Goal: Task Accomplishment & Management: Manage account settings

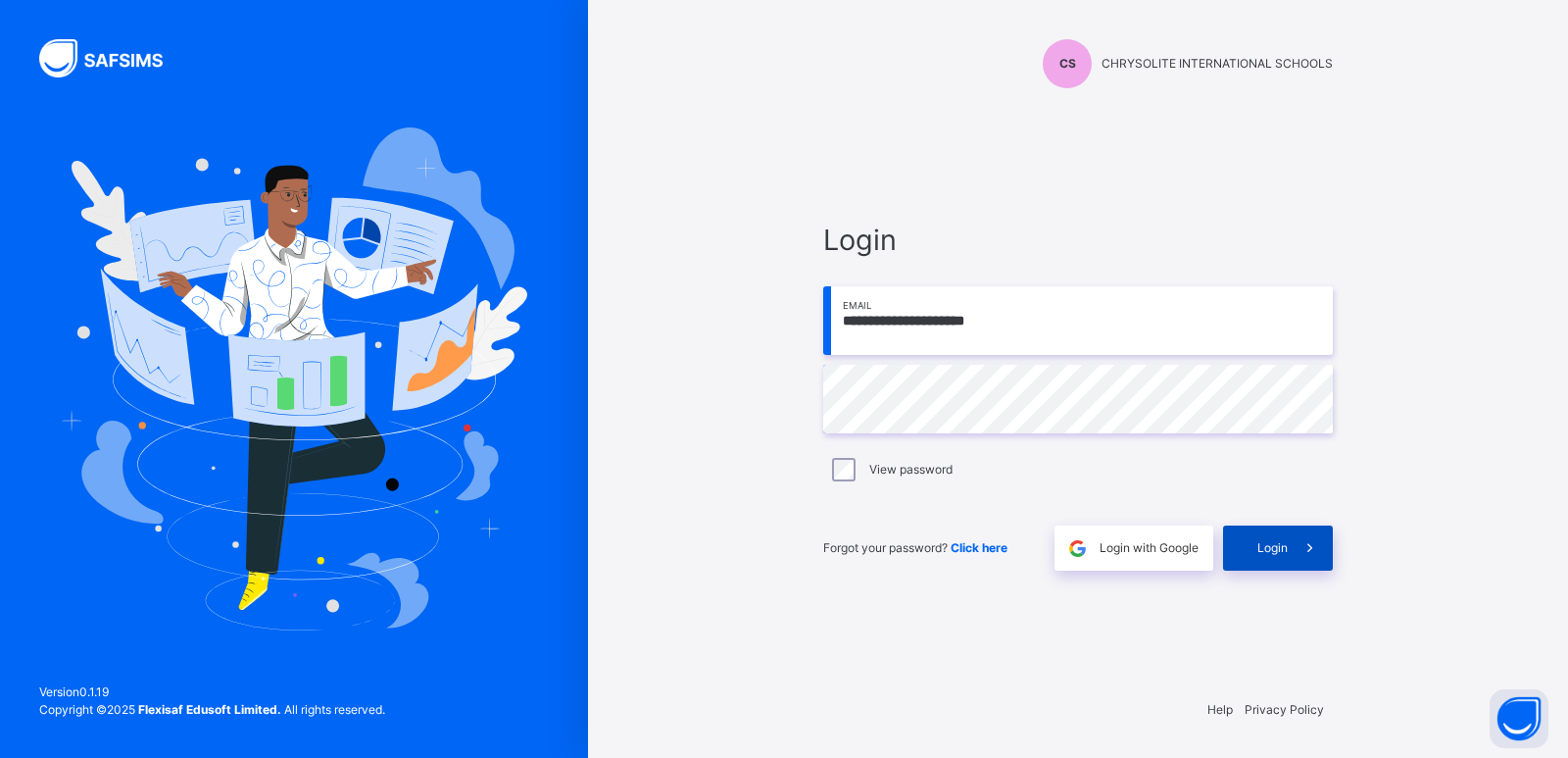
click at [1275, 538] on div "Login" at bounding box center [1279, 548] width 110 height 45
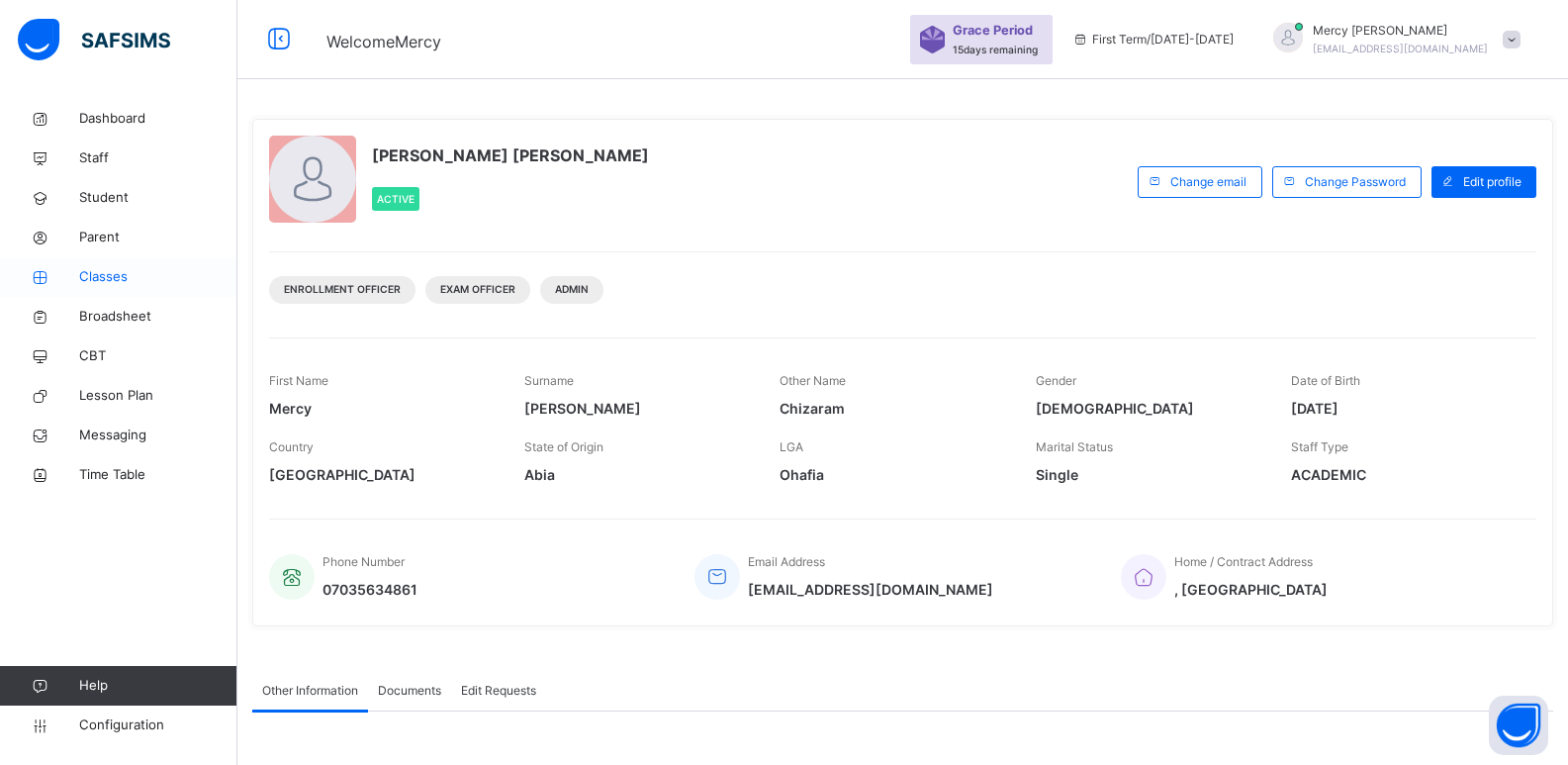
click at [94, 274] on span "Classes" at bounding box center [158, 277] width 158 height 20
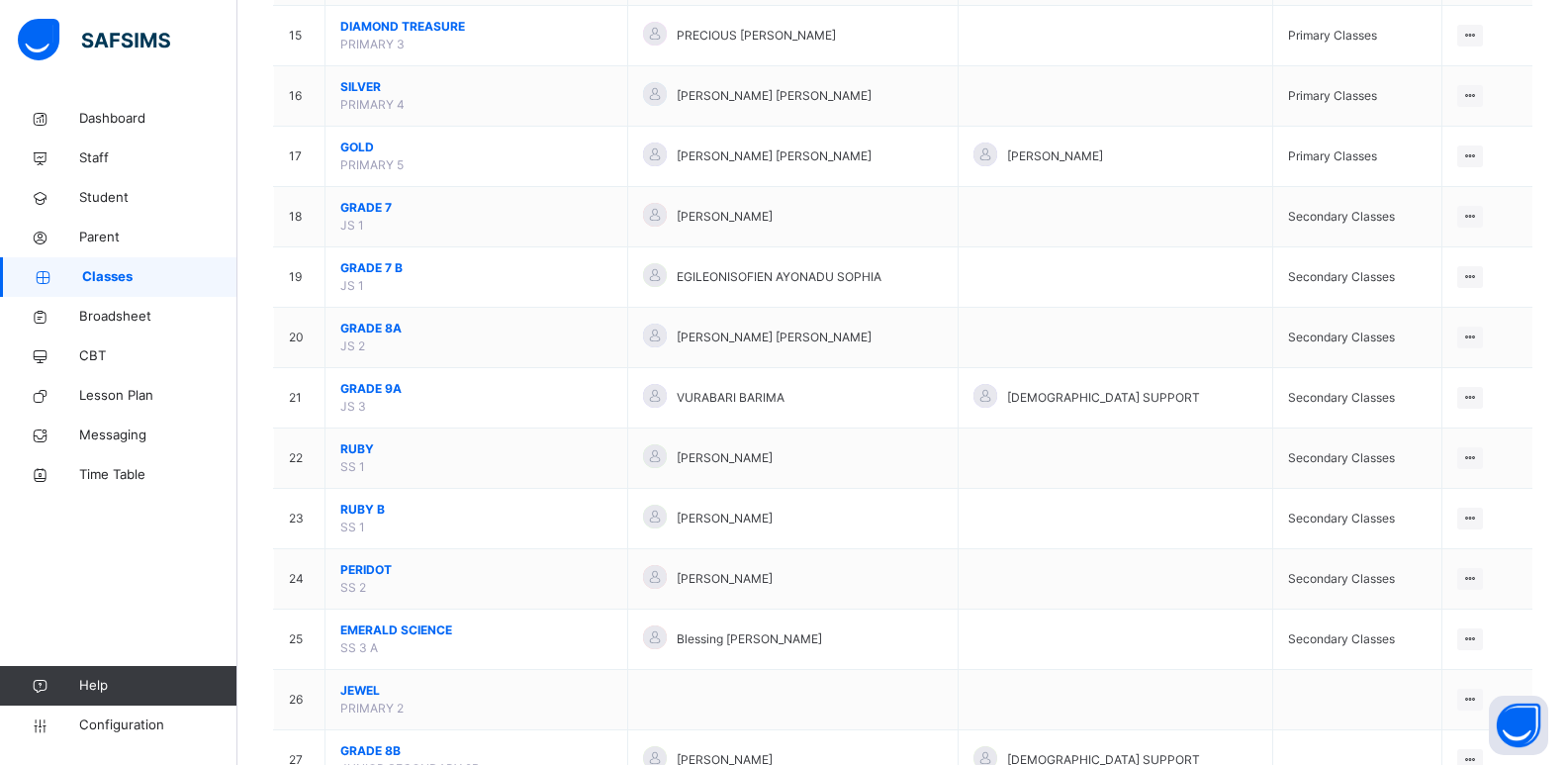
scroll to position [1082, 0]
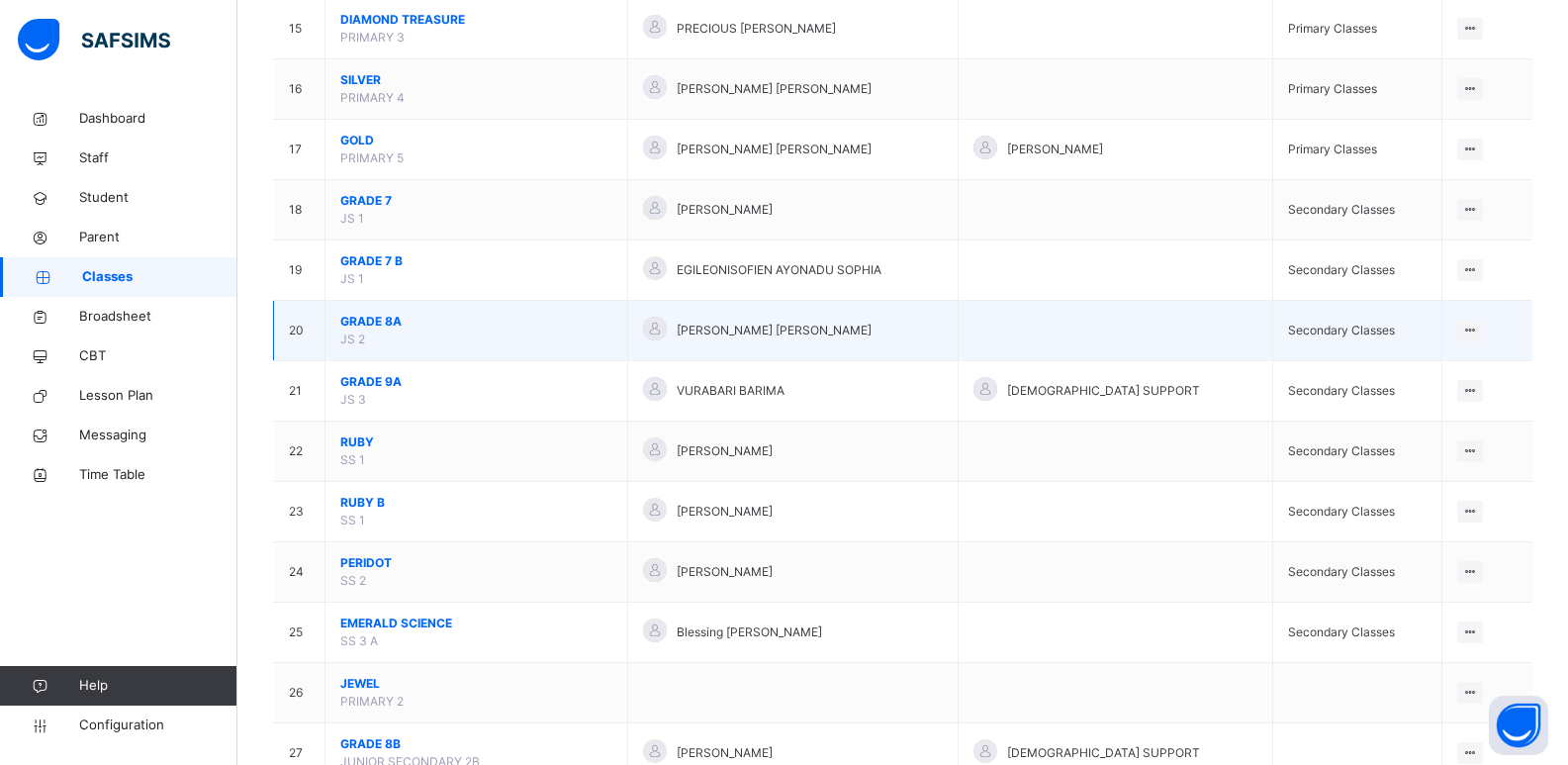
click at [383, 318] on span "GRADE 8A" at bounding box center [476, 322] width 272 height 18
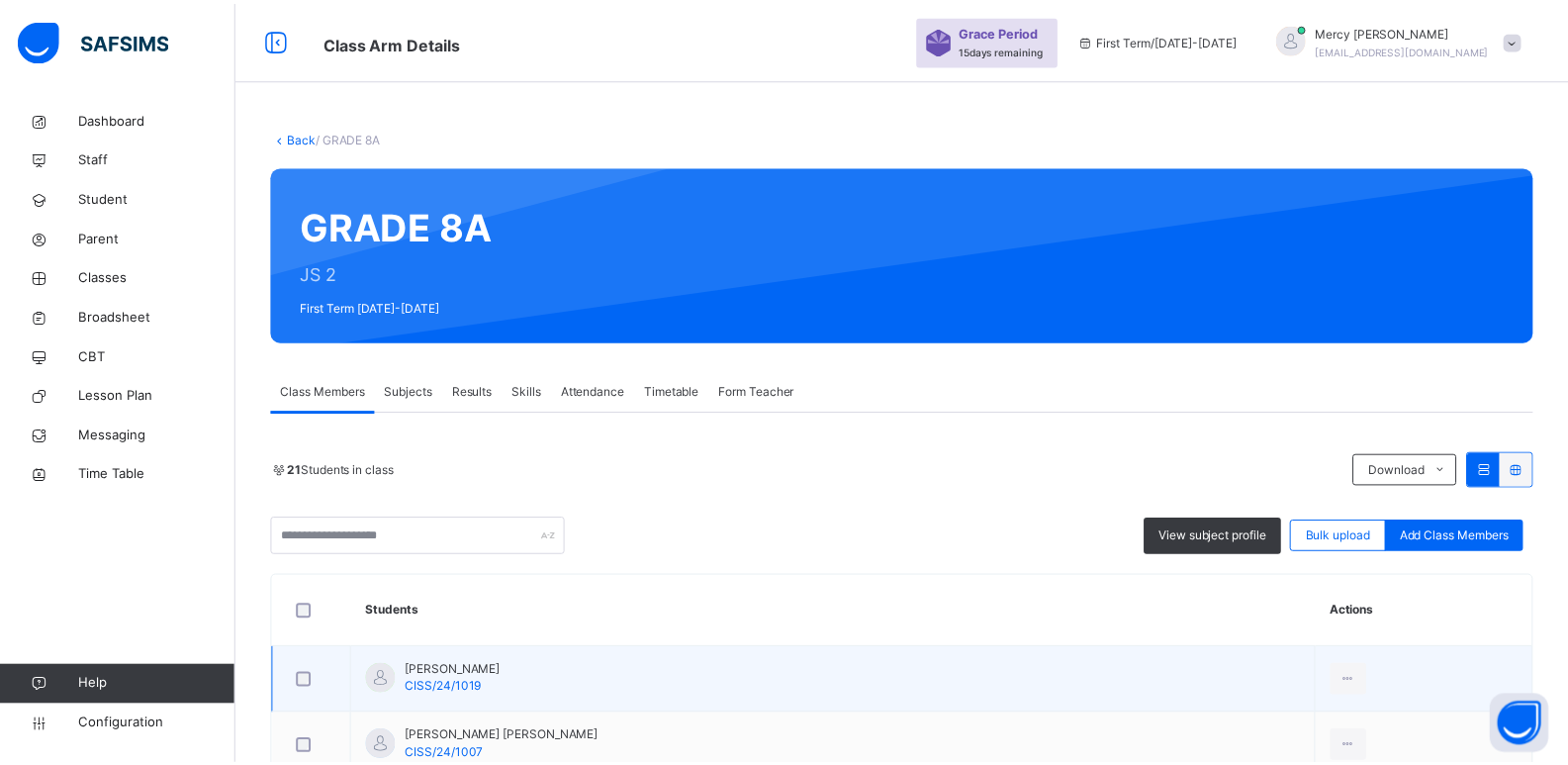
scroll to position [337, 0]
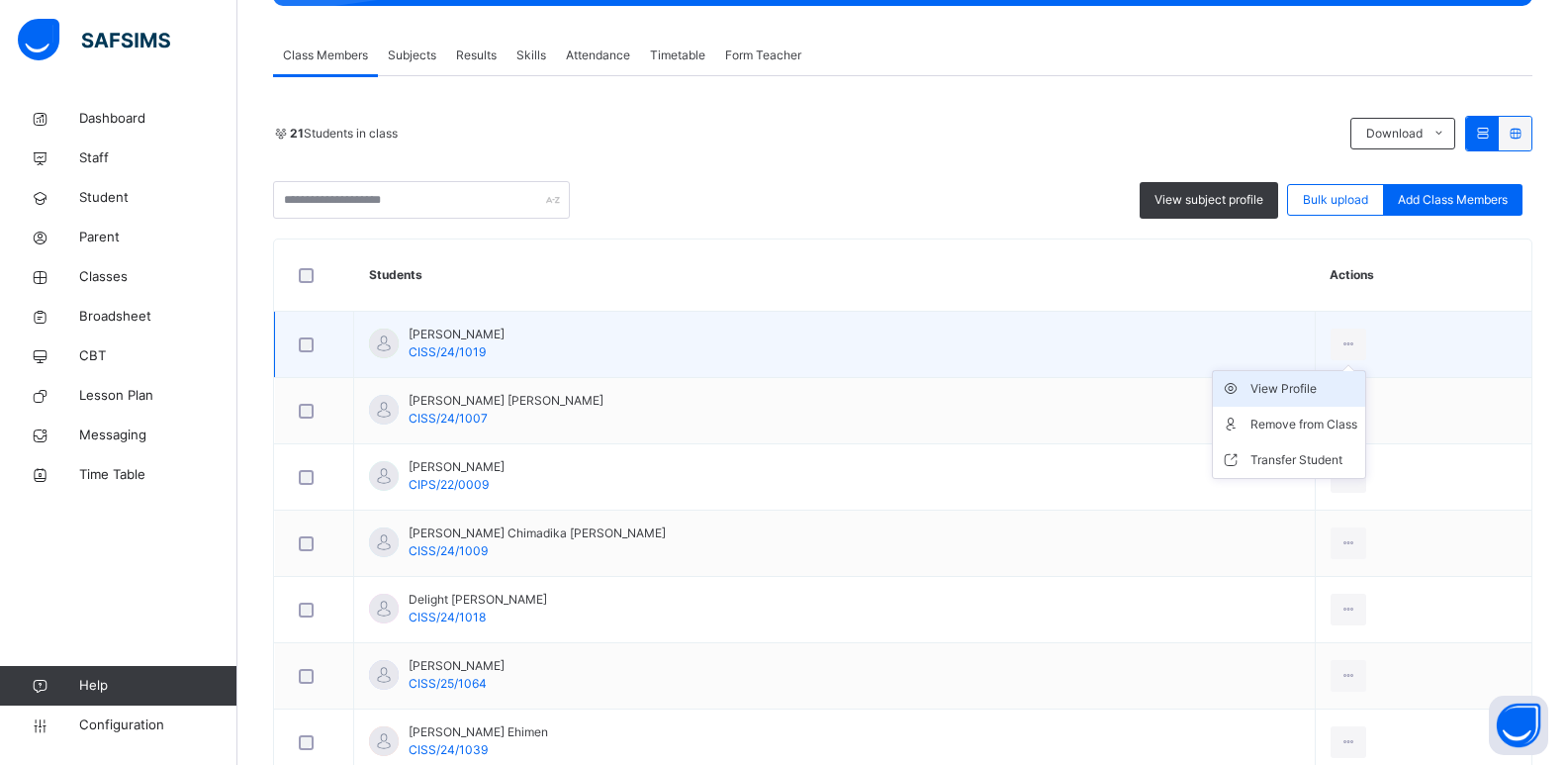
click at [1298, 386] on div "View Profile" at bounding box center [1305, 389] width 107 height 20
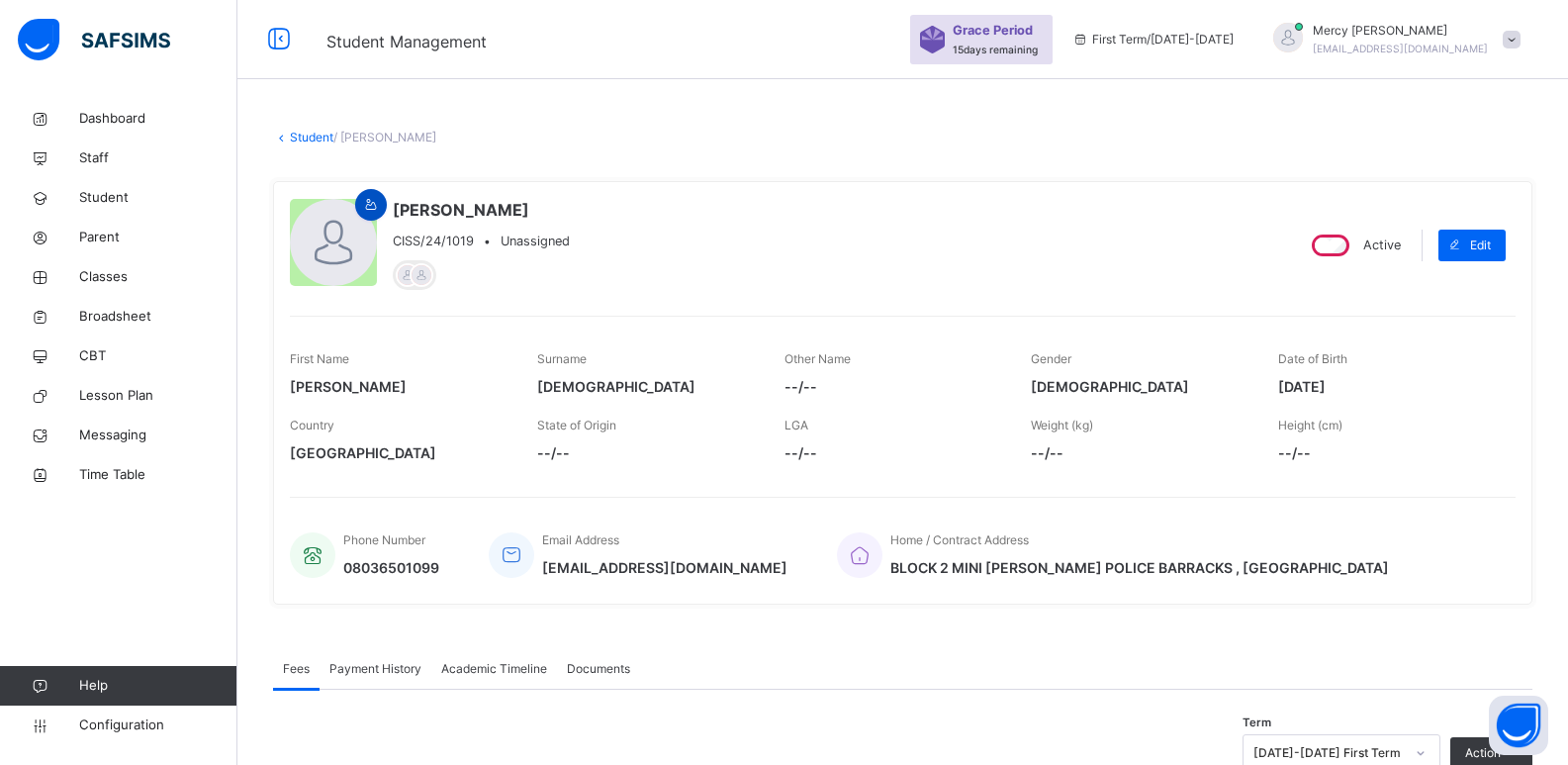
click at [366, 192] on div at bounding box center [371, 205] width 32 height 32
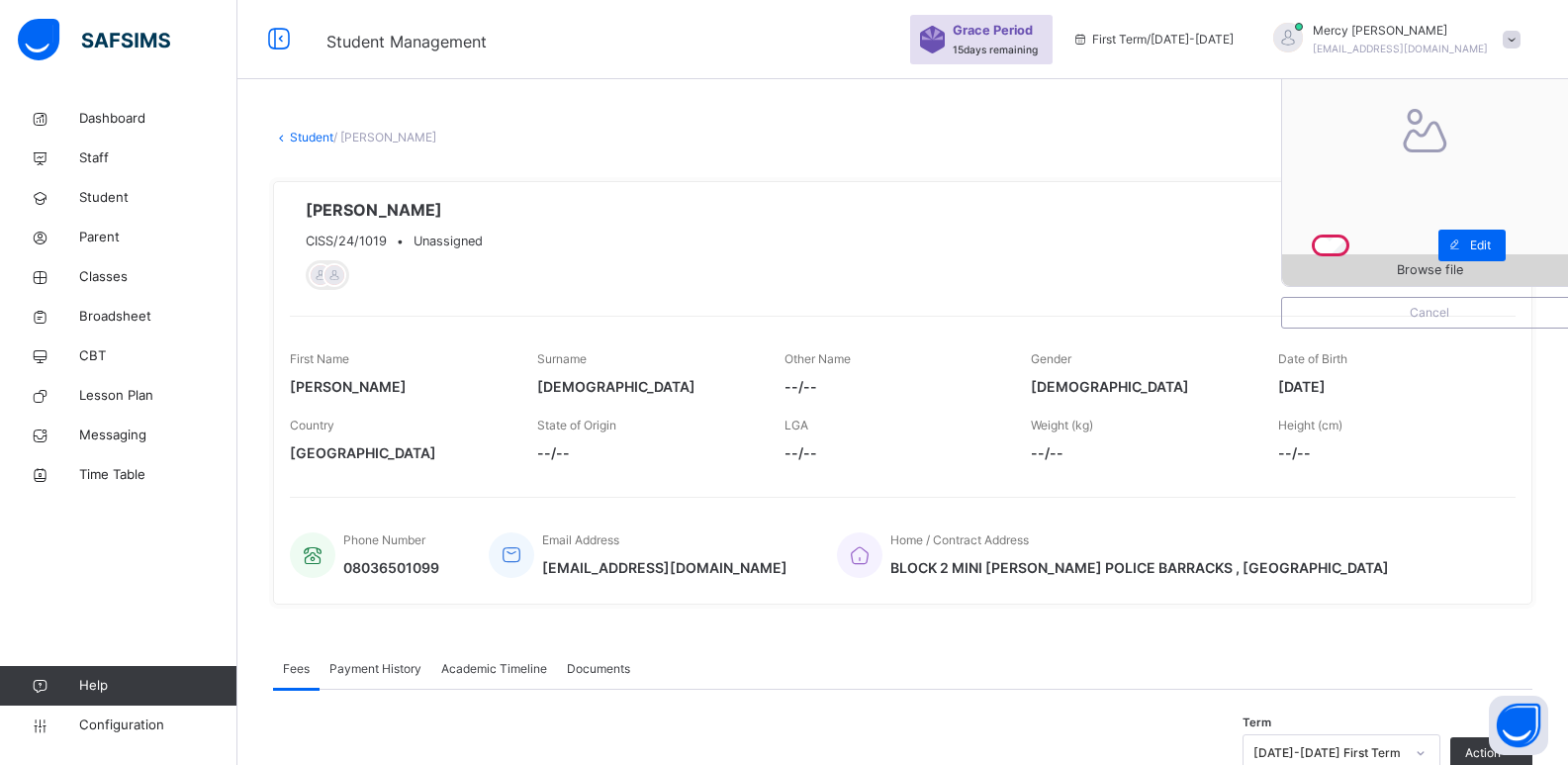
click at [1410, 267] on span "Browse file" at bounding box center [1430, 270] width 295 height 19
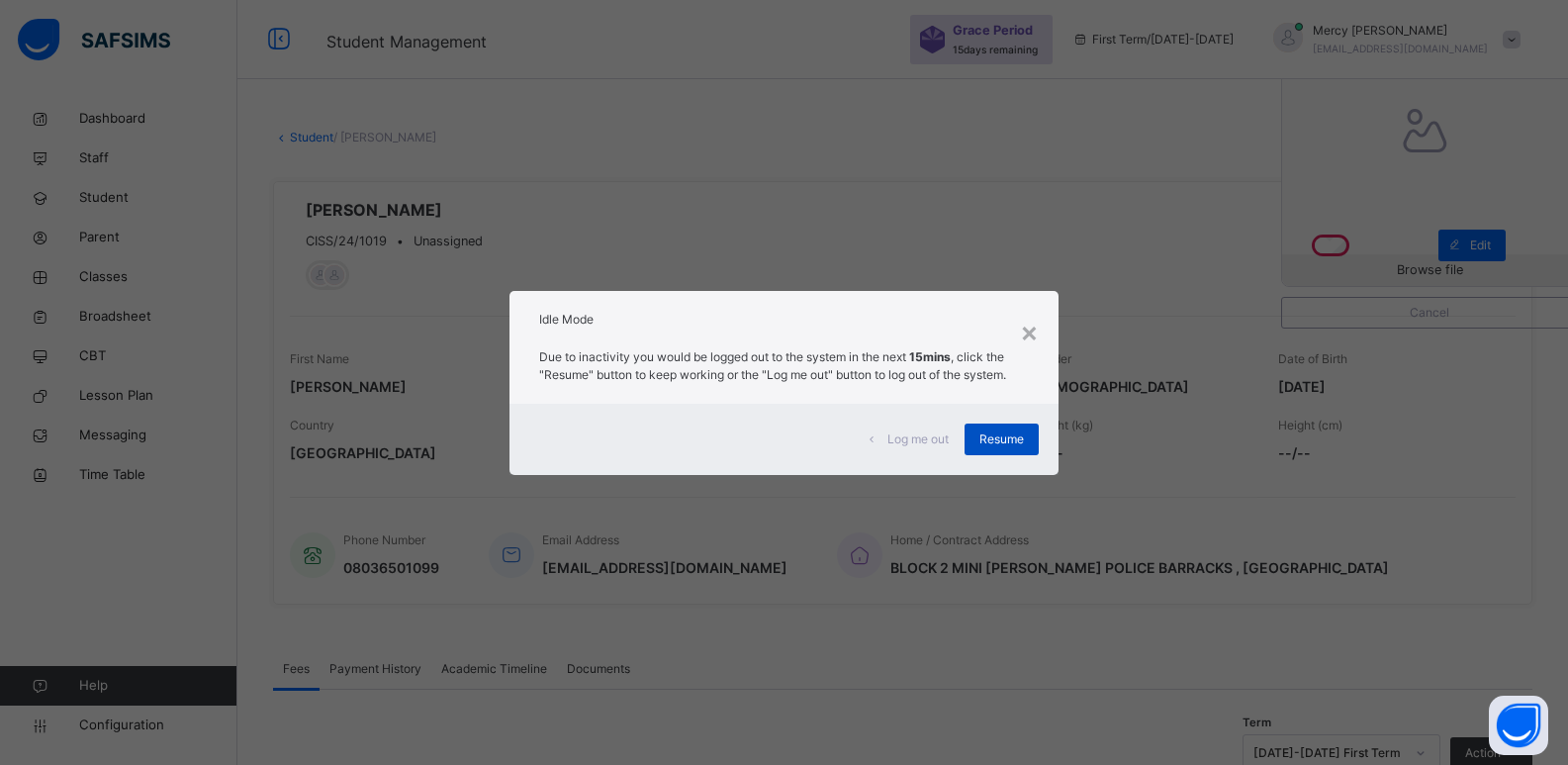
click at [1014, 448] on span "Resume" at bounding box center [1001, 440] width 45 height 18
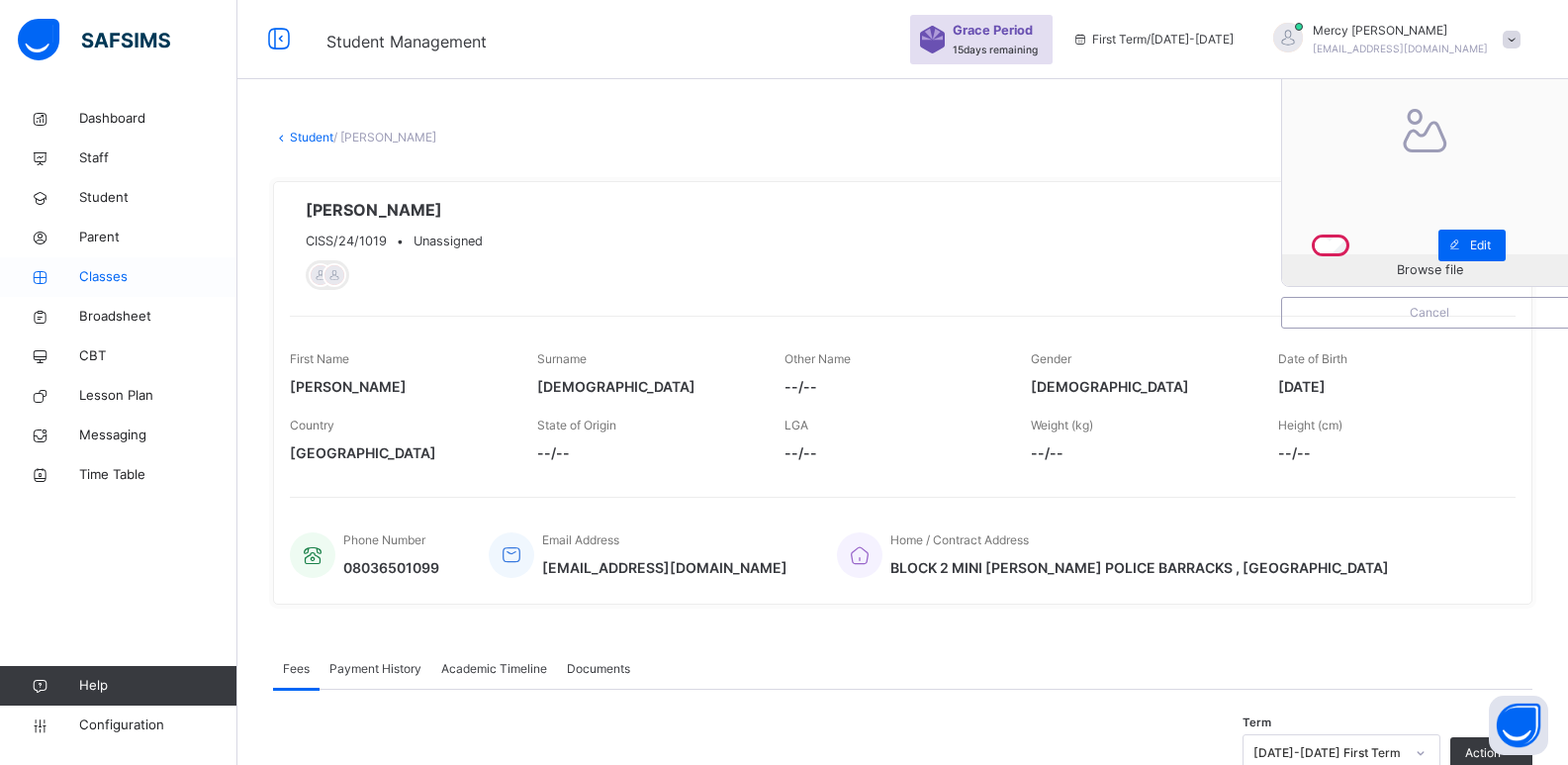
click at [131, 284] on span "Classes" at bounding box center [158, 277] width 158 height 20
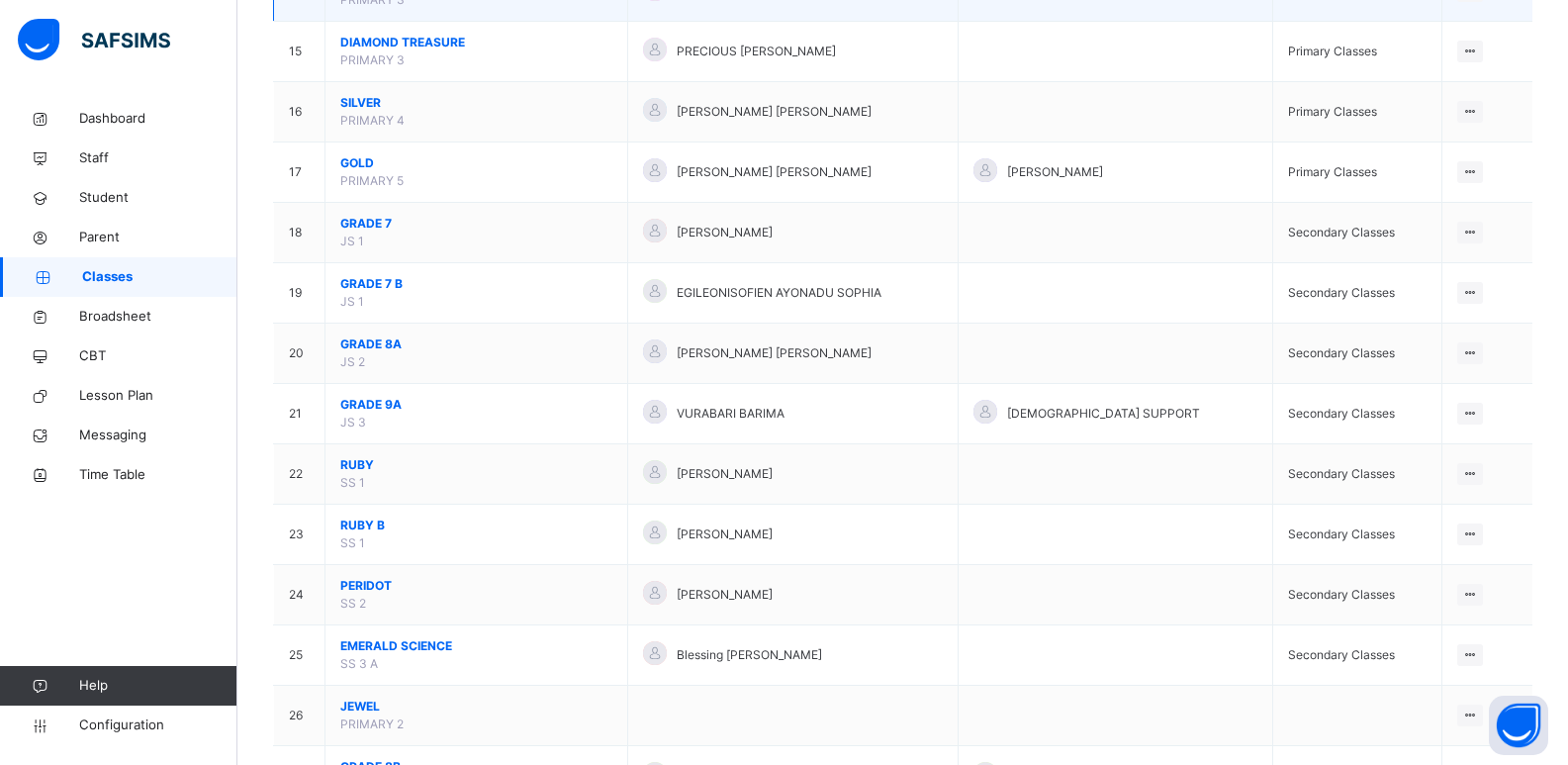
scroll to position [1089, 0]
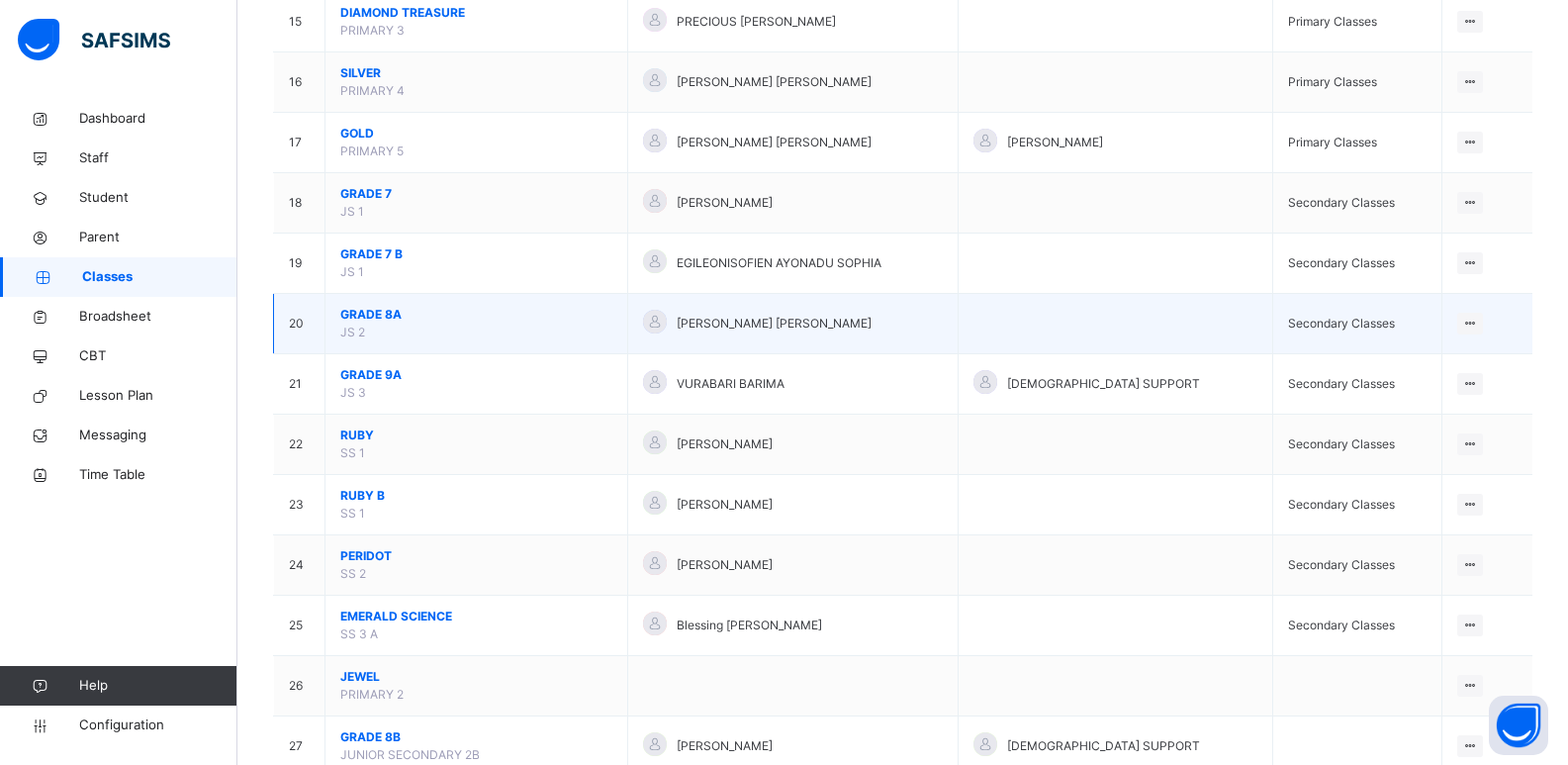
click at [377, 318] on span "GRADE 8A" at bounding box center [476, 315] width 272 height 18
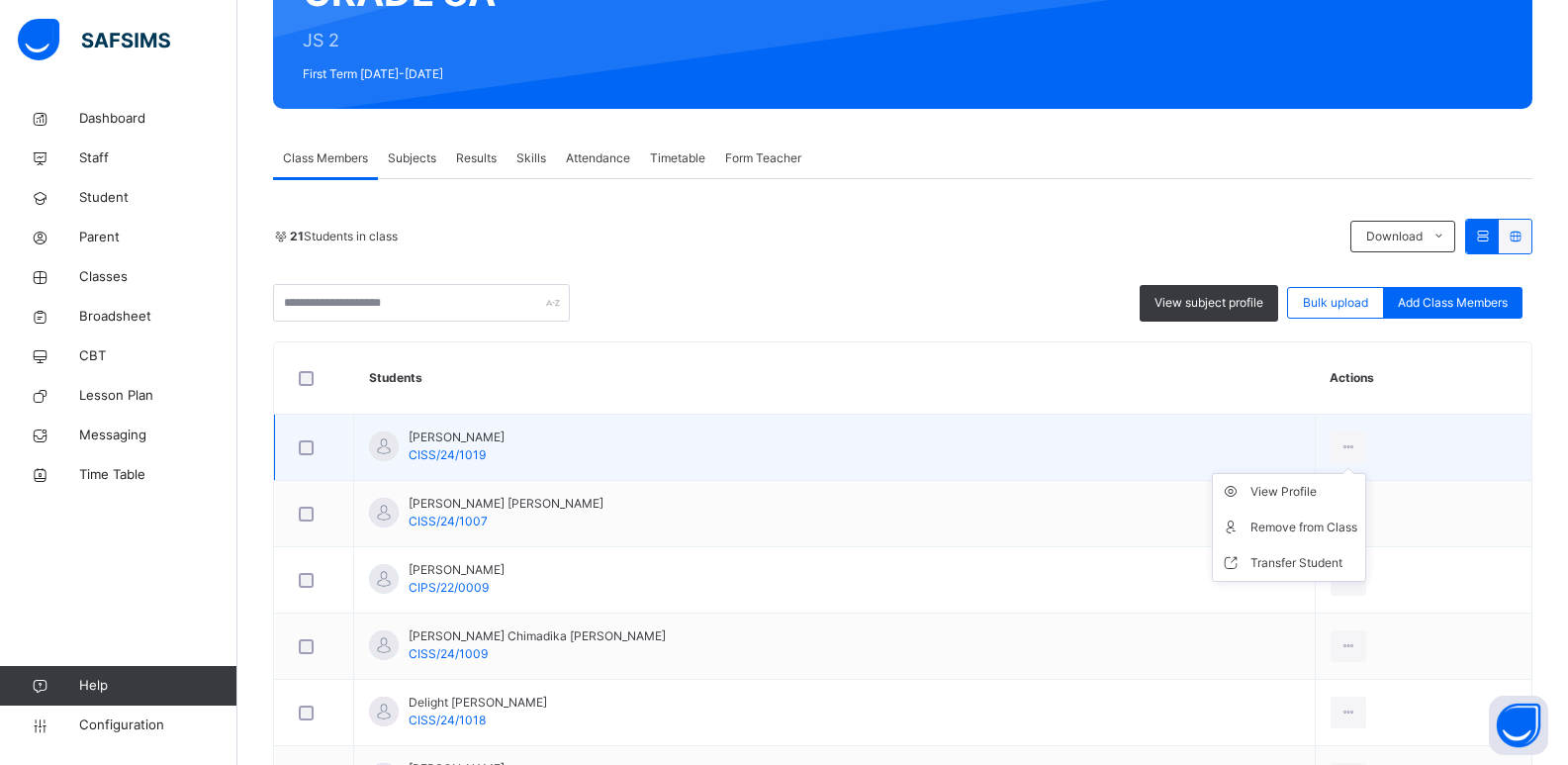
scroll to position [245, 0]
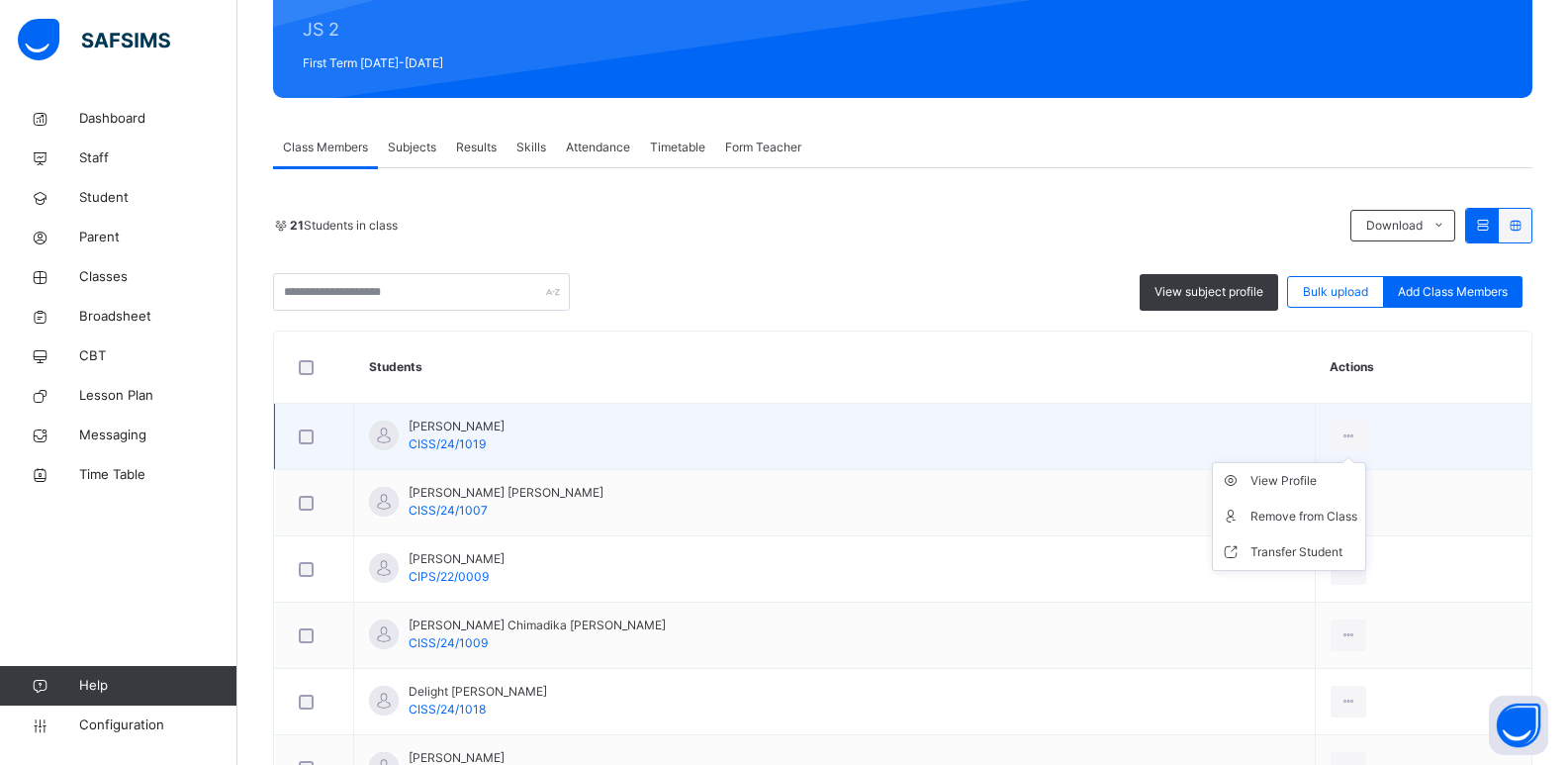
click at [1275, 471] on ul "View Profile Remove from Class Transfer Student" at bounding box center [1290, 516] width 155 height 109
click at [1271, 480] on div "View Profile" at bounding box center [1305, 481] width 107 height 20
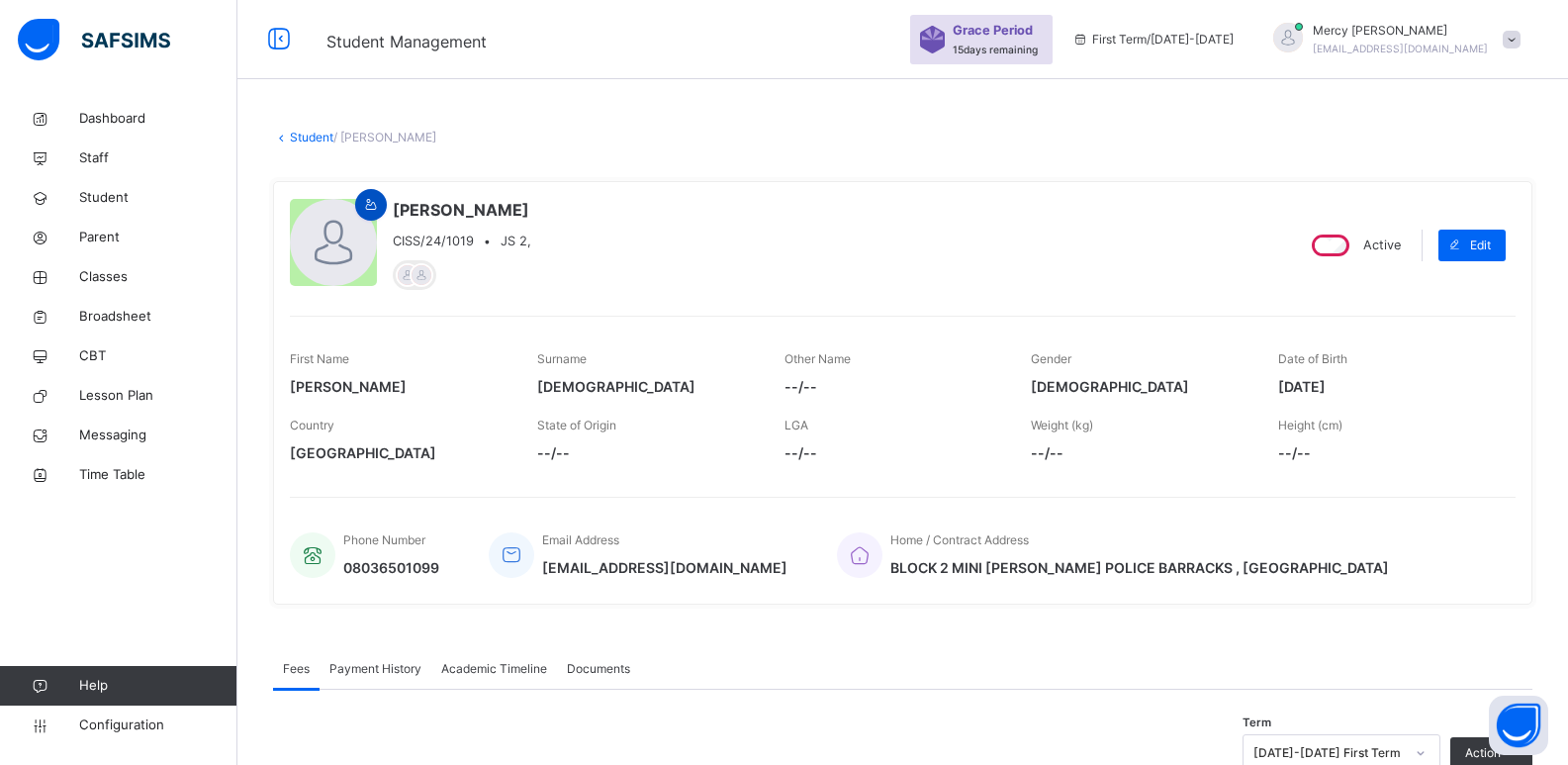
click at [376, 204] on icon at bounding box center [371, 205] width 17 height 18
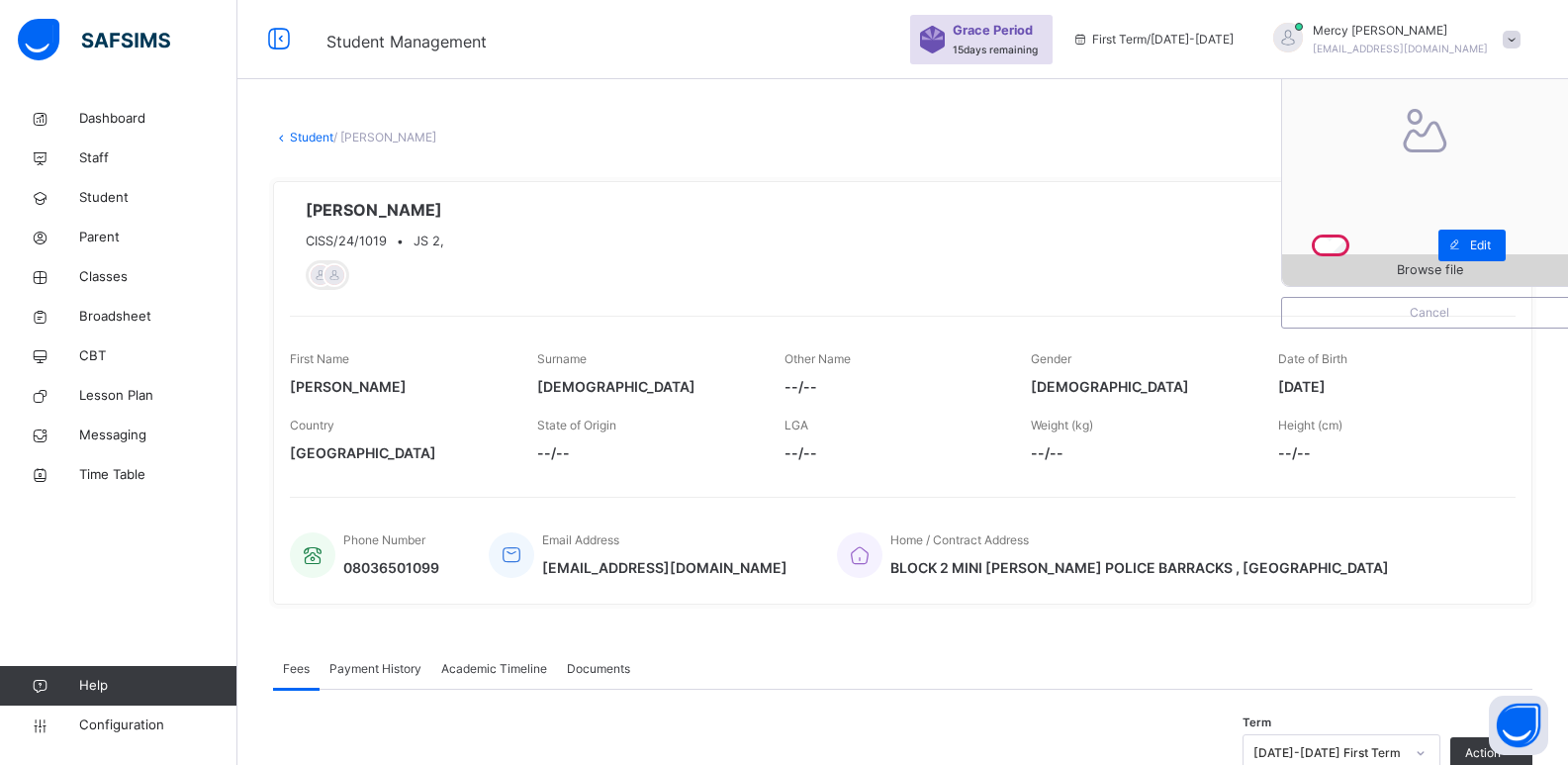
click at [1322, 269] on span "Browse file" at bounding box center [1430, 270] width 295 height 19
click at [102, 287] on link "Classes" at bounding box center [119, 277] width 238 height 40
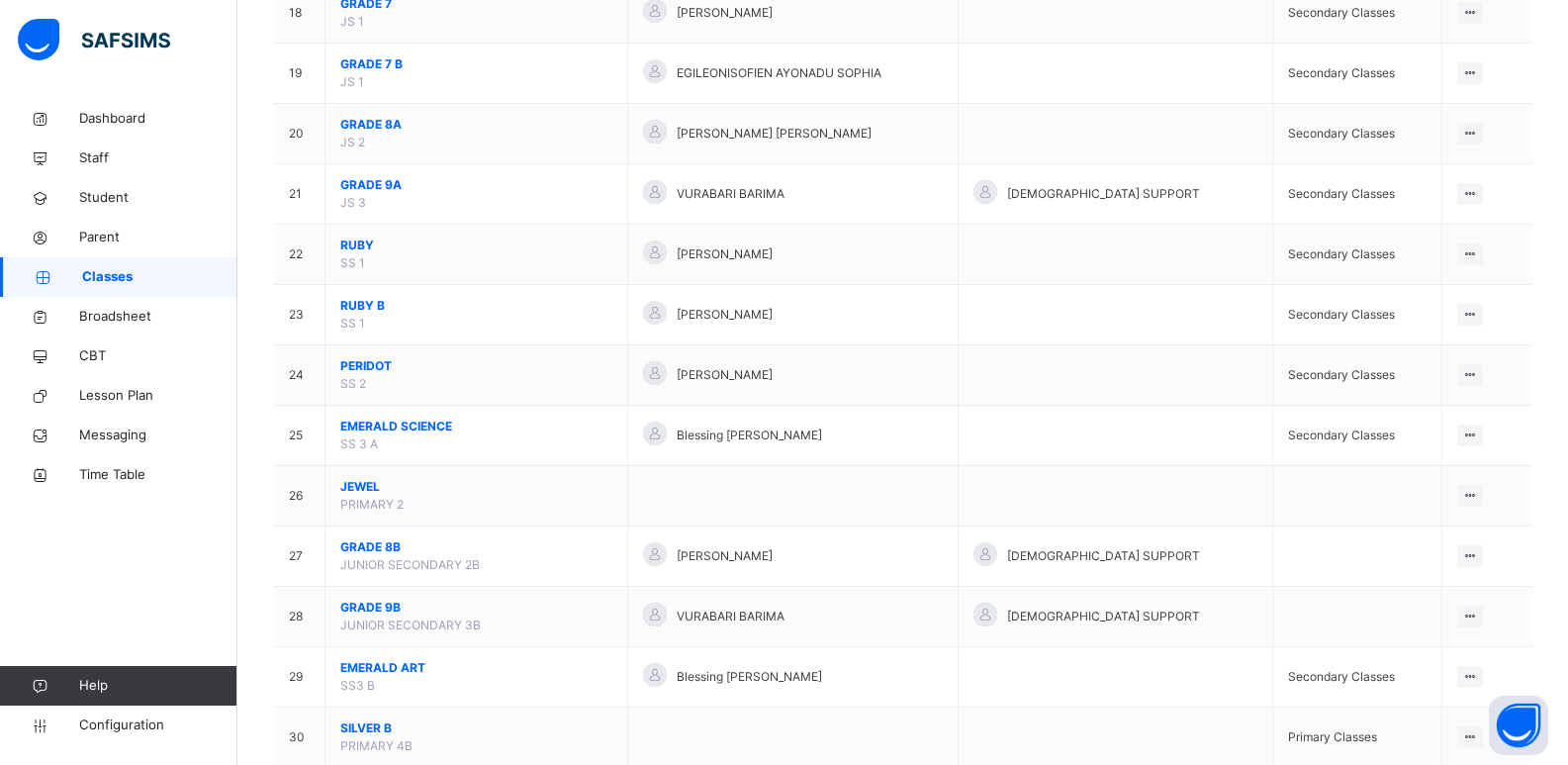
scroll to position [1274, 0]
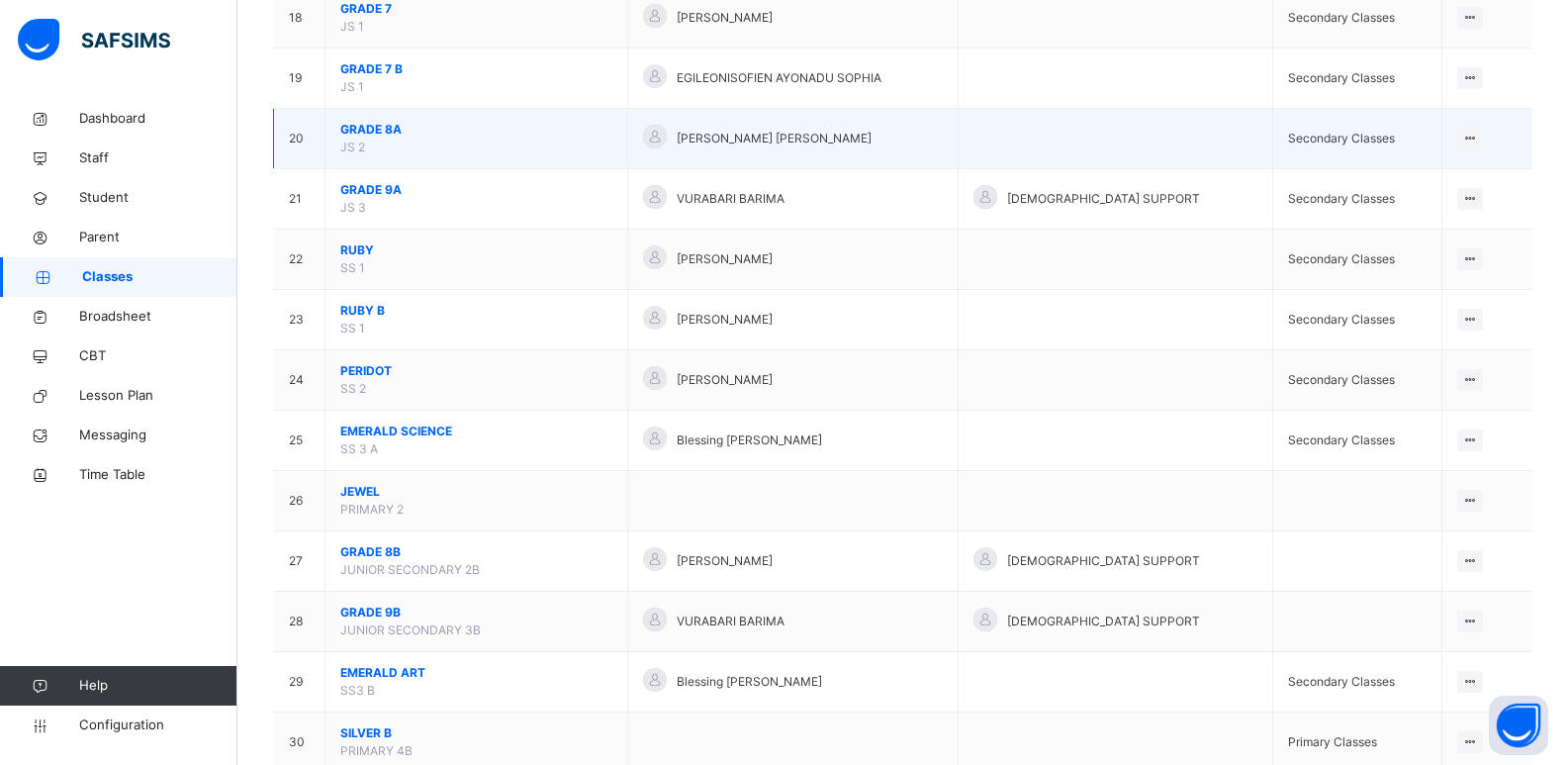
click at [397, 136] on span "GRADE 8A" at bounding box center [476, 130] width 272 height 18
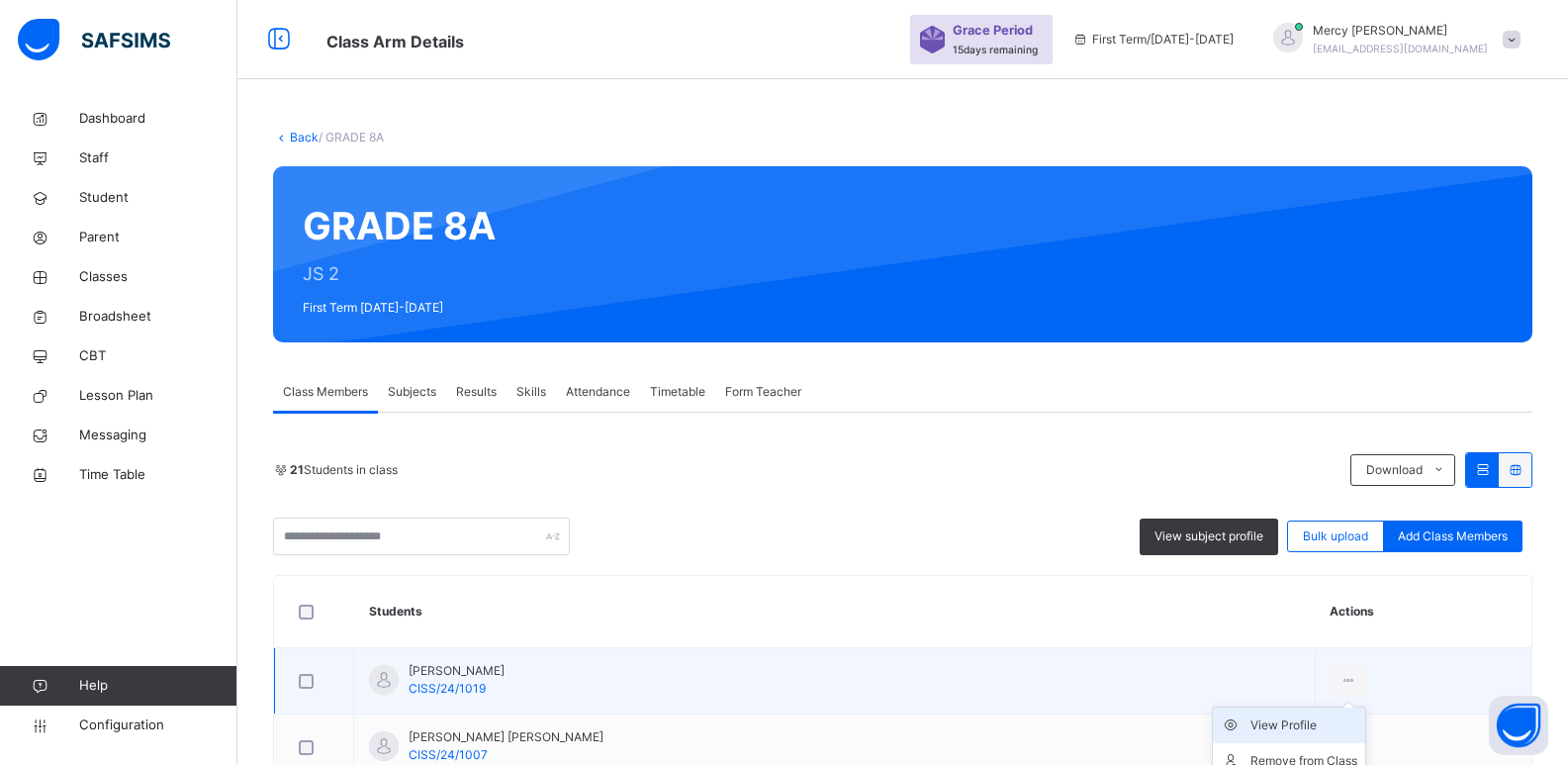
scroll to position [238, 0]
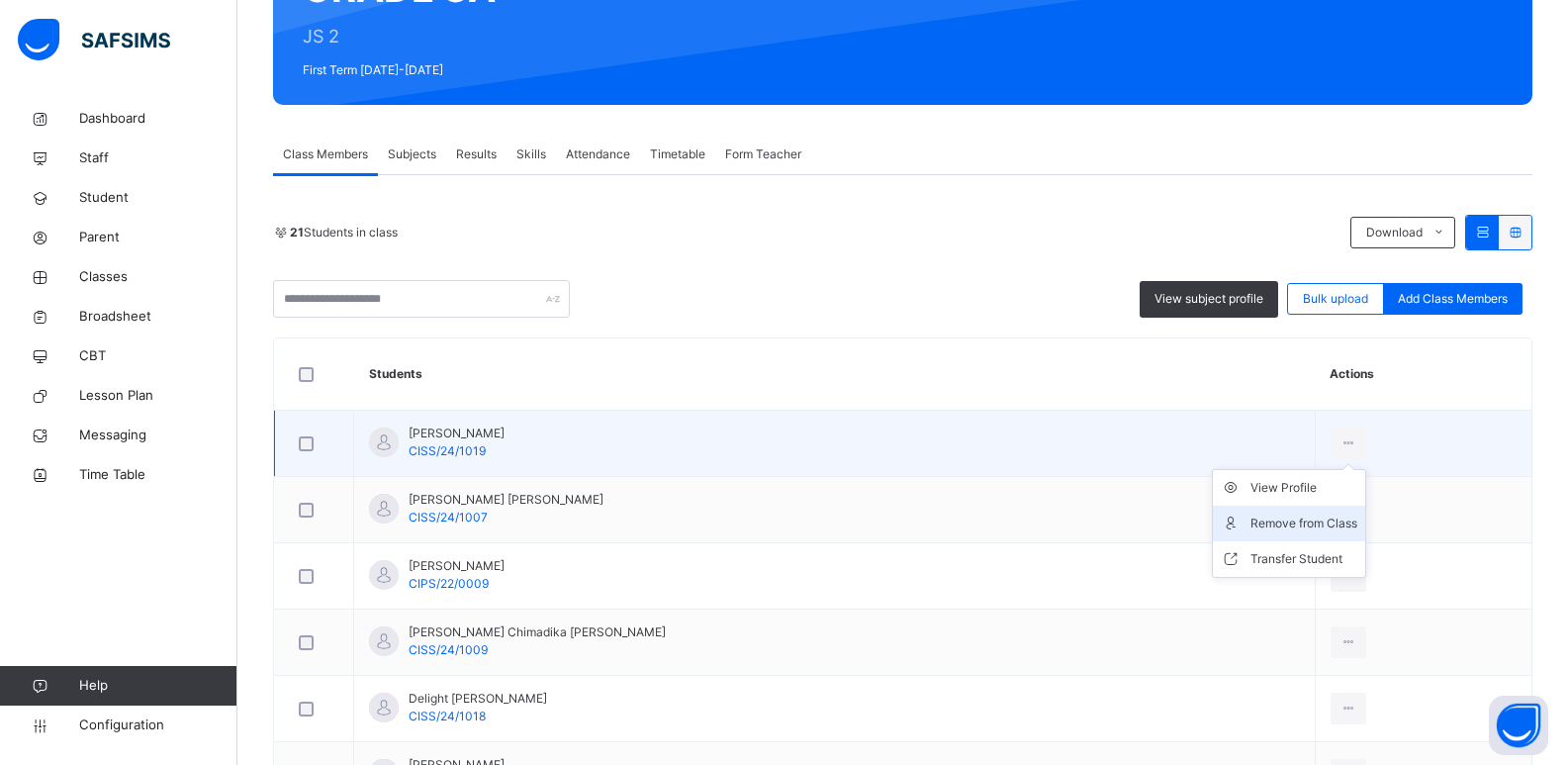
click at [1252, 528] on div "Remove from Class" at bounding box center [1305, 523] width 107 height 20
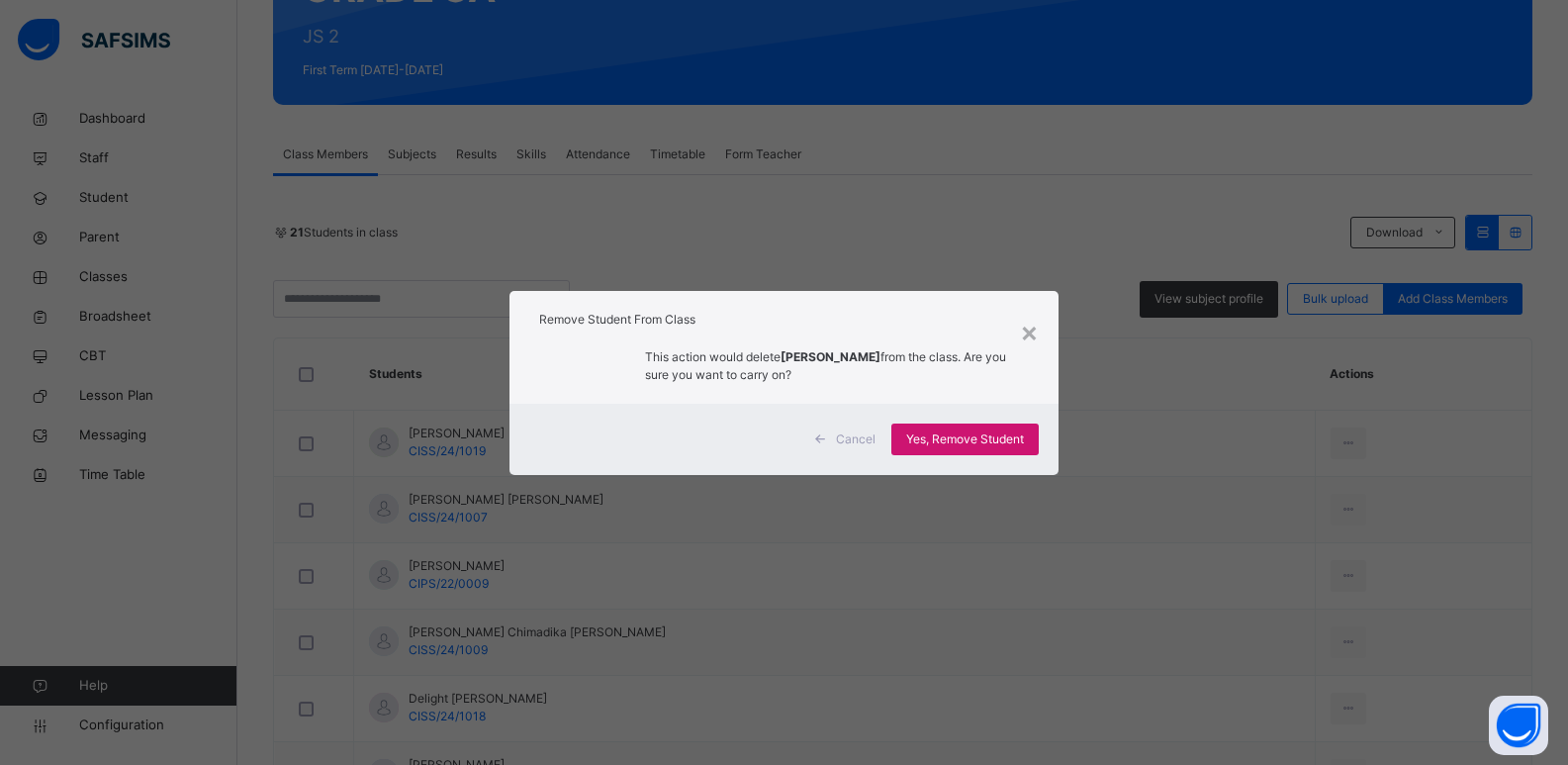
click at [992, 450] on div "Yes, Remove Student" at bounding box center [965, 440] width 148 height 32
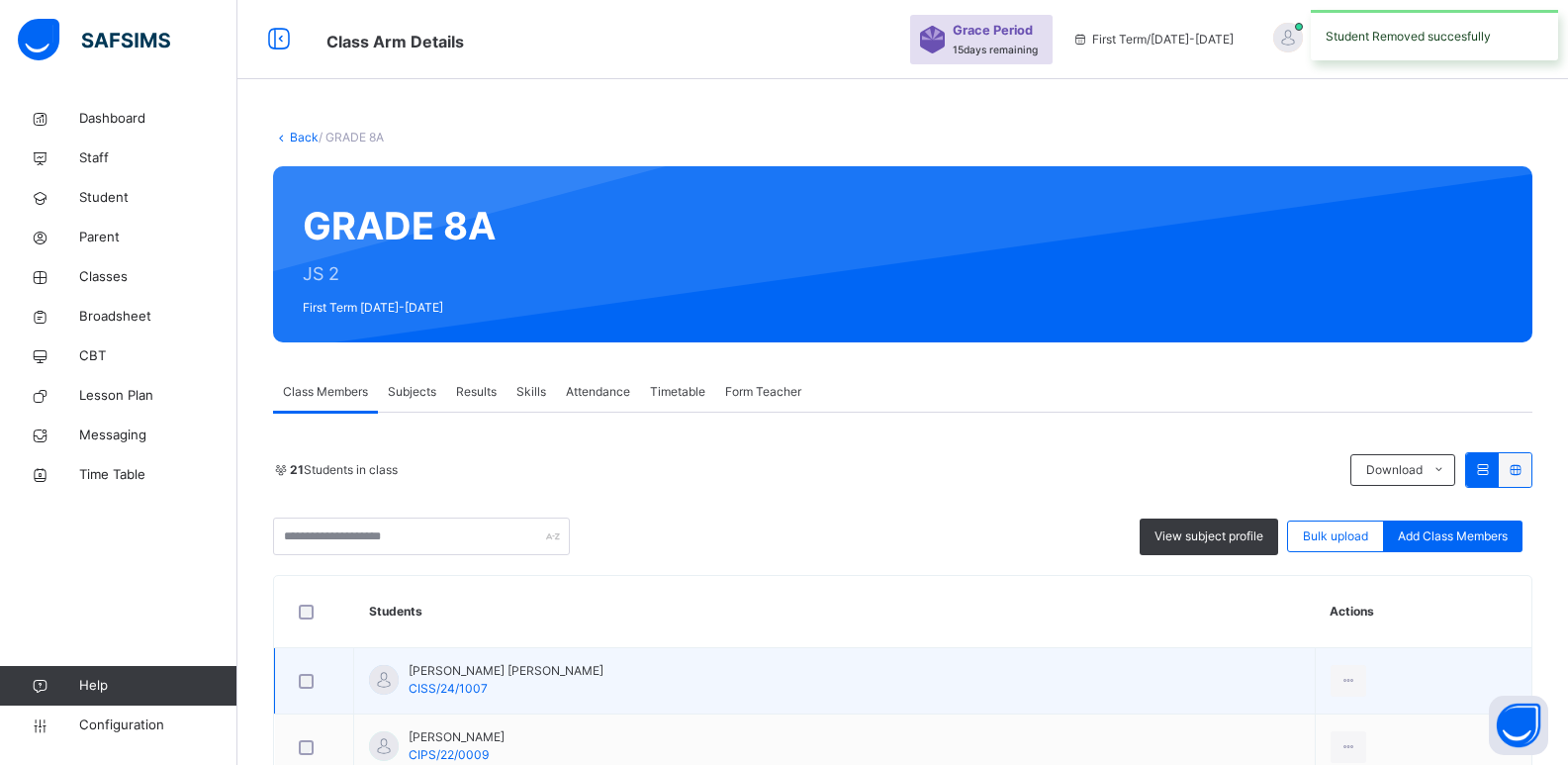
scroll to position [159, 0]
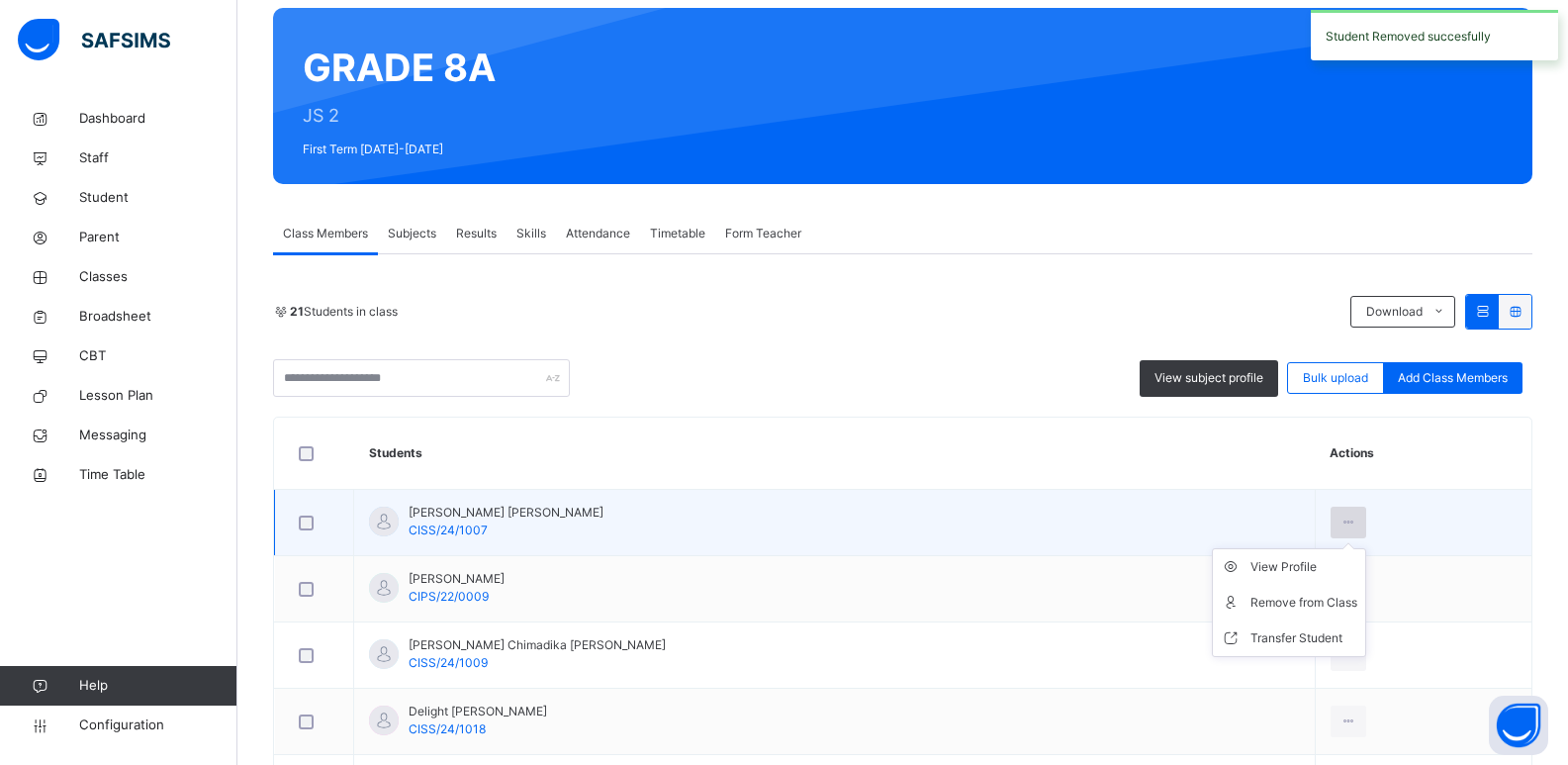
click at [1341, 528] on icon at bounding box center [1349, 522] width 17 height 18
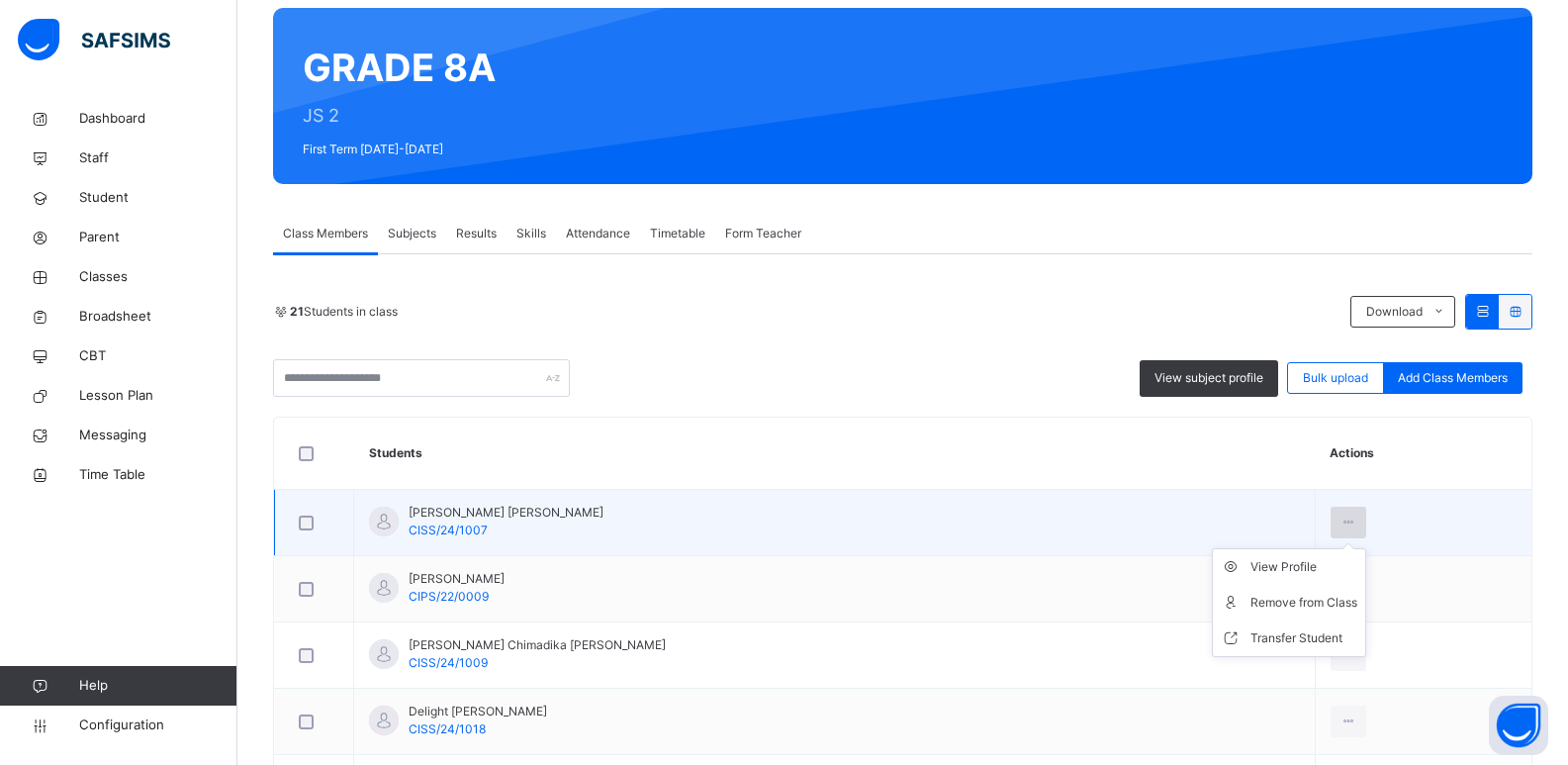
click at [1341, 526] on icon at bounding box center [1349, 522] width 17 height 18
click at [1270, 567] on div "View Profile" at bounding box center [1305, 567] width 107 height 20
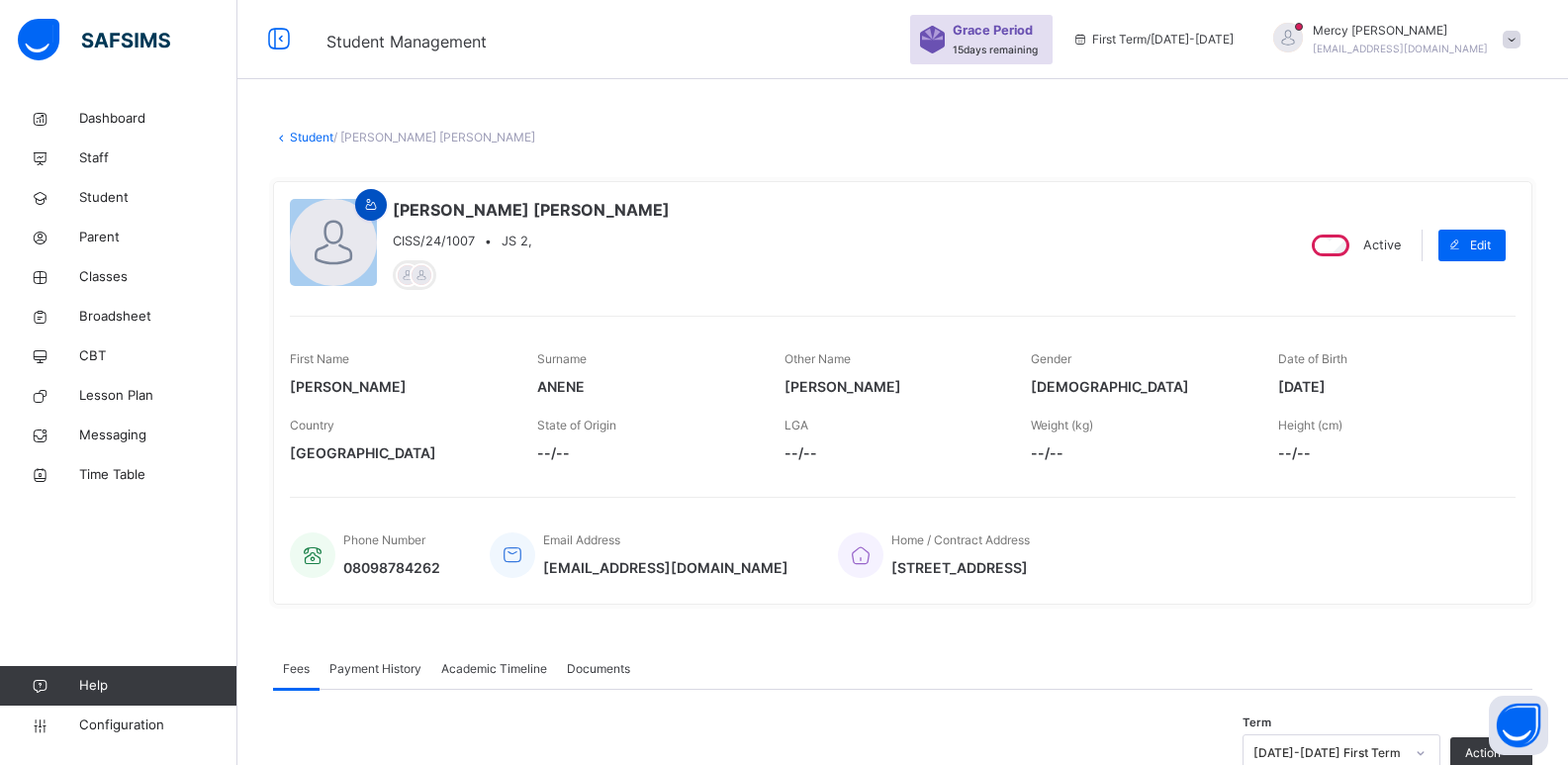
click at [378, 204] on icon at bounding box center [371, 205] width 17 height 18
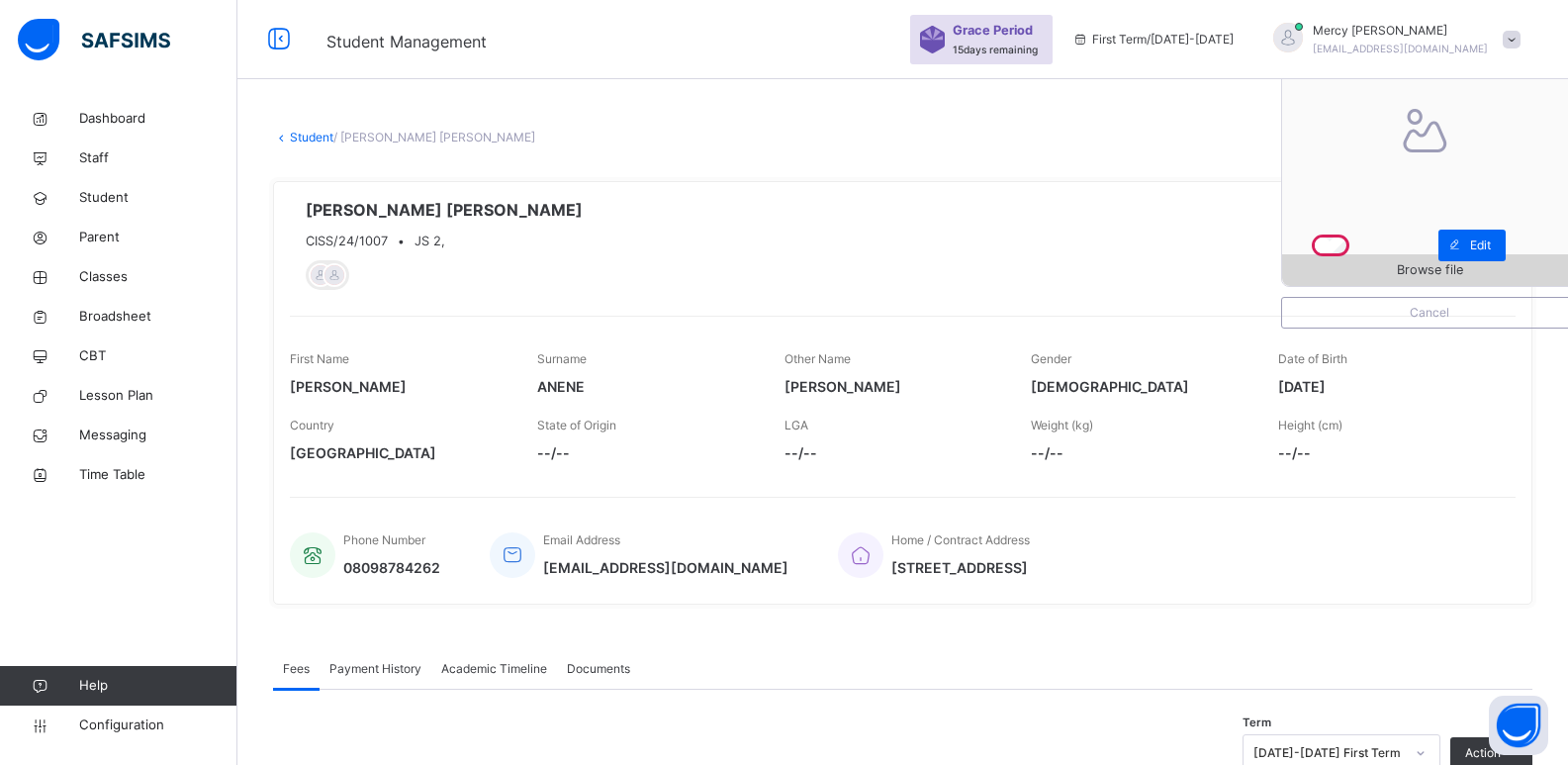
click at [1374, 273] on span "Browse file" at bounding box center [1430, 270] width 295 height 19
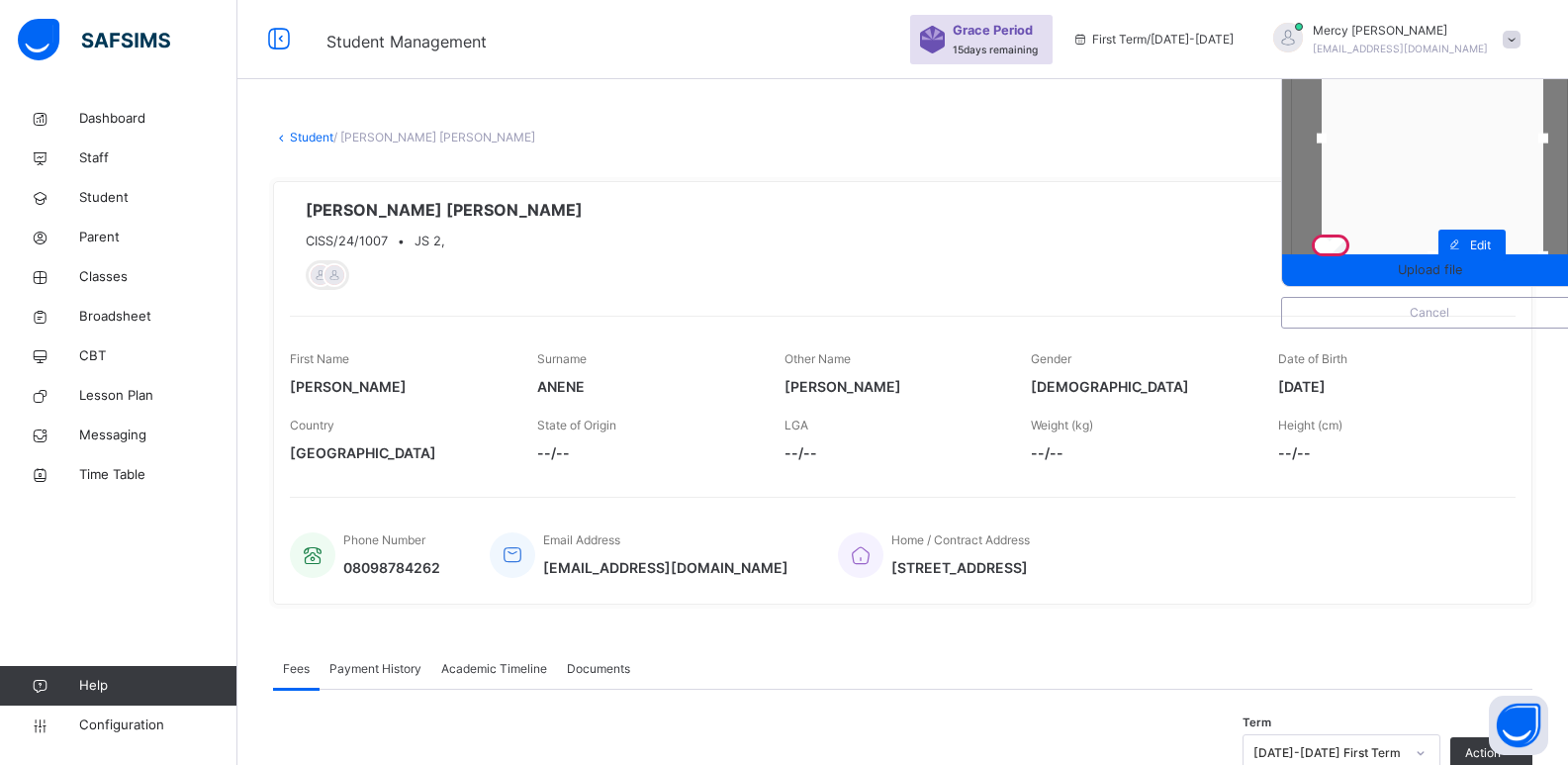
click at [1468, 167] on div at bounding box center [1433, 139] width 222 height 236
click at [1423, 264] on span "Upload file" at bounding box center [1429, 270] width 64 height 19
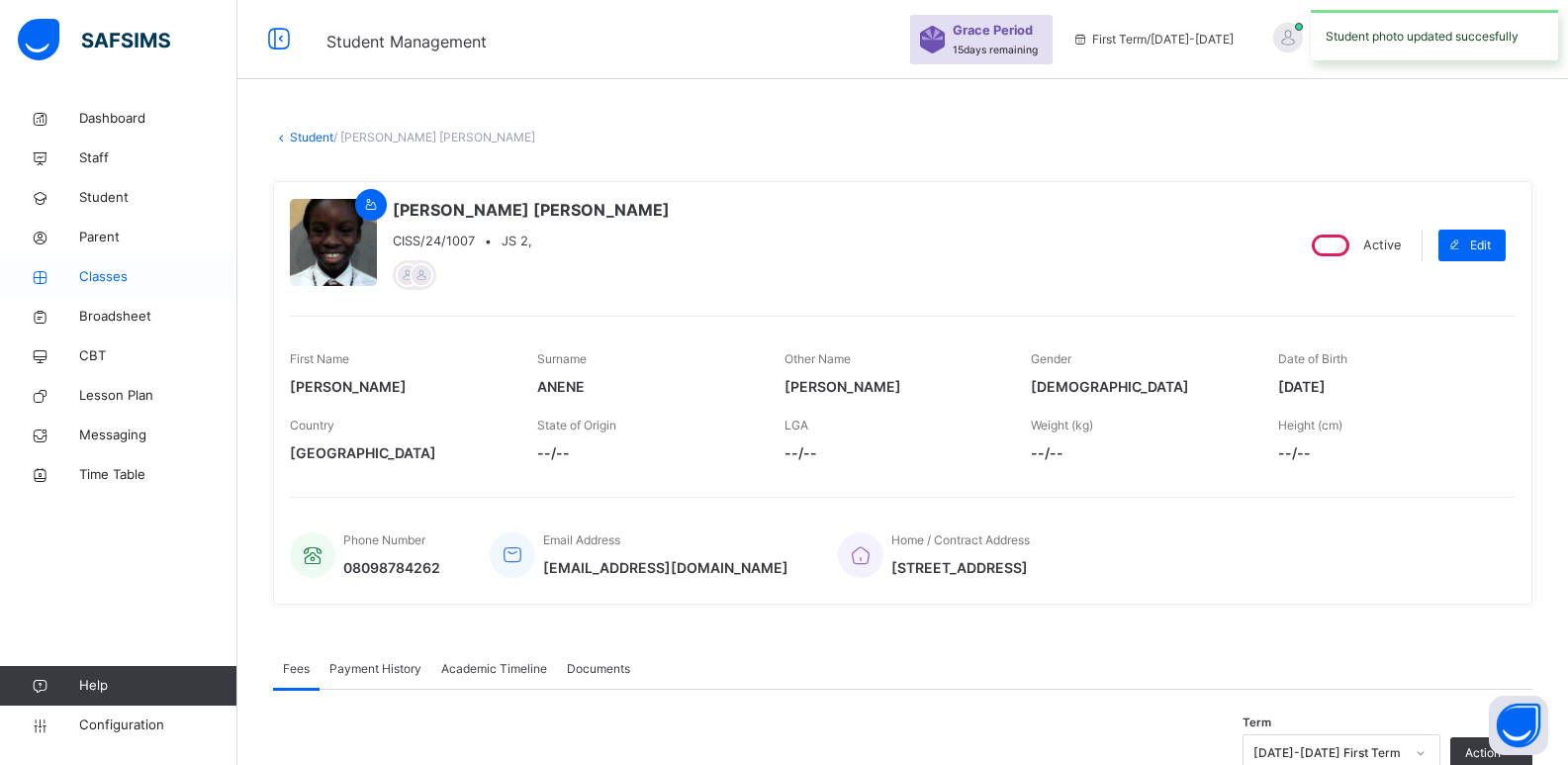
click at [108, 282] on span "Classes" at bounding box center [158, 277] width 158 height 20
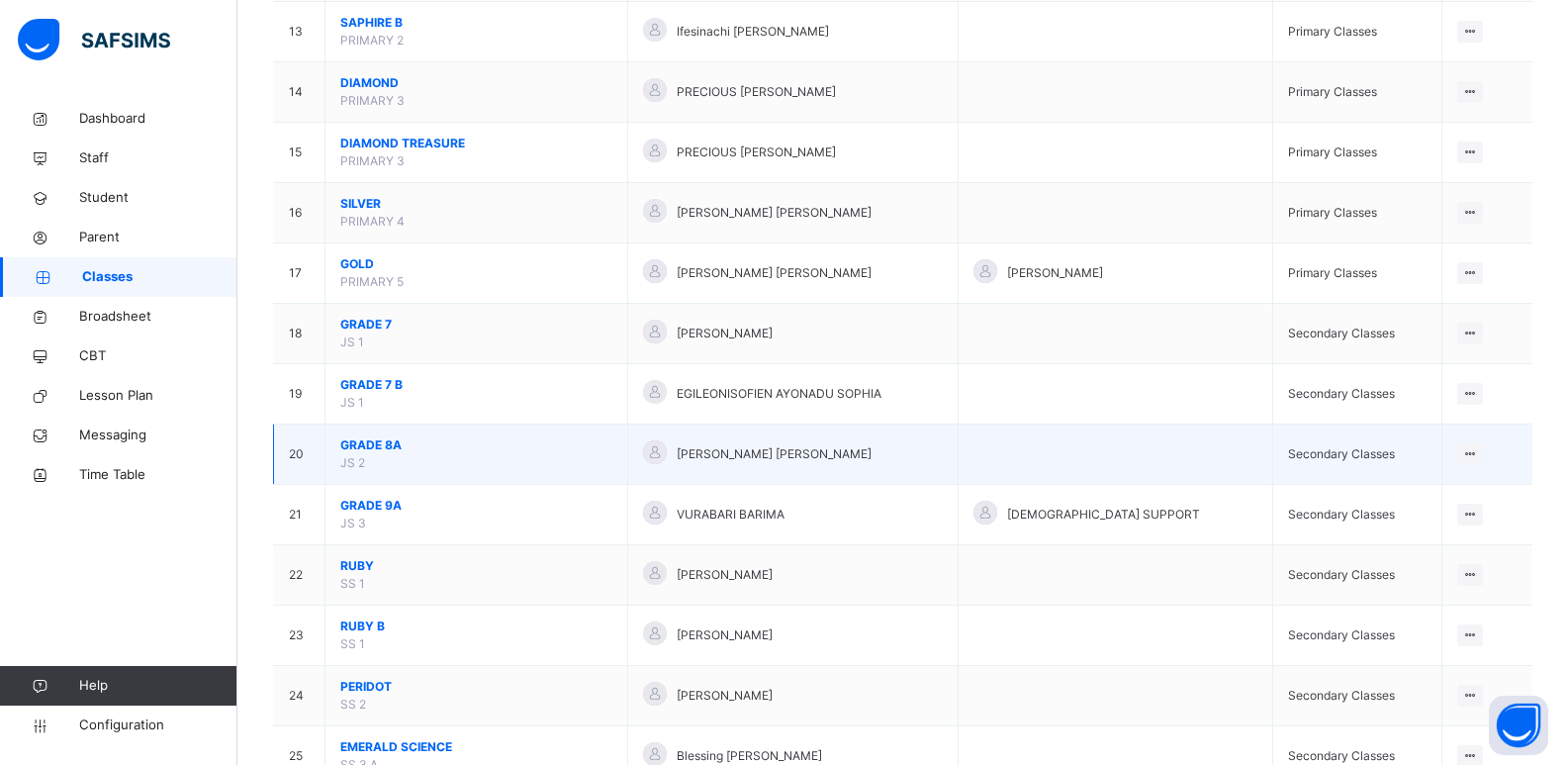
scroll to position [970, 0]
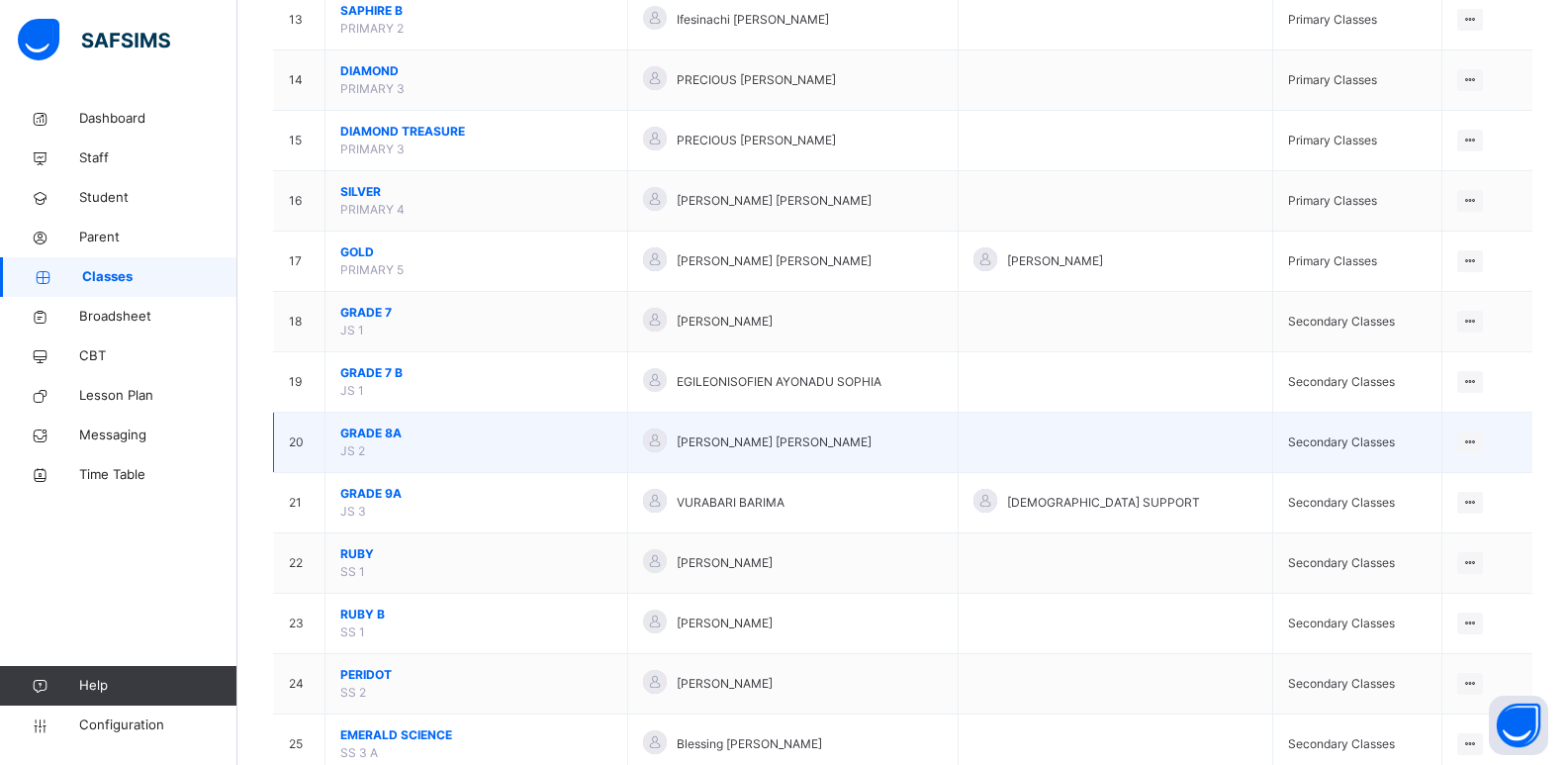
click at [373, 433] on span "GRADE 8A" at bounding box center [476, 434] width 272 height 18
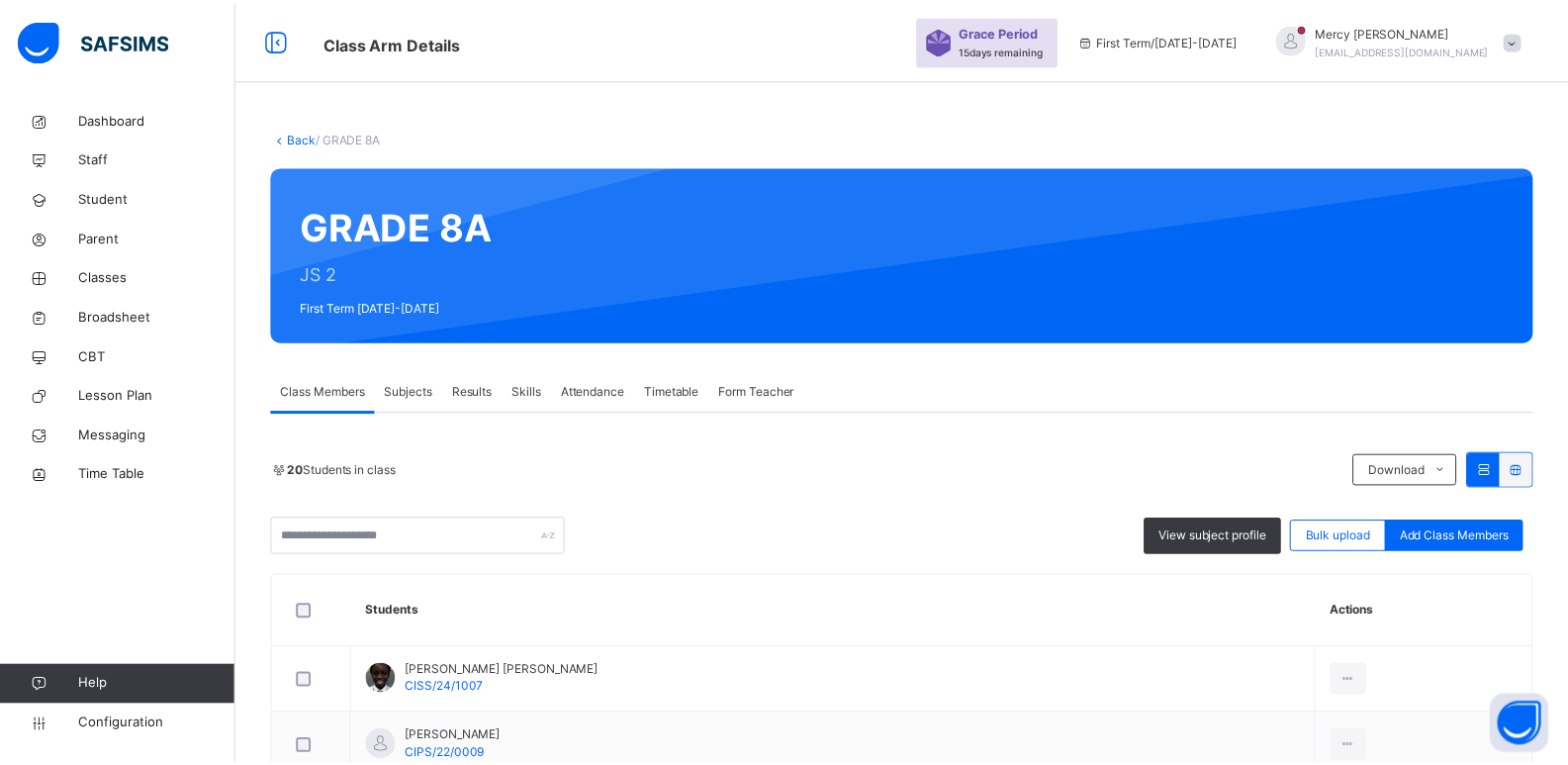
scroll to position [370, 0]
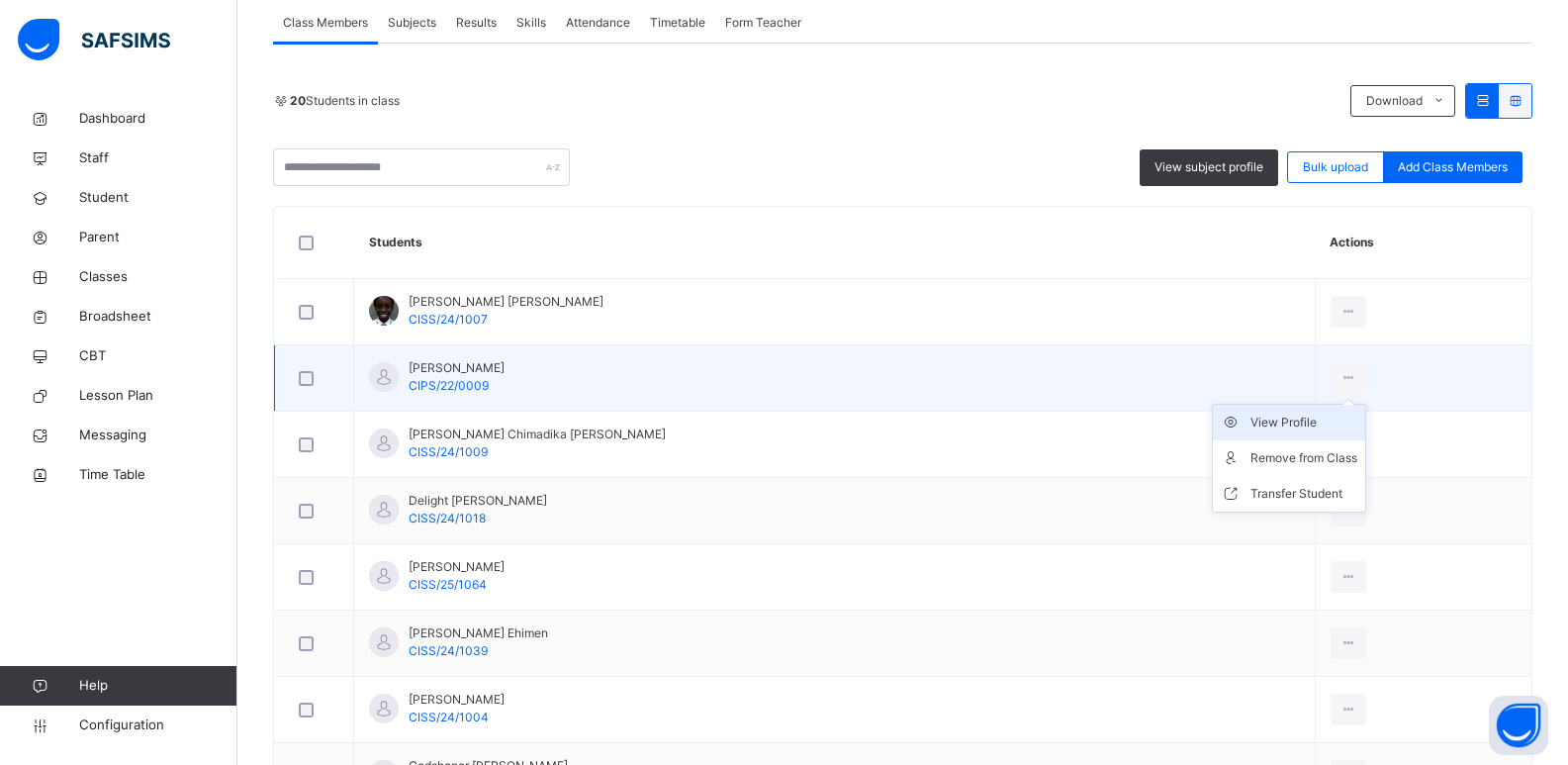
click at [1276, 428] on div "View Profile" at bounding box center [1305, 423] width 107 height 20
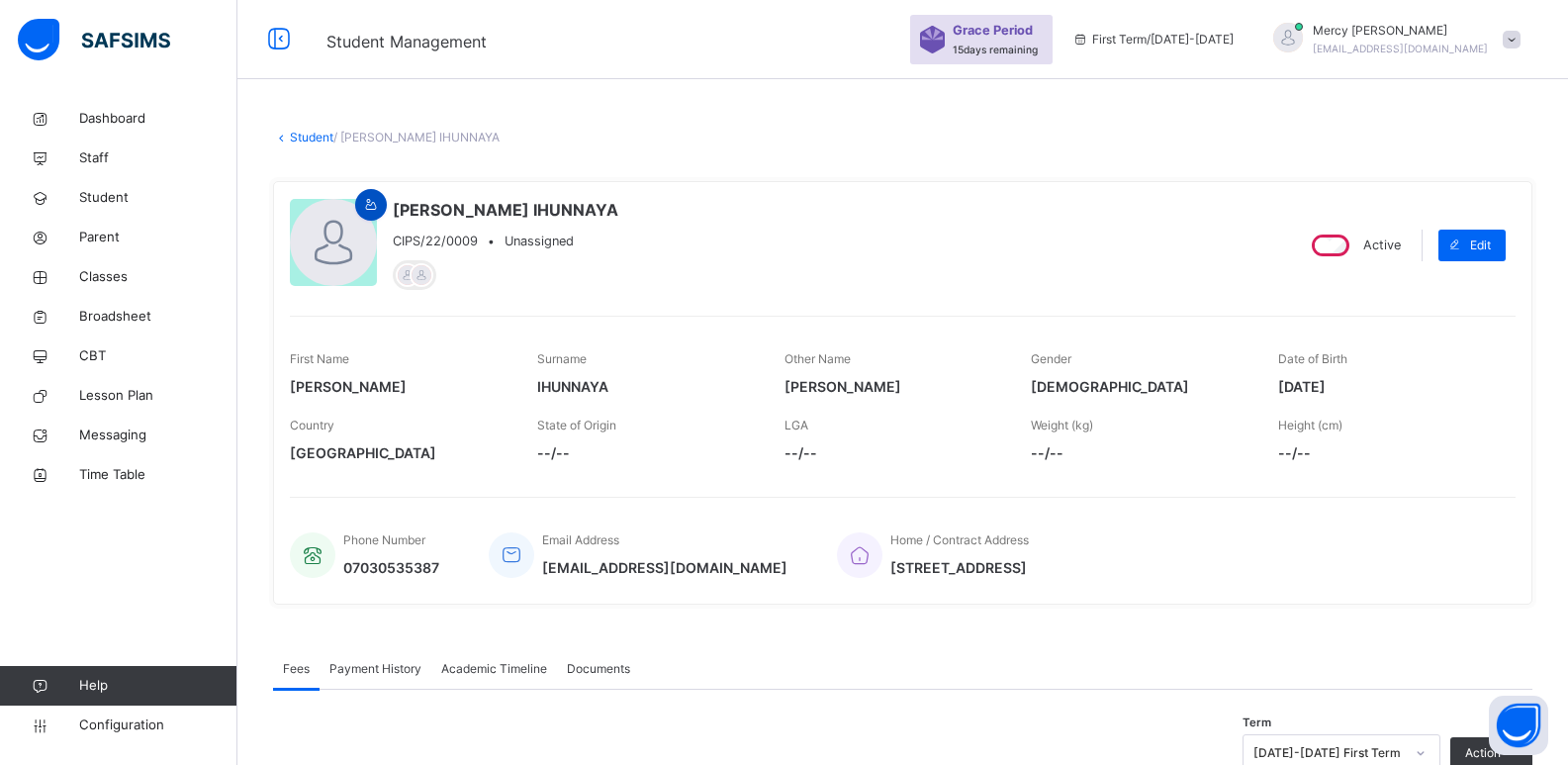
click at [366, 199] on icon at bounding box center [371, 205] width 17 height 18
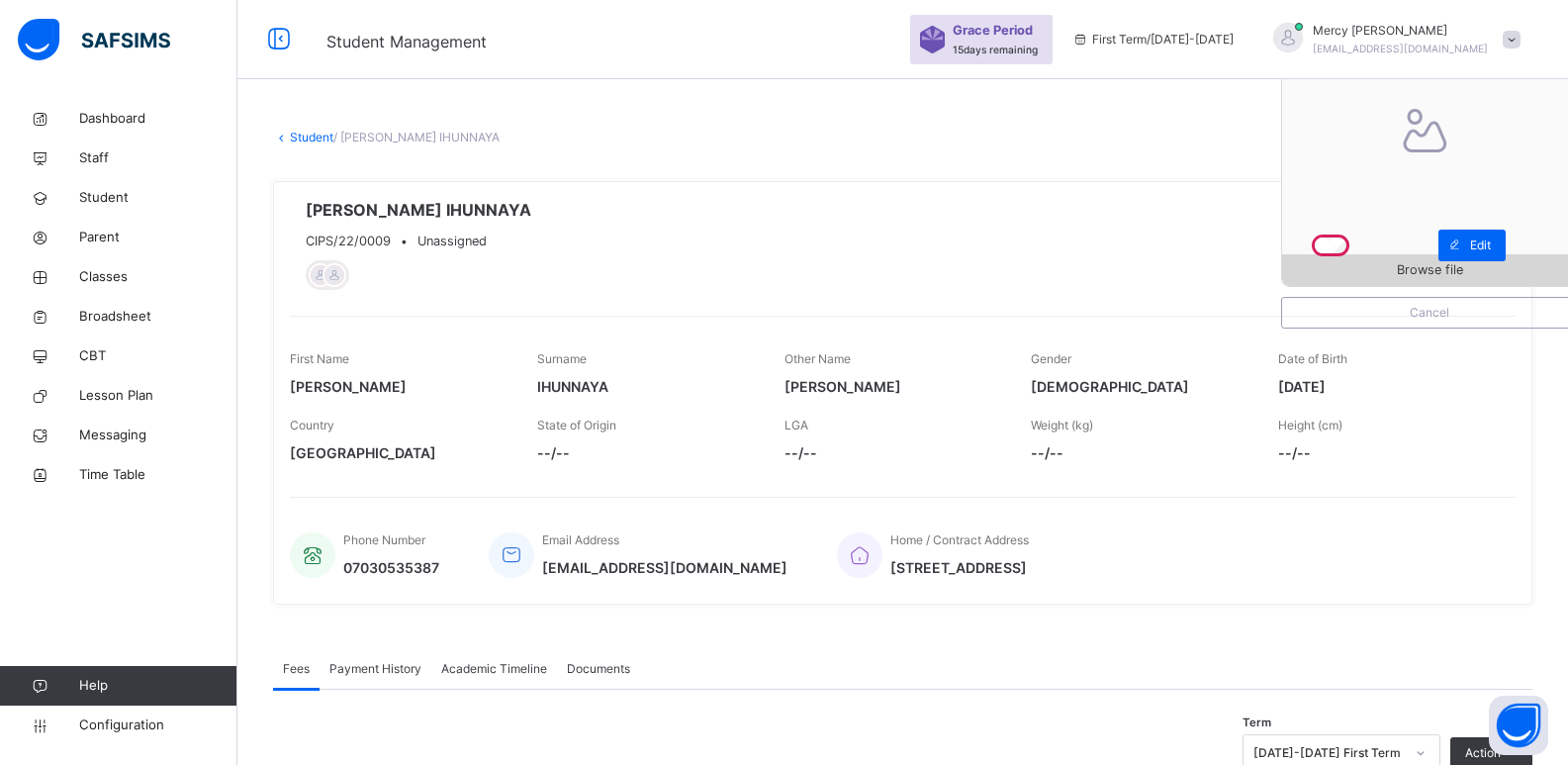
click at [1375, 269] on span "Browse file" at bounding box center [1430, 270] width 295 height 19
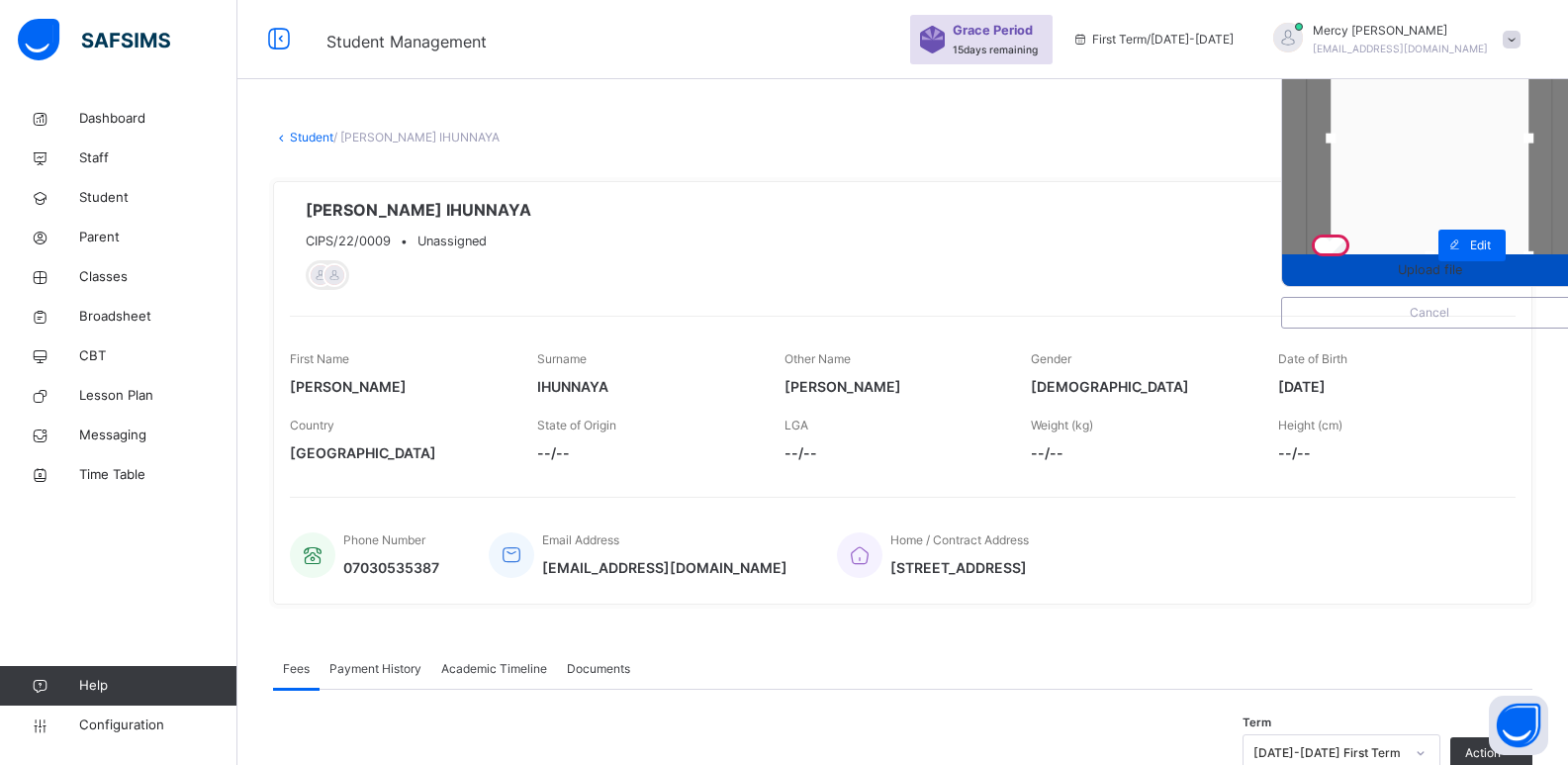
click at [1344, 266] on span "Upload file" at bounding box center [1430, 270] width 295 height 19
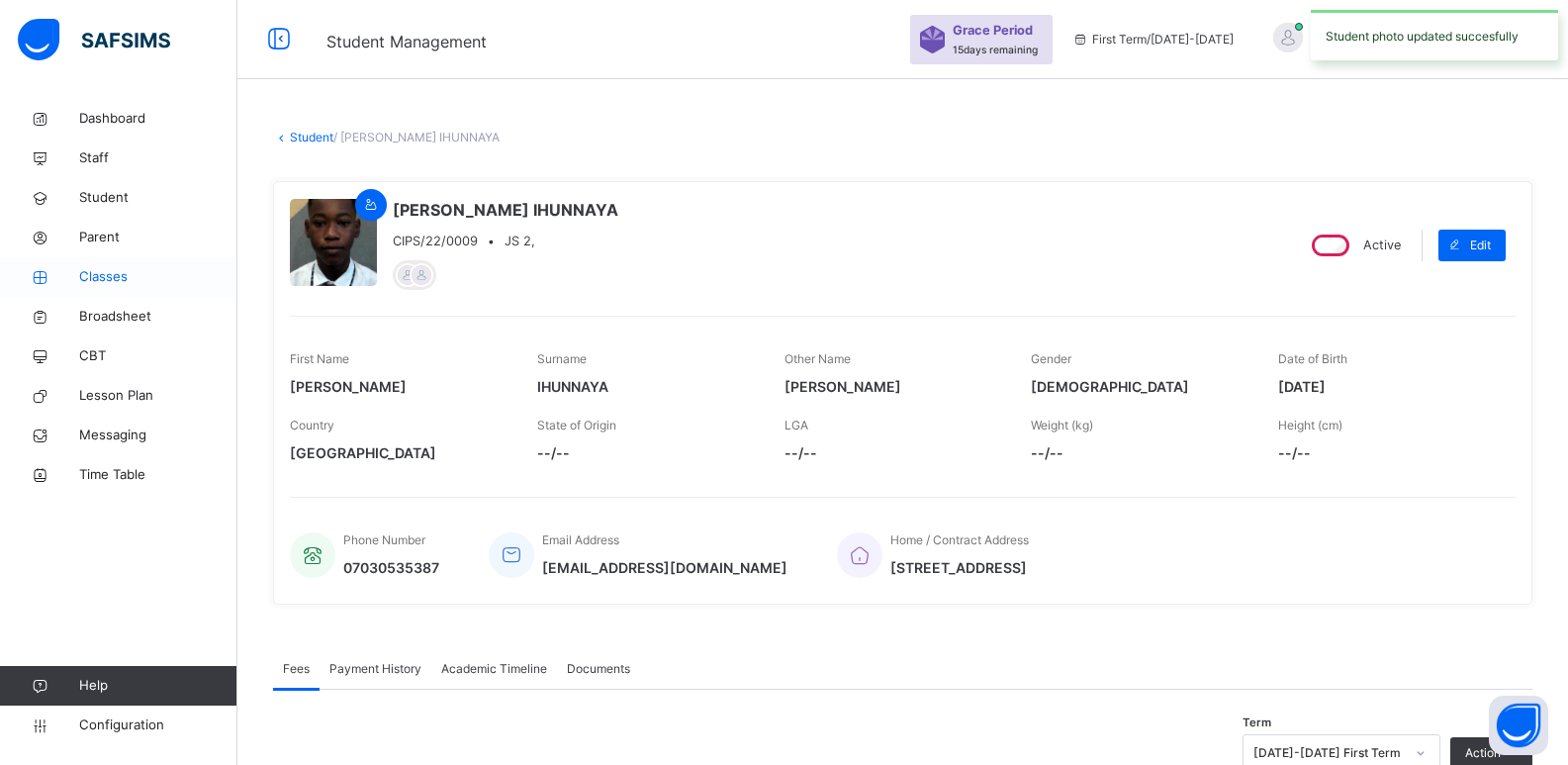
click at [126, 282] on span "Classes" at bounding box center [158, 277] width 158 height 20
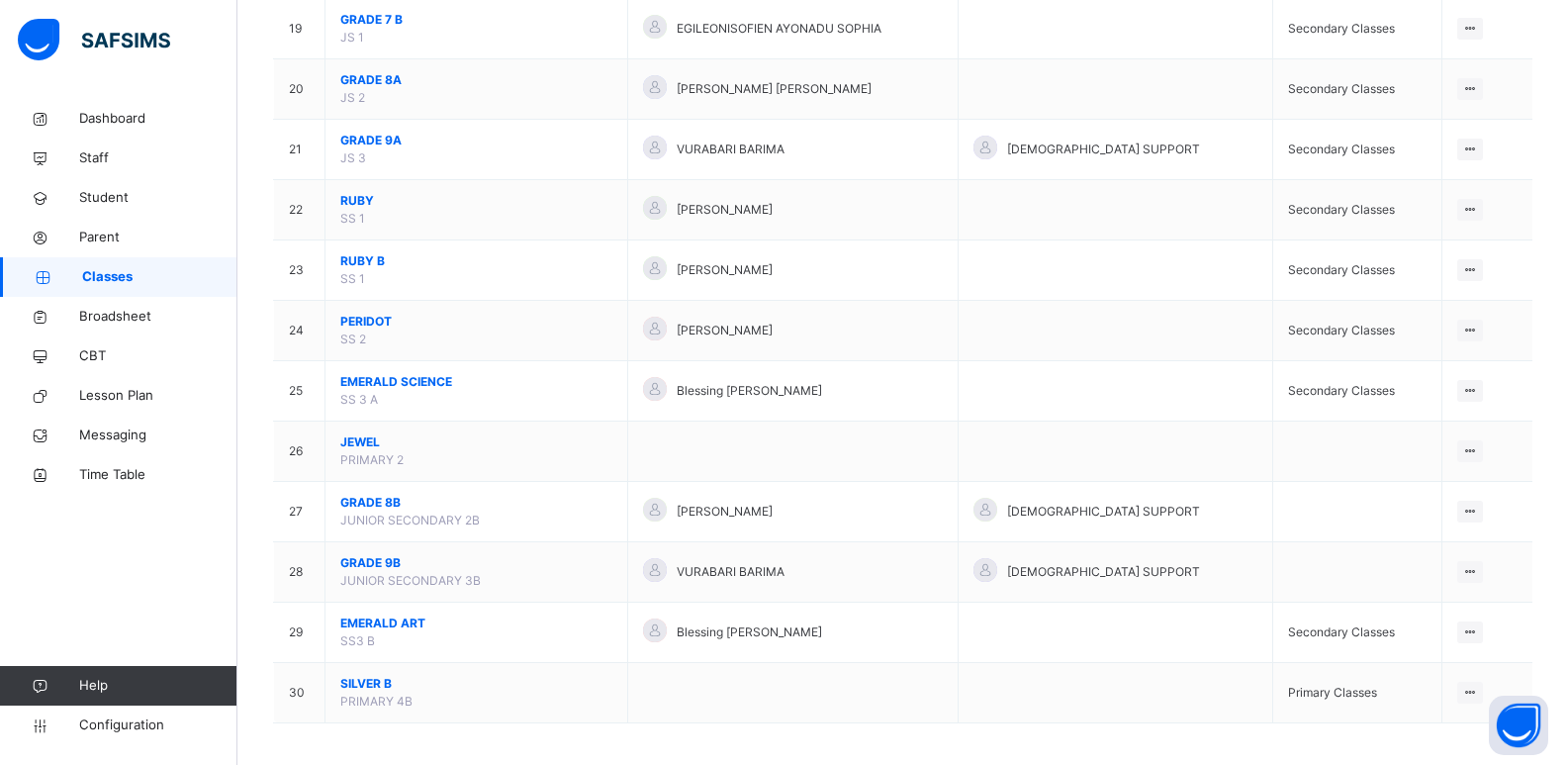
scroll to position [1332, 0]
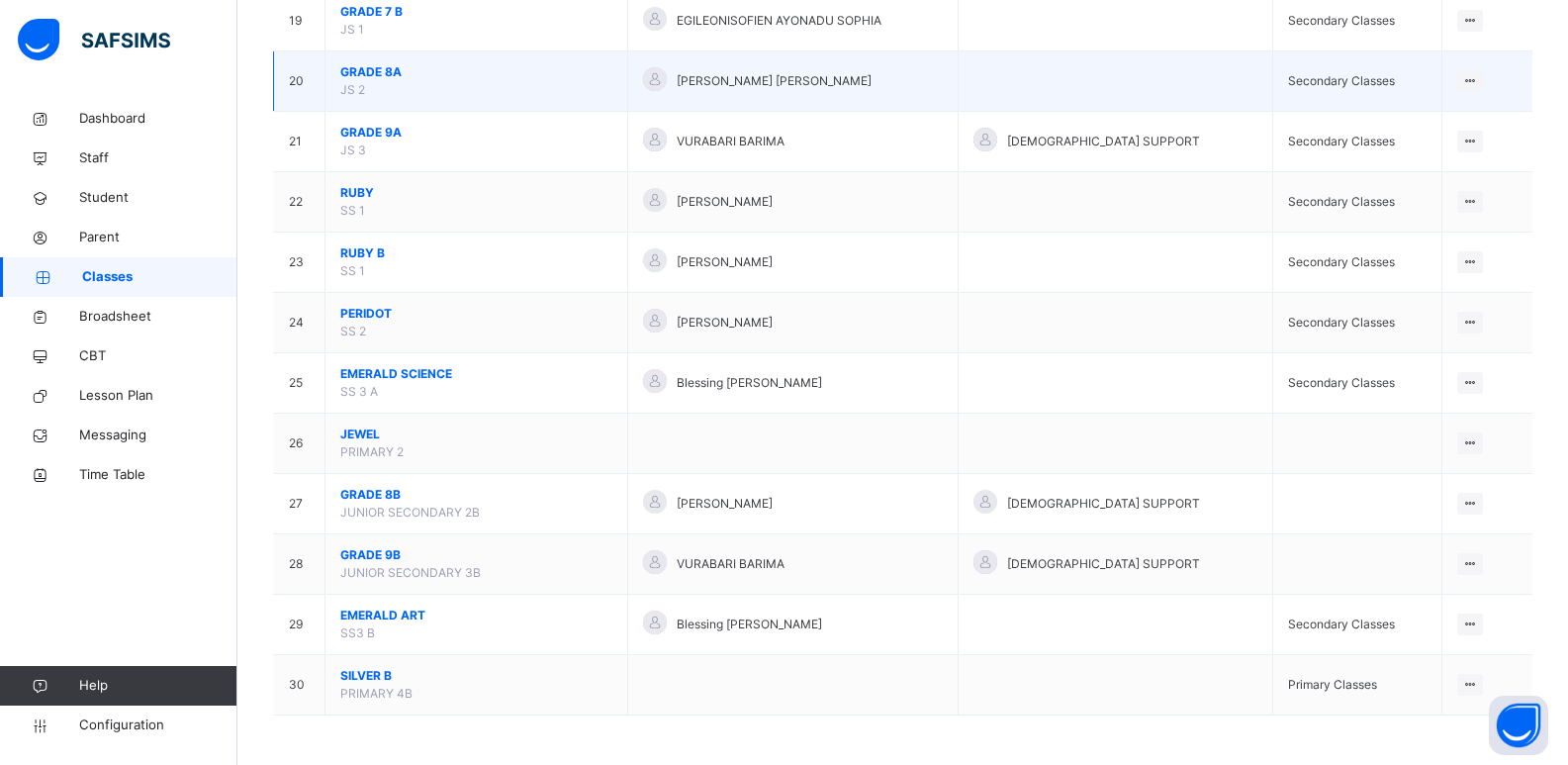
click at [397, 72] on span "GRADE 8A" at bounding box center [476, 72] width 272 height 18
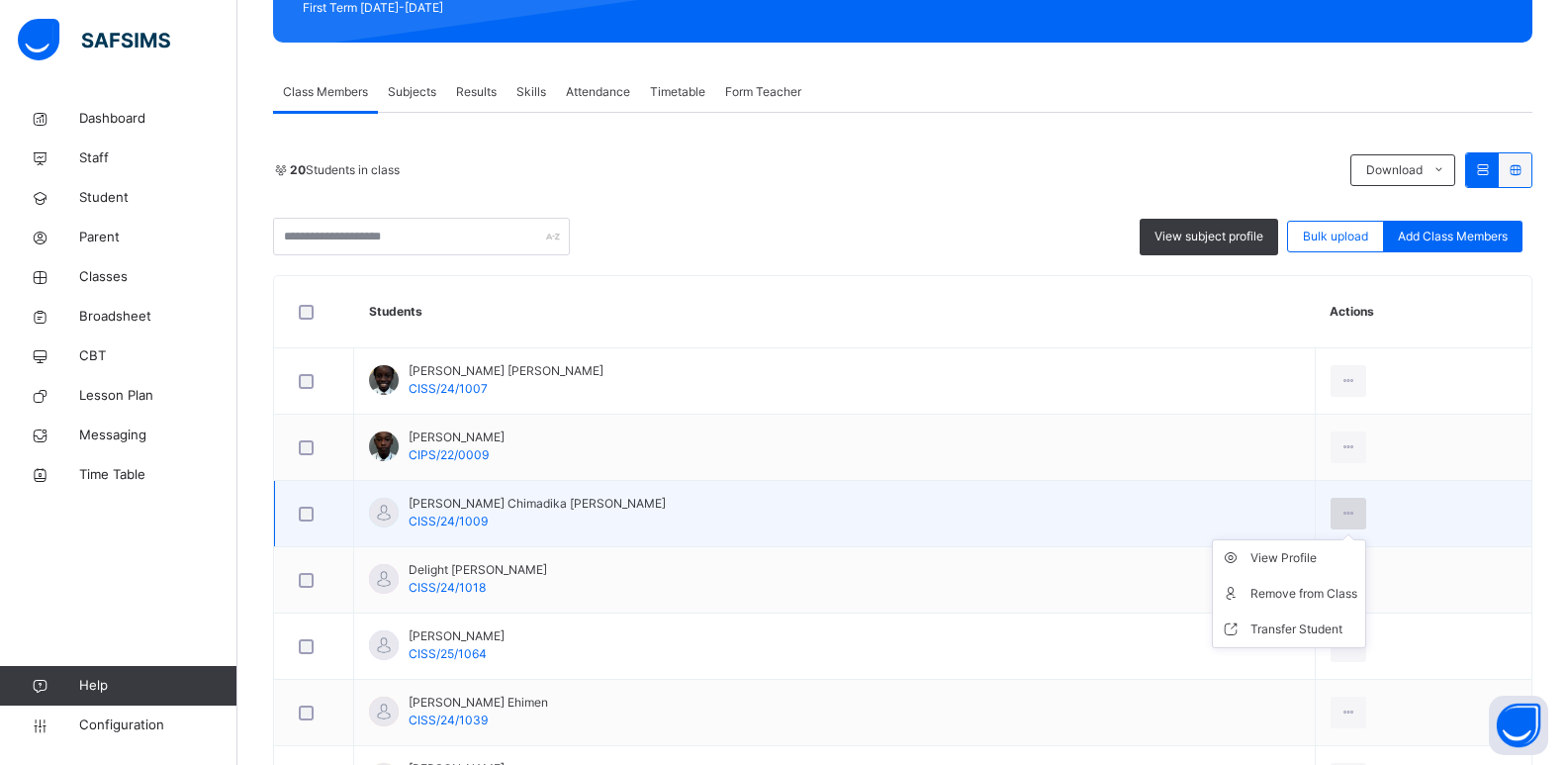
scroll to position [475, 0]
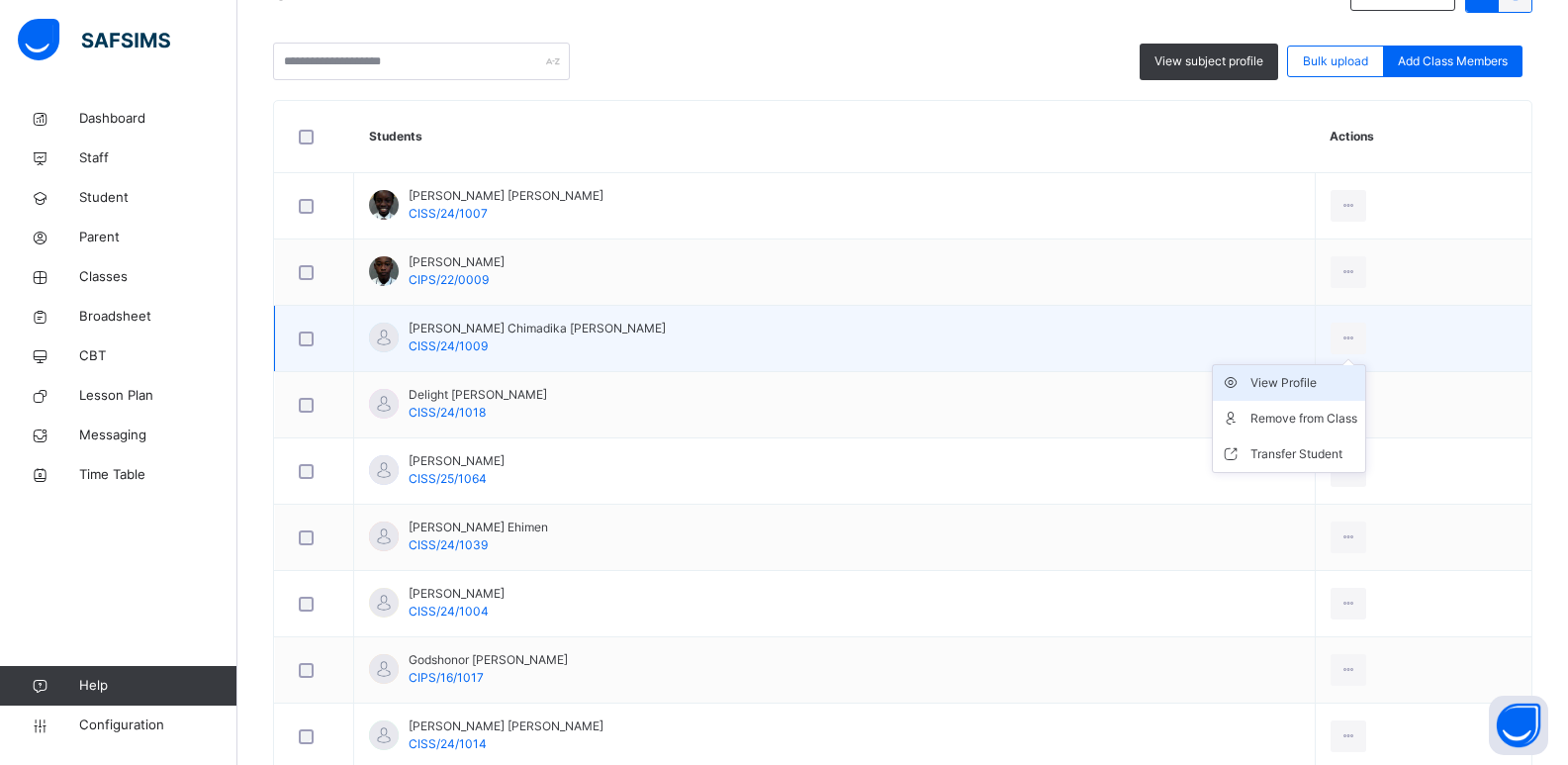
click at [1277, 382] on div "View Profile" at bounding box center [1305, 383] width 107 height 20
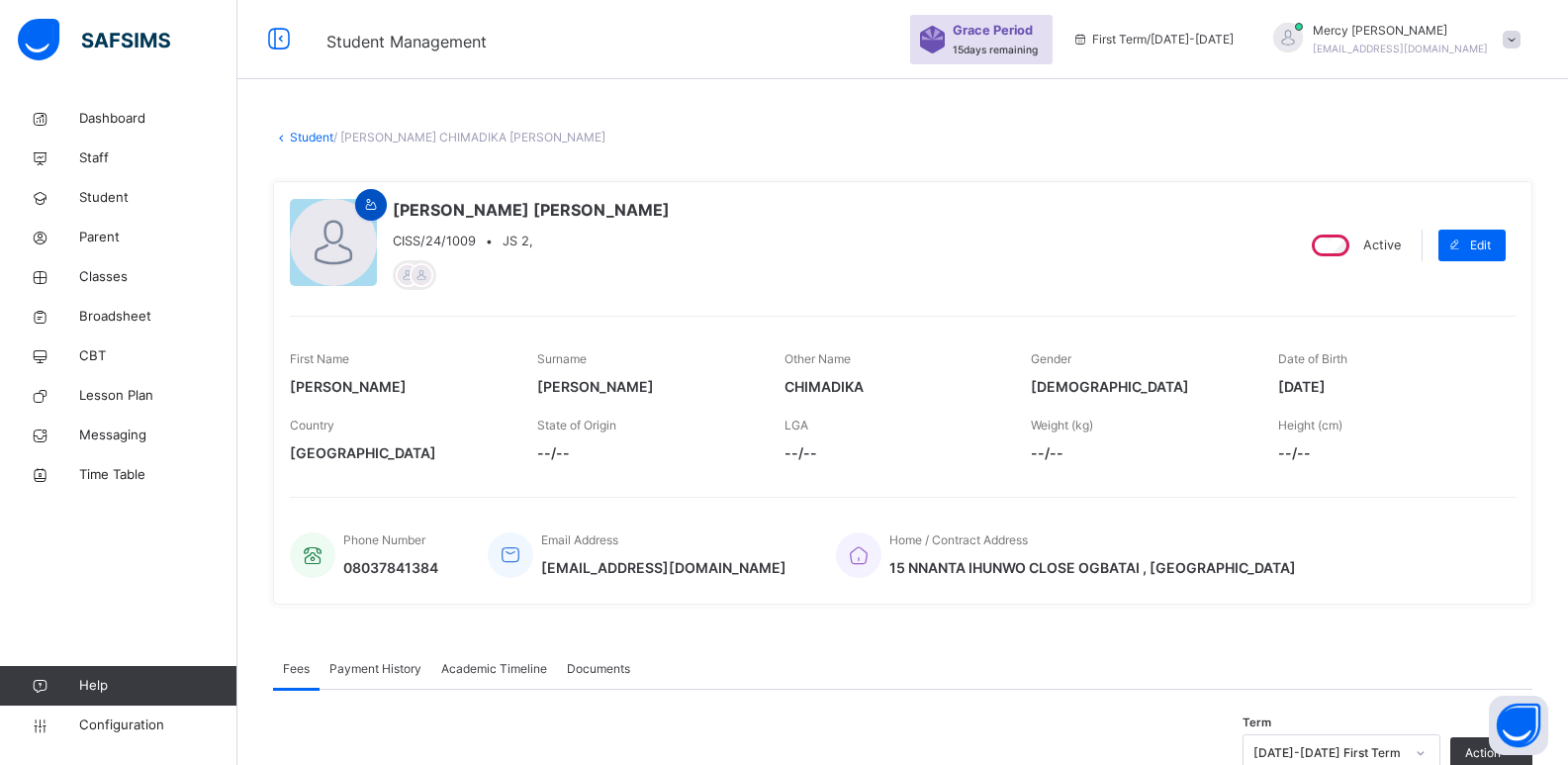
click at [381, 202] on span at bounding box center [371, 205] width 24 height 18
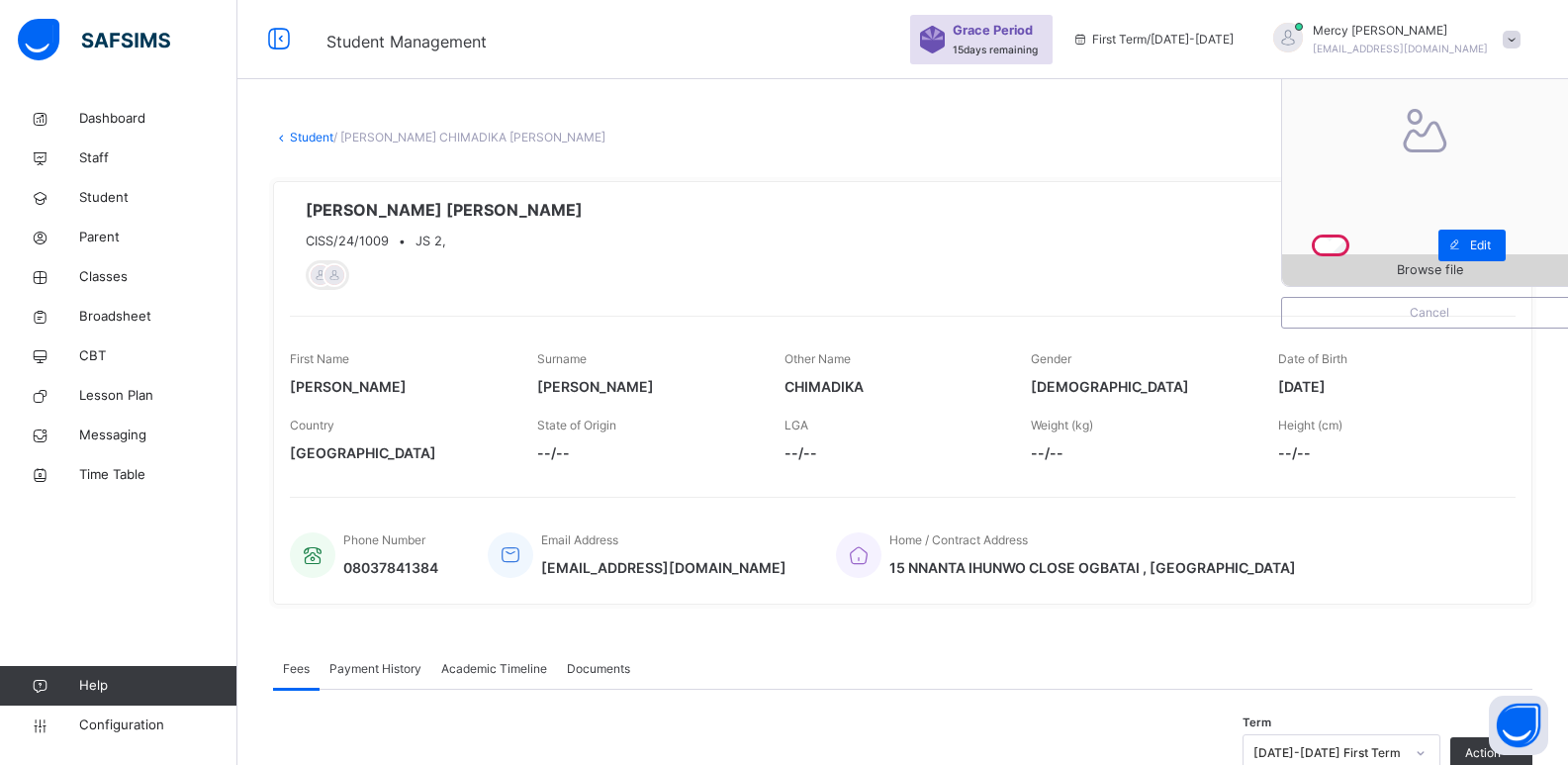
click at [1353, 263] on span "Browse file" at bounding box center [1430, 270] width 295 height 19
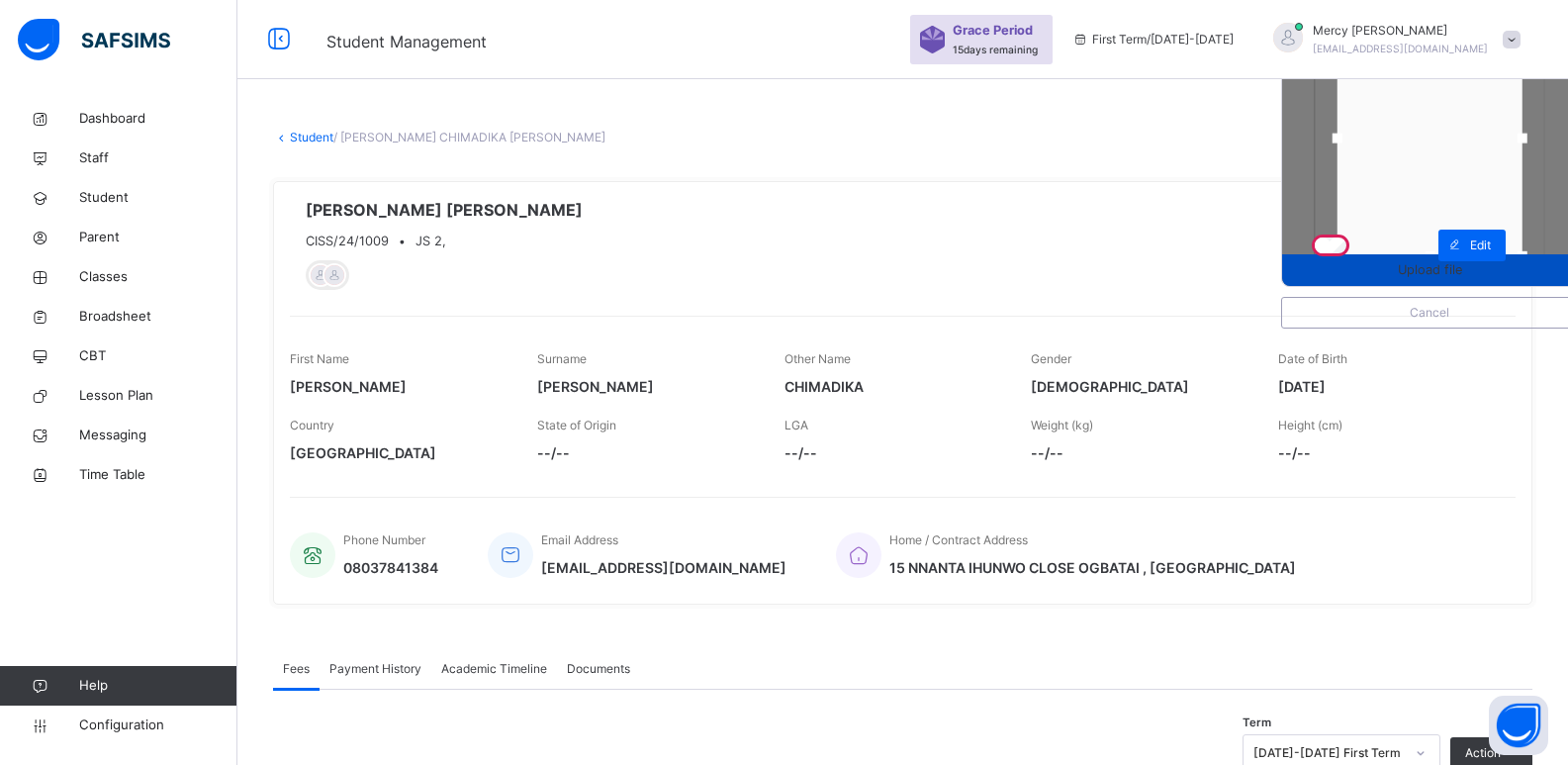
click at [1441, 271] on span "Upload file" at bounding box center [1429, 270] width 64 height 19
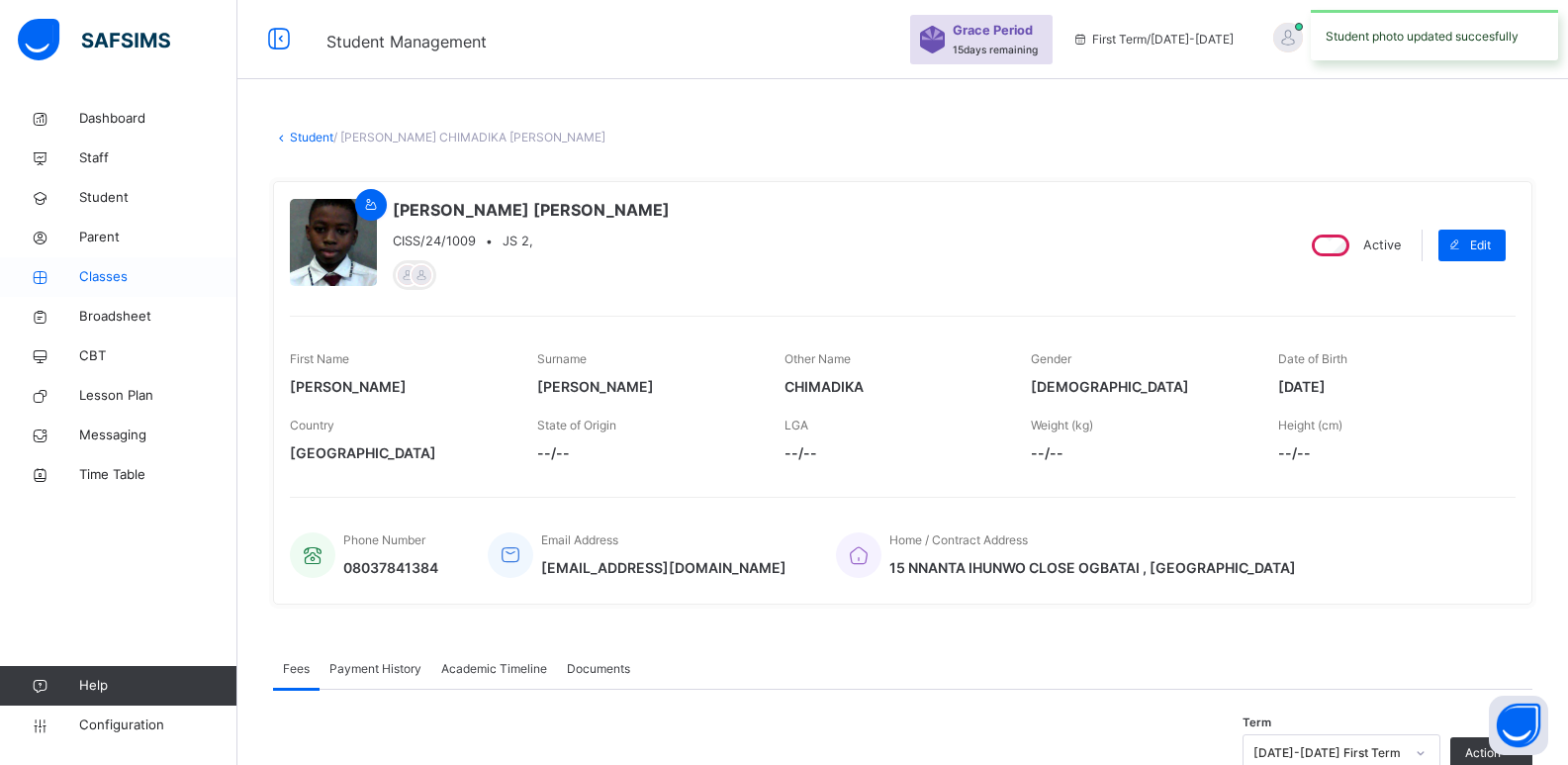
click at [135, 280] on span "Classes" at bounding box center [158, 277] width 158 height 20
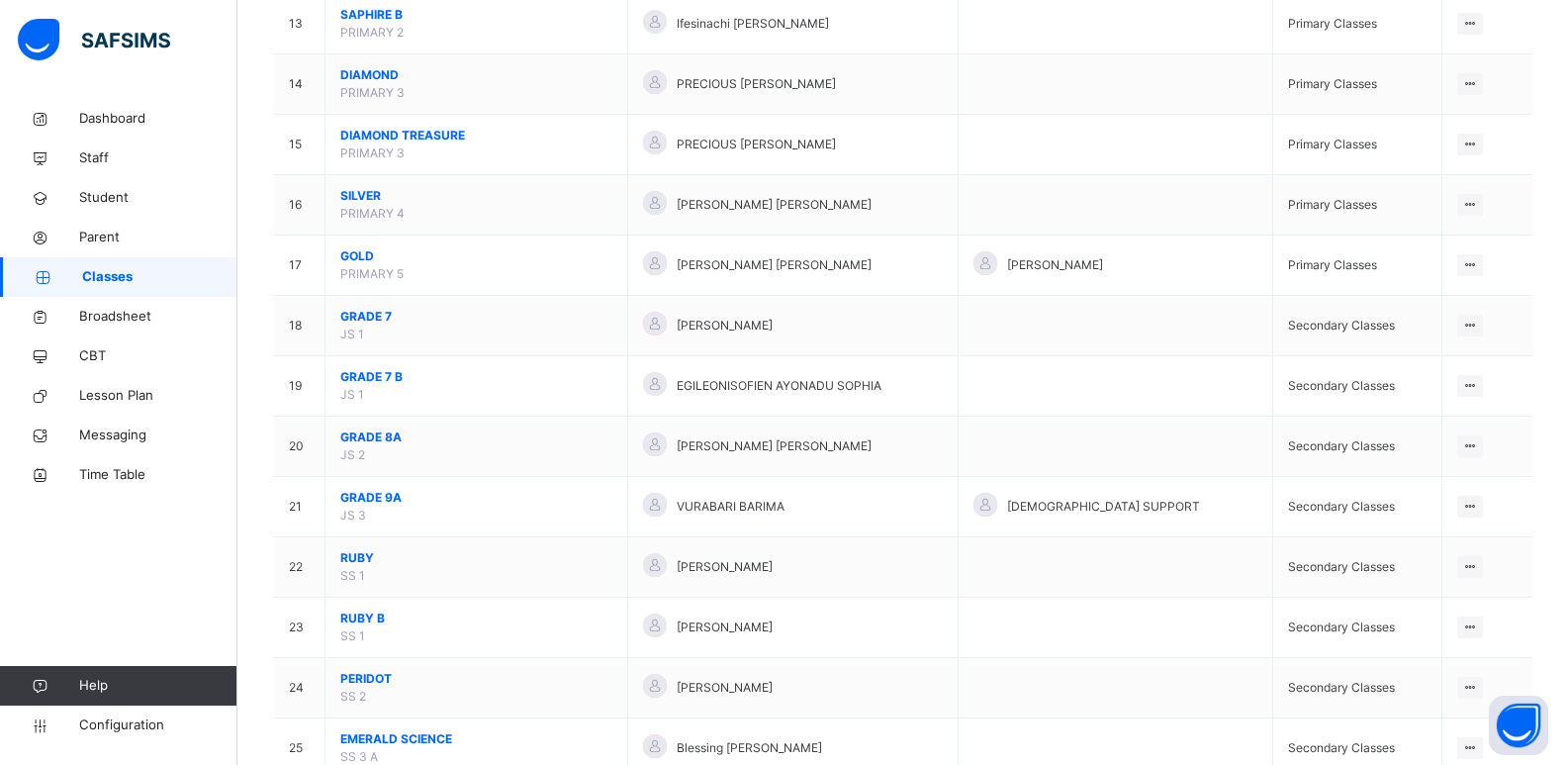
scroll to position [970, 0]
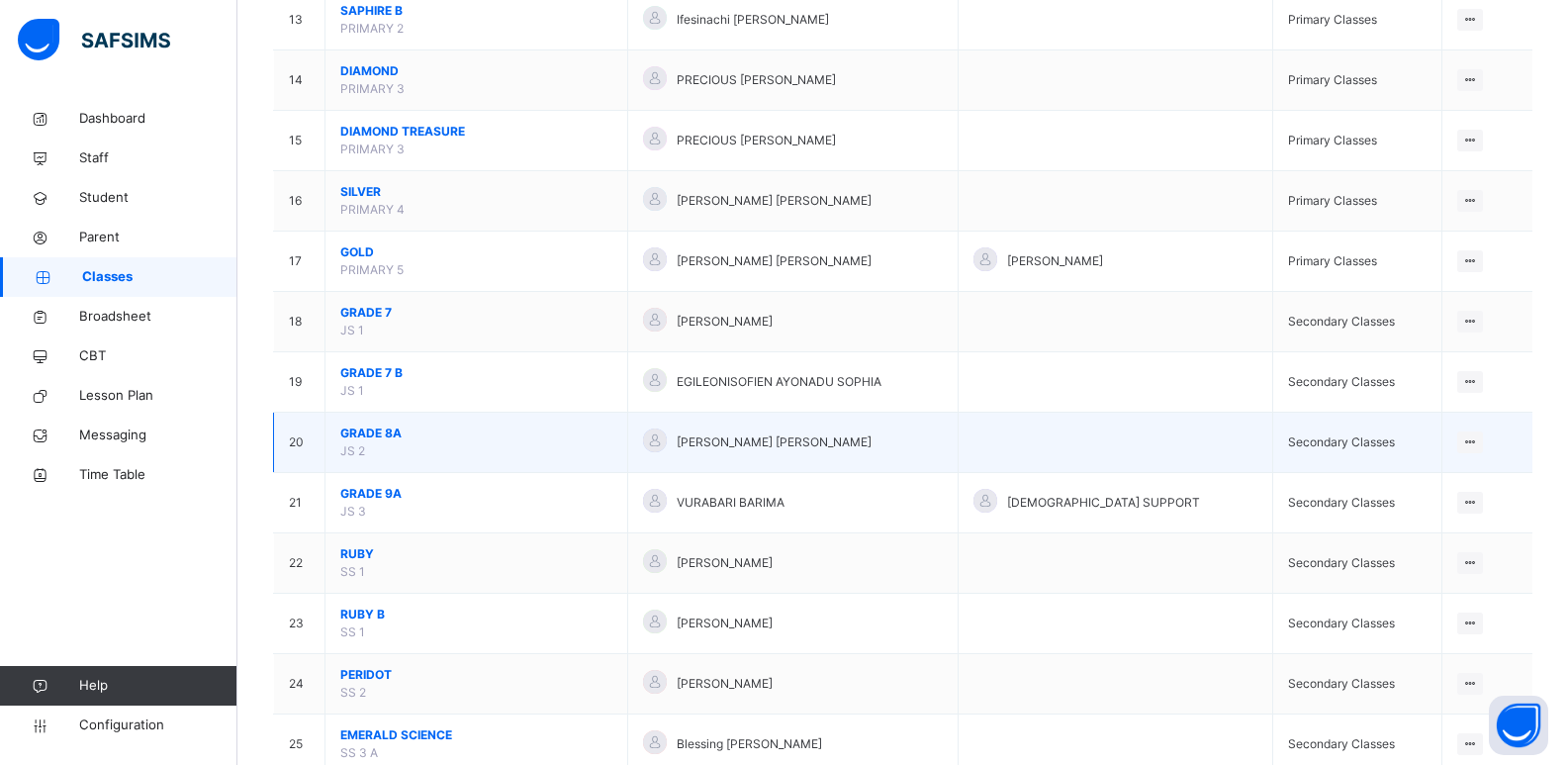
click at [395, 431] on span "GRADE 8A" at bounding box center [476, 434] width 272 height 18
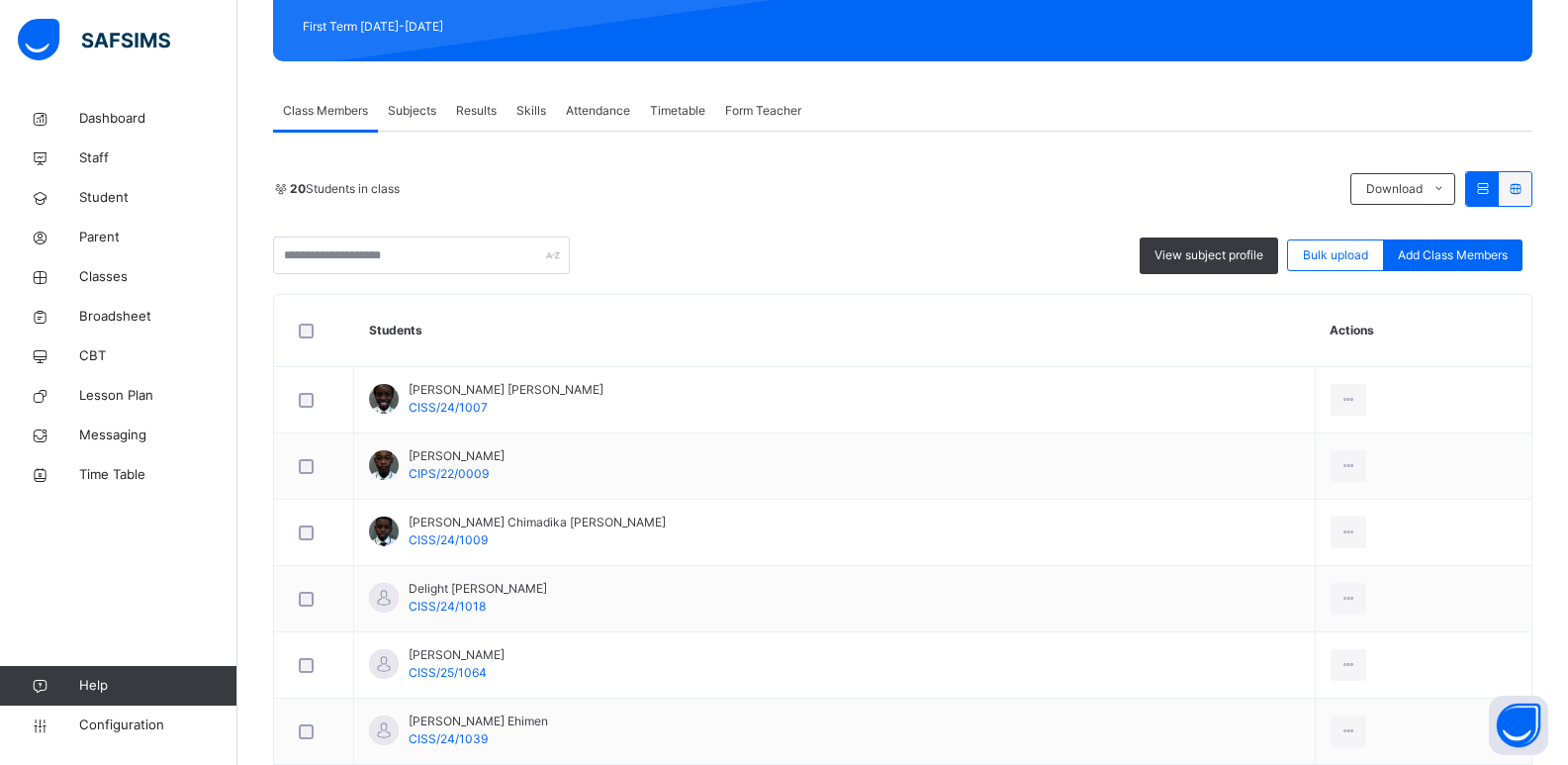
scroll to position [468, 0]
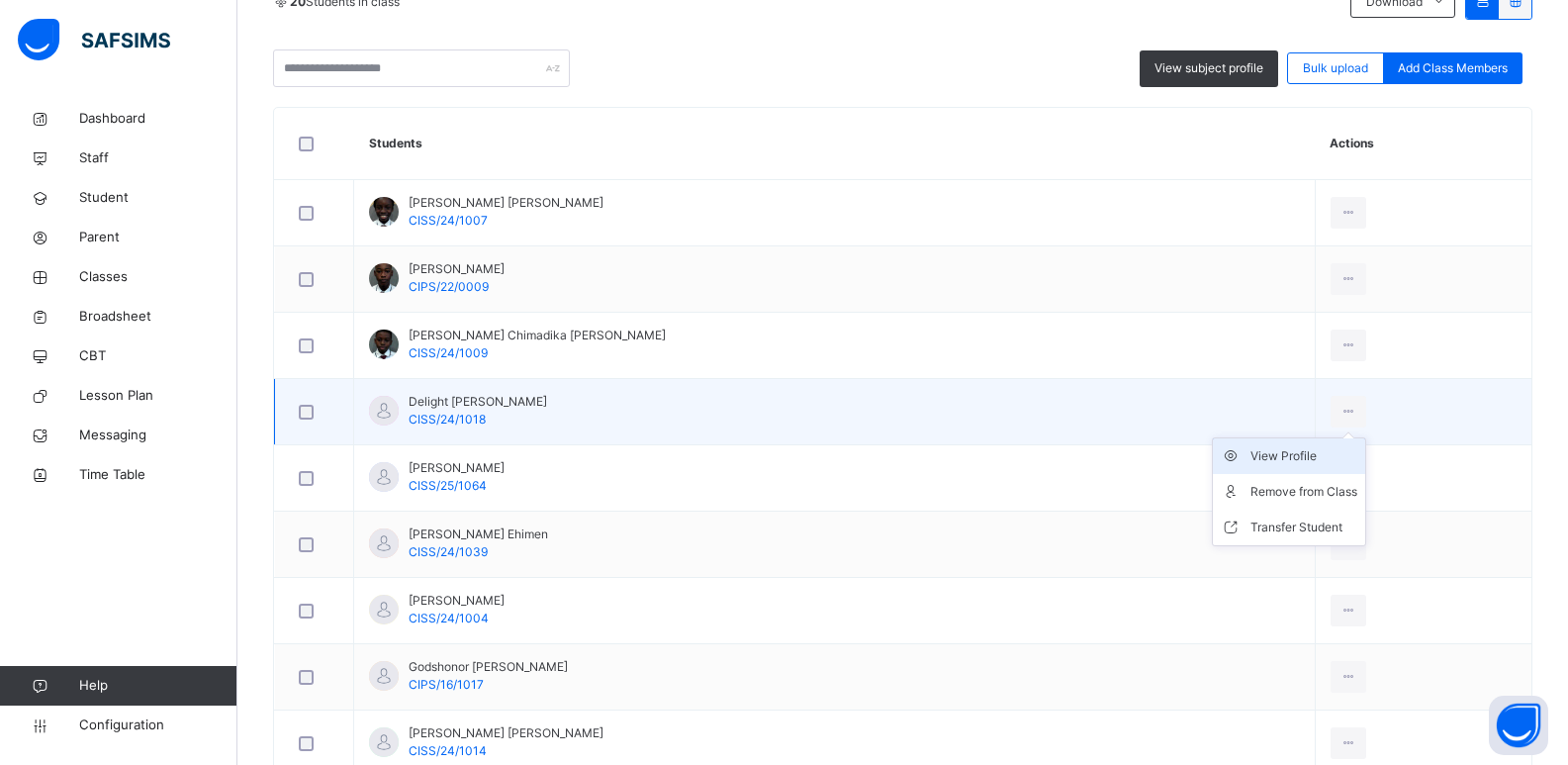
click at [1283, 450] on div "View Profile" at bounding box center [1305, 457] width 107 height 20
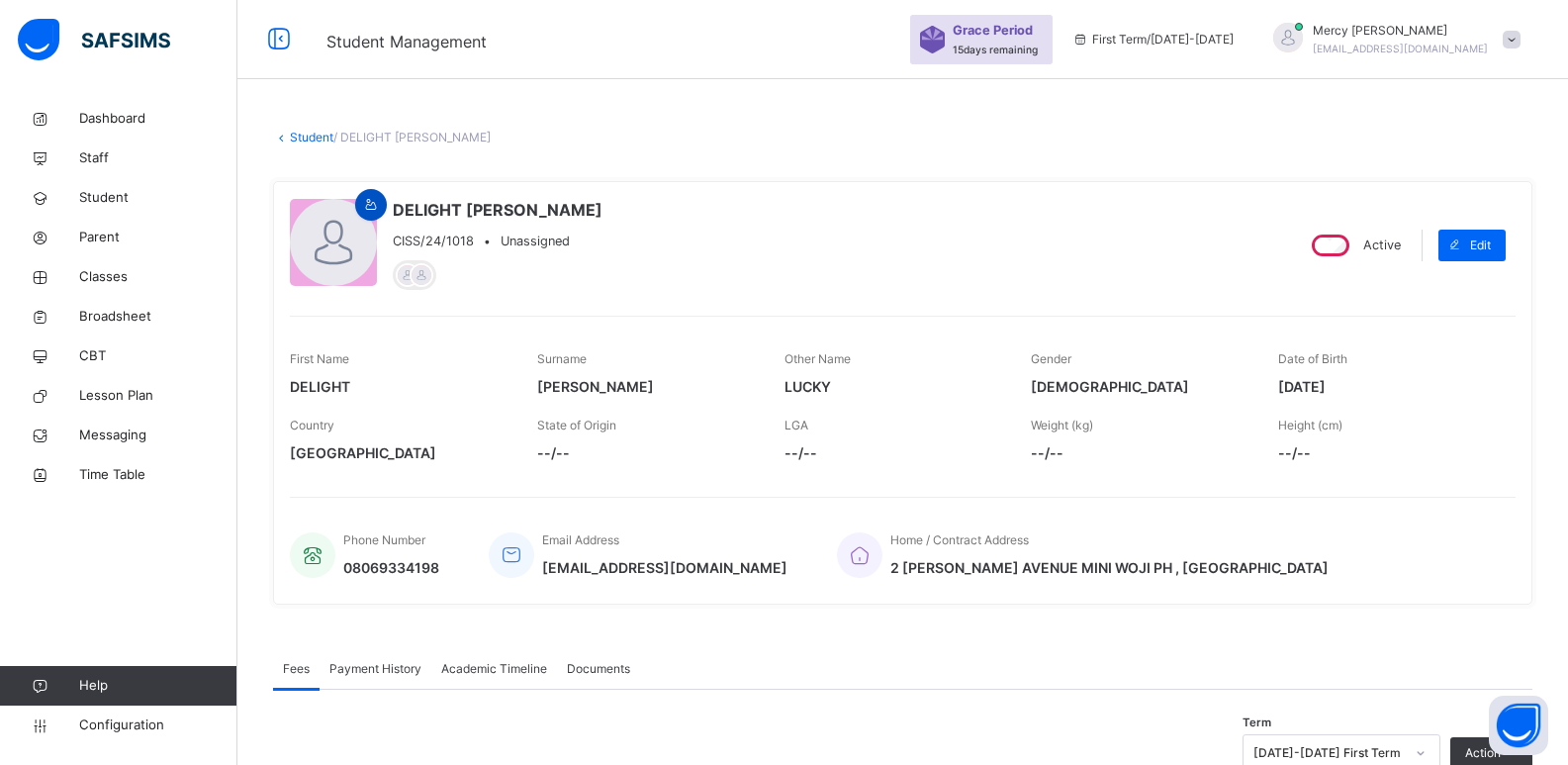
click at [371, 198] on icon at bounding box center [371, 205] width 17 height 18
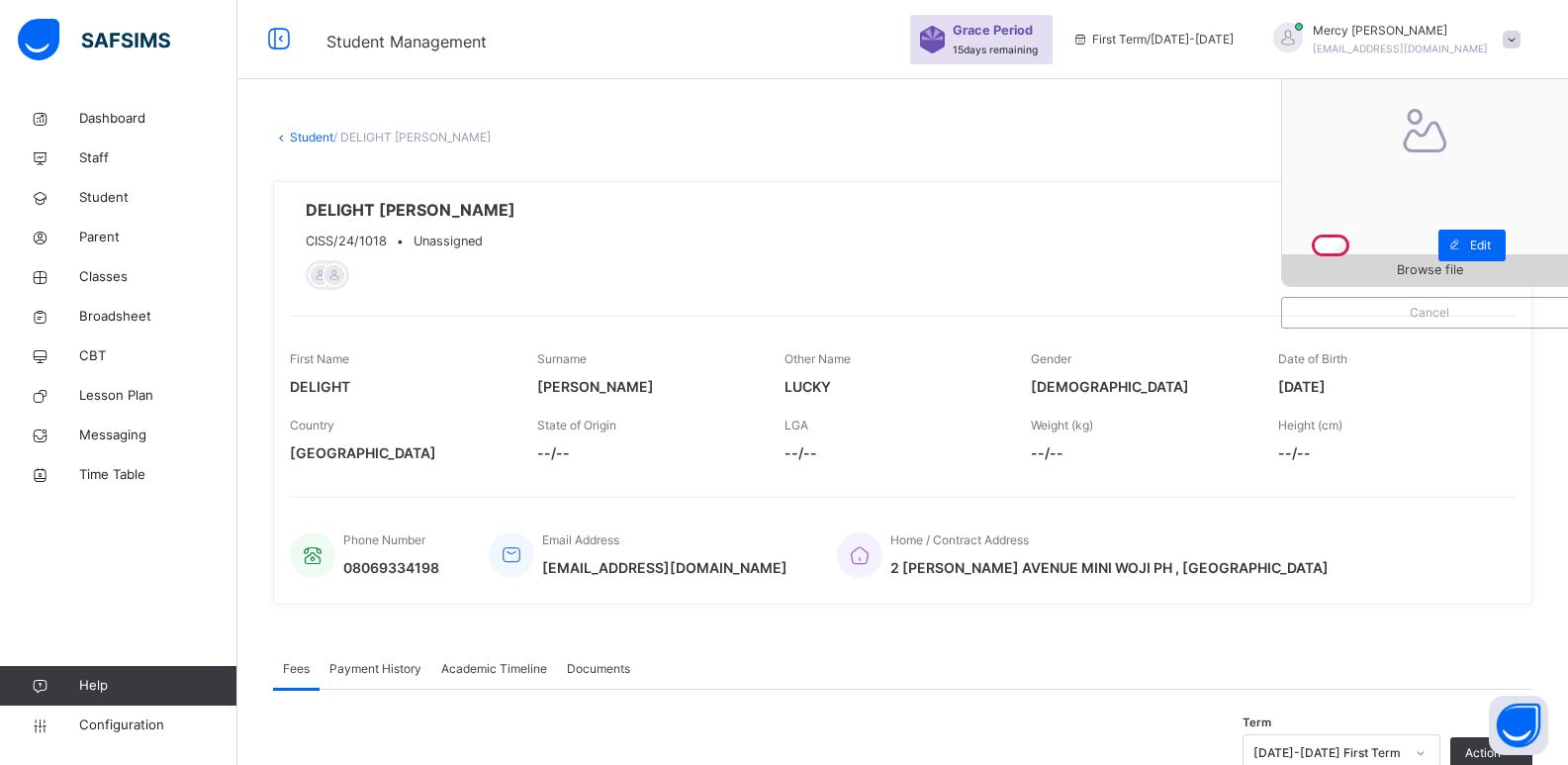
click at [1353, 280] on div "Browse file" at bounding box center [1430, 271] width 295 height 32
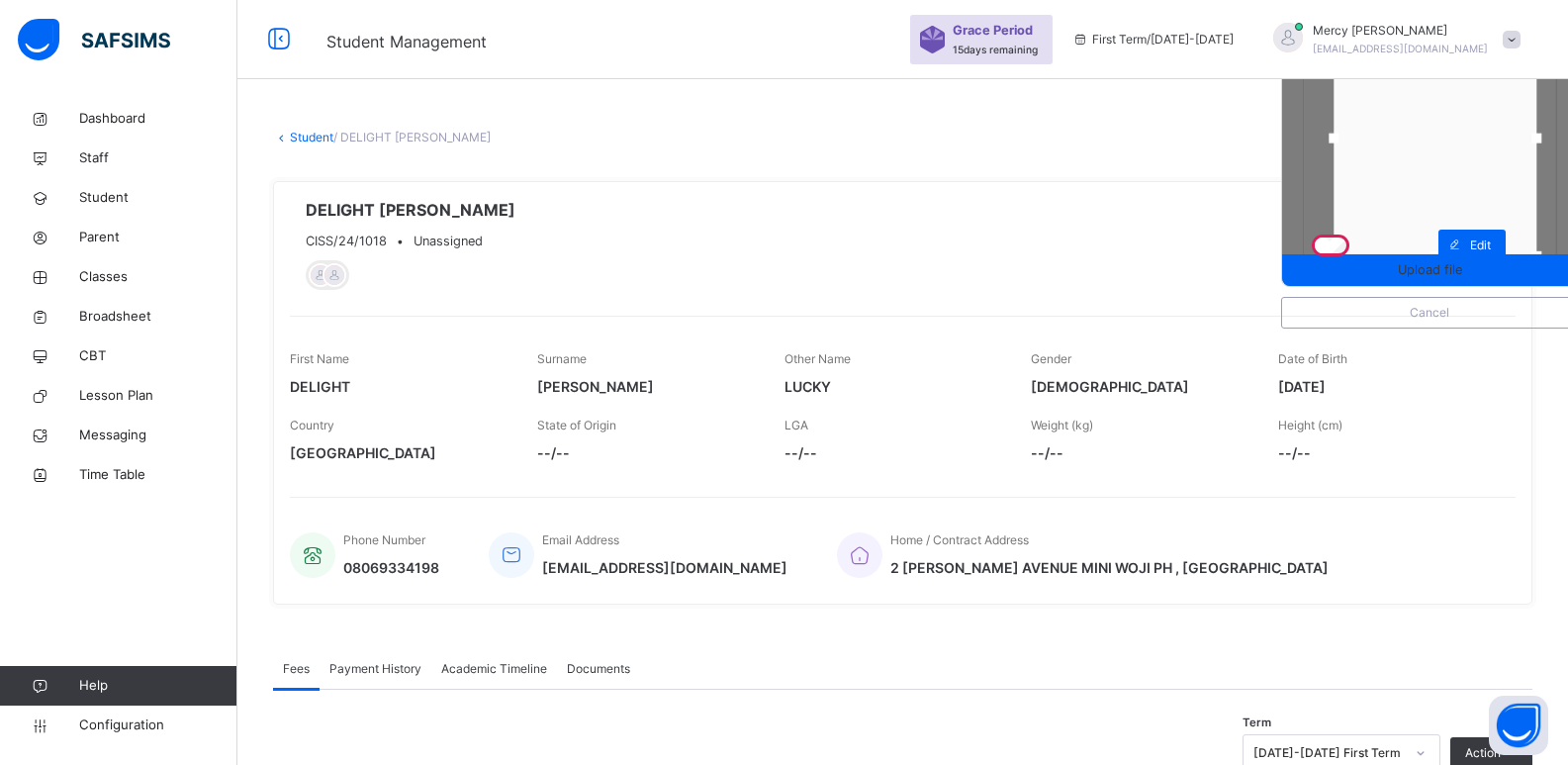
click at [1462, 202] on div at bounding box center [1435, 139] width 203 height 236
click at [1437, 263] on span "Upload file" at bounding box center [1429, 270] width 64 height 19
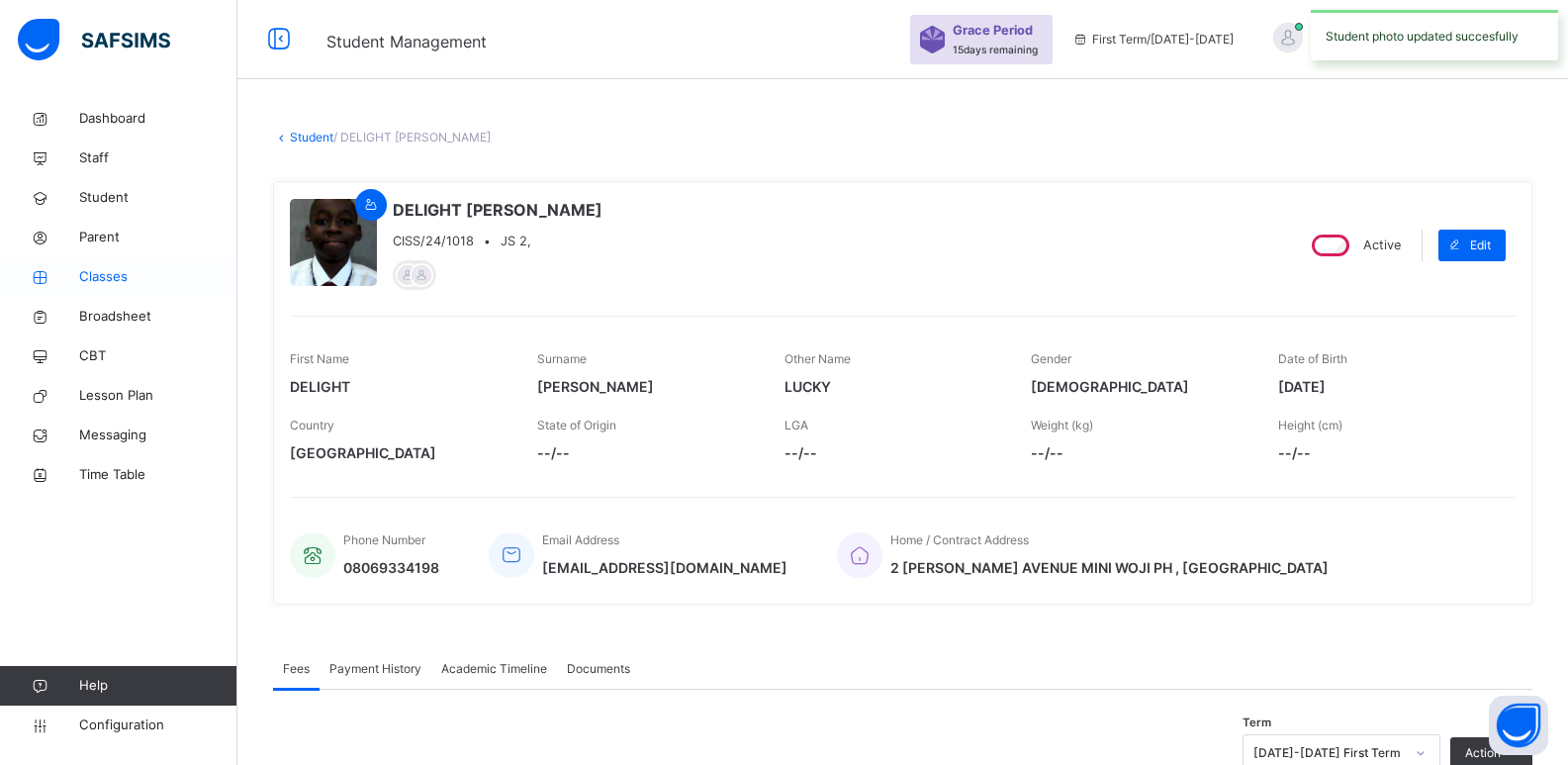
click at [150, 287] on link "Classes" at bounding box center [119, 277] width 238 height 40
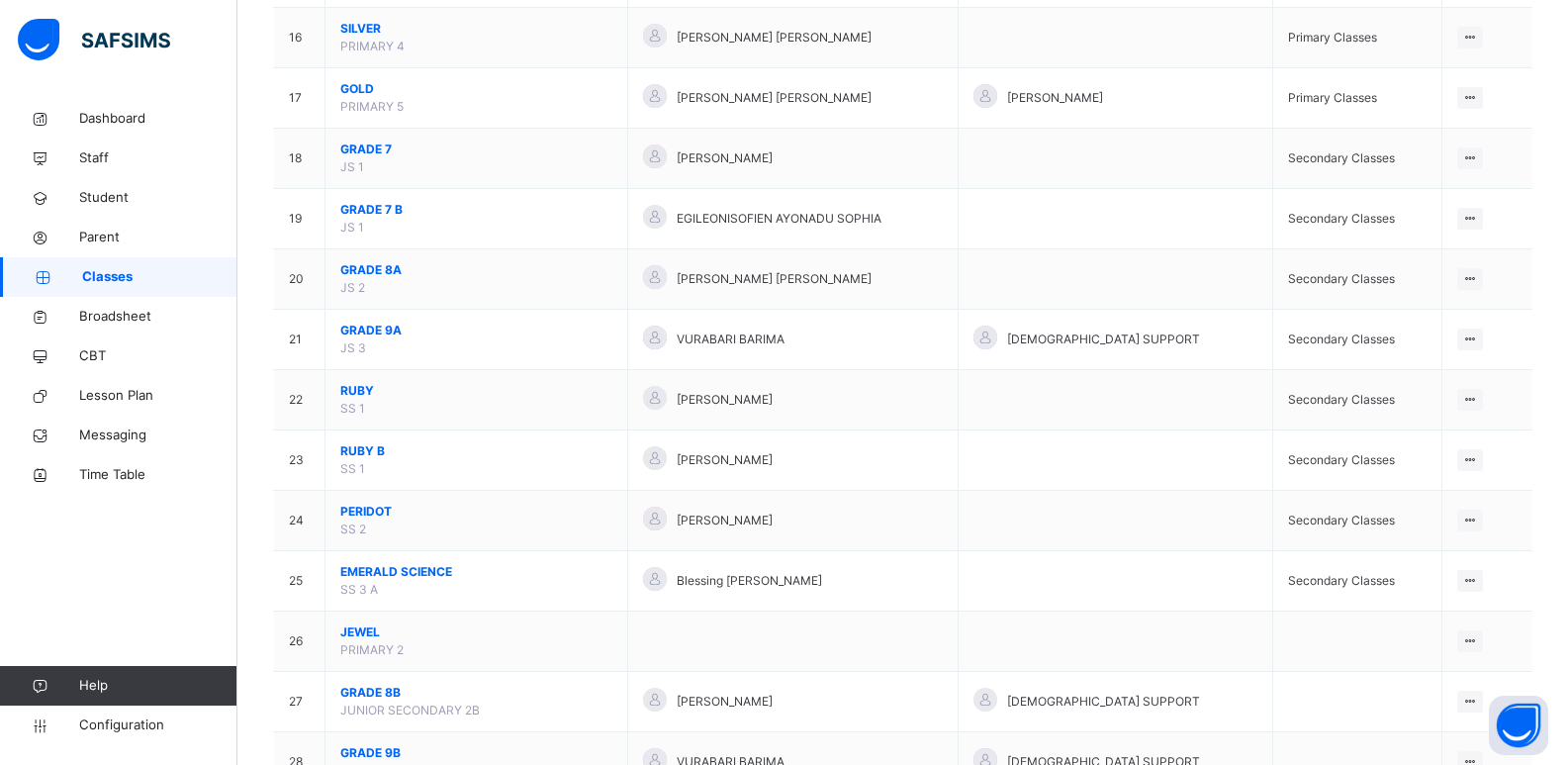
scroll to position [1096, 0]
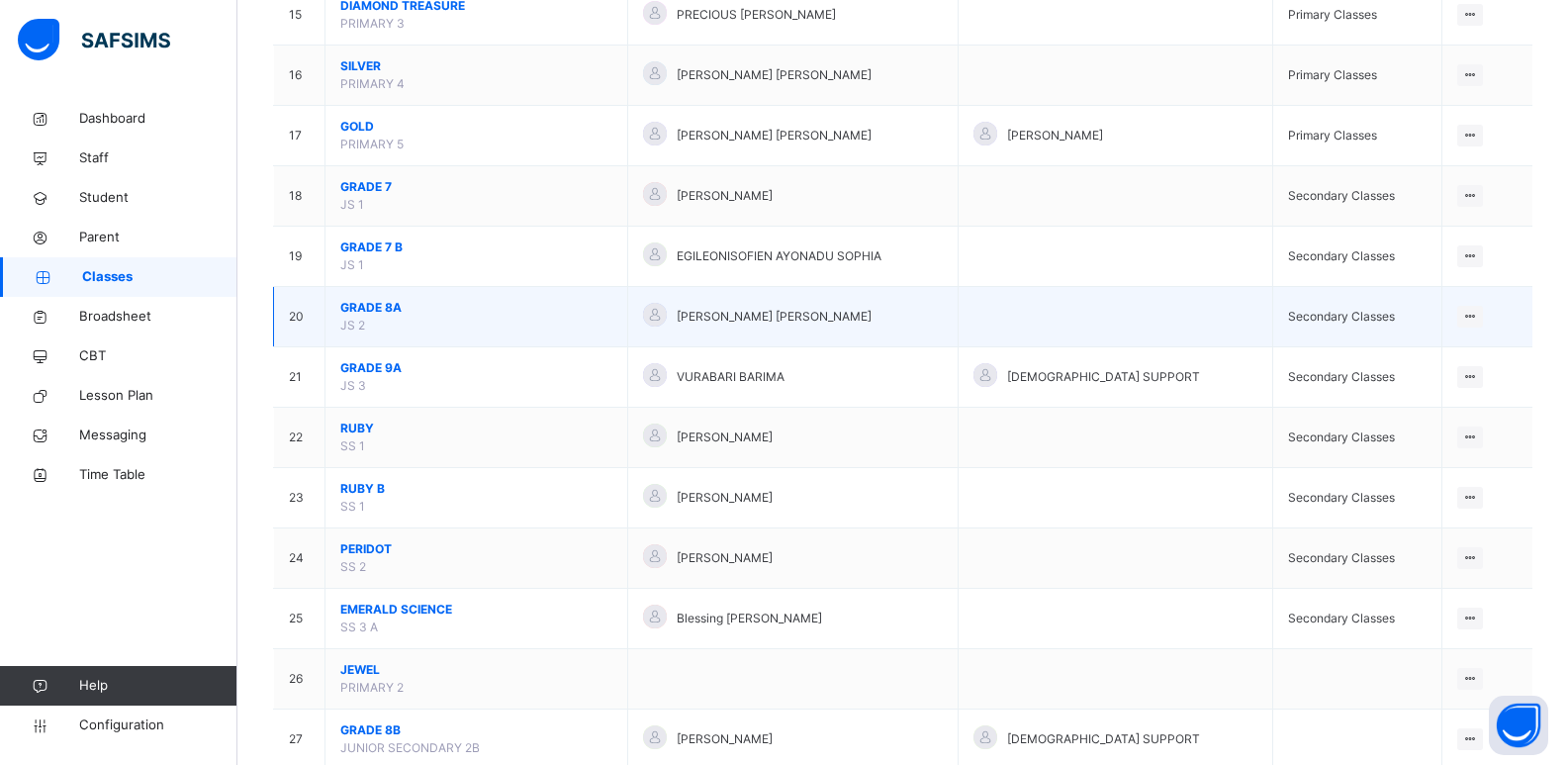
click at [369, 313] on span "GRADE 8A" at bounding box center [476, 308] width 272 height 18
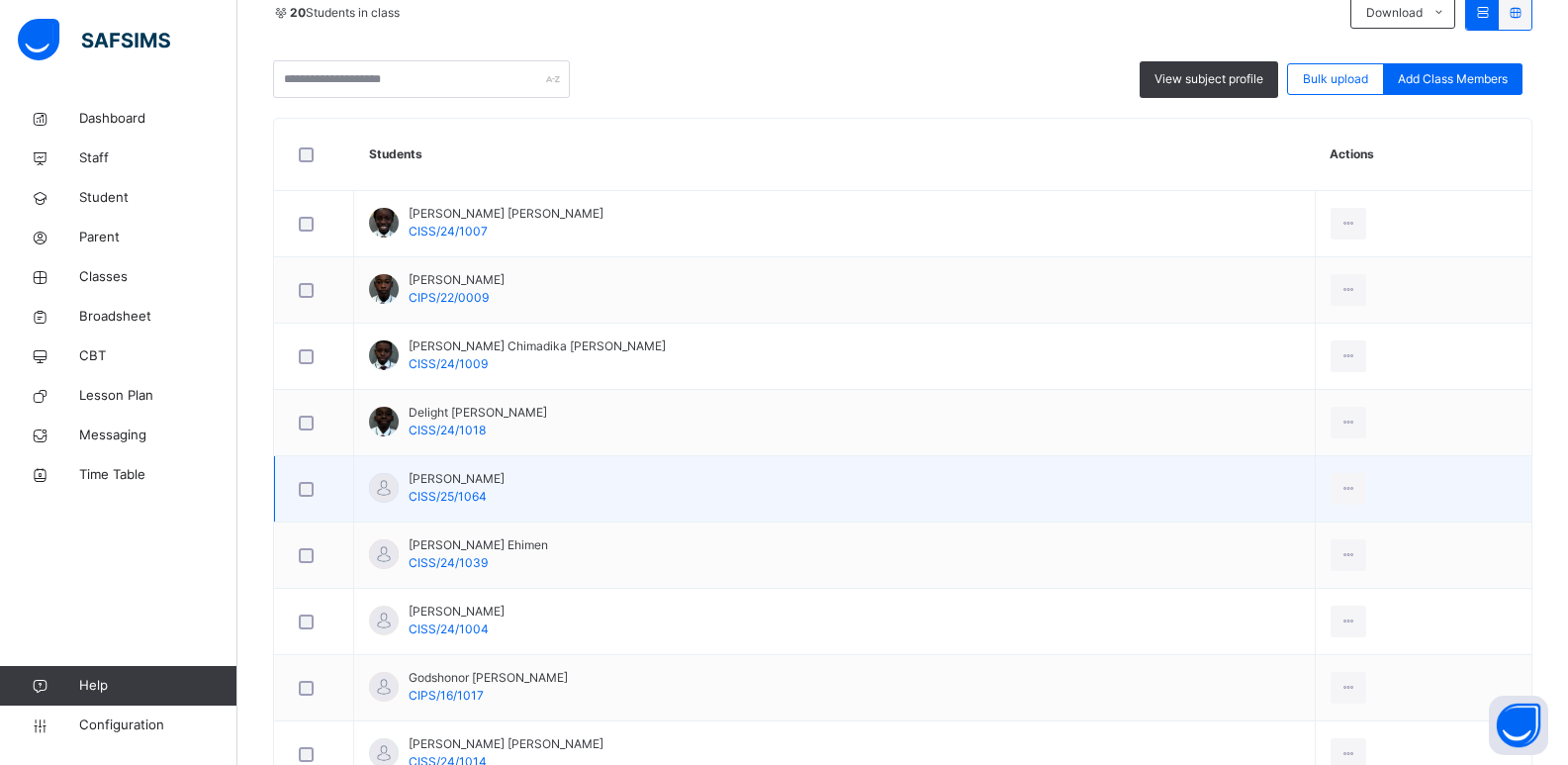
scroll to position [521, 0]
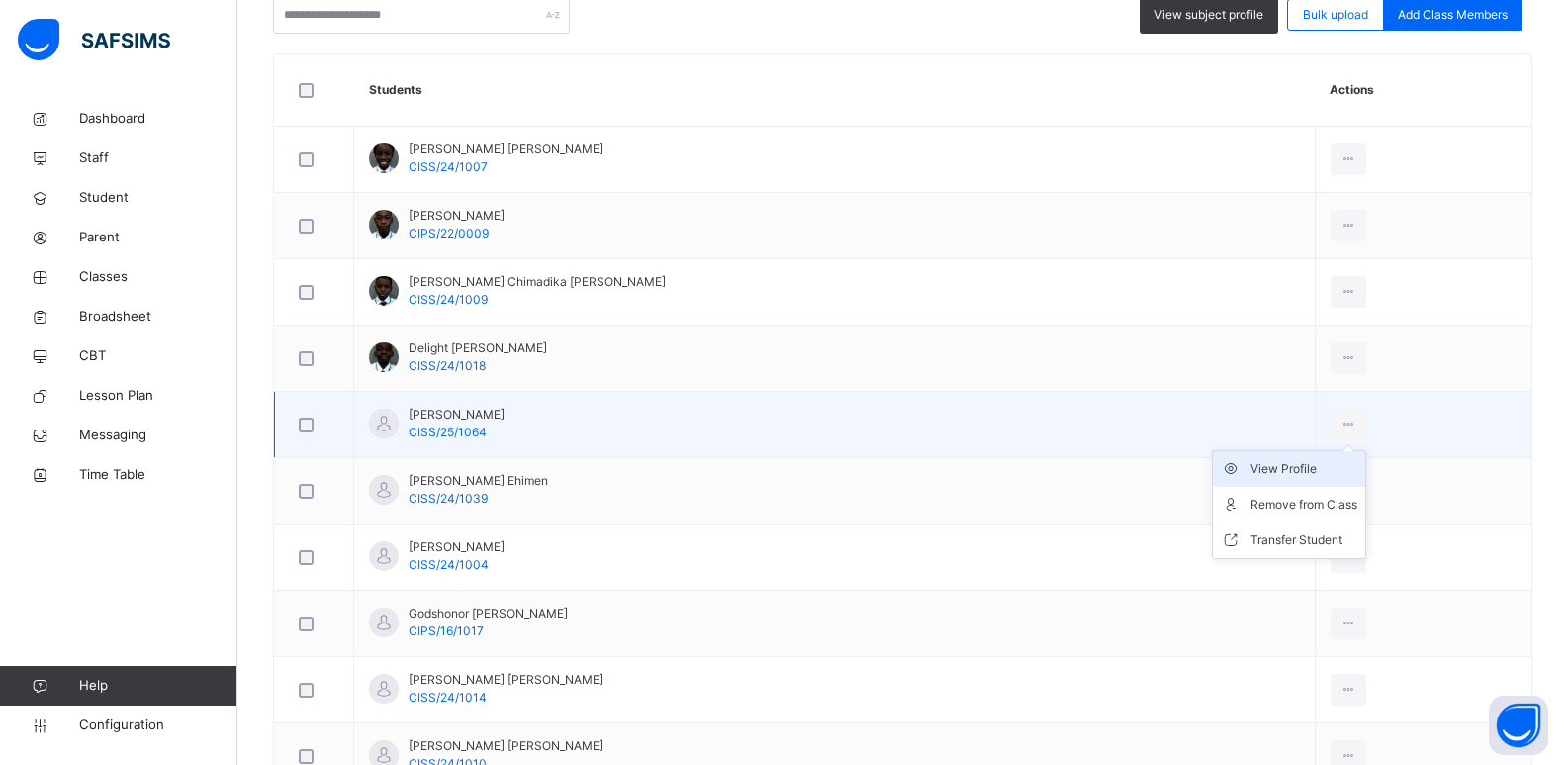
click at [1283, 469] on div "View Profile" at bounding box center [1305, 469] width 107 height 20
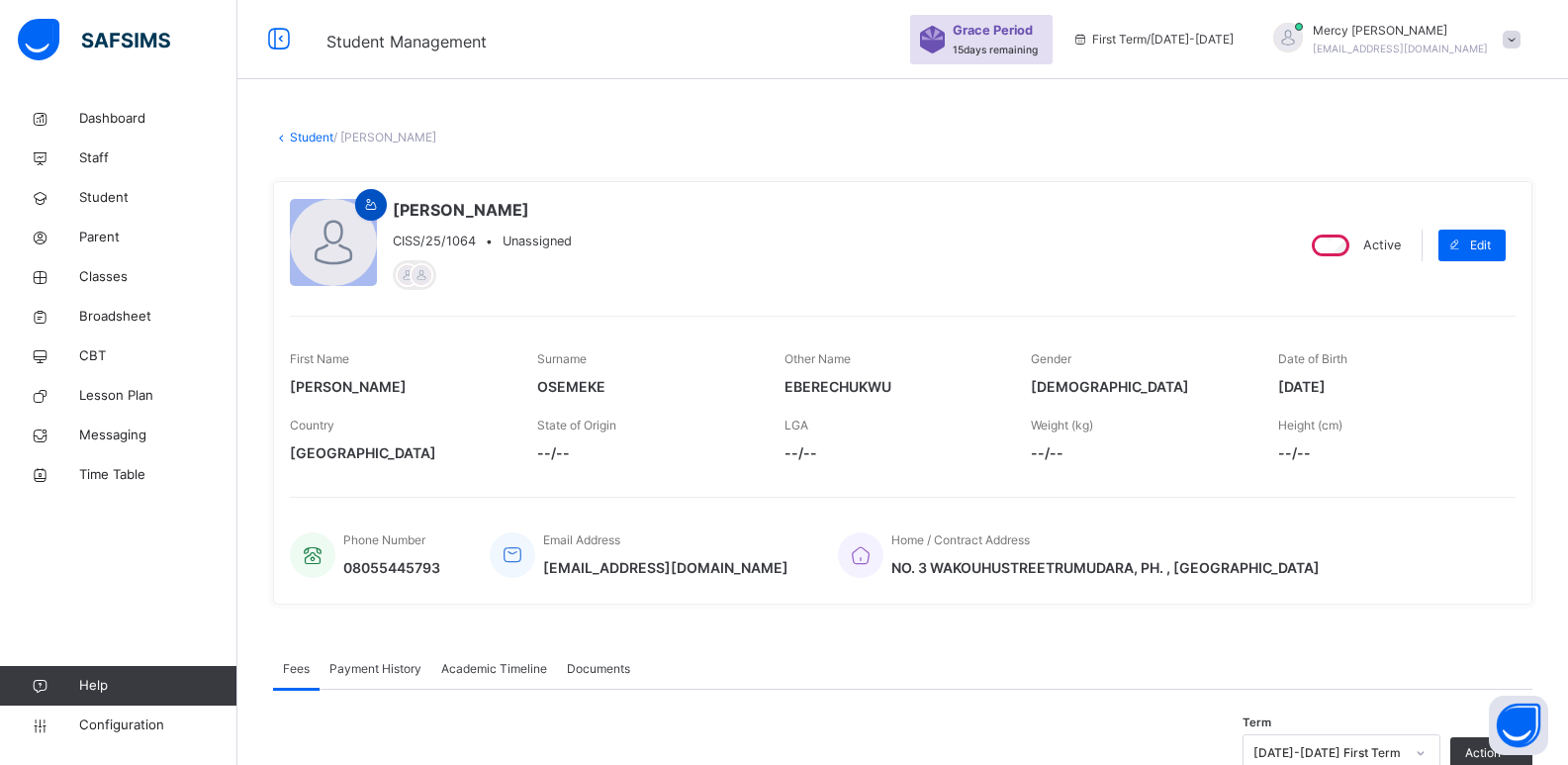
click at [379, 213] on icon at bounding box center [371, 205] width 17 height 18
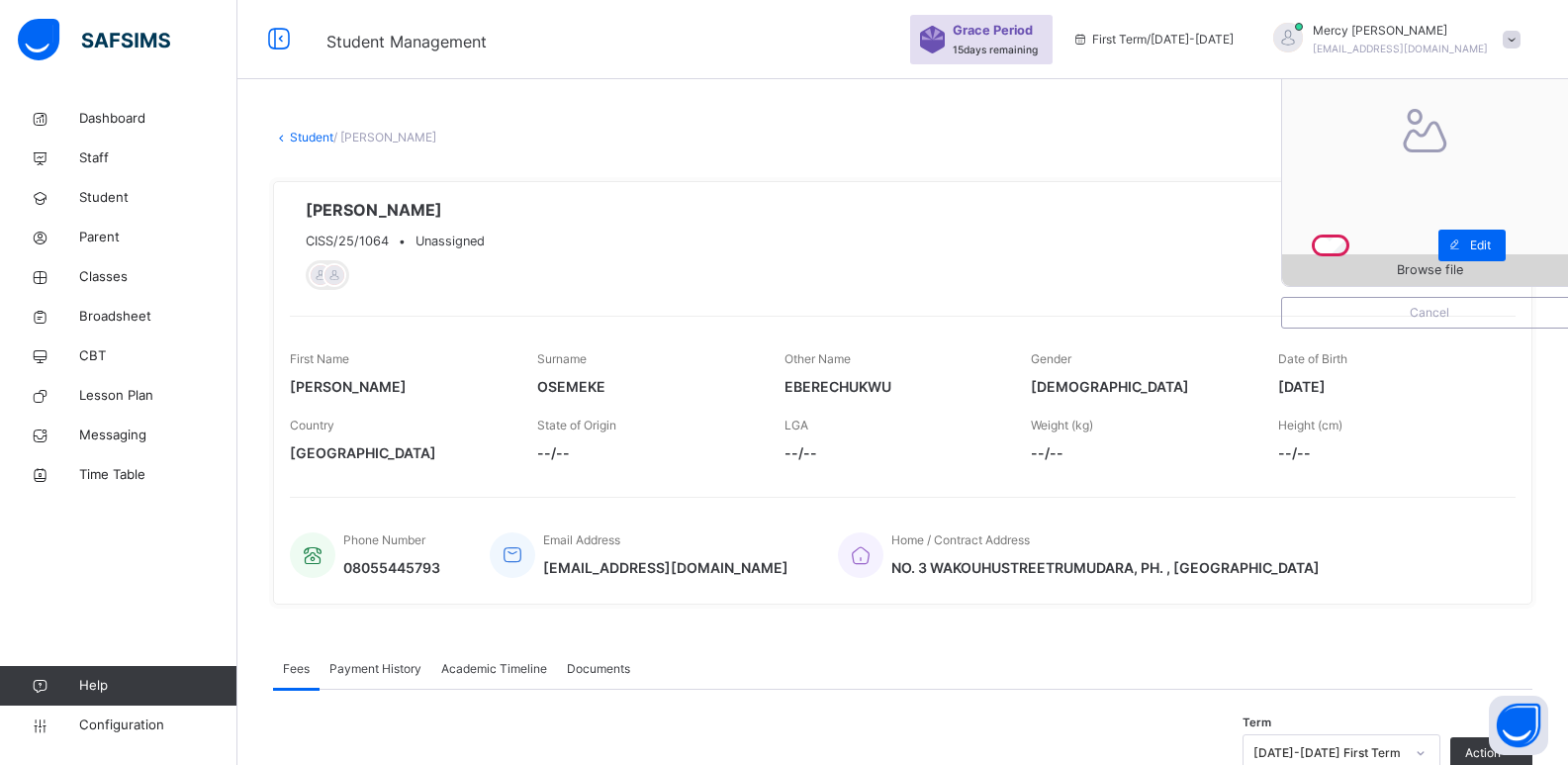
click at [1380, 269] on span "Browse file" at bounding box center [1430, 270] width 295 height 19
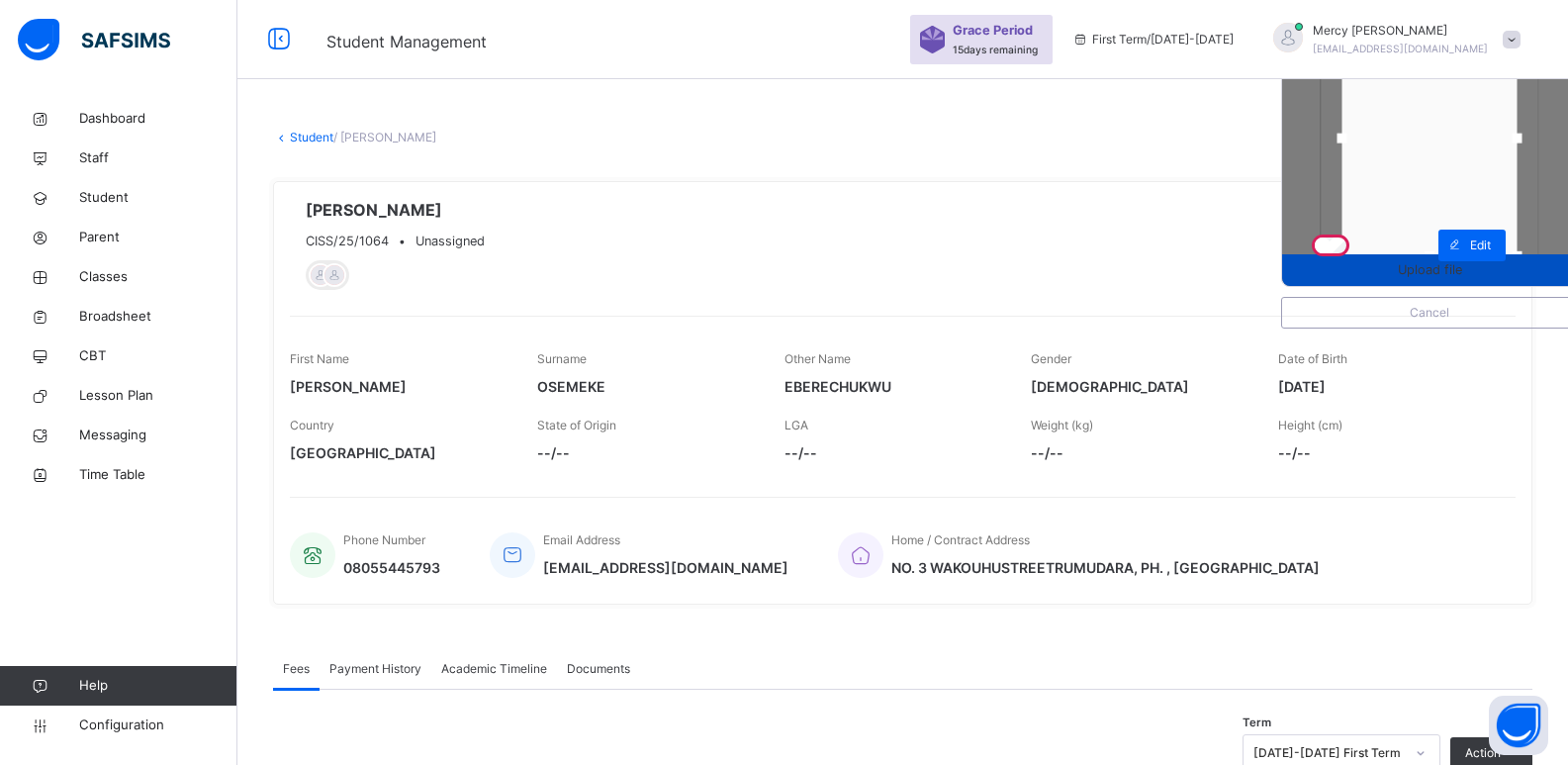
click at [1410, 271] on span "Upload file" at bounding box center [1430, 270] width 295 height 19
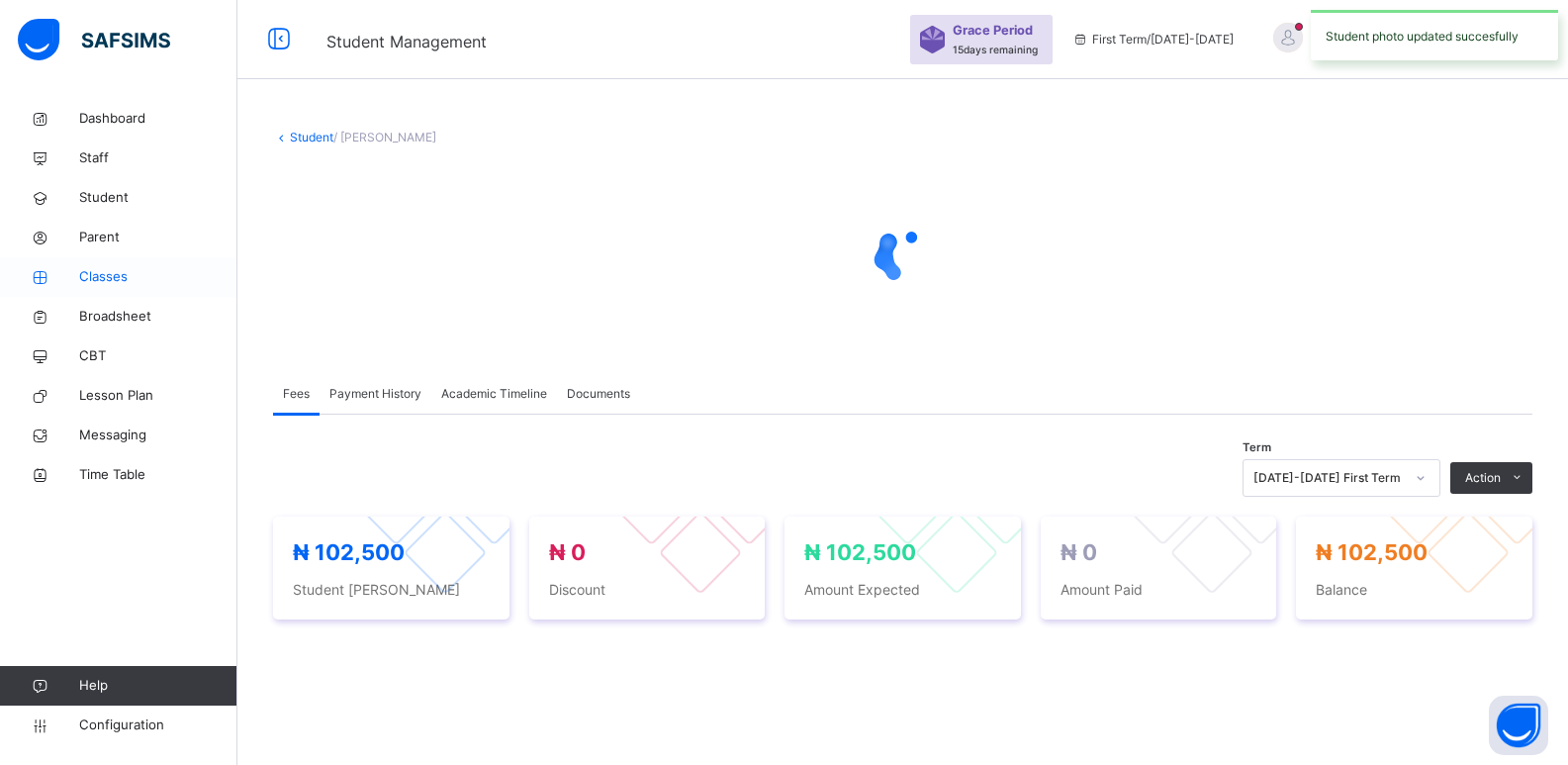
click at [114, 272] on span "Classes" at bounding box center [158, 277] width 158 height 20
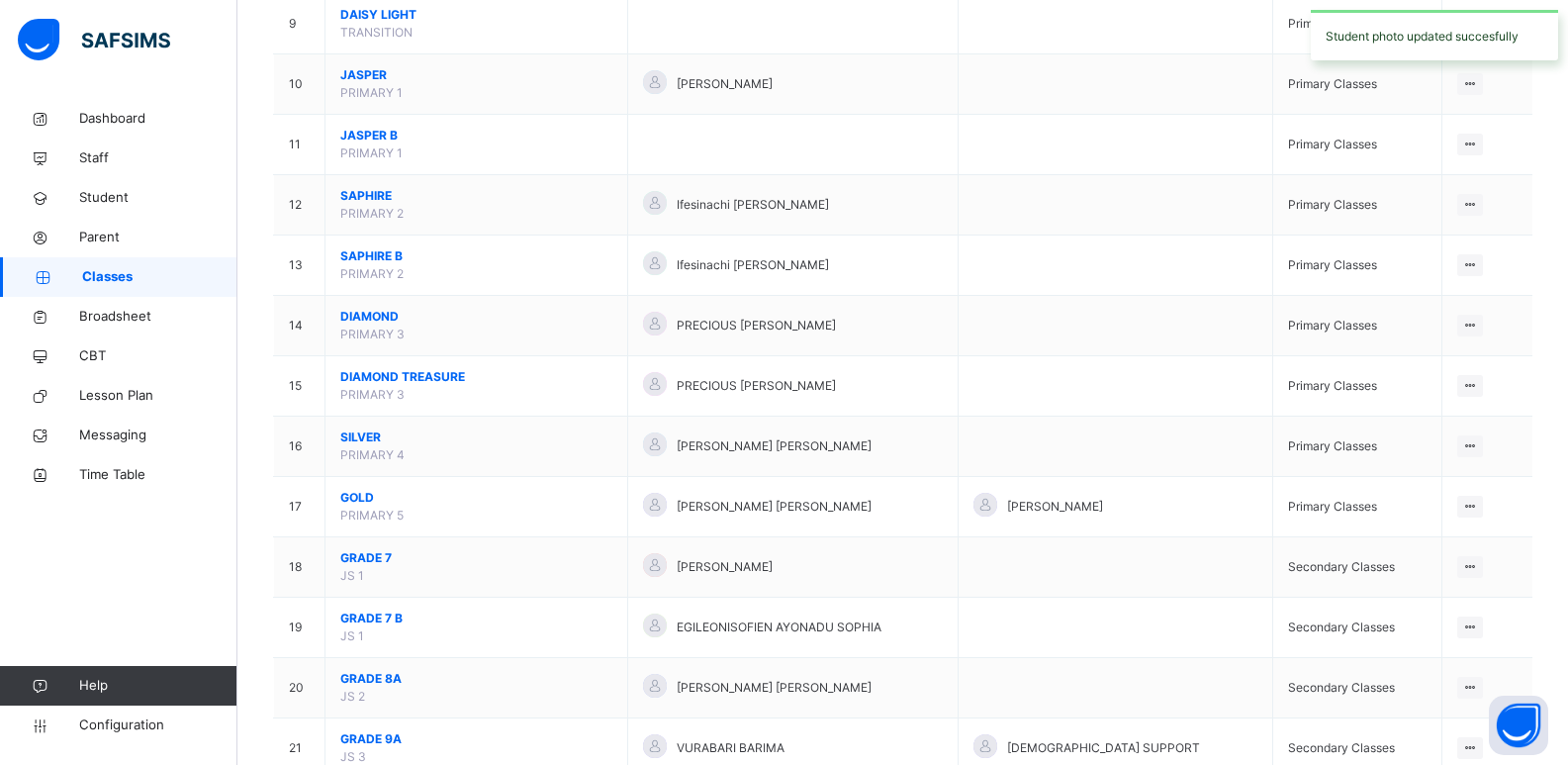
scroll to position [719, 0]
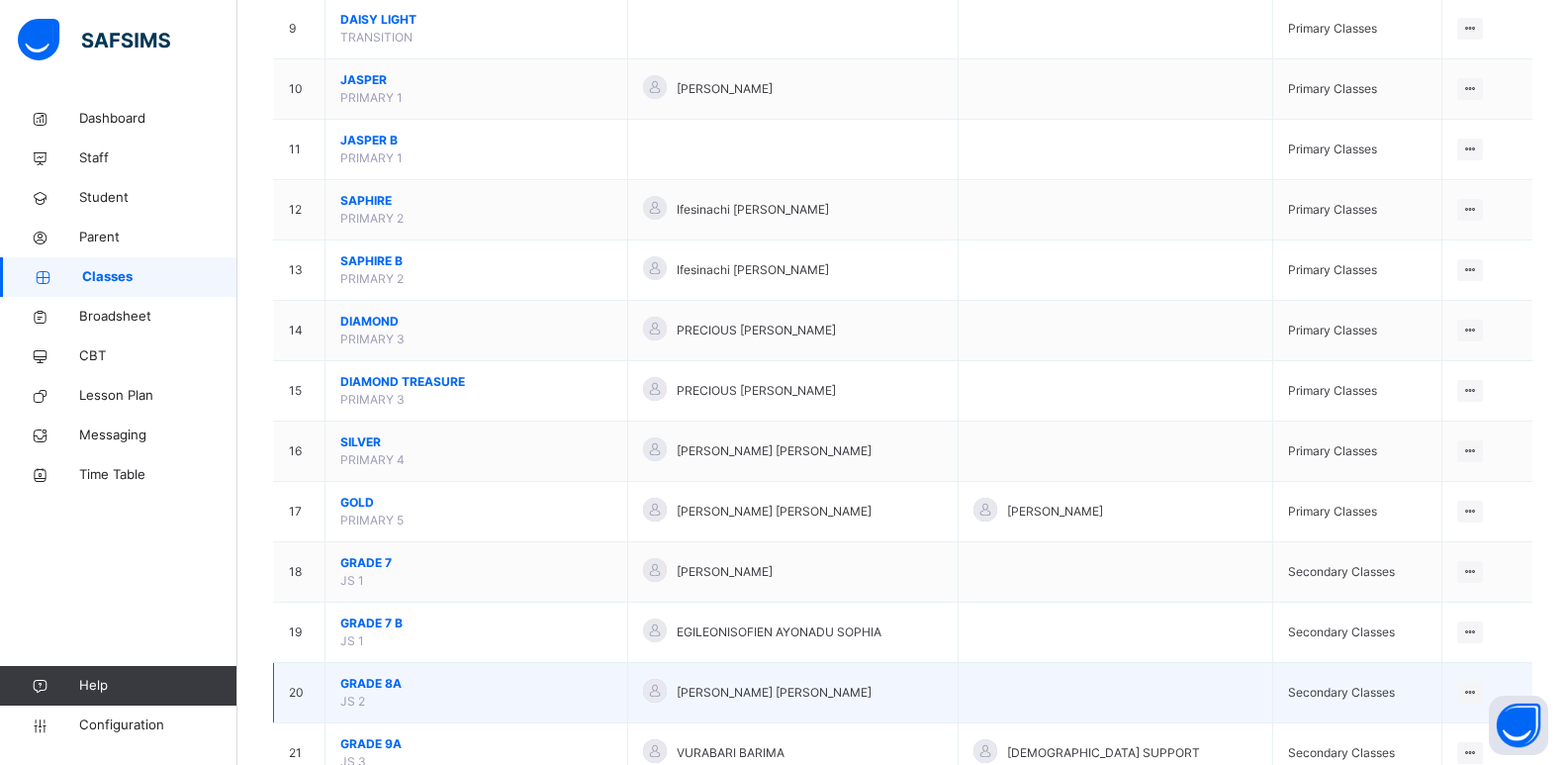
click at [377, 686] on span "GRADE 8A" at bounding box center [476, 684] width 272 height 18
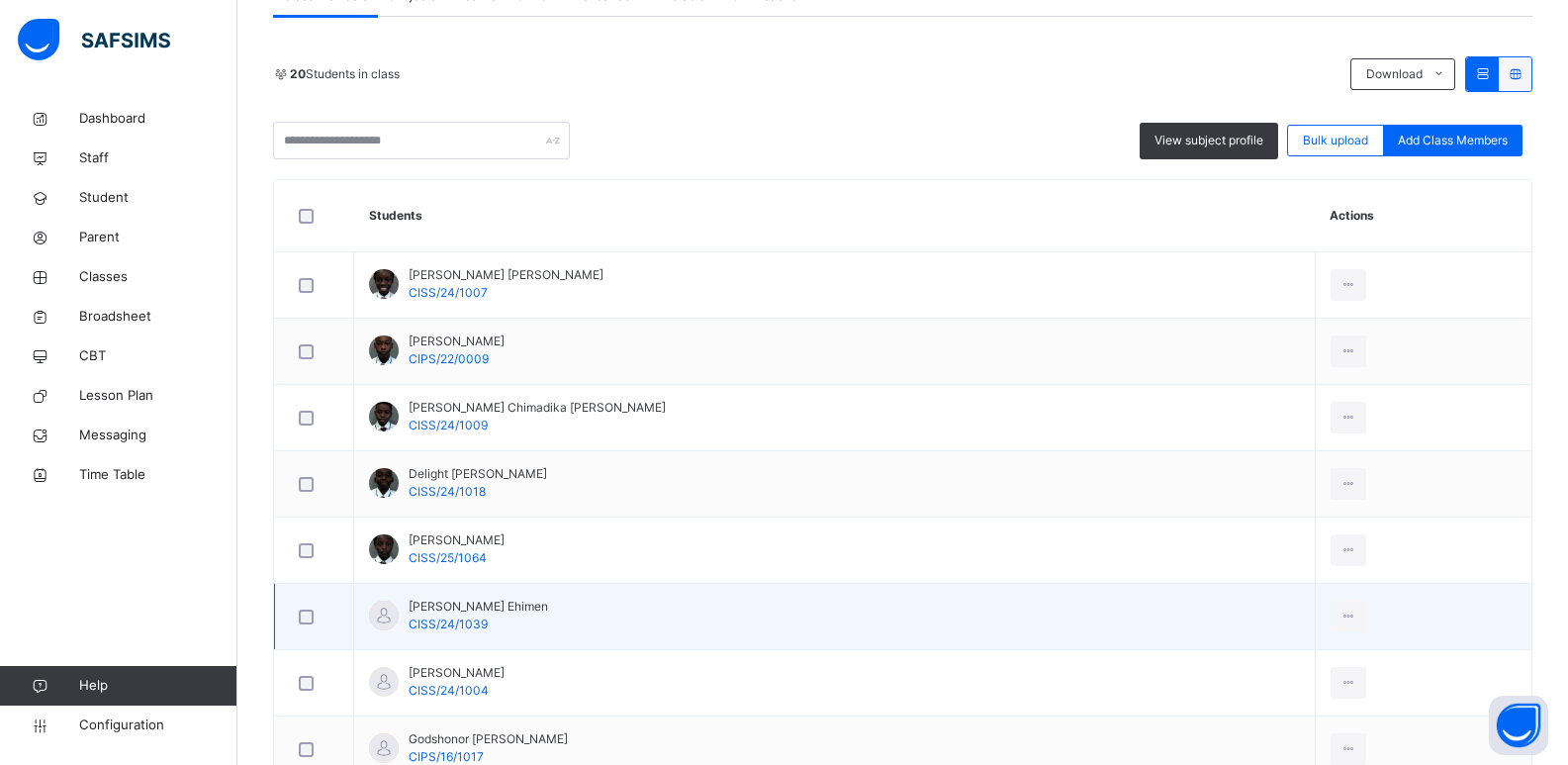
scroll to position [501, 0]
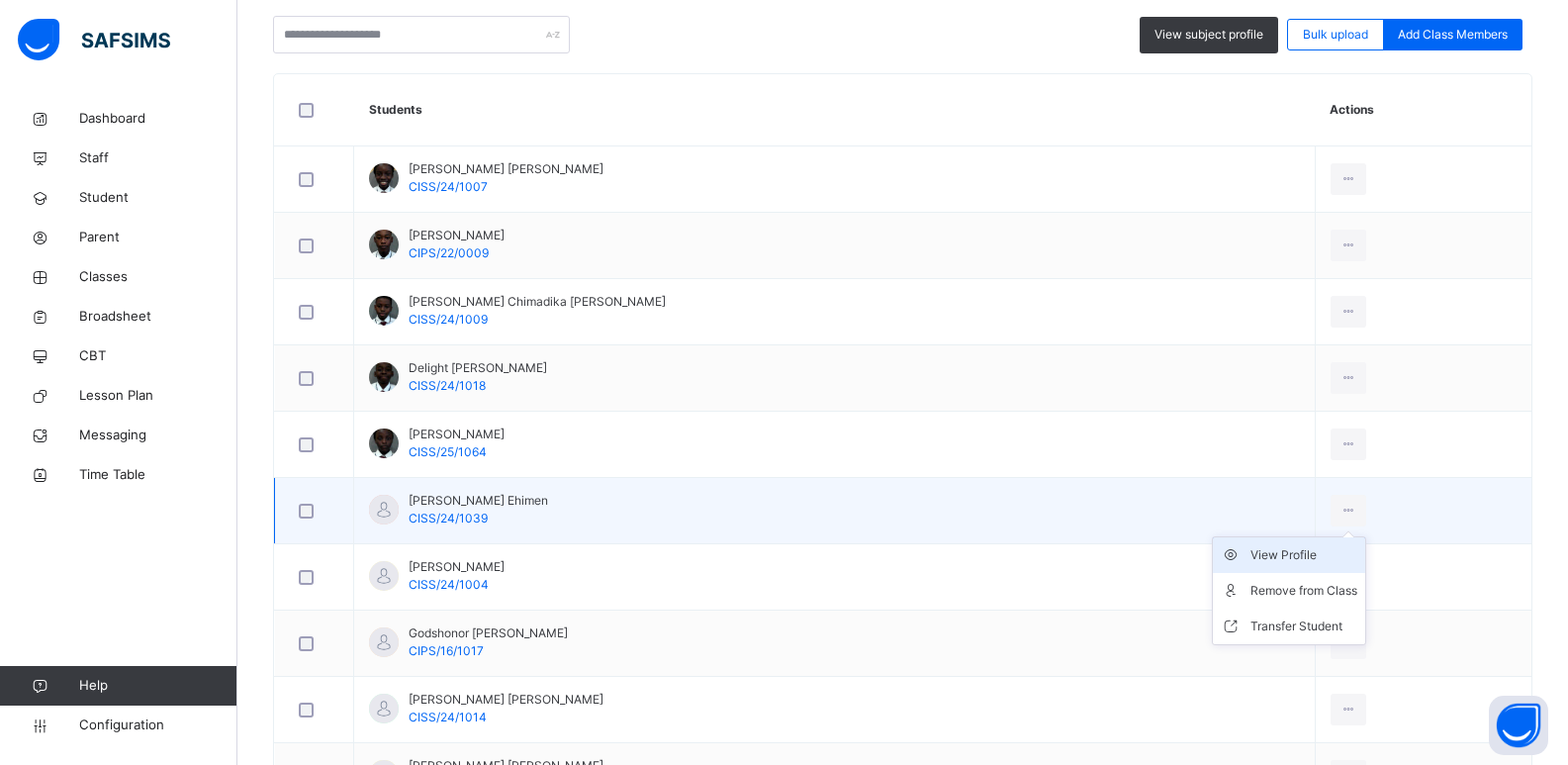
click at [1270, 555] on div "View Profile" at bounding box center [1305, 555] width 107 height 20
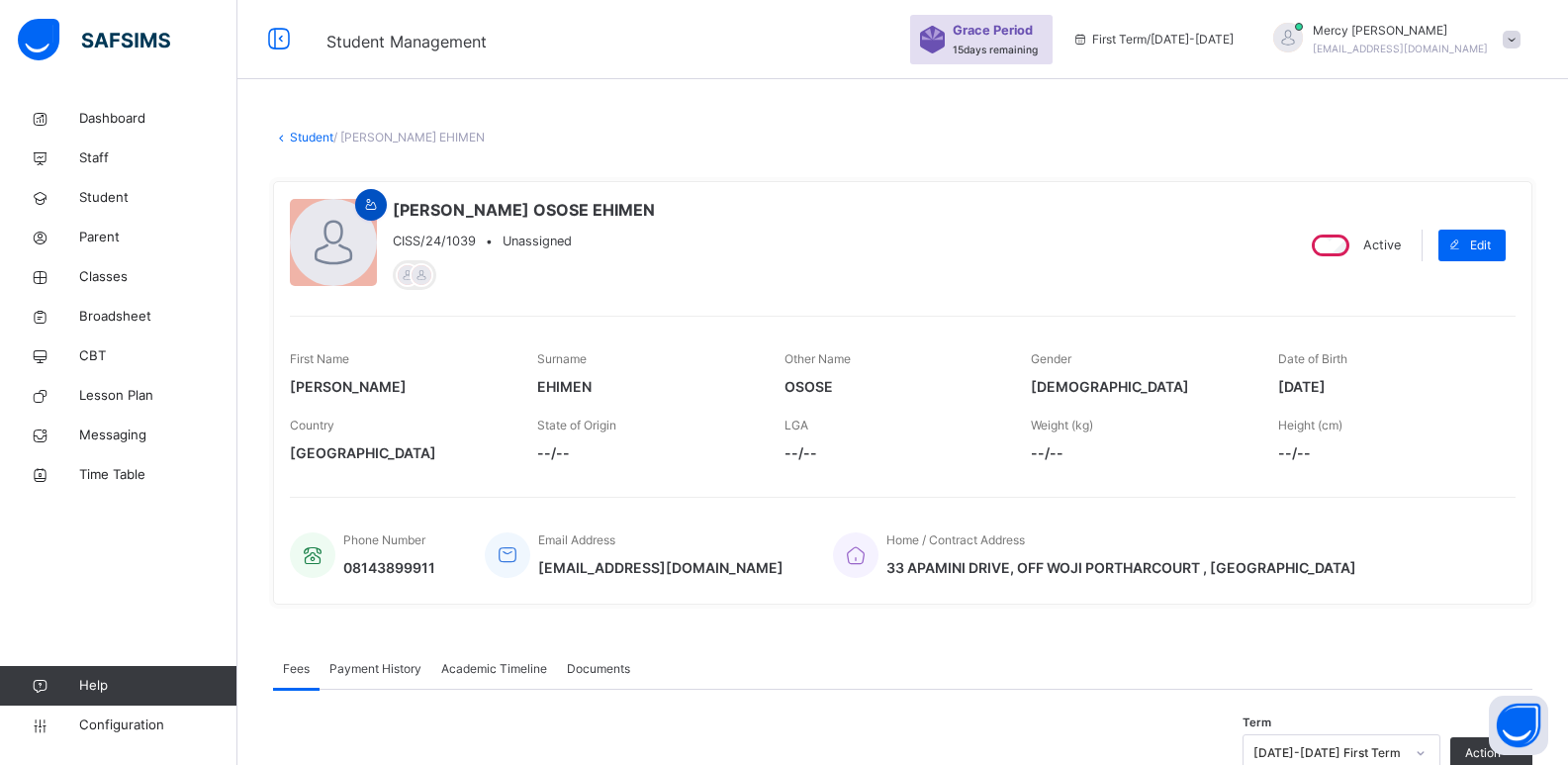
click at [371, 192] on div at bounding box center [371, 205] width 32 height 32
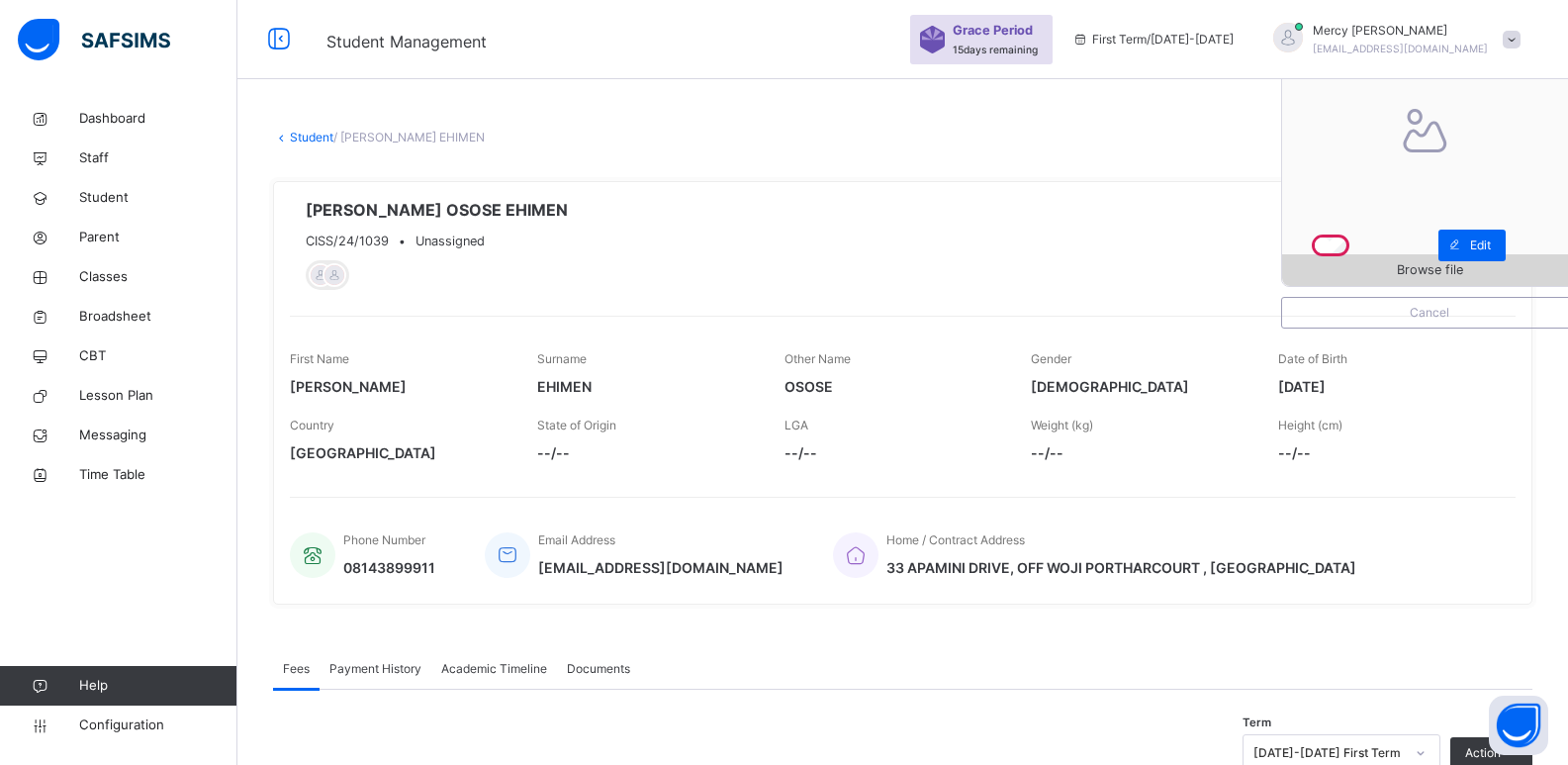
click at [1350, 273] on span "Browse file" at bounding box center [1430, 270] width 295 height 19
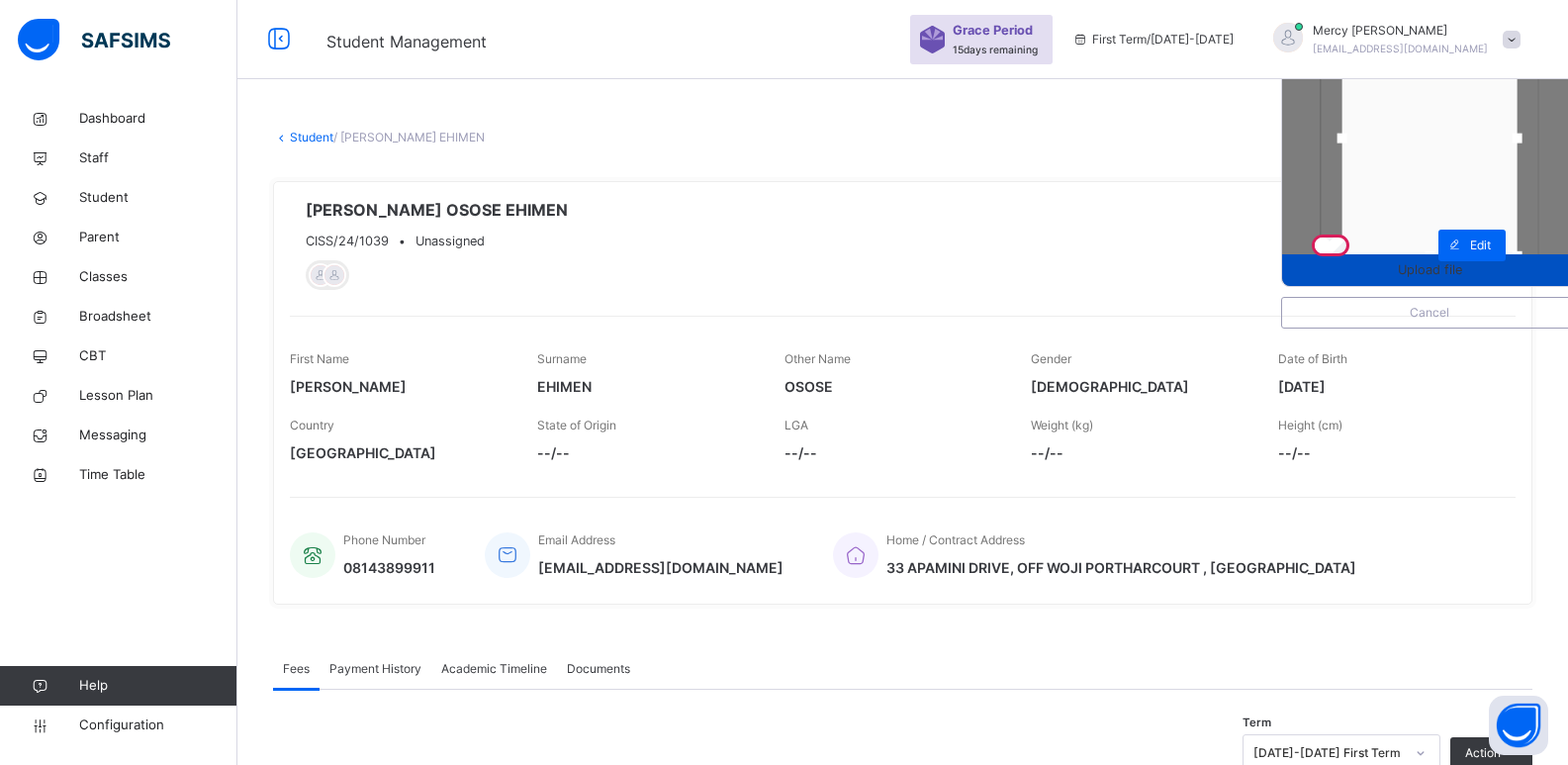
click at [1399, 269] on span "Upload file" at bounding box center [1430, 270] width 295 height 19
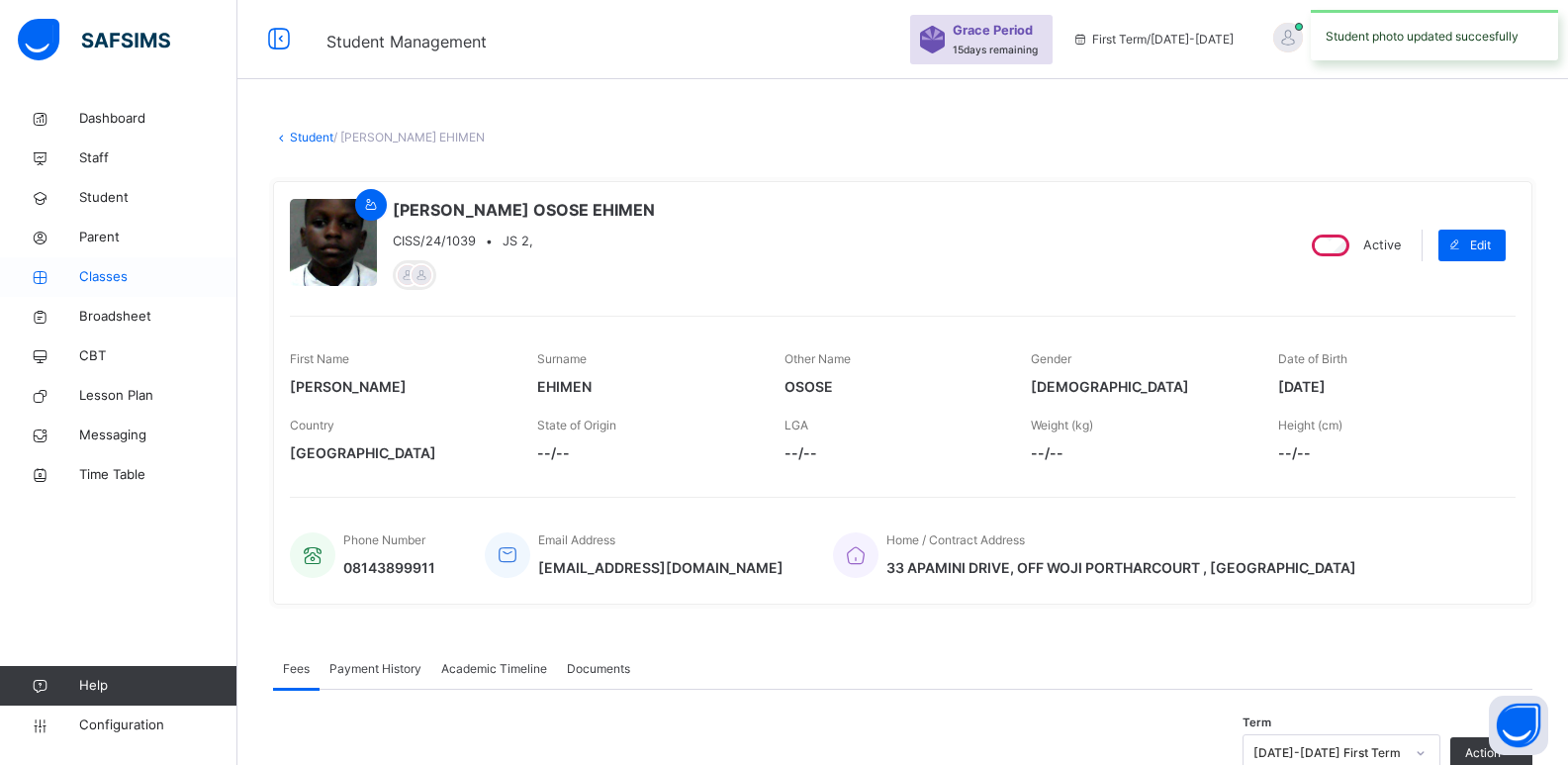
click at [114, 278] on span "Classes" at bounding box center [158, 277] width 158 height 20
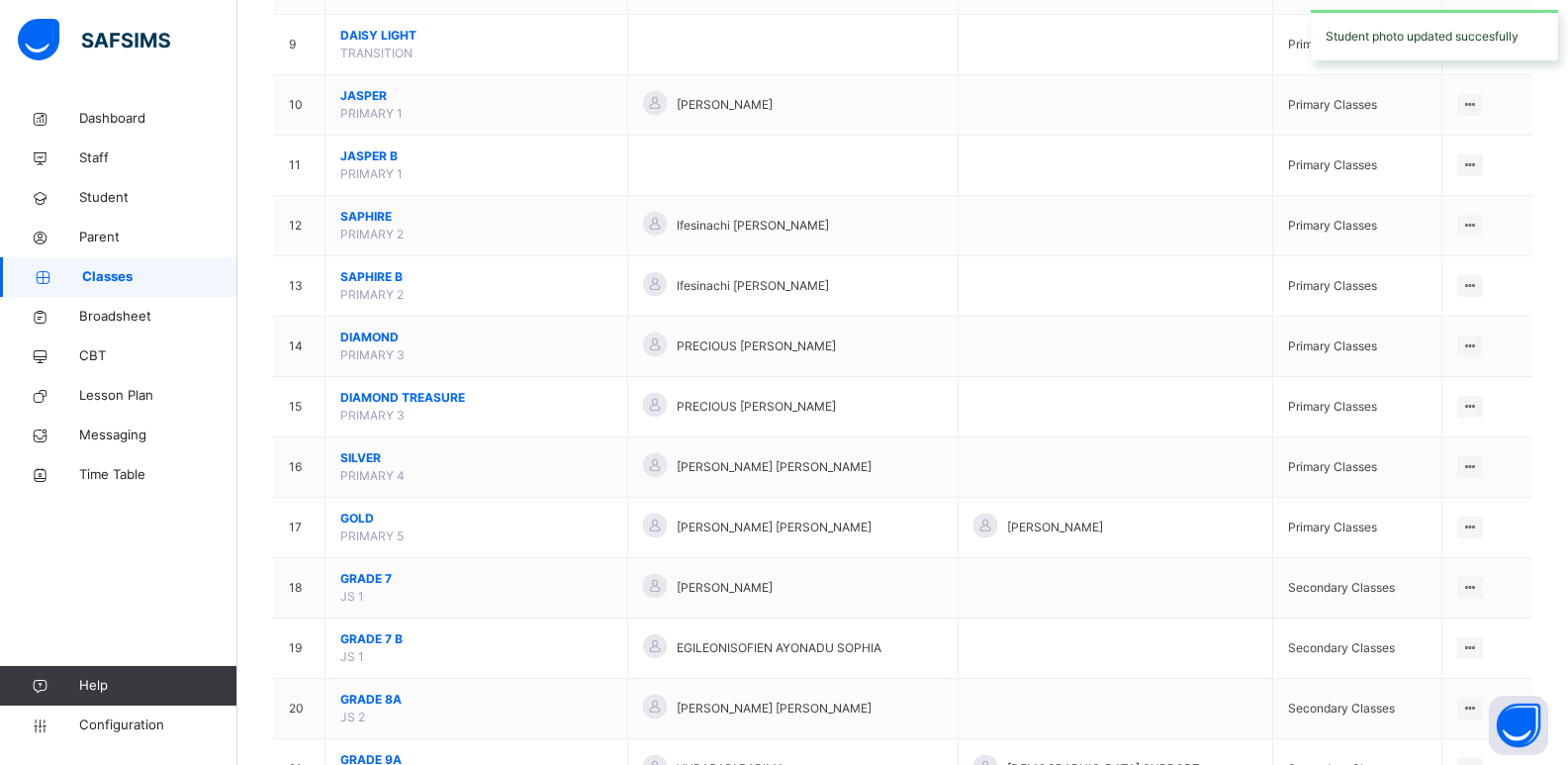
scroll to position [997, 0]
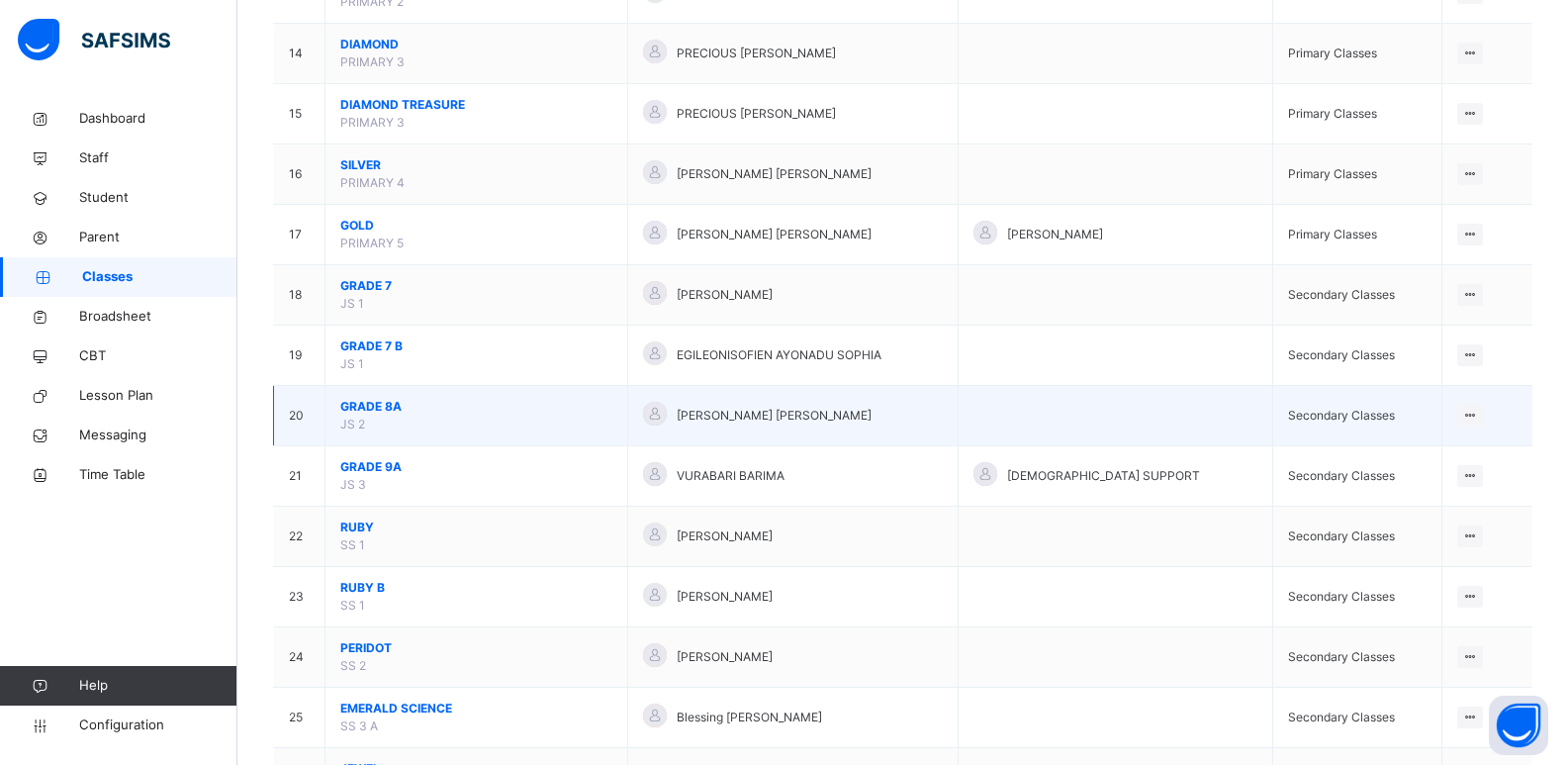
click at [382, 402] on span "GRADE 8A" at bounding box center [476, 407] width 272 height 18
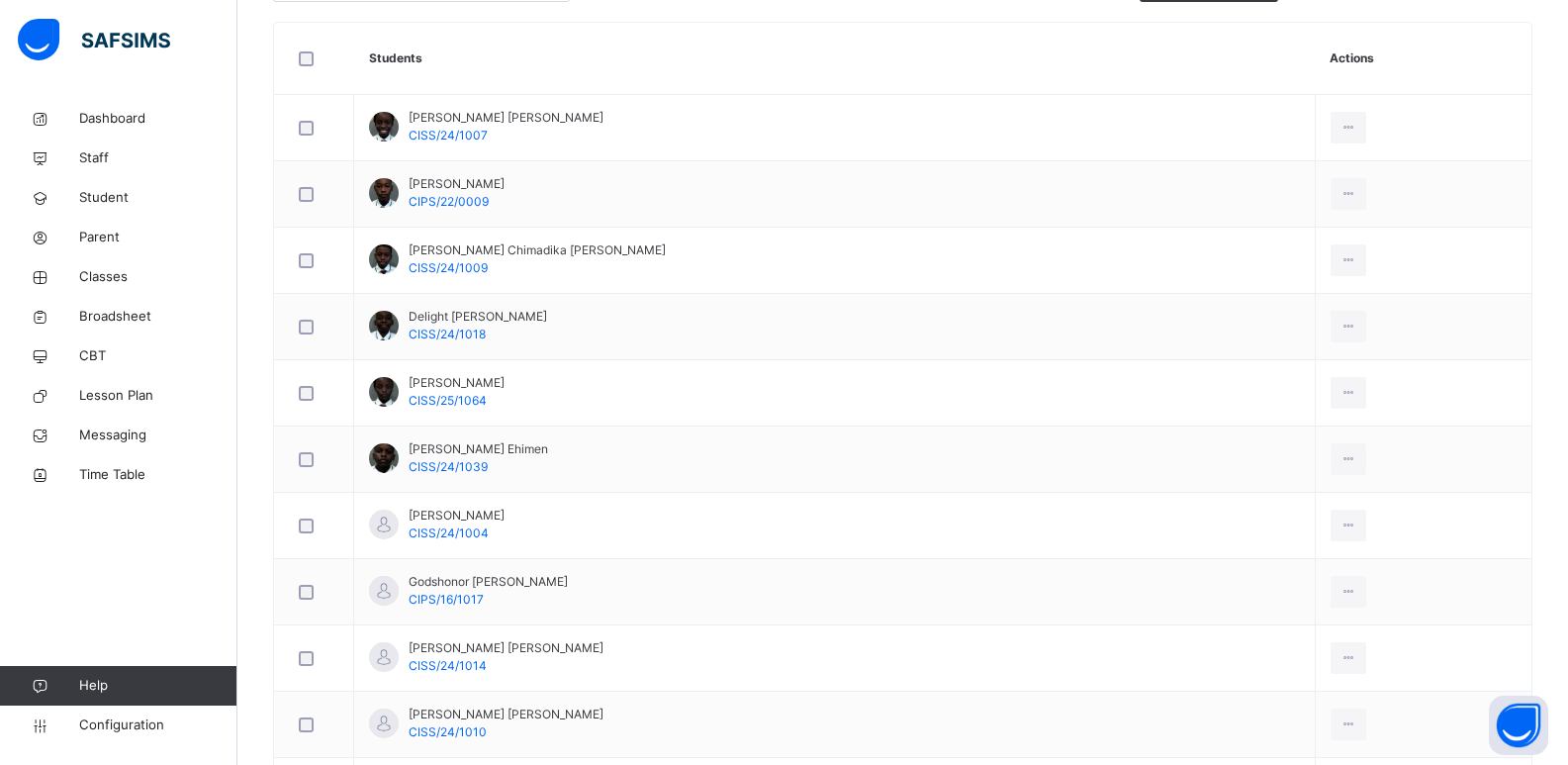
scroll to position [680, 0]
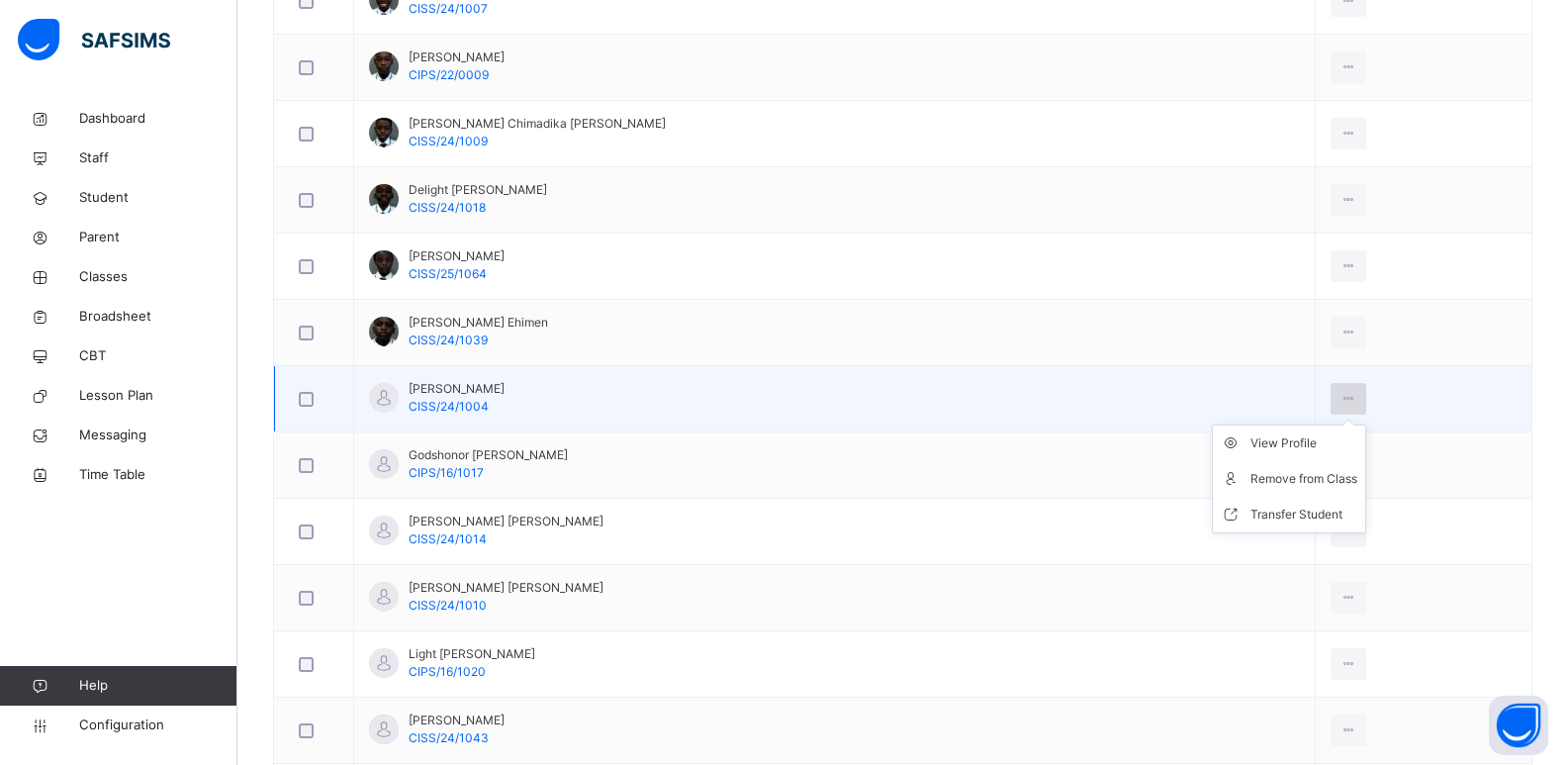
click at [1341, 396] on icon at bounding box center [1349, 399] width 17 height 18
click at [1306, 448] on div "View Profile" at bounding box center [1305, 444] width 107 height 20
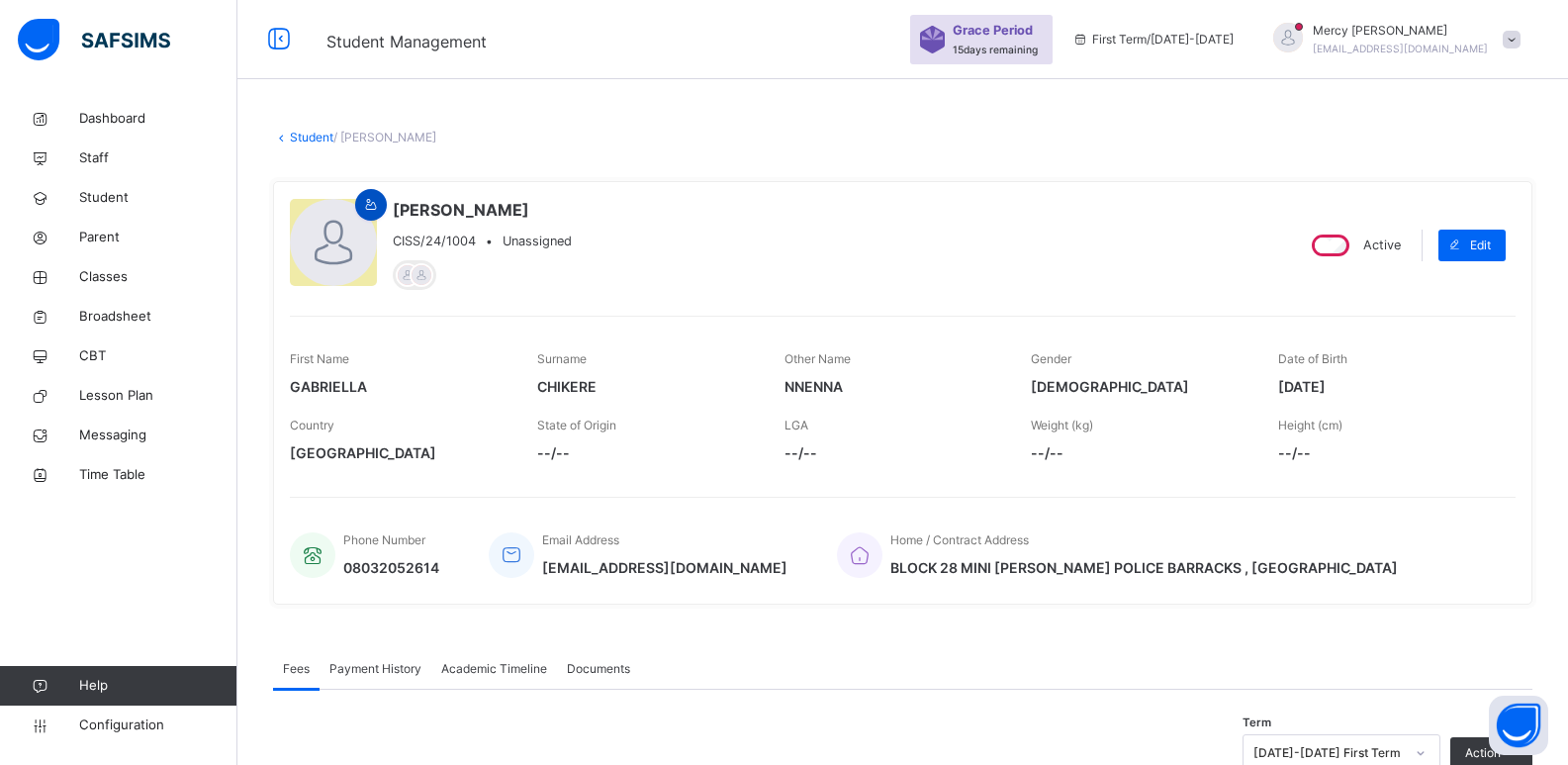
click at [381, 210] on span at bounding box center [371, 205] width 24 height 18
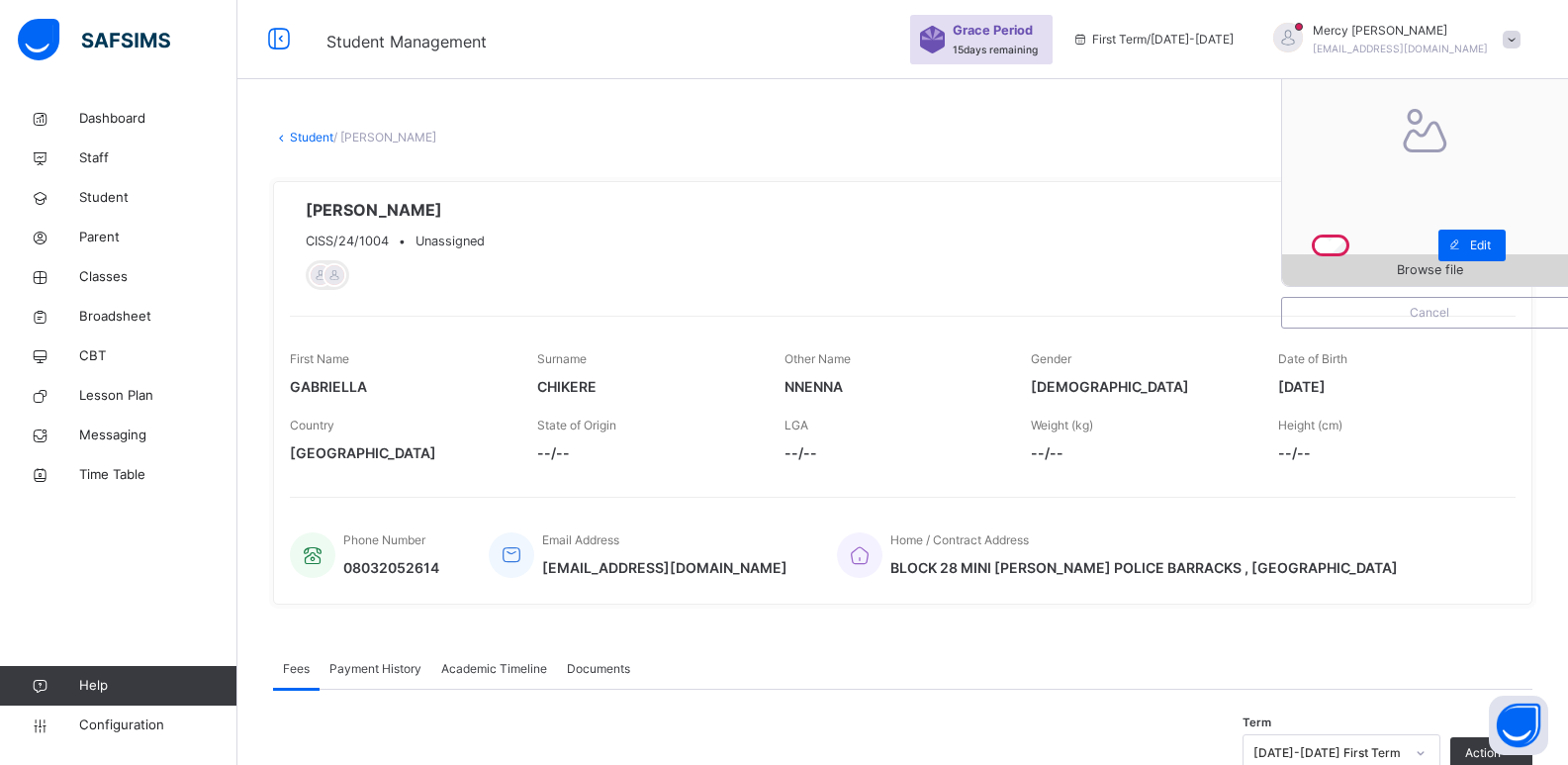
click at [1373, 273] on span "Browse file" at bounding box center [1430, 270] width 295 height 19
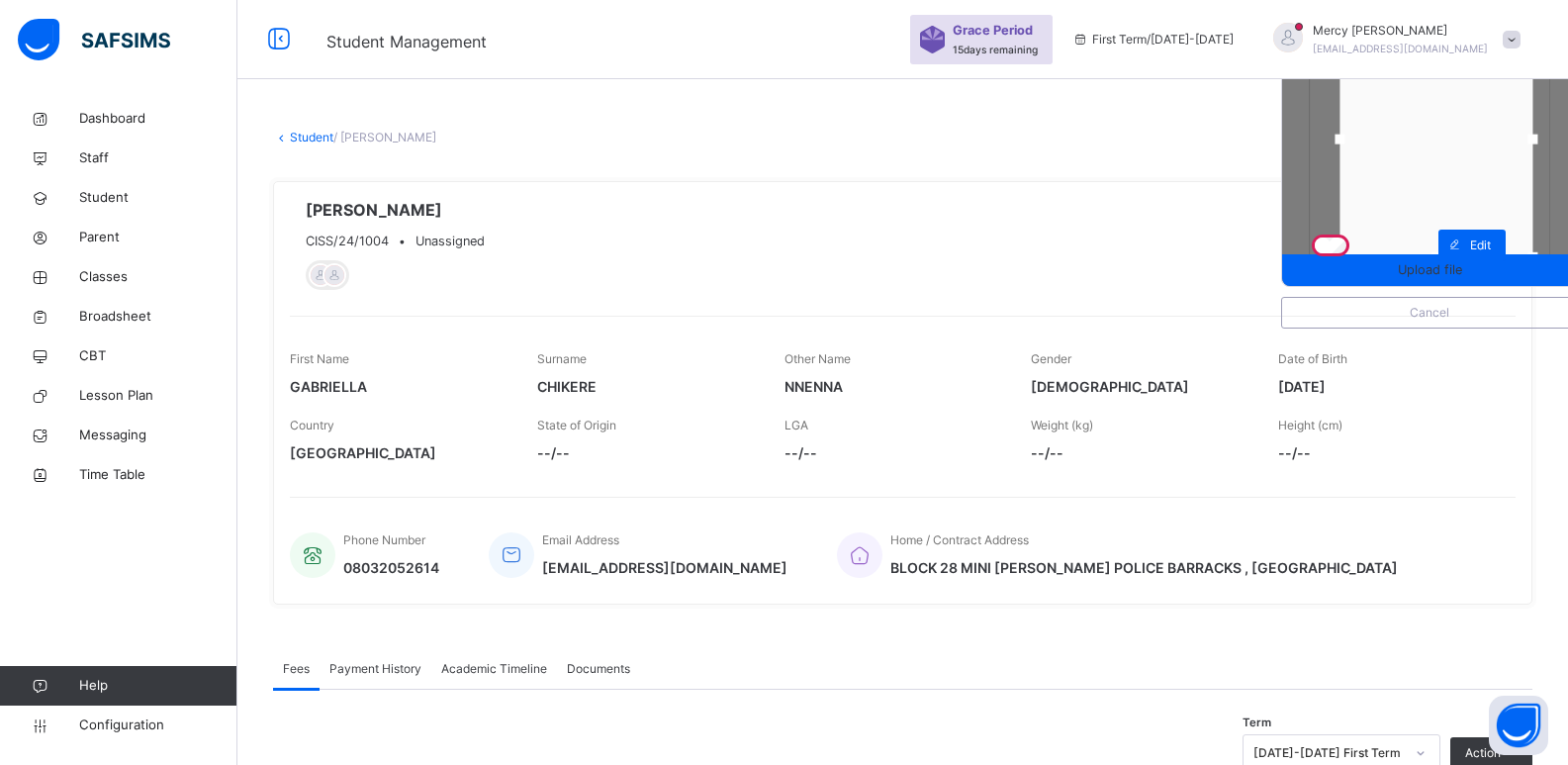
click at [1410, 212] on div at bounding box center [1436, 140] width 193 height 236
click at [1405, 266] on span "Upload file" at bounding box center [1430, 270] width 295 height 19
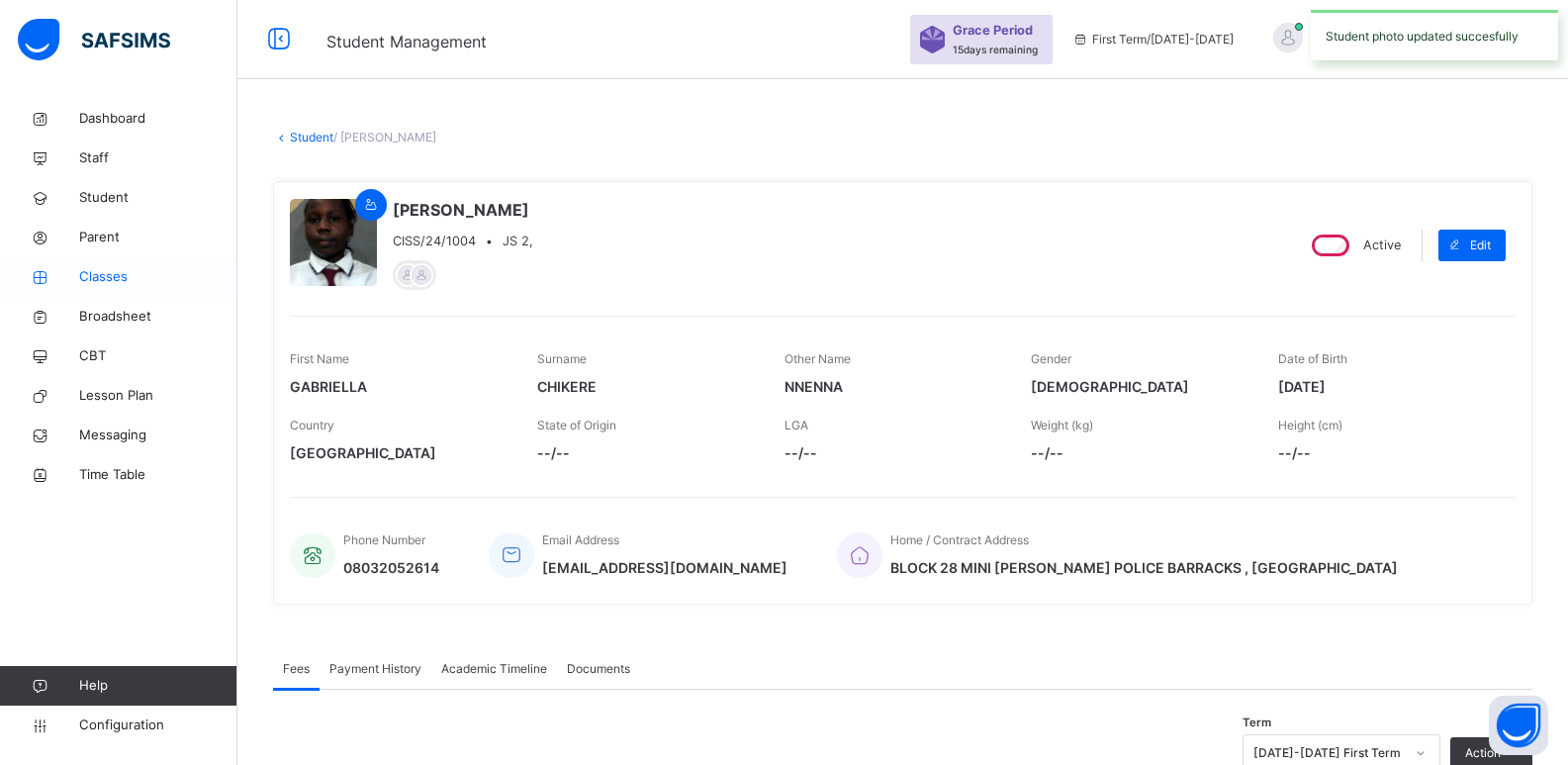
click at [135, 276] on span "Classes" at bounding box center [158, 277] width 158 height 20
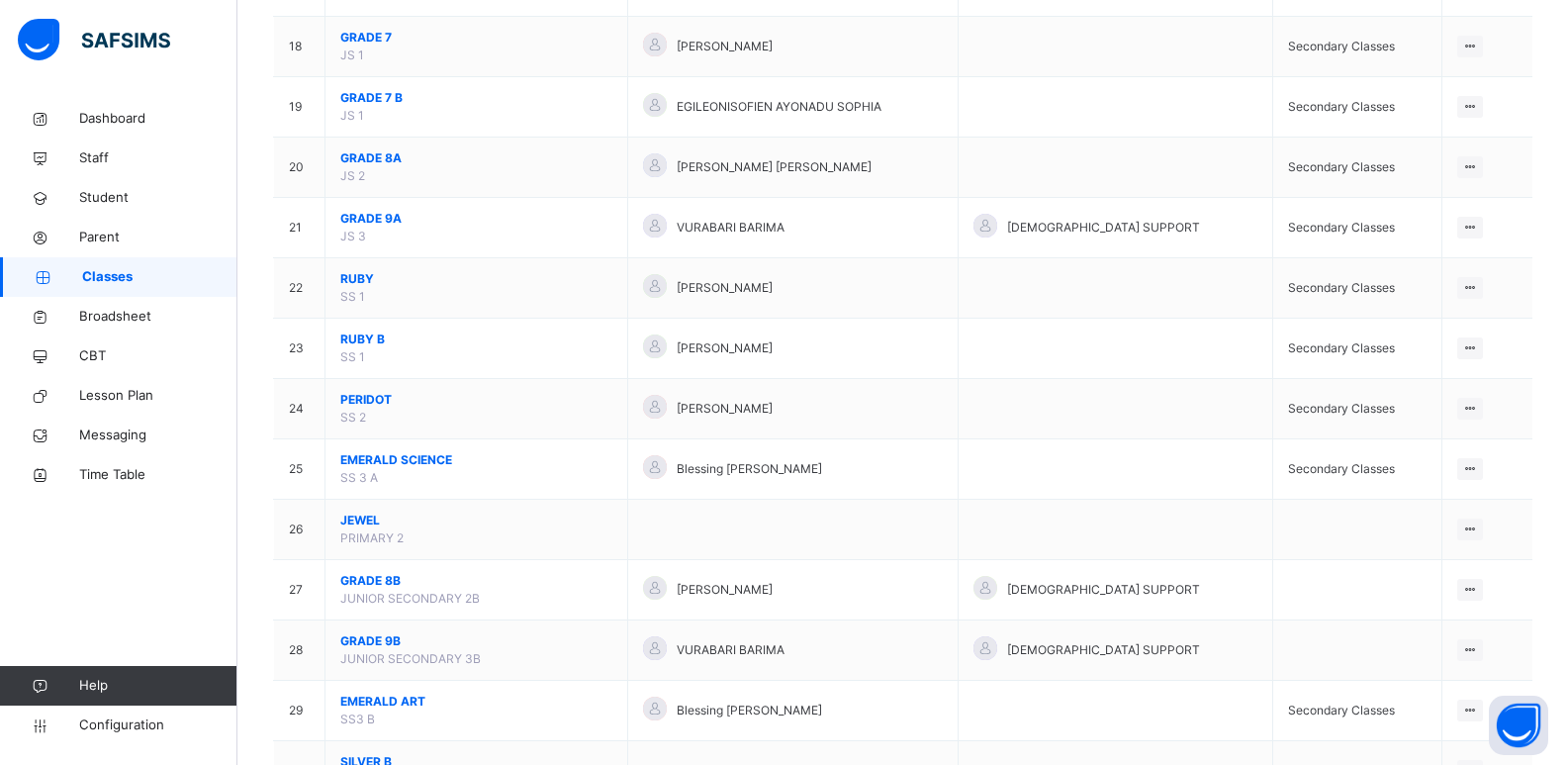
scroll to position [1240, 0]
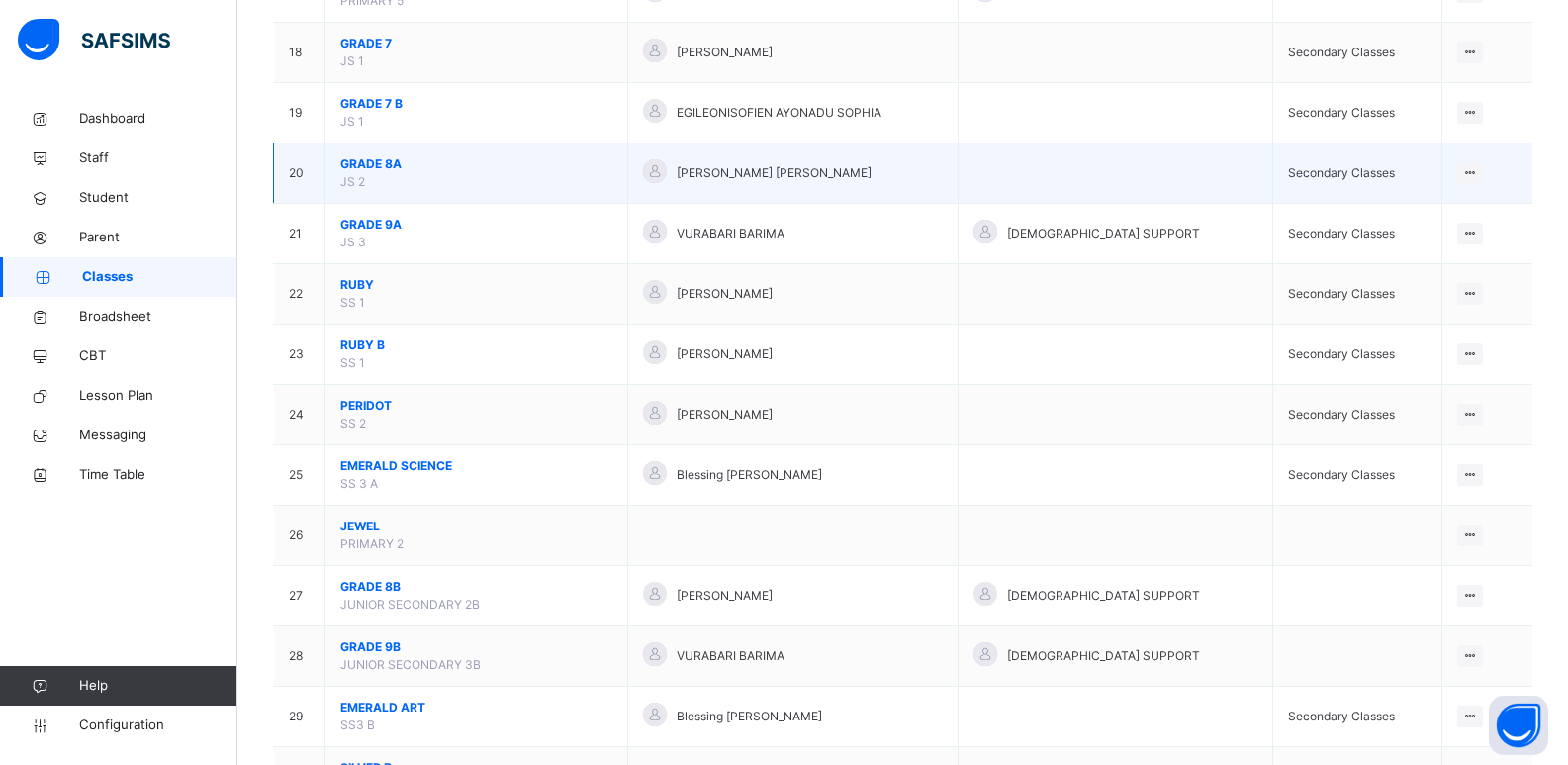
click at [362, 162] on span "GRADE 8A" at bounding box center [476, 164] width 272 height 18
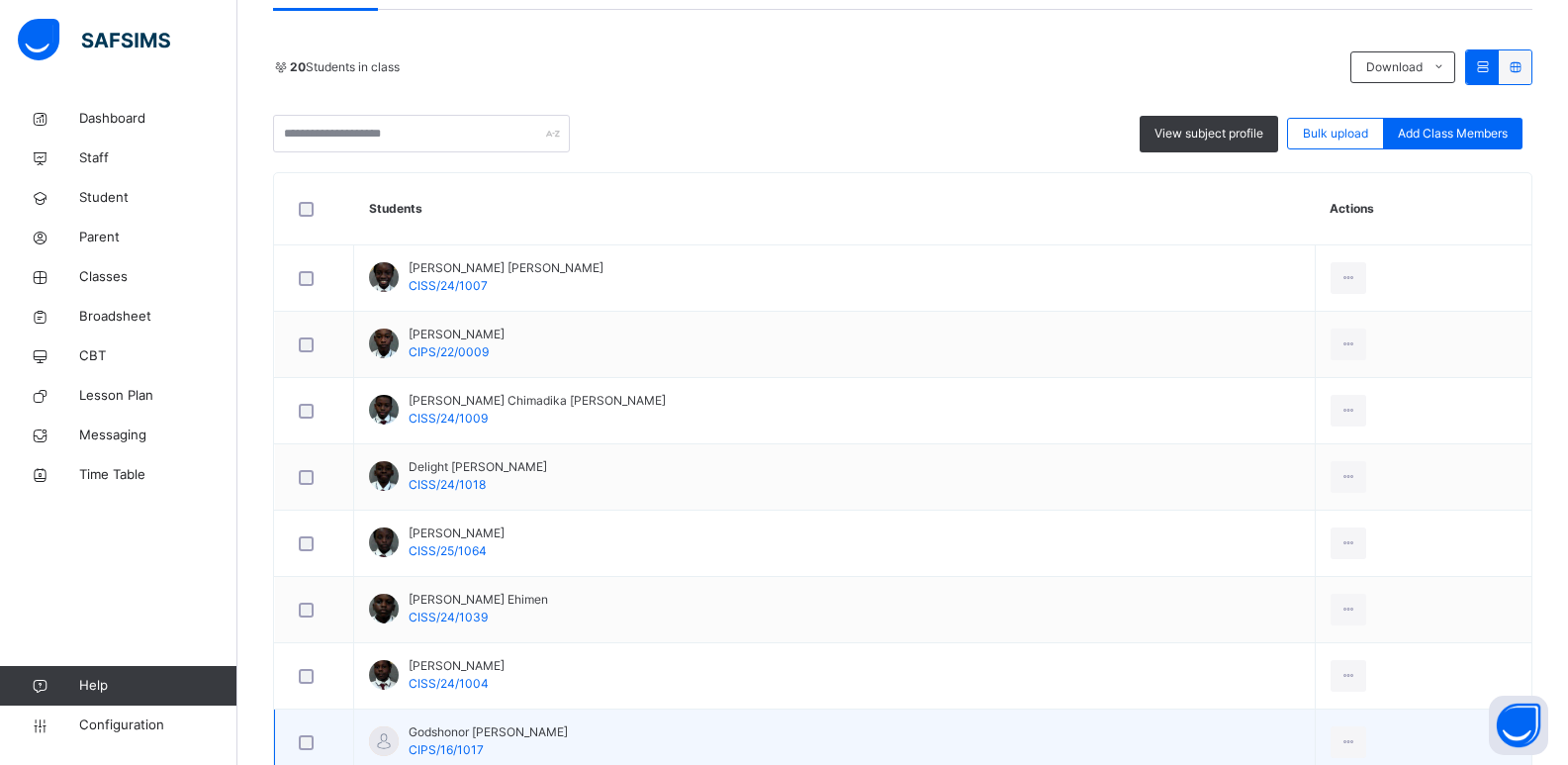
scroll to position [838, 0]
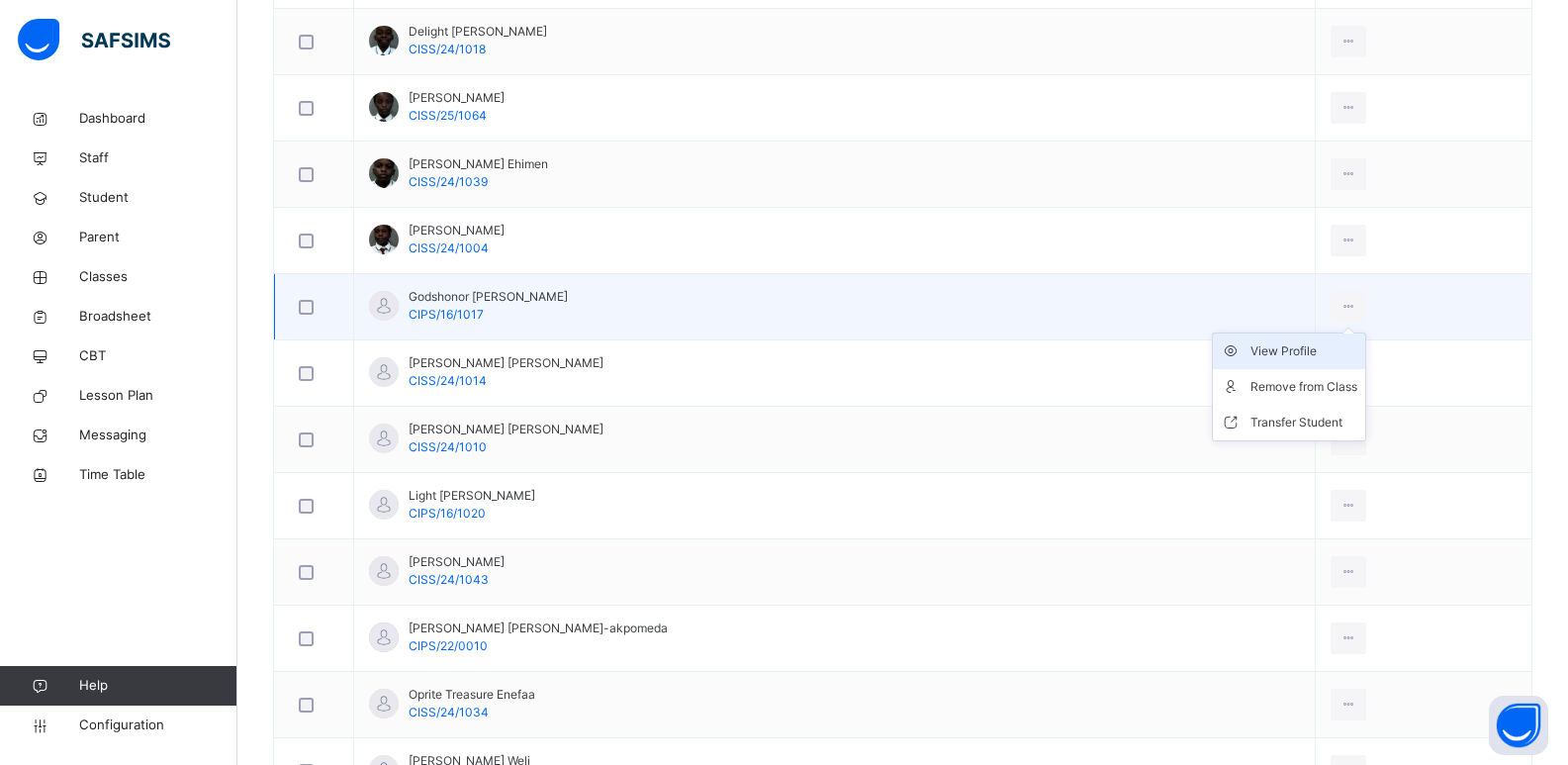
click at [1272, 349] on div "View Profile" at bounding box center [1305, 352] width 107 height 20
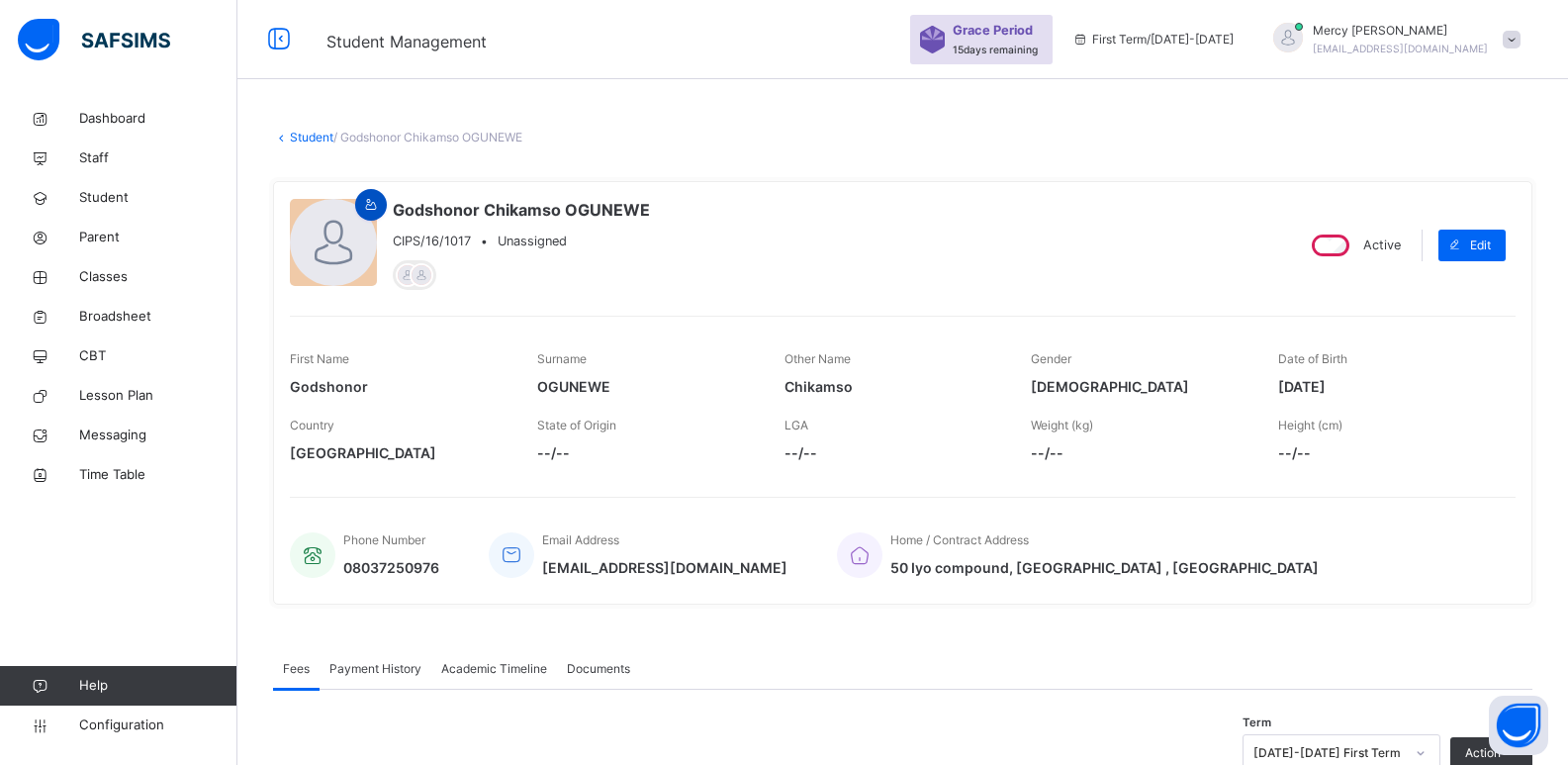
click at [360, 208] on span at bounding box center [371, 205] width 24 height 18
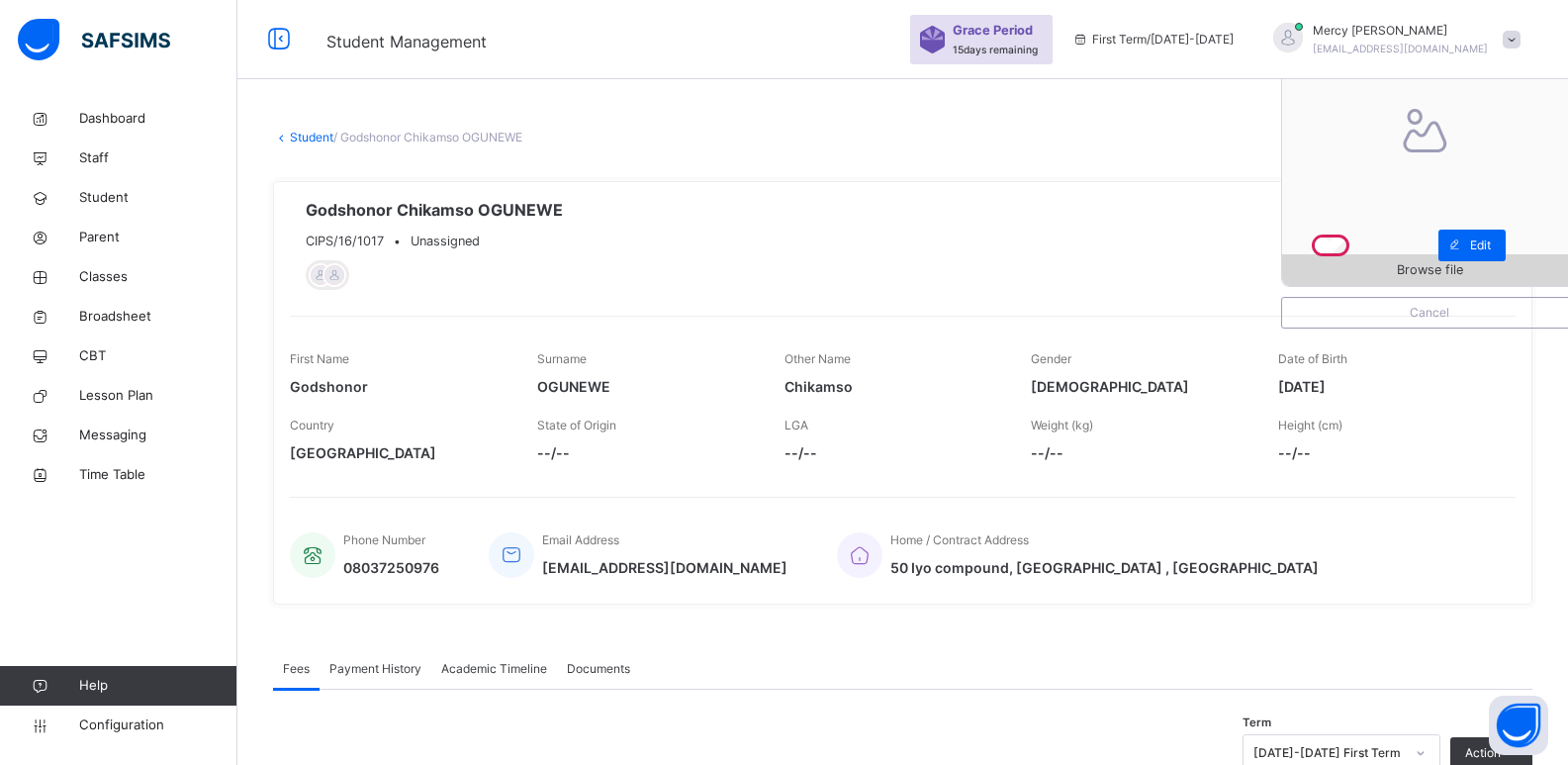
click at [1369, 262] on span "Browse file" at bounding box center [1430, 270] width 295 height 19
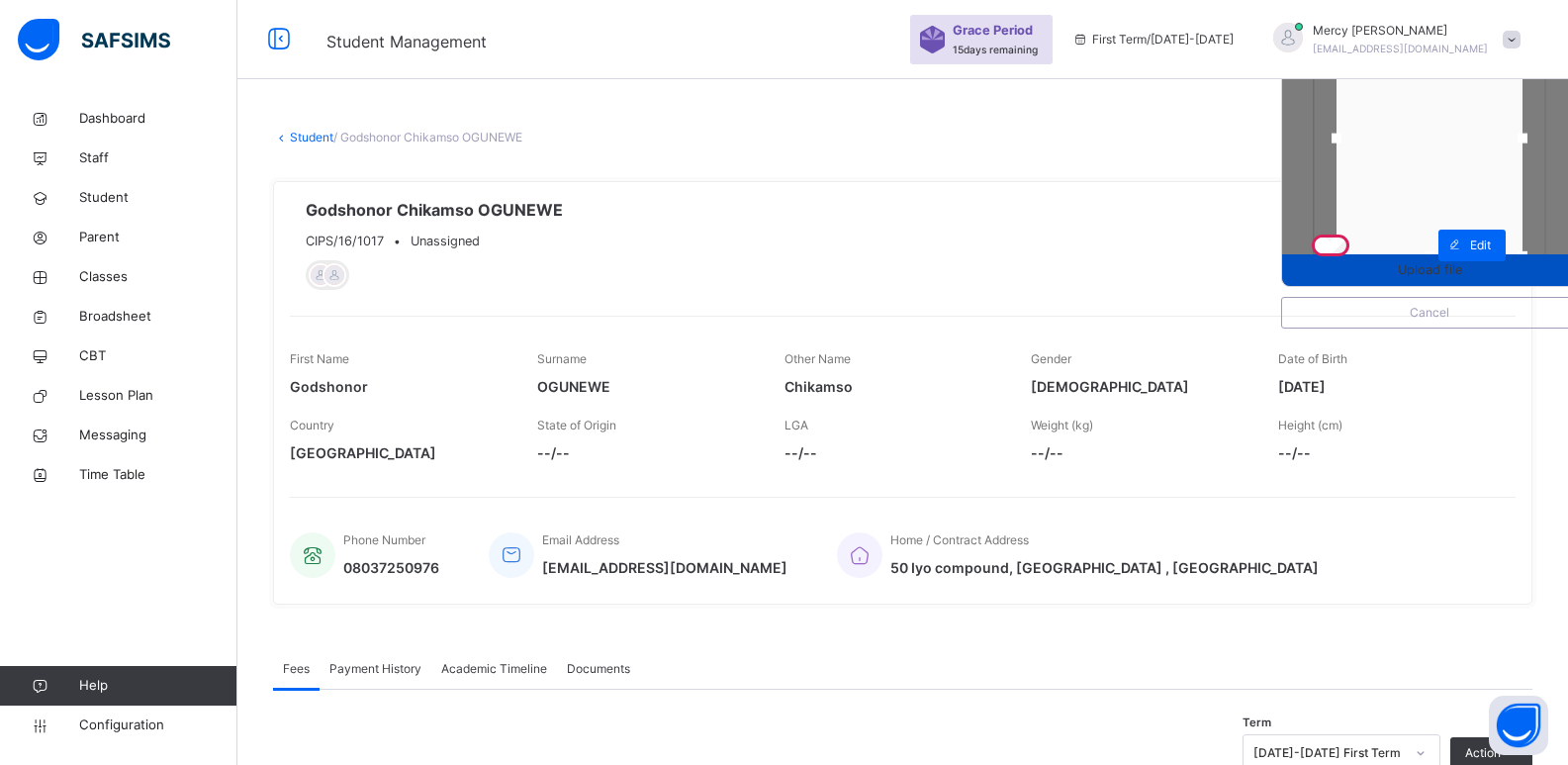
click at [1440, 276] on span "Upload file" at bounding box center [1429, 270] width 64 height 19
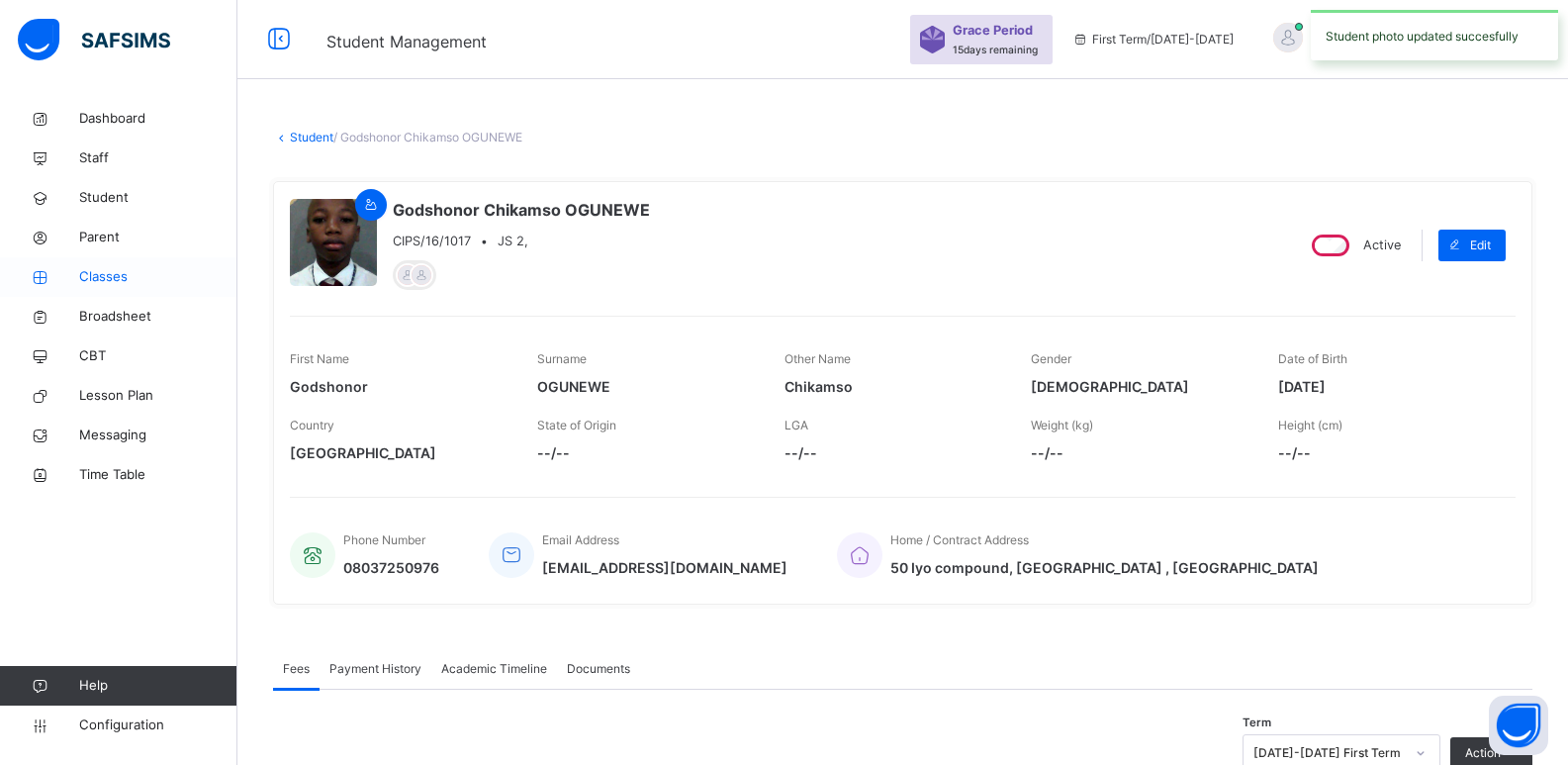
click at [101, 272] on span "Classes" at bounding box center [158, 277] width 158 height 20
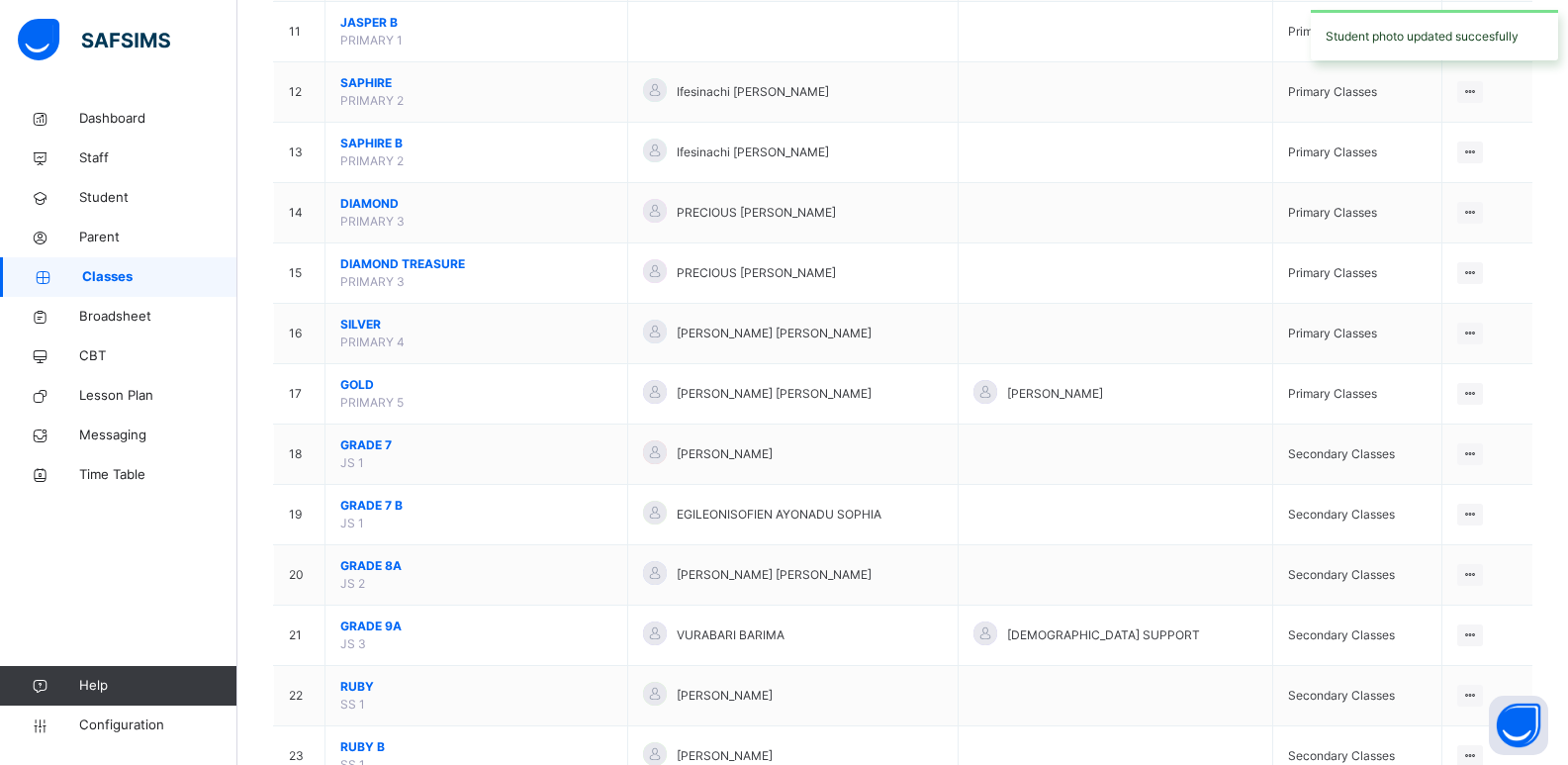
scroll to position [838, 0]
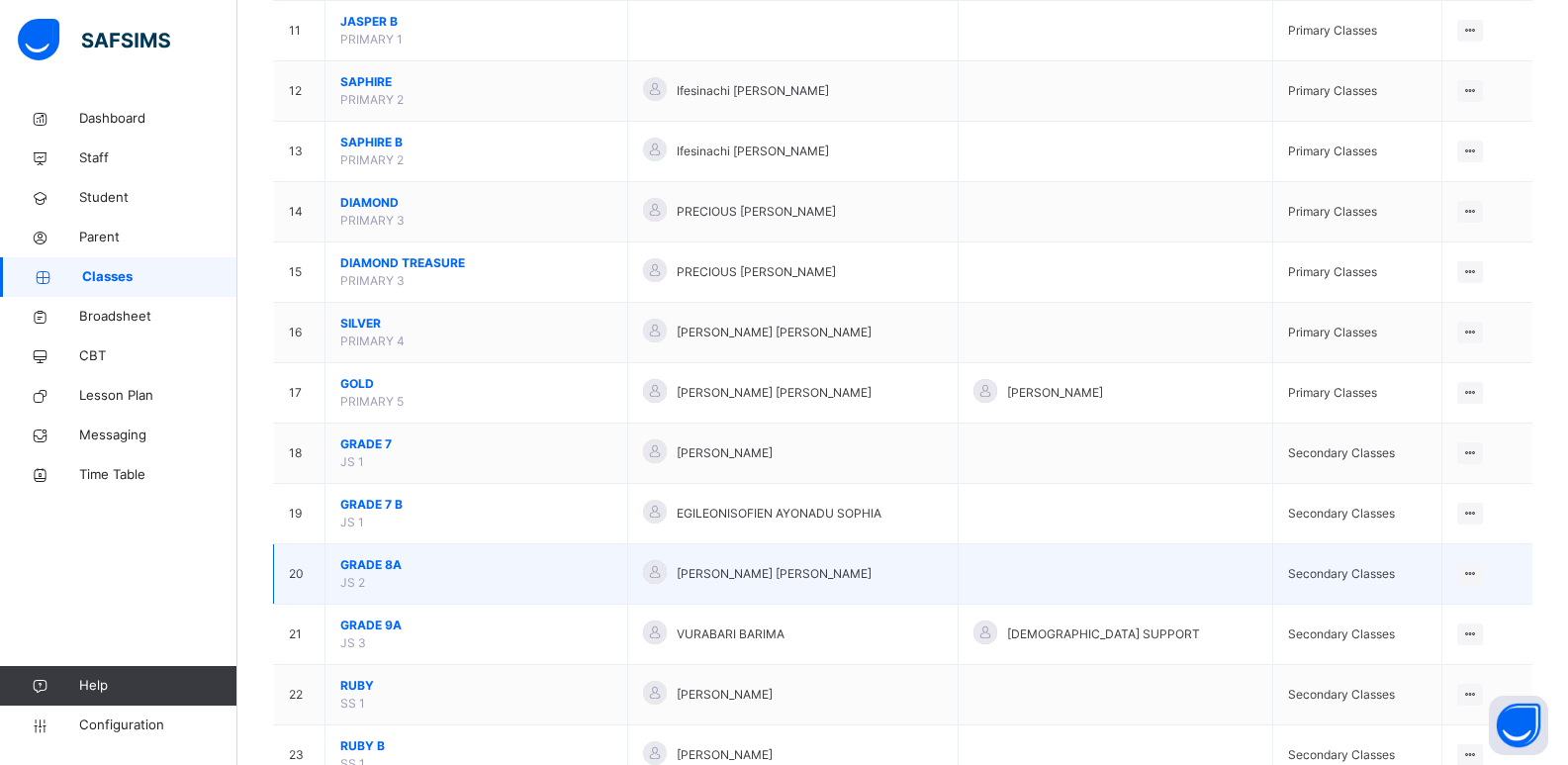
click at [390, 571] on span "GRADE 8A" at bounding box center [476, 565] width 272 height 18
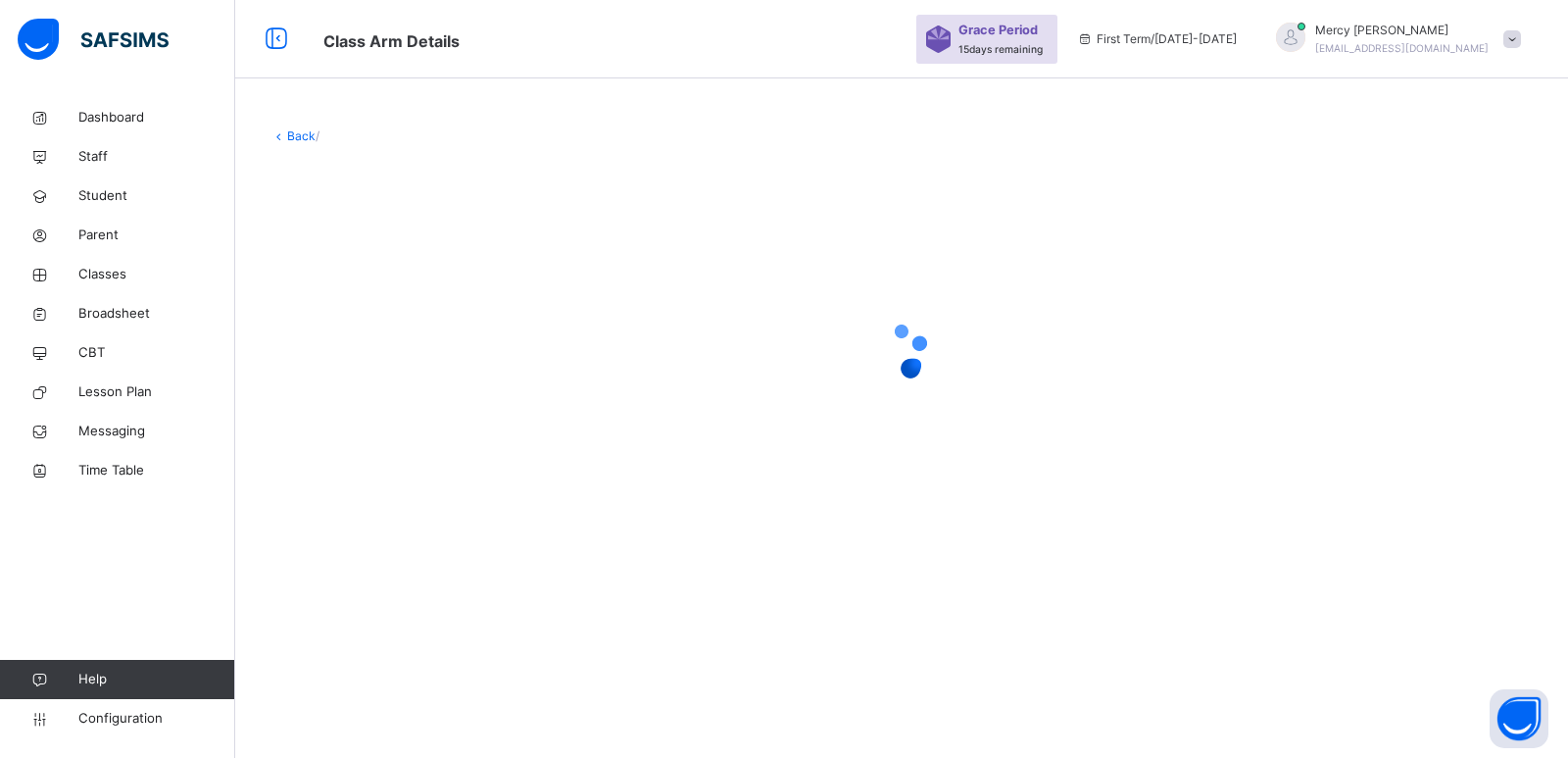
click at [387, 566] on div "Back /" at bounding box center [902, 332] width 1333 height 468
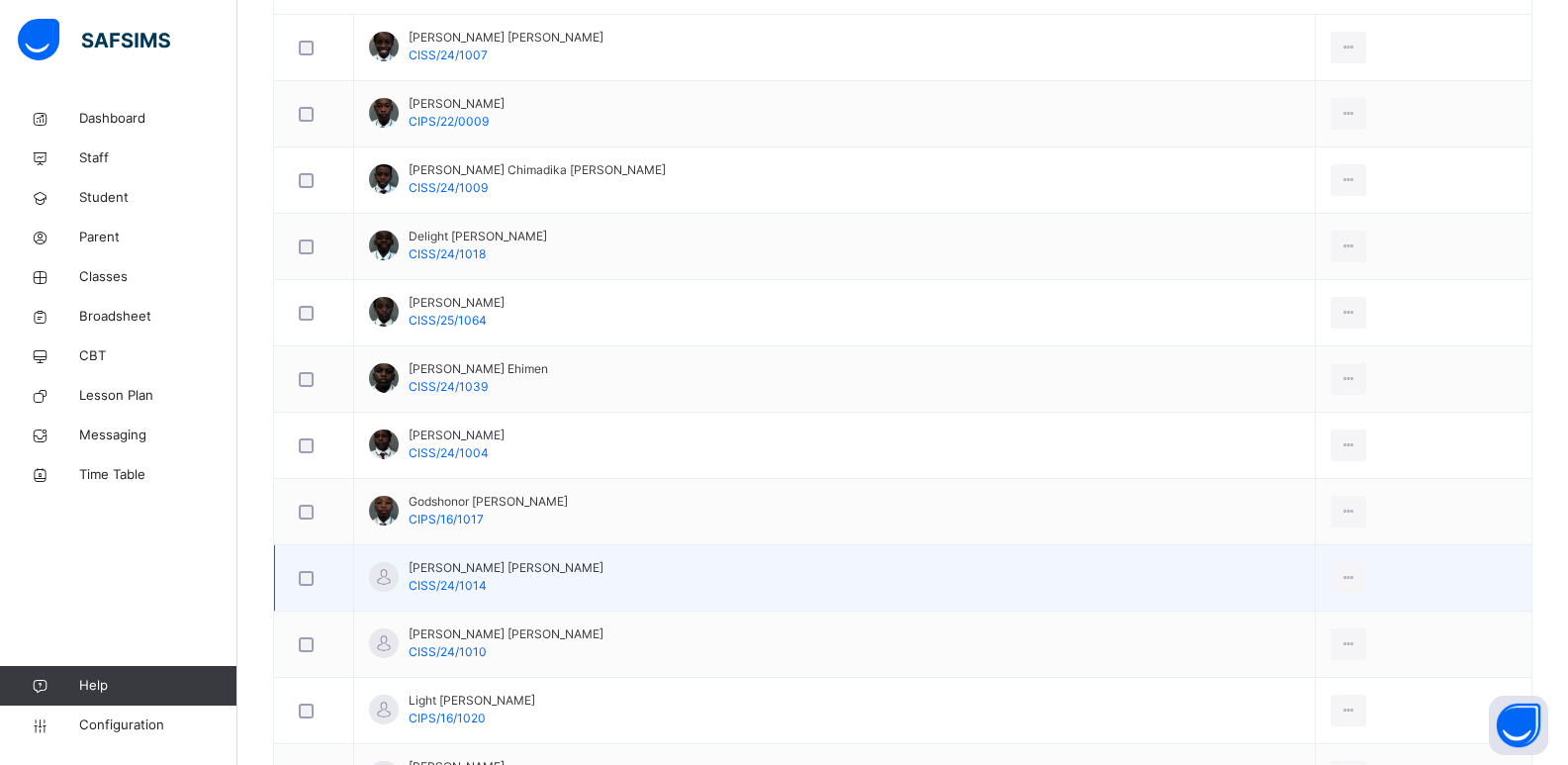
scroll to position [831, 0]
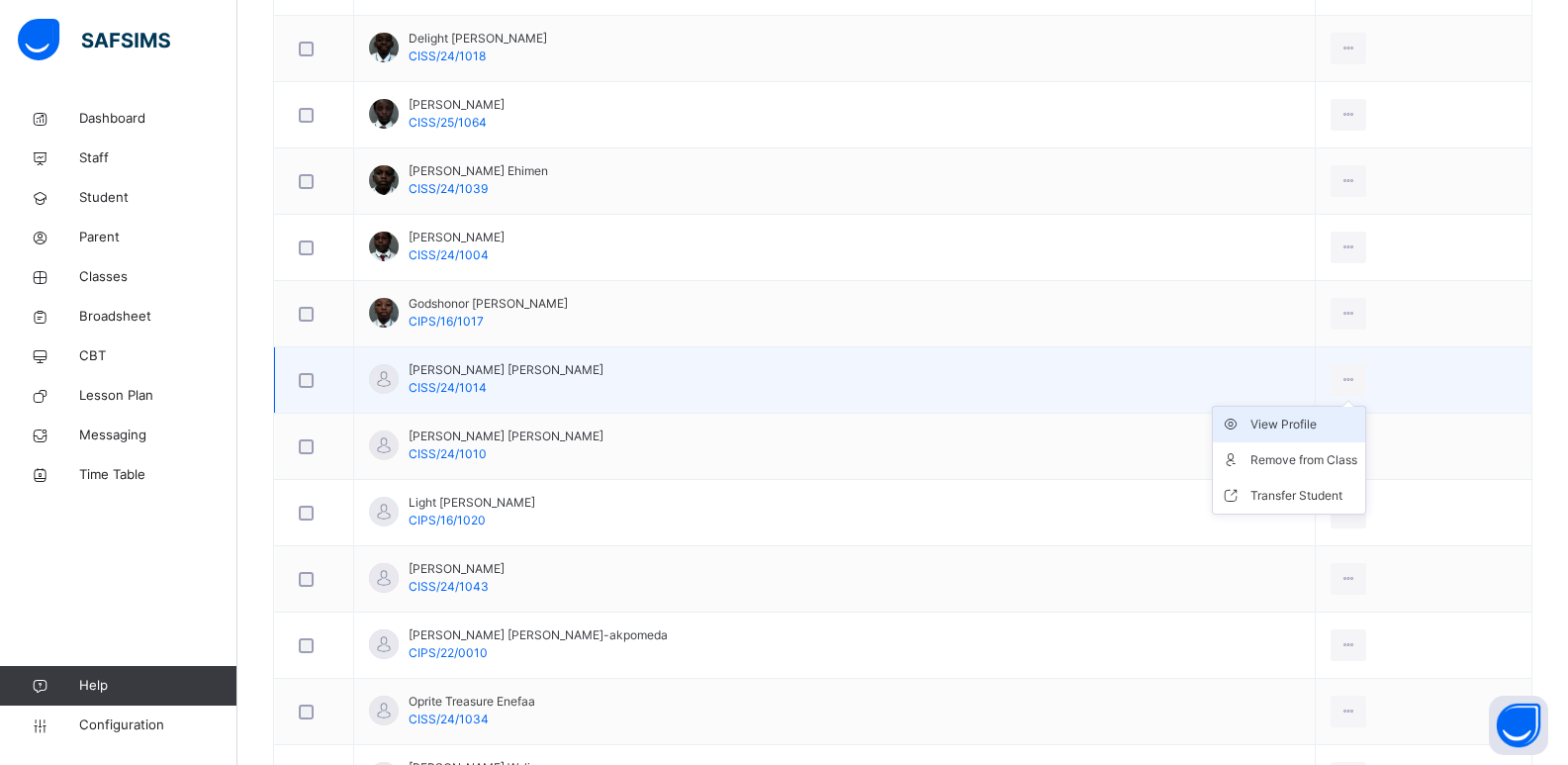
click at [1274, 417] on div "View Profile" at bounding box center [1305, 425] width 107 height 20
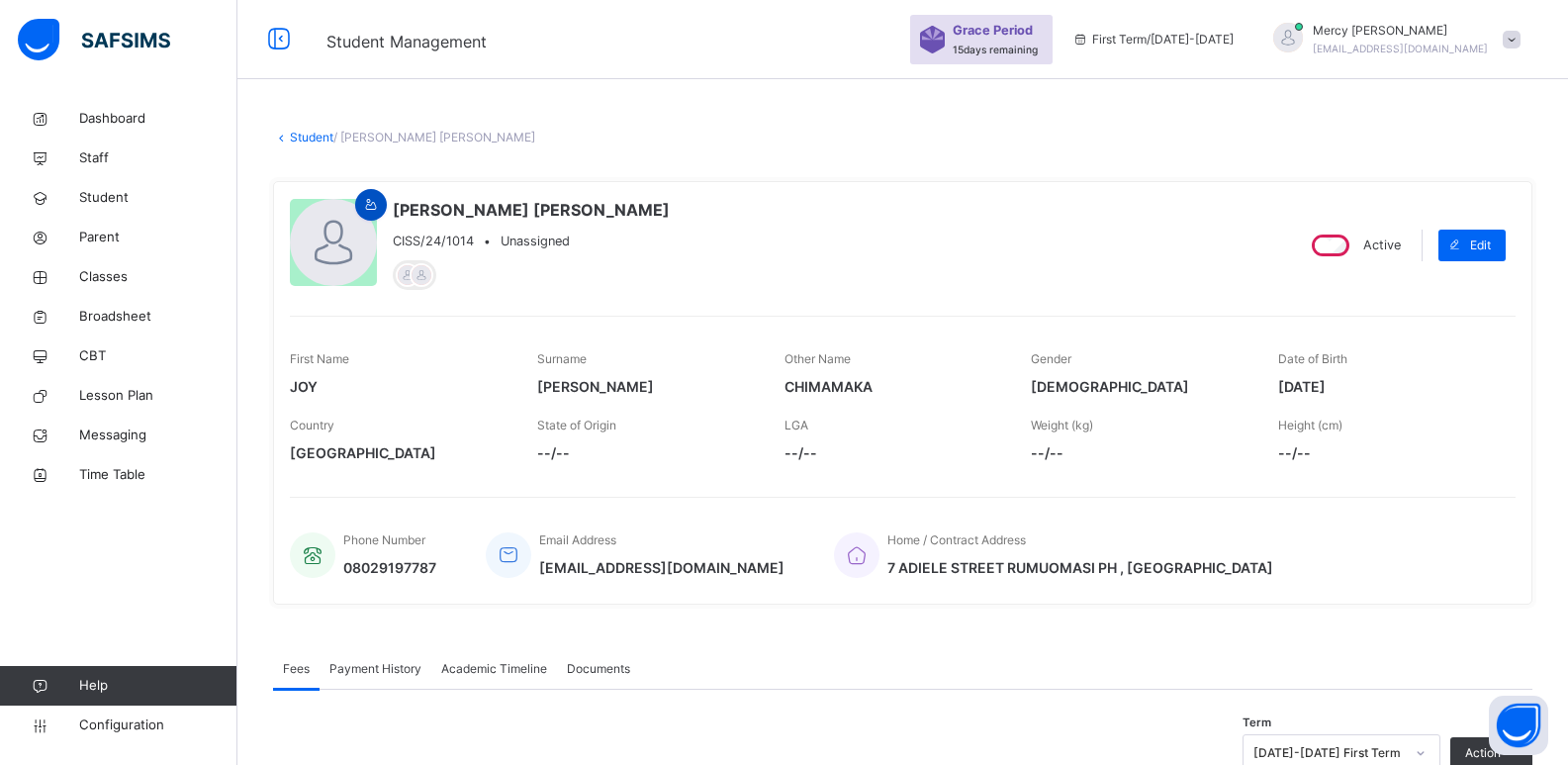
click at [380, 213] on span at bounding box center [371, 205] width 24 height 18
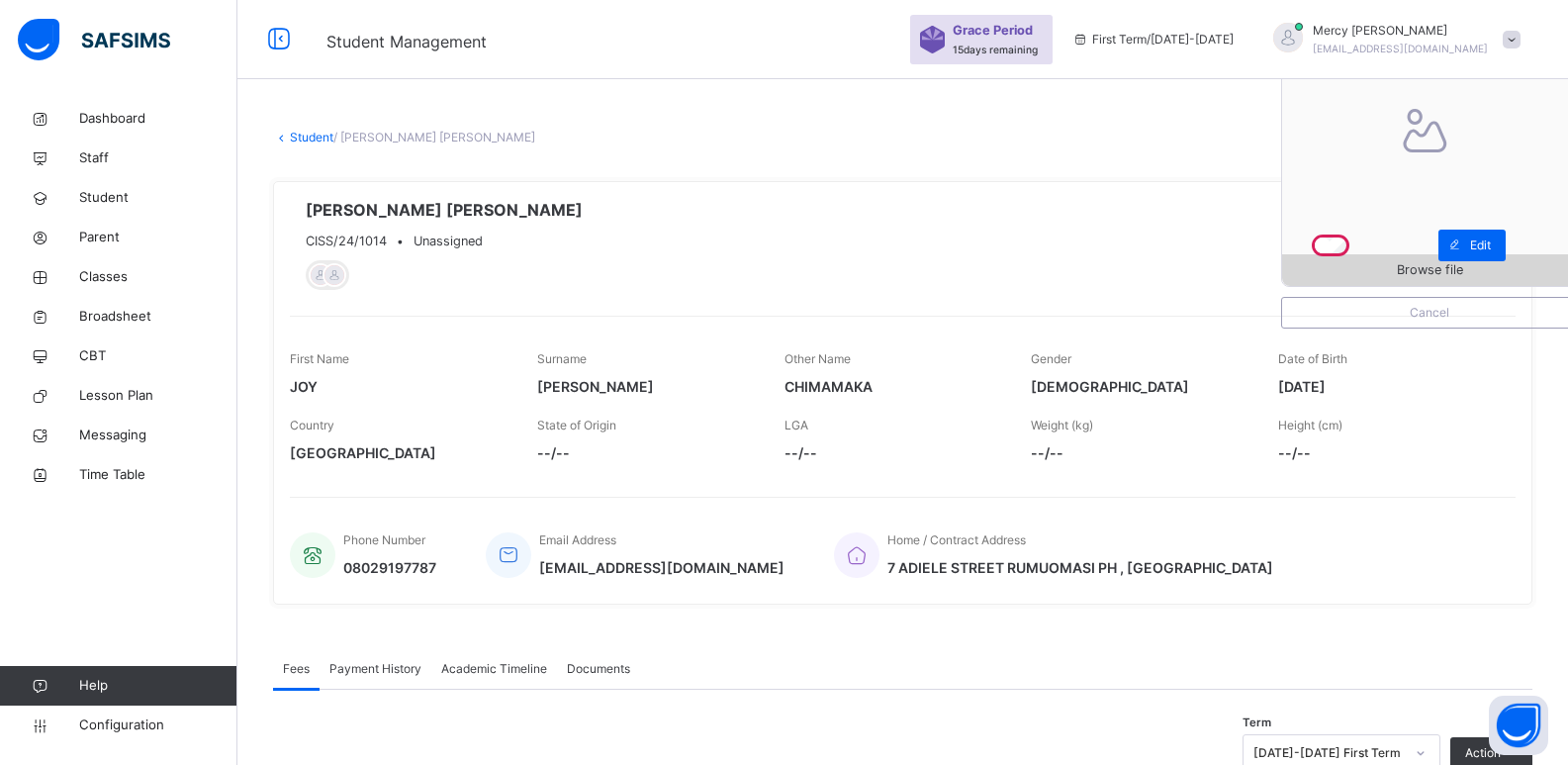
click at [1390, 266] on span "Browse file" at bounding box center [1430, 270] width 295 height 19
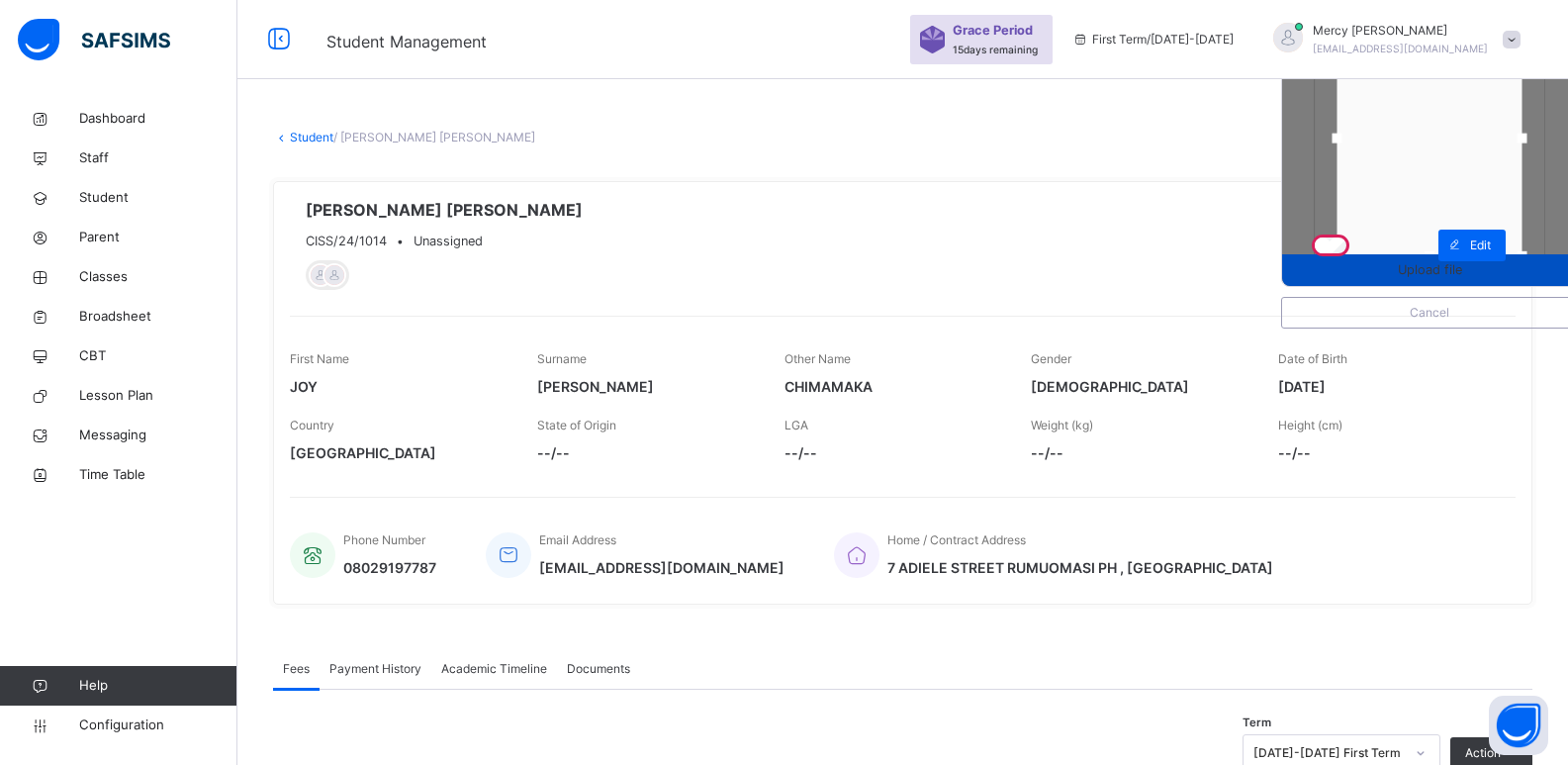
click at [1373, 276] on span "Upload file" at bounding box center [1430, 270] width 295 height 19
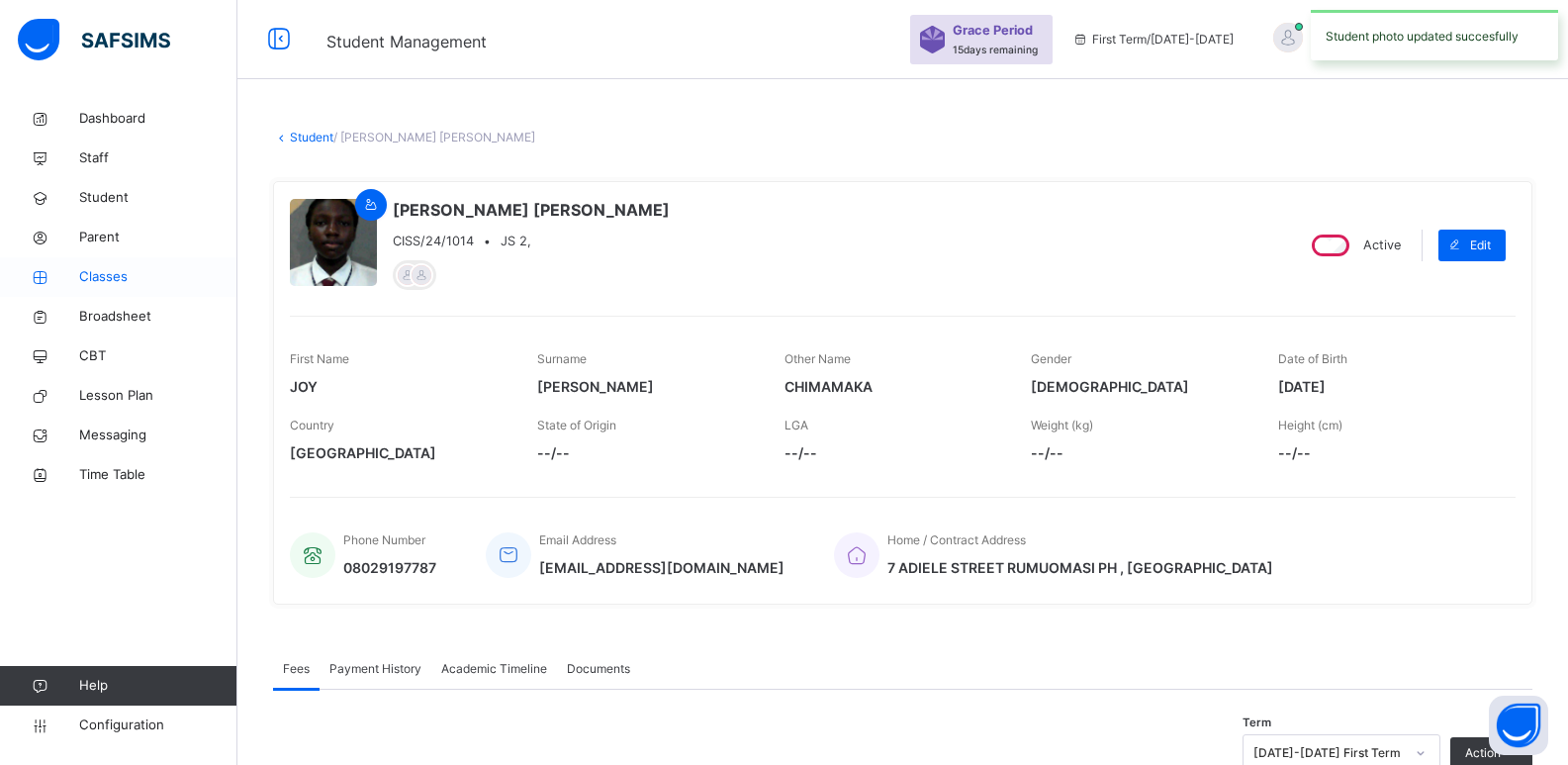
click at [106, 278] on span "Classes" at bounding box center [158, 277] width 158 height 20
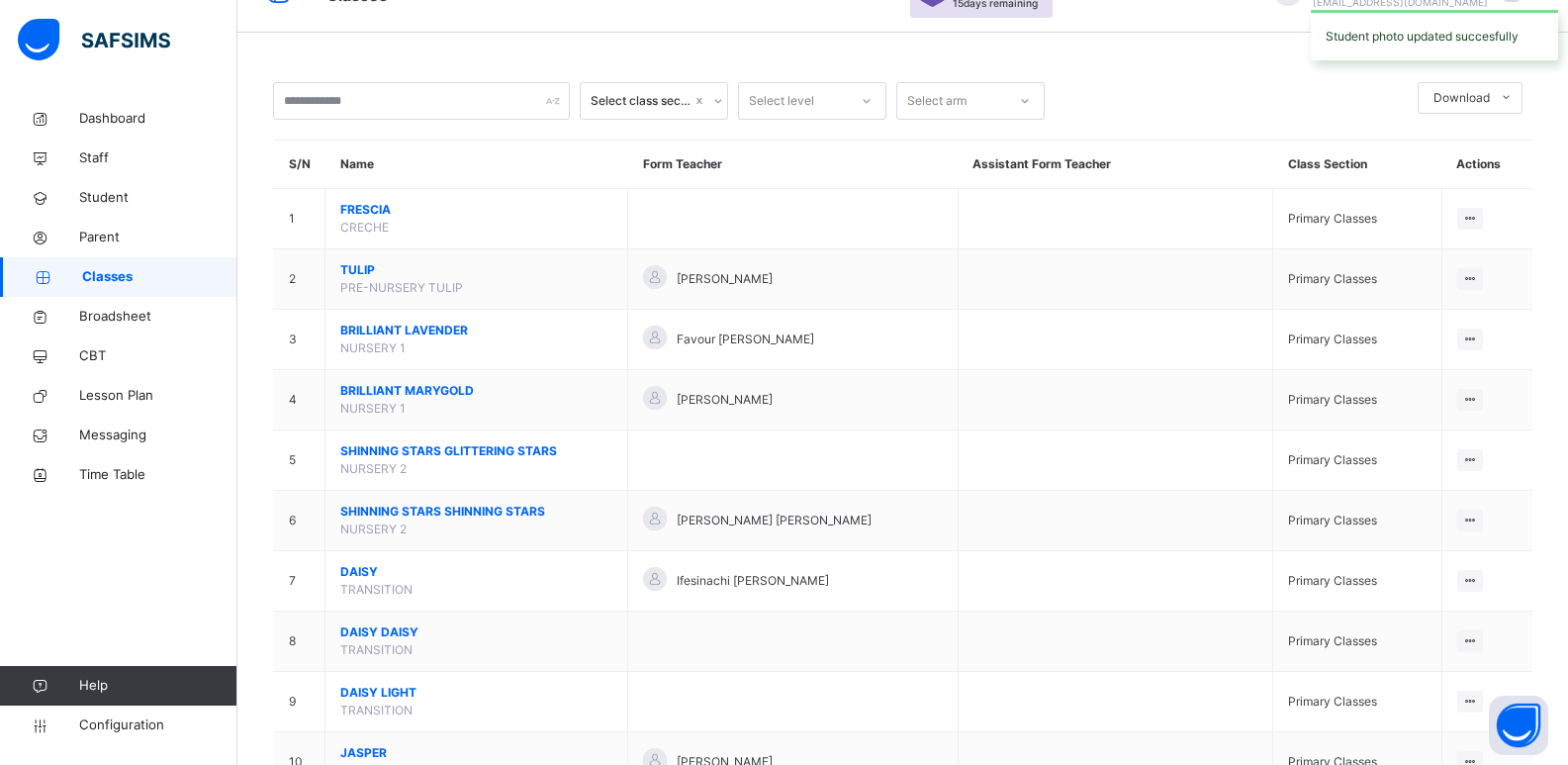
scroll to position [1235, 0]
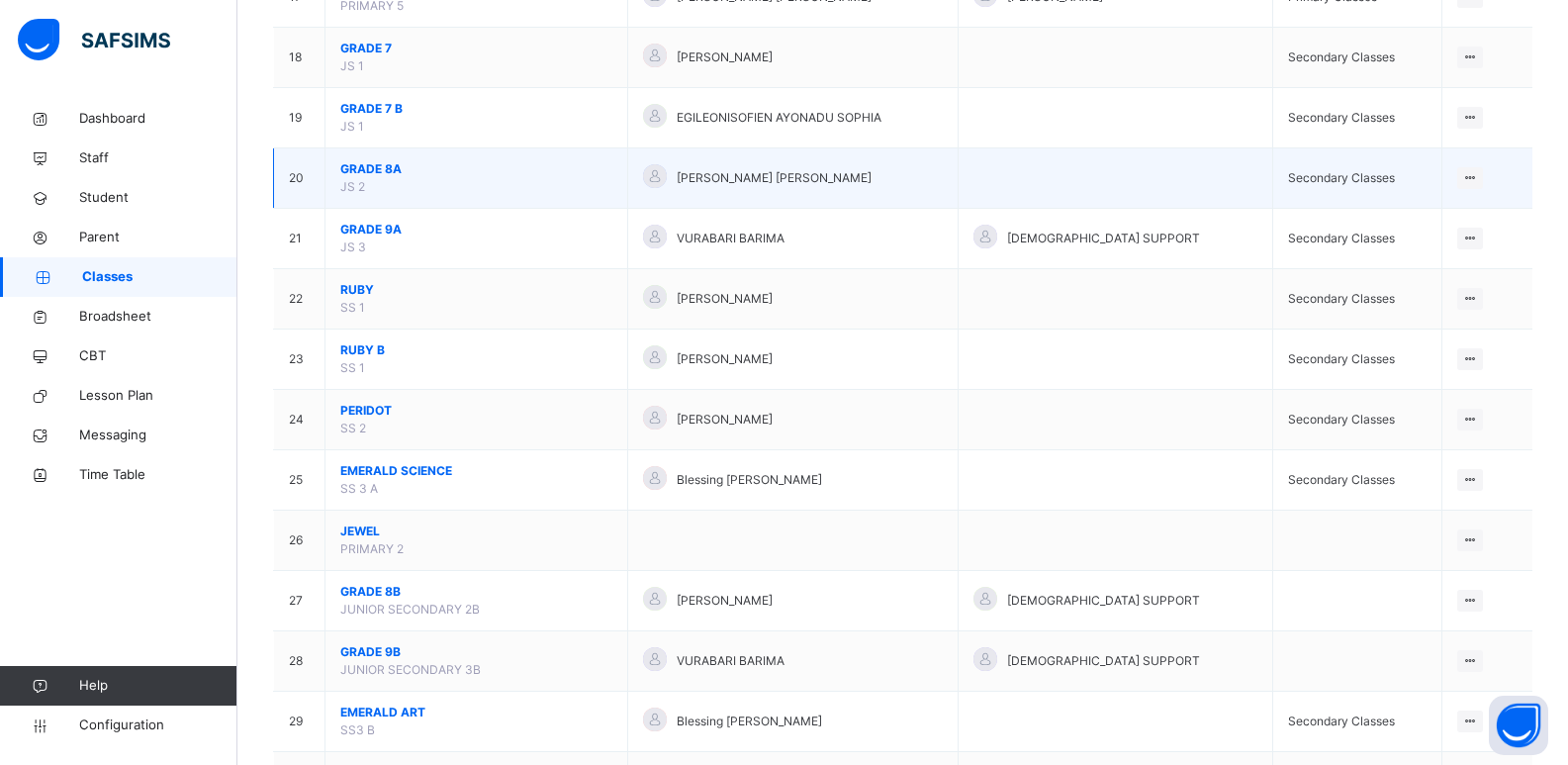
click at [386, 165] on span "GRADE 8A" at bounding box center [476, 169] width 272 height 18
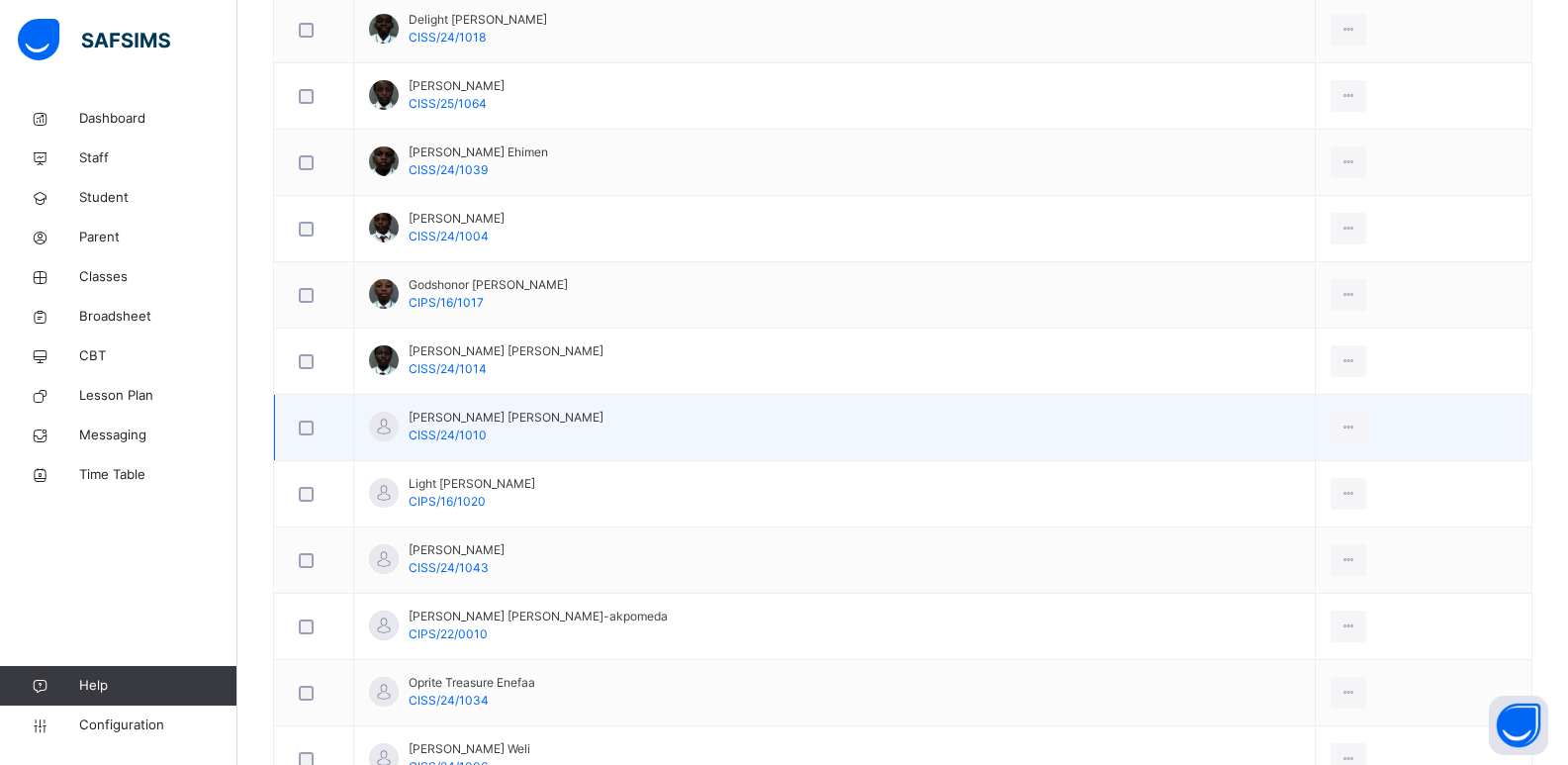
scroll to position [898, 0]
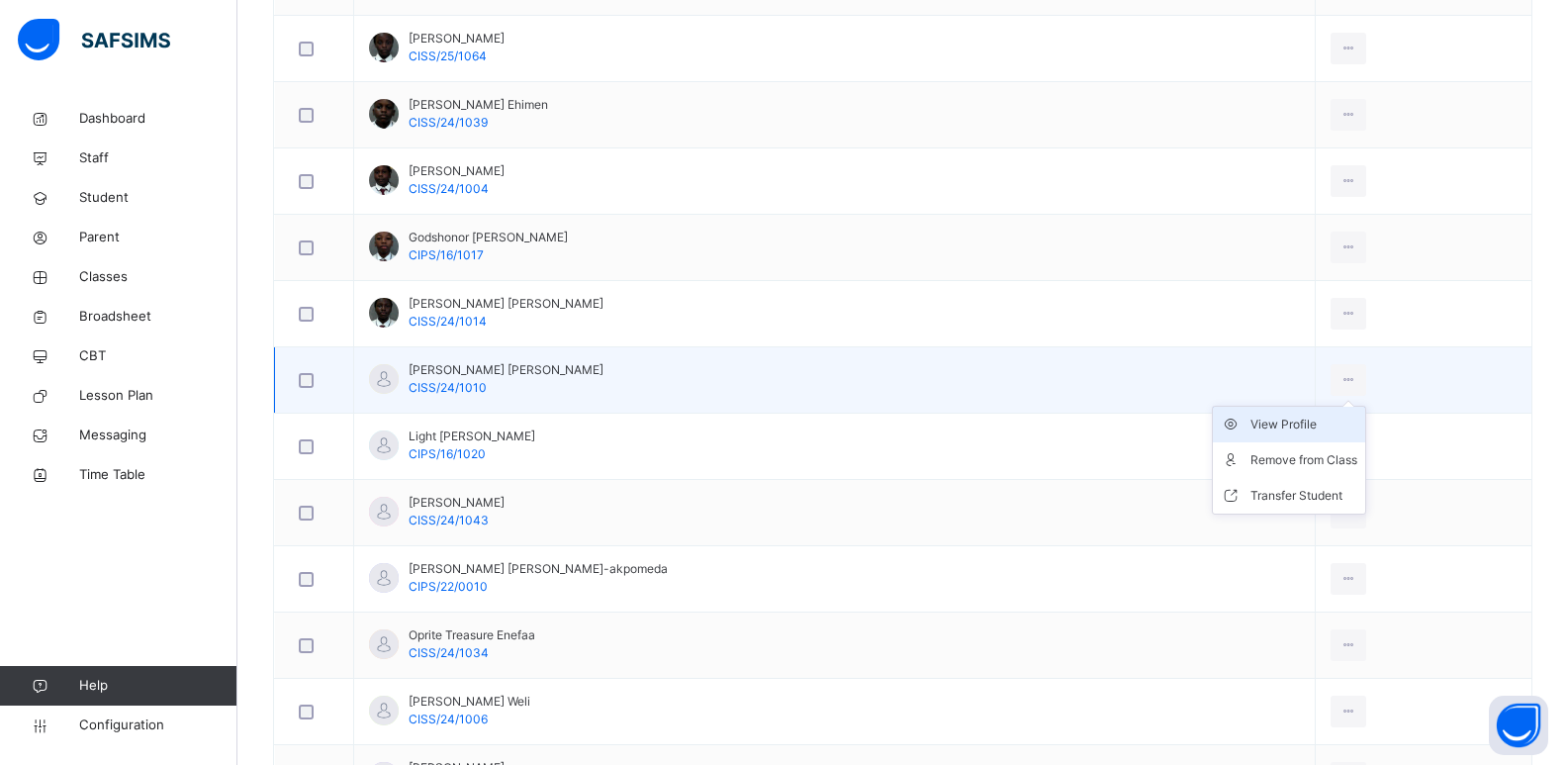
click at [1272, 422] on div "View Profile" at bounding box center [1305, 425] width 107 height 20
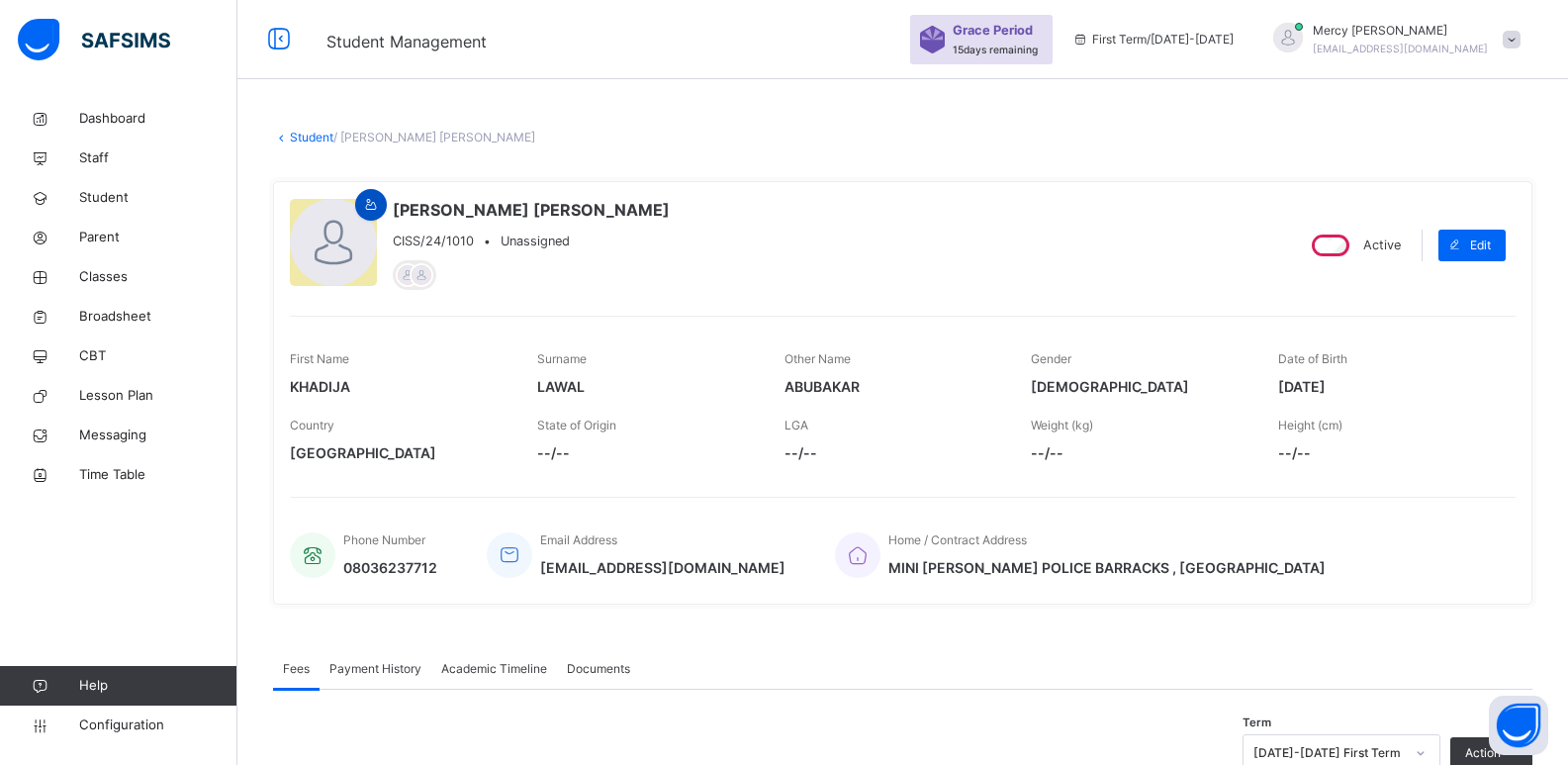
click at [377, 212] on icon at bounding box center [371, 205] width 17 height 18
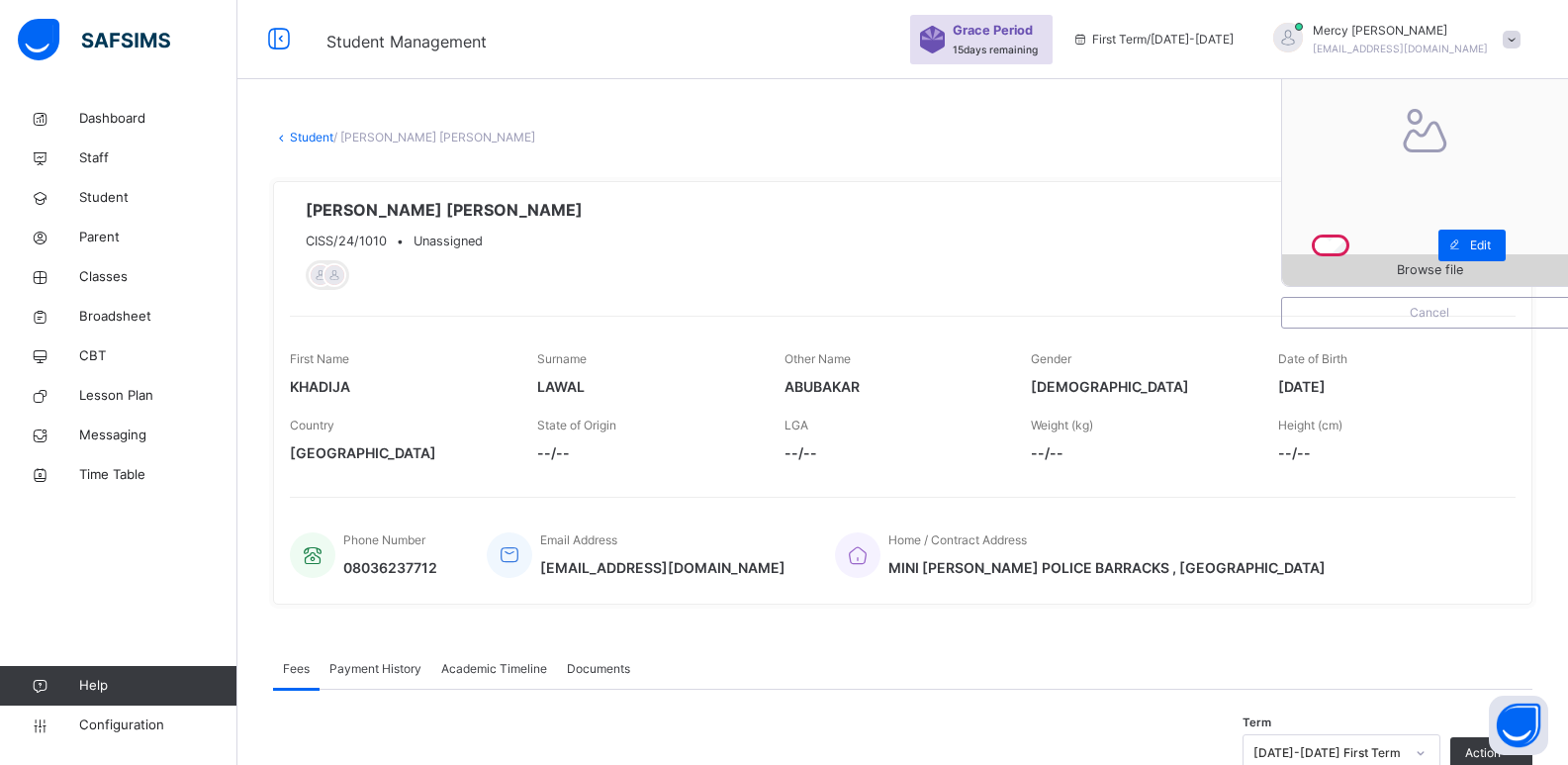
click at [1366, 275] on span "Browse file" at bounding box center [1430, 270] width 295 height 19
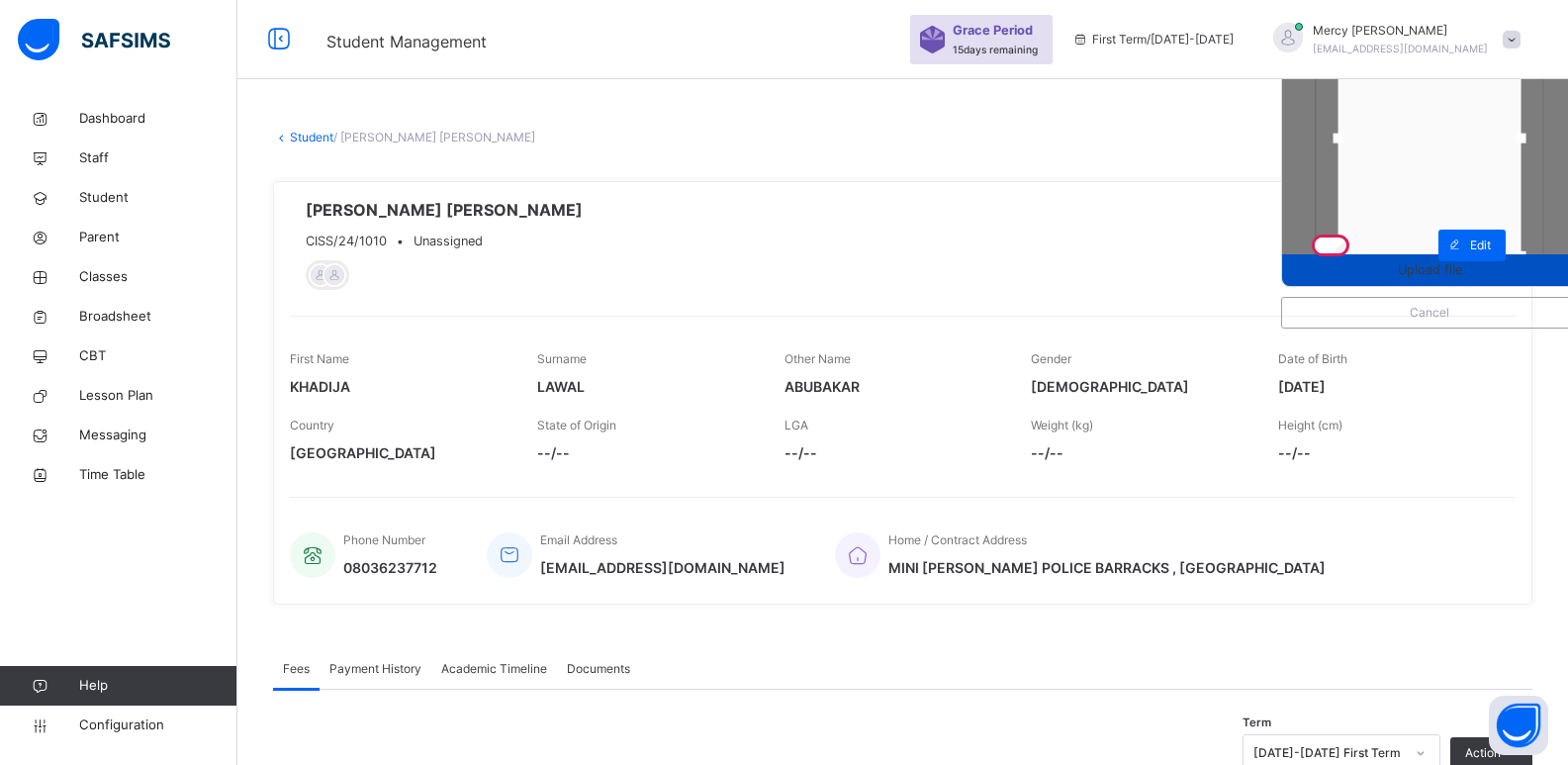
click at [1421, 281] on div "Upload file" at bounding box center [1430, 271] width 295 height 32
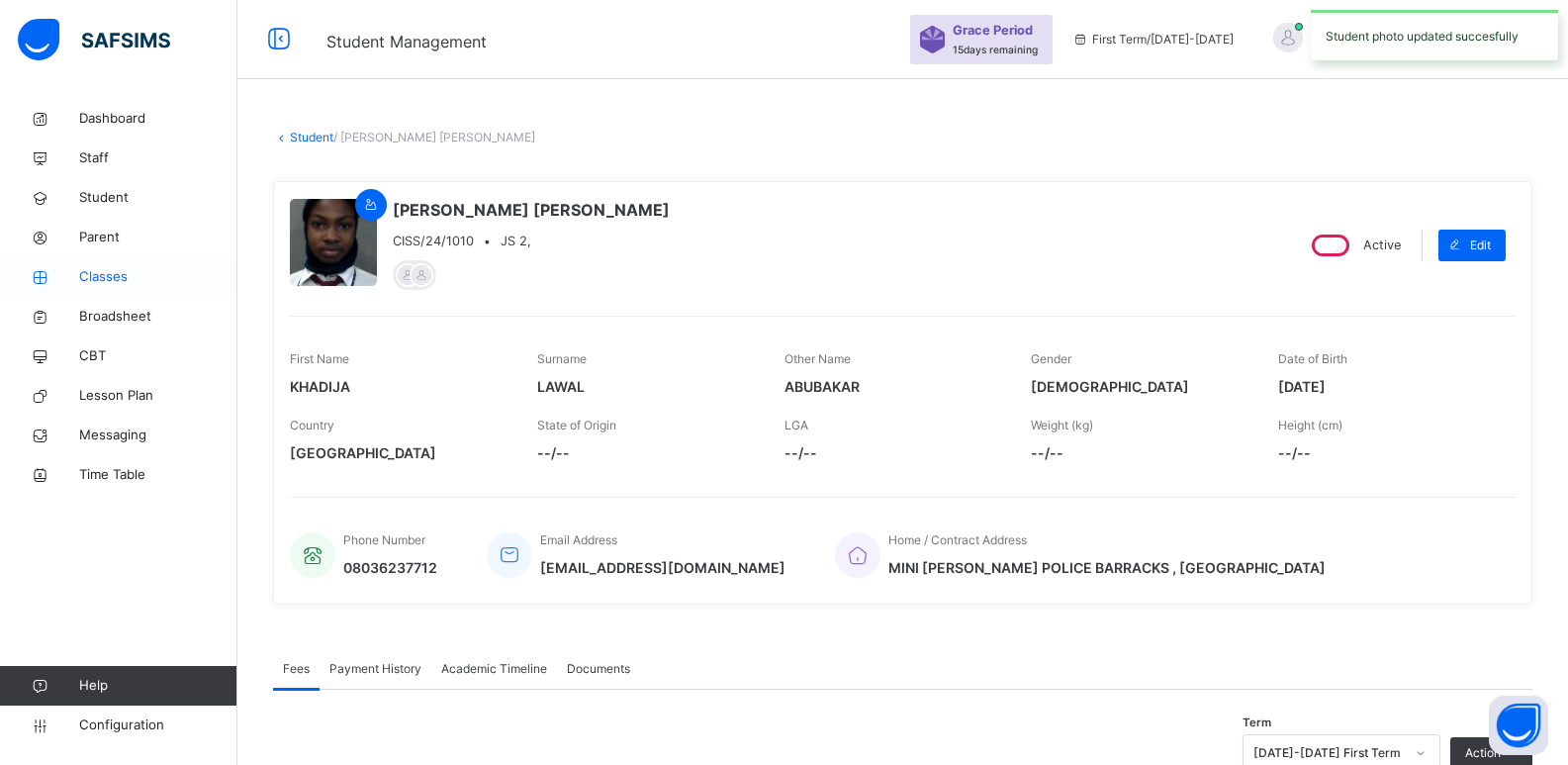
click at [104, 285] on span "Classes" at bounding box center [158, 277] width 158 height 20
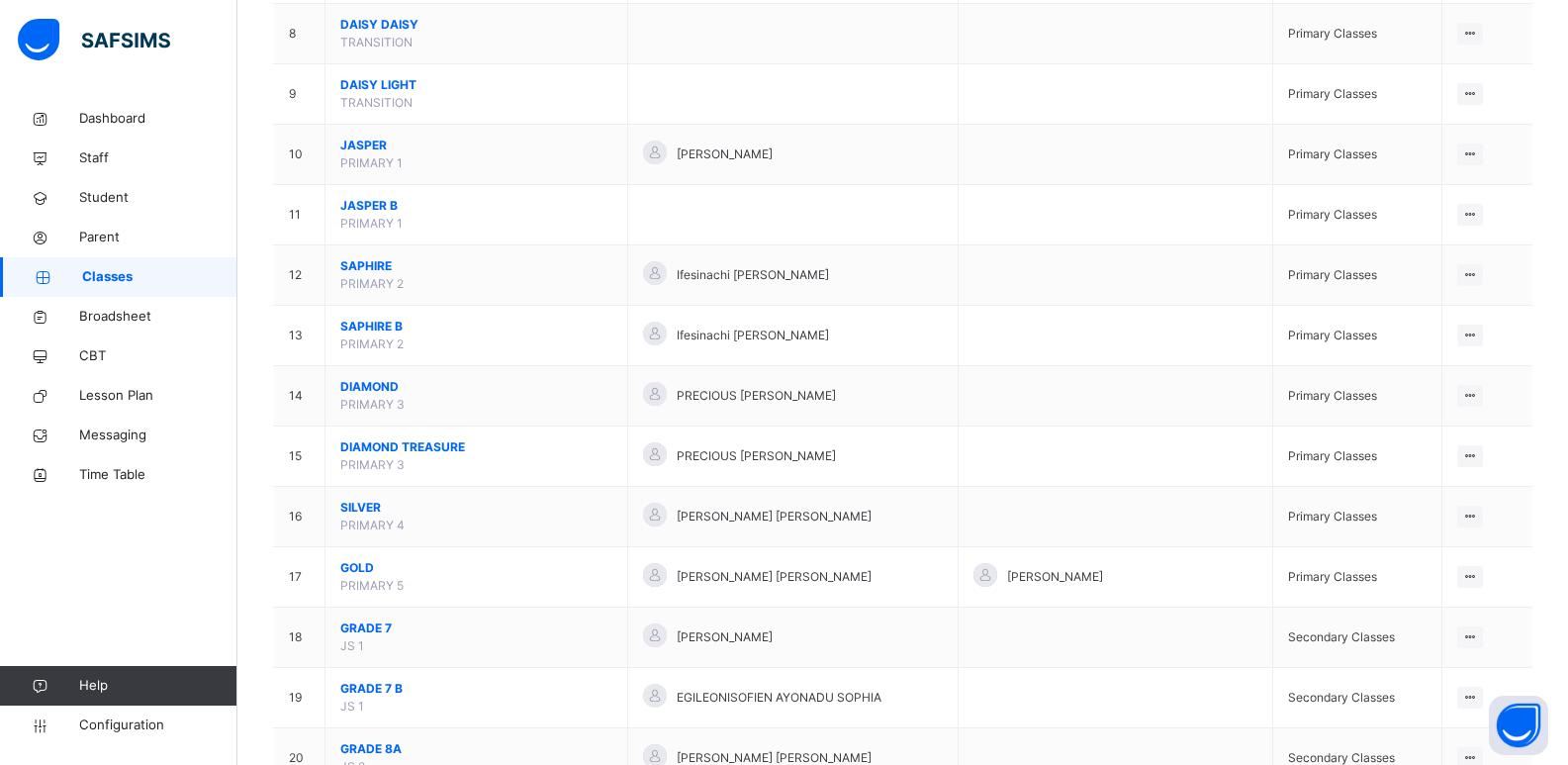
scroll to position [930, 0]
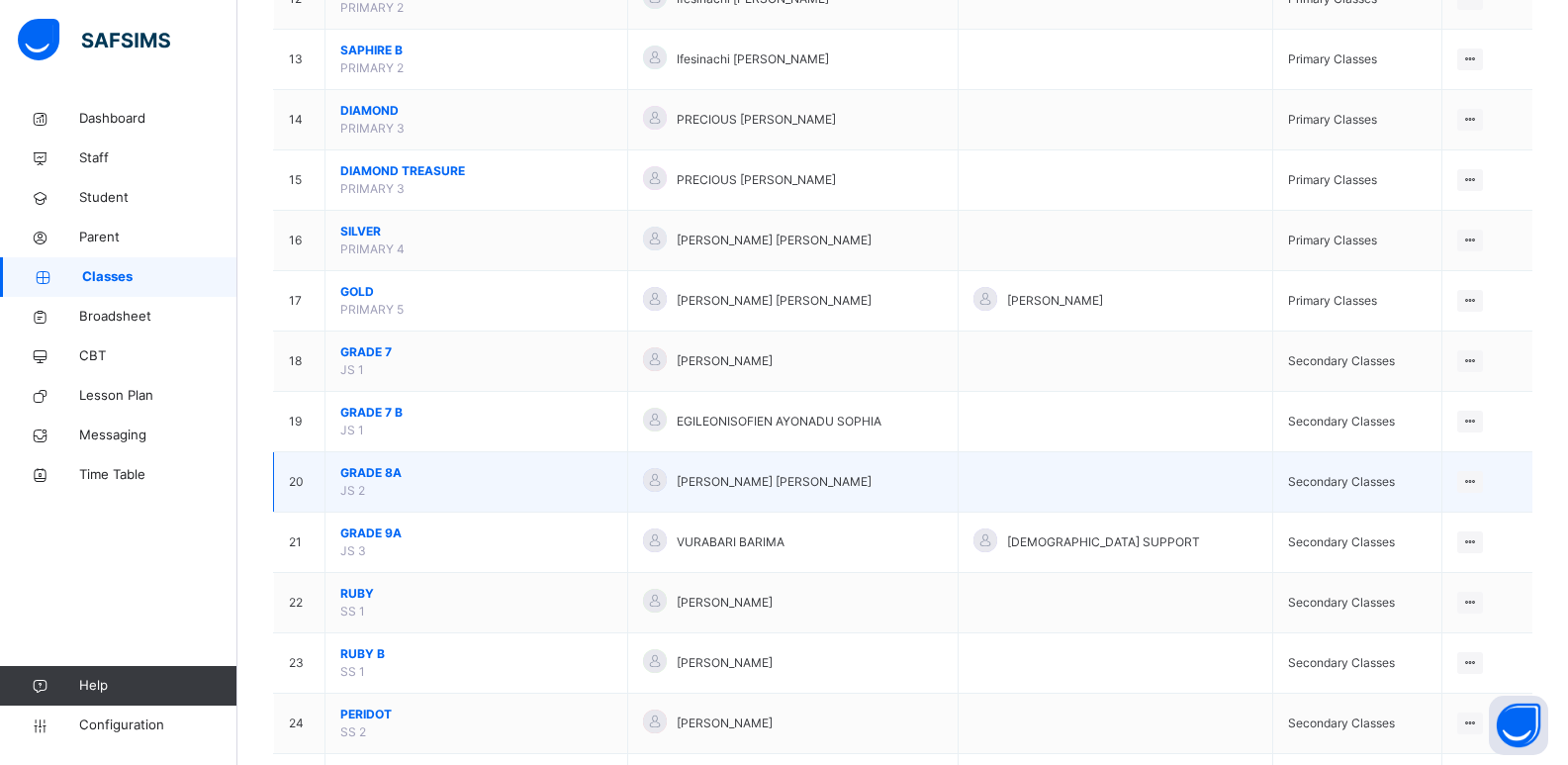
click at [387, 473] on span "GRADE 8A" at bounding box center [476, 473] width 272 height 18
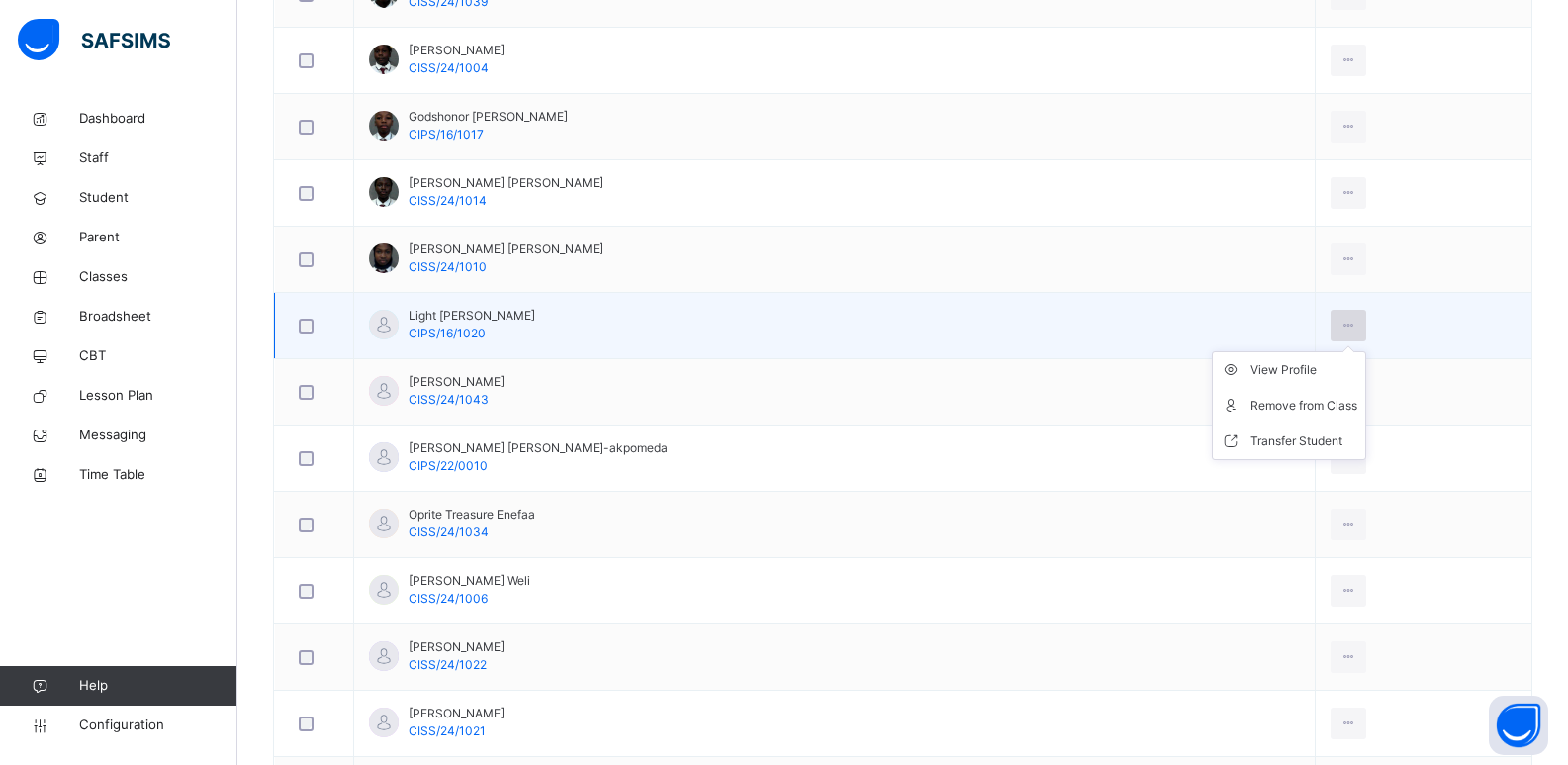
scroll to position [1037, 0]
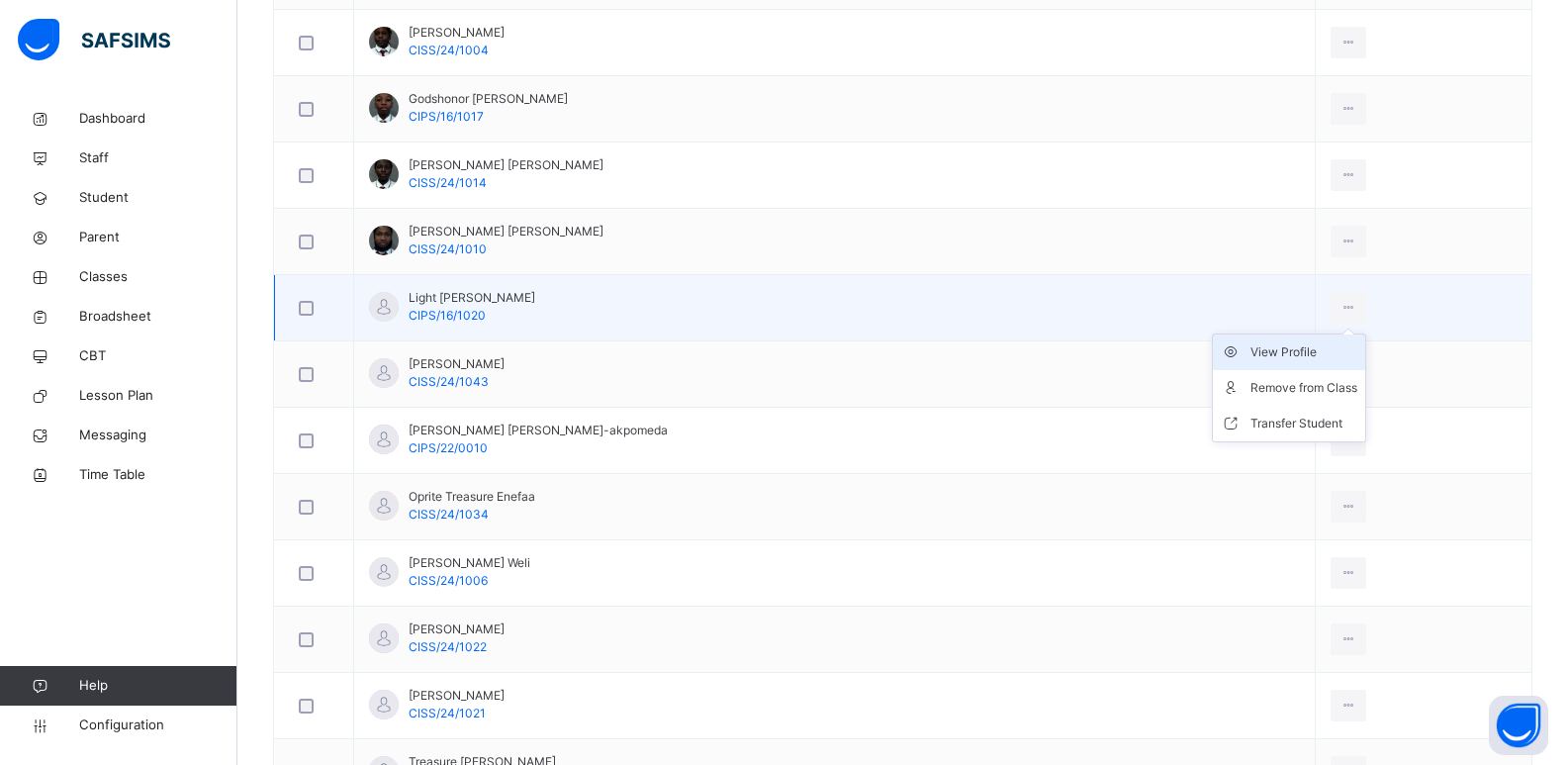
click at [1291, 348] on div "View Profile" at bounding box center [1305, 353] width 107 height 20
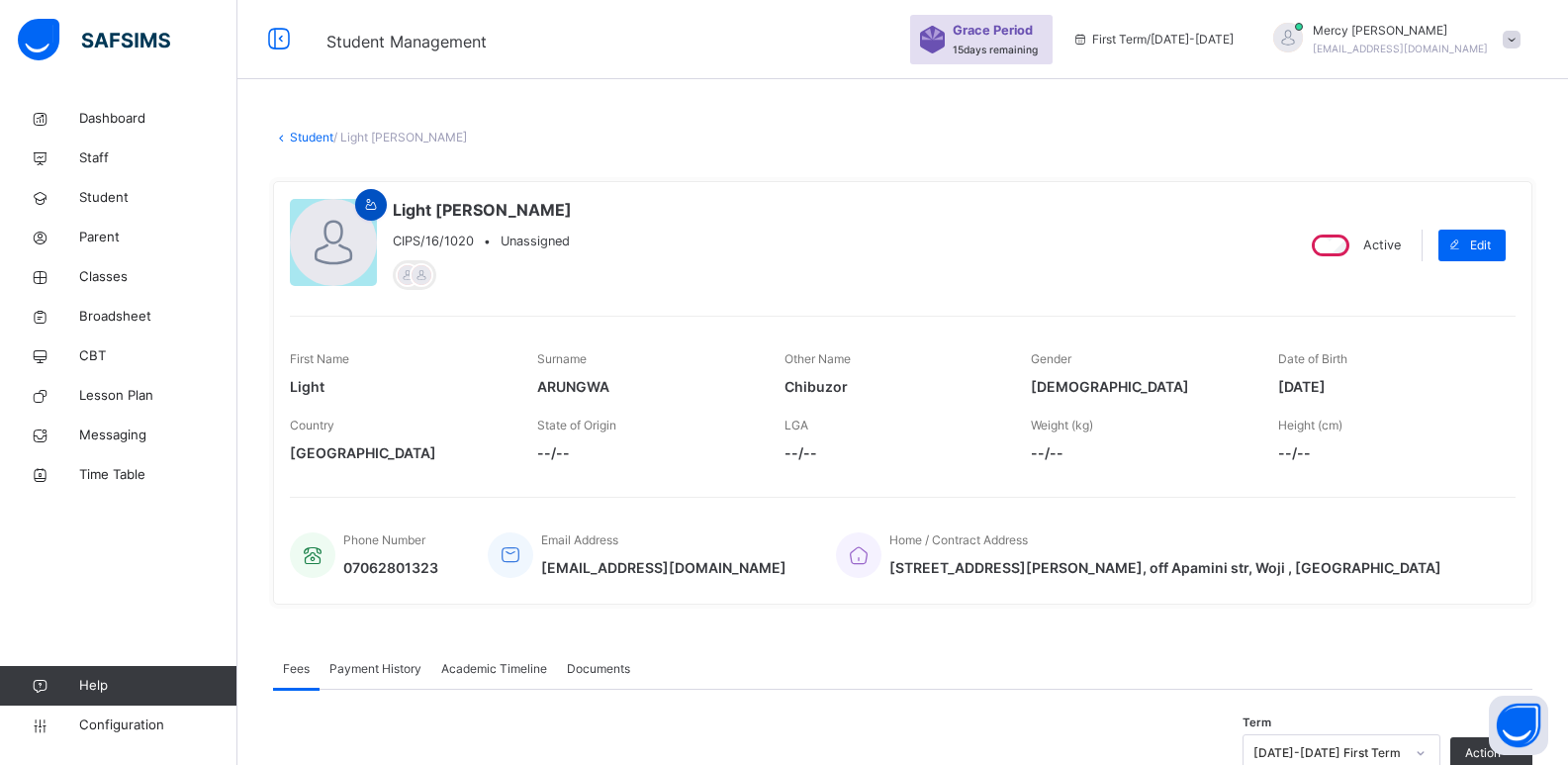
click at [378, 207] on icon at bounding box center [371, 205] width 17 height 18
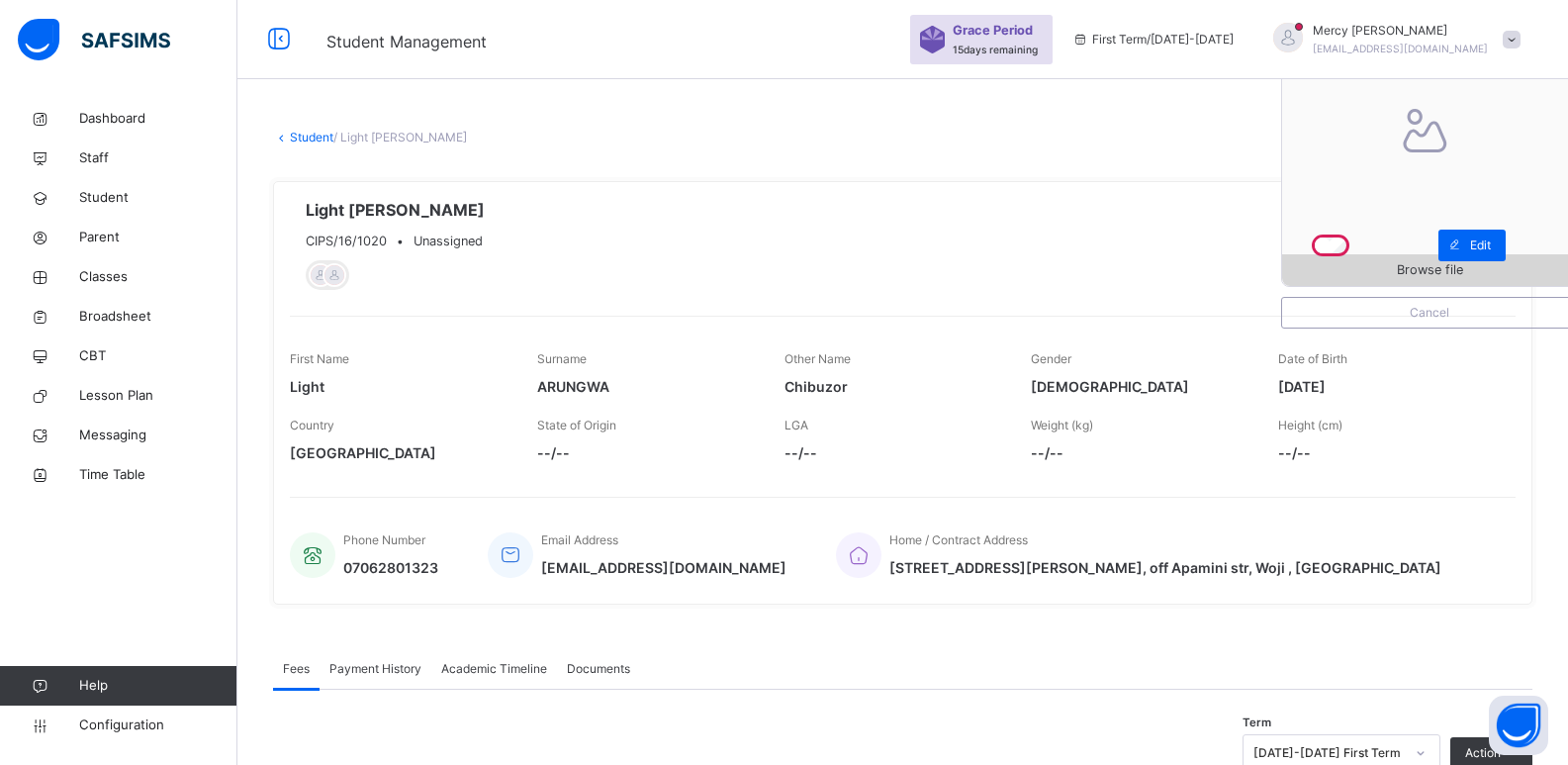
click at [1335, 273] on span "Browse file" at bounding box center [1430, 270] width 295 height 19
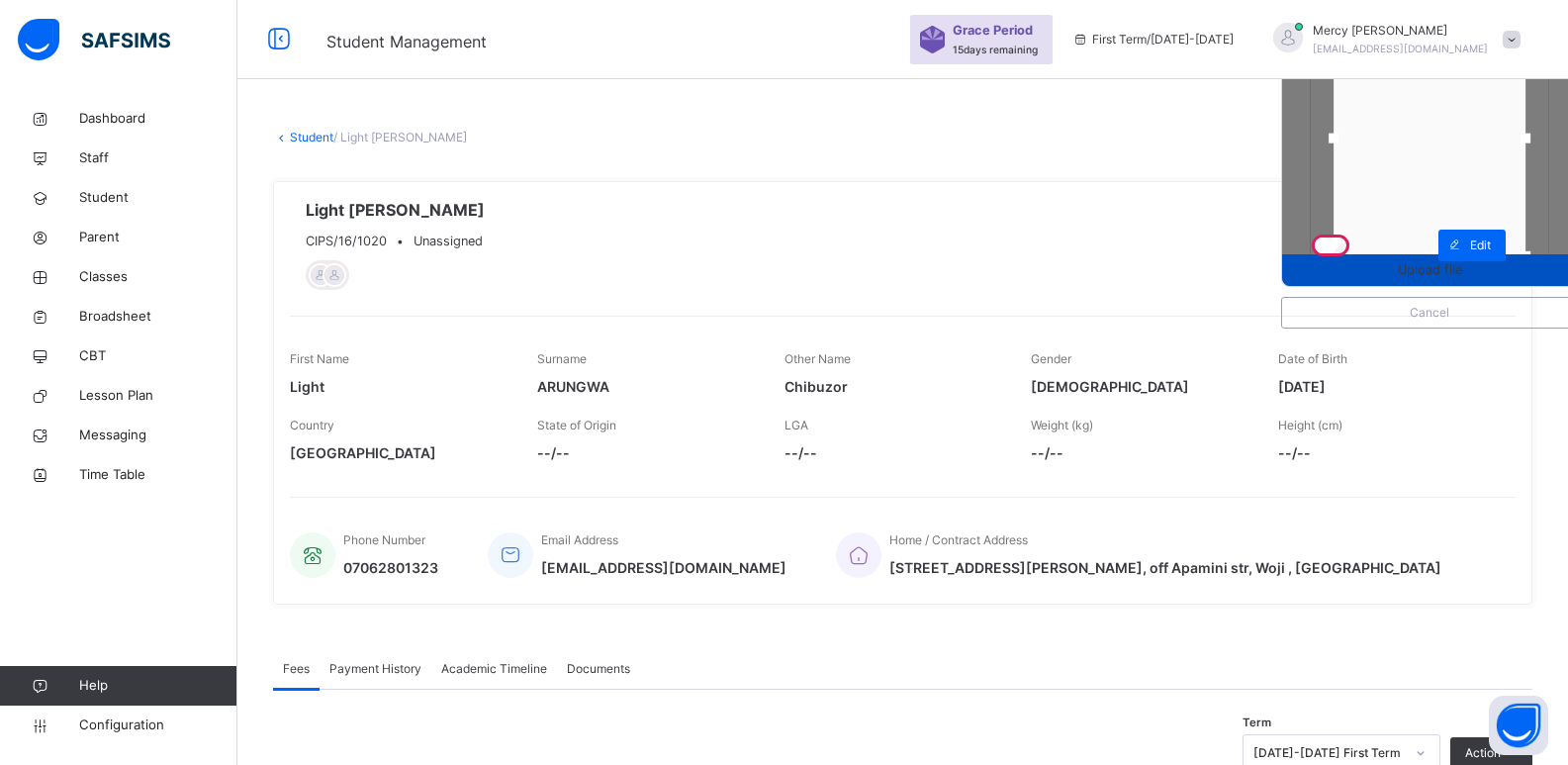
click at [1408, 273] on span "Upload file" at bounding box center [1430, 270] width 295 height 19
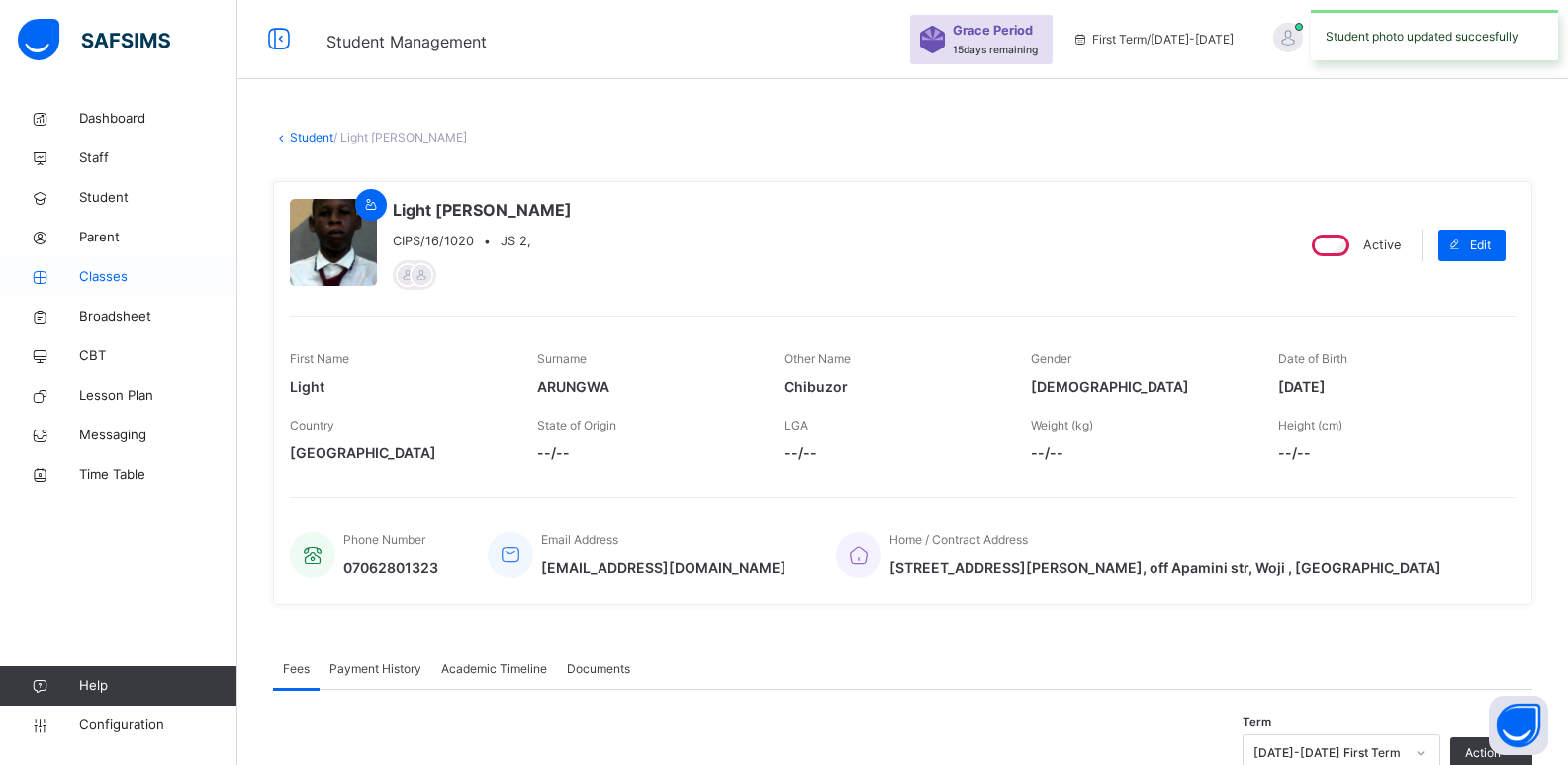
click at [106, 296] on link "Classes" at bounding box center [119, 277] width 238 height 40
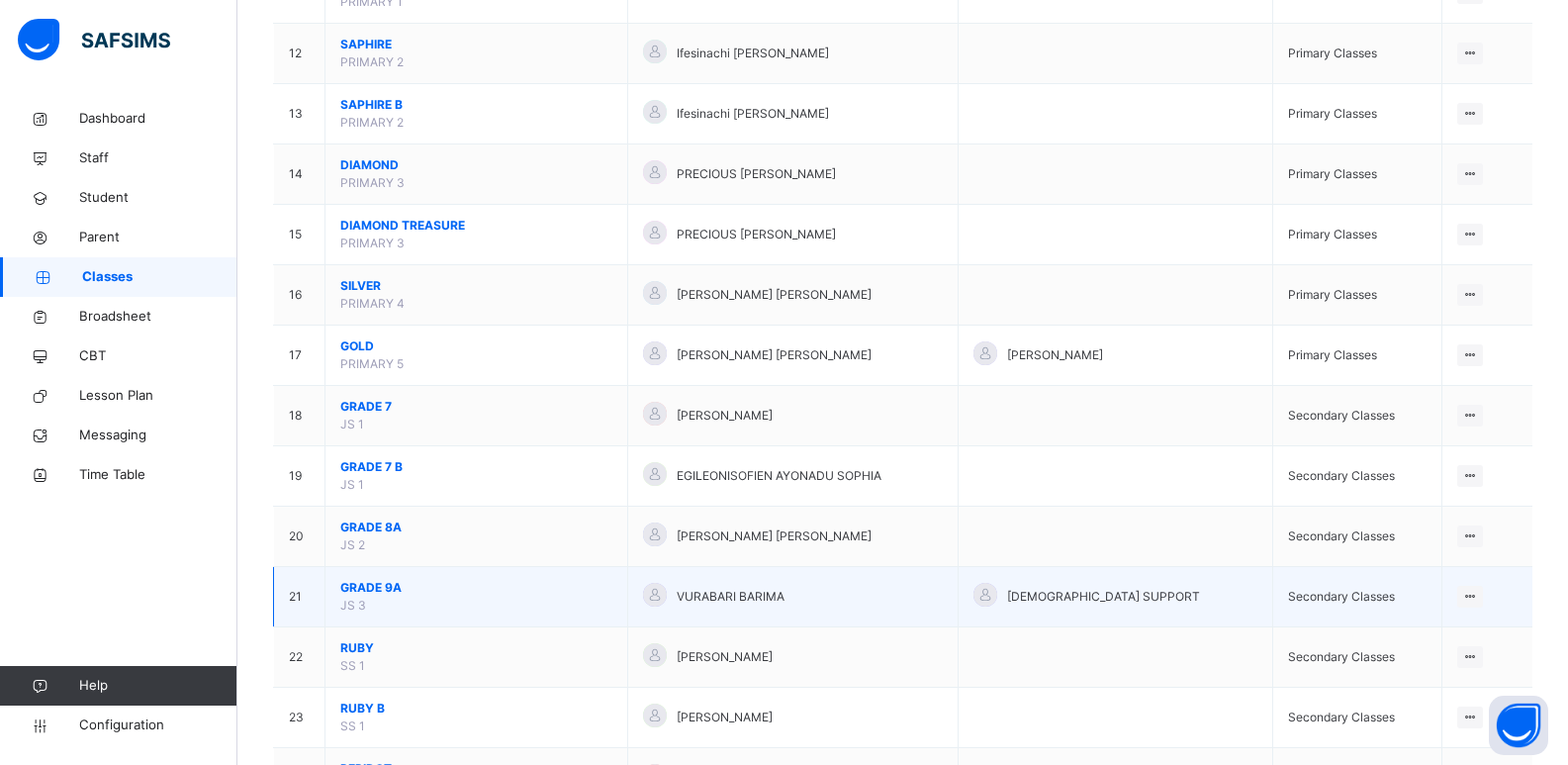
scroll to position [878, 0]
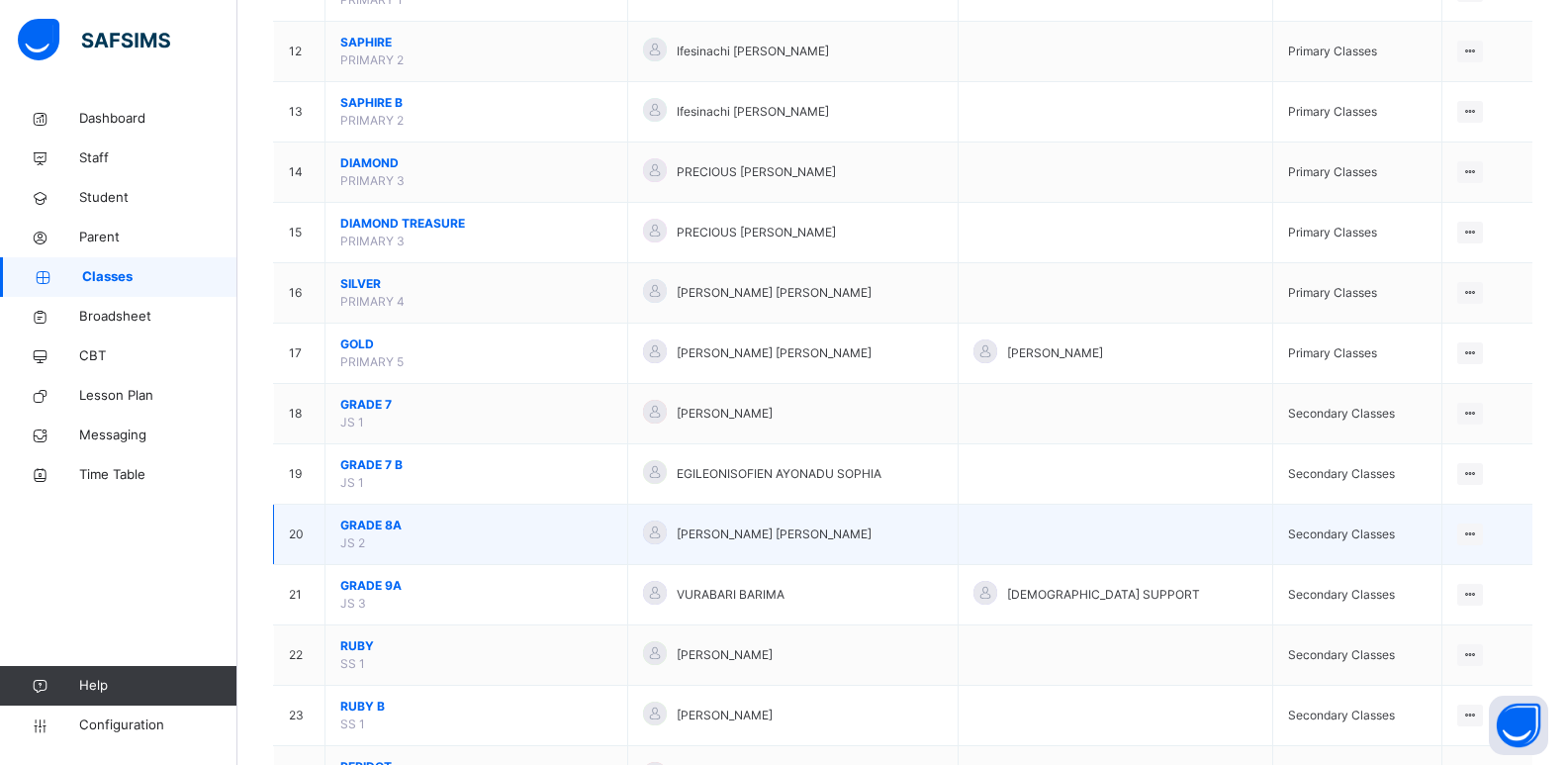
click at [386, 526] on span "GRADE 8A" at bounding box center [476, 525] width 272 height 18
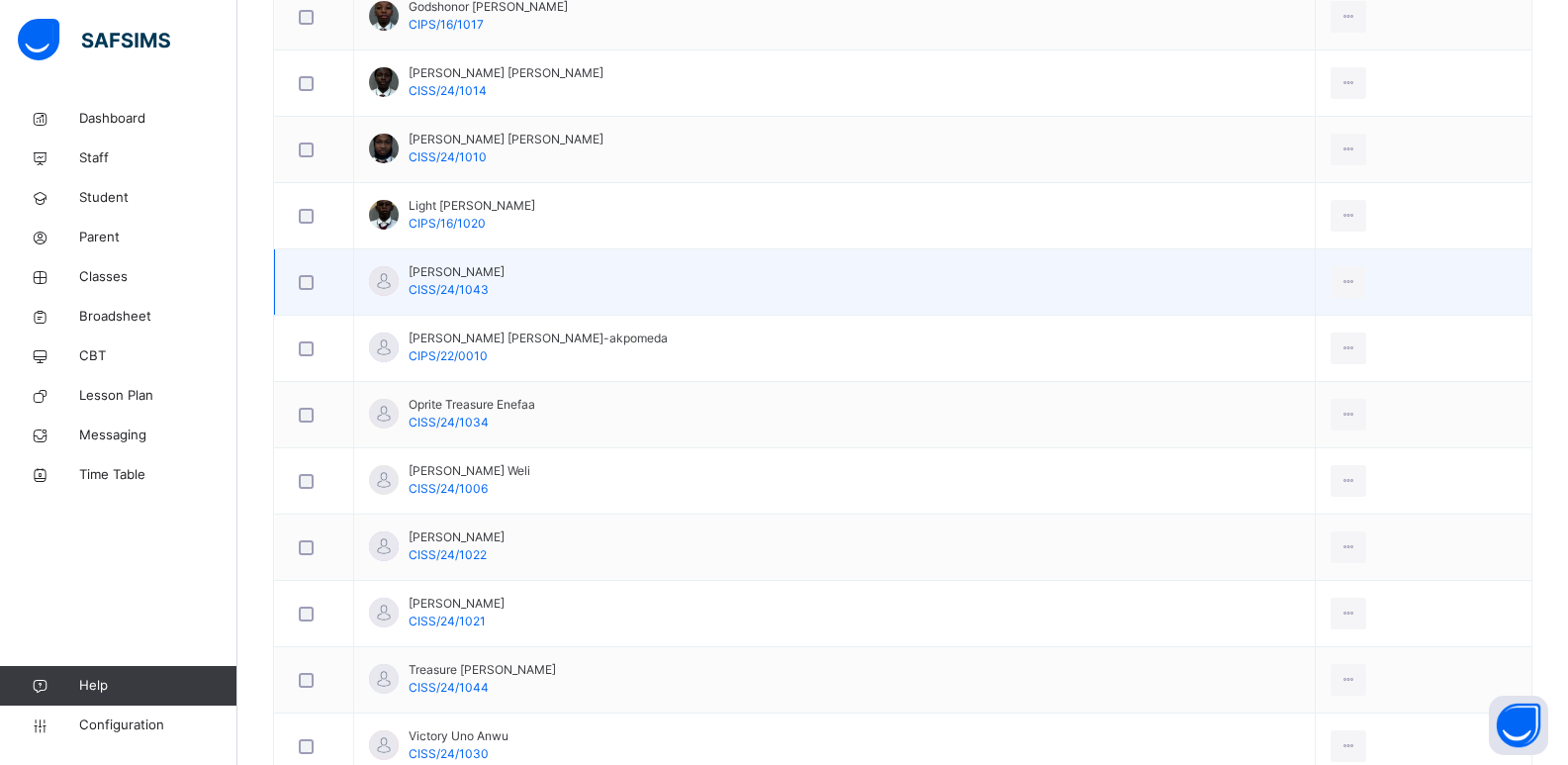
scroll to position [1114, 0]
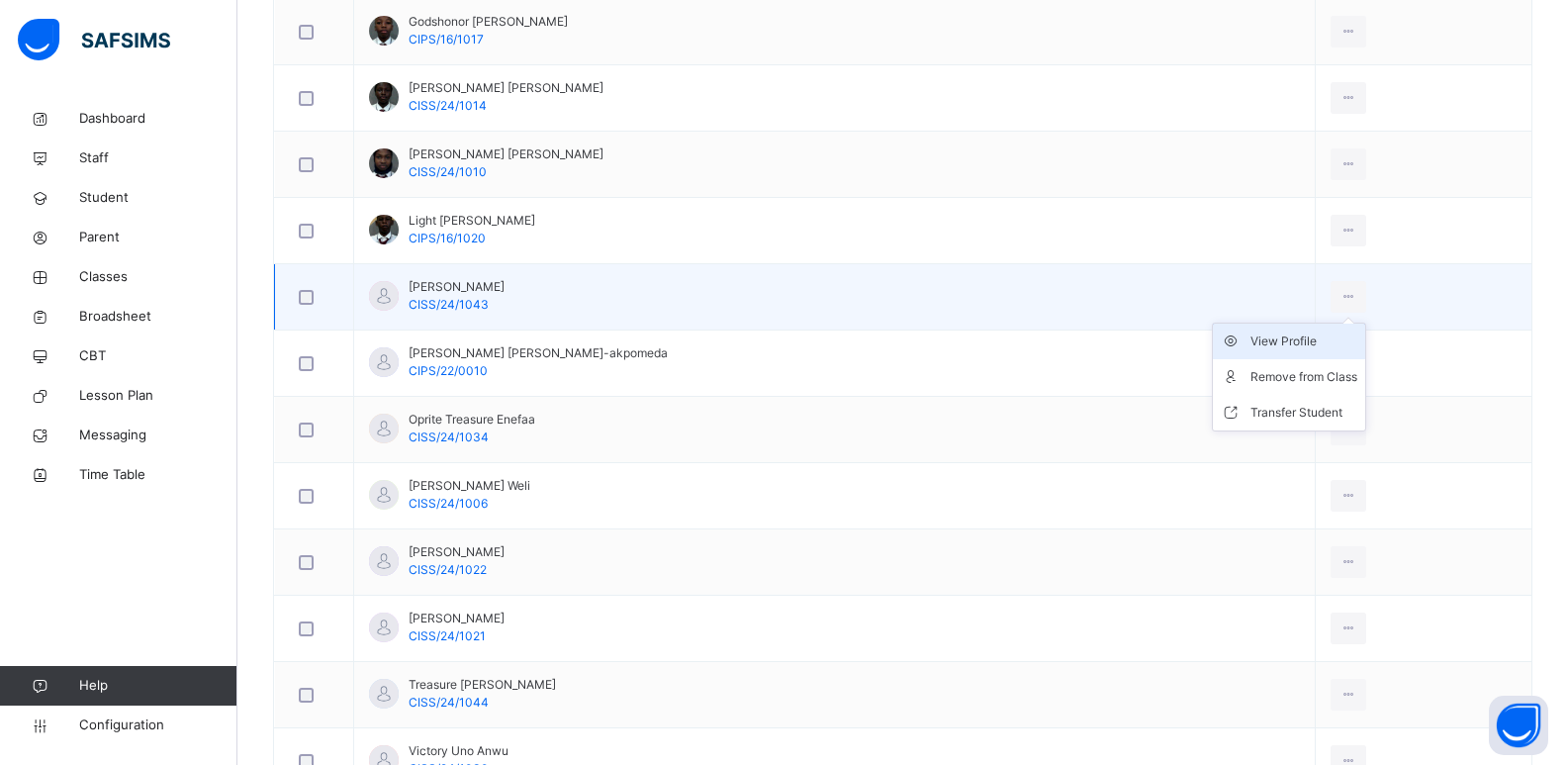
click at [1276, 345] on div "View Profile" at bounding box center [1305, 342] width 107 height 20
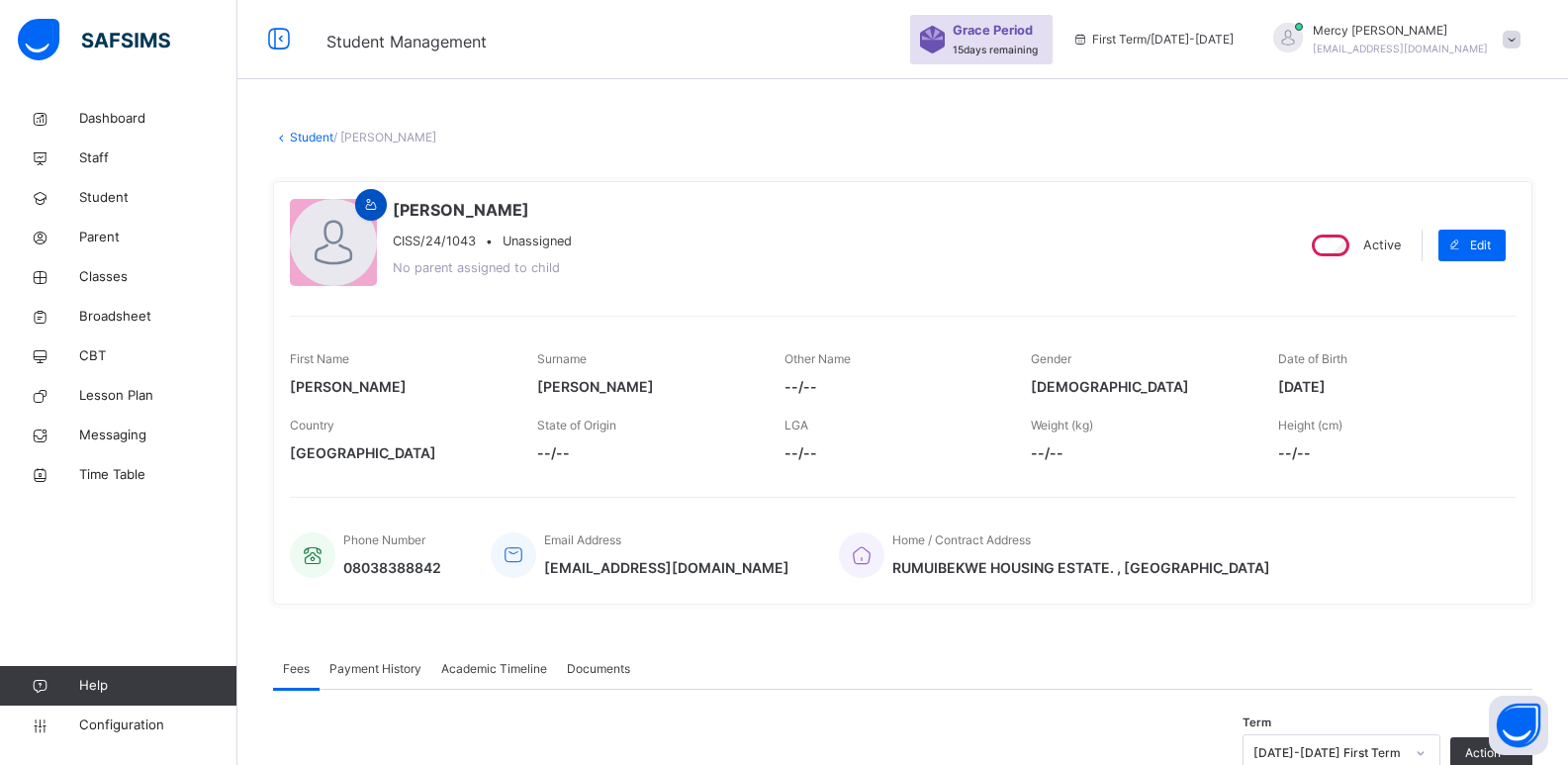
click at [359, 204] on div at bounding box center [371, 205] width 32 height 32
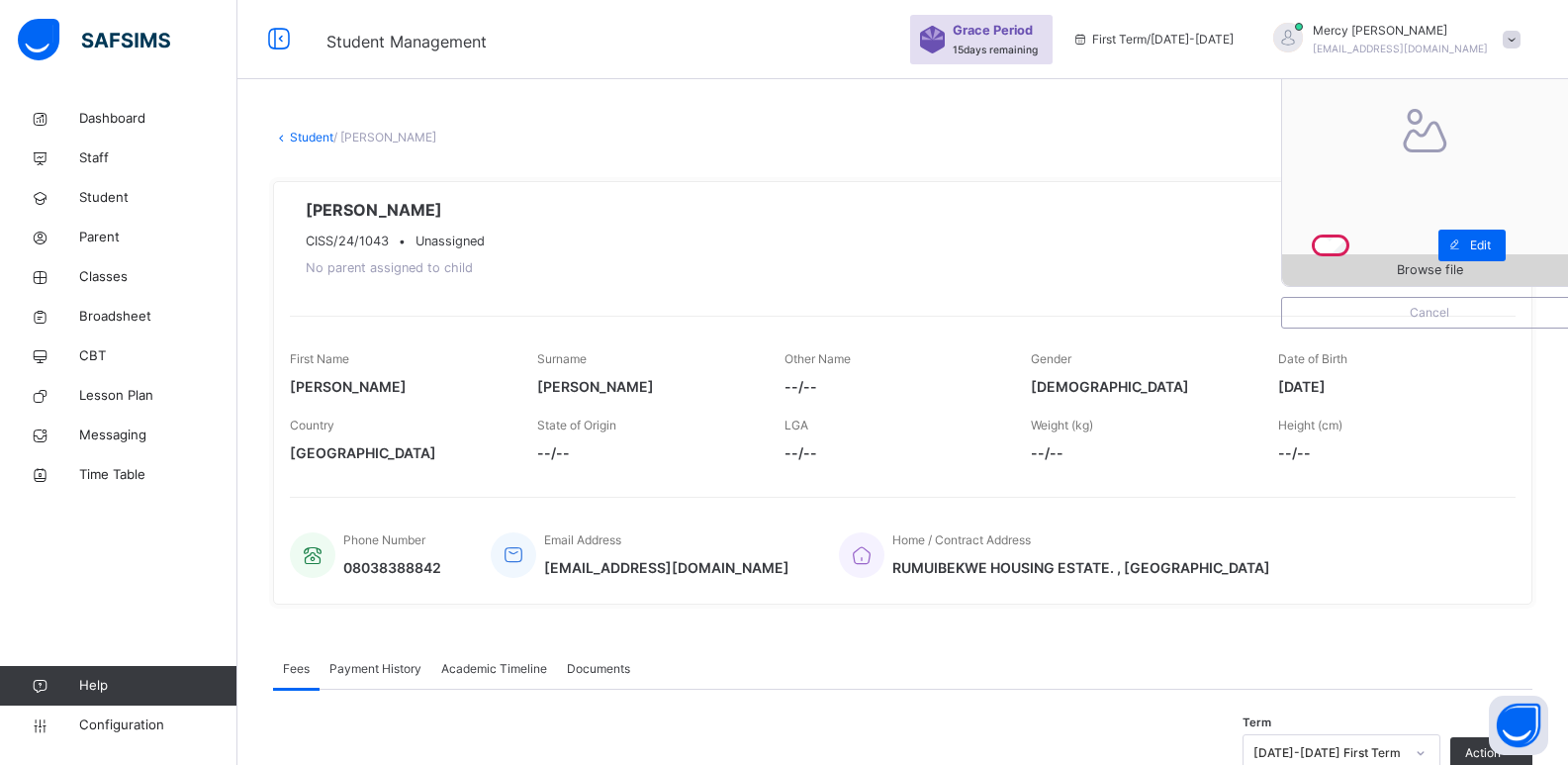
click at [1358, 267] on span "Browse file" at bounding box center [1430, 270] width 295 height 19
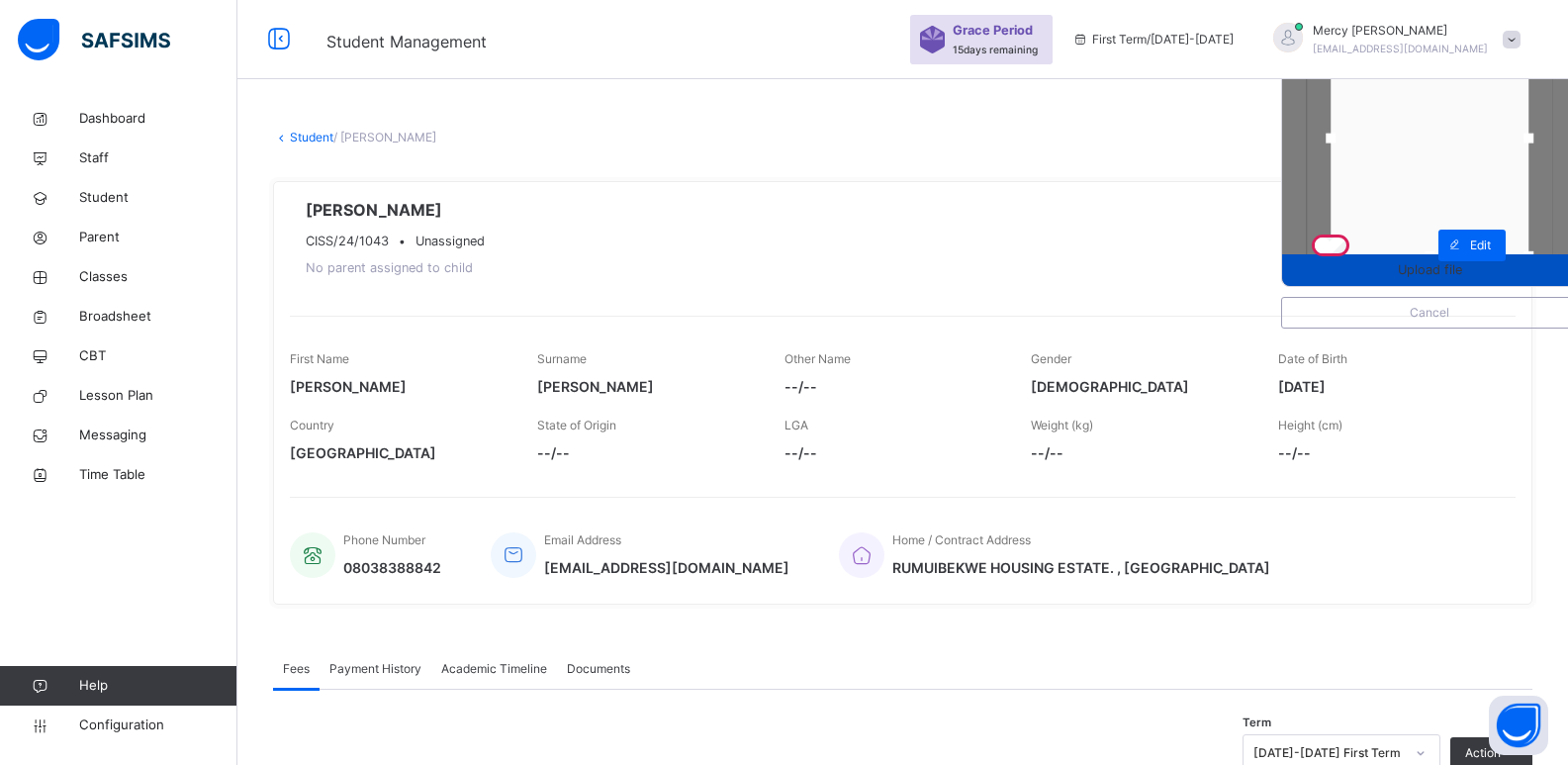
click at [1375, 277] on span "Upload file" at bounding box center [1430, 270] width 295 height 19
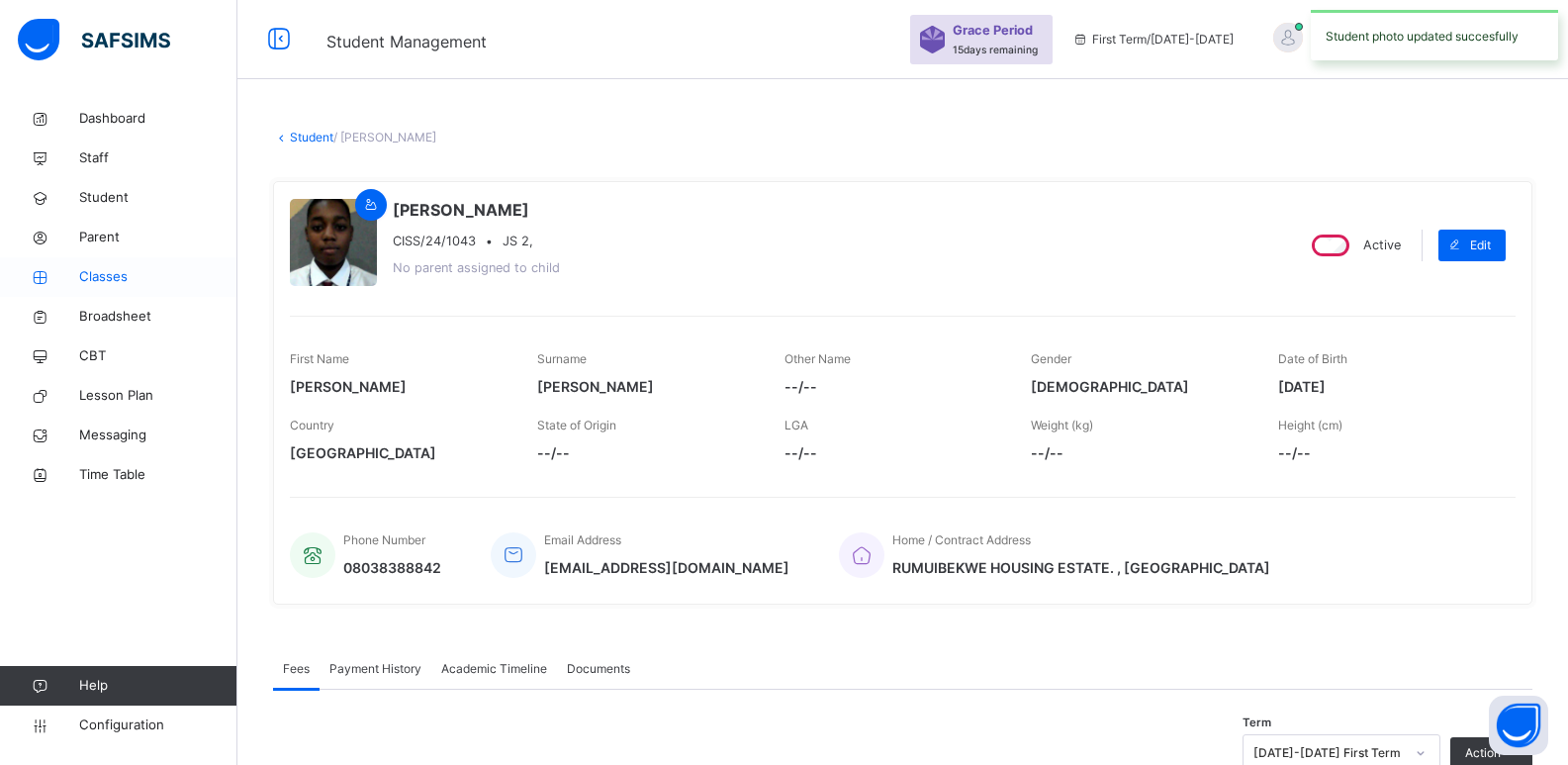
click at [159, 280] on span "Classes" at bounding box center [158, 277] width 158 height 20
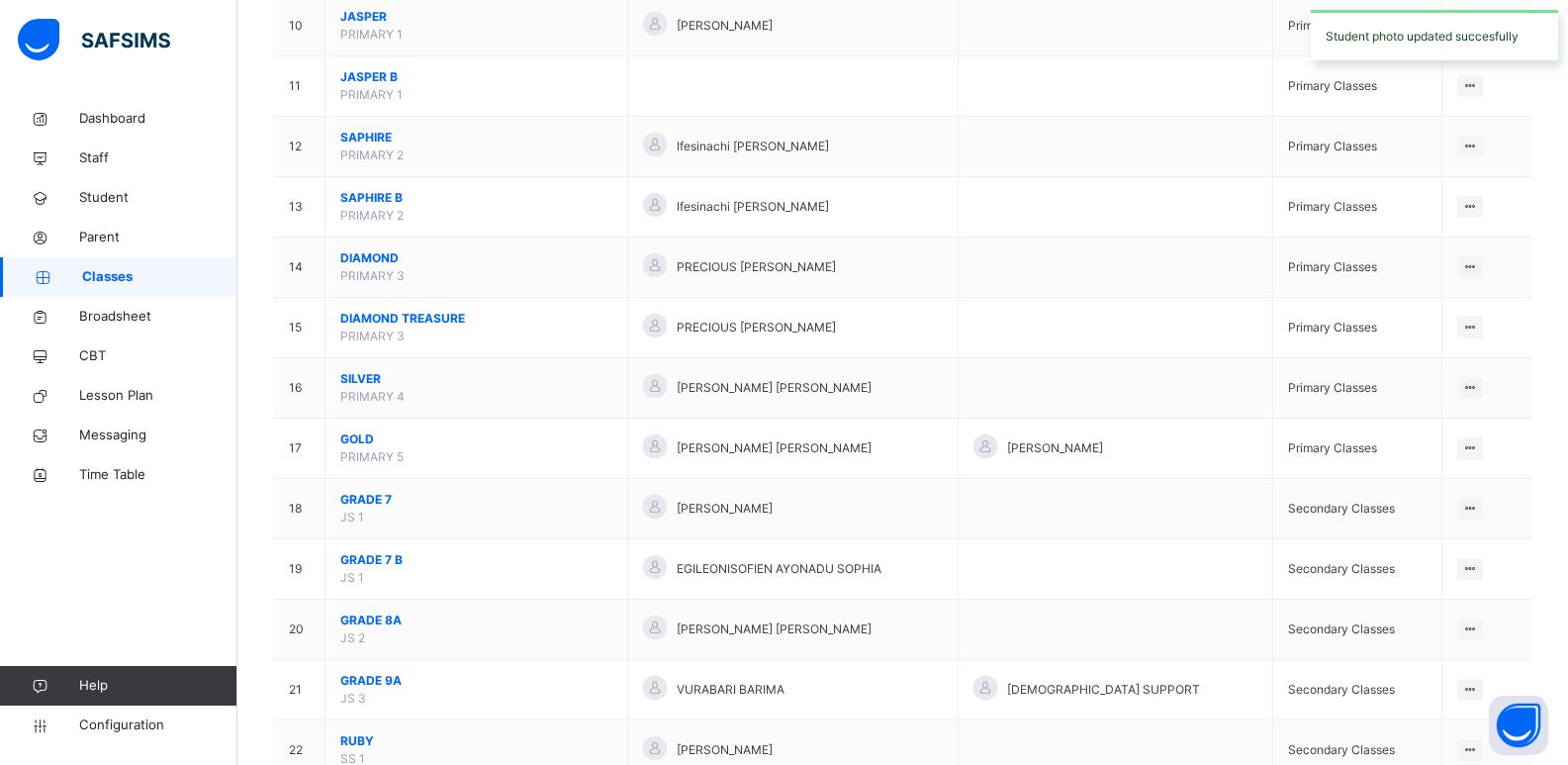
scroll to position [1062, 0]
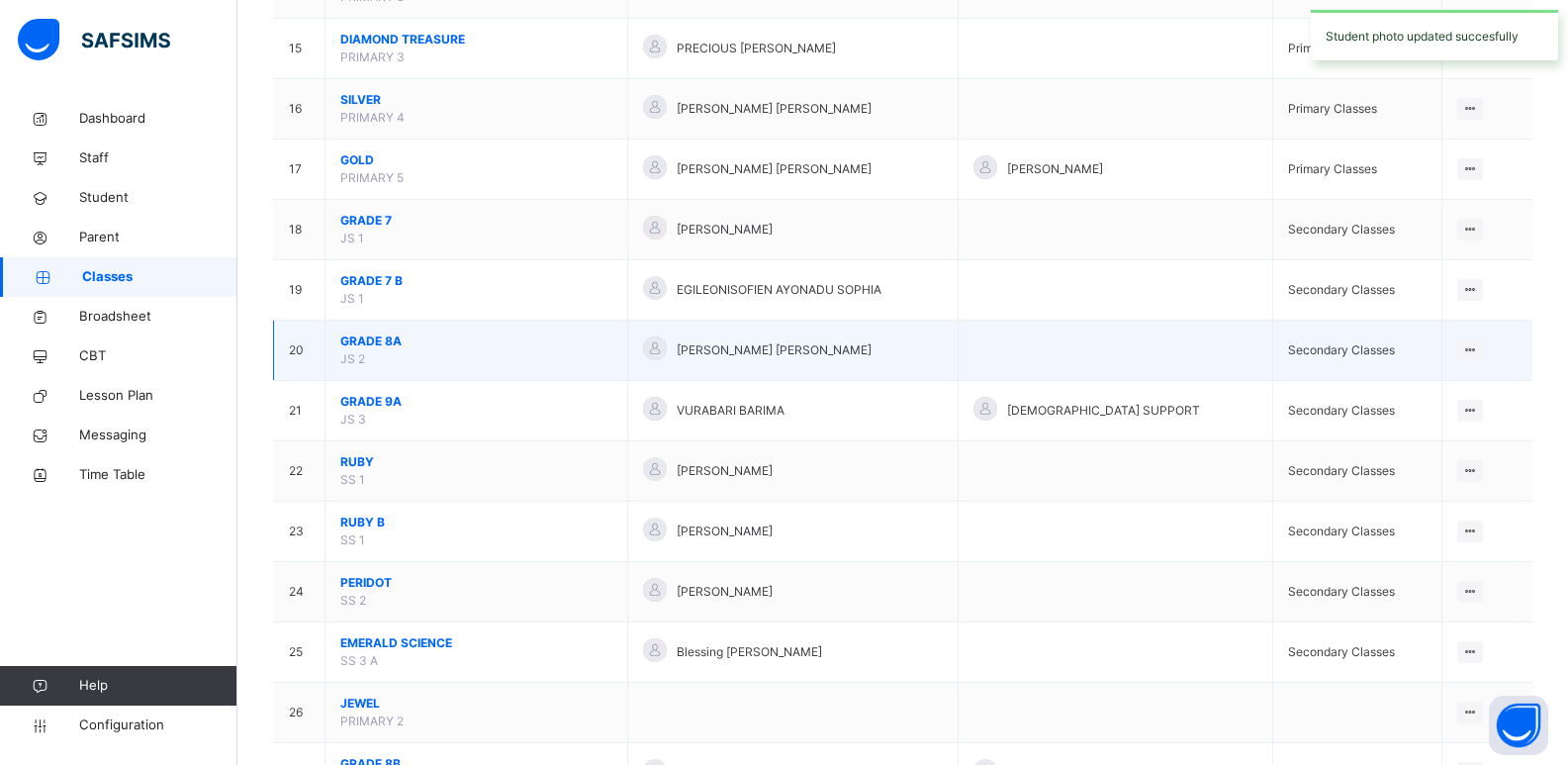
click at [402, 342] on span "GRADE 8A" at bounding box center [476, 342] width 272 height 18
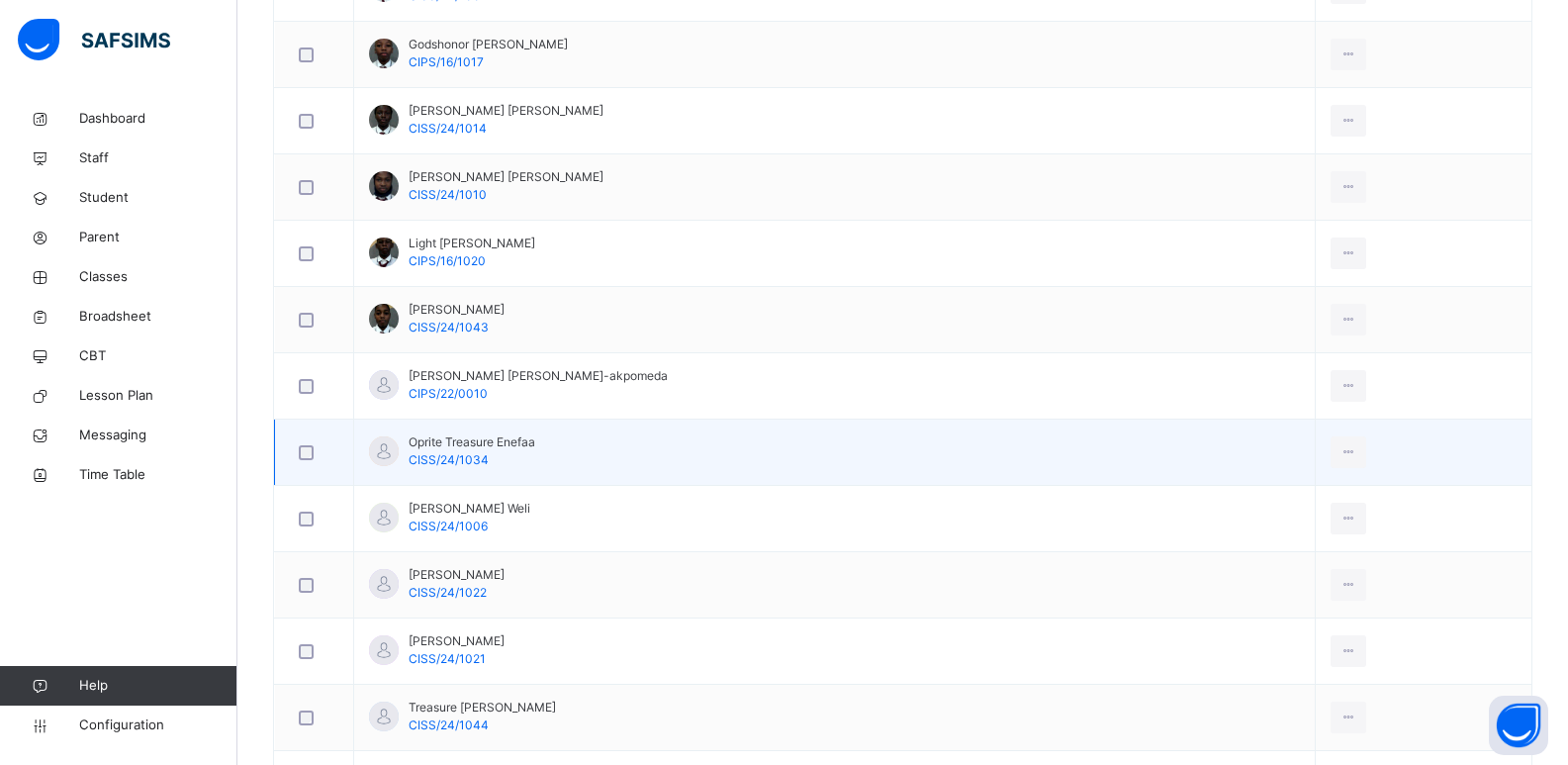
scroll to position [1116, 0]
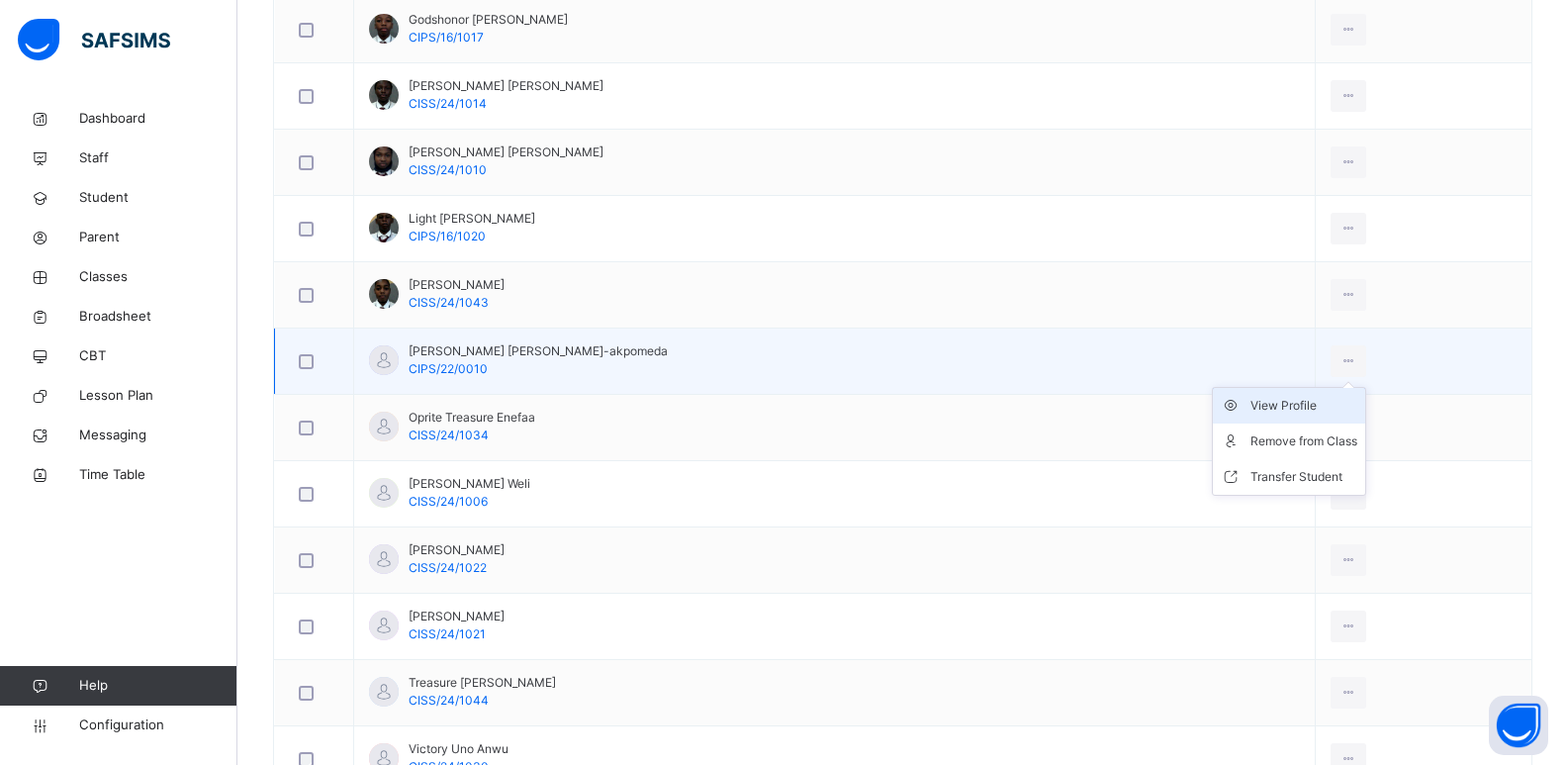
click at [1273, 410] on div "View Profile" at bounding box center [1305, 406] width 107 height 20
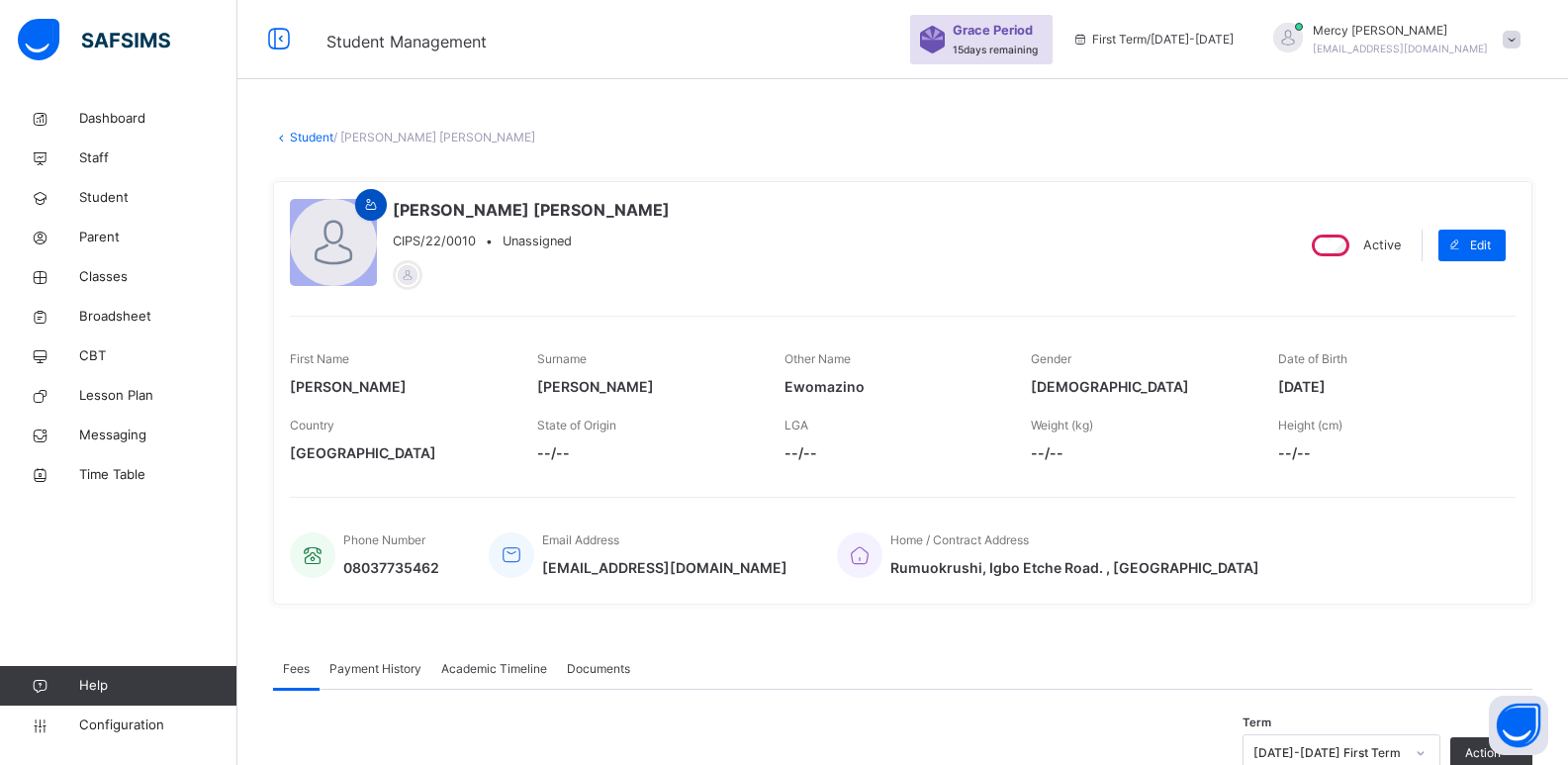
click at [368, 200] on icon at bounding box center [371, 205] width 17 height 18
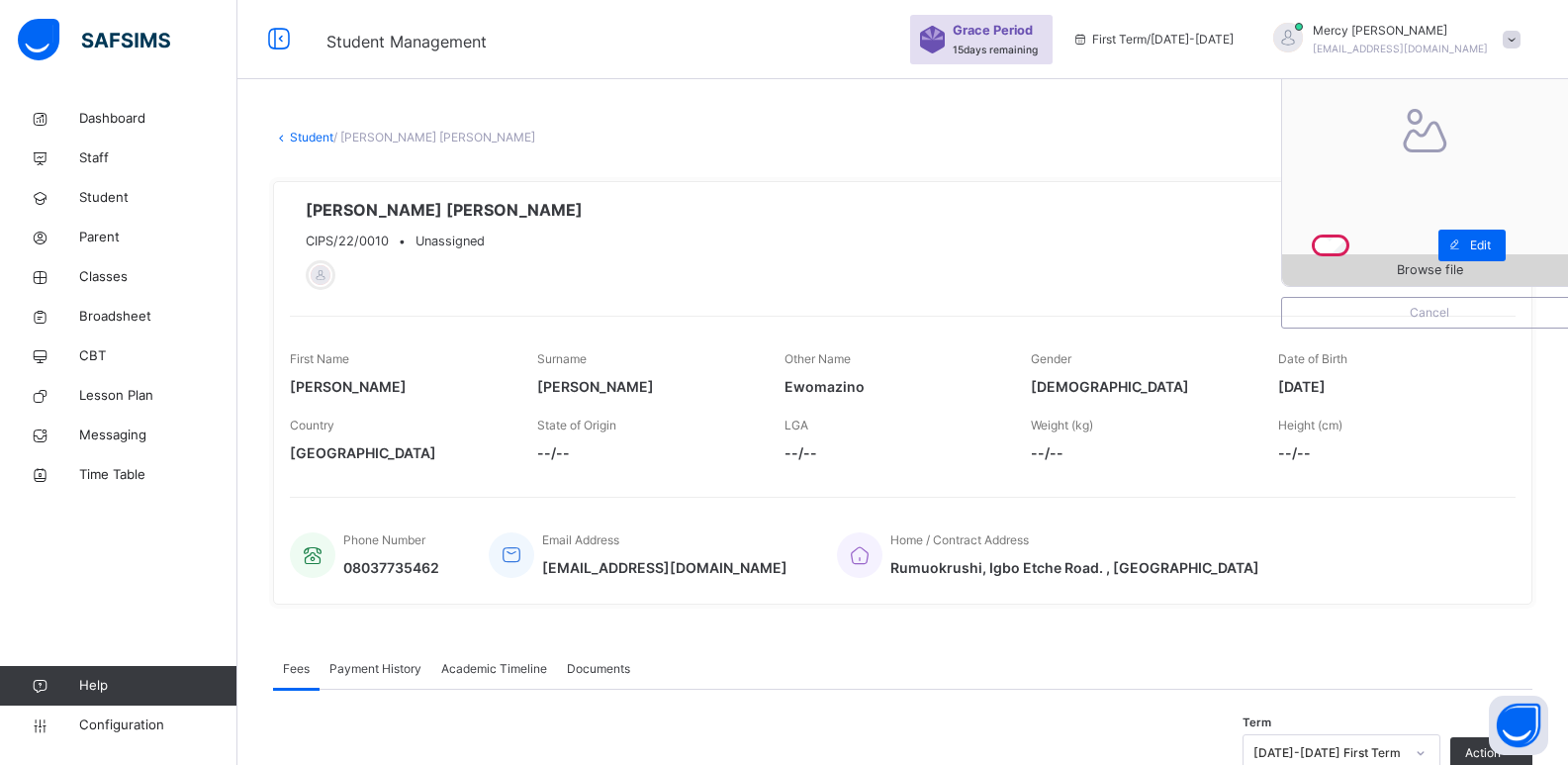
click at [1323, 275] on span "Browse file" at bounding box center [1430, 270] width 295 height 19
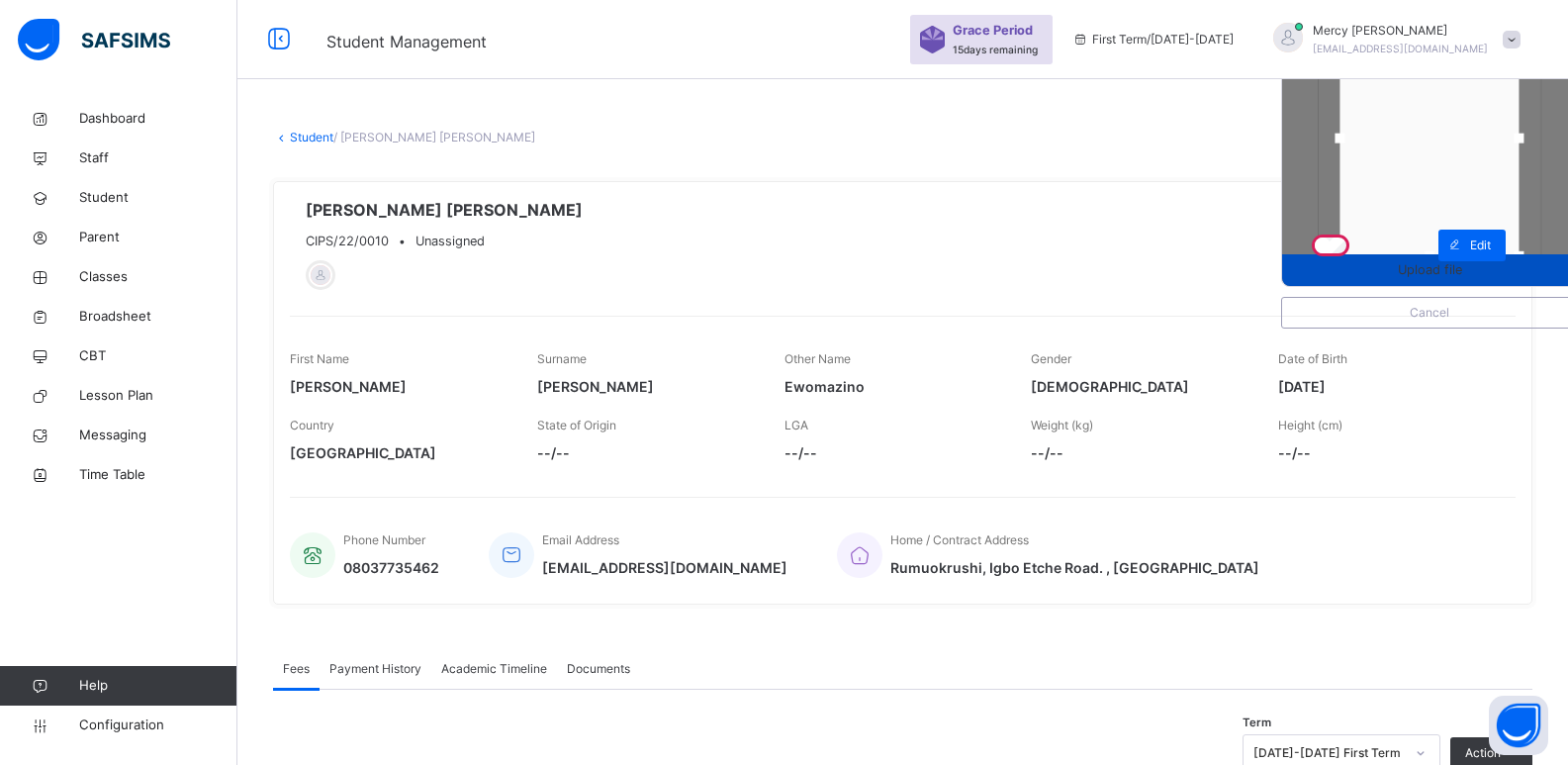
click at [1404, 272] on span "Upload file" at bounding box center [1430, 270] width 295 height 19
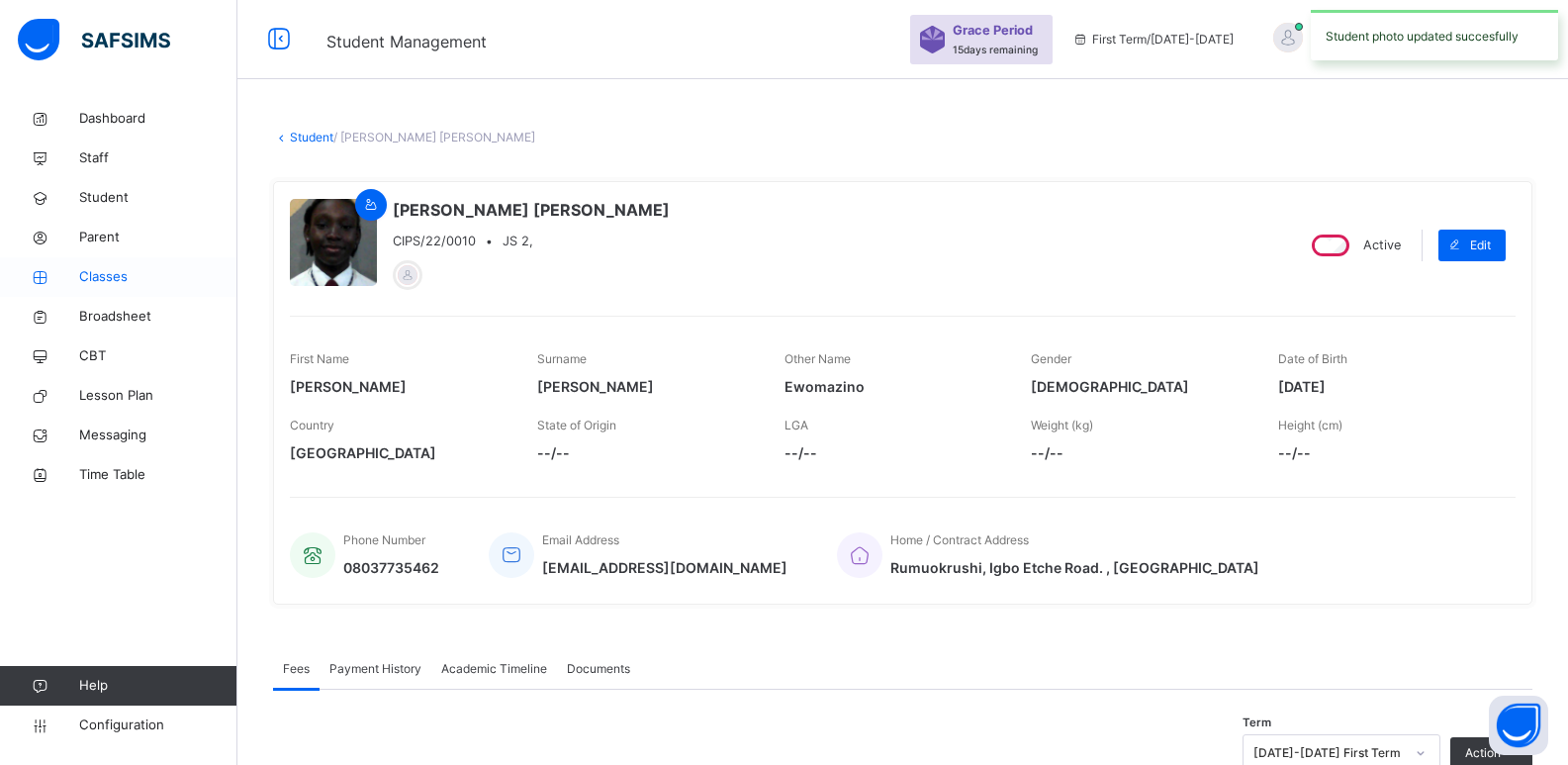
click at [115, 280] on span "Classes" at bounding box center [158, 277] width 158 height 20
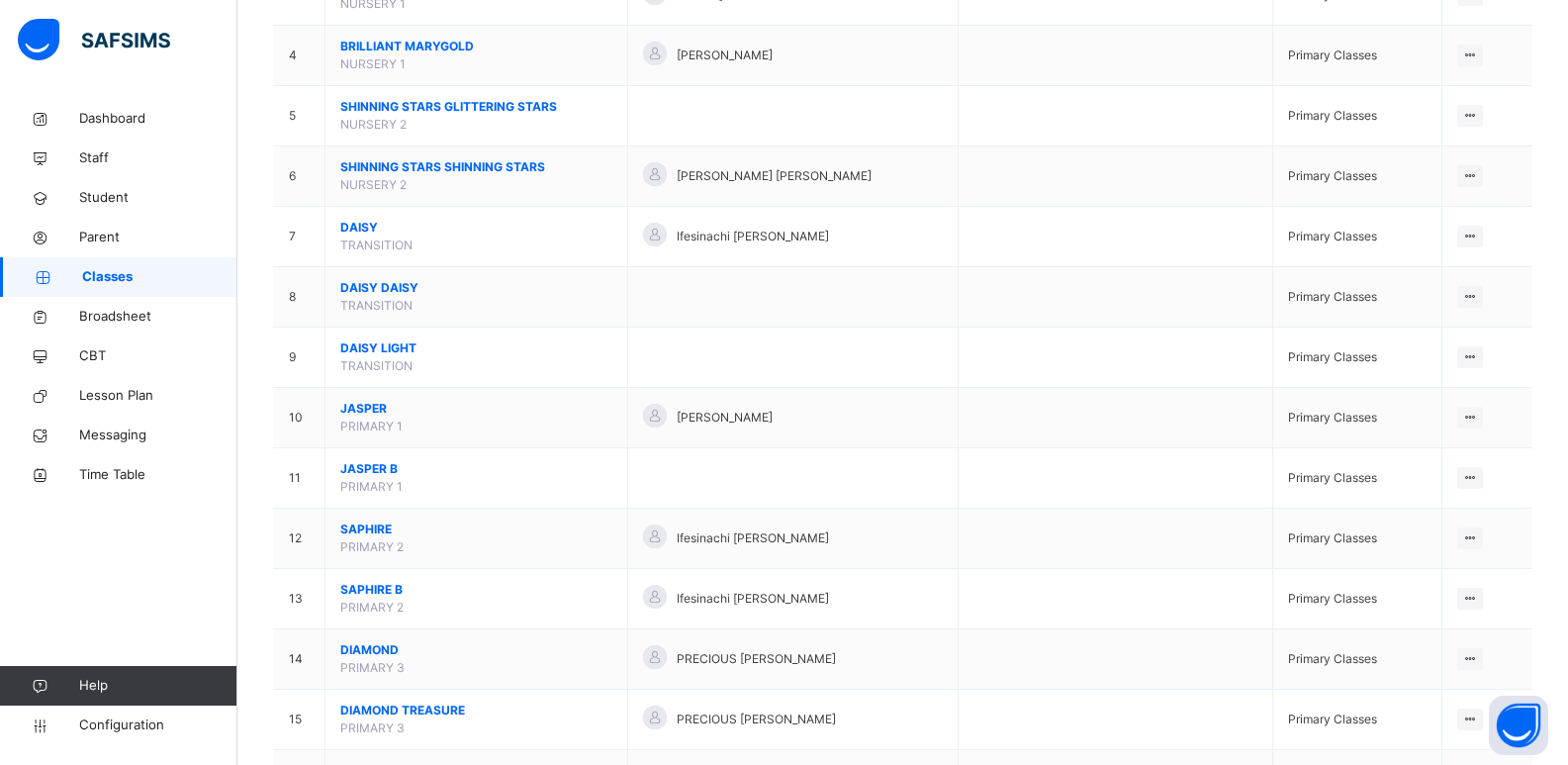
scroll to position [1010, 0]
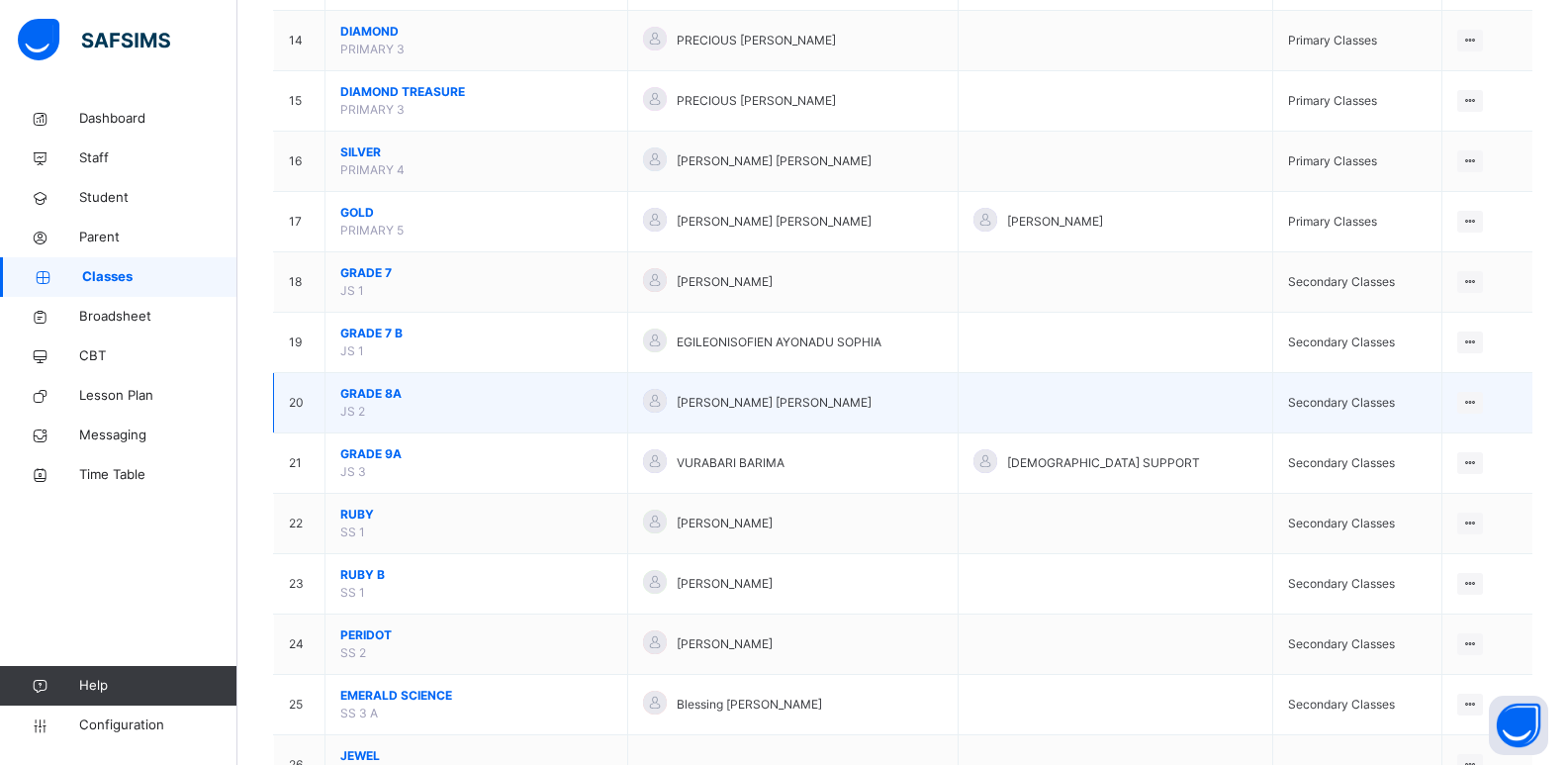
click at [386, 394] on span "GRADE 8A" at bounding box center [476, 394] width 272 height 18
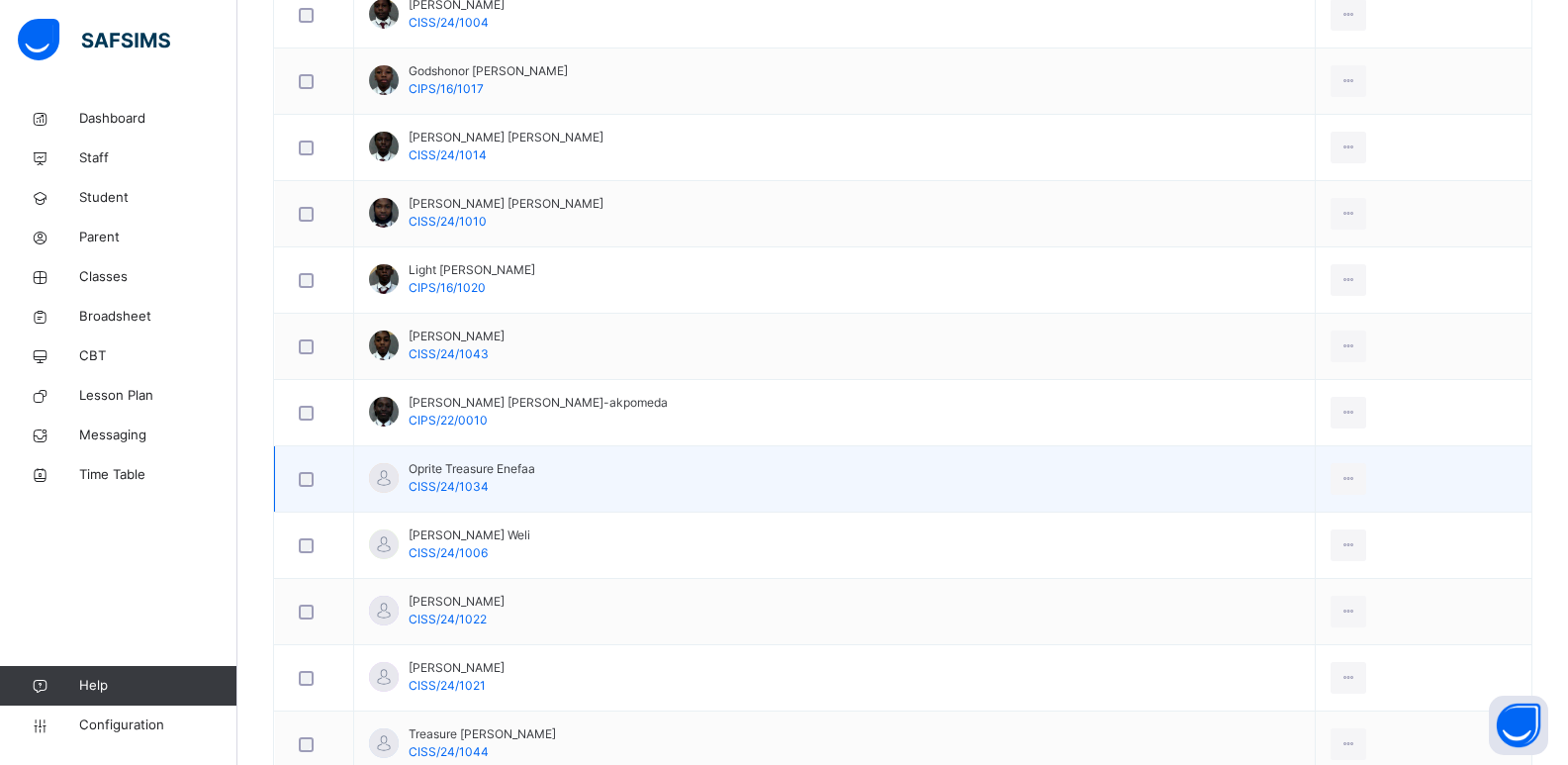
scroll to position [1155, 0]
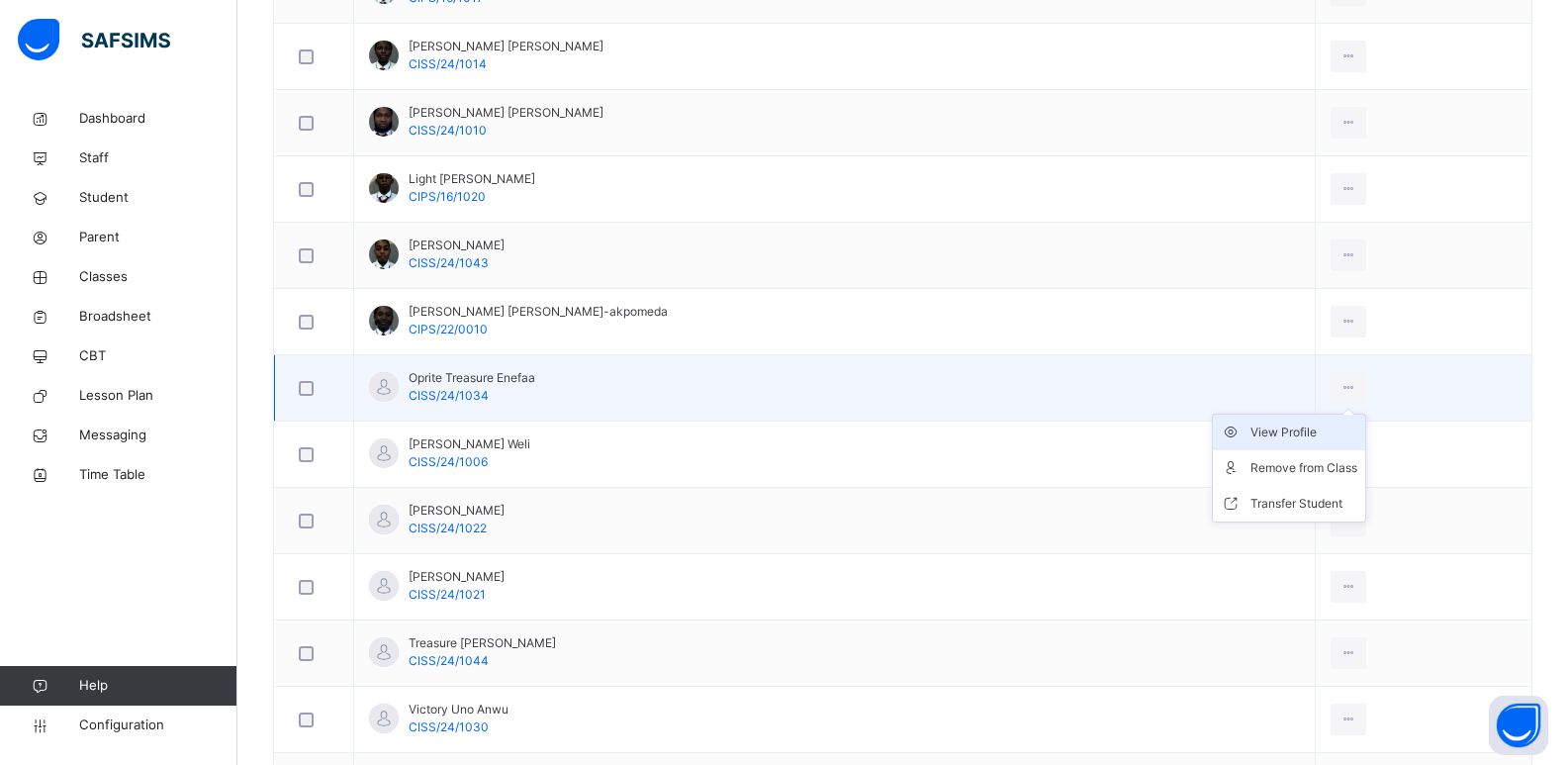
click at [1282, 430] on div "View Profile" at bounding box center [1305, 433] width 107 height 20
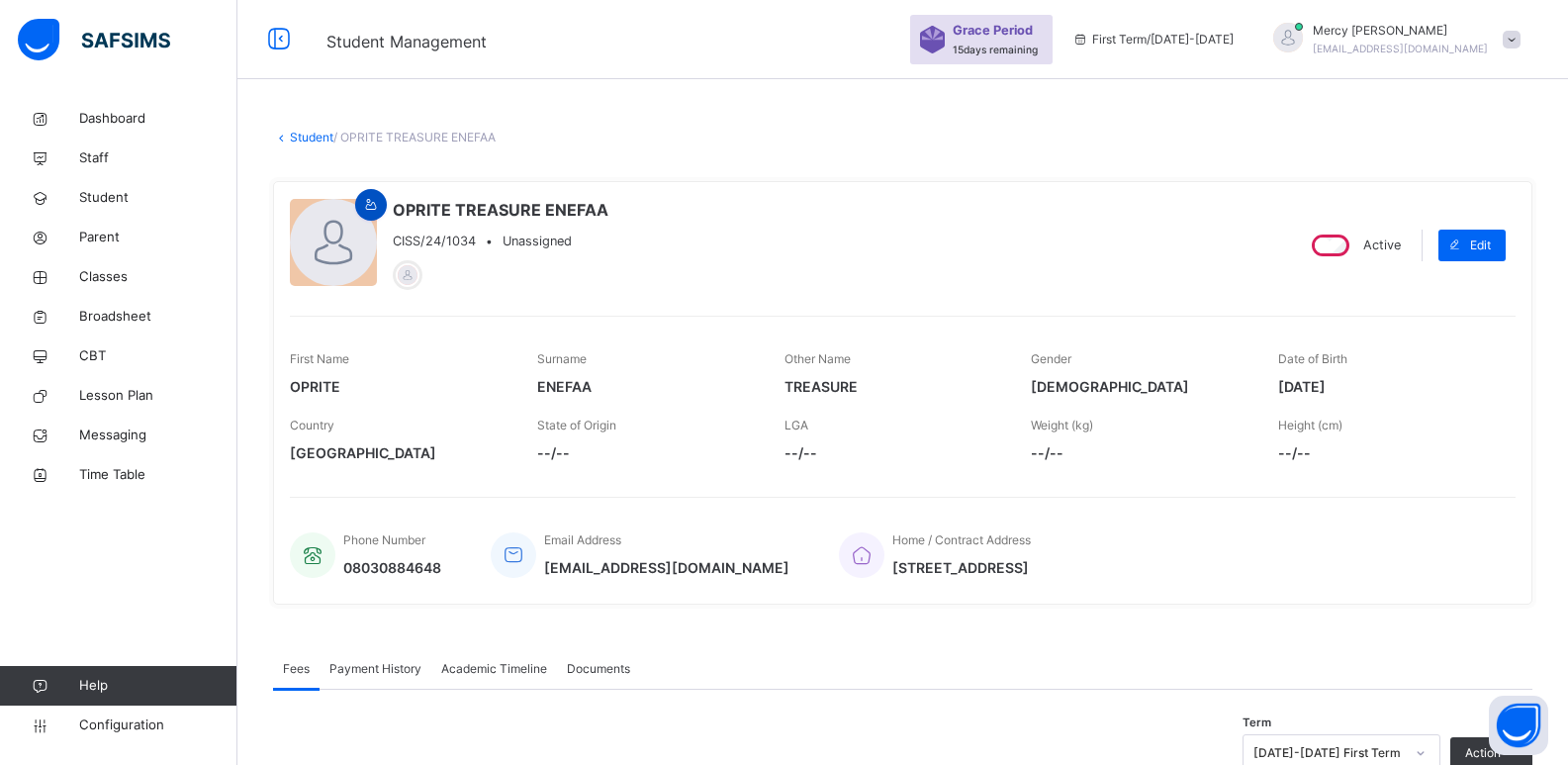
click at [383, 207] on div at bounding box center [371, 205] width 32 height 32
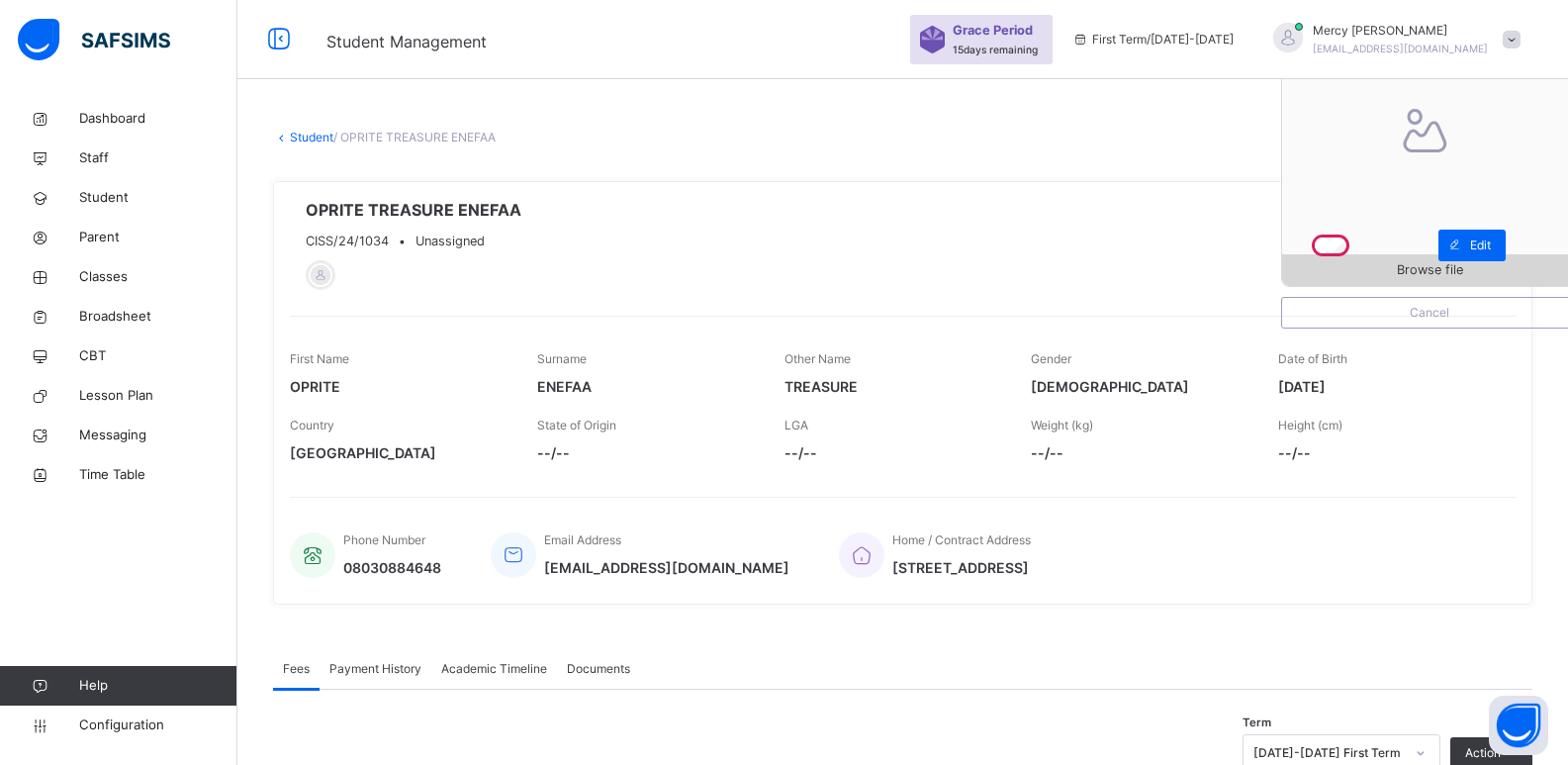
click at [1397, 263] on span "Browse file" at bounding box center [1430, 270] width 295 height 19
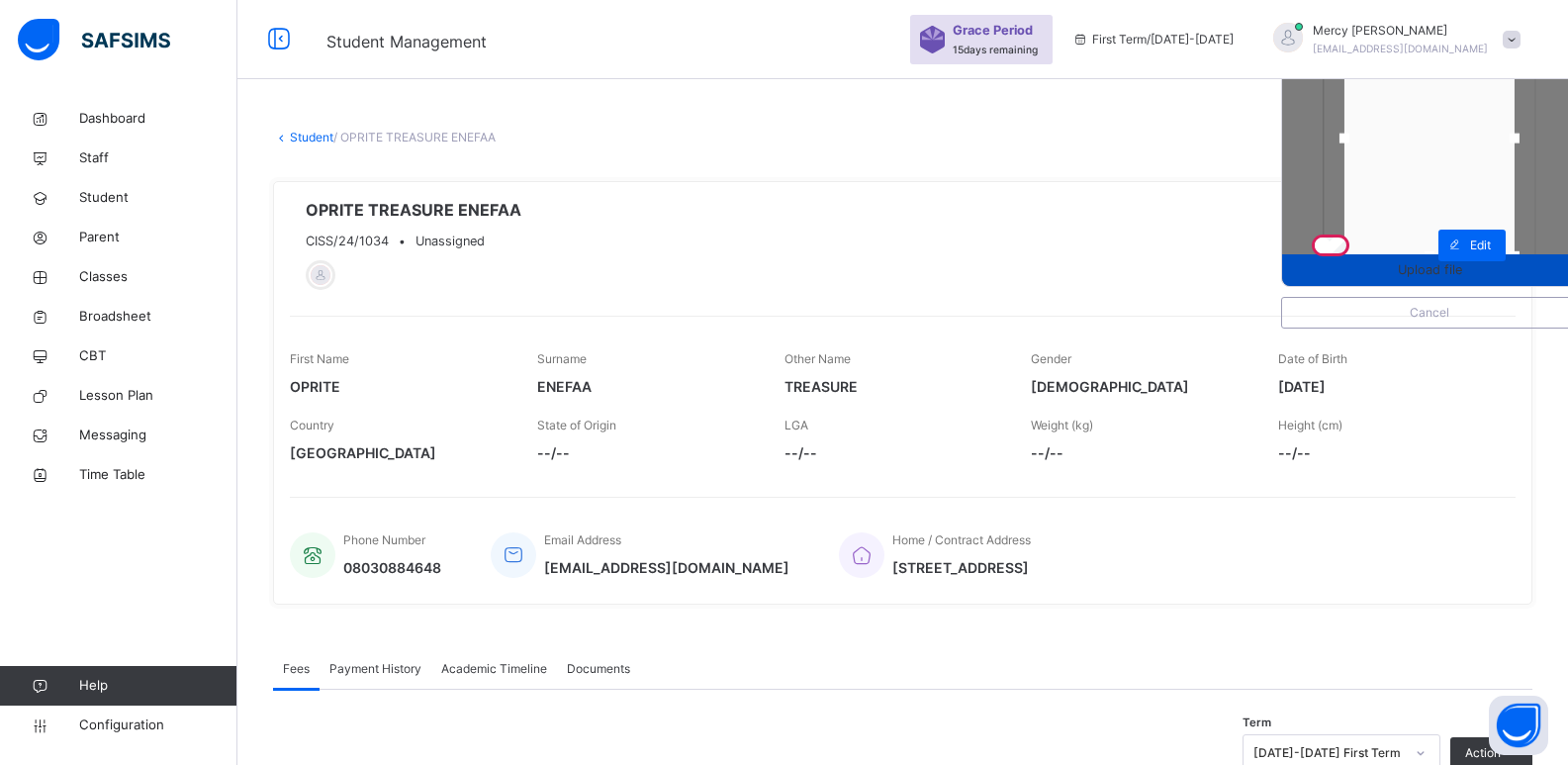
click at [1436, 279] on span "Upload file" at bounding box center [1429, 270] width 64 height 19
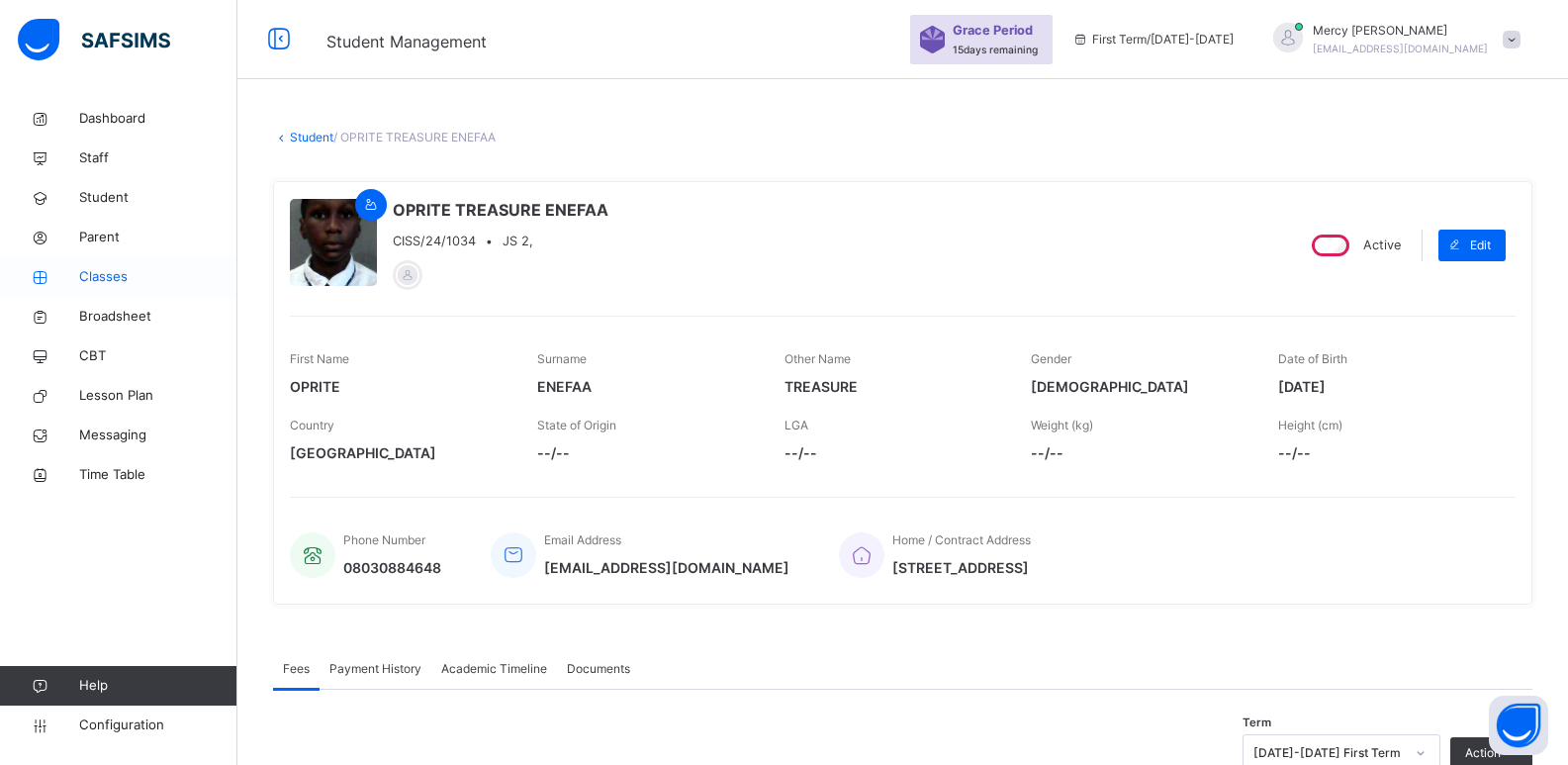
click at [118, 287] on link "Classes" at bounding box center [119, 277] width 238 height 40
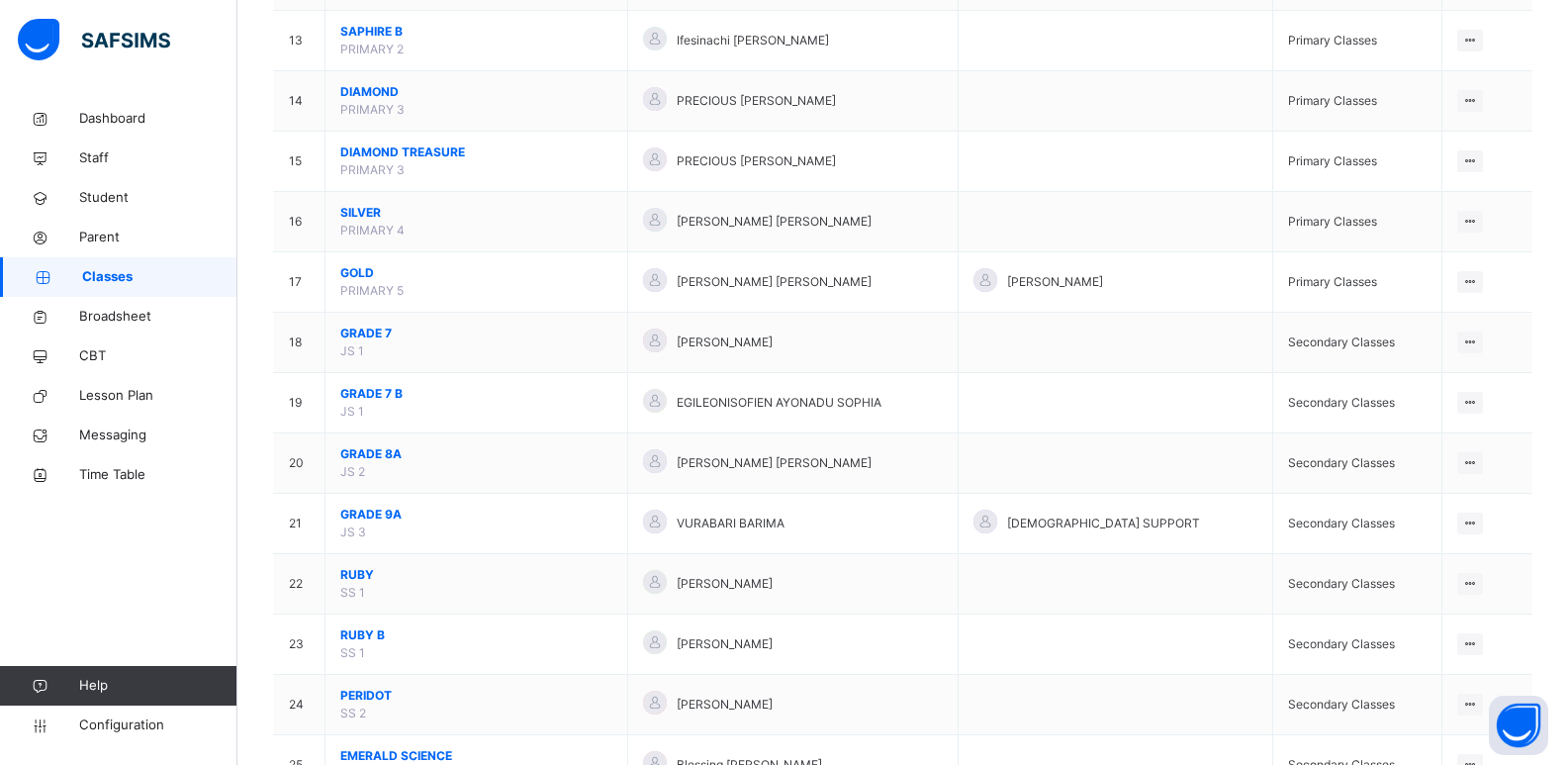
scroll to position [1102, 0]
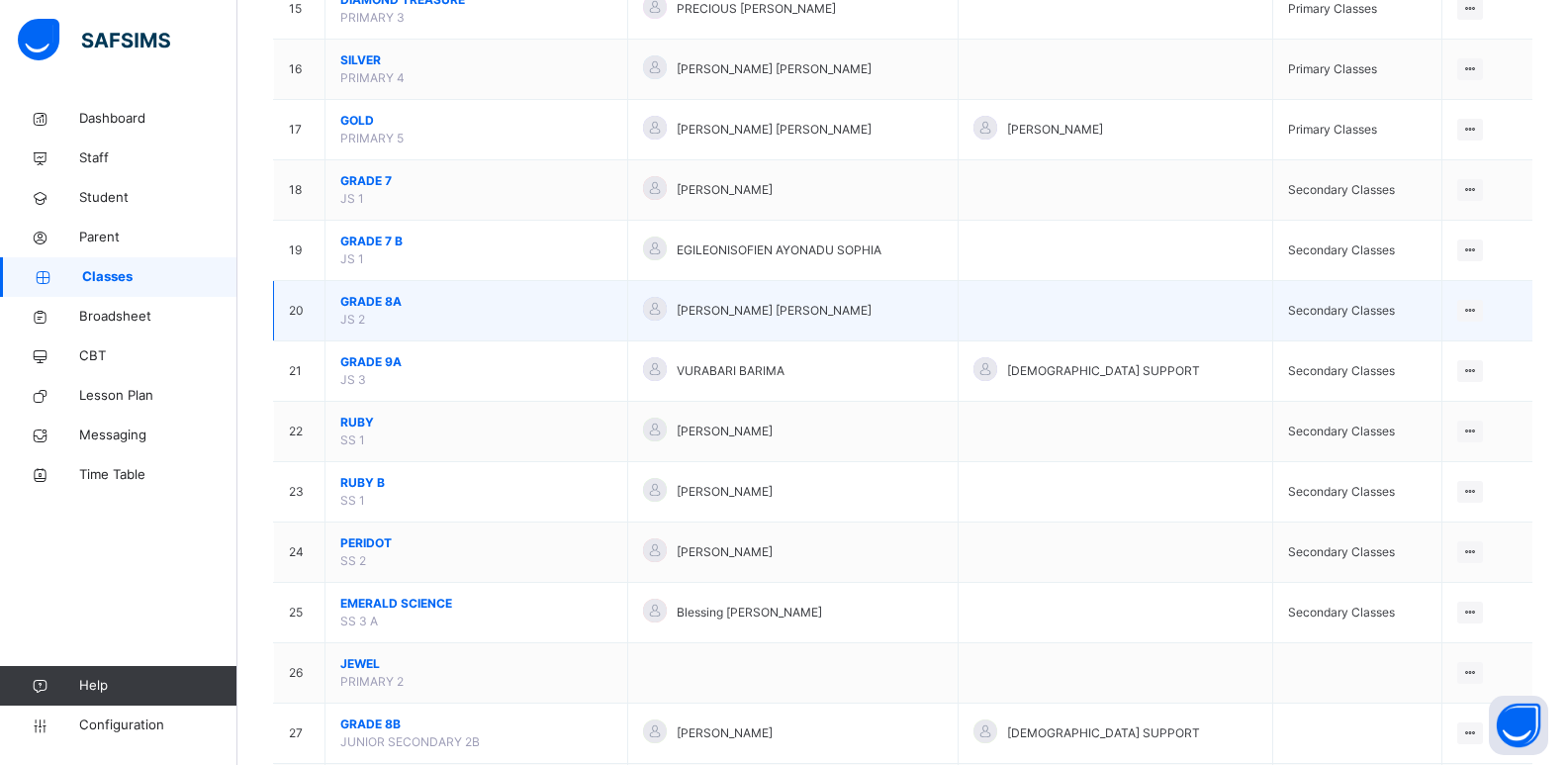
click at [385, 293] on span "GRADE 8A" at bounding box center [476, 302] width 272 height 18
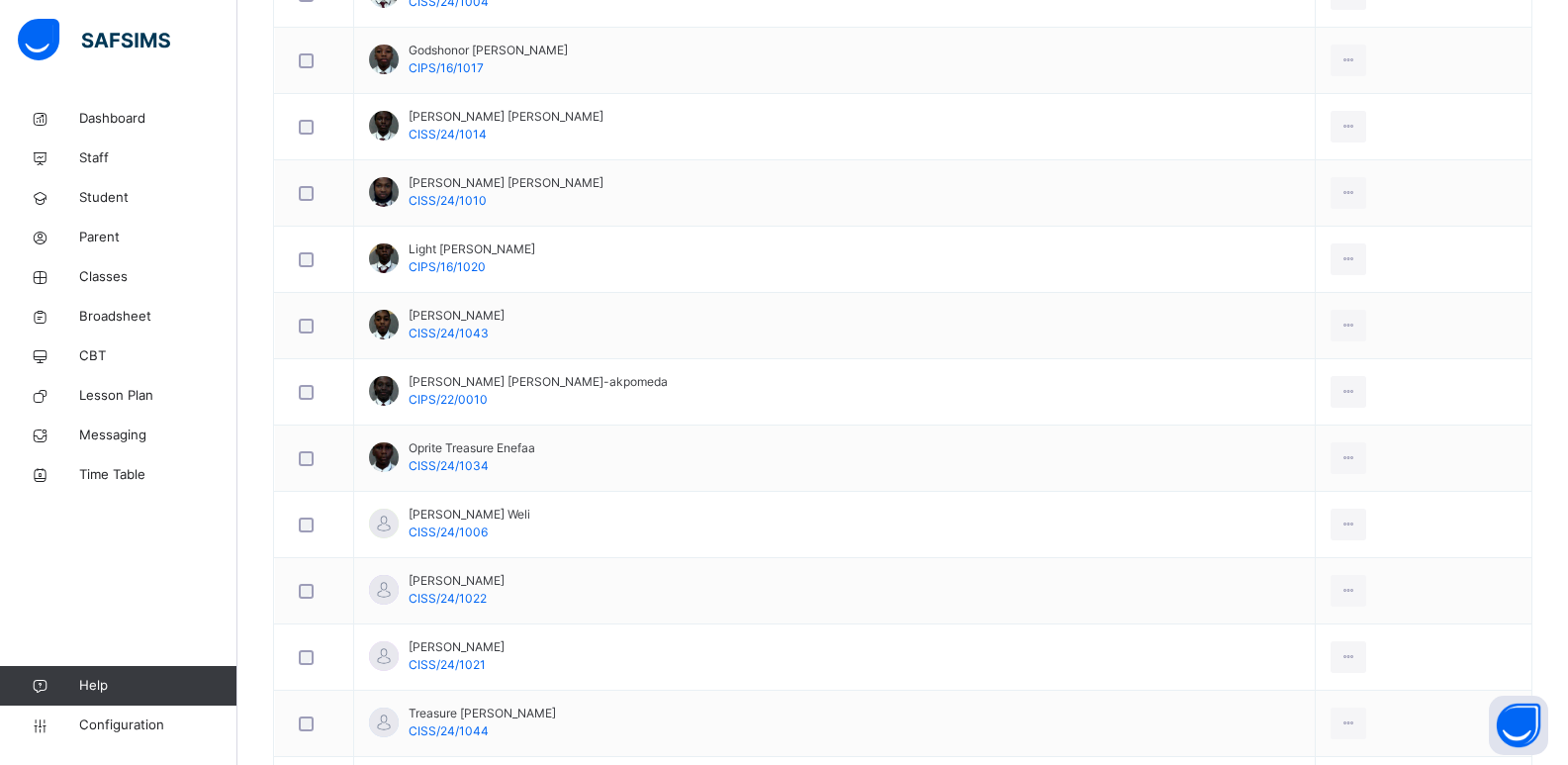
scroll to position [1287, 0]
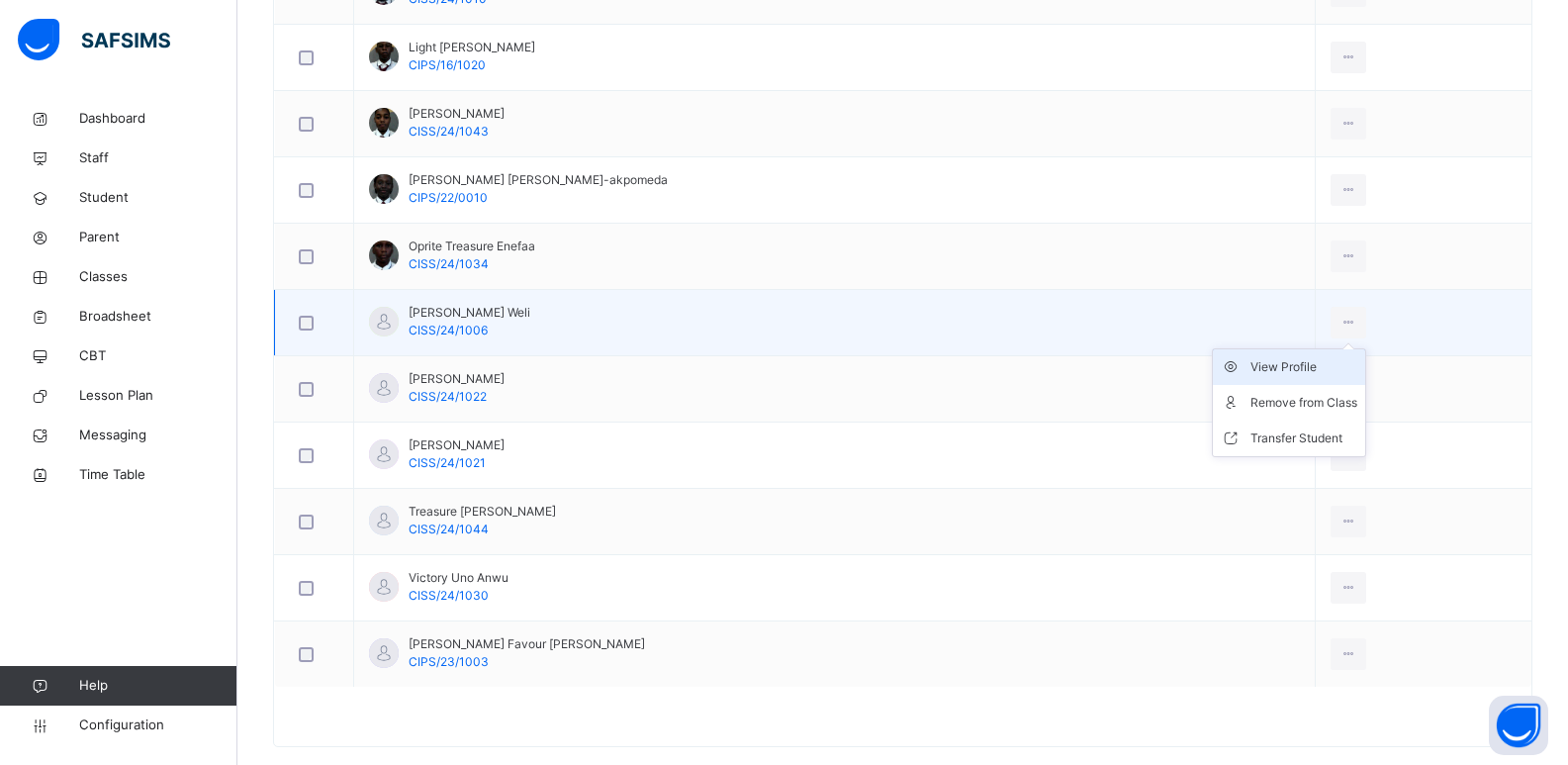
click at [1276, 367] on div "View Profile" at bounding box center [1305, 368] width 107 height 20
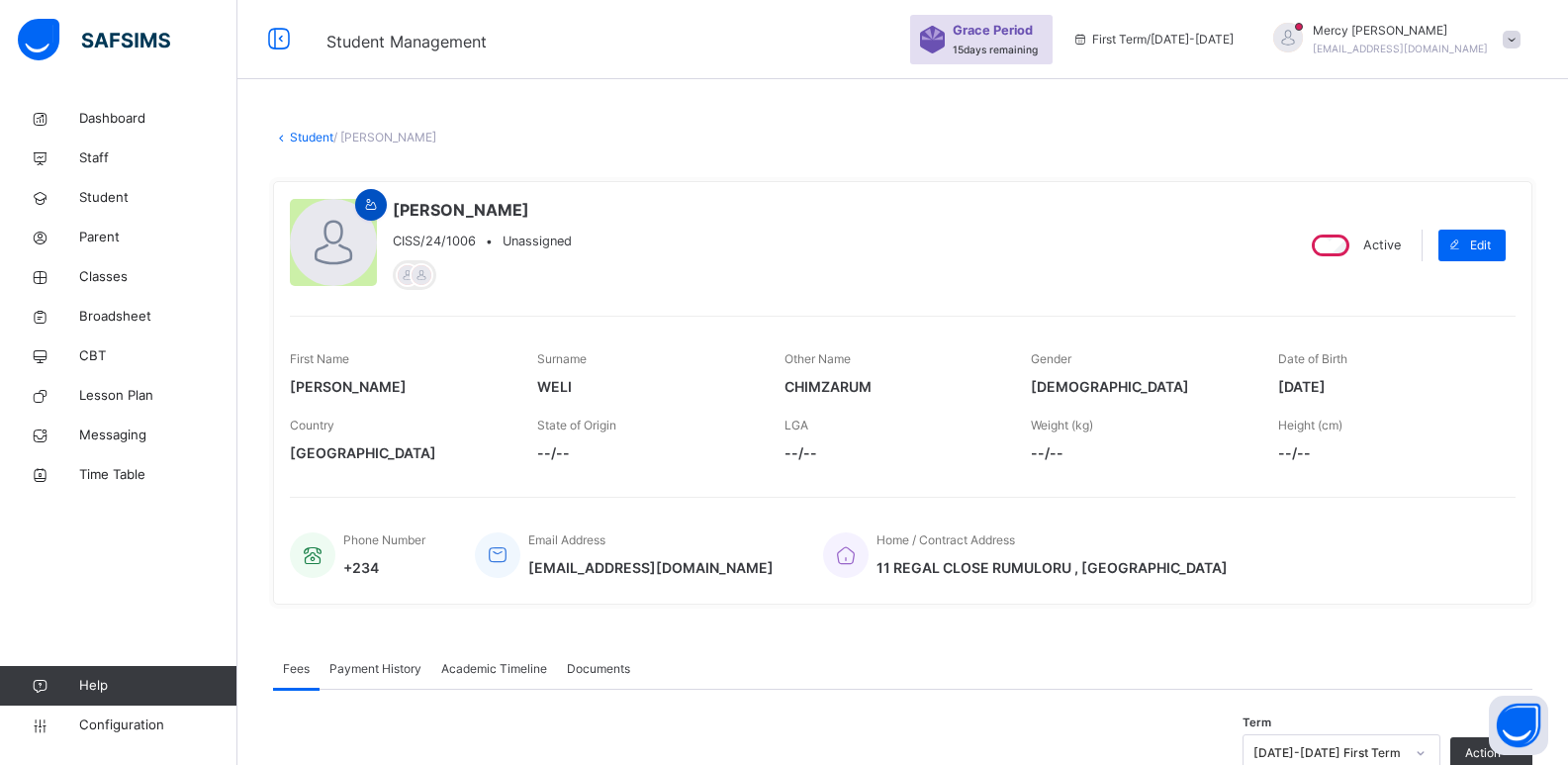
click at [374, 214] on icon at bounding box center [371, 205] width 17 height 18
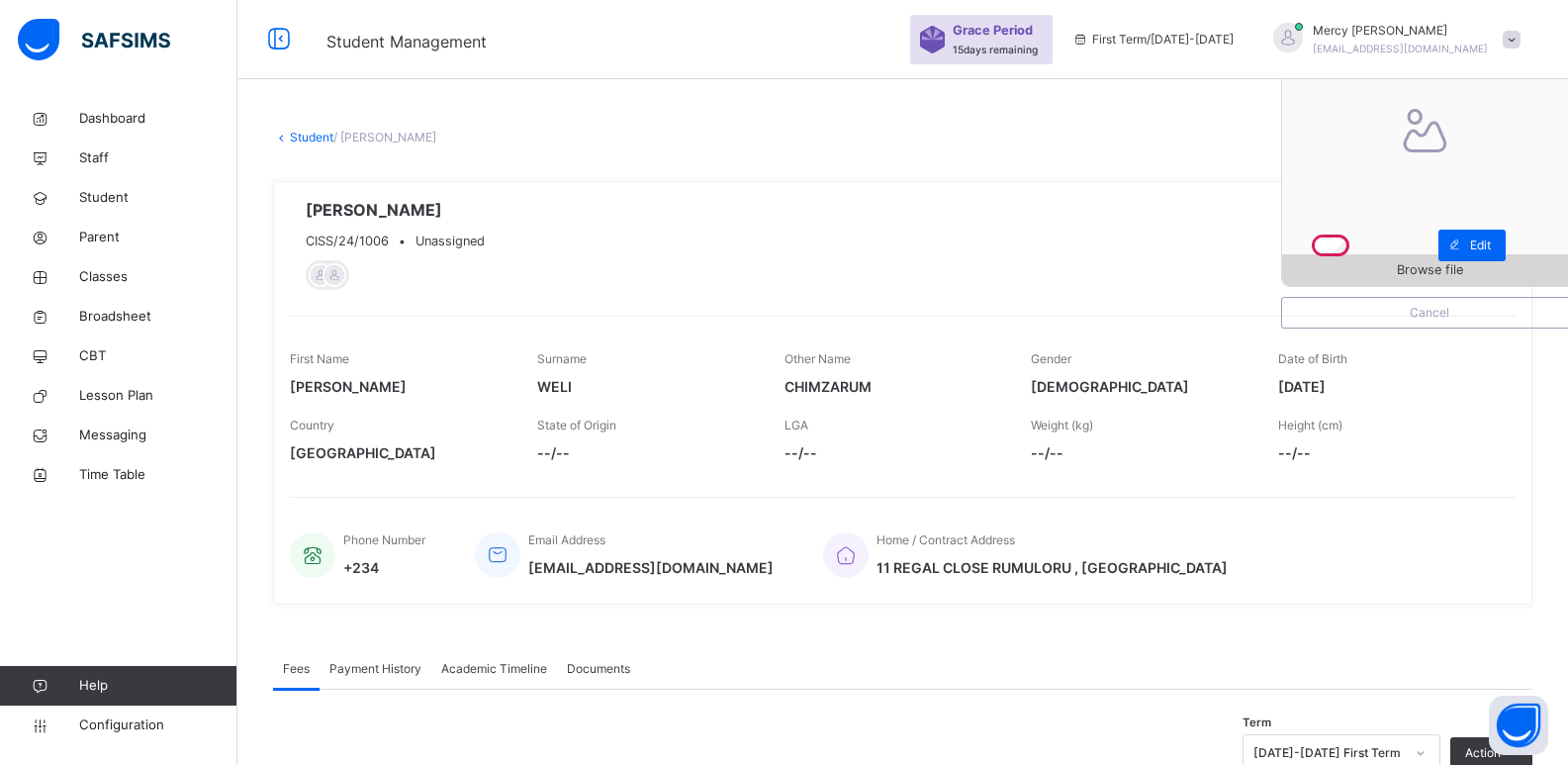
click at [1378, 280] on div "Browse file" at bounding box center [1430, 271] width 295 height 32
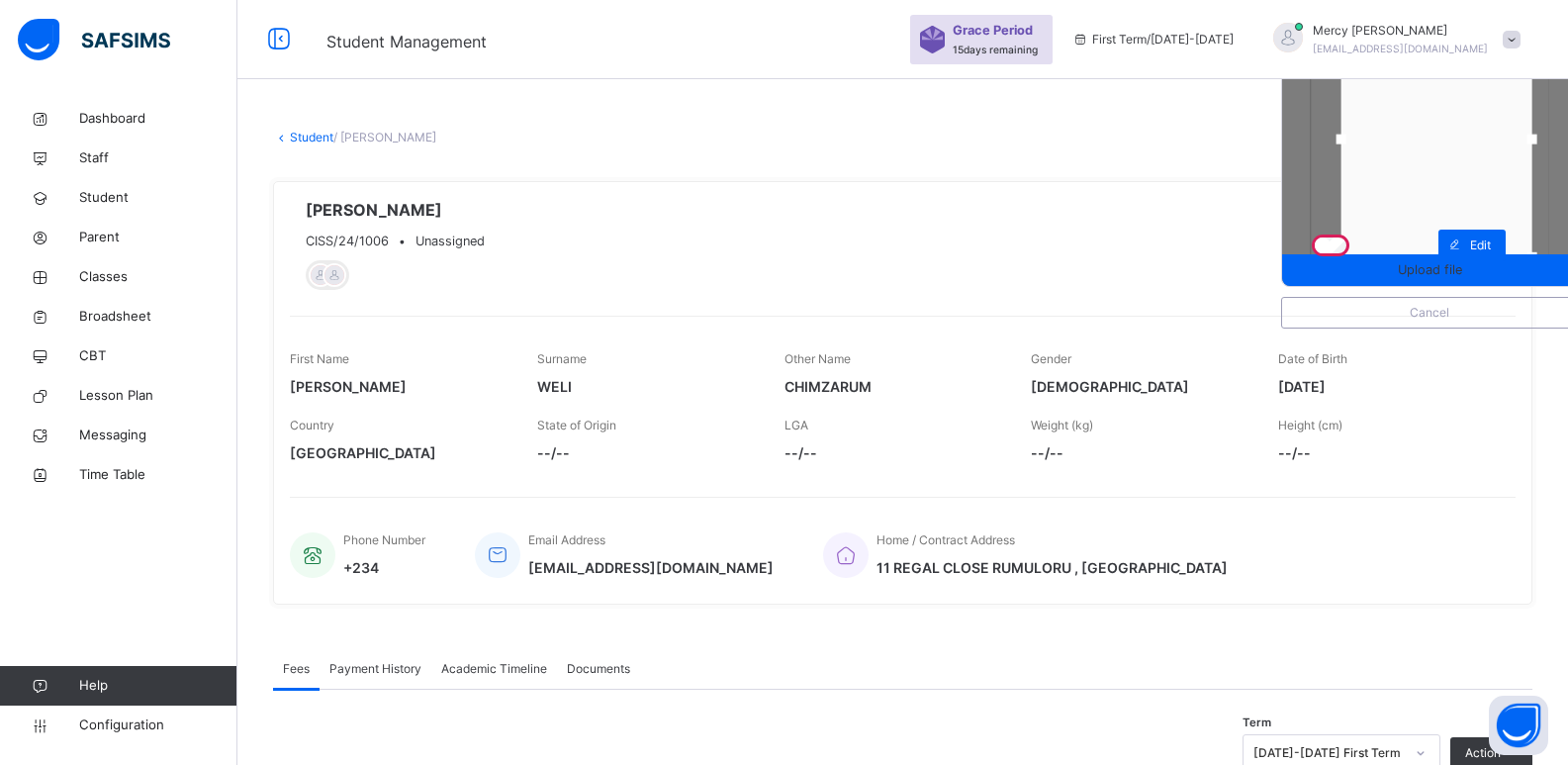
click at [1466, 212] on div at bounding box center [1437, 140] width 191 height 236
click at [1433, 273] on span "Upload file" at bounding box center [1429, 270] width 64 height 19
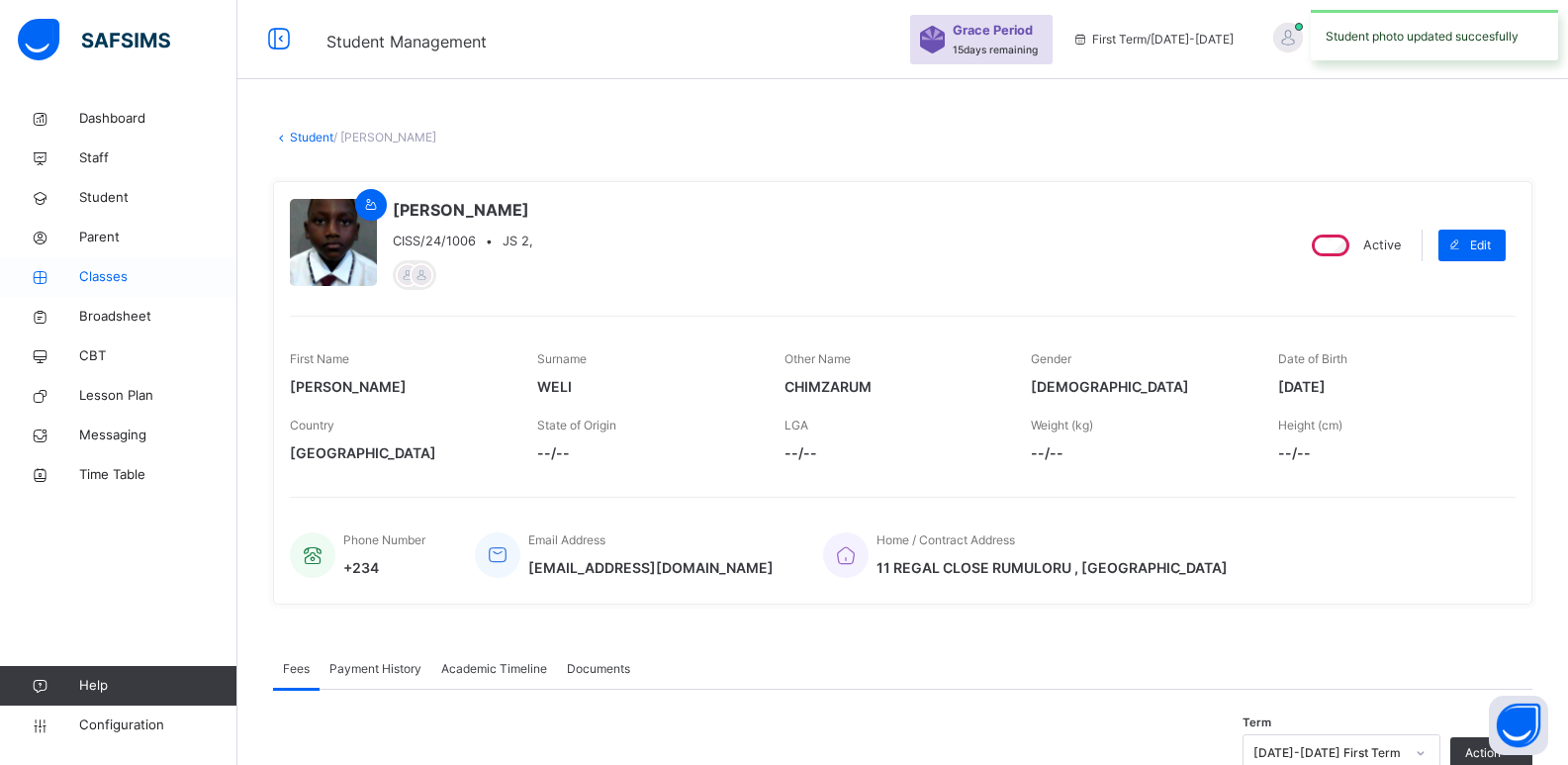
click at [107, 274] on span "Classes" at bounding box center [158, 277] width 158 height 20
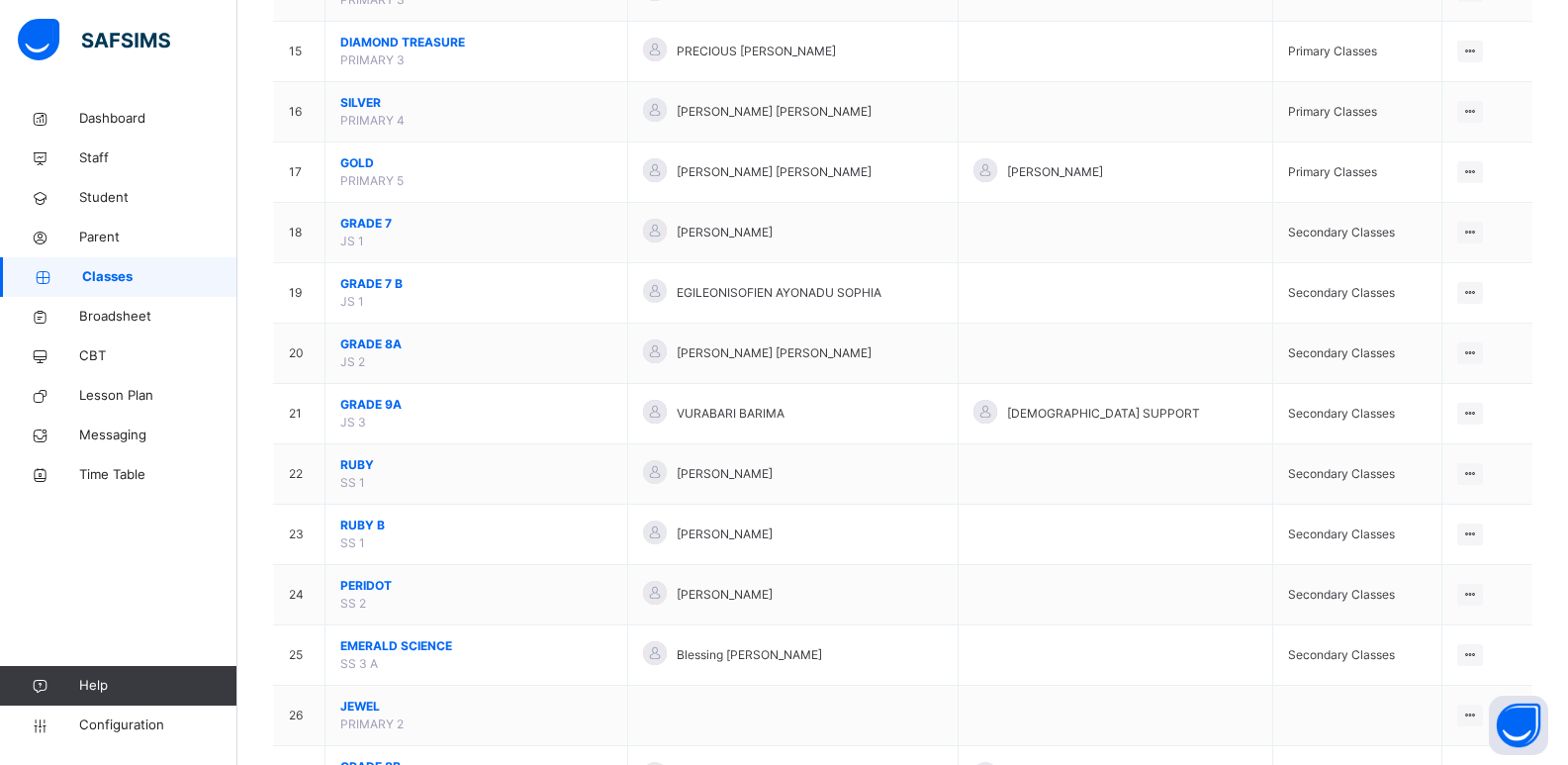
scroll to position [1054, 0]
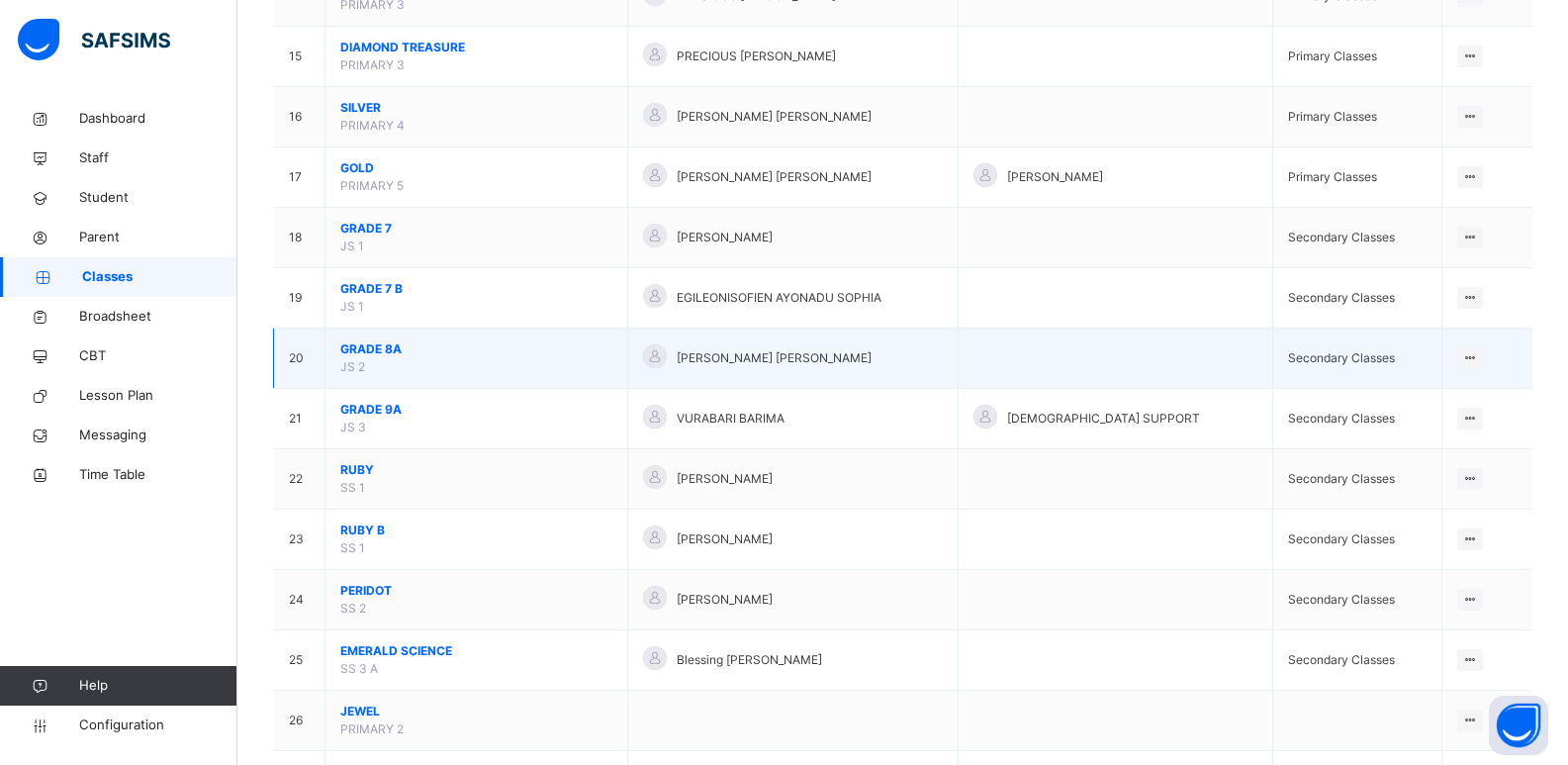
click at [380, 345] on span "GRADE 8A" at bounding box center [476, 350] width 272 height 18
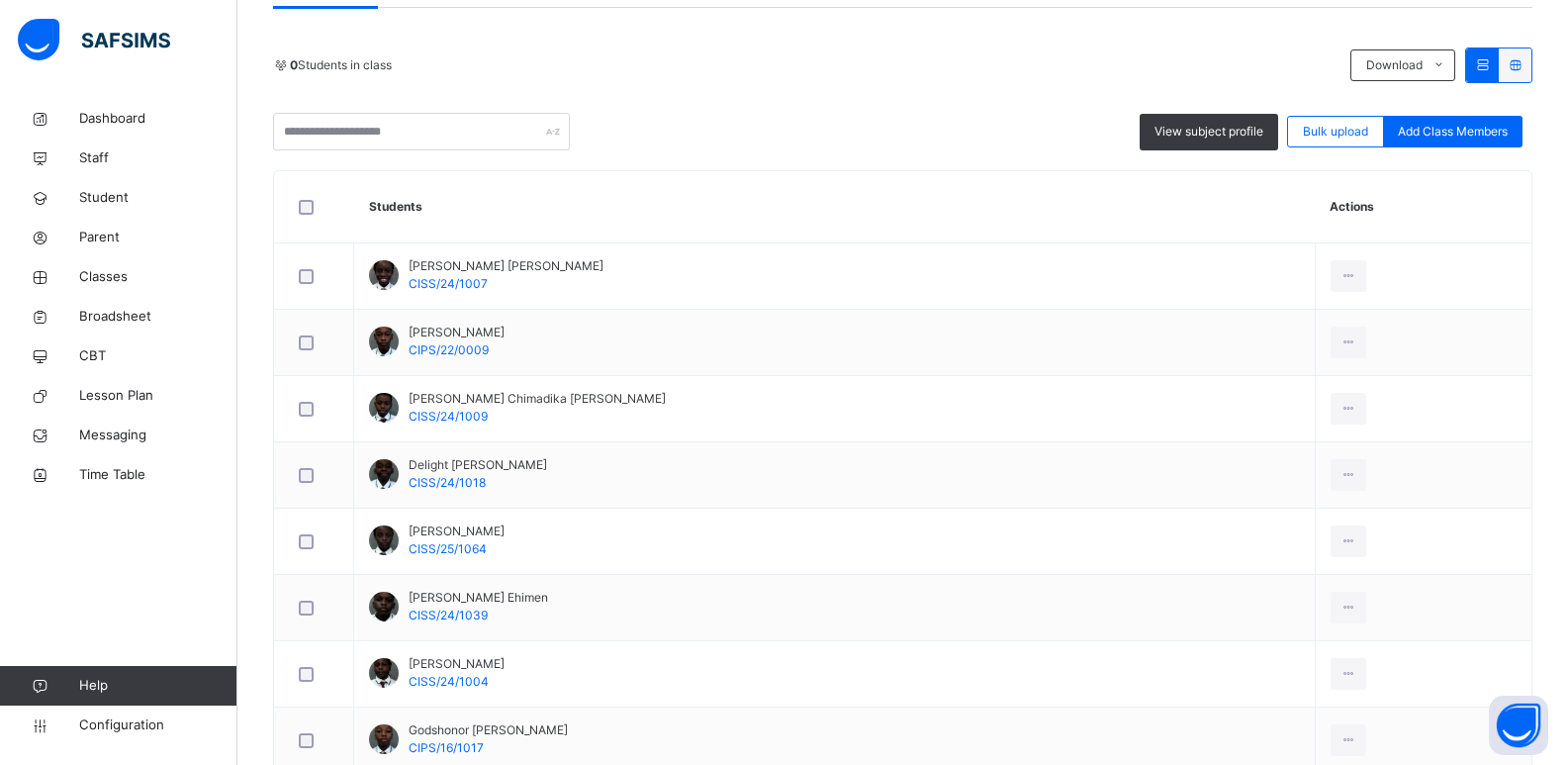
scroll to position [1319, 0]
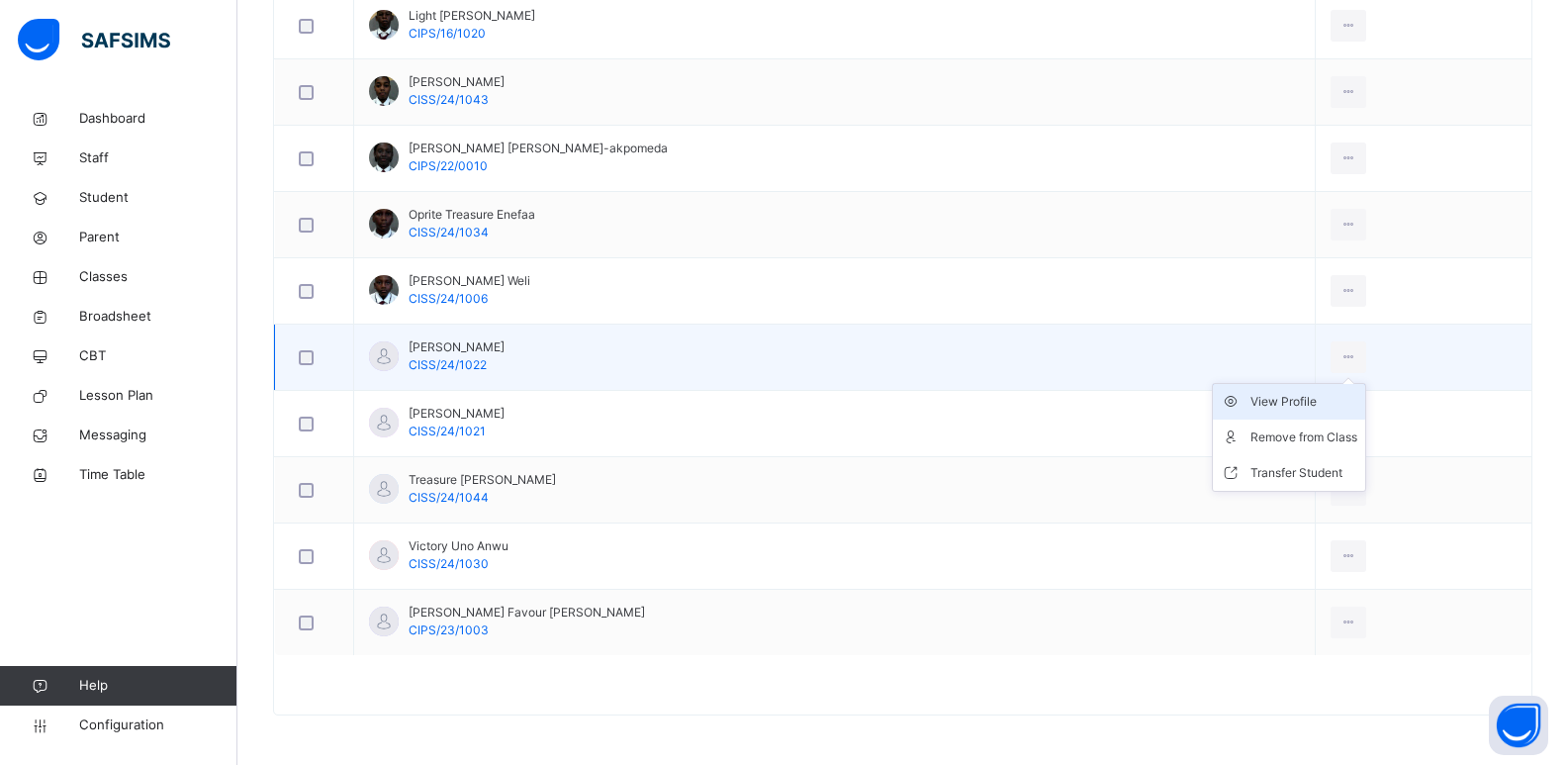
click at [1282, 399] on div "View Profile" at bounding box center [1305, 402] width 107 height 20
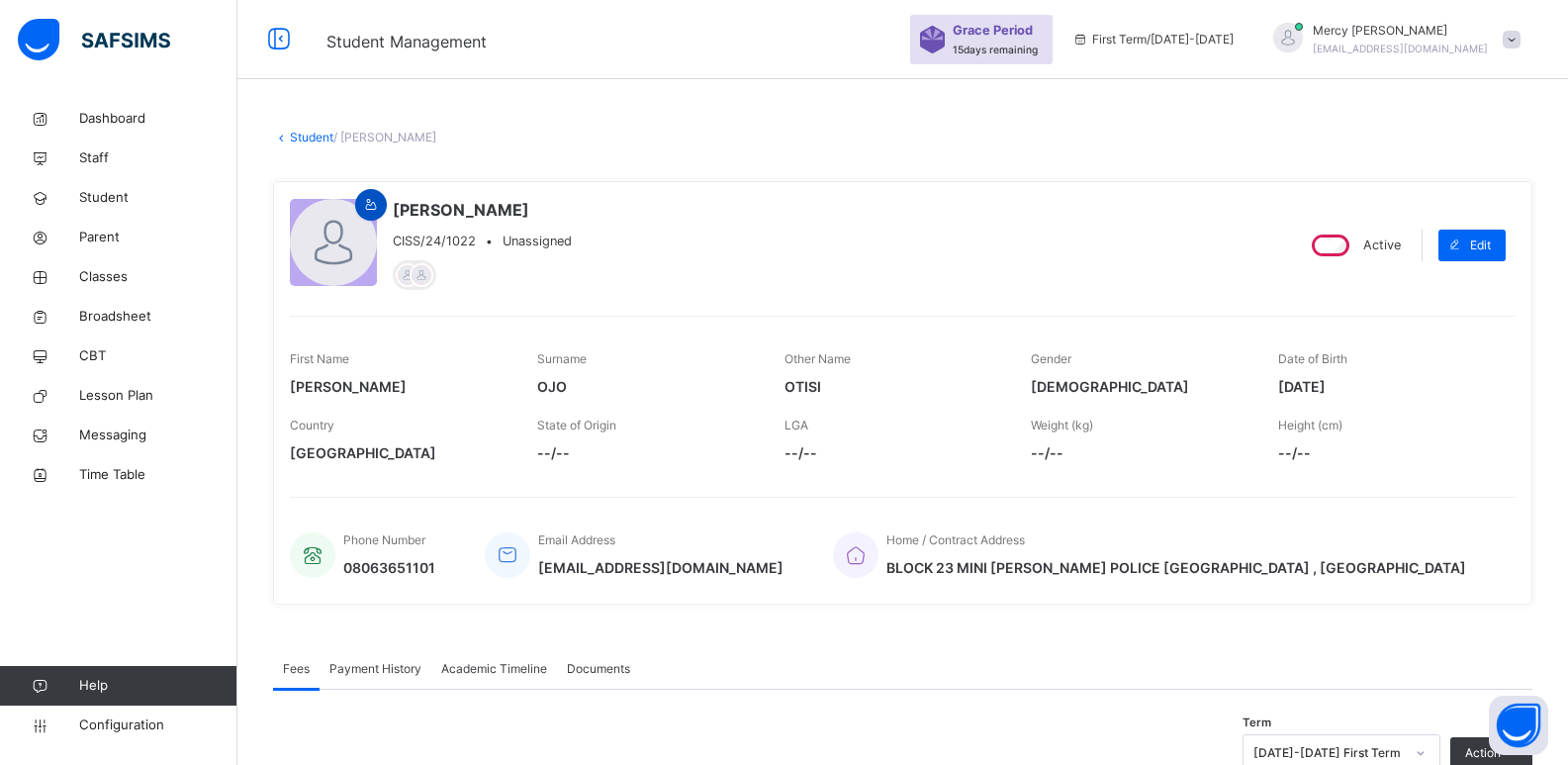
click at [373, 202] on icon at bounding box center [371, 205] width 17 height 18
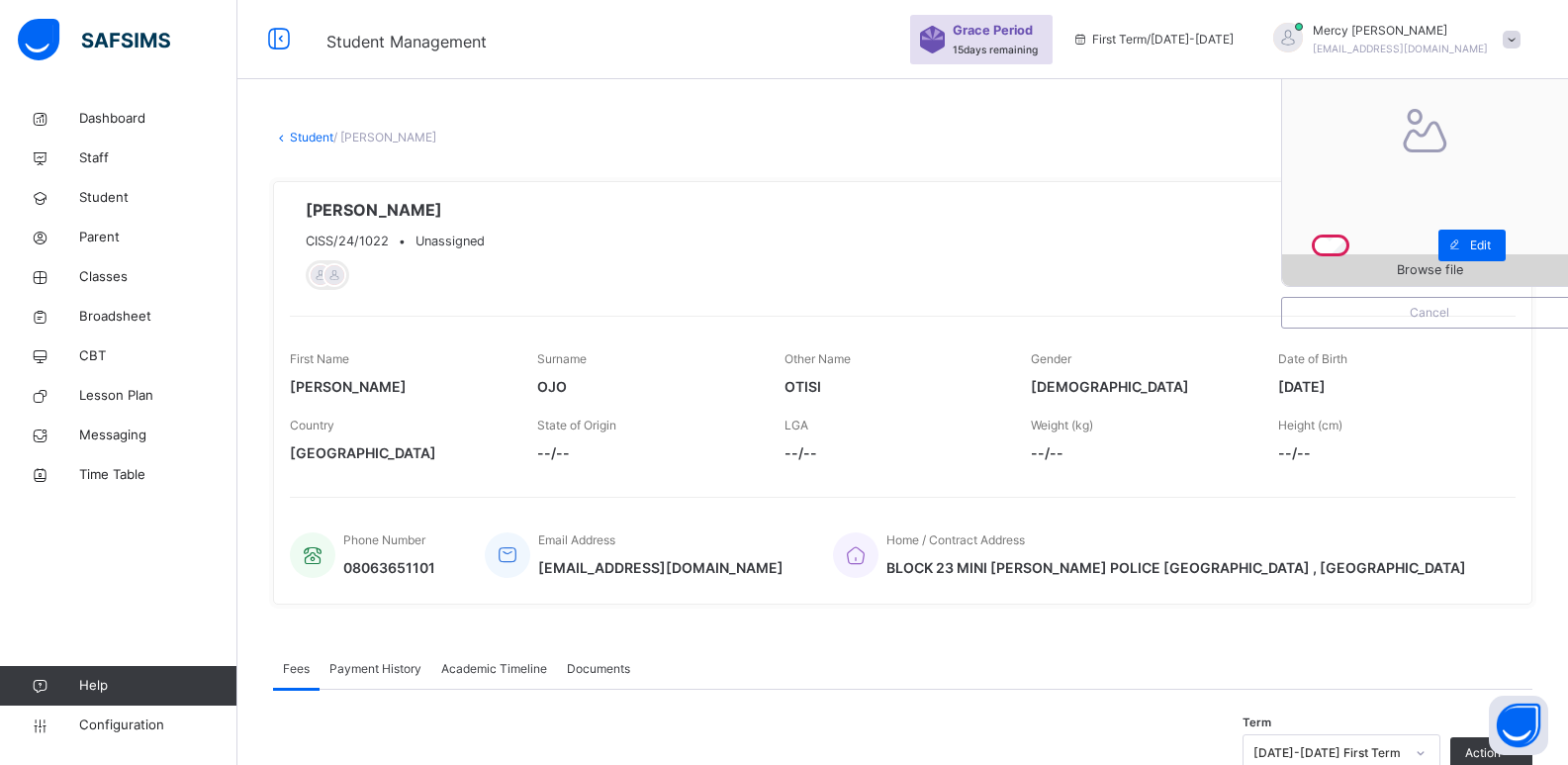
click at [1336, 259] on div "Browse file" at bounding box center [1430, 271] width 295 height 32
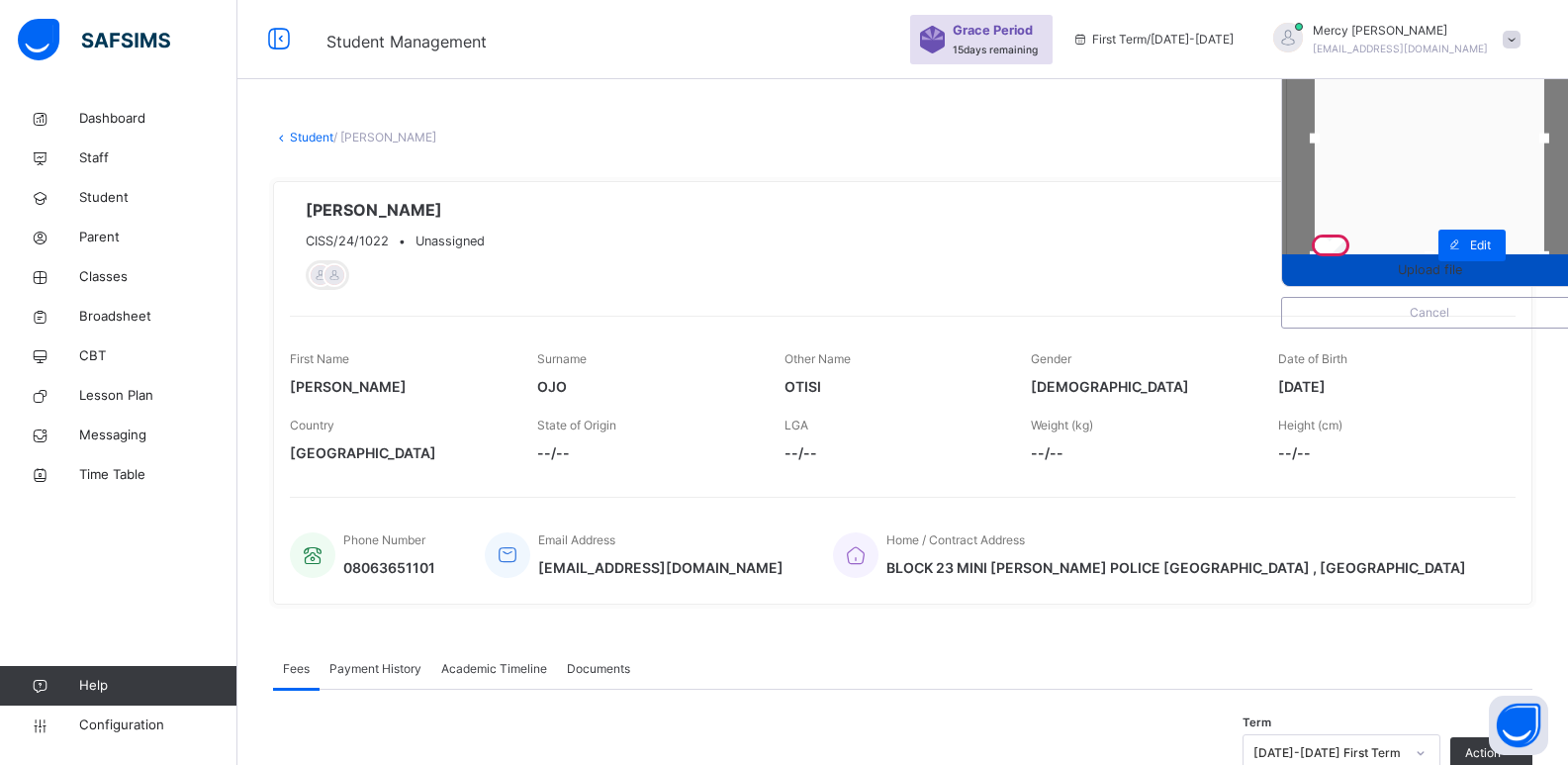
click at [1421, 280] on div "Upload file" at bounding box center [1430, 271] width 295 height 32
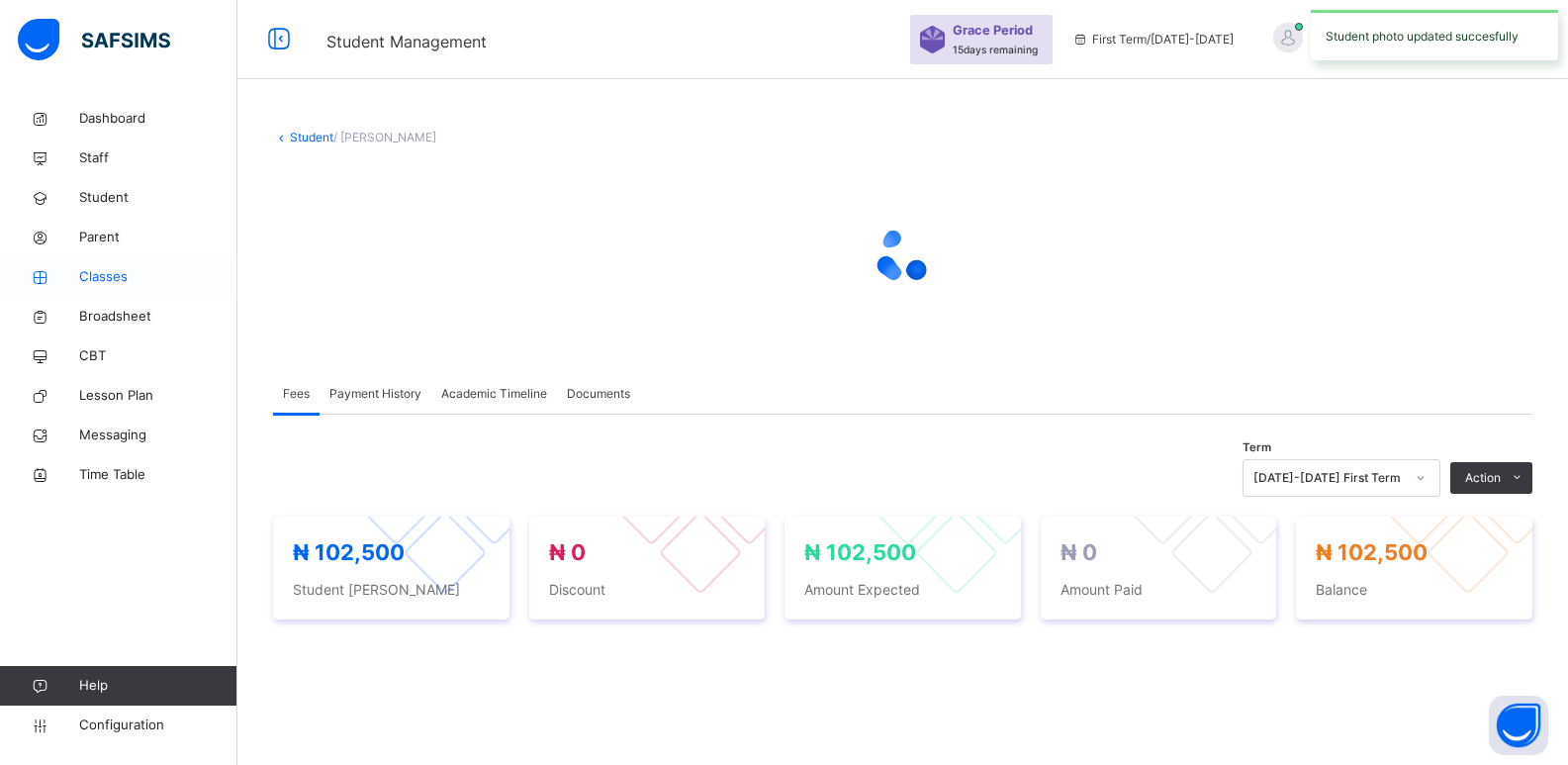
click at [92, 275] on span "Classes" at bounding box center [158, 277] width 158 height 20
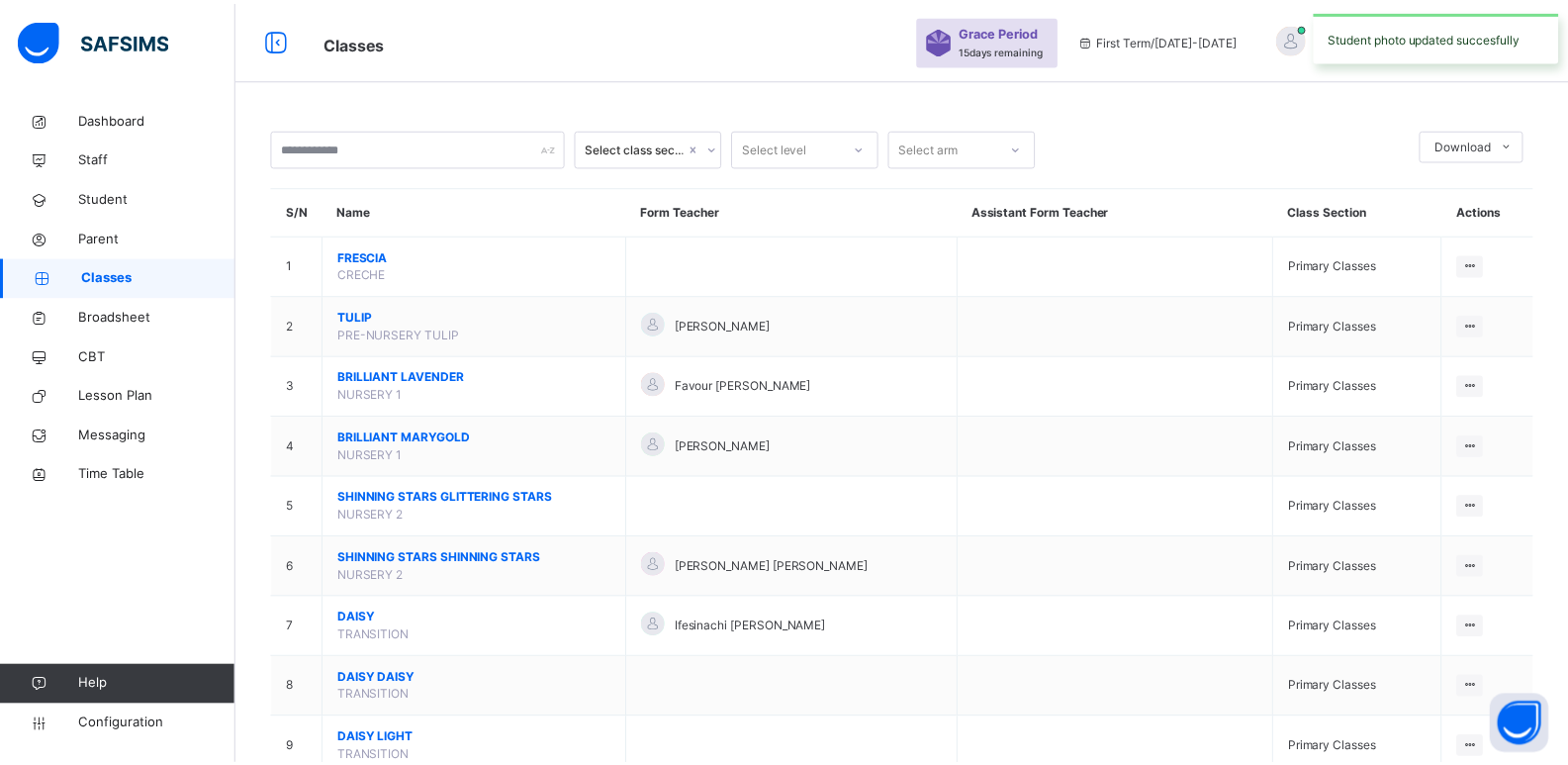
scroll to position [1332, 0]
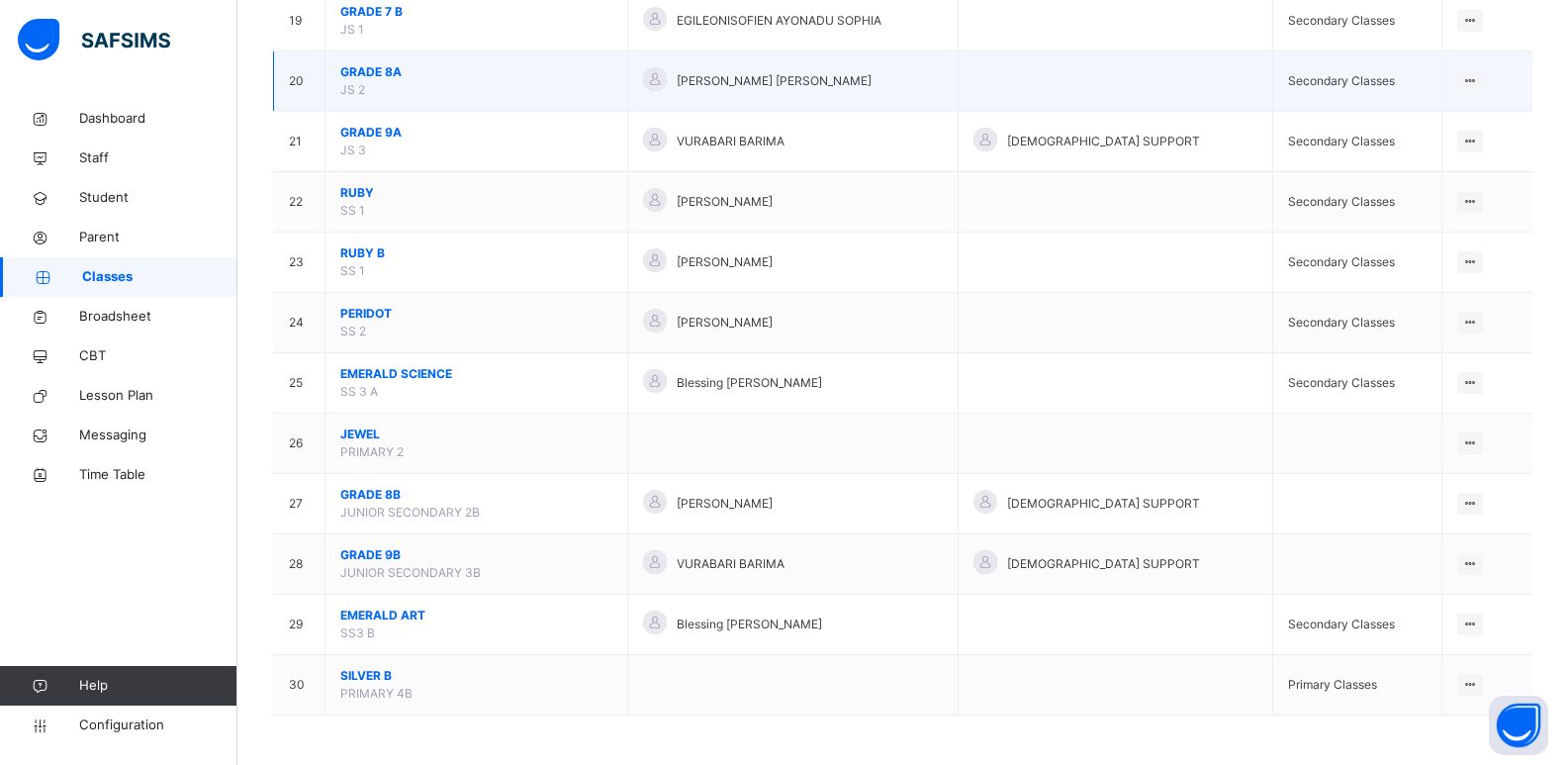
click at [380, 74] on span "GRADE 8A" at bounding box center [476, 72] width 272 height 18
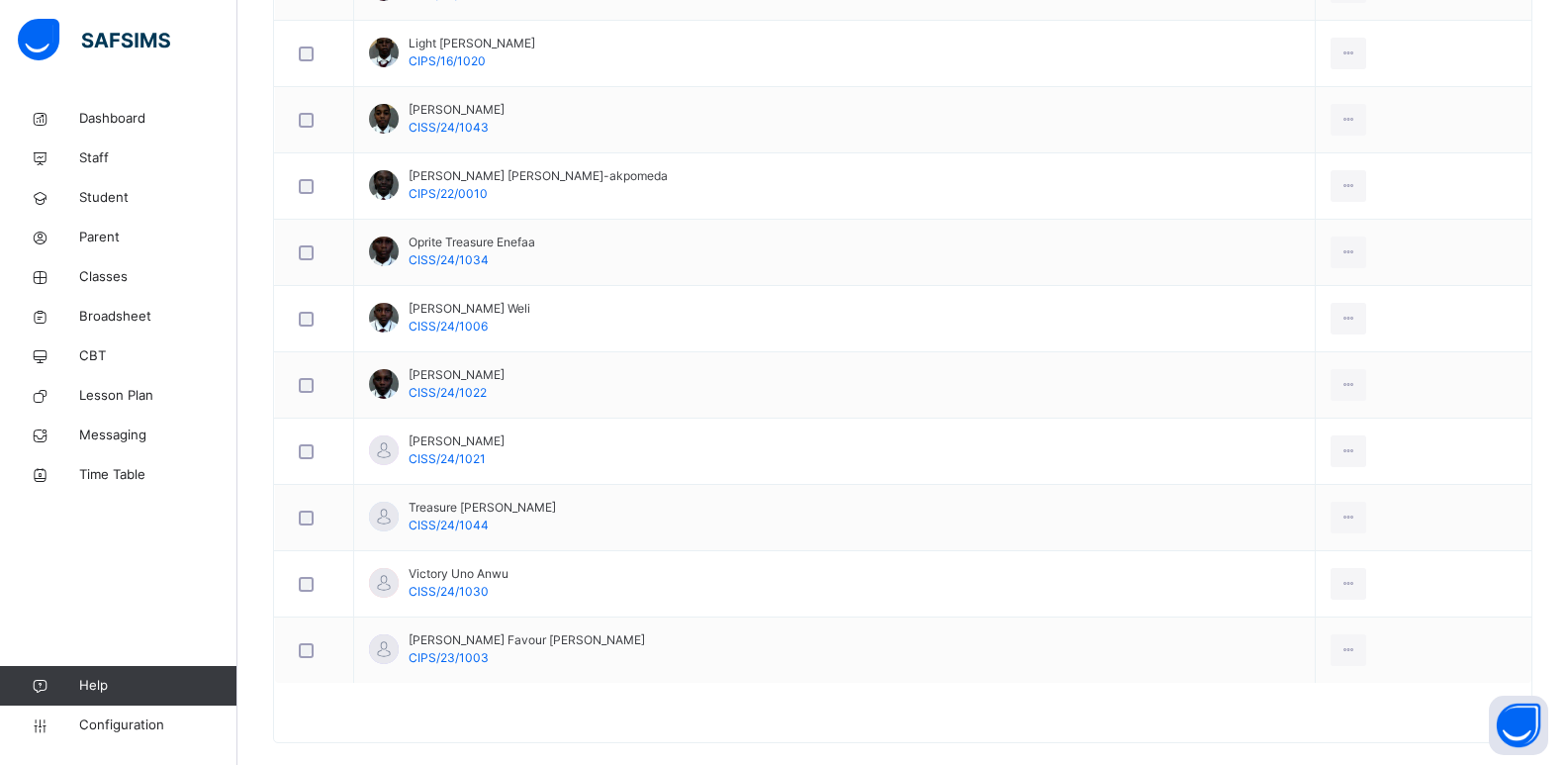
scroll to position [1286, 0]
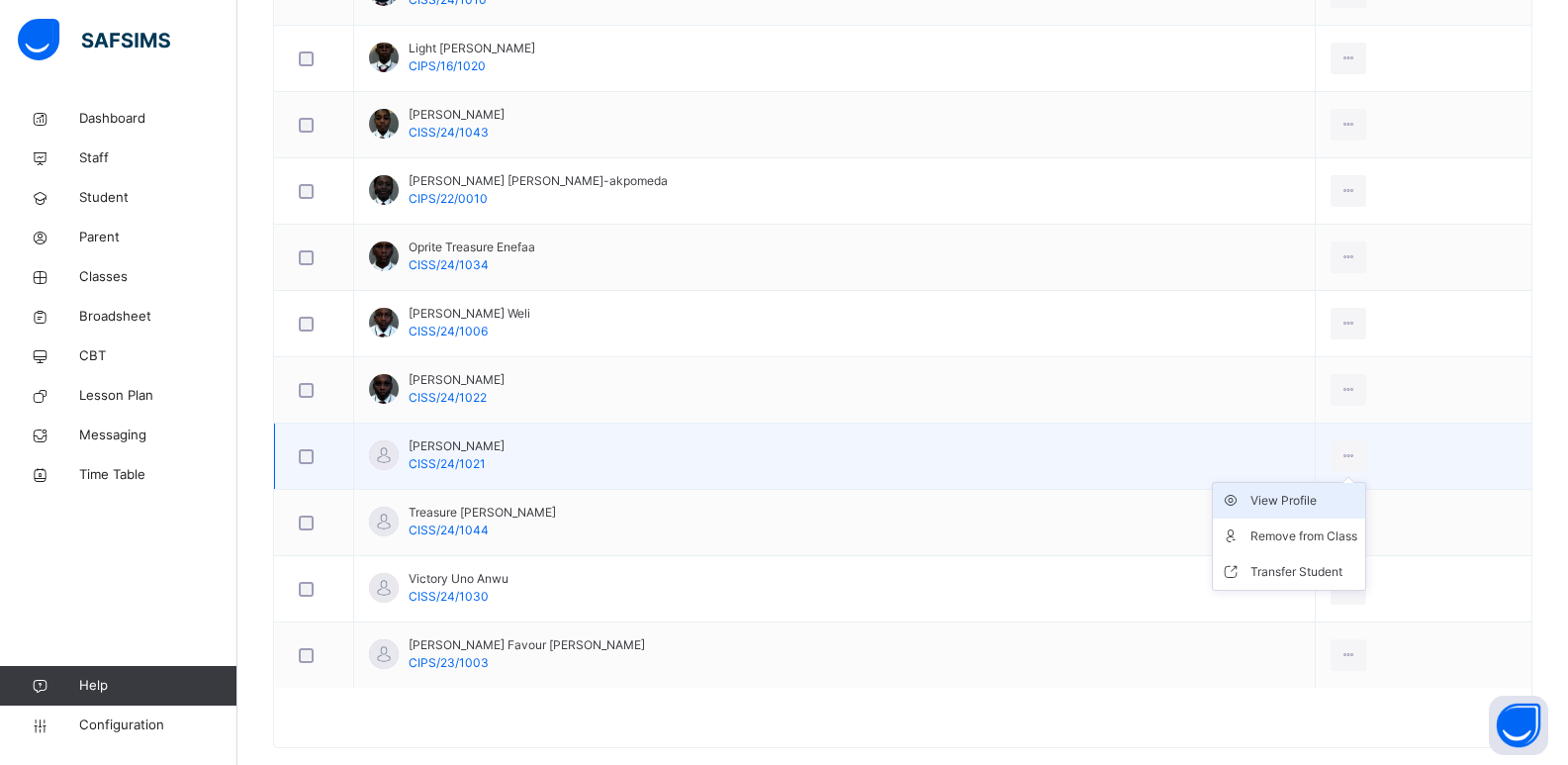
click at [1292, 506] on div "View Profile" at bounding box center [1305, 500] width 107 height 20
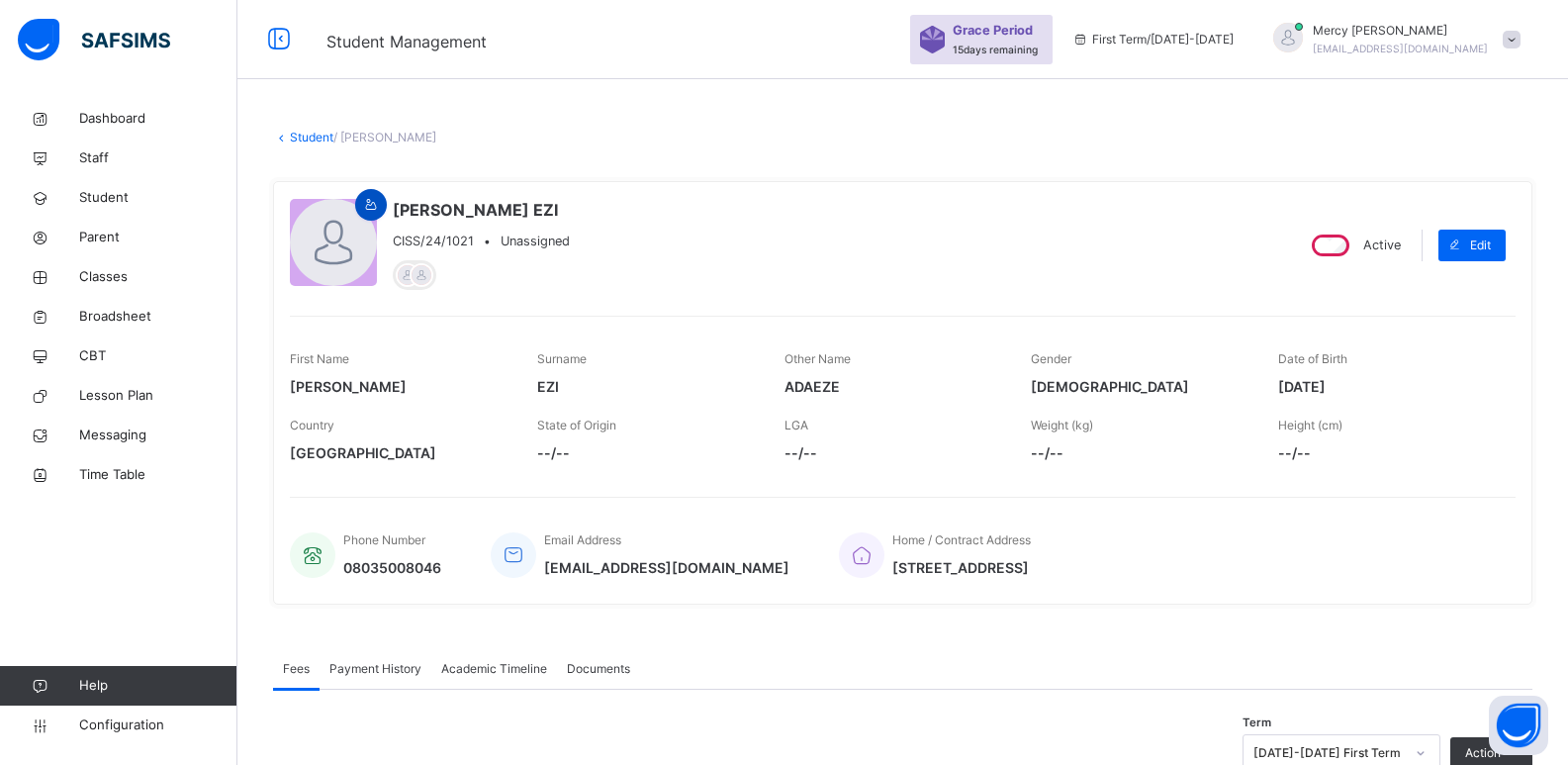
click at [380, 211] on span at bounding box center [371, 205] width 24 height 18
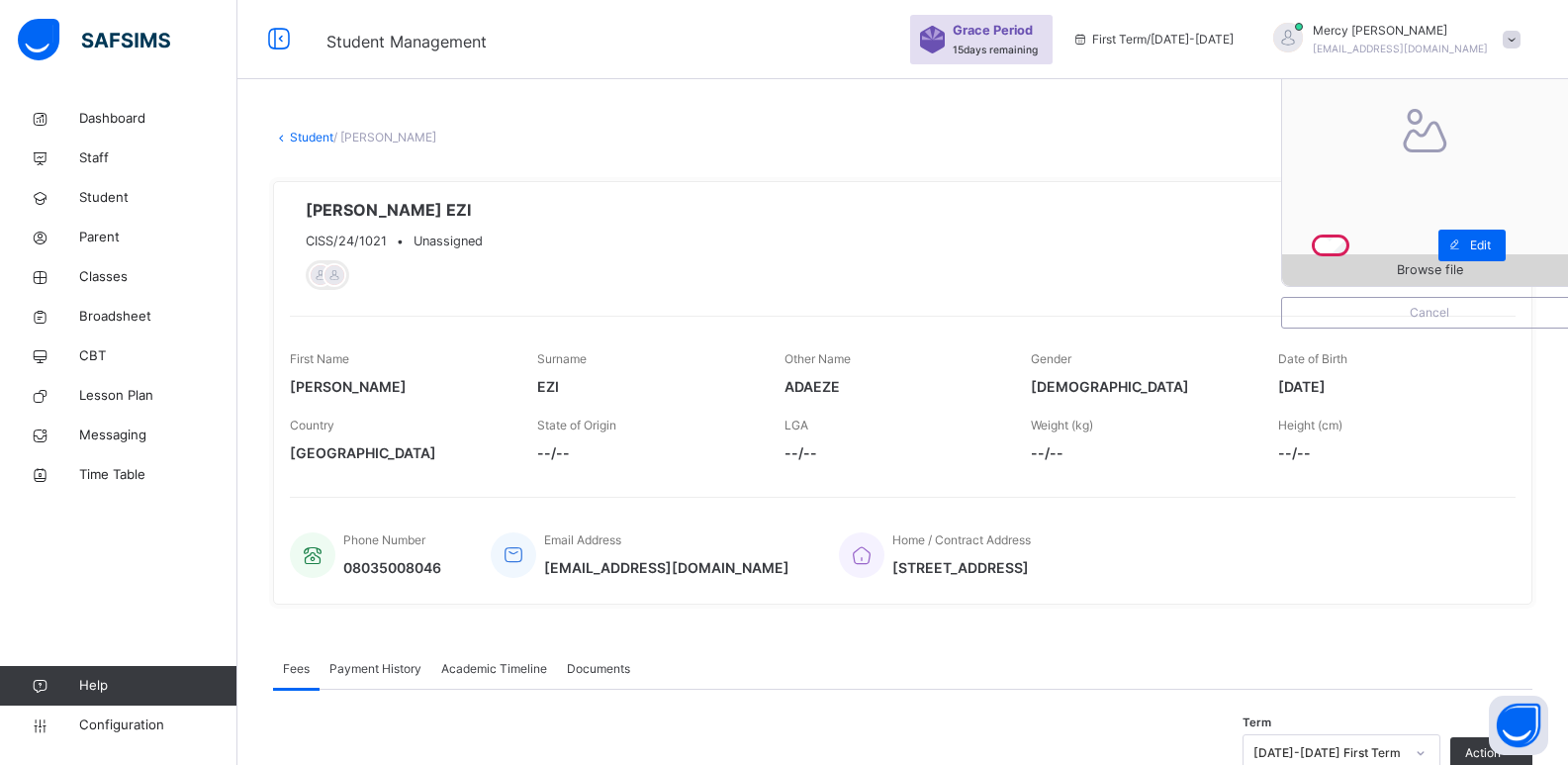
click at [1402, 271] on span "Browse file" at bounding box center [1430, 270] width 295 height 19
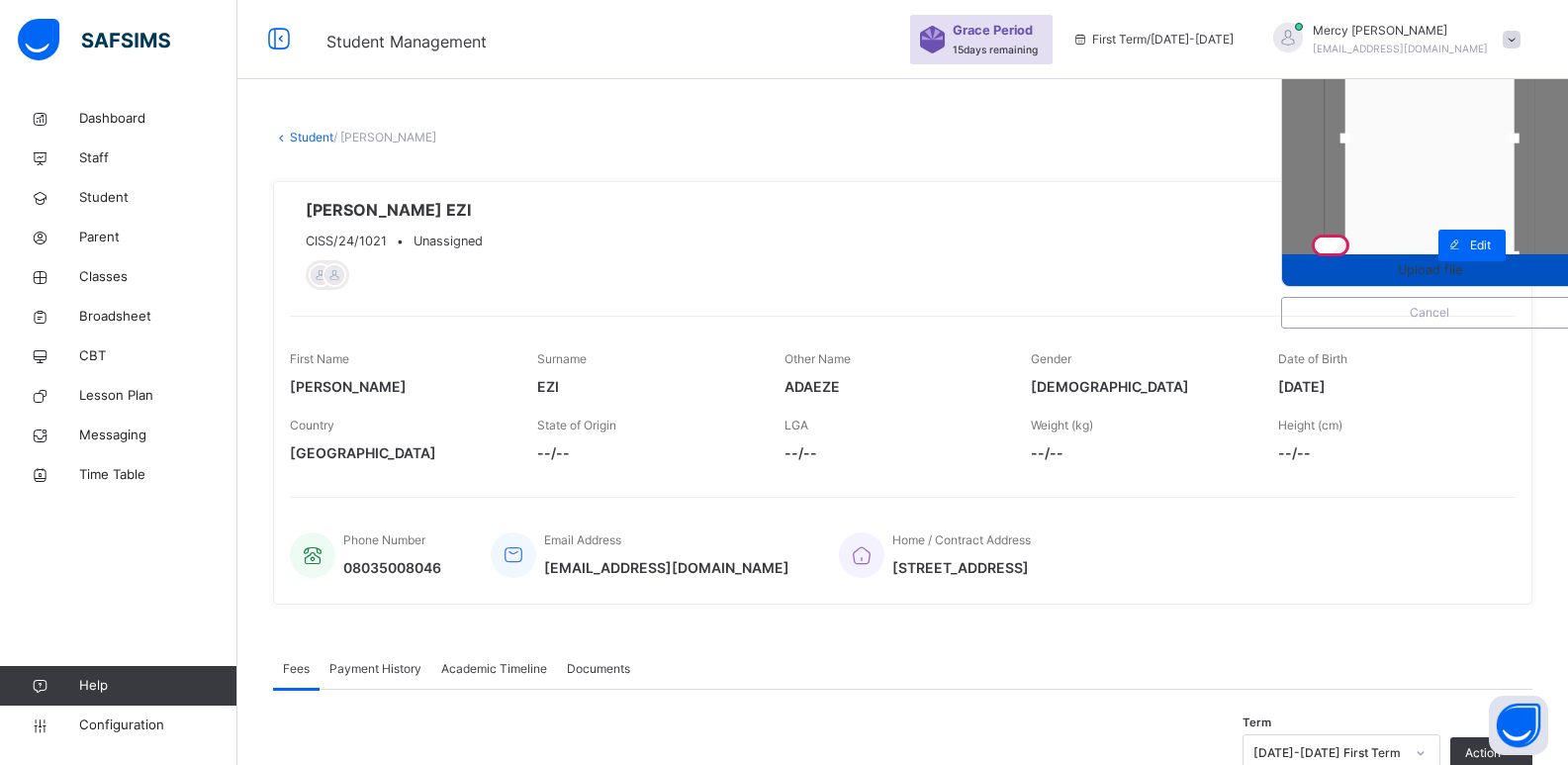
click at [1426, 276] on span "Upload file" at bounding box center [1429, 270] width 64 height 19
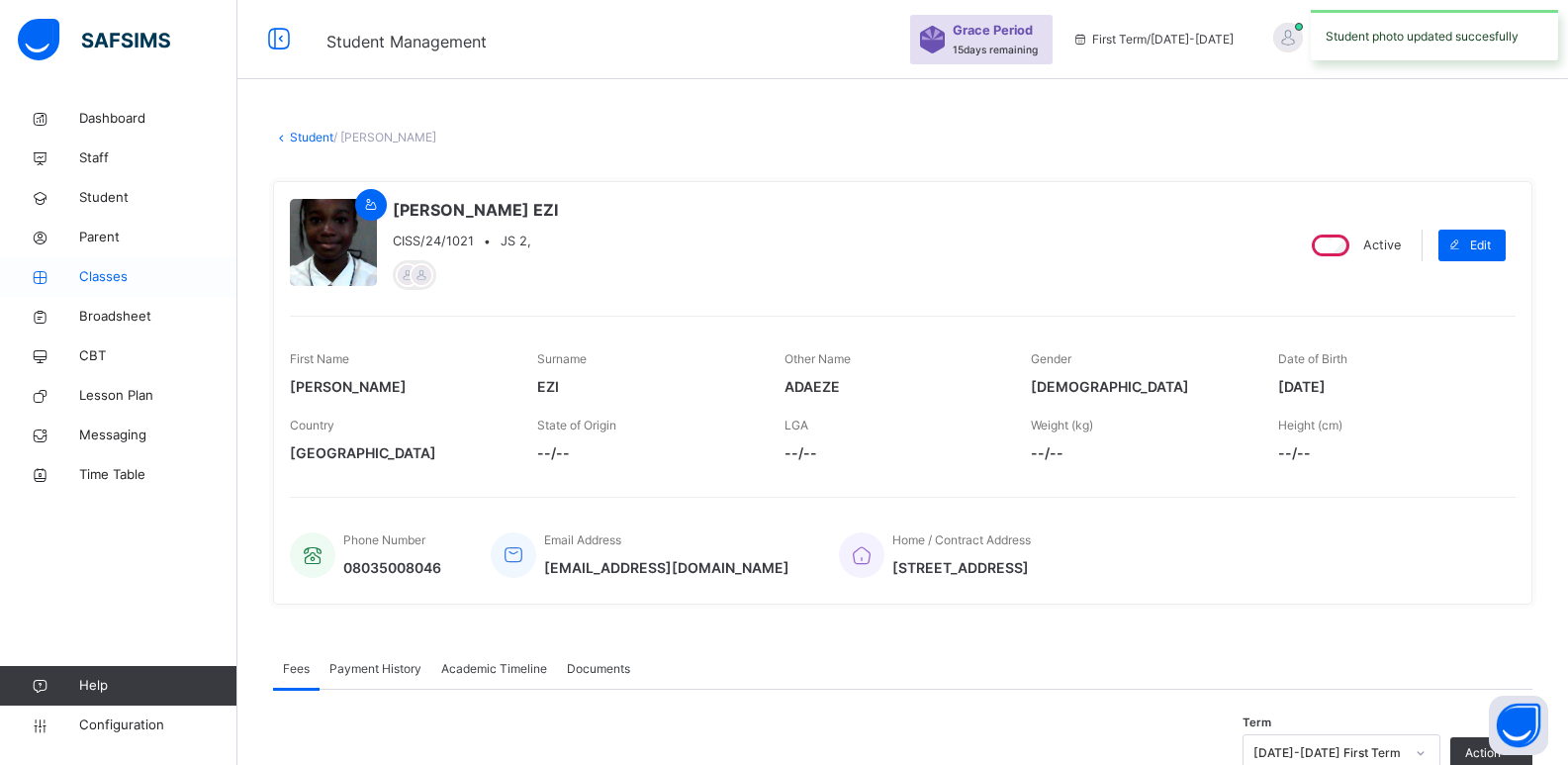
click at [124, 288] on link "Classes" at bounding box center [119, 277] width 238 height 40
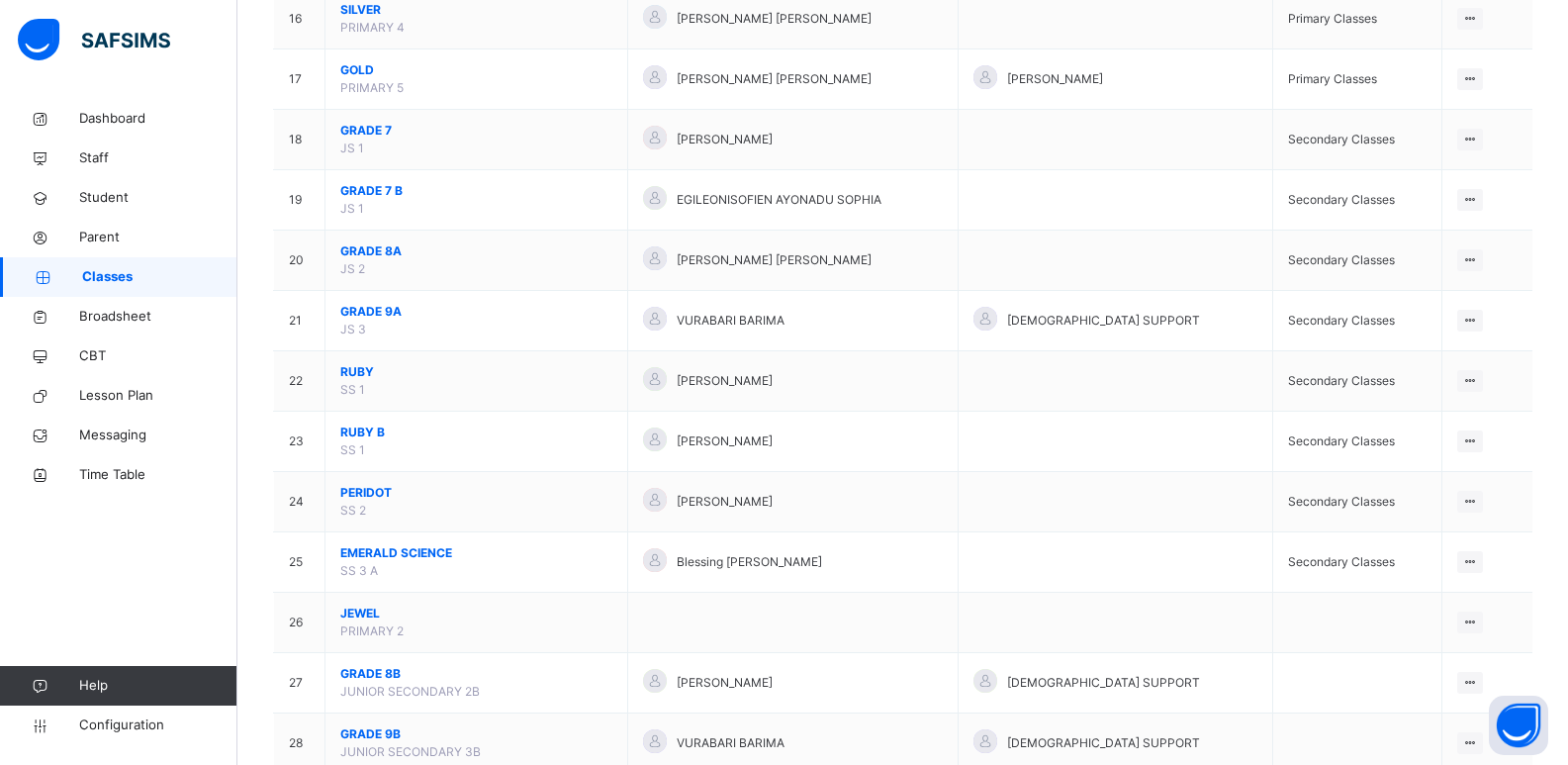
scroll to position [1332, 0]
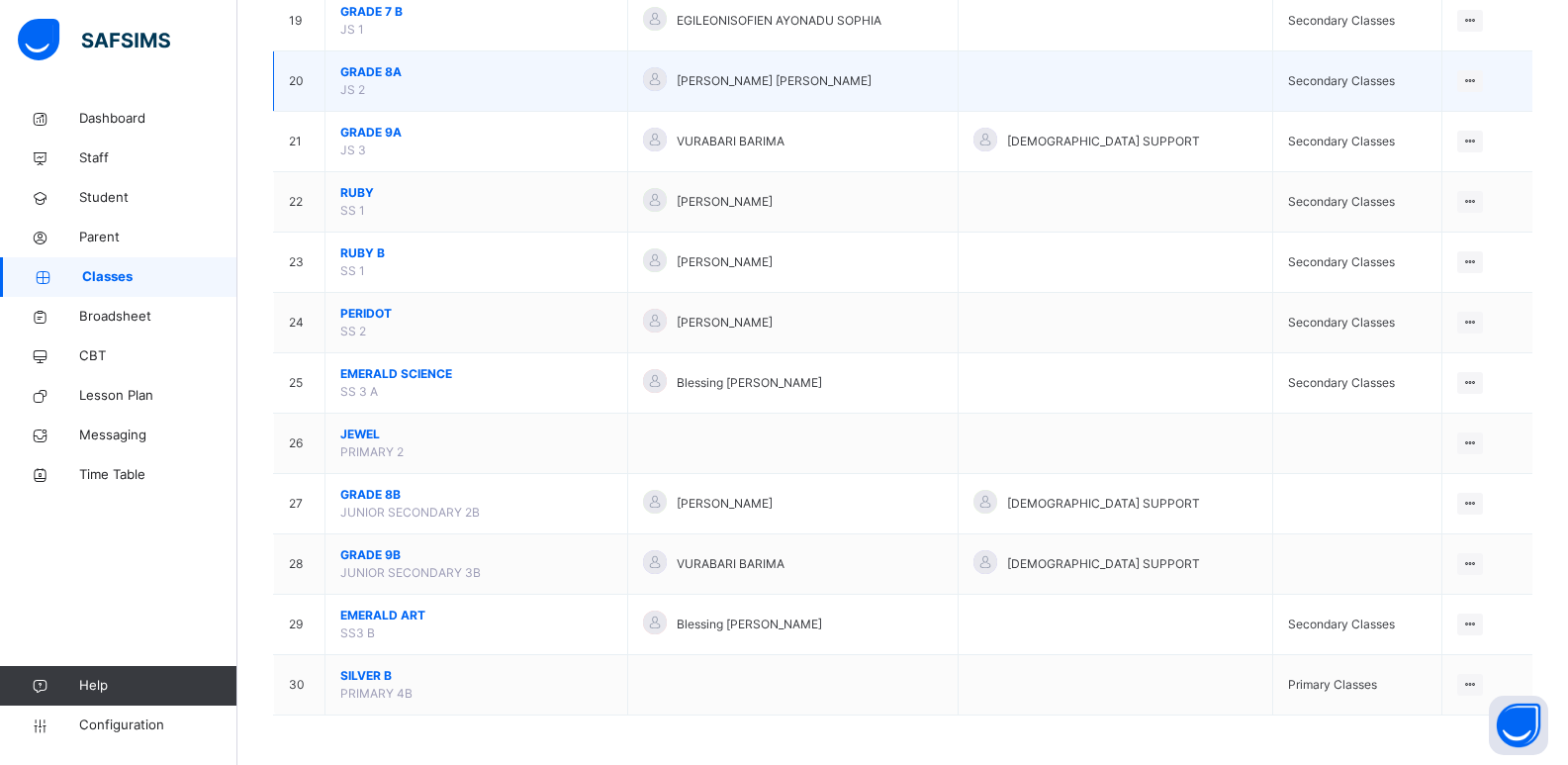
click at [398, 80] on span "GRADE 8A" at bounding box center [476, 72] width 272 height 18
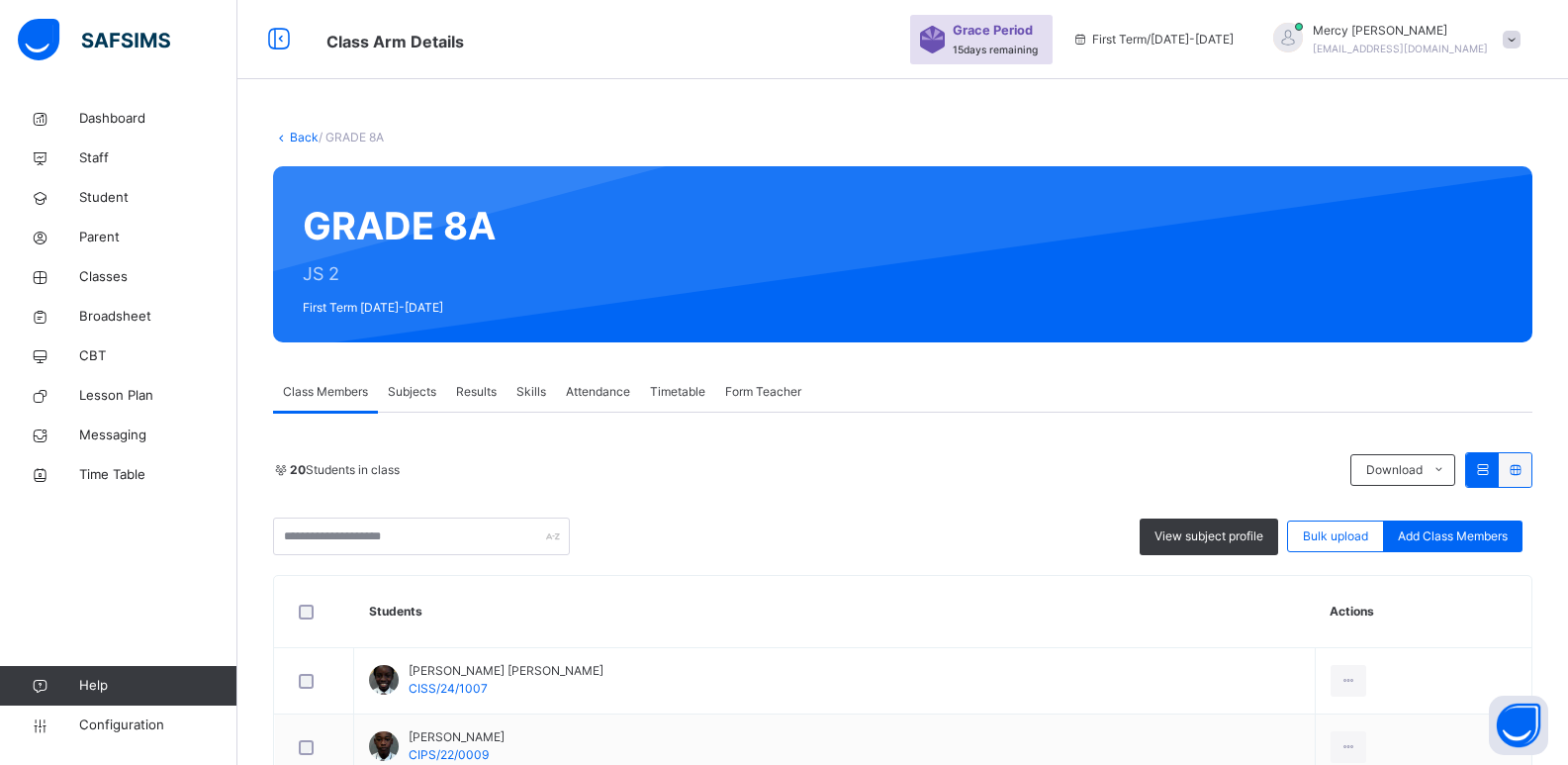
scroll to position [1319, 0]
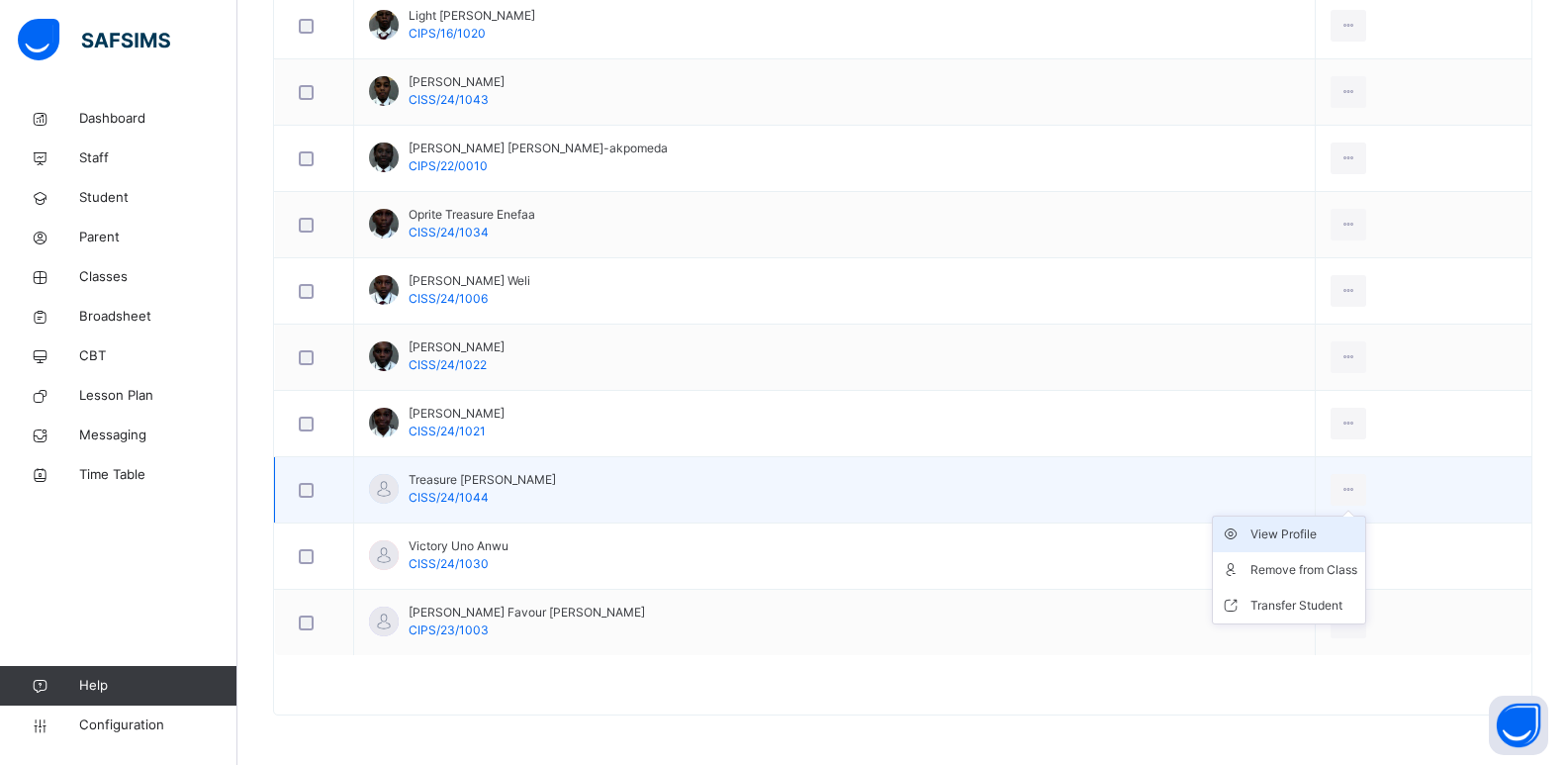
click at [1280, 533] on div "View Profile" at bounding box center [1305, 534] width 107 height 20
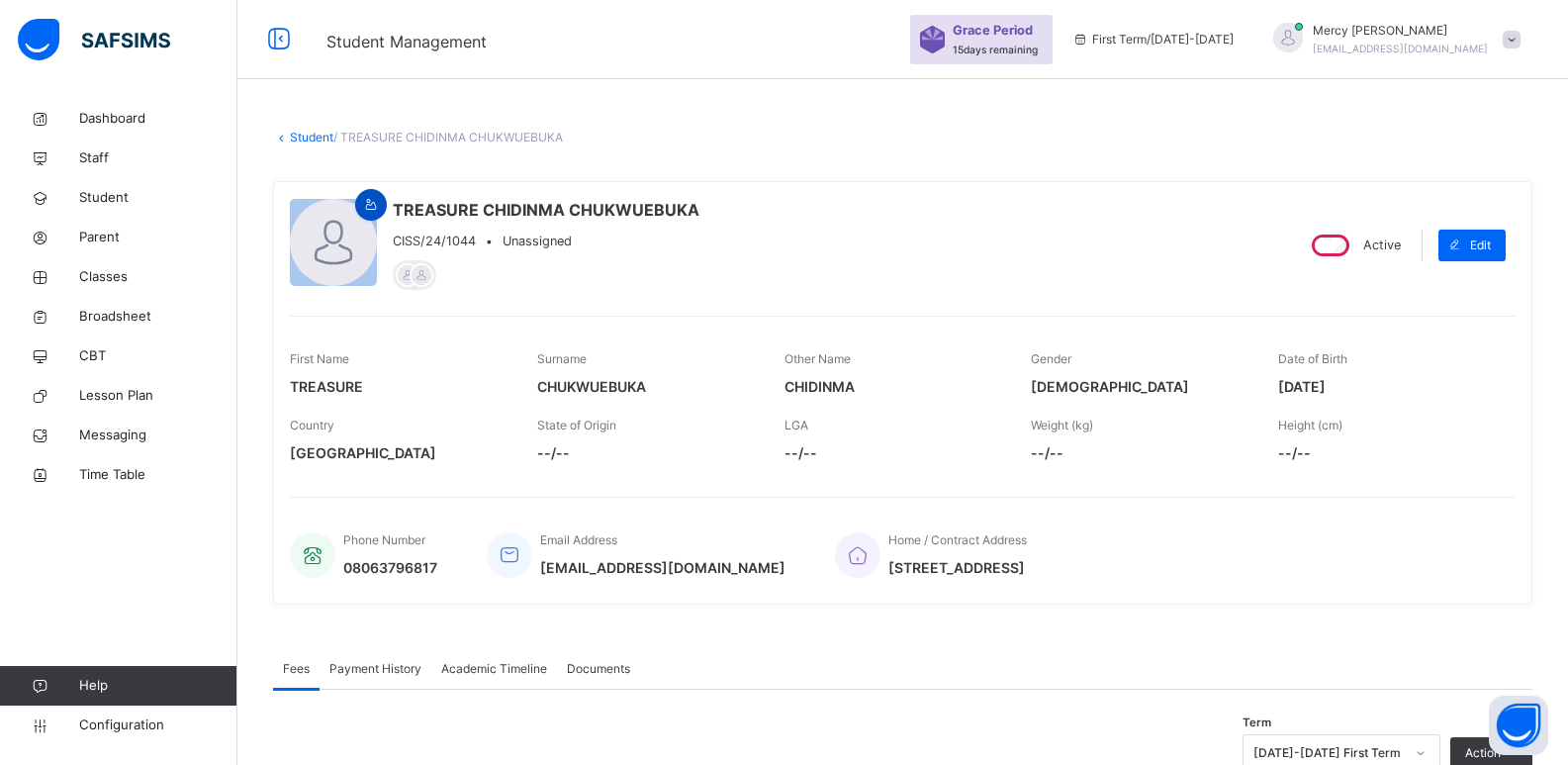
click at [372, 207] on icon at bounding box center [371, 205] width 17 height 18
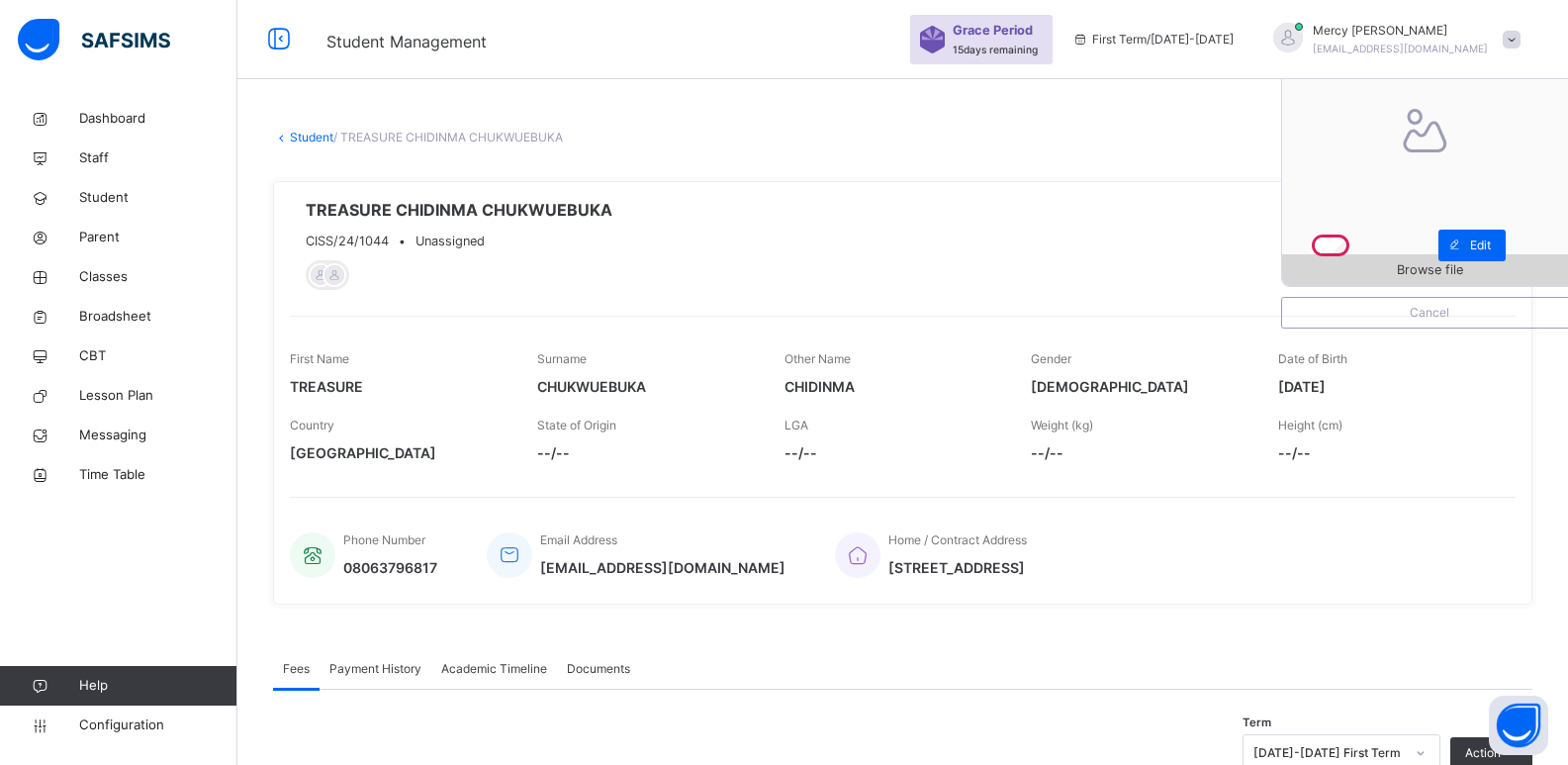
click at [1363, 269] on span "Browse file" at bounding box center [1430, 270] width 295 height 19
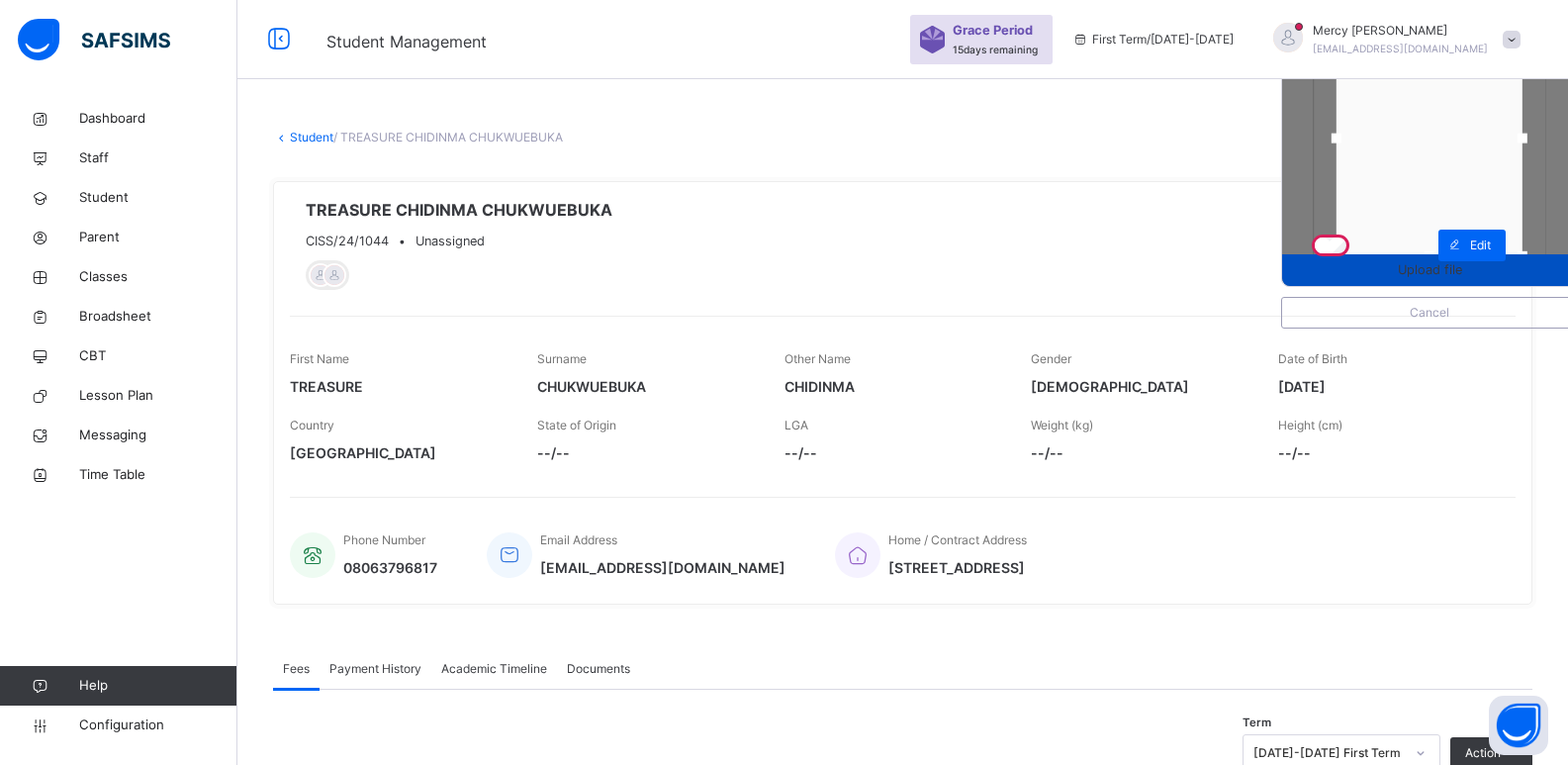
click at [1454, 278] on span "Upload file" at bounding box center [1429, 270] width 64 height 19
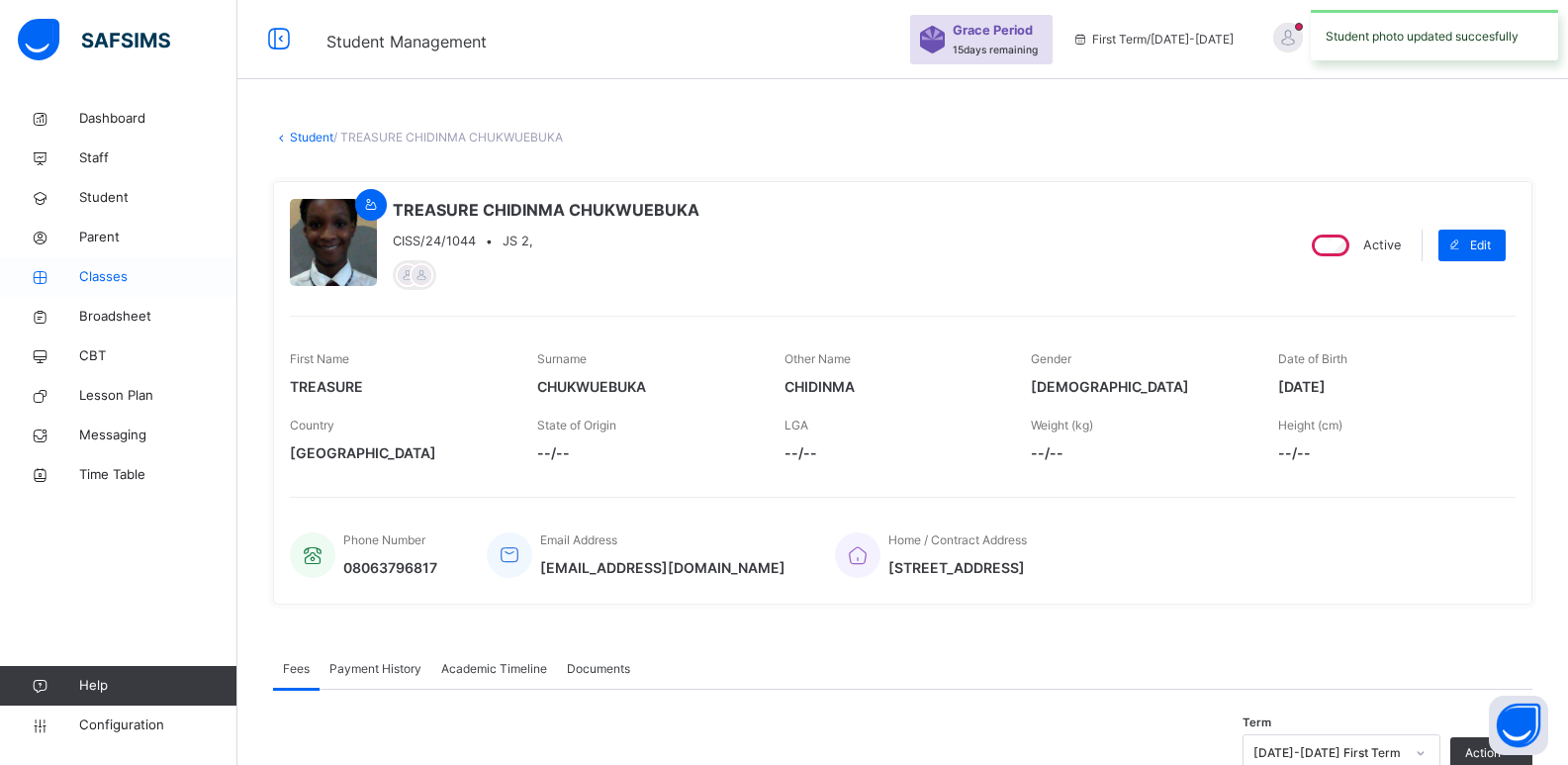
click at [125, 277] on span "Classes" at bounding box center [158, 277] width 158 height 20
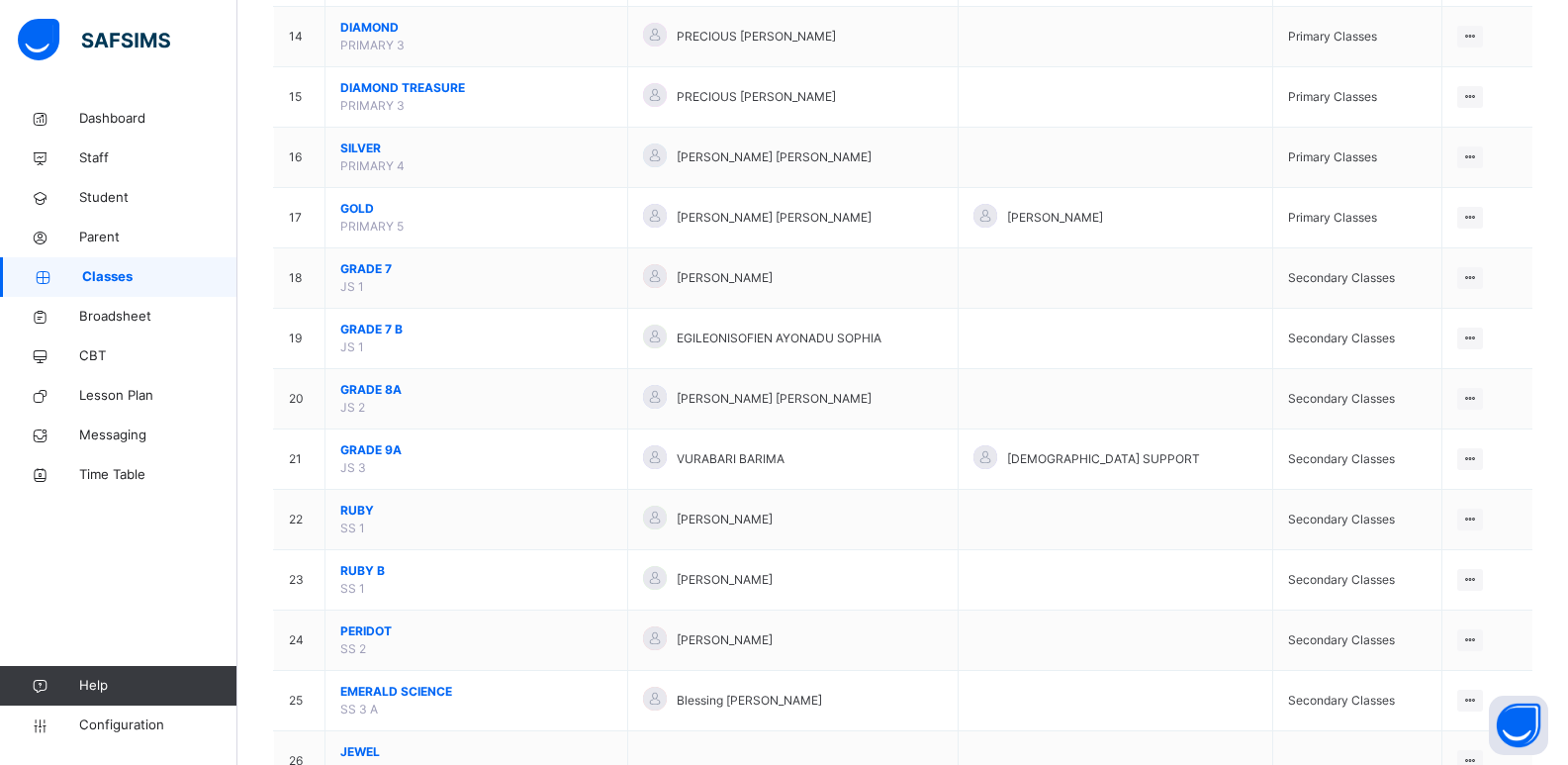
scroll to position [1017, 0]
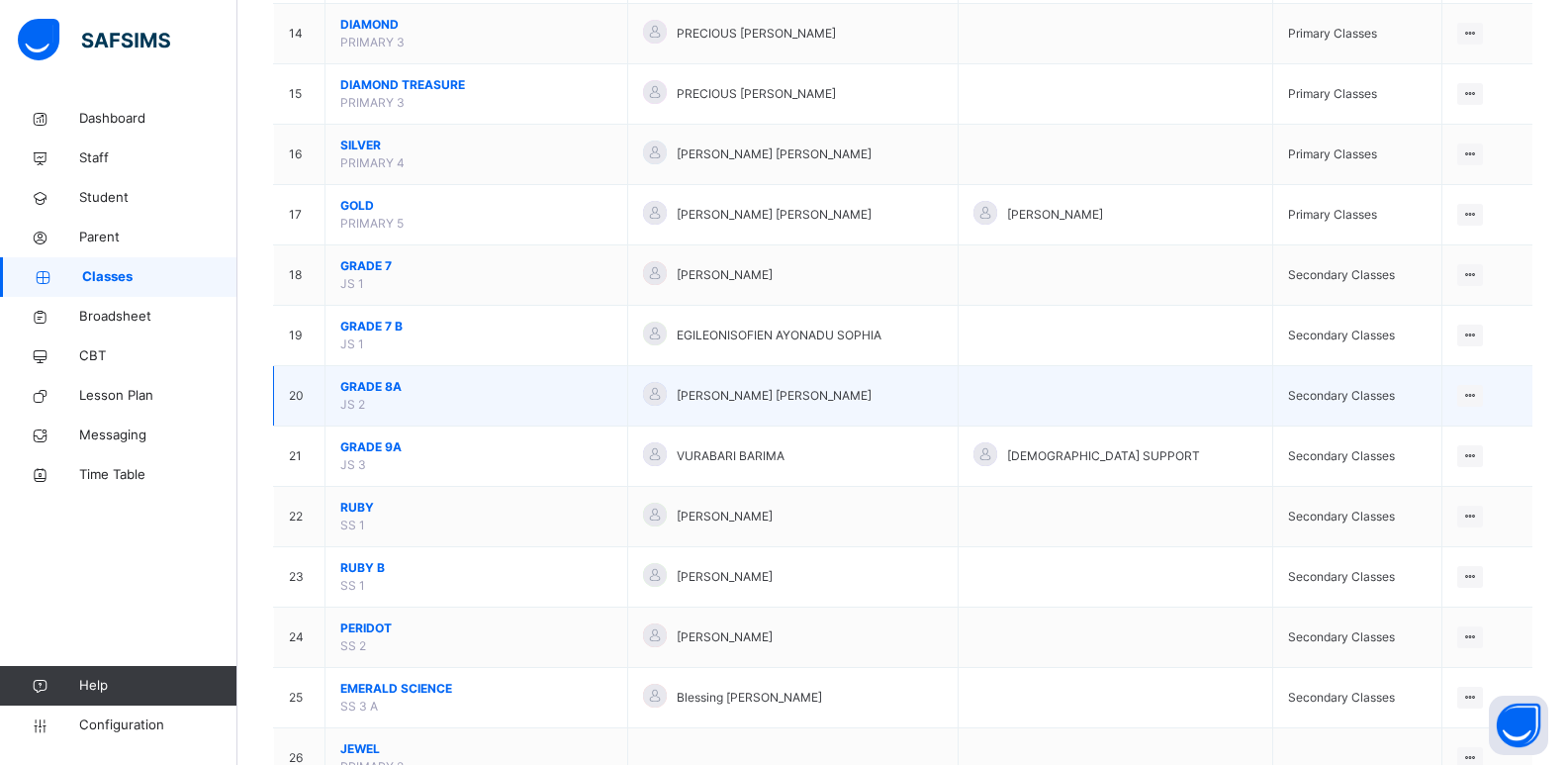
click at [384, 384] on span "GRADE 8A" at bounding box center [476, 387] width 272 height 18
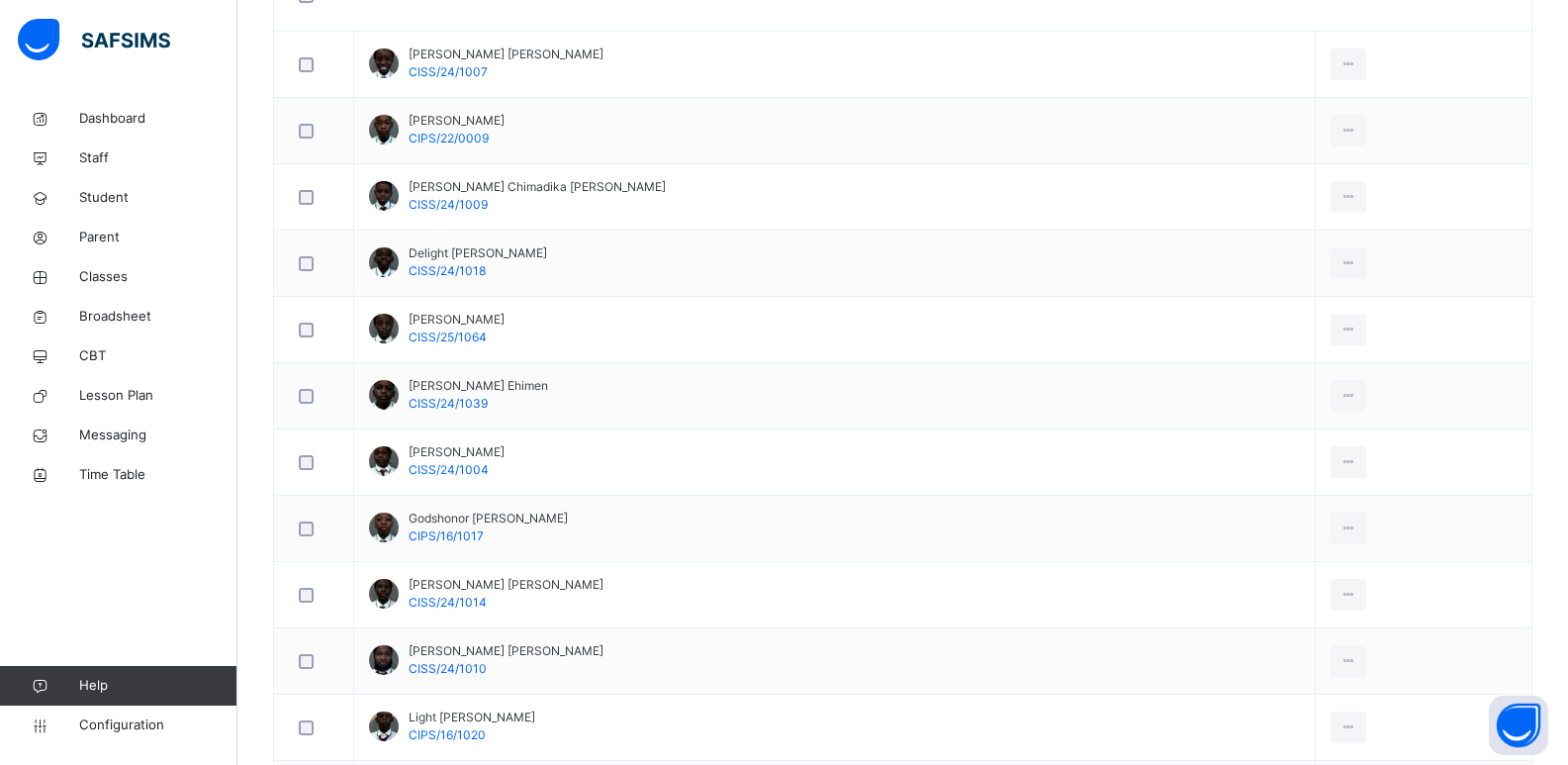
scroll to position [1319, 0]
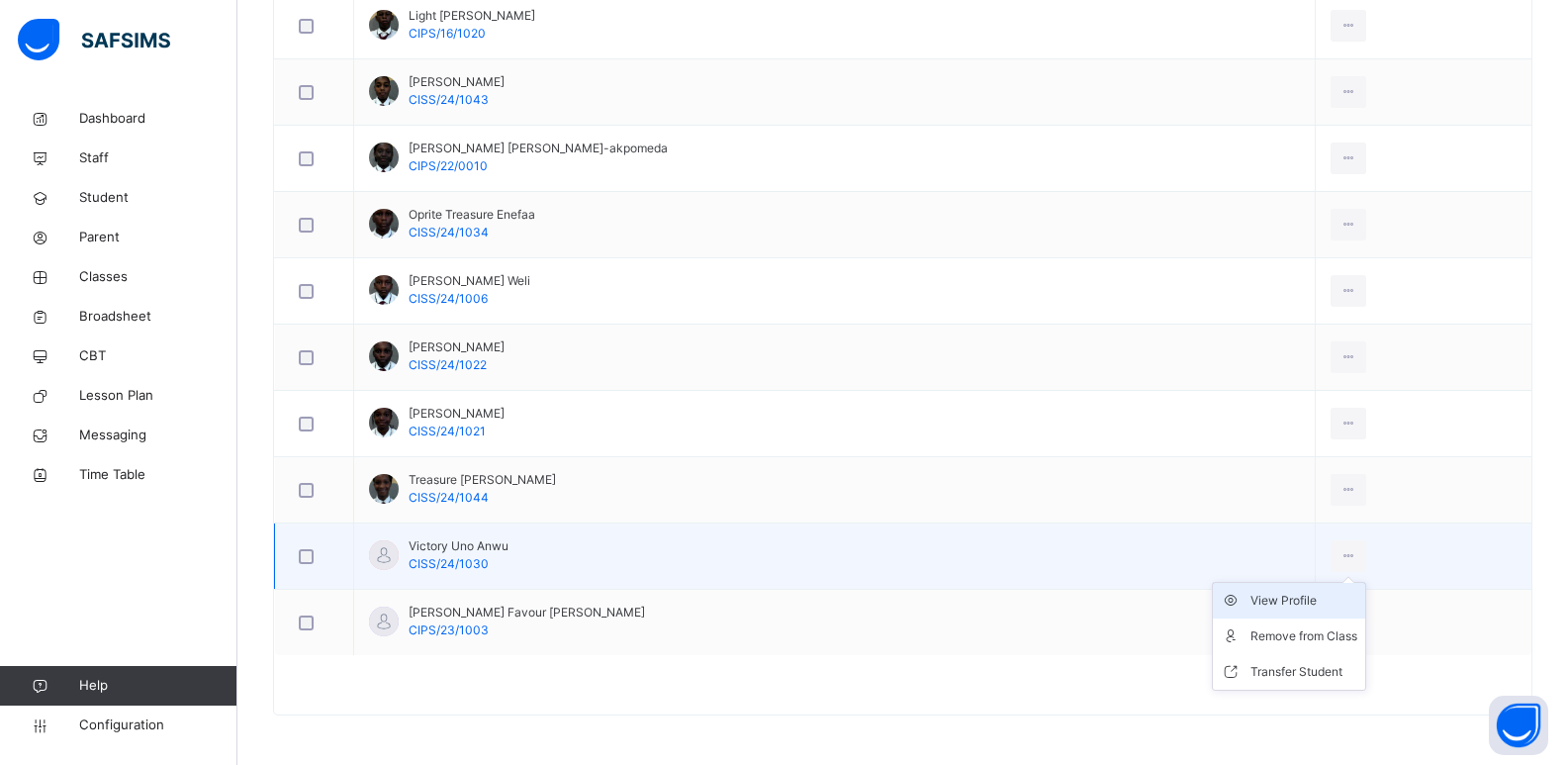
click at [1265, 595] on div "View Profile" at bounding box center [1305, 601] width 107 height 20
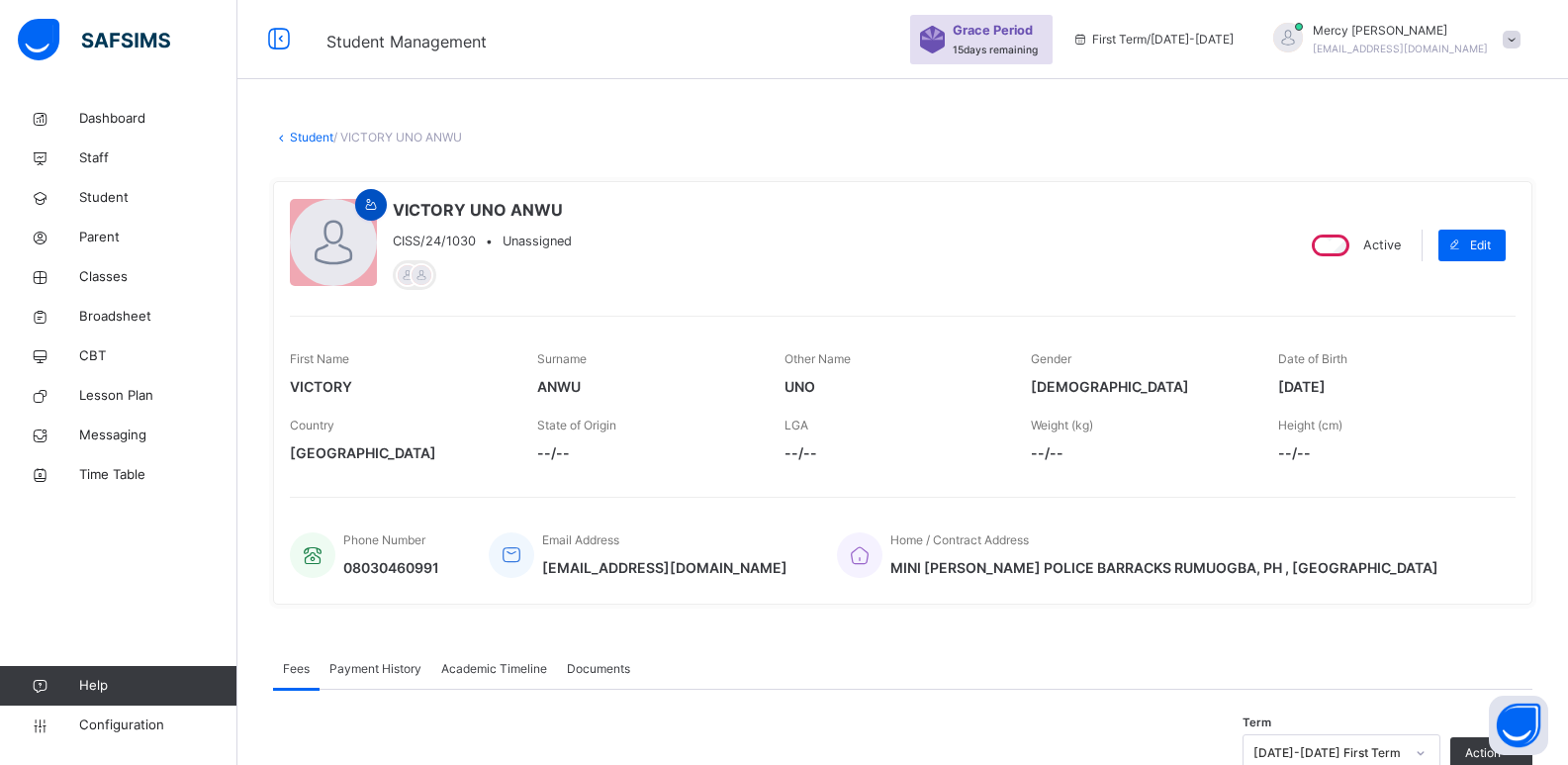
click at [366, 200] on icon at bounding box center [371, 205] width 17 height 18
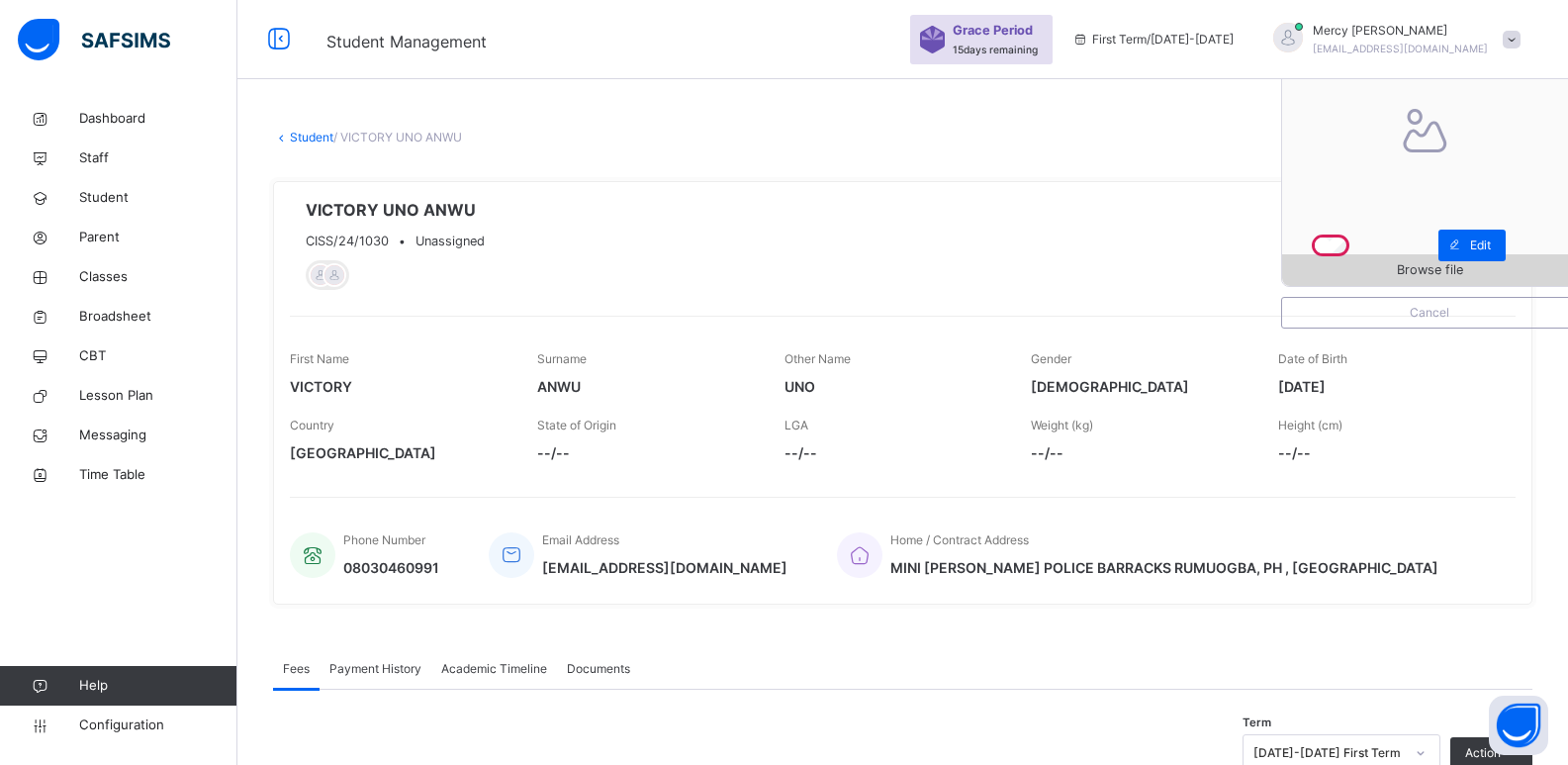
click at [1333, 261] on span "Browse file" at bounding box center [1430, 270] width 295 height 19
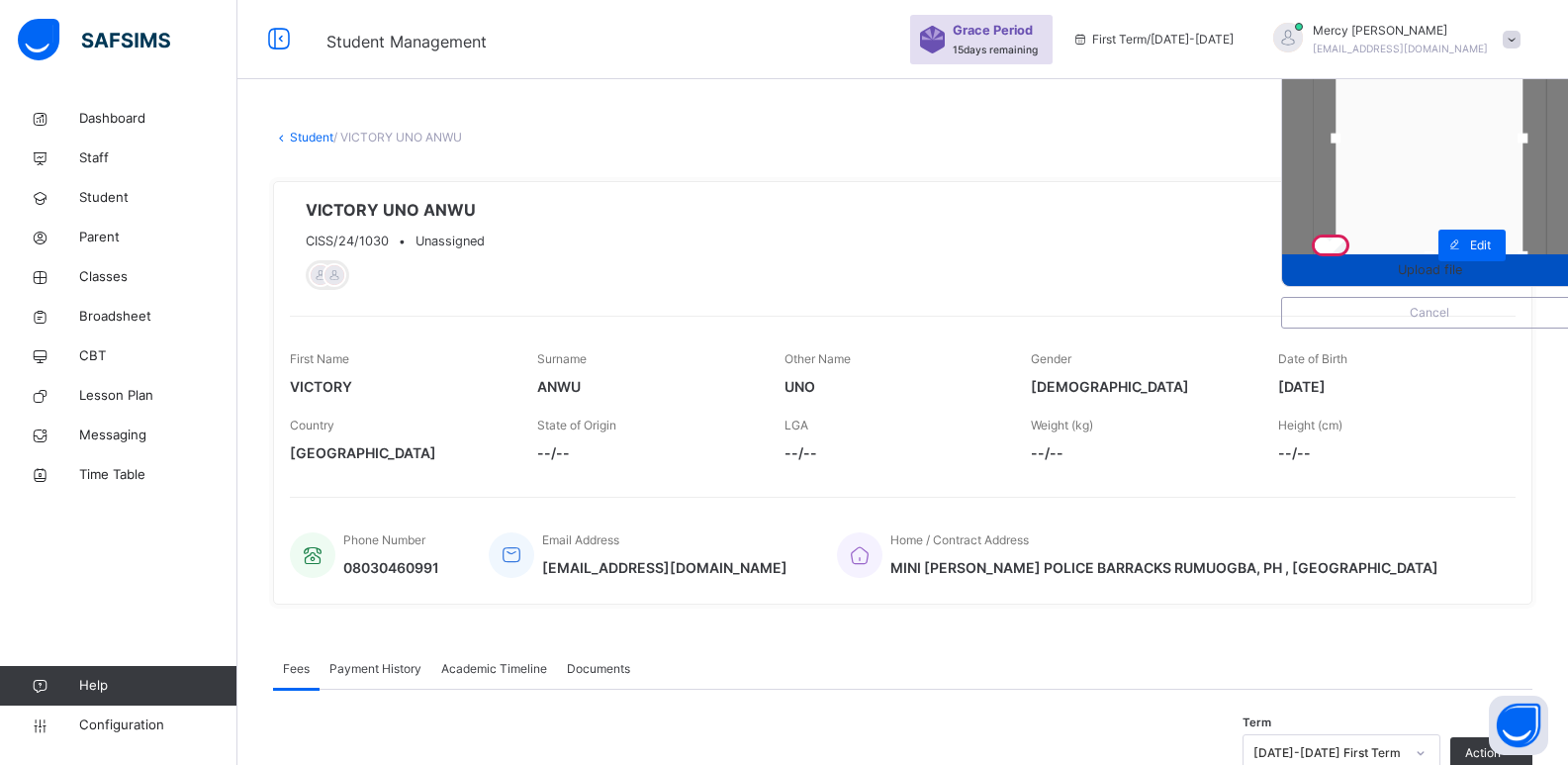
click at [1417, 267] on span "Upload file" at bounding box center [1429, 270] width 64 height 19
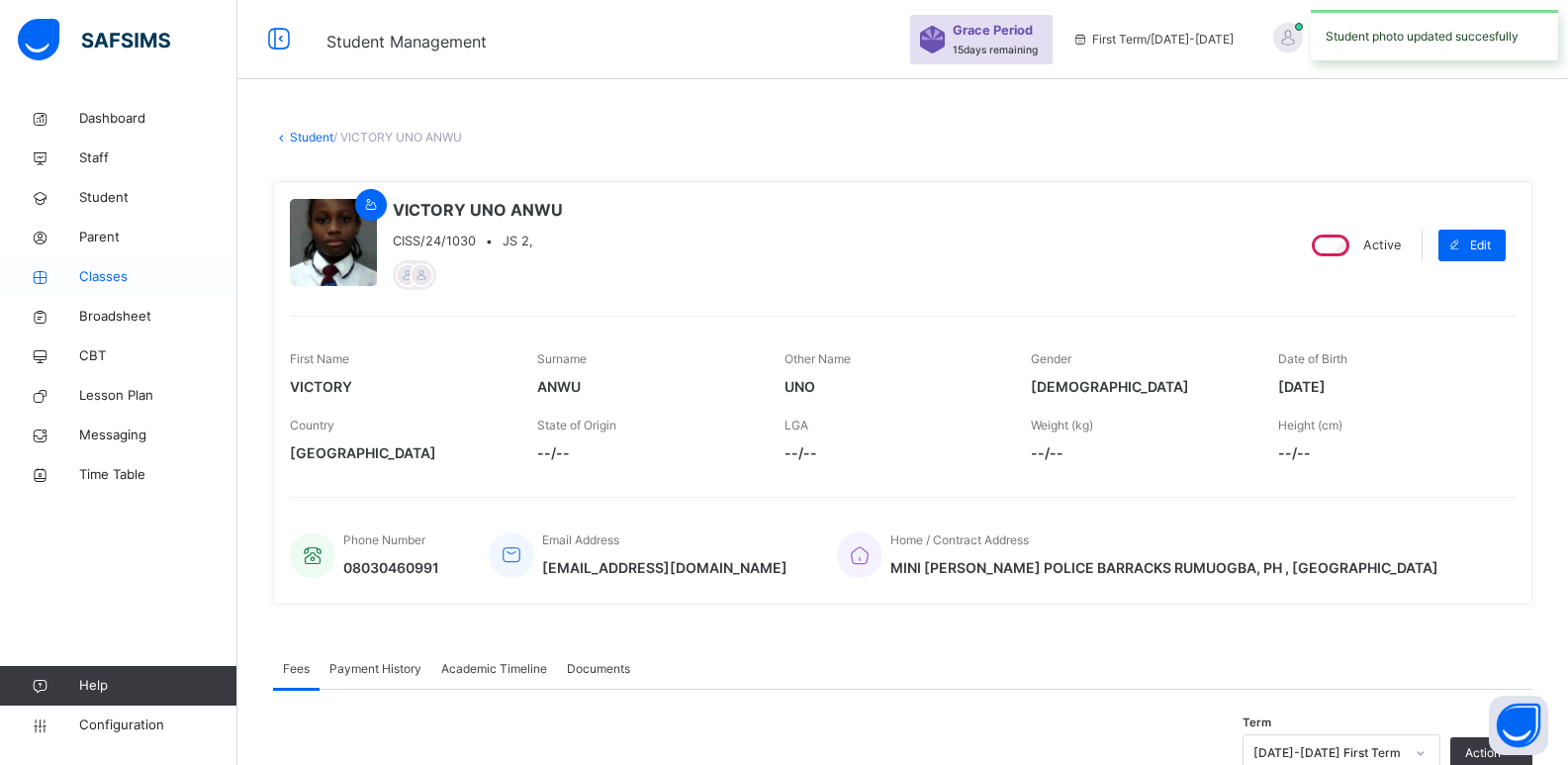
click at [137, 278] on span "Classes" at bounding box center [158, 277] width 158 height 20
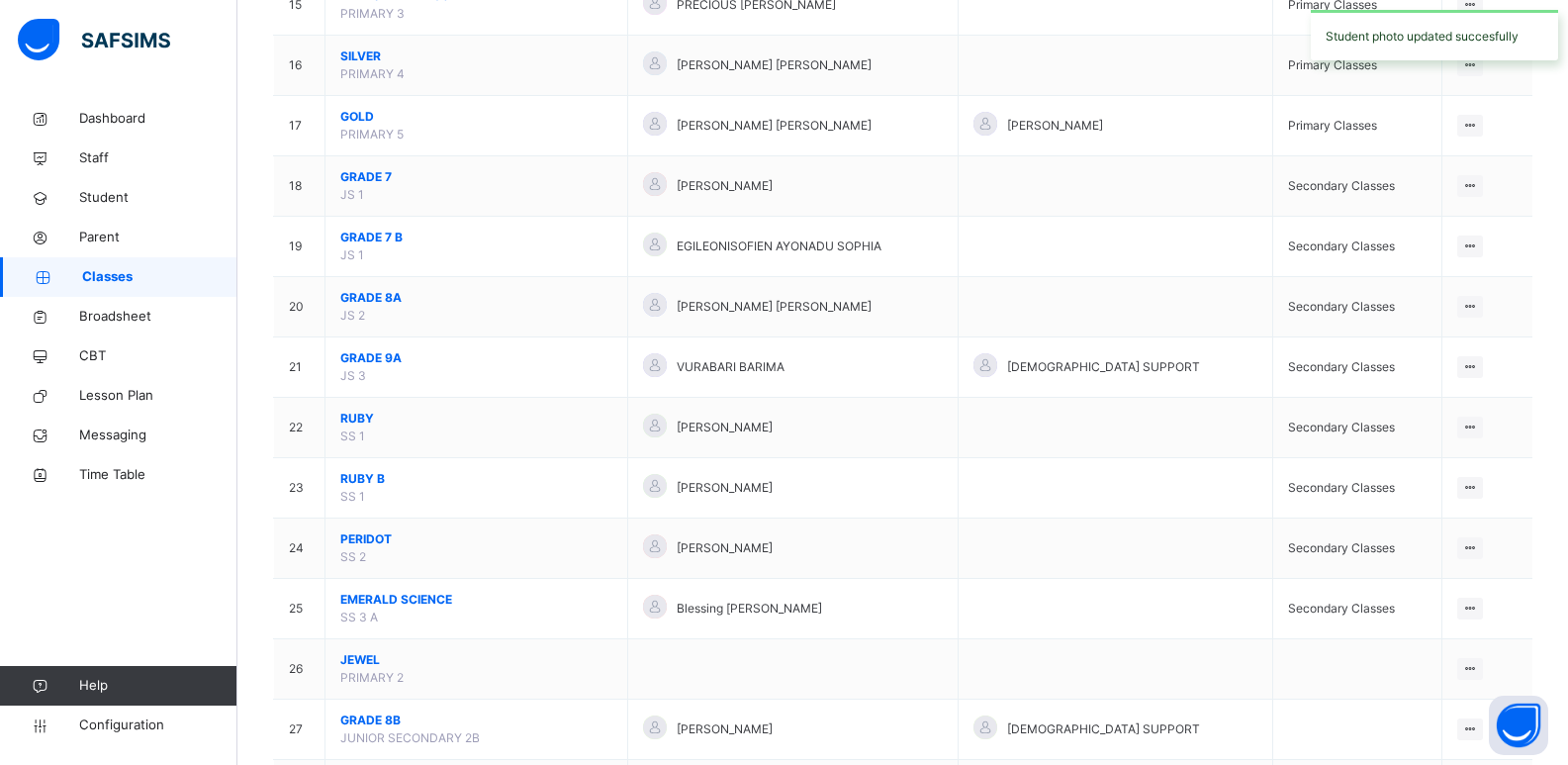
scroll to position [1280, 0]
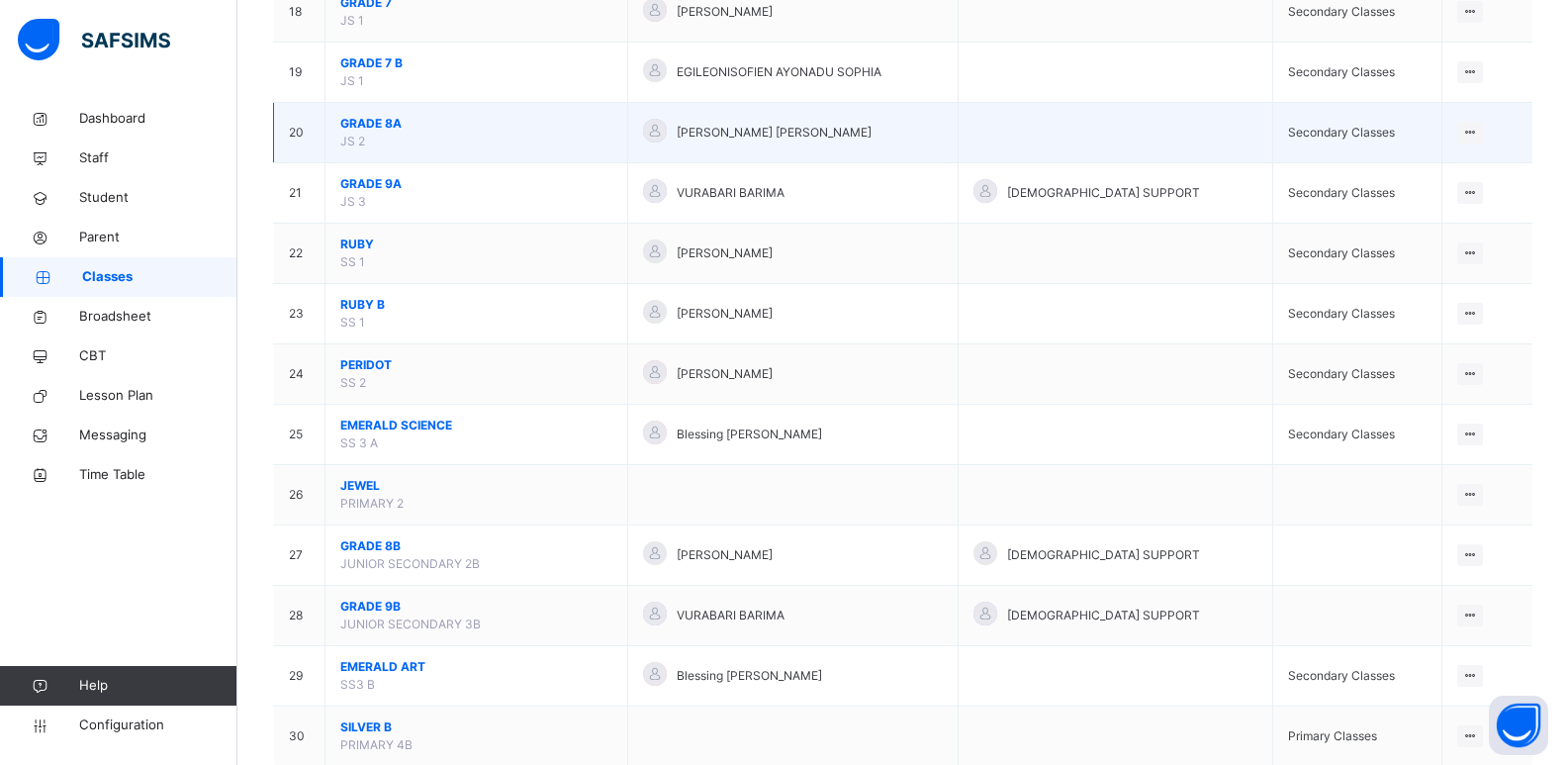
click at [377, 128] on span "GRADE 8A" at bounding box center [476, 124] width 272 height 18
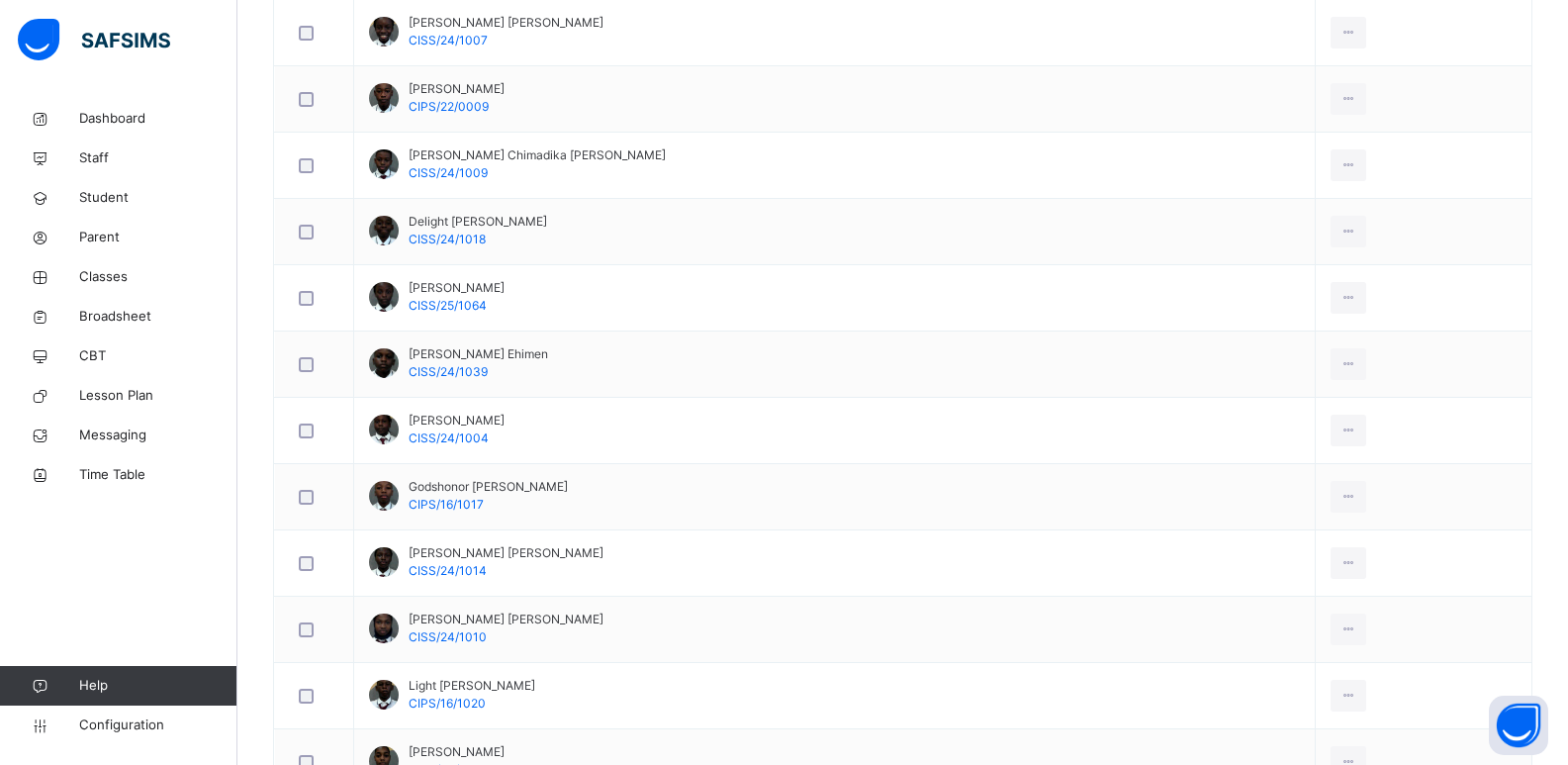
scroll to position [1319, 0]
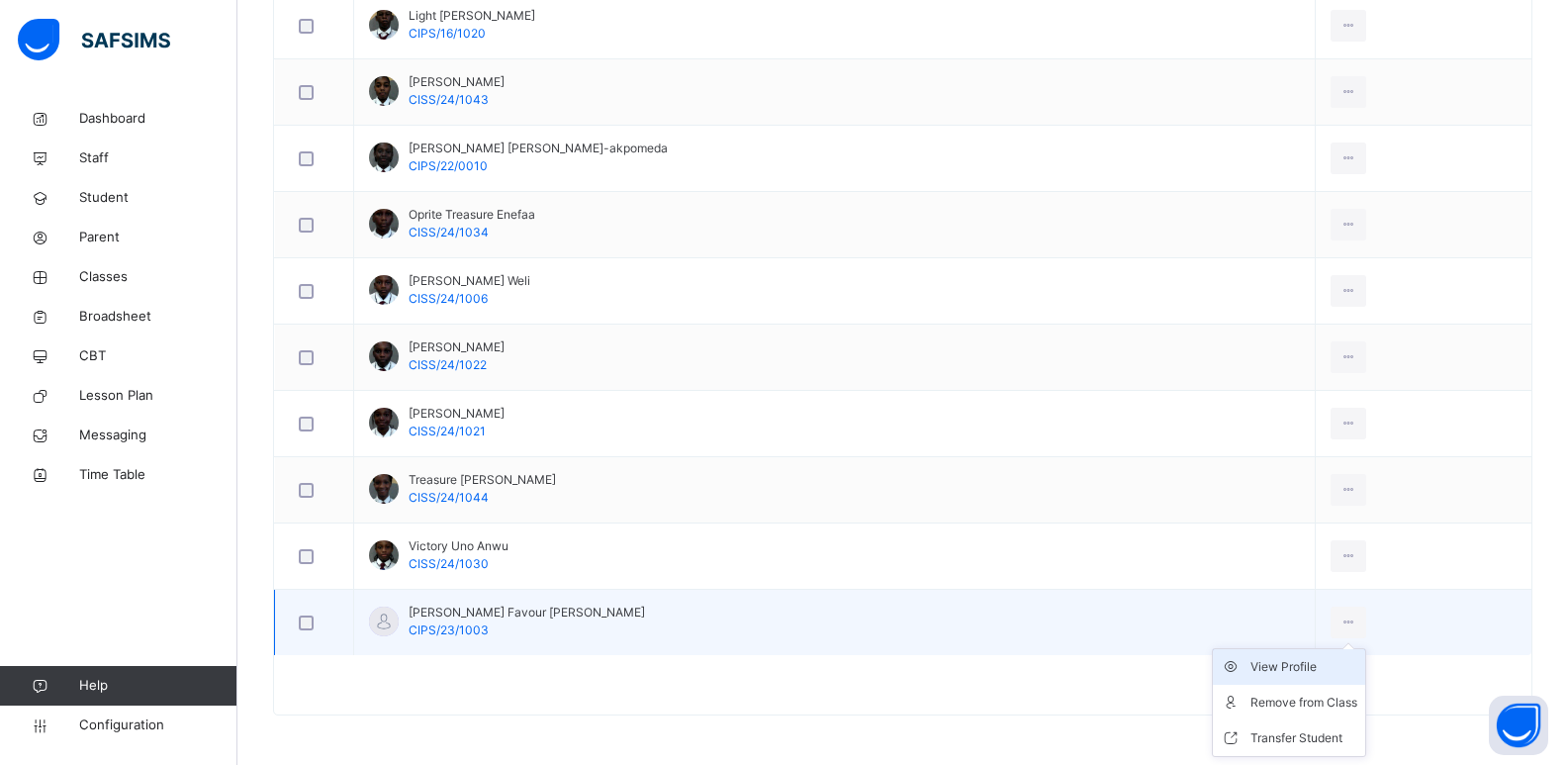
click at [1262, 660] on div "View Profile" at bounding box center [1305, 667] width 107 height 20
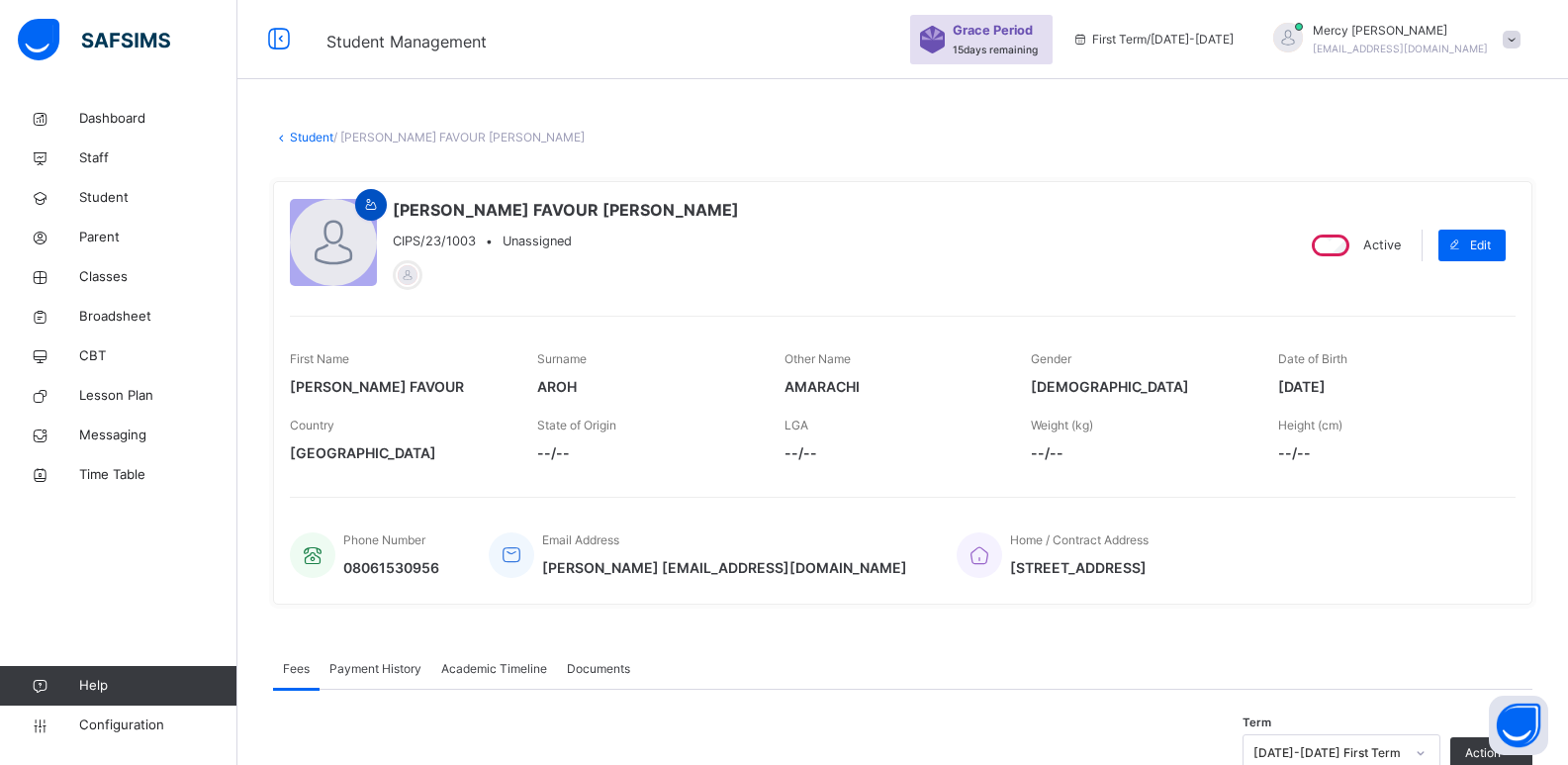
click at [377, 214] on icon at bounding box center [371, 205] width 17 height 18
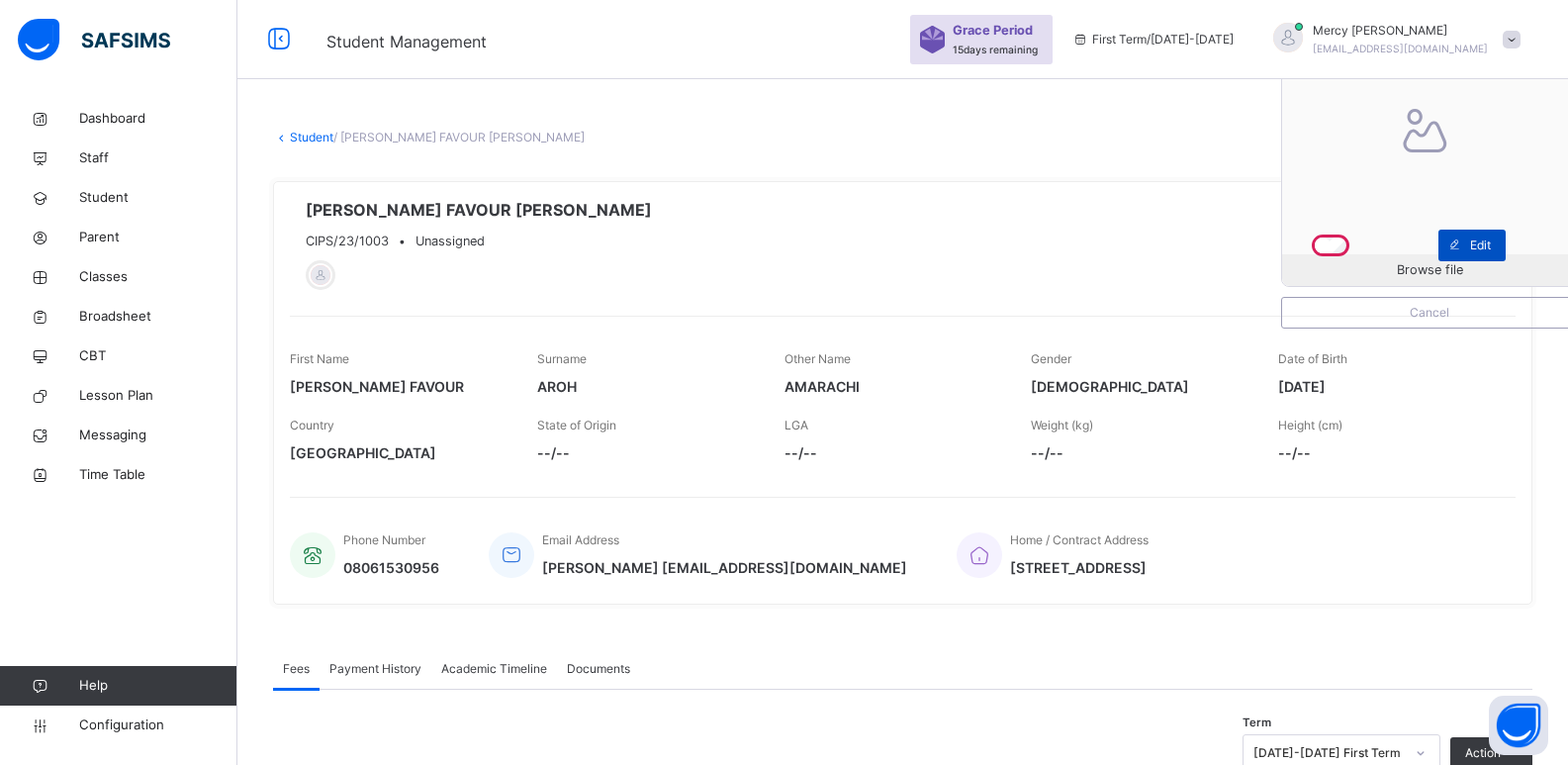
click at [1464, 261] on span at bounding box center [1454, 246] width 32 height 32
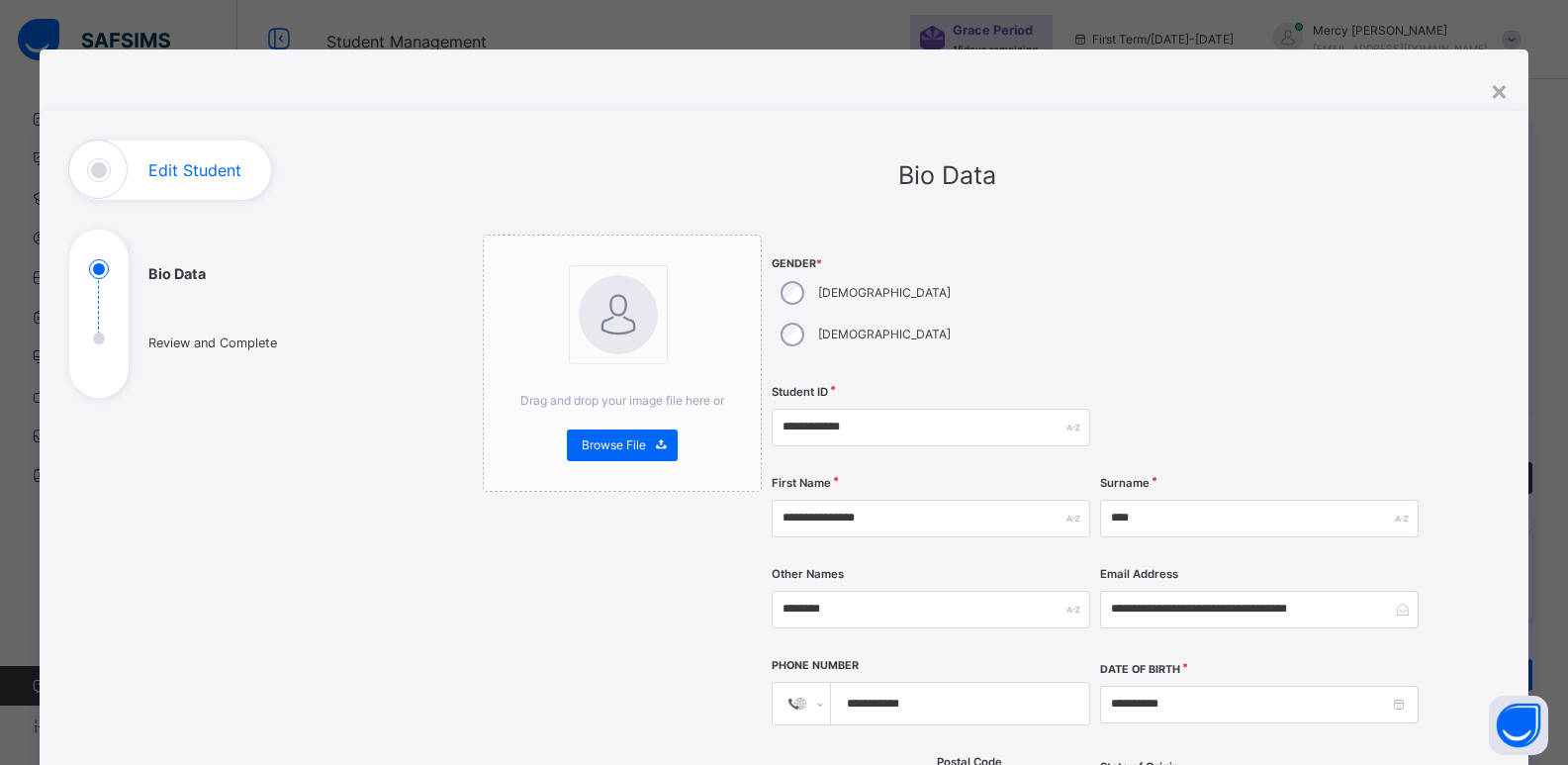
click at [1459, 268] on div "**********" at bounding box center [948, 766] width 1104 height 1251
click at [1506, 87] on div "×" at bounding box center [1499, 90] width 19 height 42
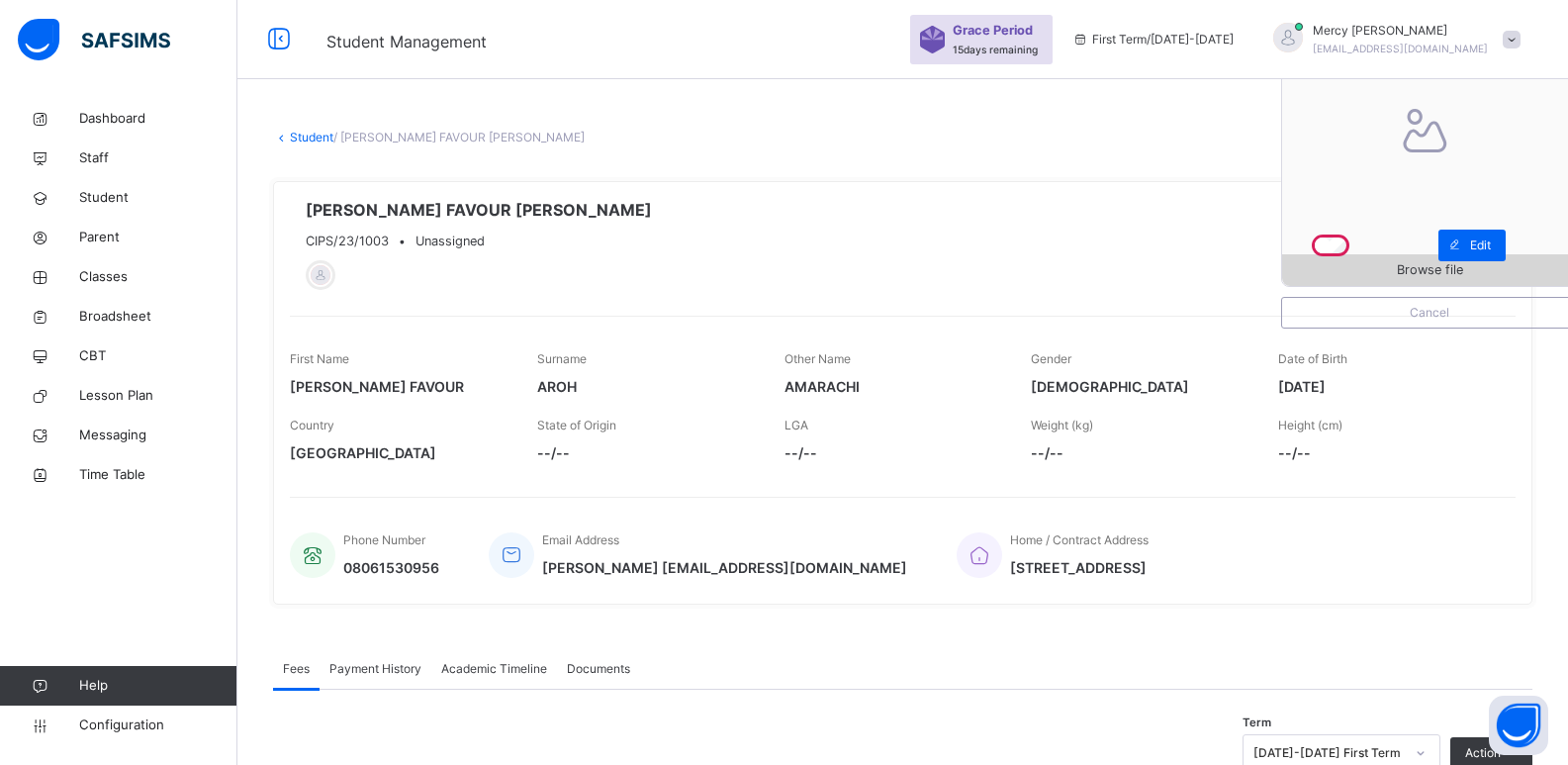
click at [1399, 270] on span "Browse file" at bounding box center [1430, 270] width 295 height 19
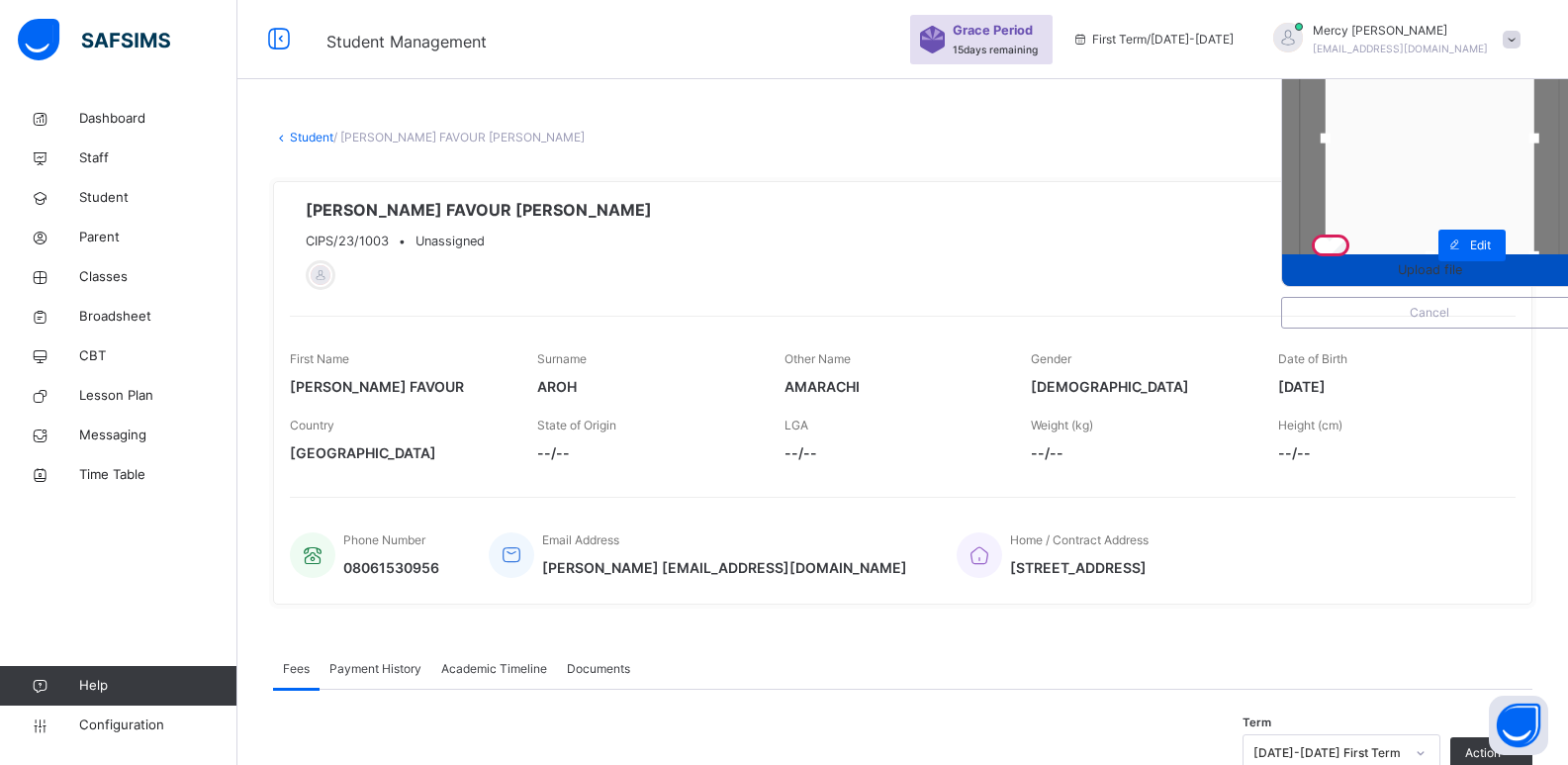
click at [1390, 271] on span "Upload file" at bounding box center [1430, 270] width 295 height 19
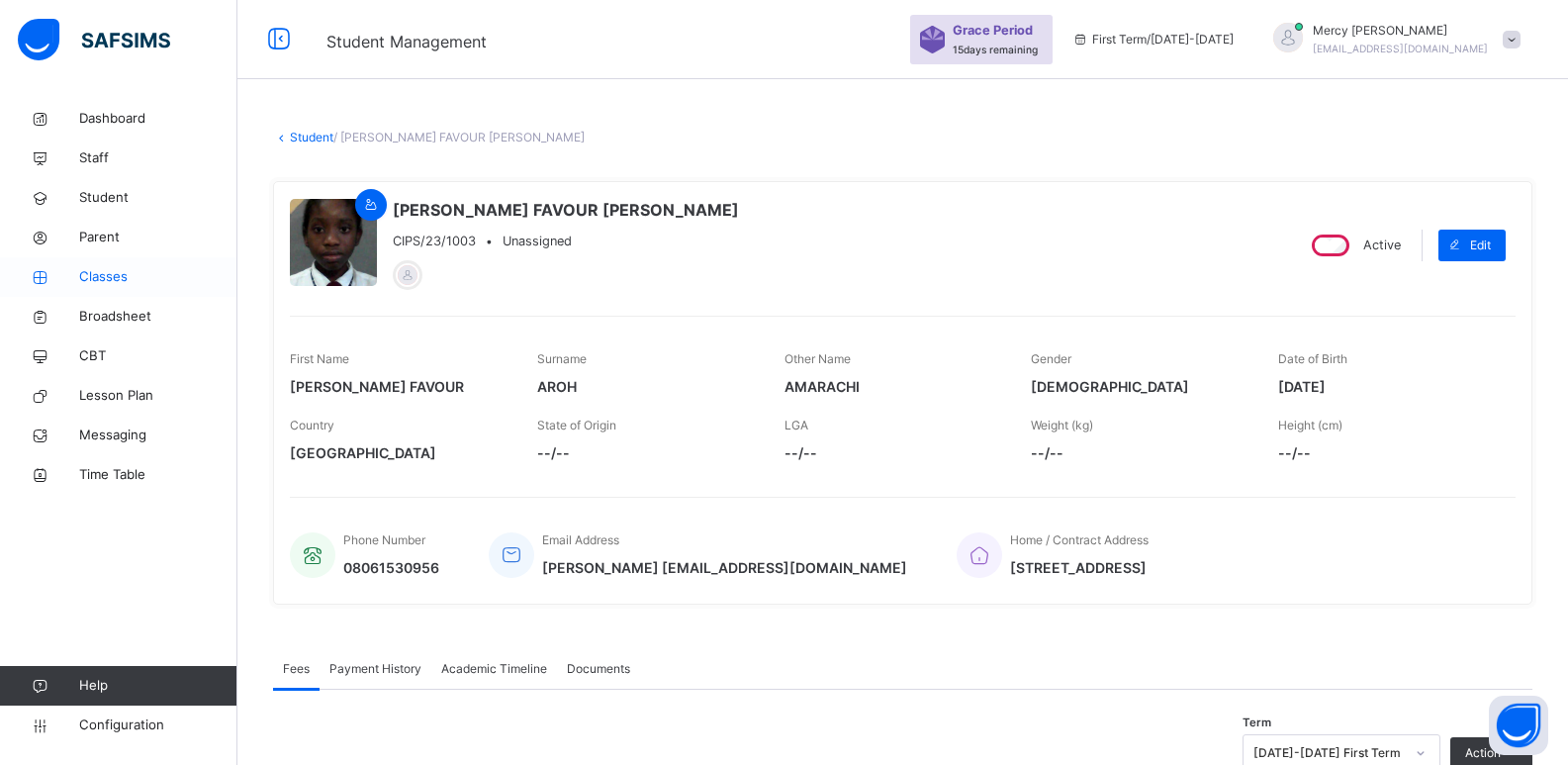
click at [112, 289] on link "Classes" at bounding box center [119, 277] width 238 height 40
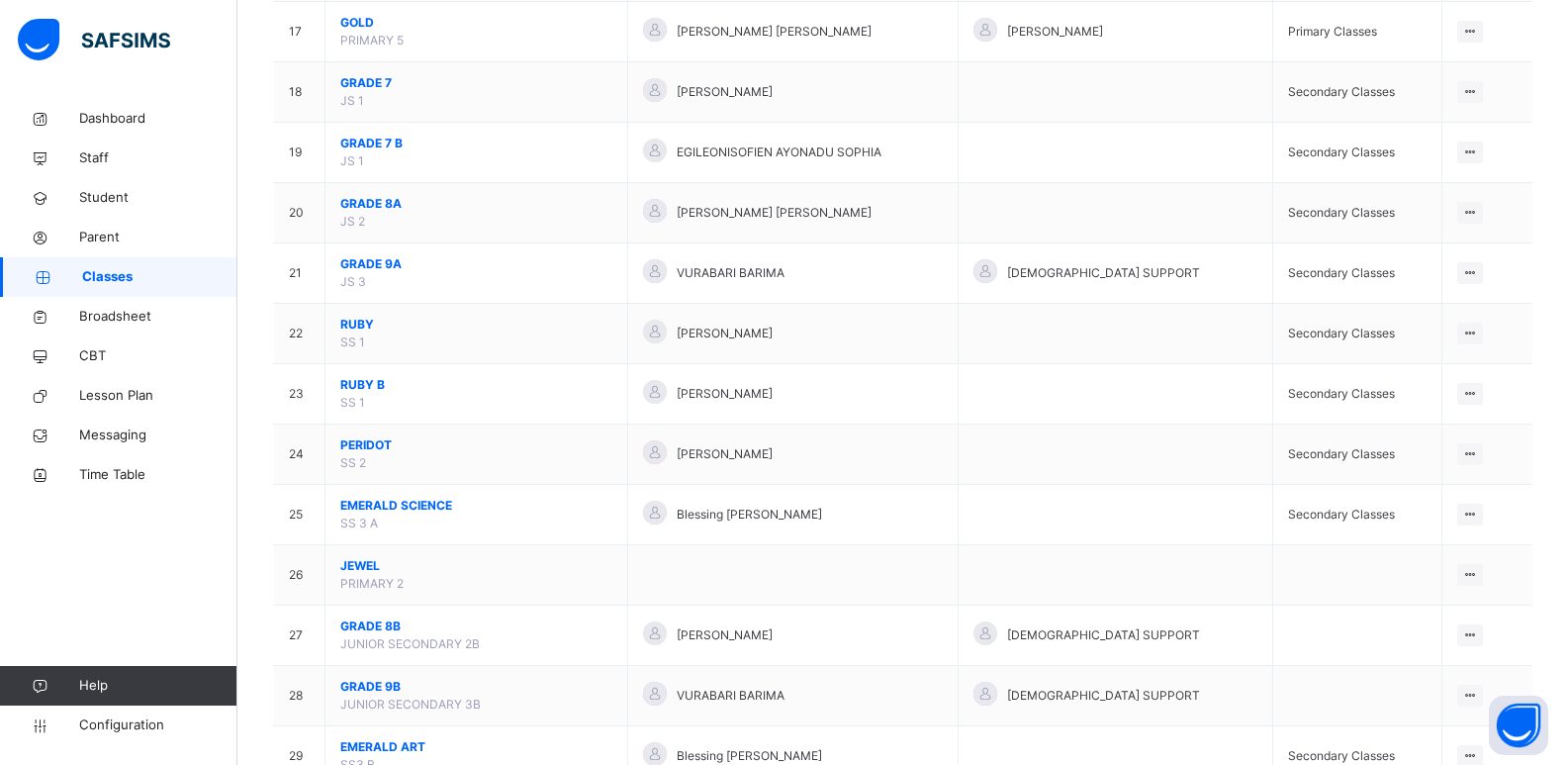
scroll to position [1201, 0]
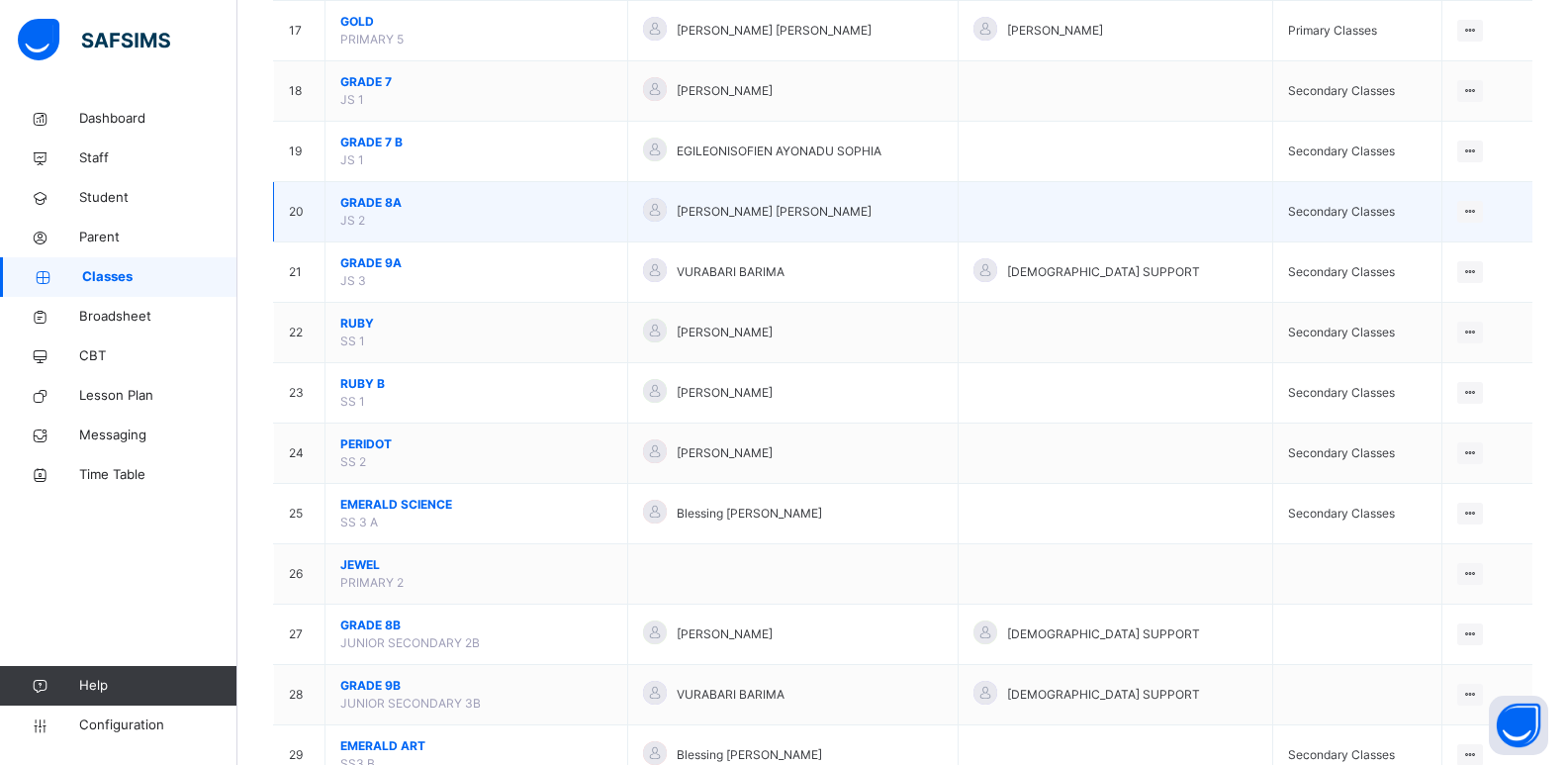
click at [378, 203] on span "GRADE 8A" at bounding box center [476, 203] width 272 height 18
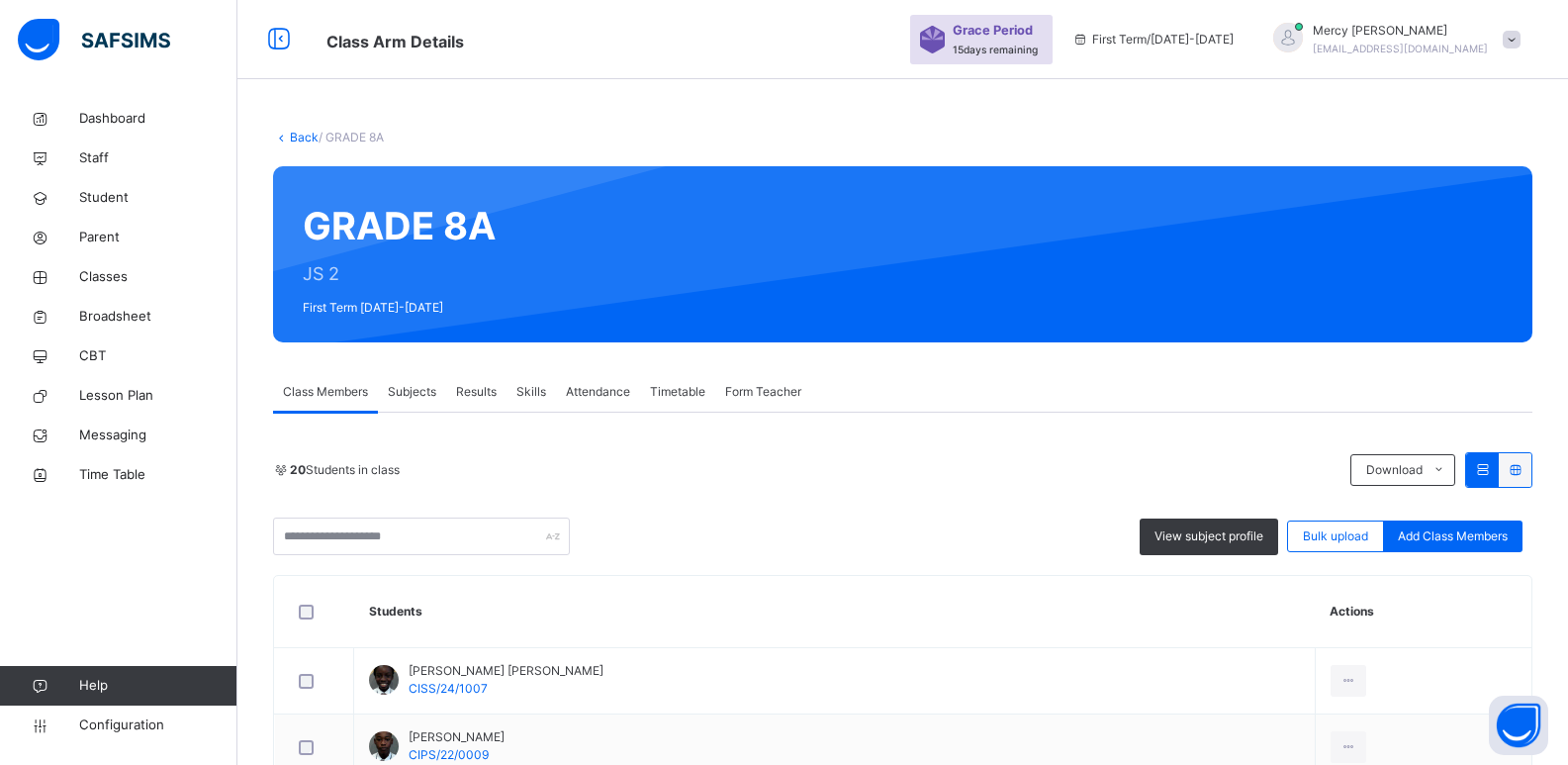
click at [303, 140] on link "Back" at bounding box center [304, 137] width 29 height 15
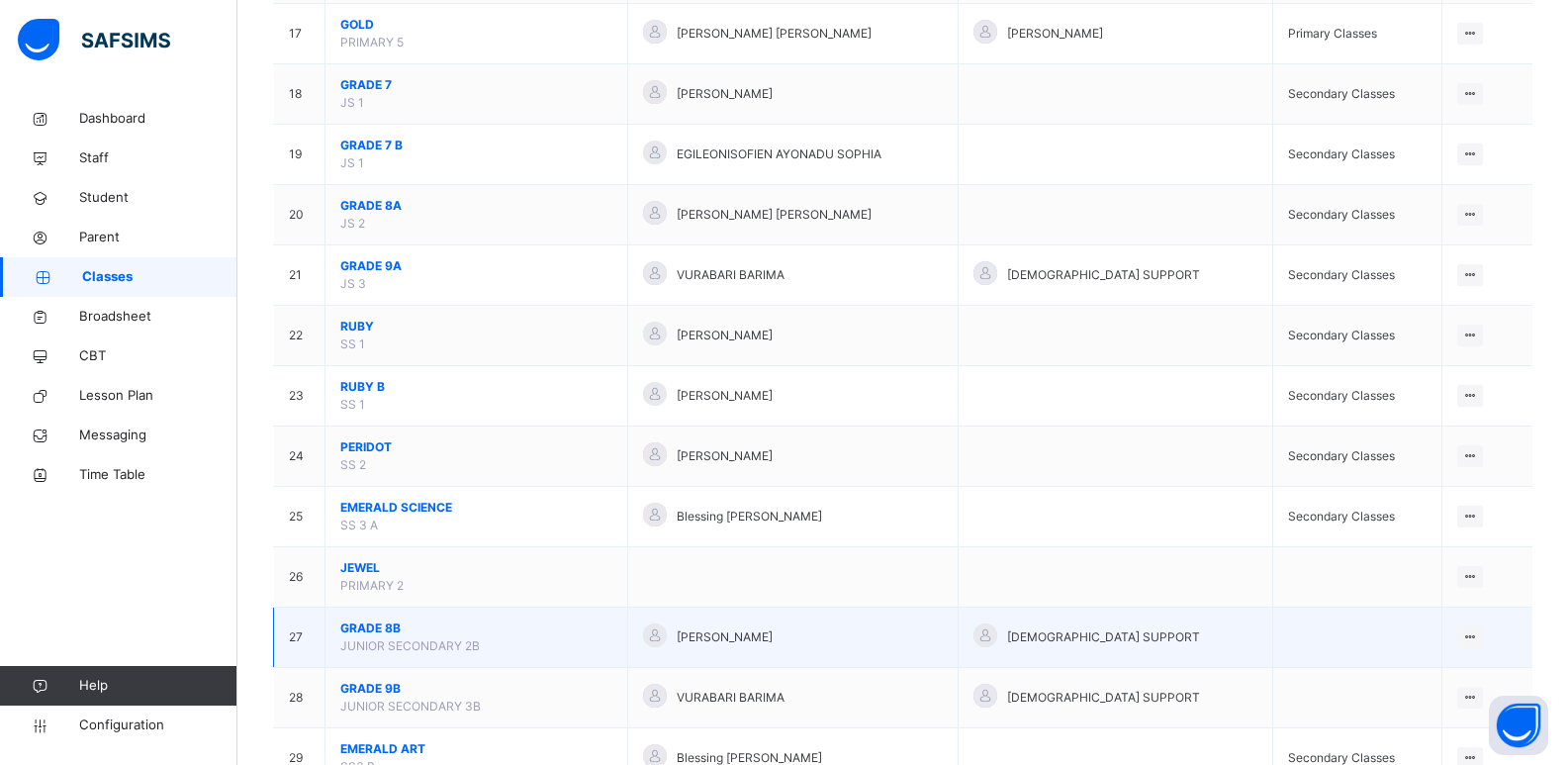
scroll to position [1255, 0]
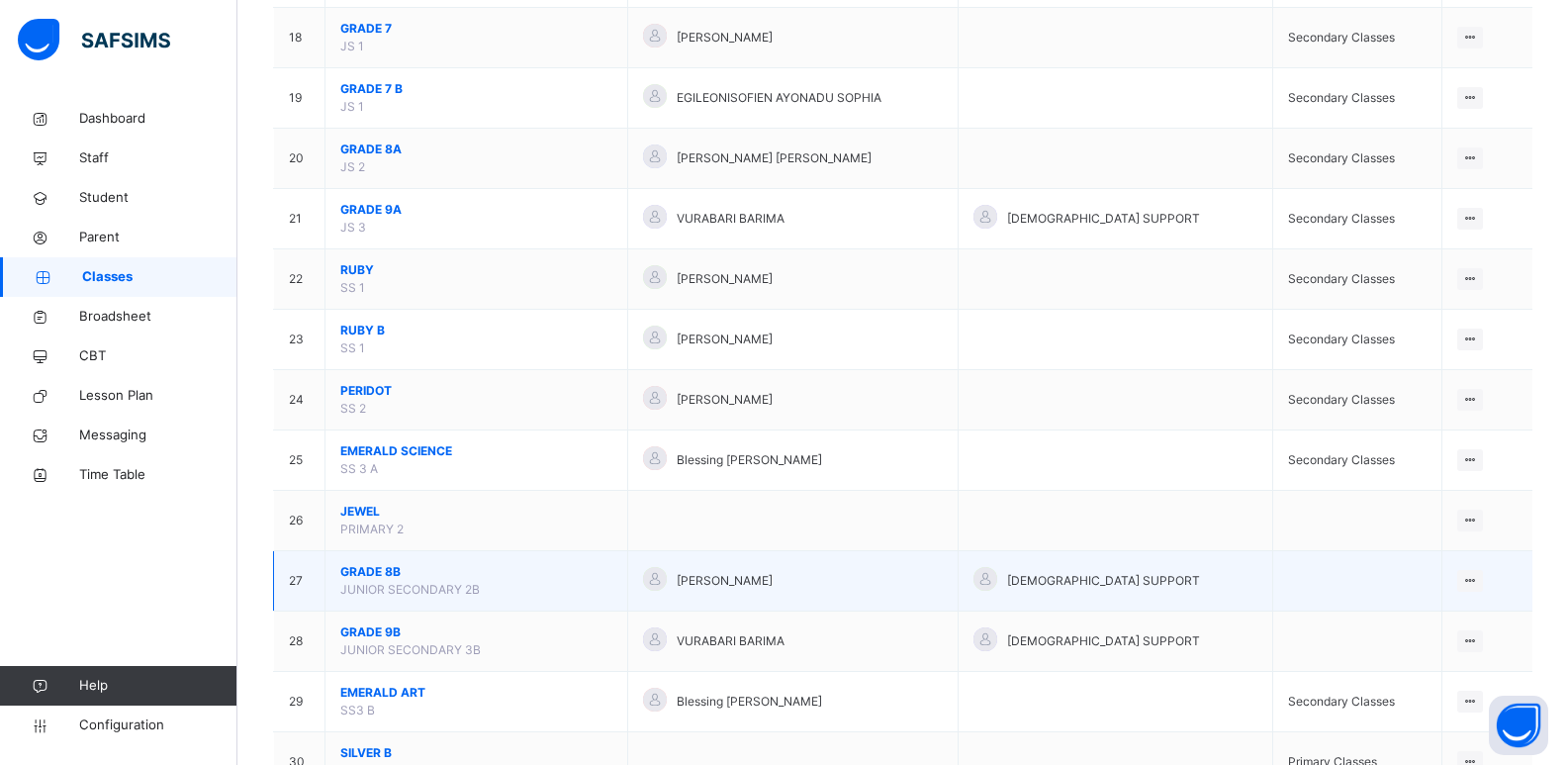
click at [382, 570] on span "GRADE 8B" at bounding box center [476, 572] width 272 height 18
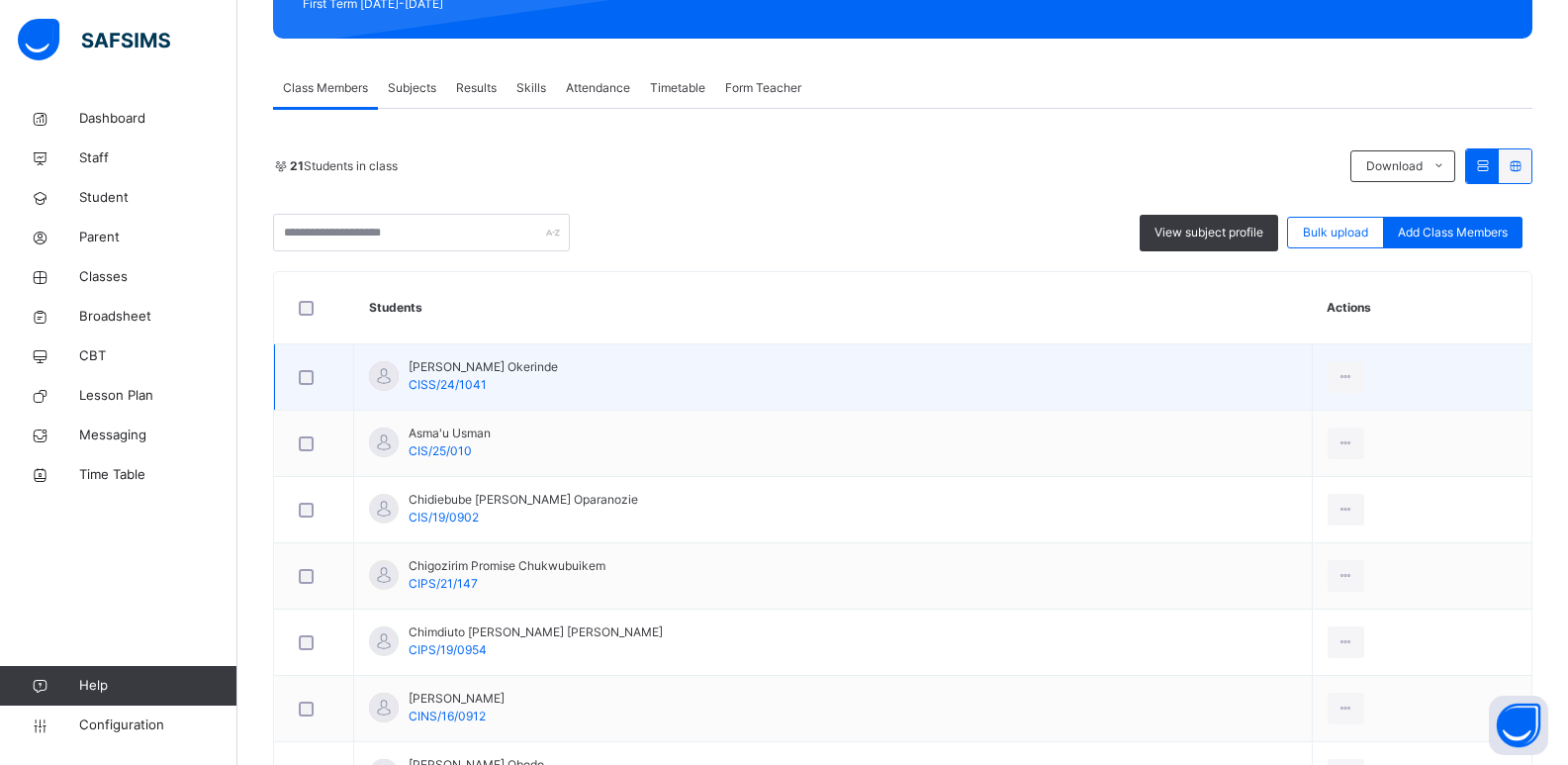
scroll to position [317, 0]
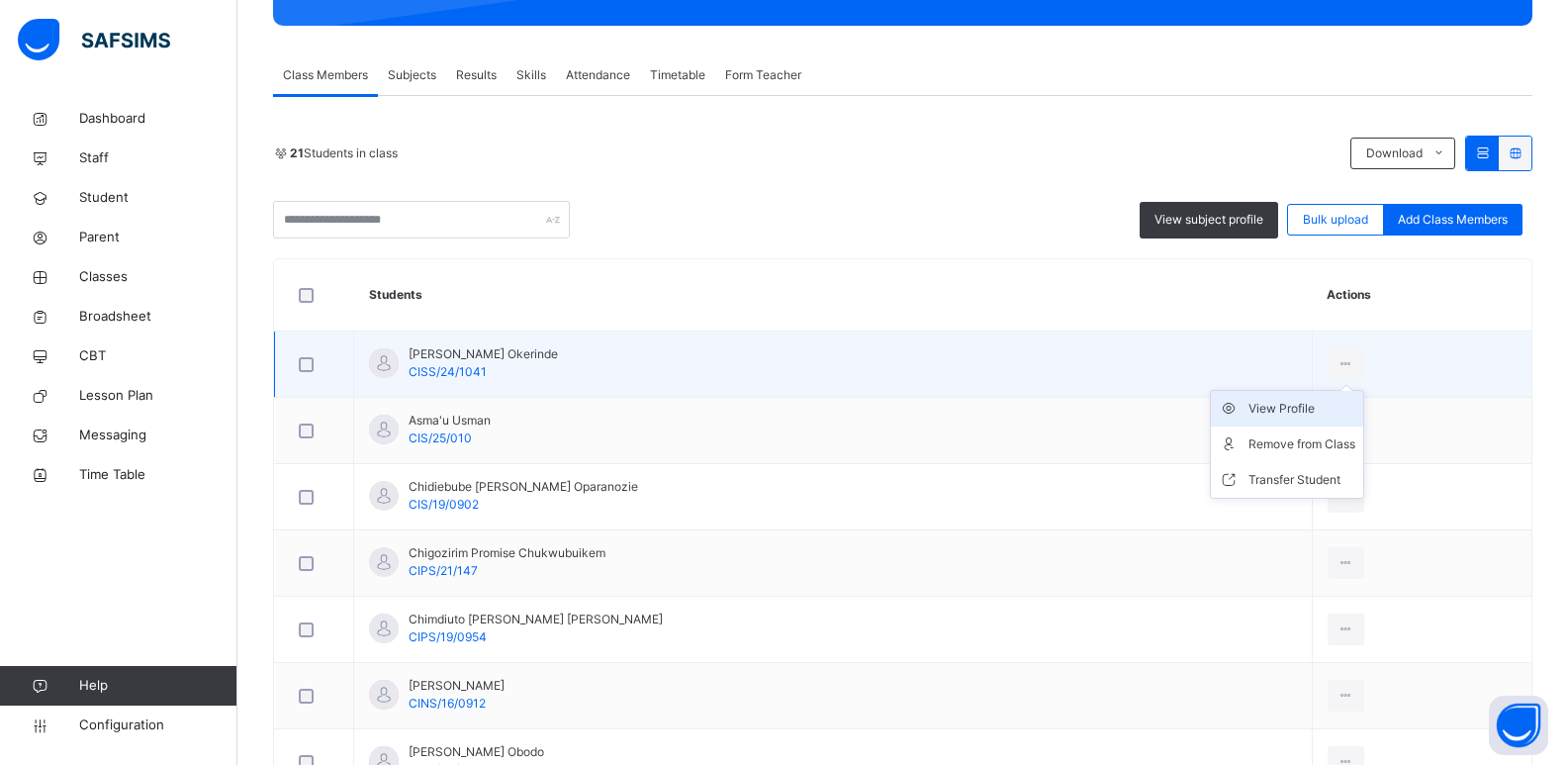
click at [1304, 410] on div "View Profile" at bounding box center [1303, 409] width 107 height 20
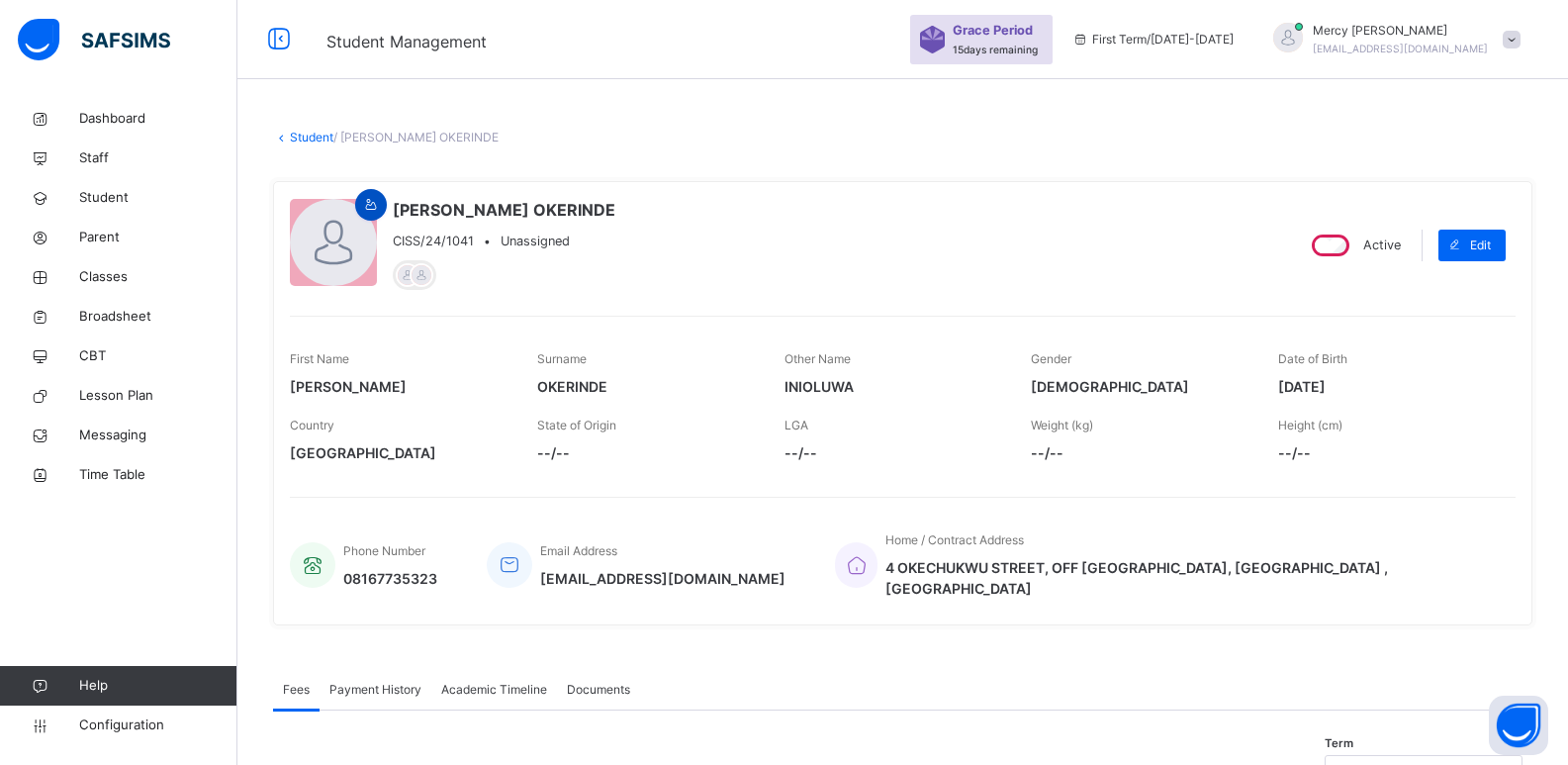
click at [374, 210] on icon at bounding box center [371, 205] width 17 height 18
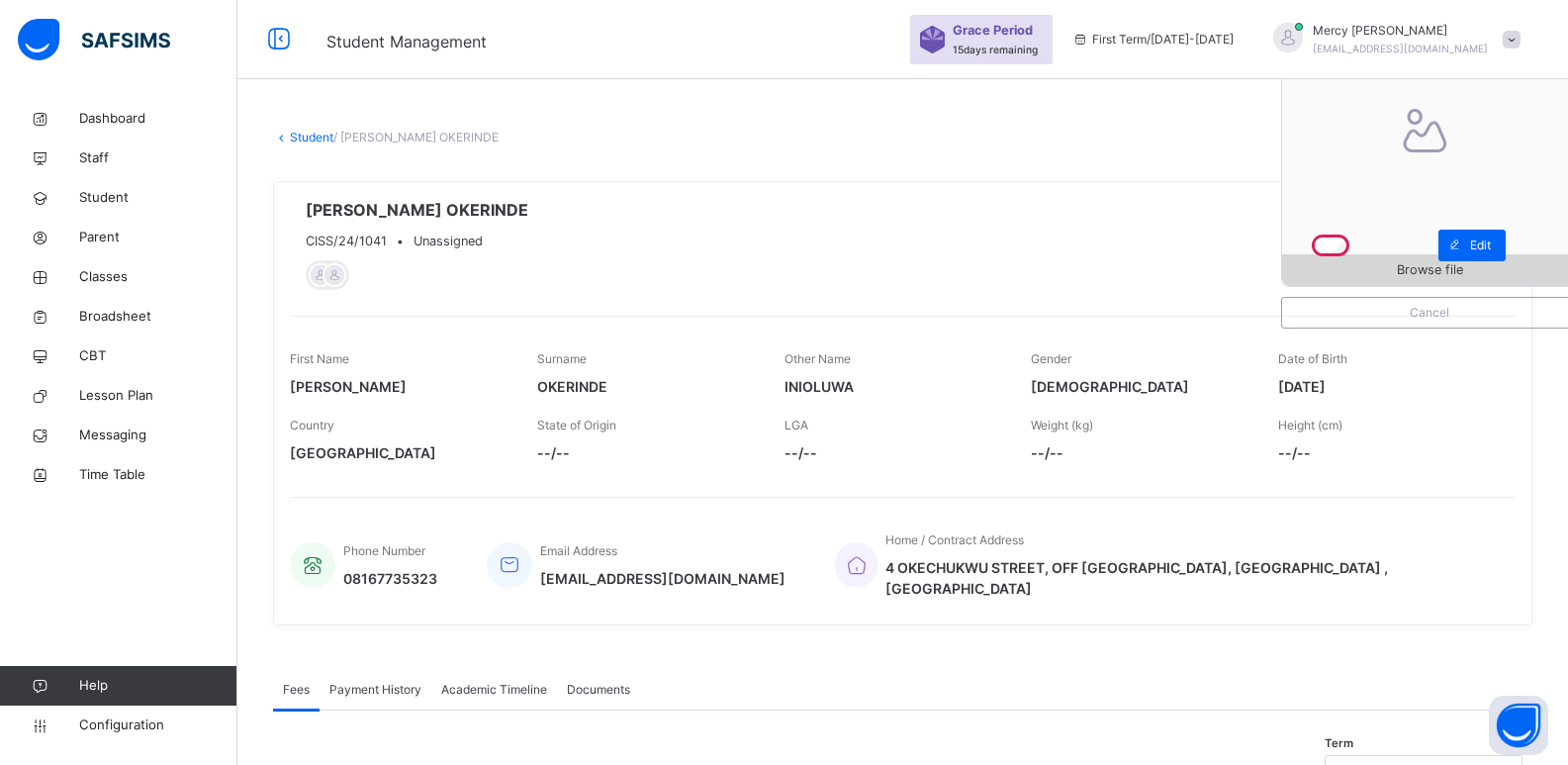
click at [1433, 274] on span "Browse file" at bounding box center [1429, 270] width 66 height 19
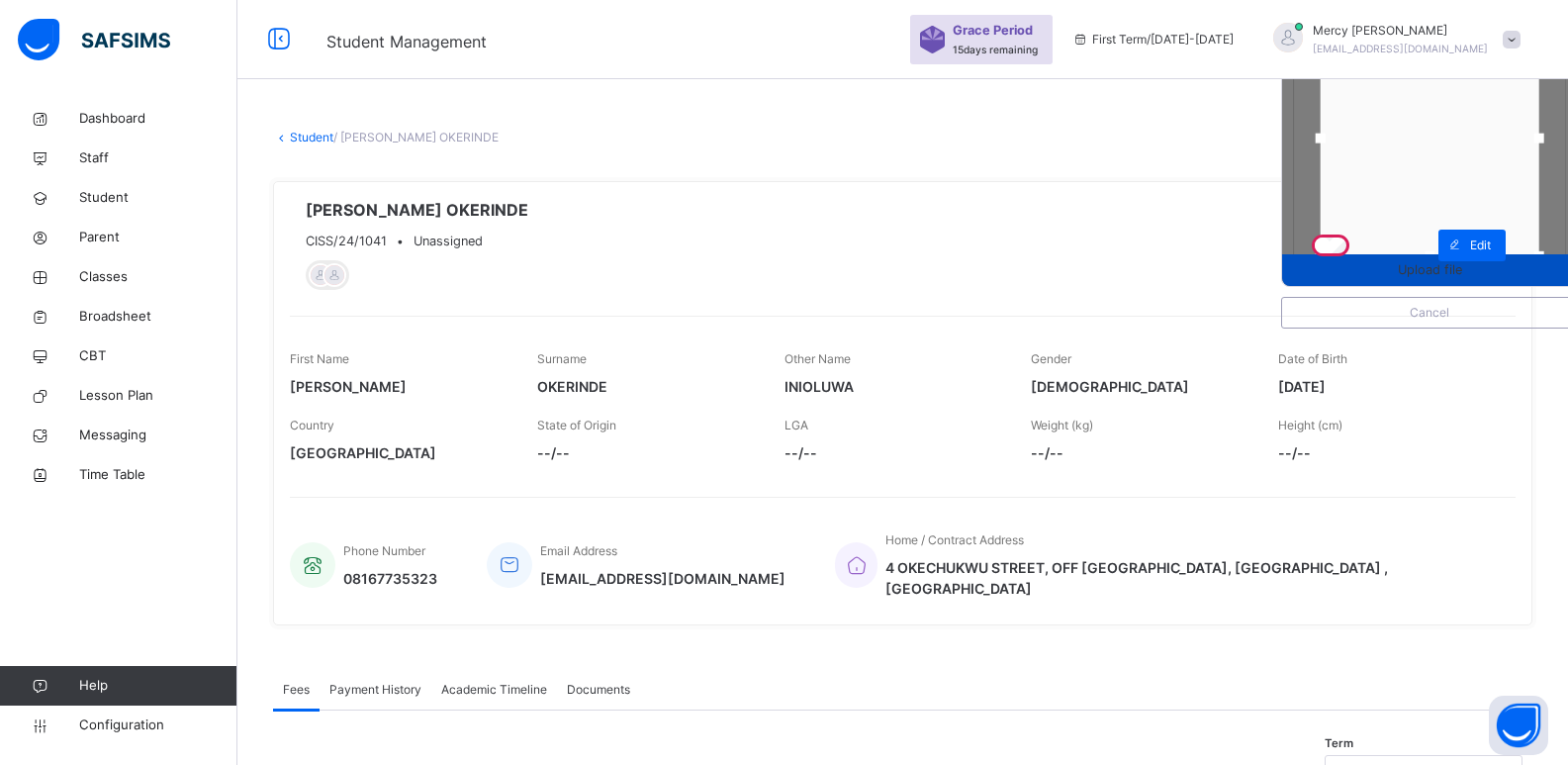
click at [1406, 270] on span "Upload file" at bounding box center [1430, 270] width 295 height 19
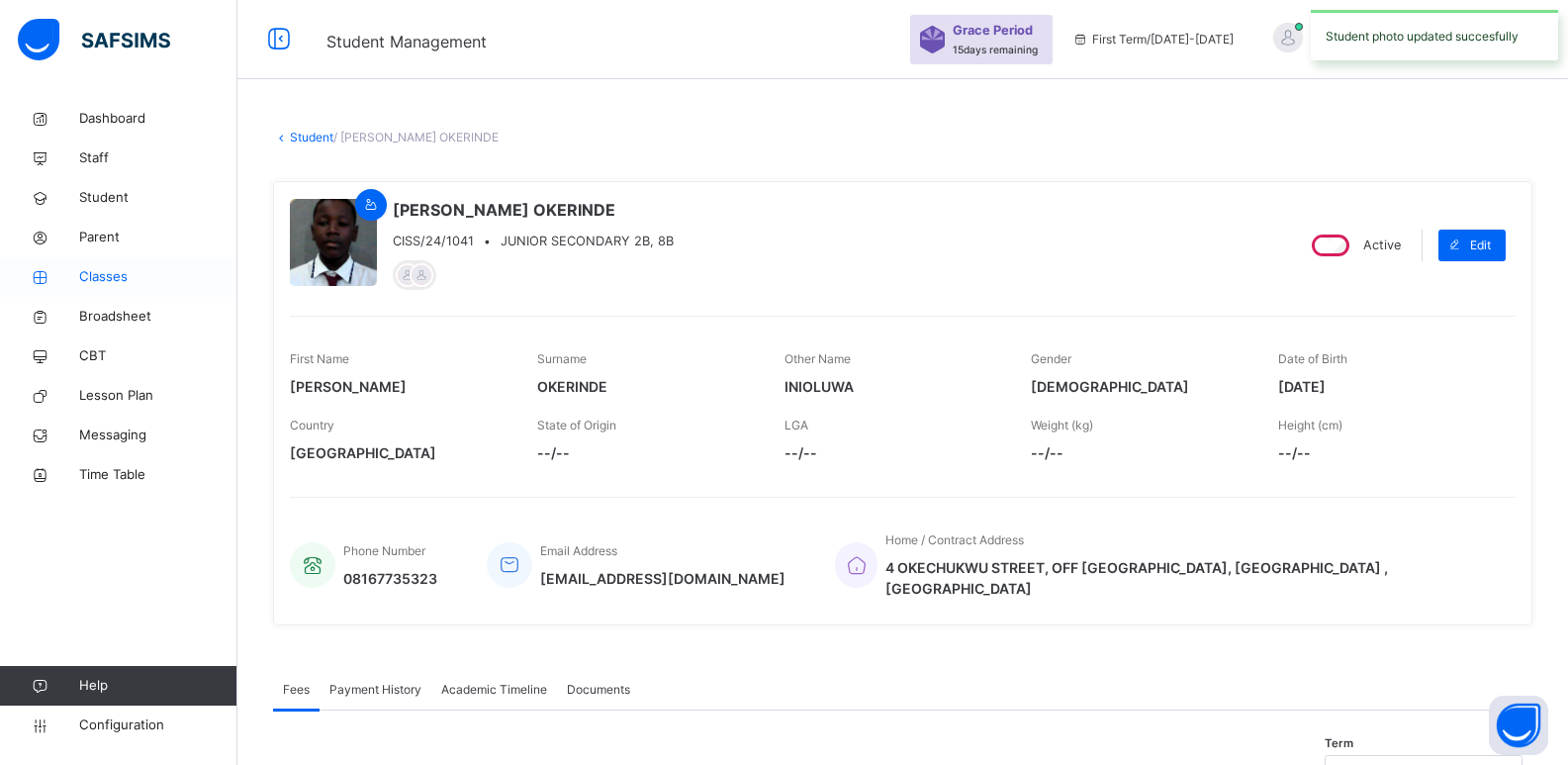
click at [109, 270] on span "Classes" at bounding box center [158, 277] width 158 height 20
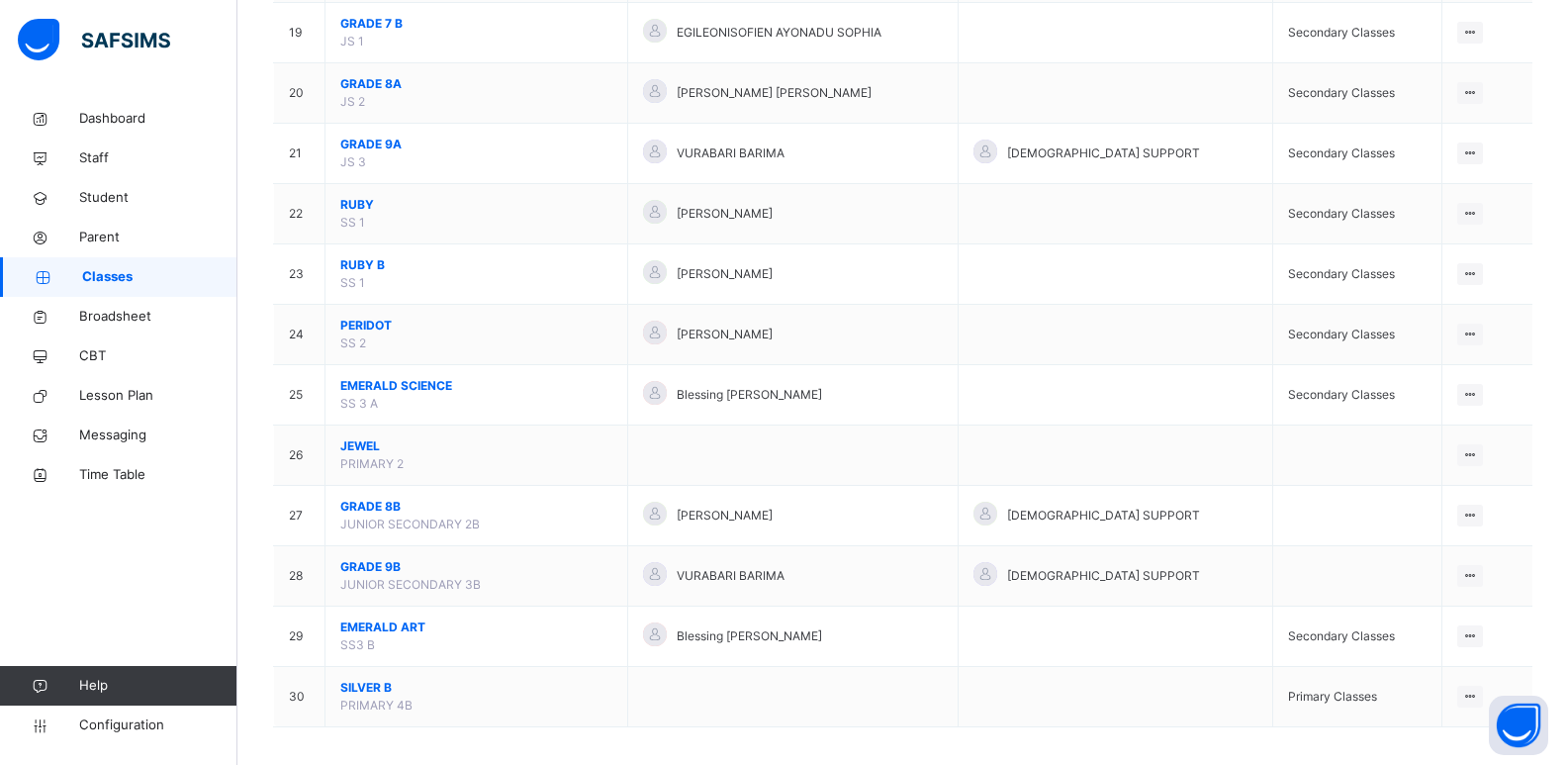
scroll to position [1332, 0]
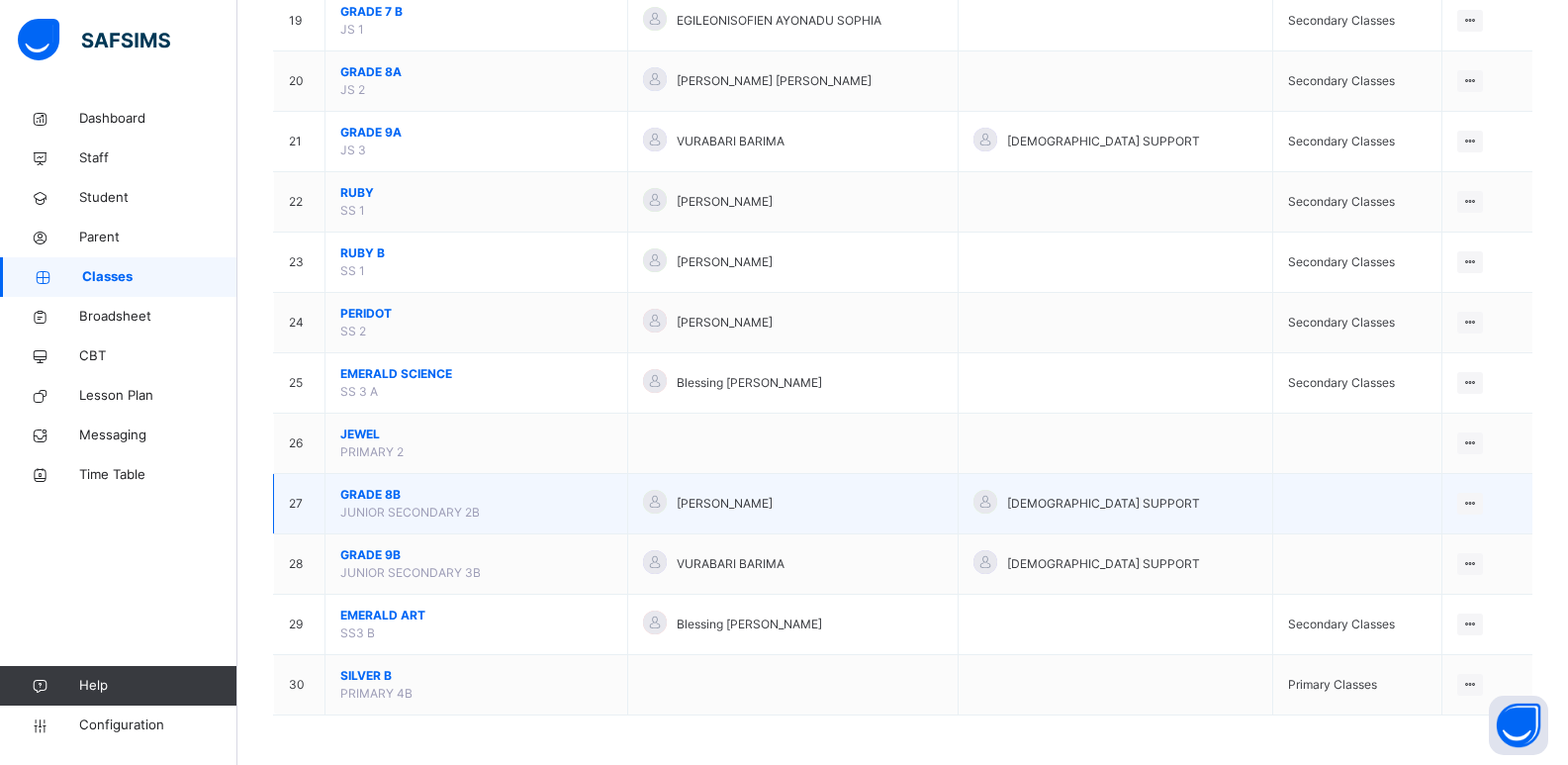
click at [388, 494] on span "GRADE 8B" at bounding box center [476, 494] width 272 height 18
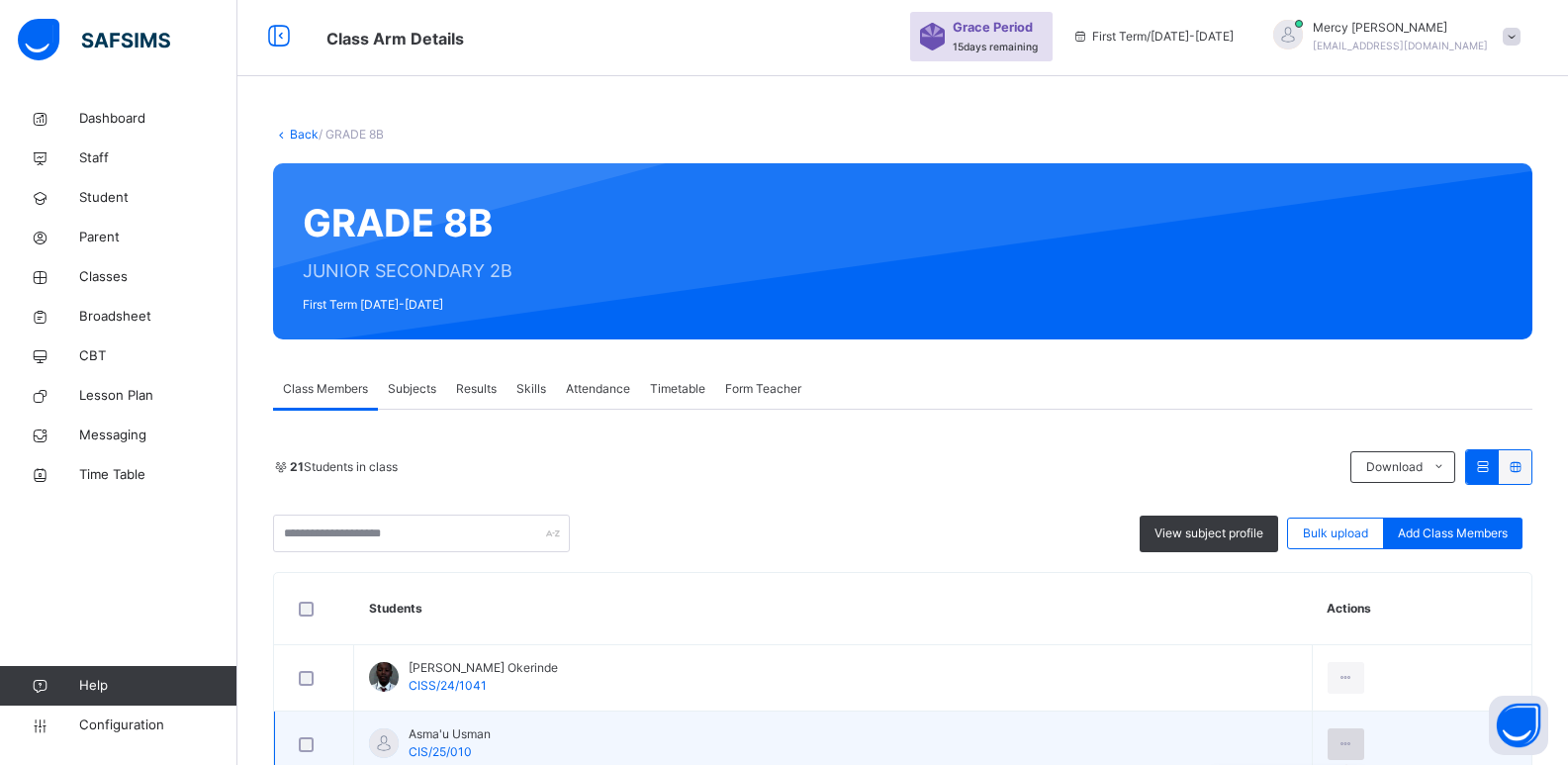
scroll to position [396, 0]
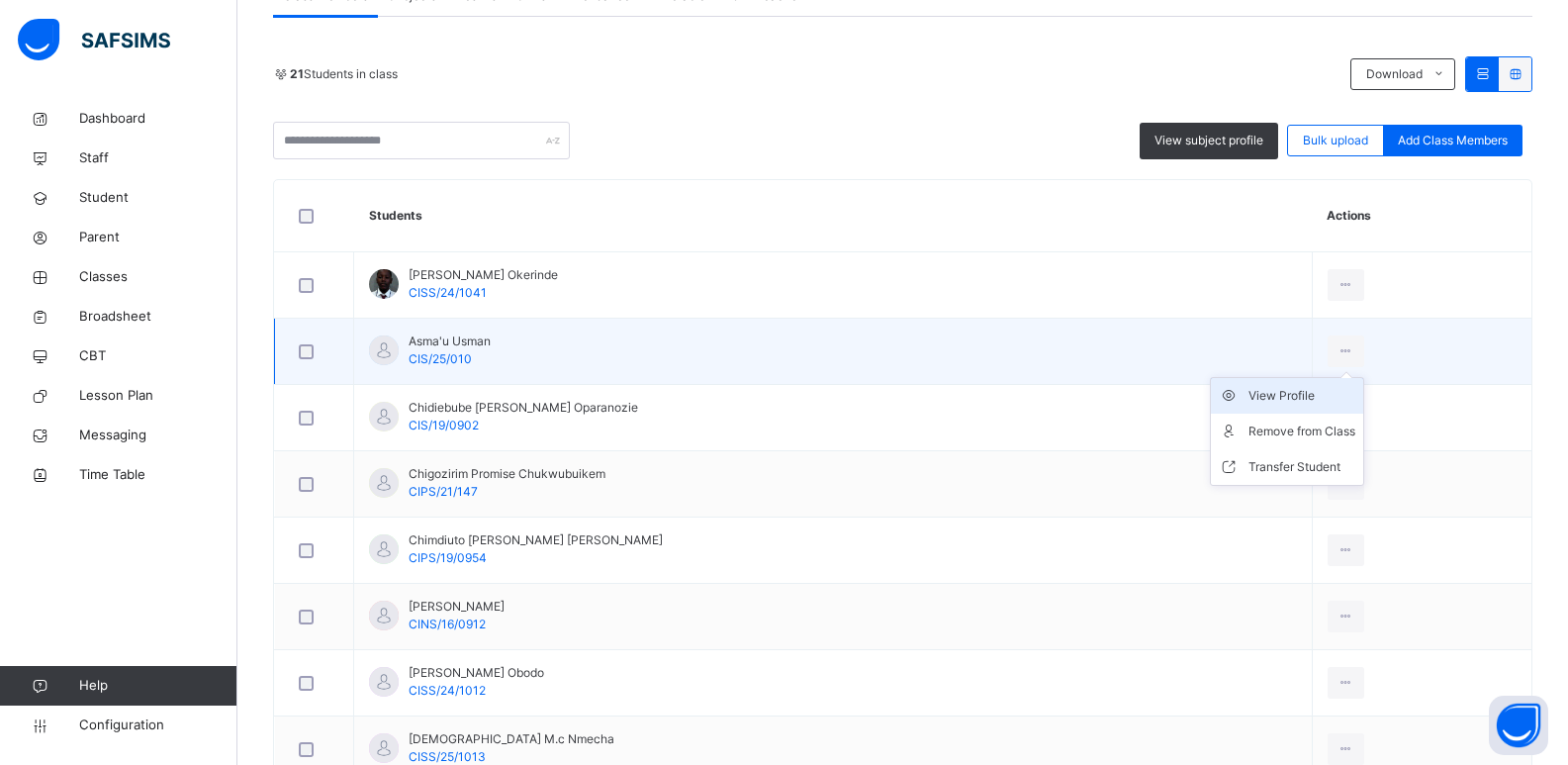
click at [1300, 393] on div "View Profile" at bounding box center [1303, 396] width 107 height 20
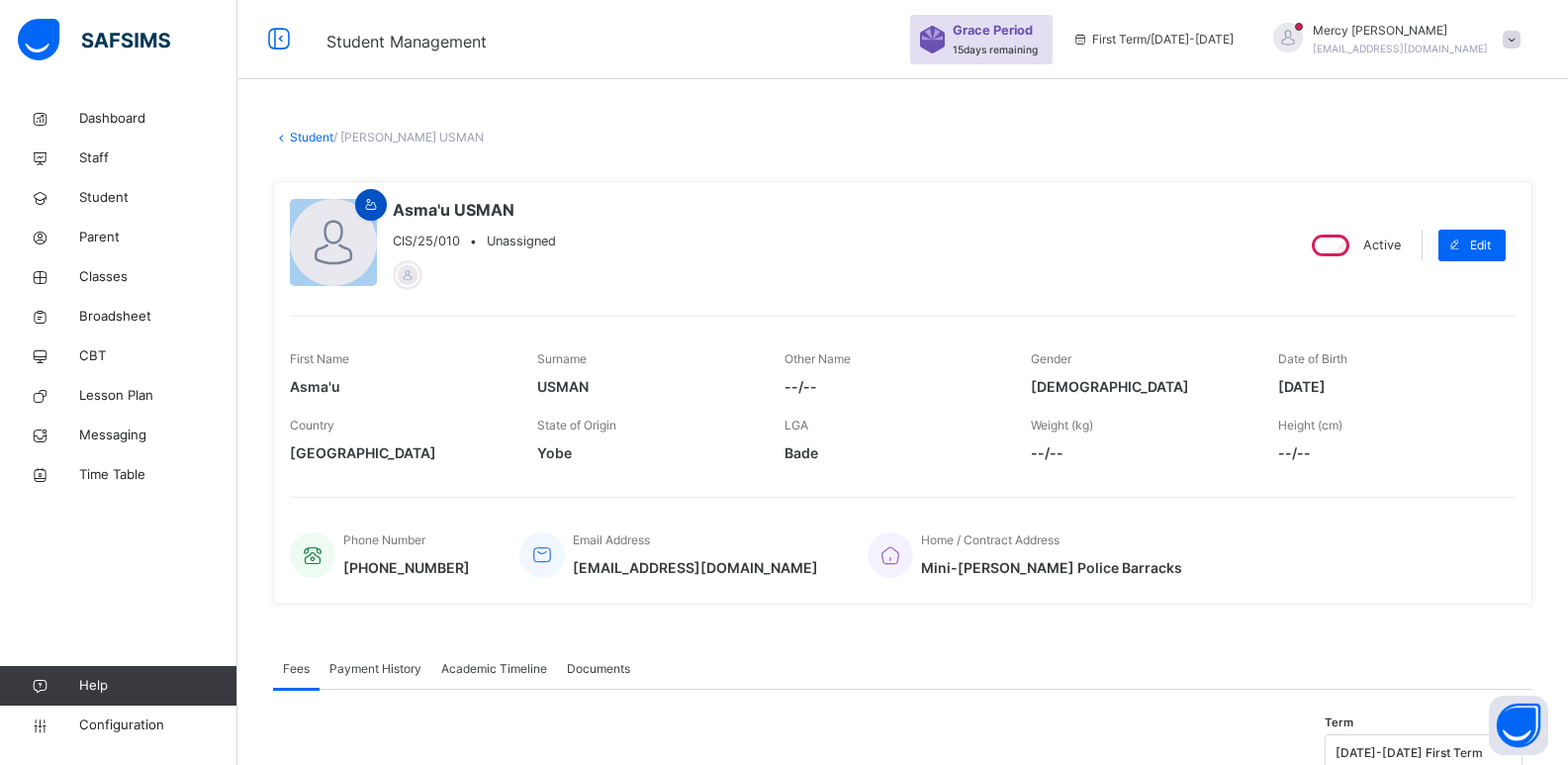
click at [379, 199] on icon at bounding box center [371, 205] width 17 height 18
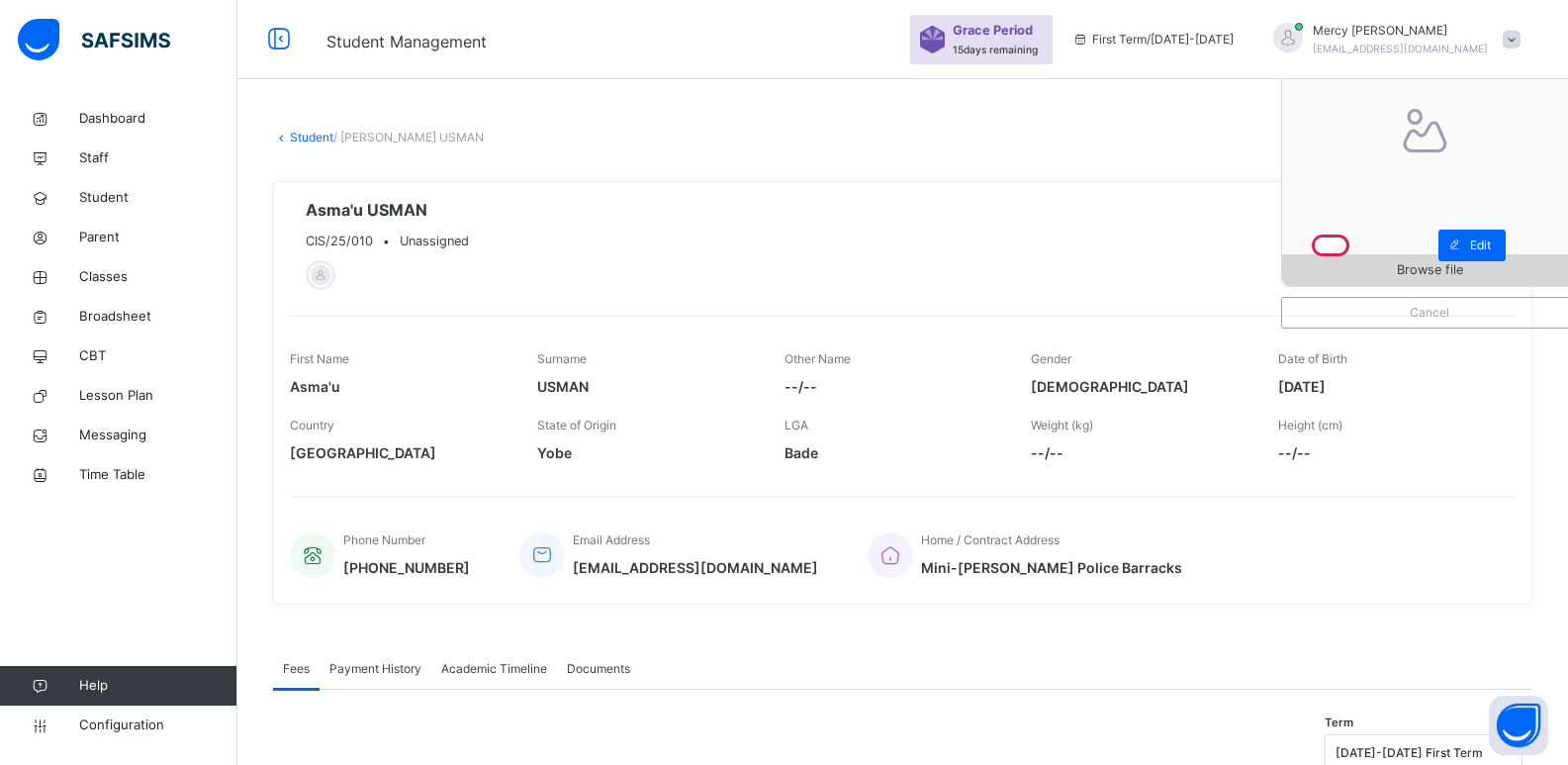
click at [1338, 267] on span "Browse file" at bounding box center [1430, 270] width 295 height 19
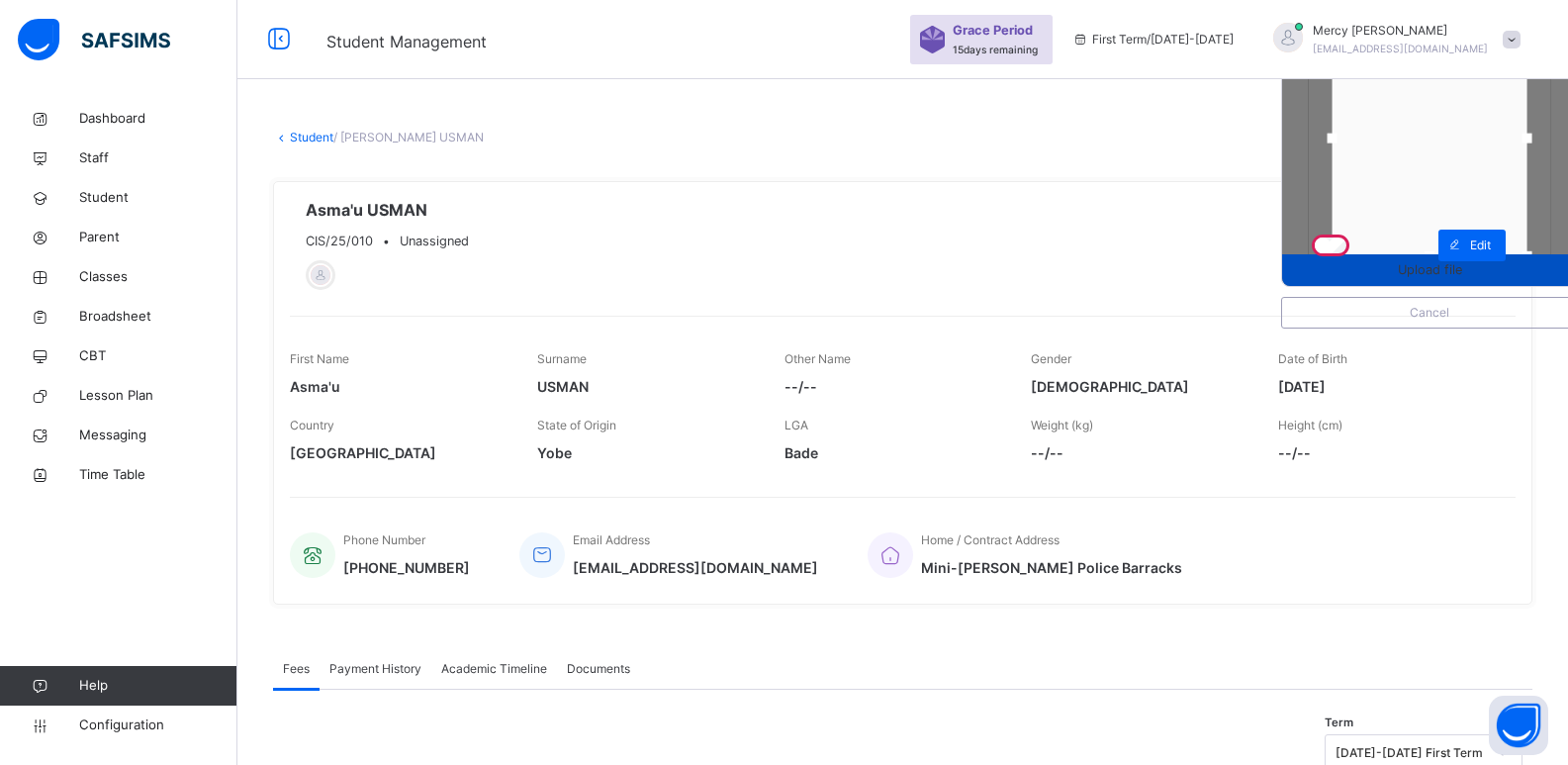
click at [1414, 281] on div "Upload file" at bounding box center [1430, 271] width 295 height 32
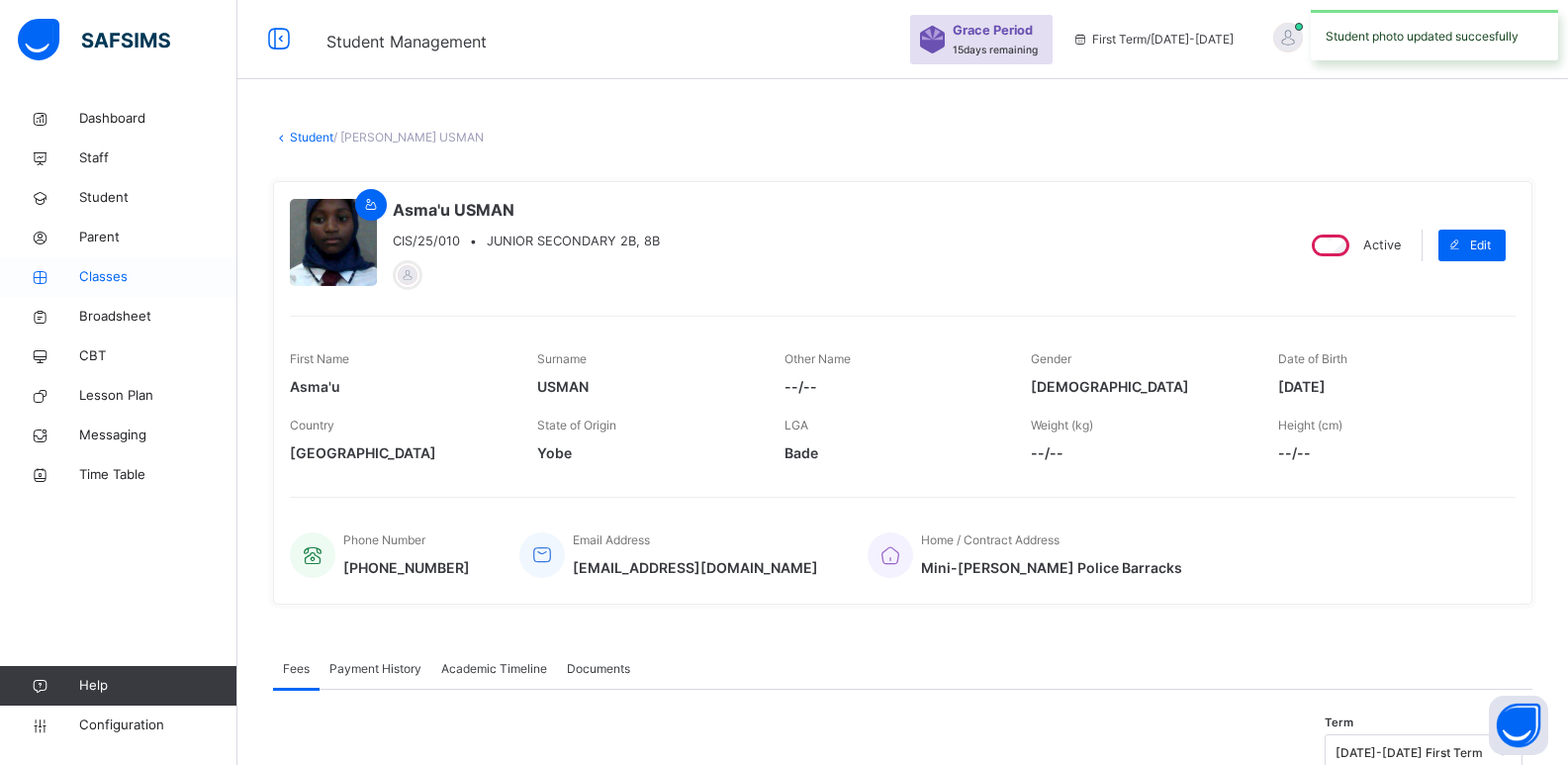
click at [91, 277] on span "Classes" at bounding box center [158, 277] width 158 height 20
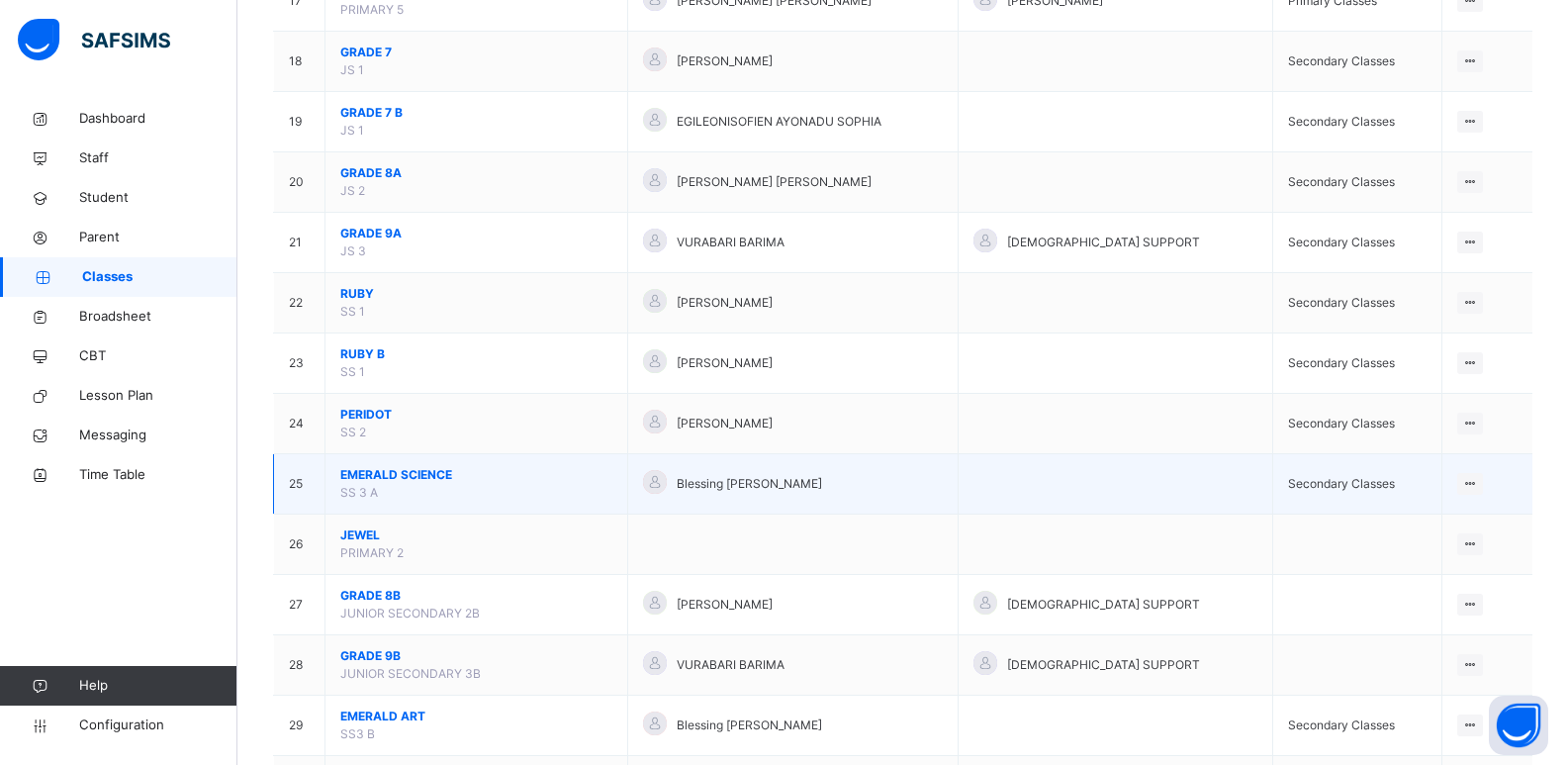
scroll to position [1241, 0]
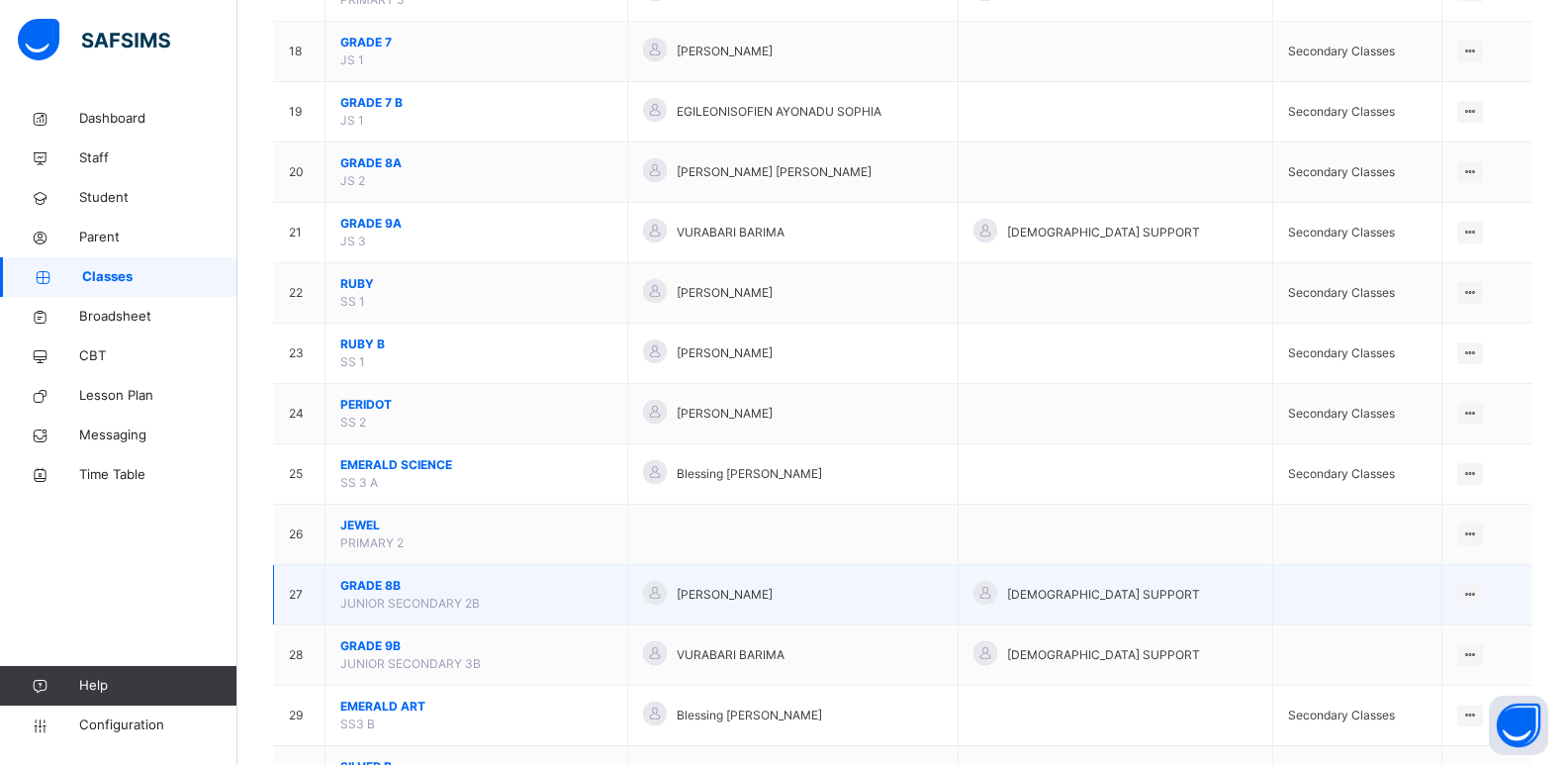
click at [390, 591] on span "GRADE 8B" at bounding box center [476, 586] width 272 height 18
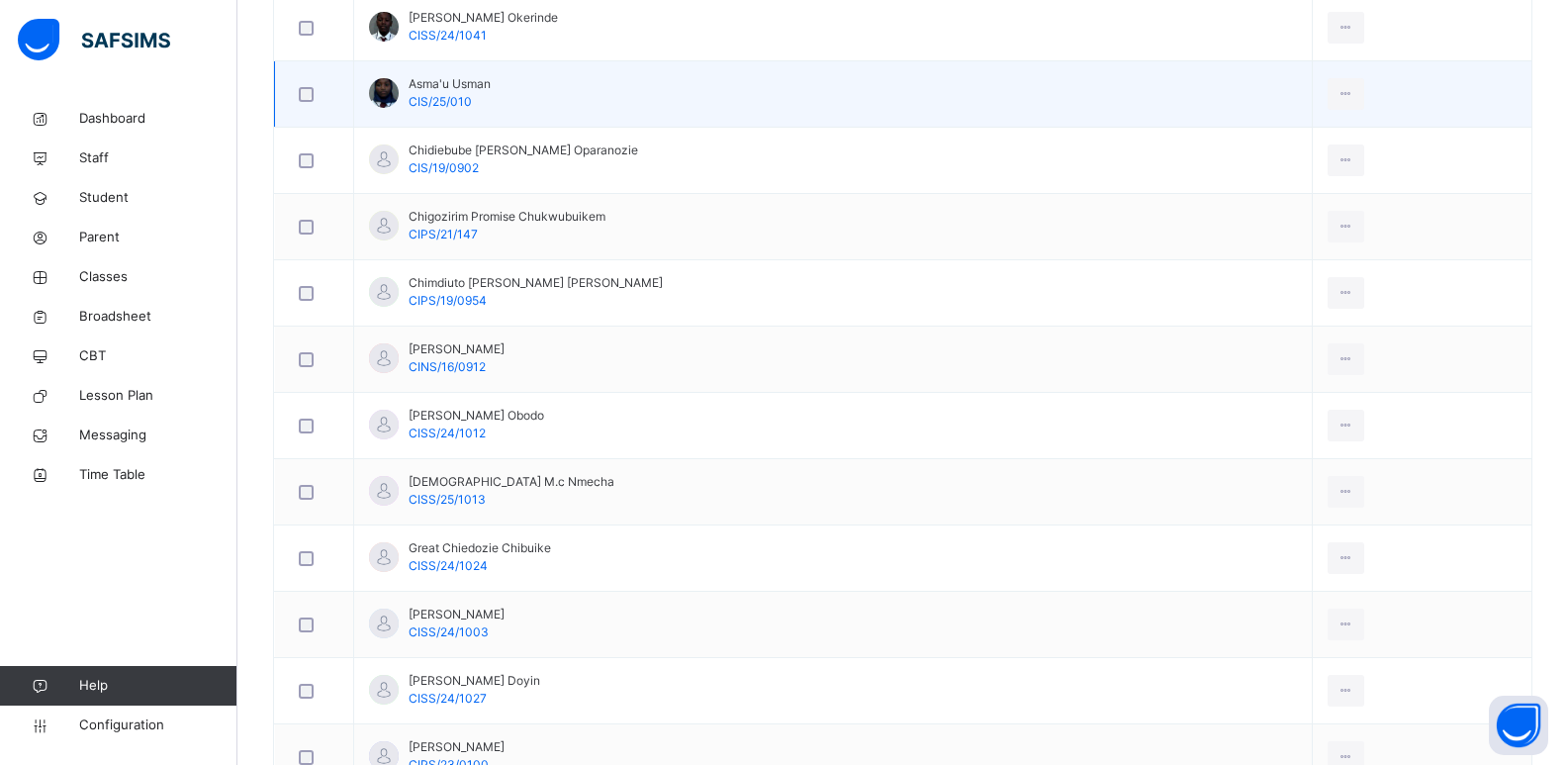
scroll to position [567, 0]
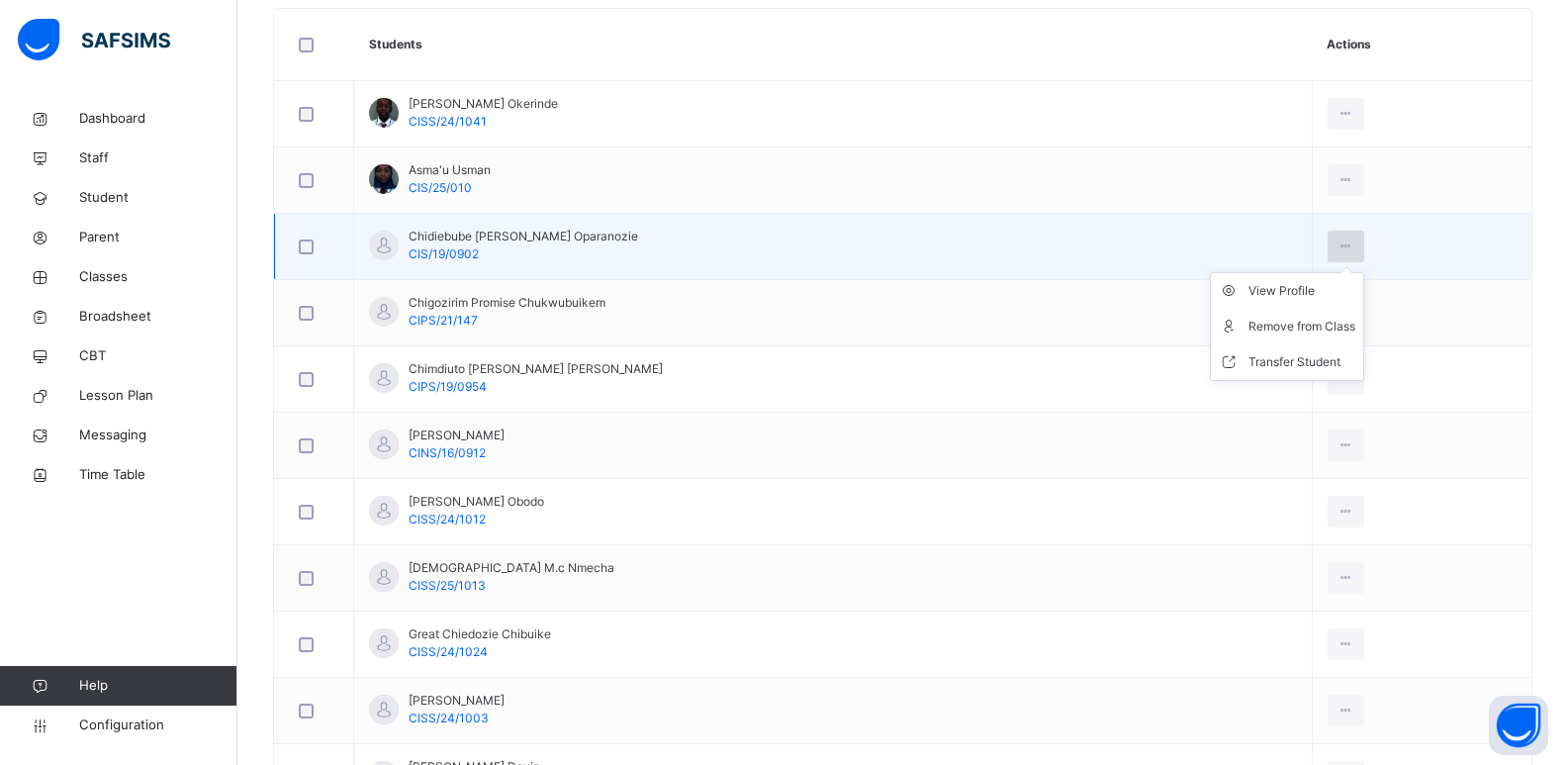
click at [1356, 234] on div at bounding box center [1346, 247] width 37 height 32
click at [1307, 285] on div "View Profile" at bounding box center [1303, 291] width 107 height 20
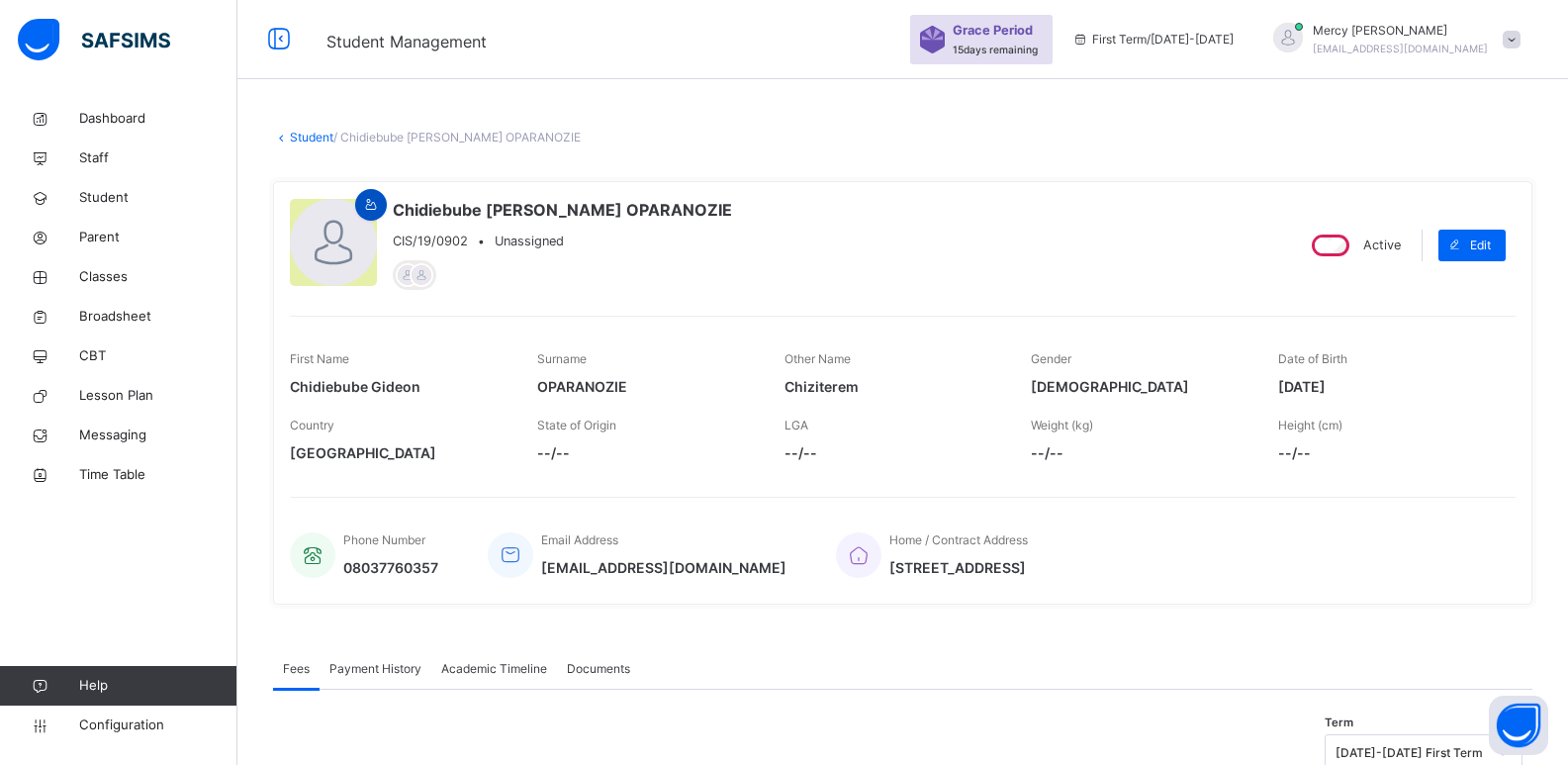
click at [370, 206] on icon at bounding box center [371, 205] width 17 height 18
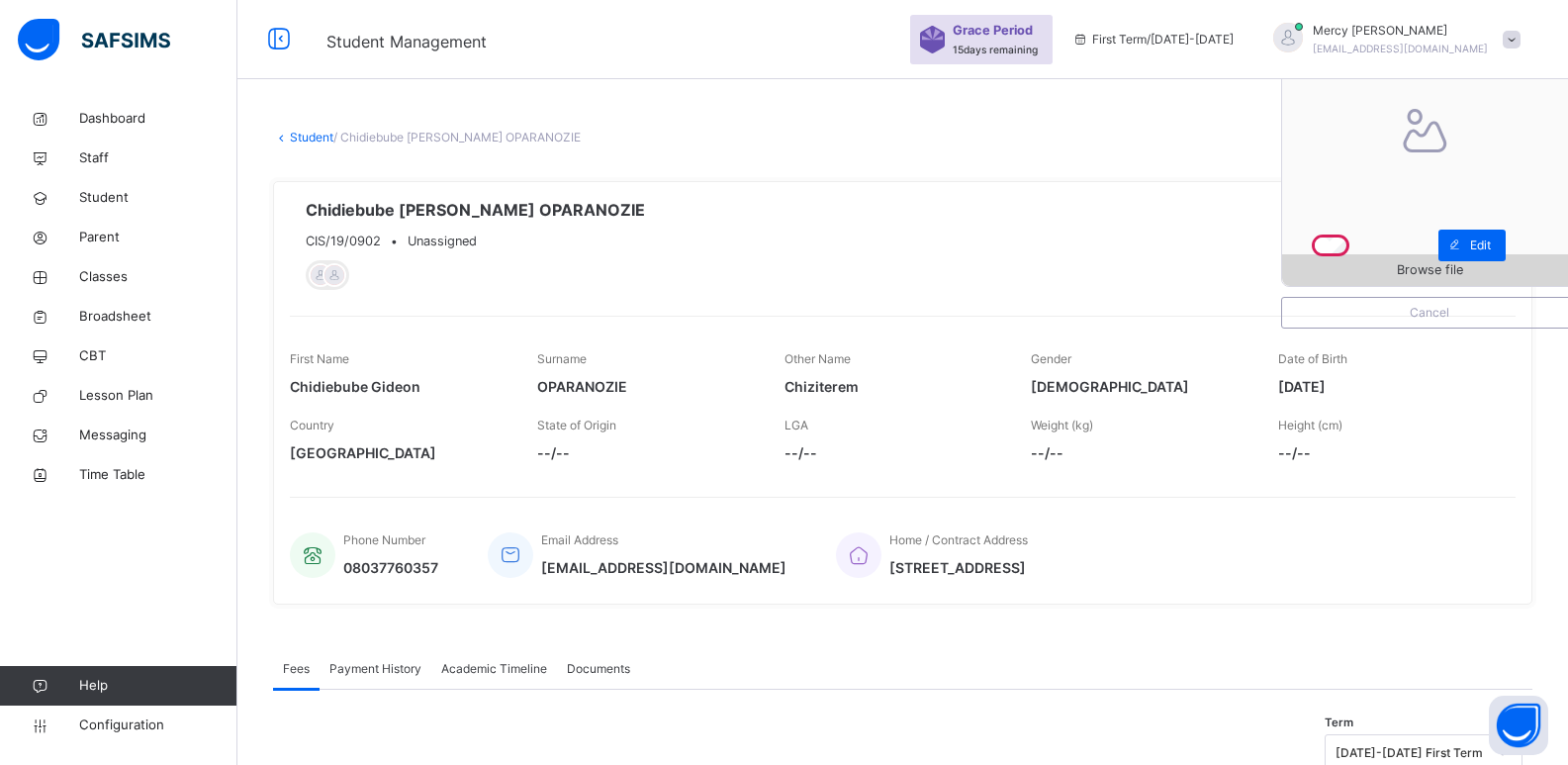
click at [1409, 273] on span "Browse file" at bounding box center [1430, 270] width 295 height 19
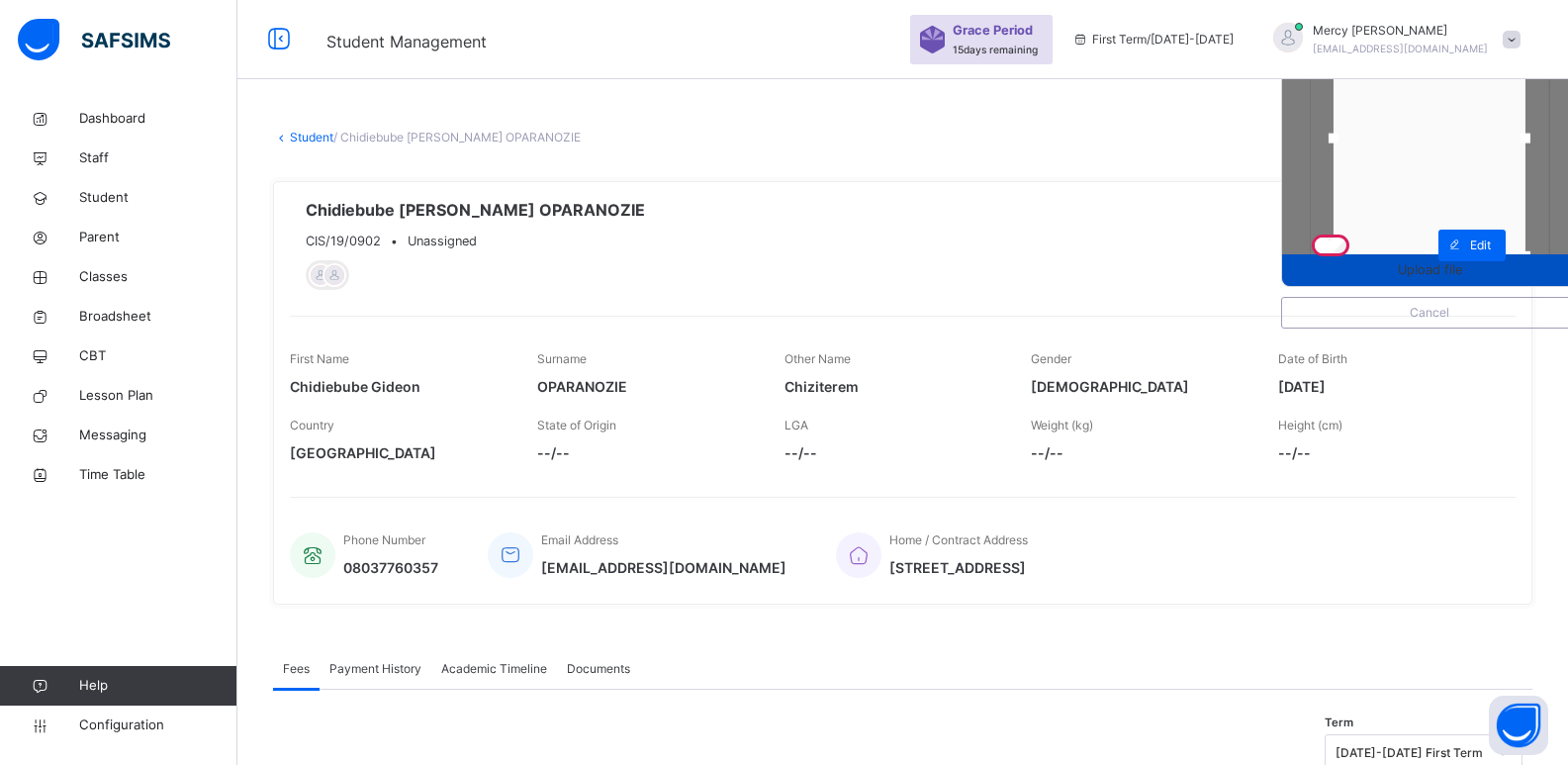
click at [1379, 276] on span "Upload file" at bounding box center [1430, 270] width 295 height 19
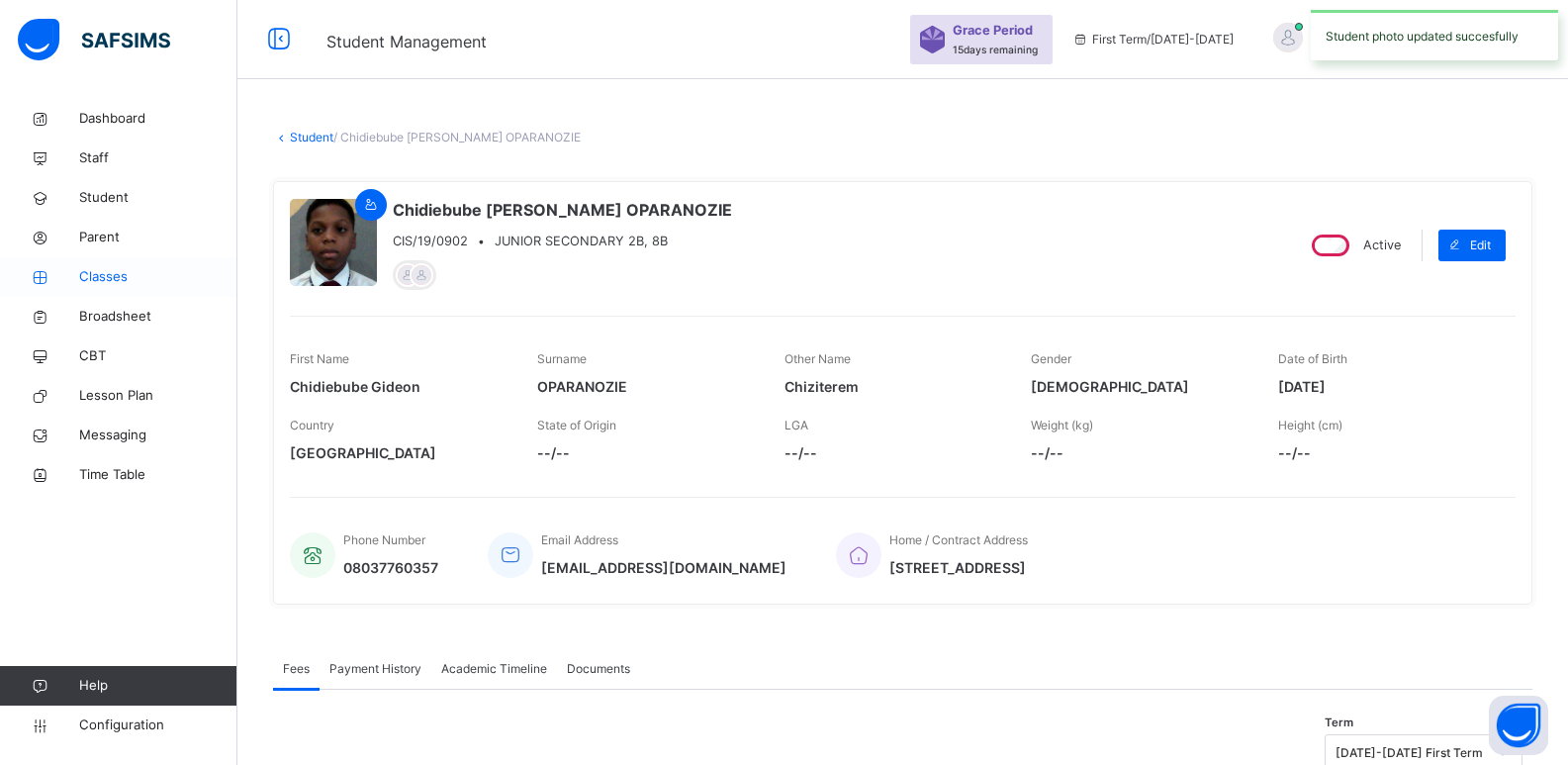
click at [128, 265] on link "Classes" at bounding box center [119, 277] width 238 height 40
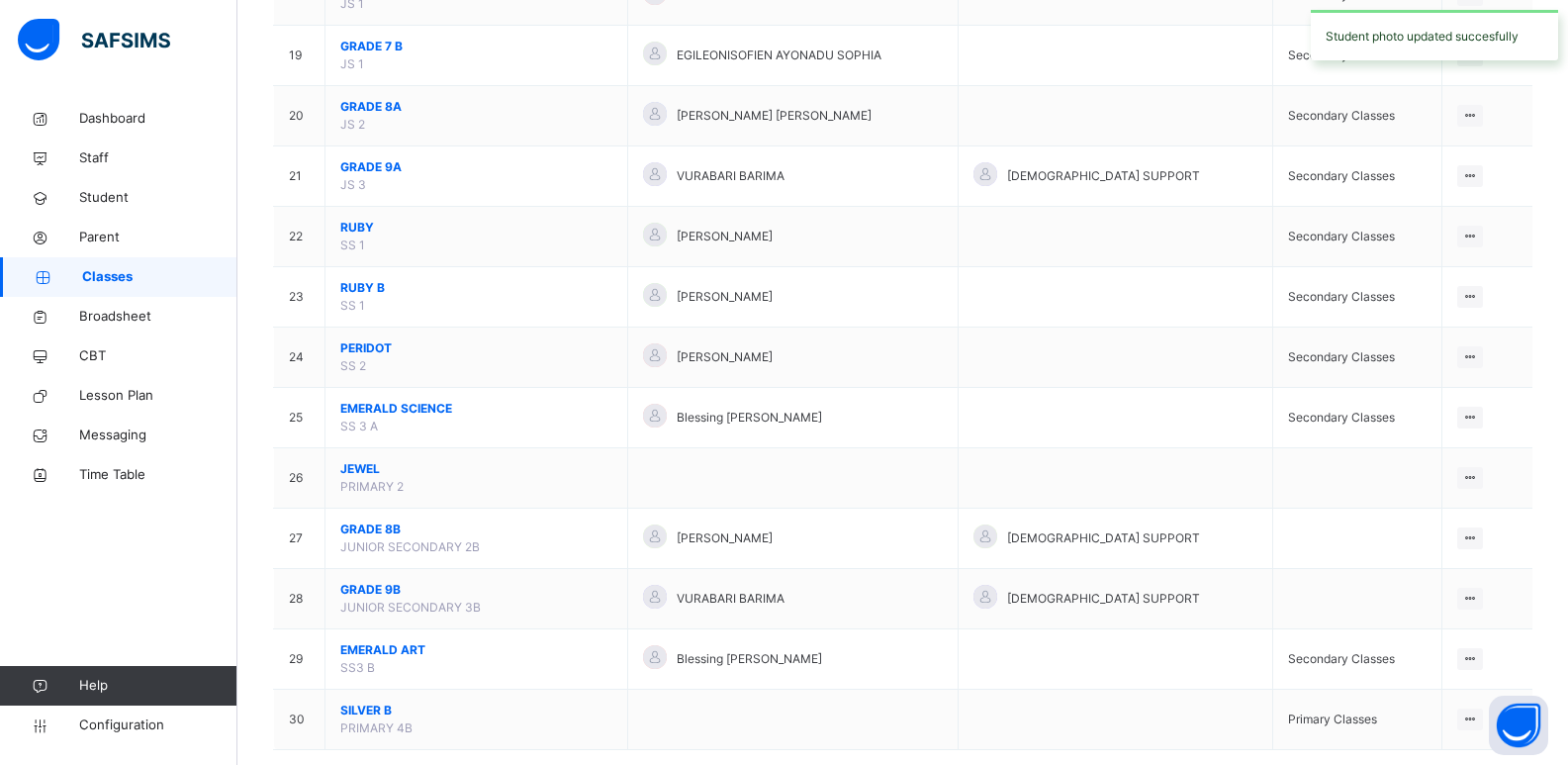
scroll to position [1272, 0]
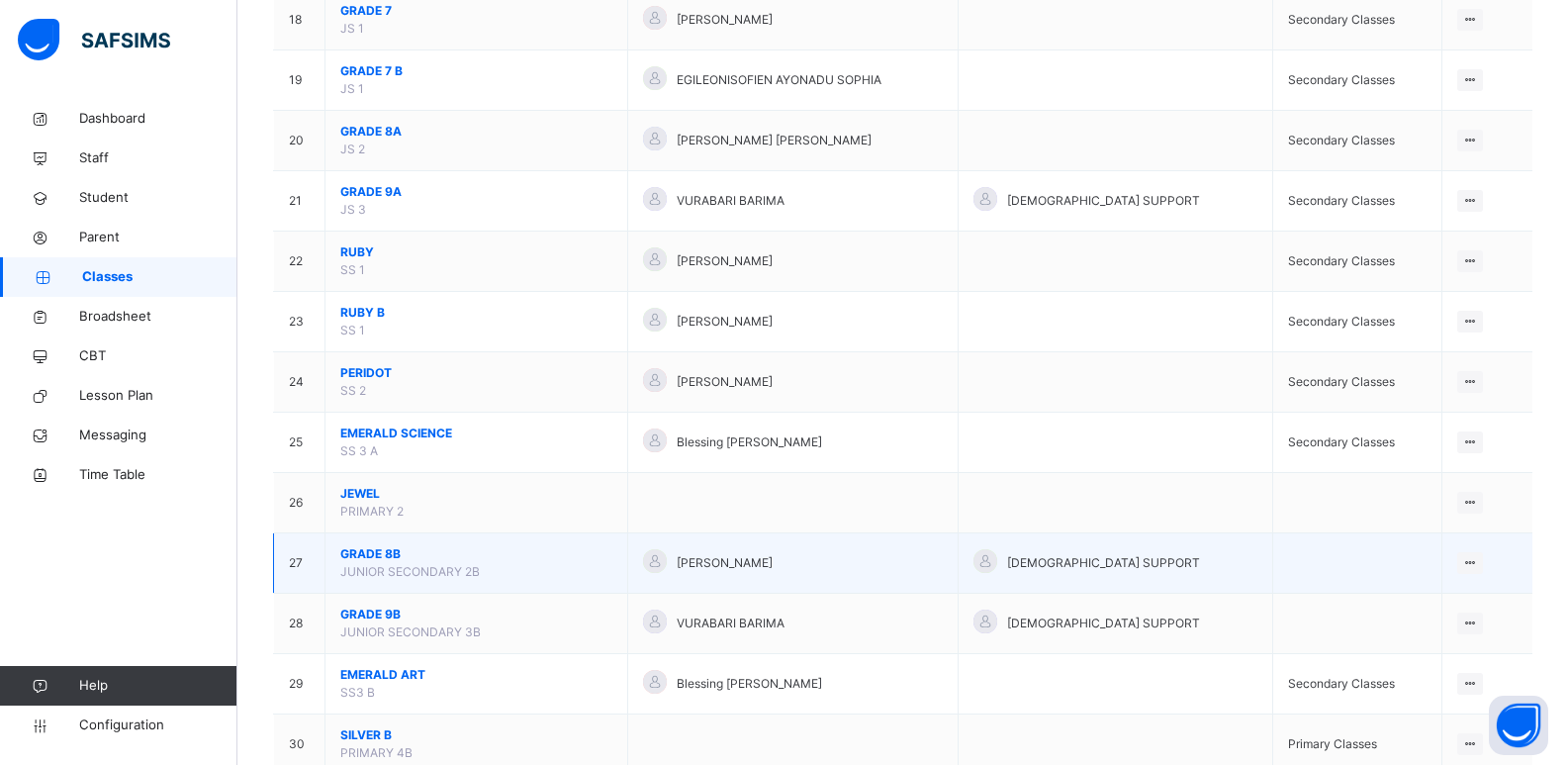
click at [458, 558] on span "GRADE 8B" at bounding box center [476, 554] width 272 height 18
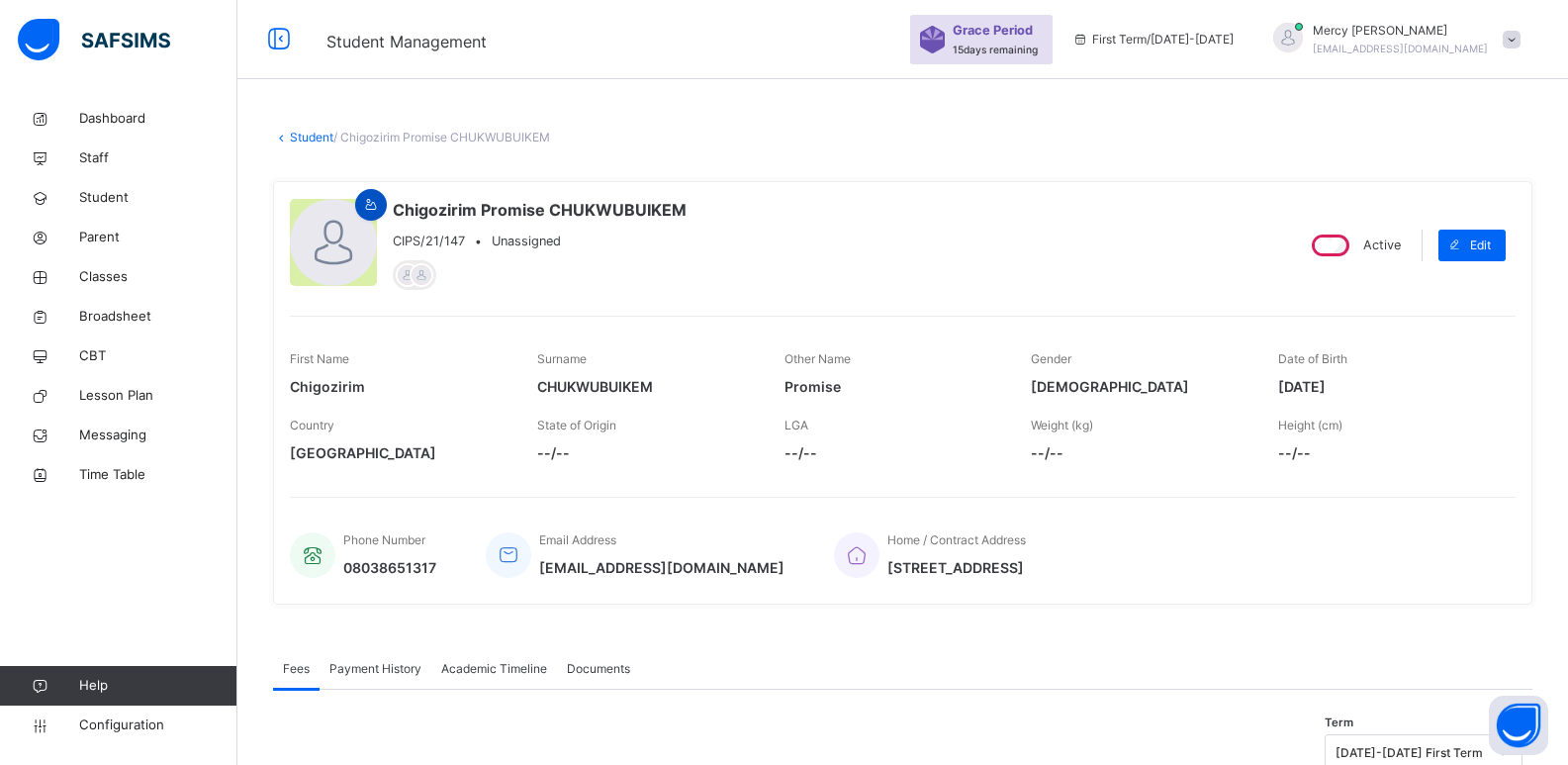
click at [381, 214] on span at bounding box center [371, 205] width 24 height 18
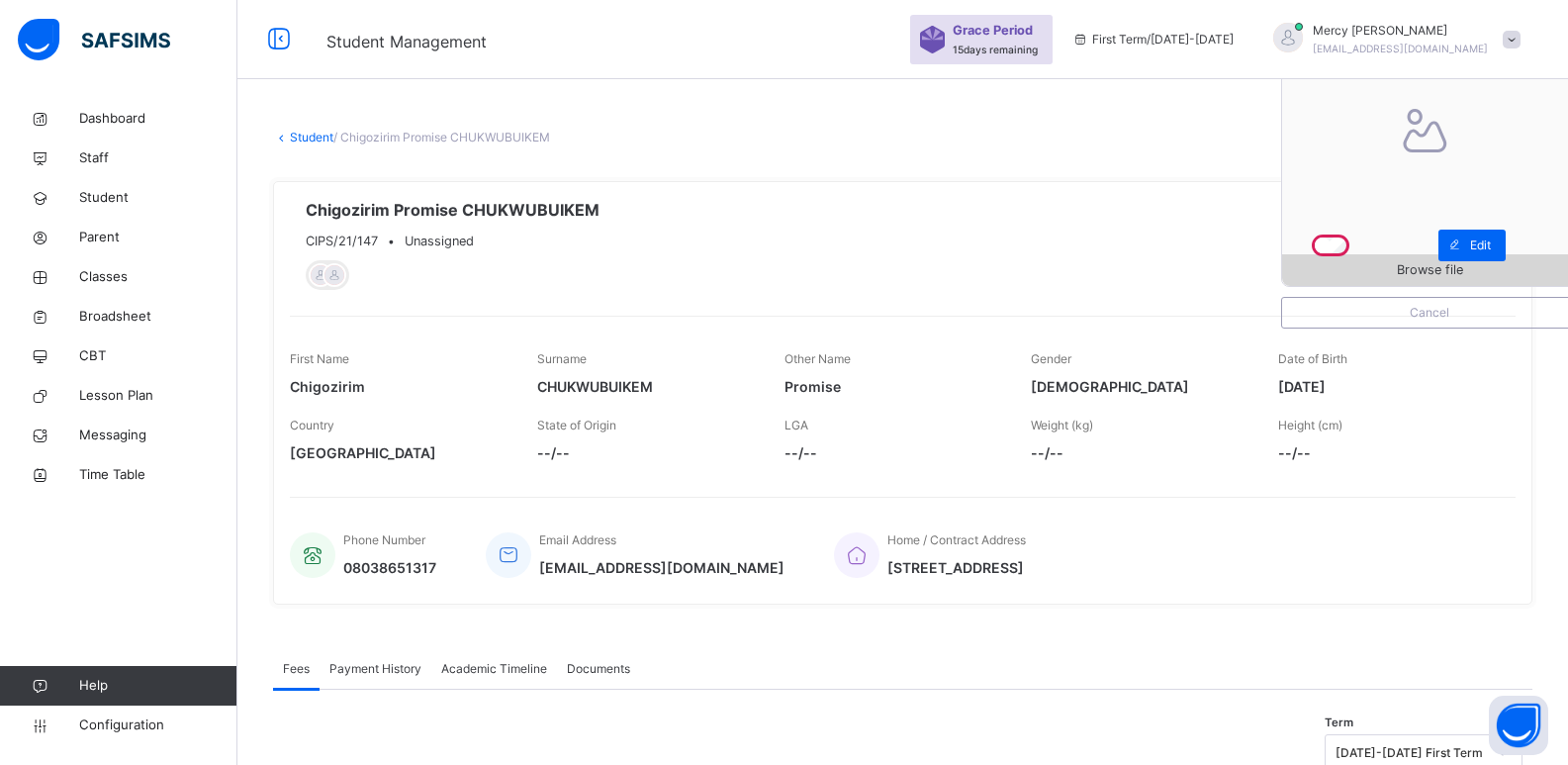
click at [1347, 268] on span "Browse file" at bounding box center [1430, 270] width 295 height 19
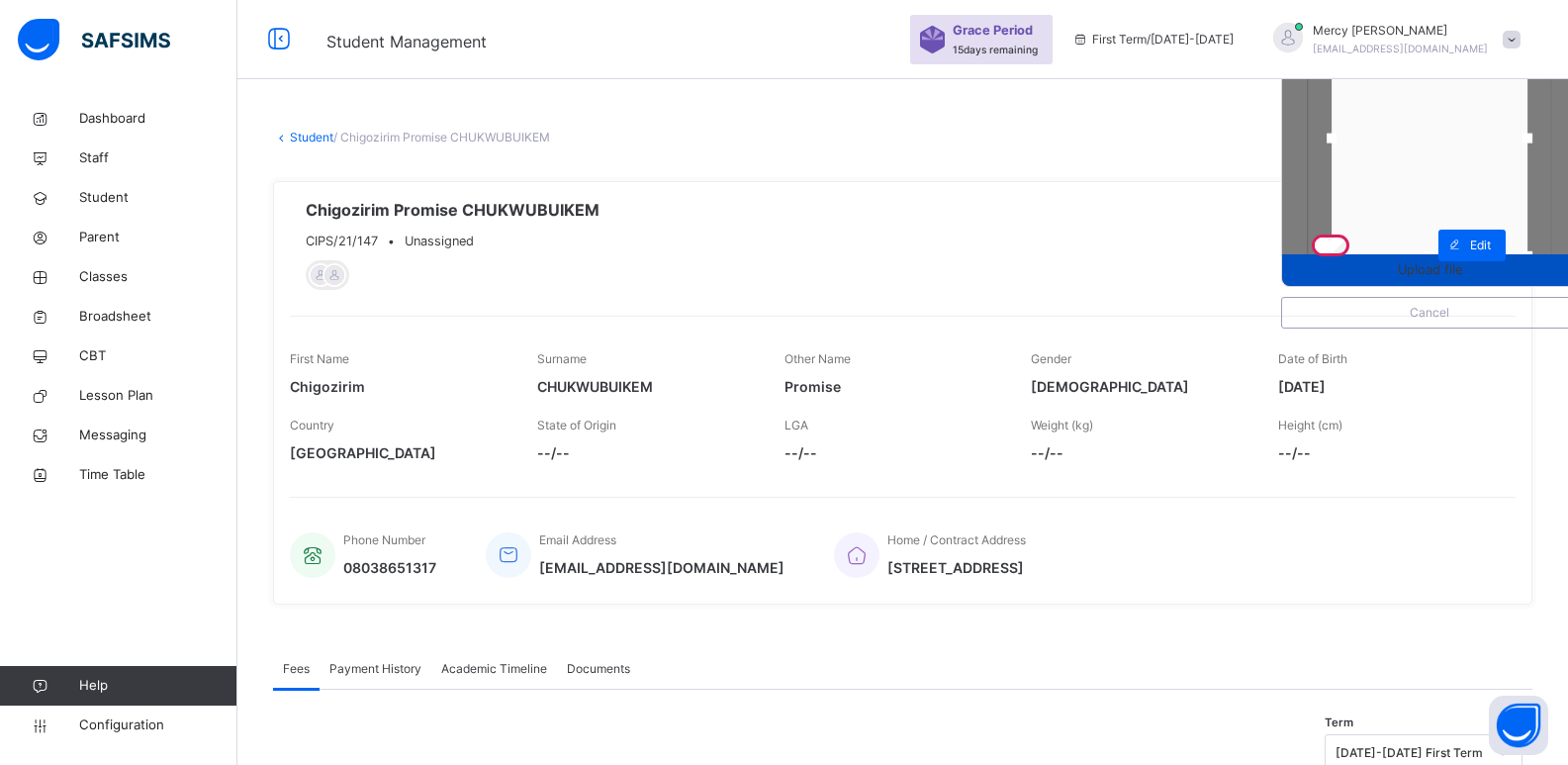
click at [1390, 273] on span "Upload file" at bounding box center [1430, 270] width 295 height 19
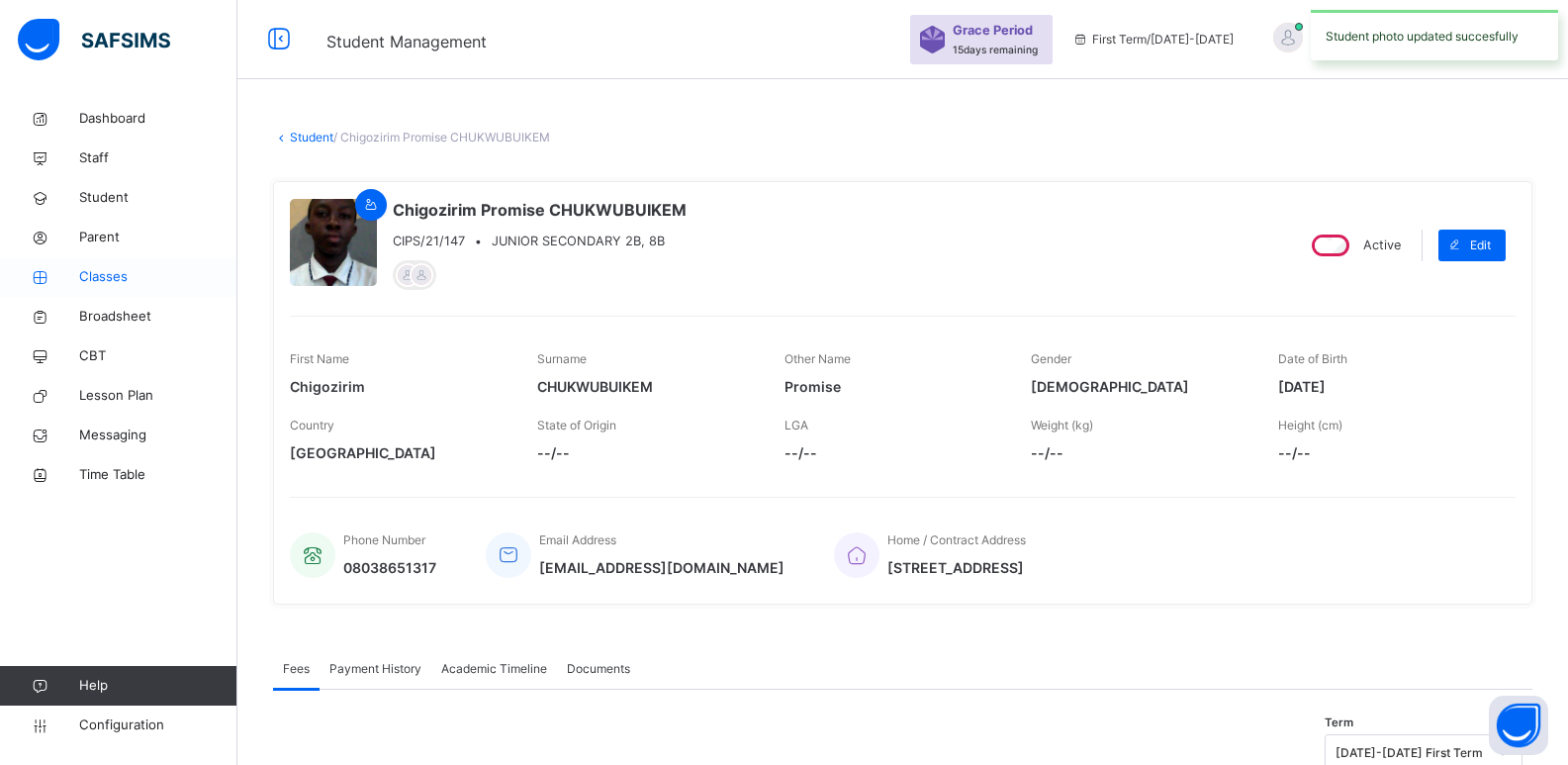
click at [126, 286] on span "Classes" at bounding box center [158, 277] width 158 height 20
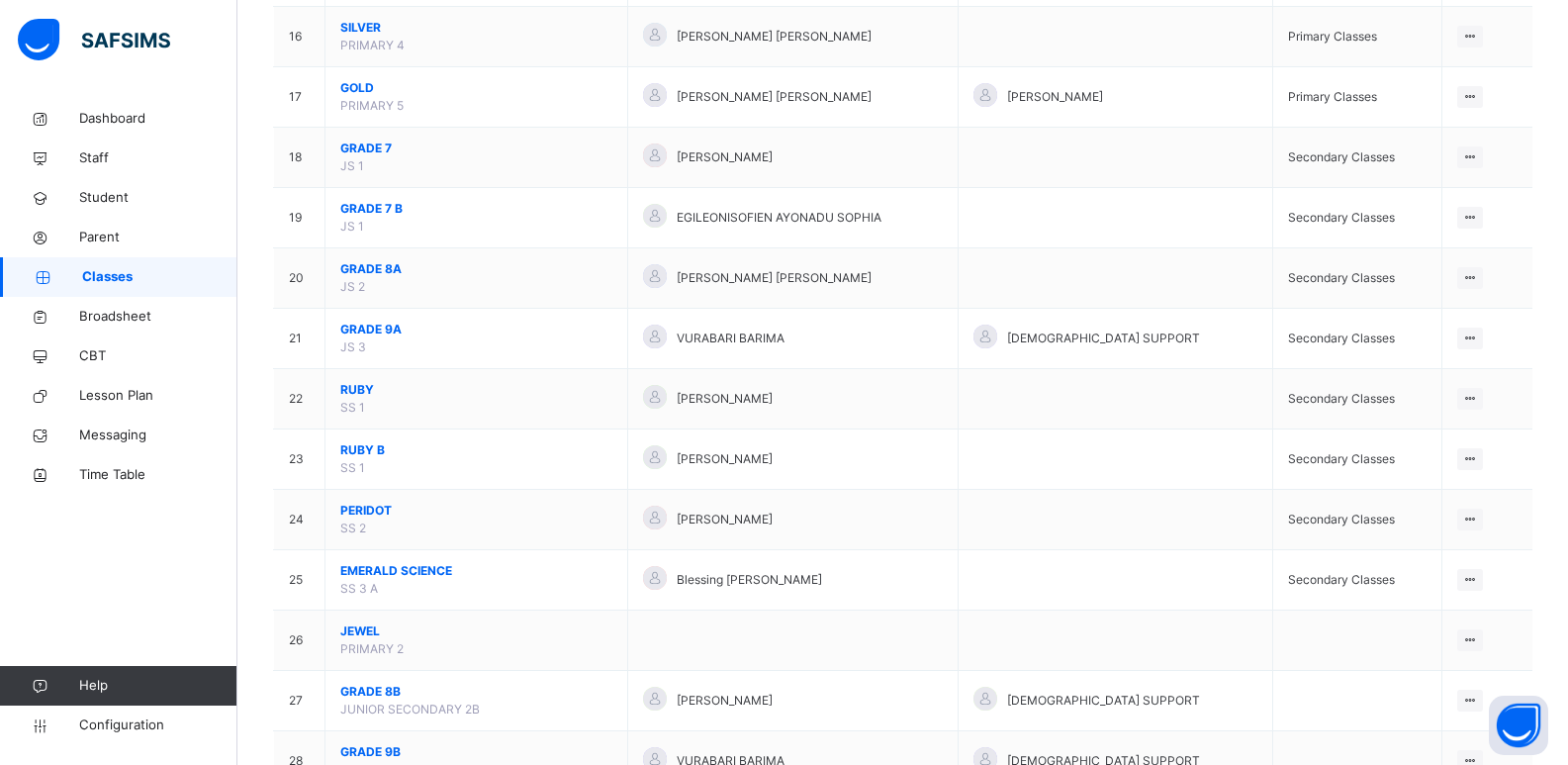
scroll to position [1307, 0]
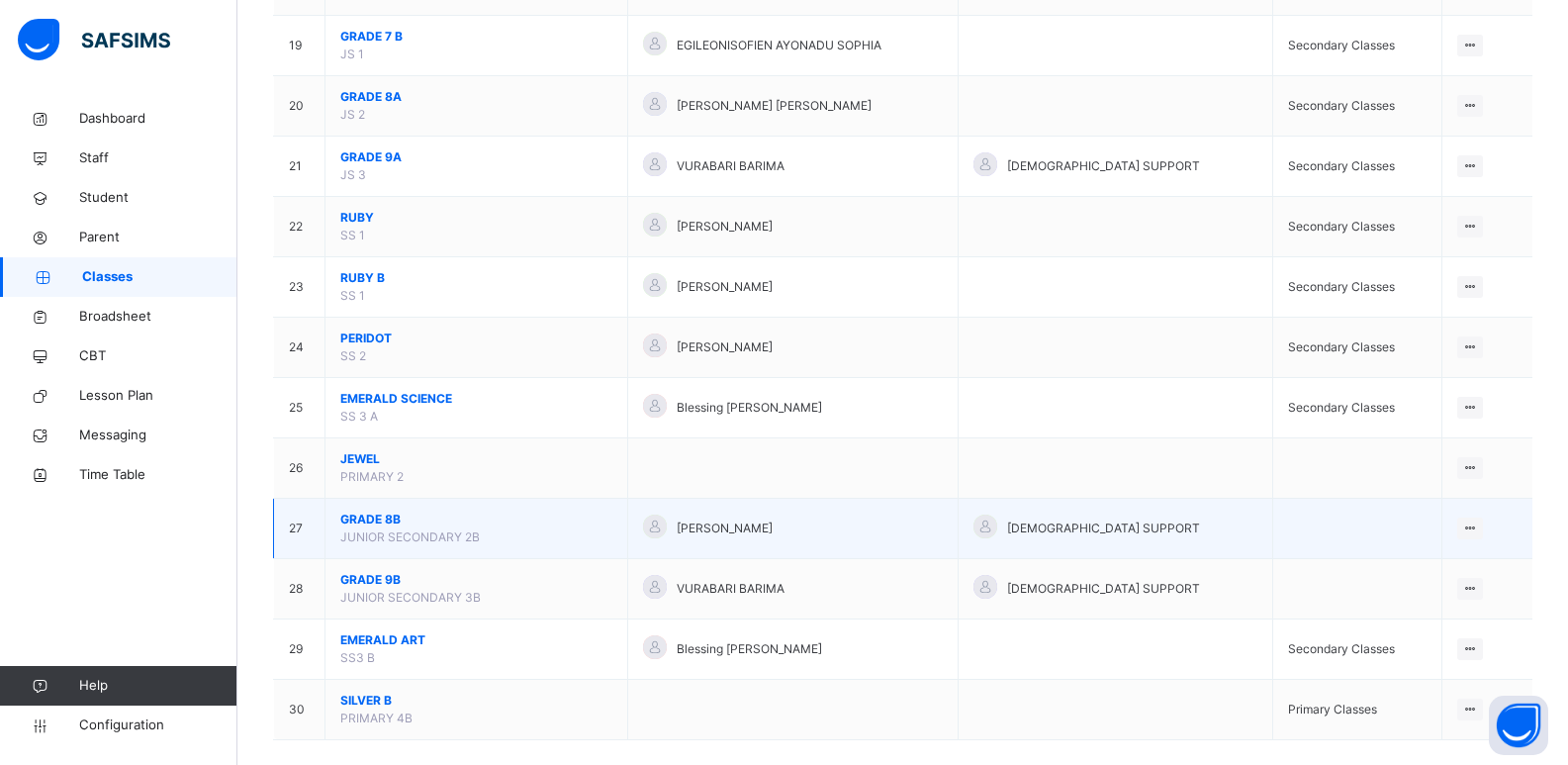
click at [382, 522] on span "GRADE 8B" at bounding box center [476, 519] width 272 height 18
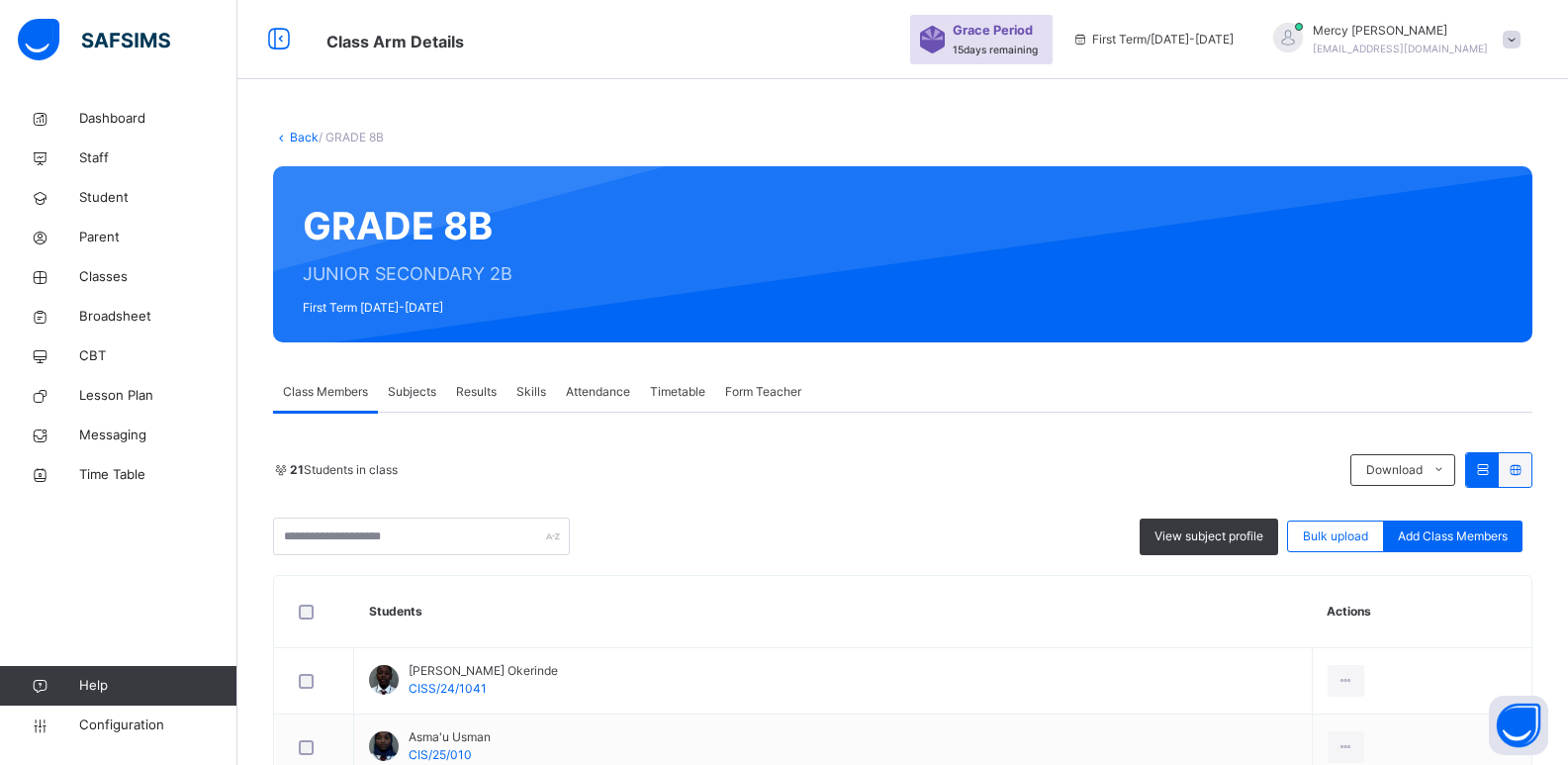
scroll to position [514, 0]
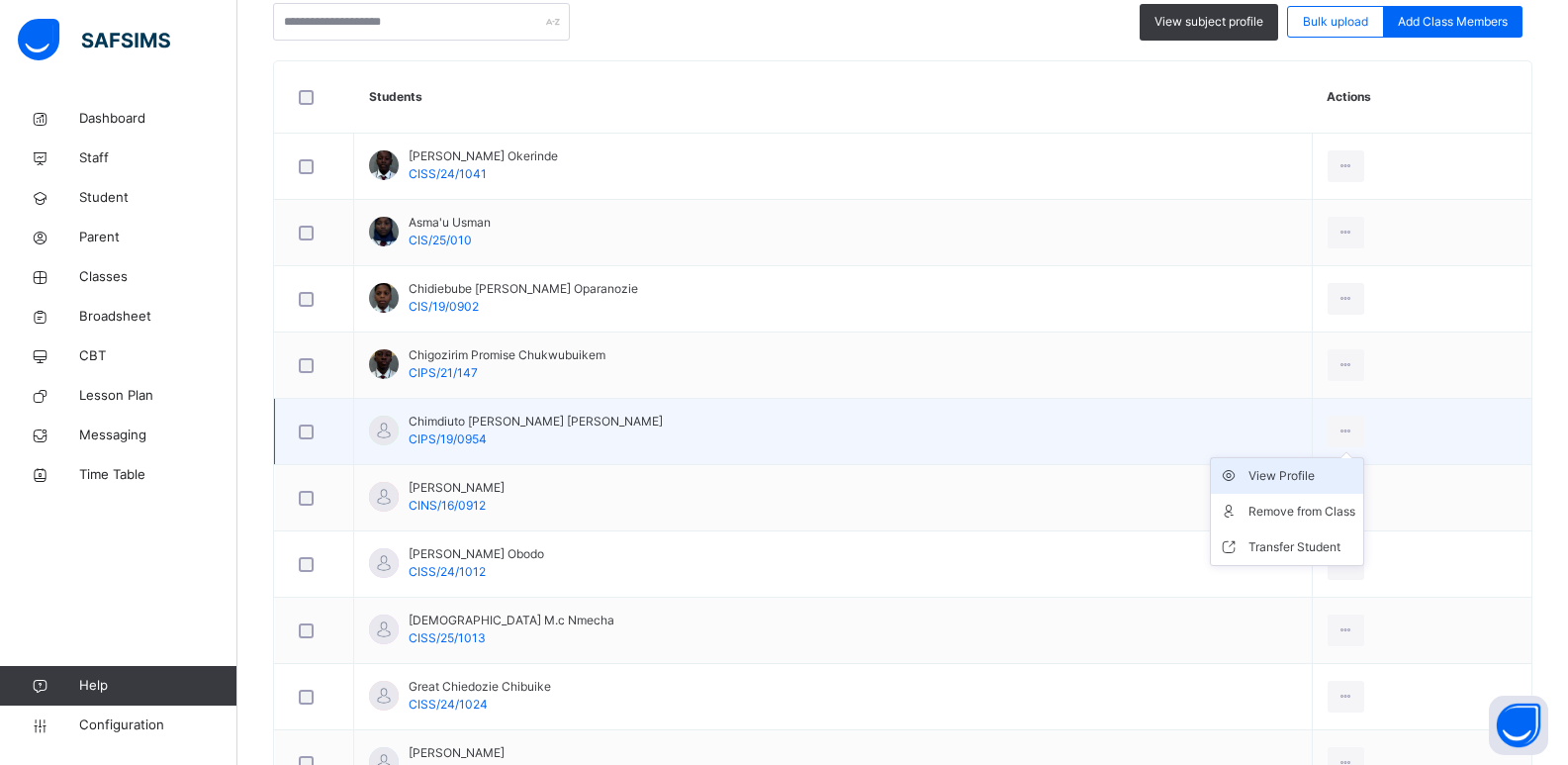
click at [1300, 473] on div "View Profile" at bounding box center [1303, 476] width 107 height 20
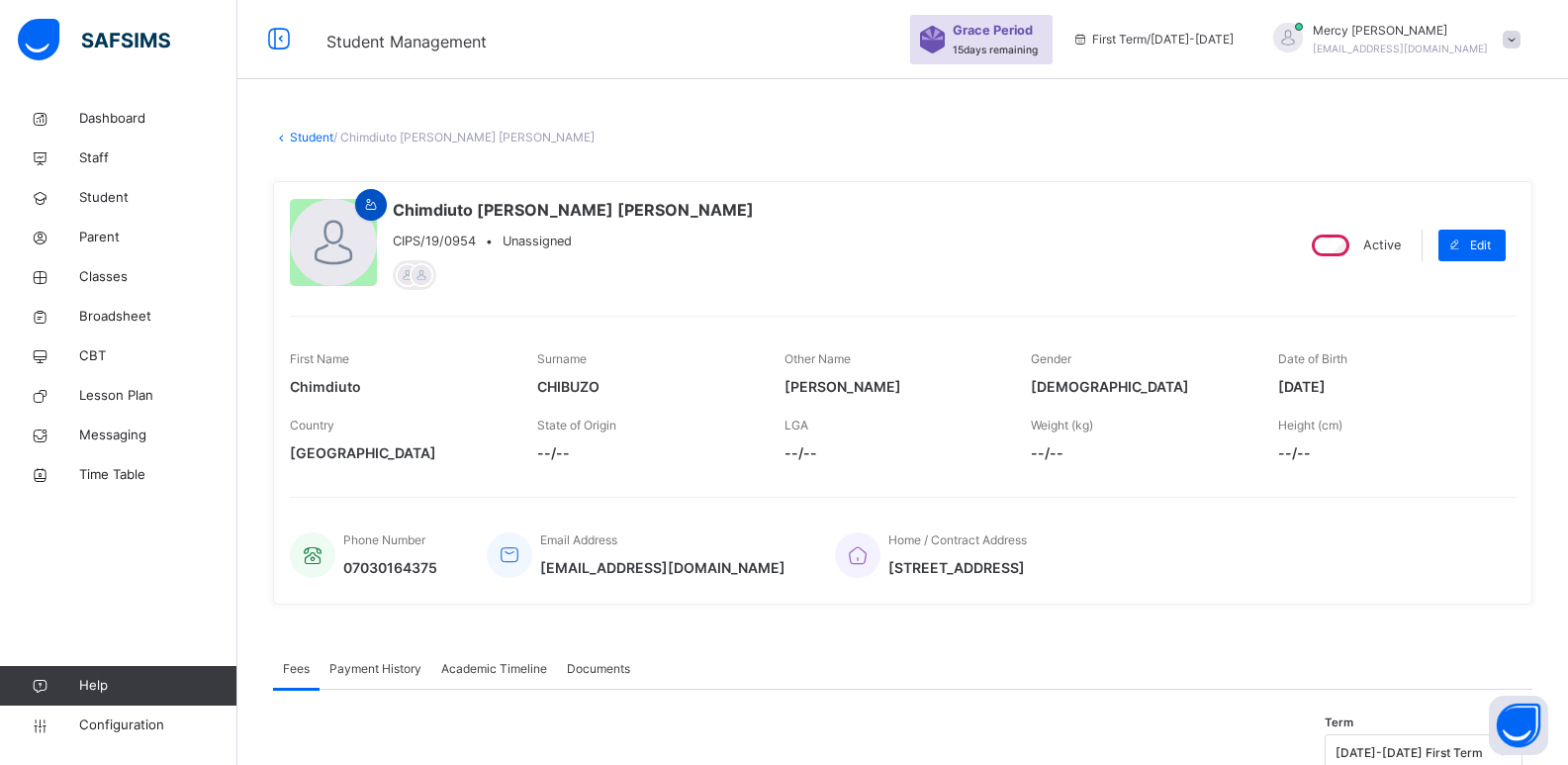
click at [376, 207] on icon at bounding box center [371, 205] width 17 height 18
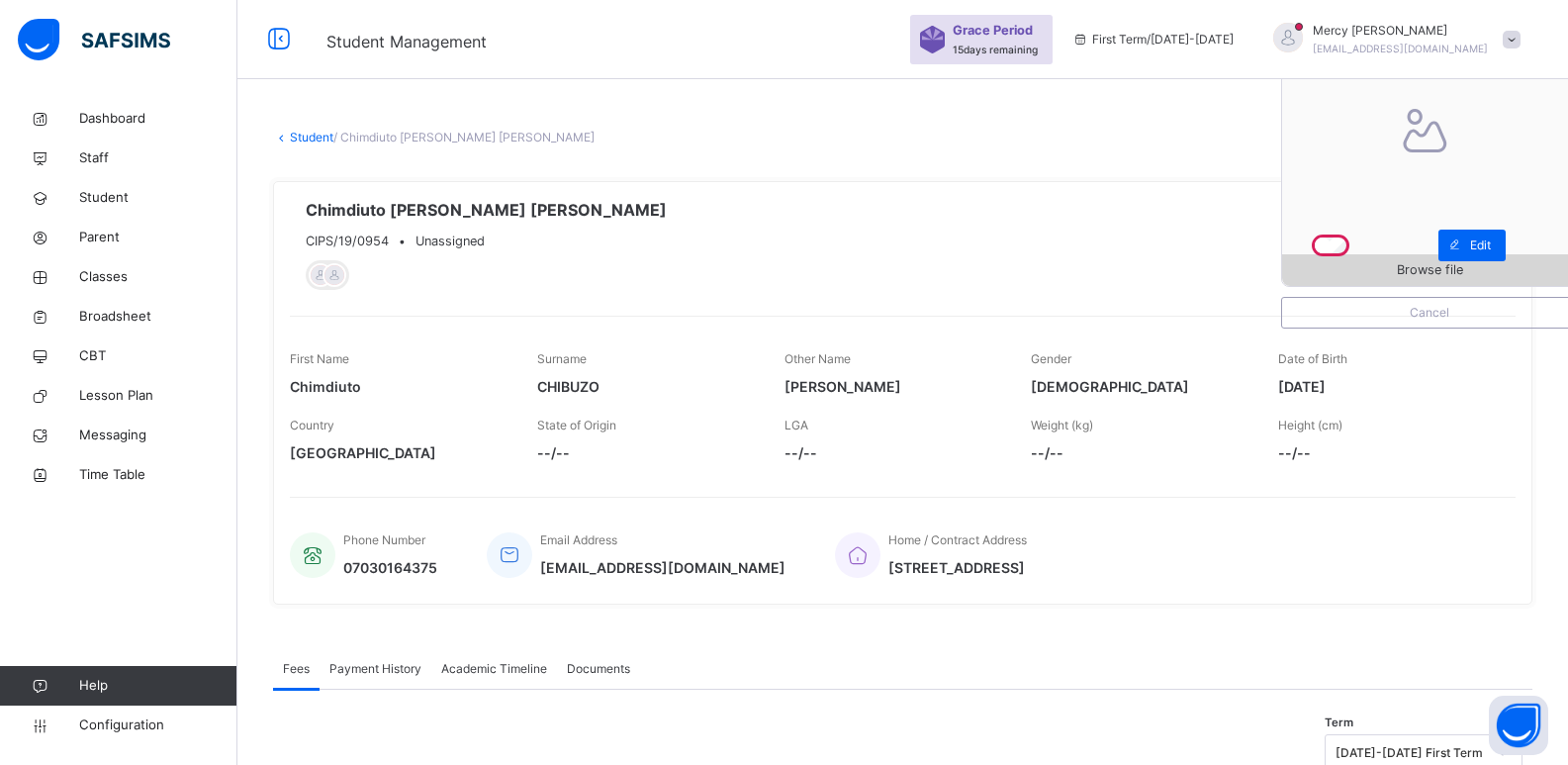
click at [1417, 278] on span "Browse file" at bounding box center [1429, 270] width 66 height 19
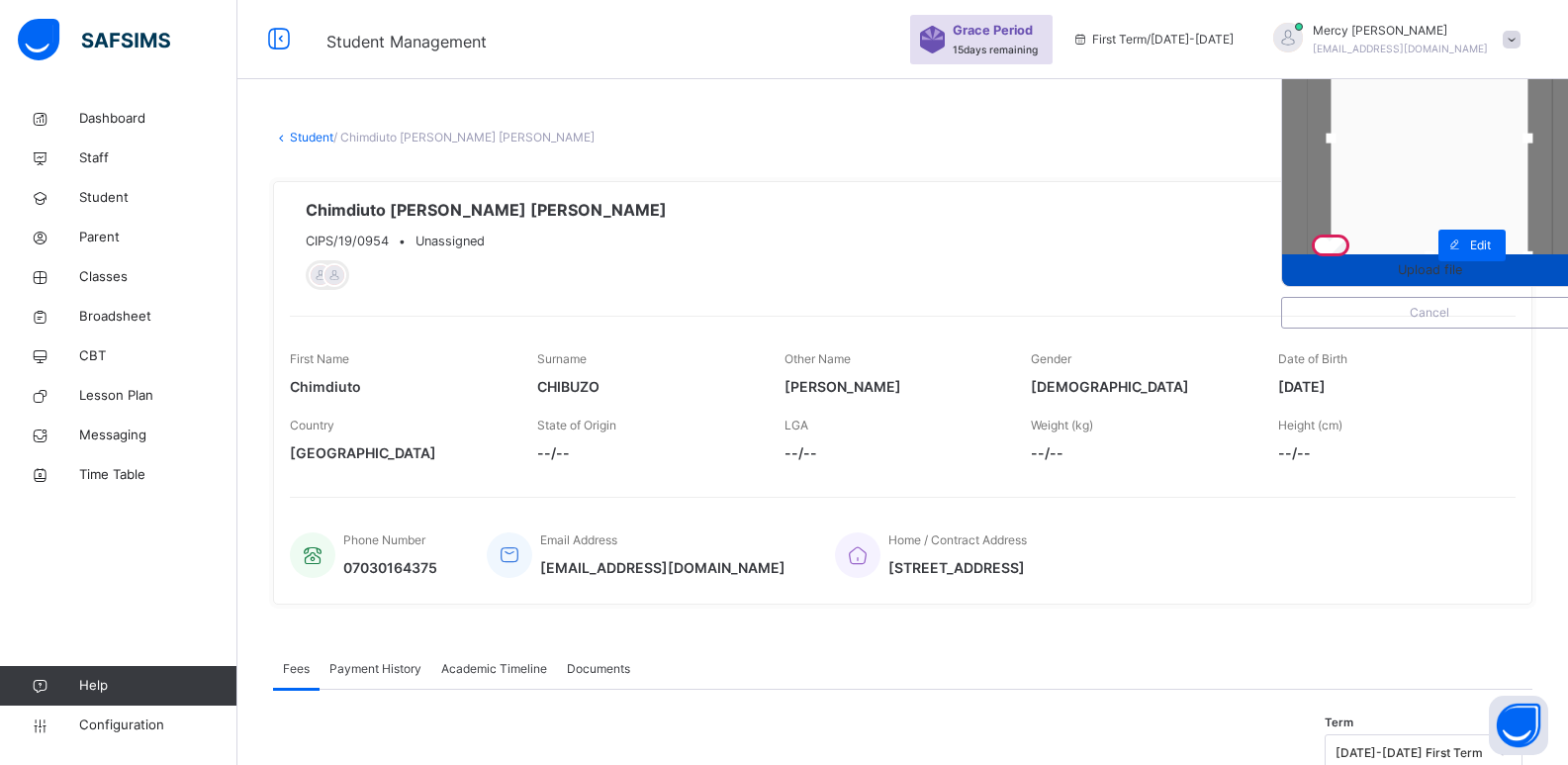
click at [1445, 275] on span "Upload file" at bounding box center [1429, 270] width 64 height 19
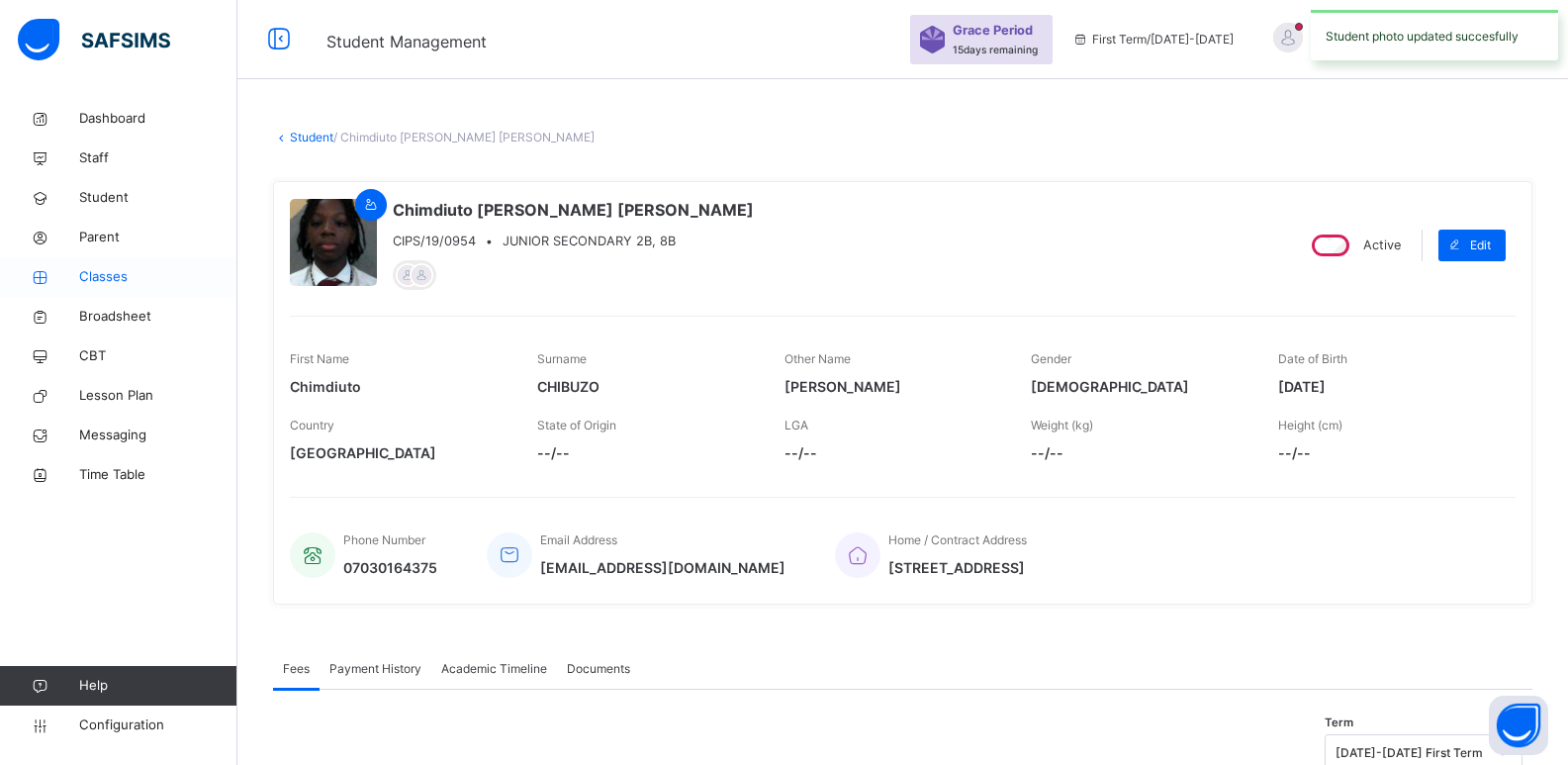
click at [97, 274] on span "Classes" at bounding box center [158, 277] width 158 height 20
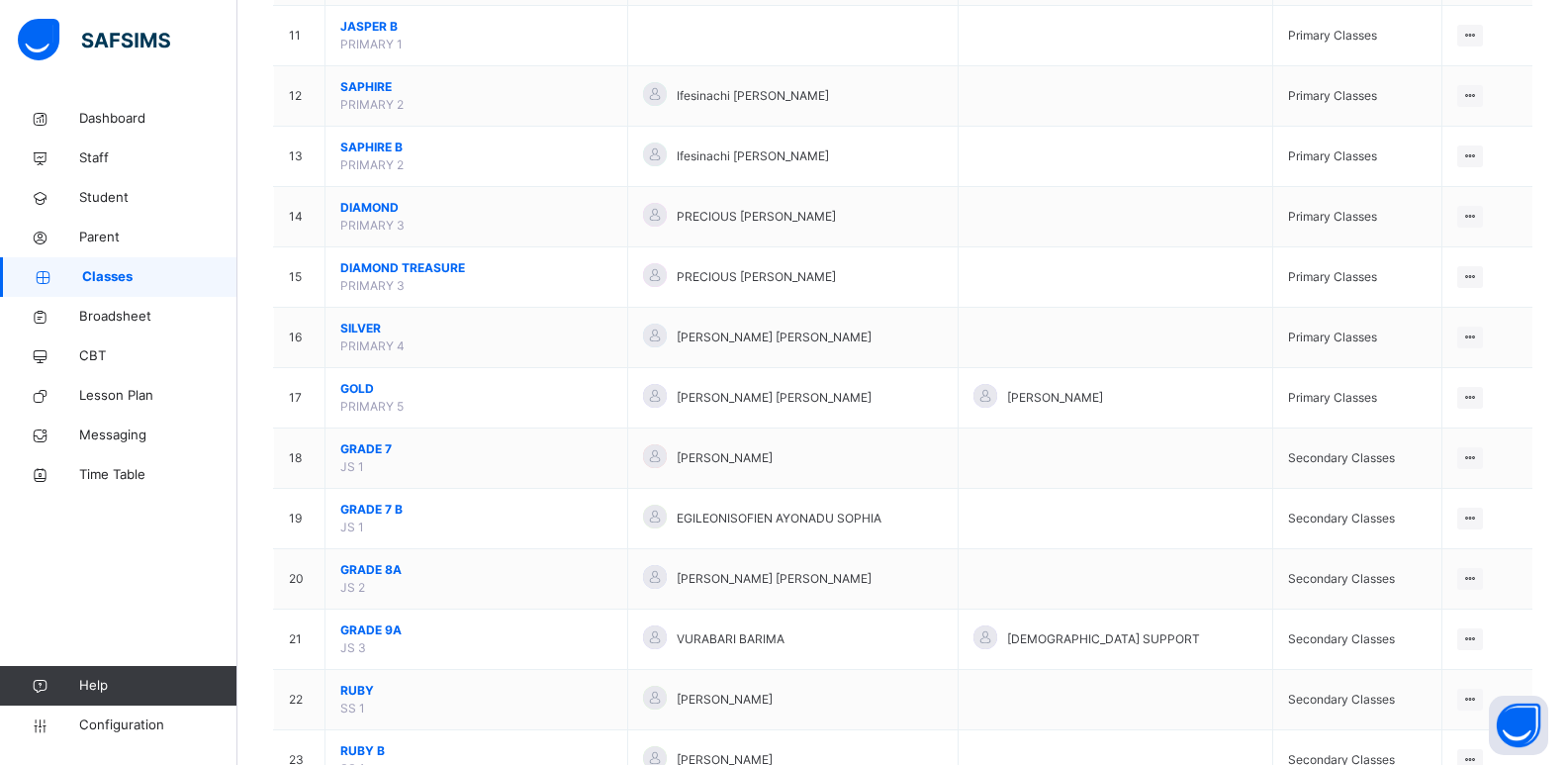
scroll to position [1332, 0]
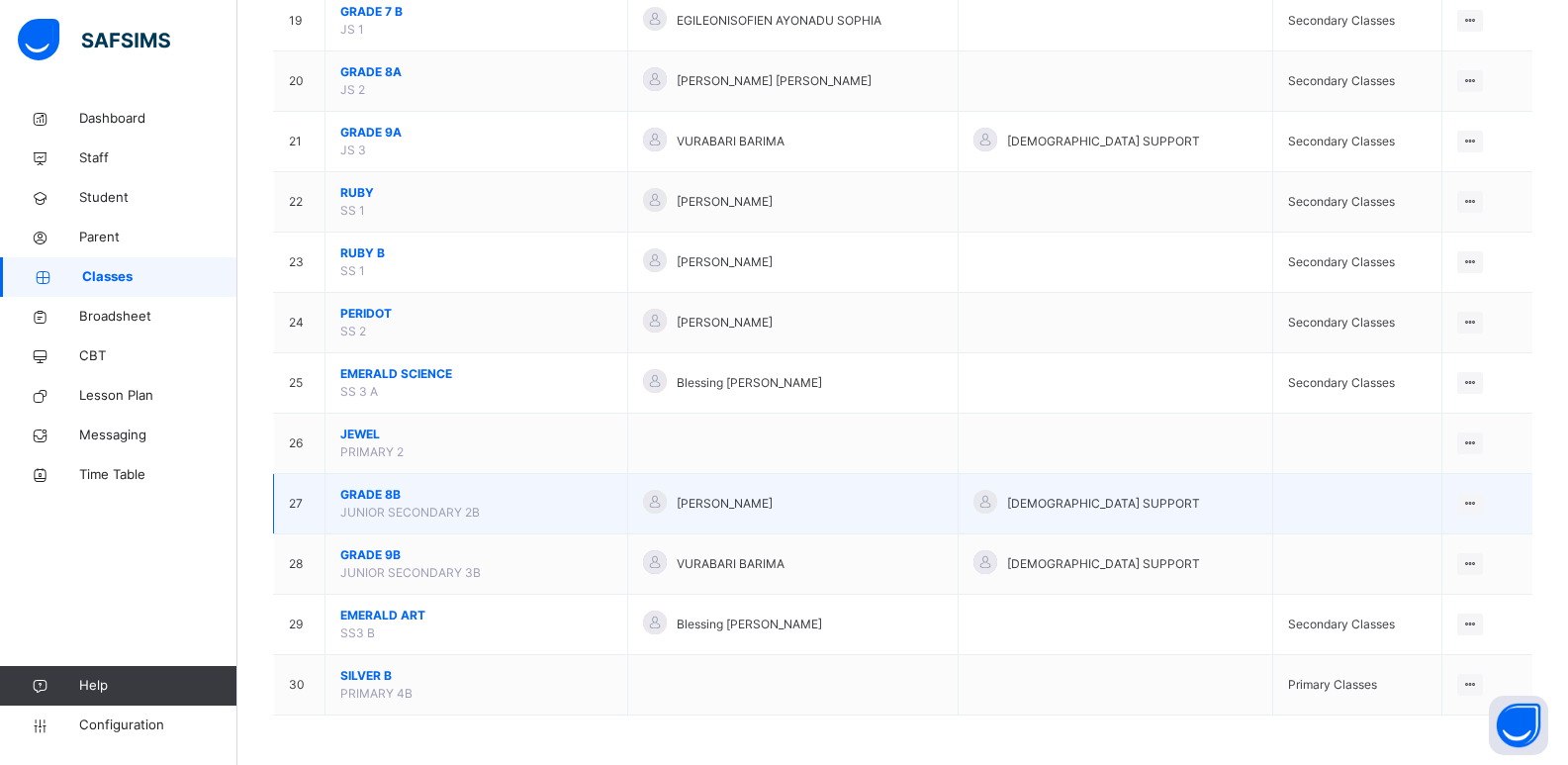
click at [370, 490] on span "GRADE 8B" at bounding box center [476, 494] width 272 height 18
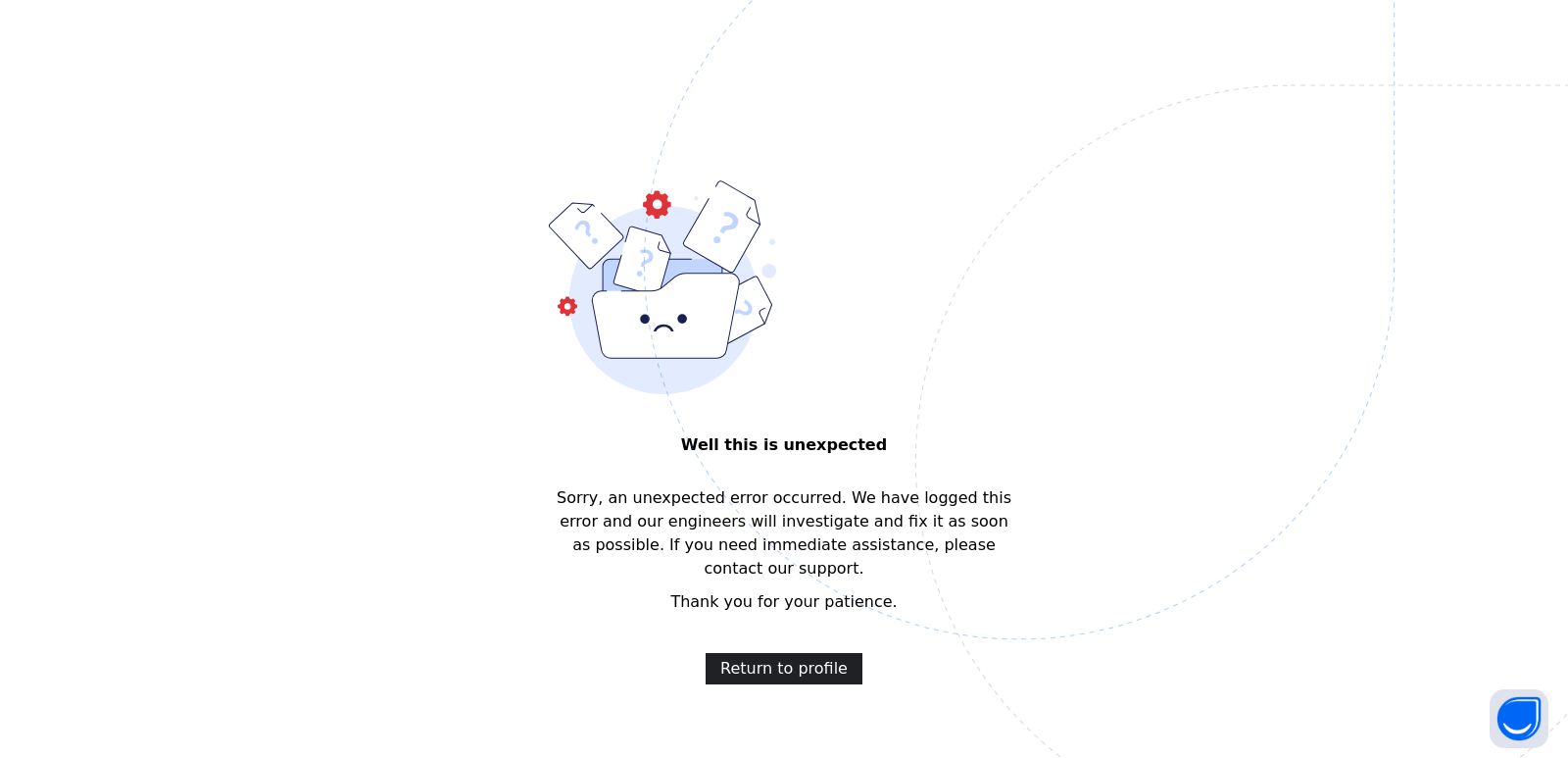
click at [774, 657] on span "Return to profile" at bounding box center [784, 669] width 128 height 24
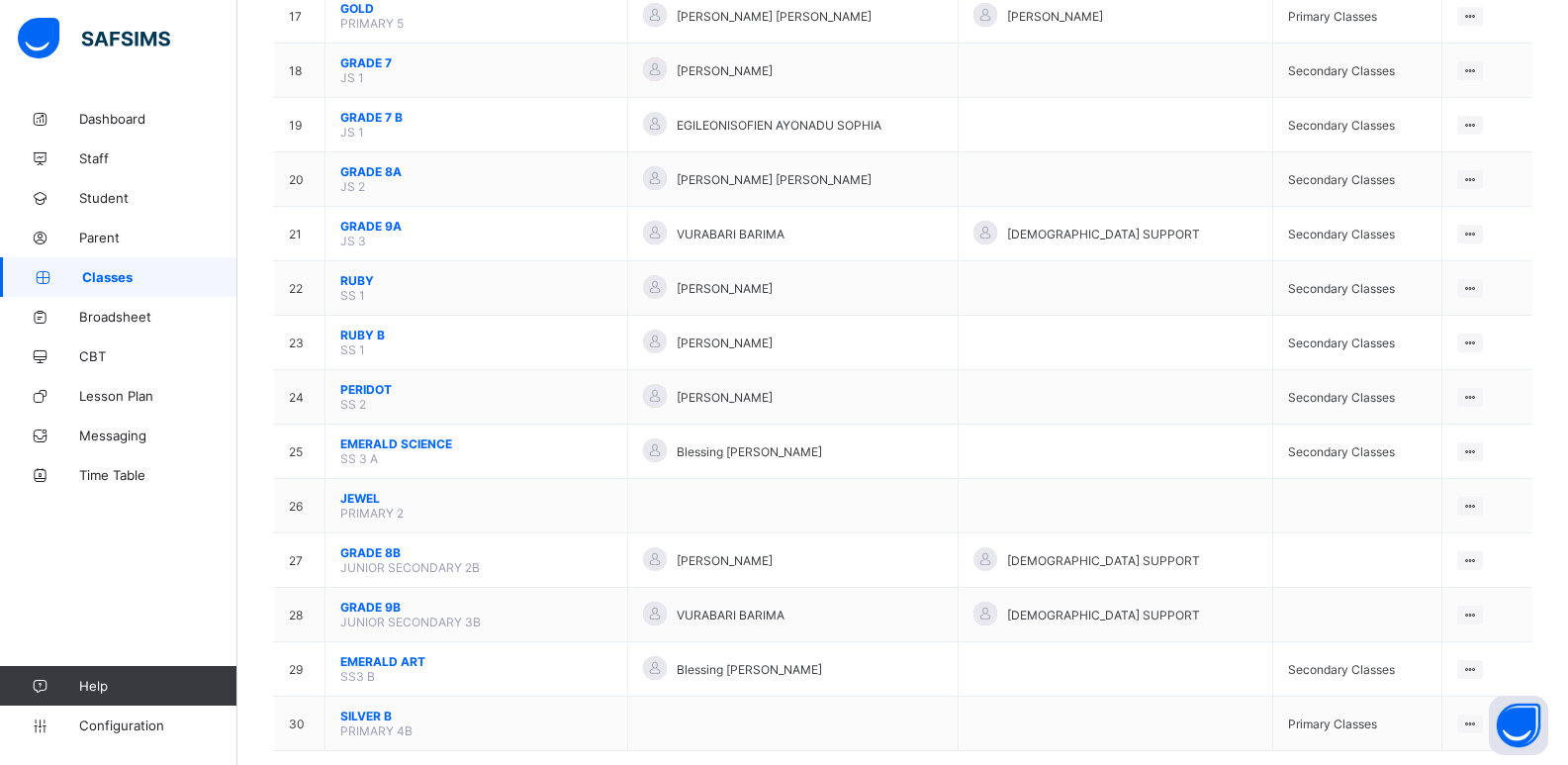
scroll to position [1116, 0]
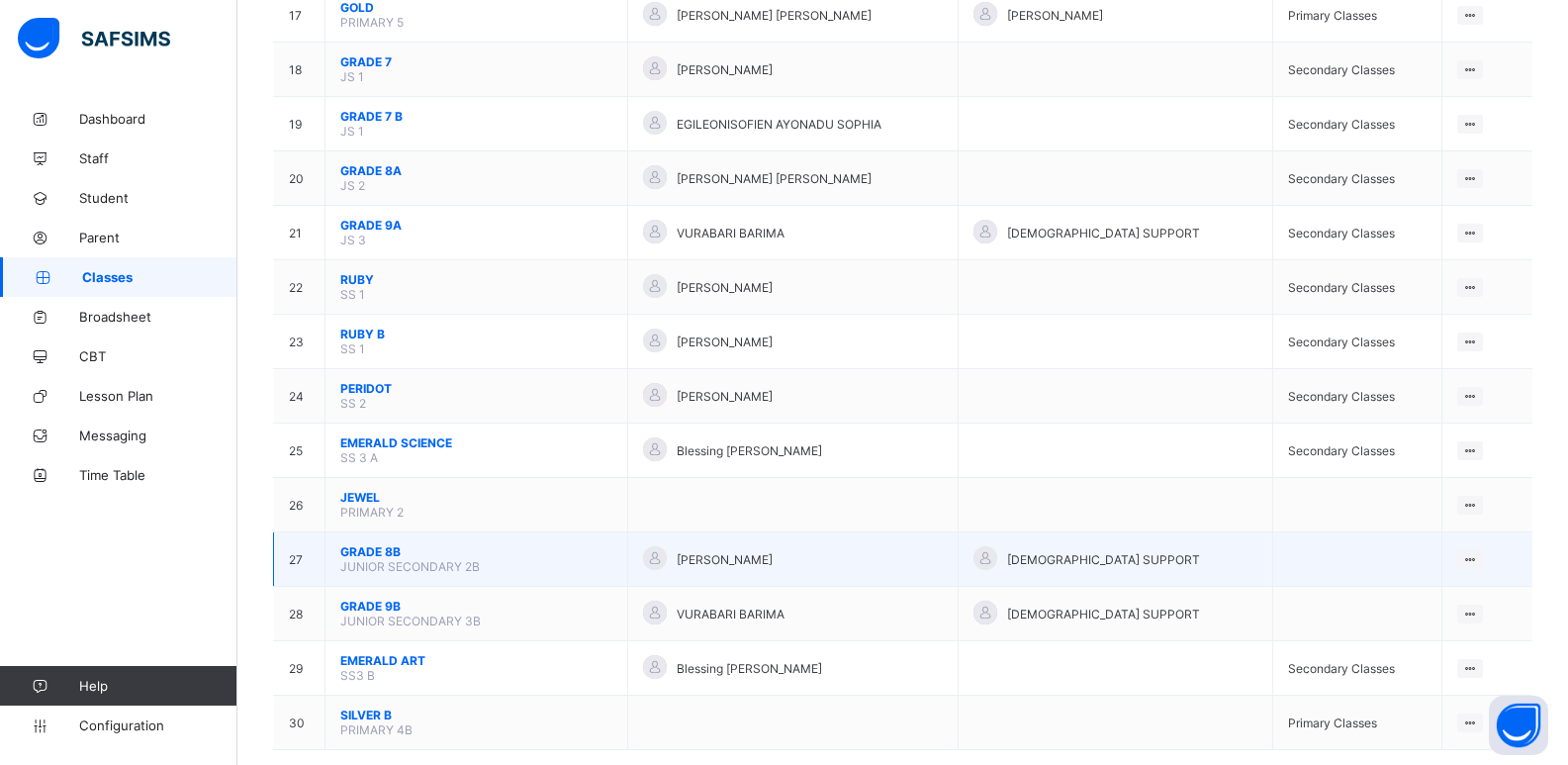
click at [387, 543] on td "GRADE 8B JUNIOR SECONDARY 2B" at bounding box center [477, 559] width 303 height 55
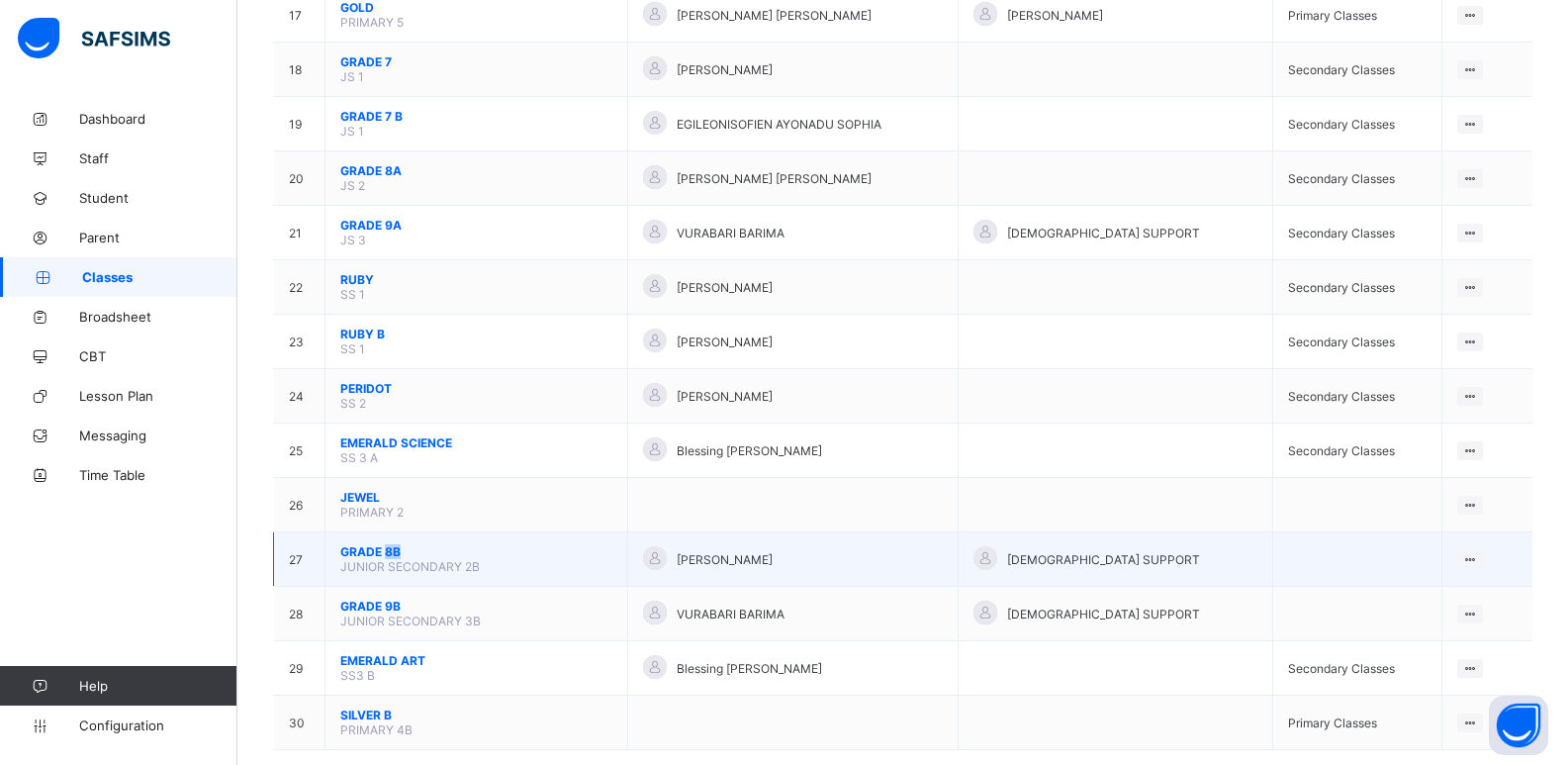
click at [387, 551] on span "GRADE 8B" at bounding box center [476, 551] width 272 height 15
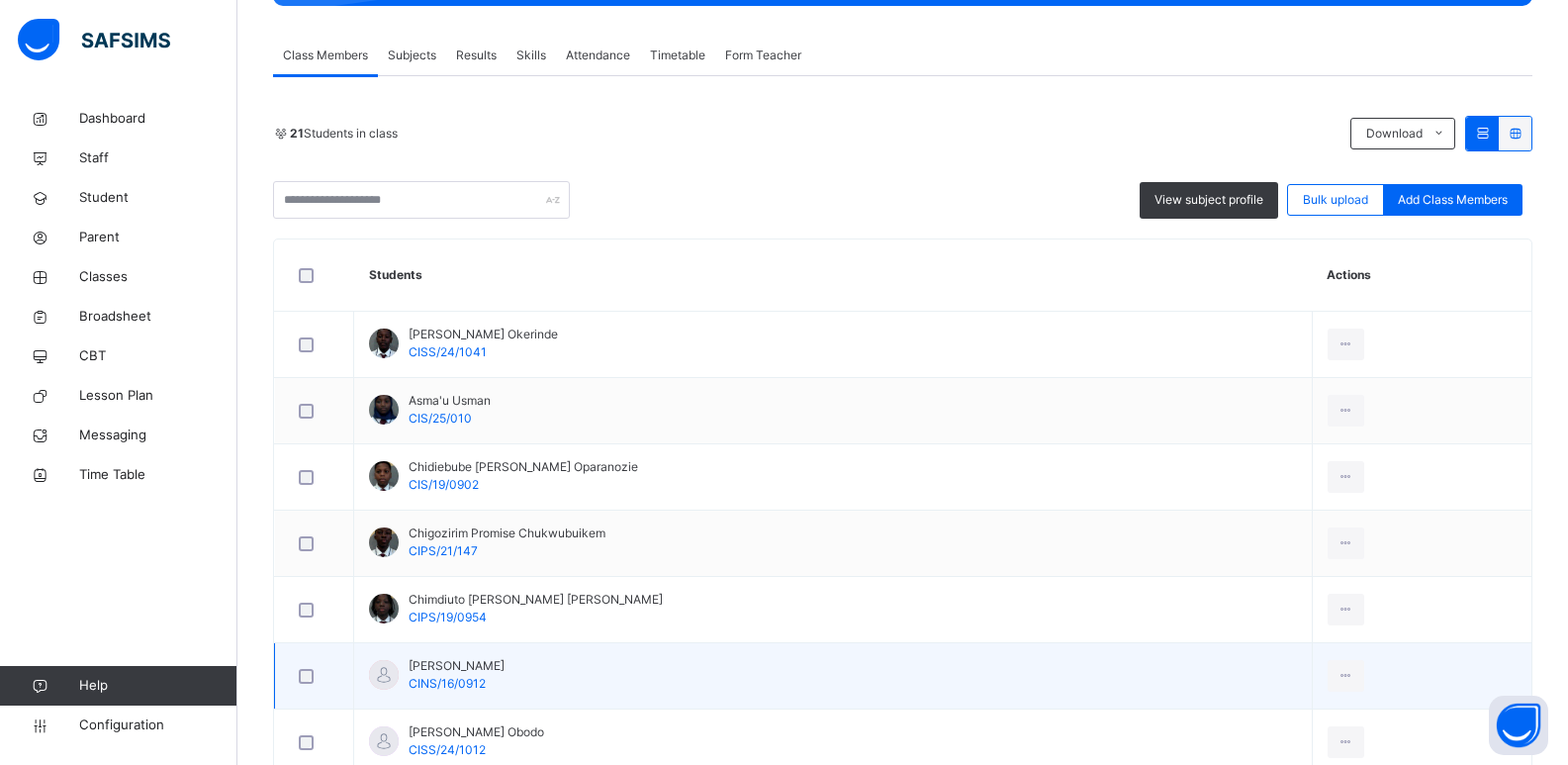
scroll to position [620, 0]
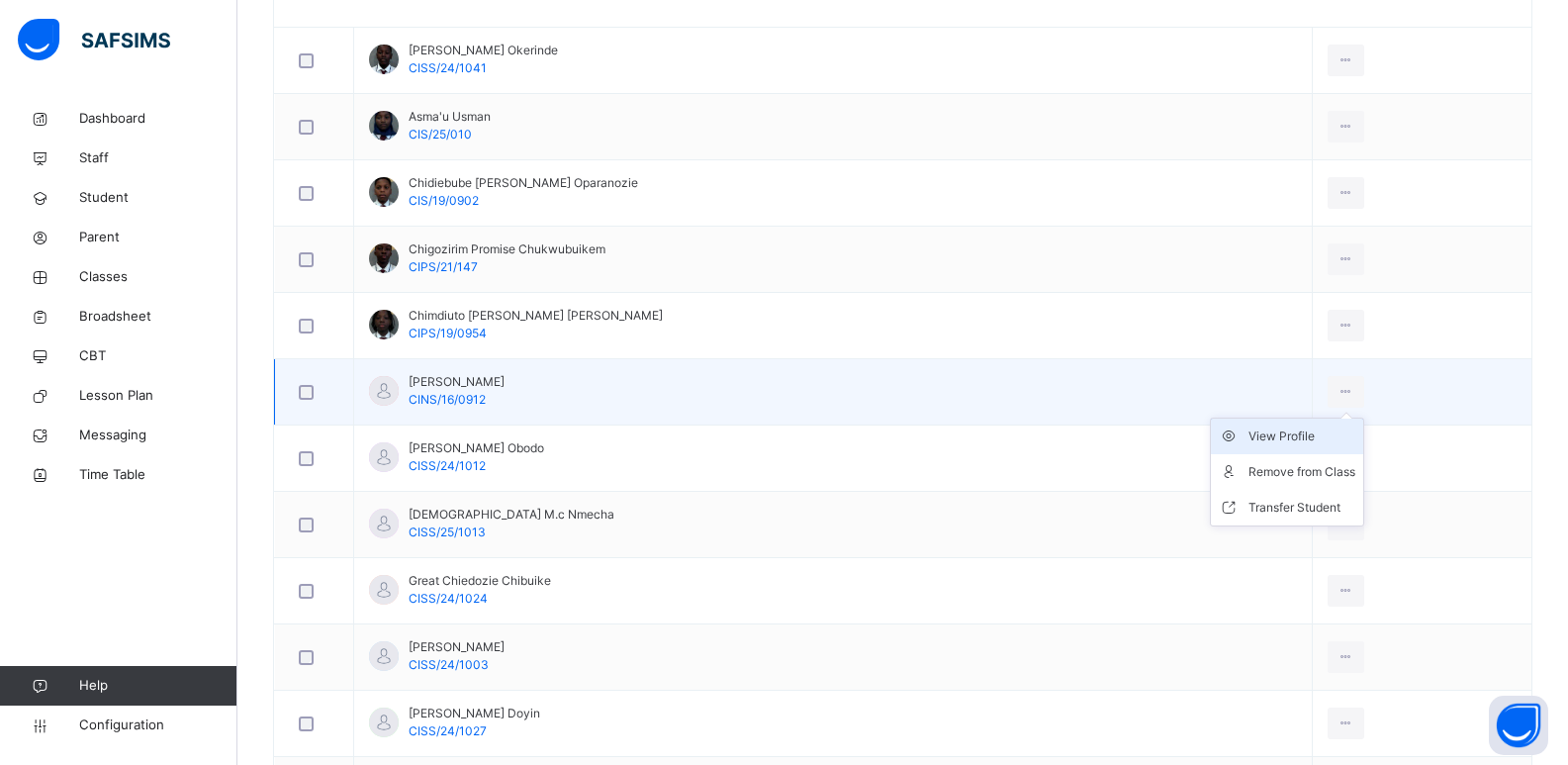
click at [1312, 438] on div "View Profile" at bounding box center [1303, 437] width 107 height 20
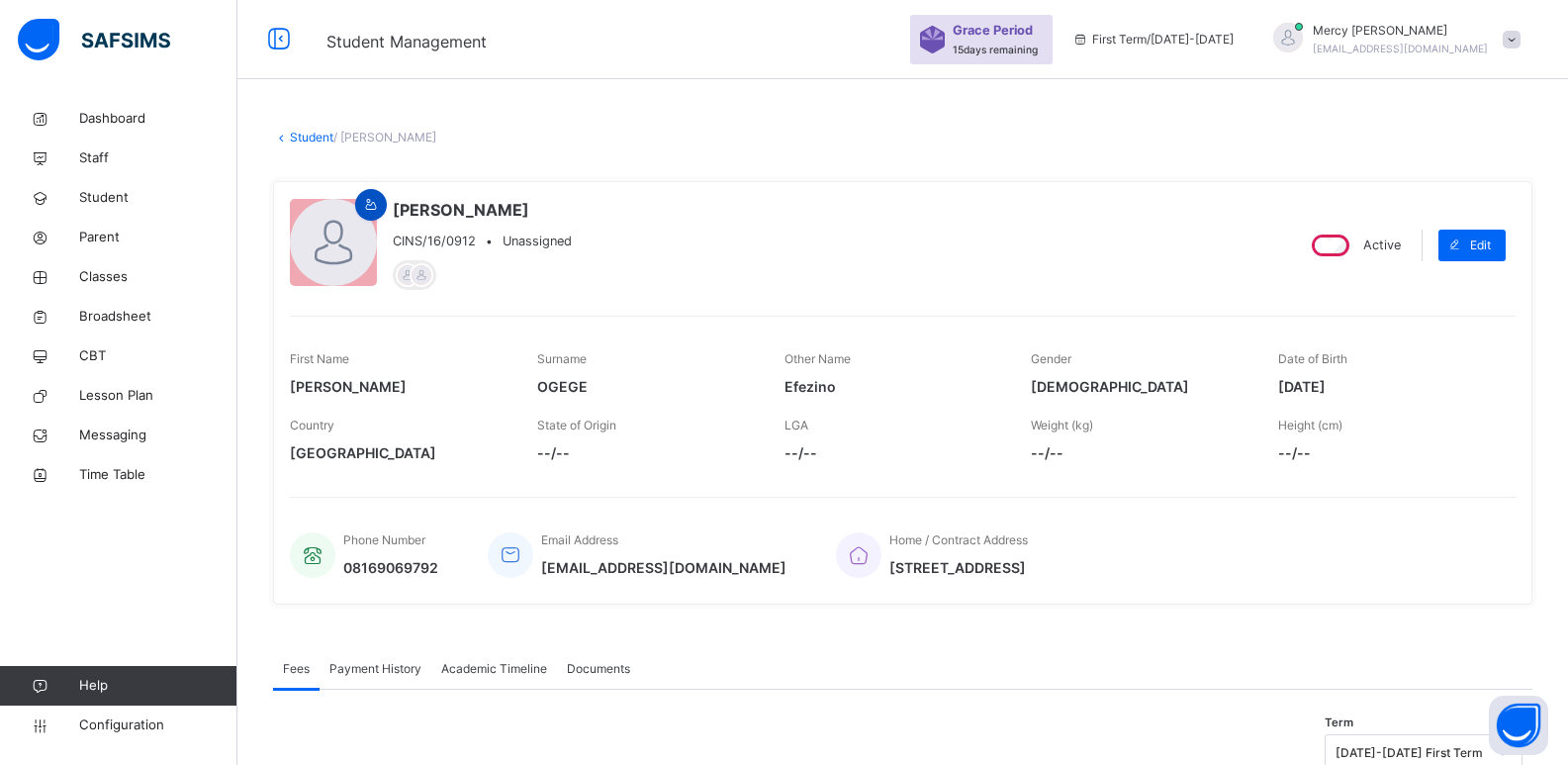
click at [382, 212] on span at bounding box center [371, 205] width 24 height 18
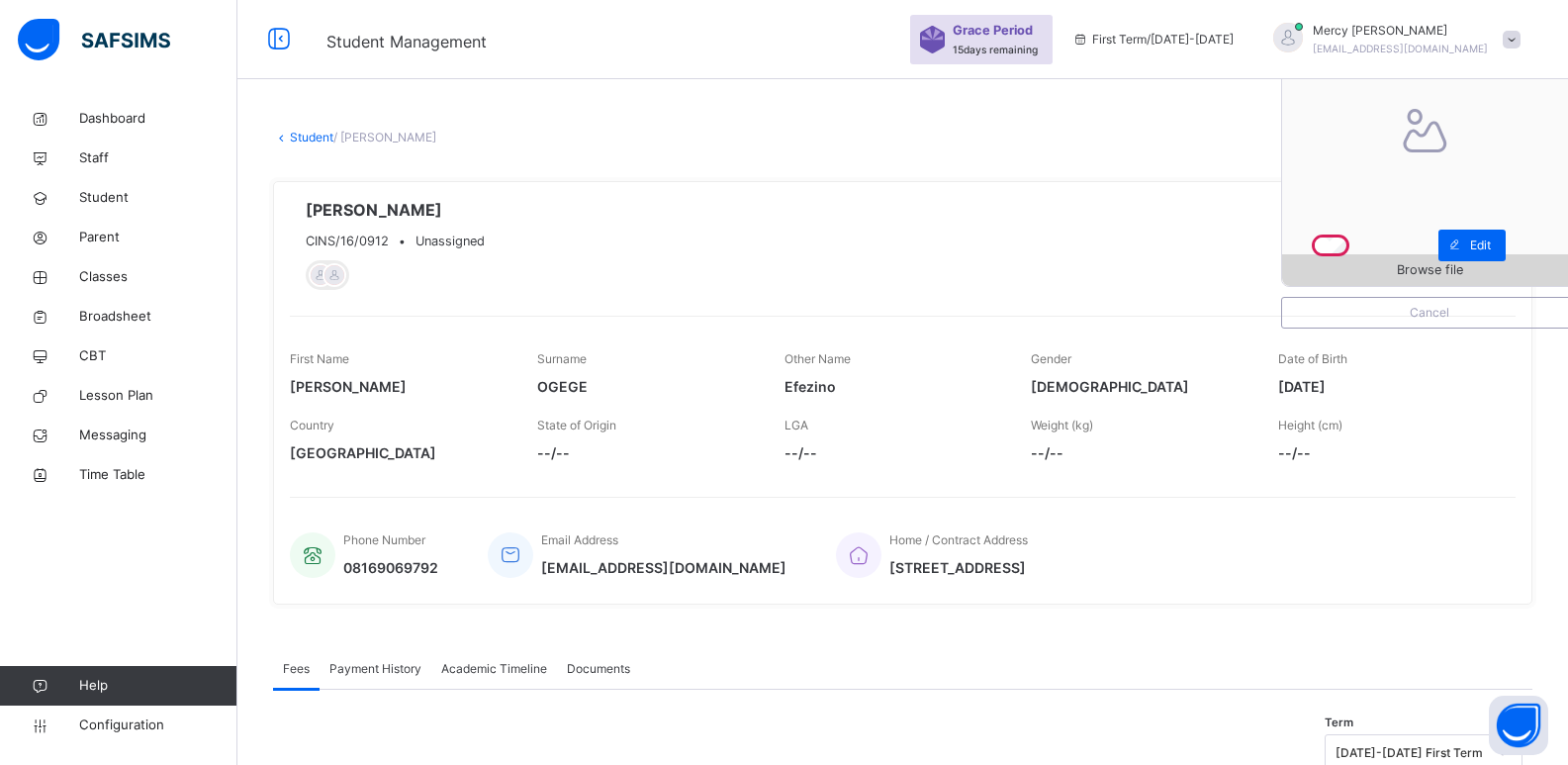
click at [1345, 278] on span "Browse file" at bounding box center [1430, 270] width 295 height 19
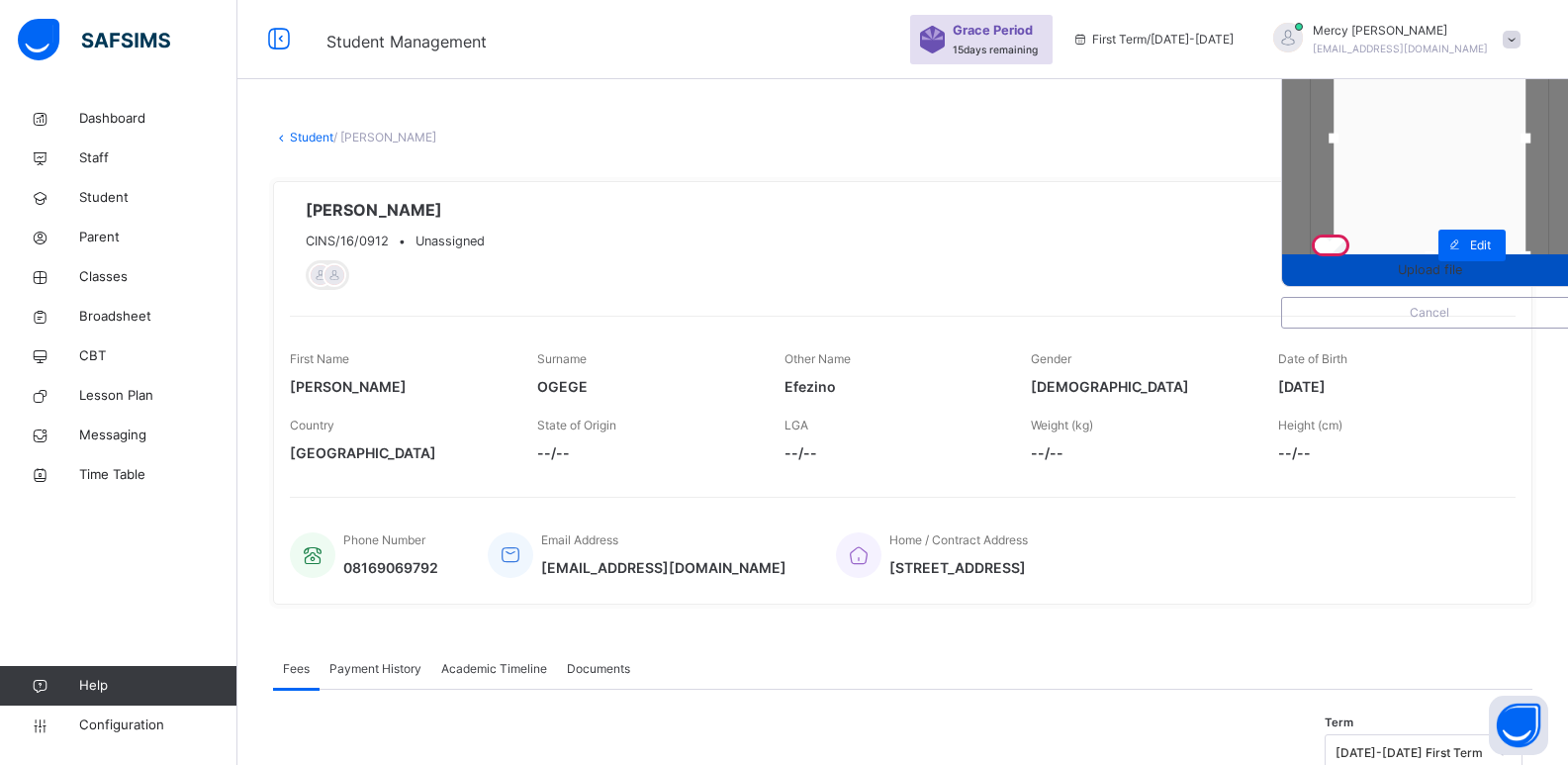
click at [1372, 275] on span "Upload file" at bounding box center [1430, 270] width 295 height 19
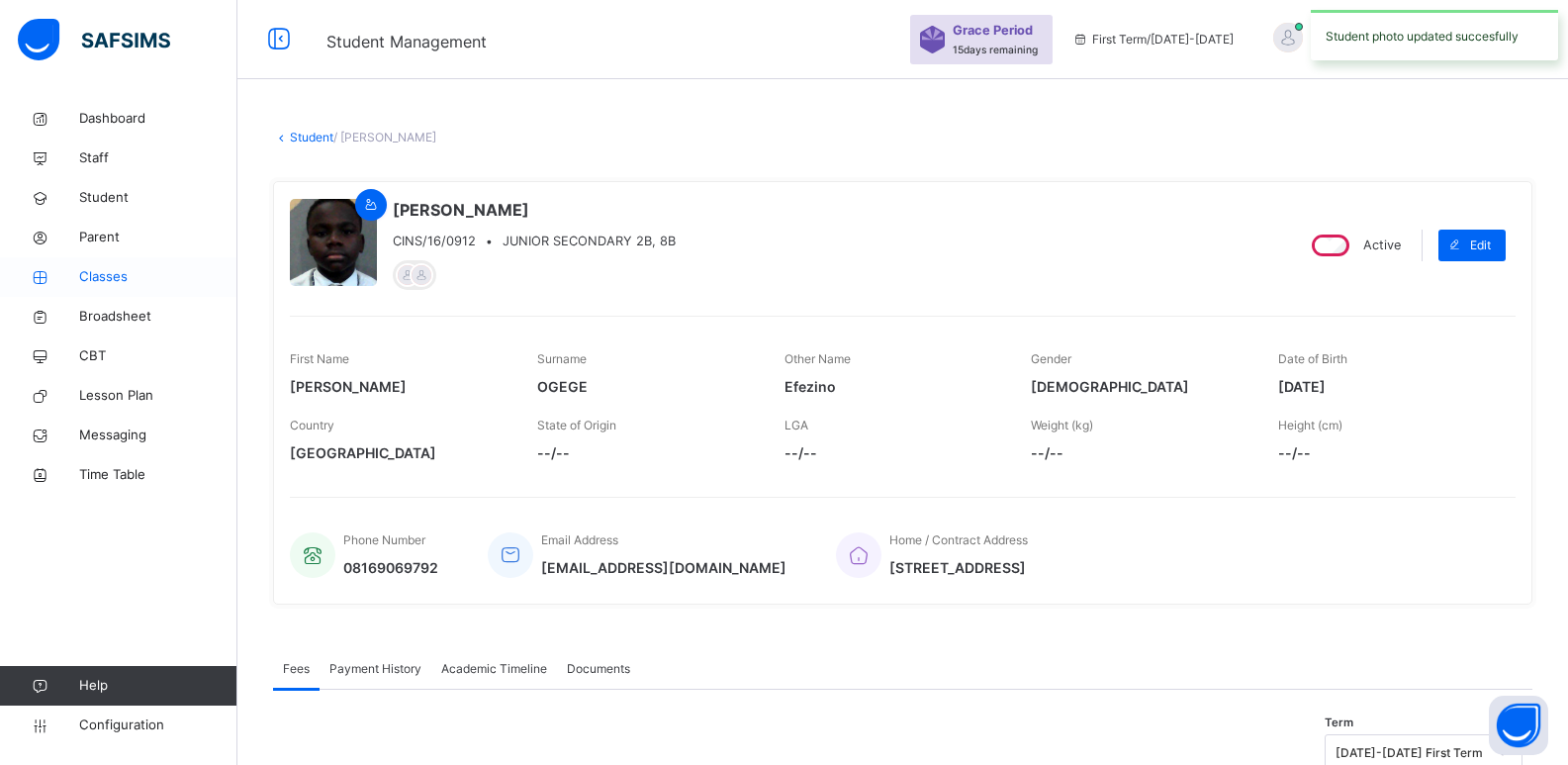
click at [128, 281] on span "Classes" at bounding box center [158, 277] width 158 height 20
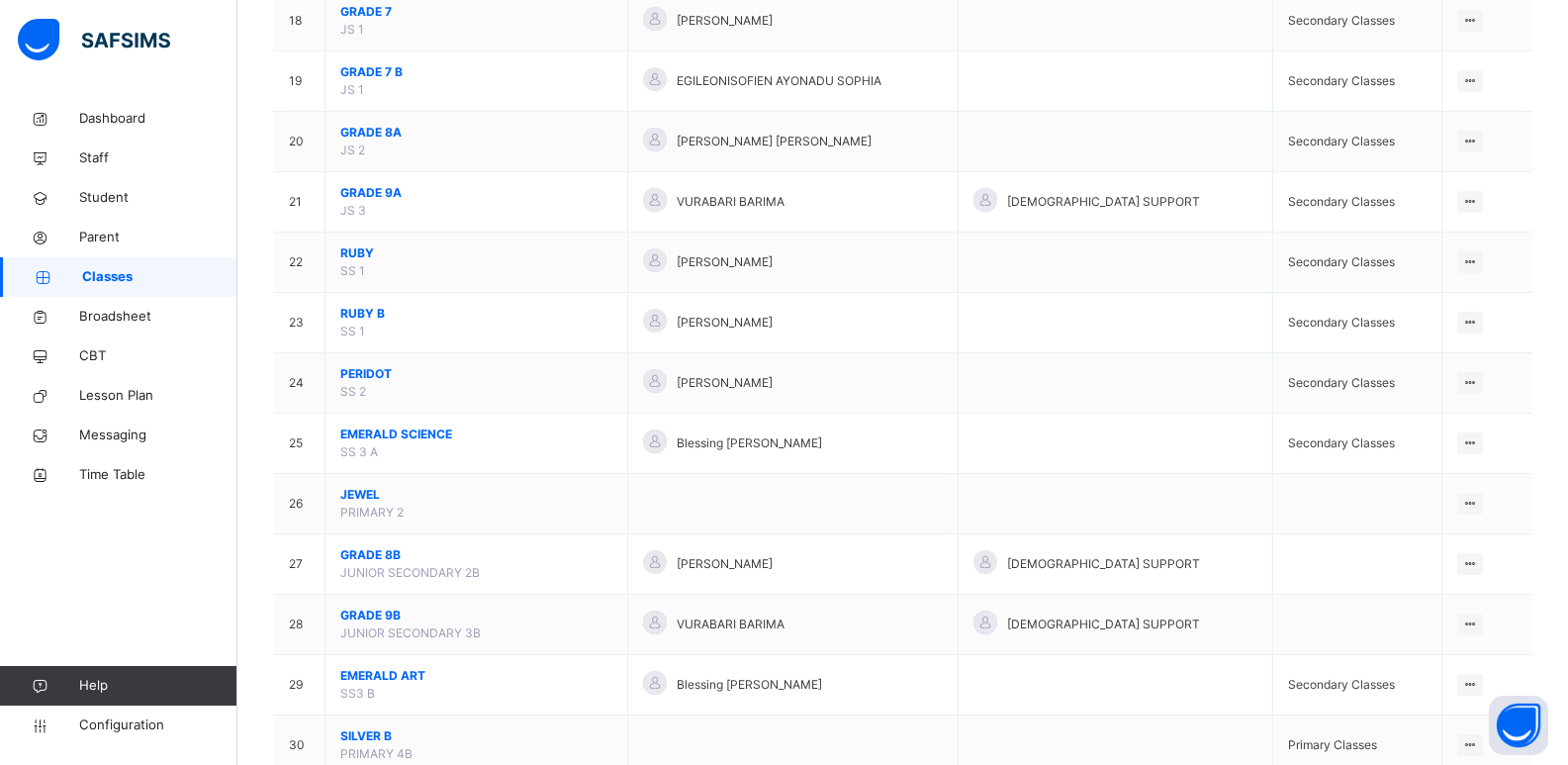
scroll to position [1274, 0]
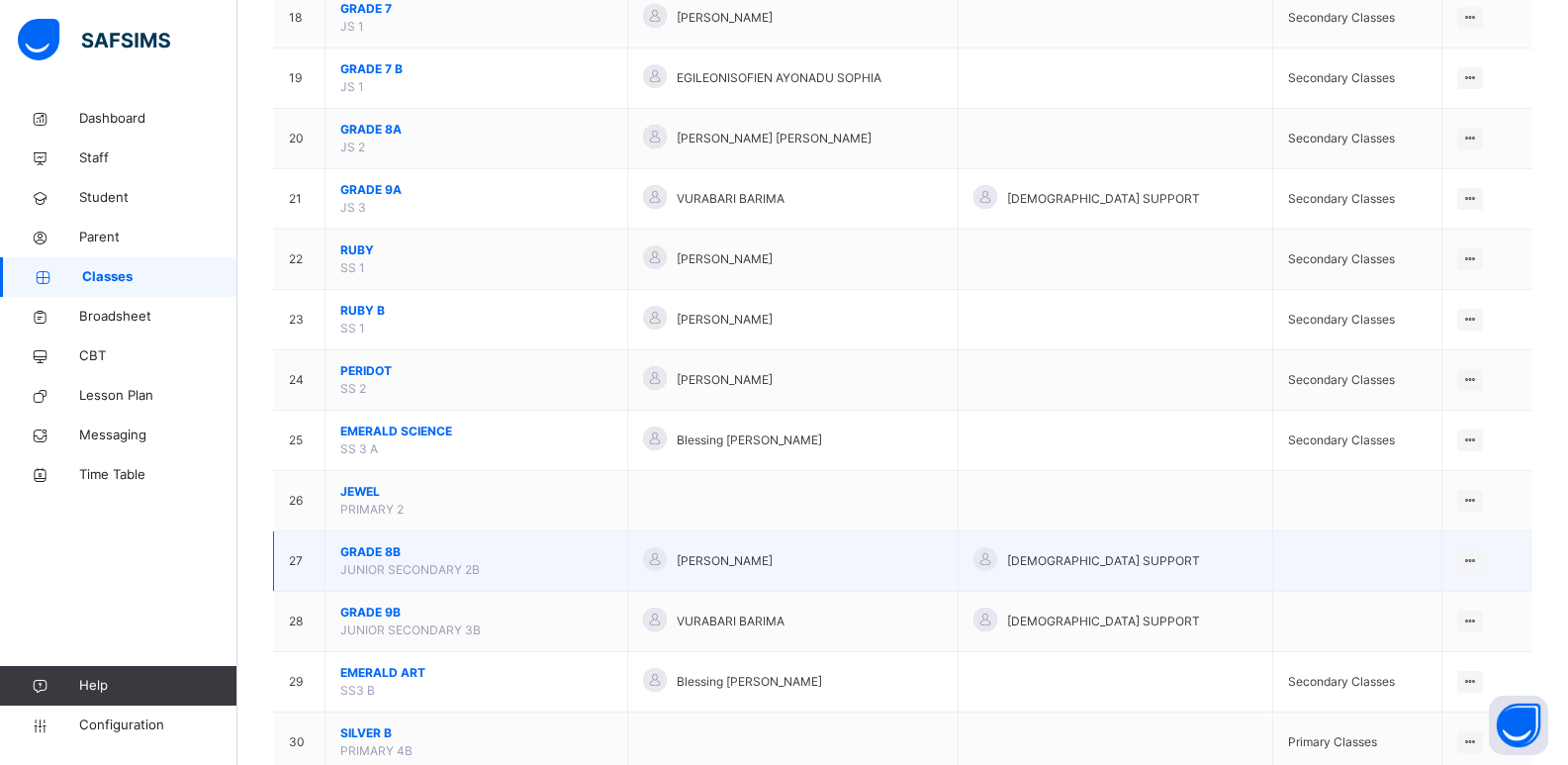
click at [384, 552] on span "GRADE 8B" at bounding box center [476, 552] width 272 height 18
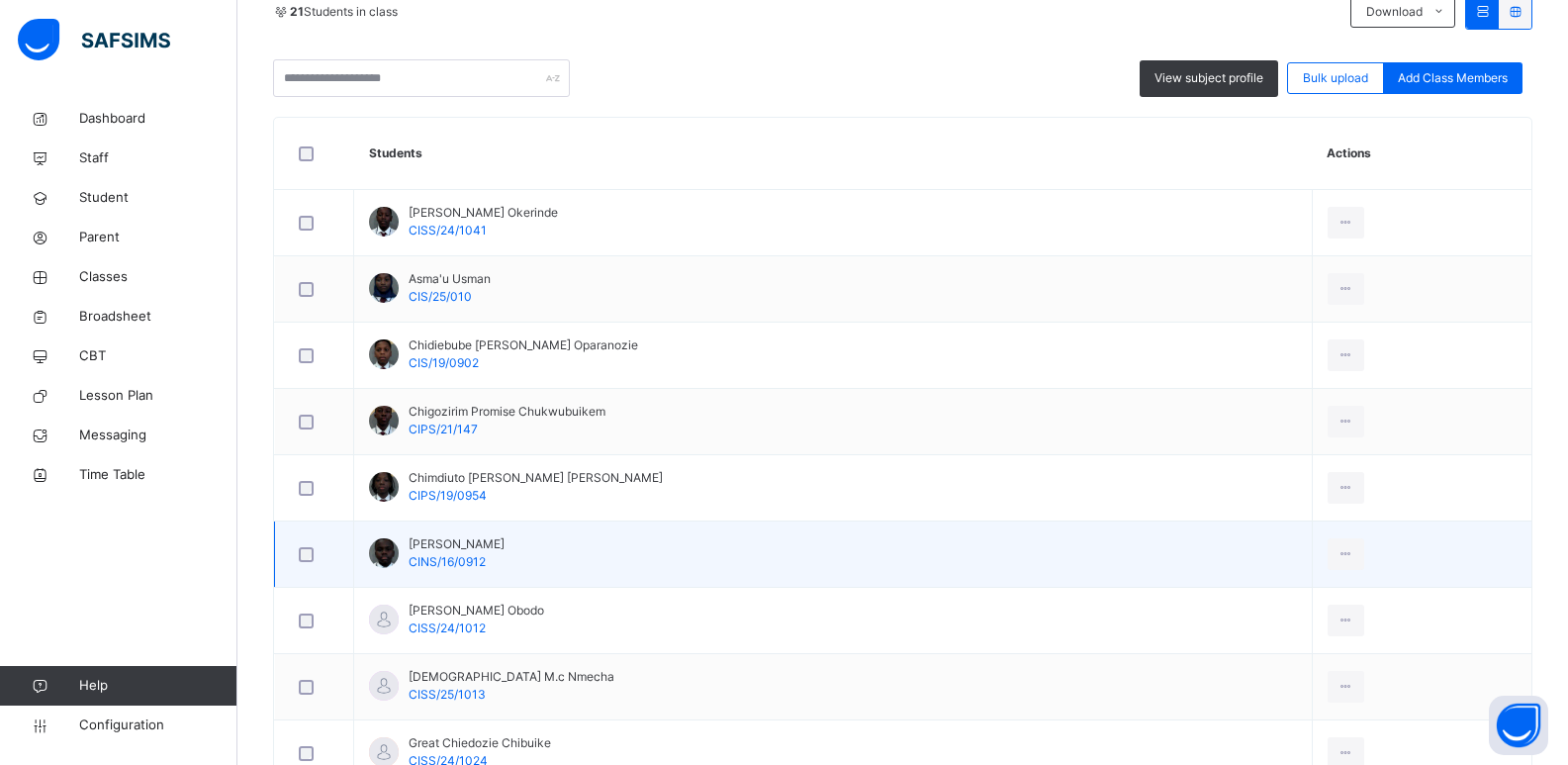
scroll to position [633, 0]
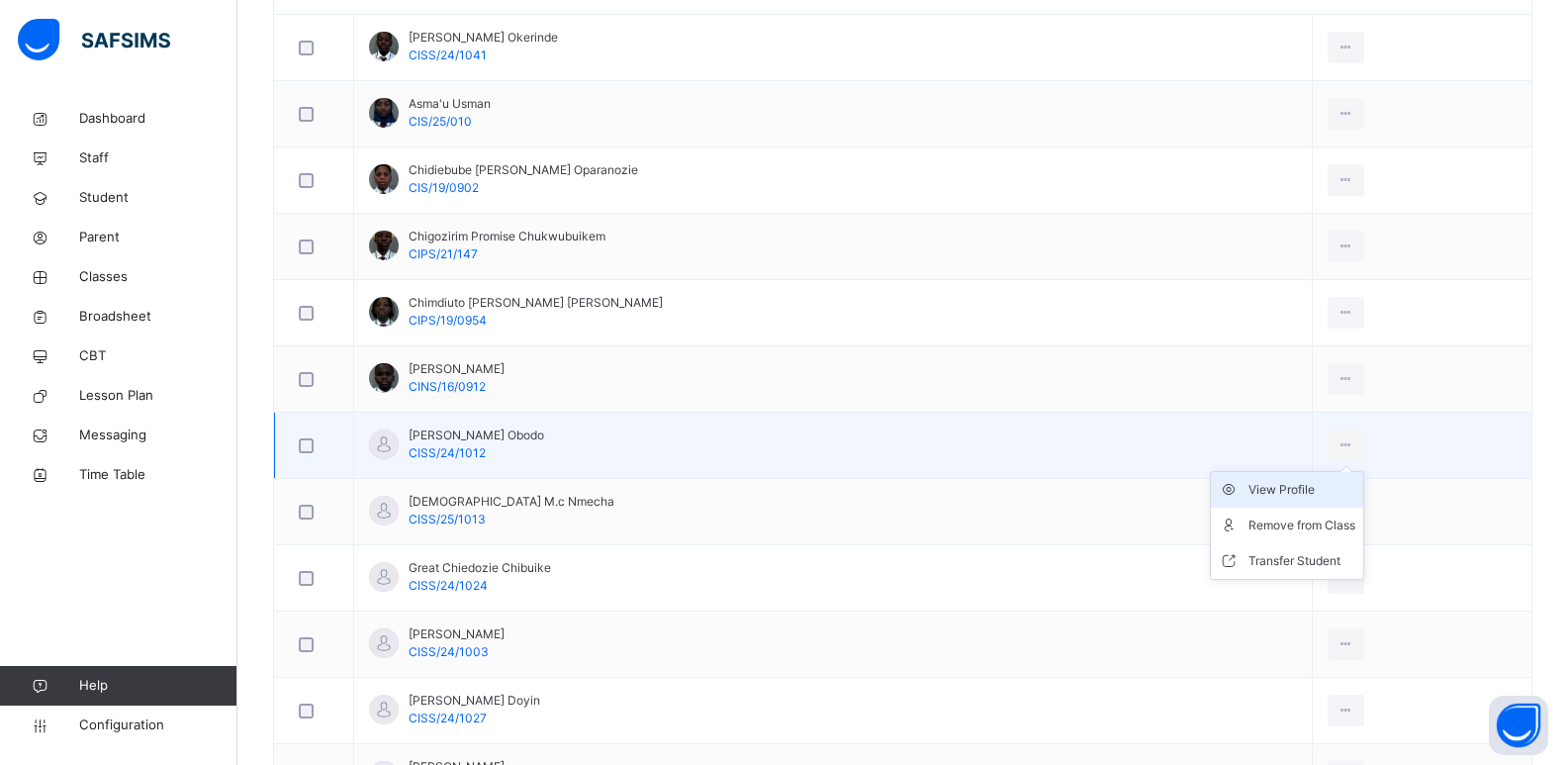
click at [1297, 497] on div "View Profile" at bounding box center [1303, 490] width 107 height 20
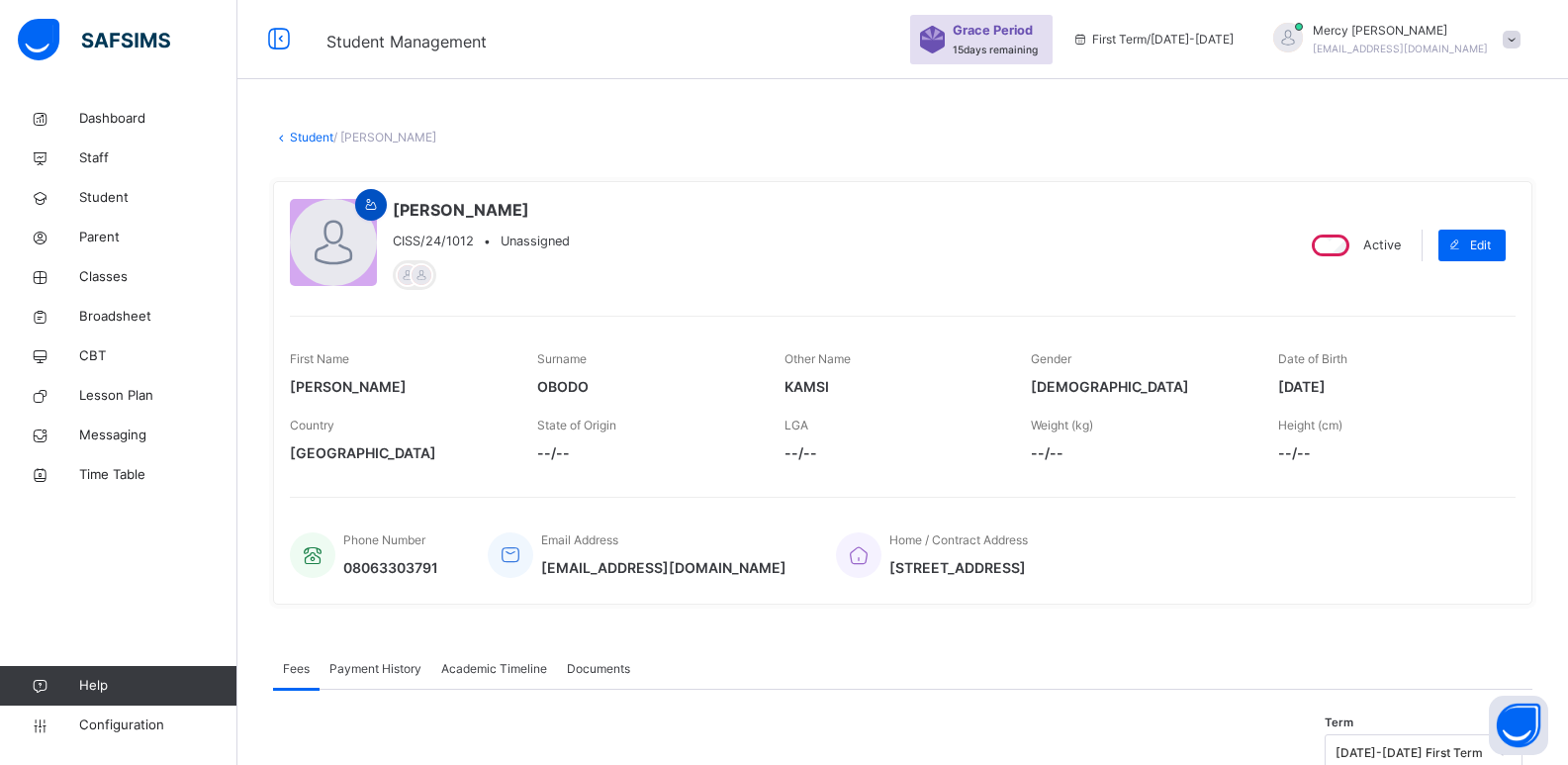
click at [376, 195] on div at bounding box center [371, 205] width 32 height 32
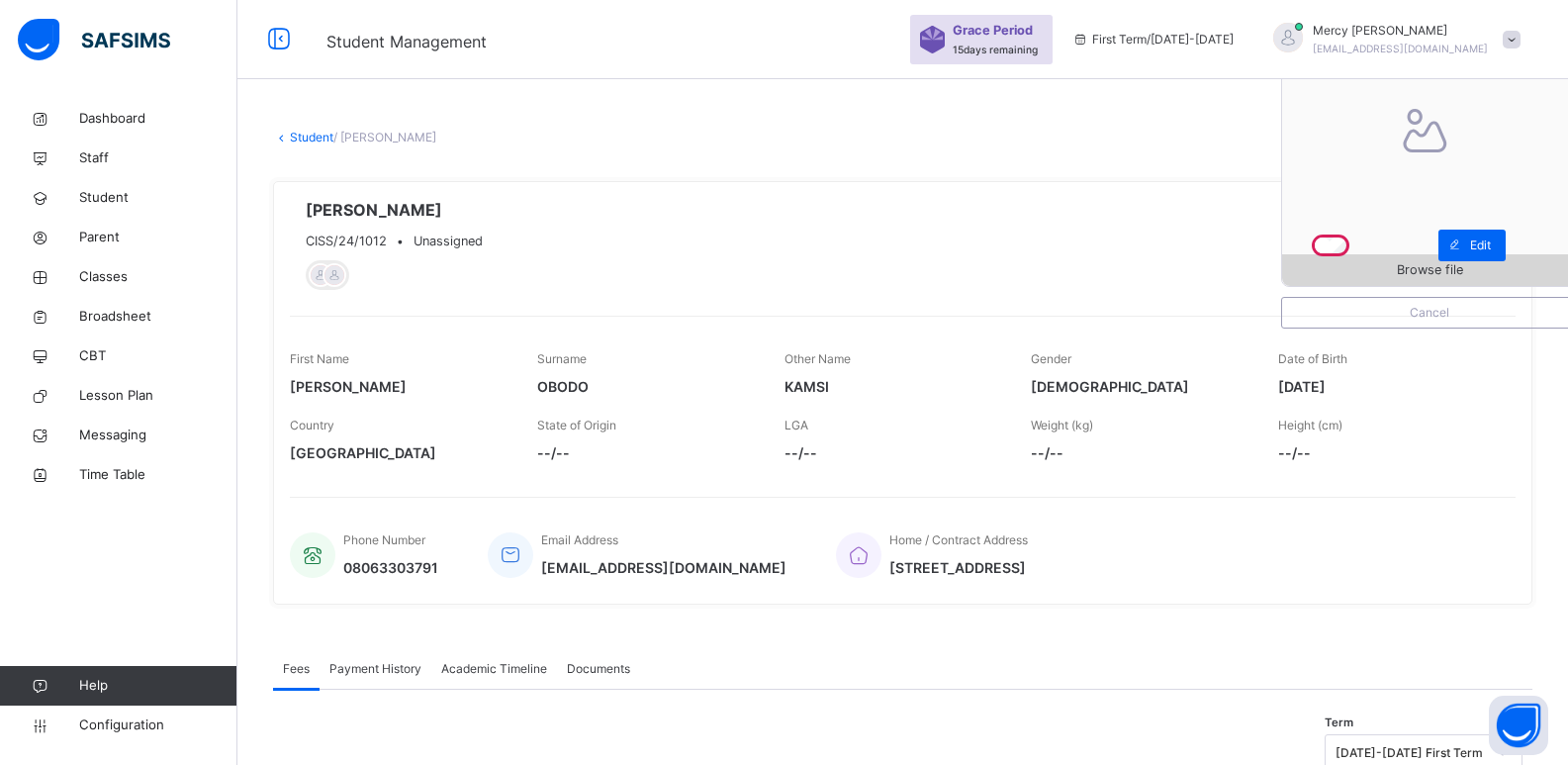
click at [1379, 278] on span "Browse file" at bounding box center [1430, 270] width 295 height 19
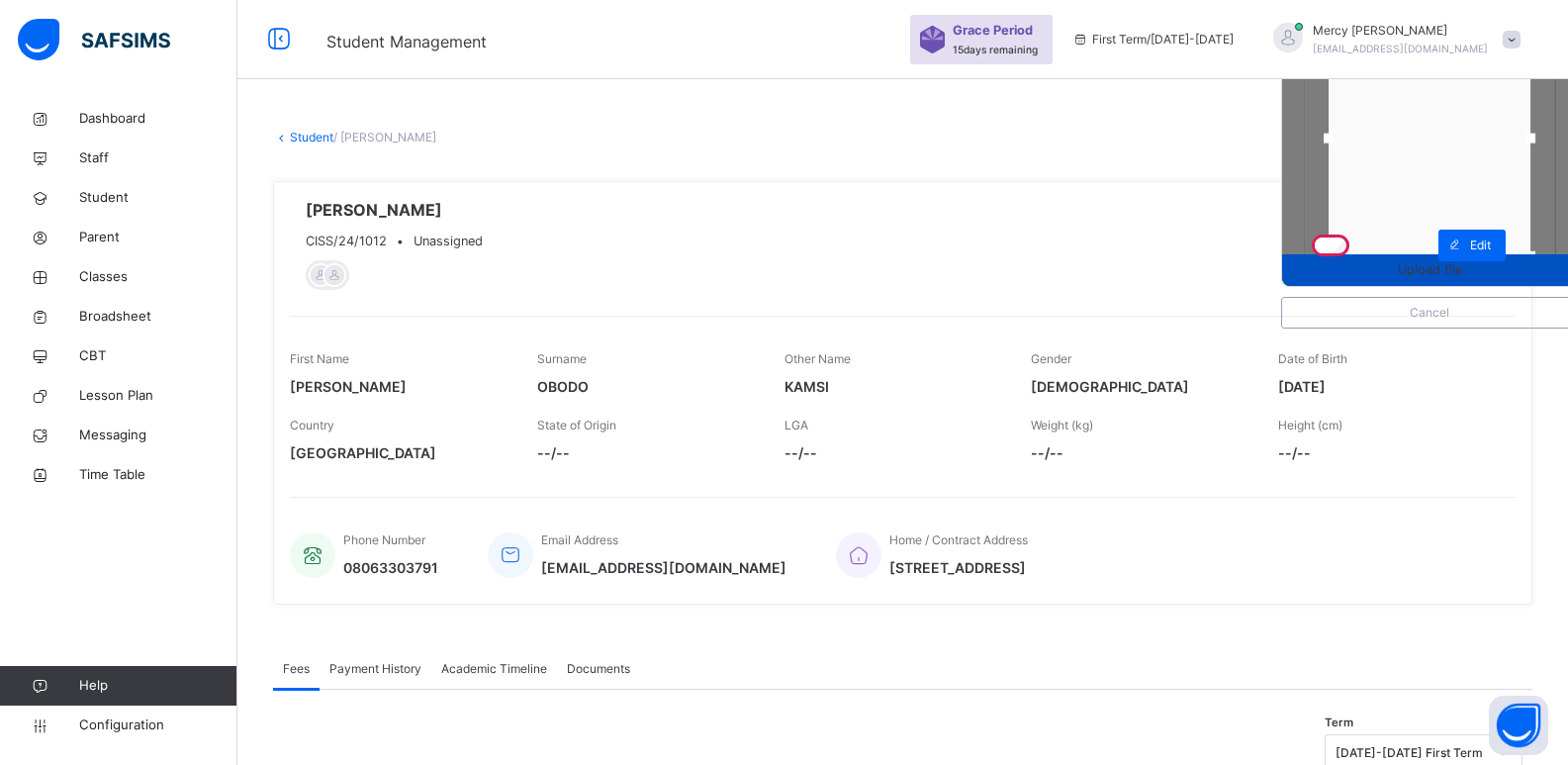
click at [1412, 278] on span "Upload file" at bounding box center [1429, 270] width 64 height 19
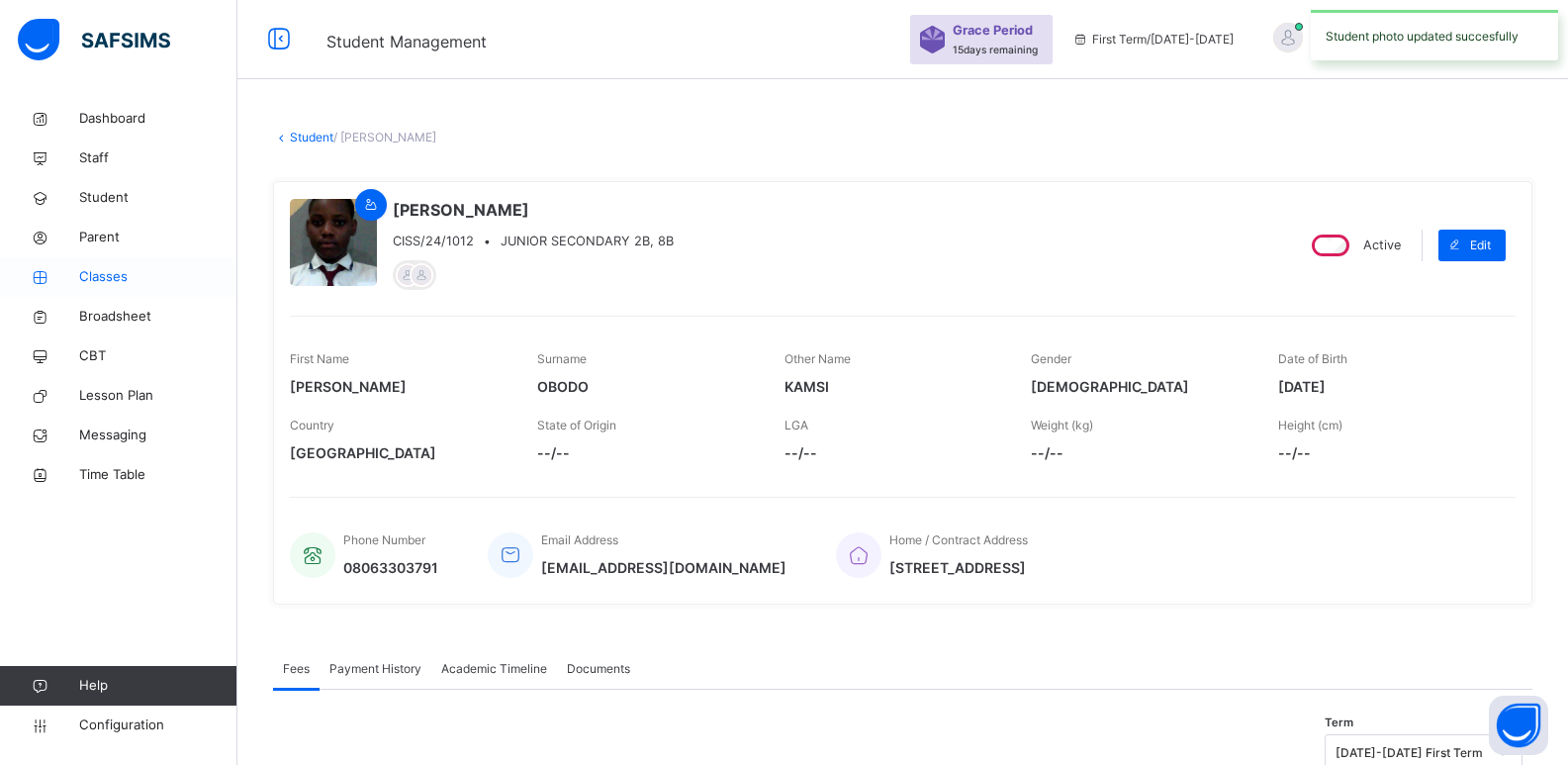
click at [104, 265] on link "Classes" at bounding box center [119, 277] width 238 height 40
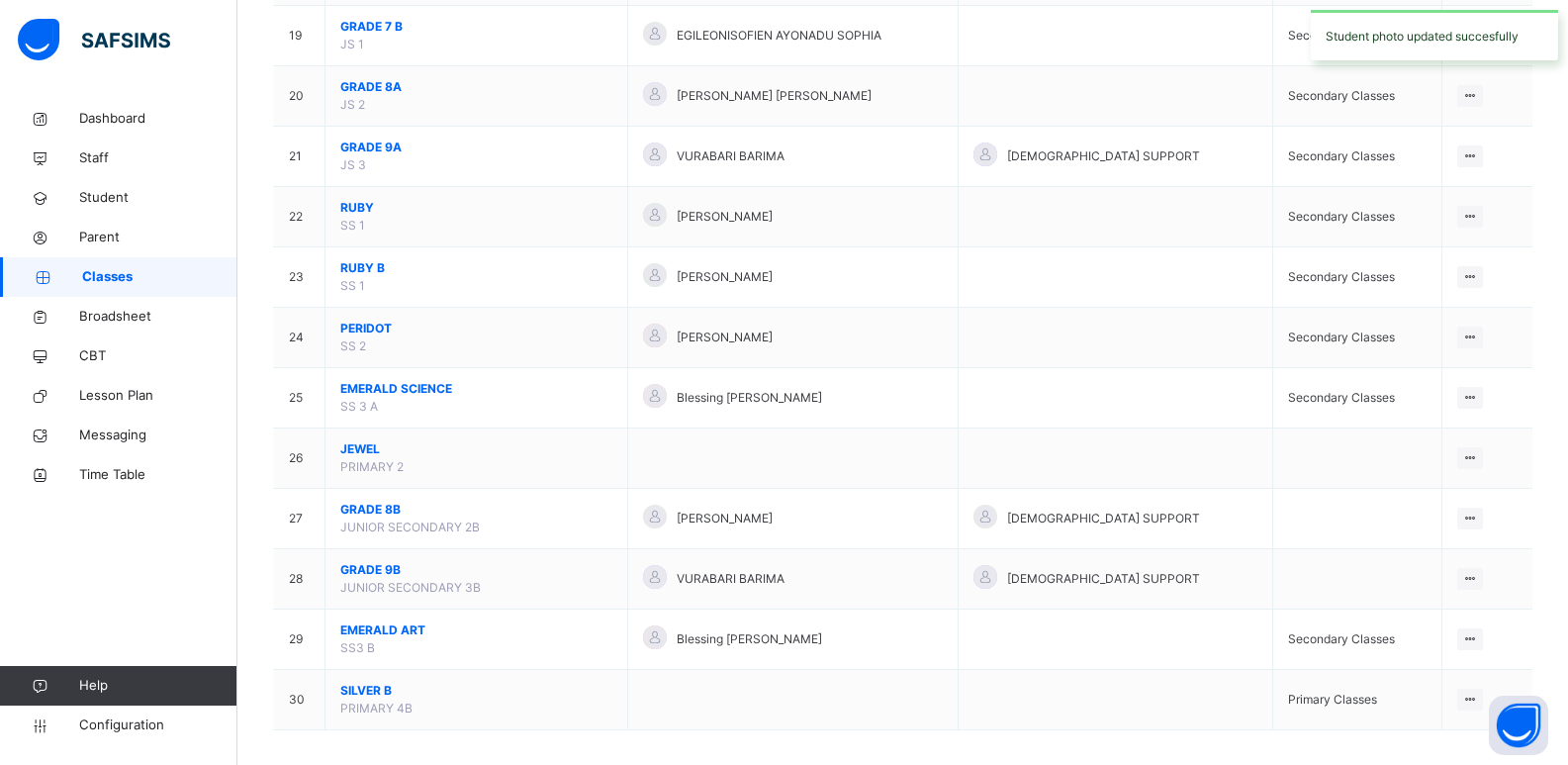
scroll to position [1332, 0]
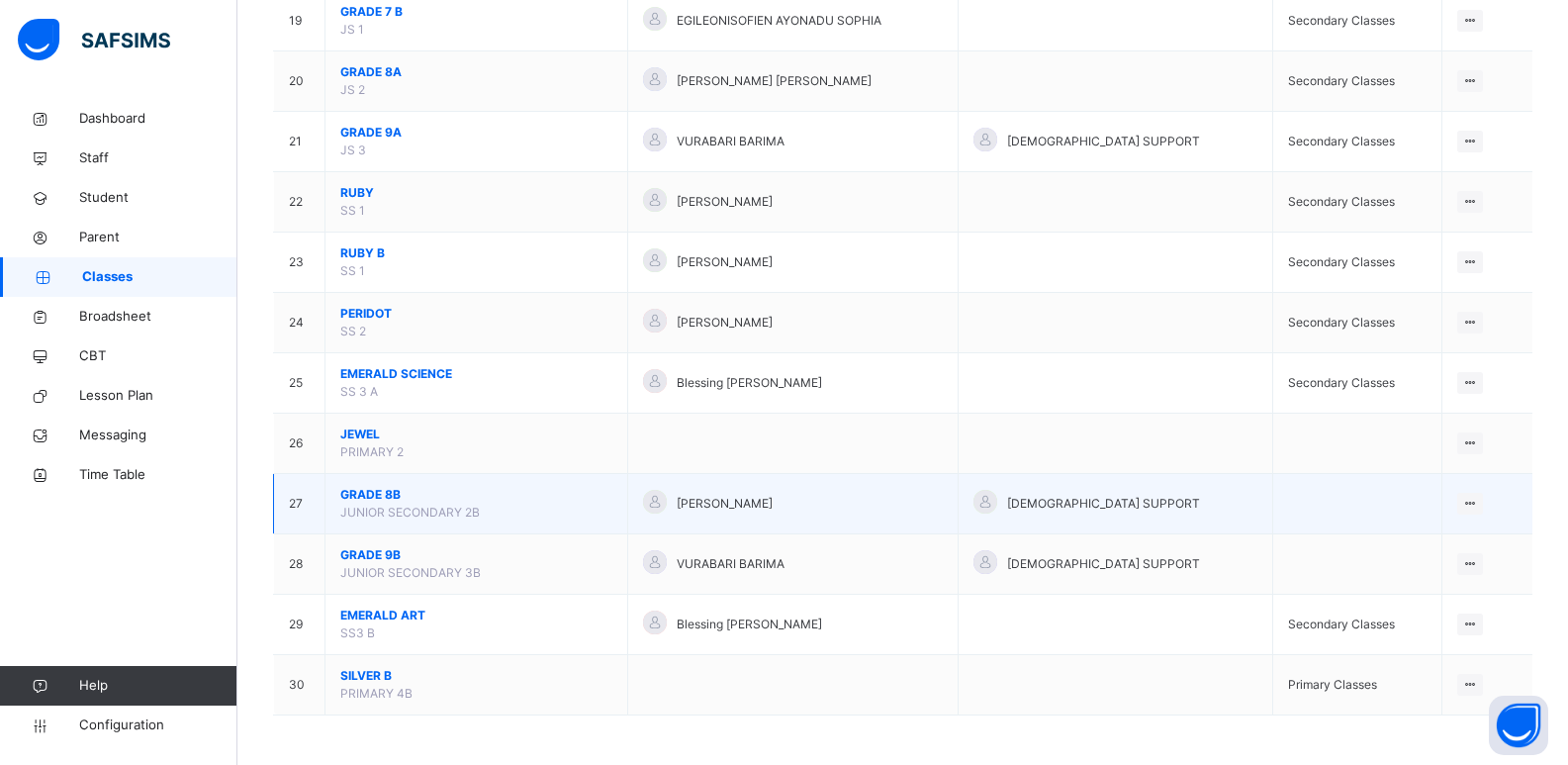
click at [372, 504] on span "JUNIOR SECONDARY 2B" at bounding box center [410, 511] width 140 height 15
click at [384, 499] on span "GRADE 8B" at bounding box center [476, 494] width 272 height 18
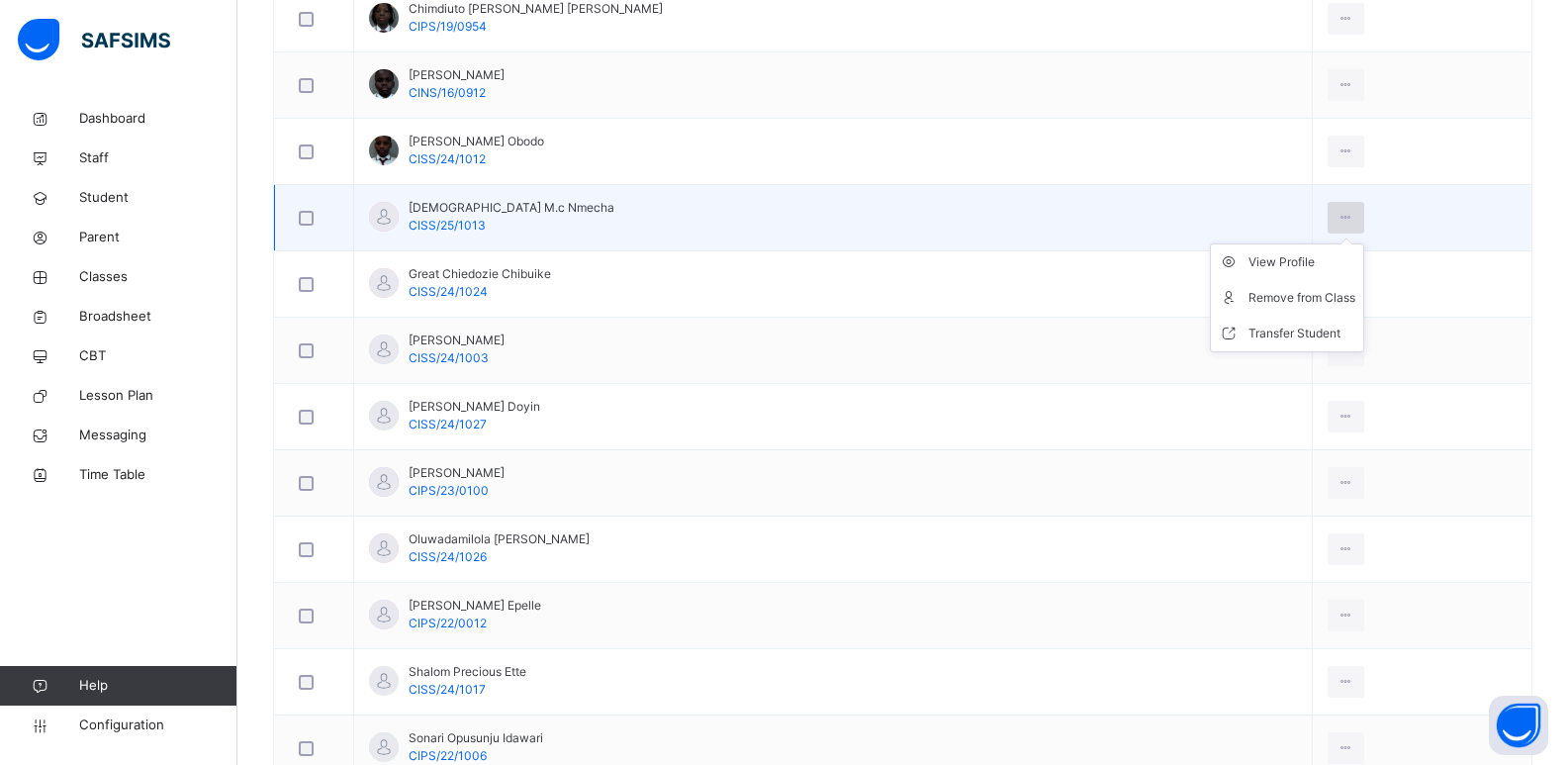
scroll to position [924, 0]
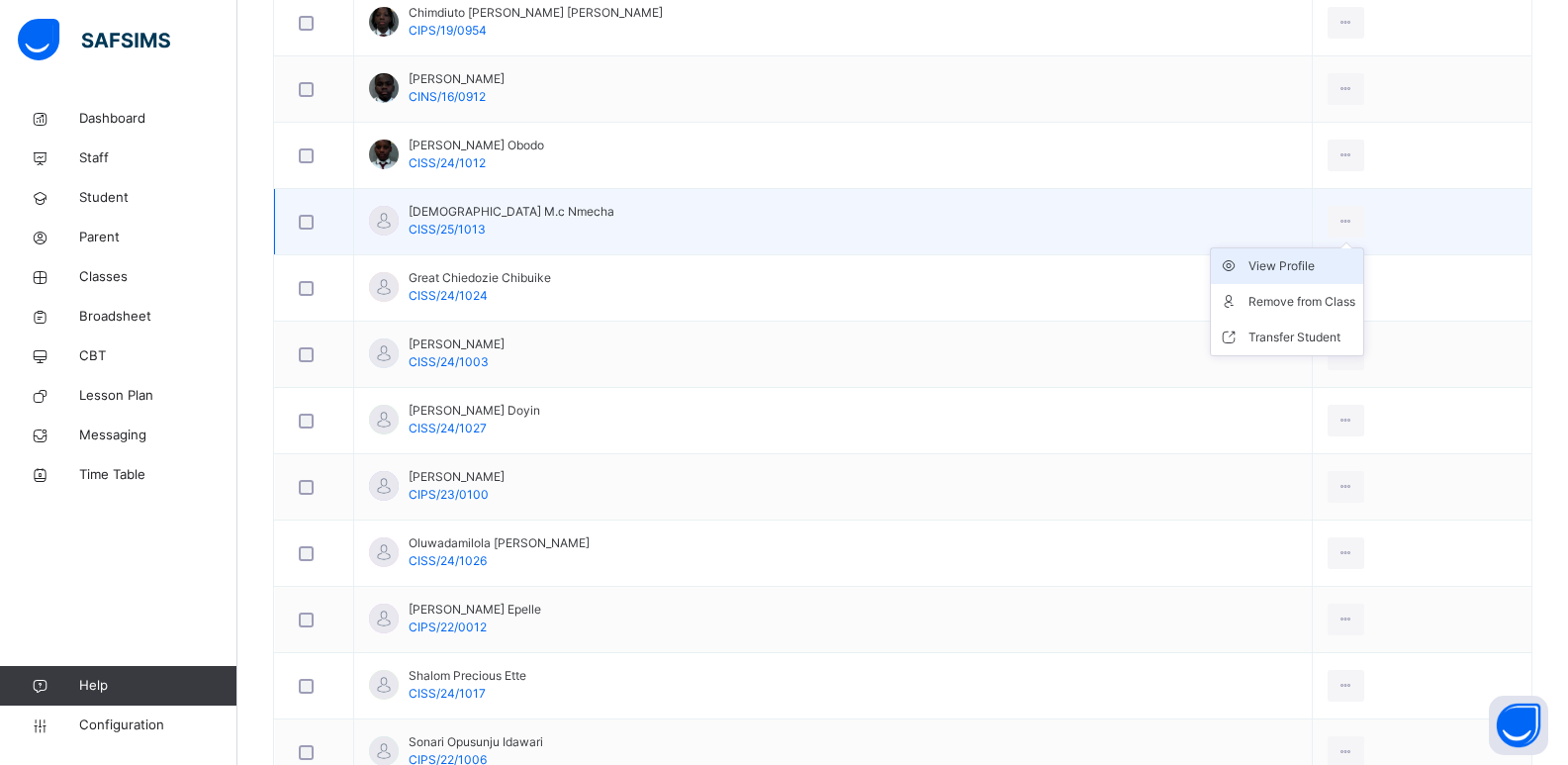
click at [1317, 265] on div "View Profile" at bounding box center [1303, 267] width 107 height 20
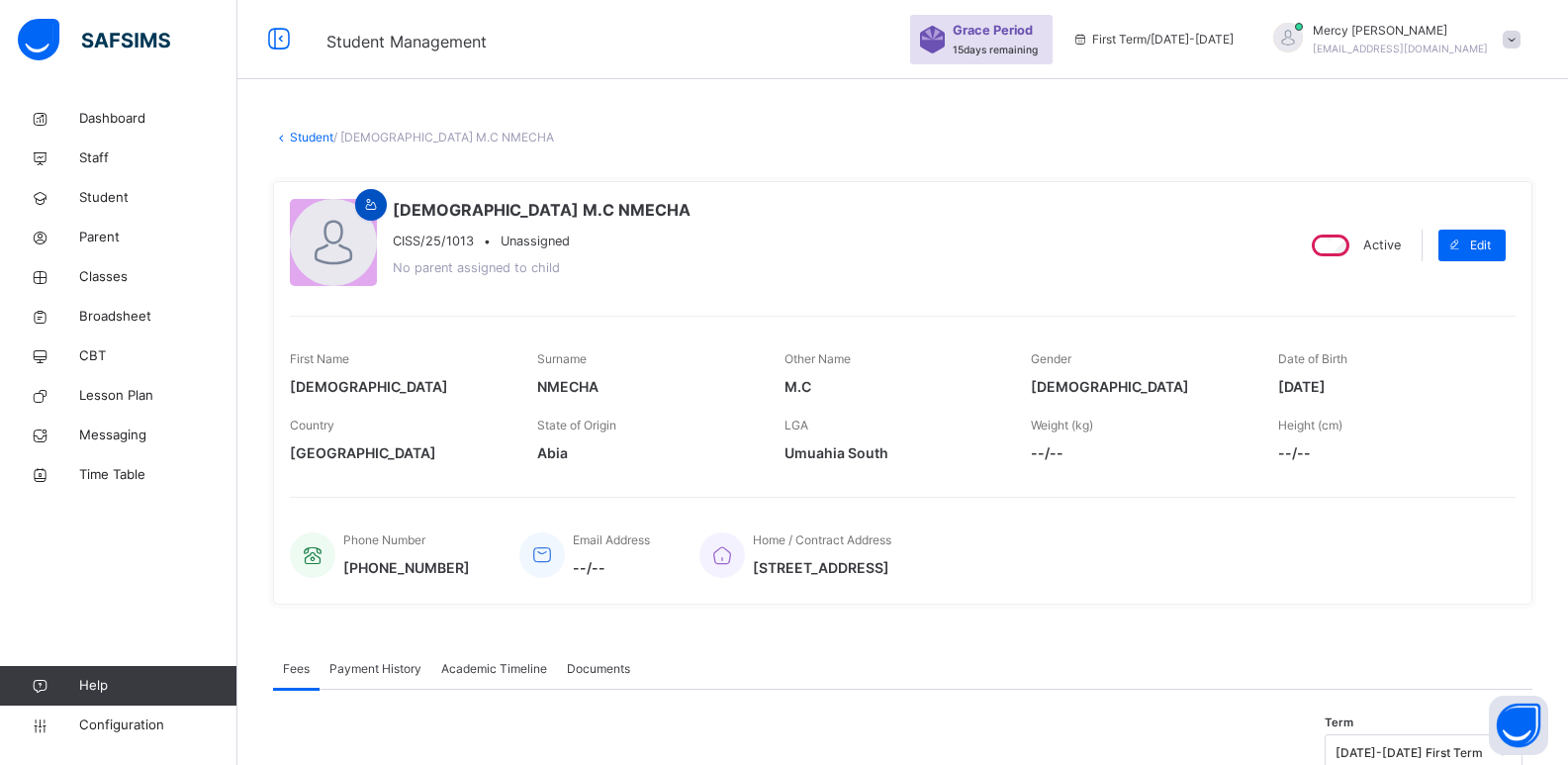
click at [369, 200] on icon at bounding box center [371, 205] width 17 height 18
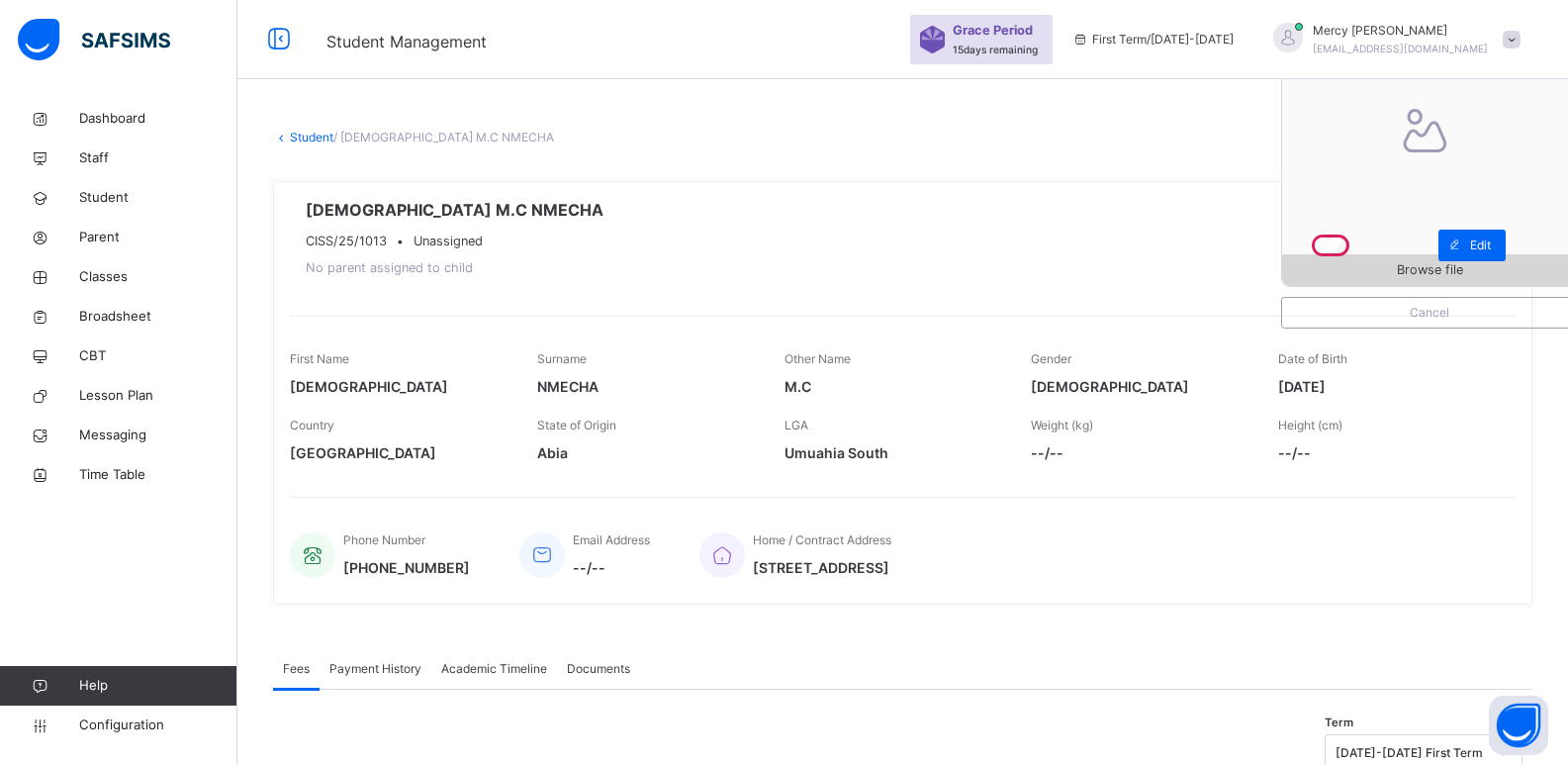
click at [1324, 264] on span "Browse file" at bounding box center [1430, 270] width 295 height 19
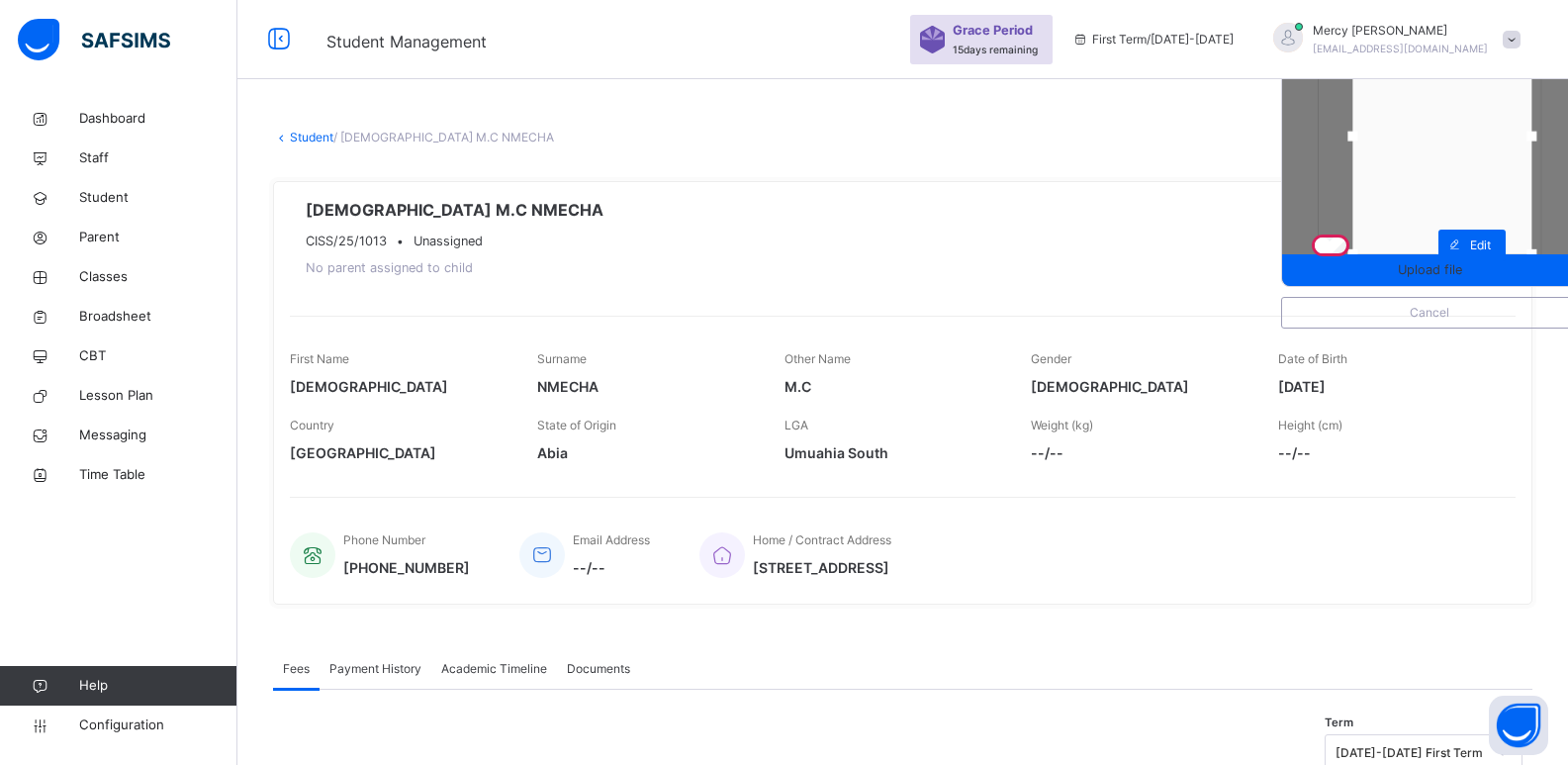
drag, startPoint x: 1441, startPoint y: 191, endPoint x: 1454, endPoint y: 189, distance: 13.2
click at [1454, 189] on div at bounding box center [1442, 137] width 179 height 236
click at [1445, 261] on span "Upload file" at bounding box center [1429, 270] width 64 height 19
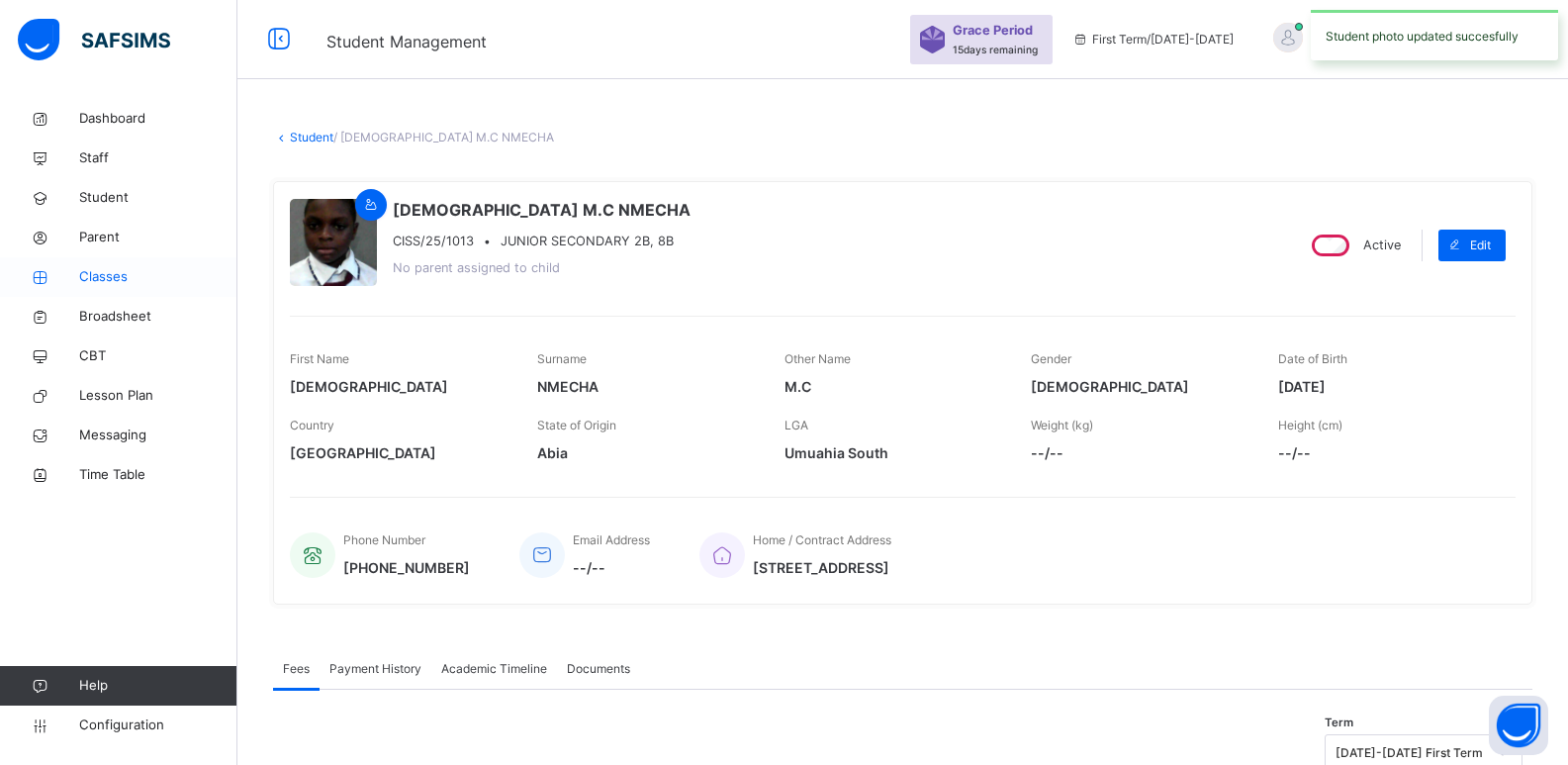
click at [118, 279] on span "Classes" at bounding box center [158, 277] width 158 height 20
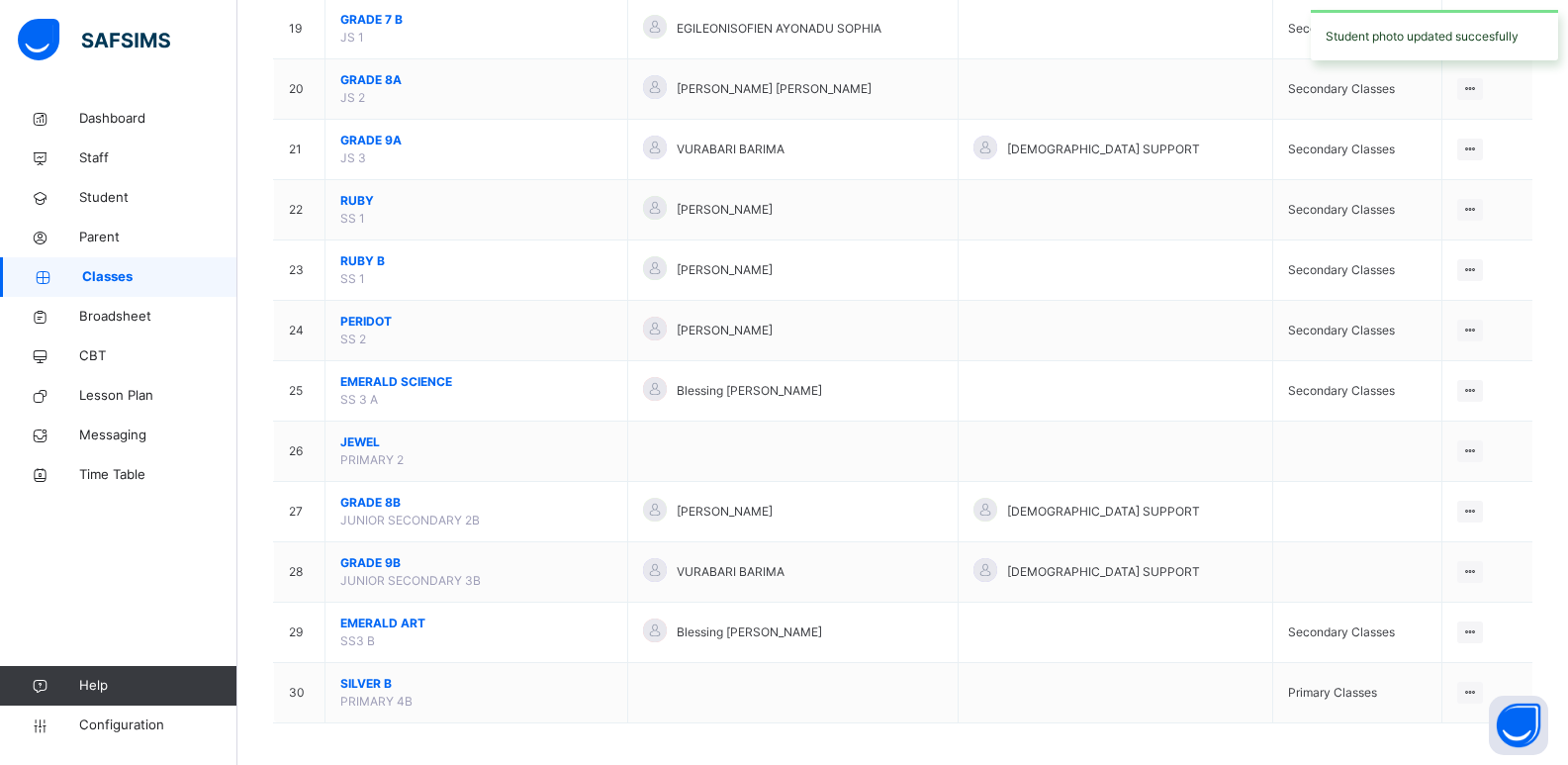
scroll to position [1319, 0]
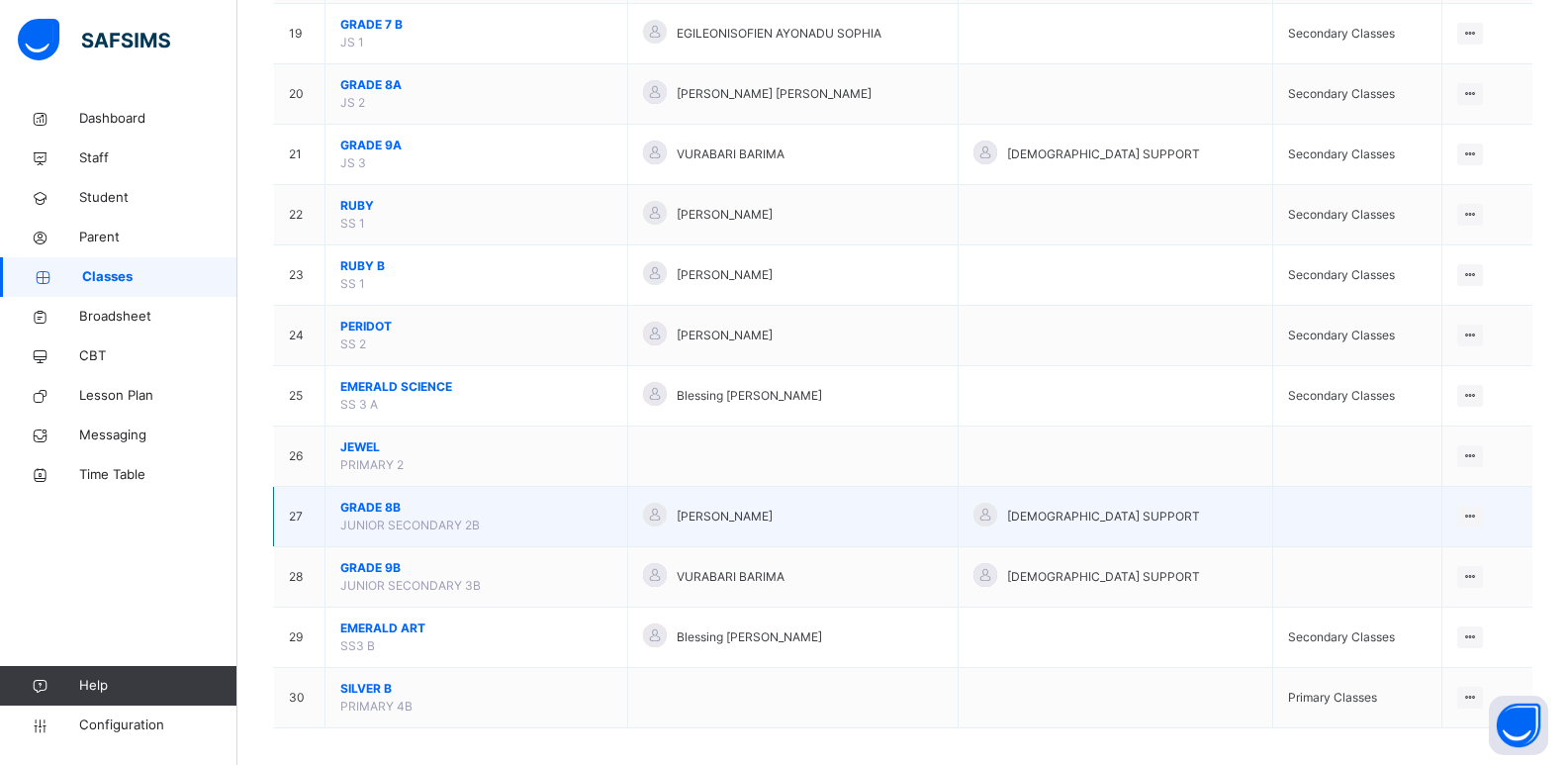
click at [385, 513] on span "GRADE 8B" at bounding box center [476, 507] width 272 height 18
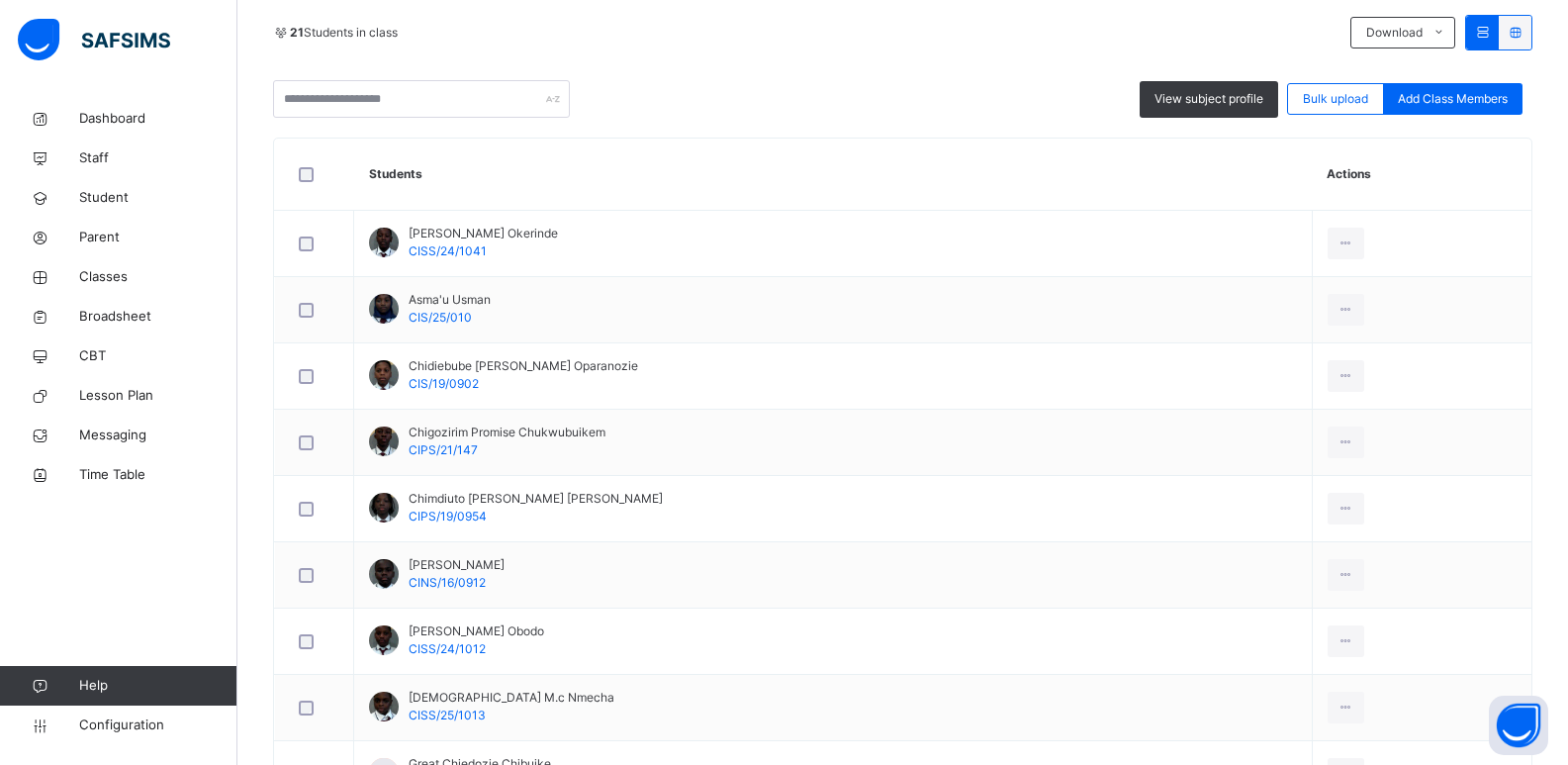
scroll to position [1109, 0]
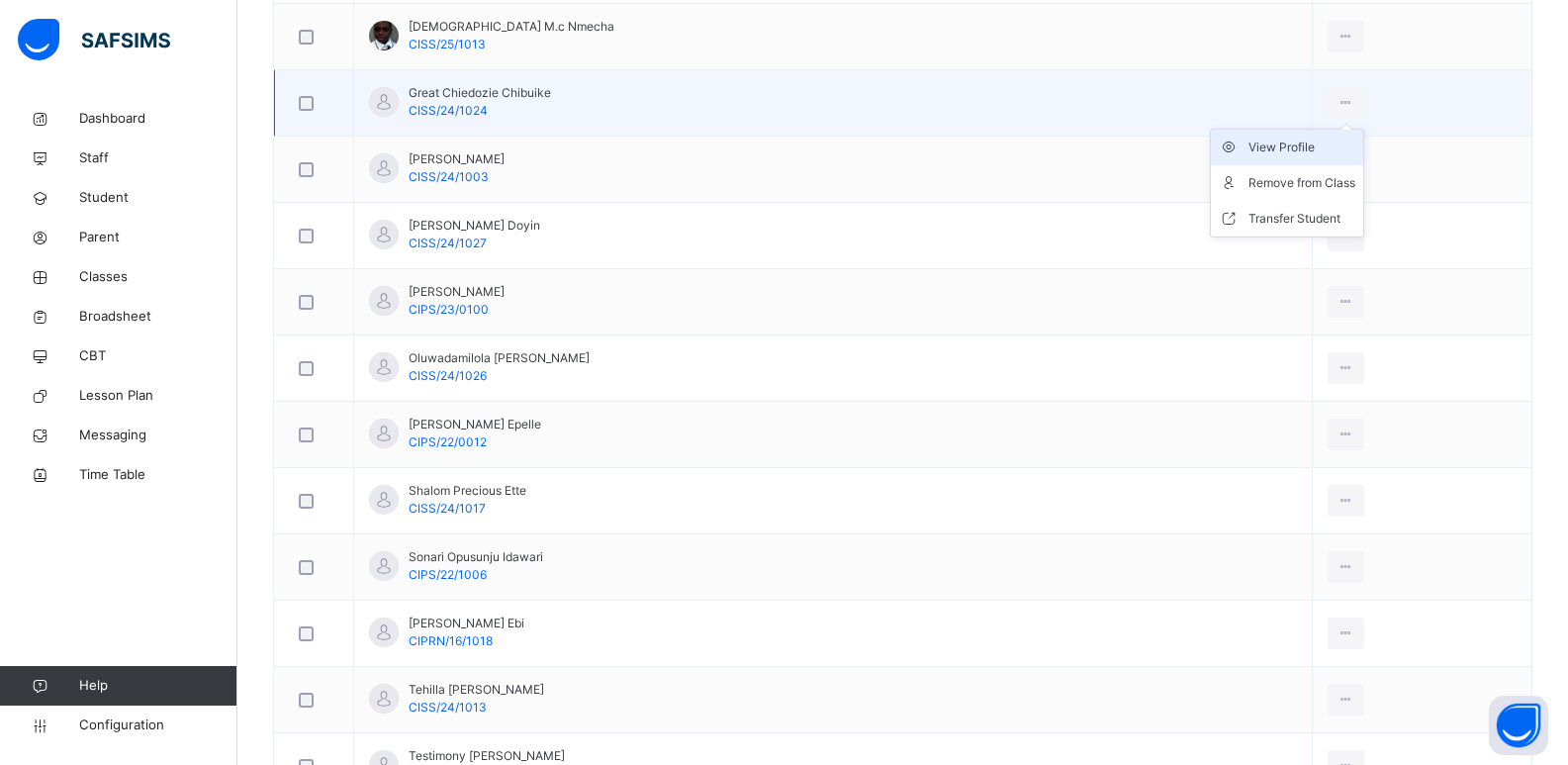
click at [1298, 152] on div "View Profile" at bounding box center [1303, 148] width 107 height 20
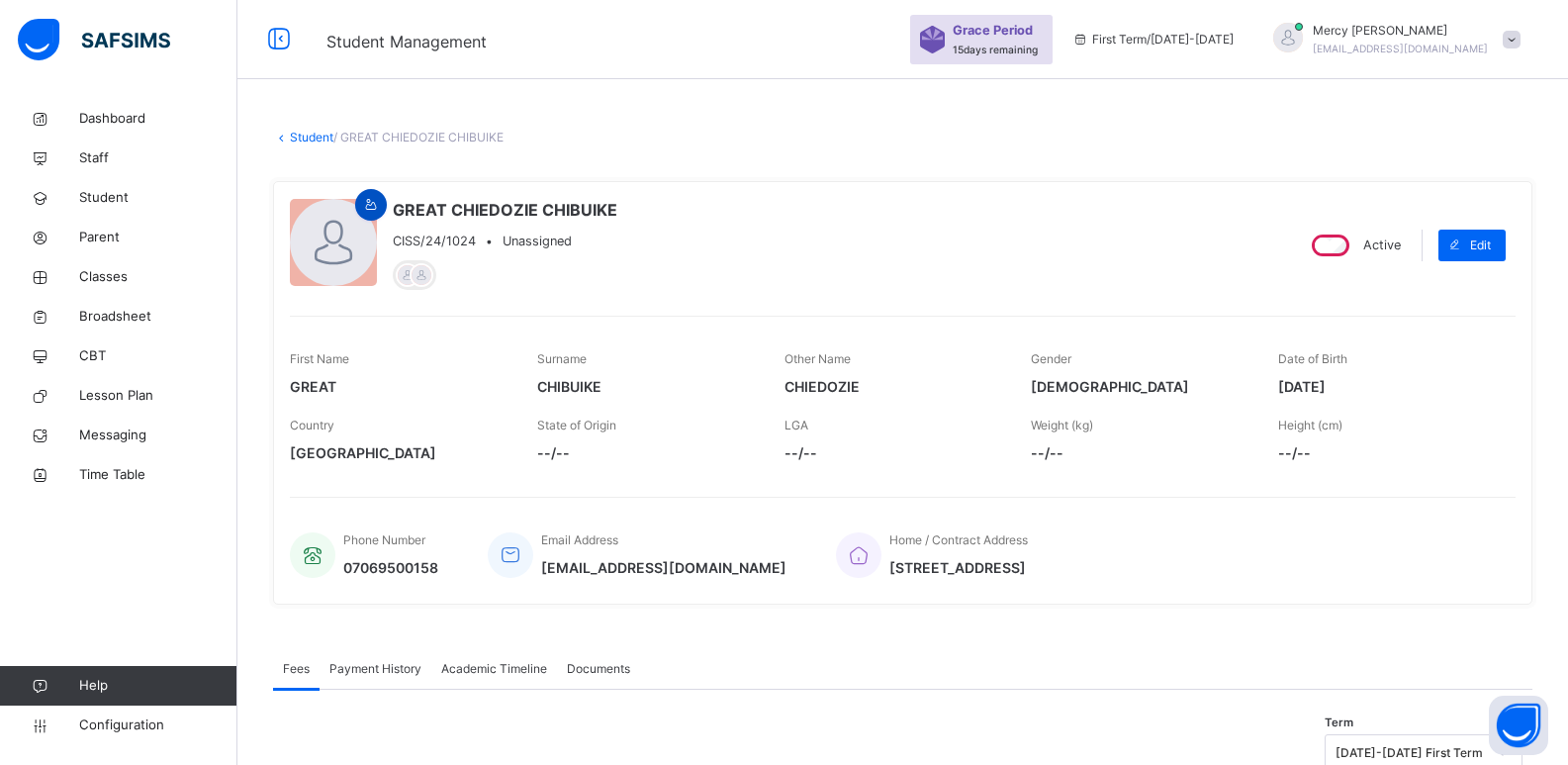
click at [368, 203] on icon at bounding box center [371, 205] width 17 height 18
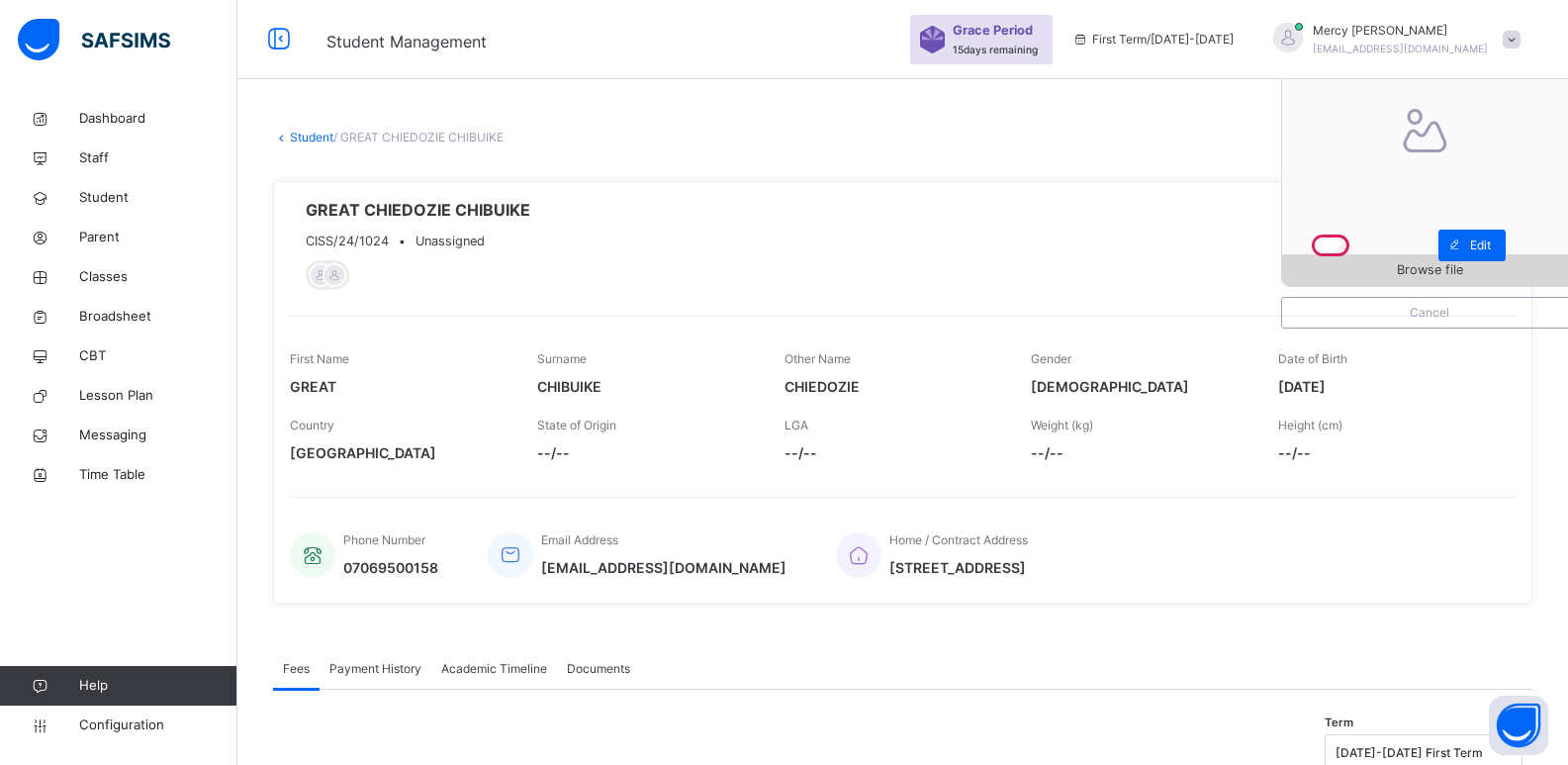
click at [1333, 269] on span "Browse file" at bounding box center [1430, 270] width 295 height 19
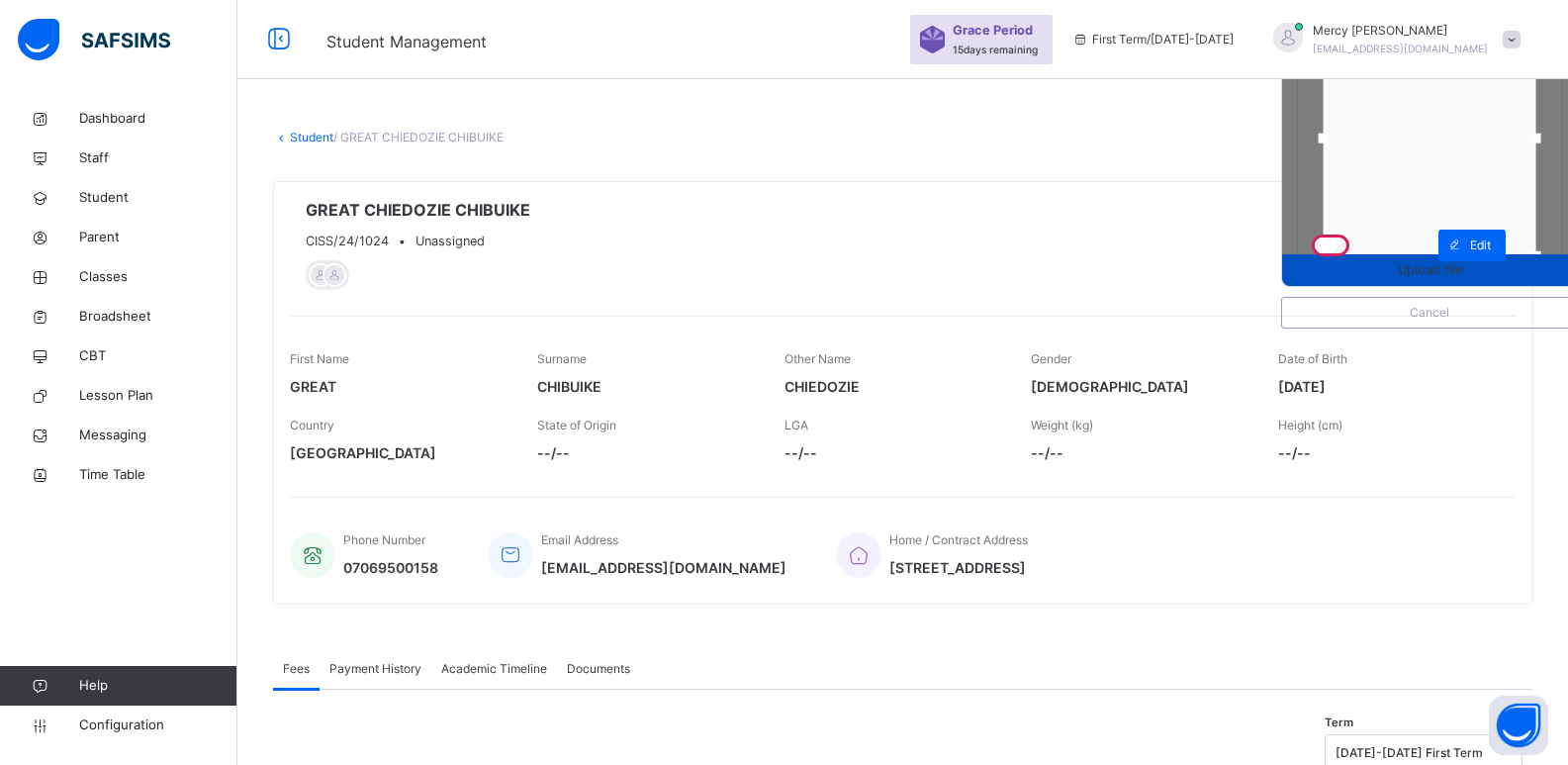
click at [1462, 279] on span "Upload file" at bounding box center [1429, 270] width 64 height 19
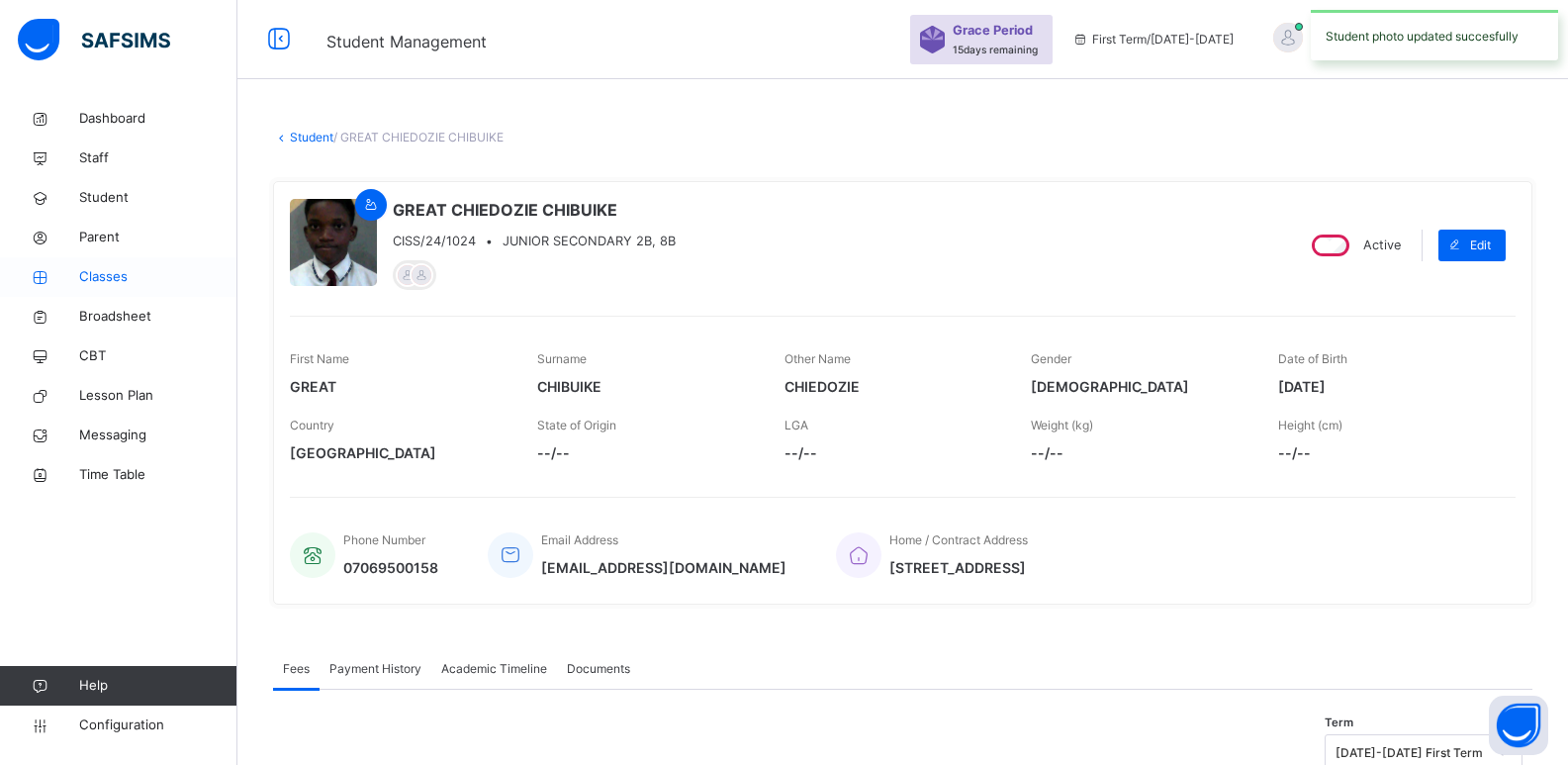
click at [115, 282] on span "Classes" at bounding box center [158, 277] width 158 height 20
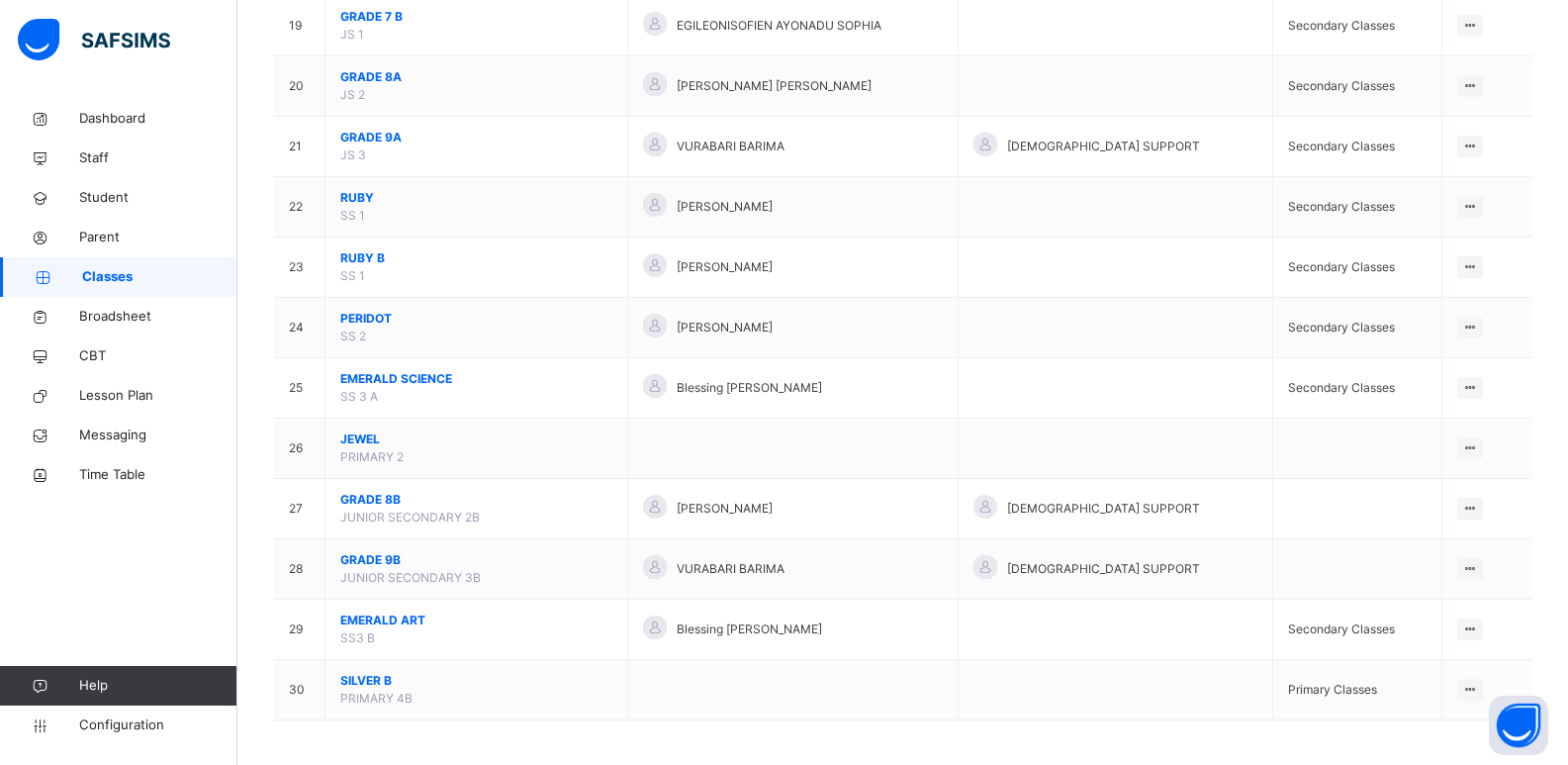
scroll to position [1332, 0]
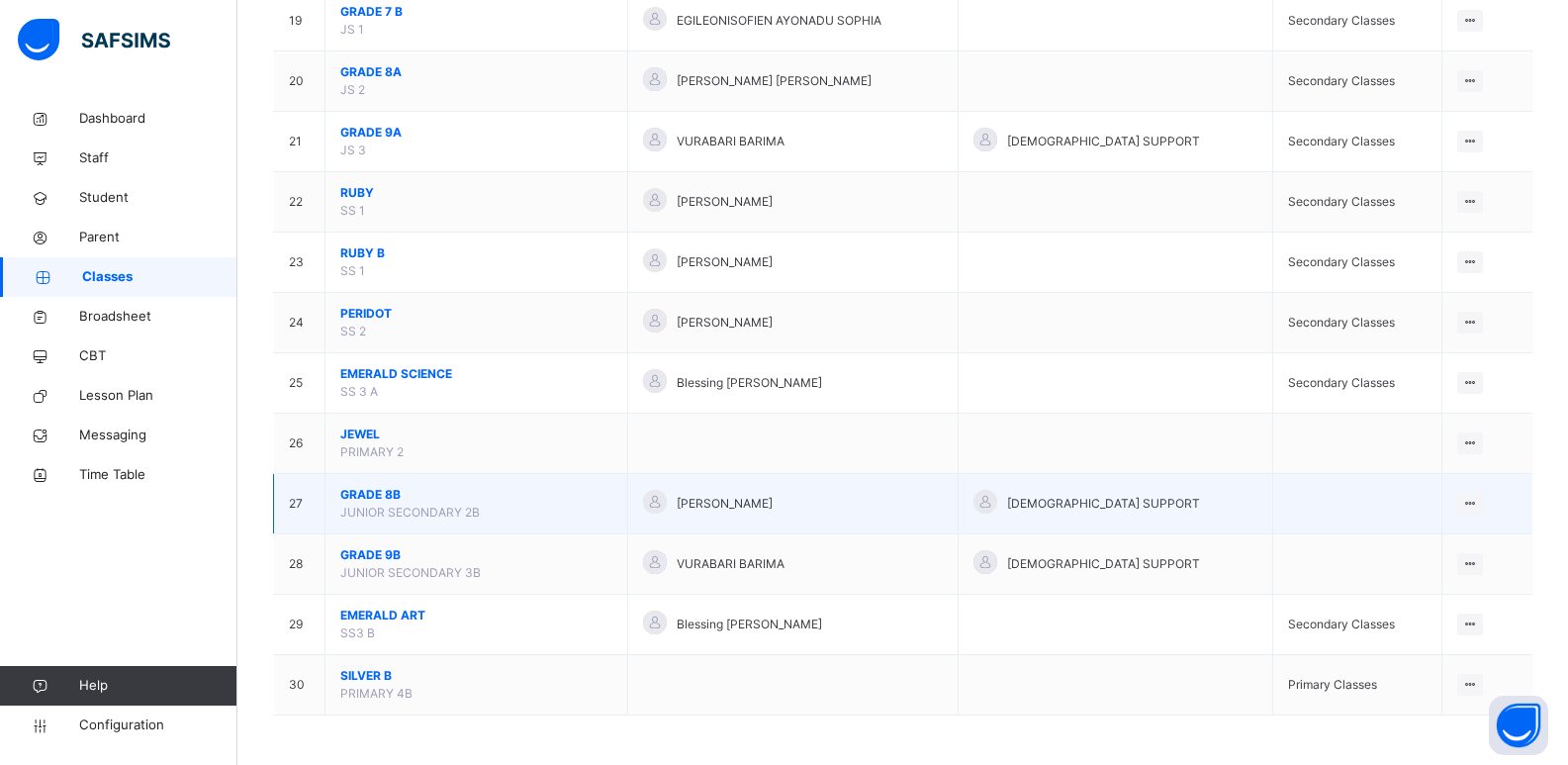
click at [381, 489] on span "GRADE 8B" at bounding box center [476, 494] width 272 height 18
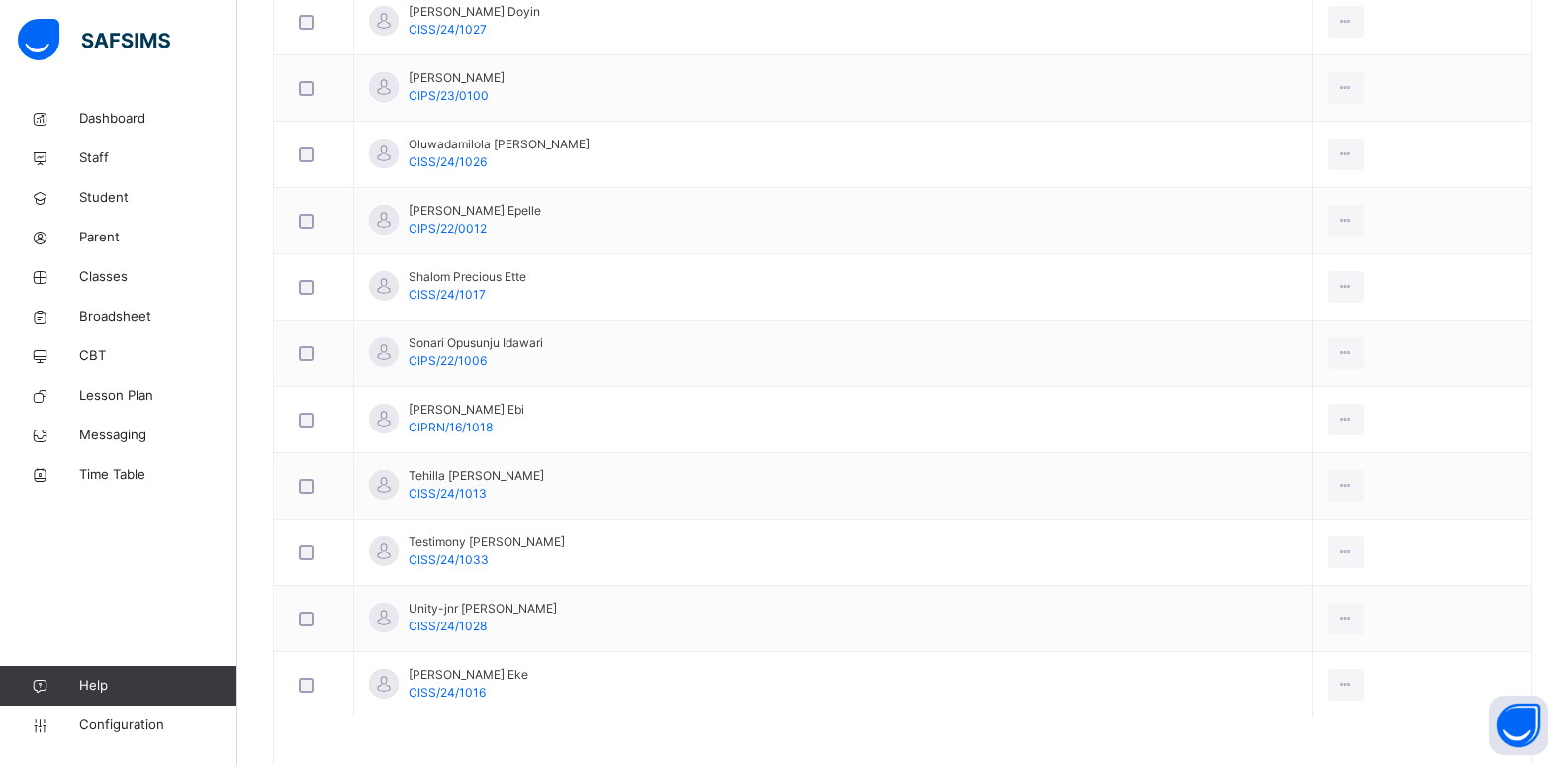
scroll to position [1037, 0]
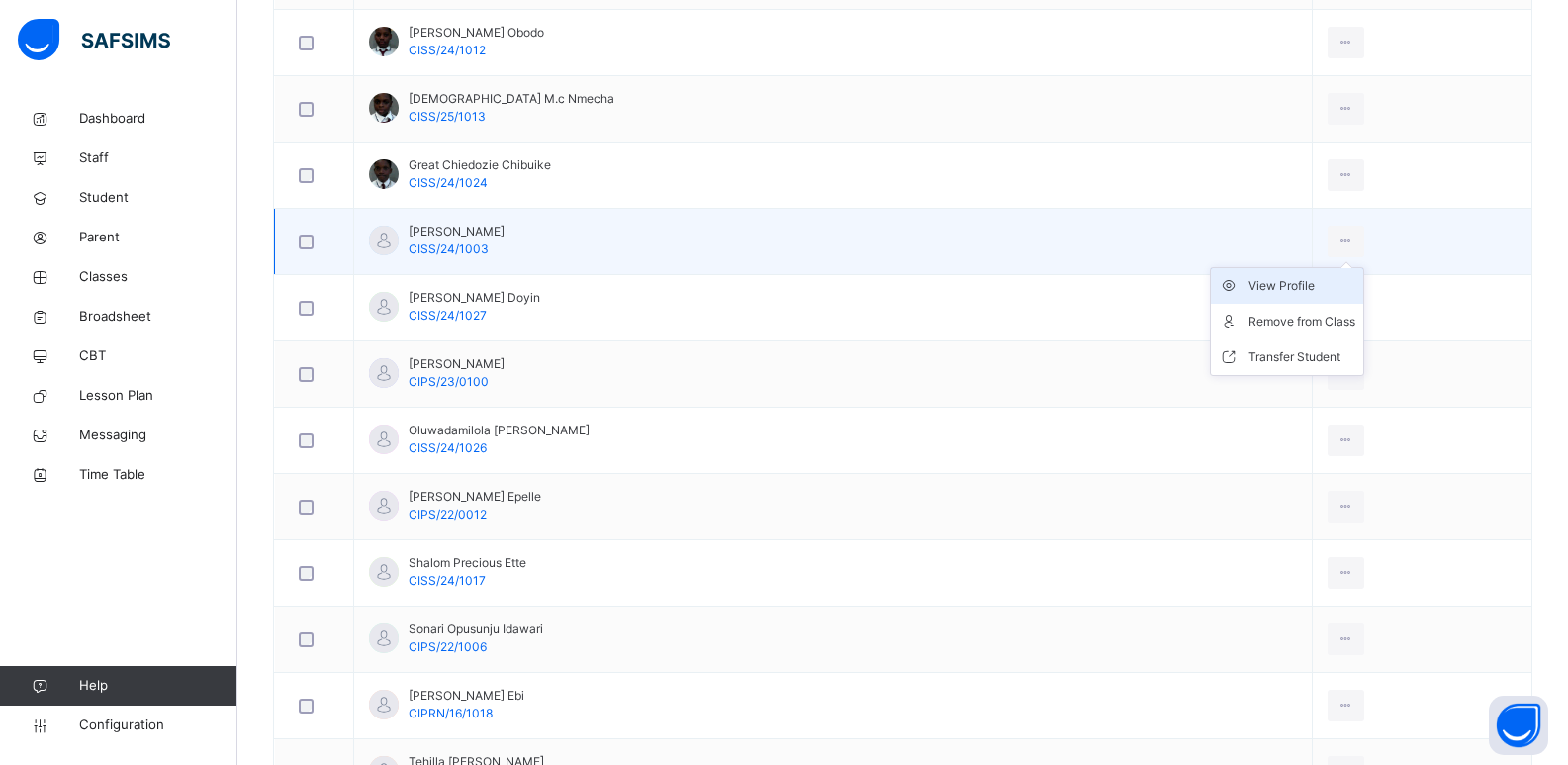
click at [1273, 296] on li "View Profile" at bounding box center [1288, 286] width 153 height 36
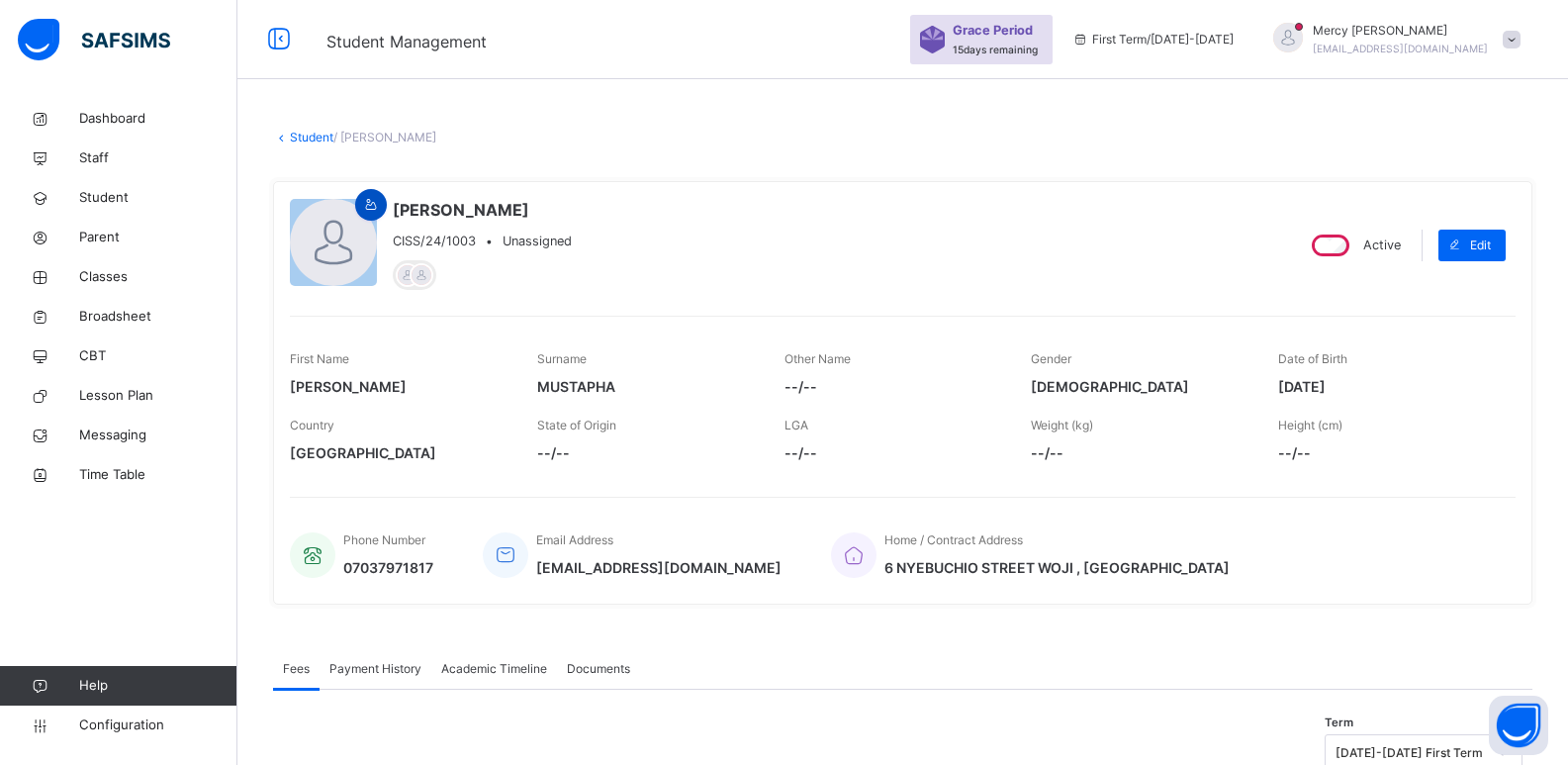
click at [372, 210] on icon at bounding box center [371, 205] width 17 height 18
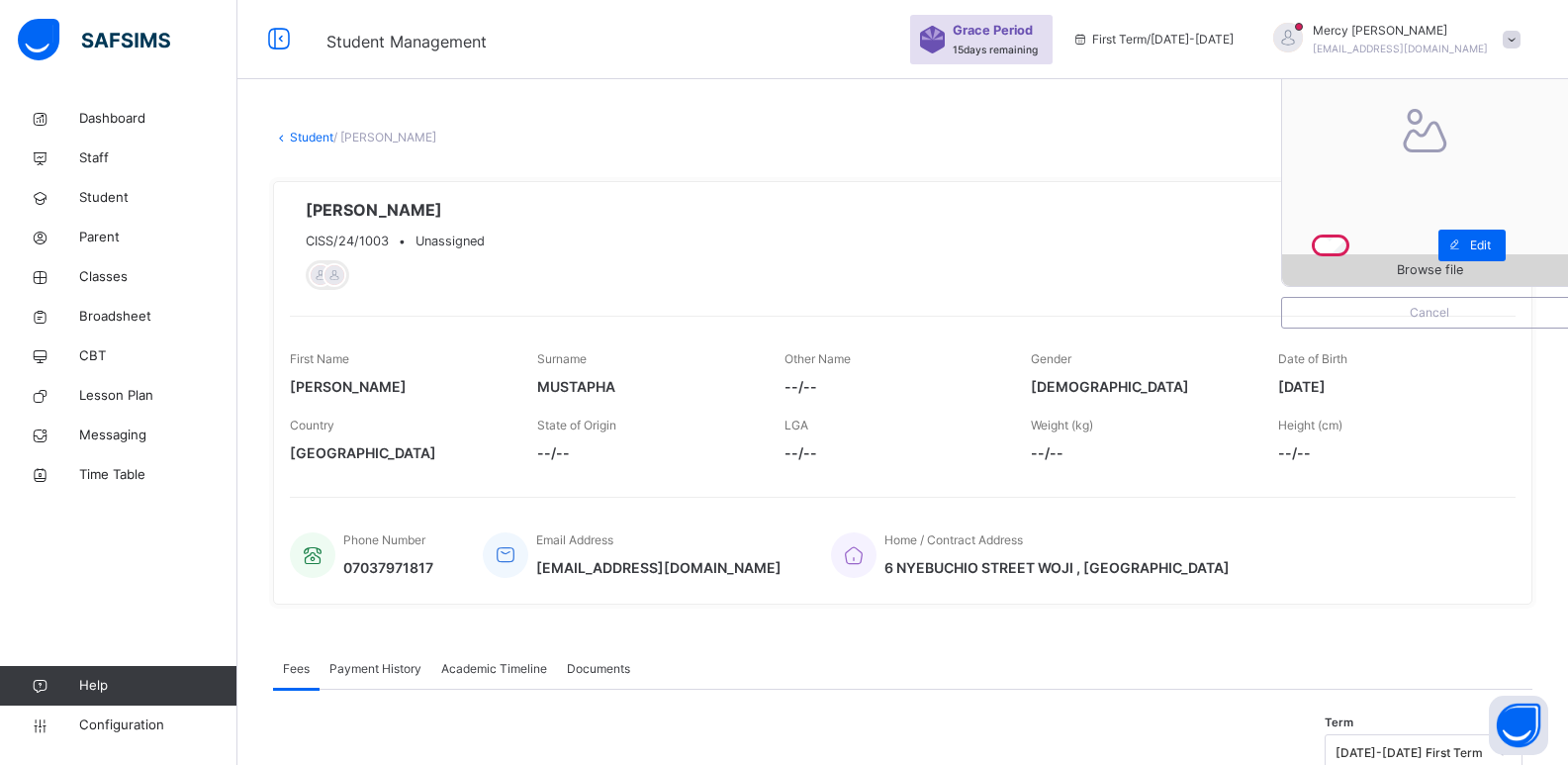
click at [1331, 268] on span "Browse file" at bounding box center [1430, 270] width 295 height 19
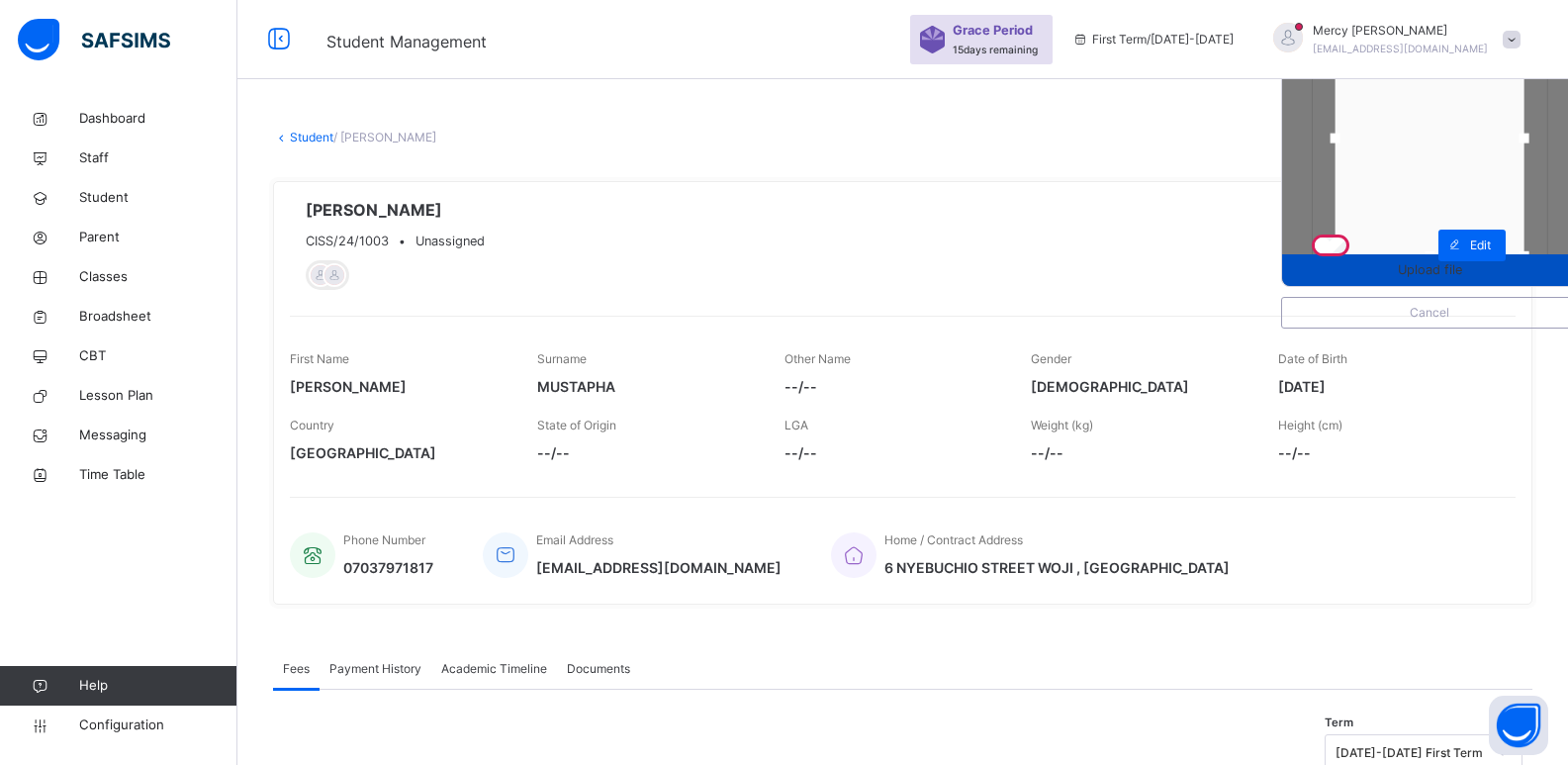
click at [1411, 263] on span "Upload file" at bounding box center [1429, 270] width 64 height 19
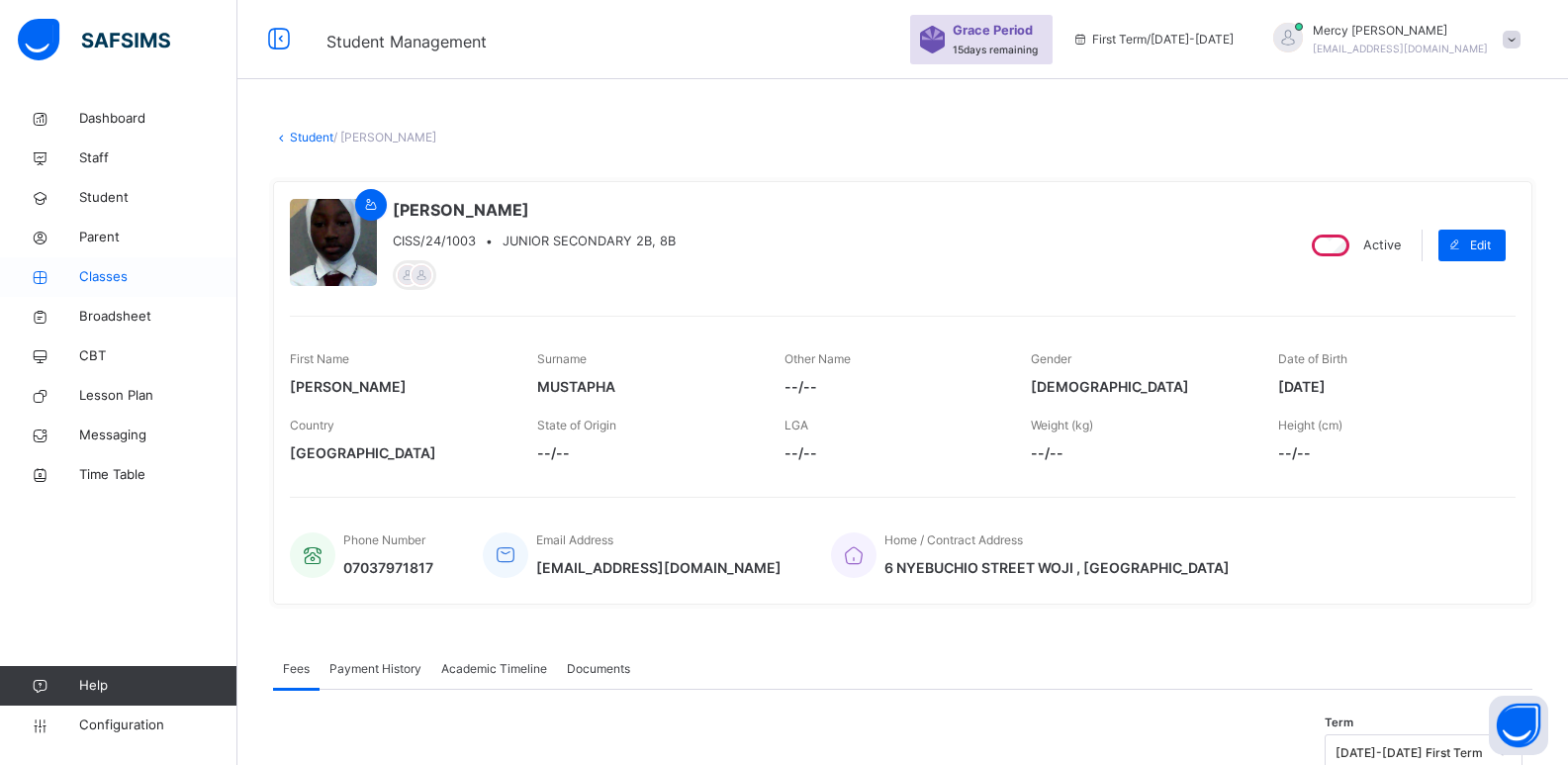
click at [106, 279] on span "Classes" at bounding box center [158, 277] width 158 height 20
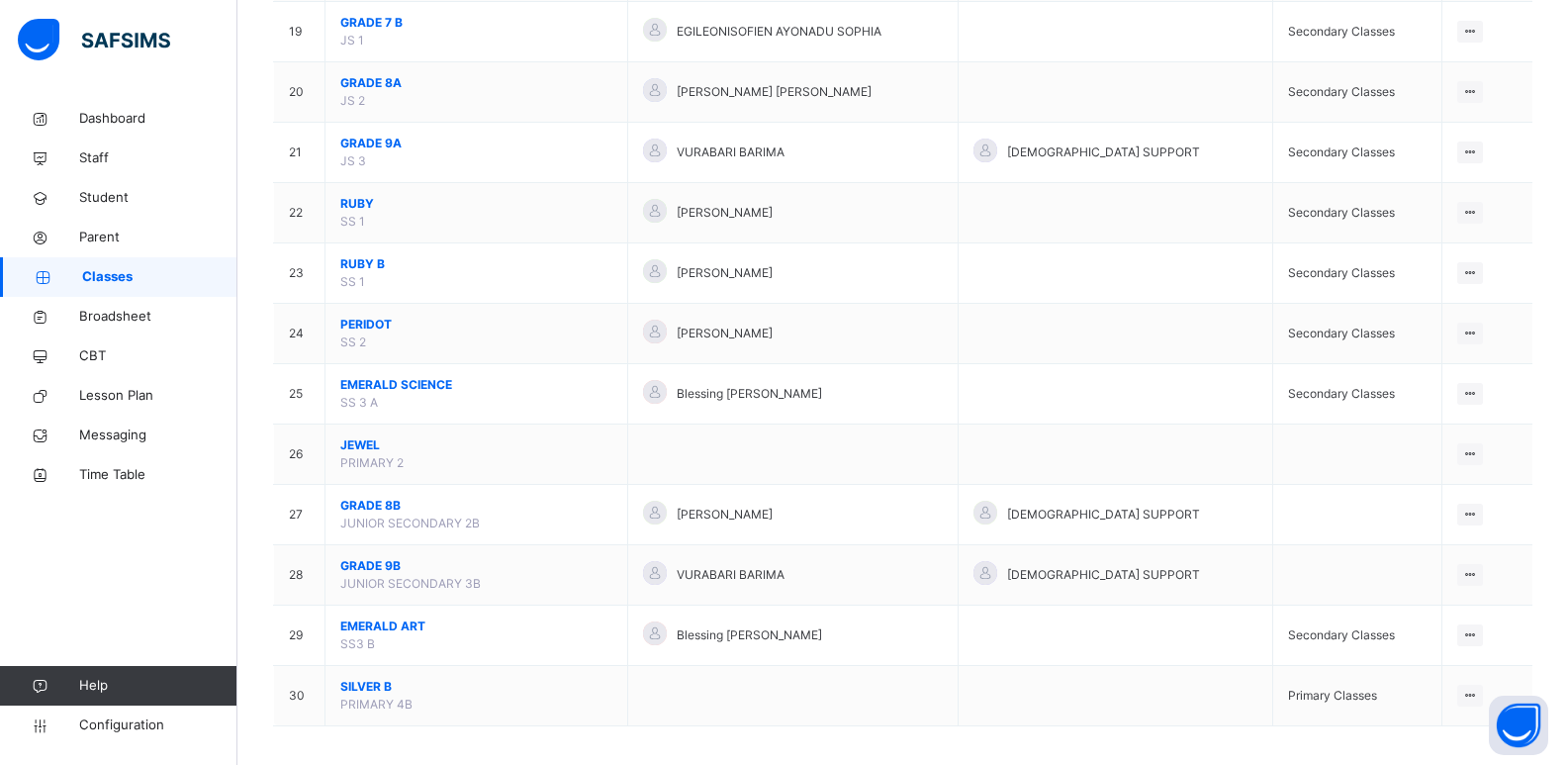
scroll to position [1332, 0]
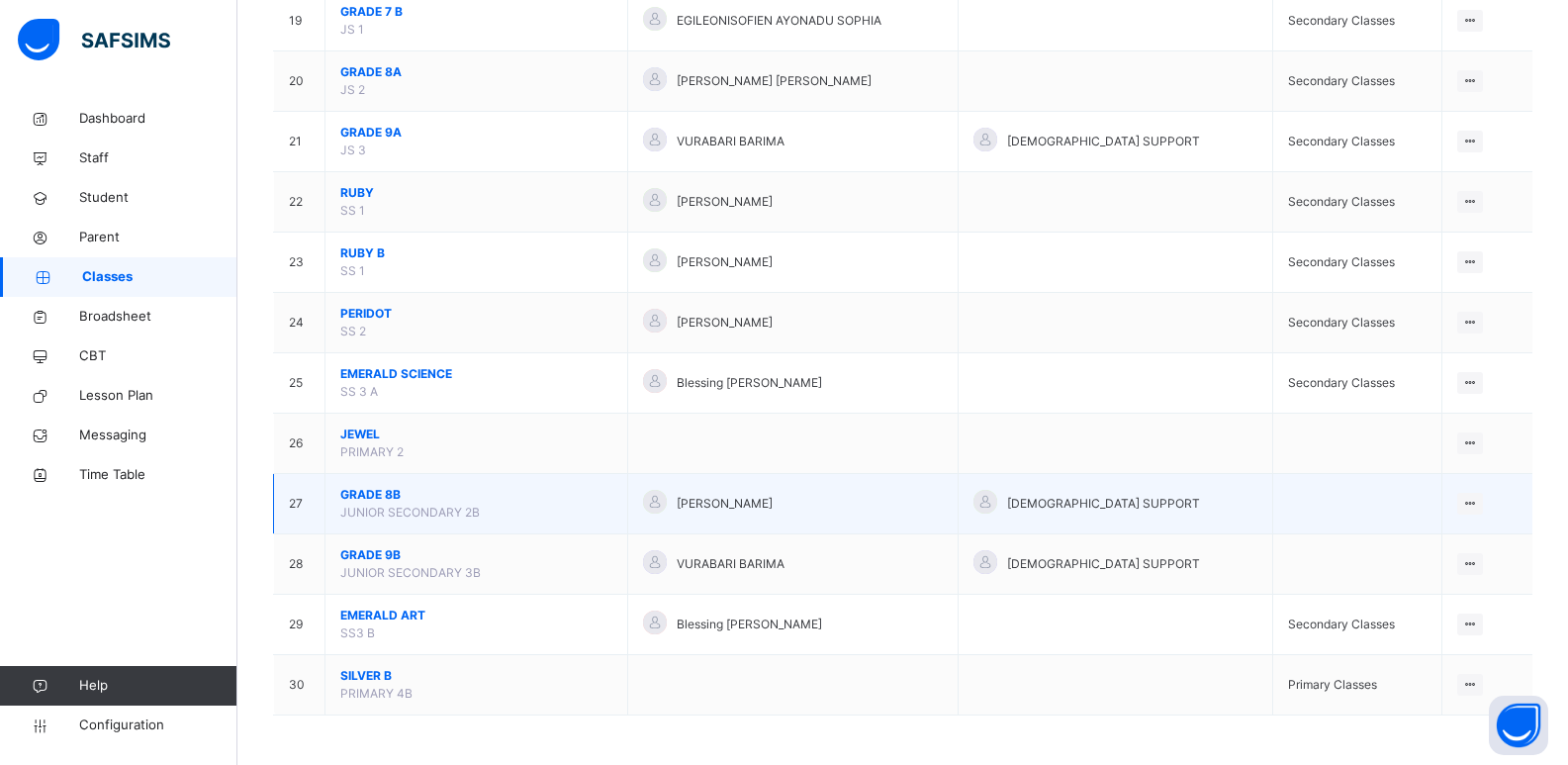
click at [380, 490] on span "GRADE 8B" at bounding box center [476, 494] width 272 height 18
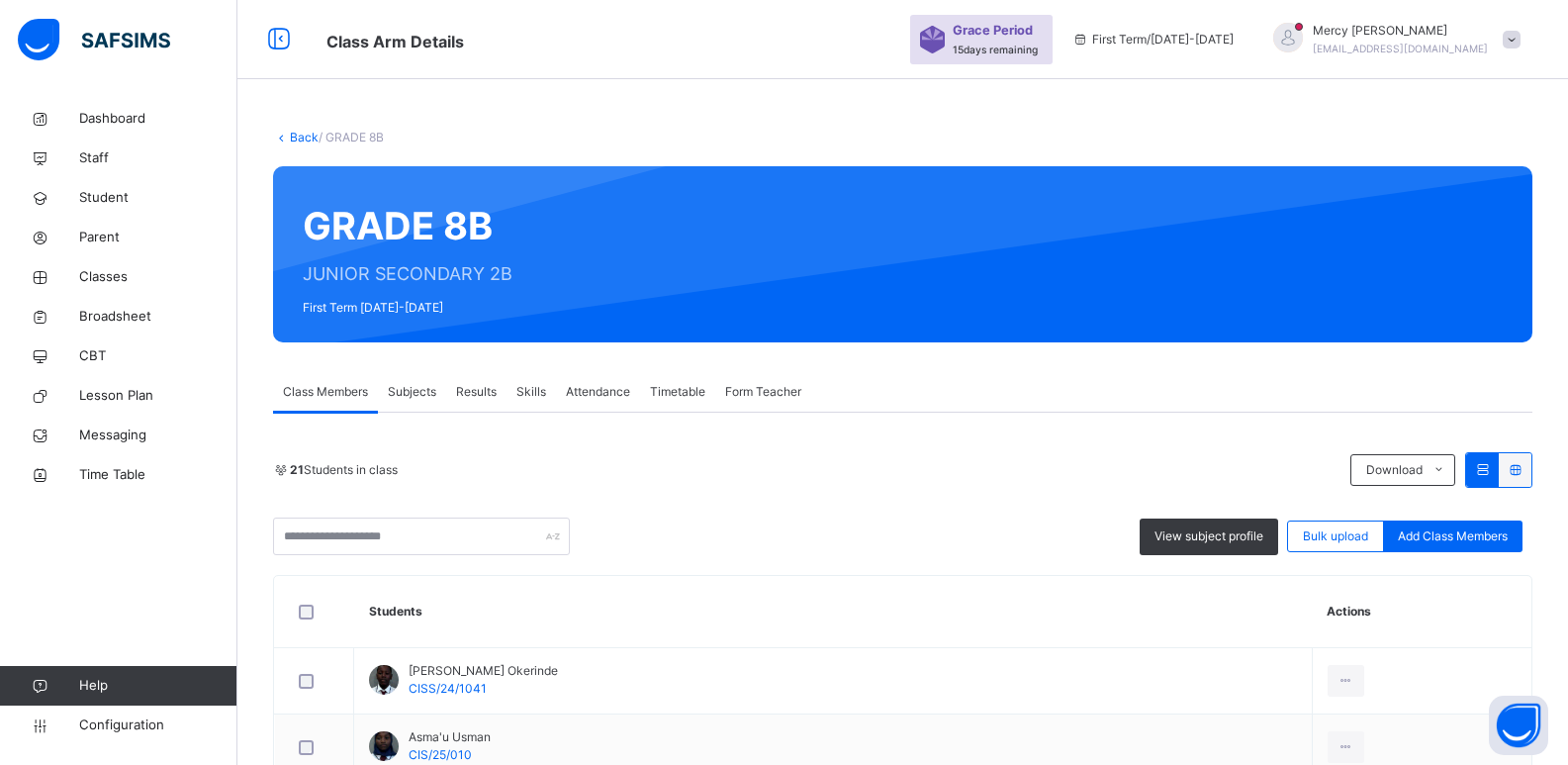
scroll to position [1056, 0]
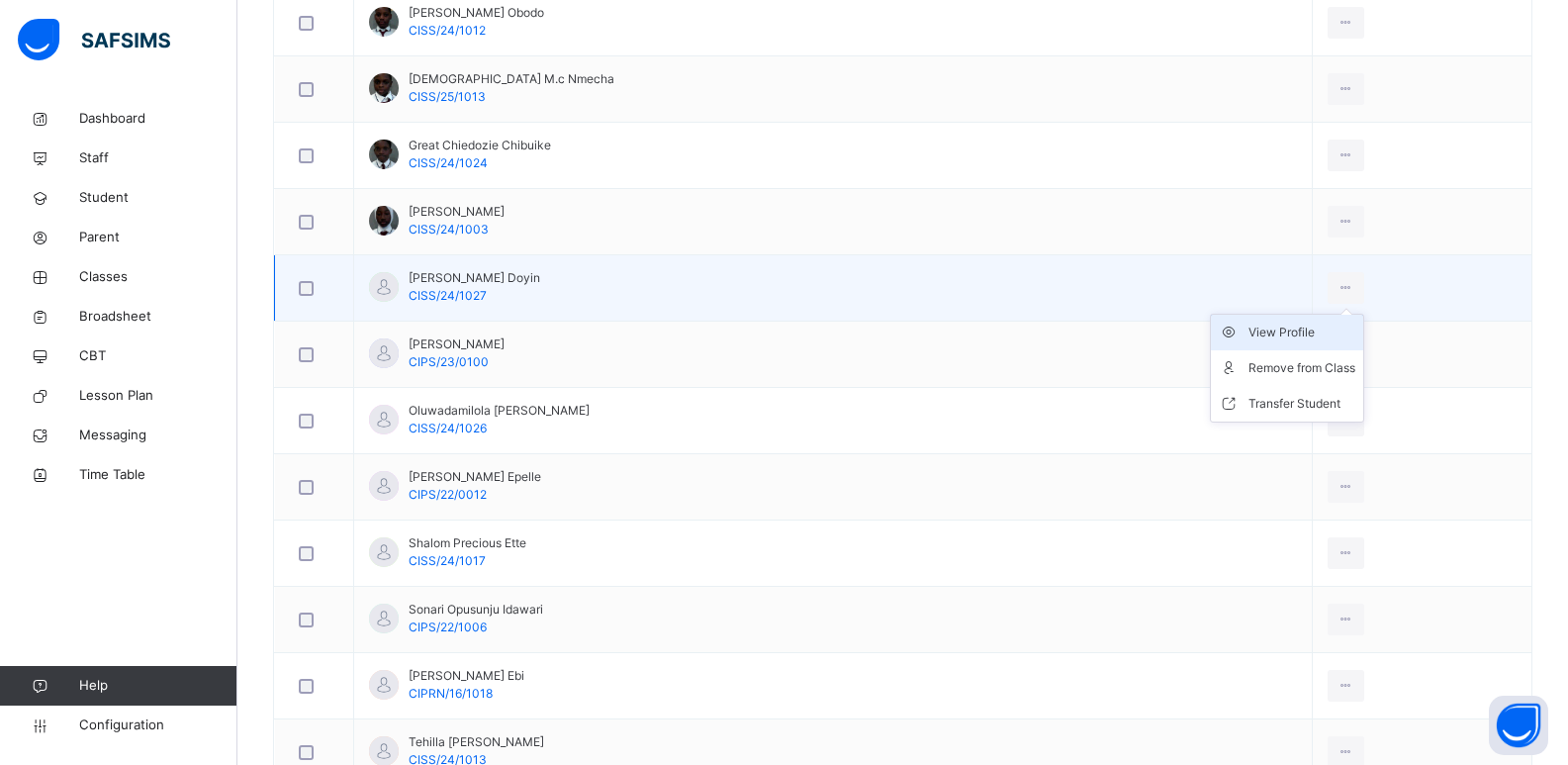
click at [1313, 329] on div "View Profile" at bounding box center [1303, 333] width 107 height 20
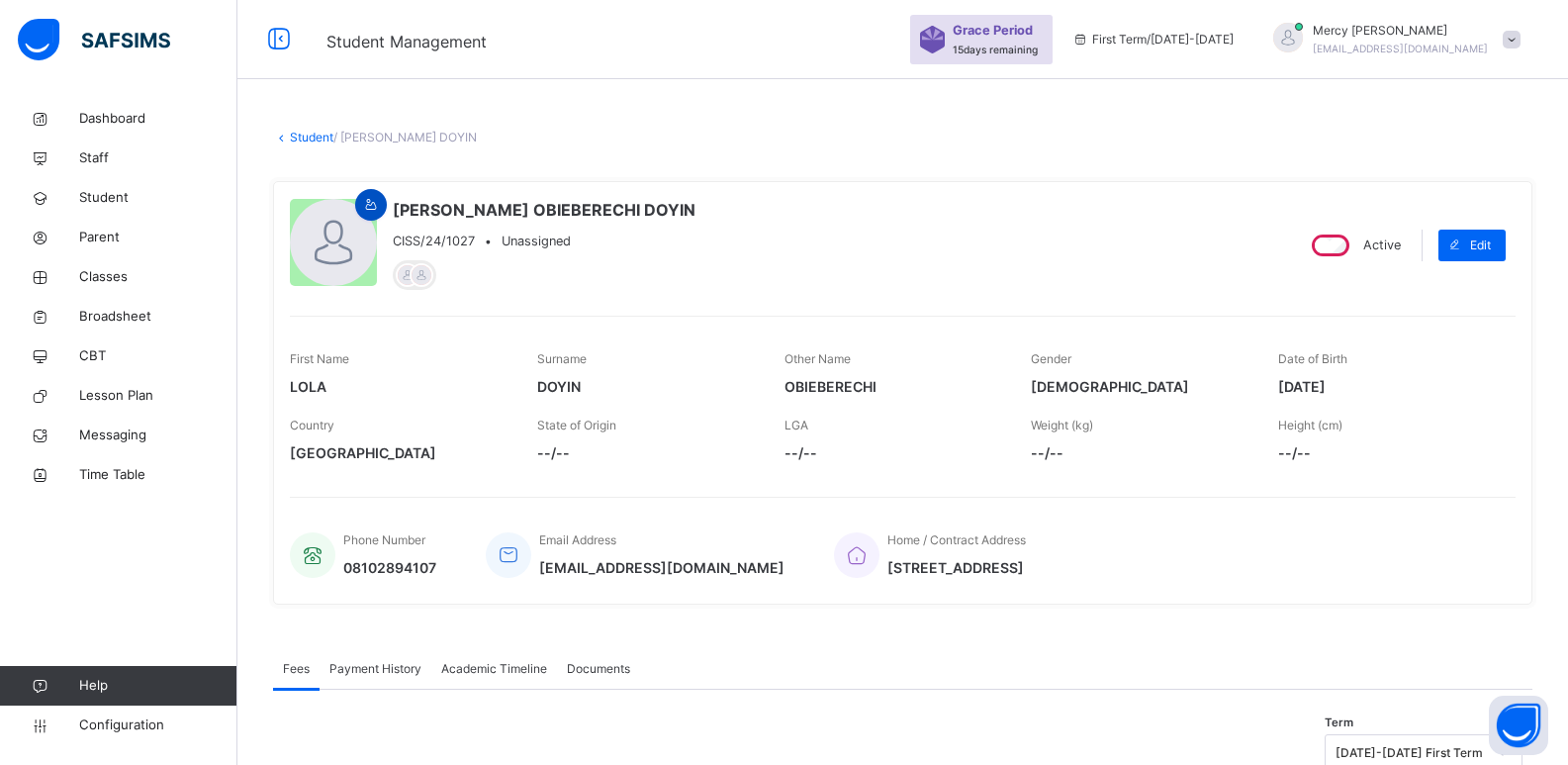
click at [358, 204] on div at bounding box center [371, 205] width 32 height 32
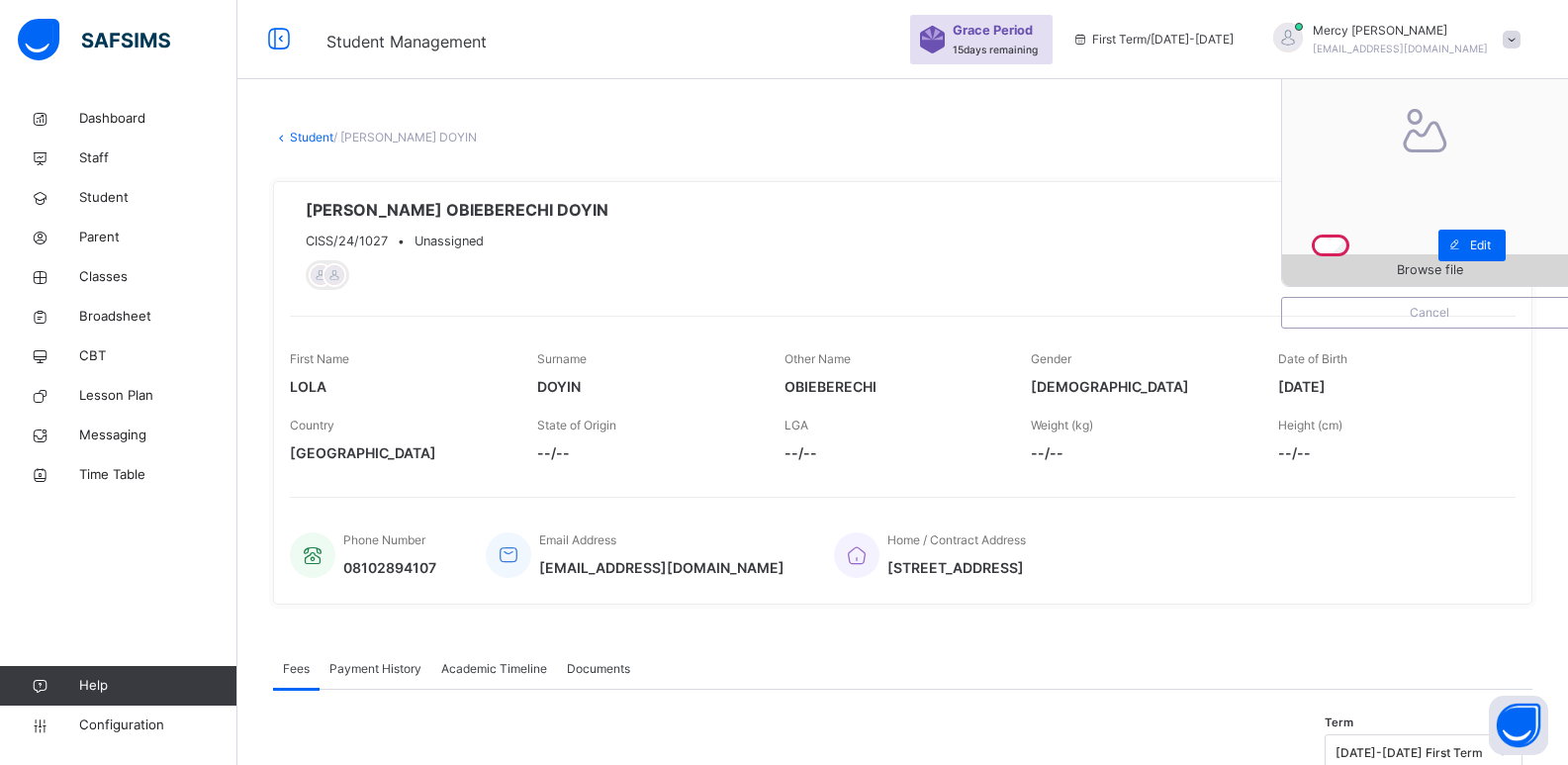
click at [1315, 276] on span "Browse file" at bounding box center [1430, 270] width 295 height 19
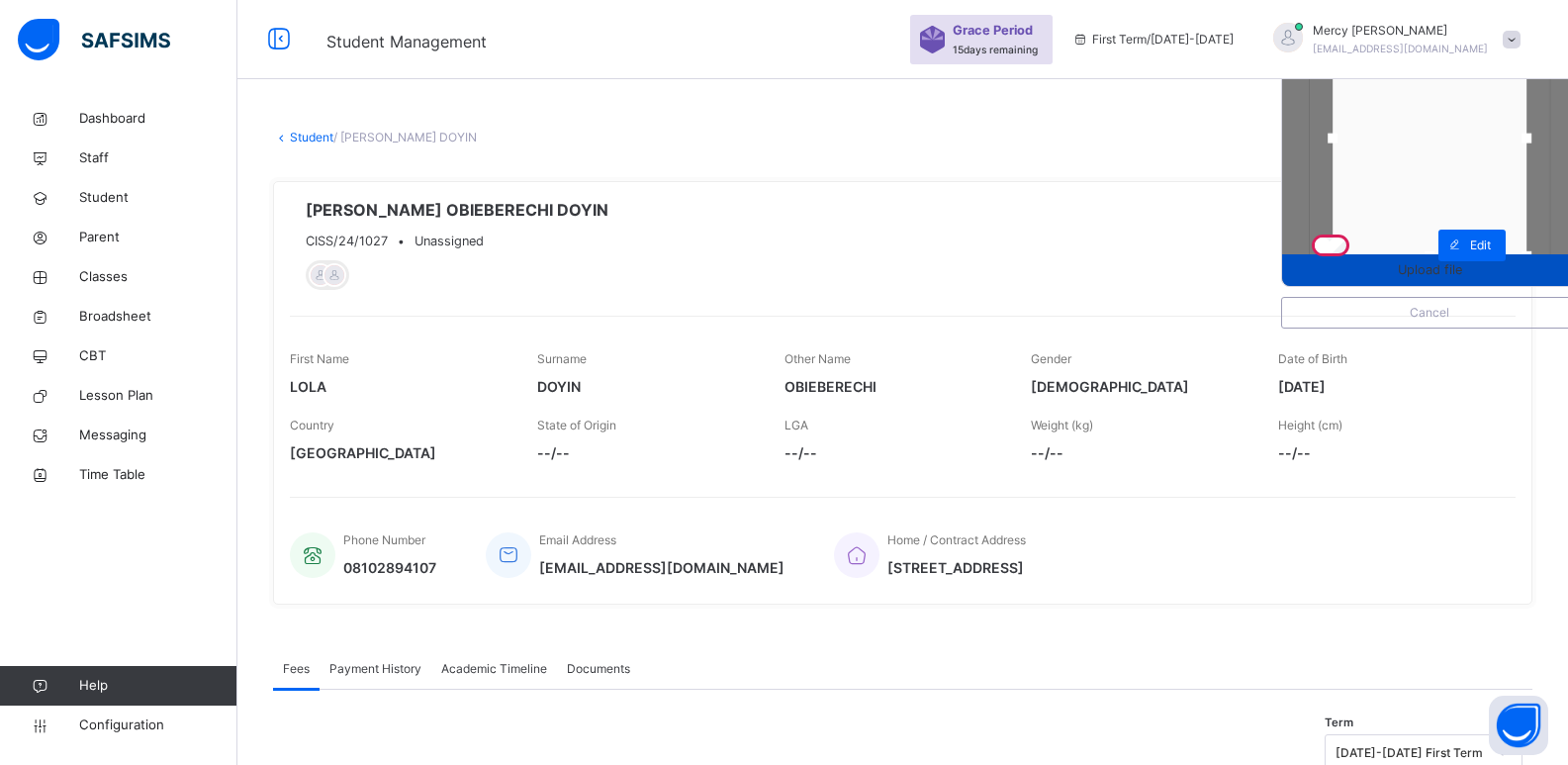
click at [1376, 278] on span "Upload file" at bounding box center [1430, 270] width 295 height 19
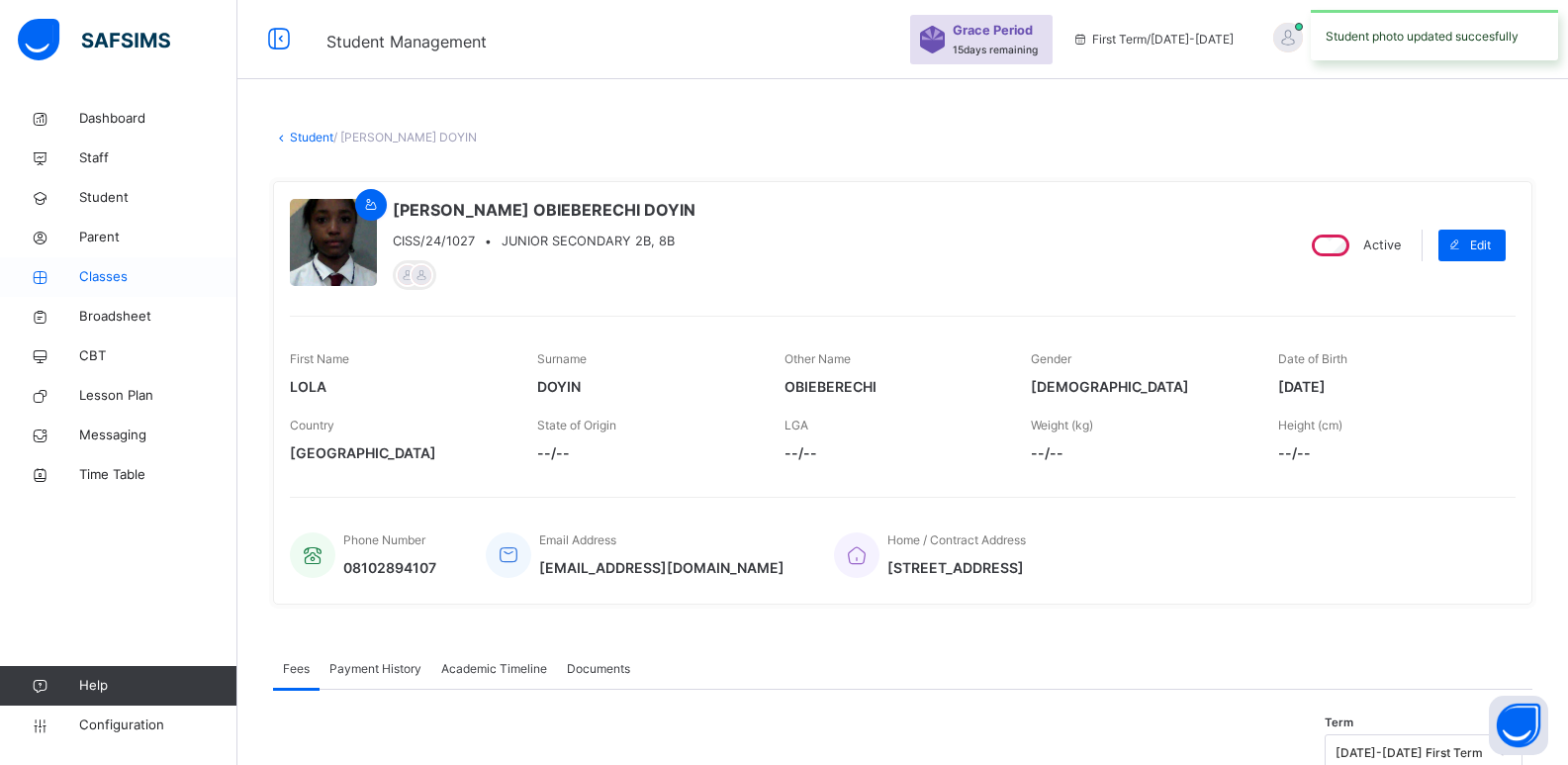
click at [89, 272] on span "Classes" at bounding box center [158, 277] width 158 height 20
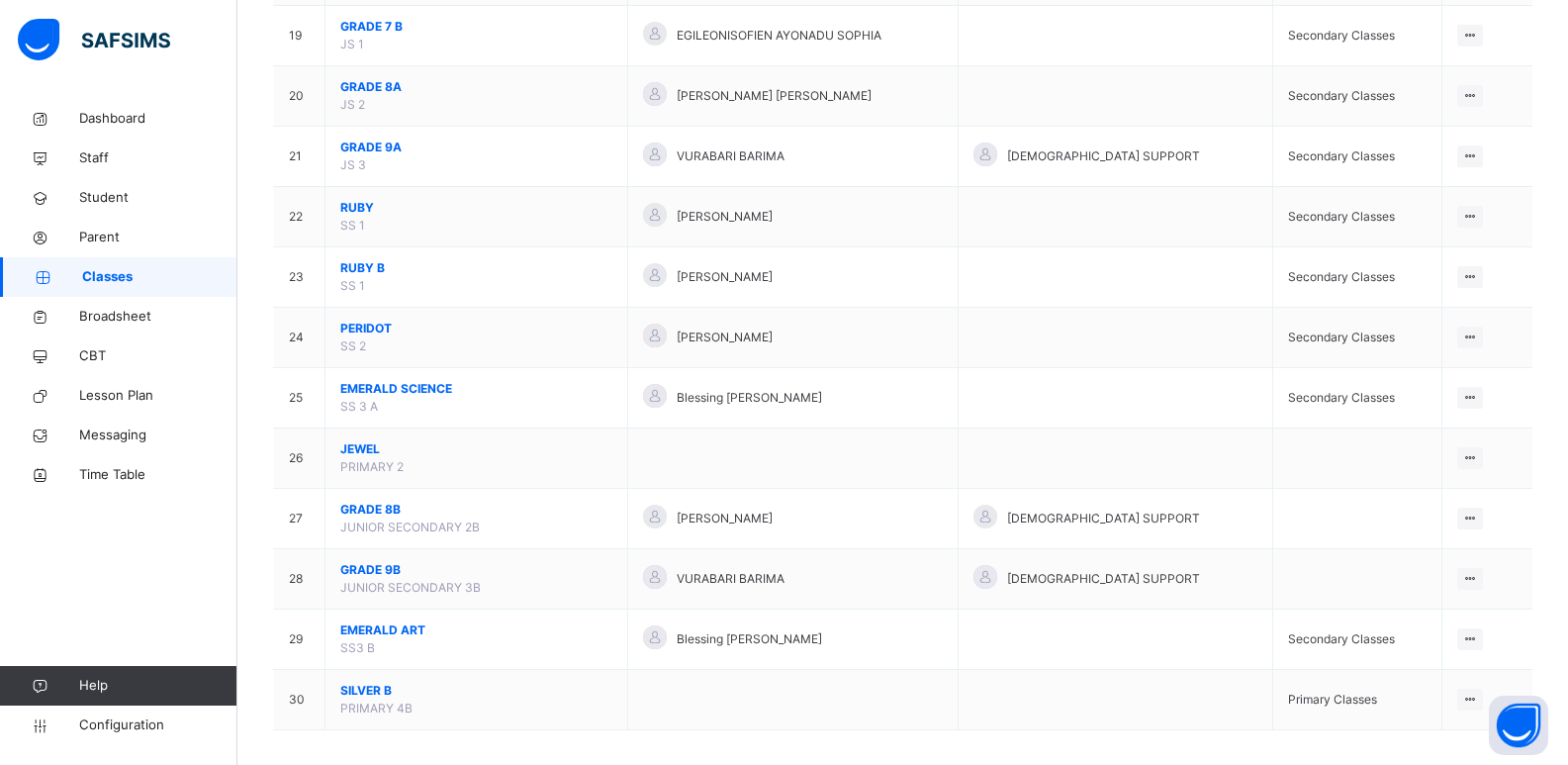
scroll to position [1332, 0]
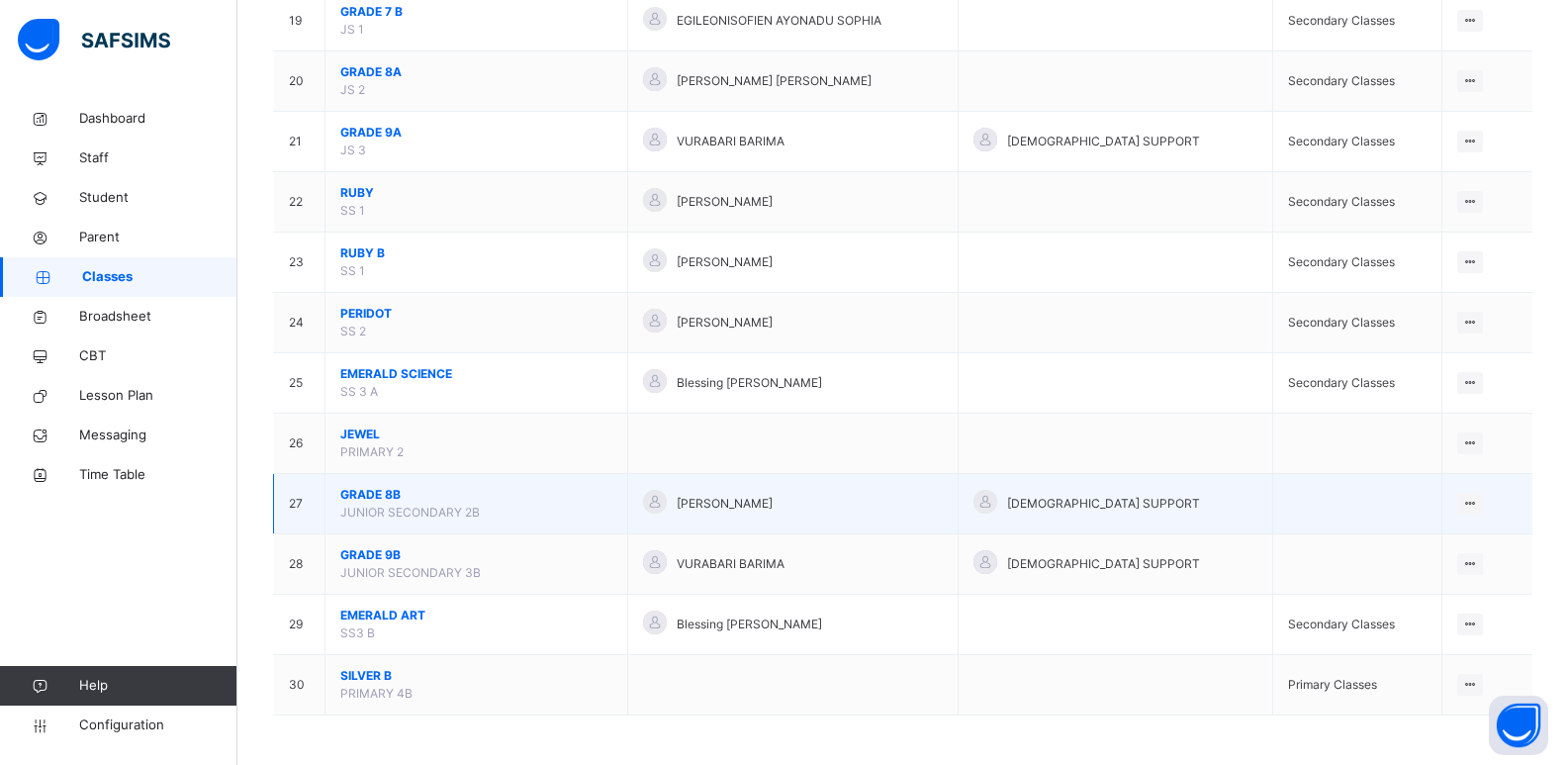
click at [413, 498] on span "GRADE 8B" at bounding box center [476, 494] width 272 height 18
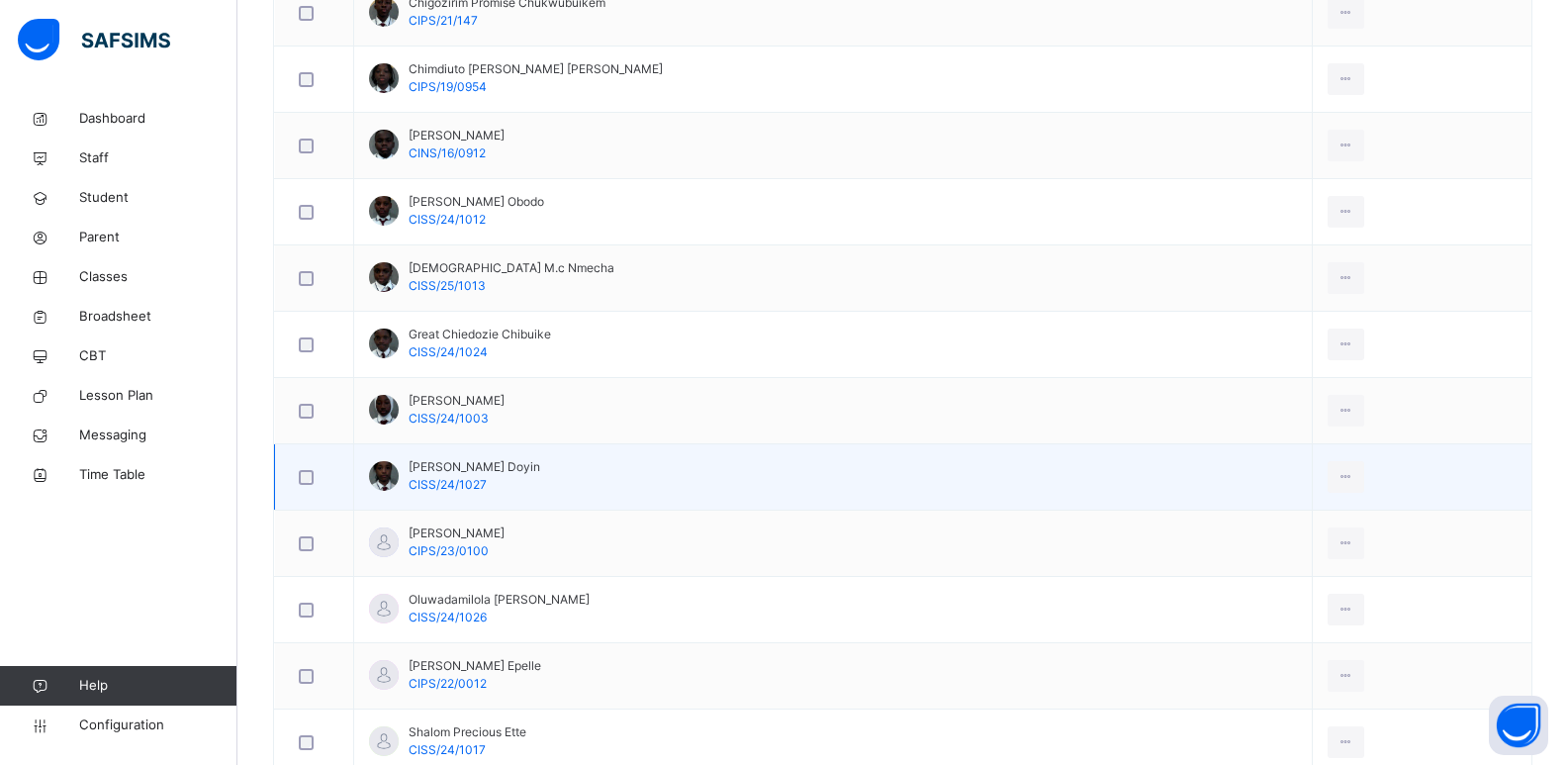
scroll to position [1023, 0]
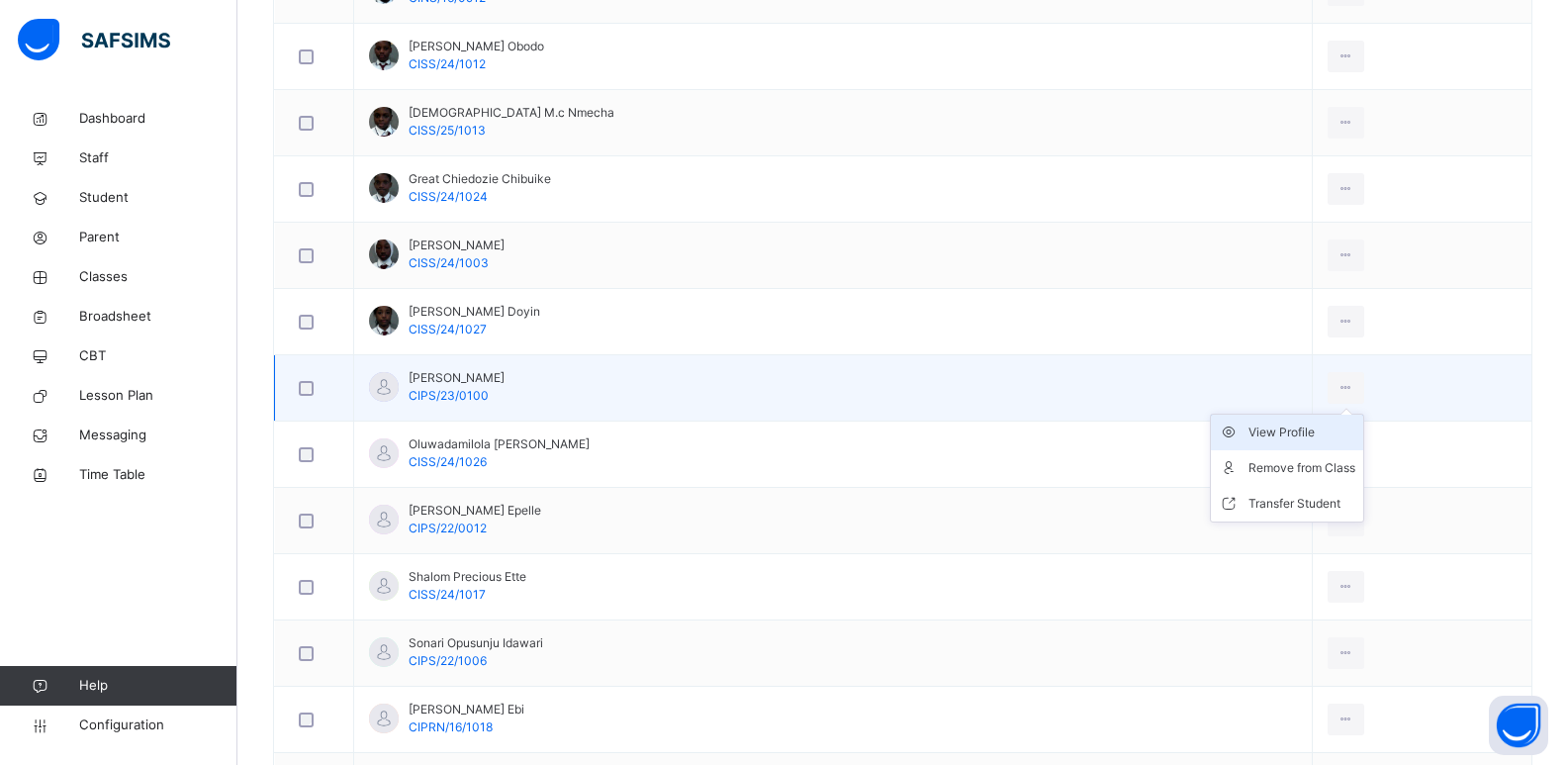
click at [1304, 433] on div "View Profile" at bounding box center [1303, 433] width 107 height 20
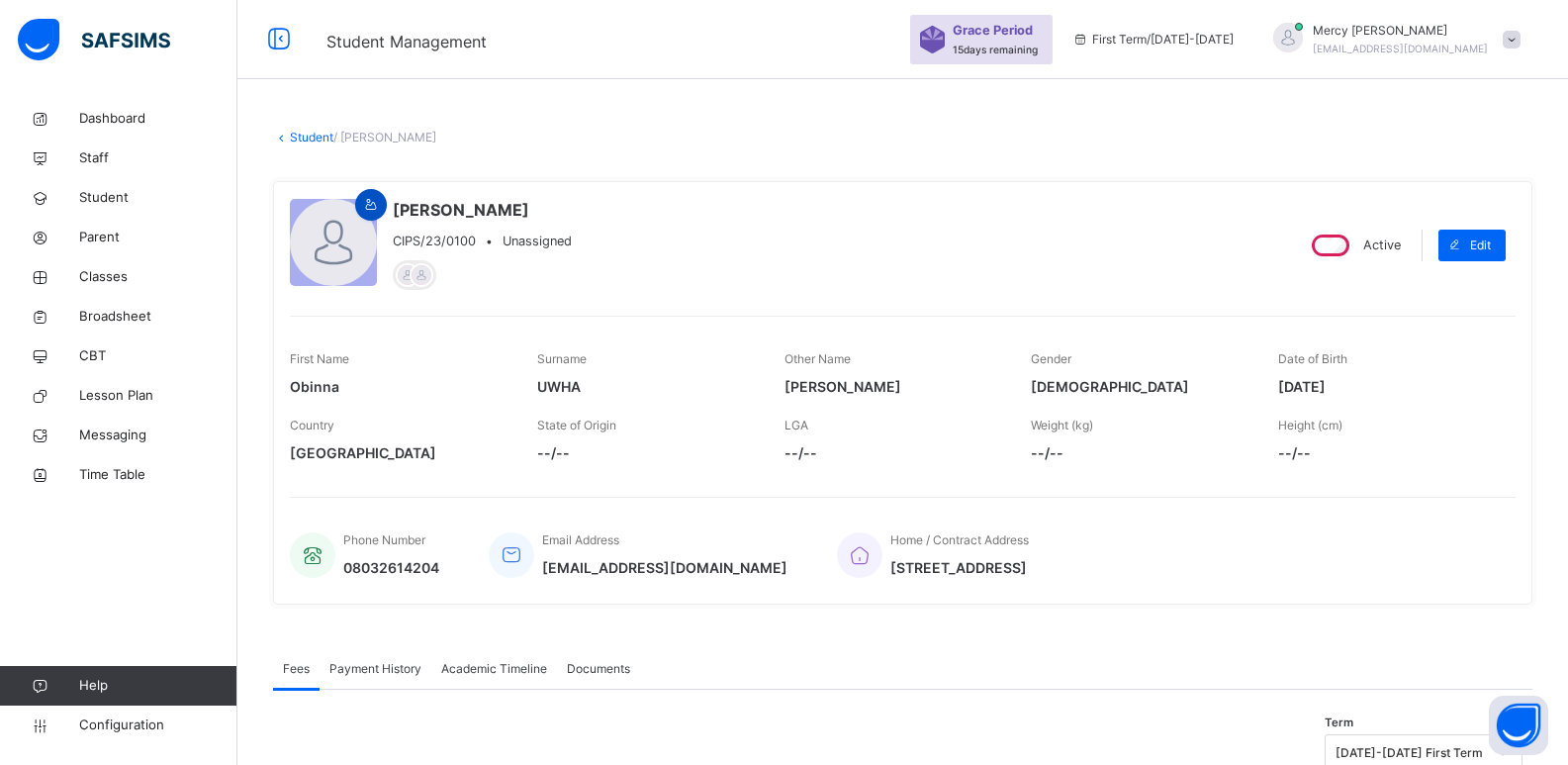
click at [377, 201] on icon at bounding box center [371, 205] width 17 height 18
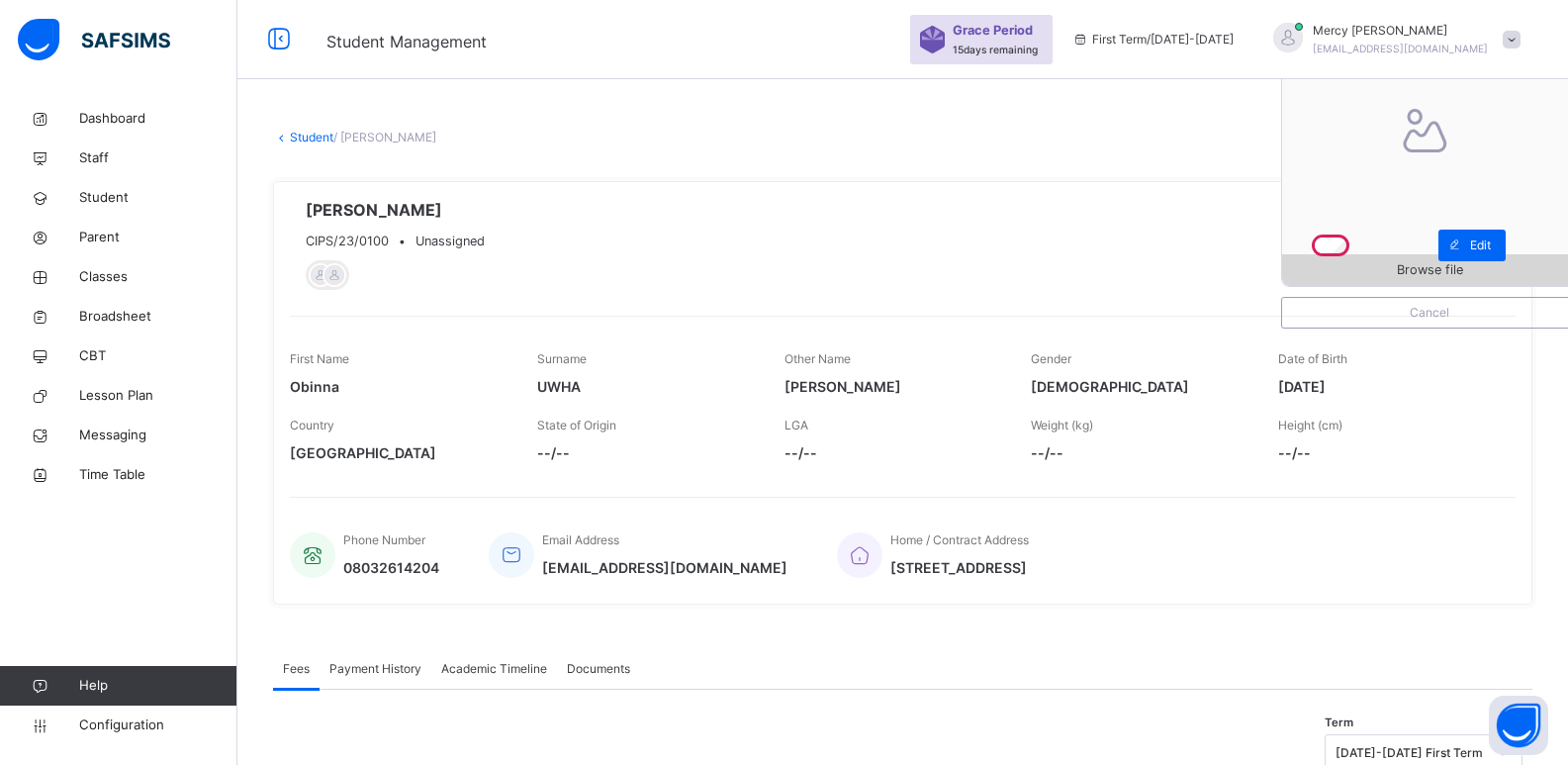
click at [1369, 279] on span "Browse file" at bounding box center [1430, 270] width 295 height 19
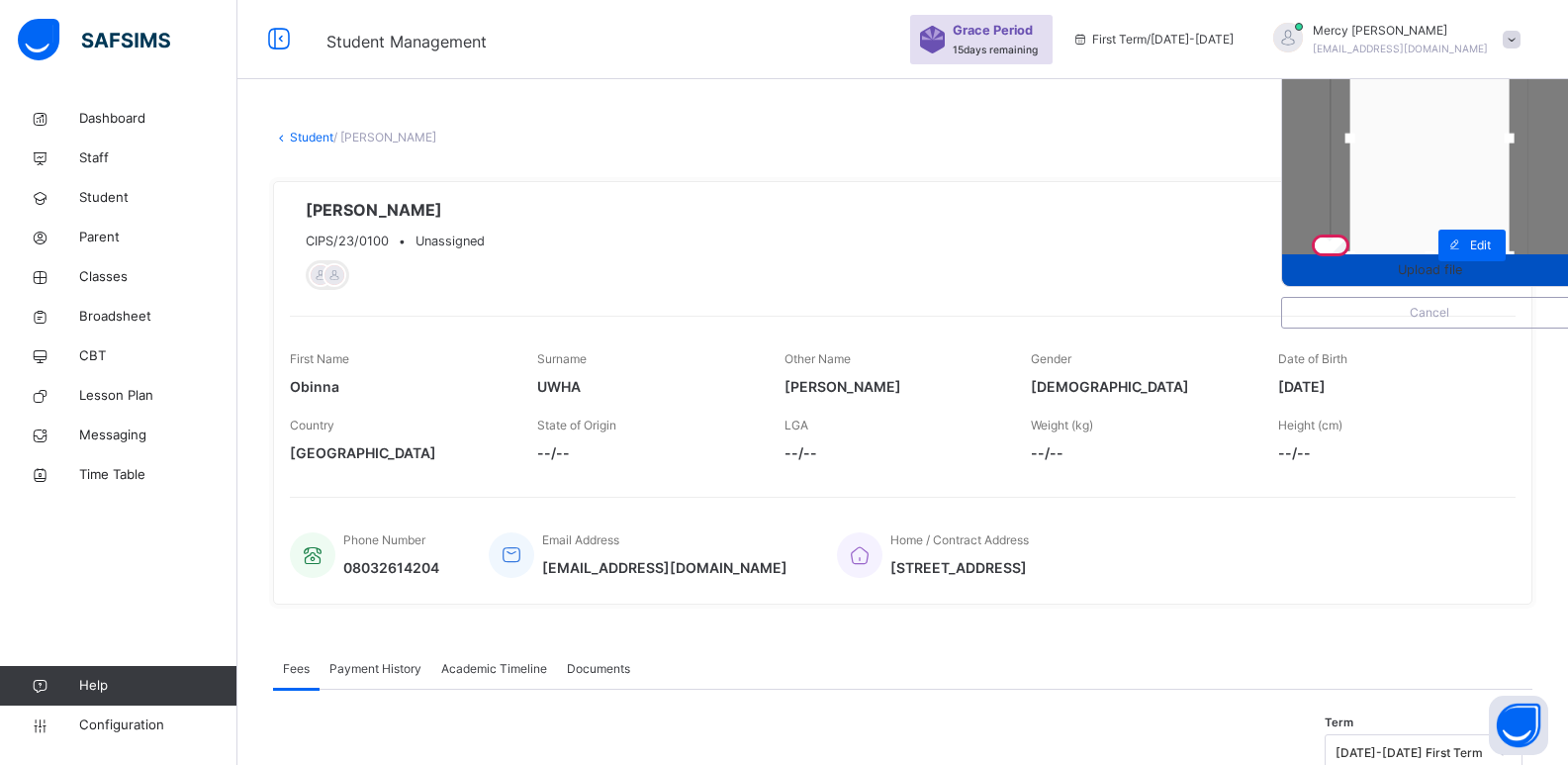
click at [1458, 267] on span "Upload file" at bounding box center [1429, 270] width 64 height 19
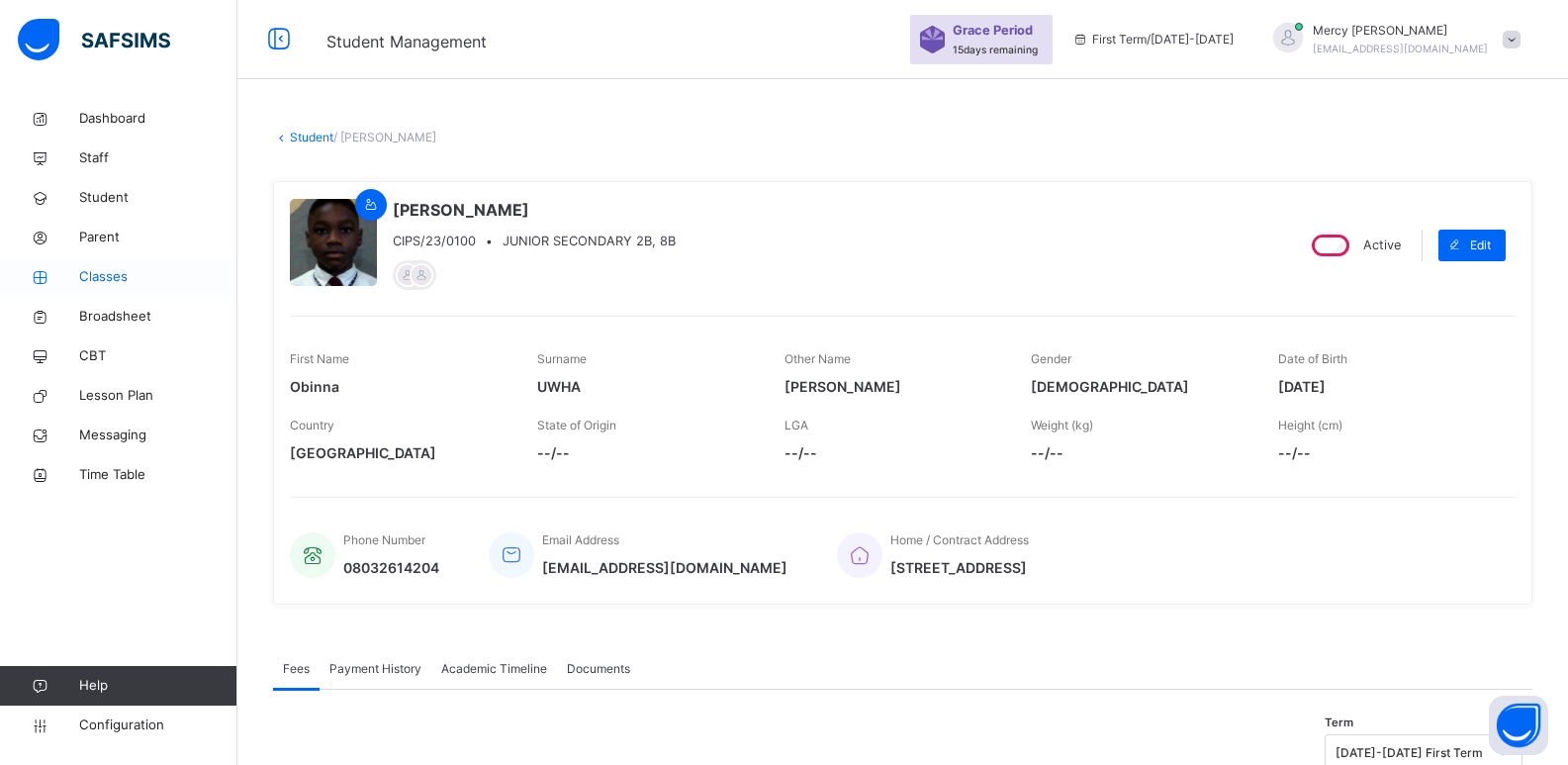
click at [112, 274] on span "Classes" at bounding box center [158, 277] width 158 height 20
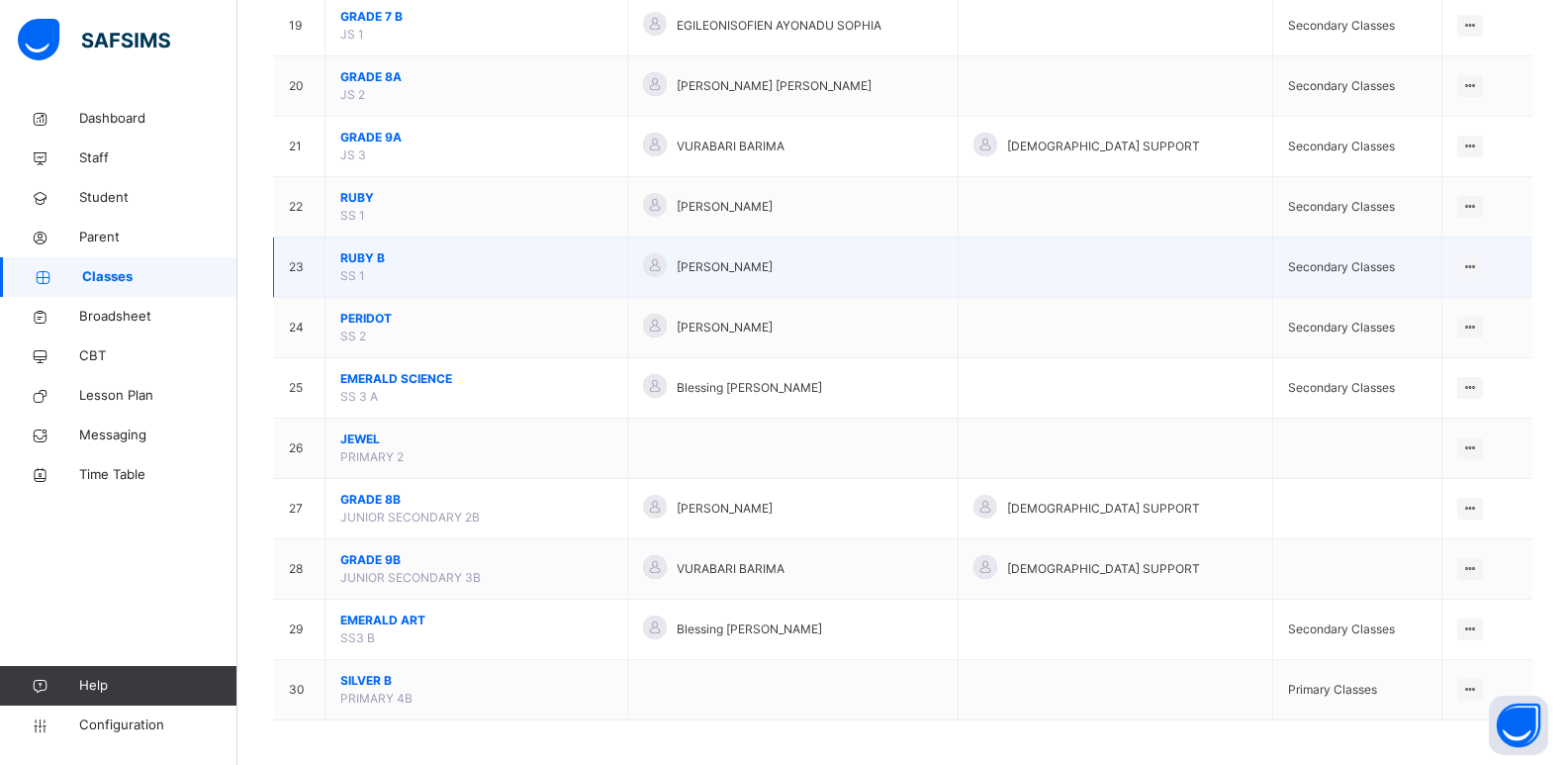
scroll to position [1332, 0]
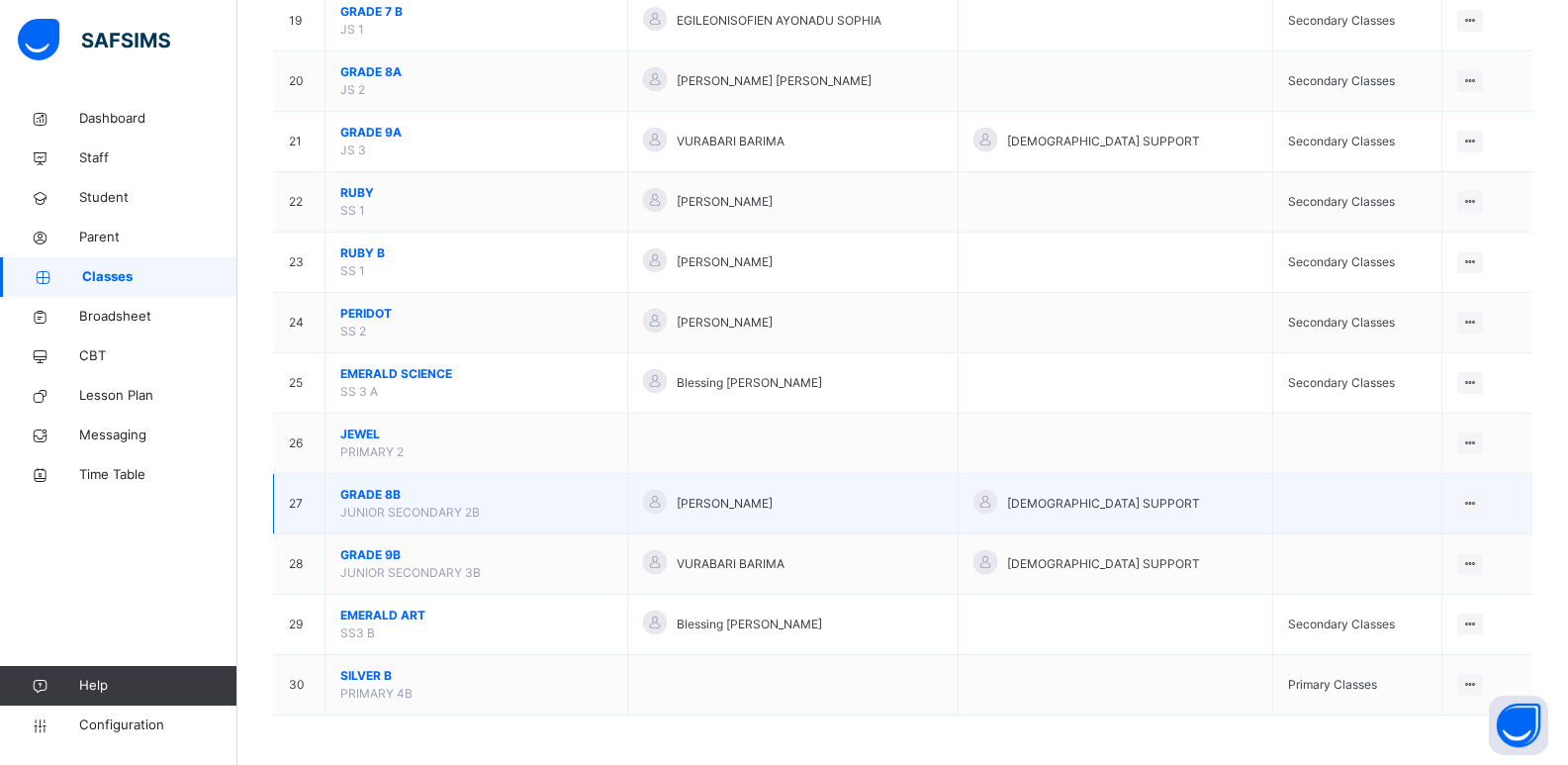
click at [392, 498] on span "GRADE 8B" at bounding box center [476, 494] width 272 height 18
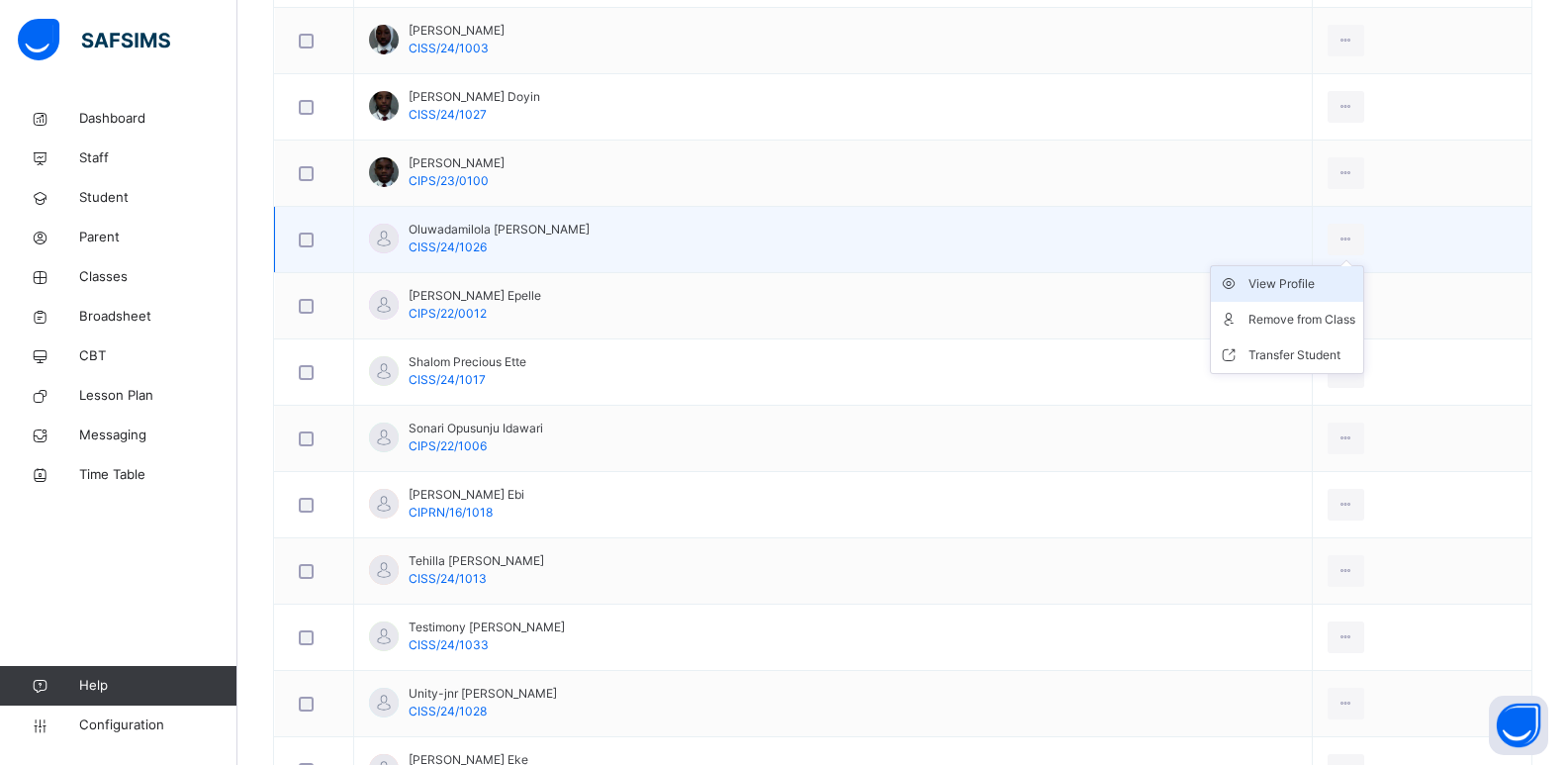
scroll to position [1366, 0]
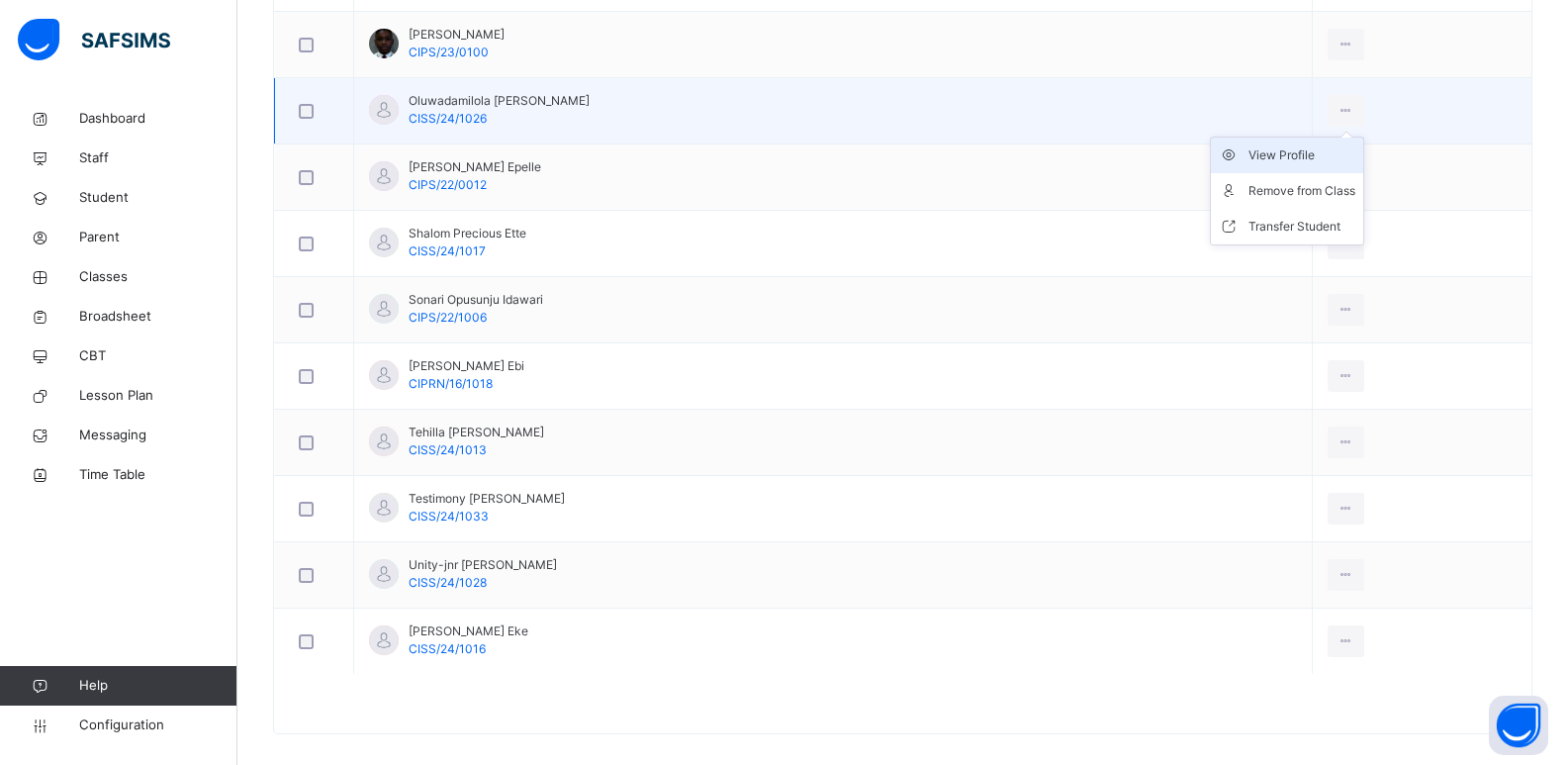
click at [1300, 162] on div "View Profile" at bounding box center [1303, 156] width 107 height 20
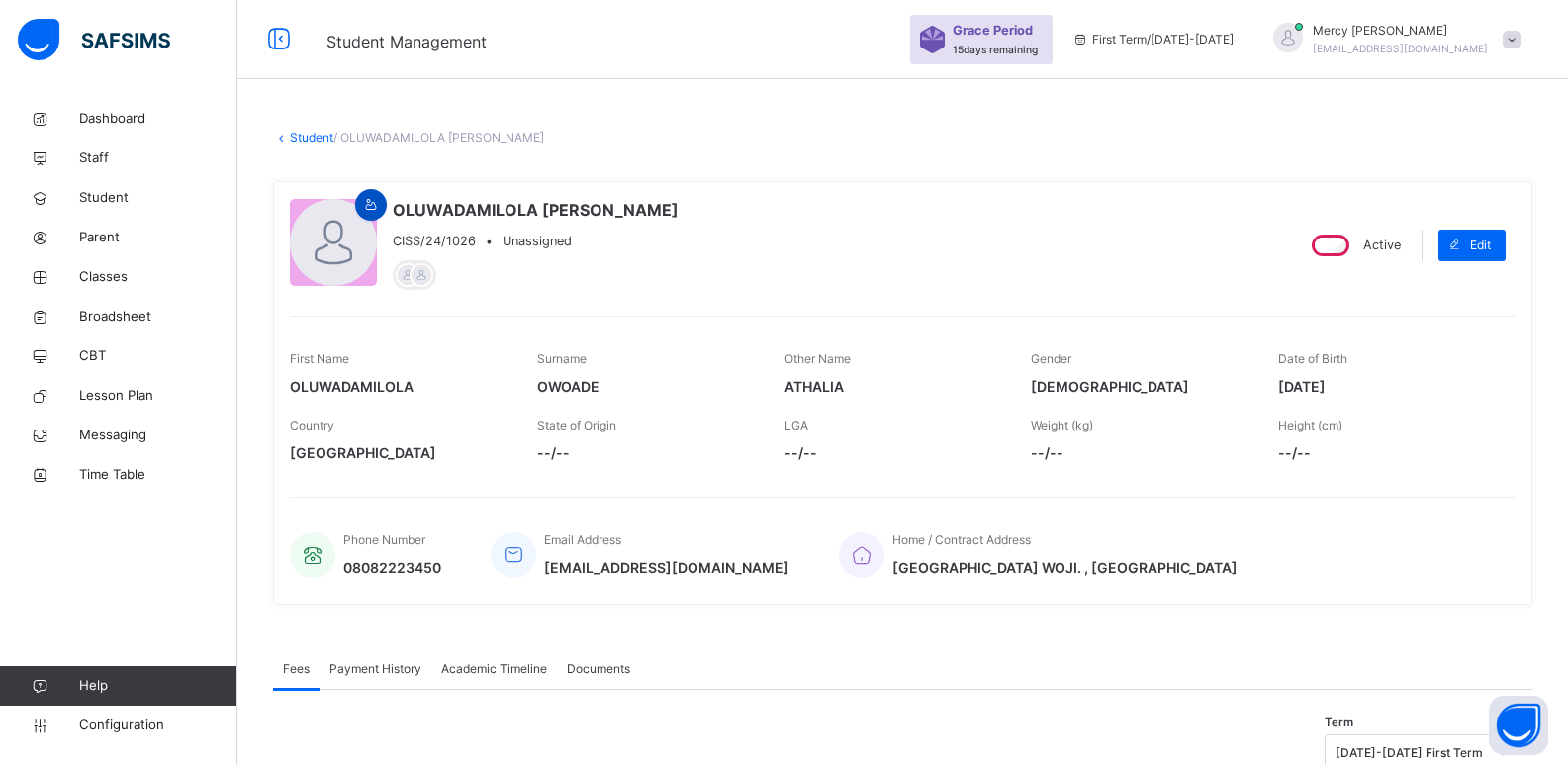
click at [368, 215] on div at bounding box center [371, 205] width 32 height 32
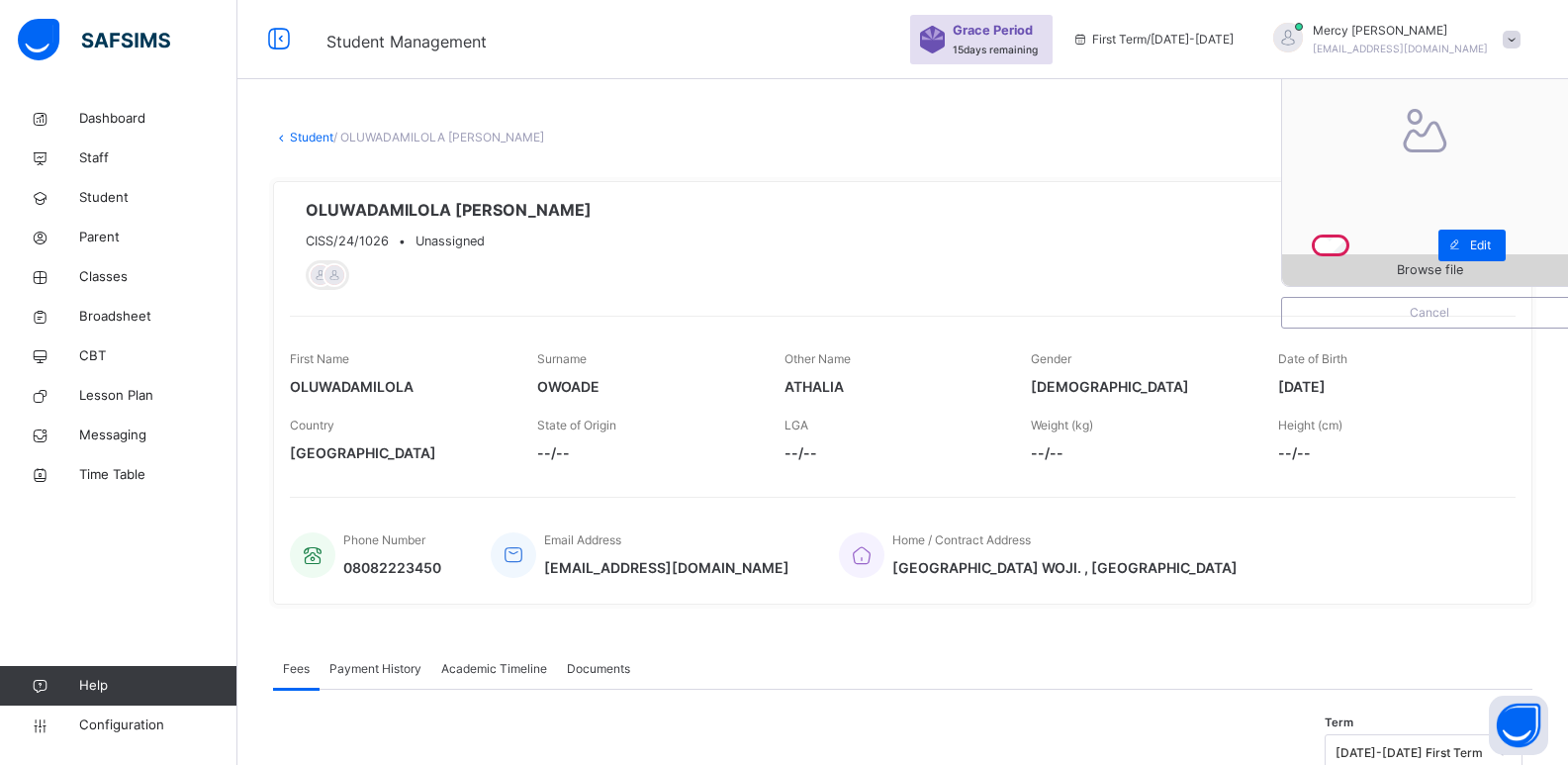
click at [1416, 267] on span "Browse file" at bounding box center [1429, 270] width 66 height 19
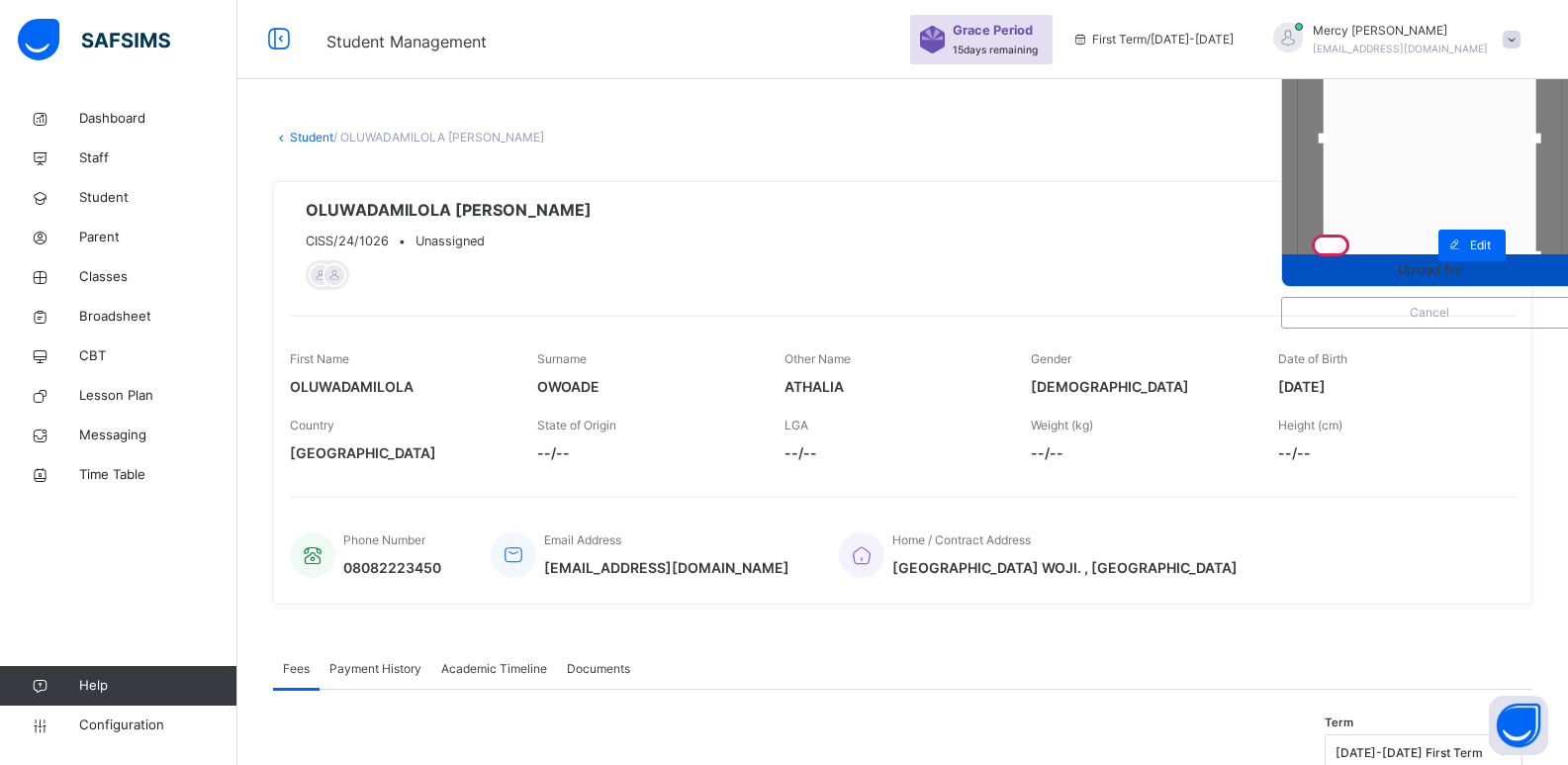
click at [1397, 273] on span "Upload file" at bounding box center [1430, 270] width 295 height 19
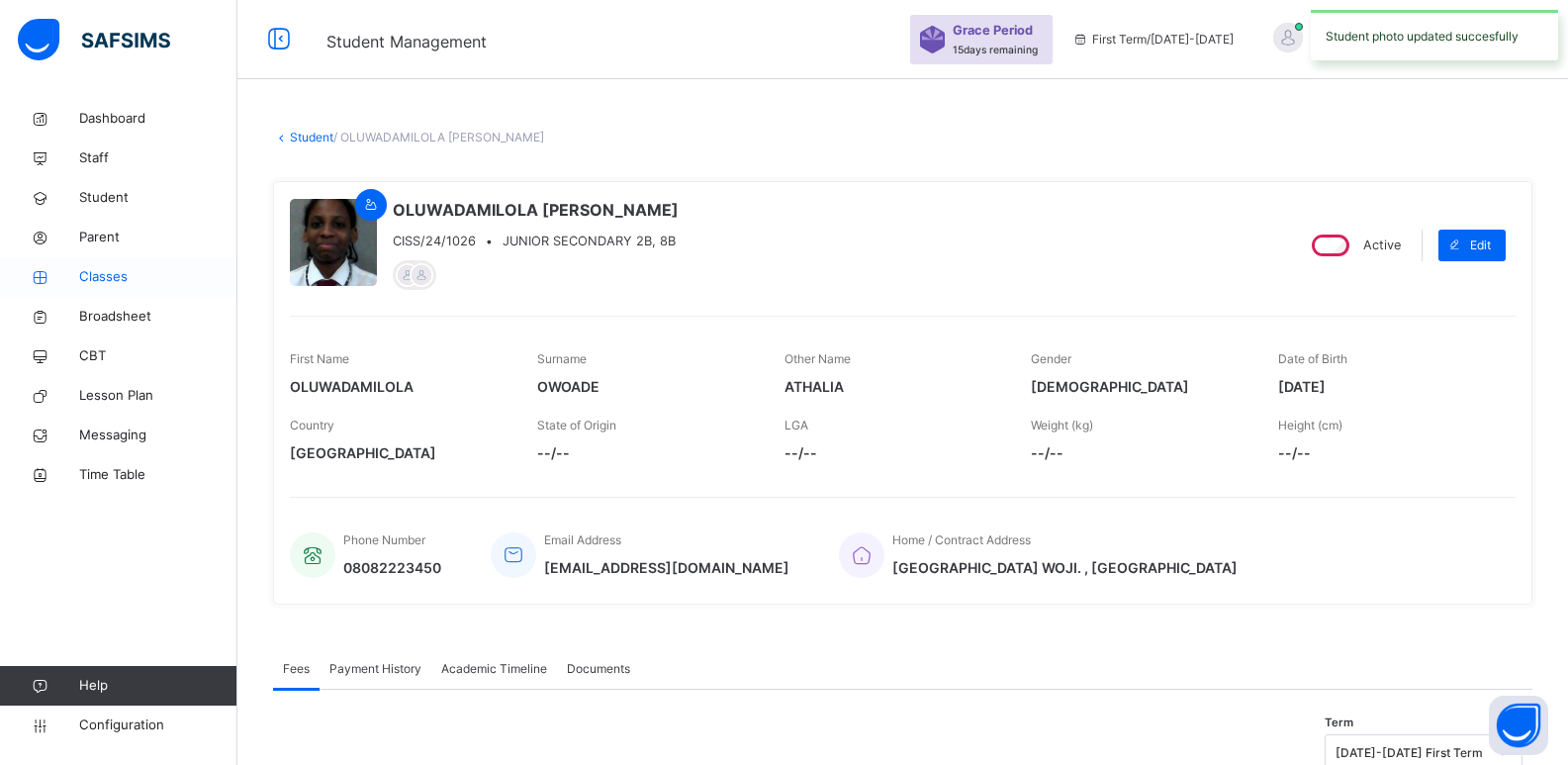
click at [132, 276] on span "Classes" at bounding box center [158, 277] width 158 height 20
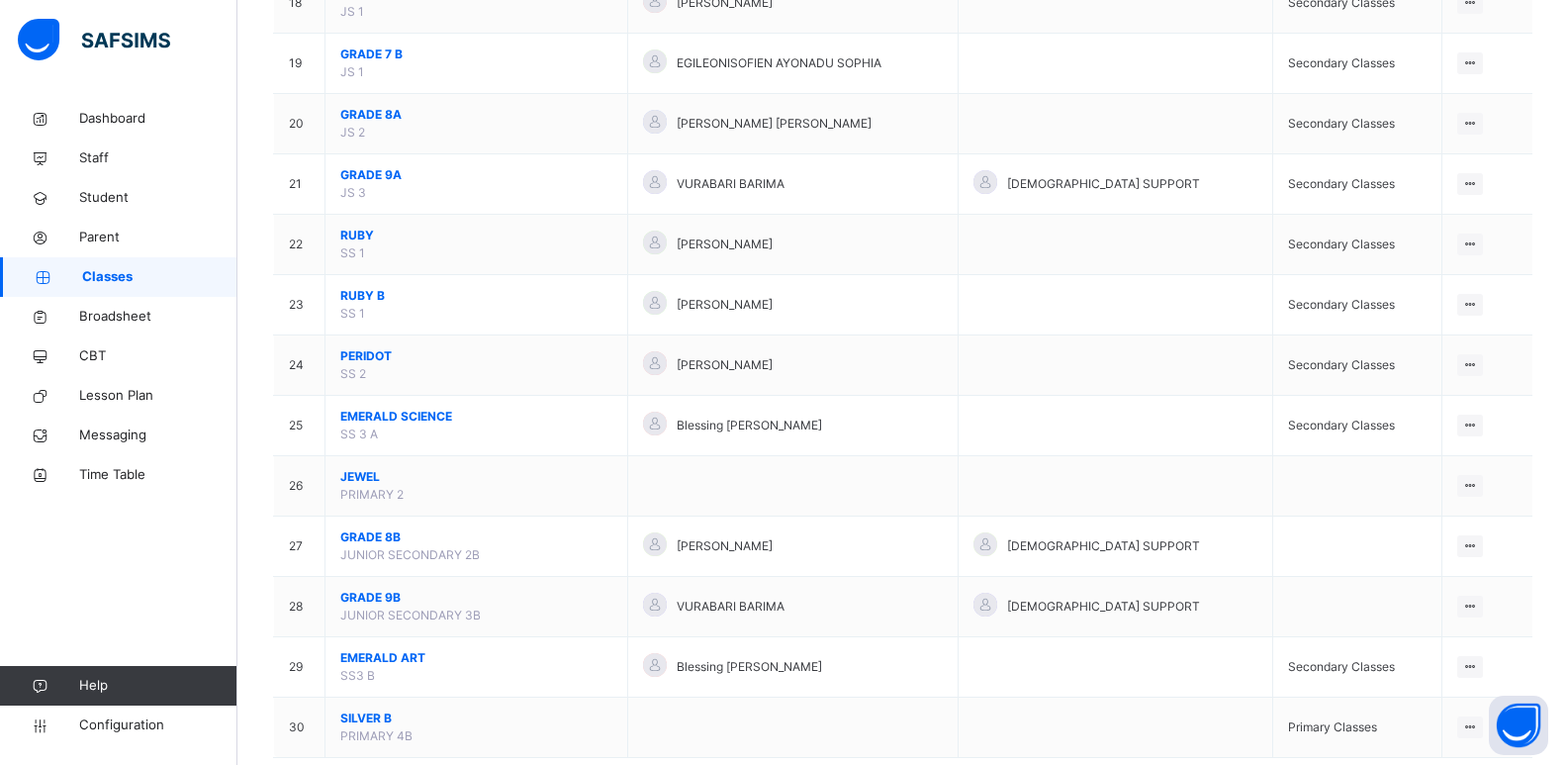
scroll to position [1332, 0]
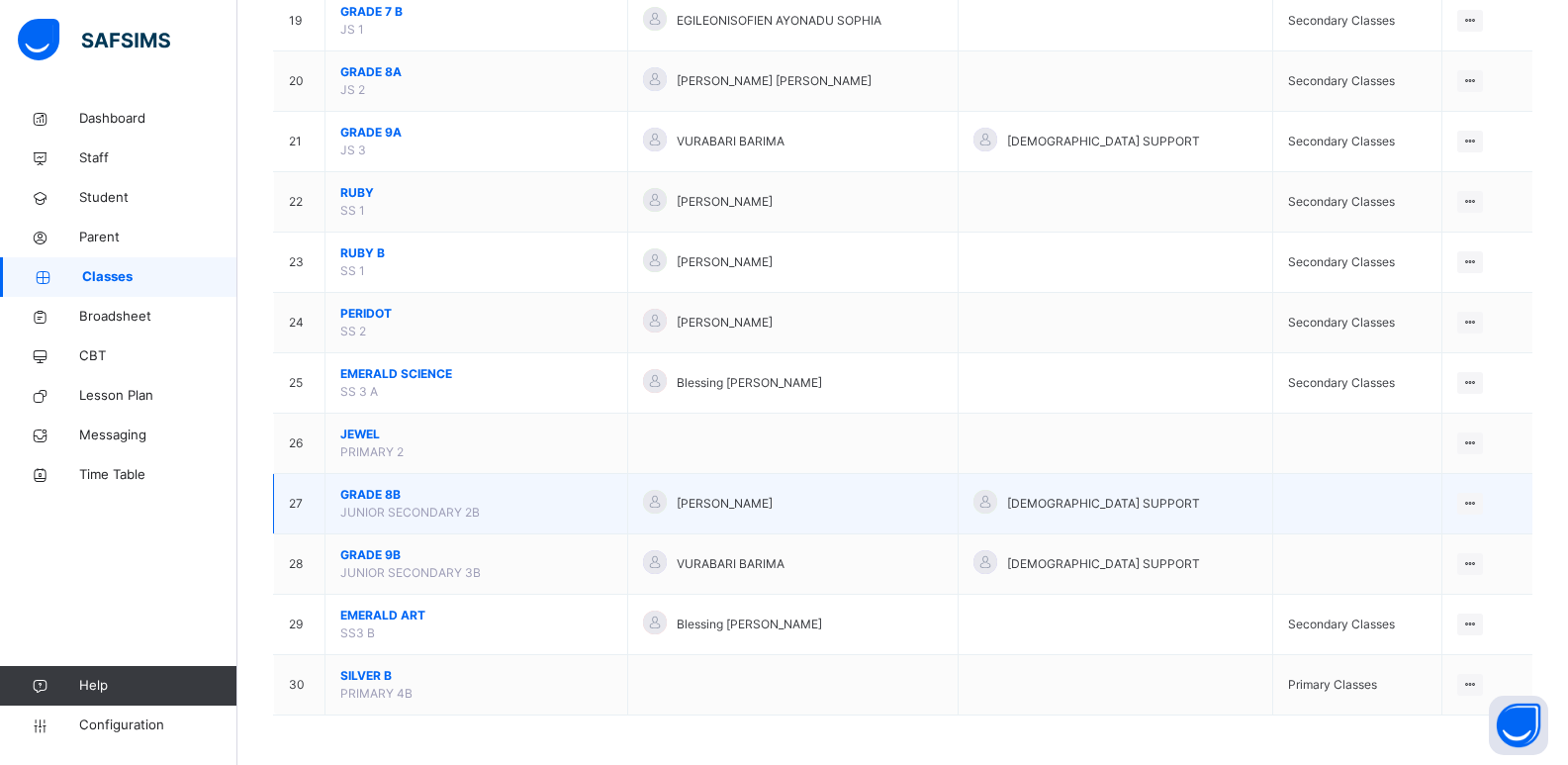
click at [395, 490] on span "GRADE 8B" at bounding box center [476, 494] width 272 height 18
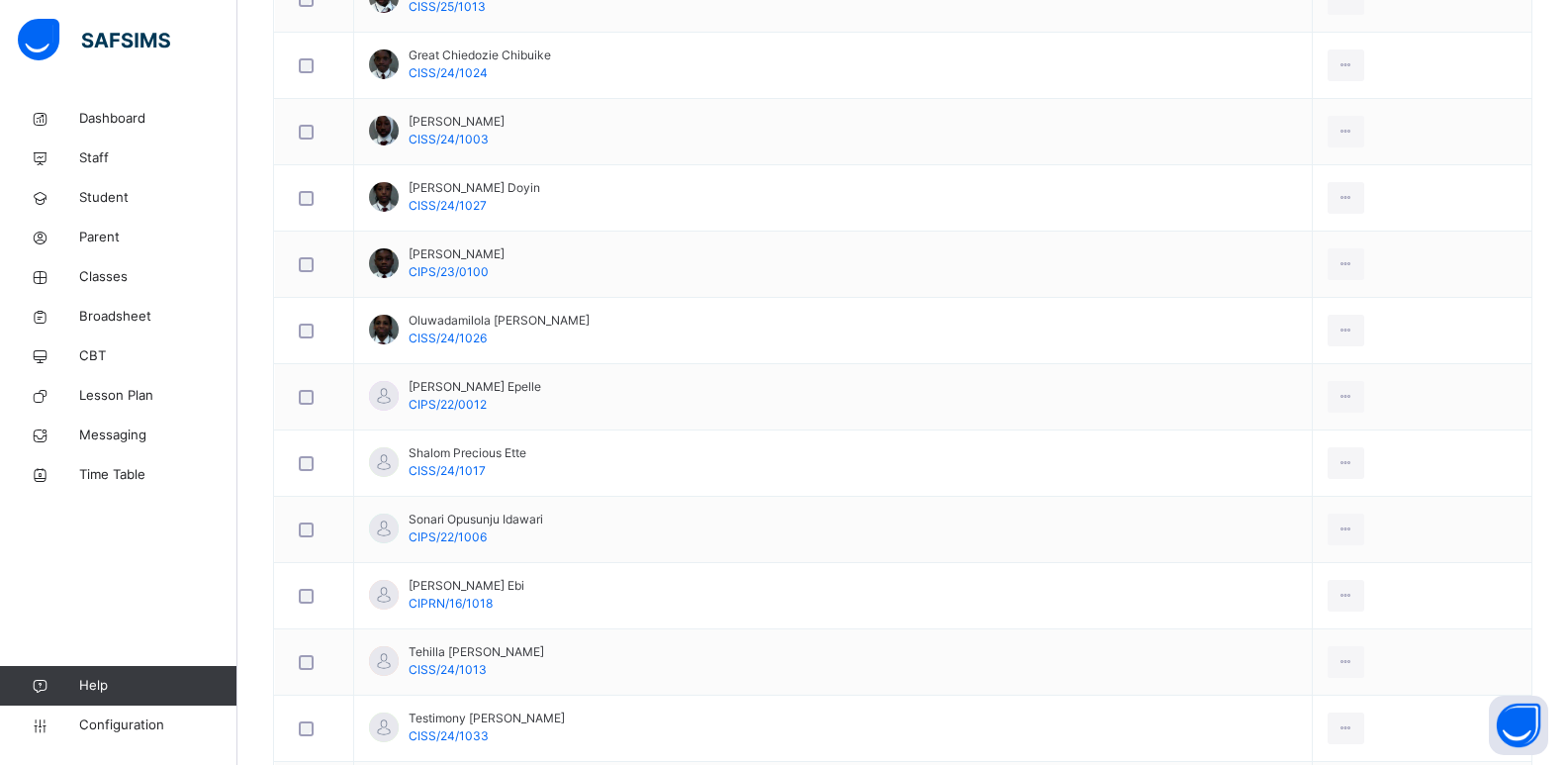
scroll to position [1155, 0]
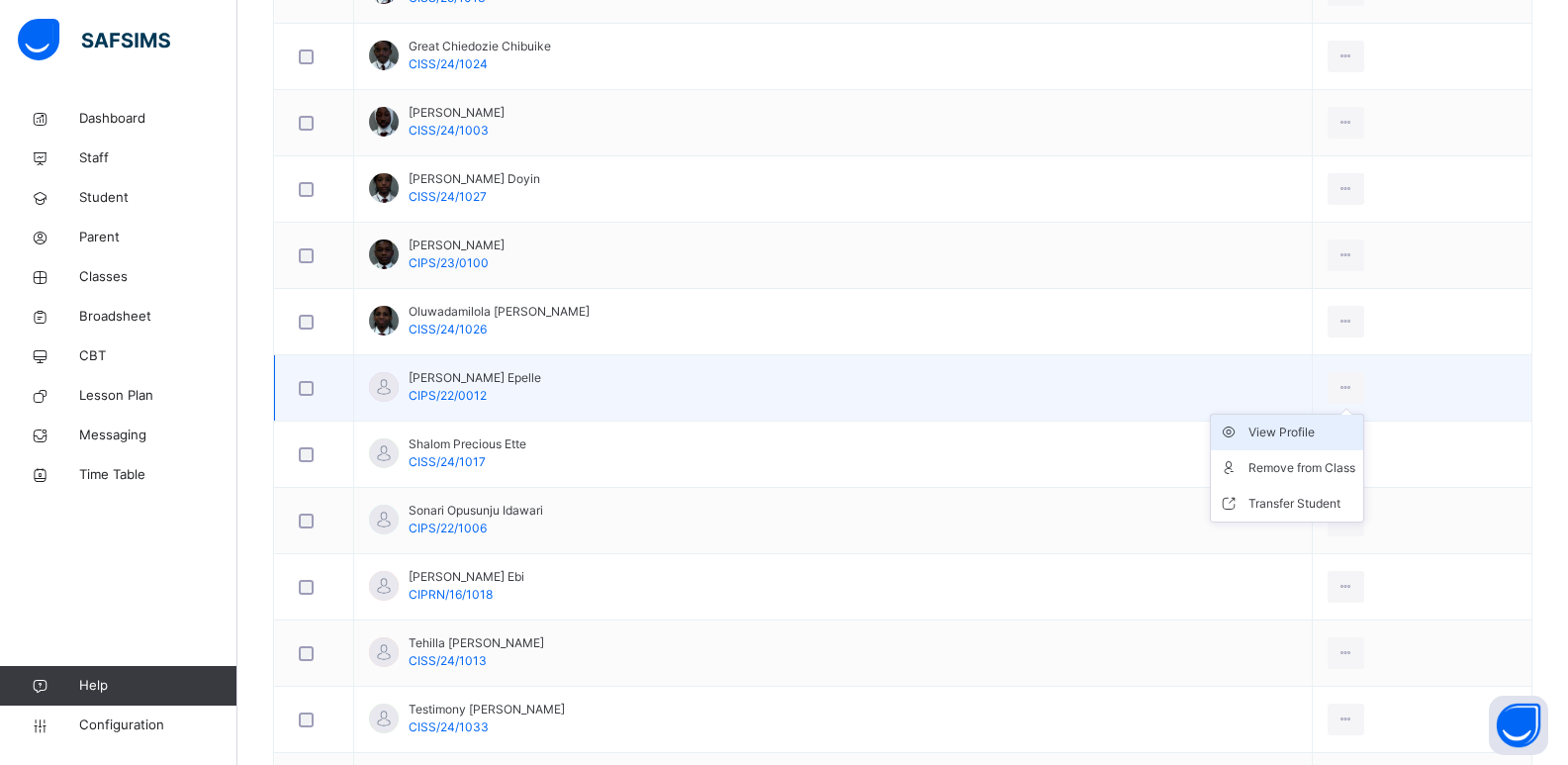
click at [1307, 430] on div "View Profile" at bounding box center [1303, 433] width 107 height 20
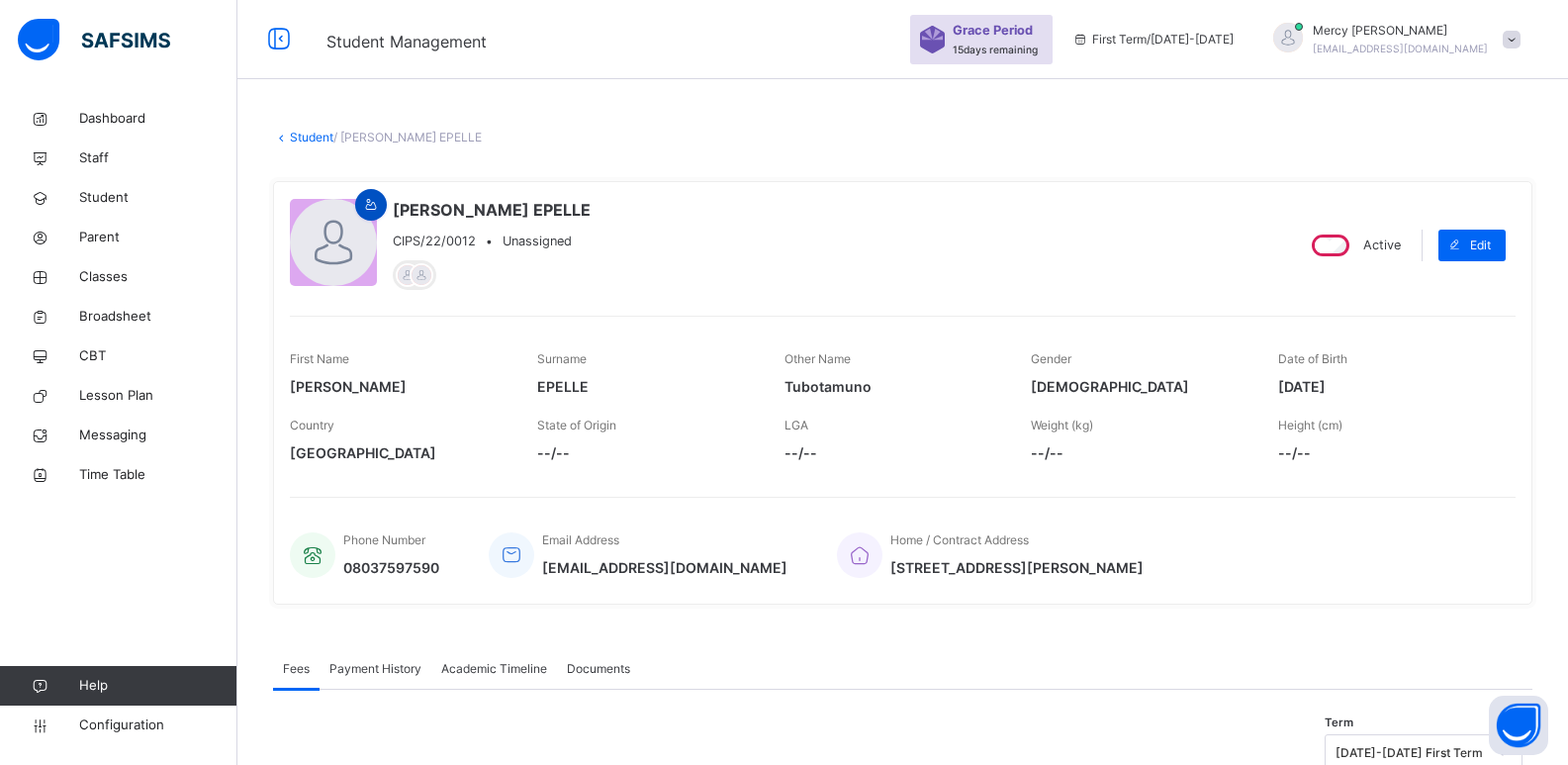
click at [377, 207] on icon at bounding box center [371, 205] width 17 height 18
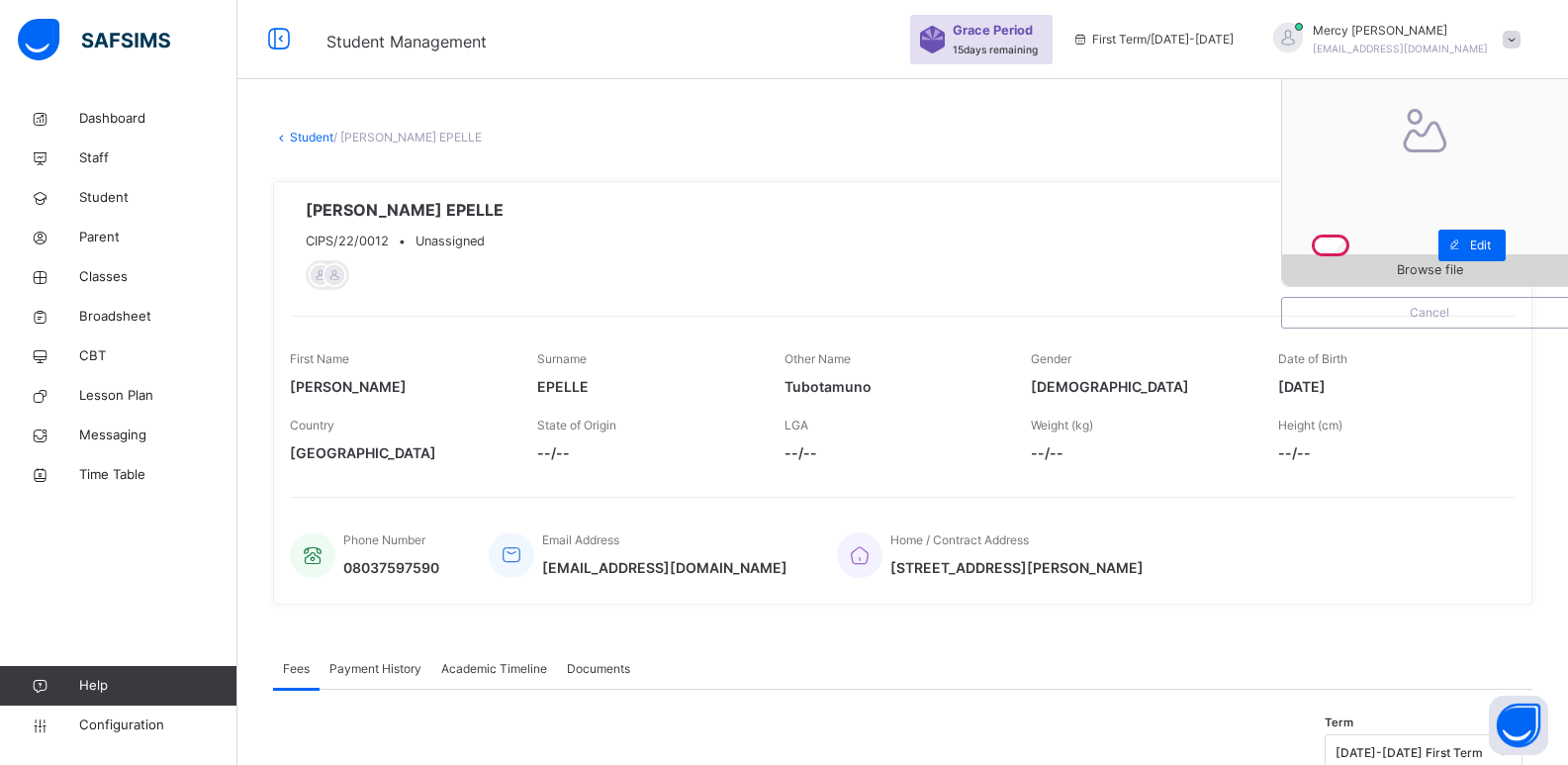
click at [1341, 272] on span "Browse file" at bounding box center [1430, 270] width 295 height 19
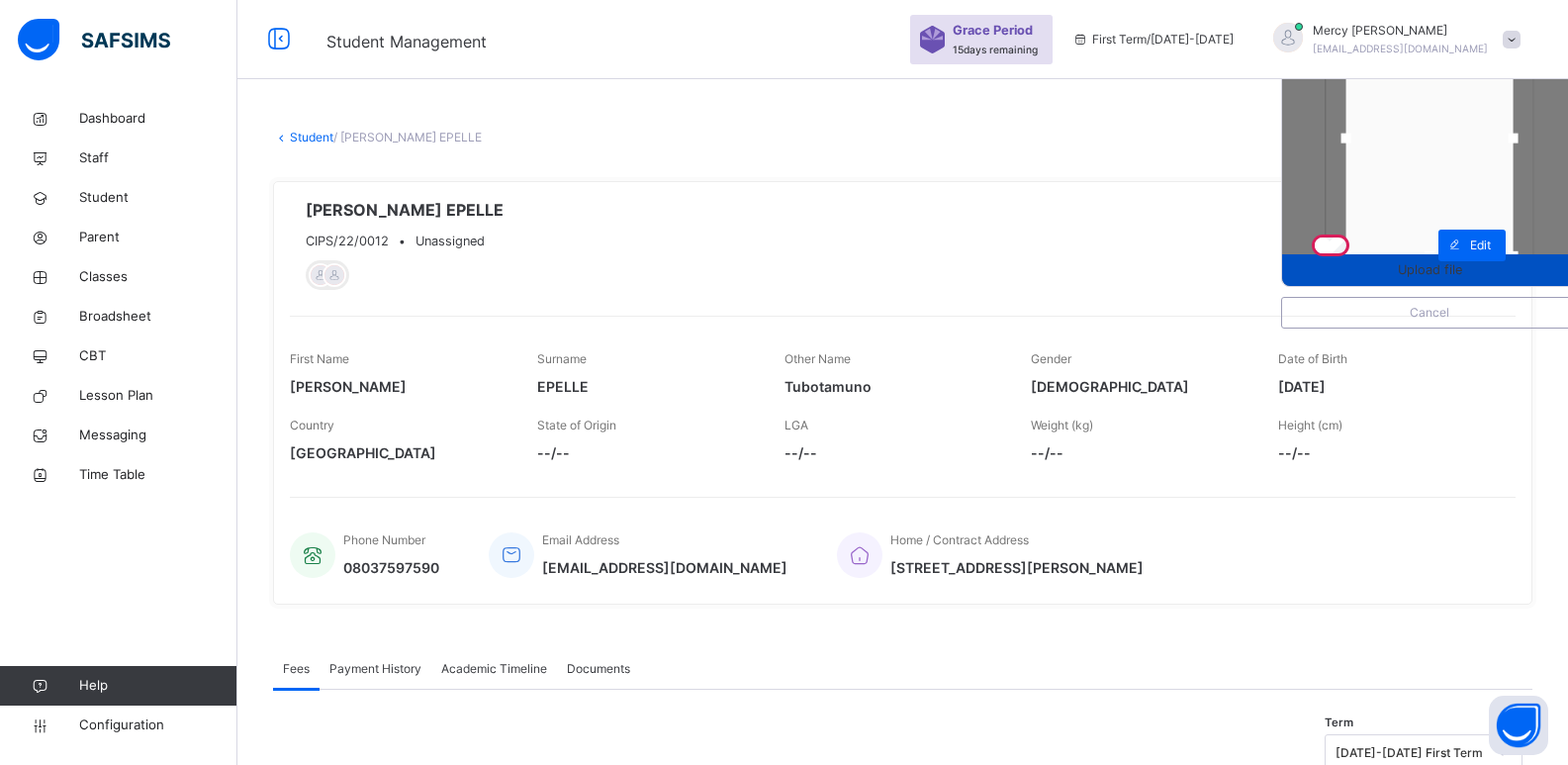
click at [1392, 270] on span "Upload file" at bounding box center [1430, 270] width 295 height 19
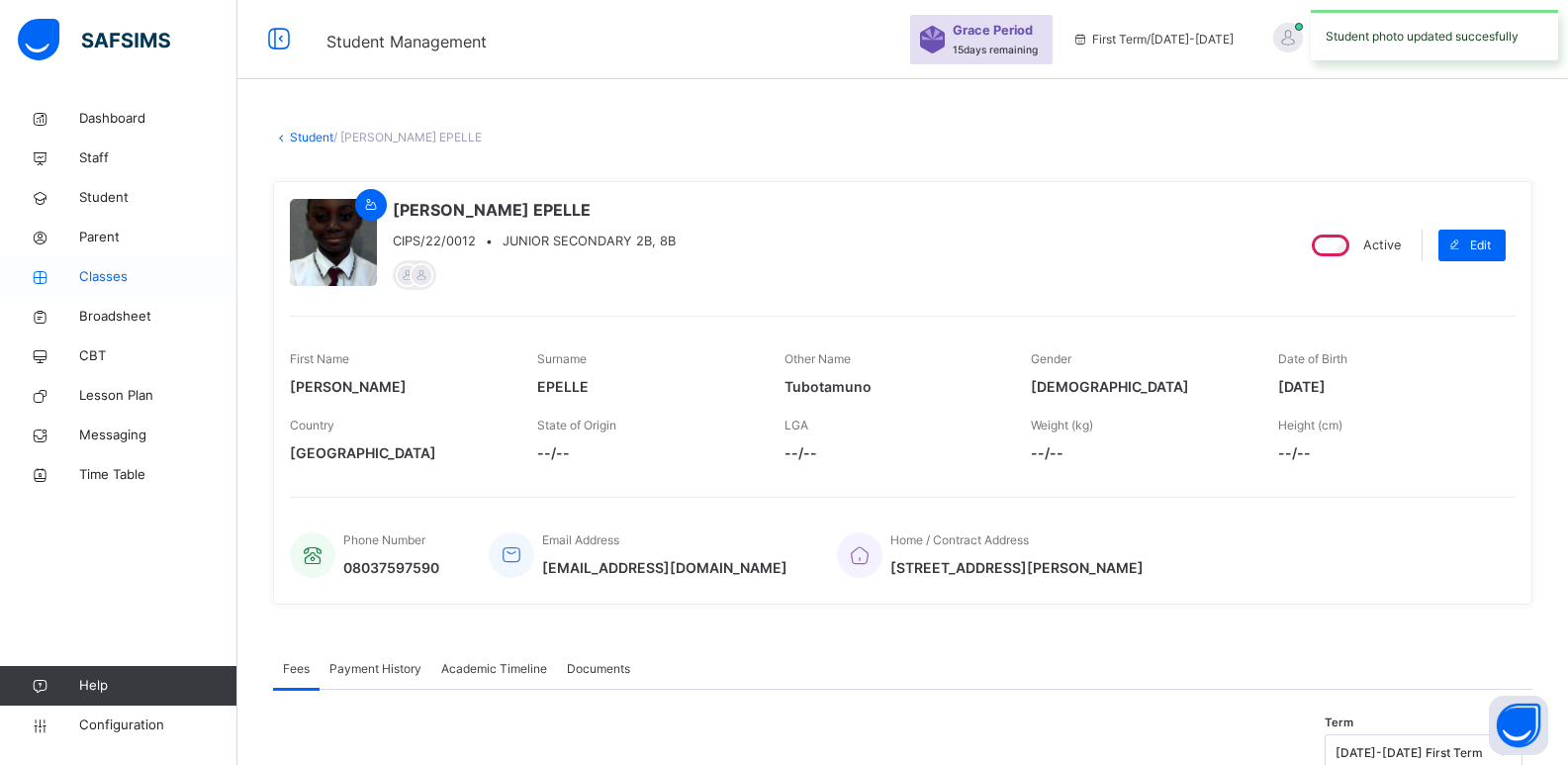
click at [140, 283] on span "Classes" at bounding box center [158, 277] width 158 height 20
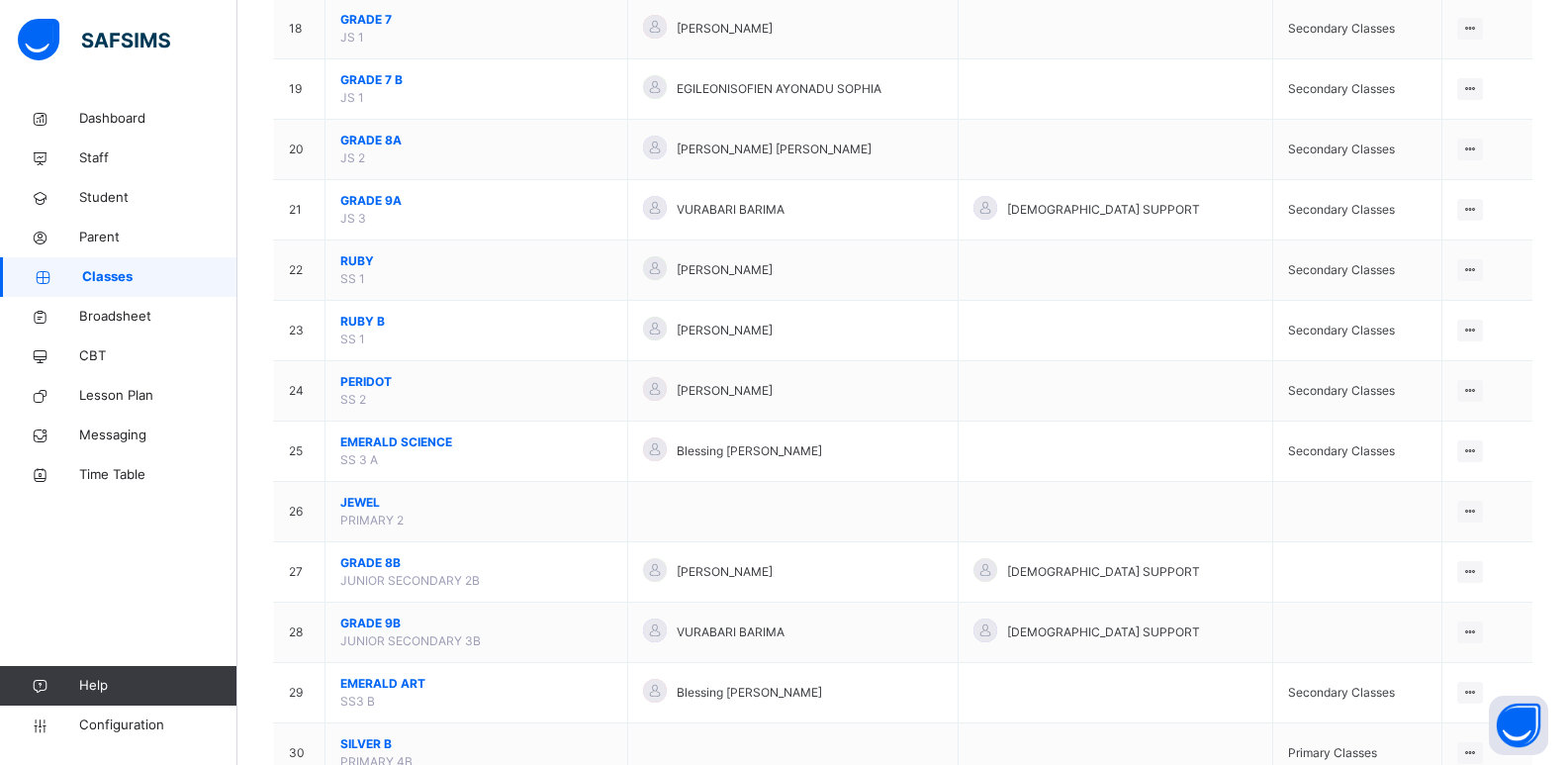
scroll to position [1226, 0]
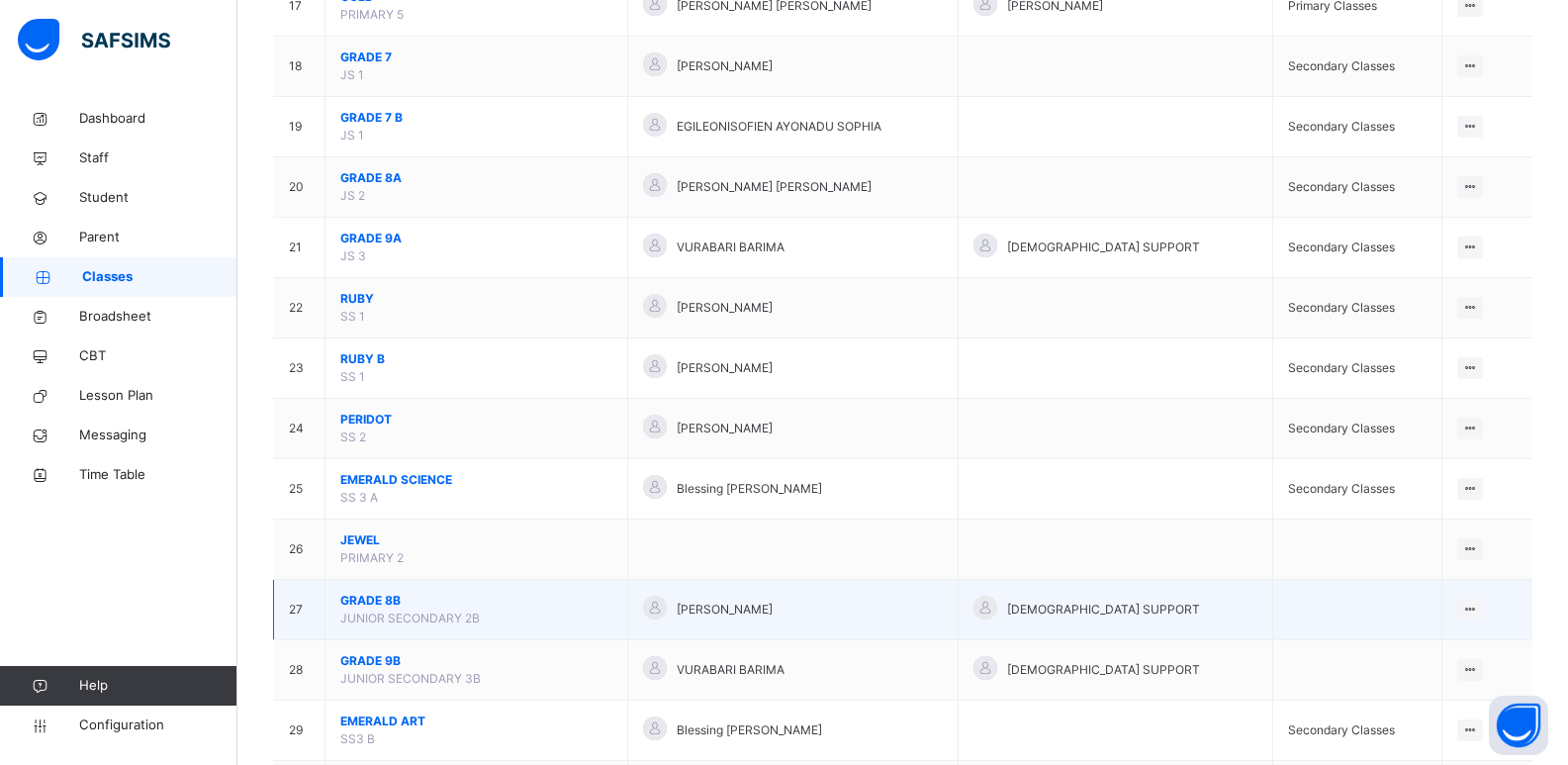
click at [398, 606] on span "GRADE 8B" at bounding box center [476, 601] width 272 height 18
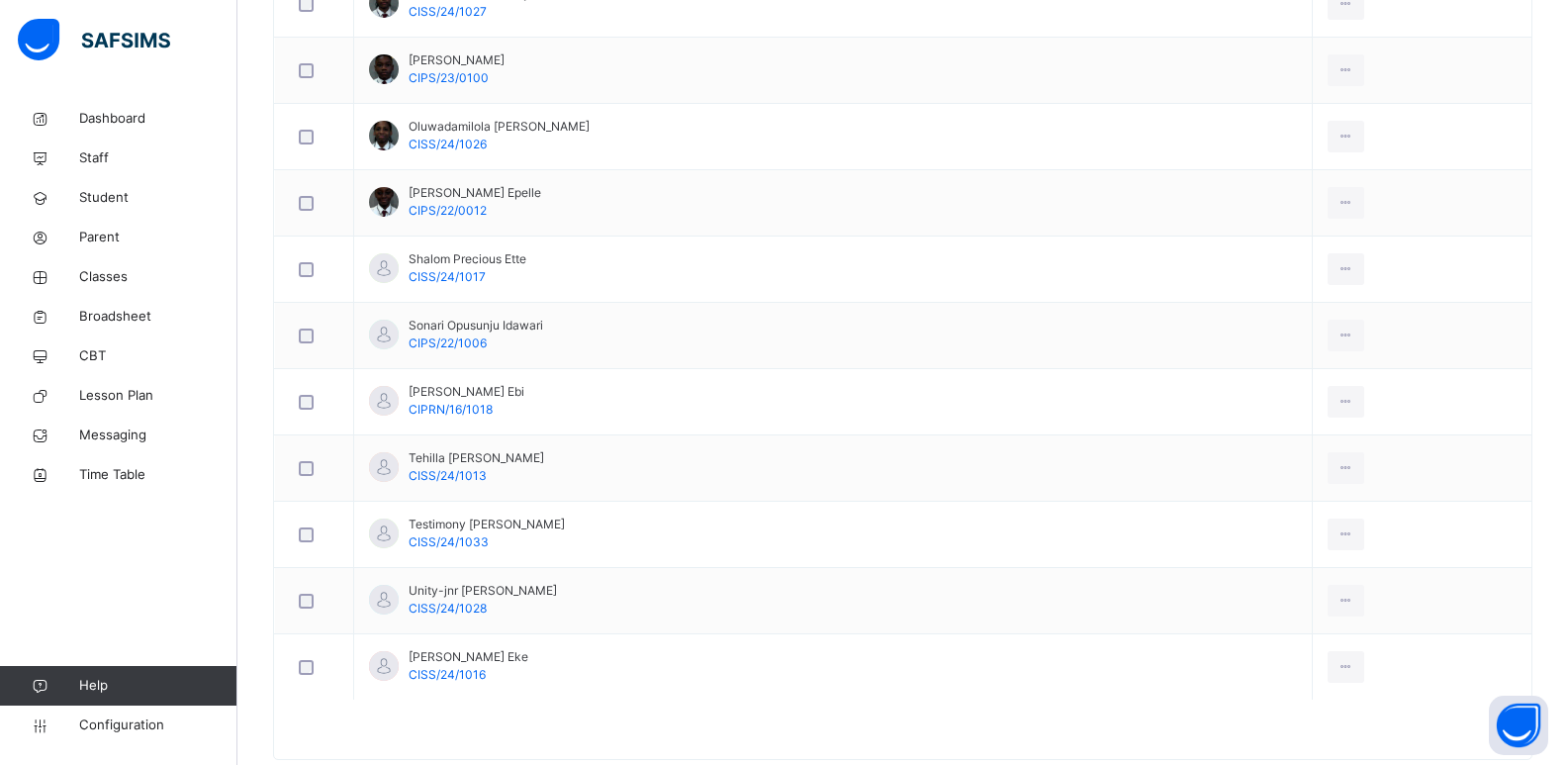
scroll to position [1384, 0]
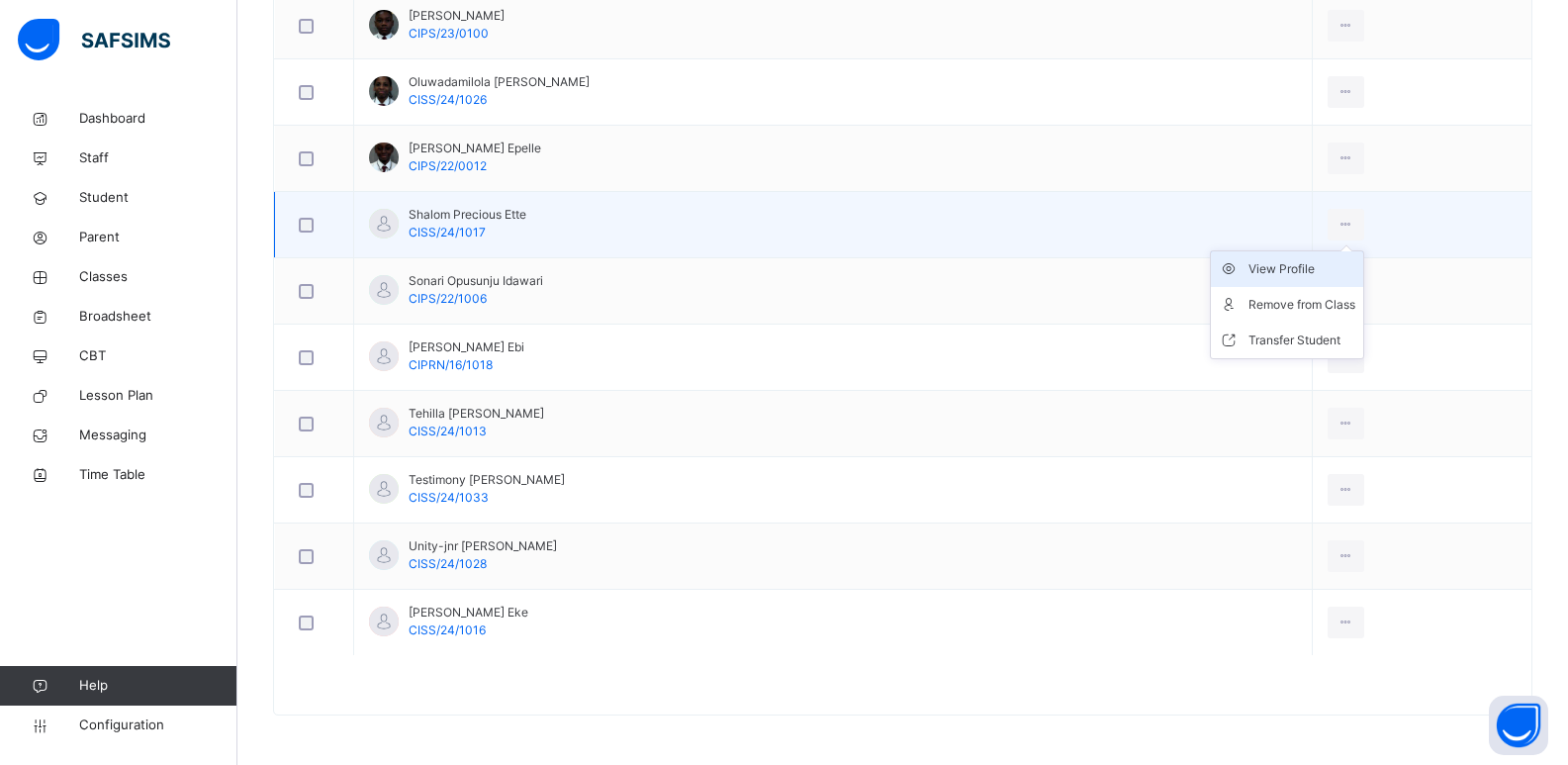
click at [1279, 272] on div "View Profile" at bounding box center [1303, 270] width 107 height 20
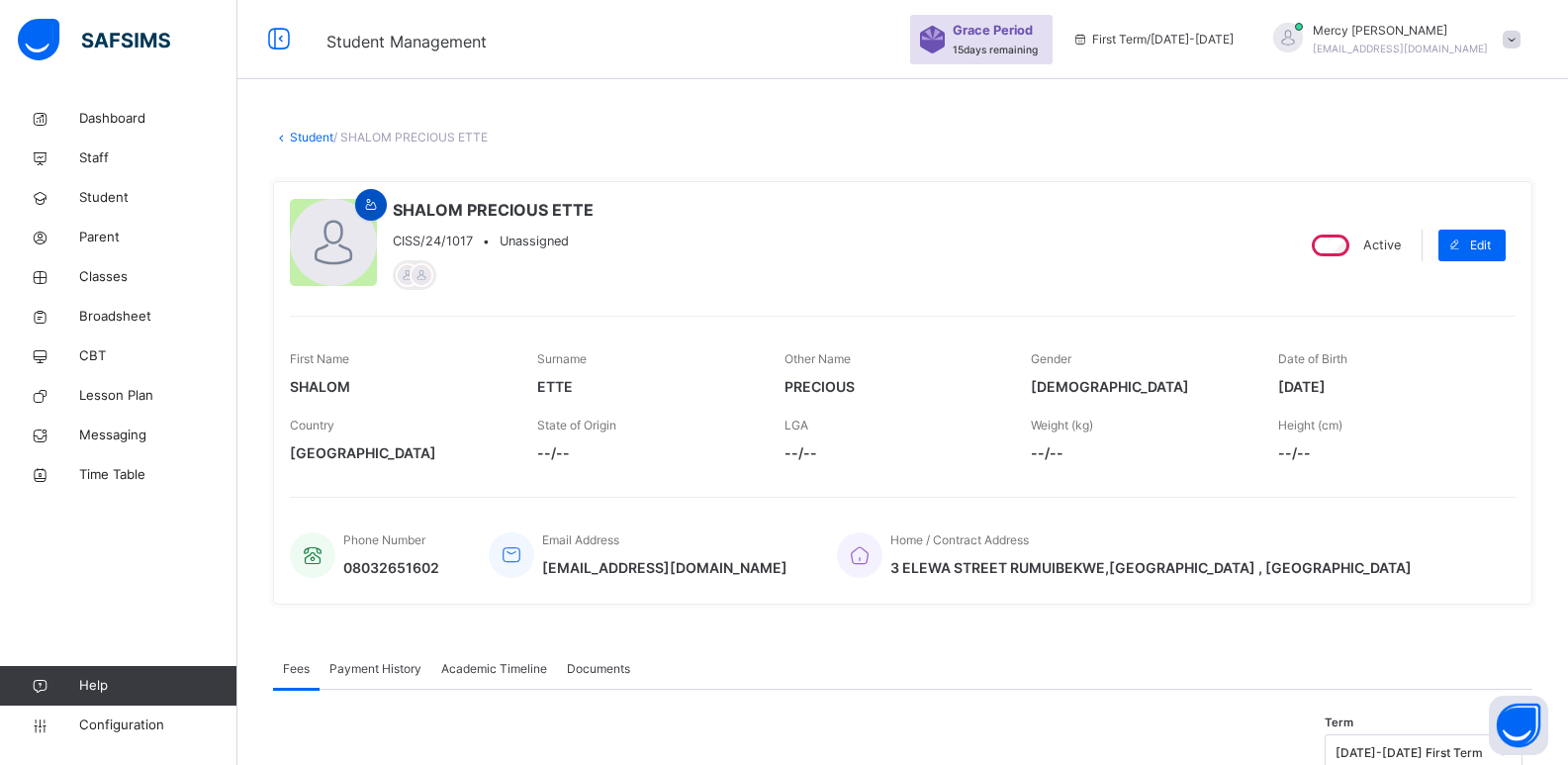
click at [374, 197] on icon at bounding box center [371, 205] width 17 height 18
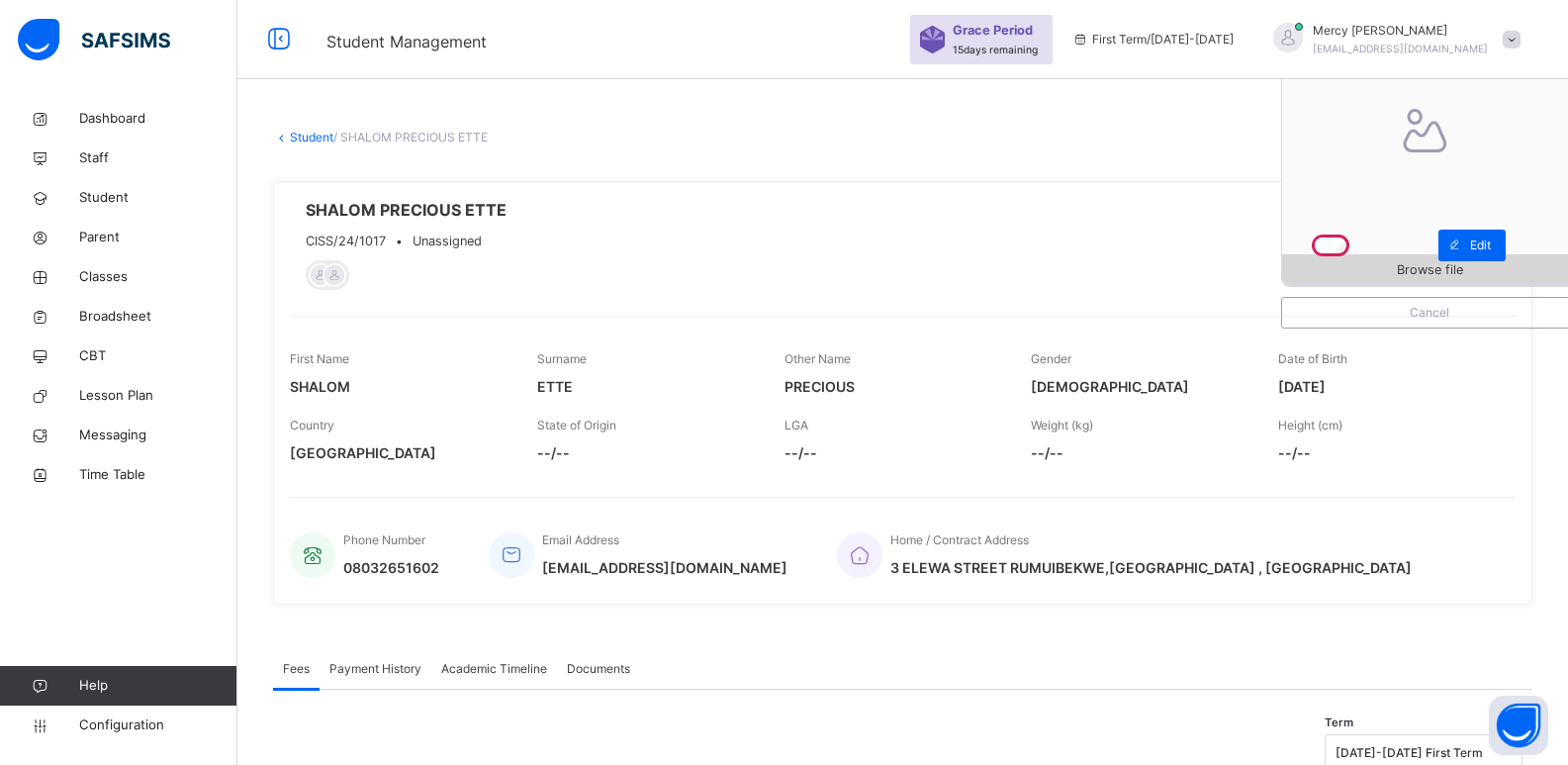
click at [1436, 283] on div "Browse file" at bounding box center [1430, 271] width 295 height 32
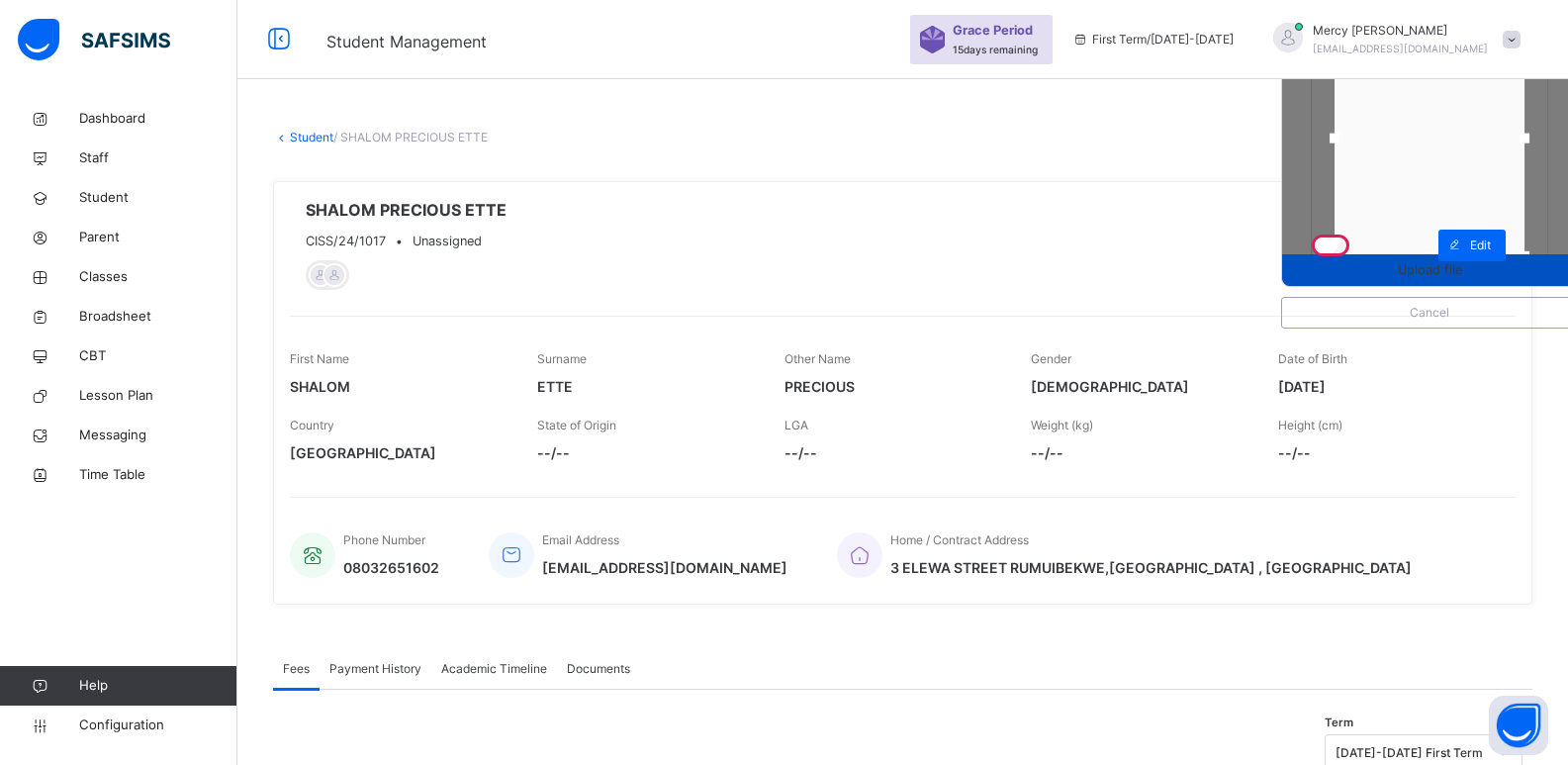
click at [1440, 277] on span "Upload file" at bounding box center [1429, 270] width 64 height 19
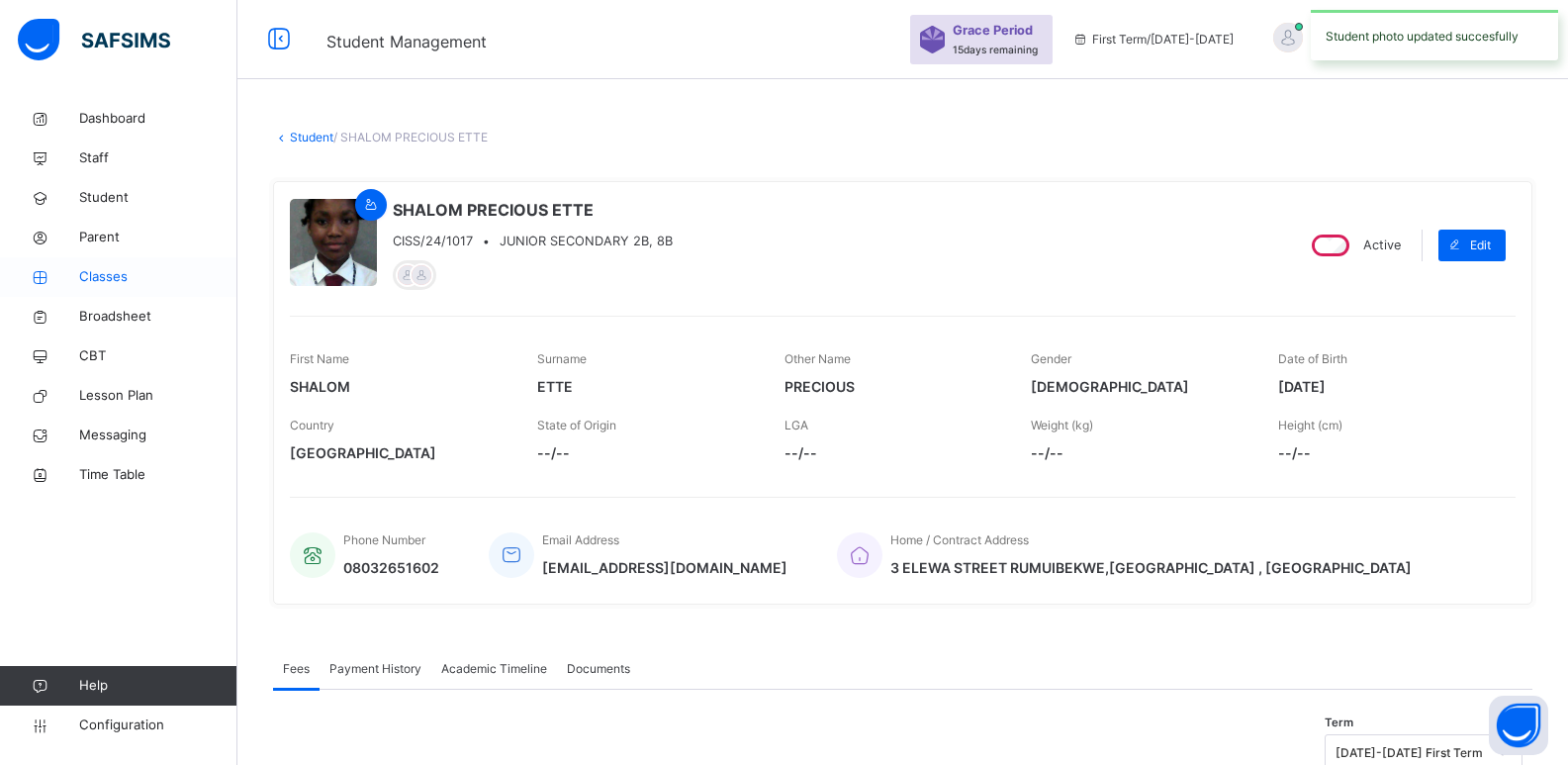
click at [97, 273] on span "Classes" at bounding box center [158, 277] width 158 height 20
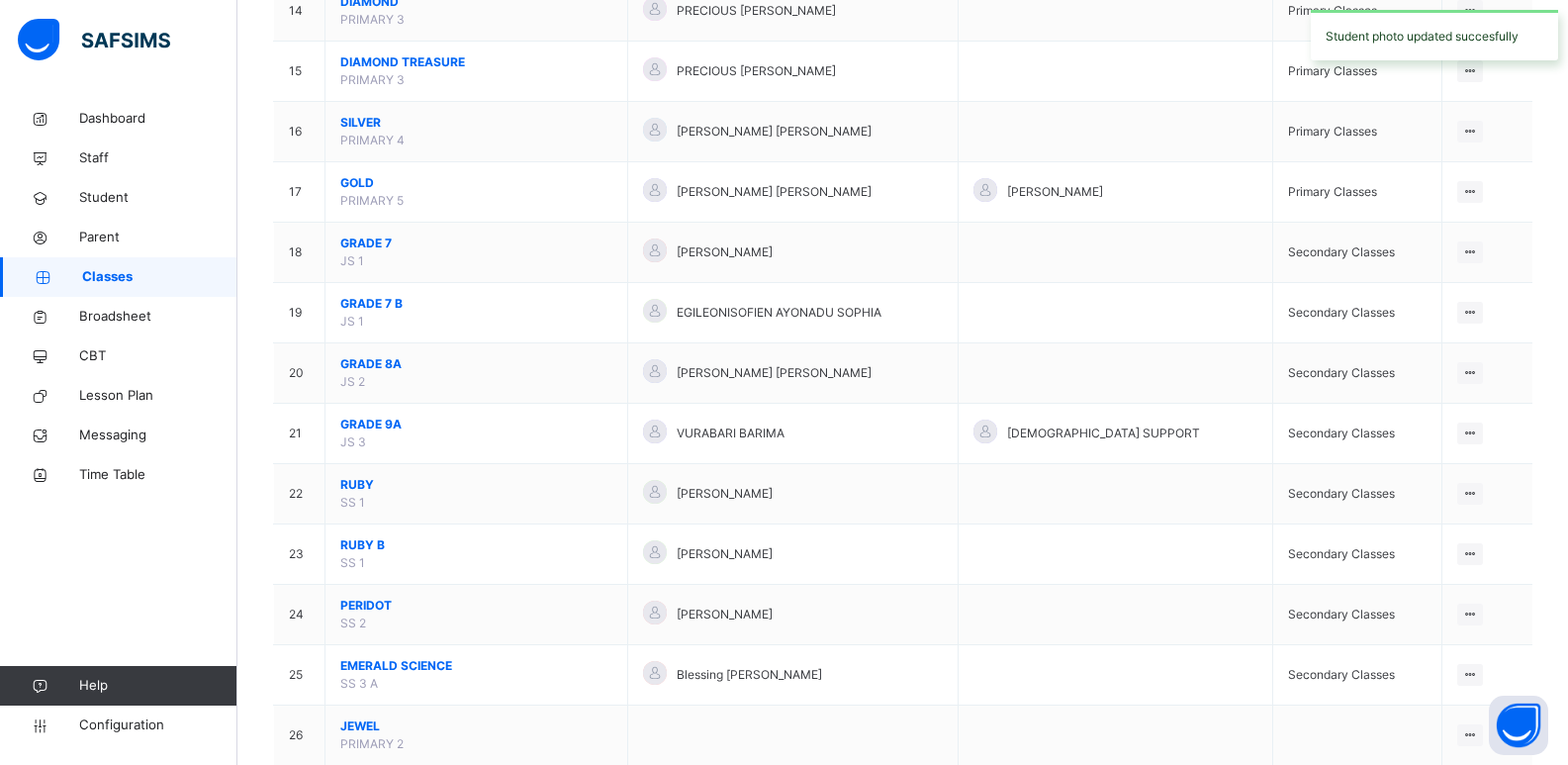
scroll to position [1332, 0]
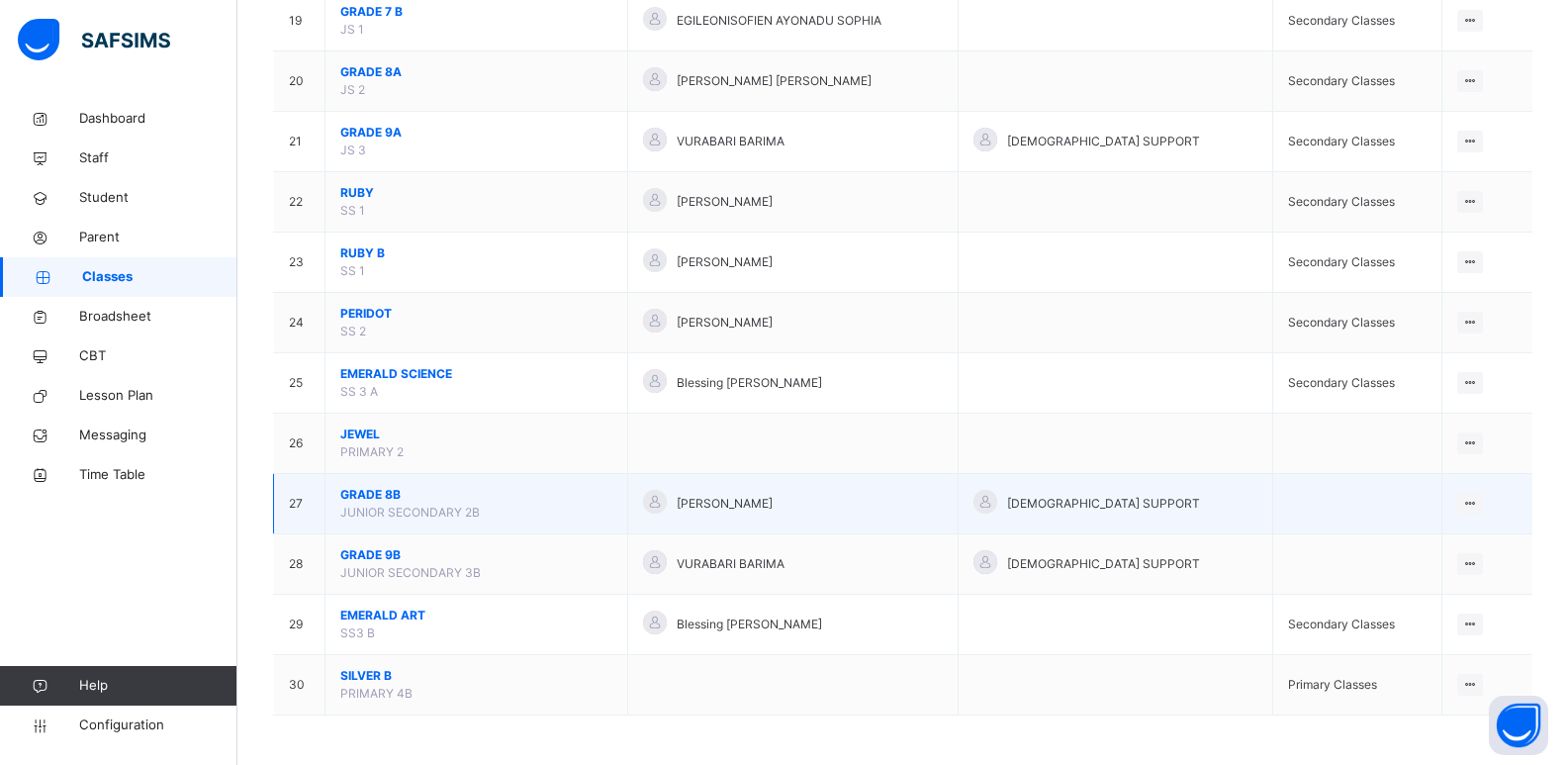
click at [365, 495] on span "GRADE 8B" at bounding box center [476, 494] width 272 height 18
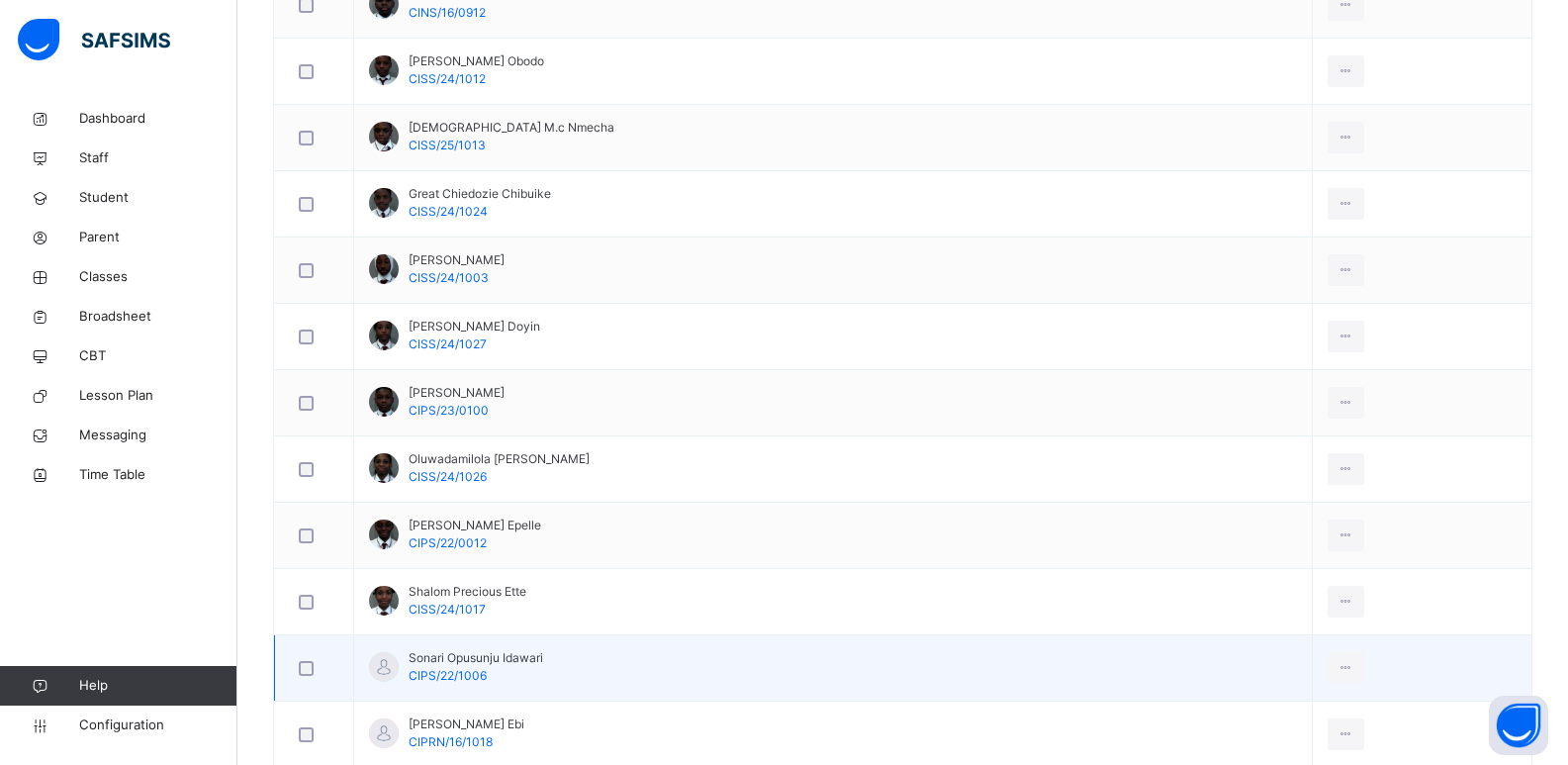
scroll to position [1384, 0]
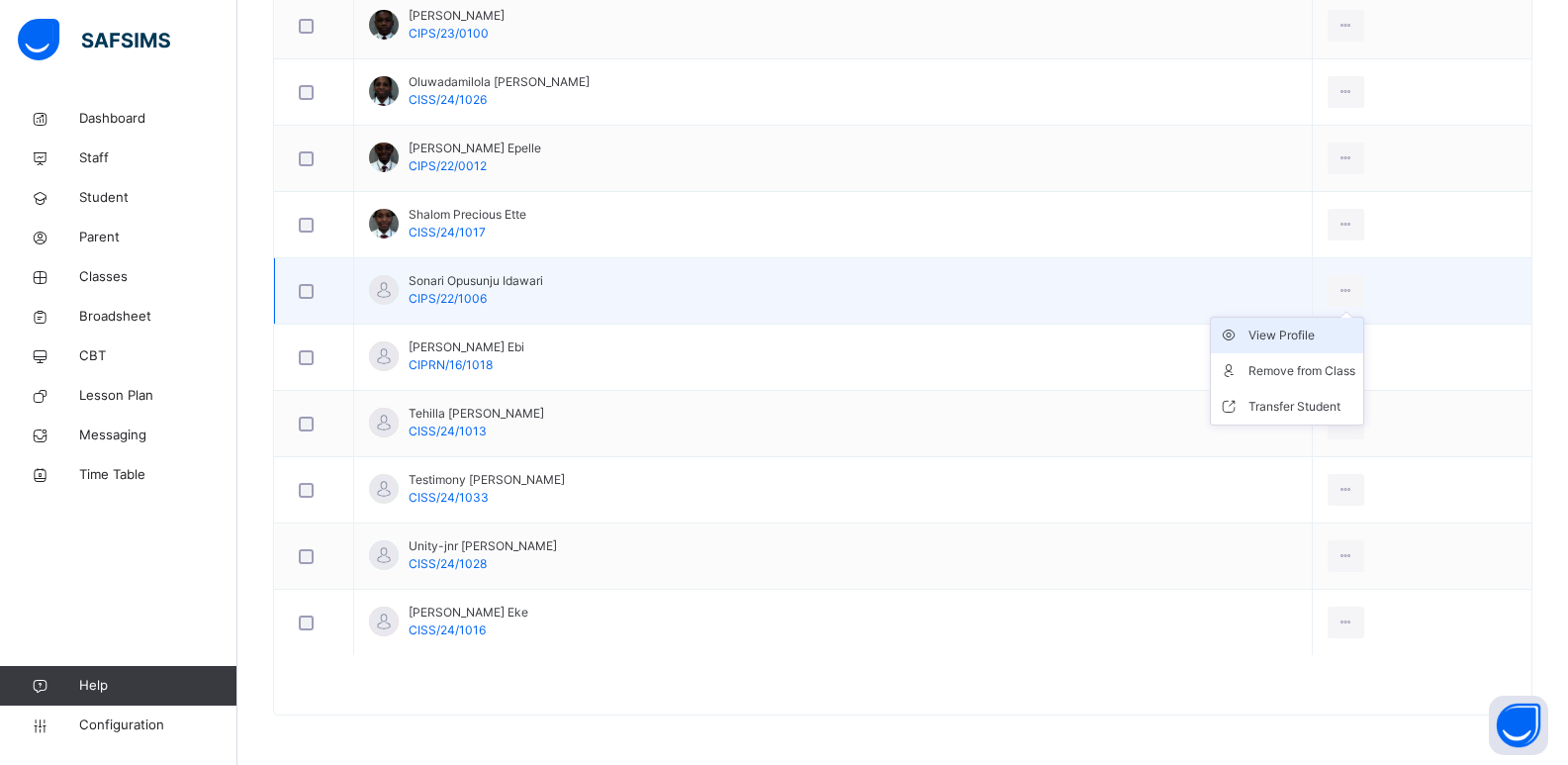
click at [1307, 336] on div "View Profile" at bounding box center [1303, 336] width 107 height 20
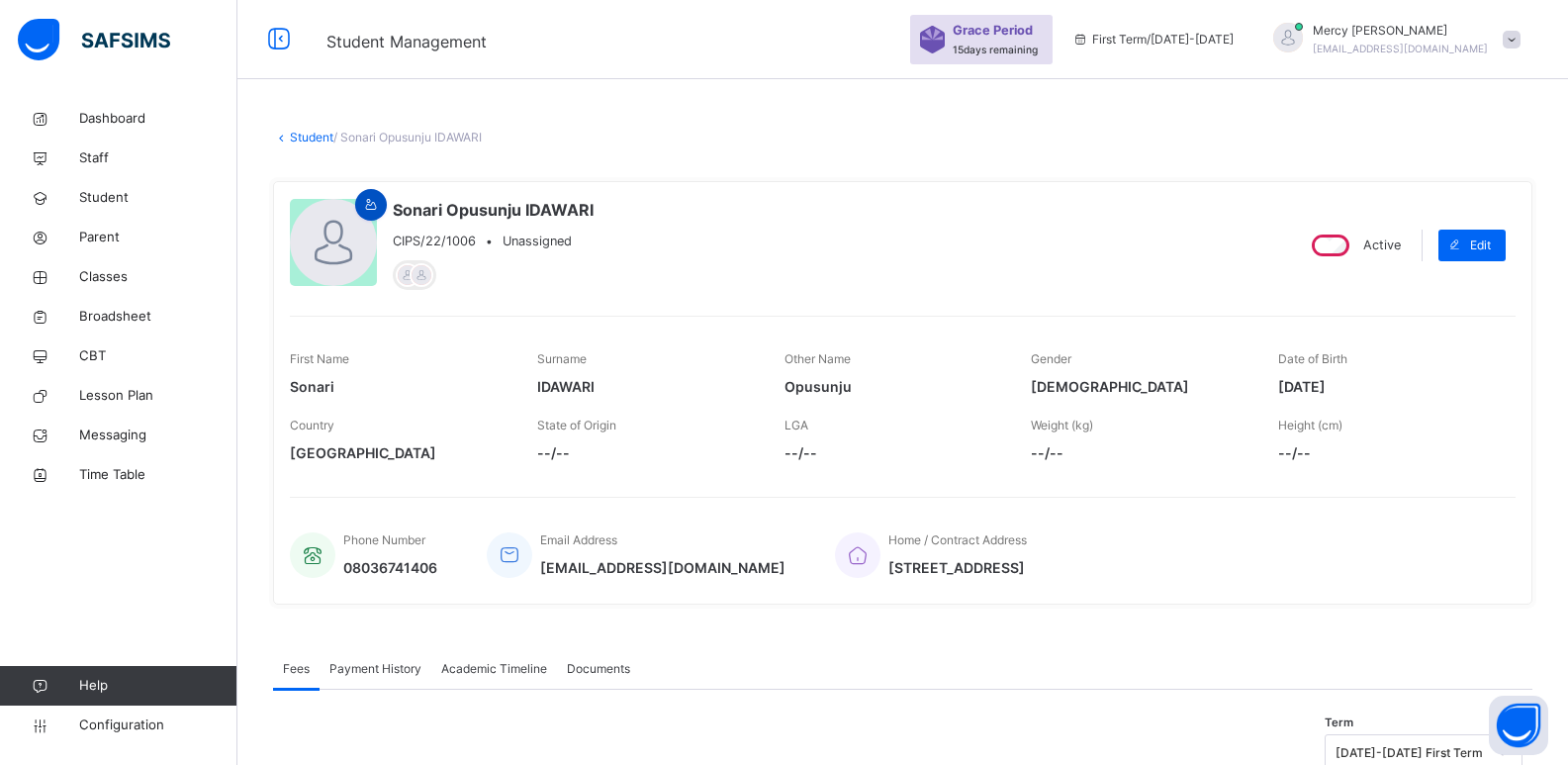
click at [376, 200] on icon at bounding box center [371, 205] width 17 height 18
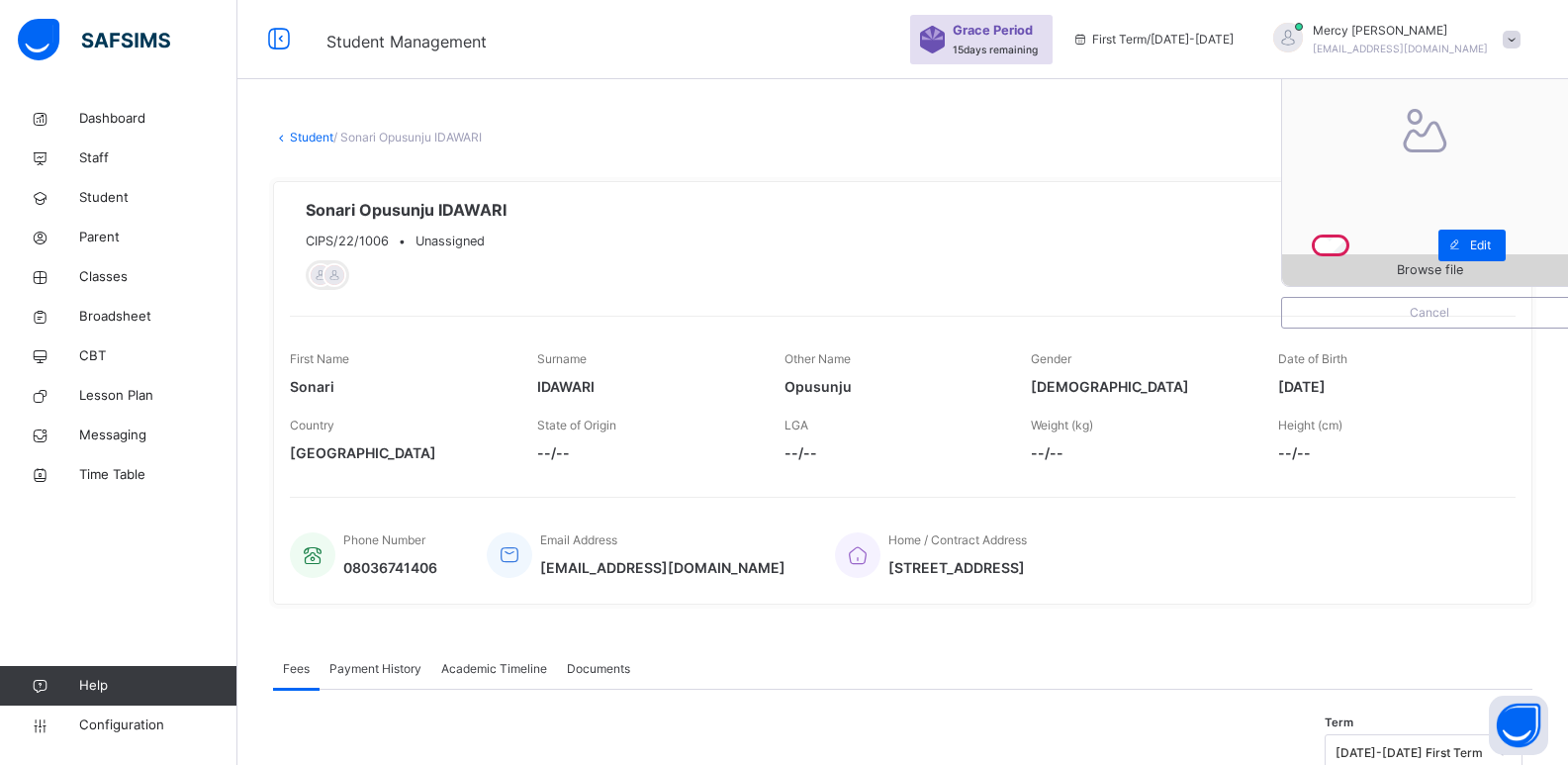
click at [1393, 274] on span "Browse file" at bounding box center [1430, 270] width 295 height 19
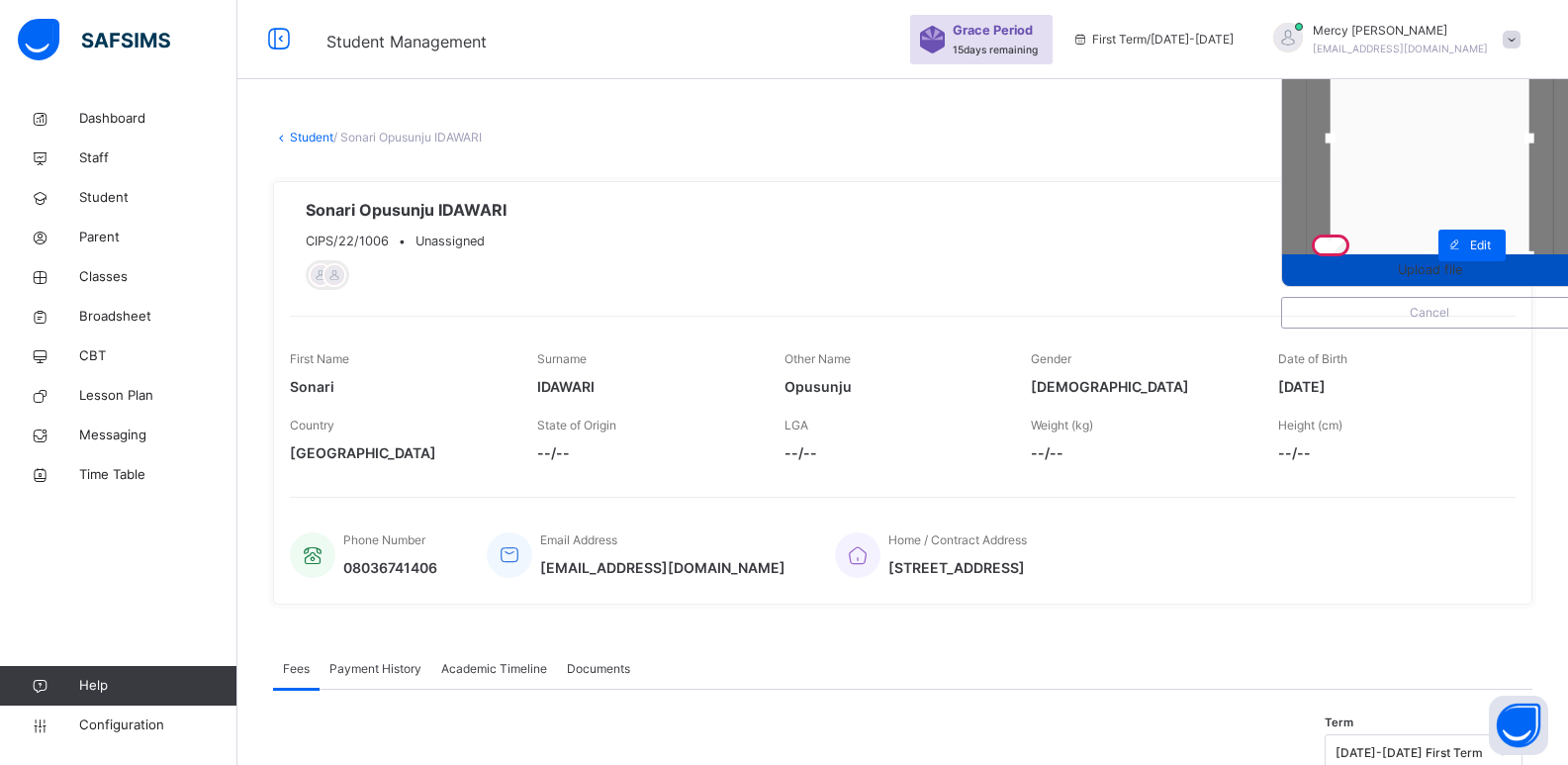
click at [1404, 282] on div "Upload file" at bounding box center [1430, 271] width 295 height 32
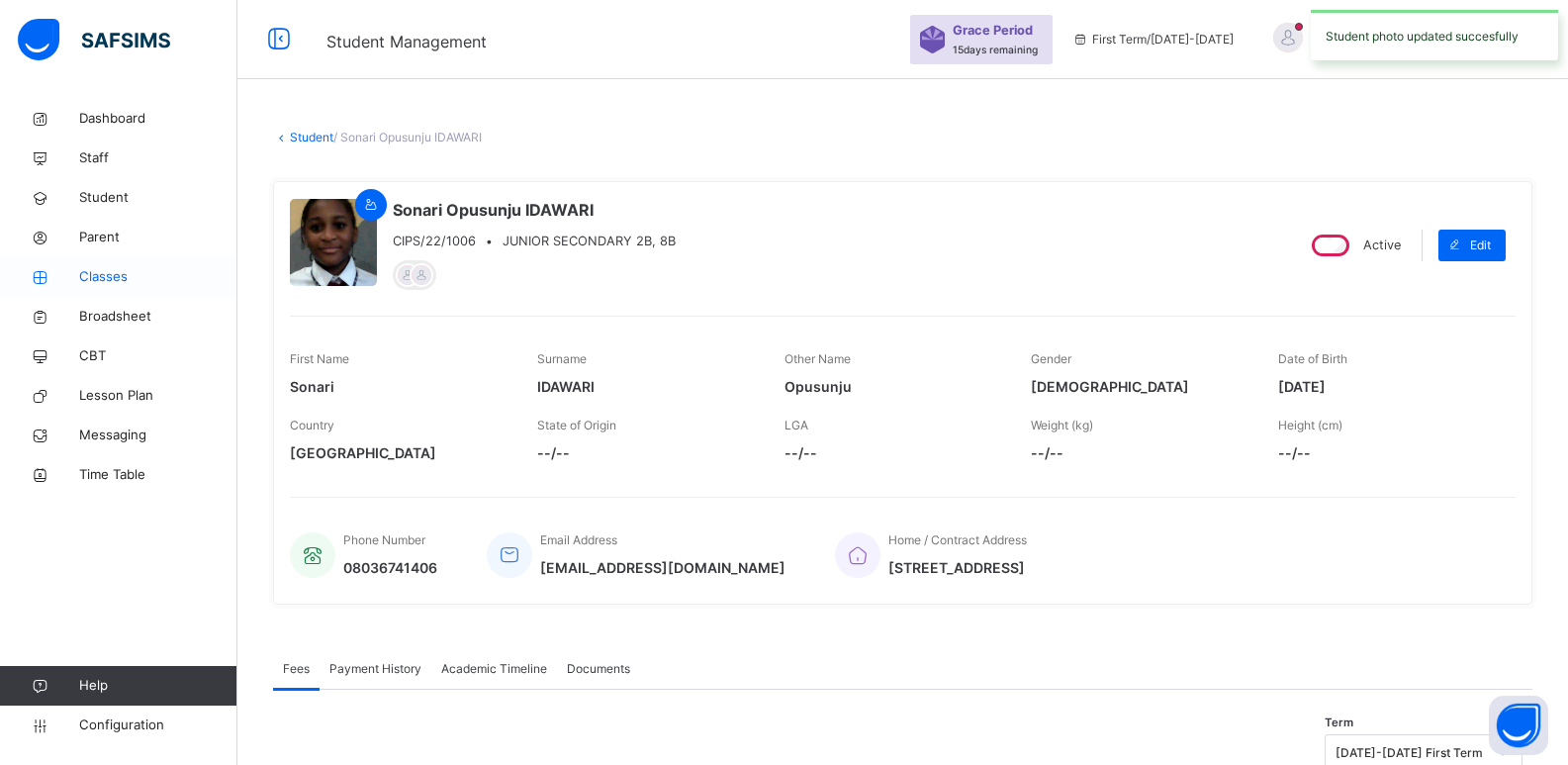
click at [92, 273] on span "Classes" at bounding box center [158, 277] width 158 height 20
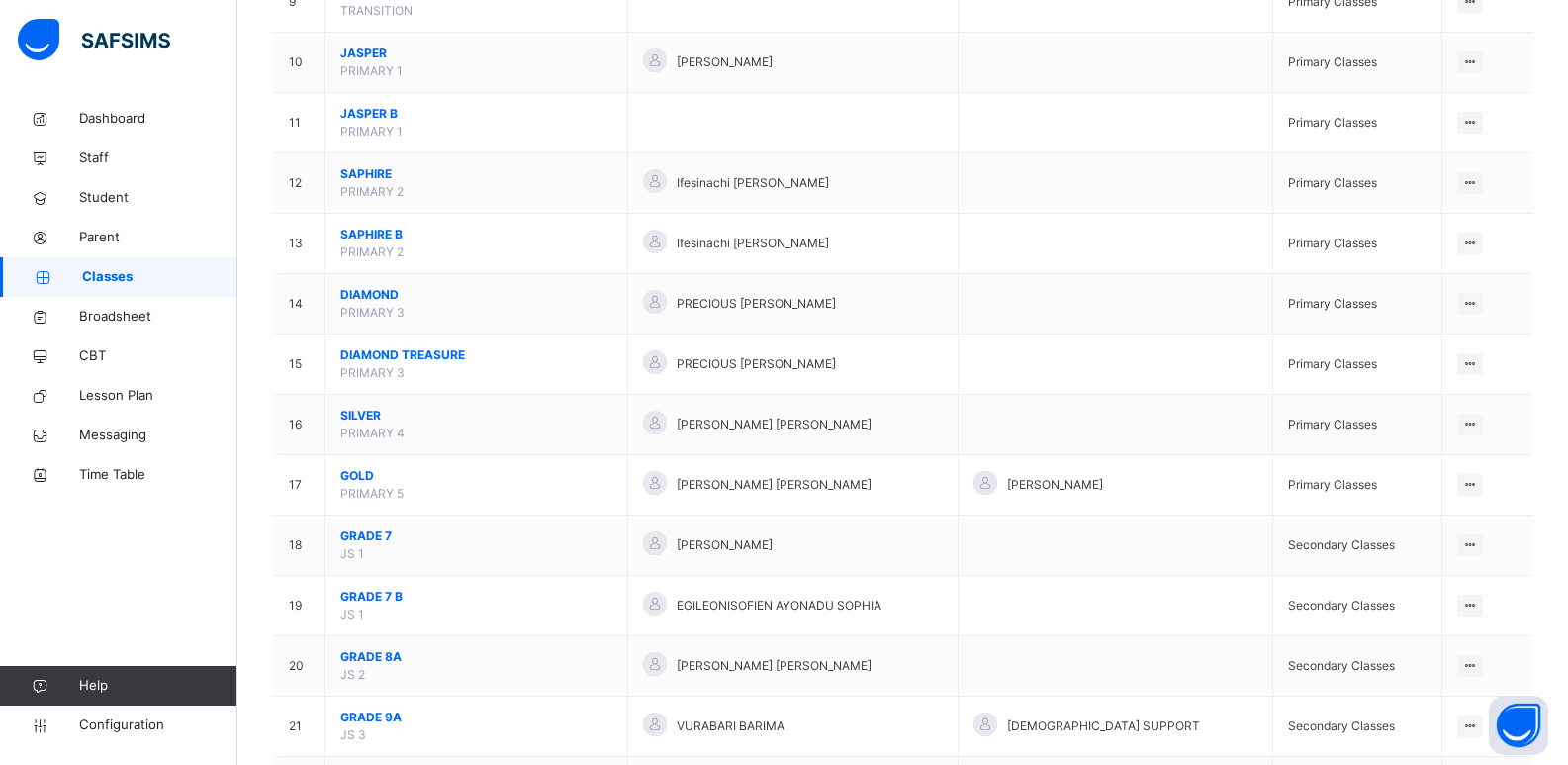
scroll to position [1332, 0]
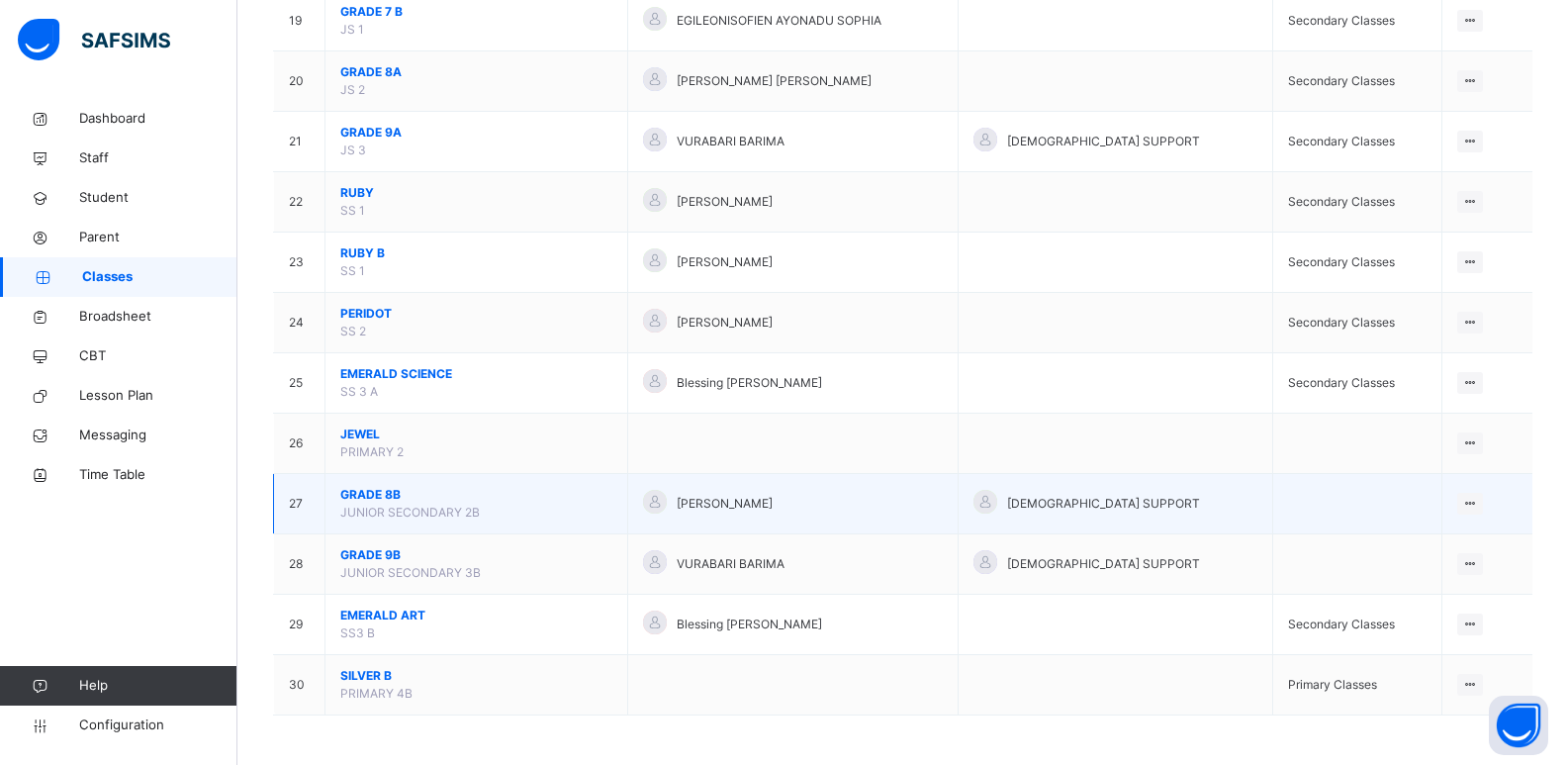
click at [390, 499] on span "GRADE 8B" at bounding box center [476, 494] width 272 height 18
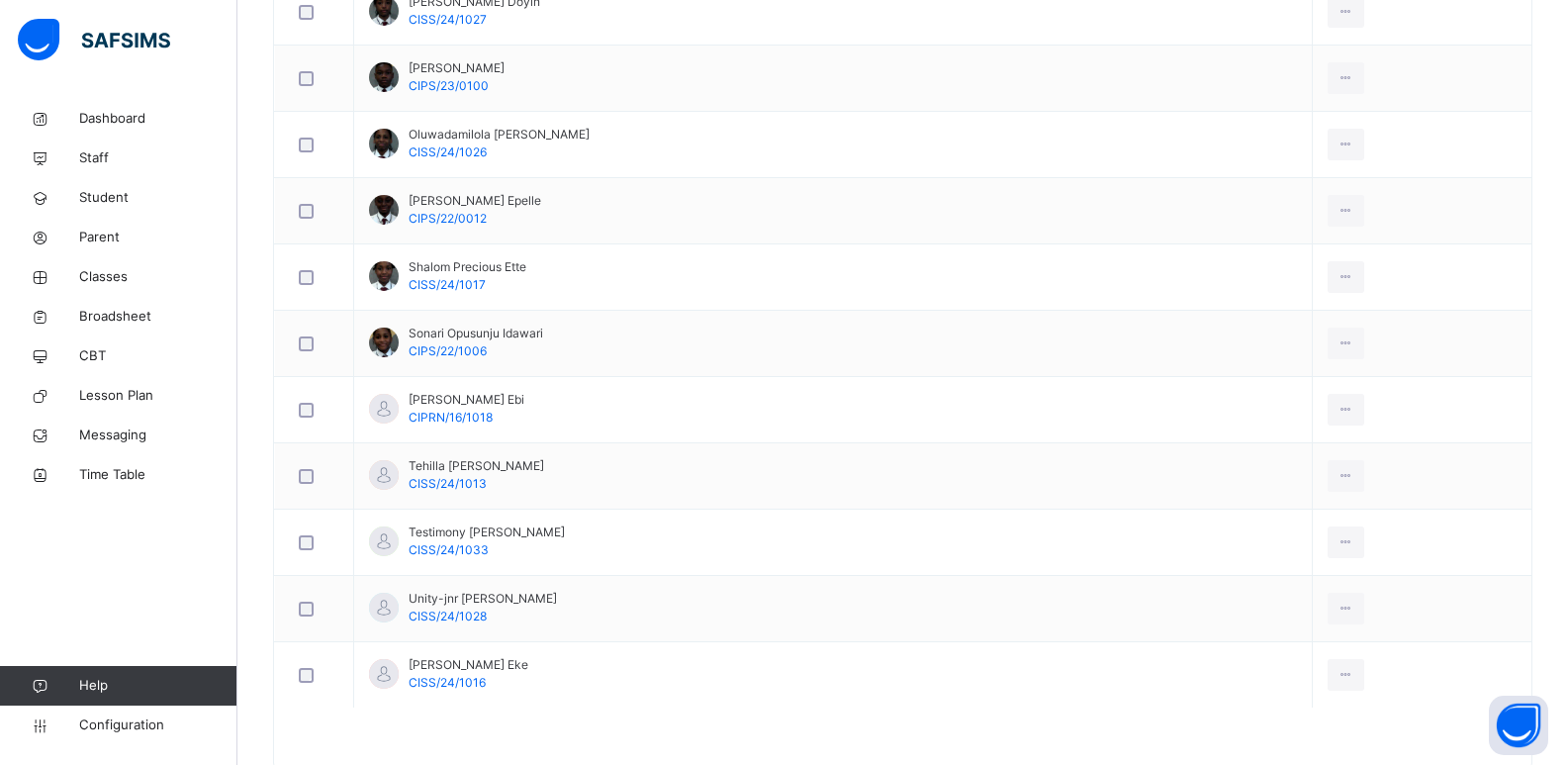
scroll to position [1384, 0]
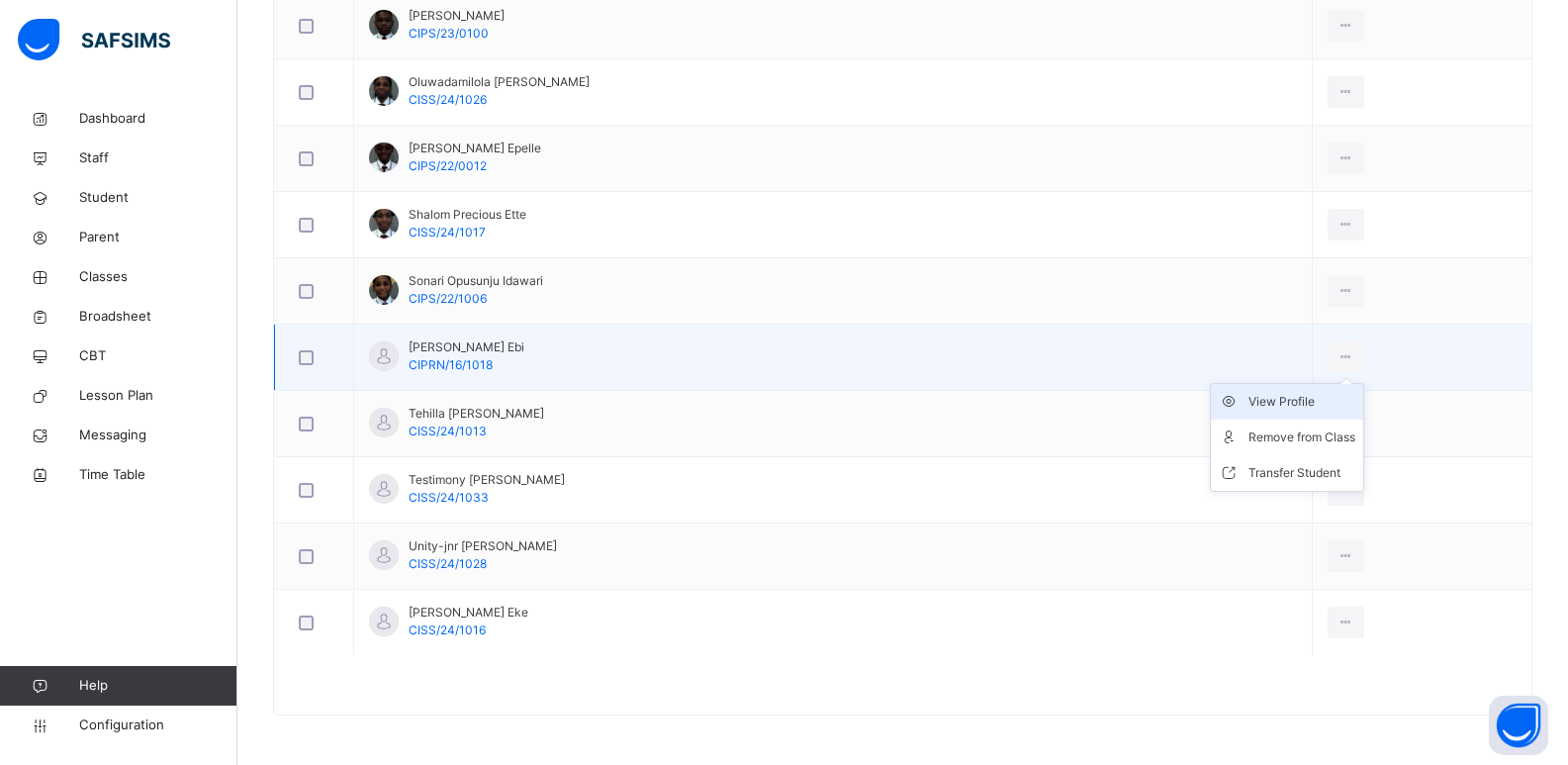
click at [1314, 398] on div "View Profile" at bounding box center [1303, 402] width 107 height 20
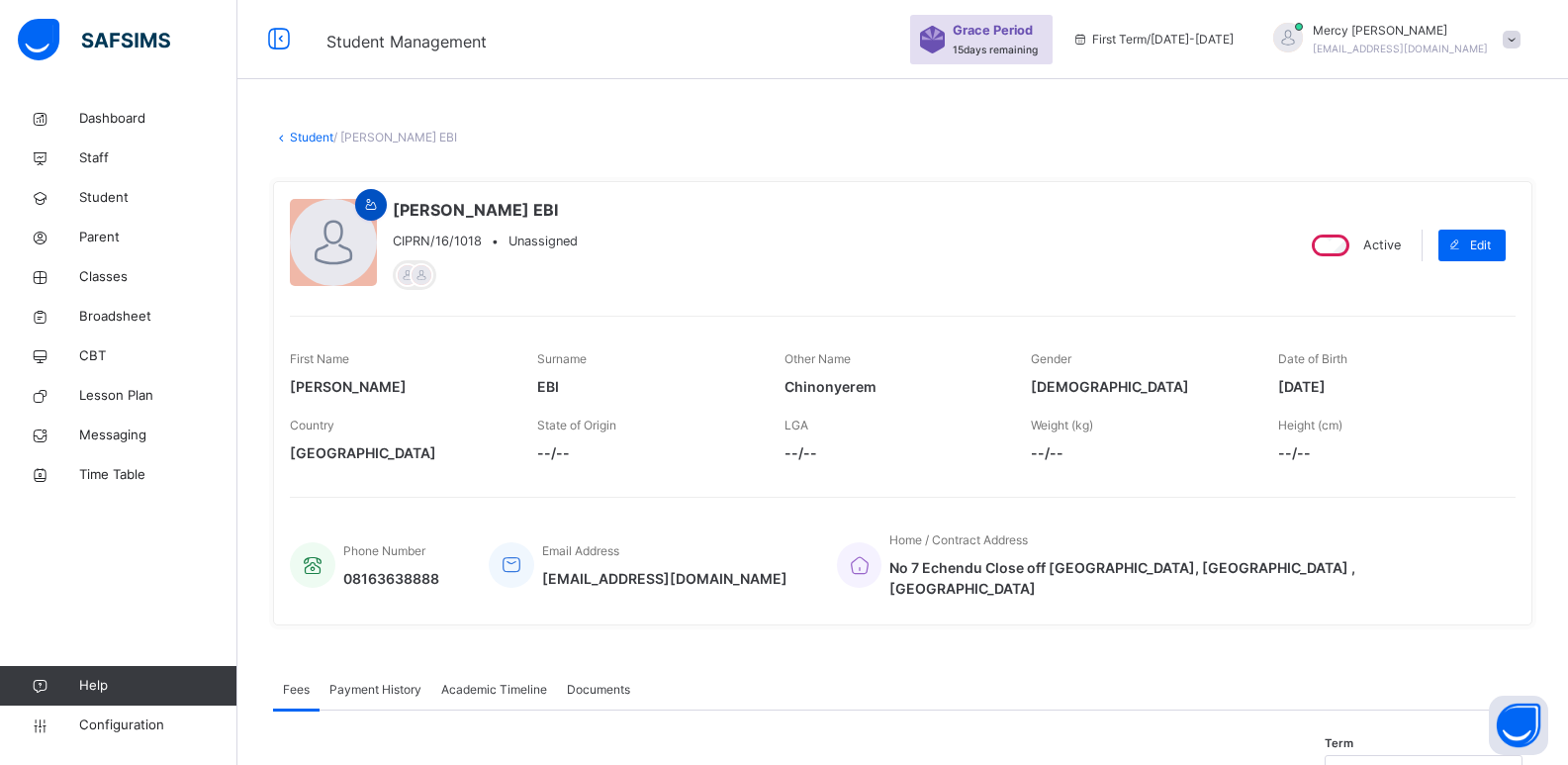
click at [382, 210] on span at bounding box center [371, 205] width 24 height 18
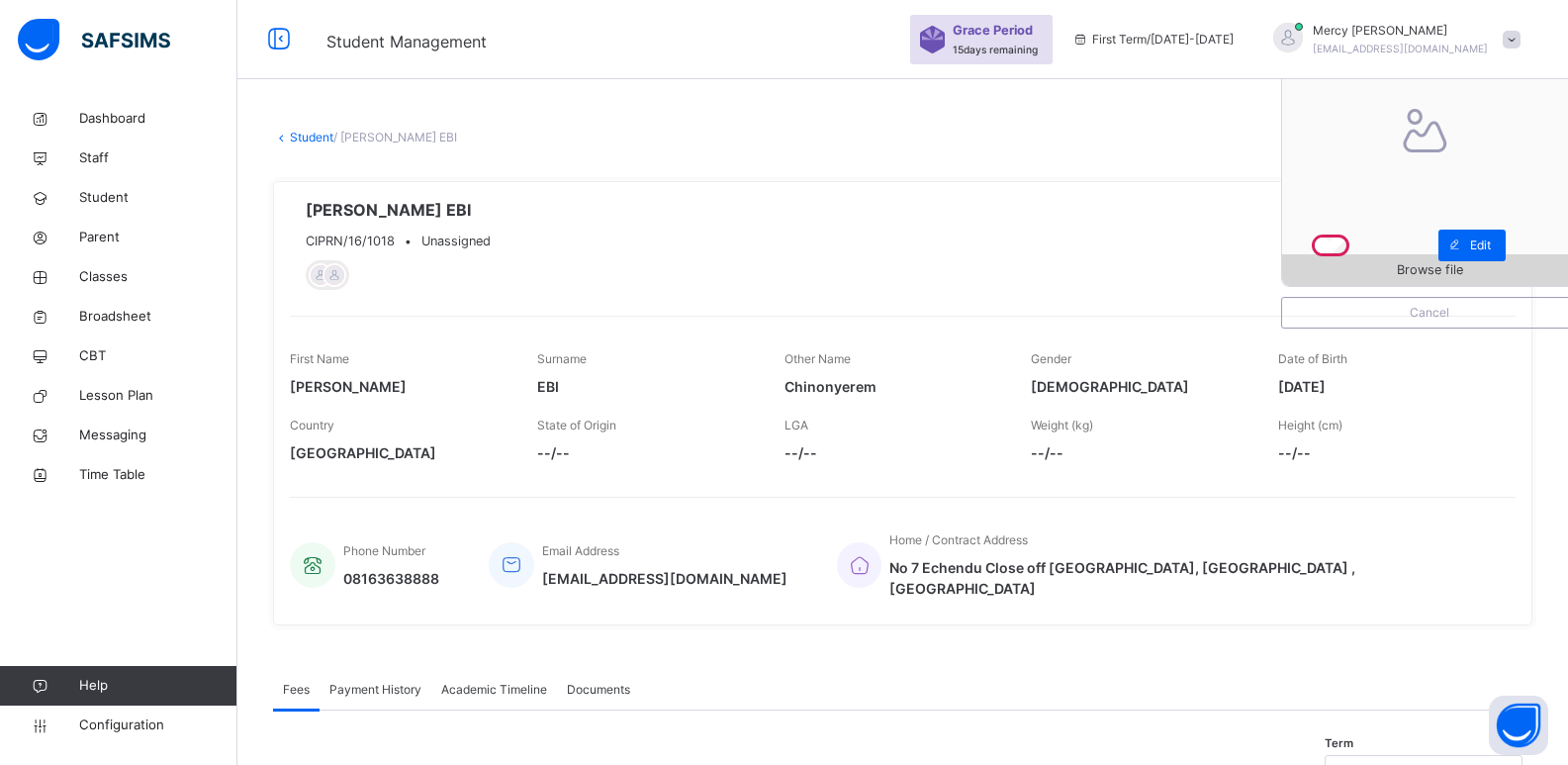
click at [1429, 265] on span "Browse file" at bounding box center [1429, 270] width 66 height 19
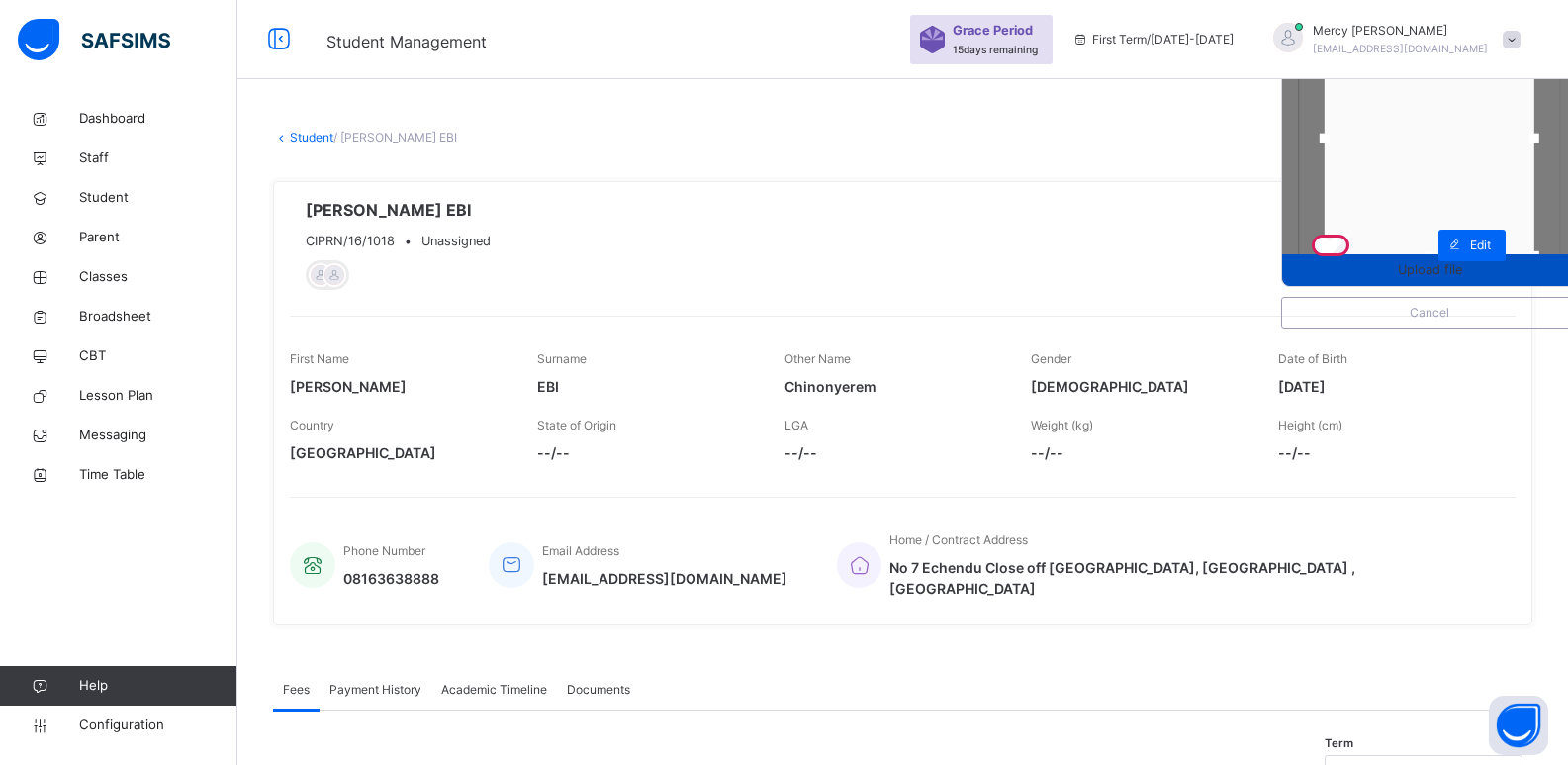
click at [1389, 278] on span "Upload file" at bounding box center [1430, 270] width 295 height 19
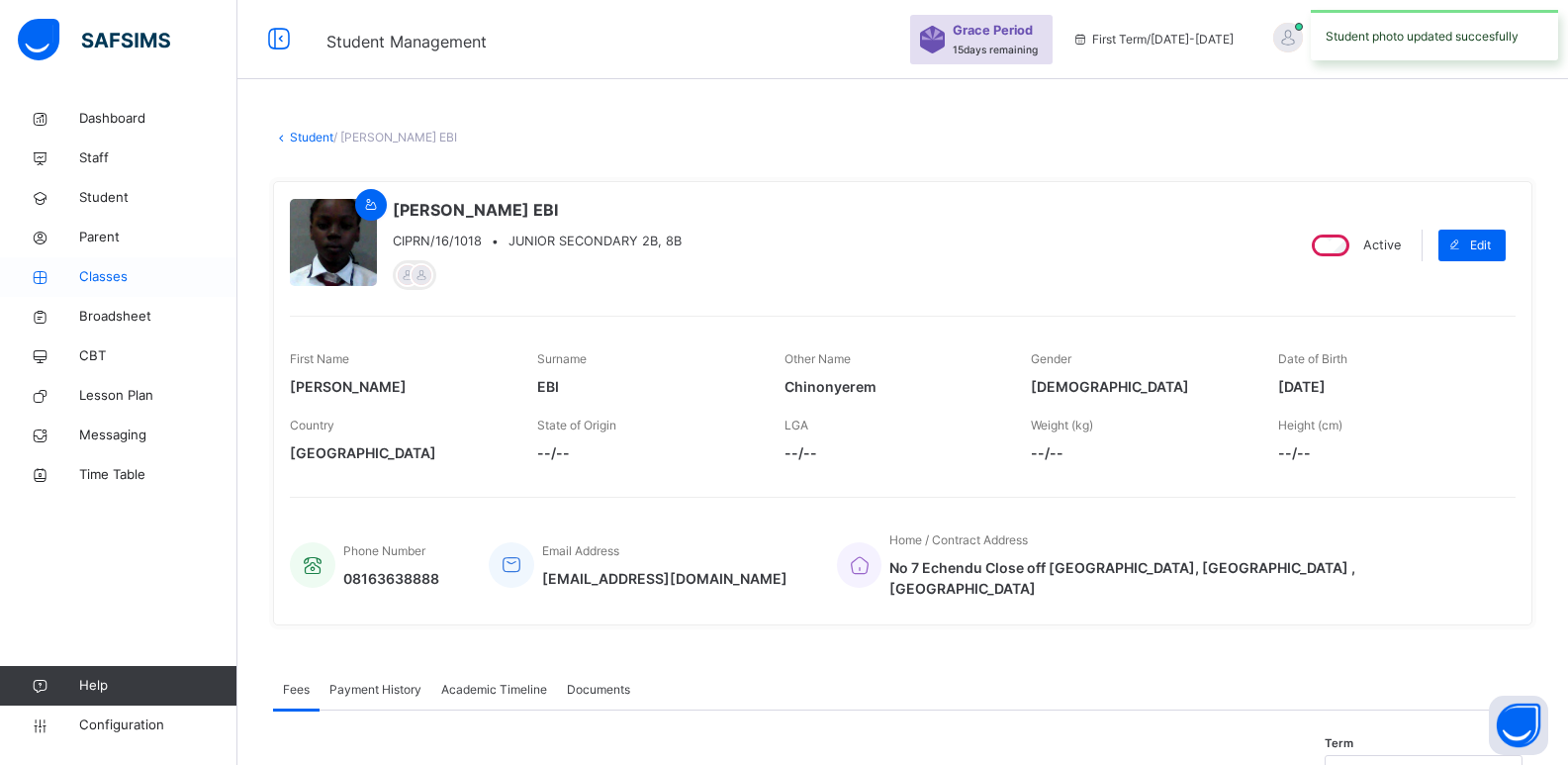
click at [112, 268] on span "Classes" at bounding box center [158, 277] width 158 height 20
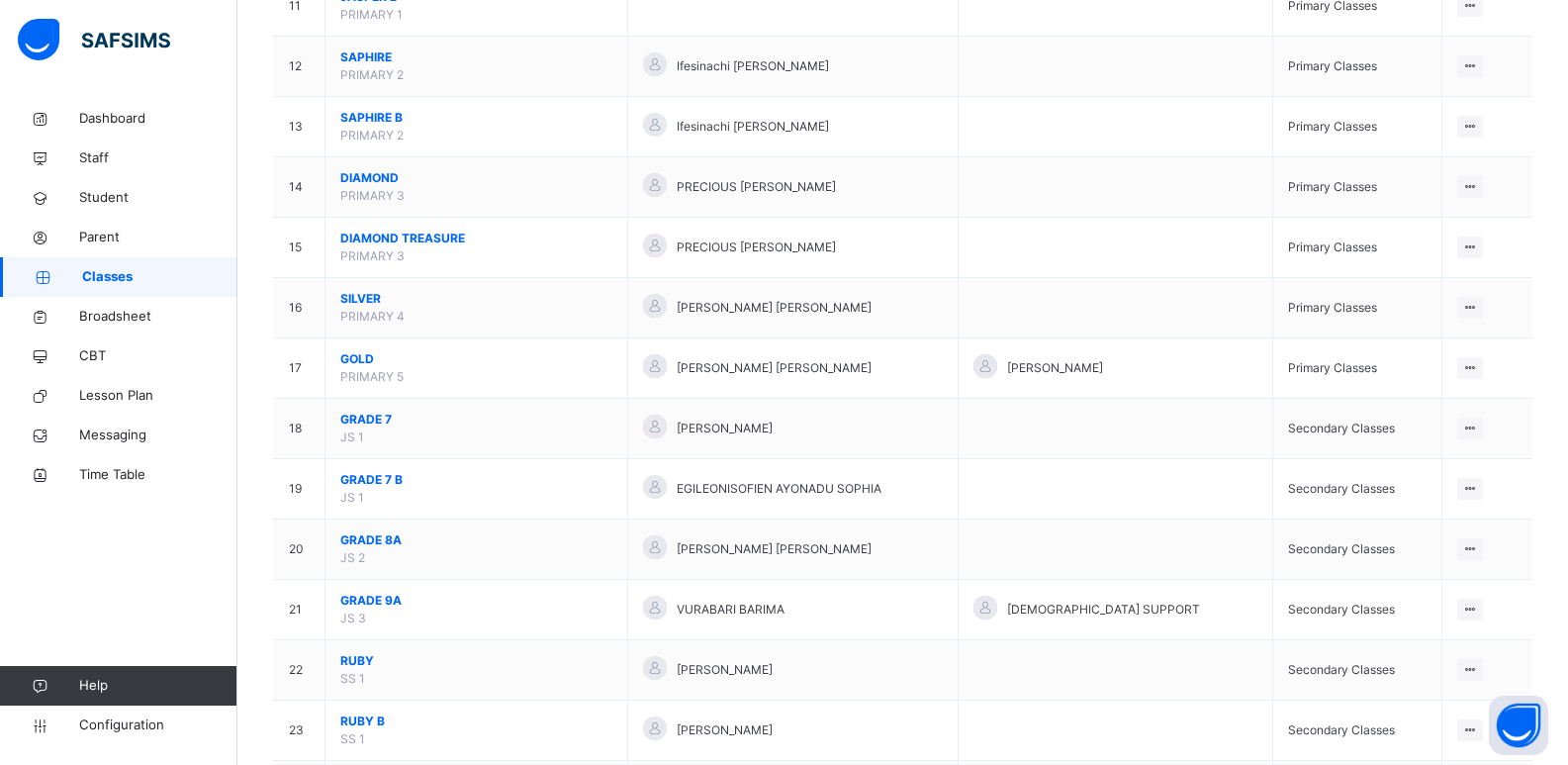
scroll to position [1332, 0]
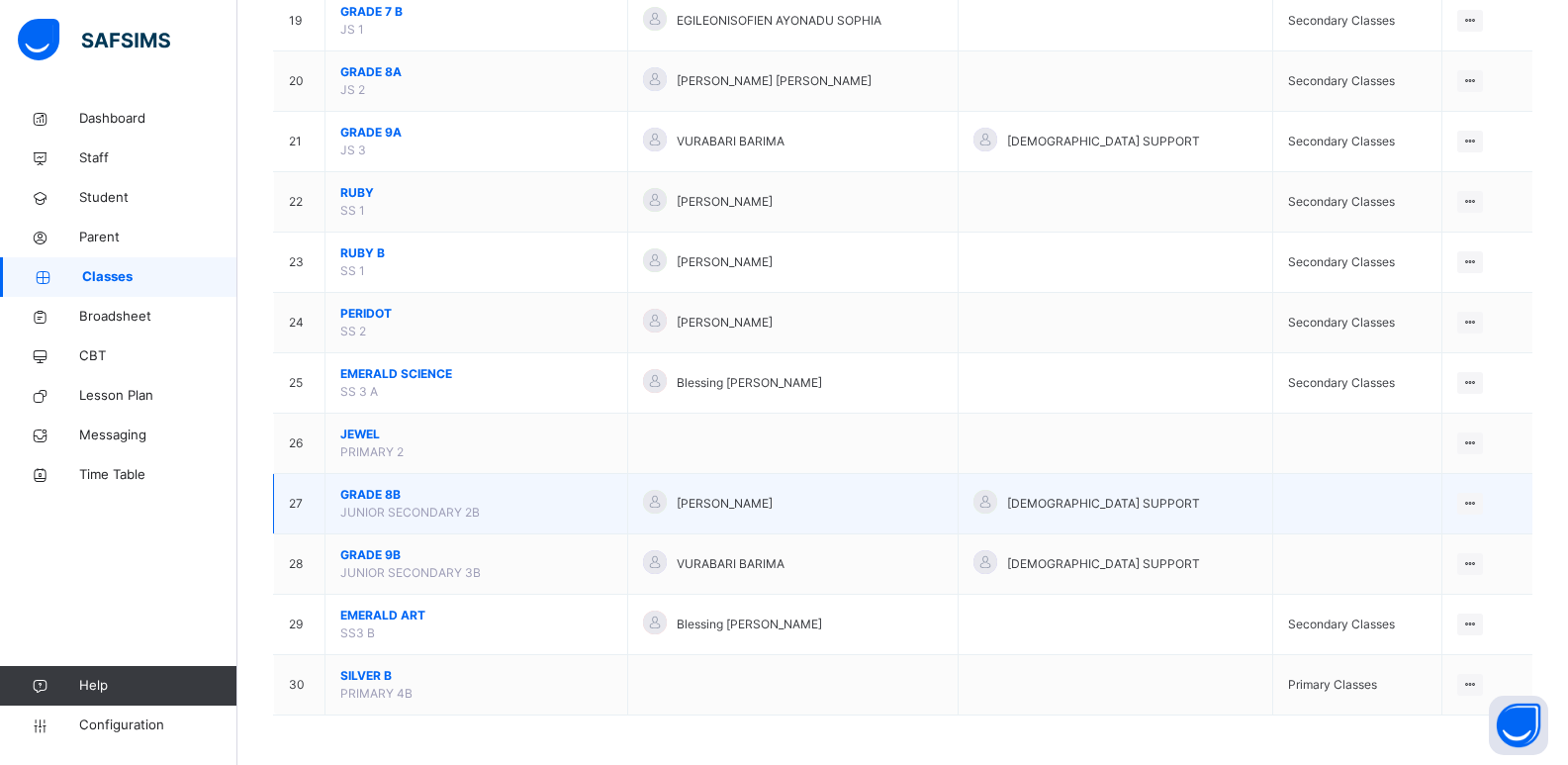
click at [387, 496] on span "GRADE 8B" at bounding box center [476, 494] width 272 height 18
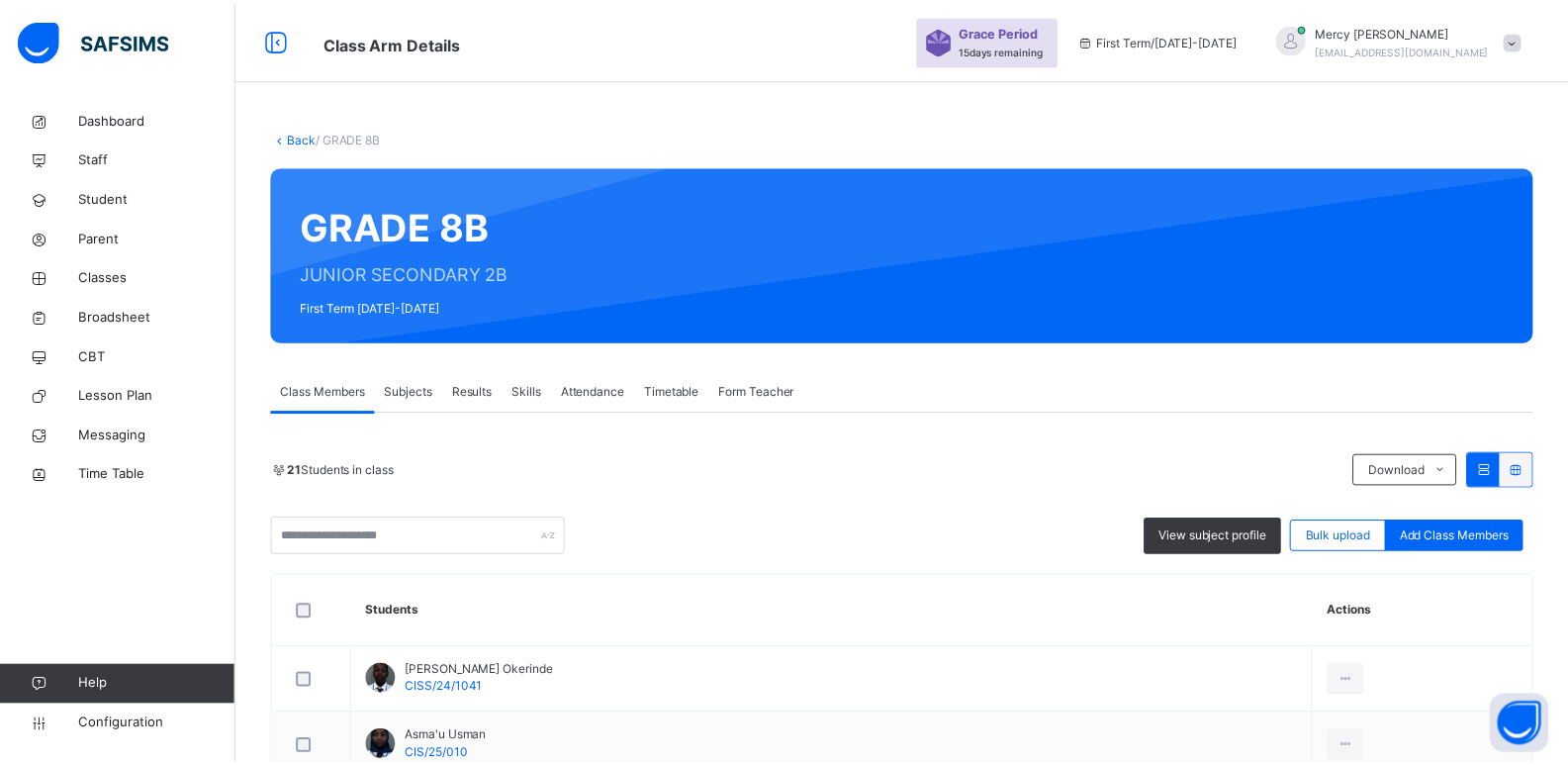
scroll to position [1384, 0]
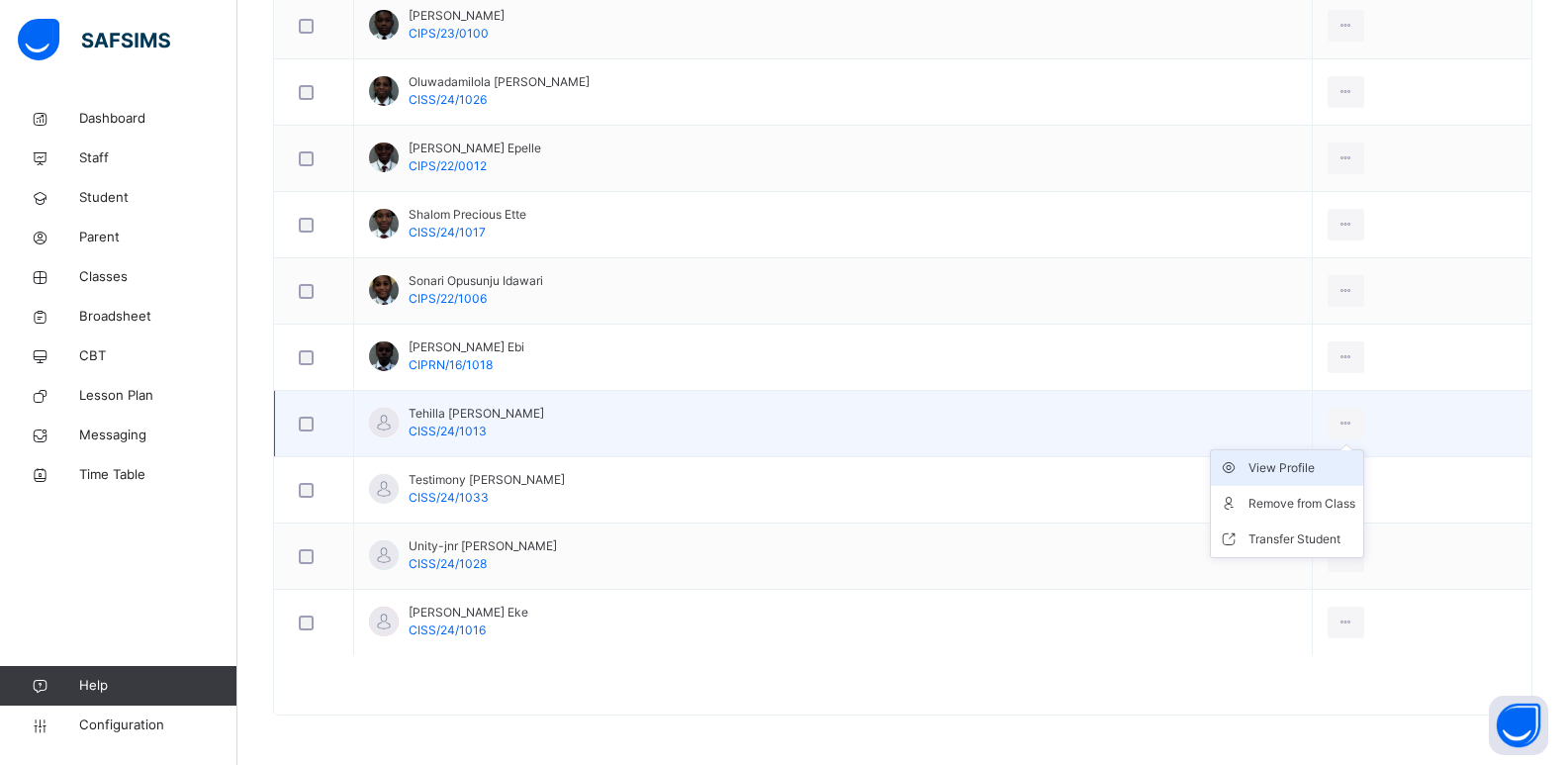
click at [1286, 469] on div "View Profile" at bounding box center [1303, 468] width 107 height 20
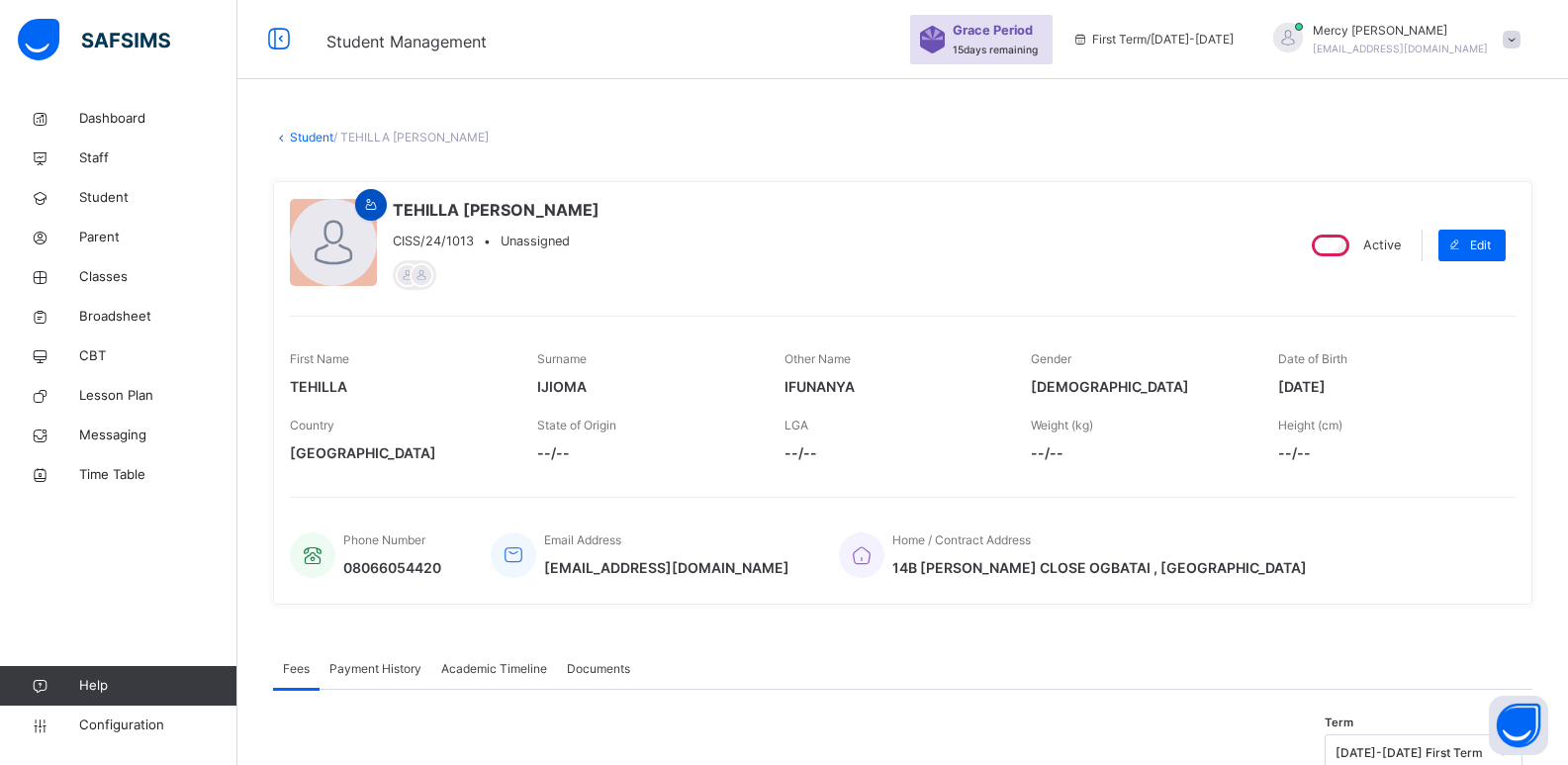
click at [376, 193] on div at bounding box center [371, 205] width 32 height 32
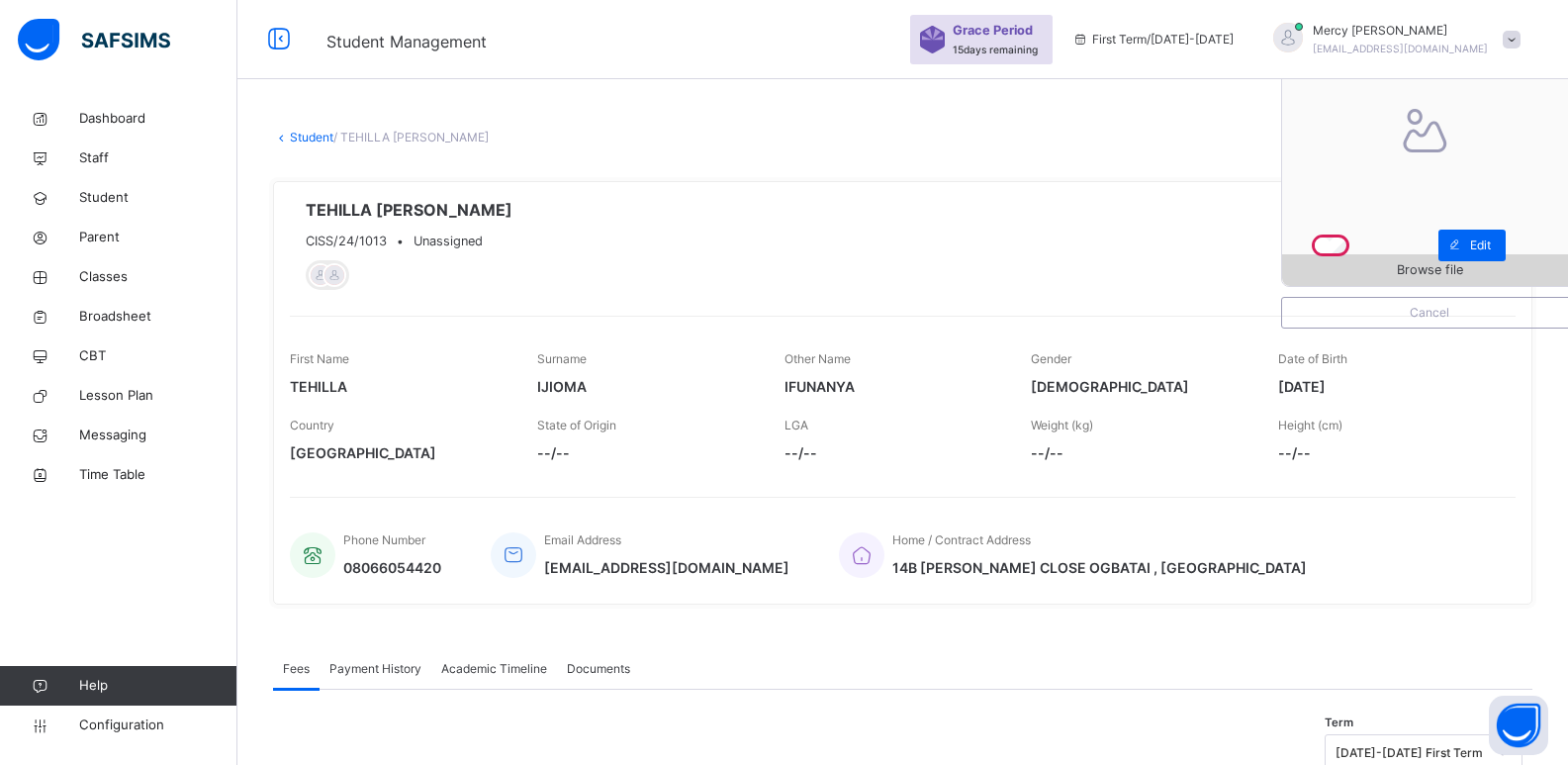
click at [1363, 274] on span "Browse file" at bounding box center [1430, 270] width 295 height 19
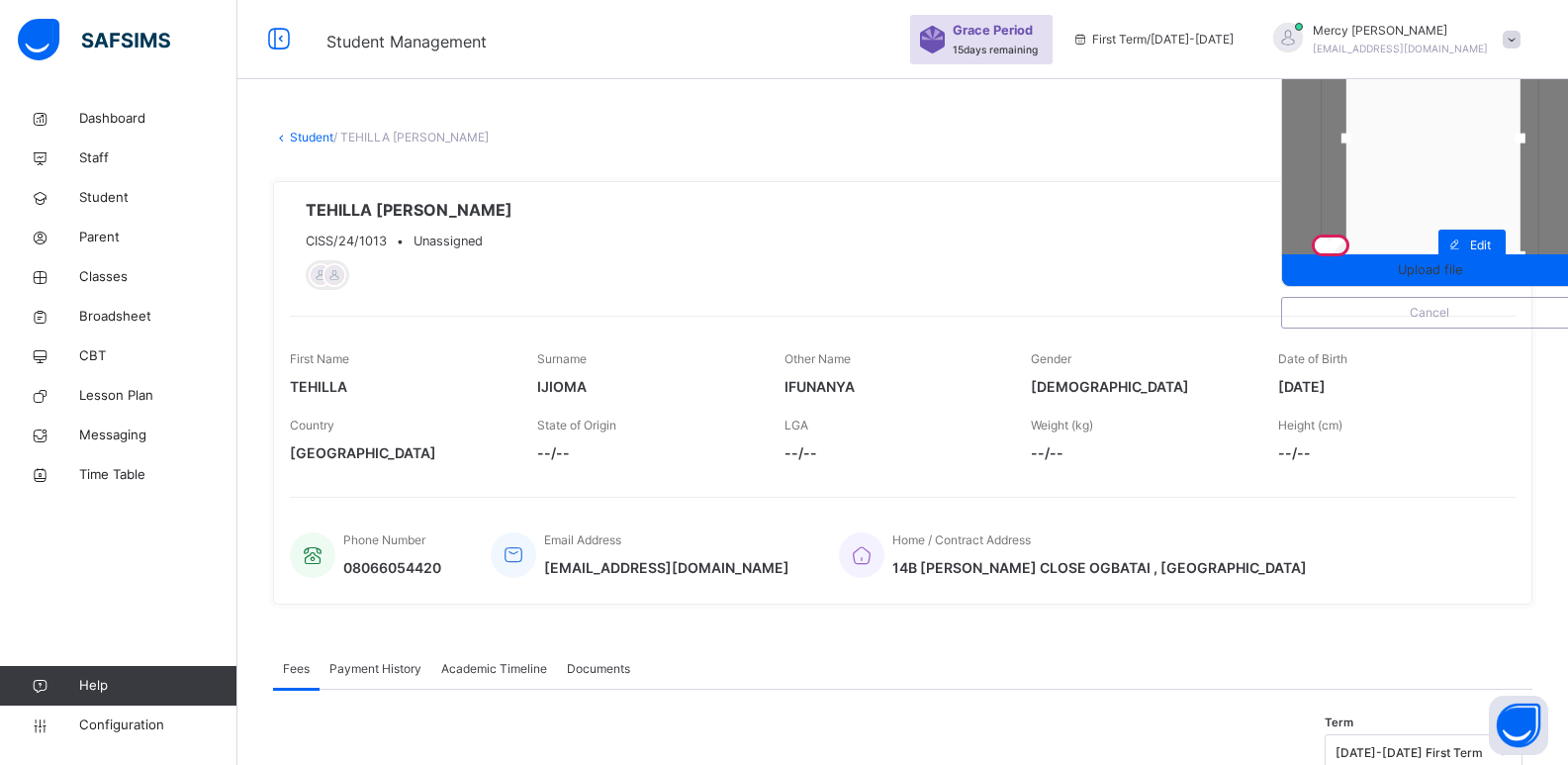
click at [1425, 222] on div at bounding box center [1434, 139] width 174 height 236
click at [1418, 270] on span "Upload file" at bounding box center [1429, 270] width 64 height 19
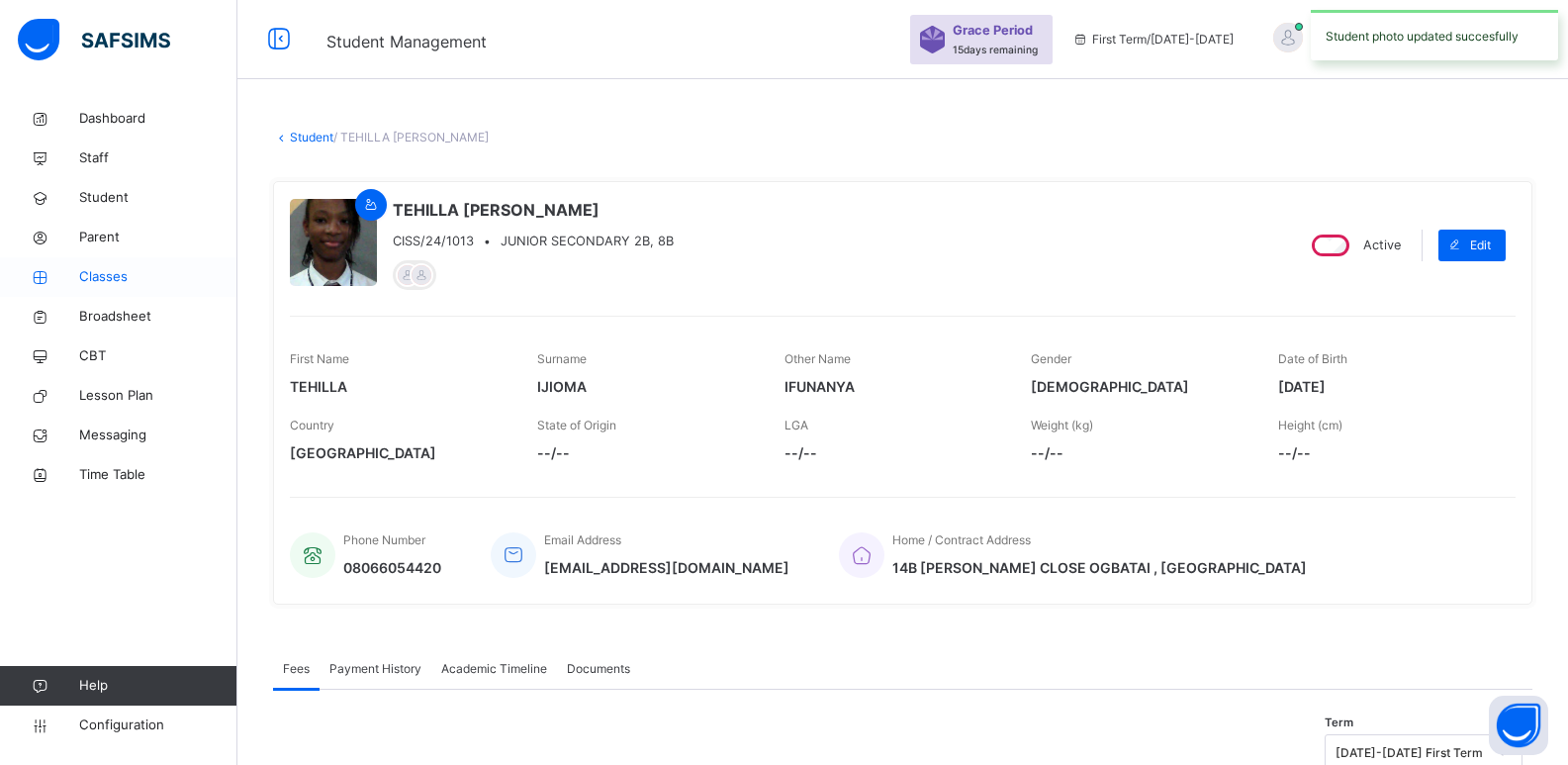
click at [94, 272] on span "Classes" at bounding box center [158, 277] width 158 height 20
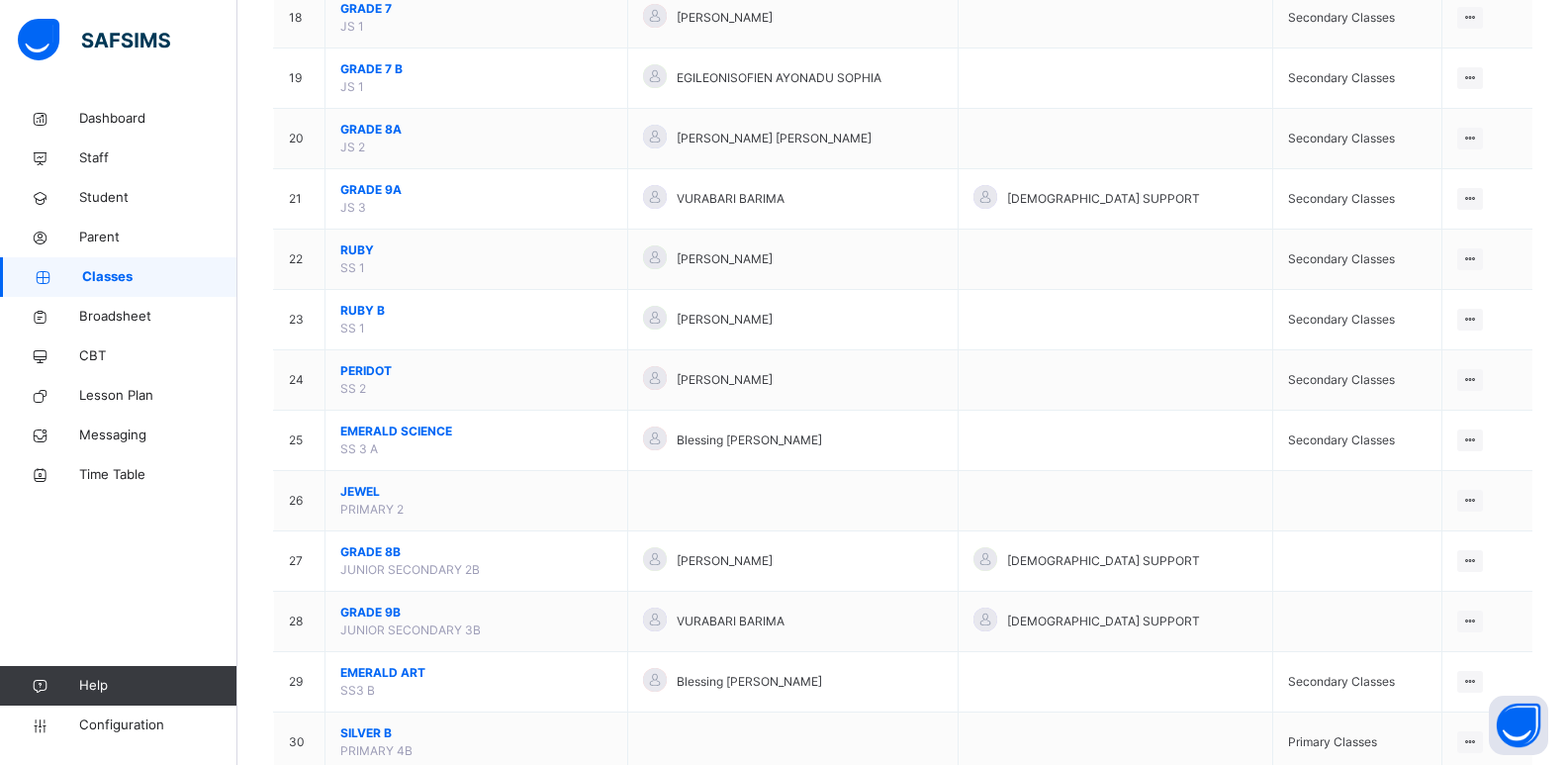
scroll to position [1332, 0]
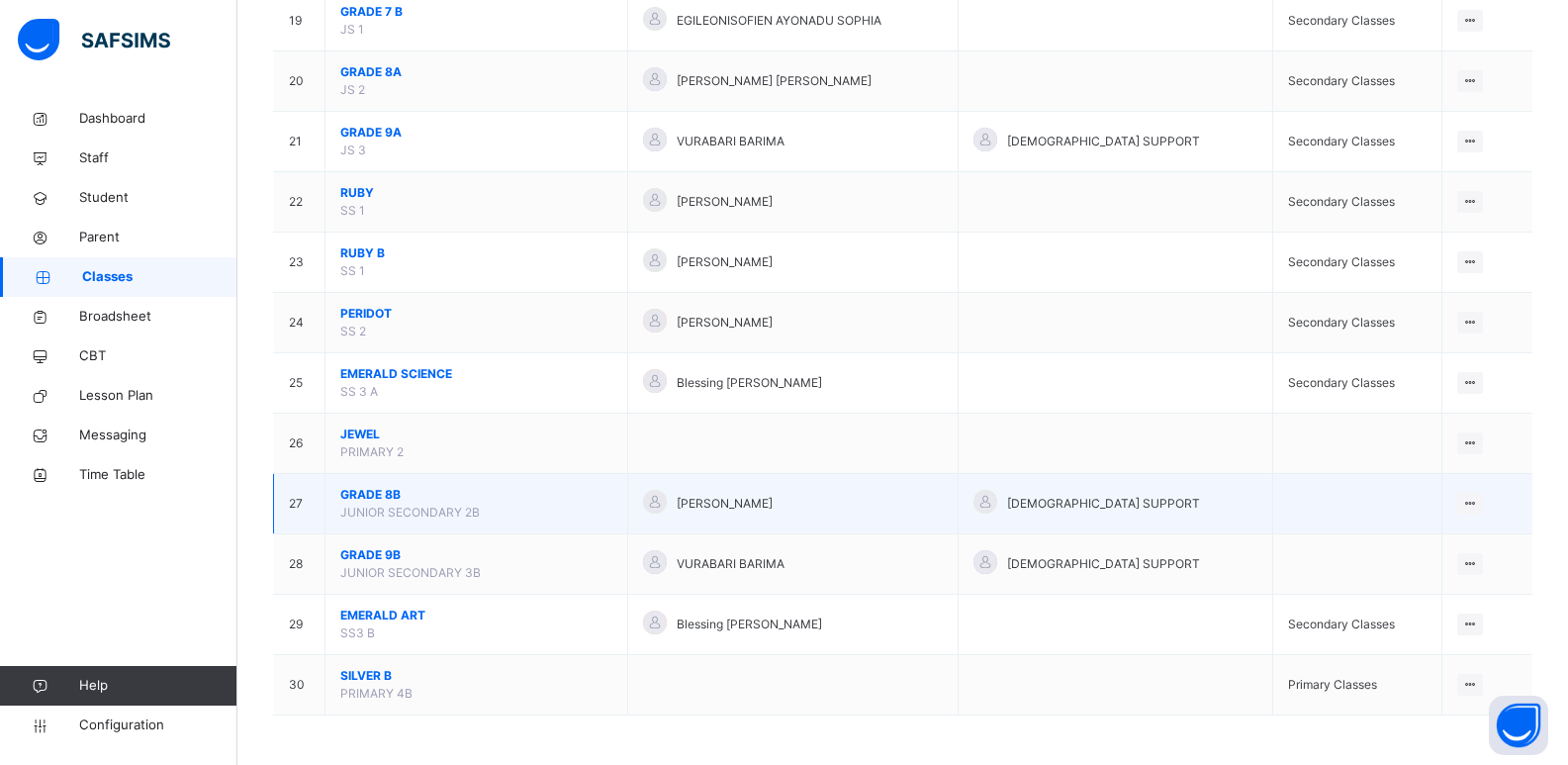
click at [376, 494] on span "GRADE 8B" at bounding box center [476, 494] width 272 height 18
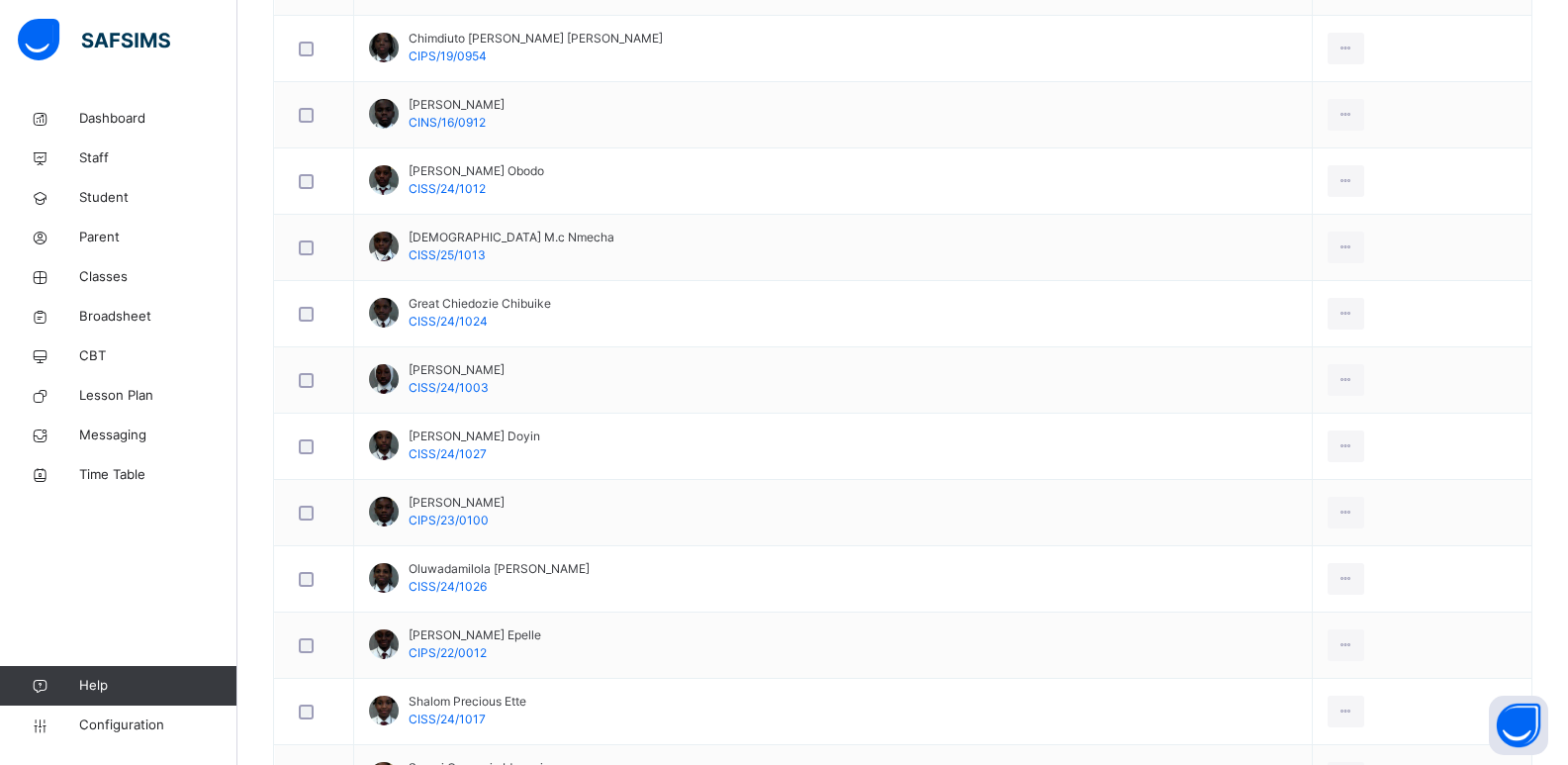
scroll to position [1384, 0]
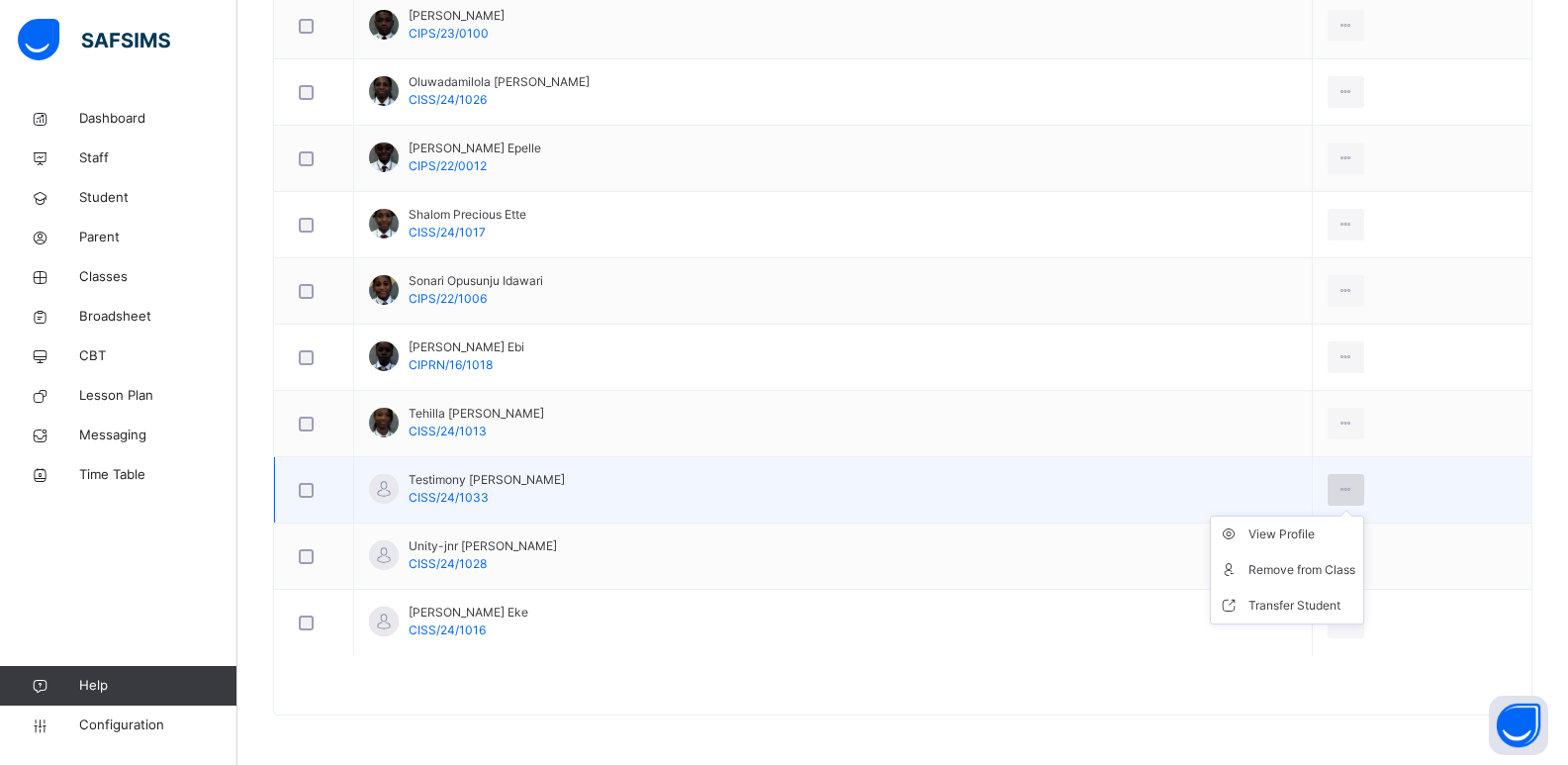
click at [1345, 487] on icon at bounding box center [1346, 490] width 17 height 18
click at [1279, 537] on div "View Profile" at bounding box center [1303, 534] width 107 height 20
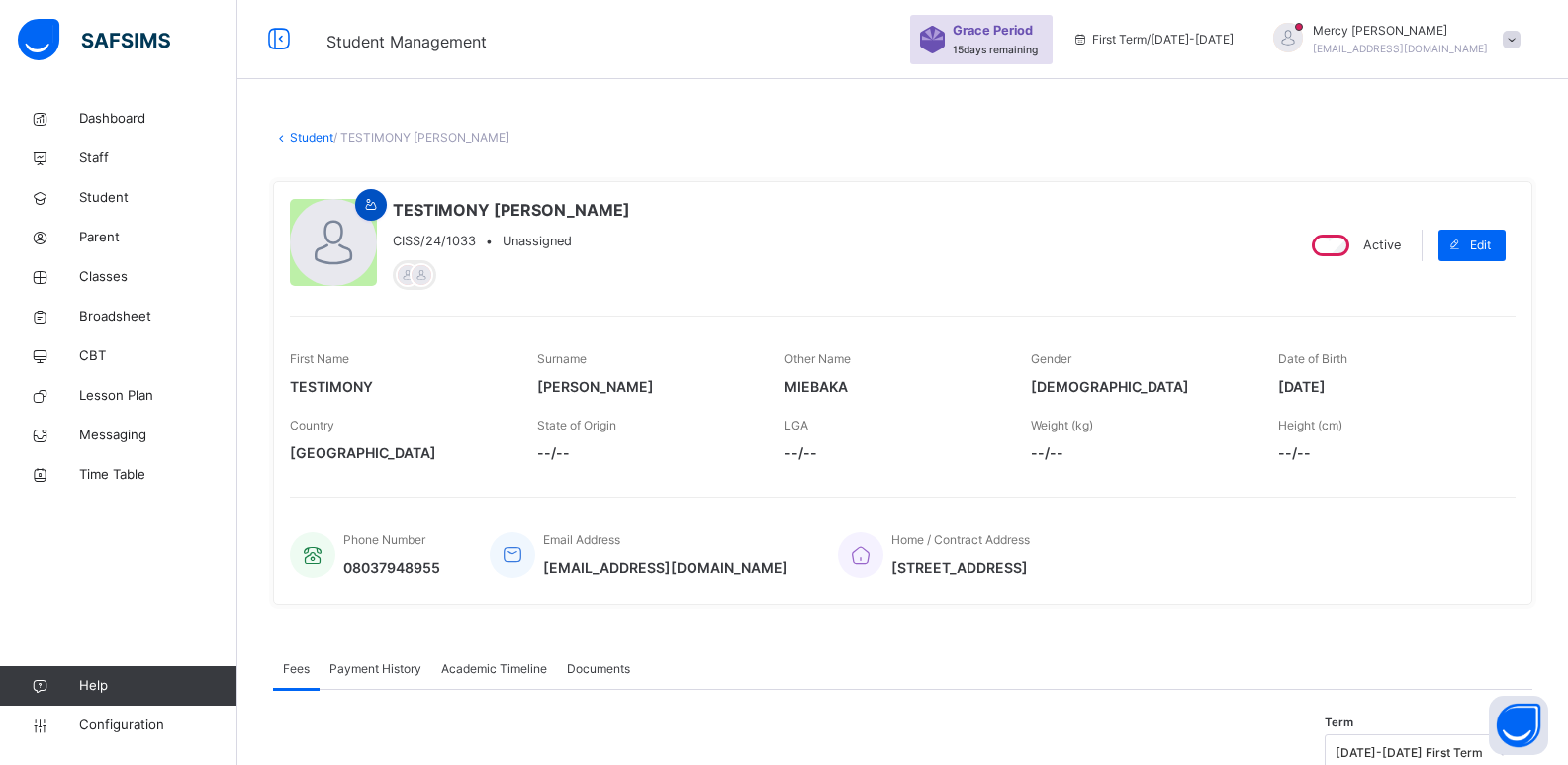
click at [380, 209] on span at bounding box center [371, 205] width 24 height 18
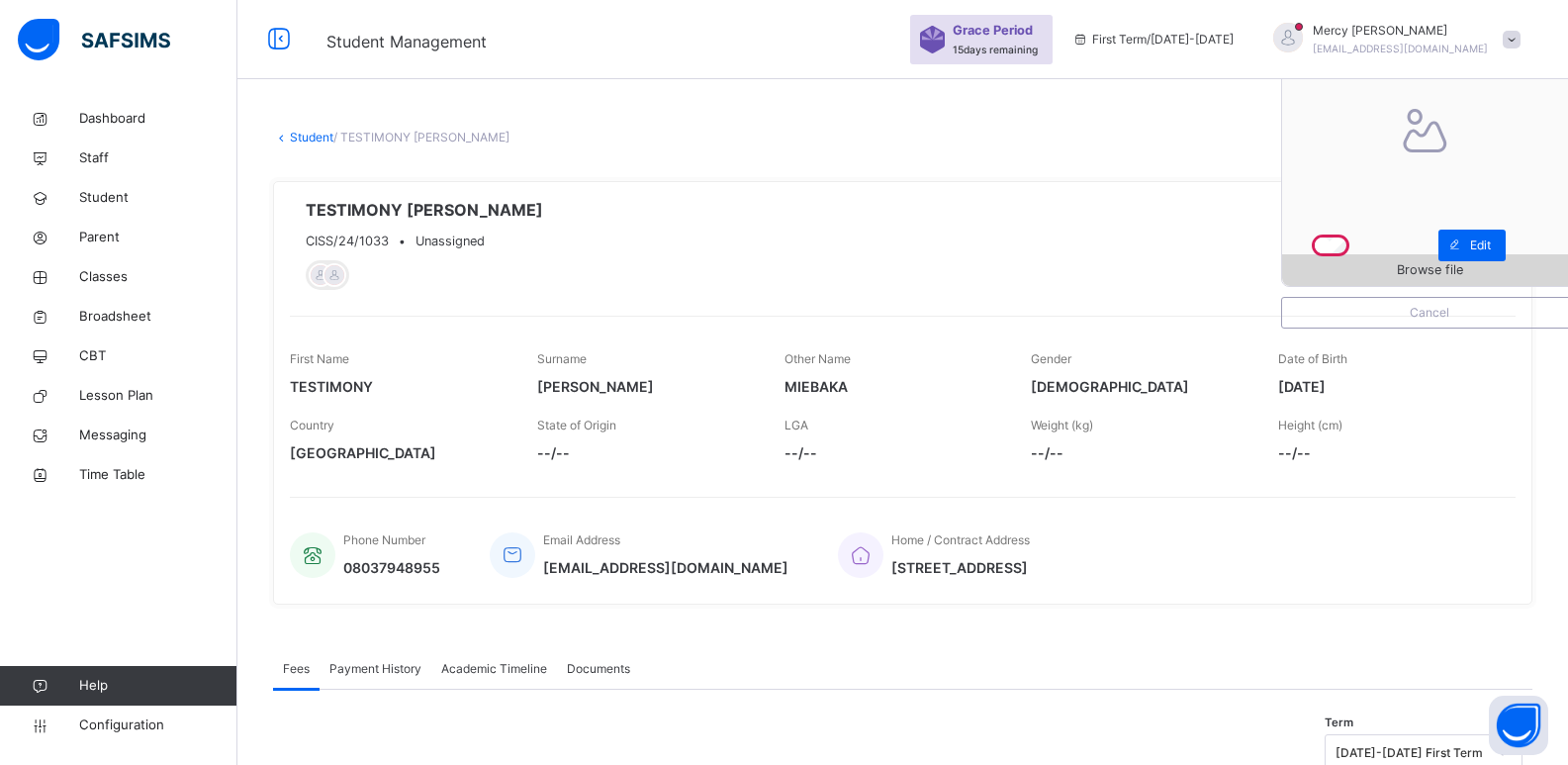
click at [1406, 276] on span "Browse file" at bounding box center [1430, 270] width 295 height 19
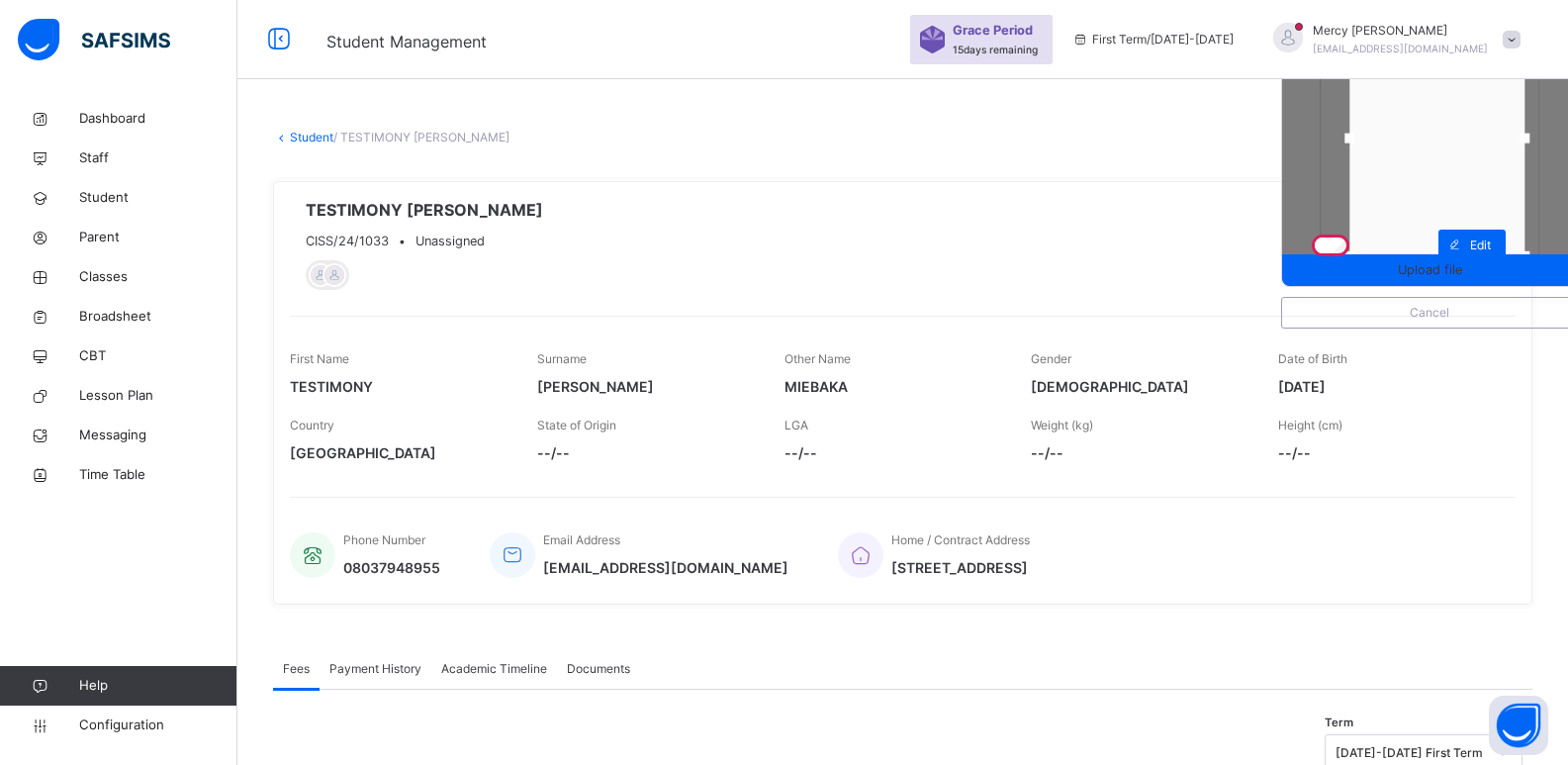
click at [1480, 171] on div at bounding box center [1437, 139] width 175 height 236
click at [1463, 285] on div "Upload file" at bounding box center [1430, 271] width 295 height 32
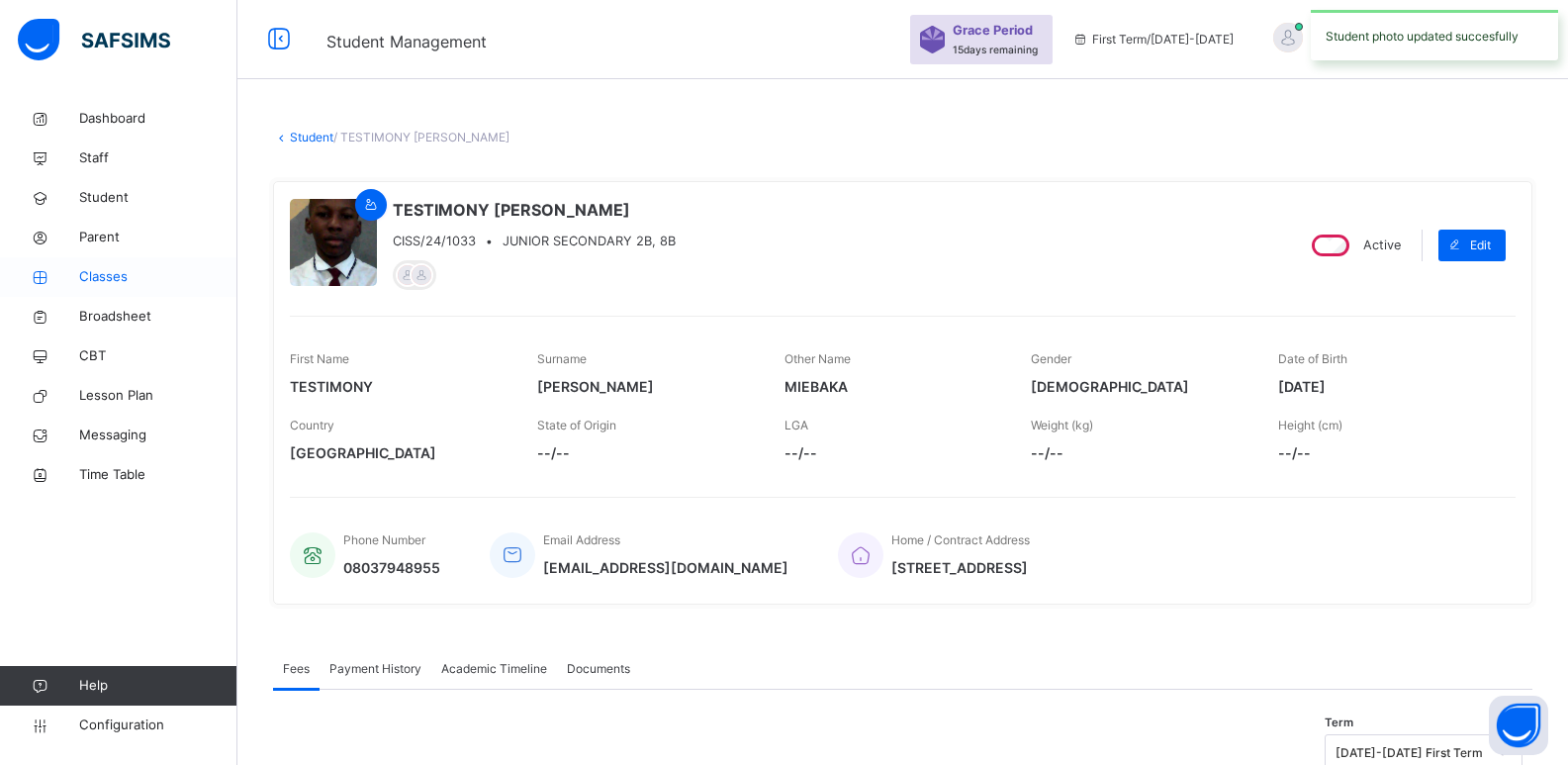
click at [93, 283] on span "Classes" at bounding box center [158, 277] width 158 height 20
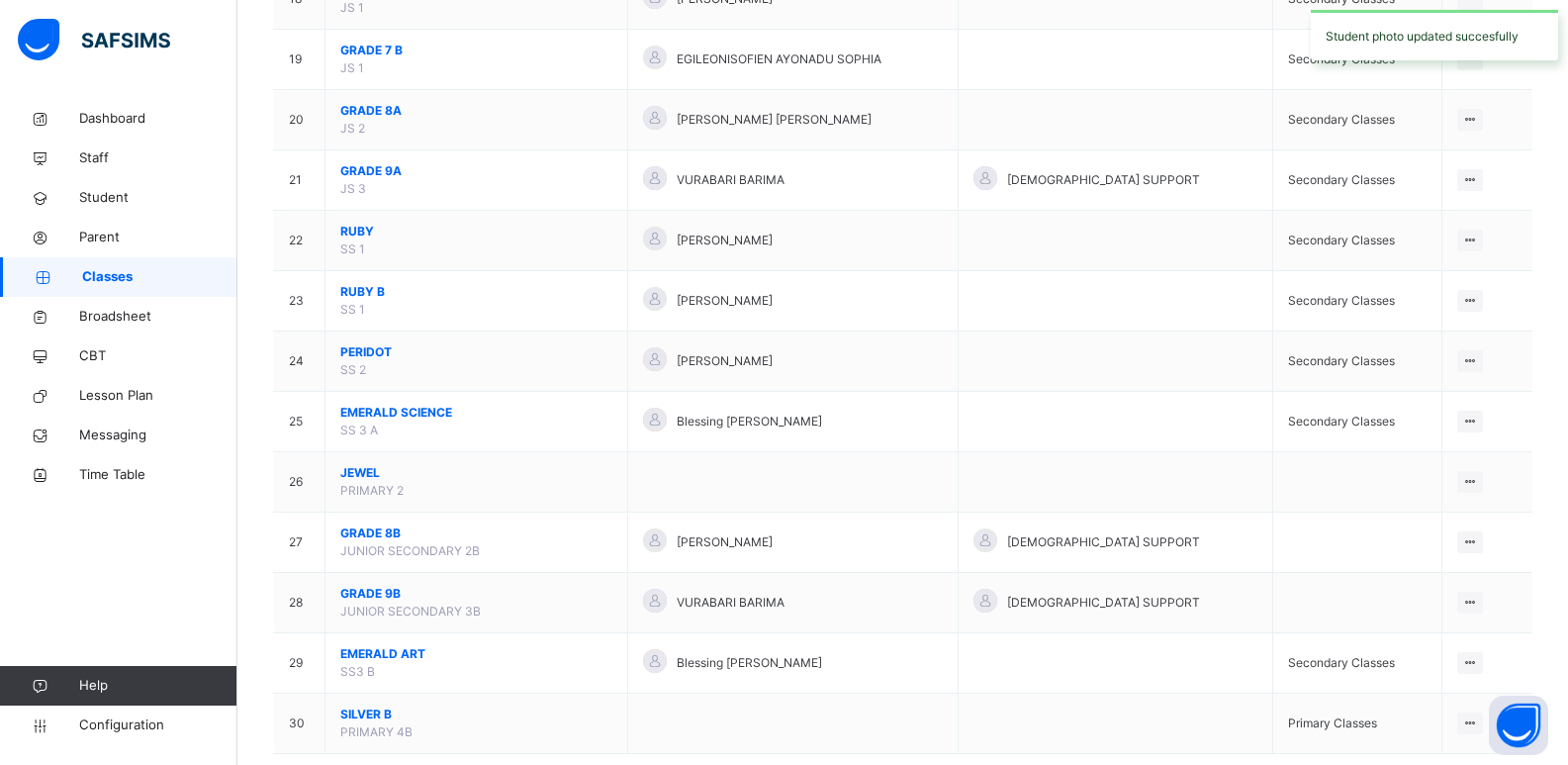
scroll to position [1332, 0]
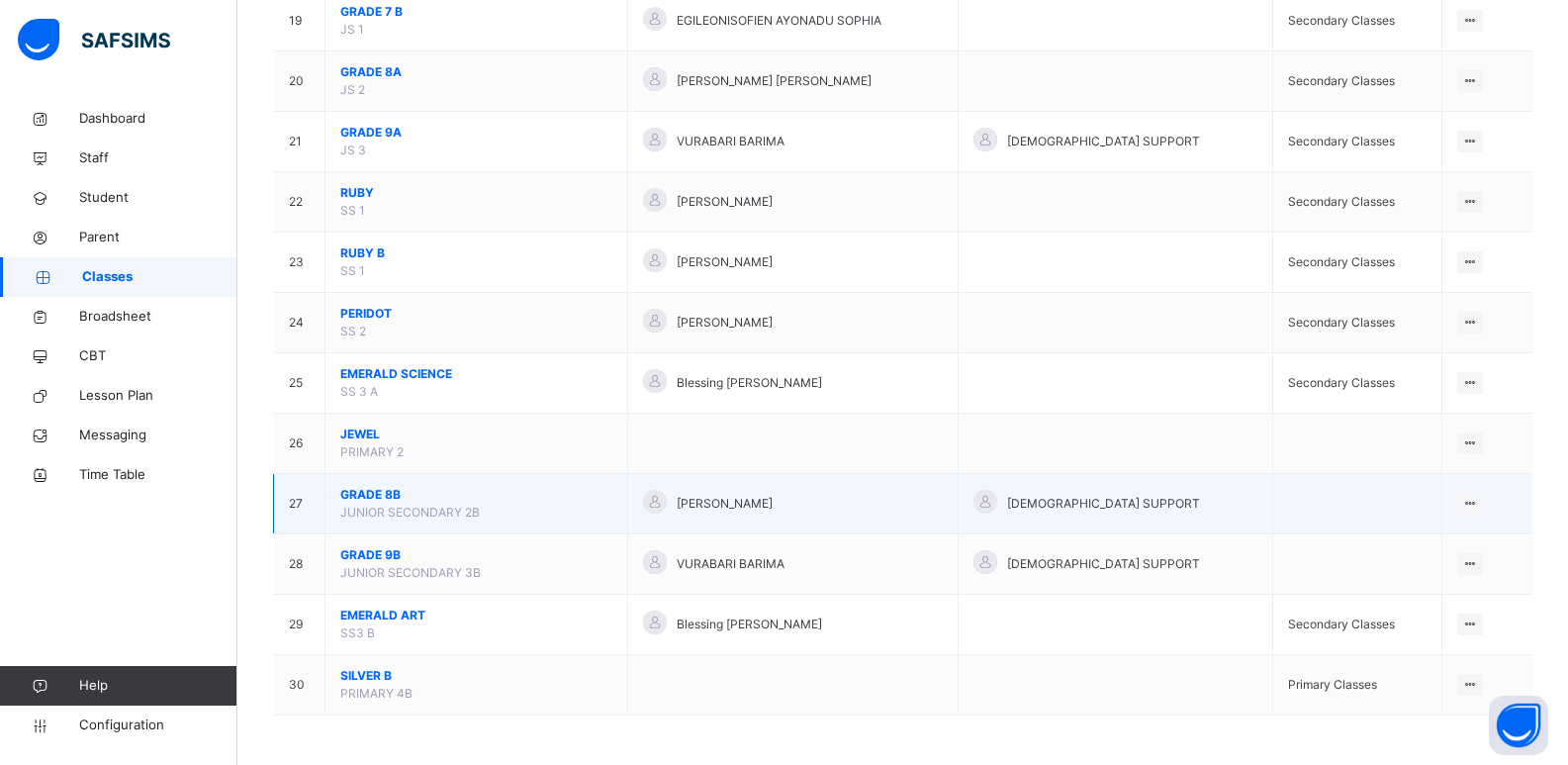
click at [371, 498] on span "GRADE 8B" at bounding box center [476, 494] width 272 height 18
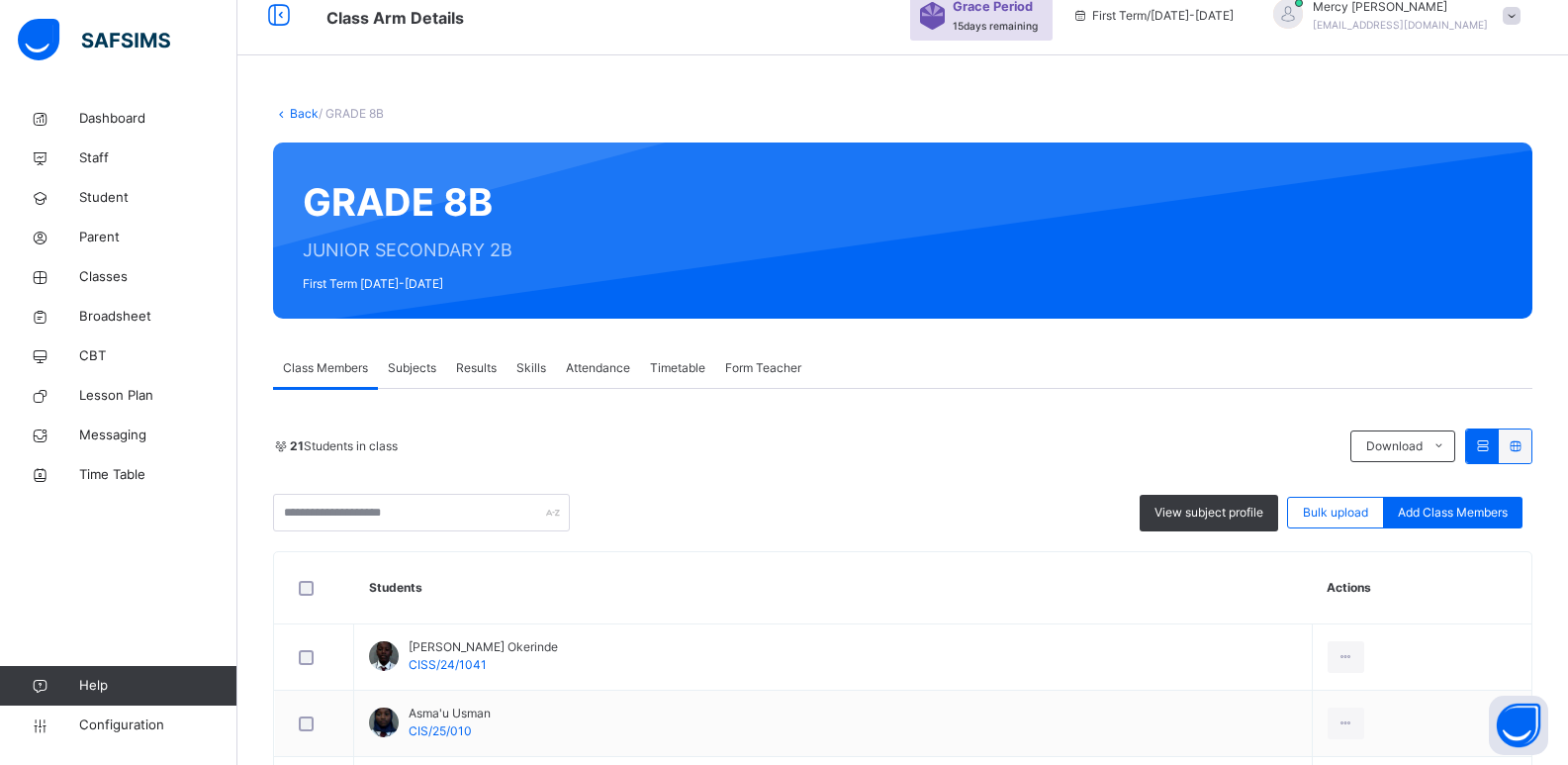
scroll to position [1384, 0]
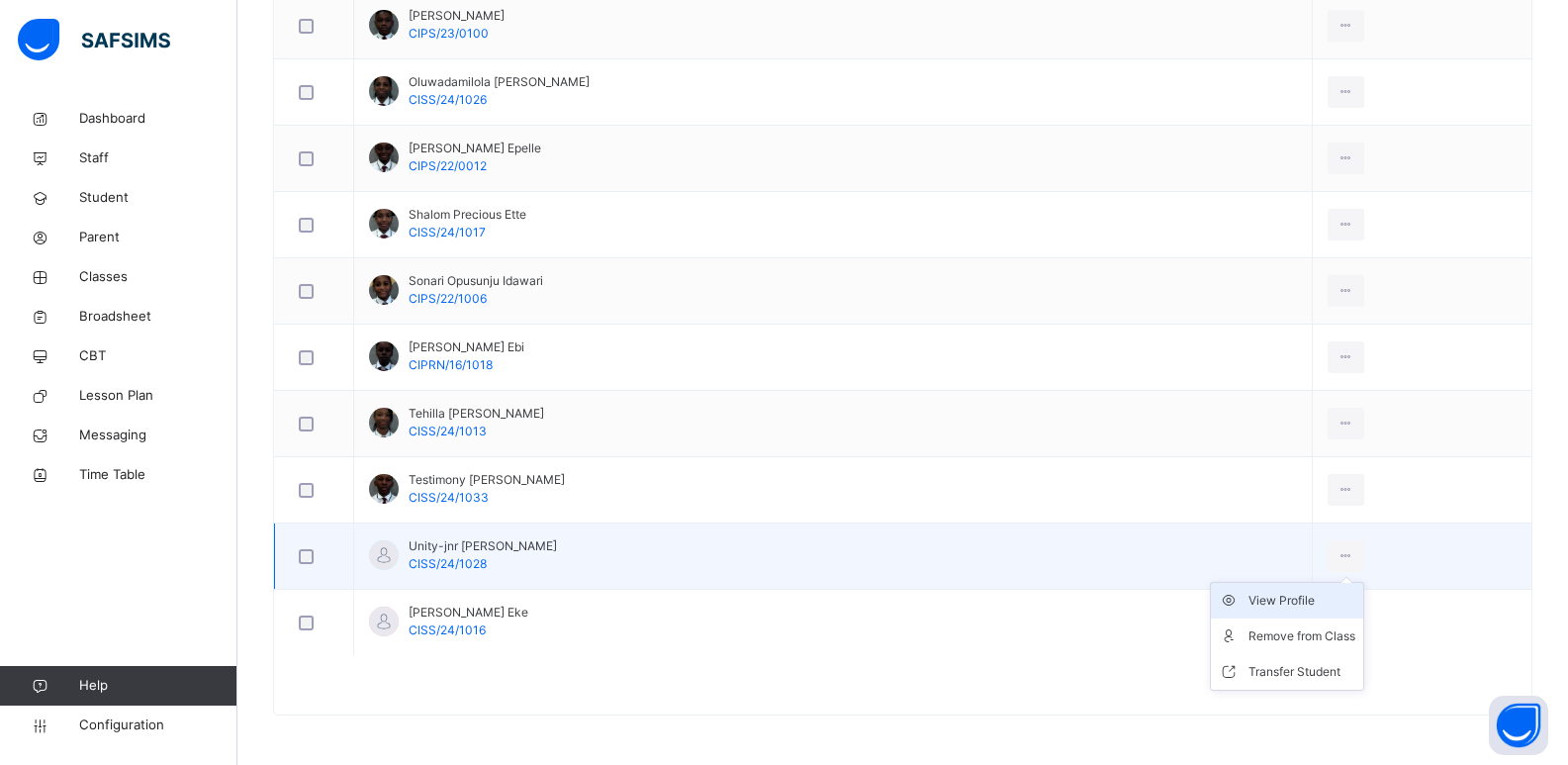
click at [1305, 598] on div "View Profile" at bounding box center [1303, 601] width 107 height 20
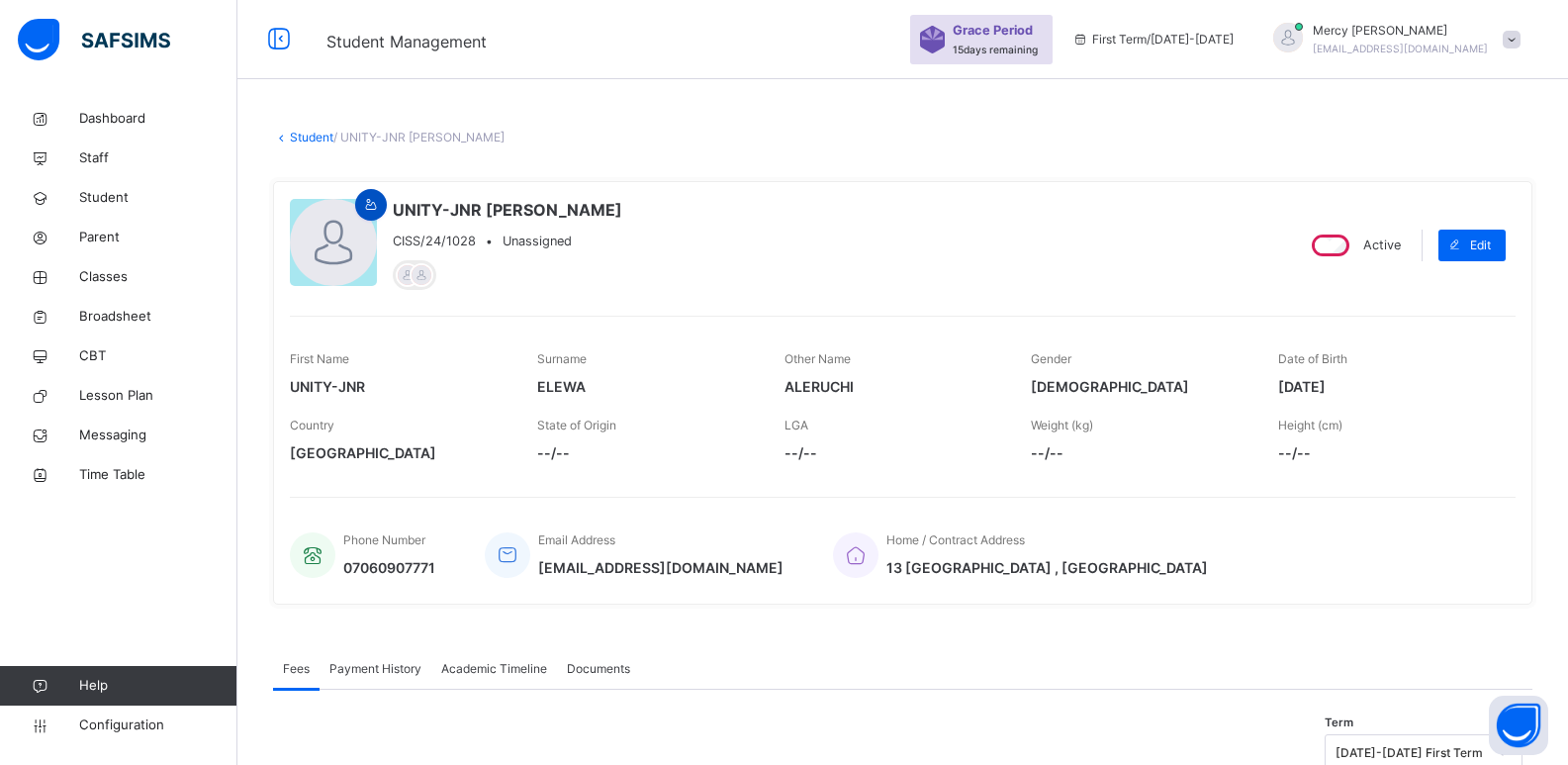
click at [377, 206] on icon at bounding box center [371, 205] width 17 height 18
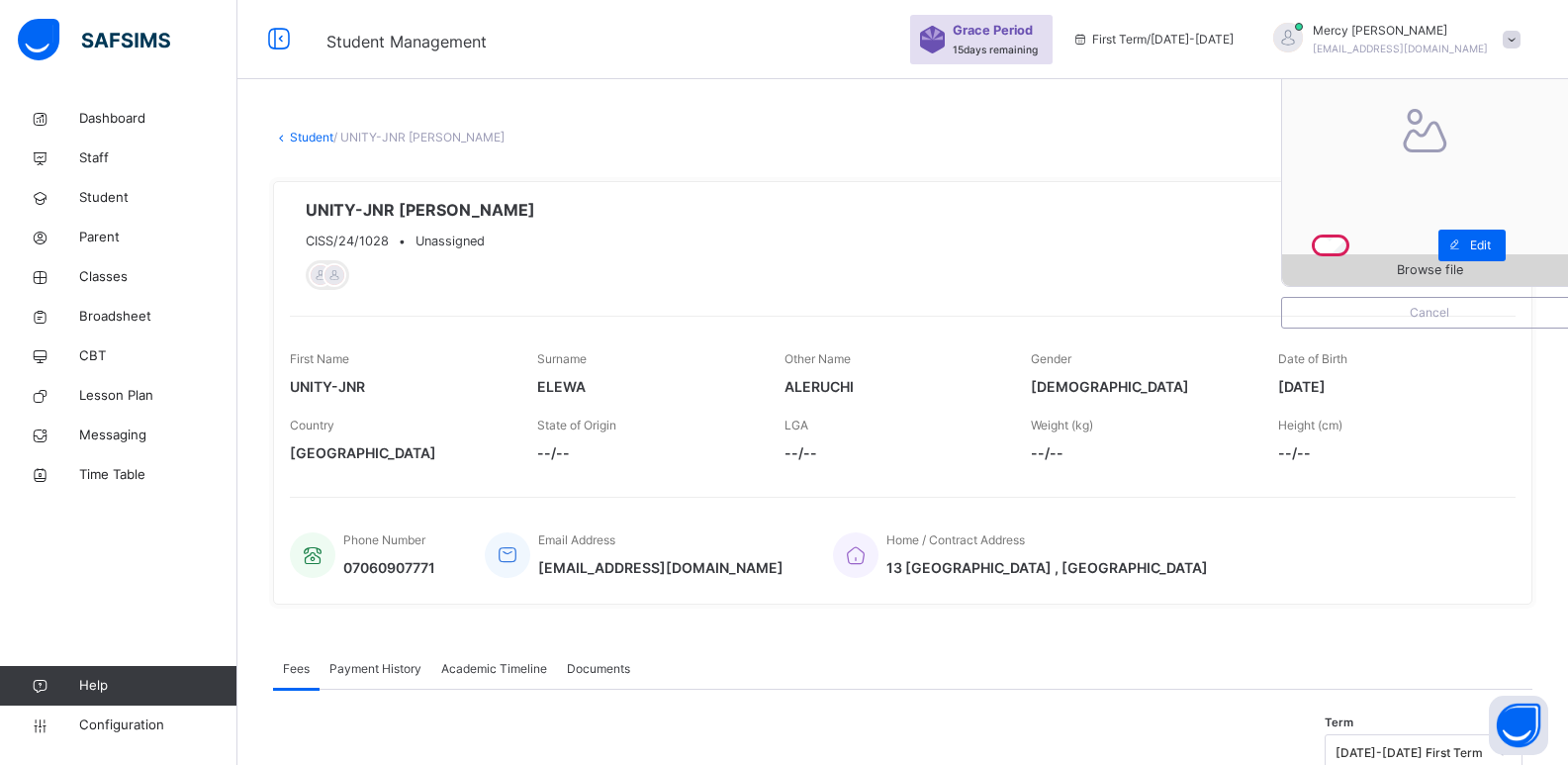
click at [1415, 272] on span "Browse file" at bounding box center [1429, 270] width 66 height 19
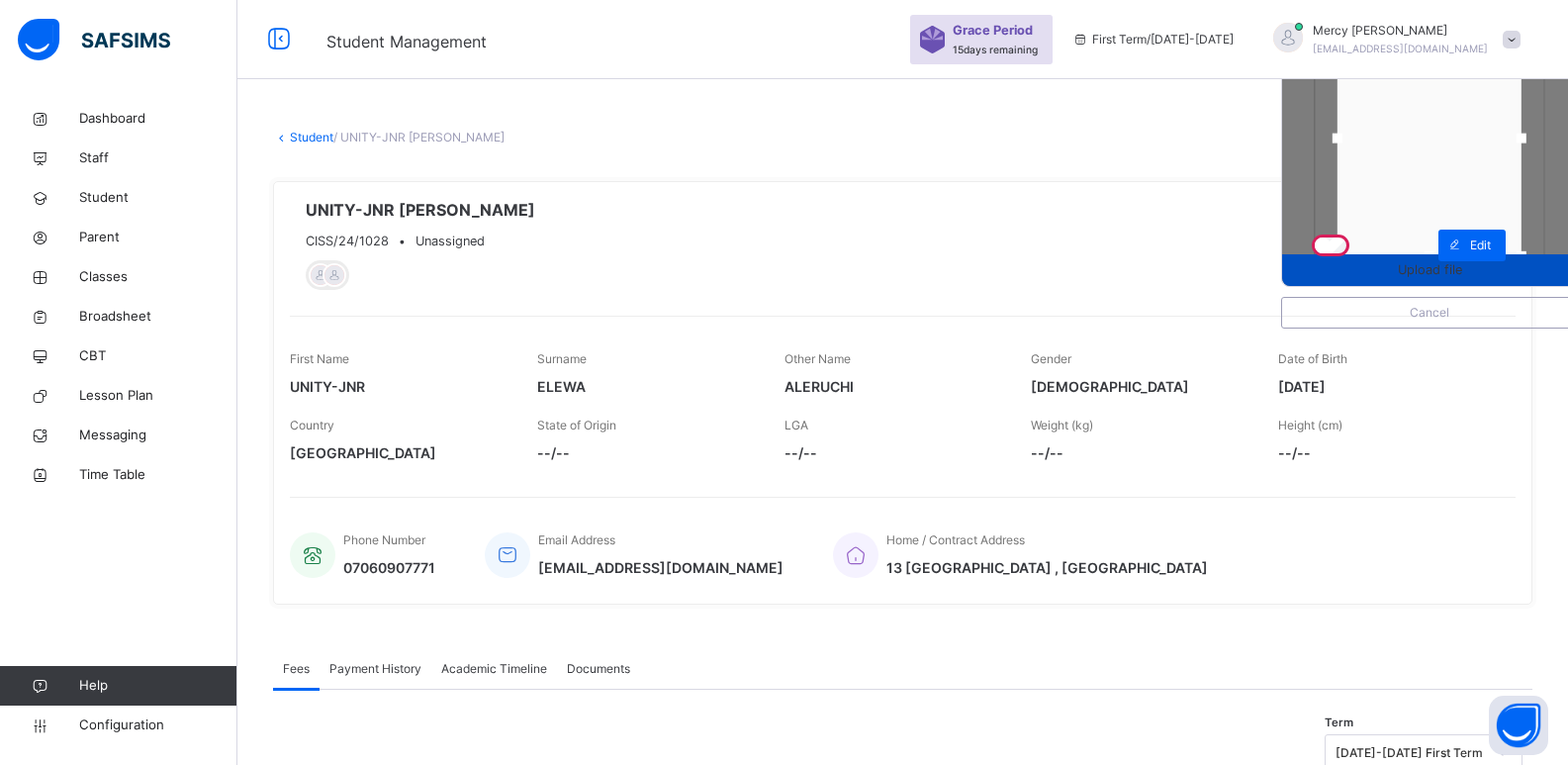
click at [1359, 279] on span "Upload file" at bounding box center [1430, 270] width 295 height 19
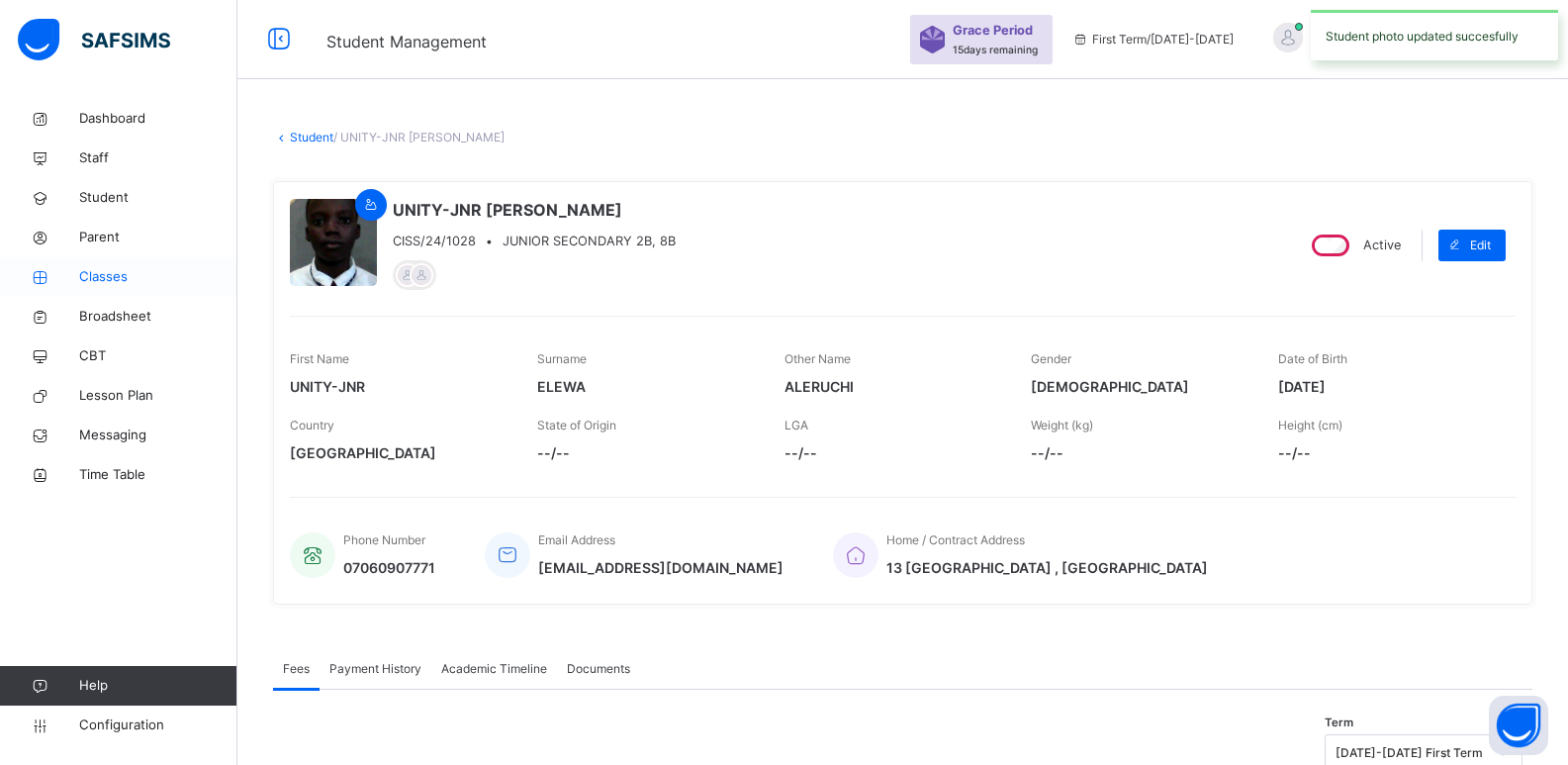
click at [104, 273] on span "Classes" at bounding box center [158, 277] width 158 height 20
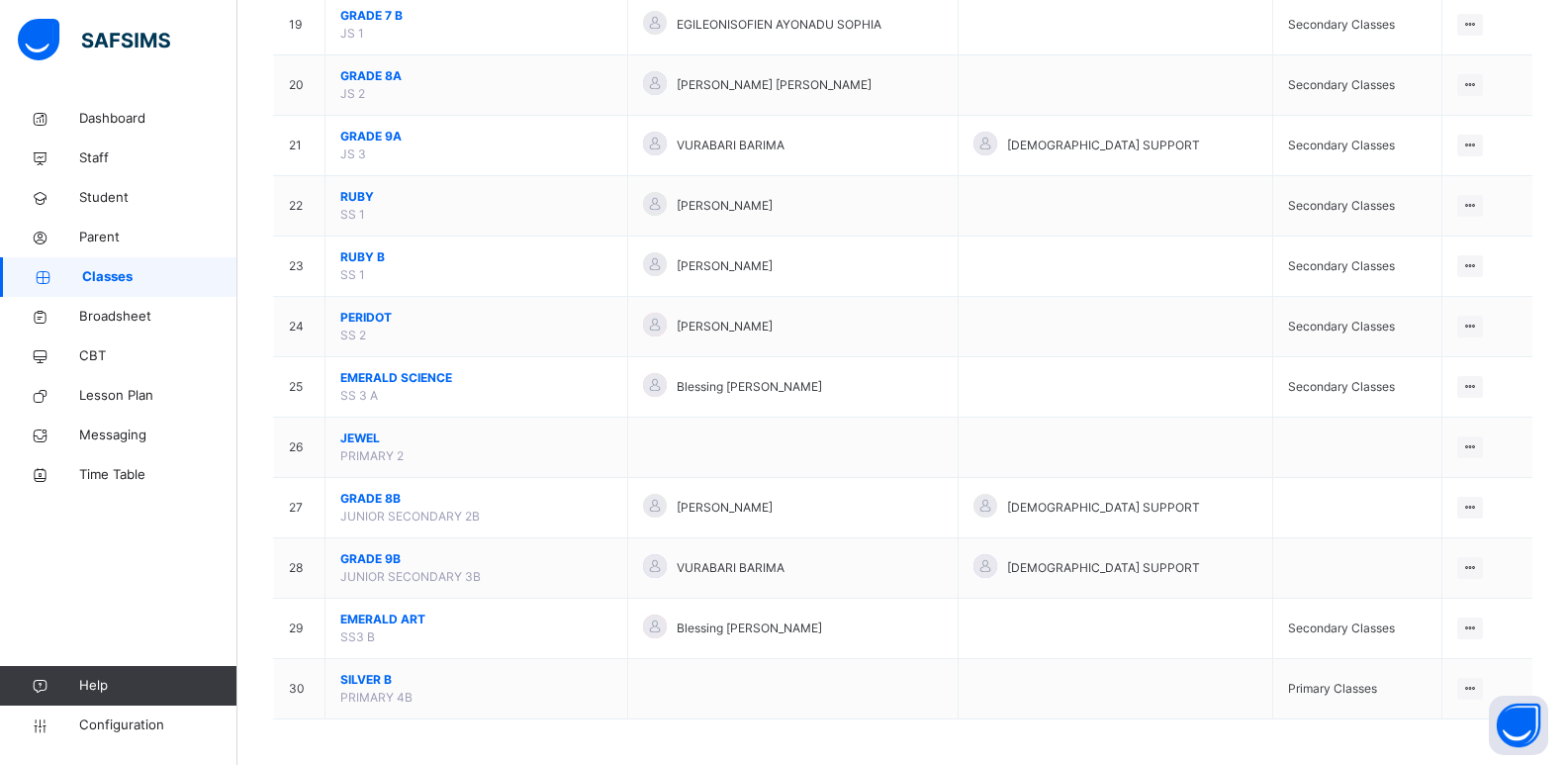
scroll to position [1332, 0]
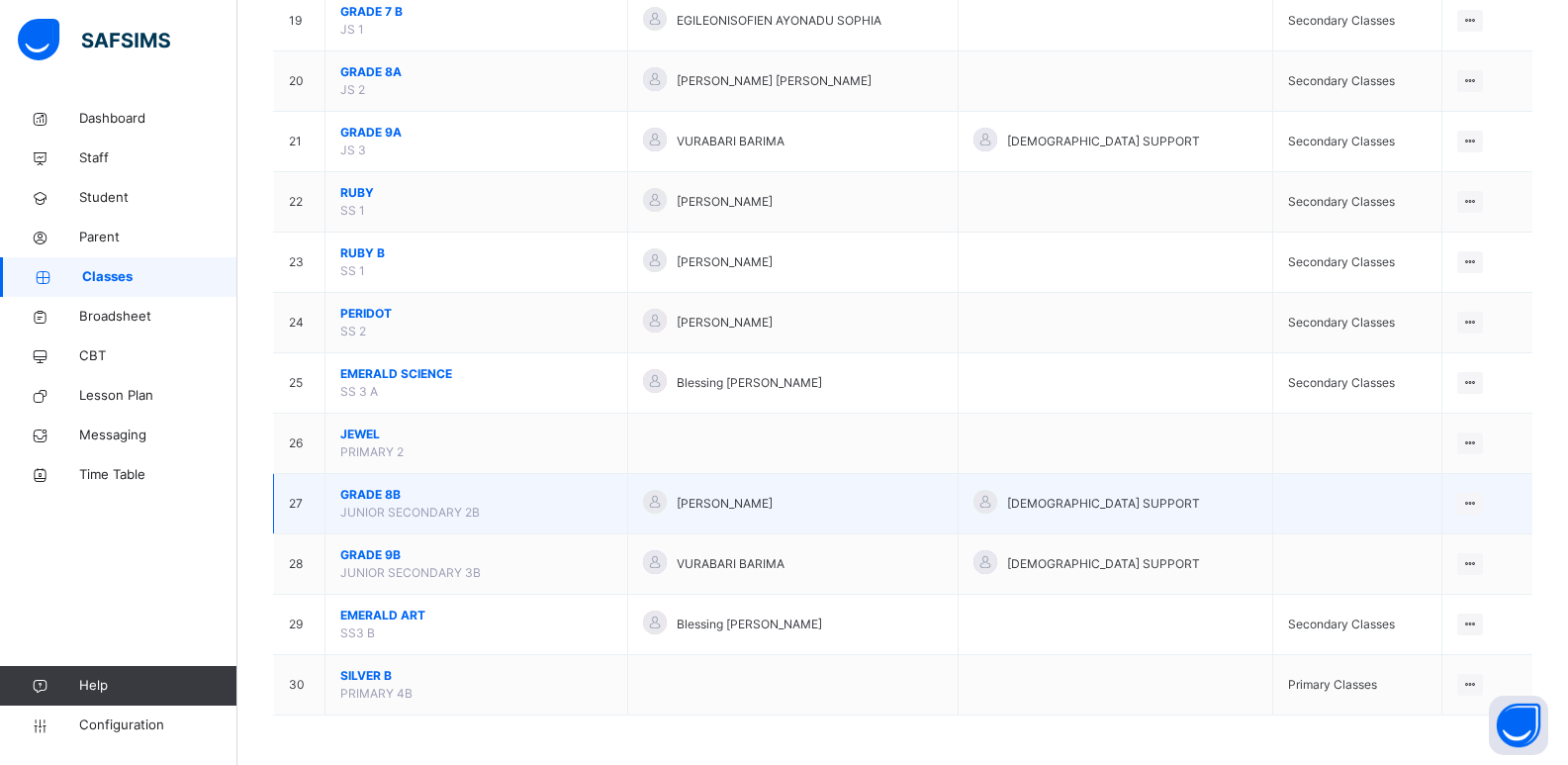
click at [390, 490] on span "GRADE 8B" at bounding box center [476, 494] width 272 height 18
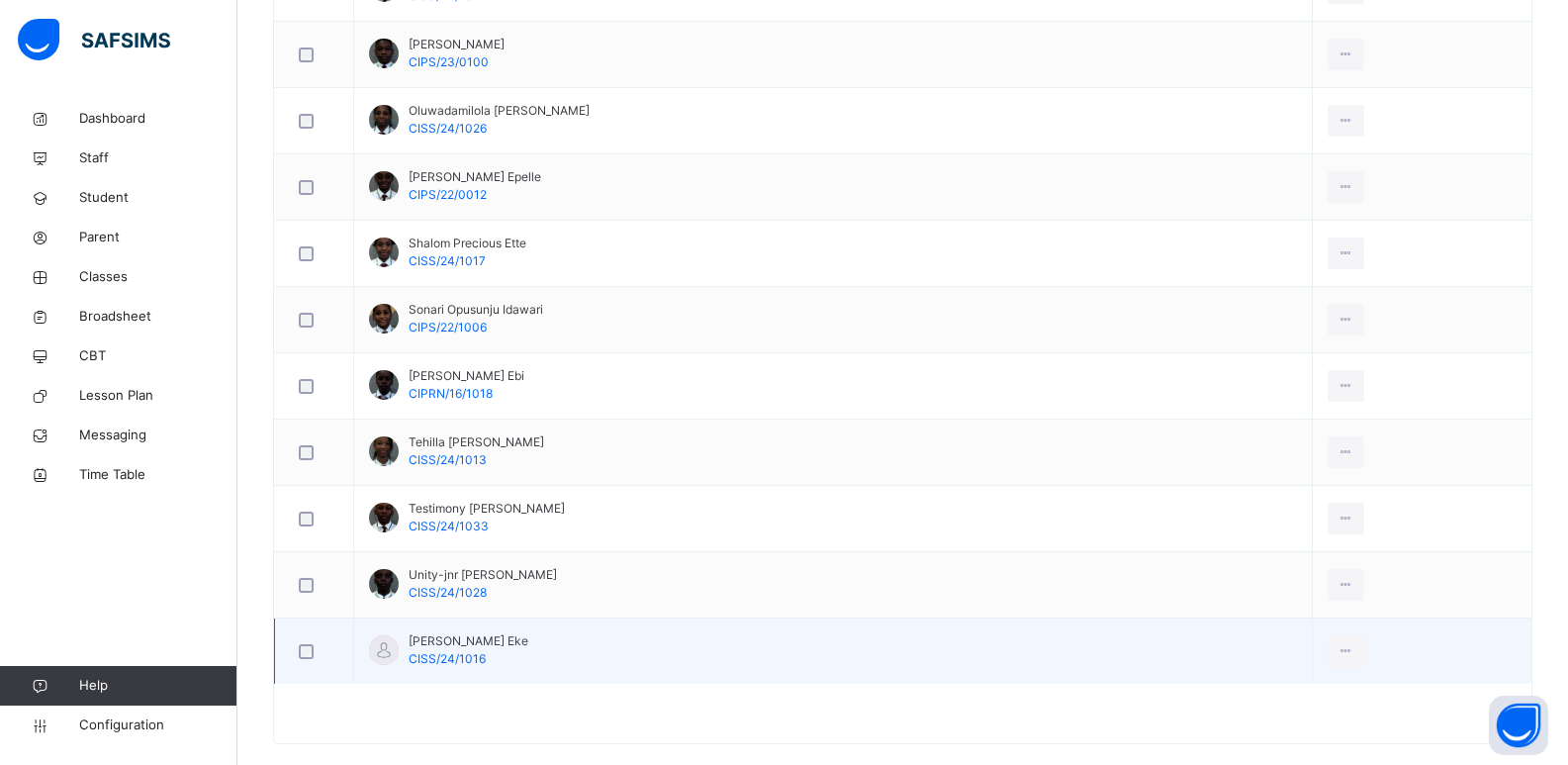
scroll to position [1384, 0]
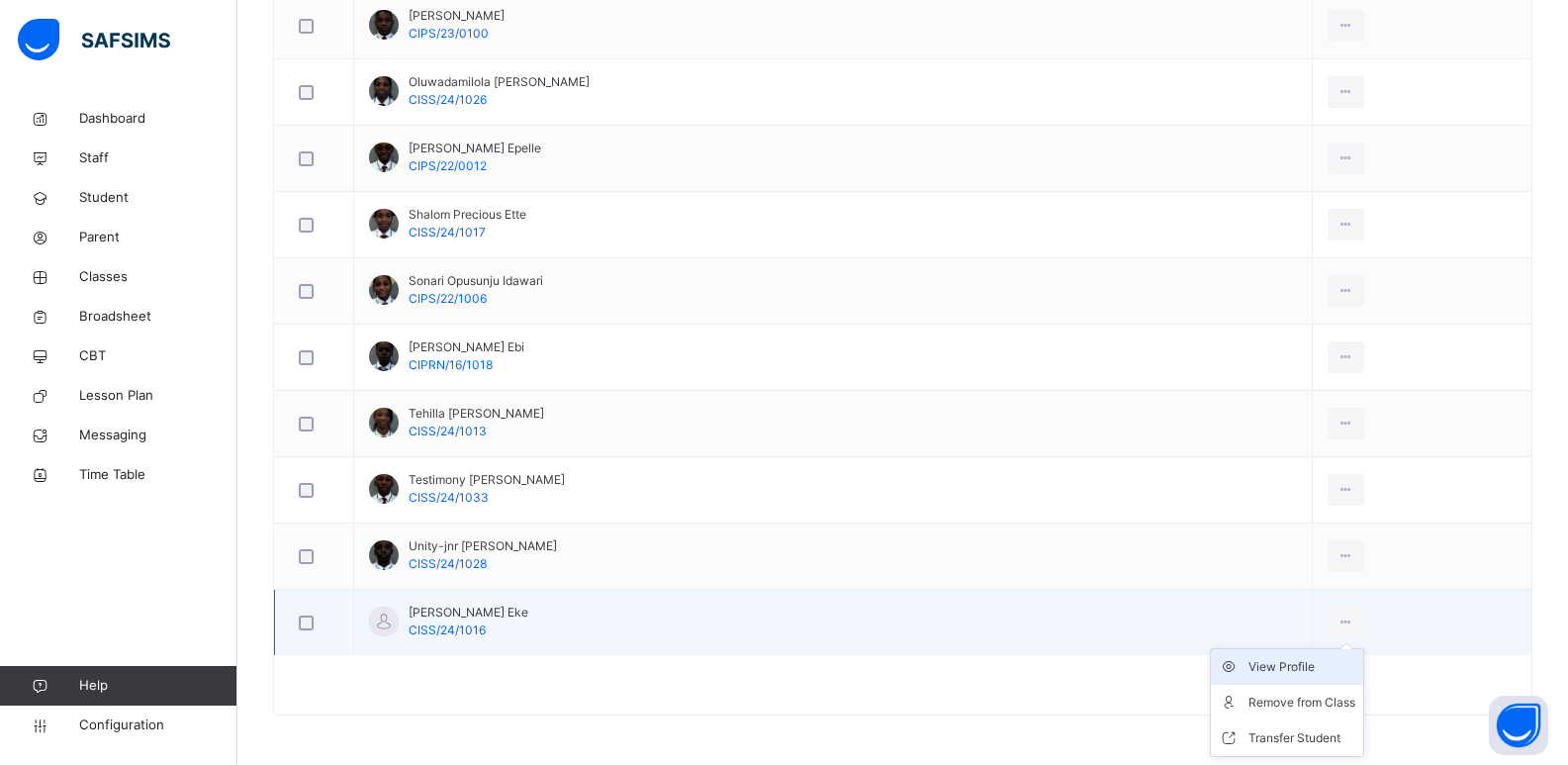
click at [1281, 665] on div "View Profile" at bounding box center [1303, 667] width 107 height 20
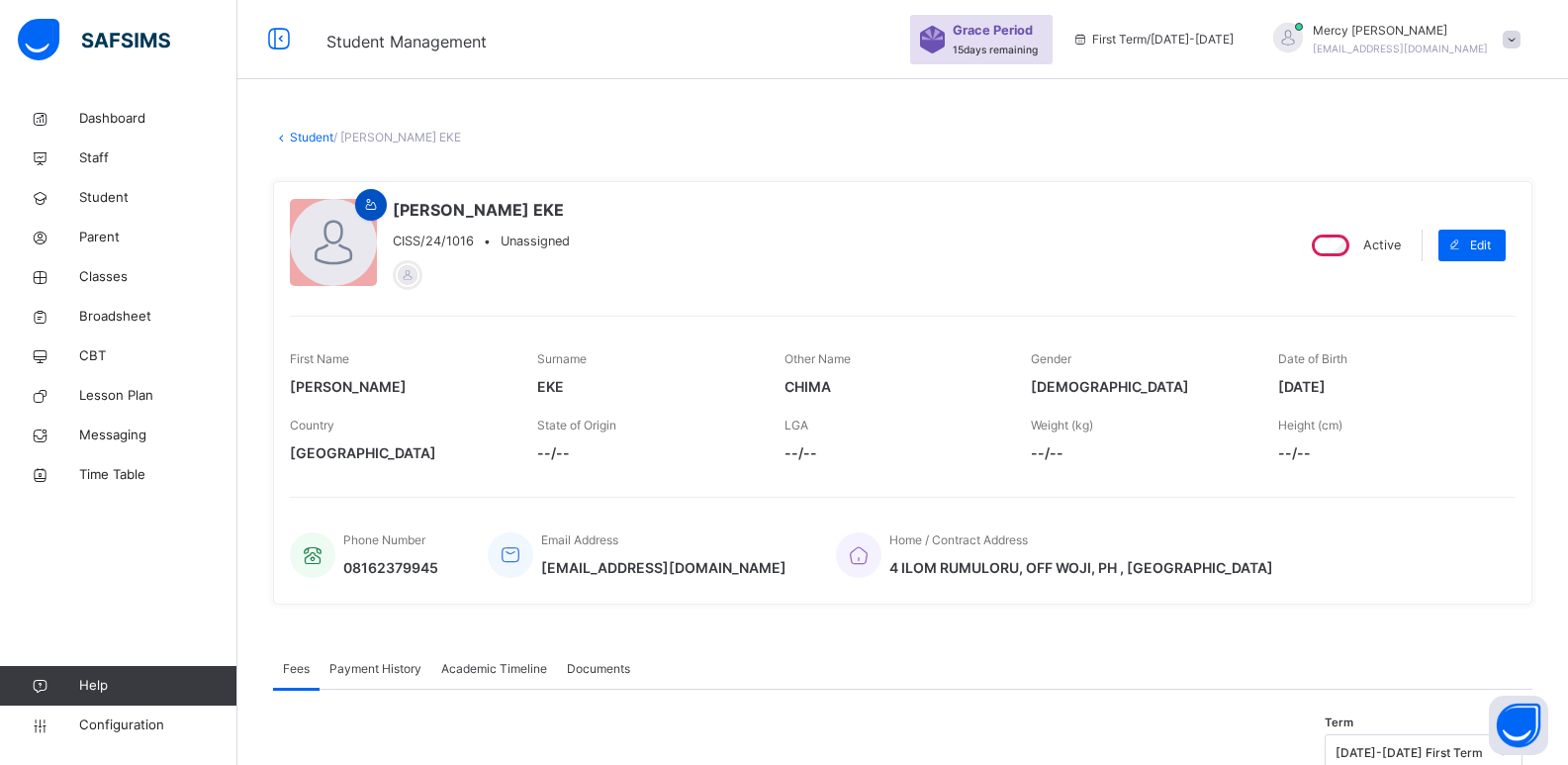
click at [371, 206] on icon at bounding box center [371, 205] width 17 height 18
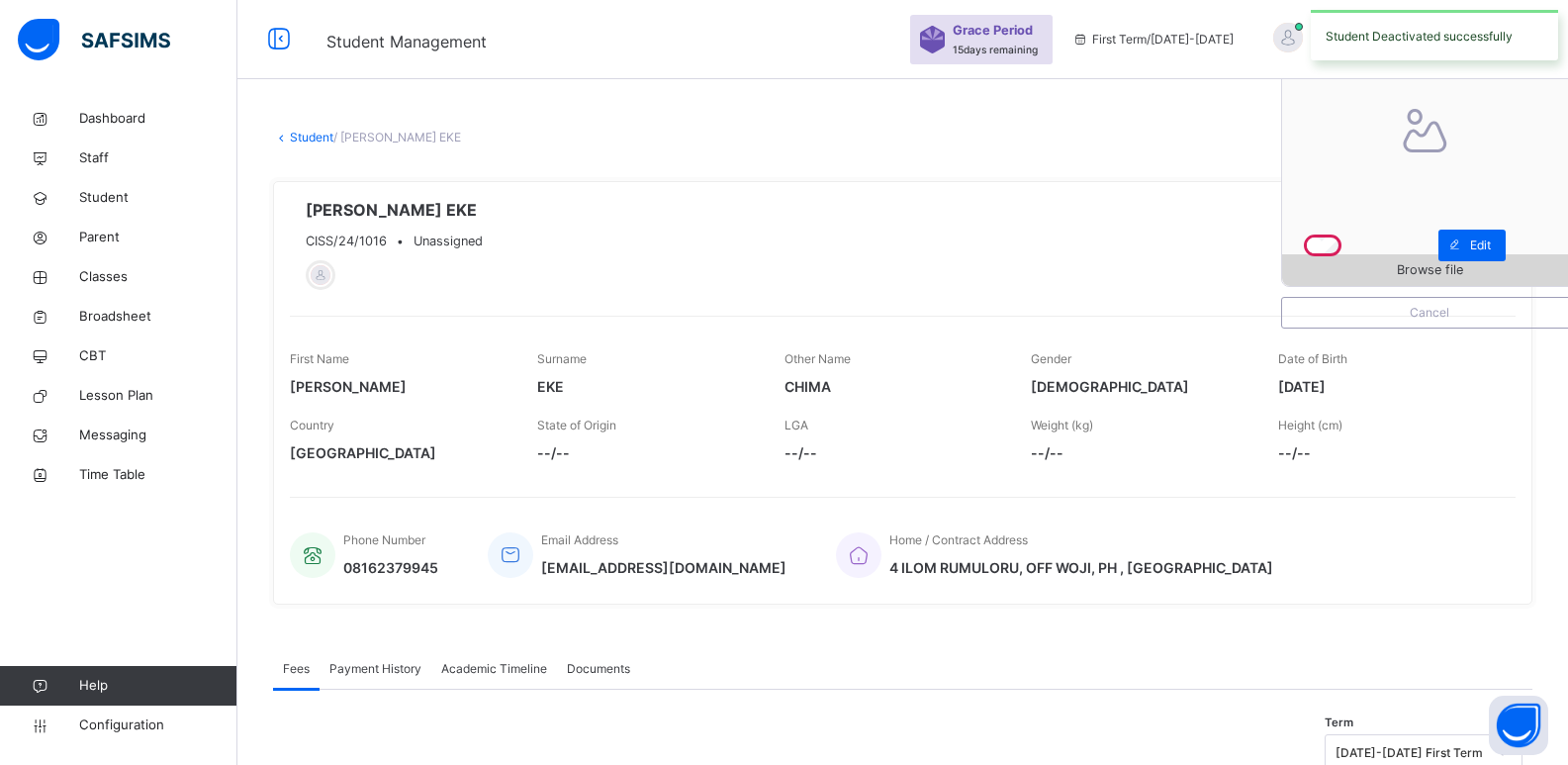
click at [1355, 256] on div "Browse file" at bounding box center [1430, 271] width 295 height 32
click at [1349, 270] on span "Browse file" at bounding box center [1430, 270] width 295 height 19
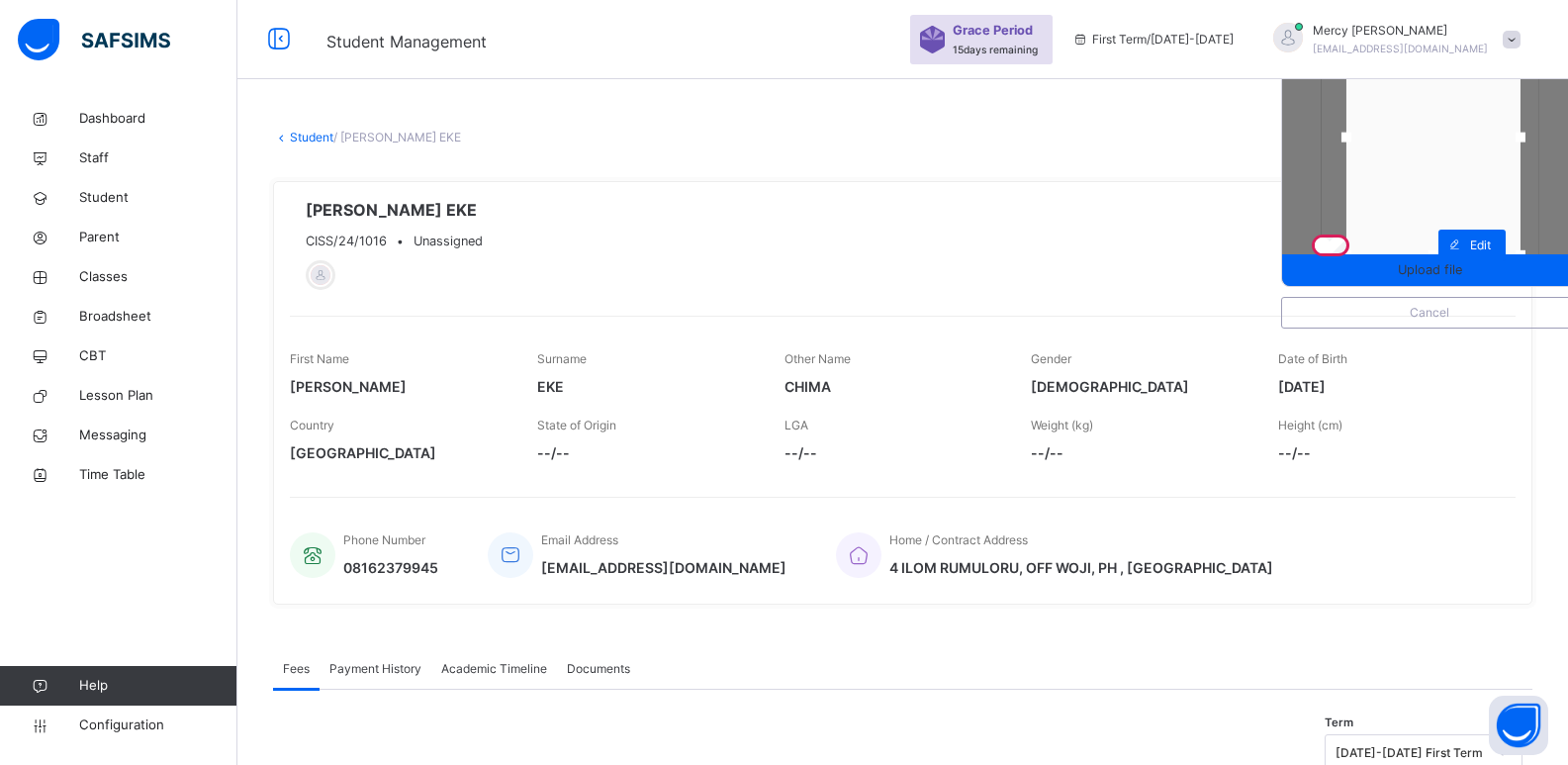
click at [1420, 197] on div at bounding box center [1434, 138] width 174 height 236
click at [1408, 272] on span "Upload file" at bounding box center [1430, 270] width 295 height 19
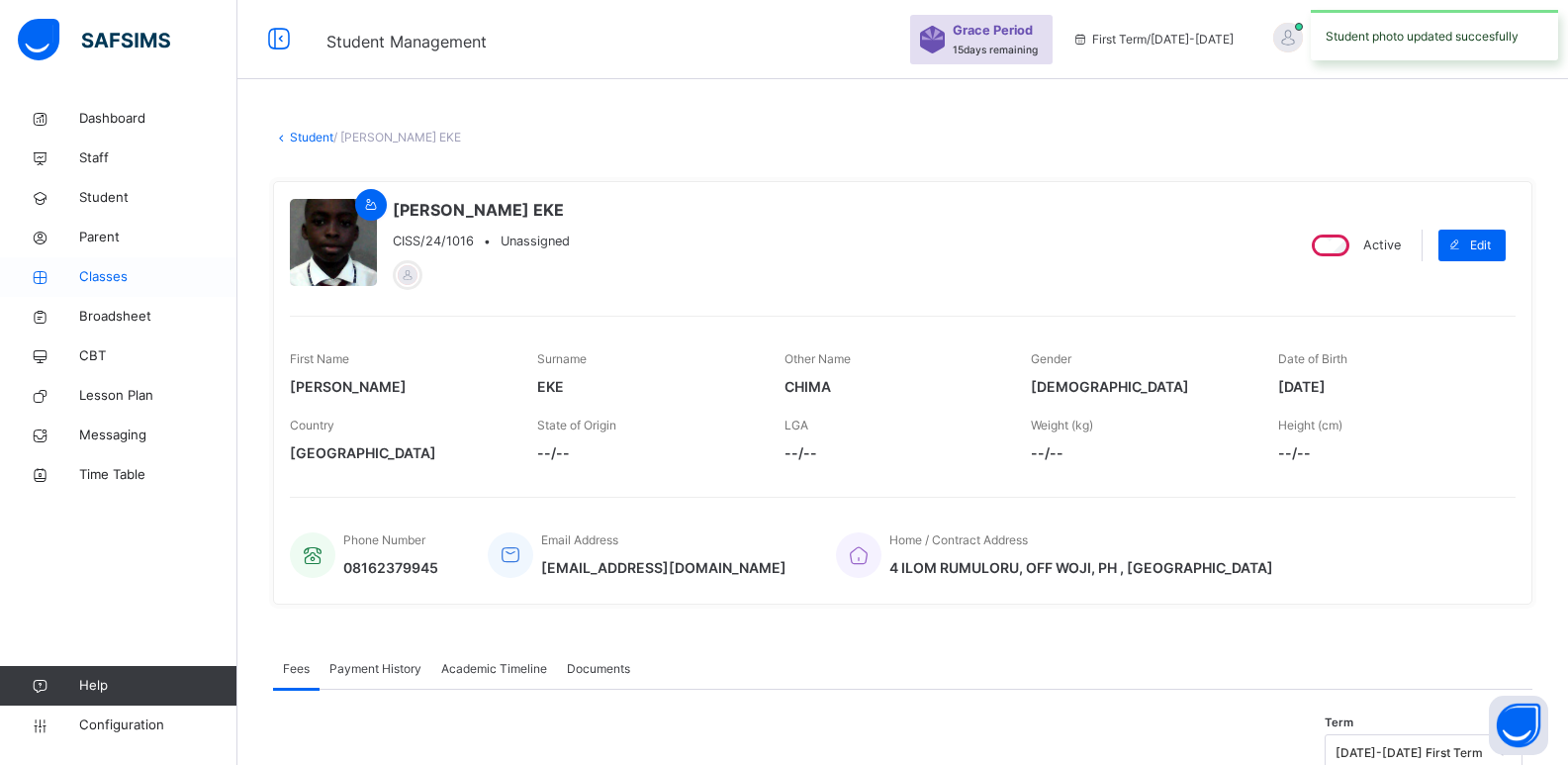
click at [108, 277] on span "Classes" at bounding box center [158, 277] width 158 height 20
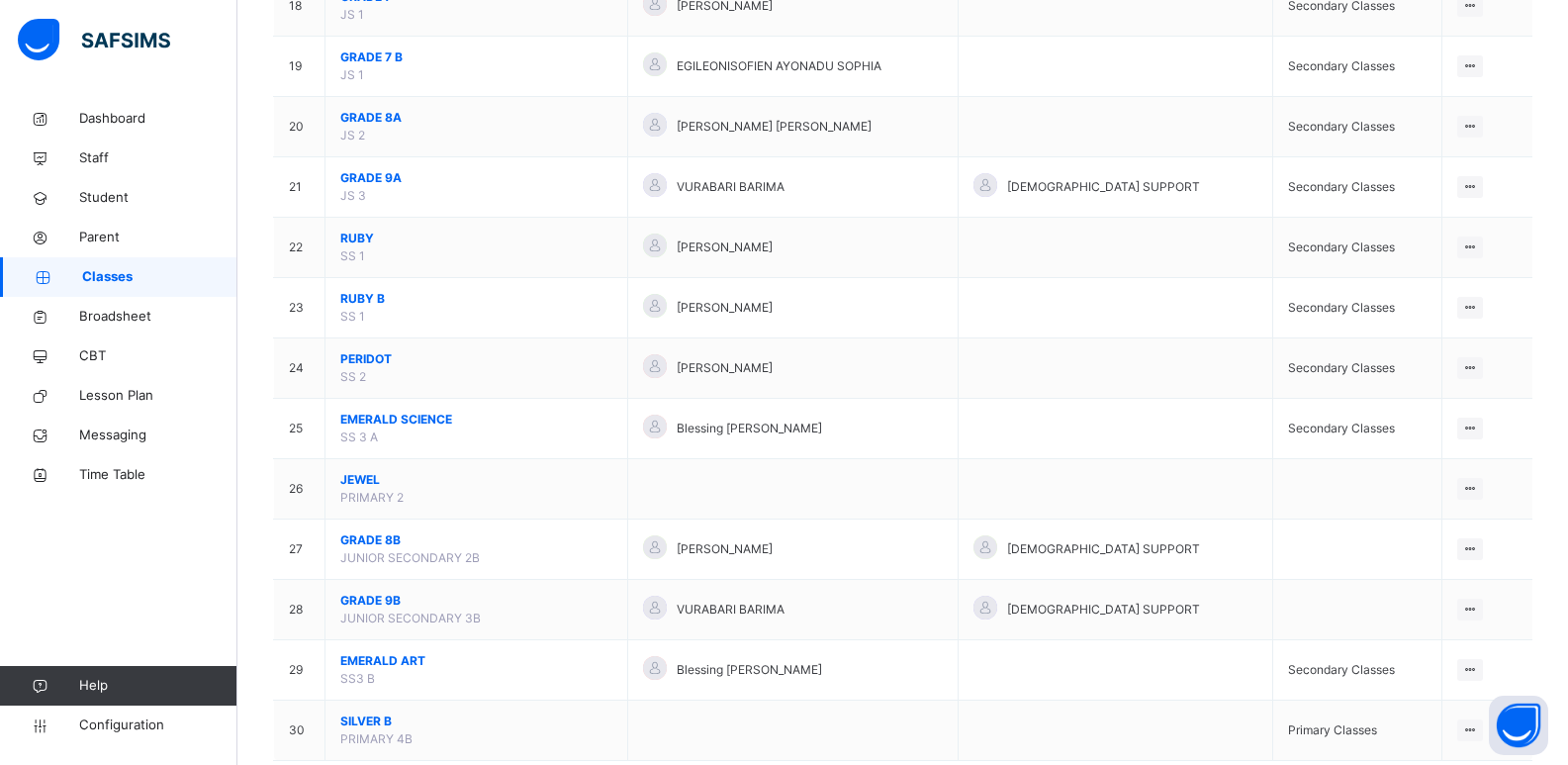
scroll to position [1332, 0]
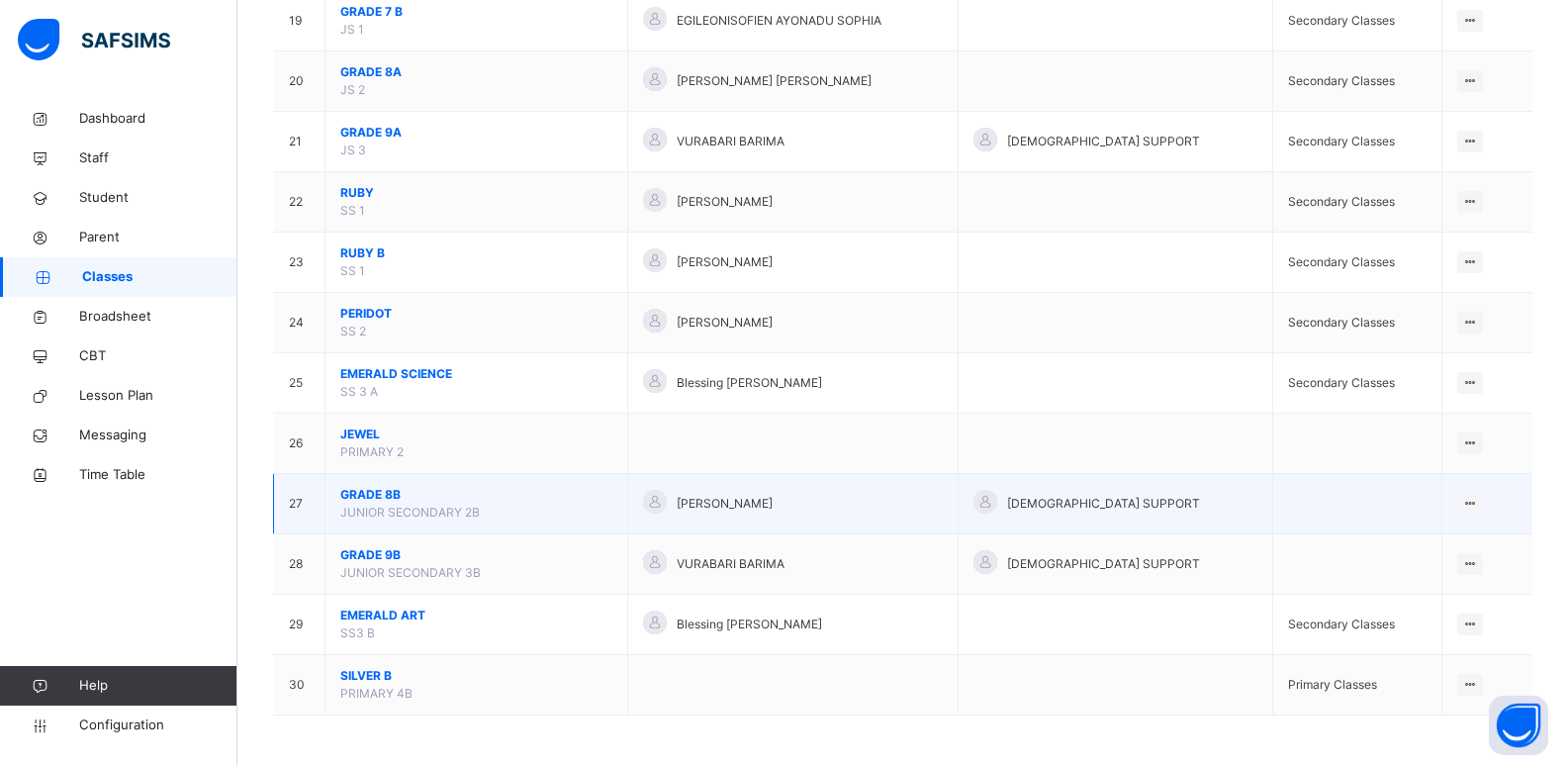
click at [386, 502] on span "GRADE 8B" at bounding box center [476, 494] width 272 height 18
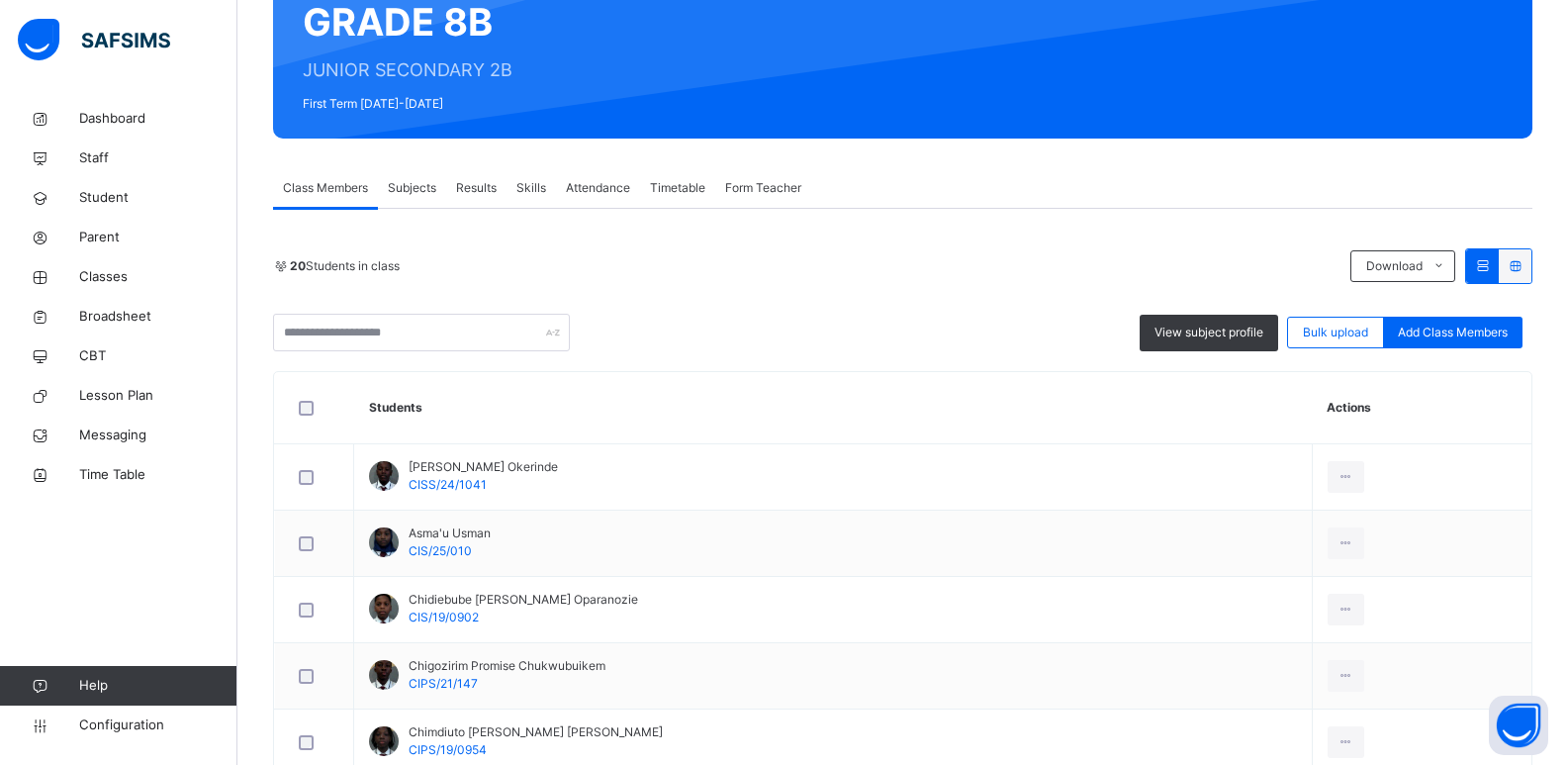
scroll to position [205, 0]
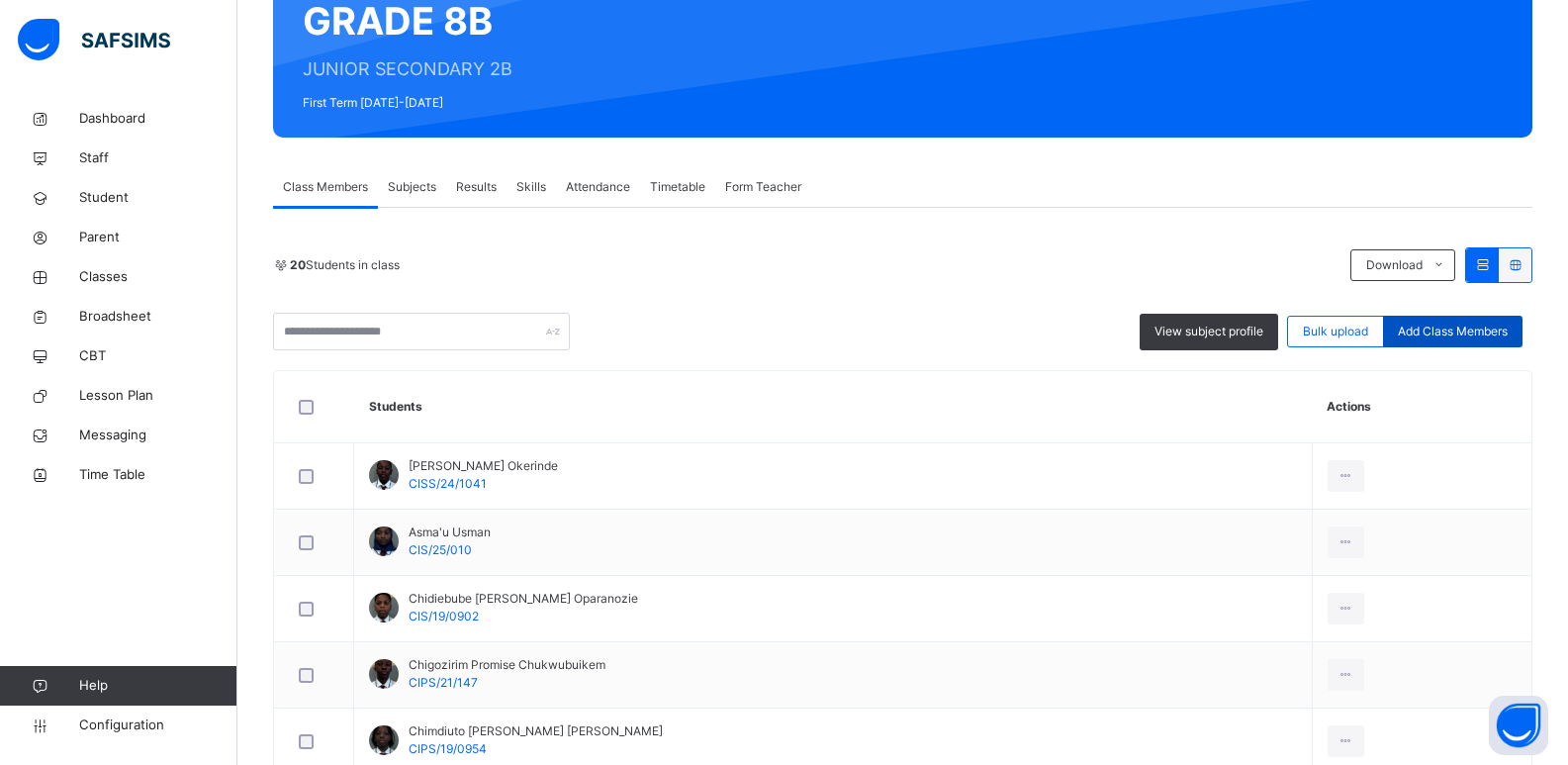
click at [1468, 330] on span "Add Class Members" at bounding box center [1452, 332] width 110 height 18
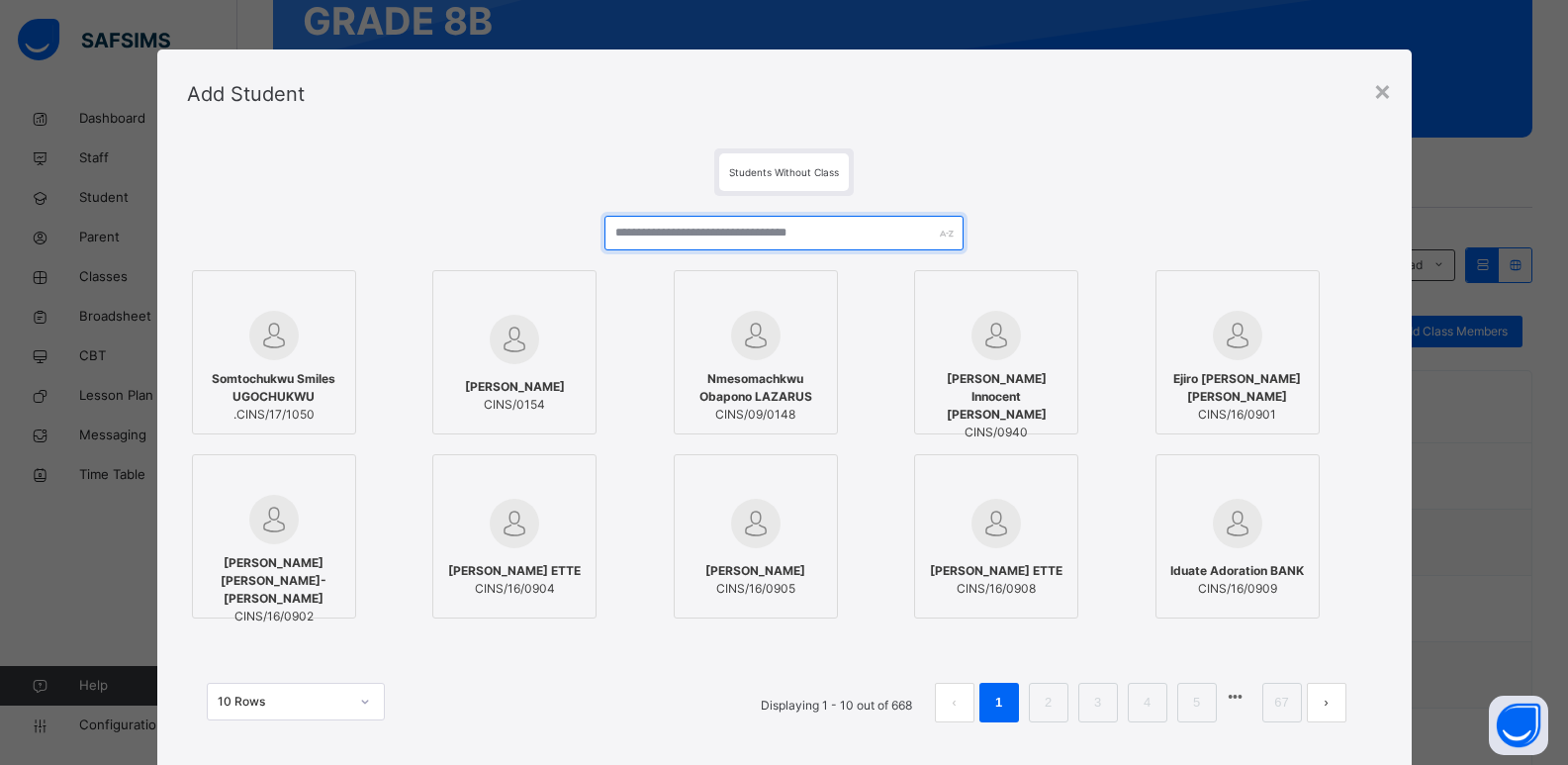
click at [813, 235] on input "text" at bounding box center [784, 233] width 359 height 35
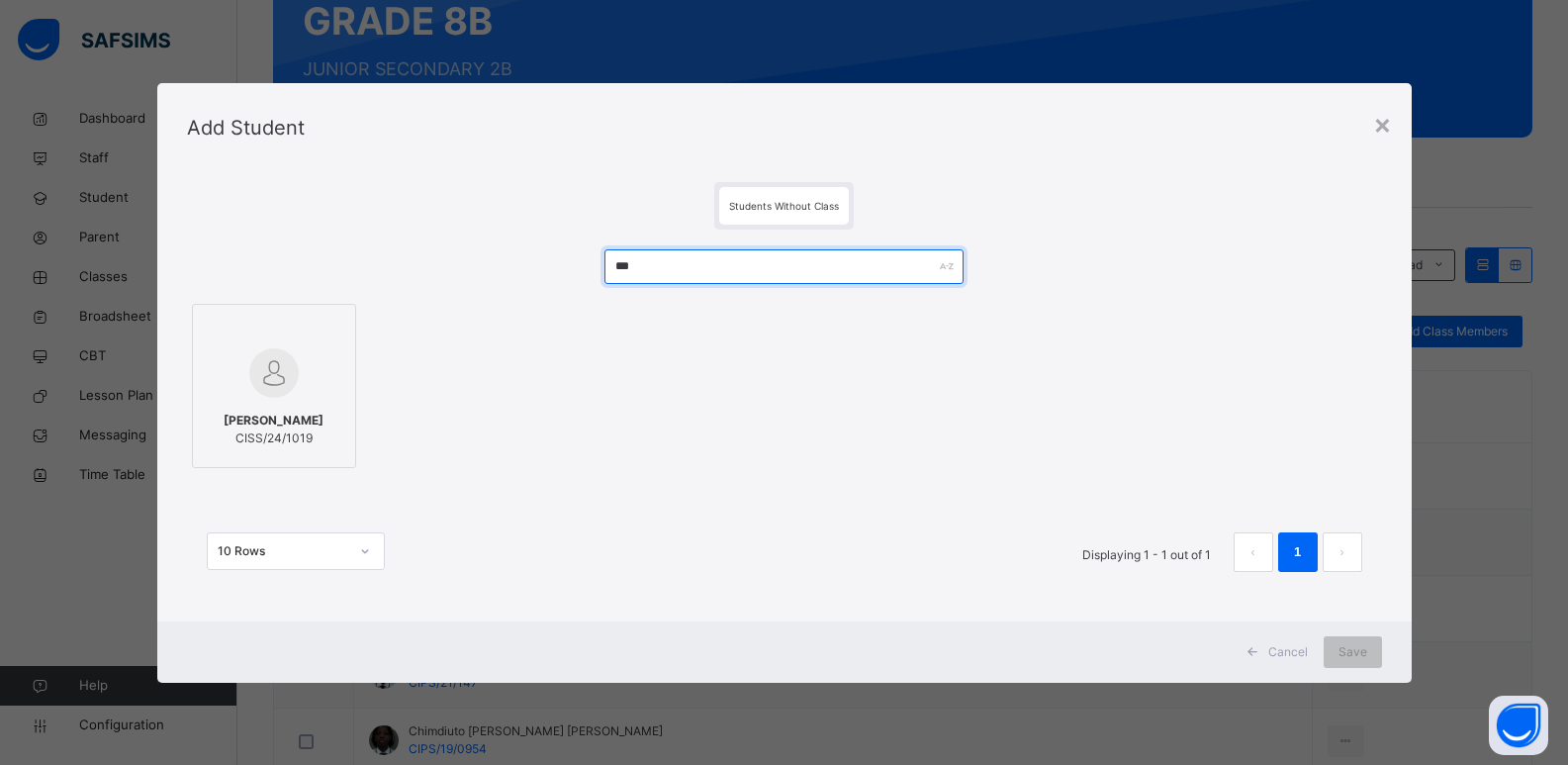
type input "***"
click at [287, 362] on img at bounding box center [274, 374] width 50 height 50
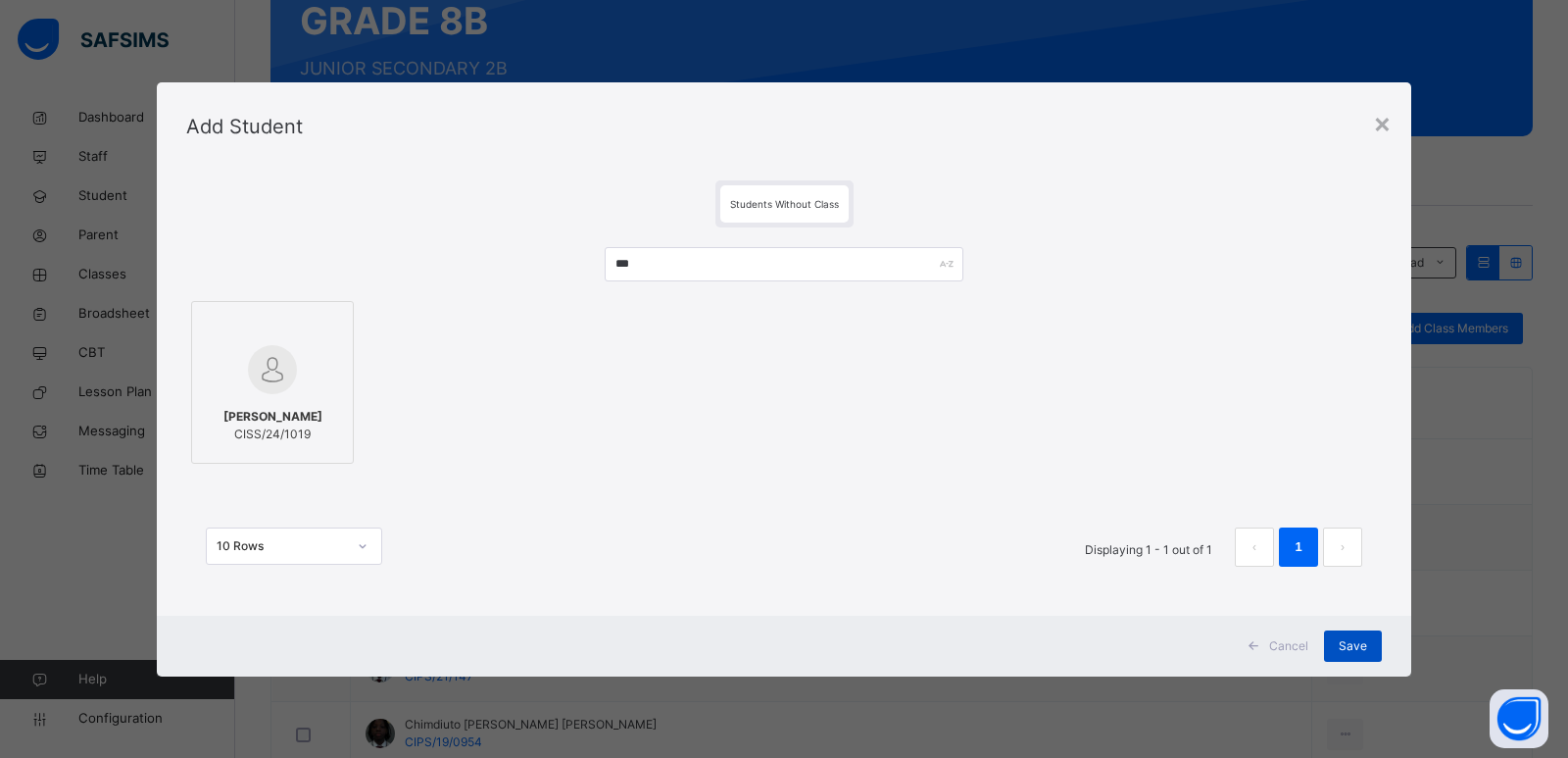
click at [1357, 651] on span "Save" at bounding box center [1353, 646] width 28 height 18
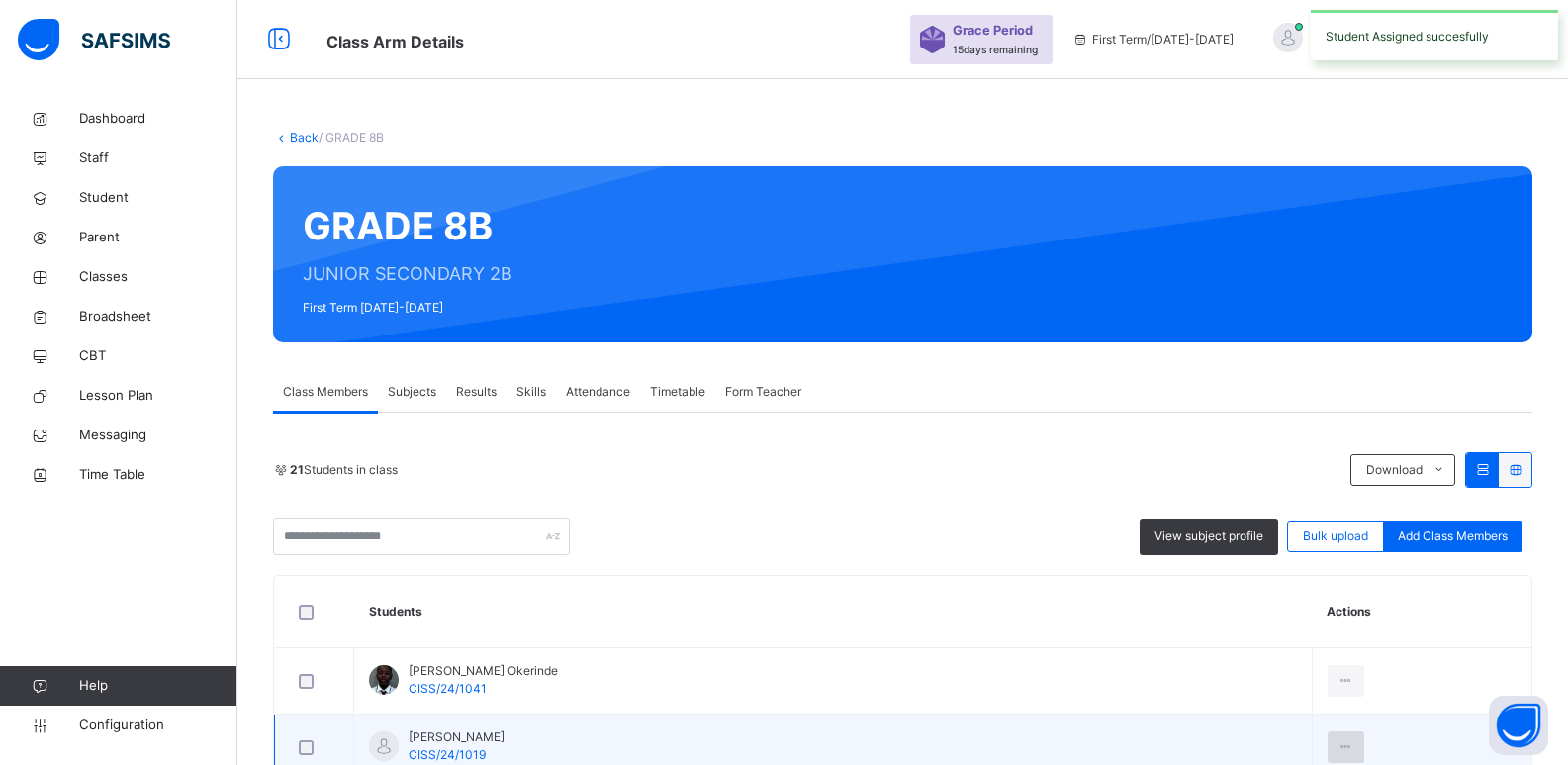
scroll to position [265, 0]
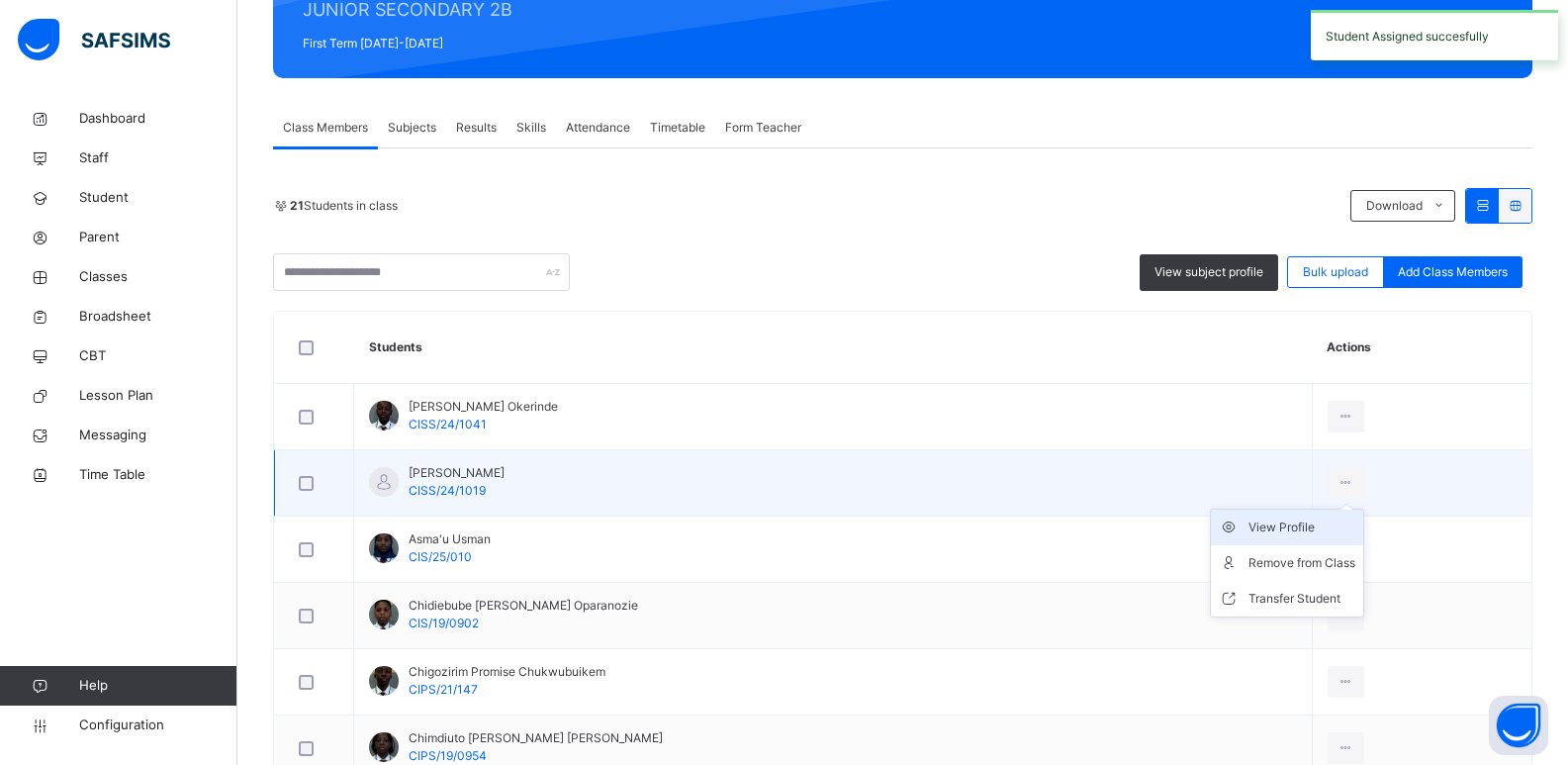
click at [1314, 519] on div "View Profile" at bounding box center [1303, 527] width 107 height 20
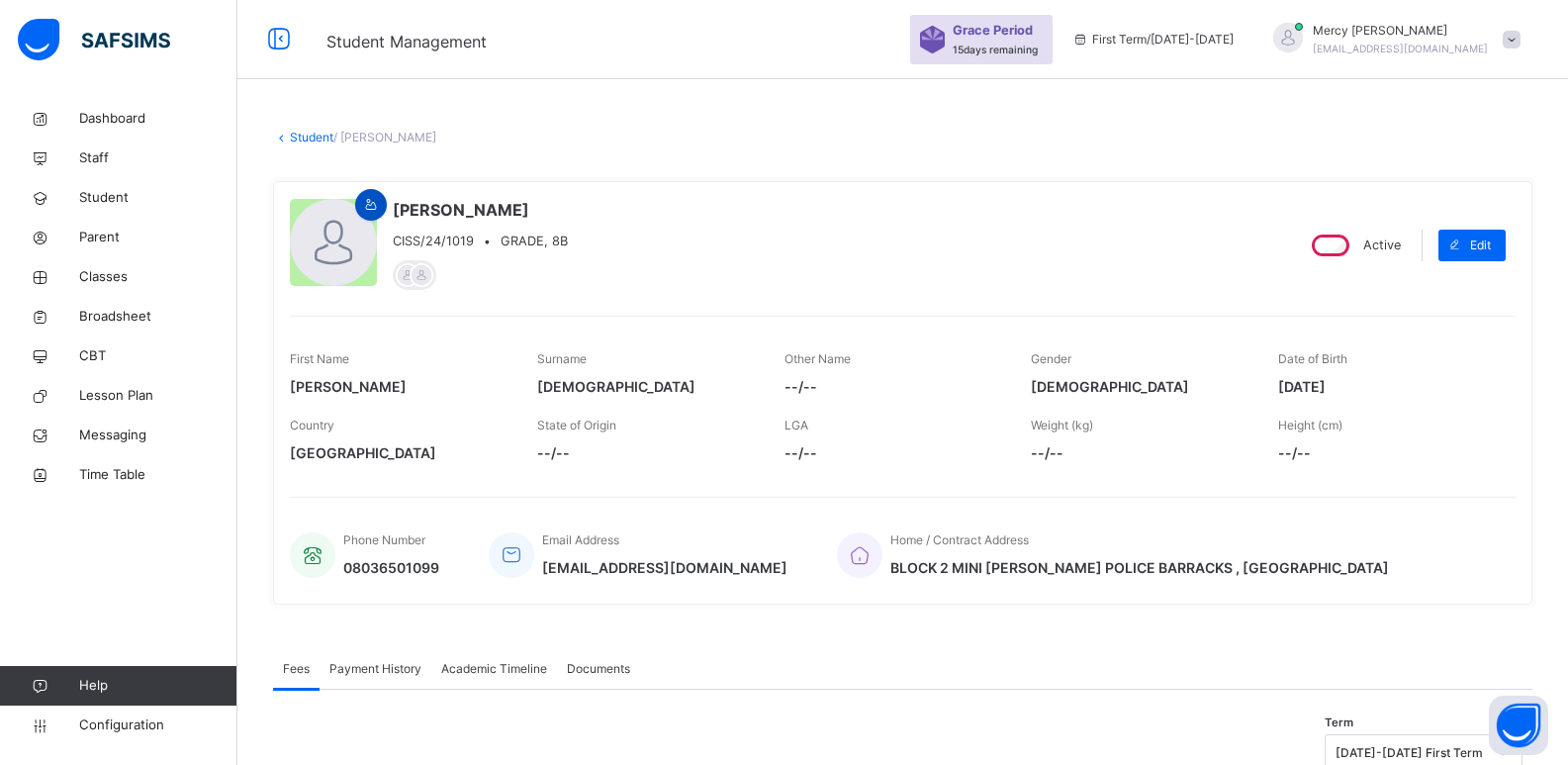
click at [373, 203] on icon at bounding box center [371, 205] width 17 height 18
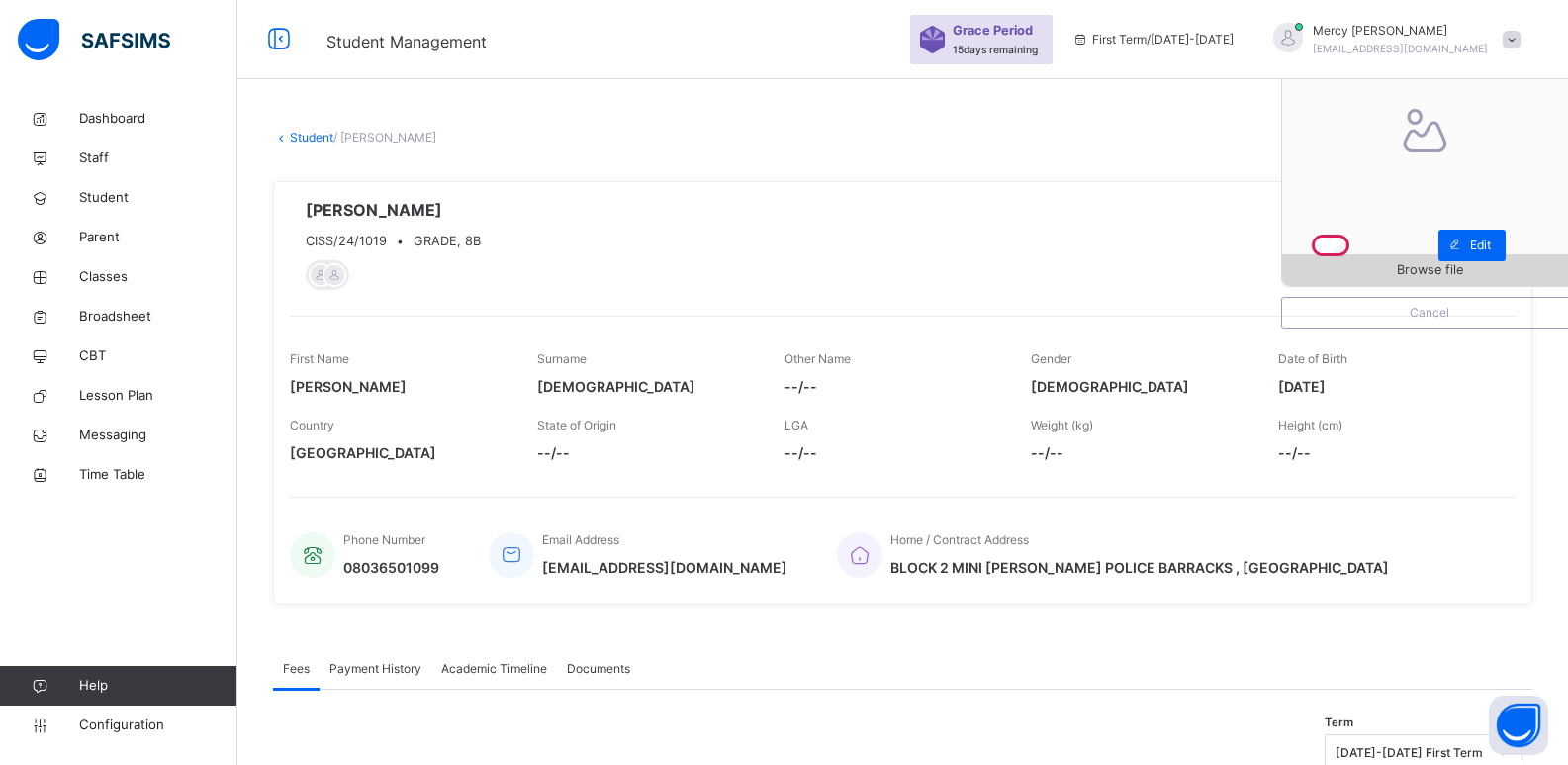
click at [1346, 273] on span "Browse file" at bounding box center [1430, 270] width 295 height 19
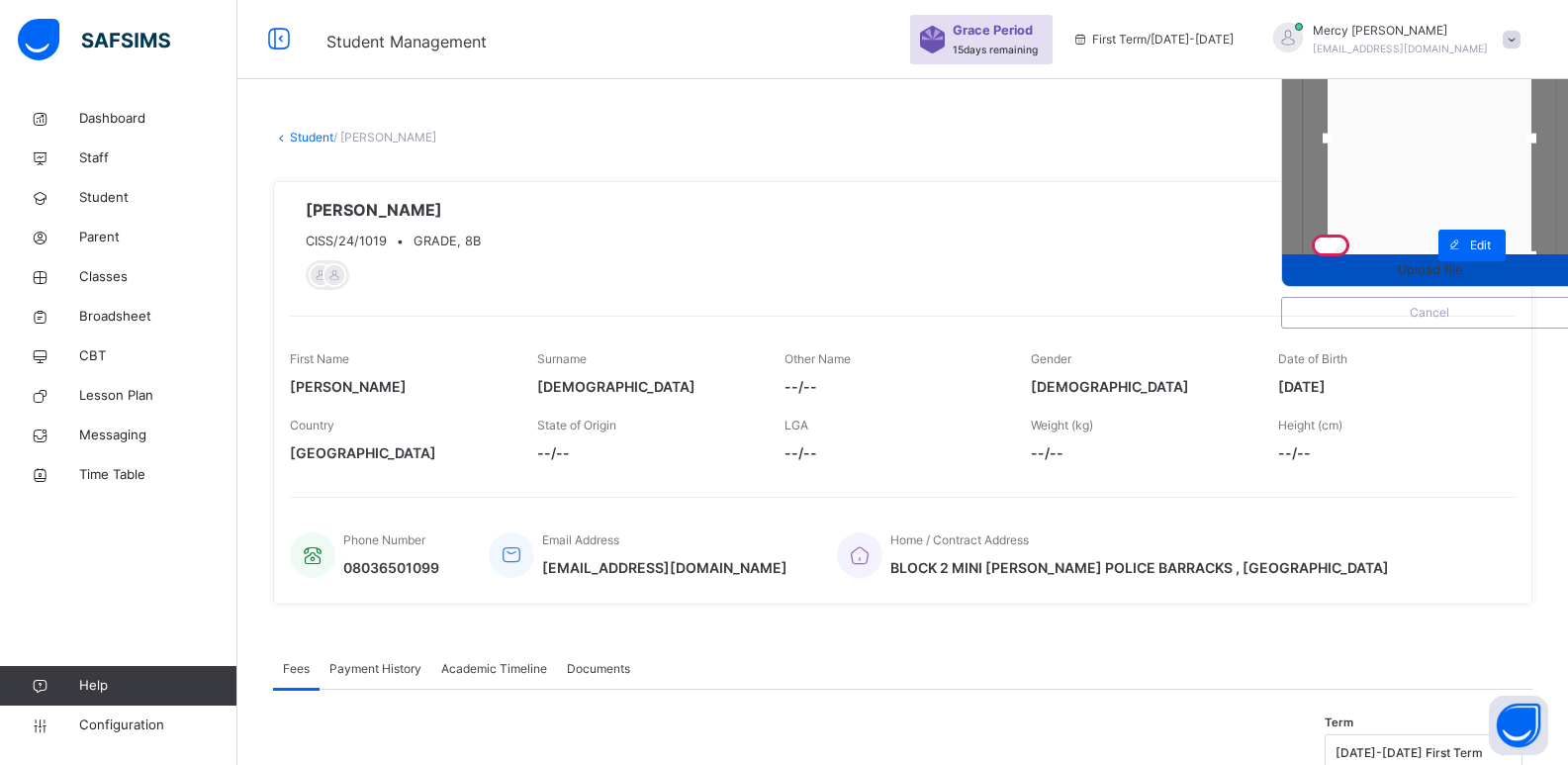
click at [1392, 263] on span "Upload file" at bounding box center [1430, 270] width 295 height 19
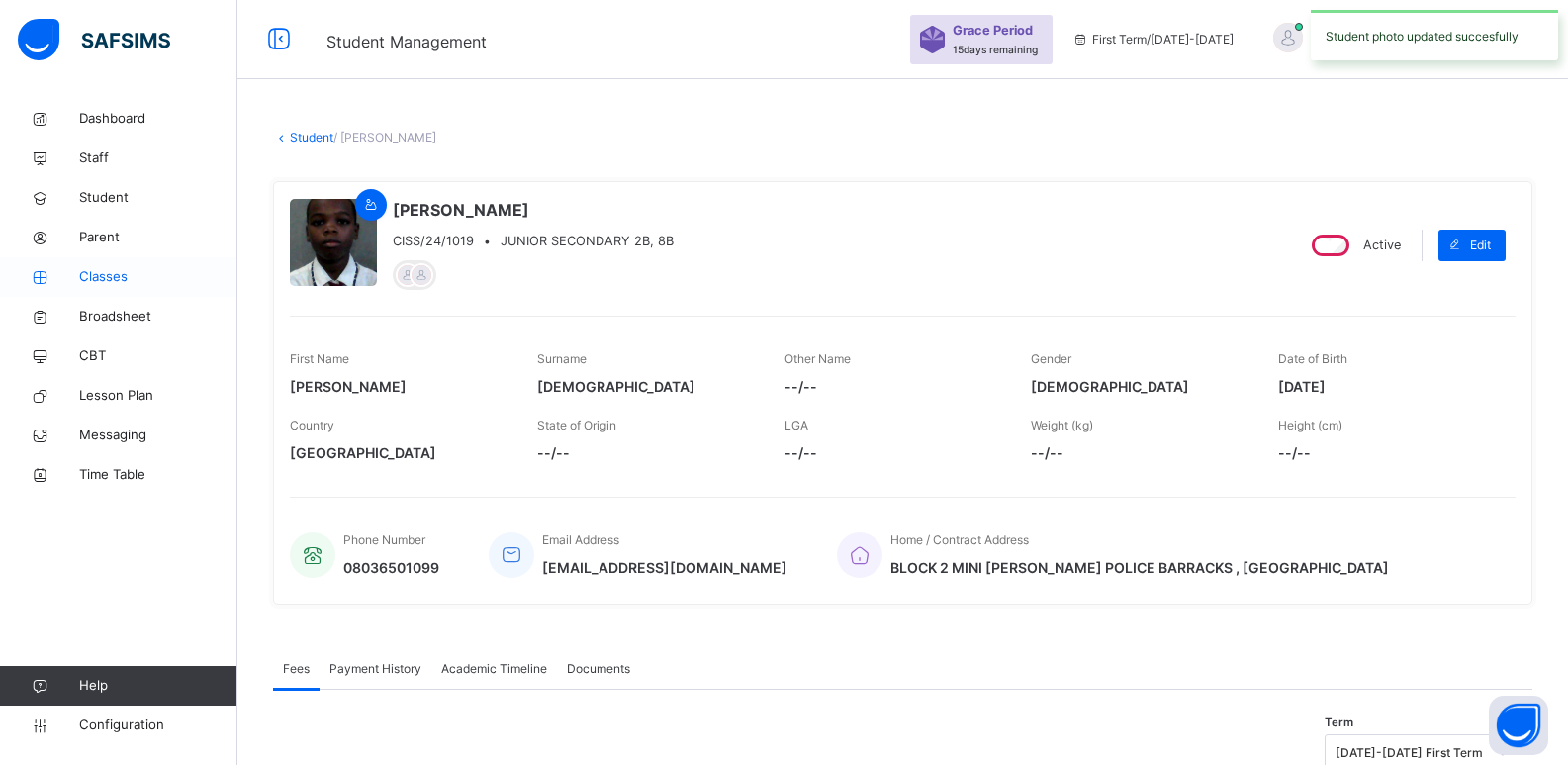
click at [129, 290] on link "Classes" at bounding box center [119, 277] width 238 height 40
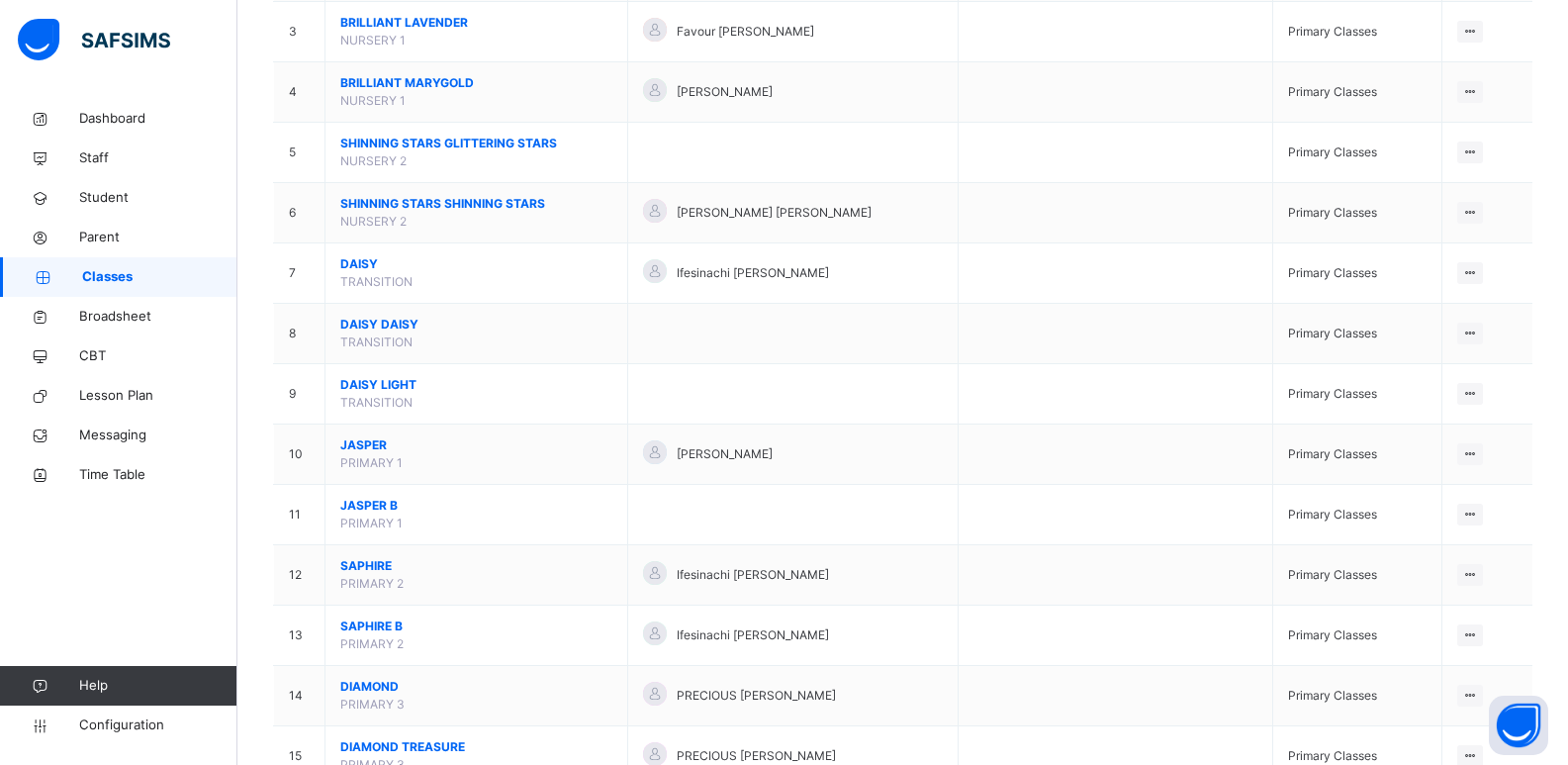
scroll to position [1332, 0]
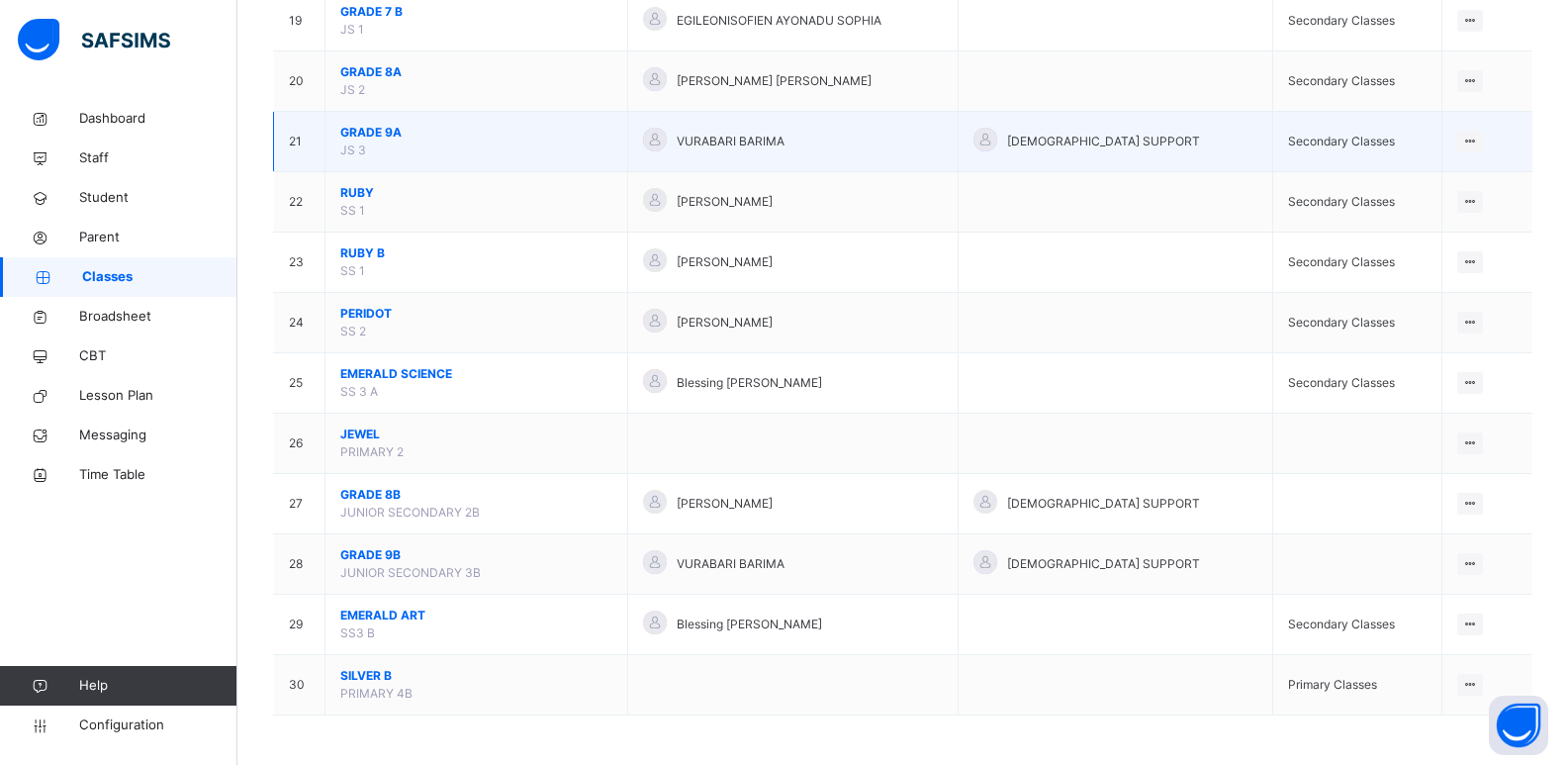
click at [386, 137] on span "GRADE 9A" at bounding box center [476, 133] width 272 height 18
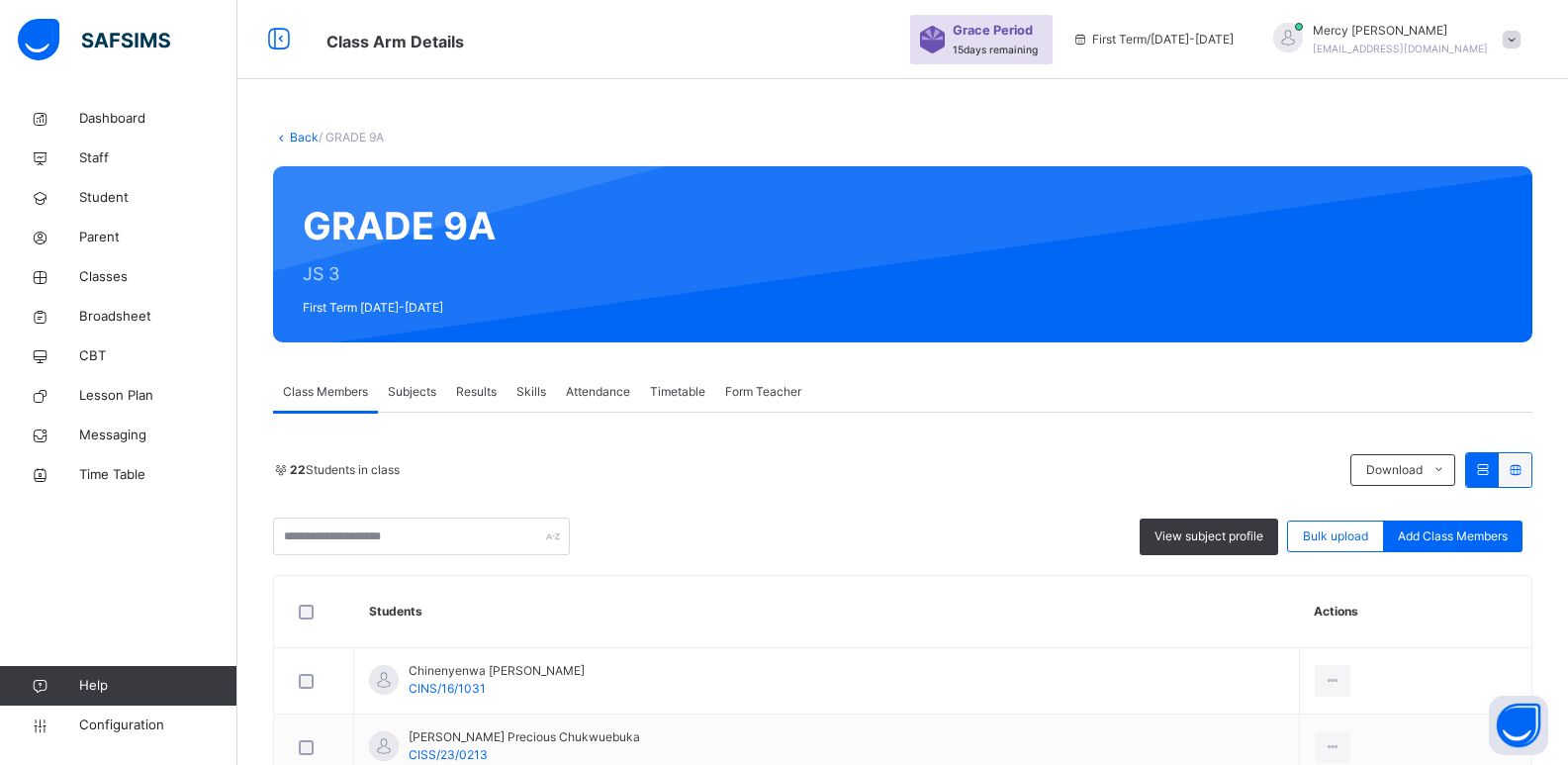
click at [307, 131] on link "Back" at bounding box center [304, 137] width 29 height 15
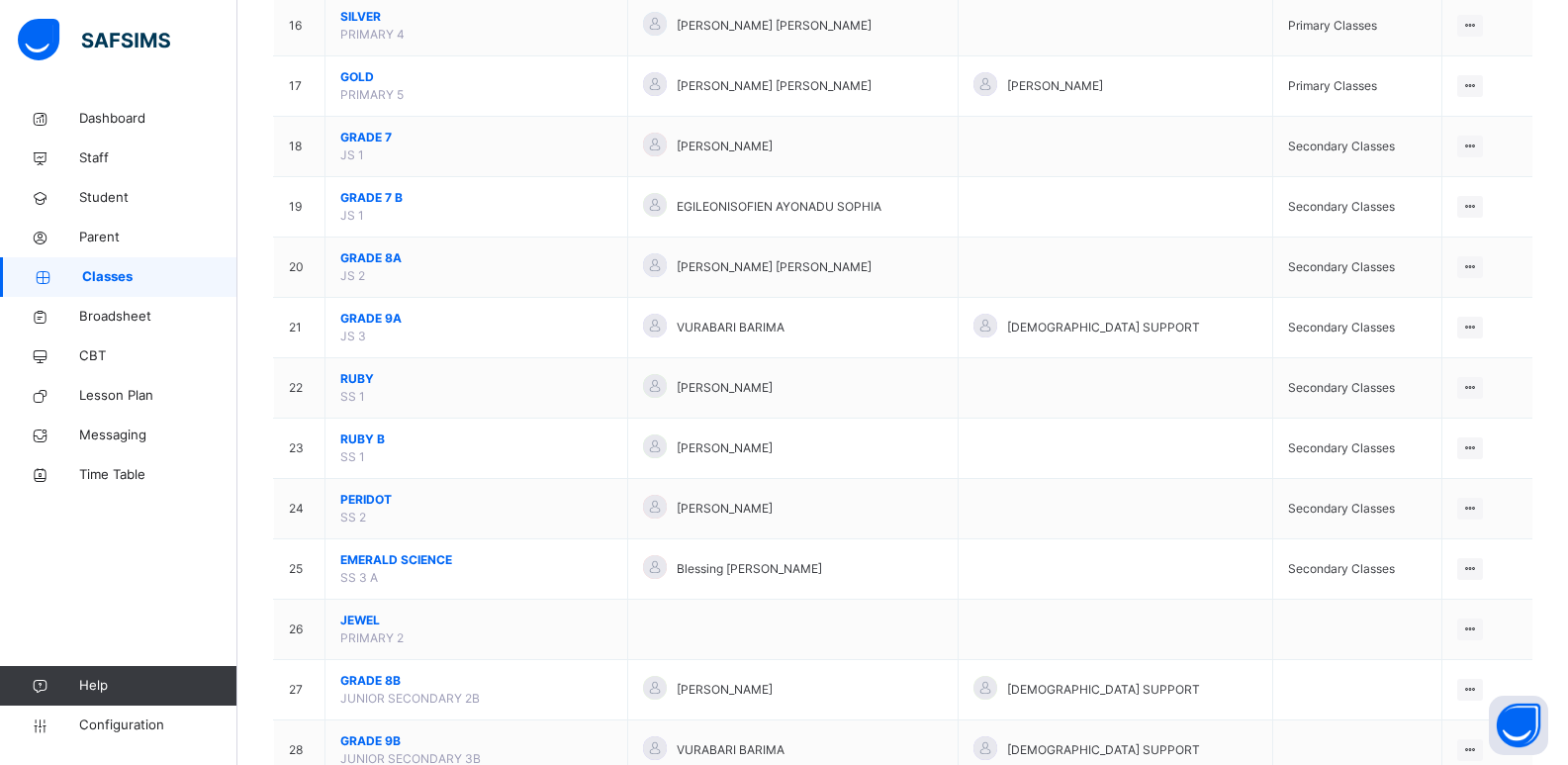
scroll to position [1332, 0]
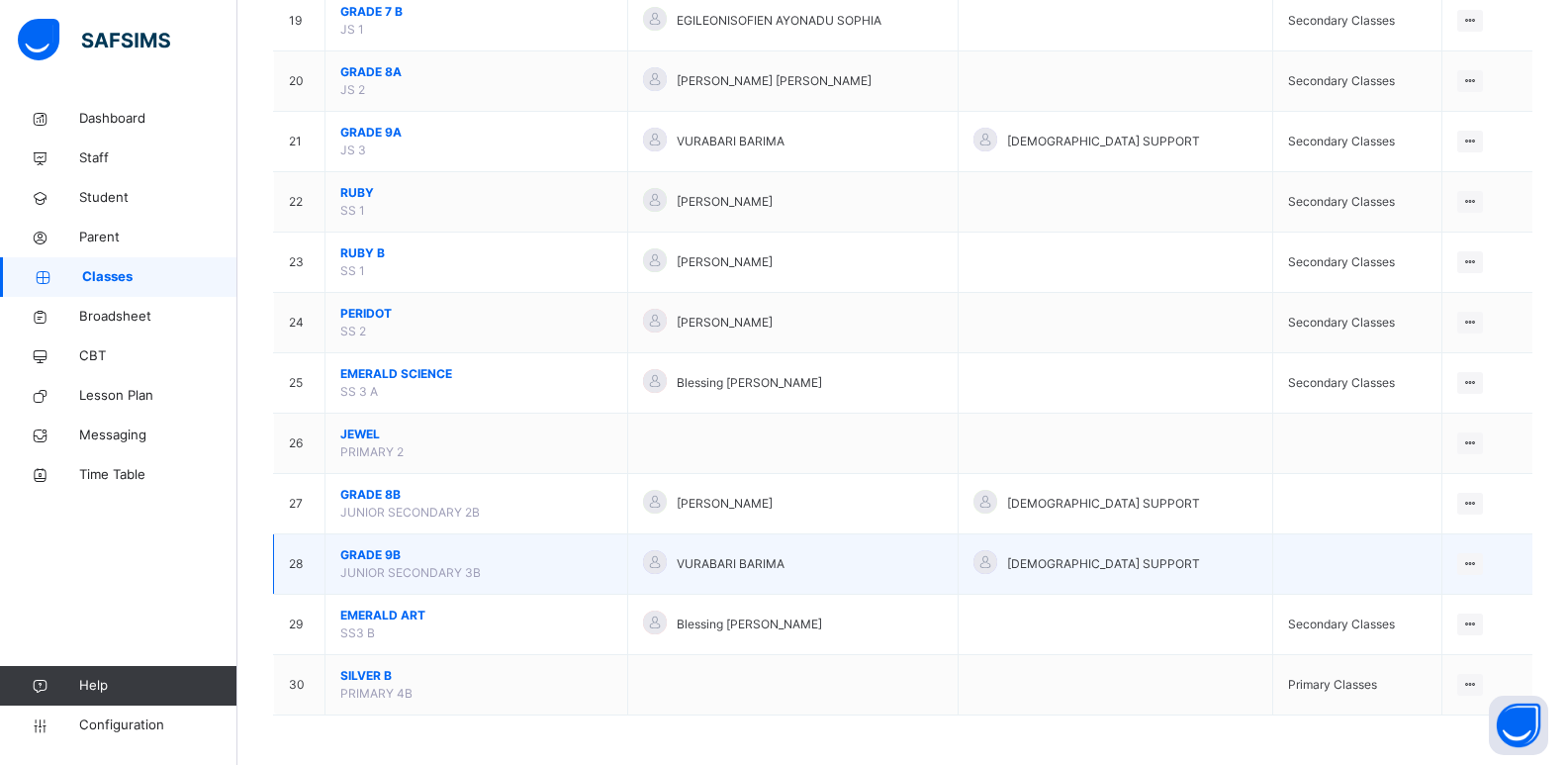
click at [379, 542] on td "GRADE 9B JUNIOR SECONDARY 3B" at bounding box center [477, 564] width 303 height 60
click at [379, 560] on span "GRADE 9B" at bounding box center [476, 555] width 272 height 18
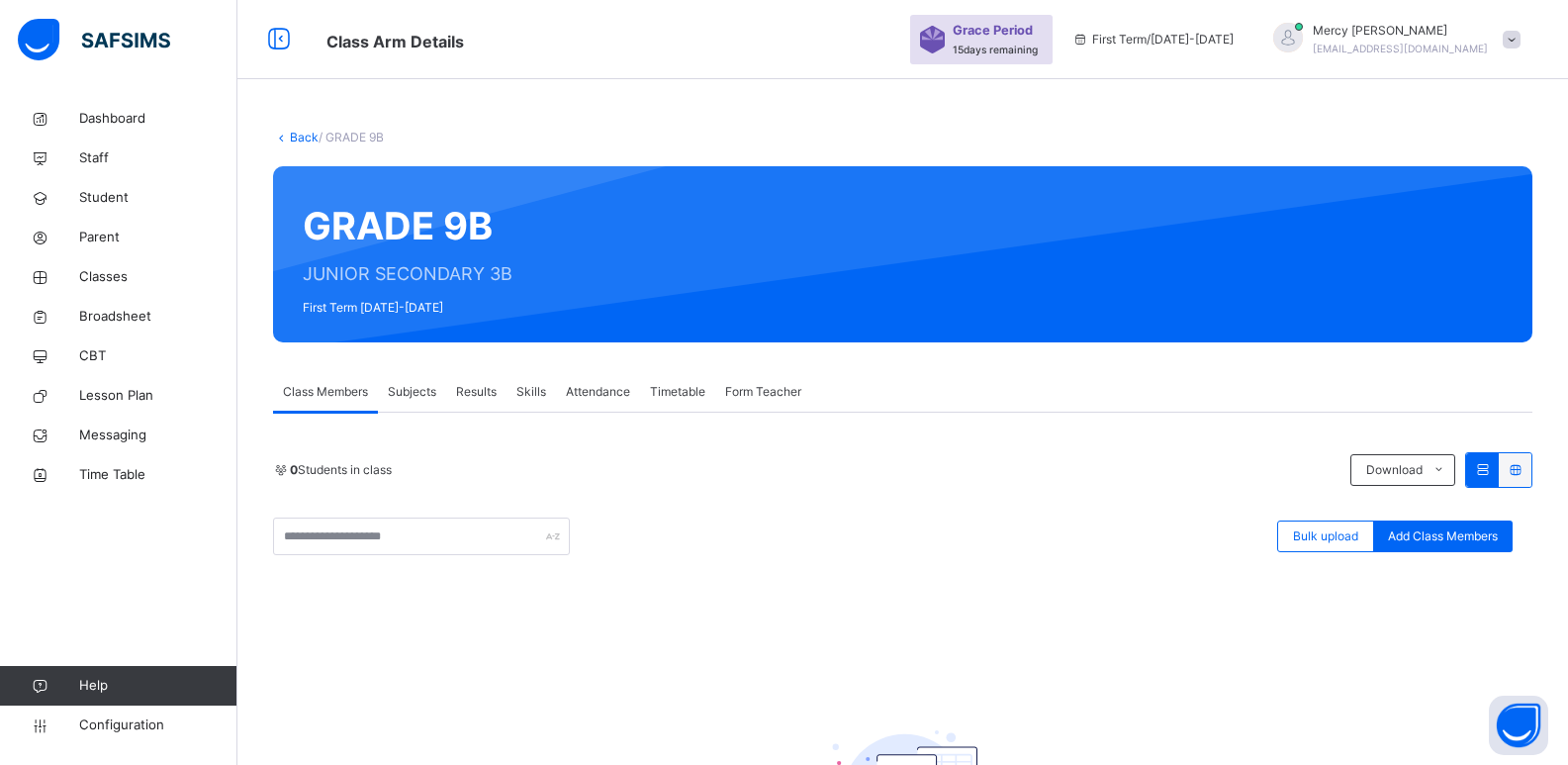
click at [285, 141] on icon at bounding box center [281, 137] width 17 height 15
click at [309, 133] on link "Back" at bounding box center [304, 137] width 29 height 15
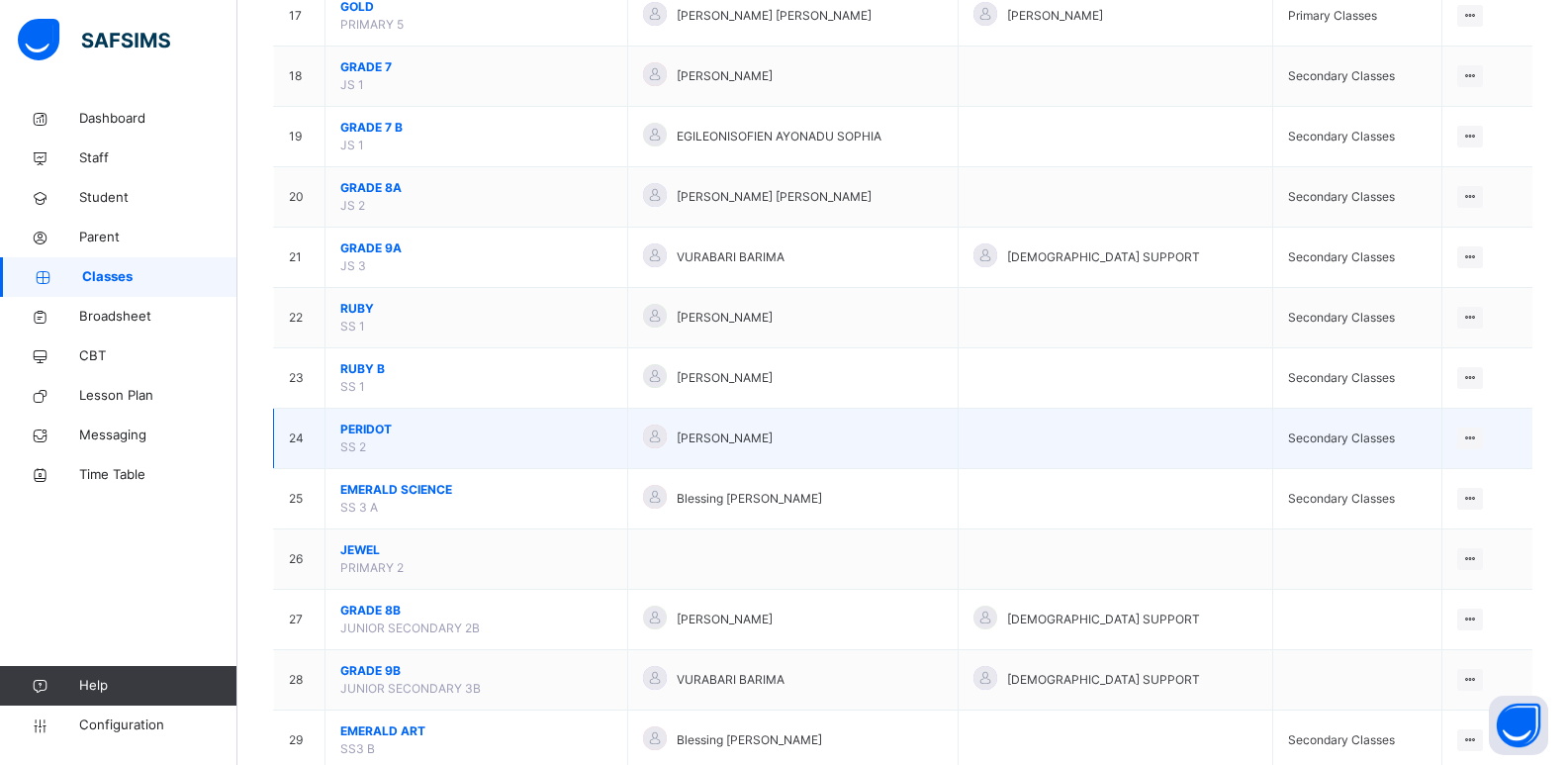
scroll to position [1201, 0]
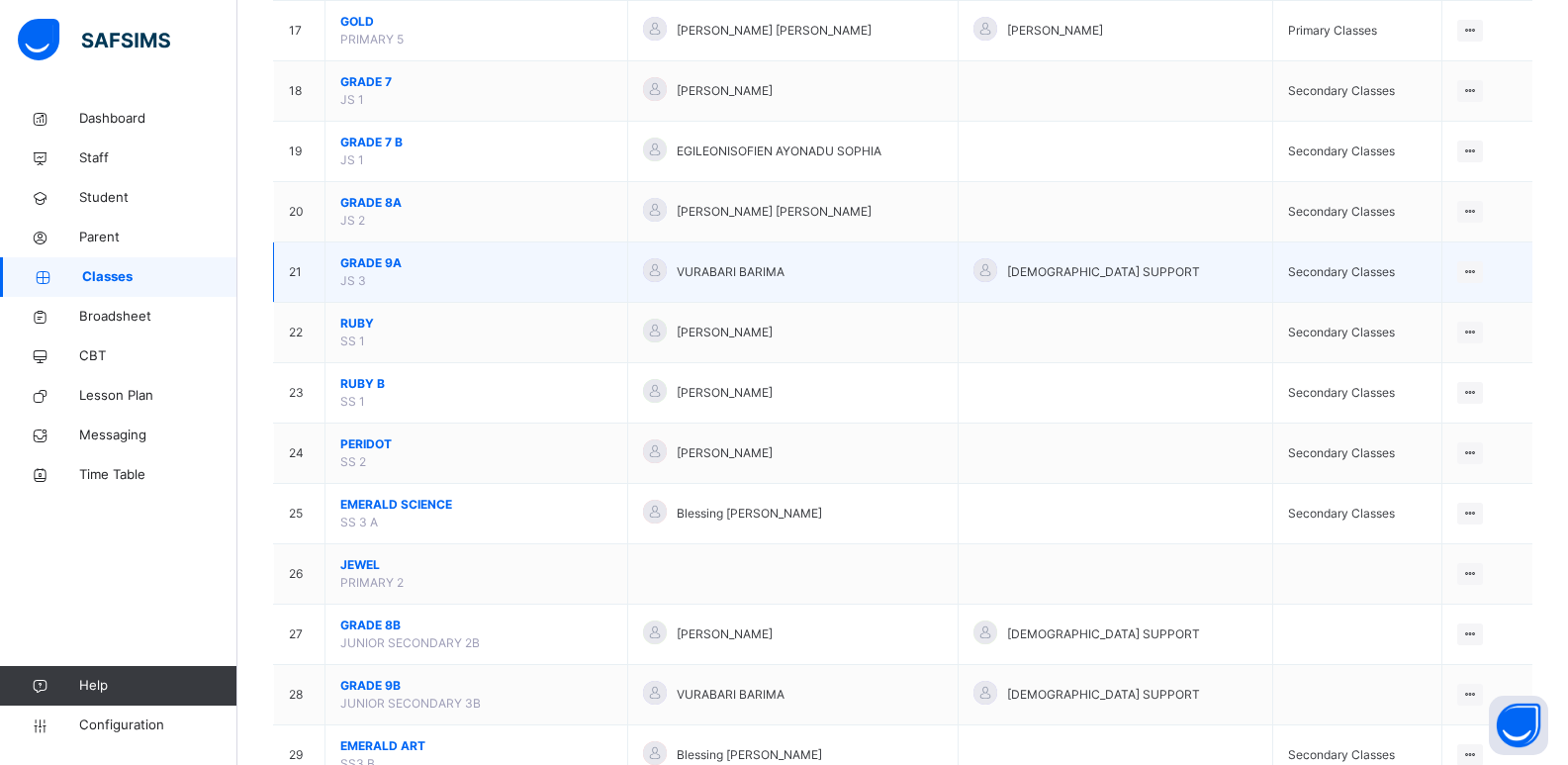
click at [355, 259] on span "GRADE 9A" at bounding box center [476, 264] width 272 height 18
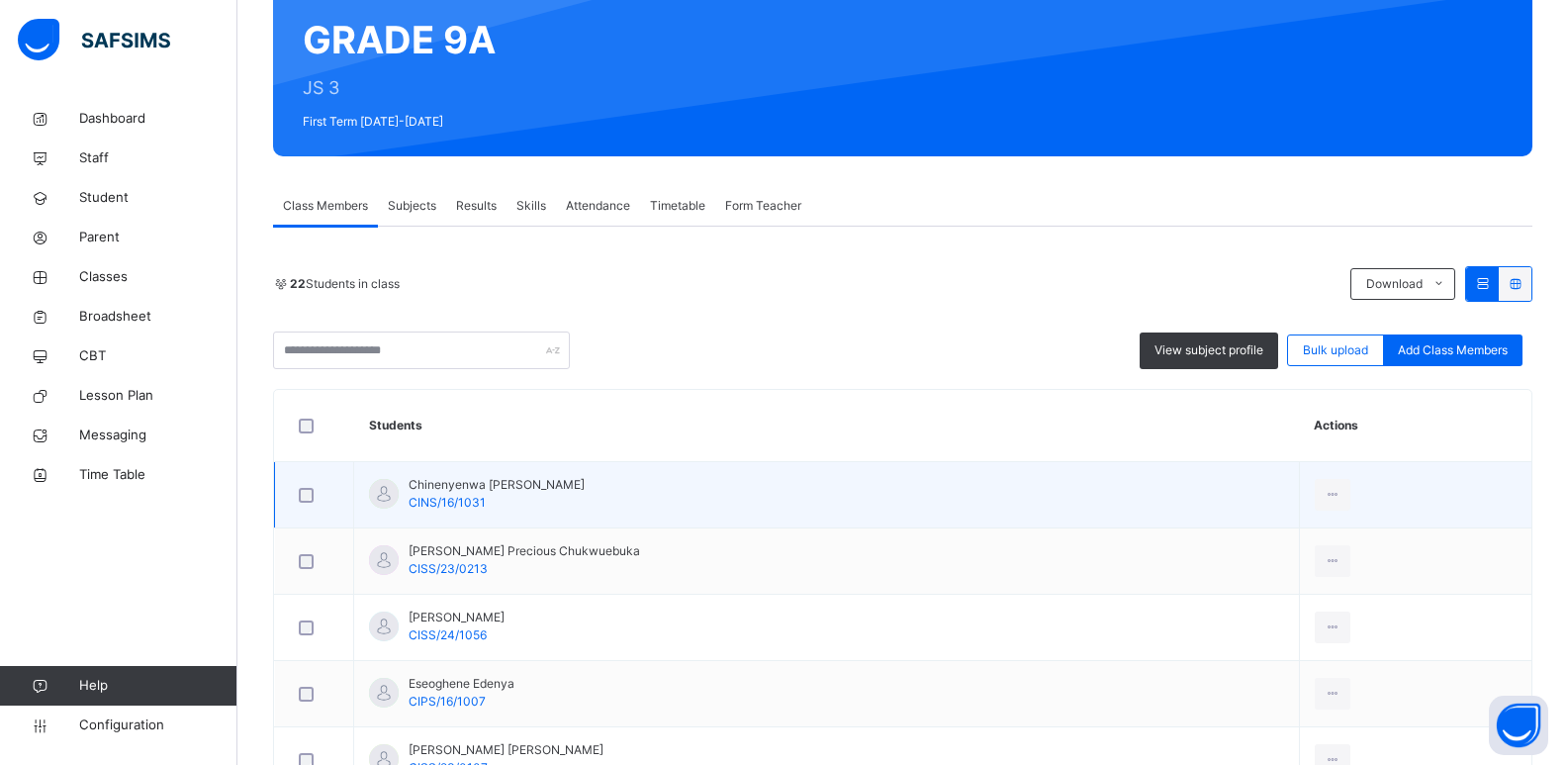
scroll to position [238, 0]
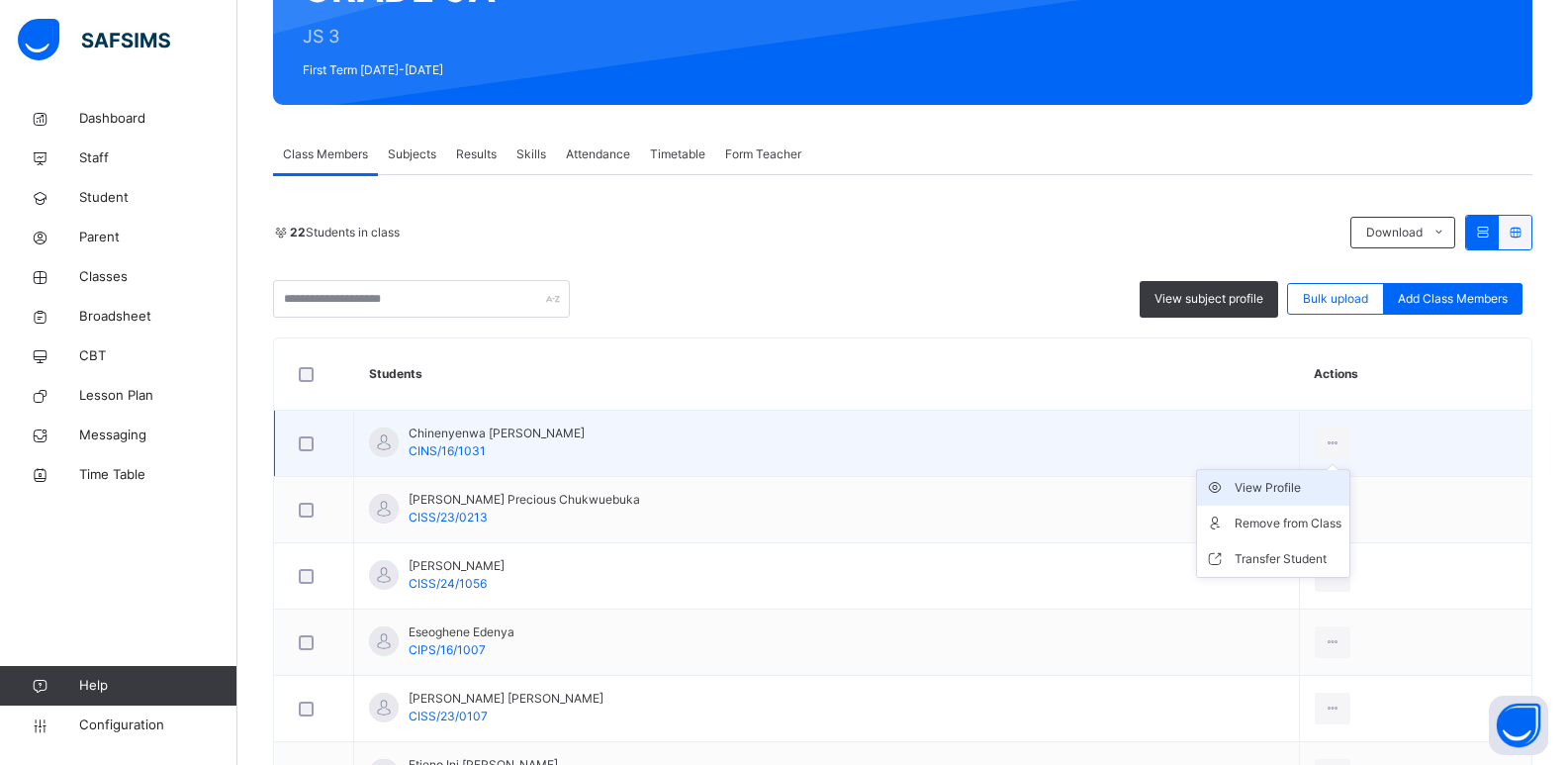
click at [1291, 487] on div "View Profile" at bounding box center [1289, 488] width 107 height 20
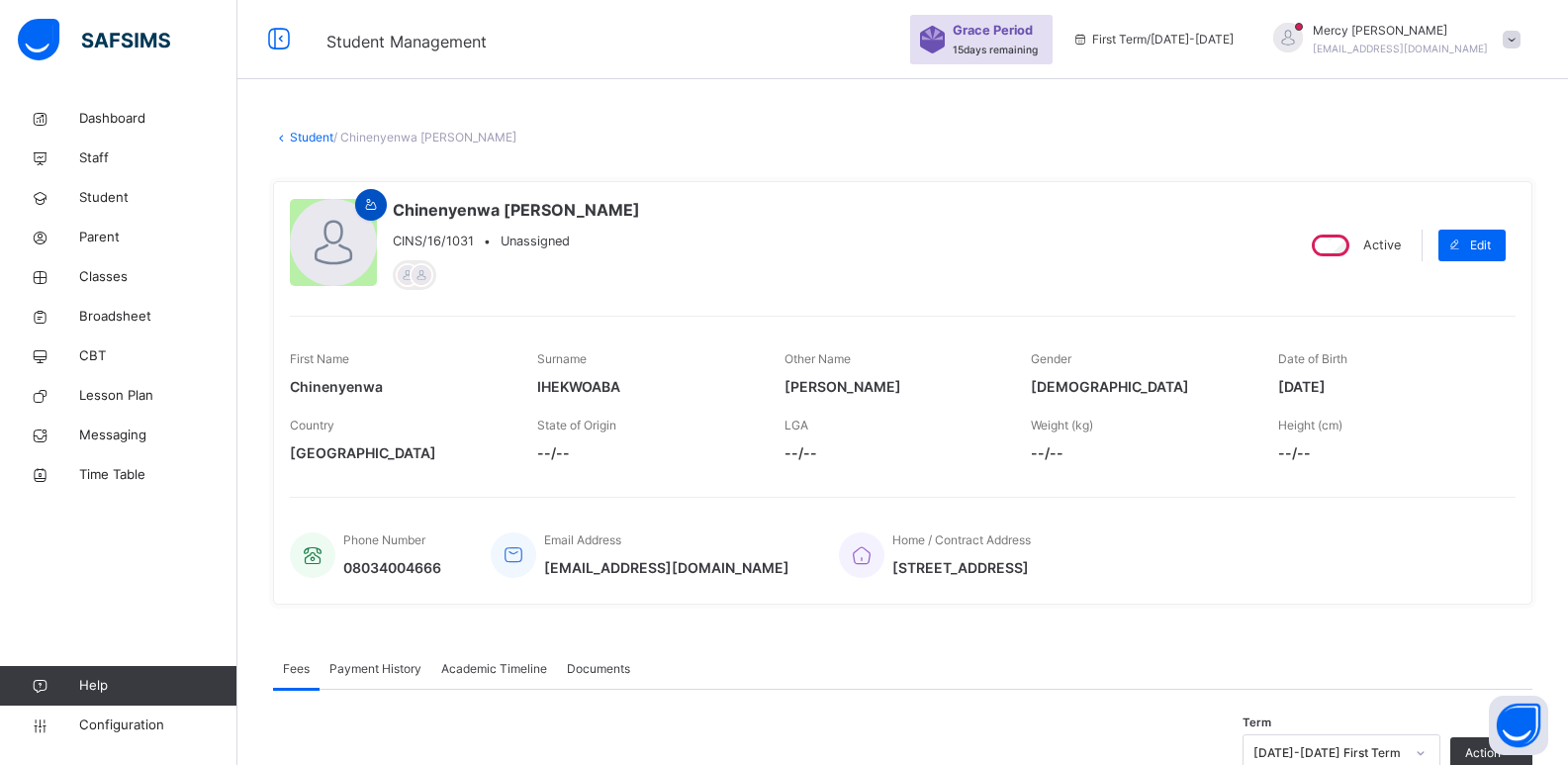
click at [362, 196] on span at bounding box center [371, 205] width 24 height 18
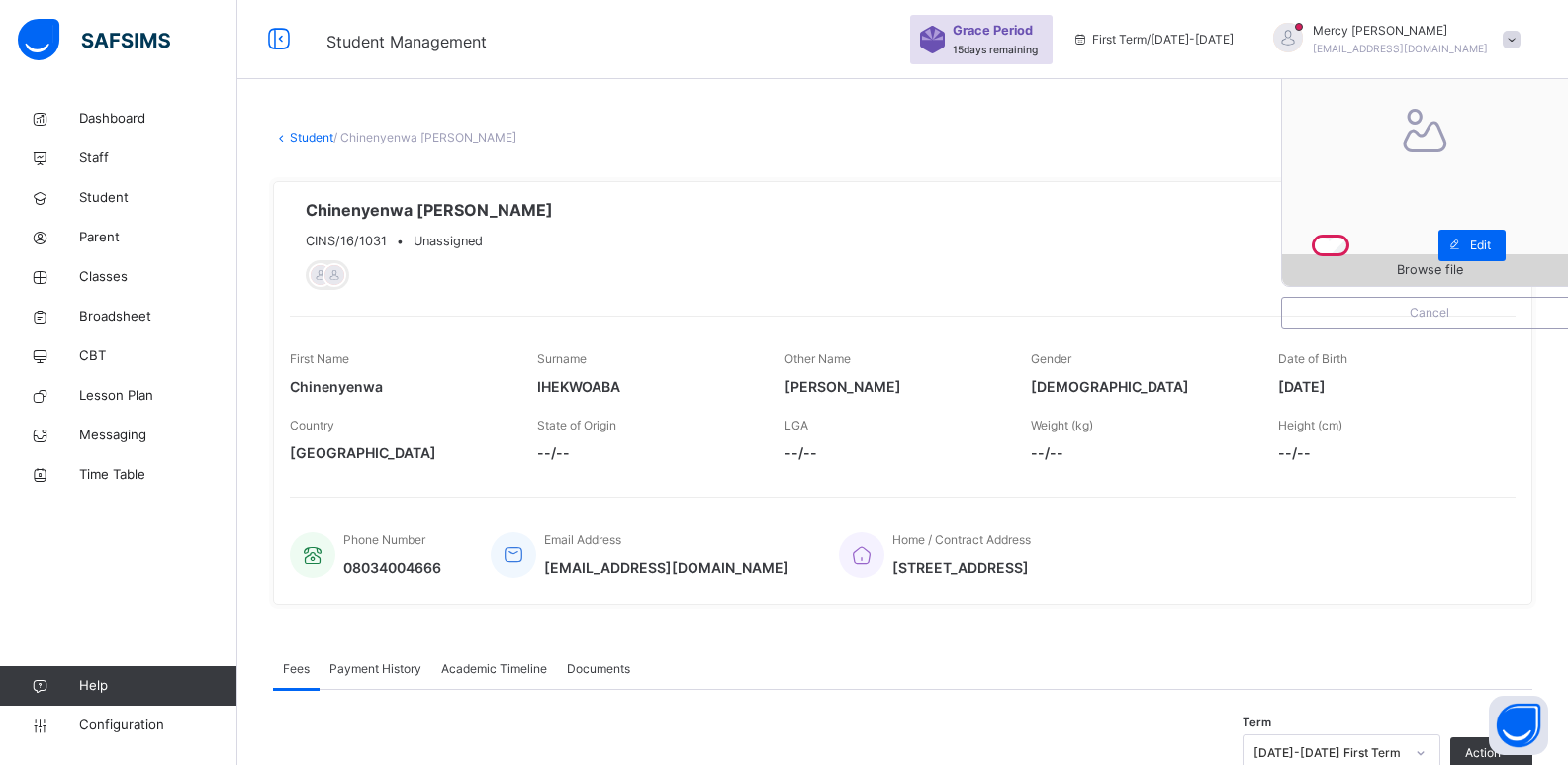
click at [1367, 277] on span "Browse file" at bounding box center [1430, 270] width 295 height 19
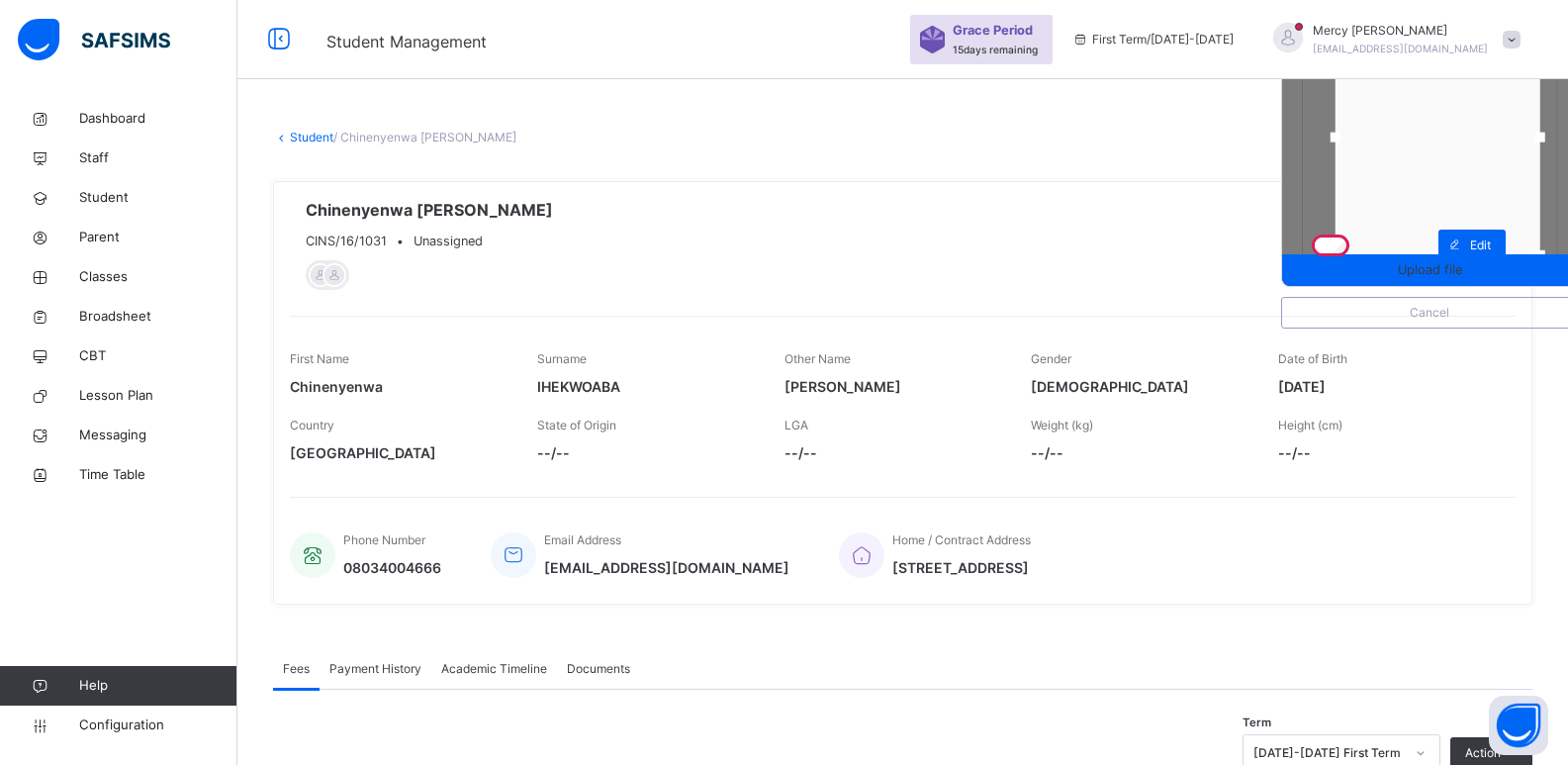
click at [1421, 177] on div at bounding box center [1438, 138] width 205 height 236
click at [1410, 267] on span "Upload file" at bounding box center [1430, 270] width 295 height 19
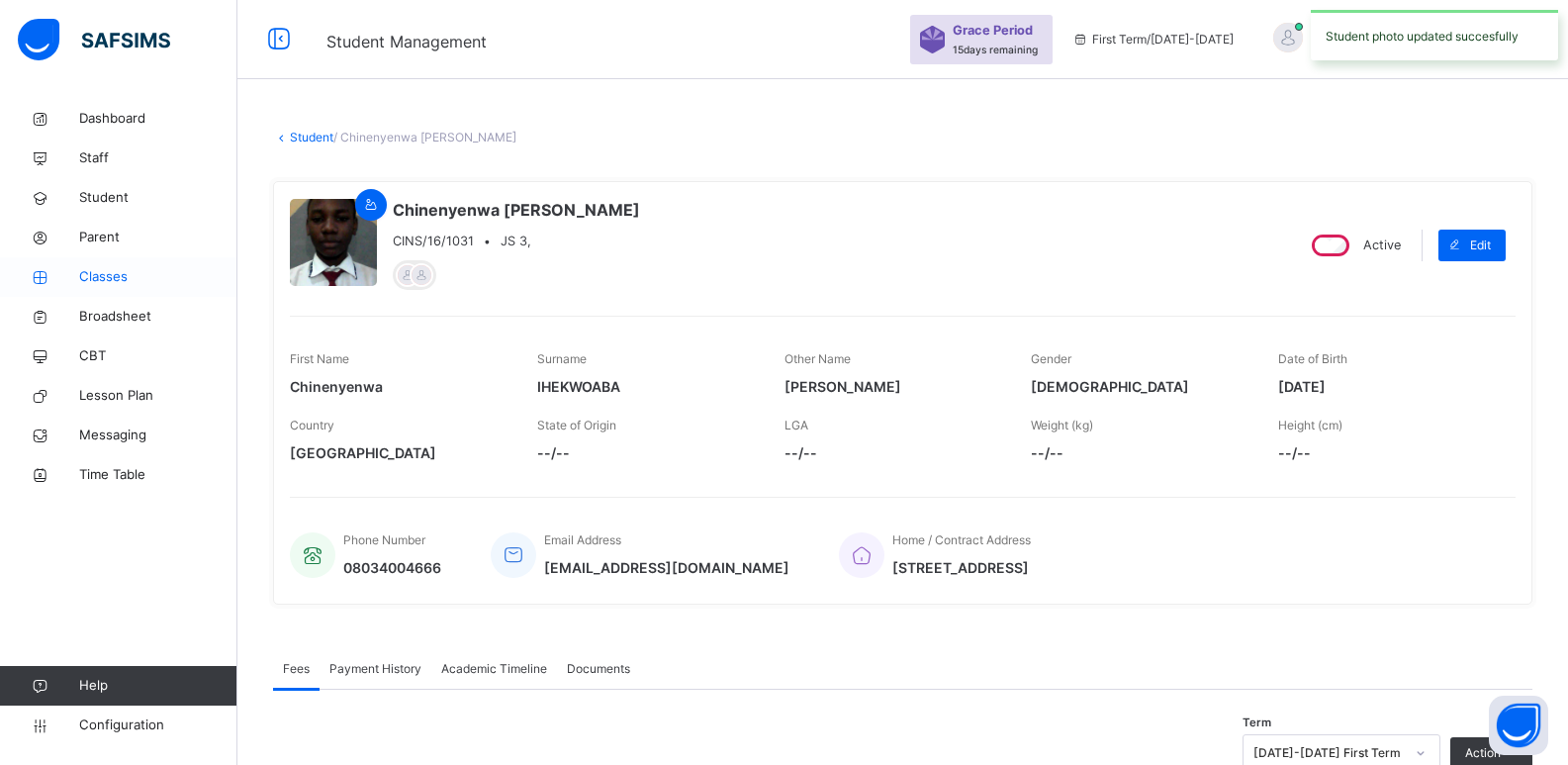
click at [135, 271] on span "Classes" at bounding box center [158, 277] width 158 height 20
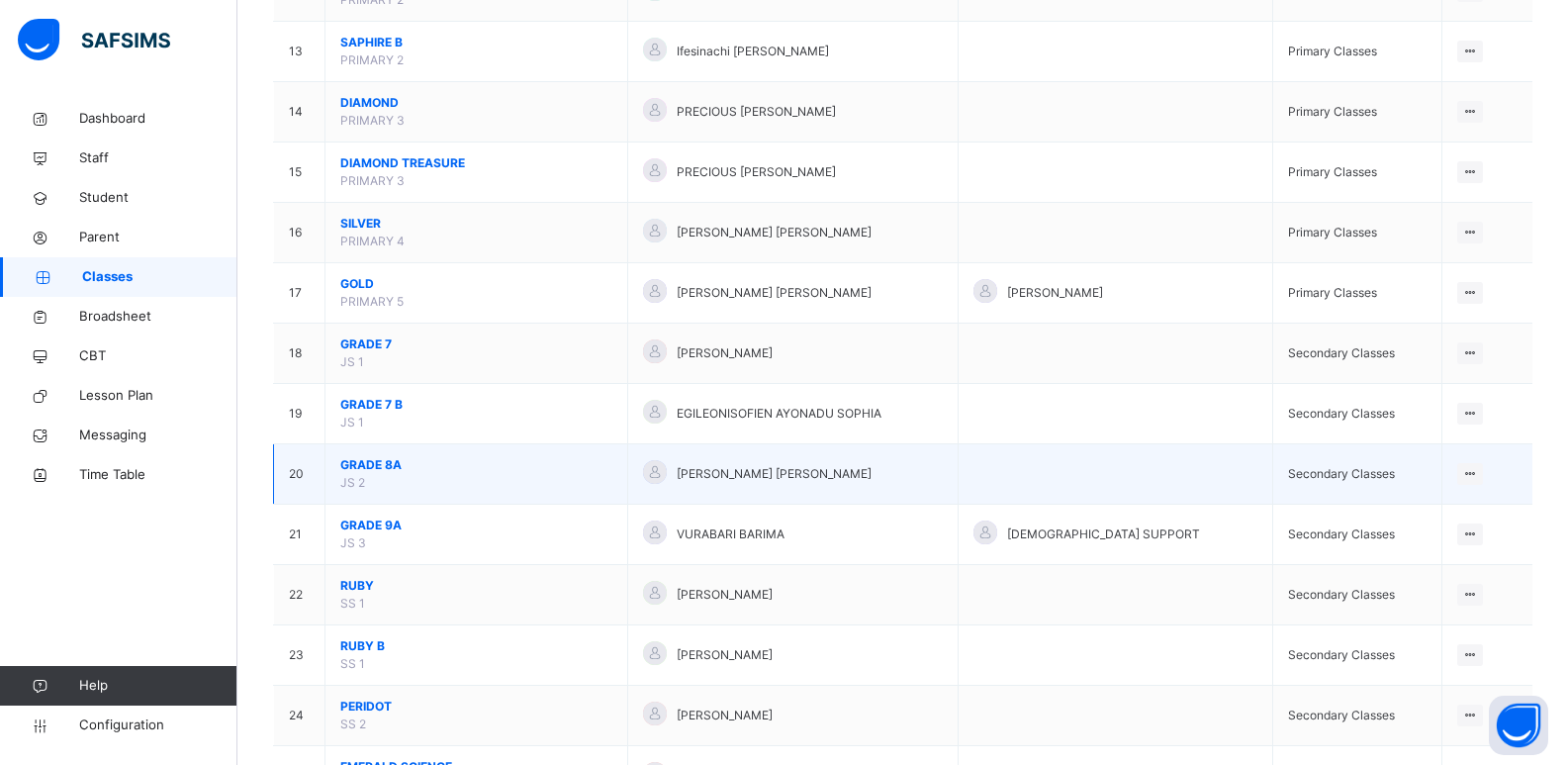
scroll to position [943, 0]
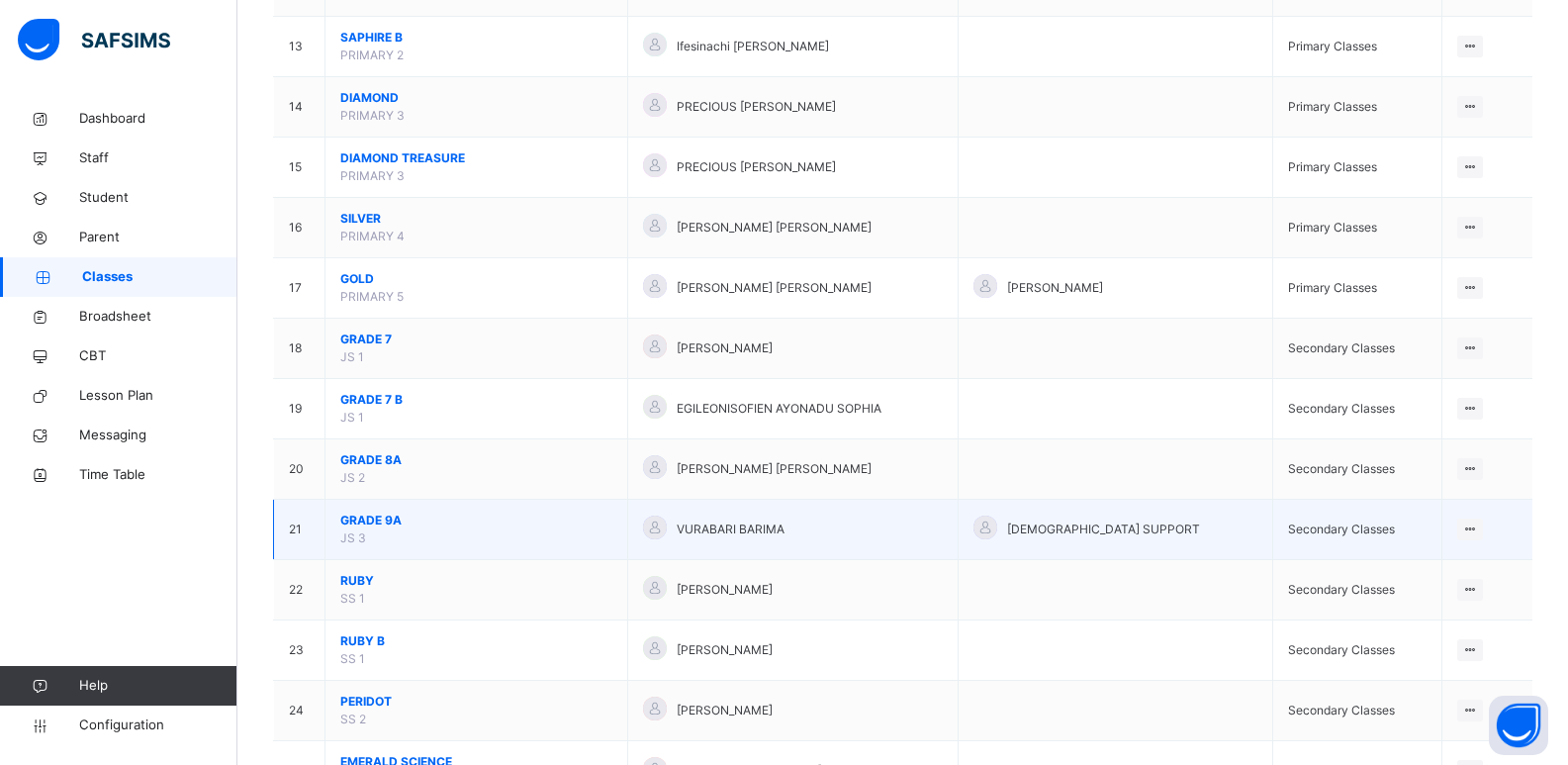
click at [351, 521] on span "GRADE 9A" at bounding box center [476, 520] width 272 height 18
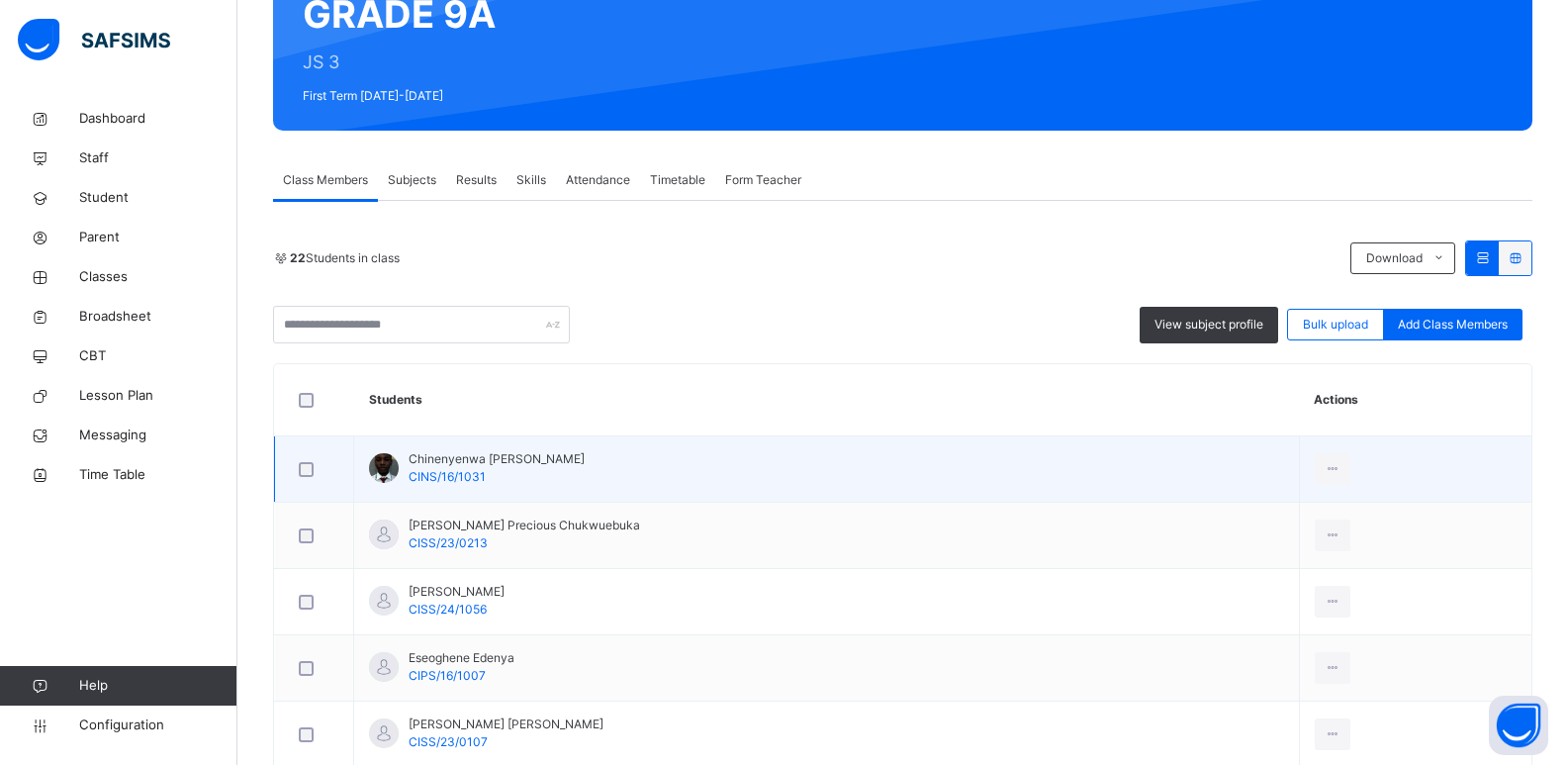
scroll to position [310, 0]
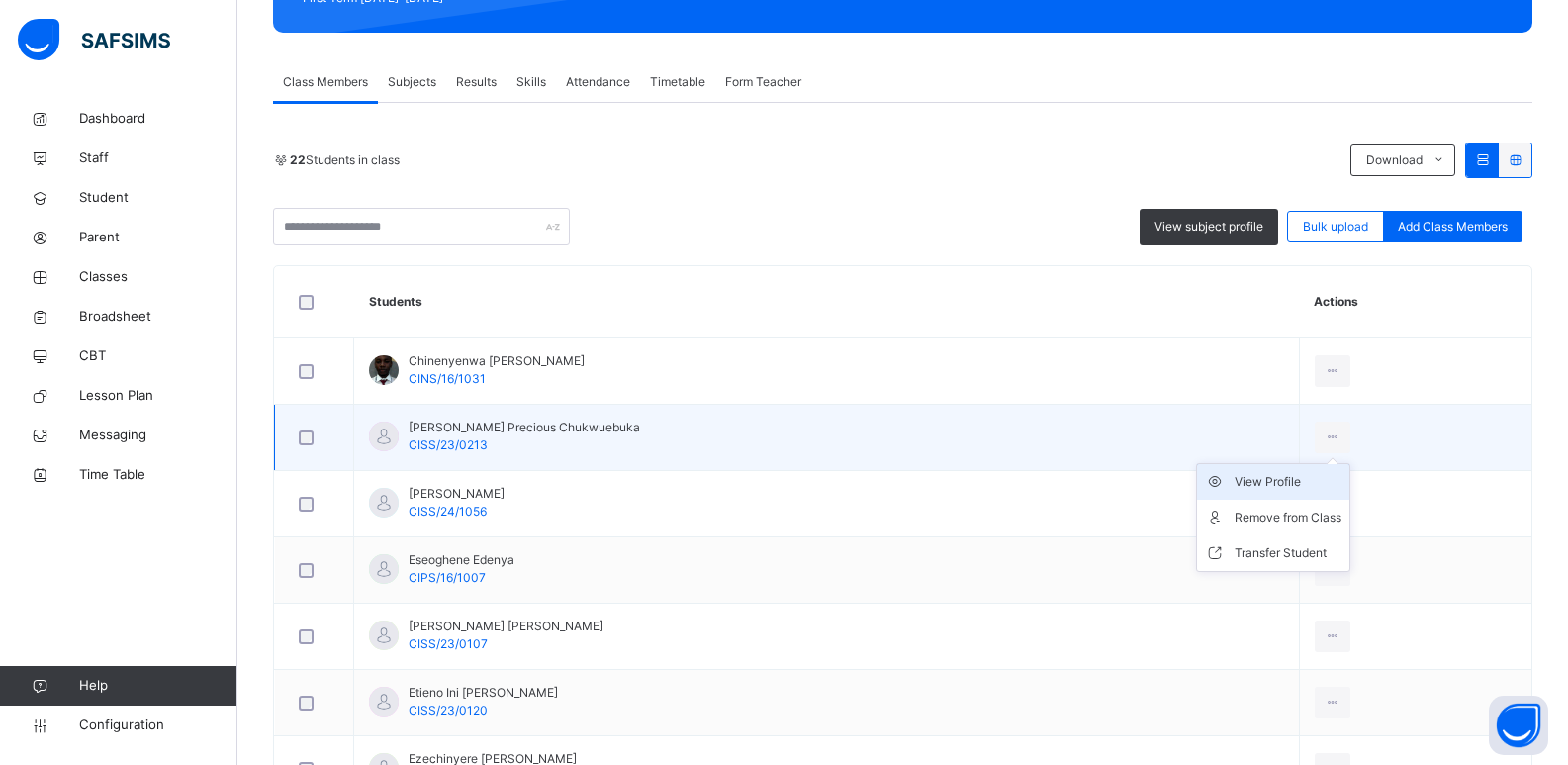
click at [1305, 477] on div "View Profile" at bounding box center [1289, 482] width 107 height 20
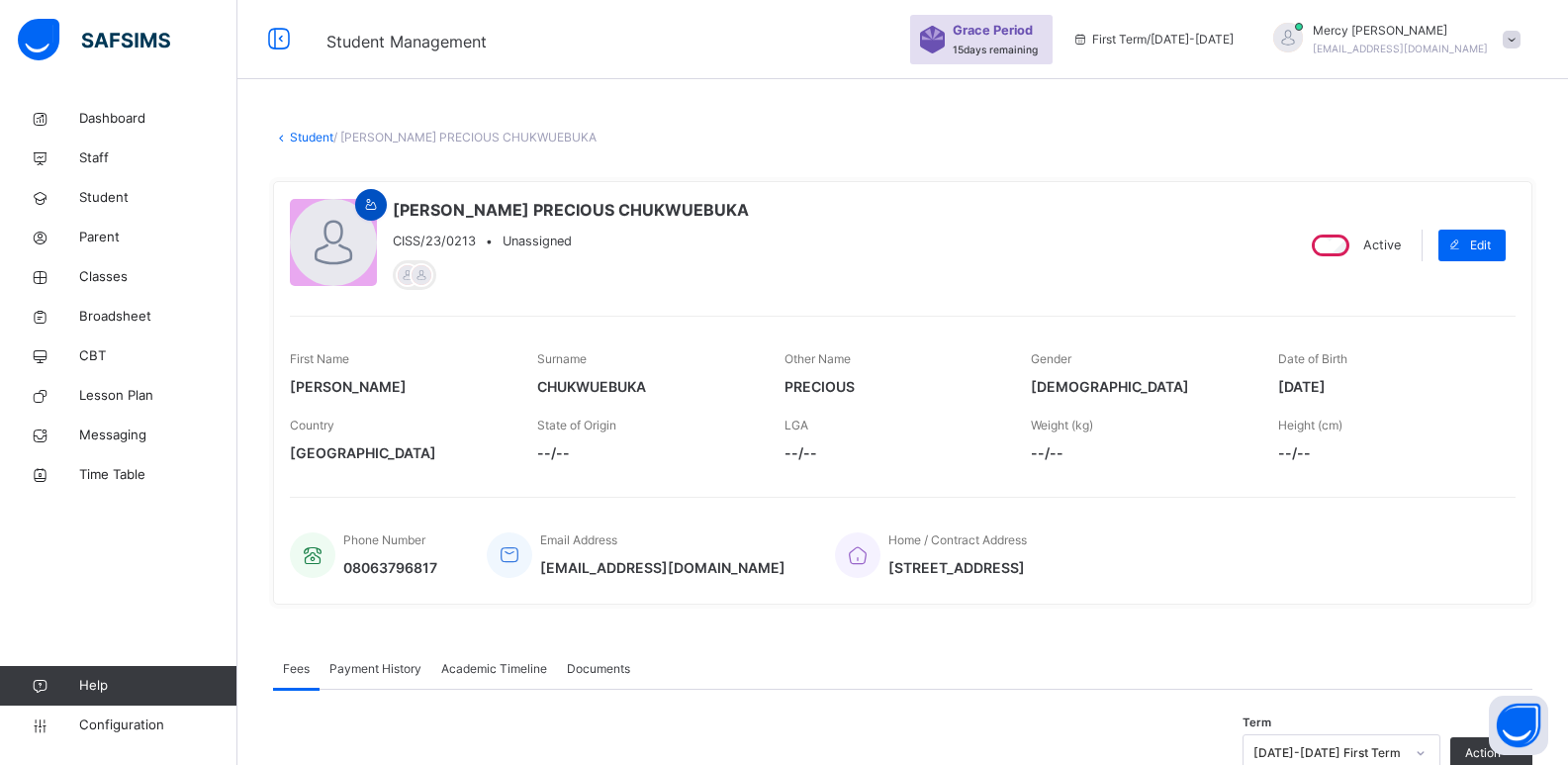
click at [366, 208] on icon at bounding box center [371, 205] width 17 height 18
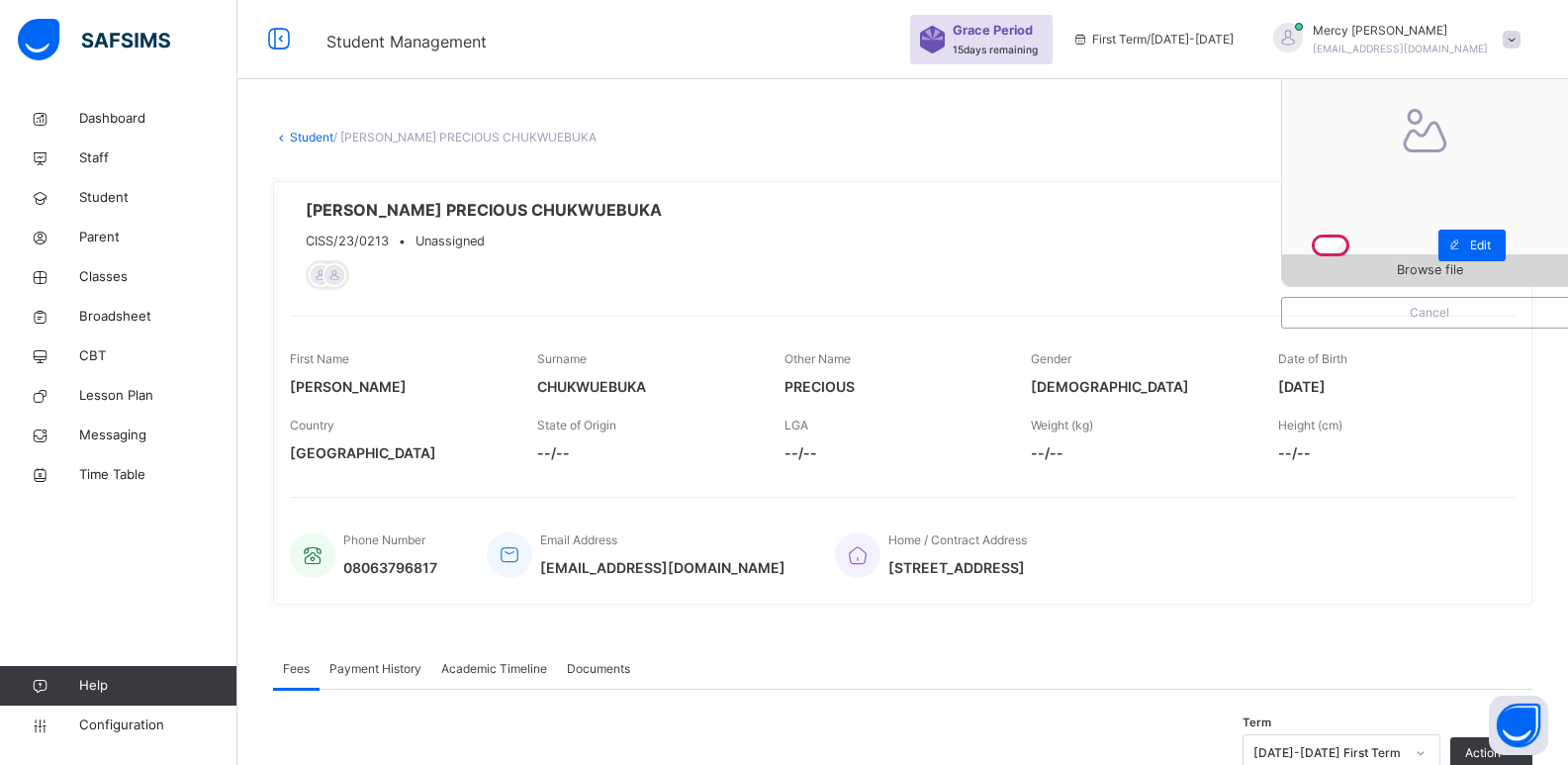
click at [1422, 273] on span "Browse file" at bounding box center [1429, 270] width 66 height 19
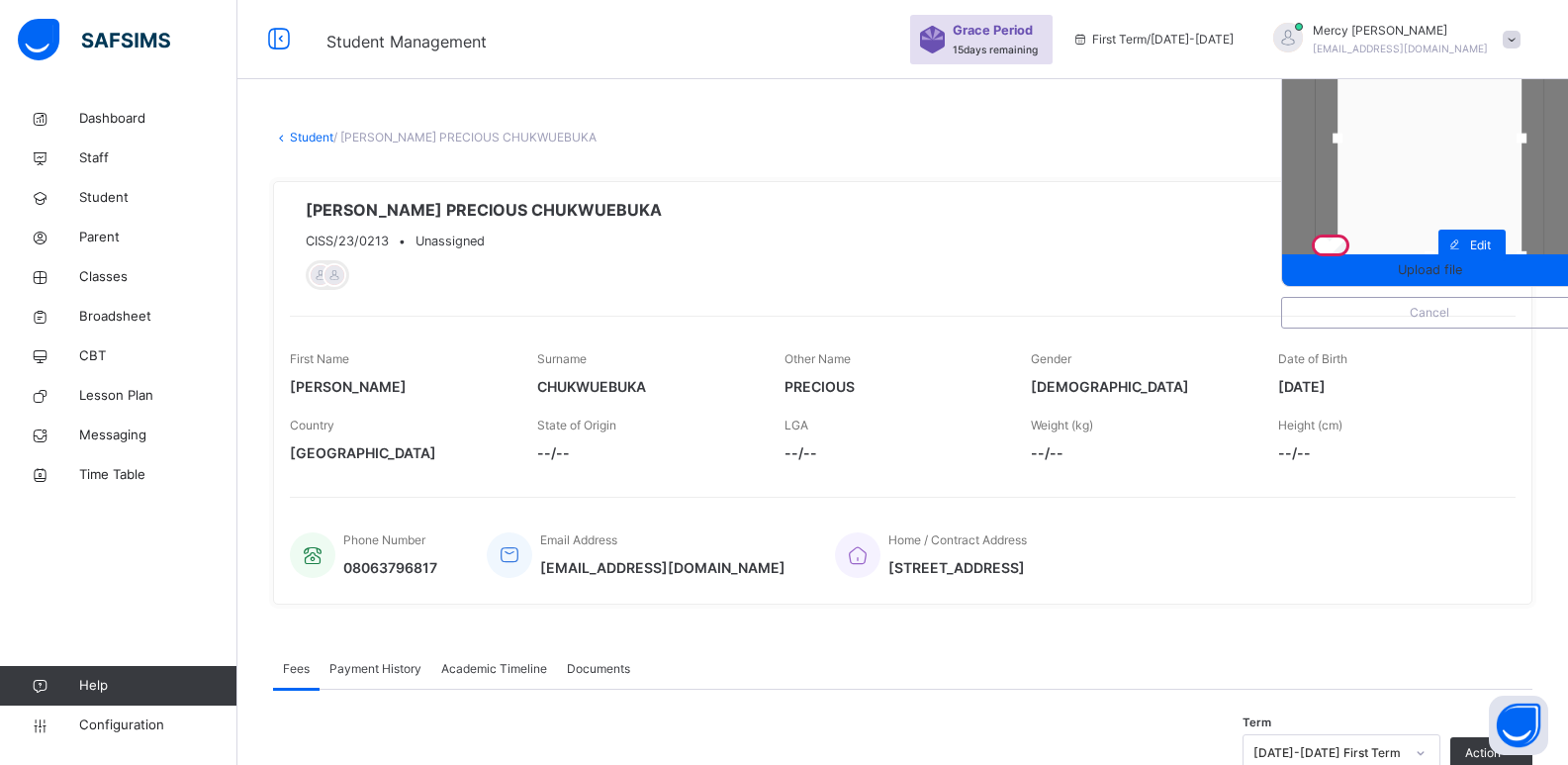
click at [1429, 253] on div at bounding box center [1429, 257] width 30 height 30
click at [1428, 273] on span "Upload file" at bounding box center [1429, 270] width 64 height 19
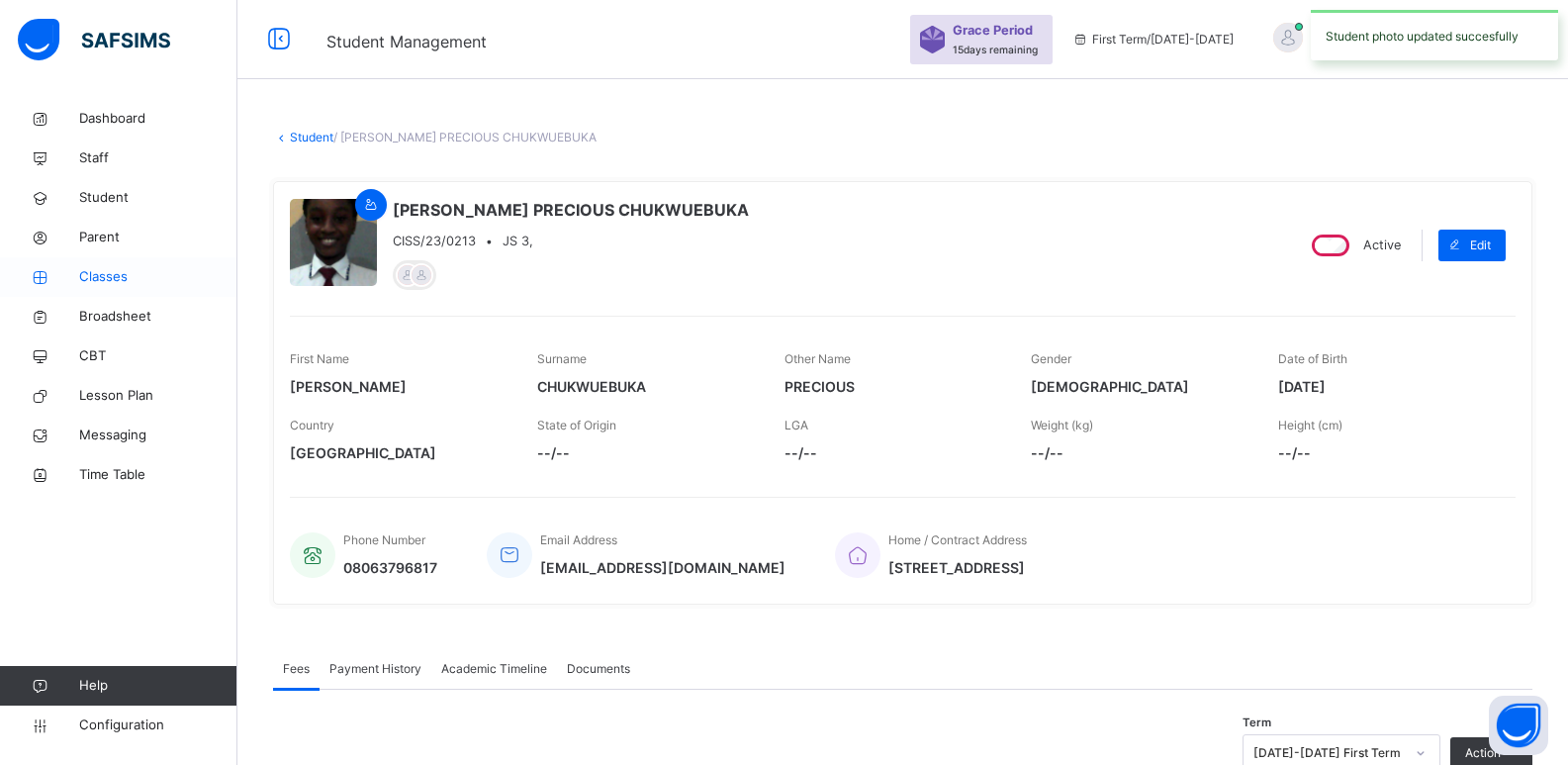
click at [151, 273] on span "Classes" at bounding box center [158, 277] width 158 height 20
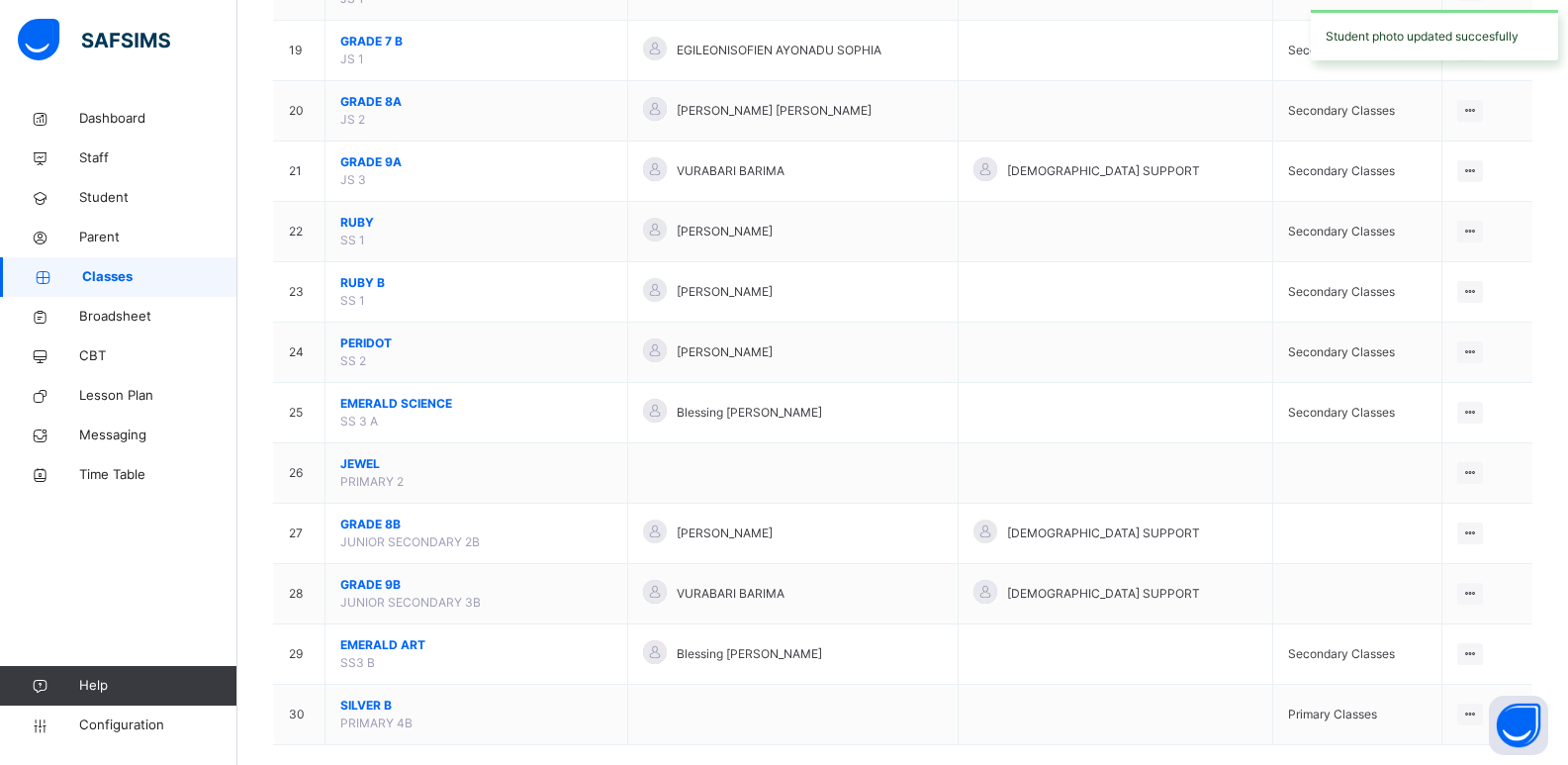
scroll to position [1332, 0]
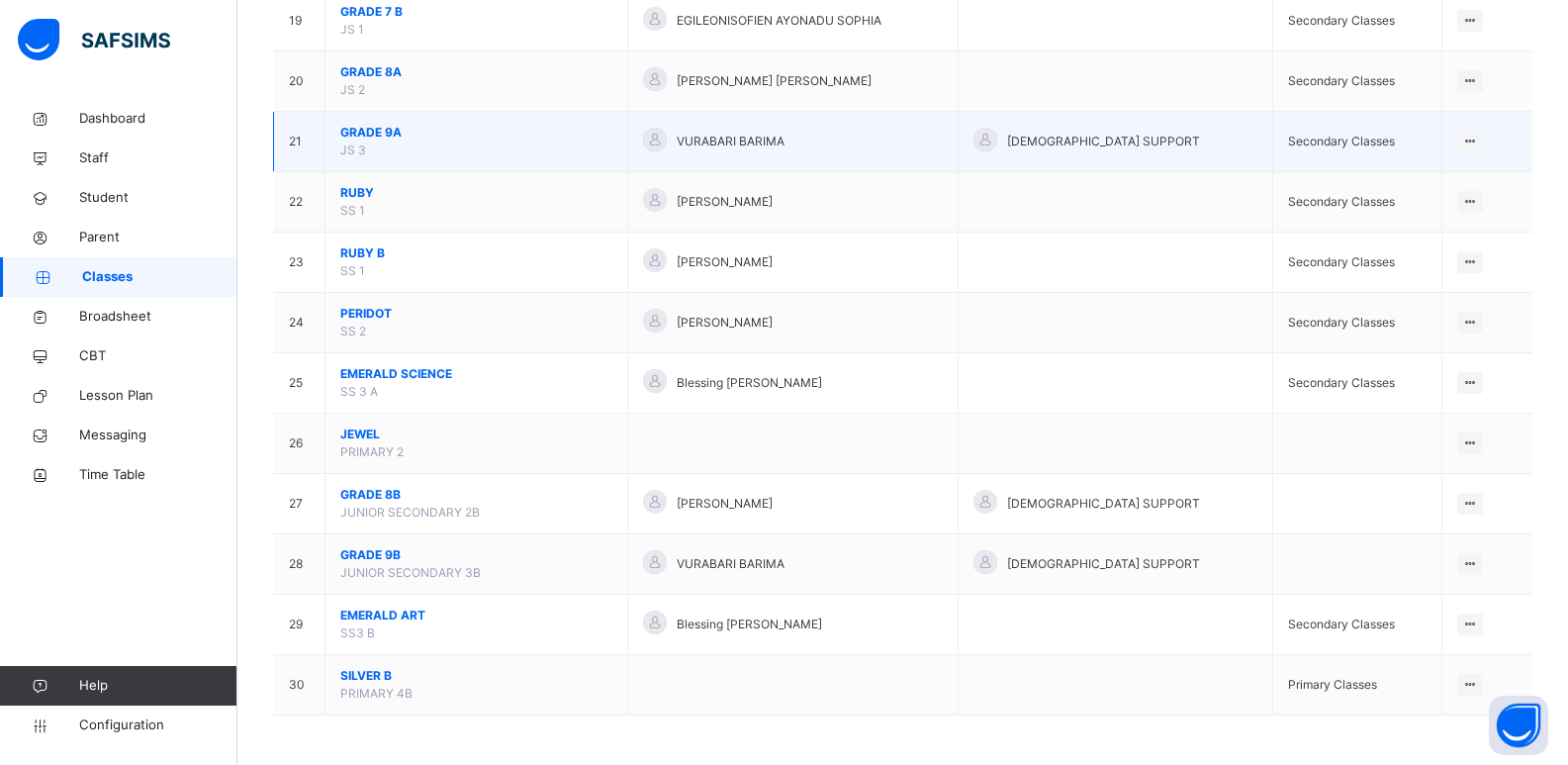
click at [407, 139] on span "GRADE 9A" at bounding box center [476, 133] width 272 height 18
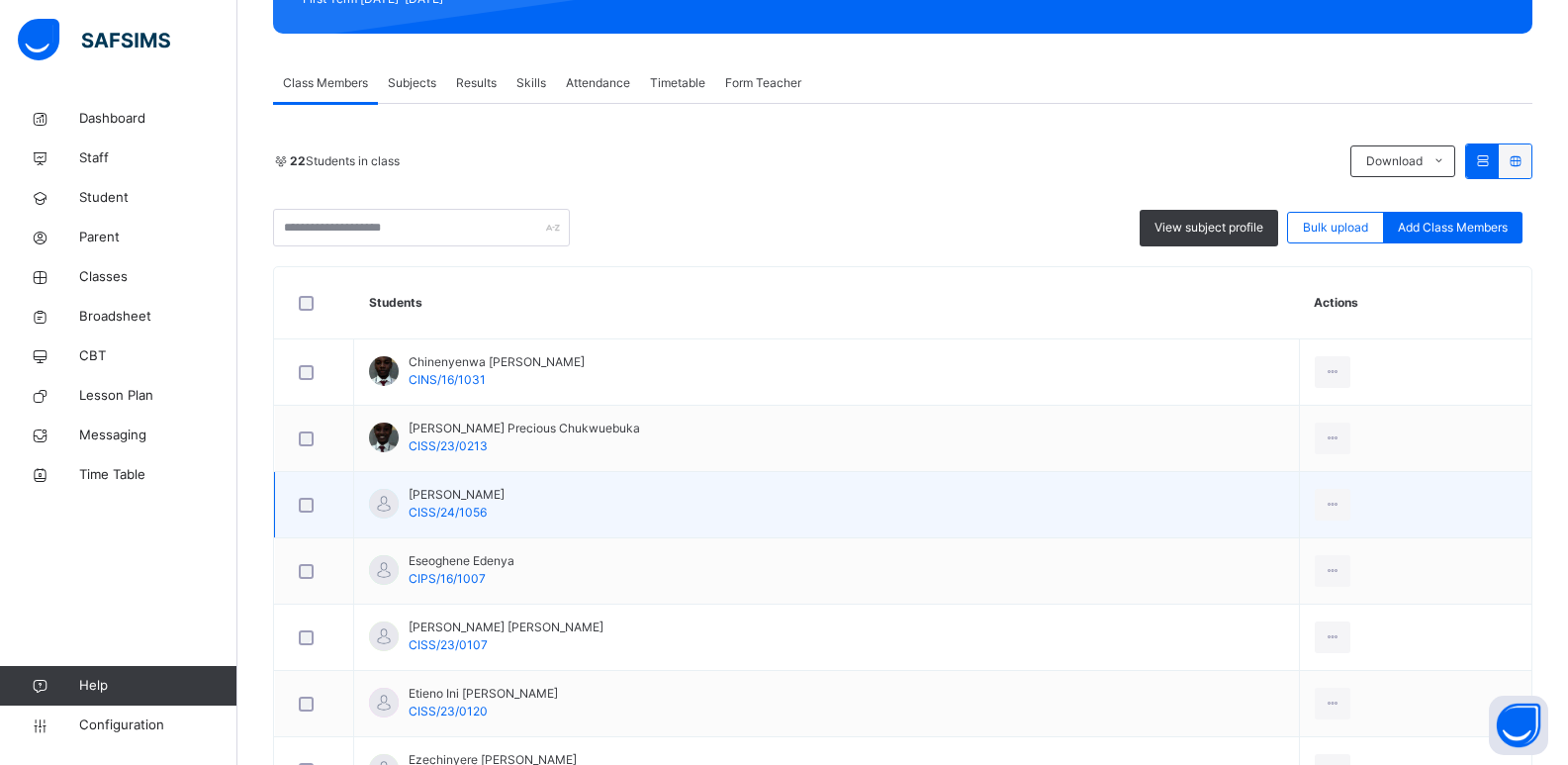
scroll to position [304, 0]
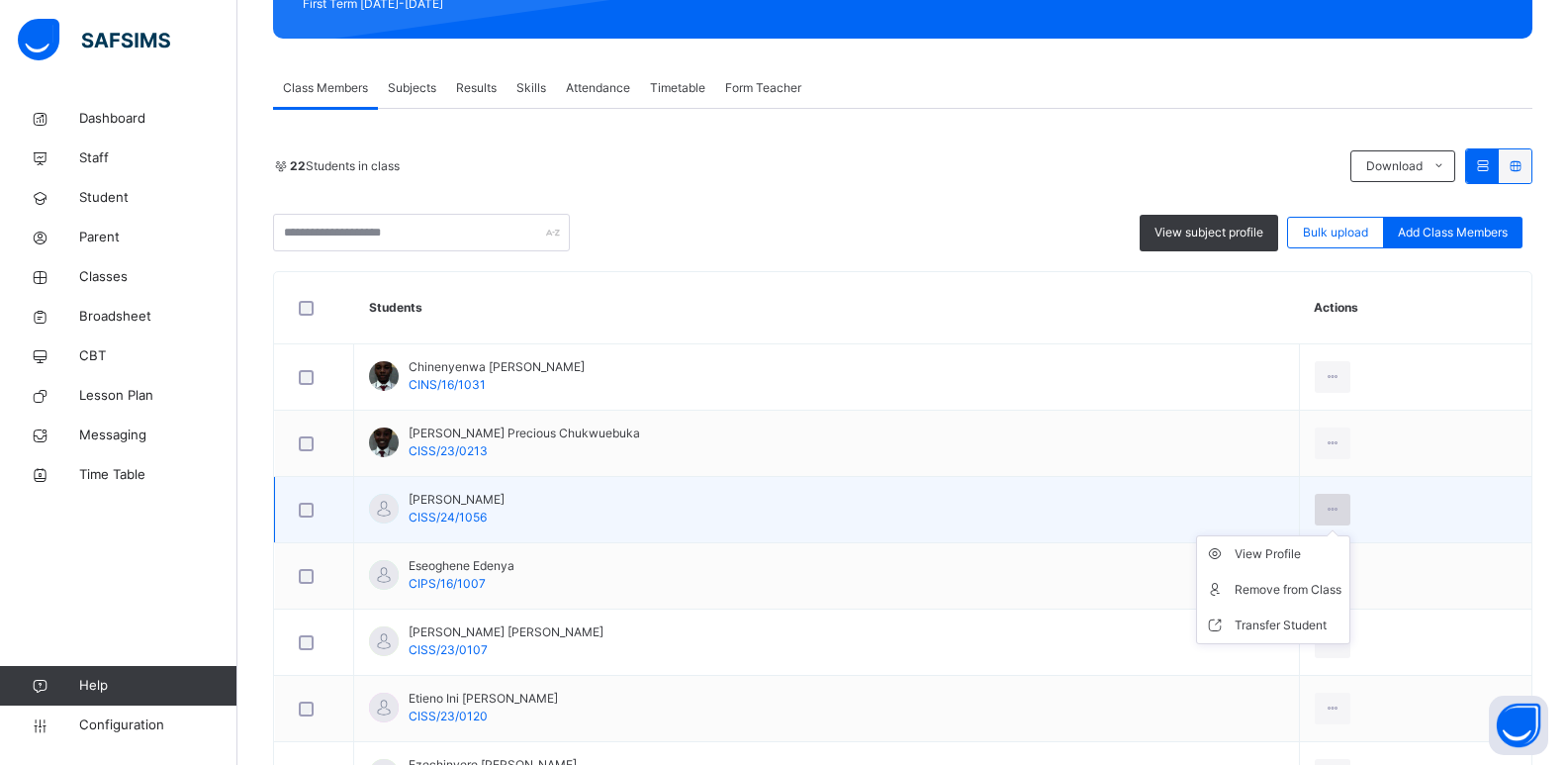
click at [1336, 509] on icon at bounding box center [1333, 509] width 17 height 18
click at [1302, 545] on ul "View Profile Remove from Class Transfer Student" at bounding box center [1274, 590] width 155 height 109
click at [1296, 556] on div "View Profile" at bounding box center [1289, 554] width 107 height 20
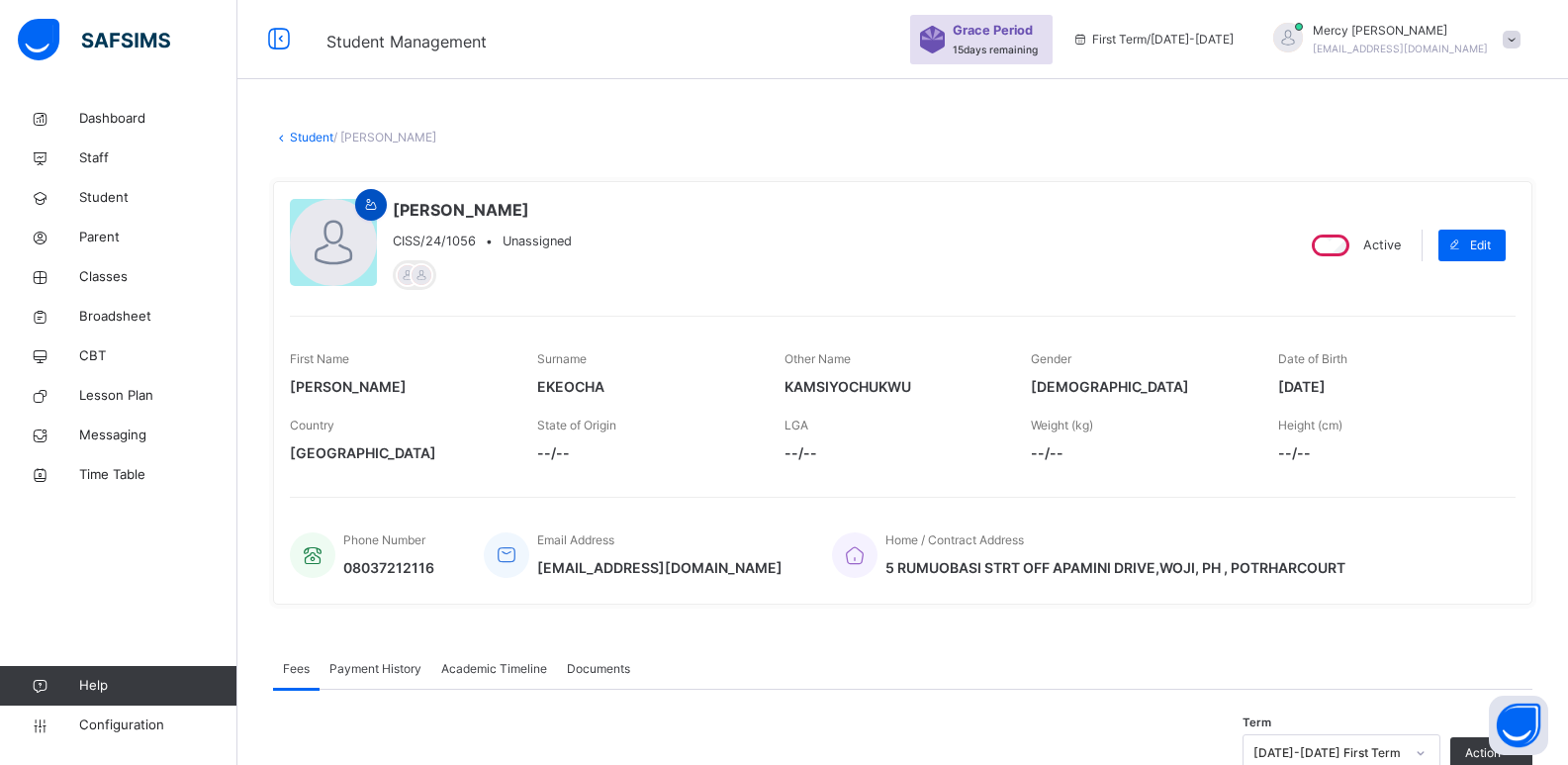
click at [364, 212] on icon at bounding box center [371, 205] width 17 height 18
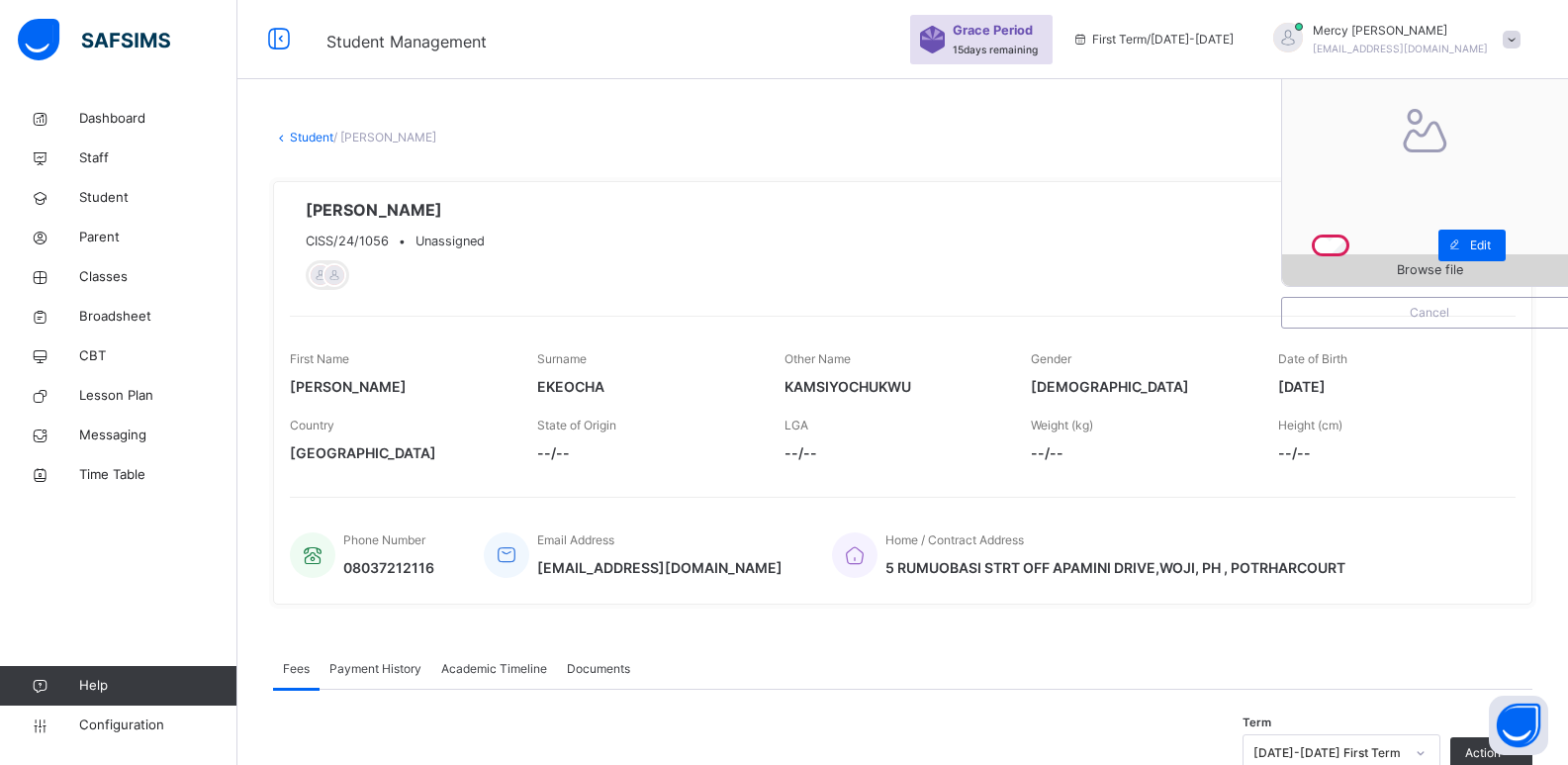
click at [1419, 272] on span "Browse file" at bounding box center [1429, 270] width 66 height 19
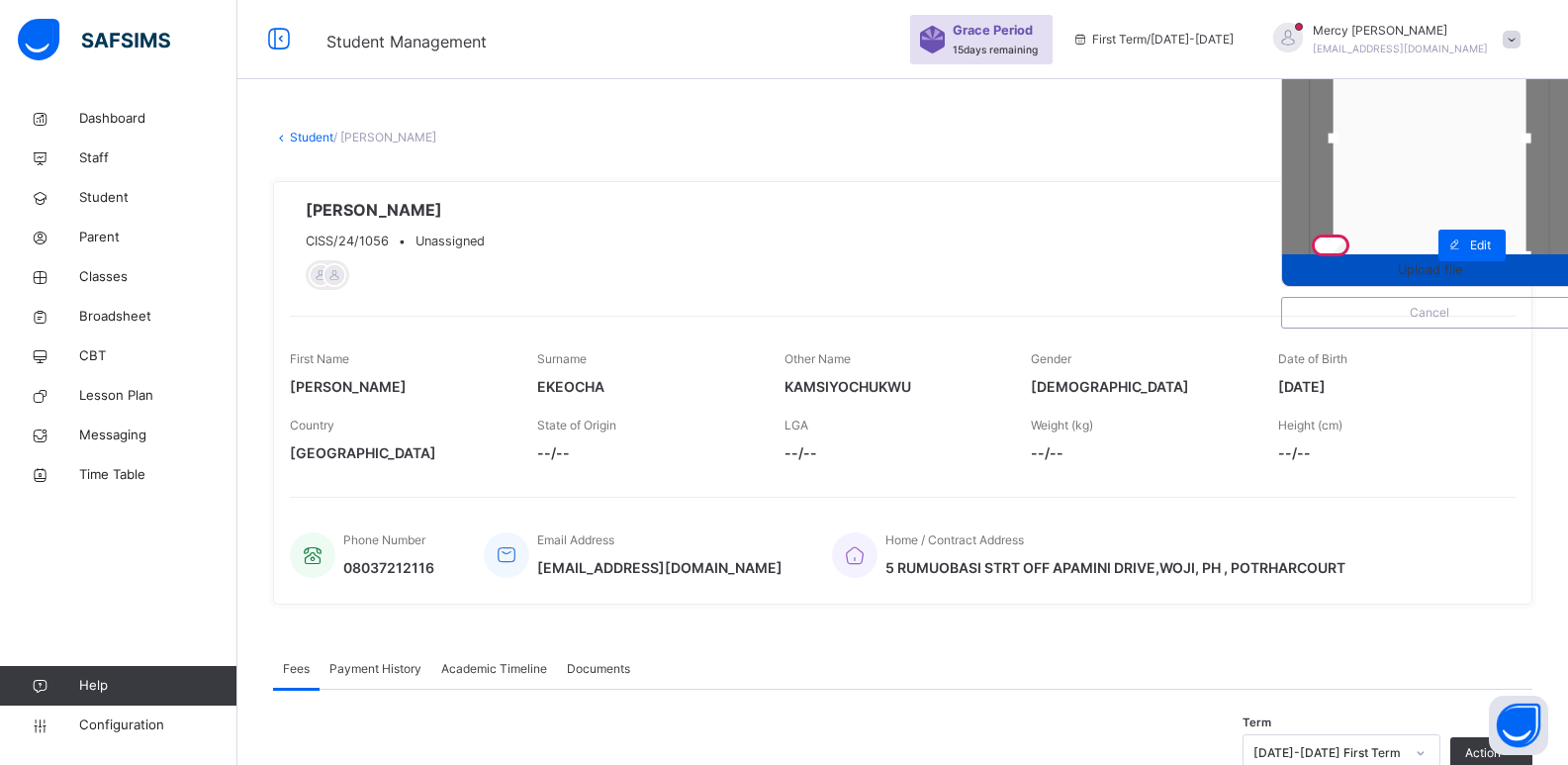
click at [1432, 281] on div "Upload file" at bounding box center [1430, 271] width 295 height 32
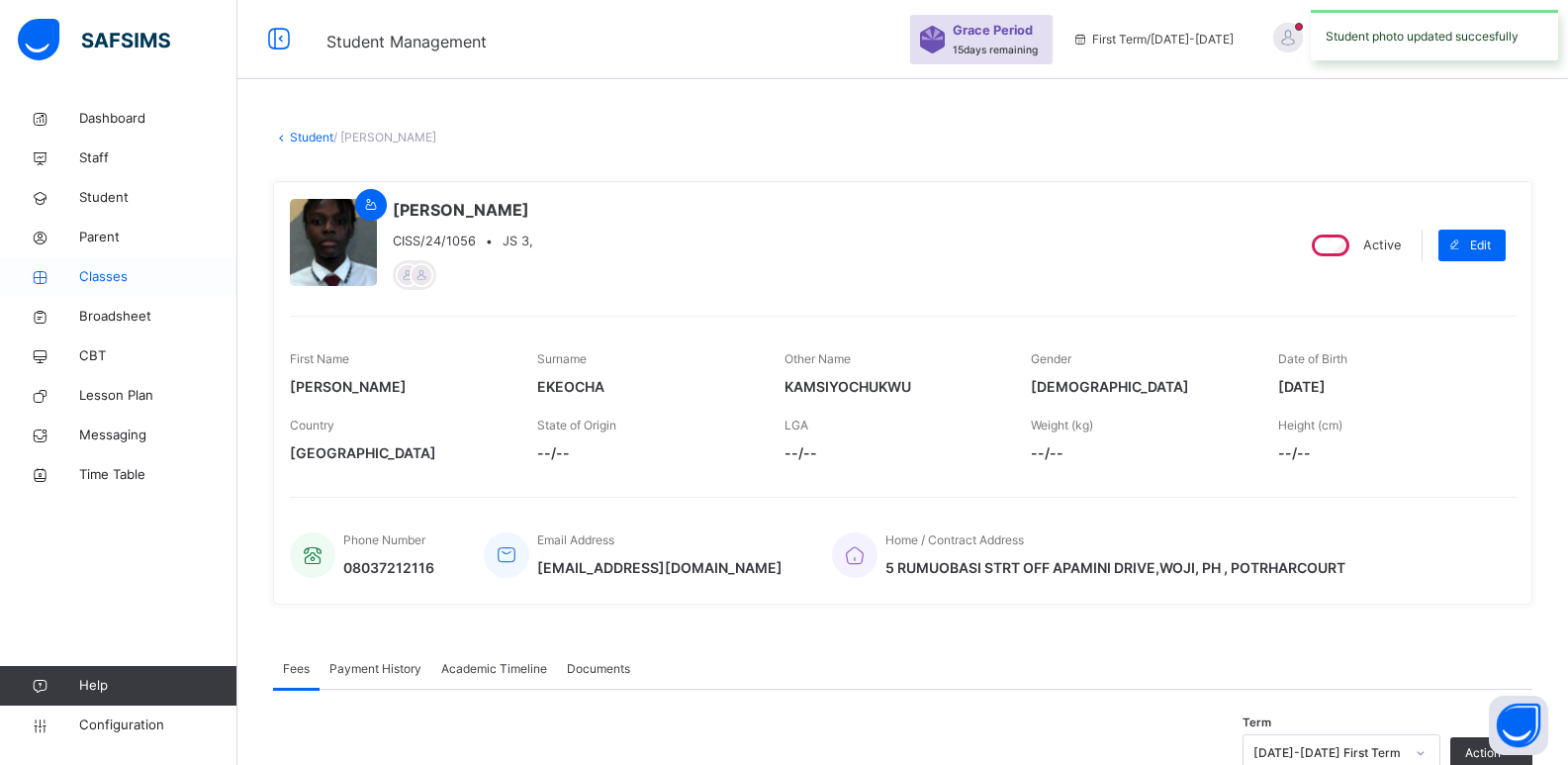
click at [116, 278] on span "Classes" at bounding box center [158, 277] width 158 height 20
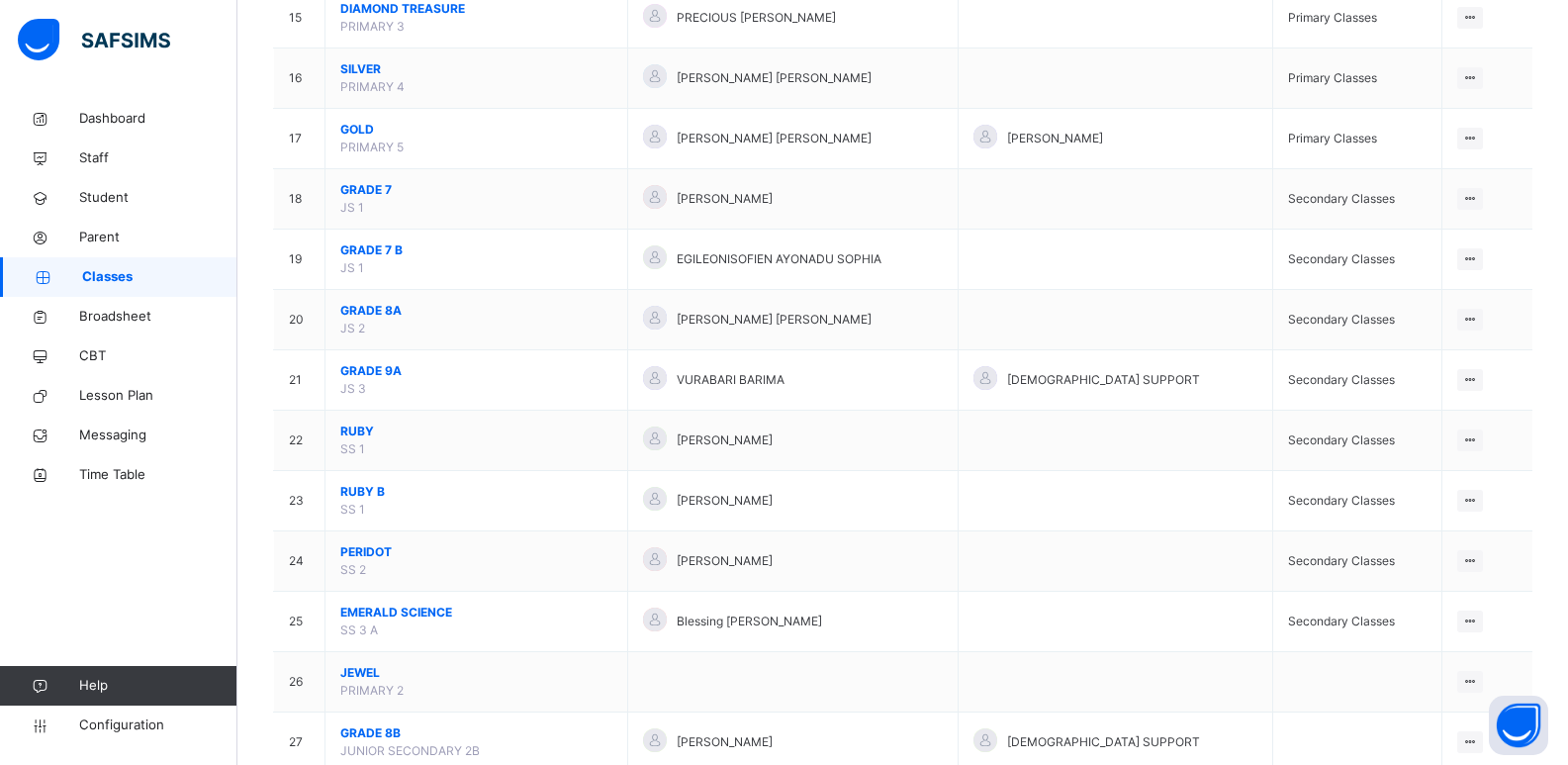
scroll to position [1096, 0]
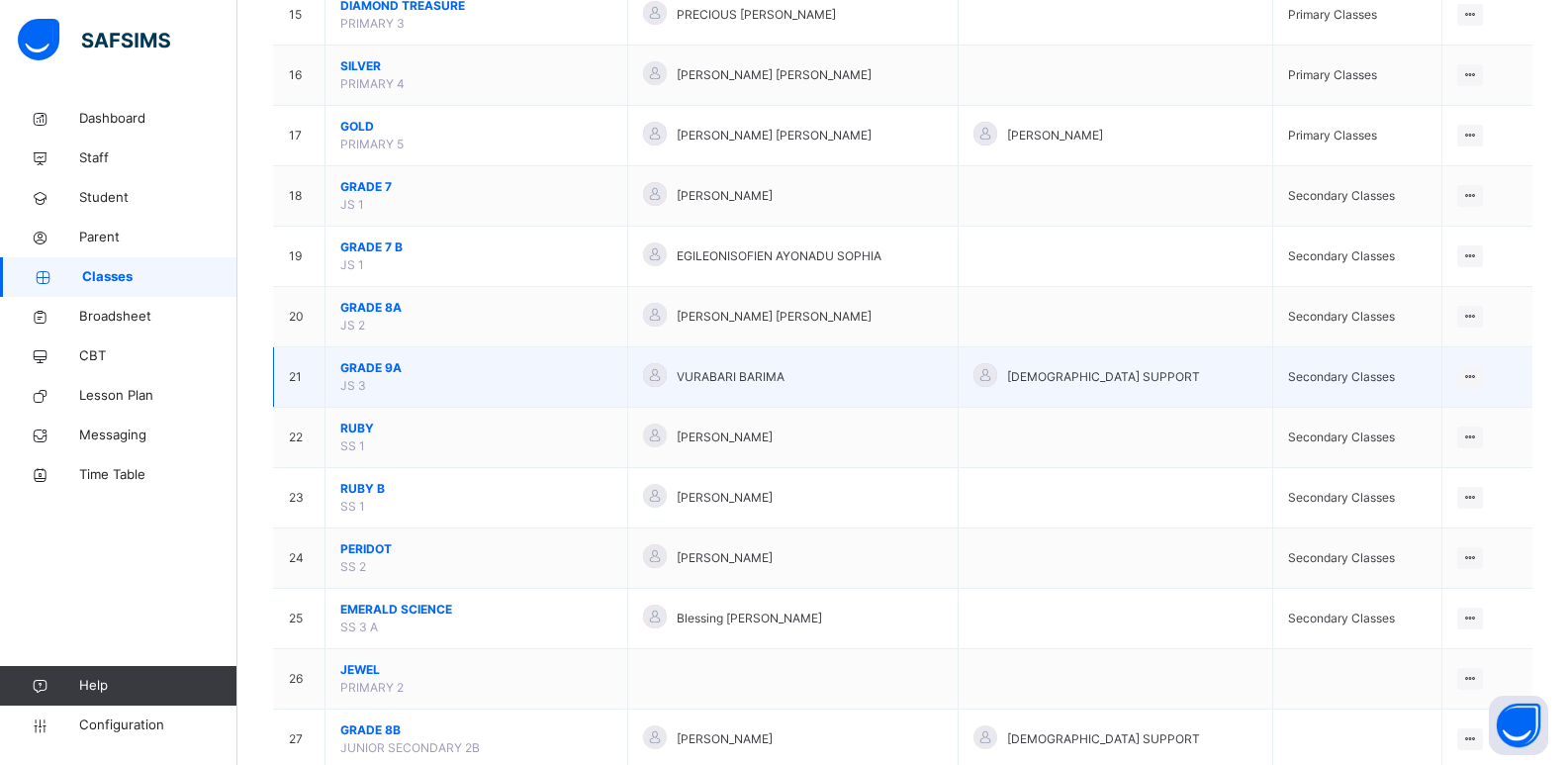
click at [383, 371] on span "GRADE 9A" at bounding box center [476, 369] width 272 height 18
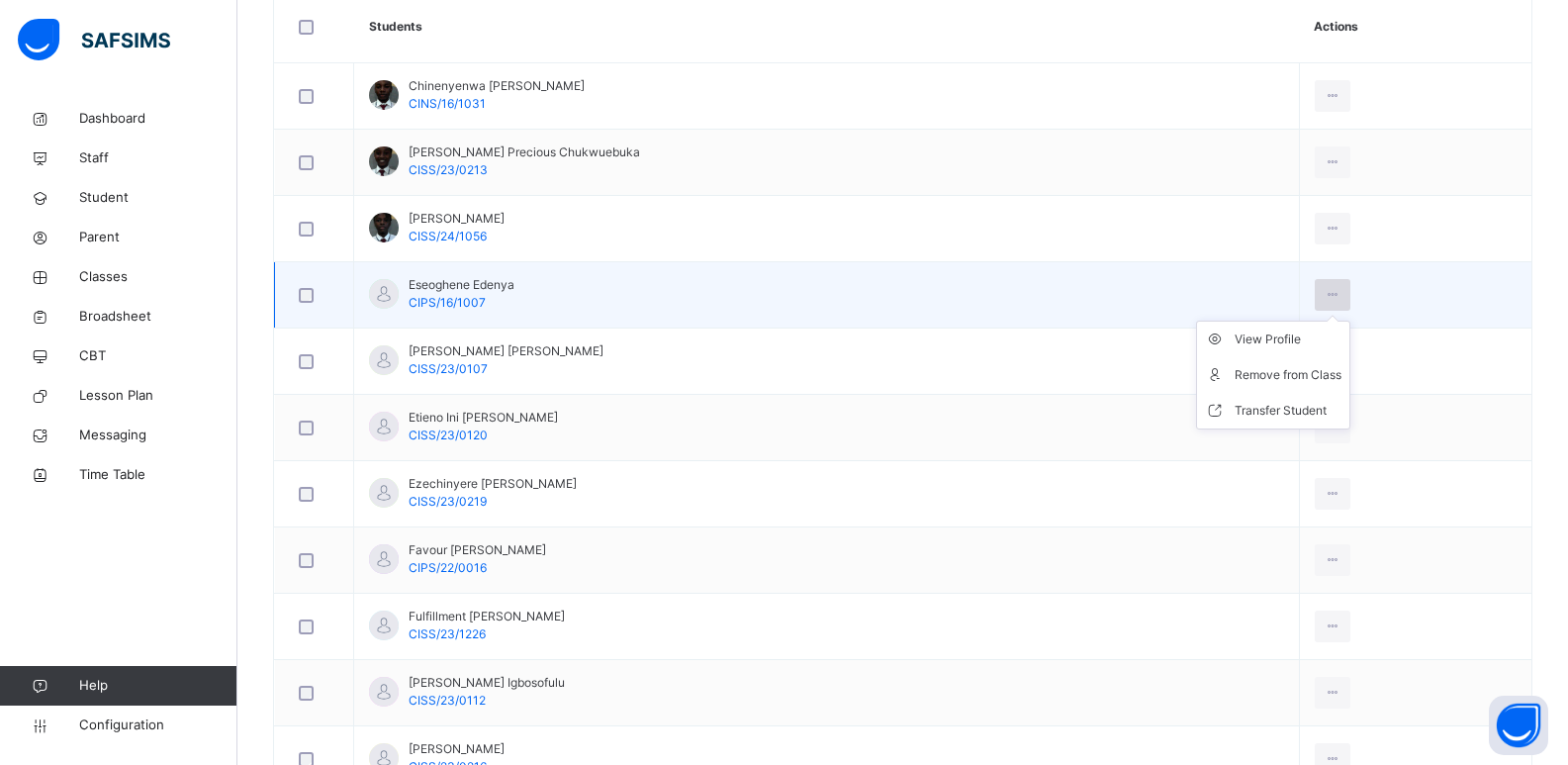
scroll to position [601, 0]
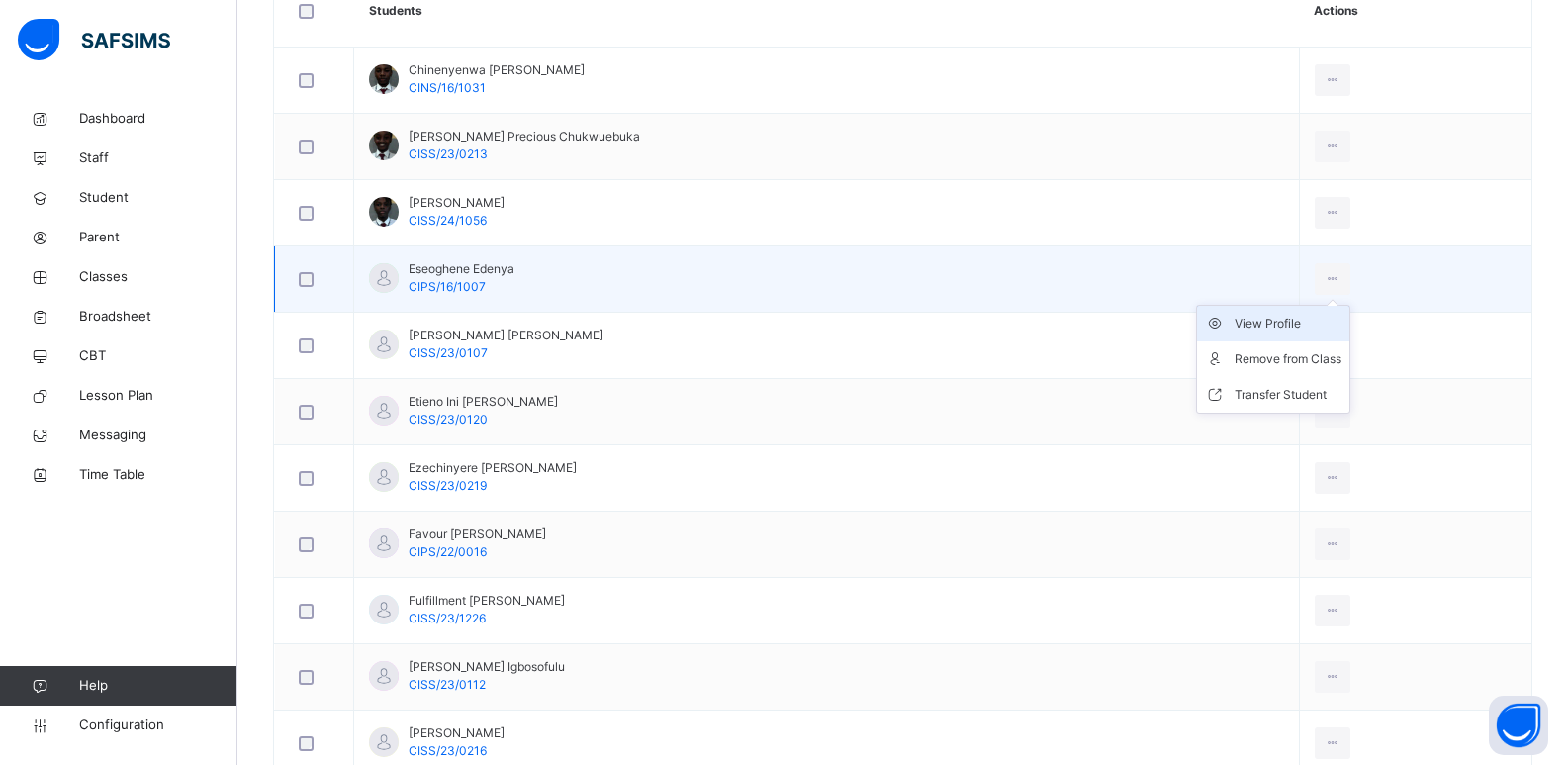
click at [1313, 337] on li "View Profile" at bounding box center [1274, 324] width 153 height 36
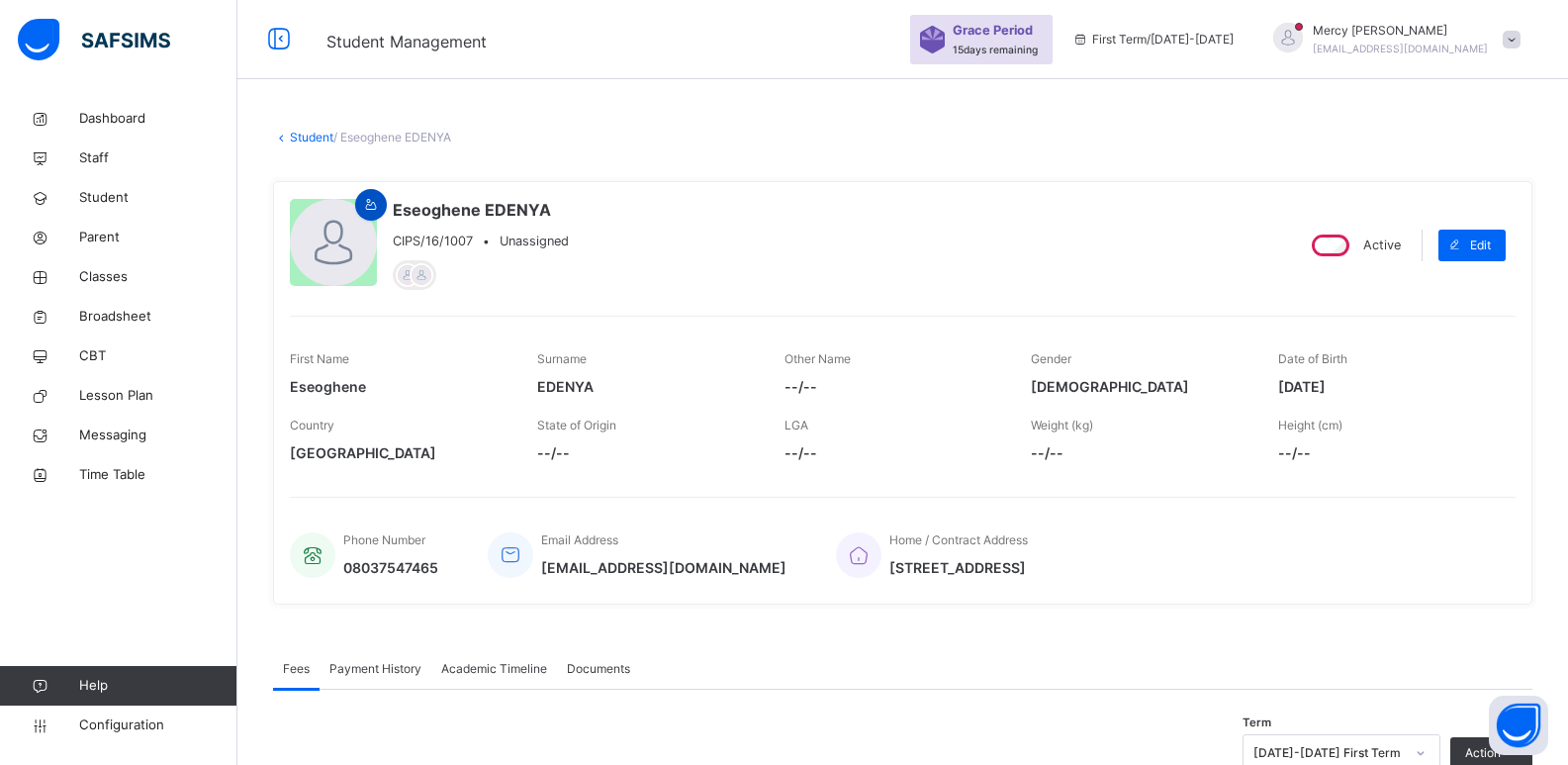
click at [375, 201] on icon at bounding box center [371, 205] width 17 height 18
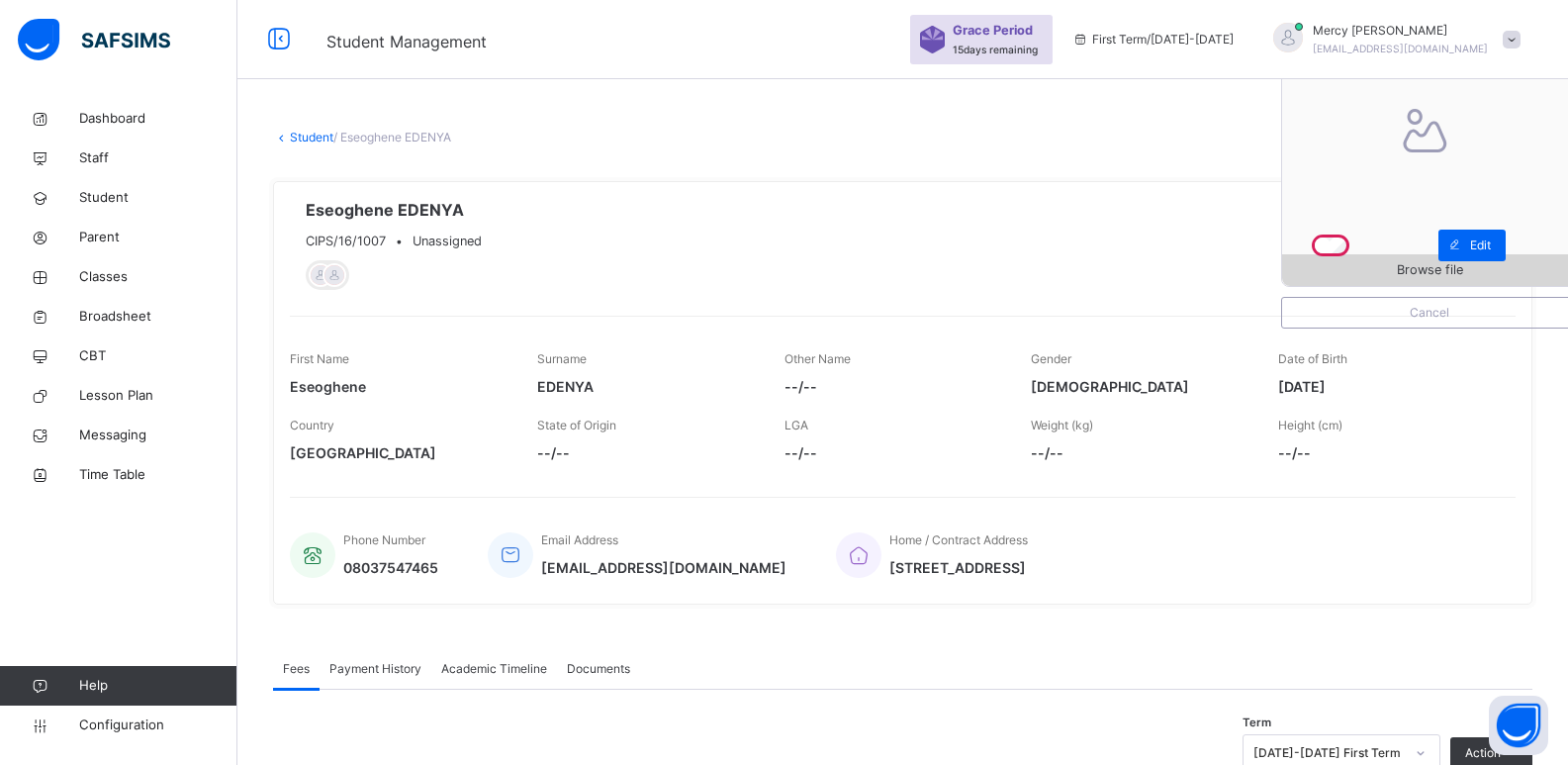
click at [1407, 262] on span "Browse file" at bounding box center [1430, 270] width 295 height 19
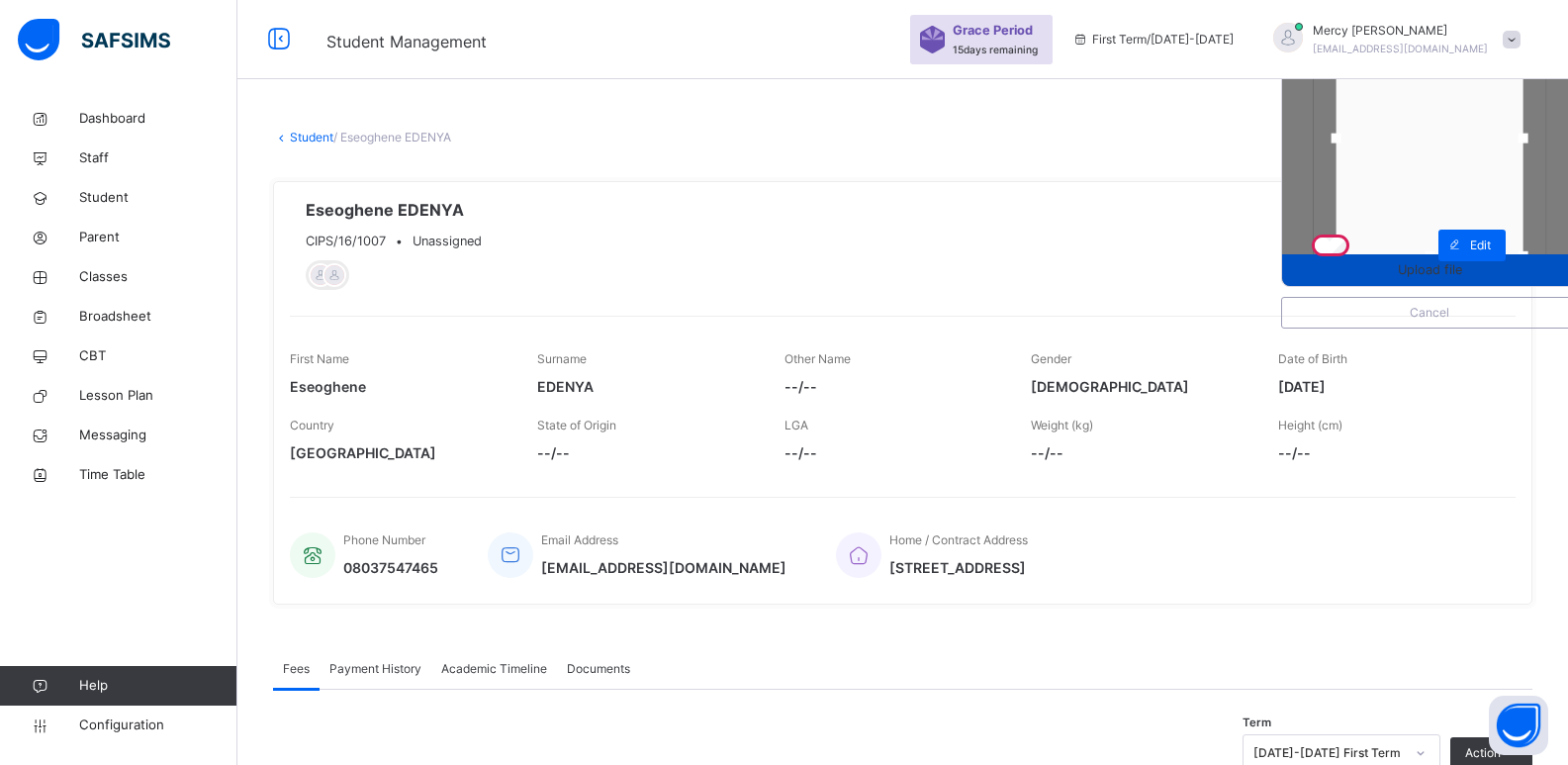
click at [1430, 273] on span "Upload file" at bounding box center [1429, 270] width 64 height 19
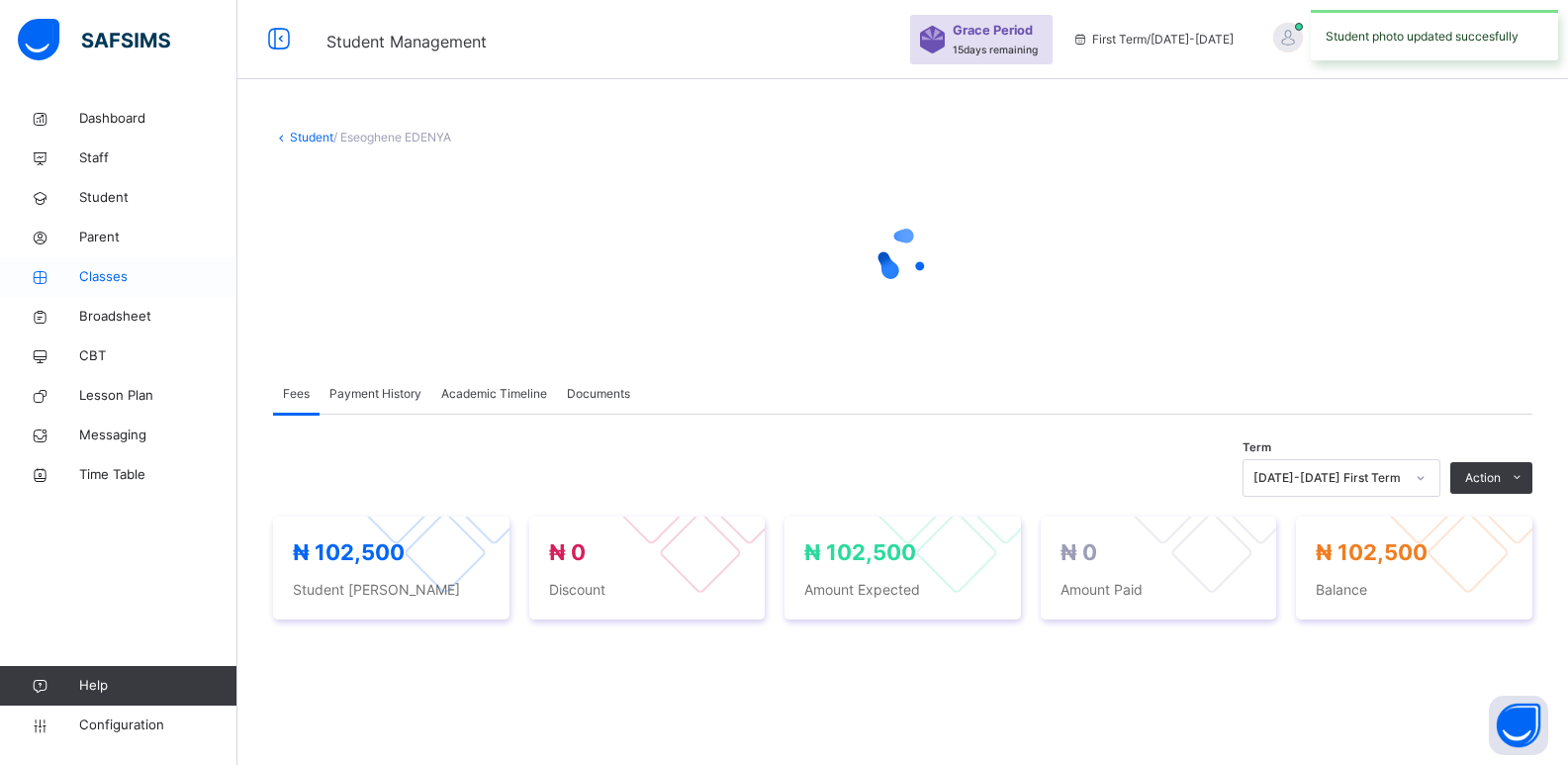
click at [129, 269] on span "Classes" at bounding box center [158, 277] width 158 height 20
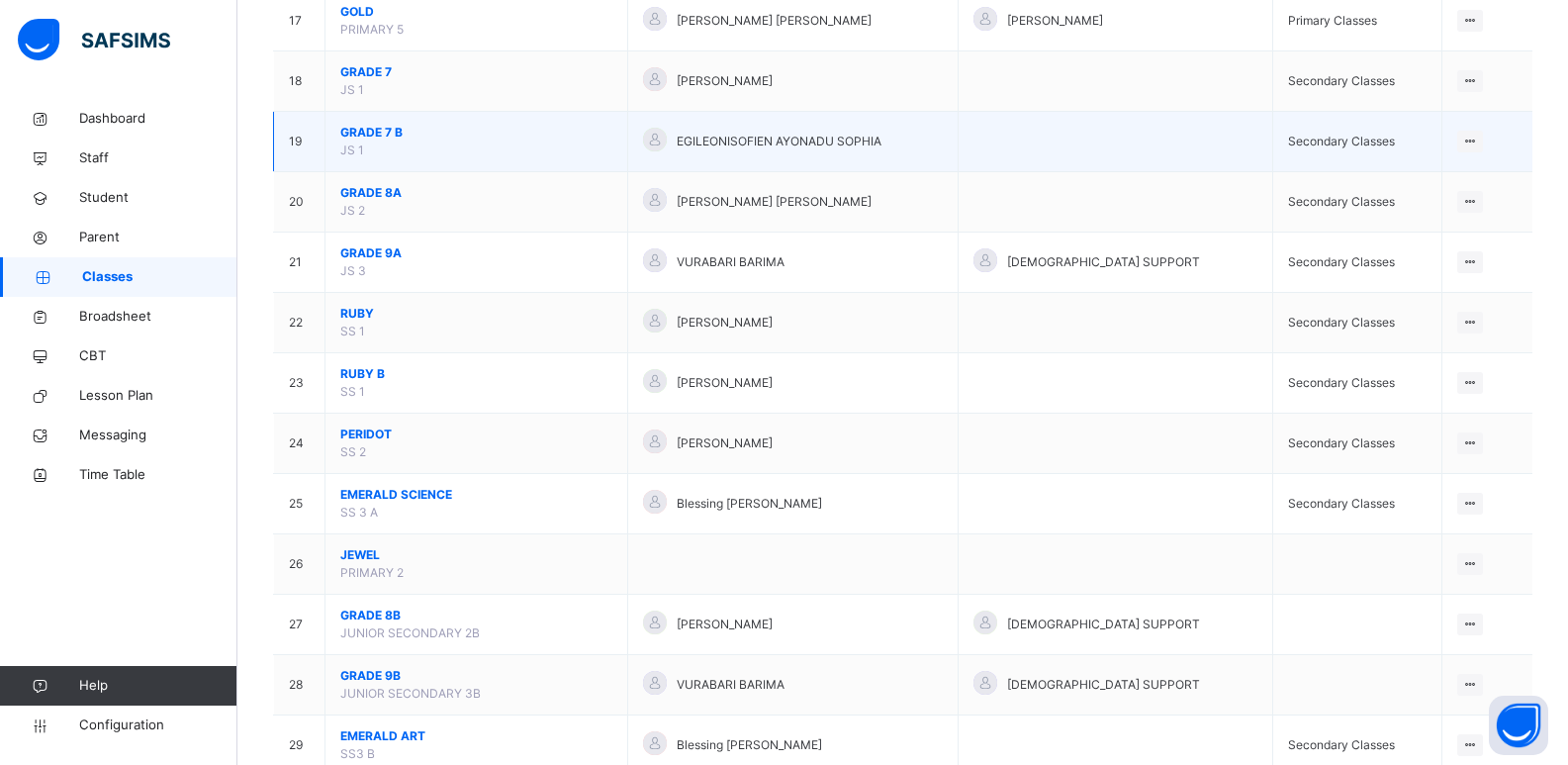
scroll to position [1221, 0]
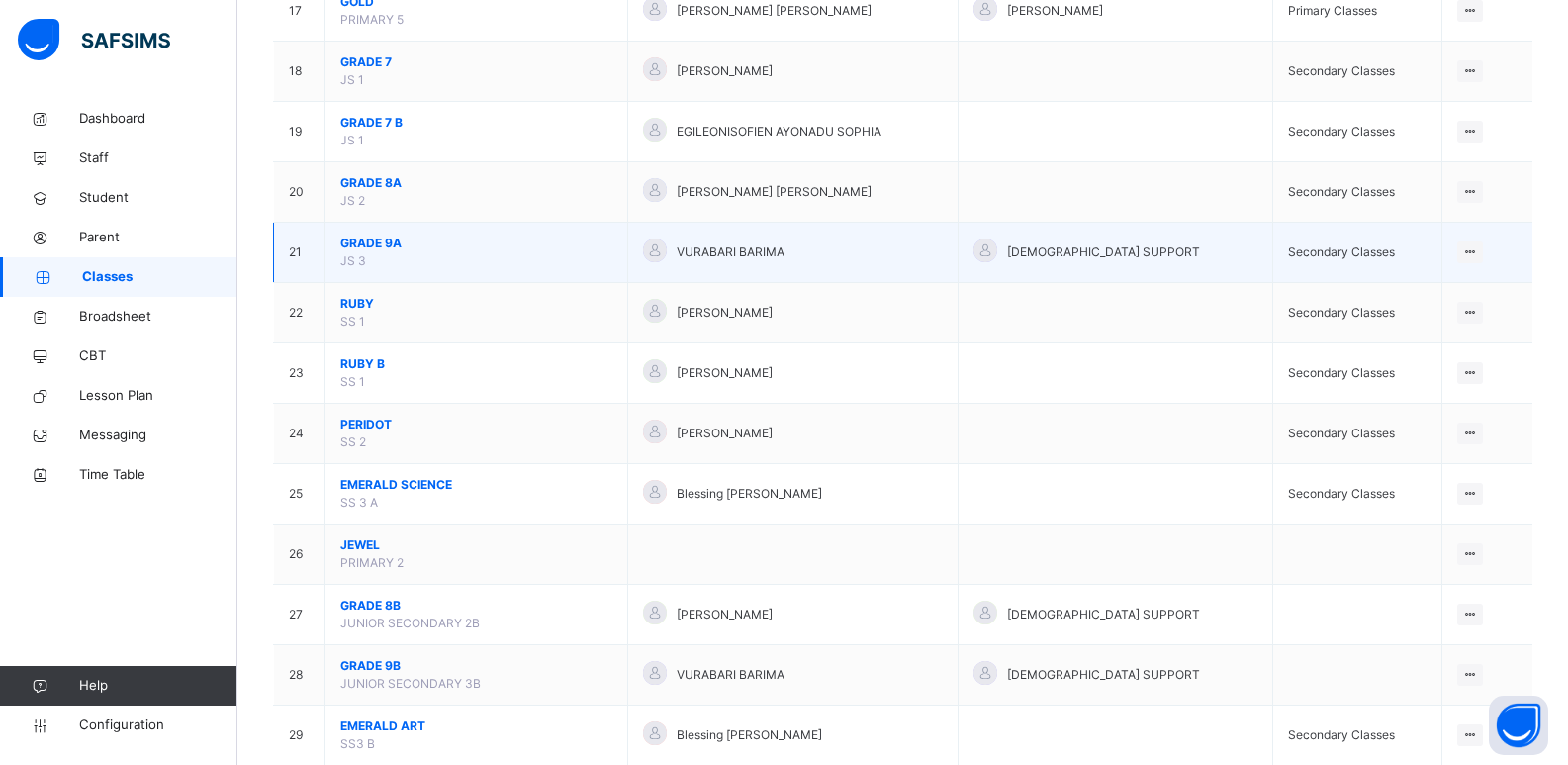
click at [376, 249] on span "GRADE 9A" at bounding box center [476, 244] width 272 height 18
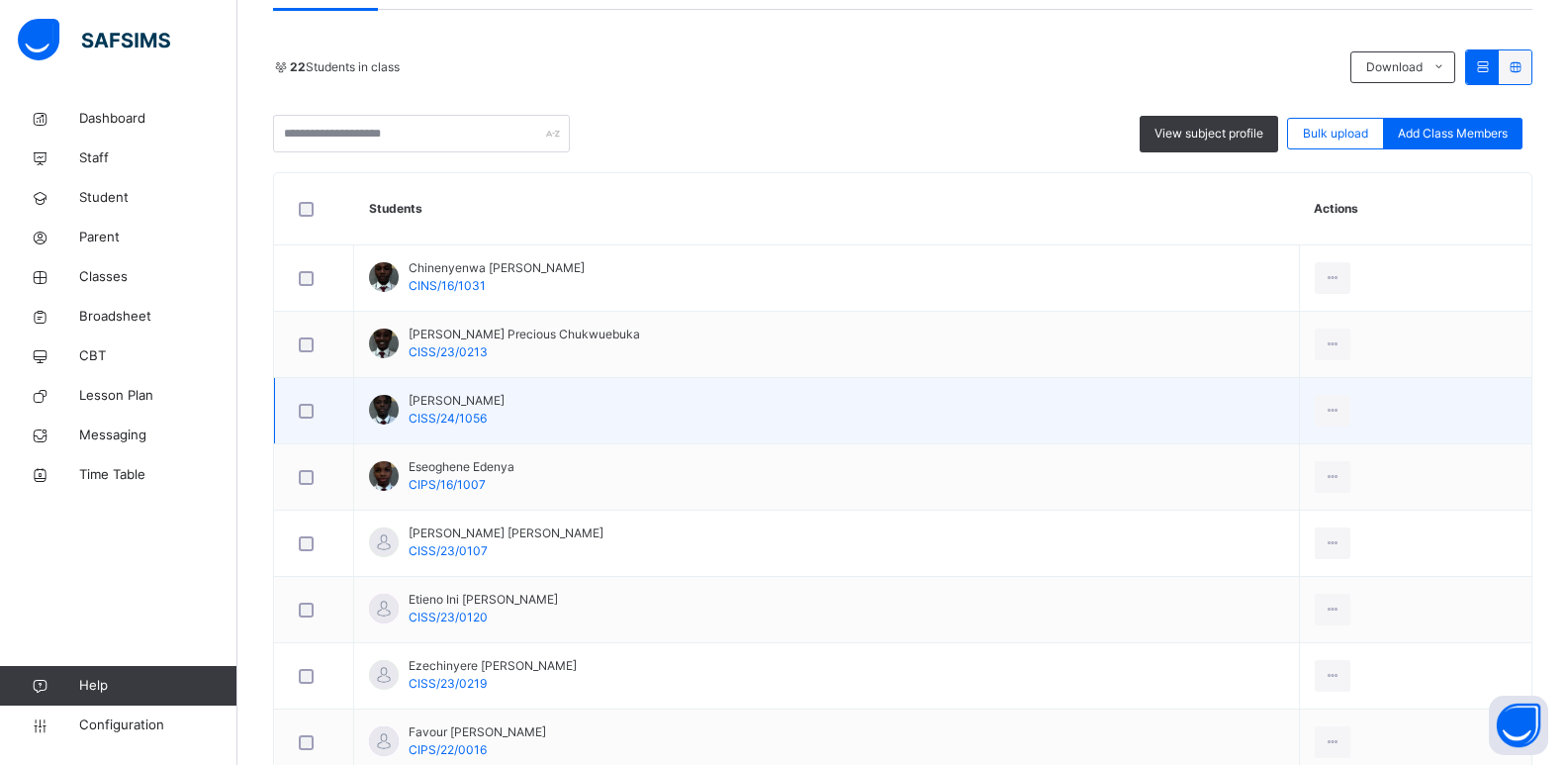
scroll to position [449, 0]
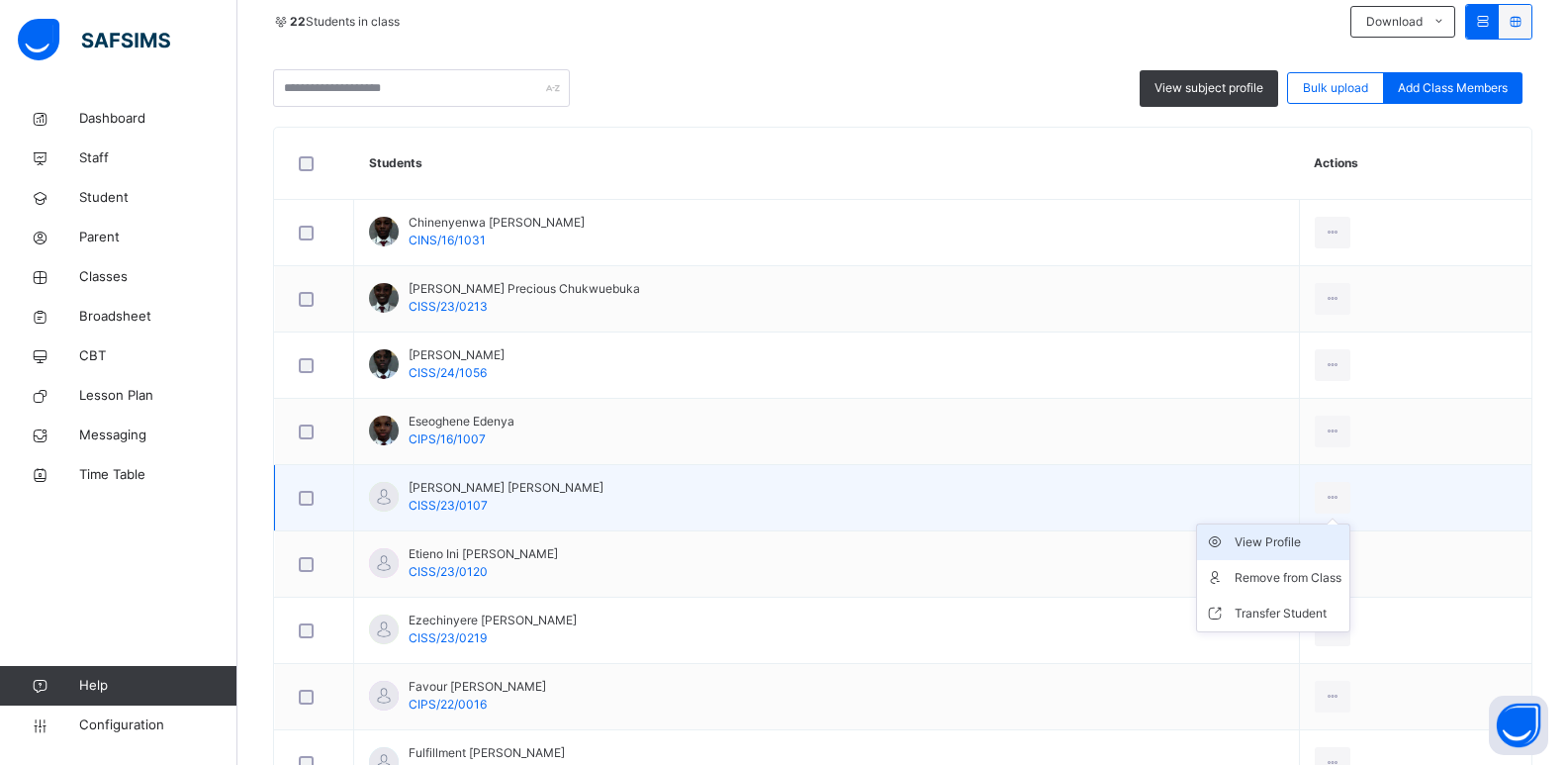
click at [1280, 541] on div "View Profile" at bounding box center [1289, 542] width 107 height 20
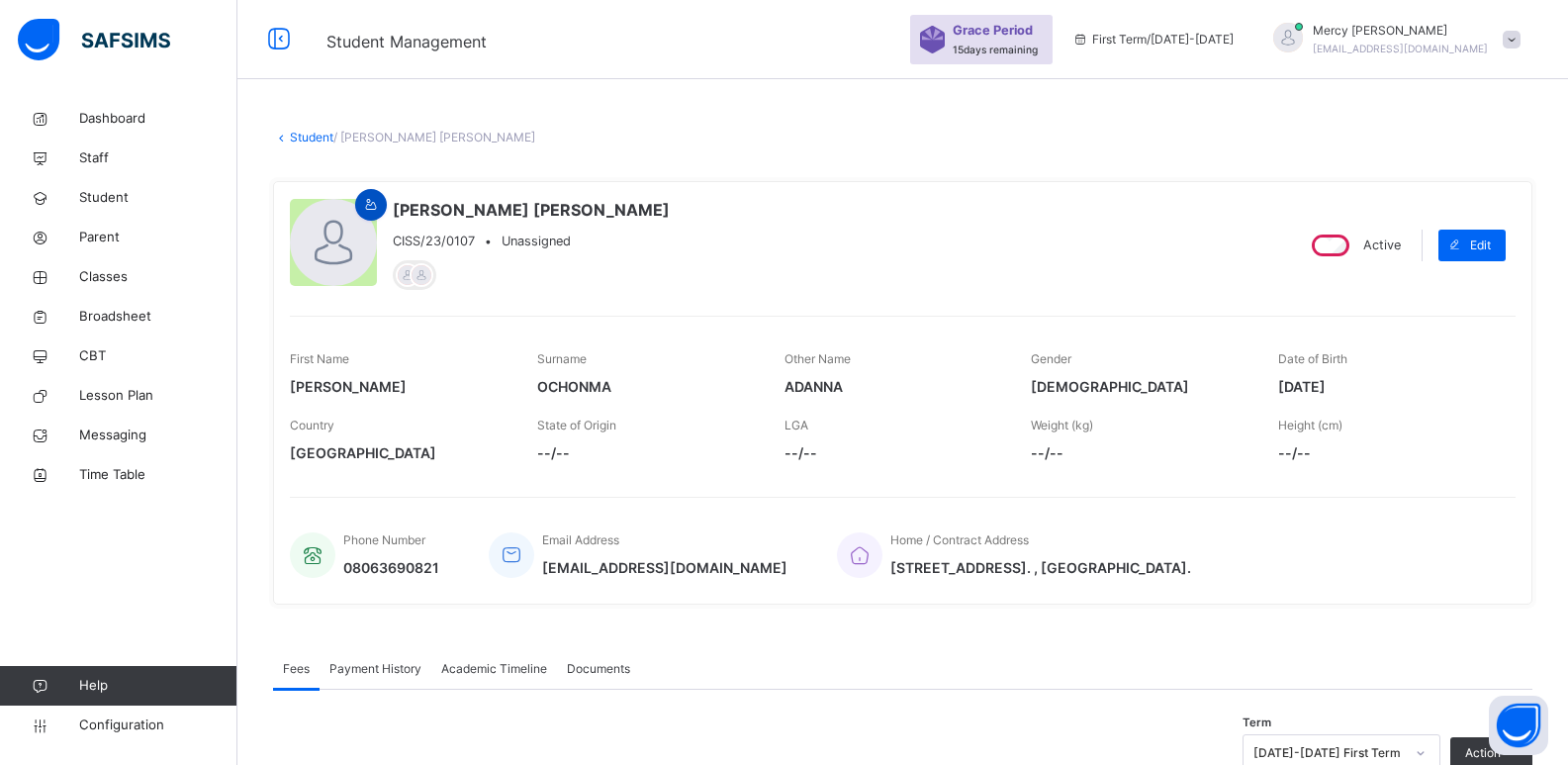
click at [375, 200] on icon at bounding box center [371, 205] width 17 height 18
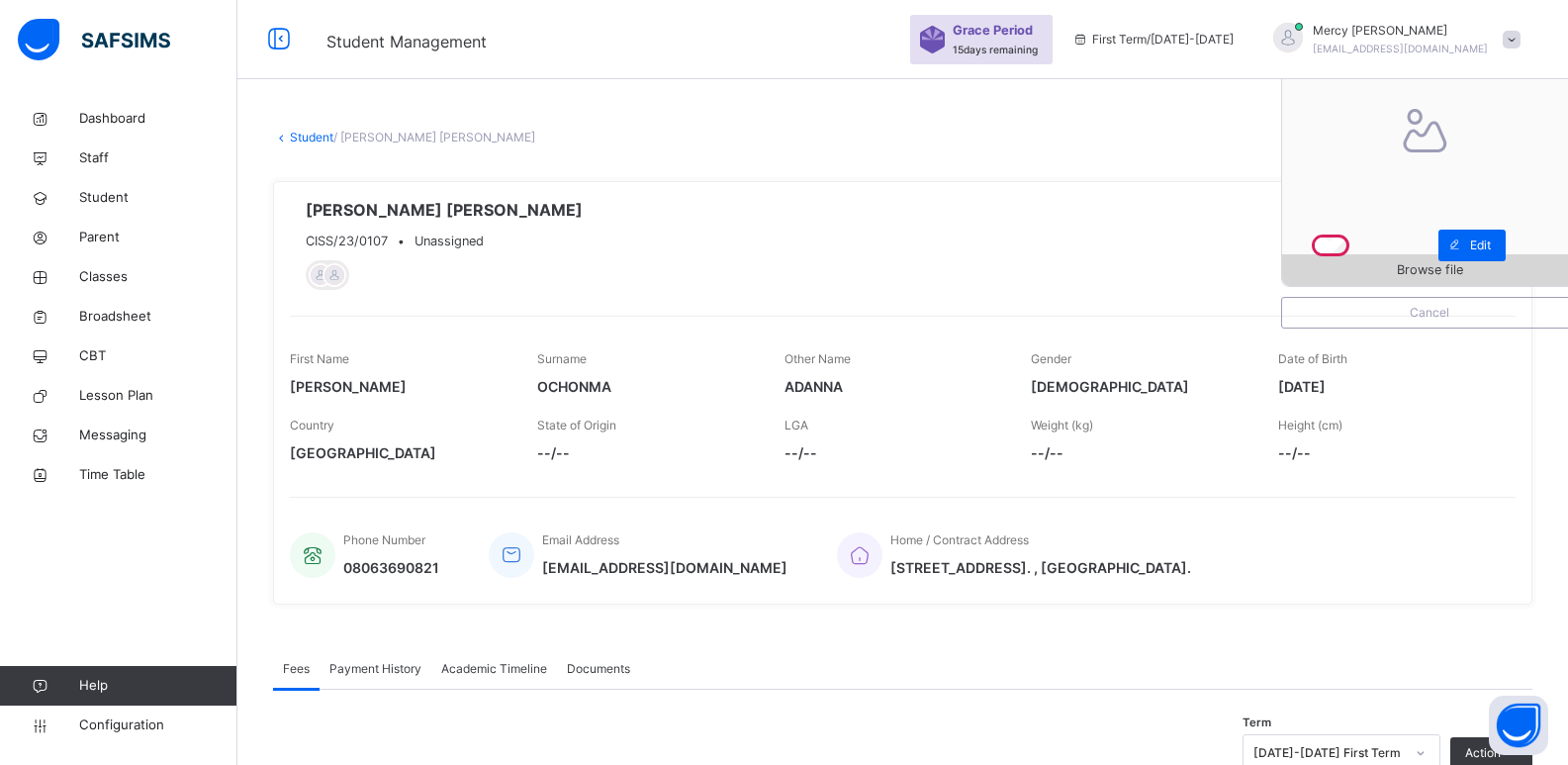
click at [1399, 267] on span "Browse file" at bounding box center [1430, 270] width 295 height 19
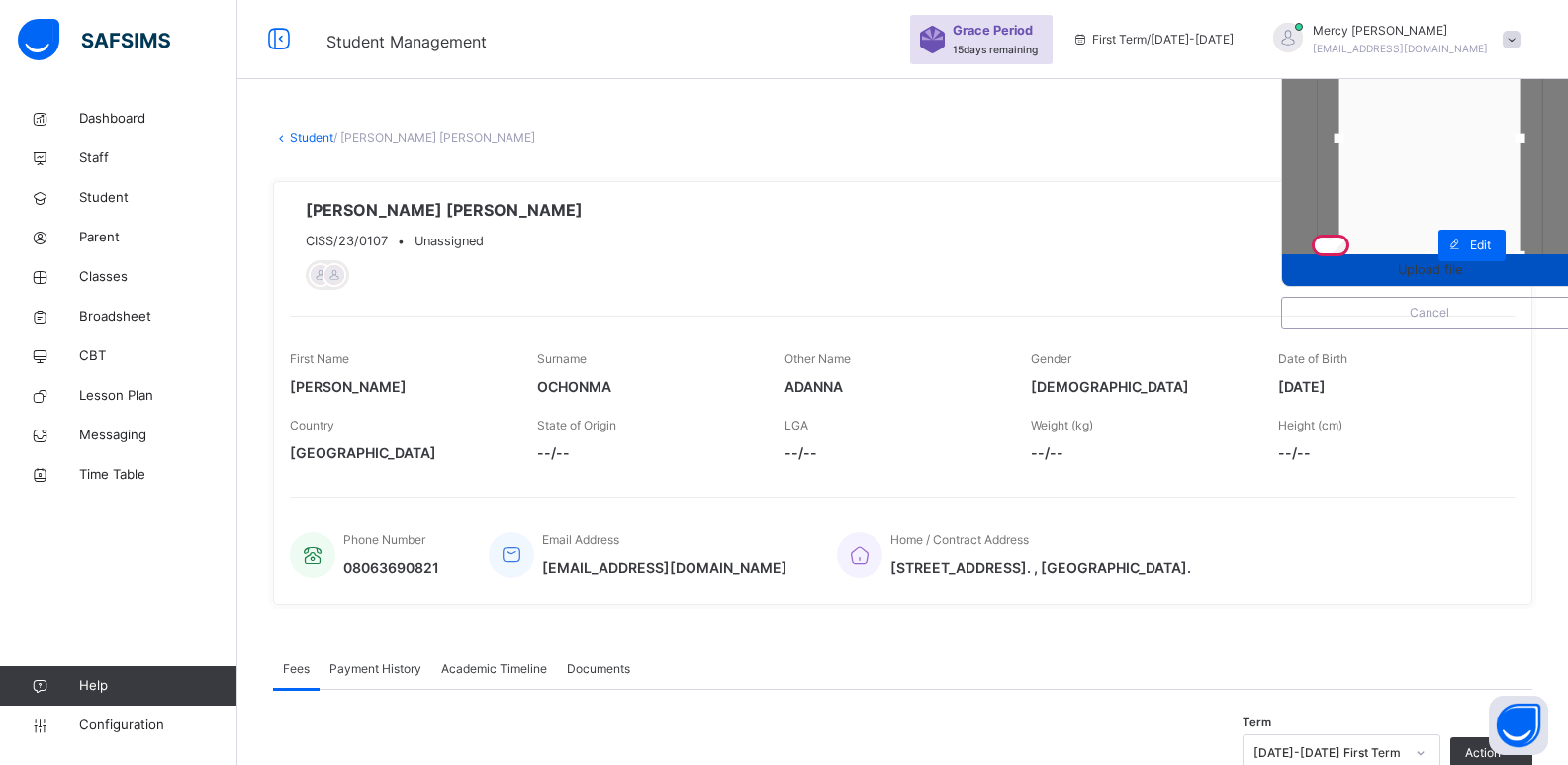
click at [1405, 285] on div "Upload file" at bounding box center [1430, 271] width 295 height 32
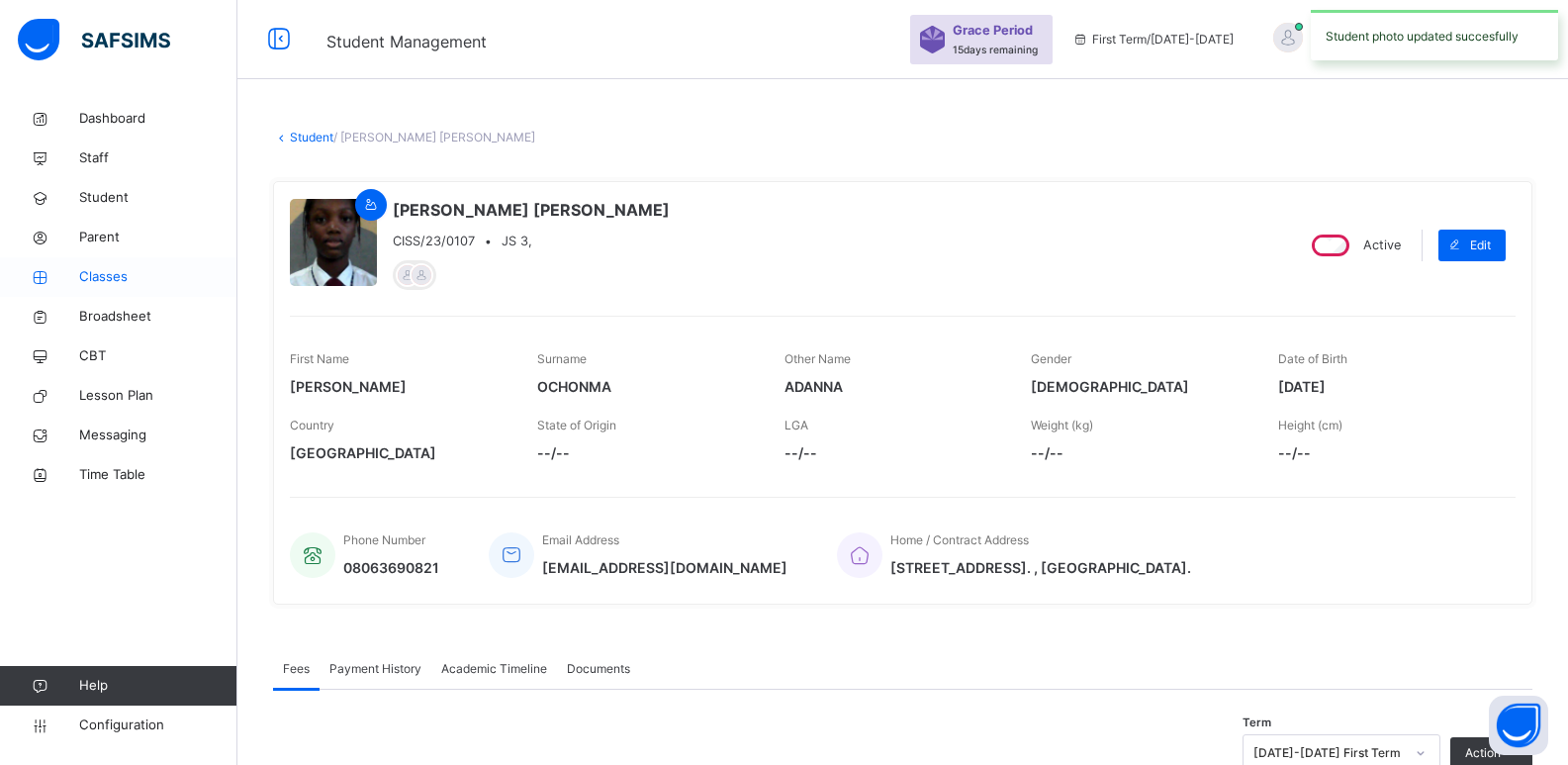
click at [149, 273] on span "Classes" at bounding box center [158, 277] width 158 height 20
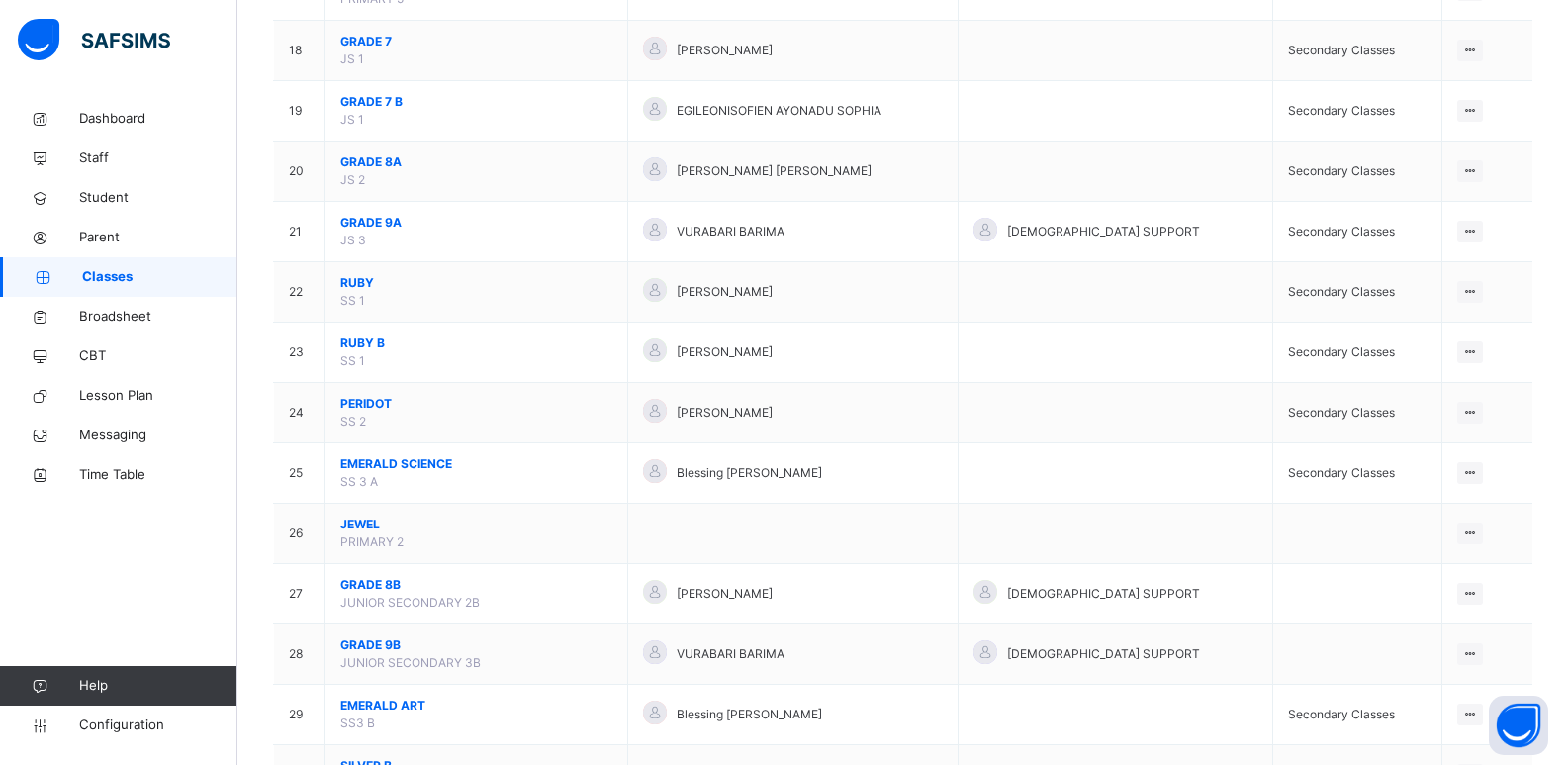
scroll to position [1240, 0]
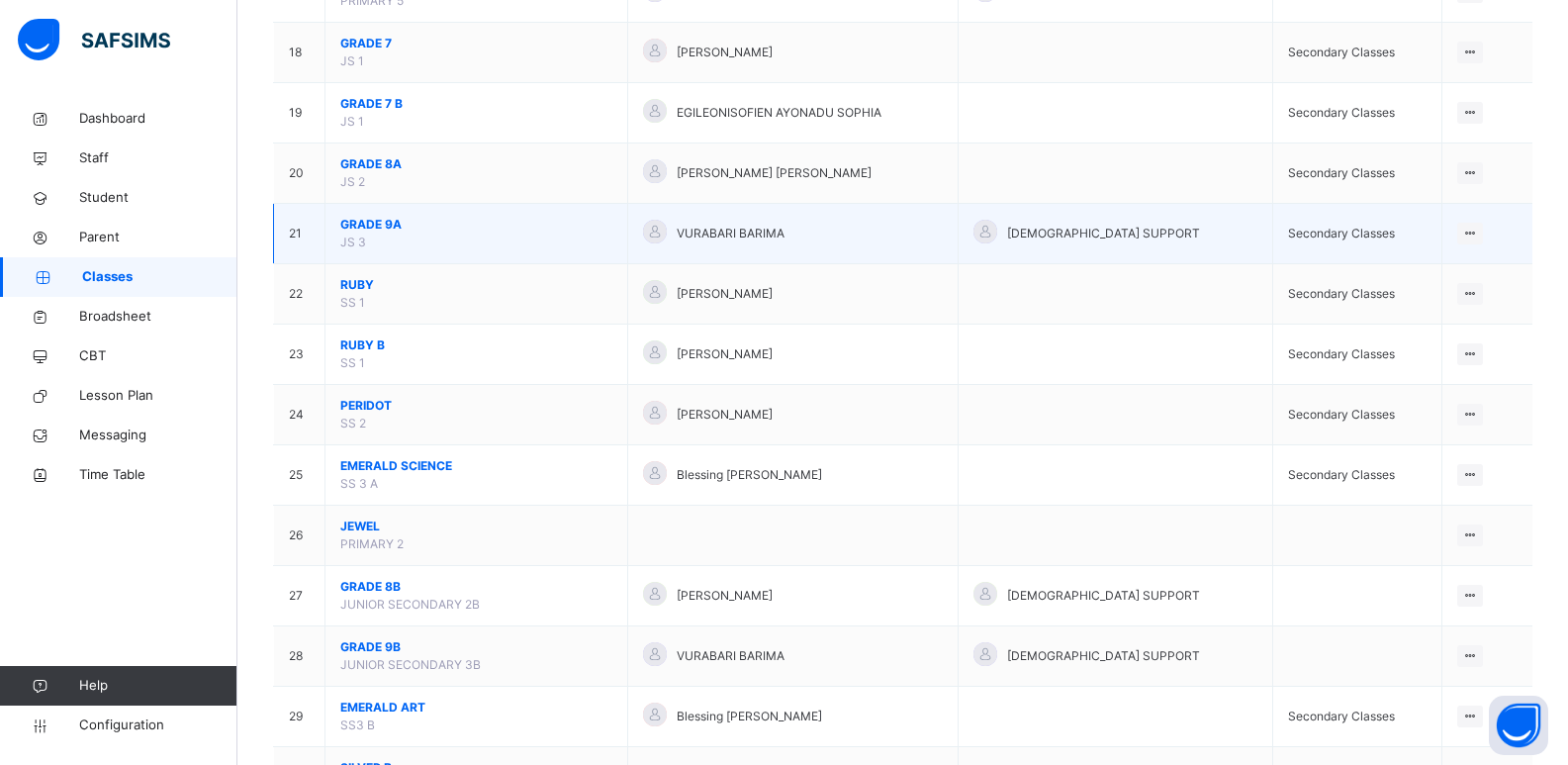
click at [376, 233] on span "GRADE 9A" at bounding box center [476, 225] width 272 height 18
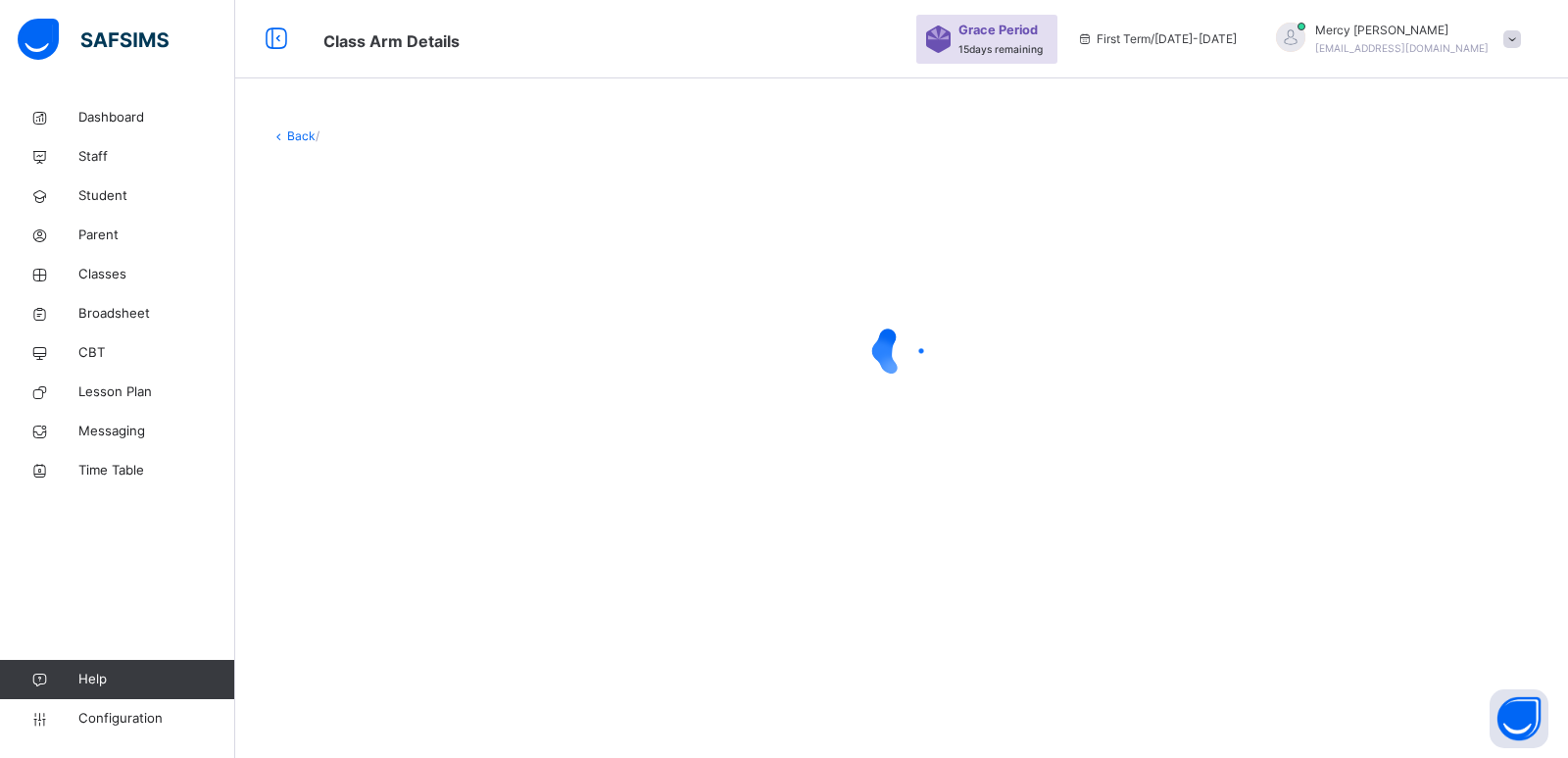
click at [373, 231] on div at bounding box center [902, 352] width 1263 height 373
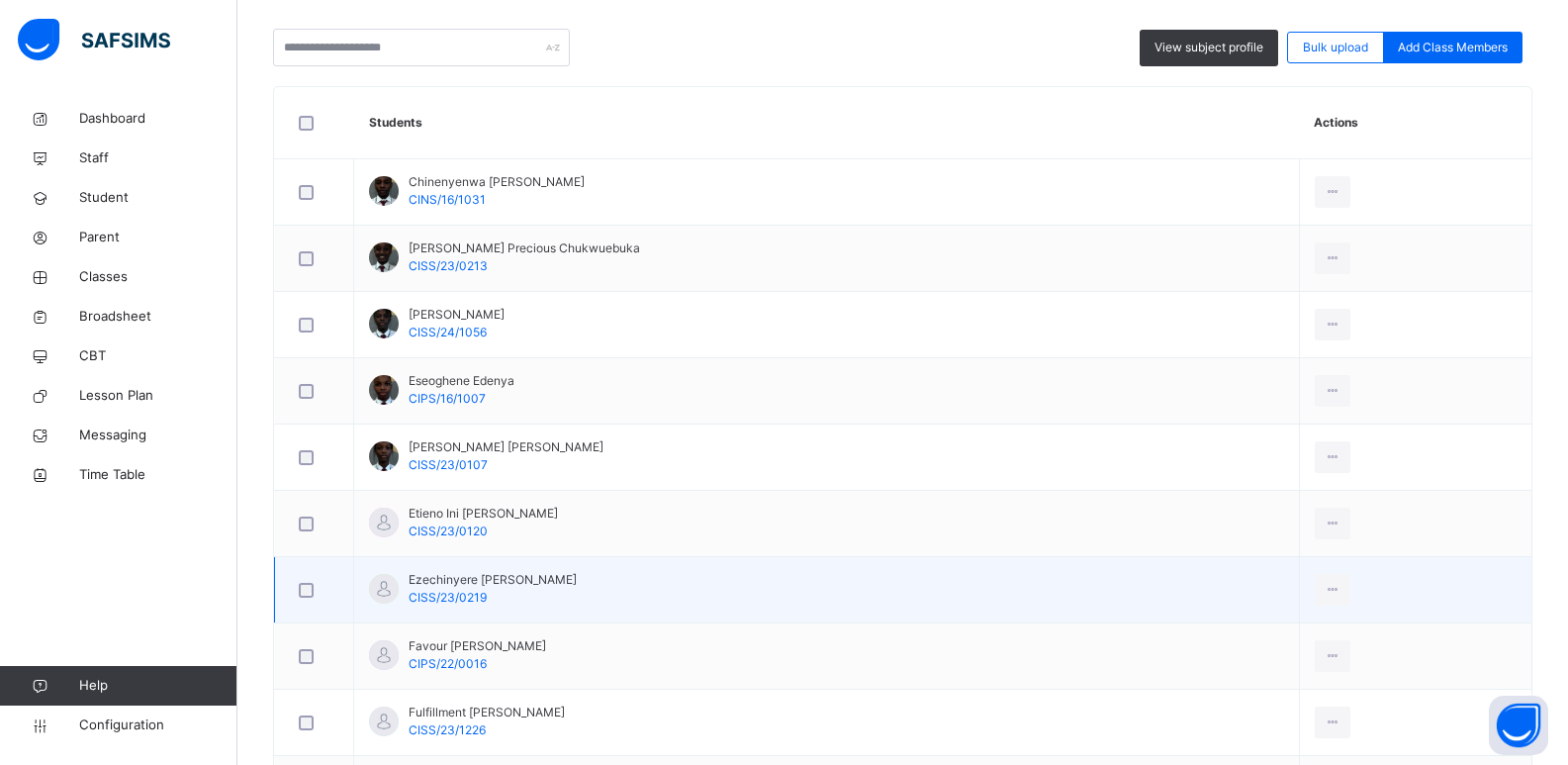
scroll to position [547, 0]
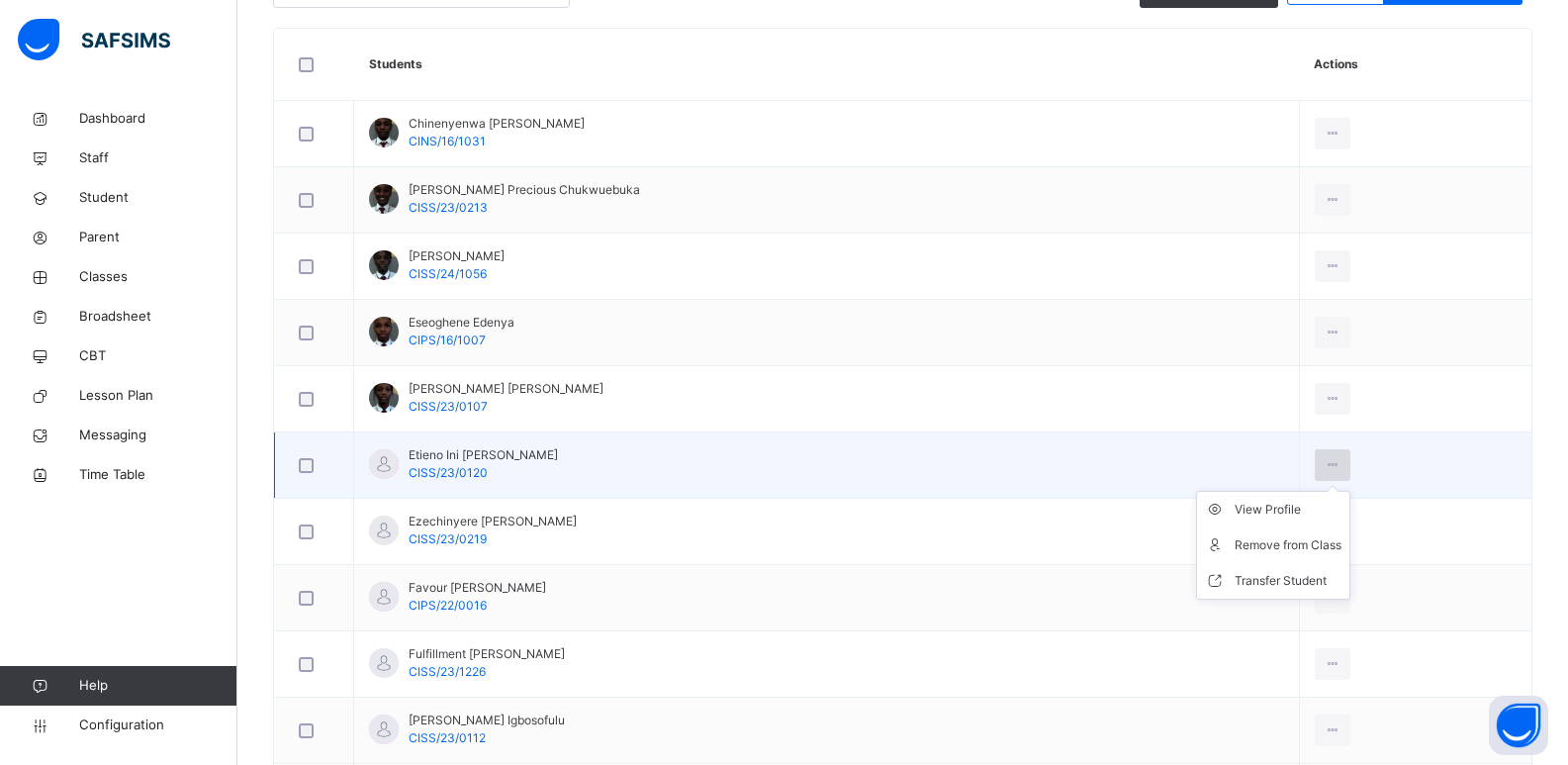
click at [1337, 462] on icon at bounding box center [1333, 466] width 17 height 18
click at [1283, 511] on div "View Profile" at bounding box center [1289, 509] width 107 height 20
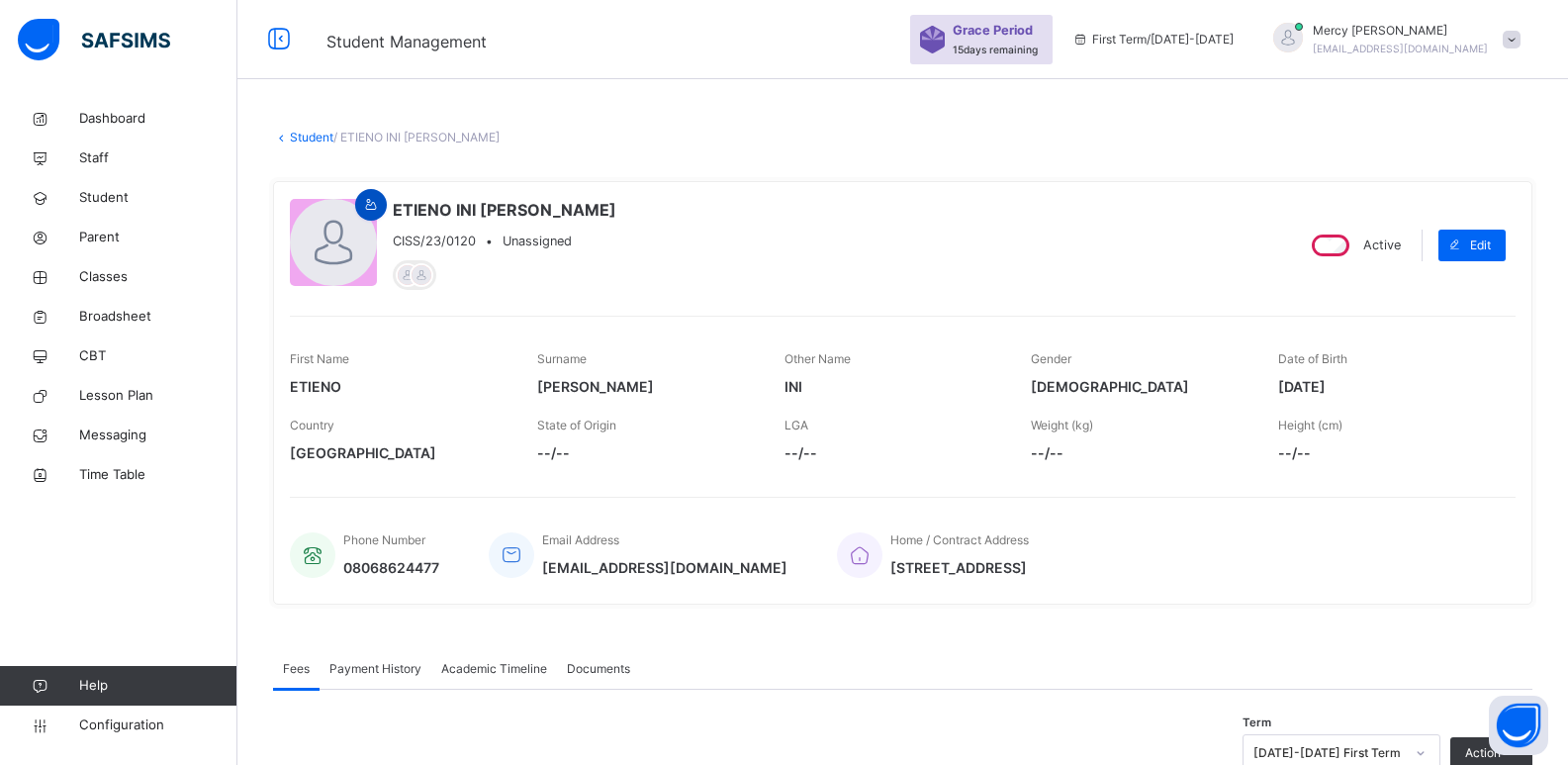
click at [374, 210] on icon at bounding box center [371, 205] width 17 height 18
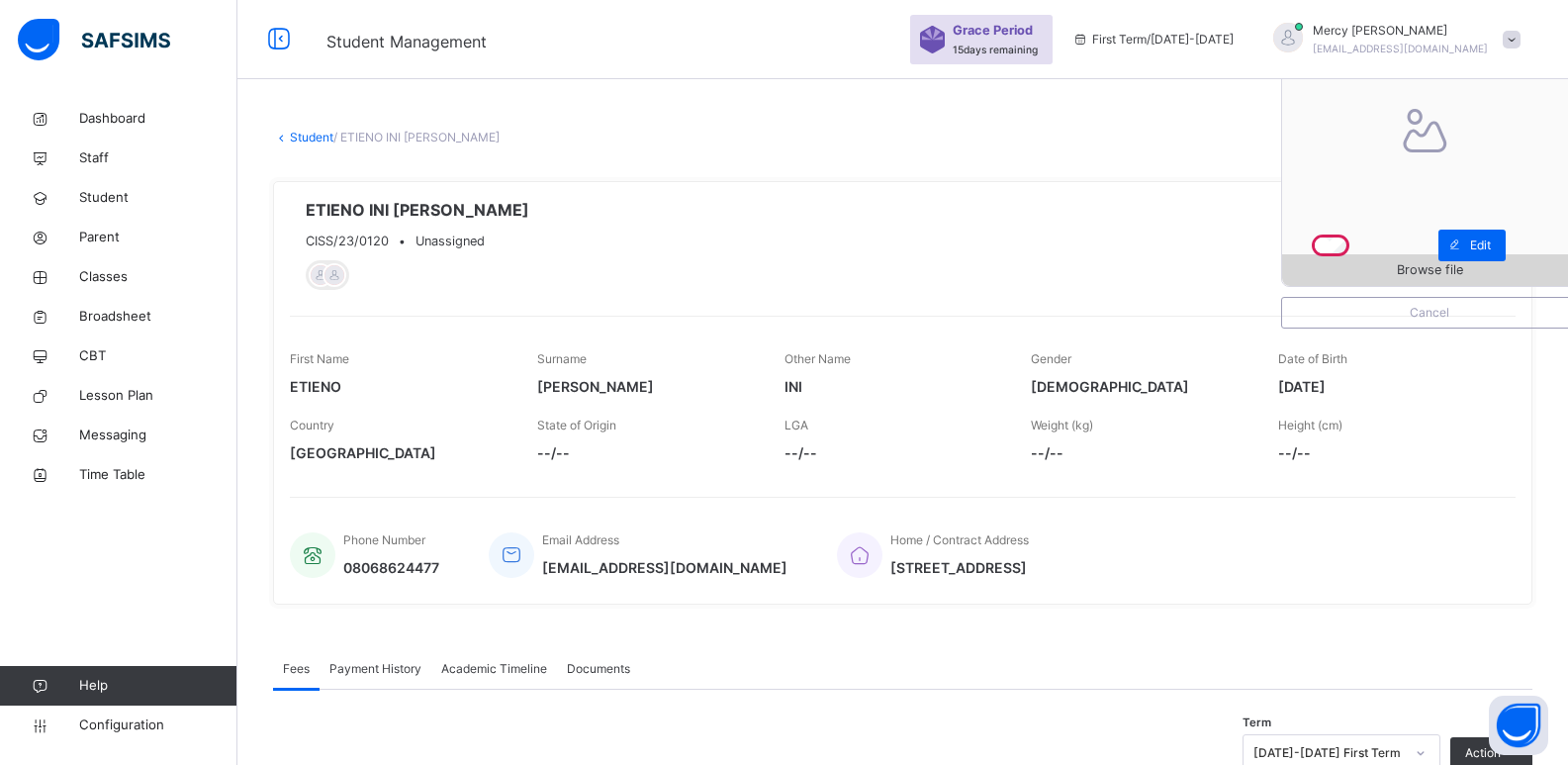
click at [1364, 281] on div "Browse file" at bounding box center [1430, 271] width 295 height 32
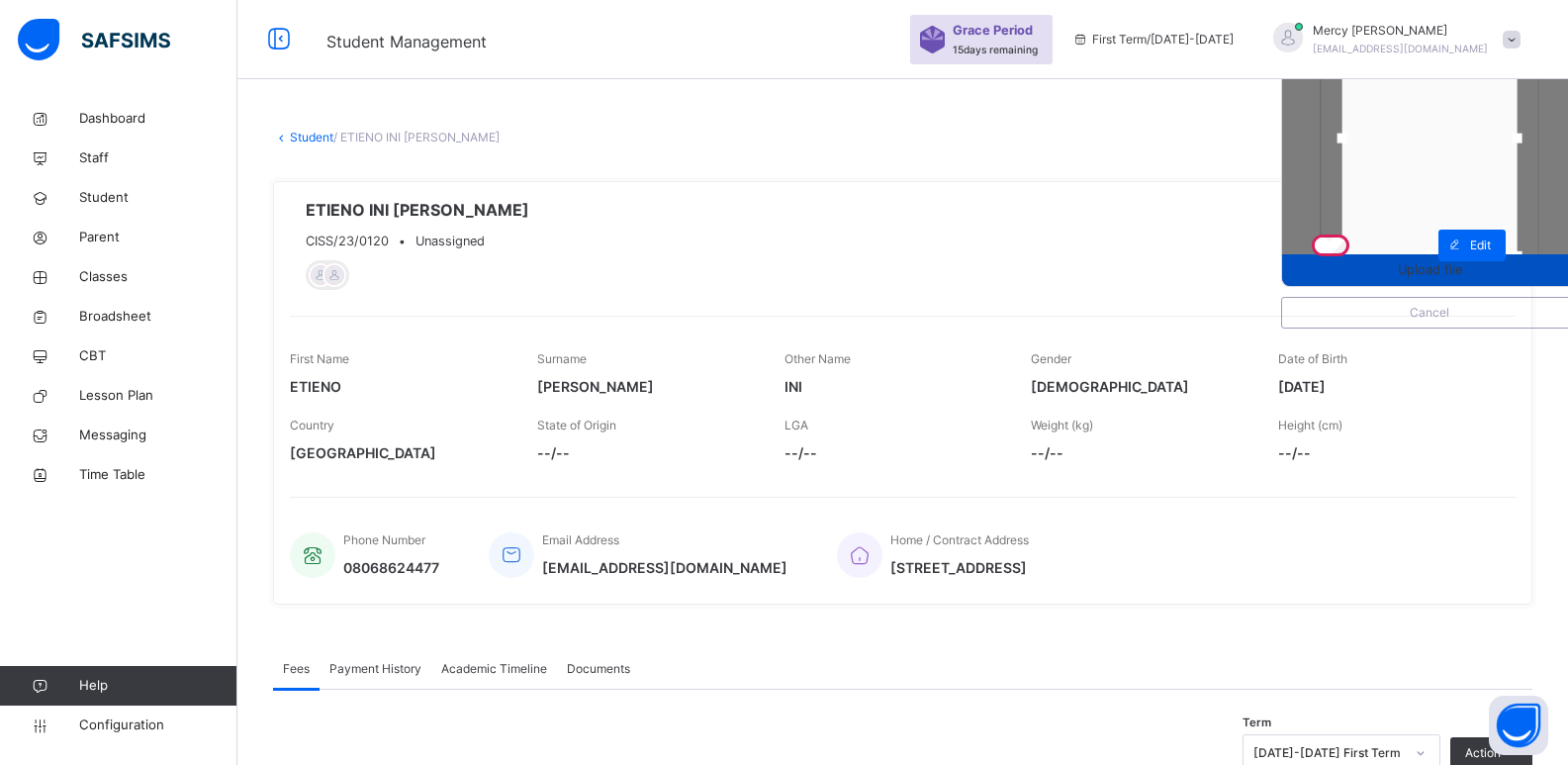
click at [1382, 274] on span "Upload file" at bounding box center [1430, 270] width 295 height 19
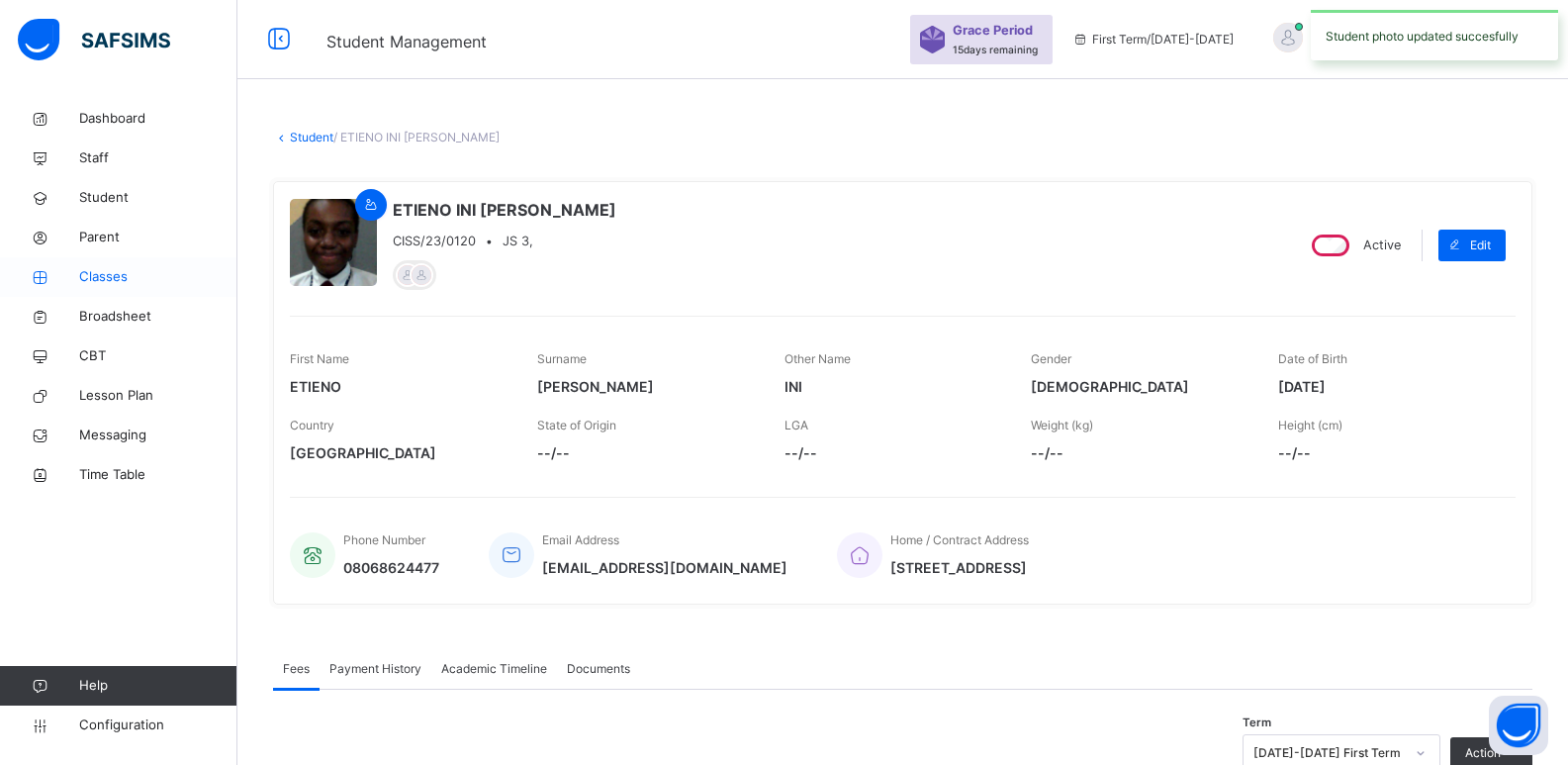
click at [97, 288] on link "Classes" at bounding box center [119, 277] width 238 height 40
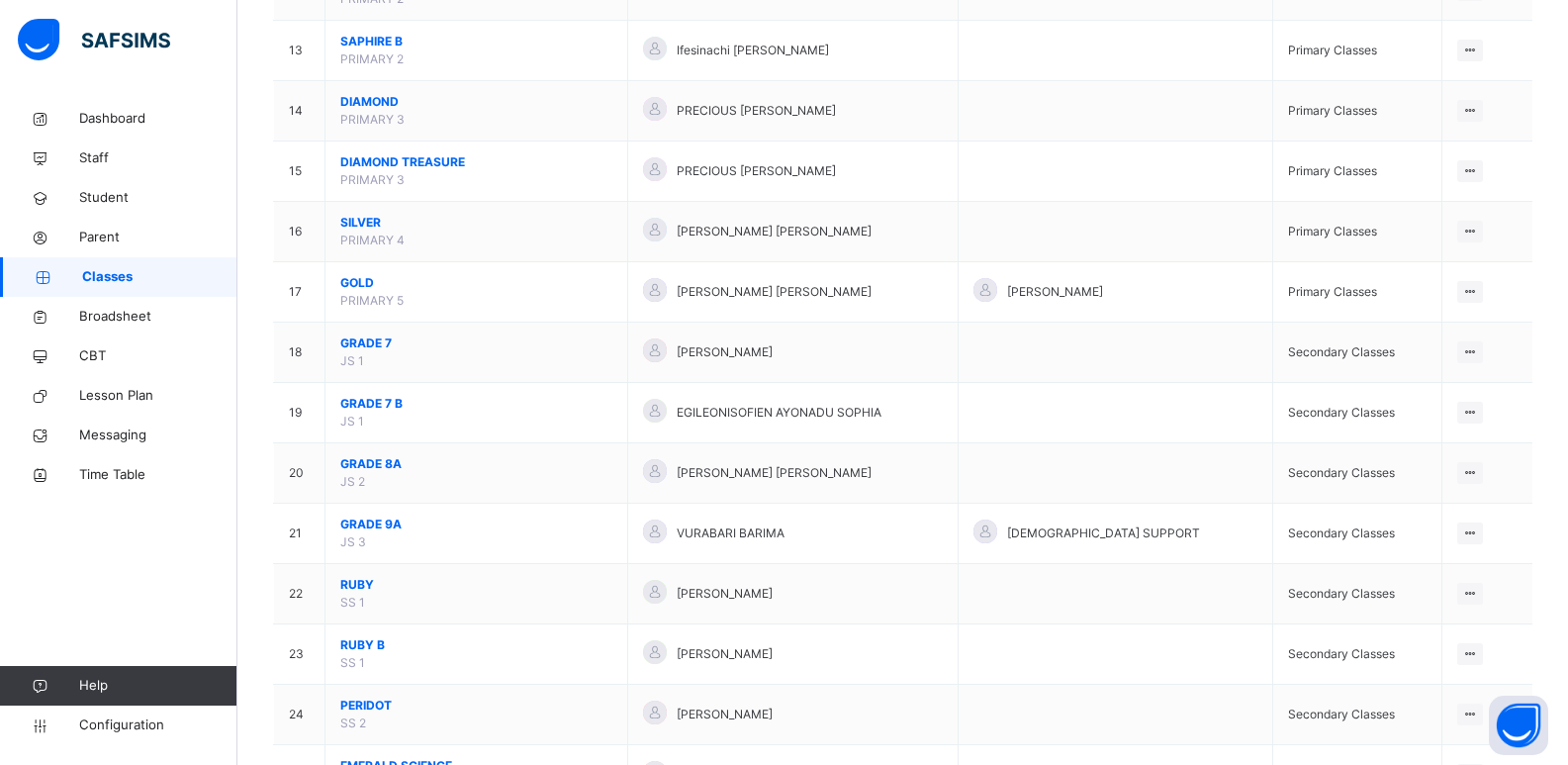
scroll to position [943, 0]
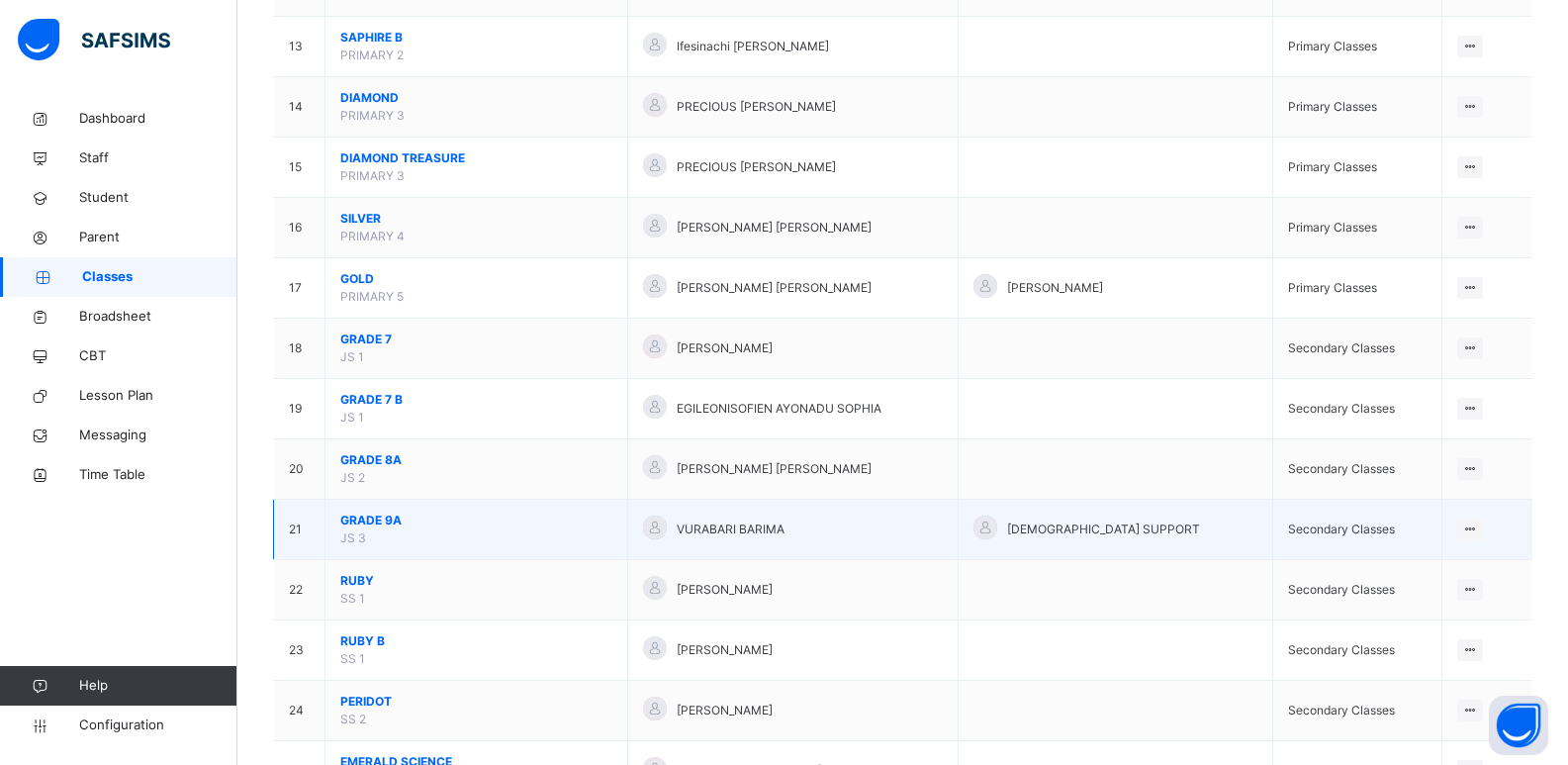
click at [378, 518] on span "GRADE 9A" at bounding box center [476, 520] width 272 height 18
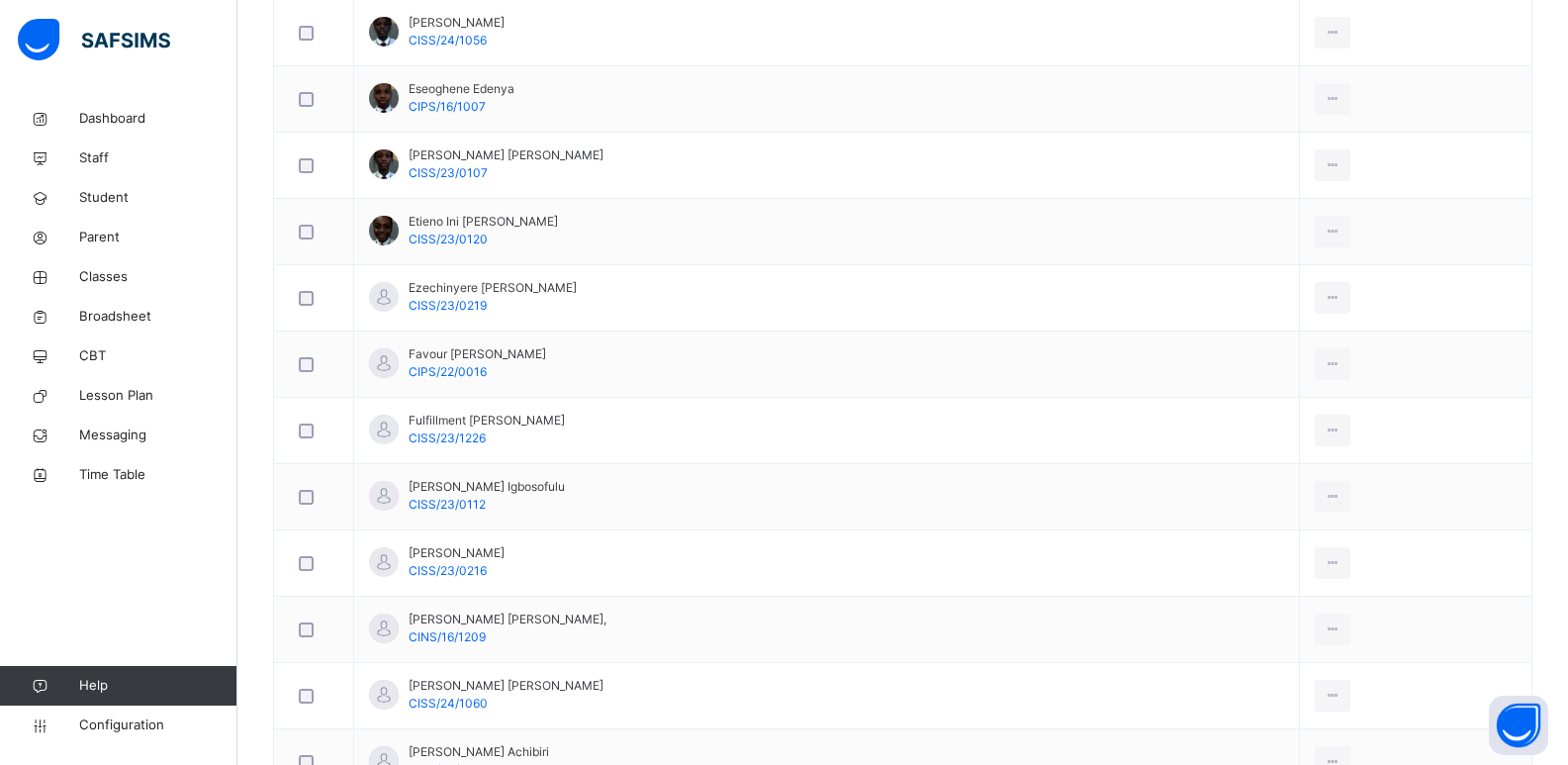
scroll to position [732, 0]
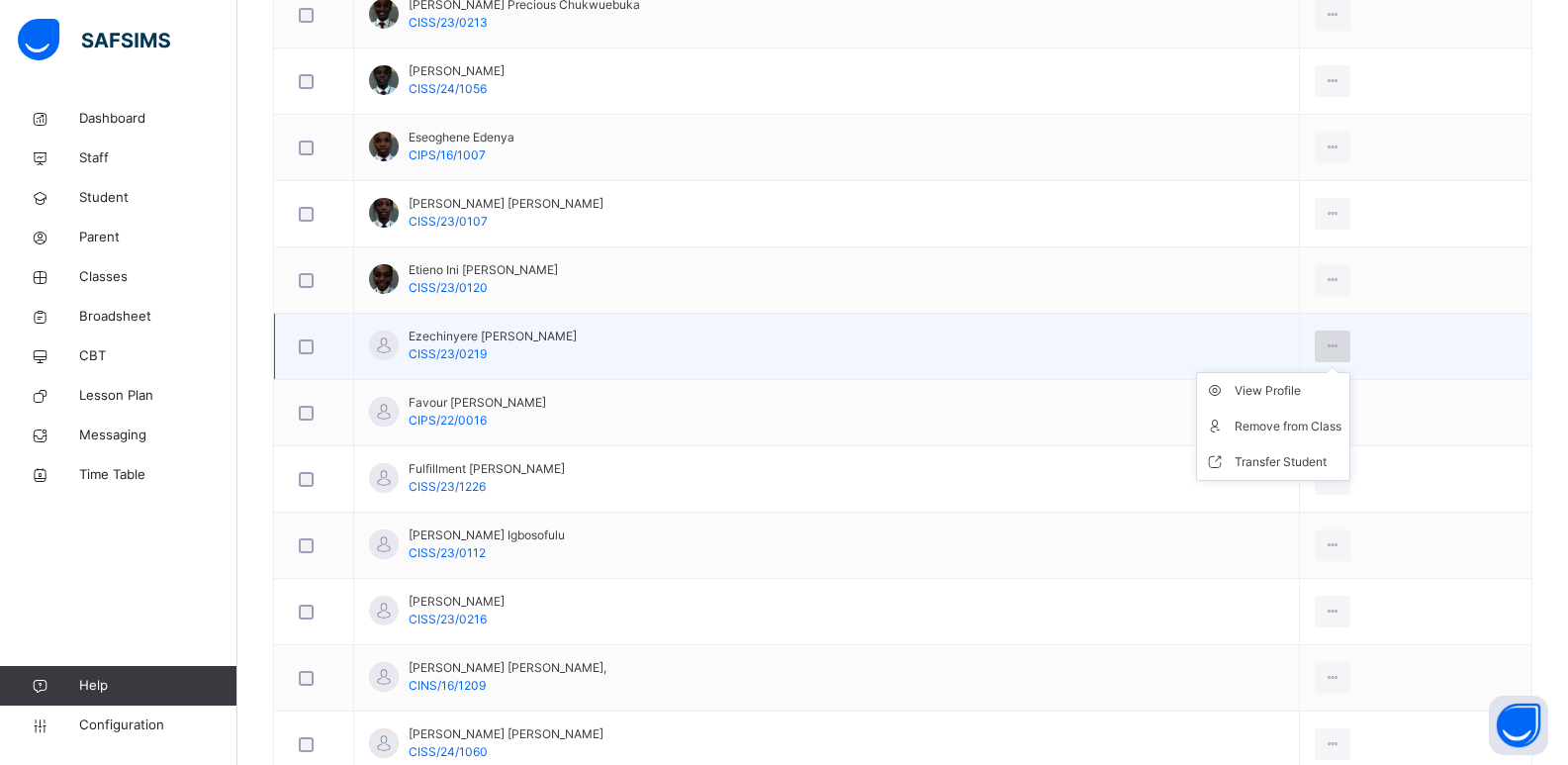
click at [1328, 349] on icon at bounding box center [1333, 347] width 17 height 18
click at [1299, 390] on div "View Profile" at bounding box center [1289, 391] width 107 height 20
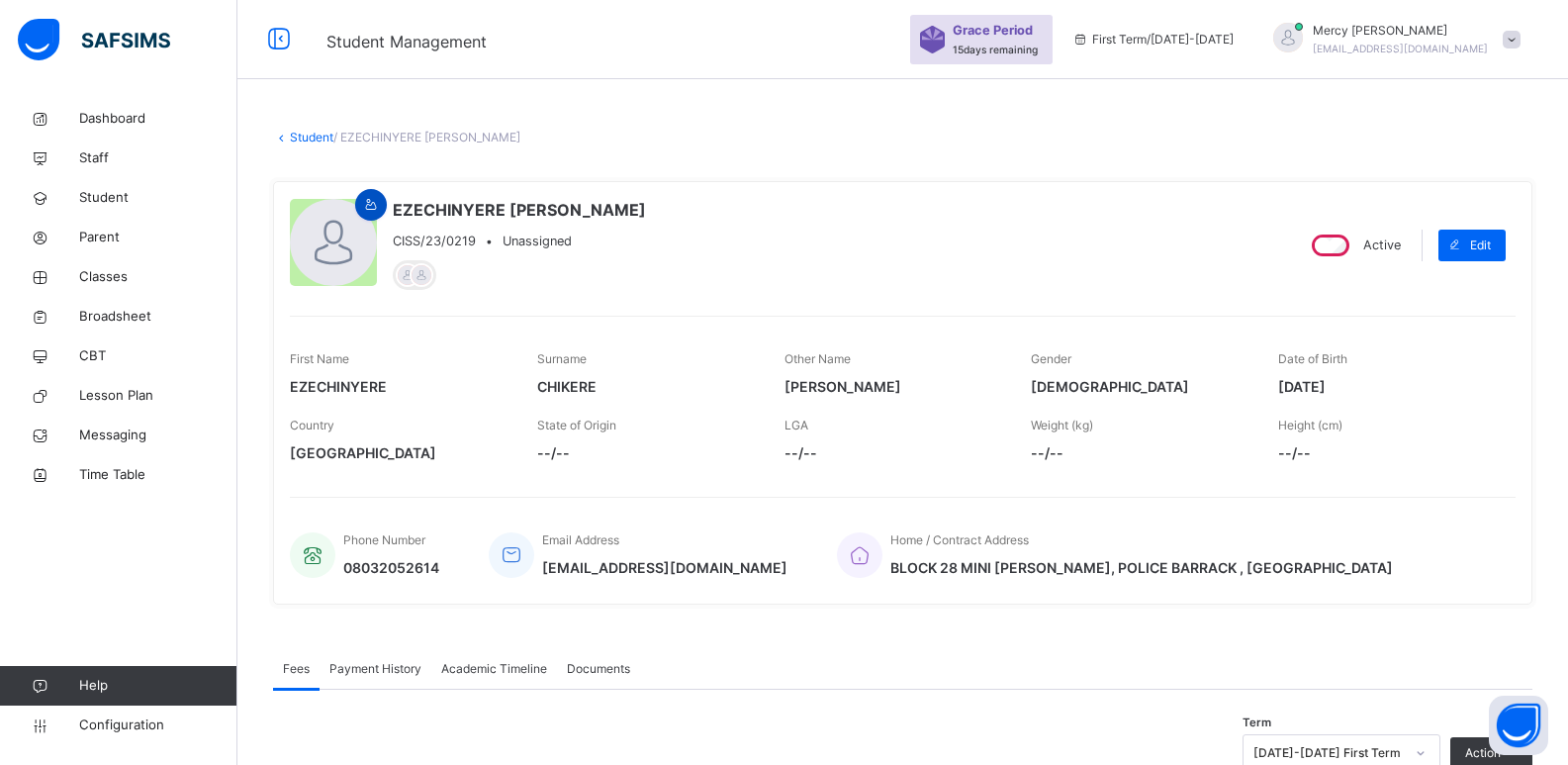
click at [376, 212] on icon at bounding box center [371, 205] width 17 height 18
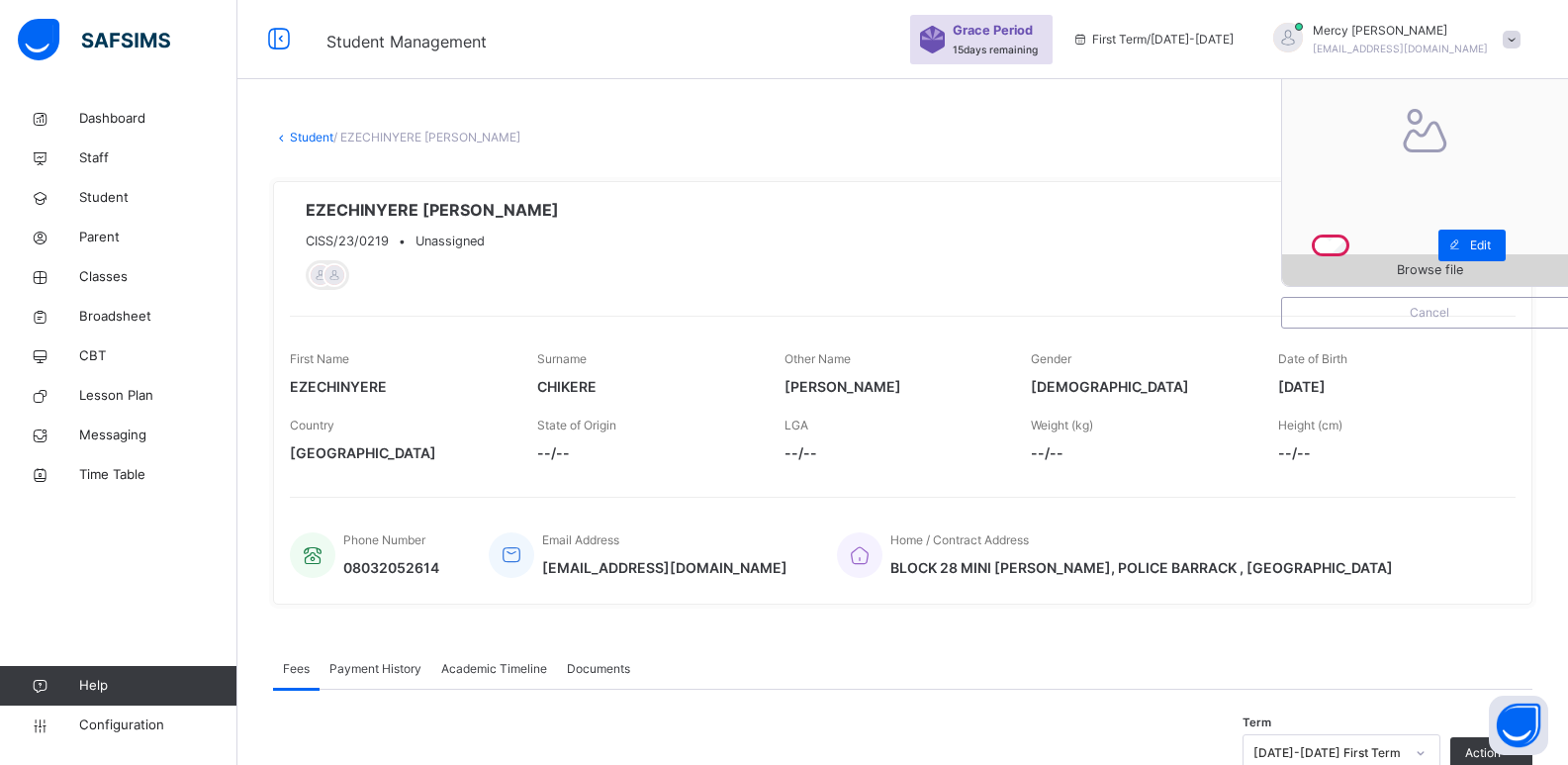
click at [1400, 270] on span "Browse file" at bounding box center [1430, 270] width 295 height 19
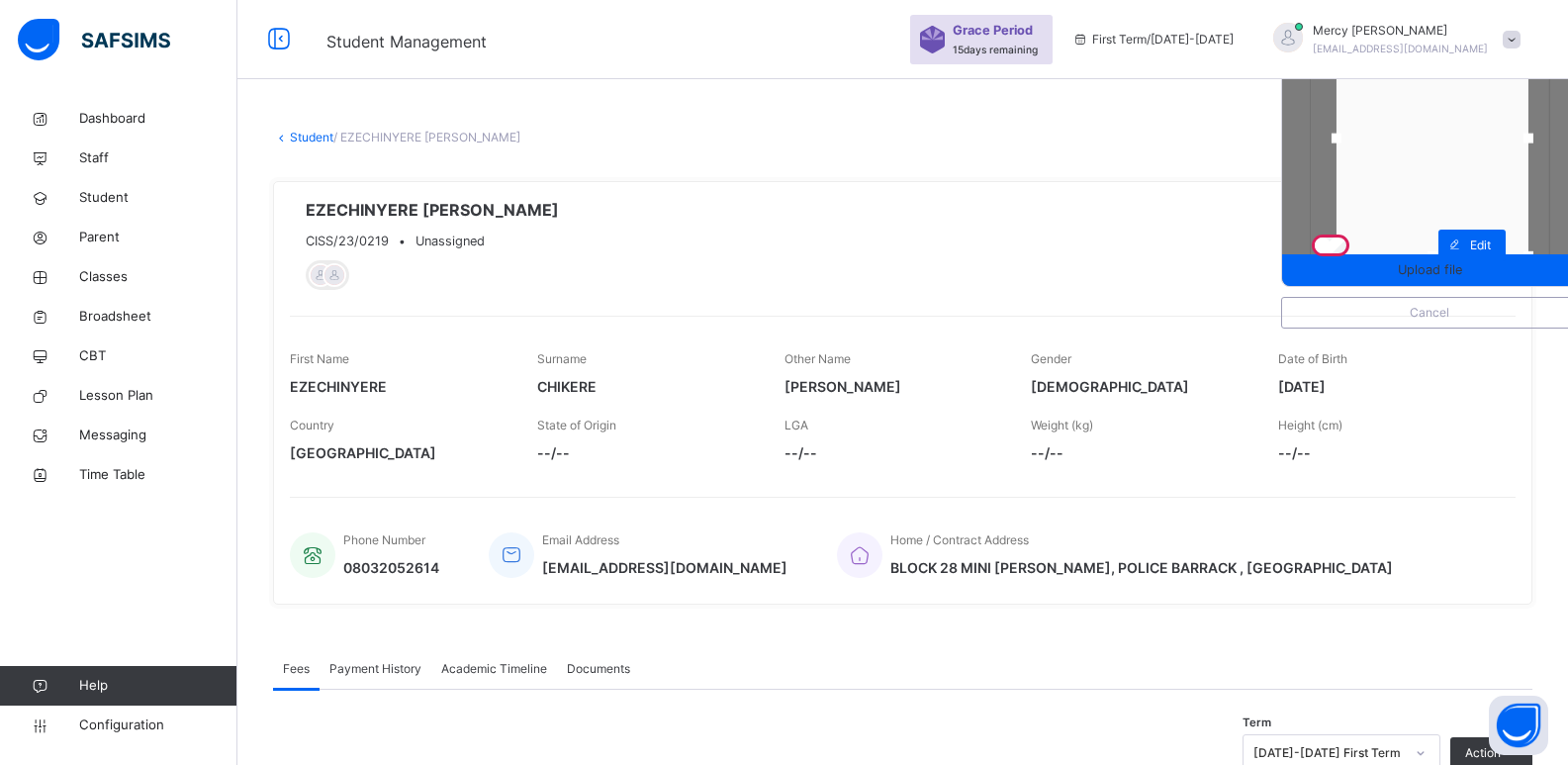
click at [1443, 192] on div at bounding box center [1433, 139] width 192 height 236
click at [1426, 263] on span "Upload file" at bounding box center [1429, 270] width 64 height 19
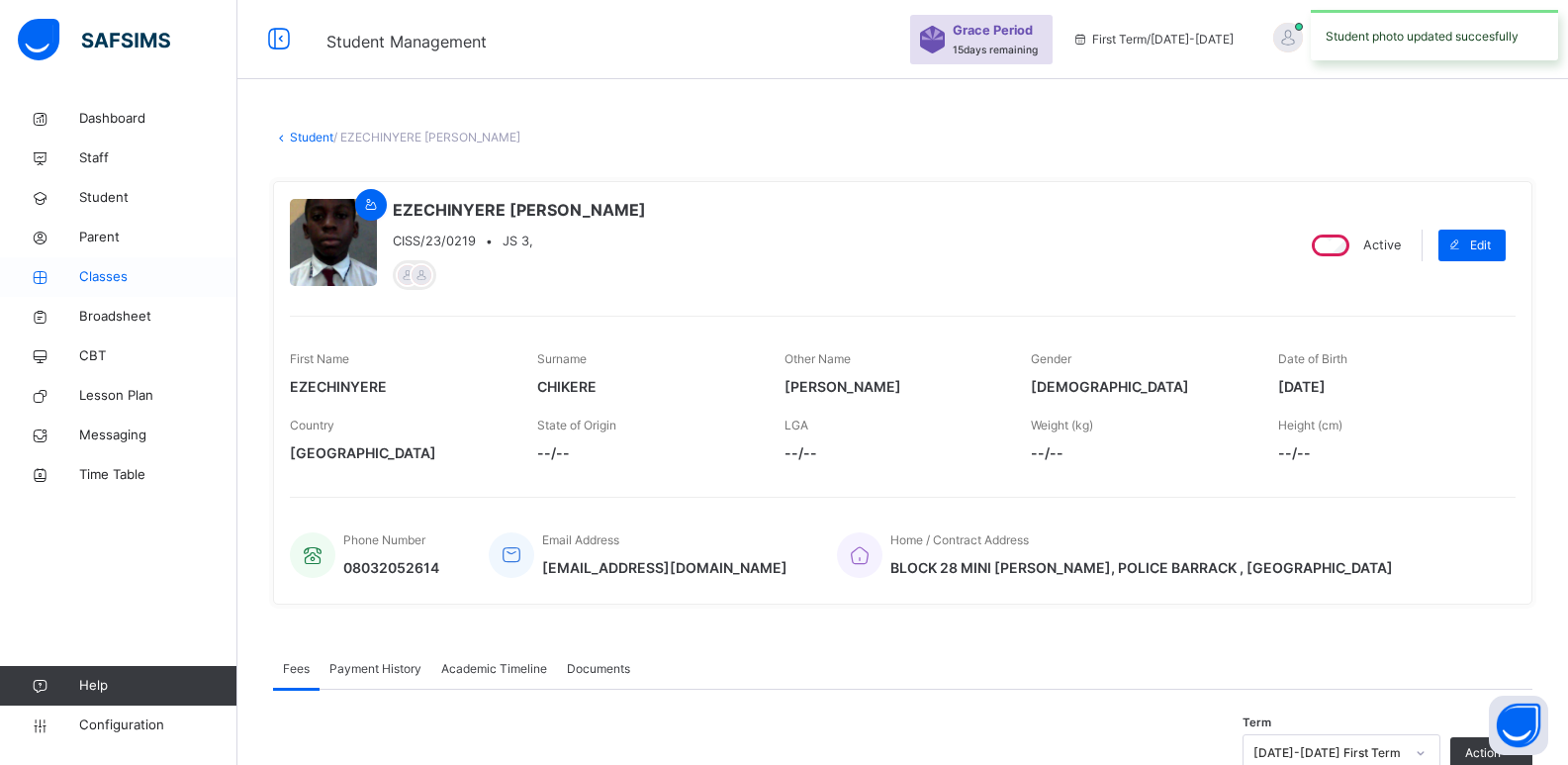
click at [102, 282] on span "Classes" at bounding box center [158, 277] width 158 height 20
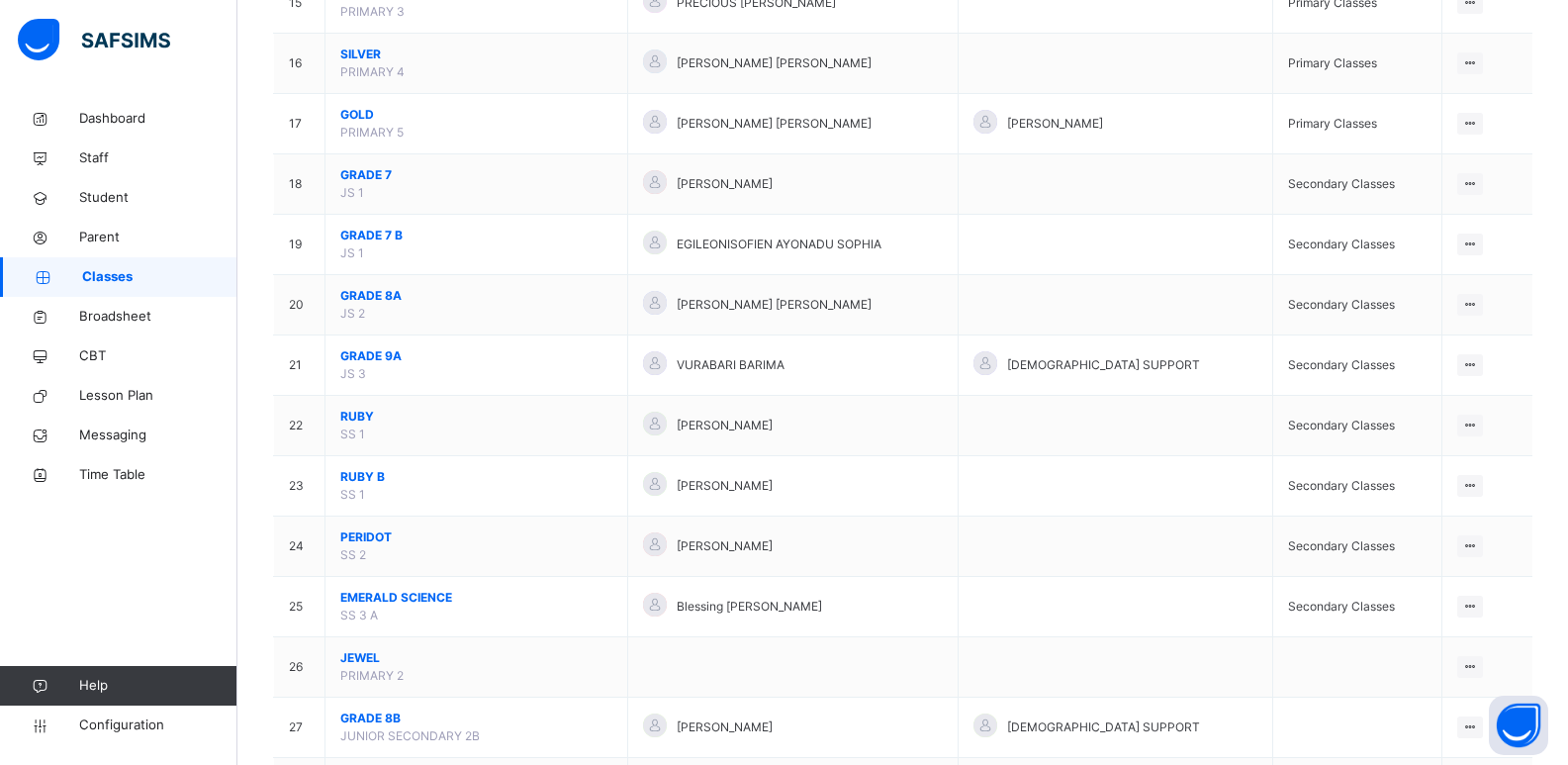
scroll to position [1122, 0]
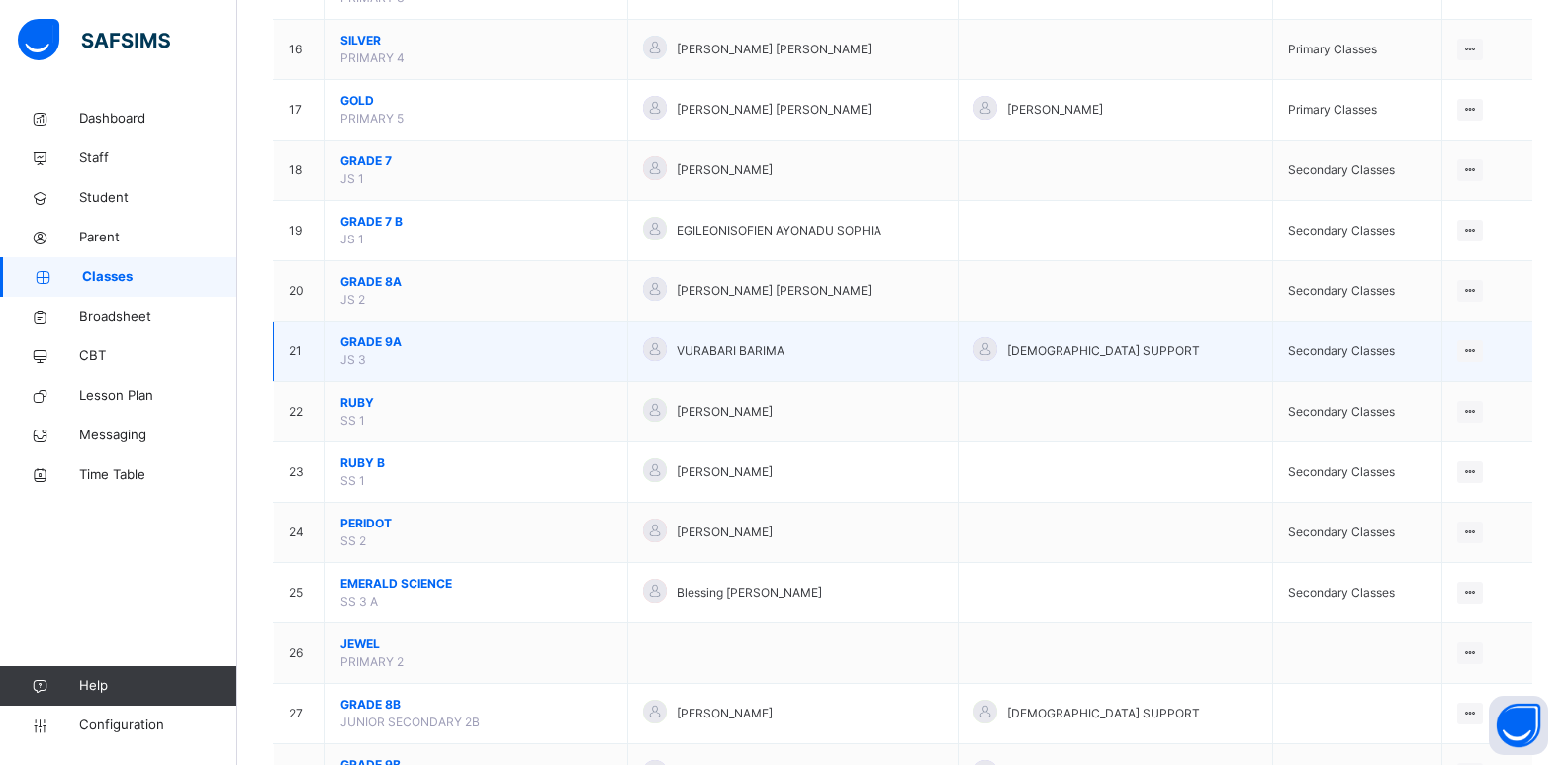
click at [374, 334] on span "GRADE 9A" at bounding box center [476, 343] width 272 height 18
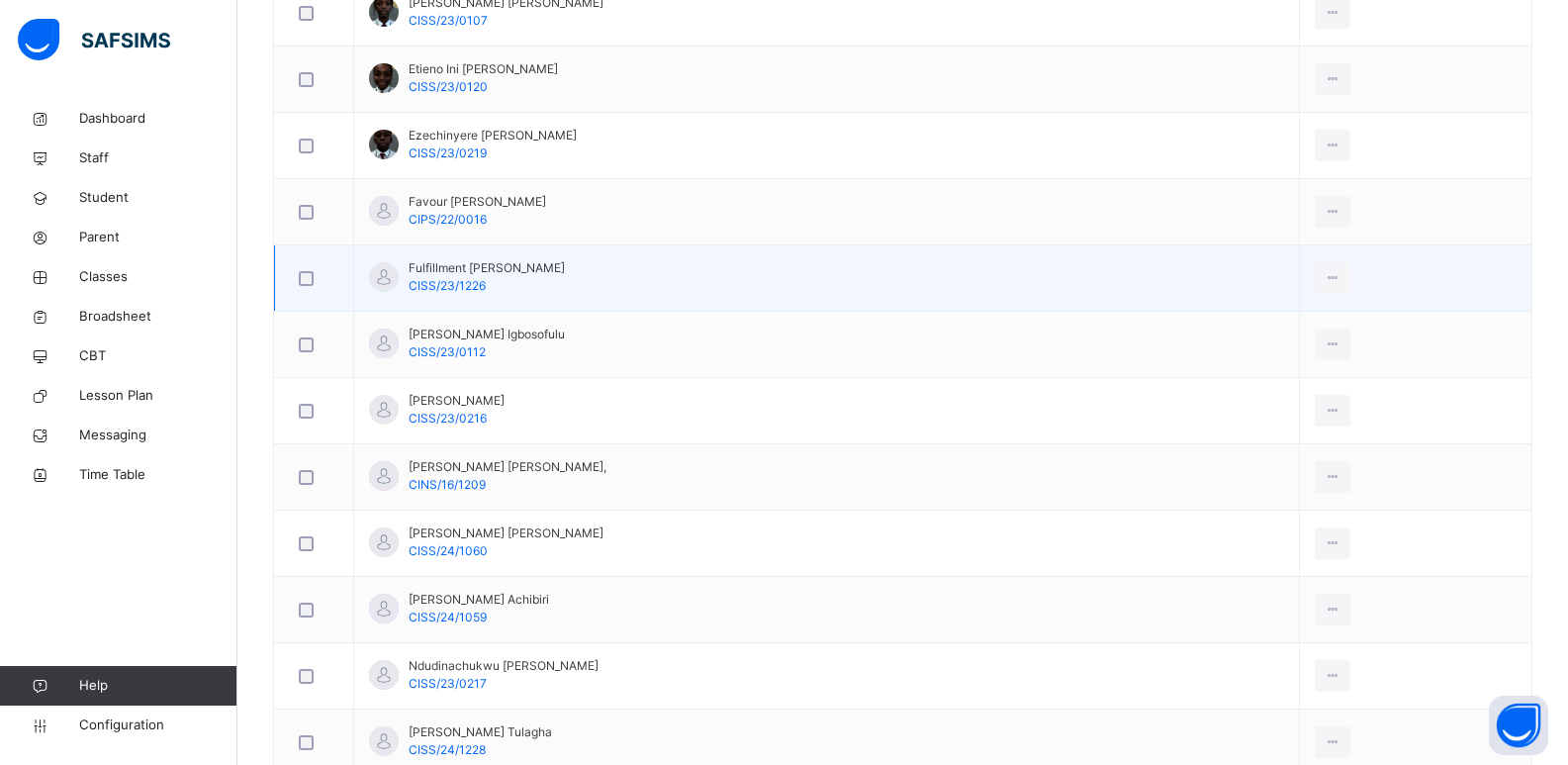
scroll to position [930, 0]
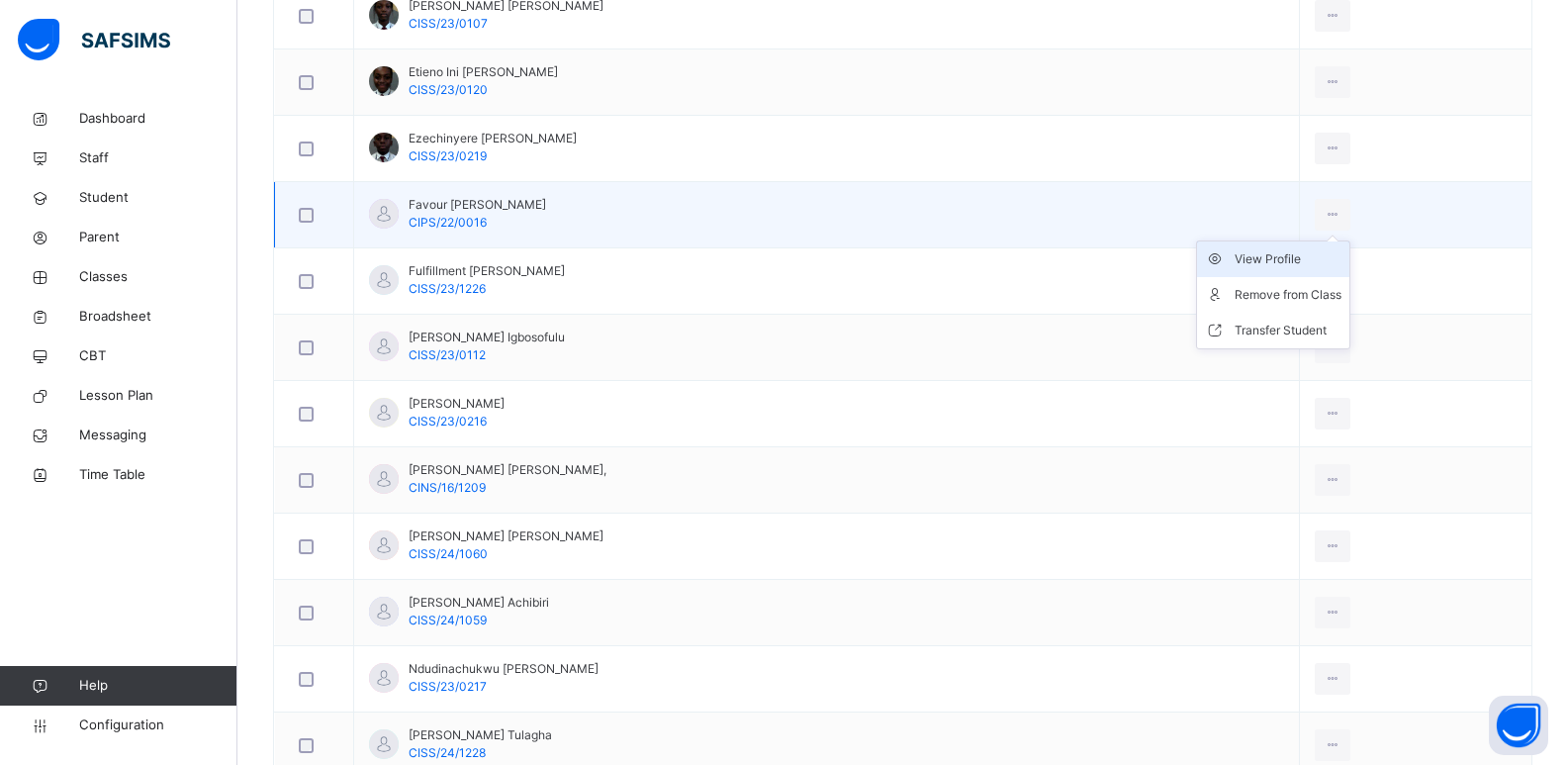
click at [1286, 265] on div "View Profile" at bounding box center [1289, 260] width 107 height 20
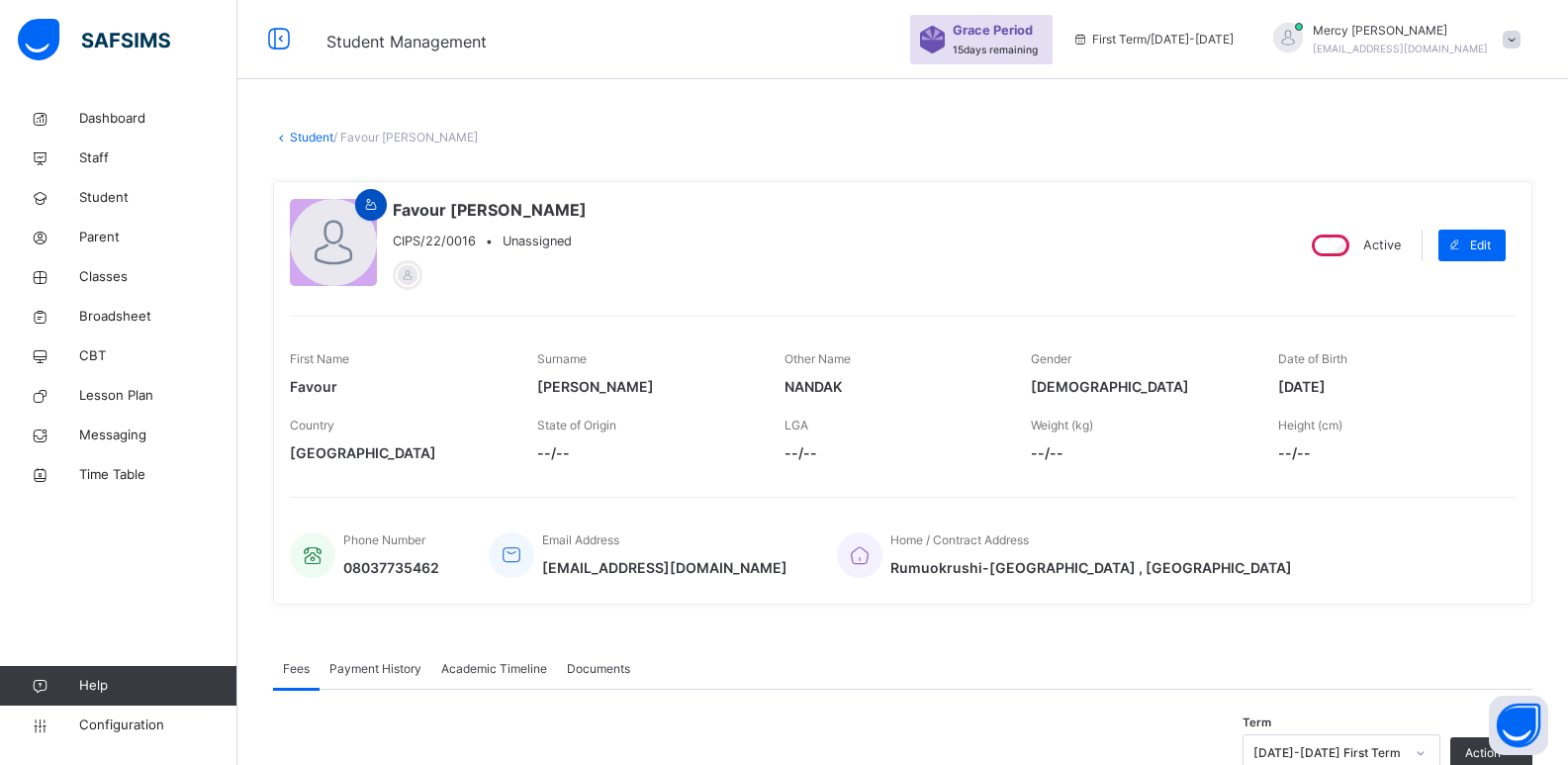
click at [376, 206] on icon at bounding box center [371, 205] width 17 height 18
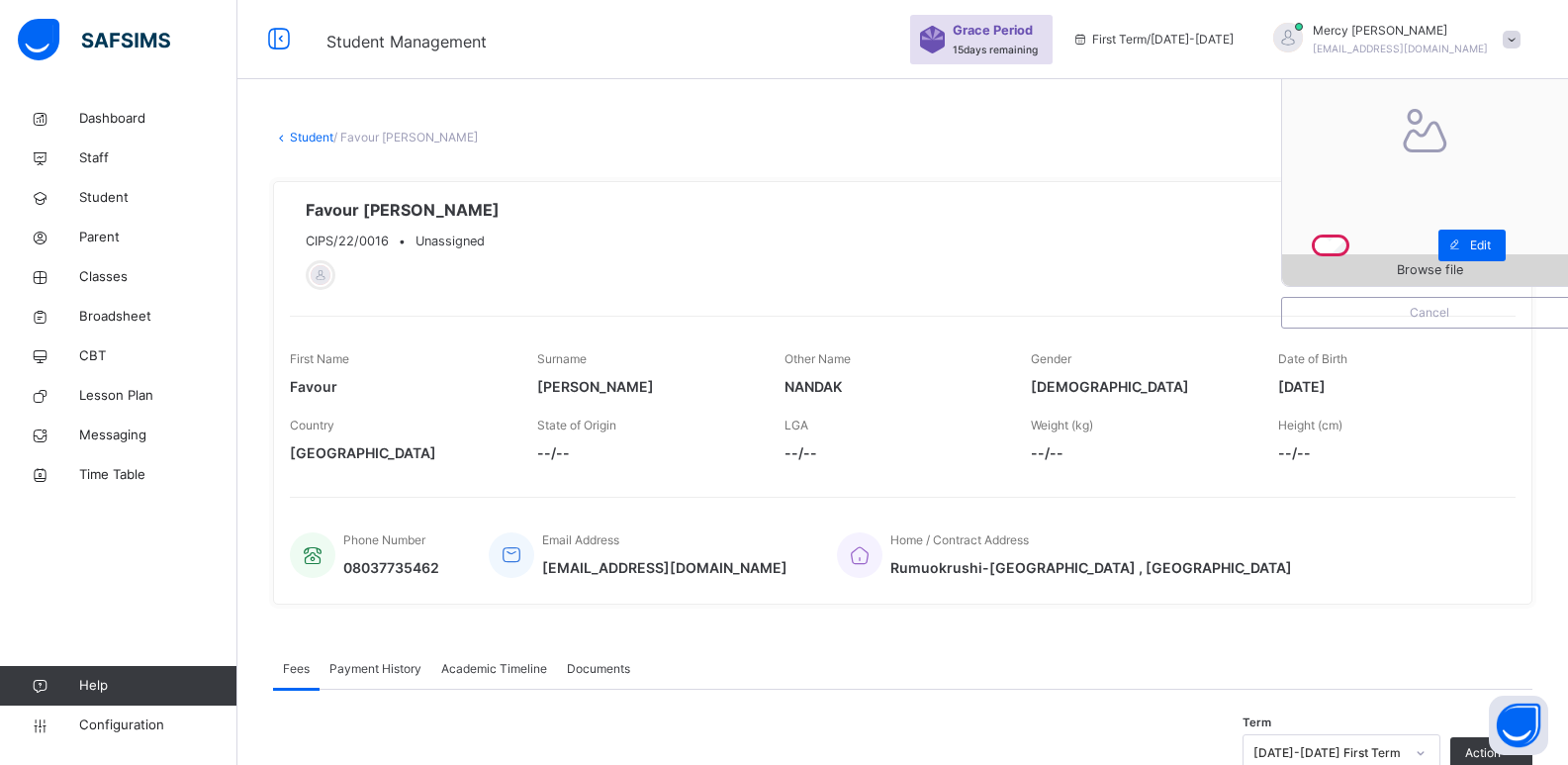
click at [1420, 273] on span "Browse file" at bounding box center [1429, 270] width 66 height 19
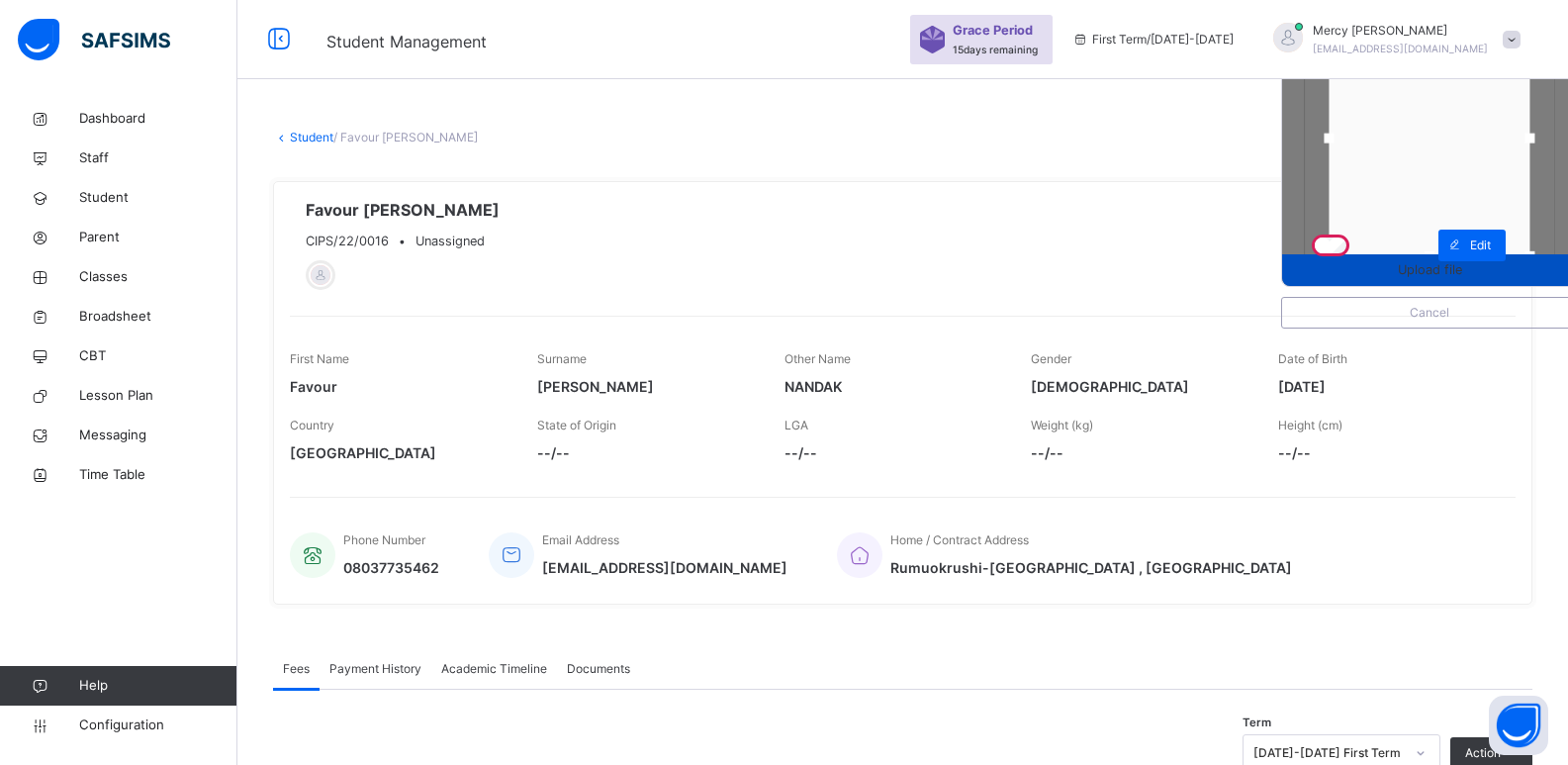
click at [1384, 284] on div "Upload file" at bounding box center [1430, 271] width 295 height 32
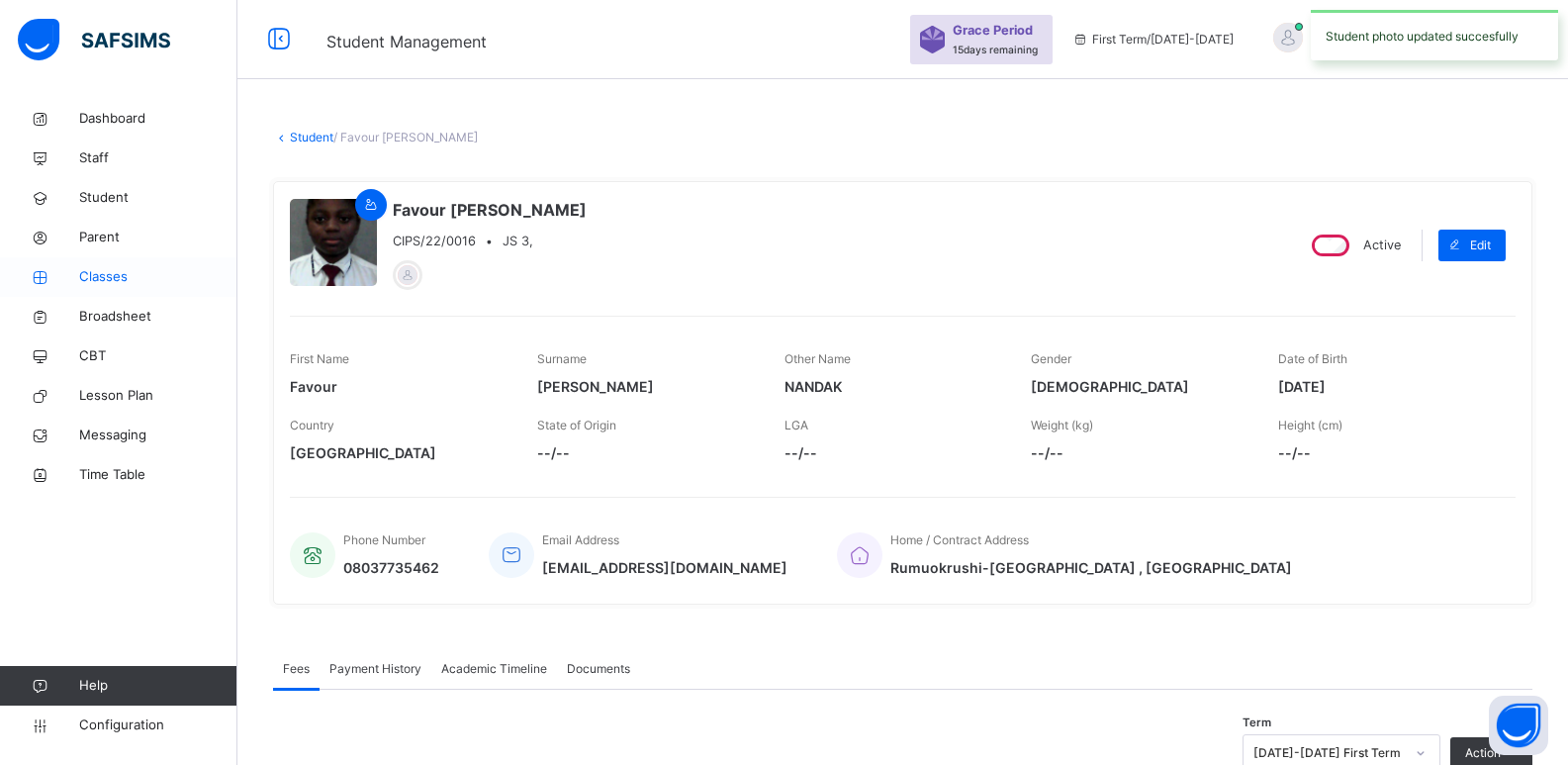
click at [119, 287] on link "Classes" at bounding box center [119, 277] width 238 height 40
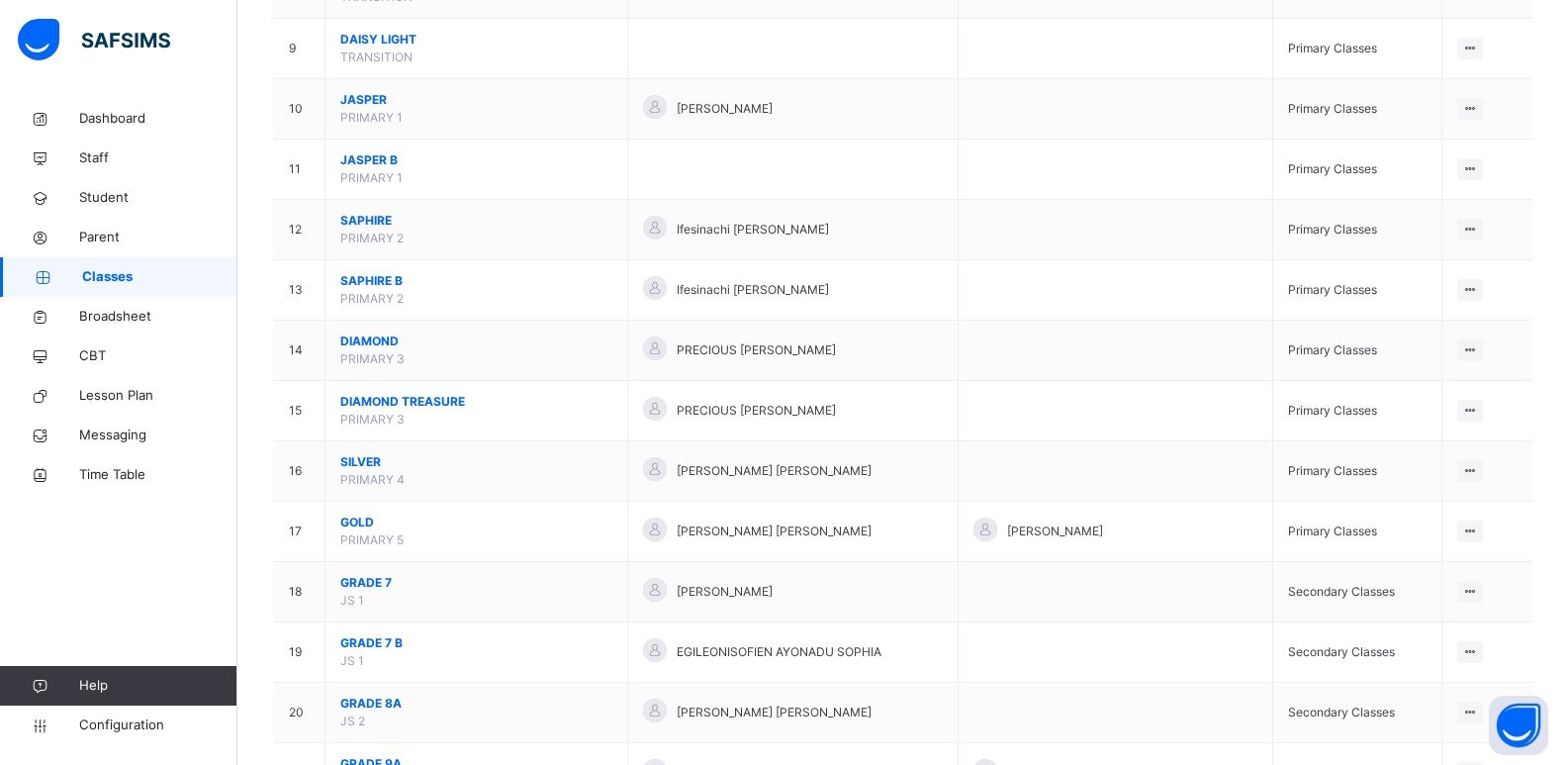
scroll to position [1332, 0]
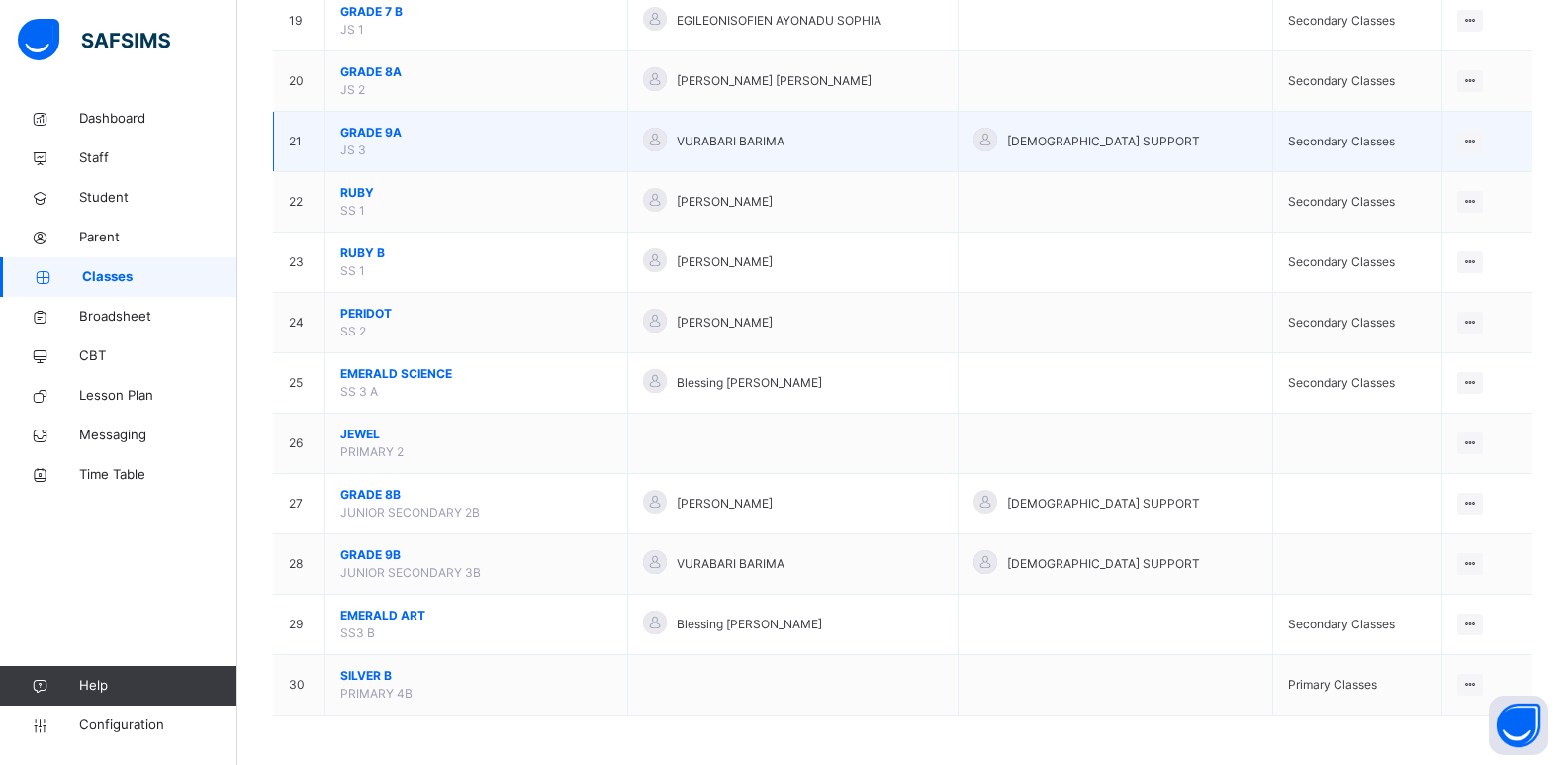
click at [373, 132] on span "GRADE 9A" at bounding box center [476, 133] width 272 height 18
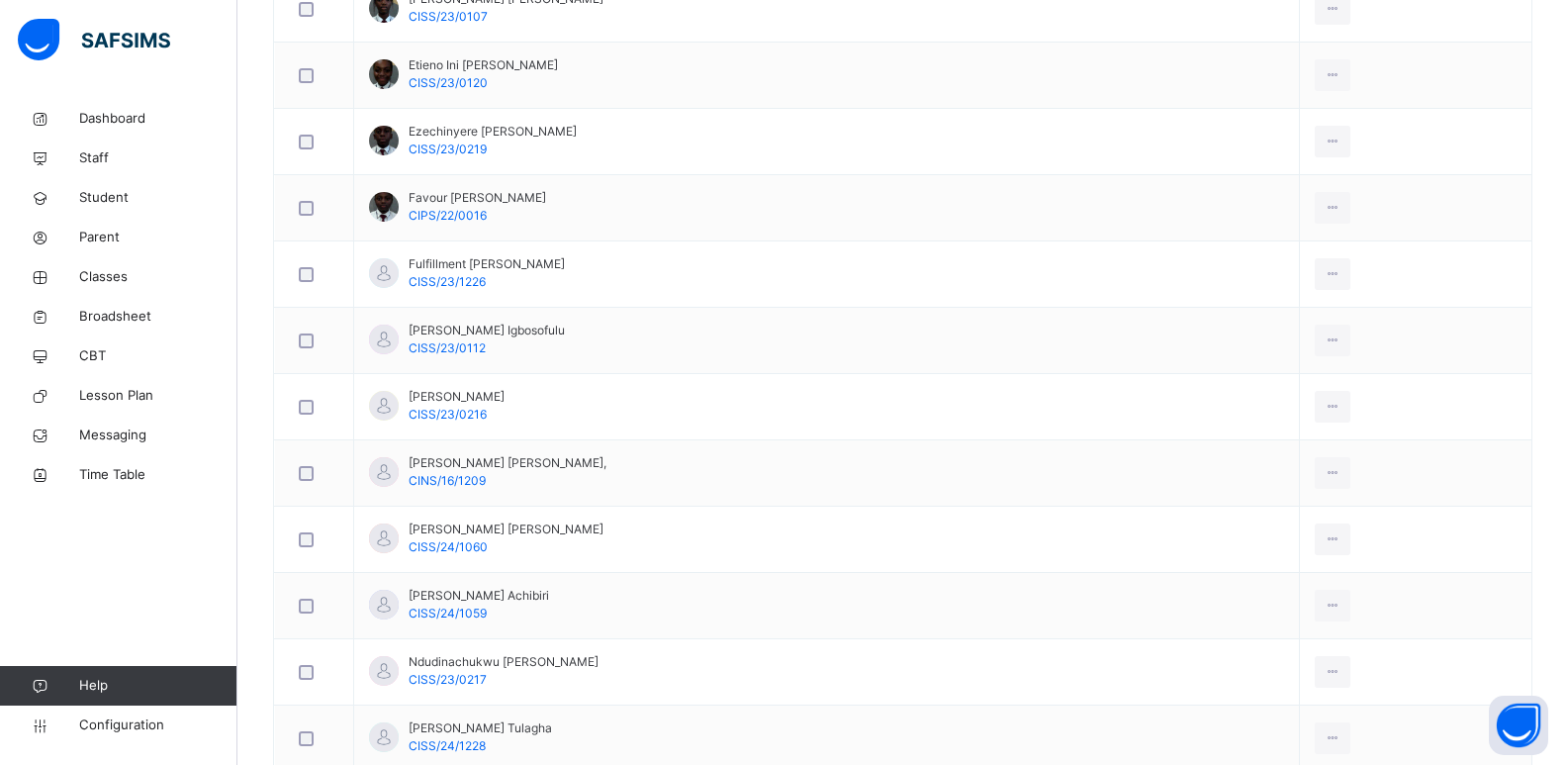
scroll to position [1003, 0]
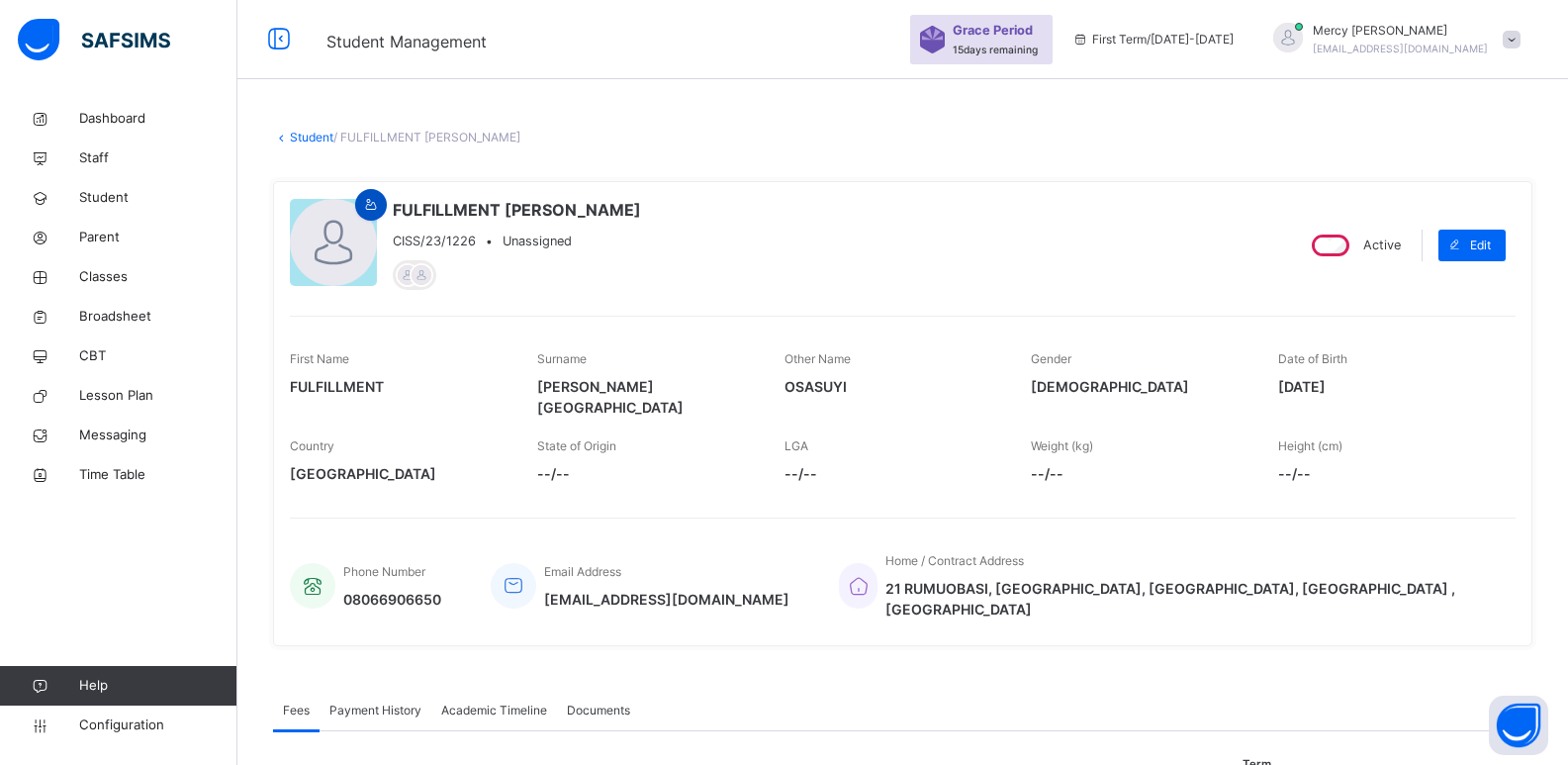
click at [366, 206] on icon at bounding box center [371, 205] width 17 height 18
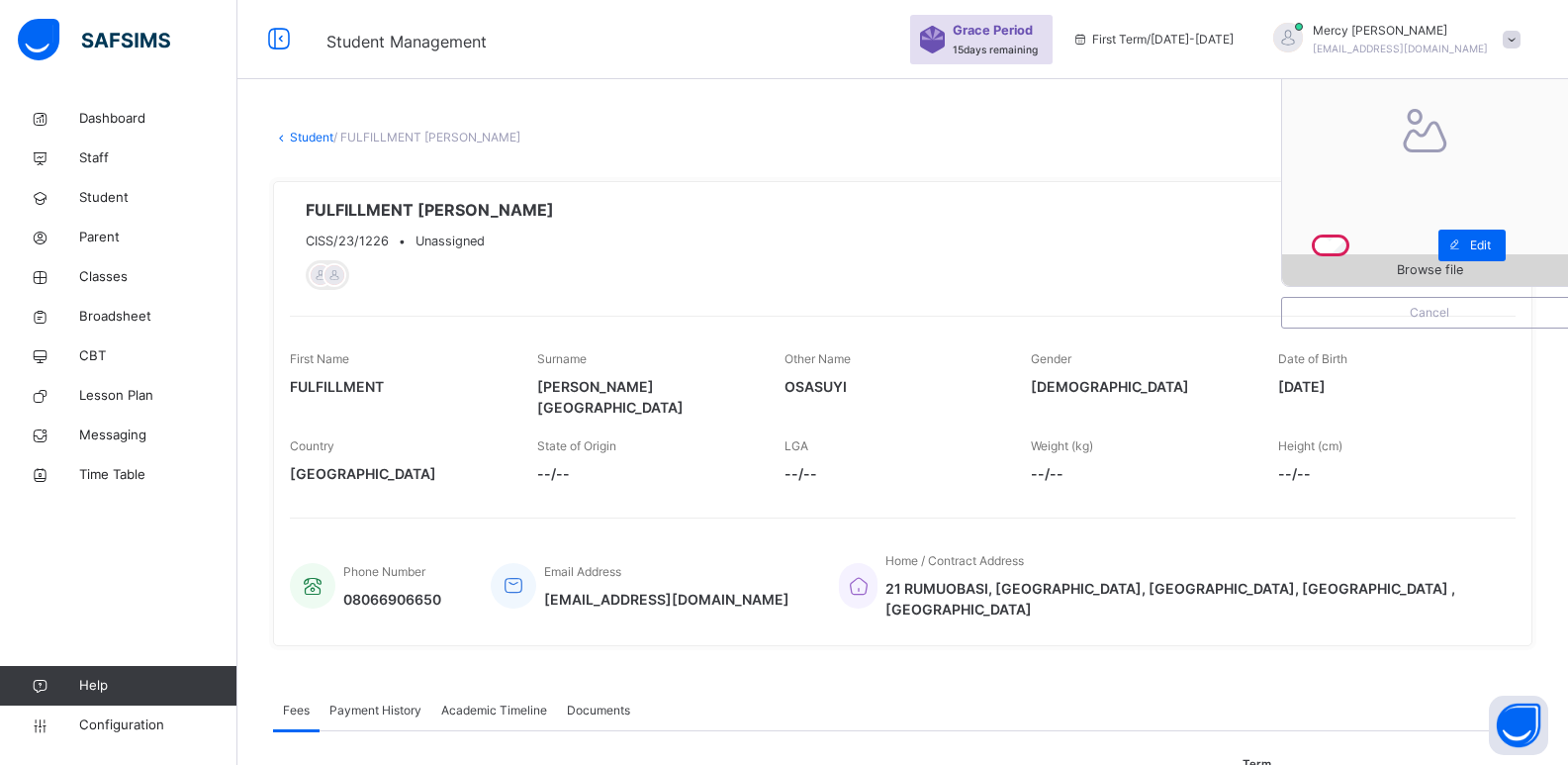
click at [1359, 274] on span "Browse file" at bounding box center [1430, 270] width 295 height 19
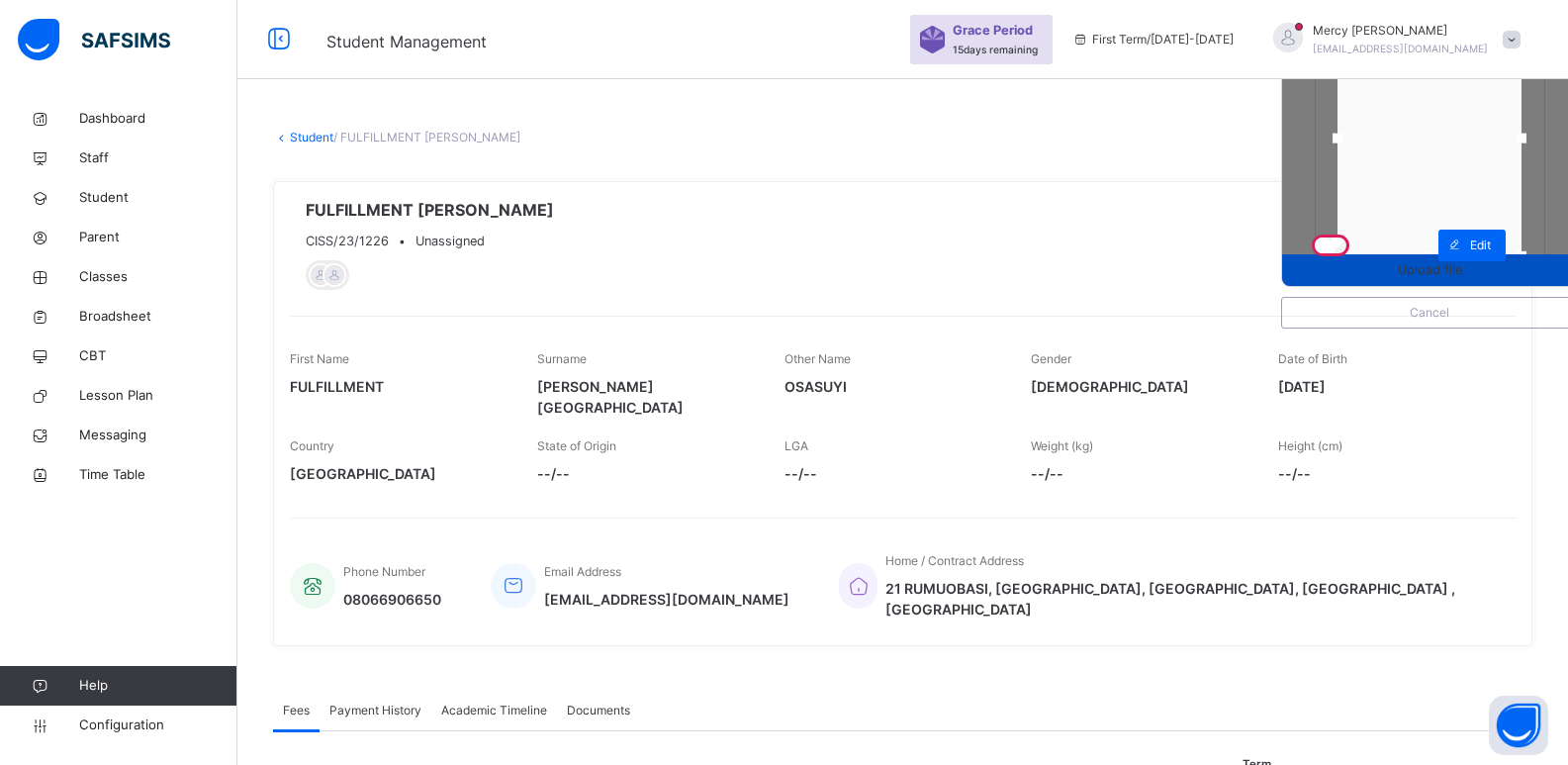
click at [1374, 265] on span "Upload file" at bounding box center [1430, 270] width 295 height 19
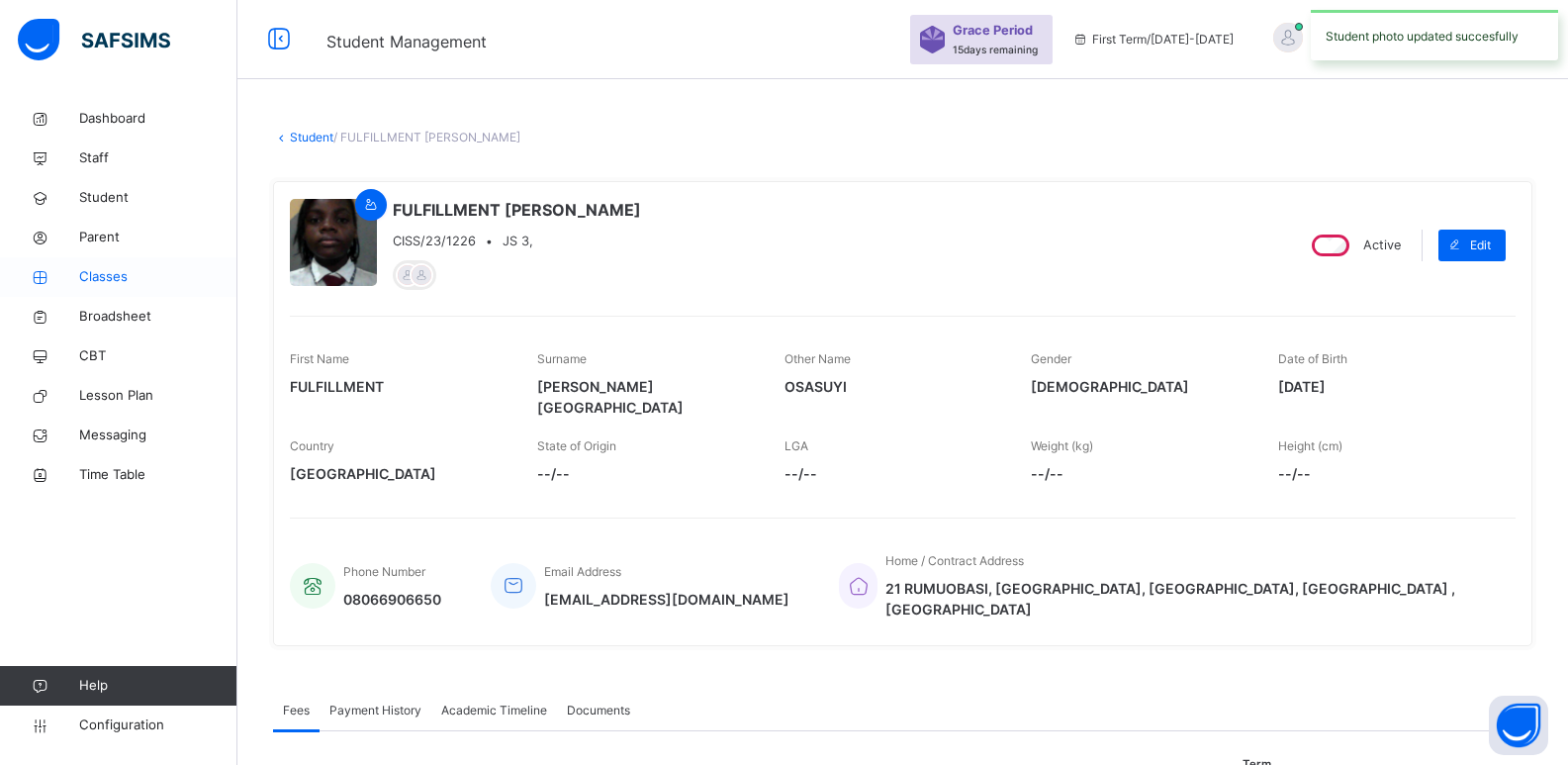
click at [129, 286] on span "Classes" at bounding box center [158, 277] width 158 height 20
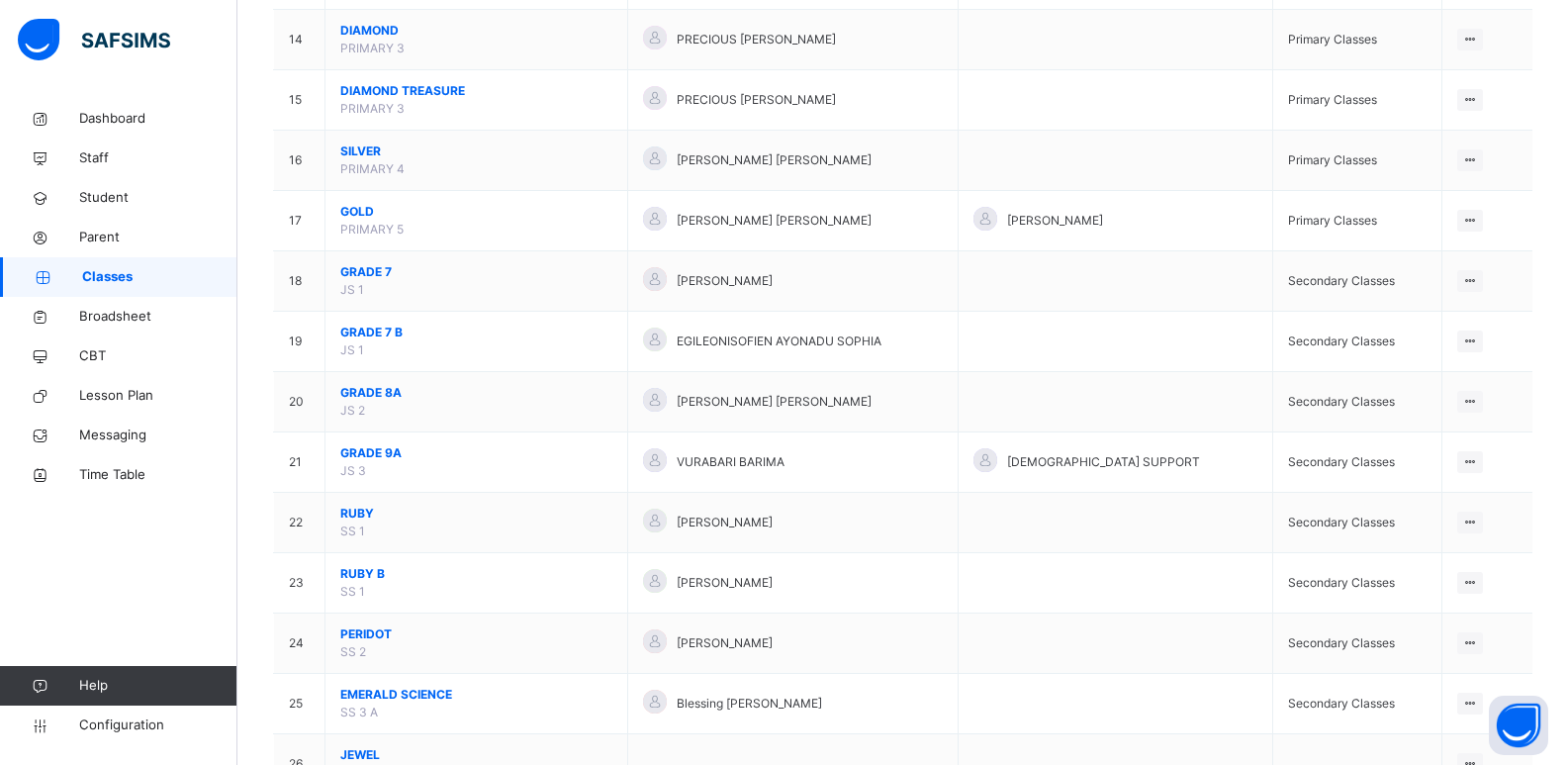
scroll to position [1017, 0]
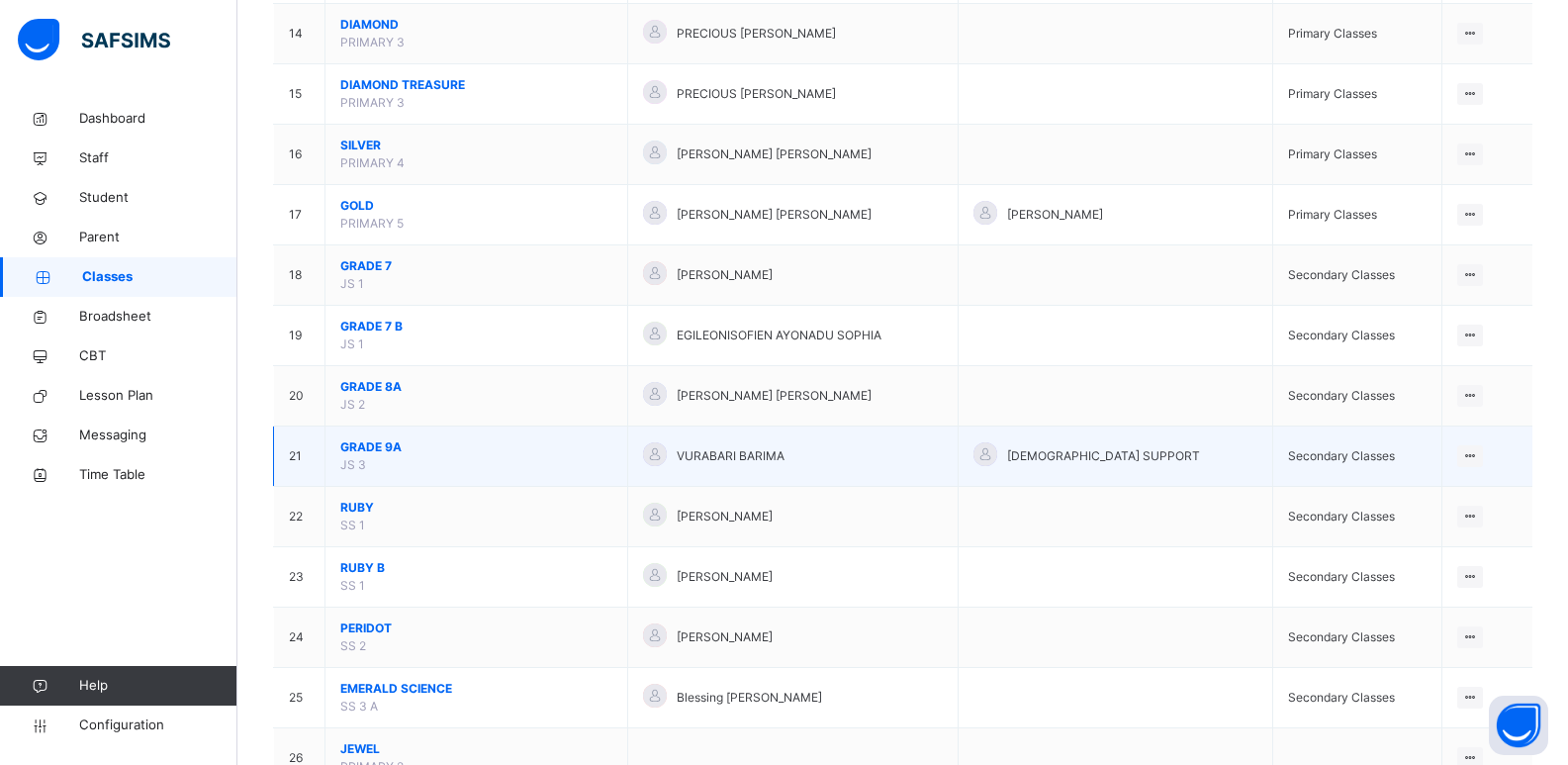
click at [378, 448] on span "GRADE 9A" at bounding box center [476, 448] width 272 height 18
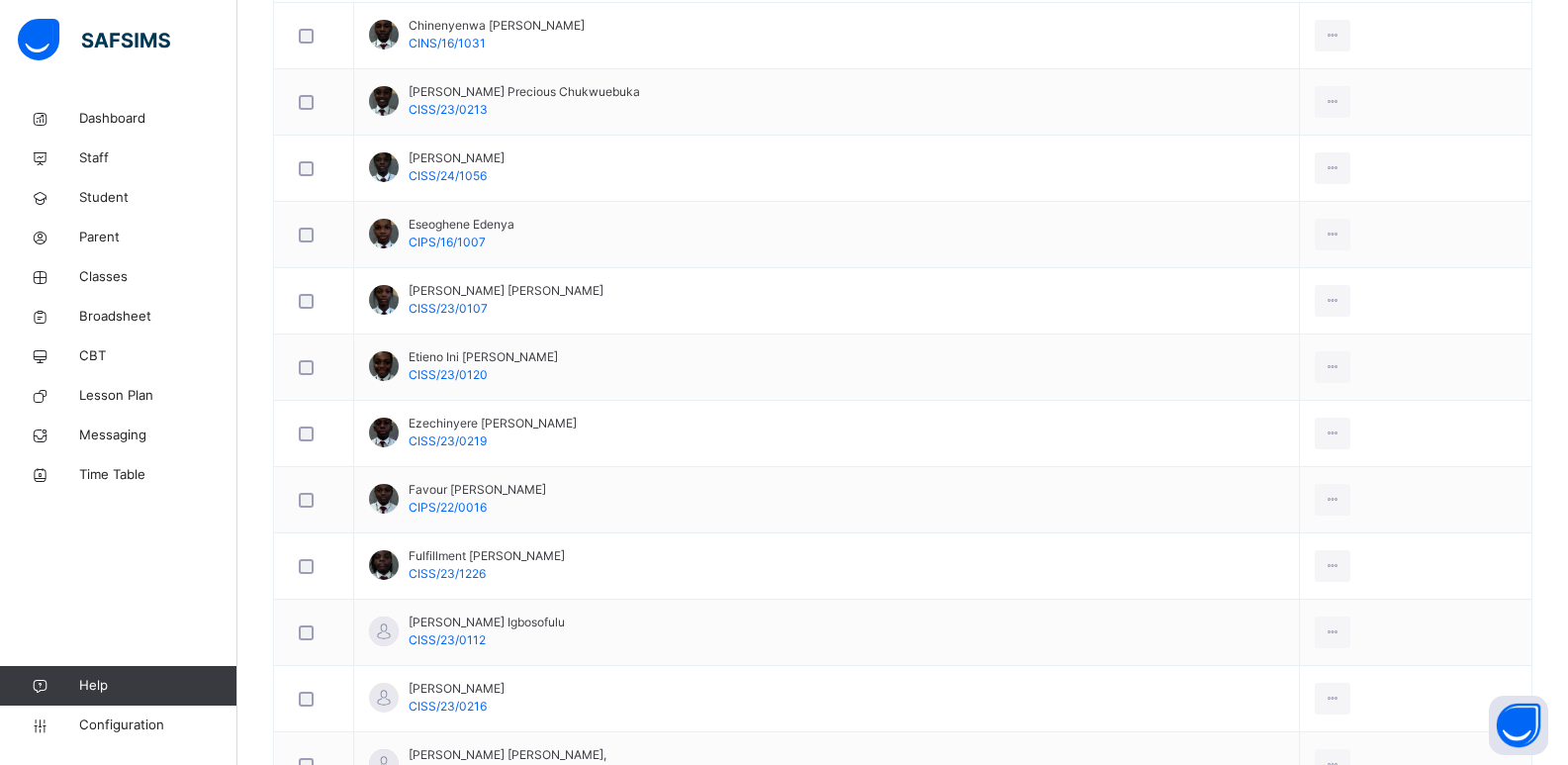
scroll to position [963, 0]
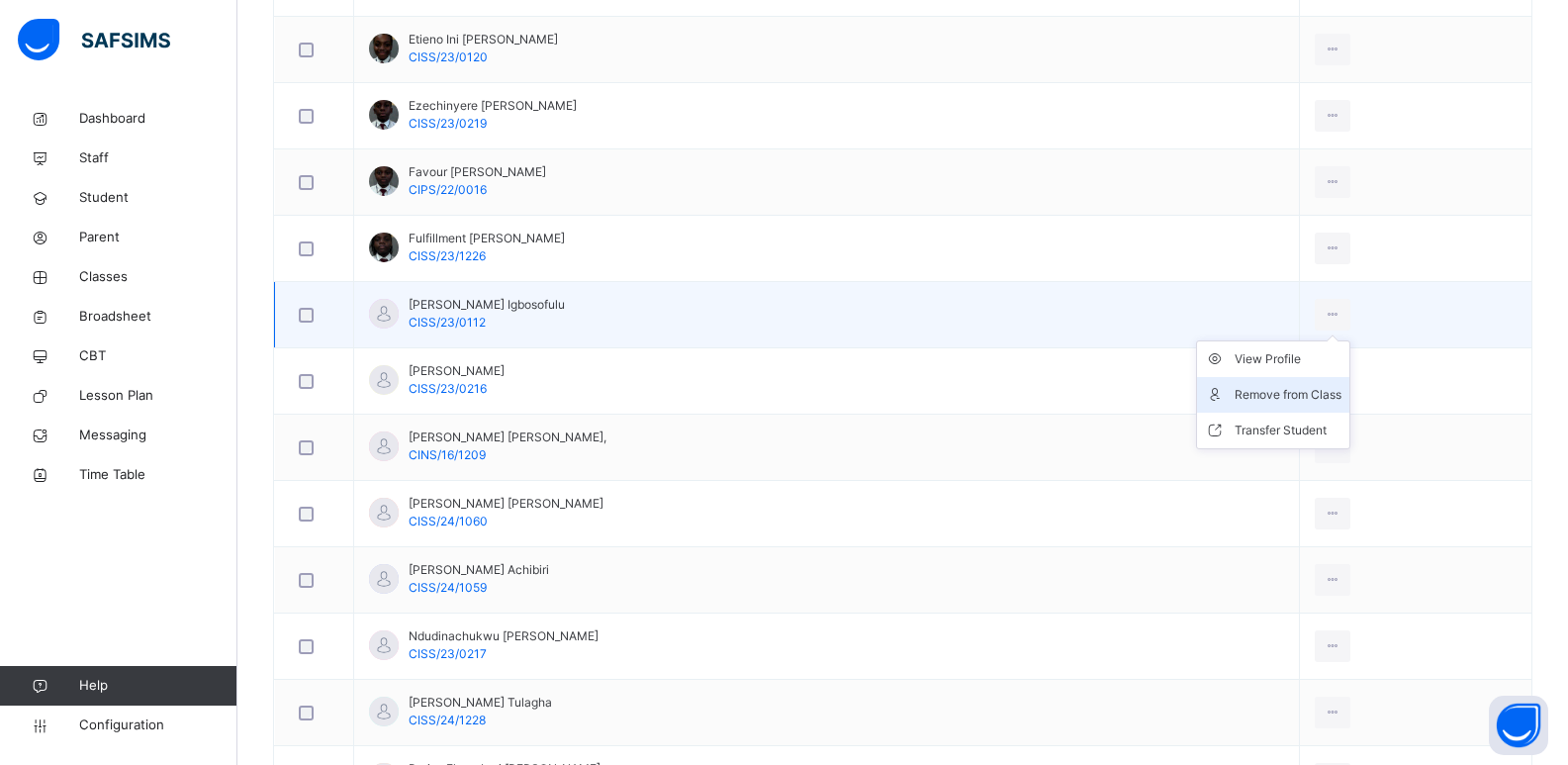
click at [1282, 398] on div "Remove from Class" at bounding box center [1289, 395] width 107 height 20
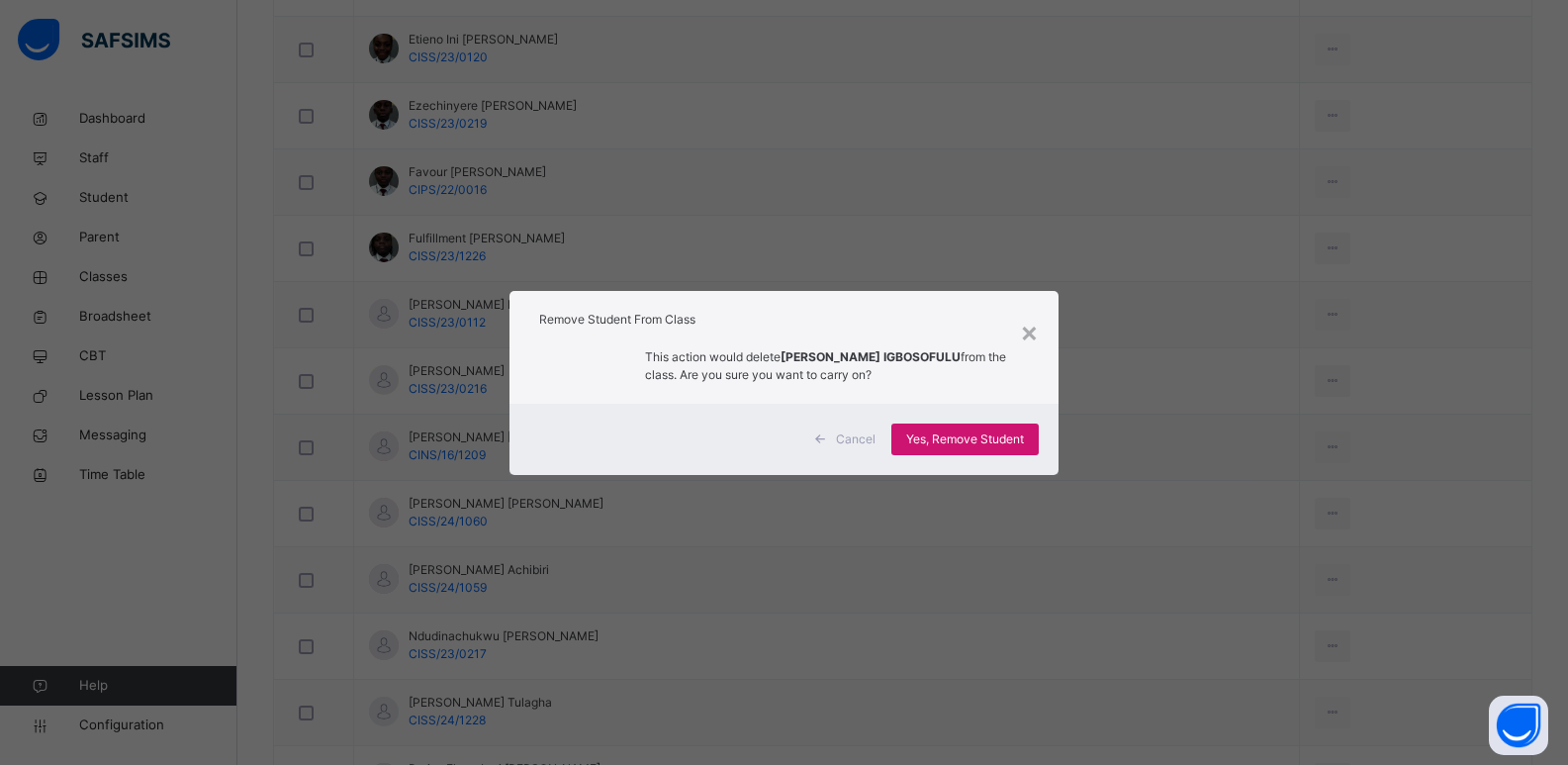
click at [1016, 437] on span "Yes, Remove Student" at bounding box center [965, 440] width 118 height 18
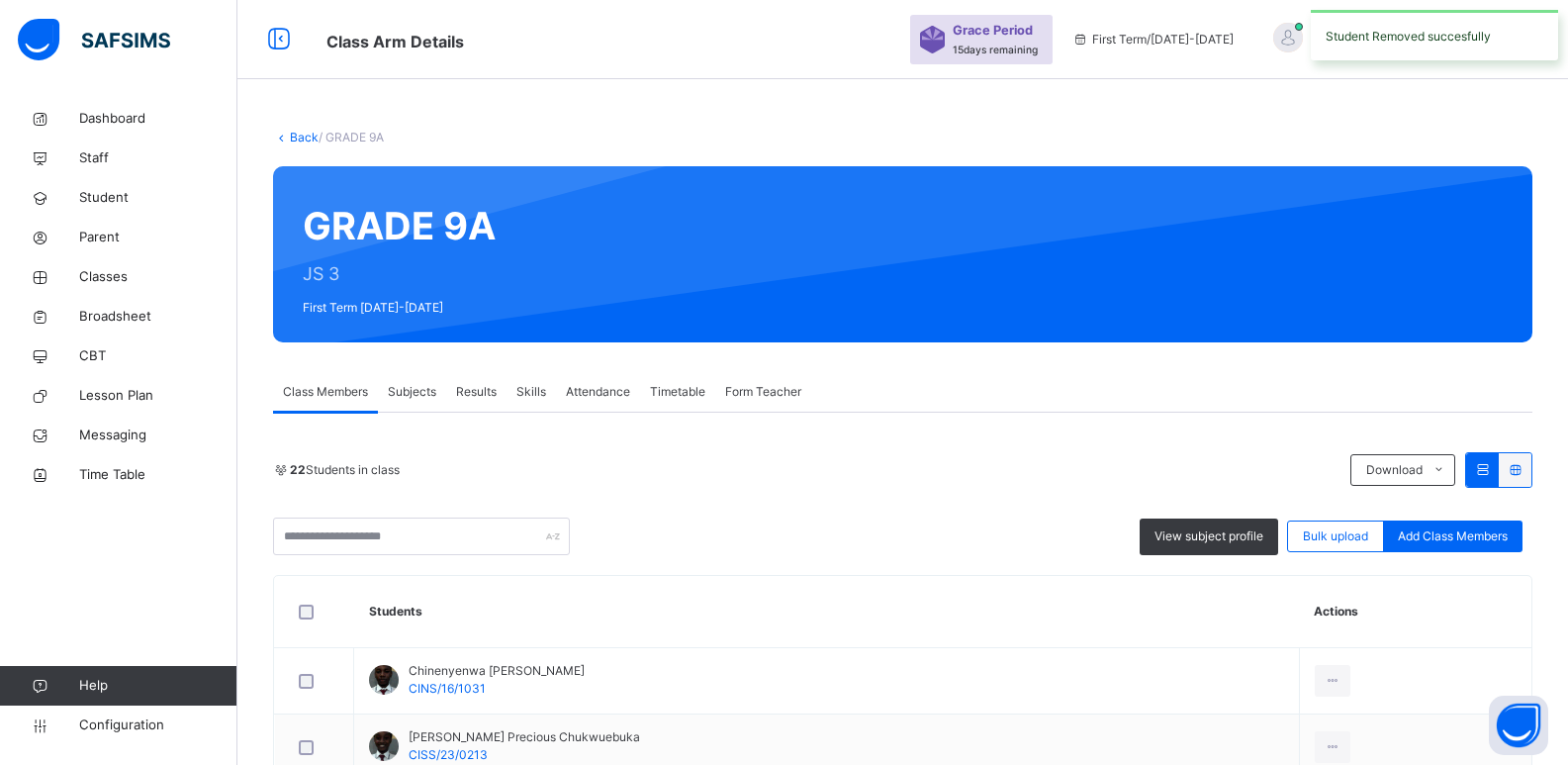
scroll to position [930, 0]
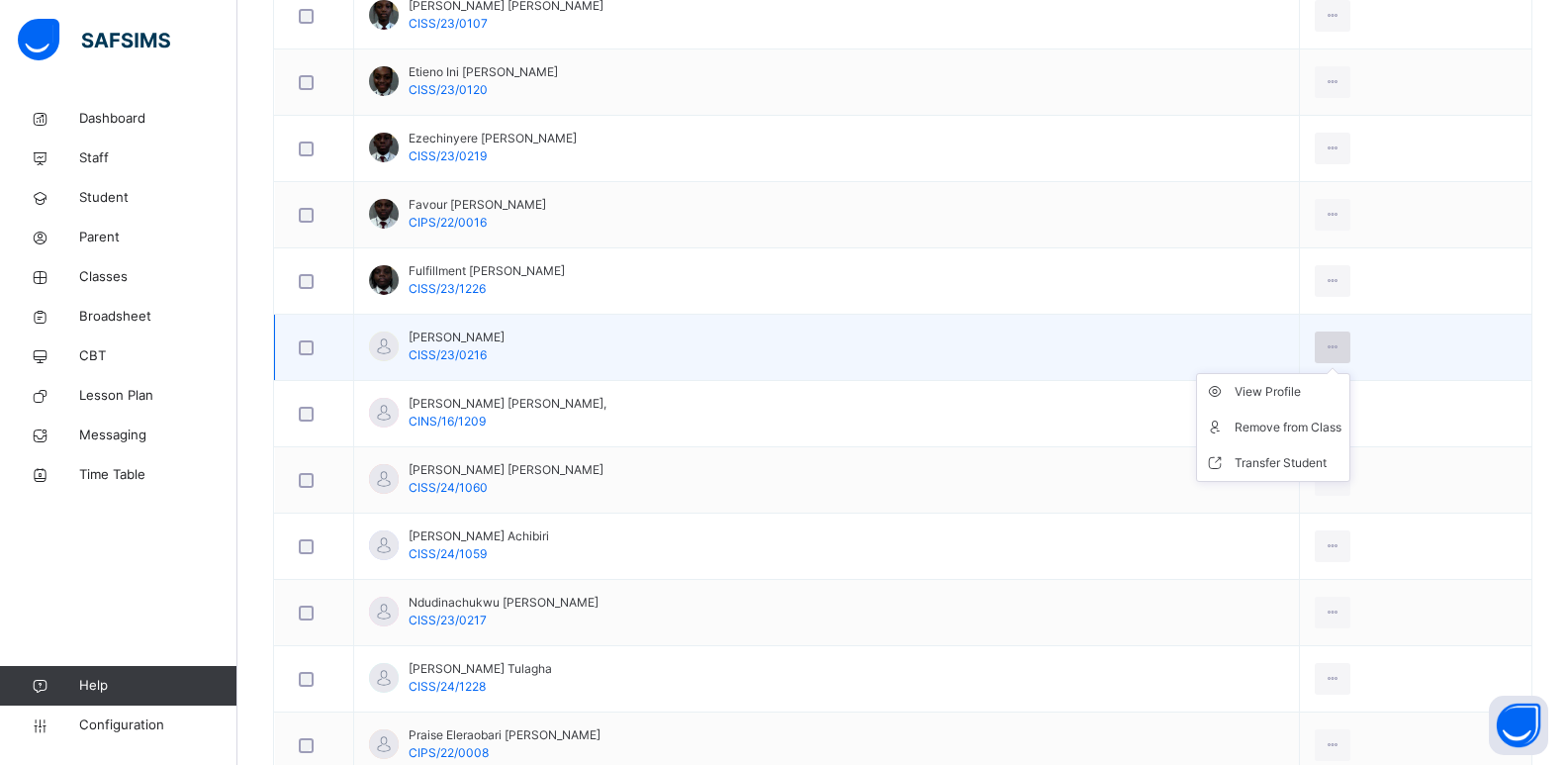
click at [1325, 348] on icon at bounding box center [1333, 348] width 17 height 18
click at [1293, 387] on div "View Profile" at bounding box center [1289, 392] width 107 height 20
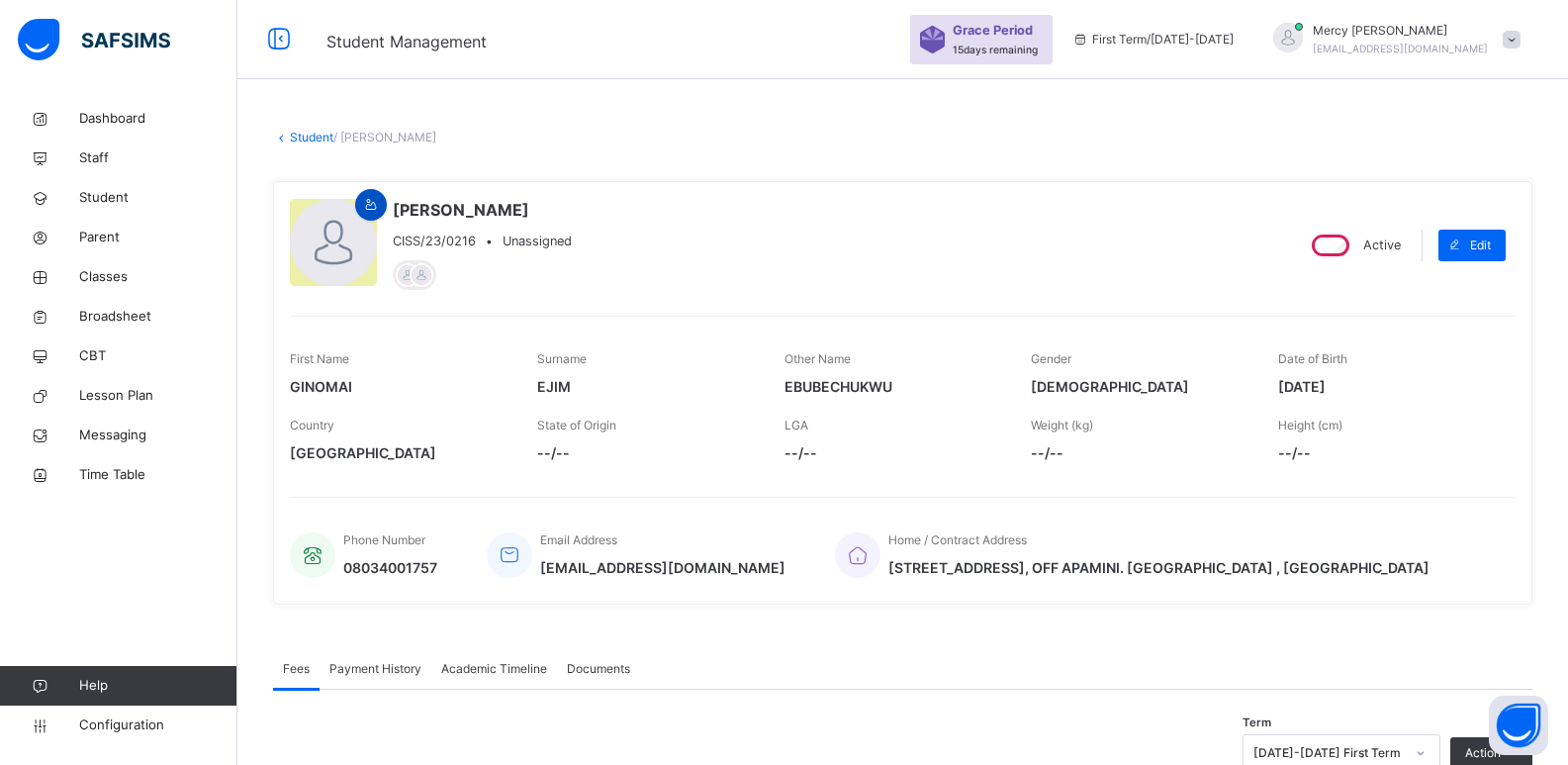
click at [366, 209] on icon at bounding box center [371, 205] width 17 height 18
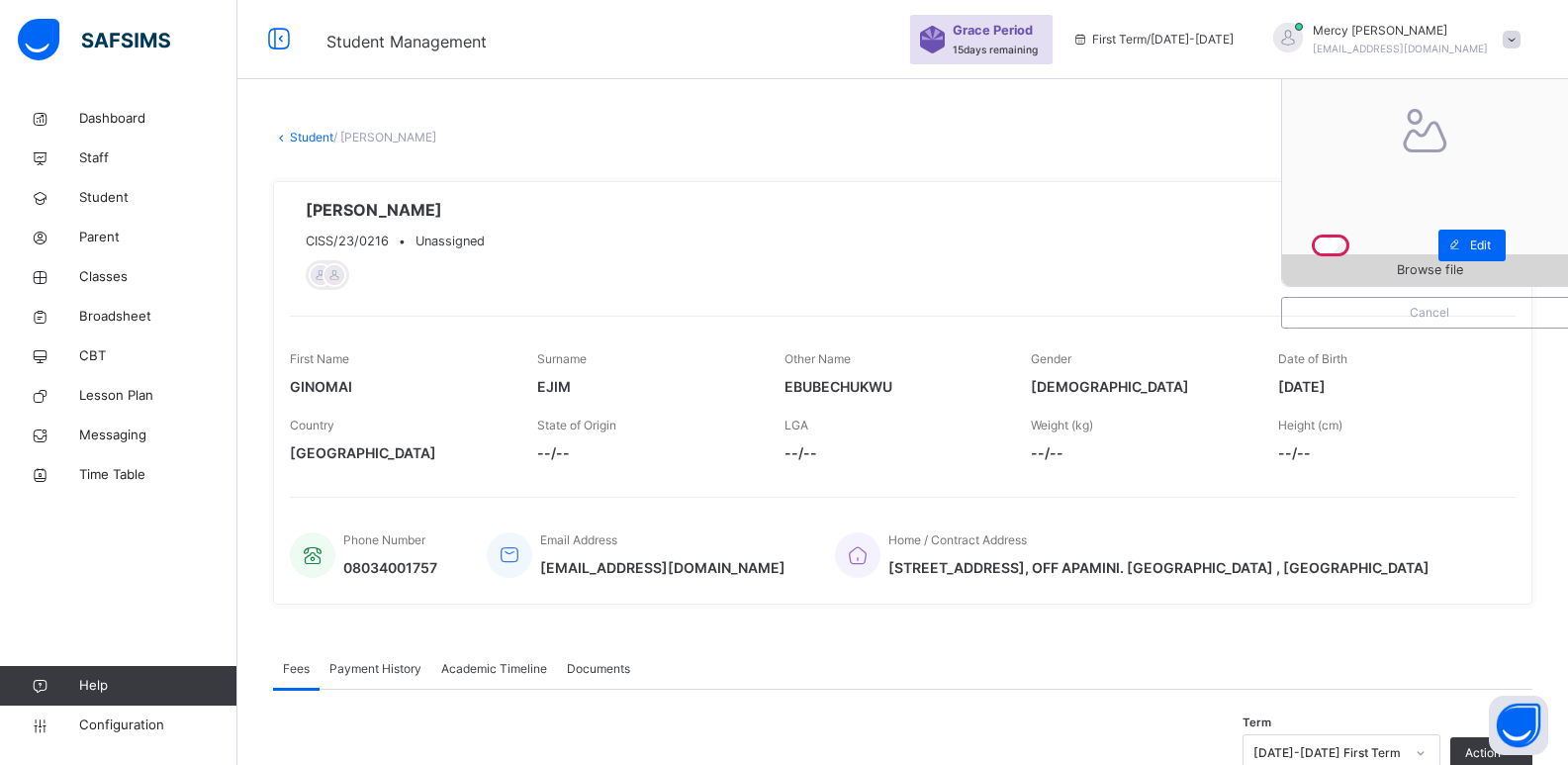
click at [1399, 266] on span "Browse file" at bounding box center [1430, 270] width 295 height 19
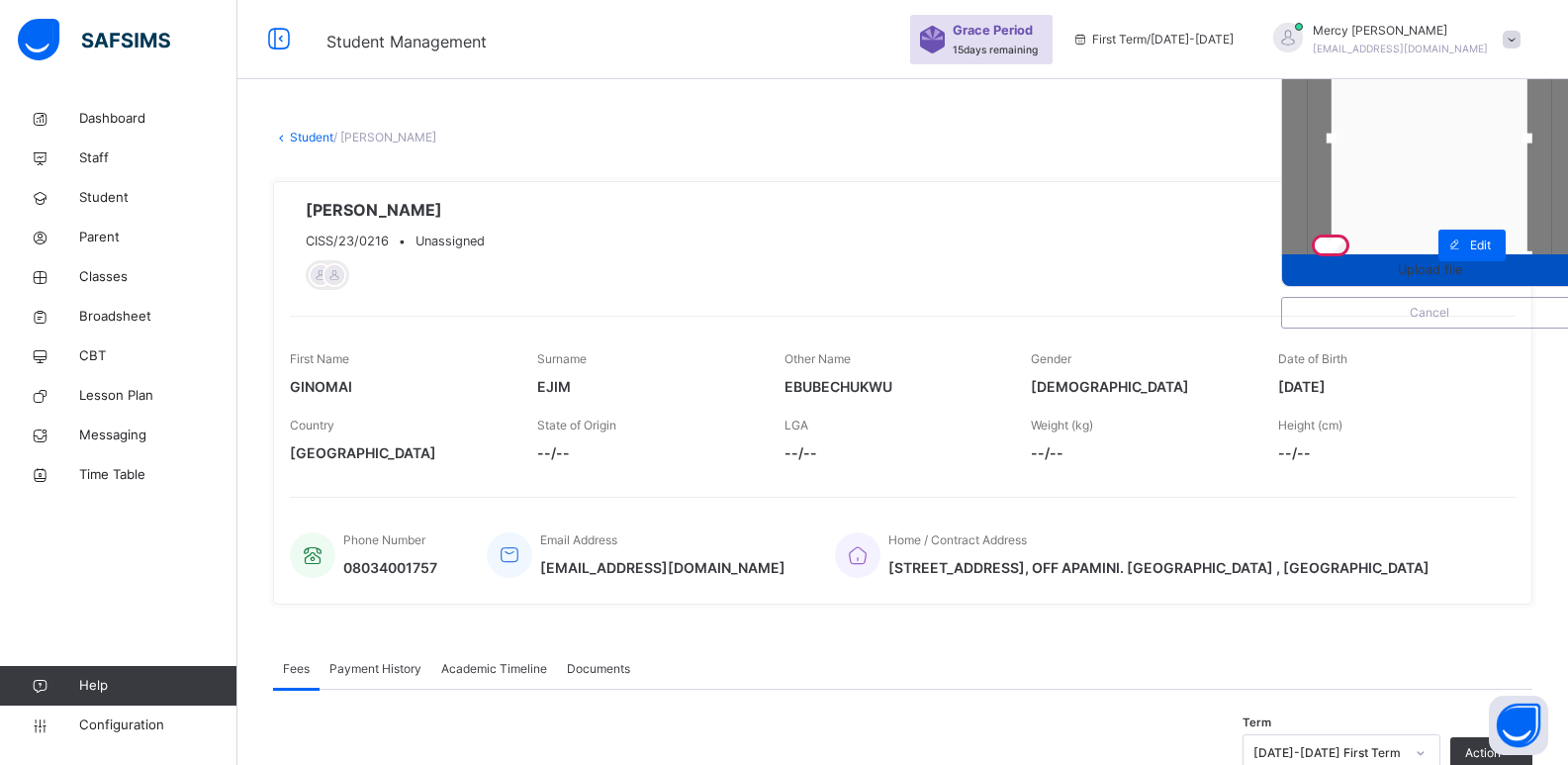
click at [1427, 269] on span "Upload file" at bounding box center [1429, 270] width 64 height 19
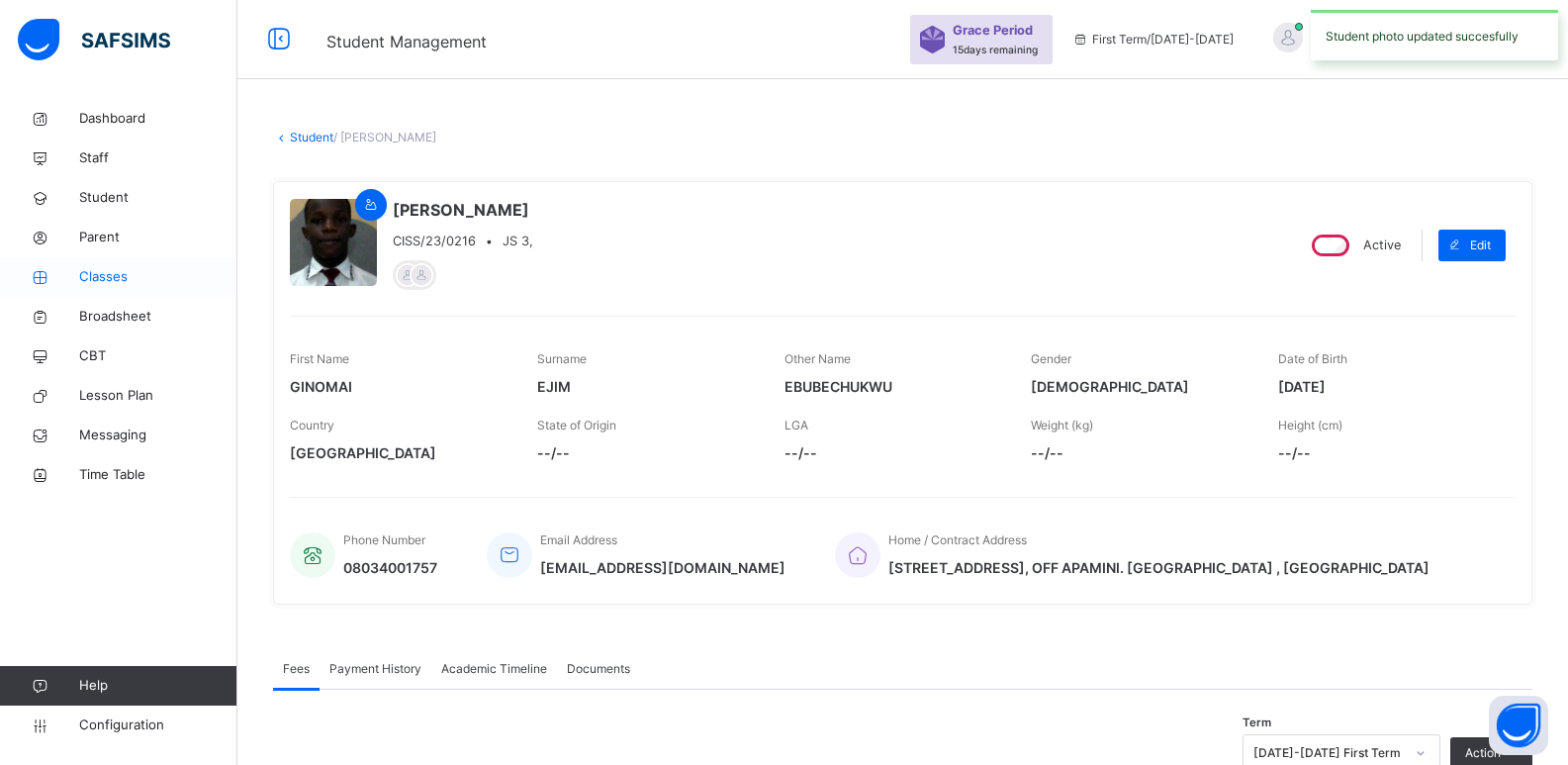
click at [116, 273] on span "Classes" at bounding box center [158, 277] width 158 height 20
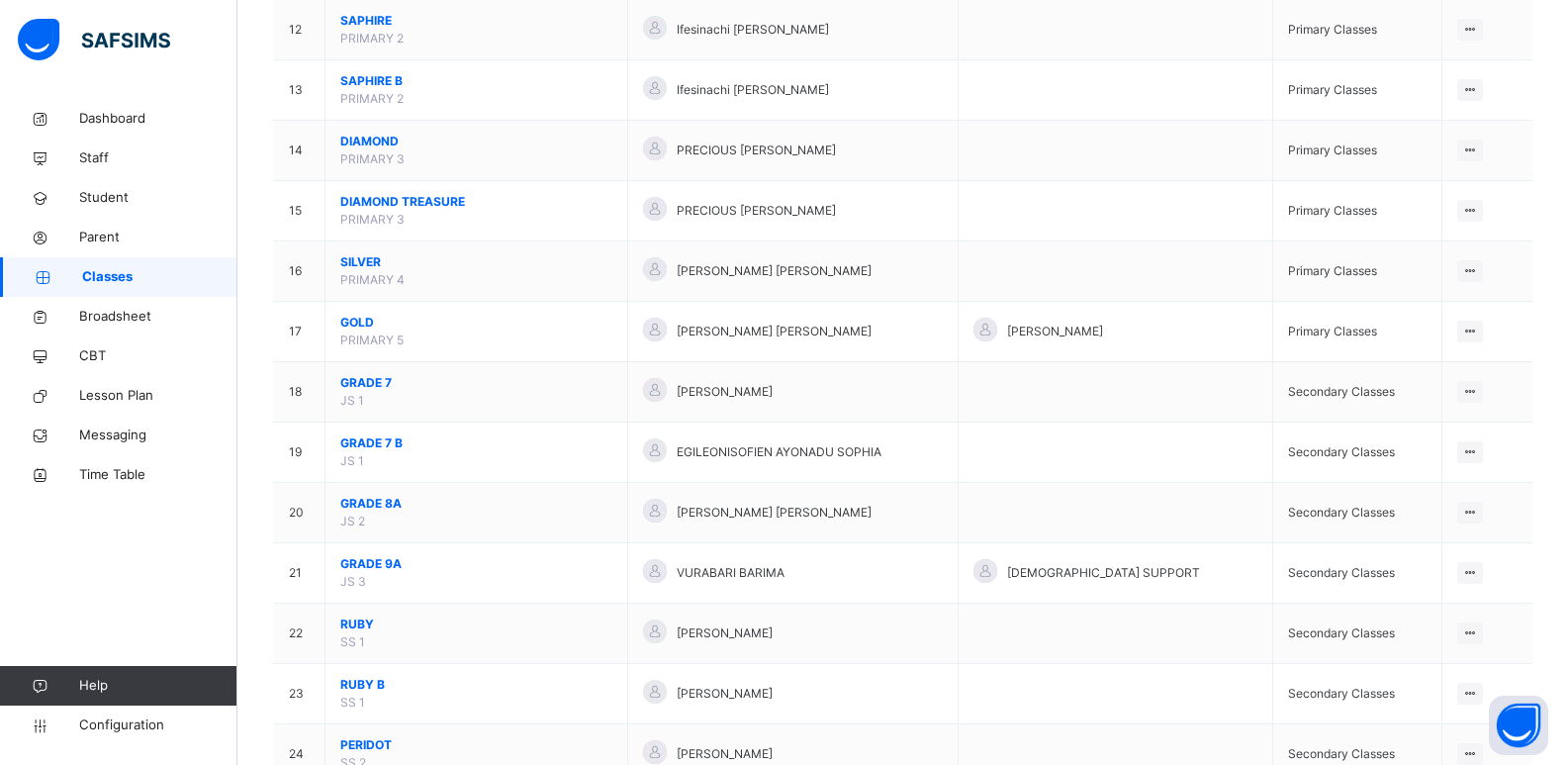
scroll to position [896, 0]
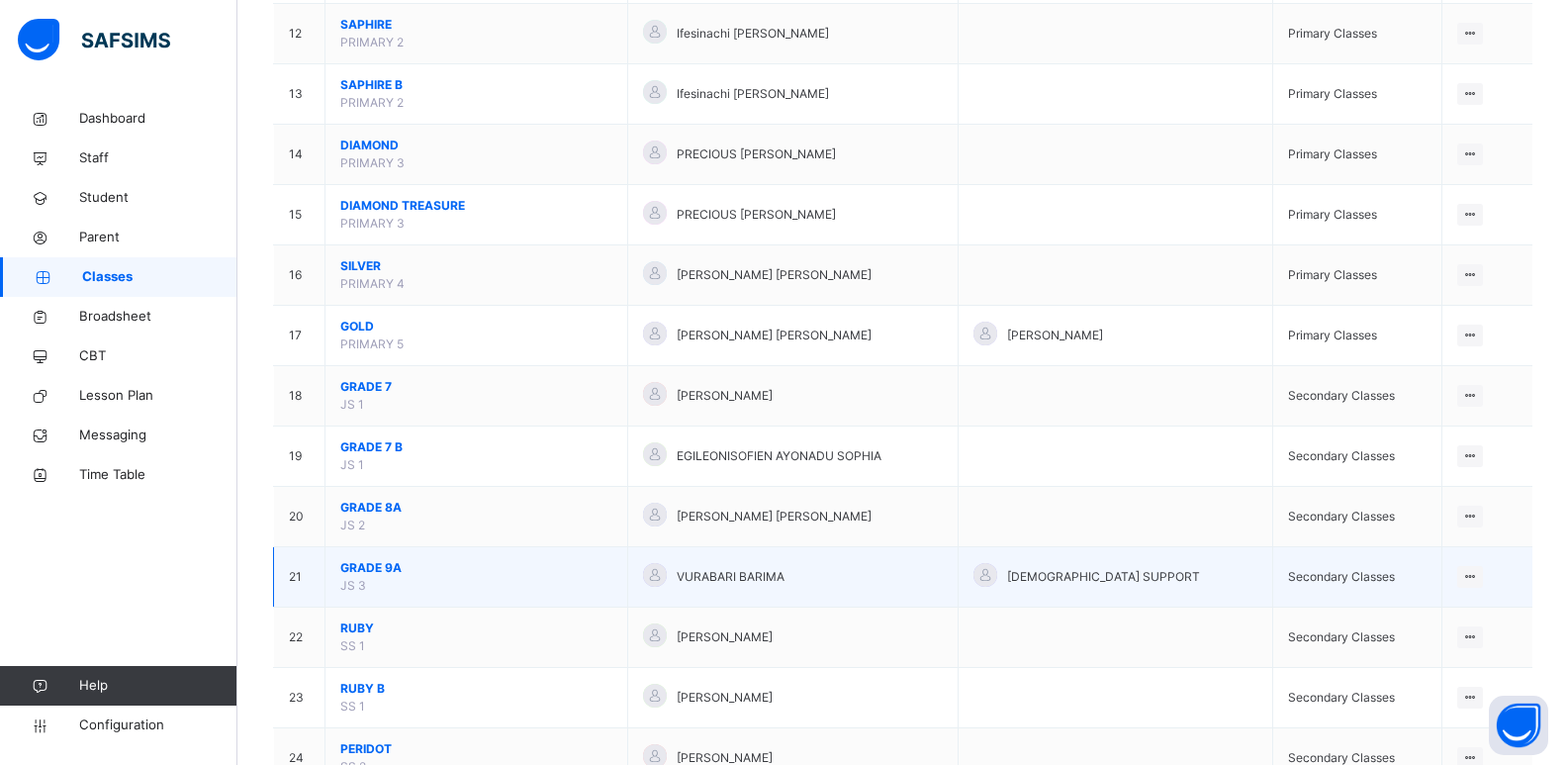
click at [389, 570] on span "GRADE 9A" at bounding box center [476, 568] width 272 height 18
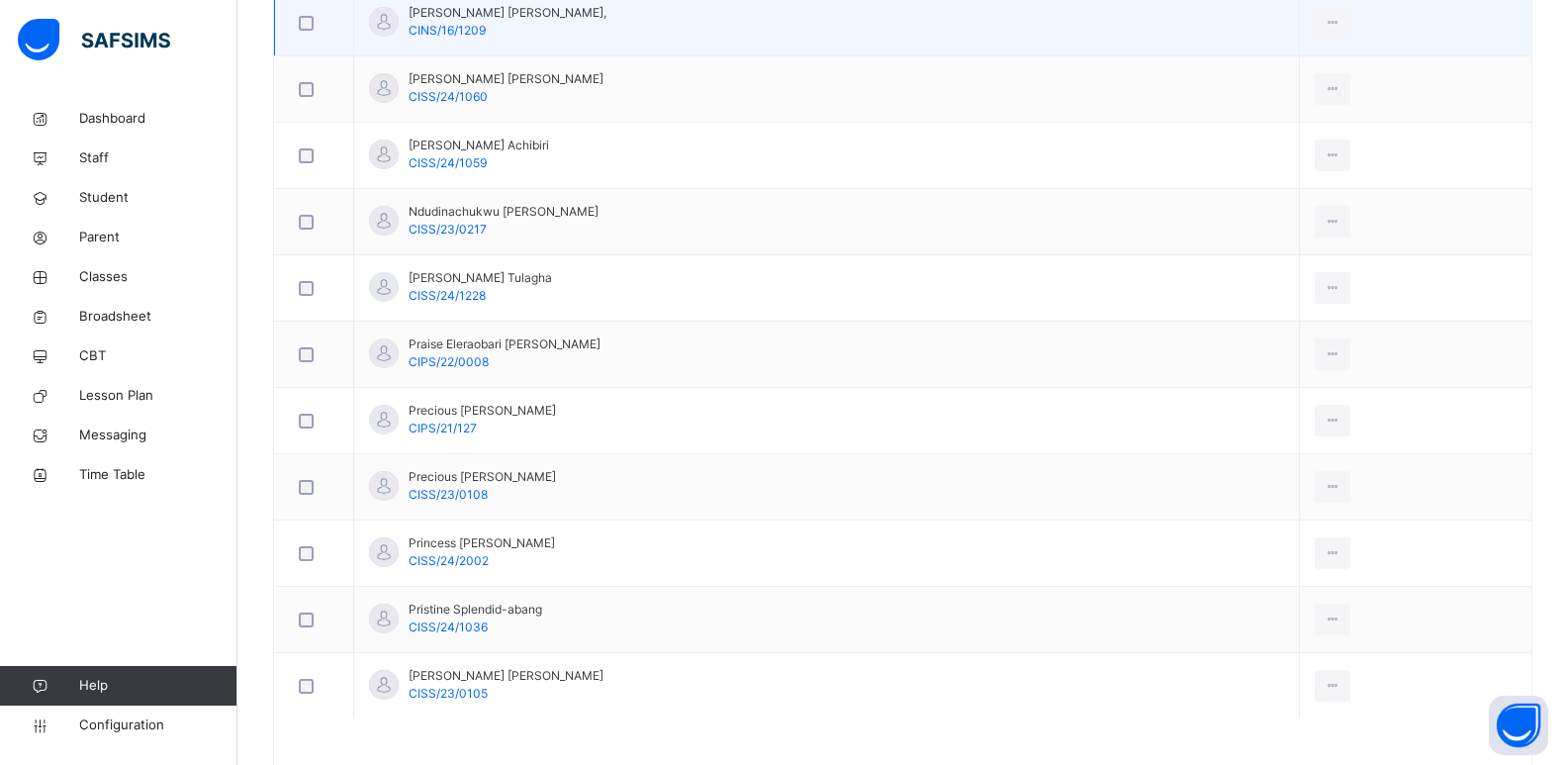
scroll to position [1048, 0]
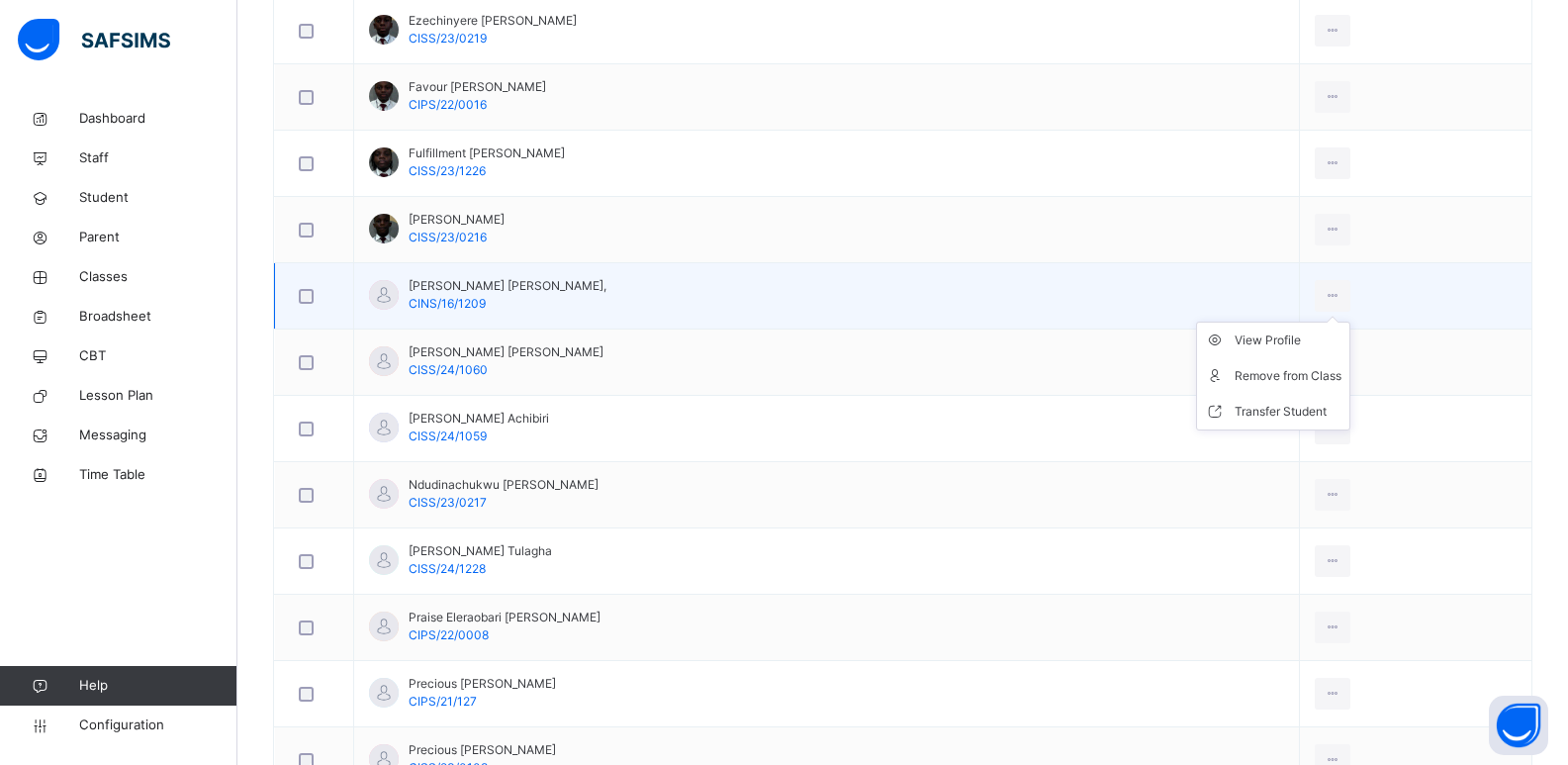
click at [1307, 332] on ul "View Profile Remove from Class Transfer Student" at bounding box center [1274, 377] width 155 height 109
click at [1303, 342] on div "View Profile" at bounding box center [1289, 341] width 107 height 20
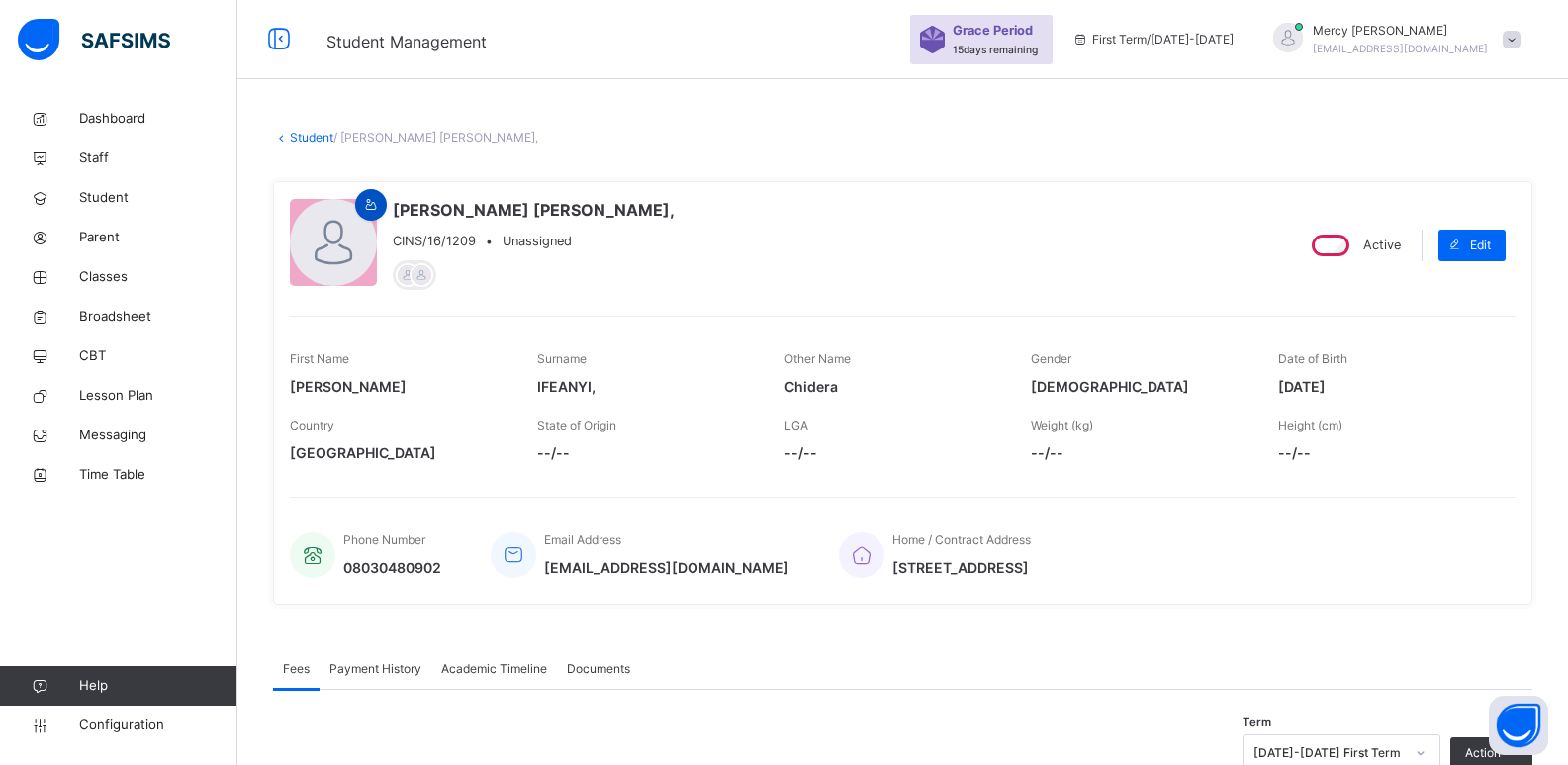
click at [368, 201] on icon at bounding box center [371, 205] width 17 height 18
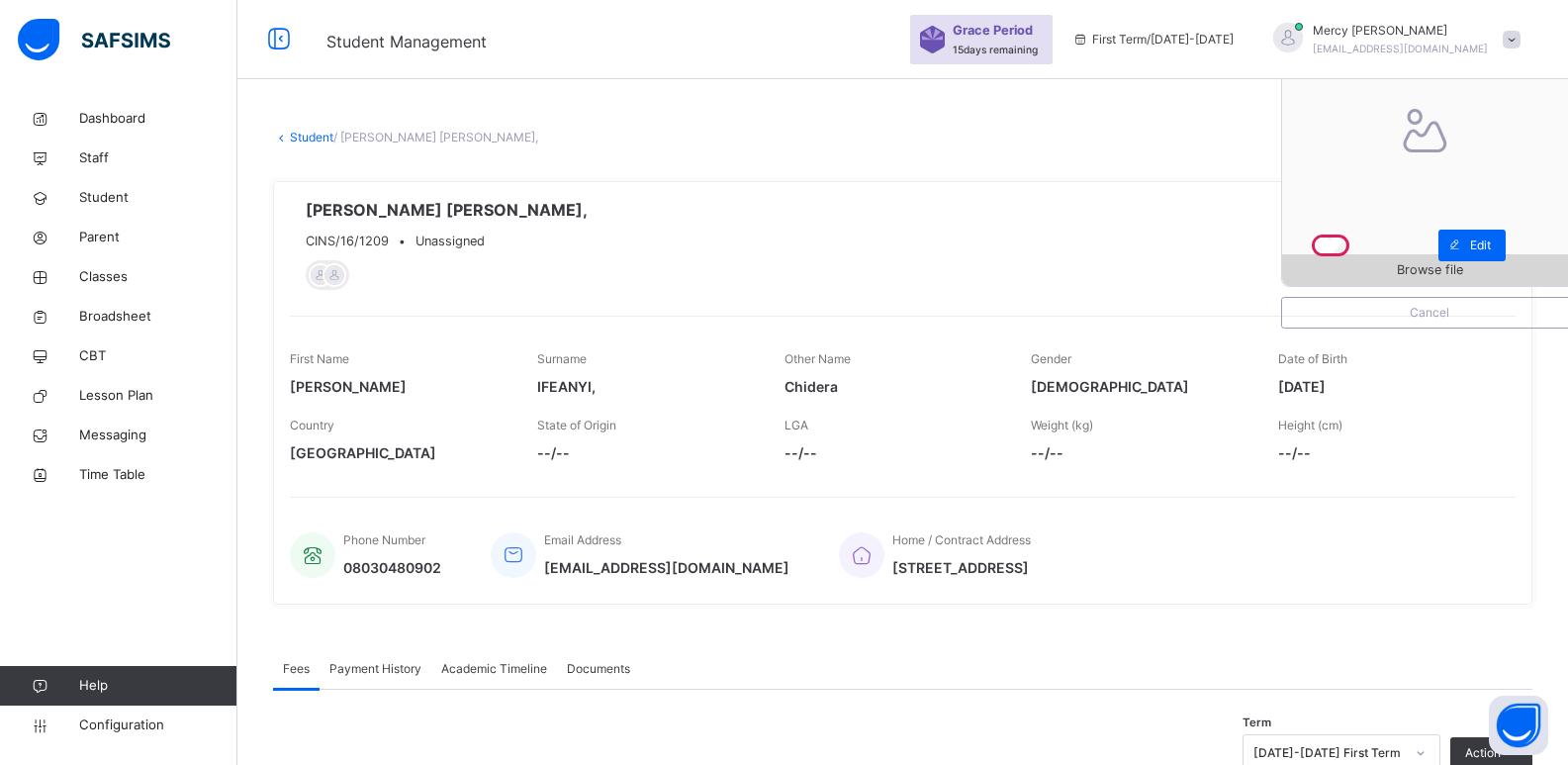
click at [1432, 258] on div "Browse file" at bounding box center [1430, 271] width 295 height 32
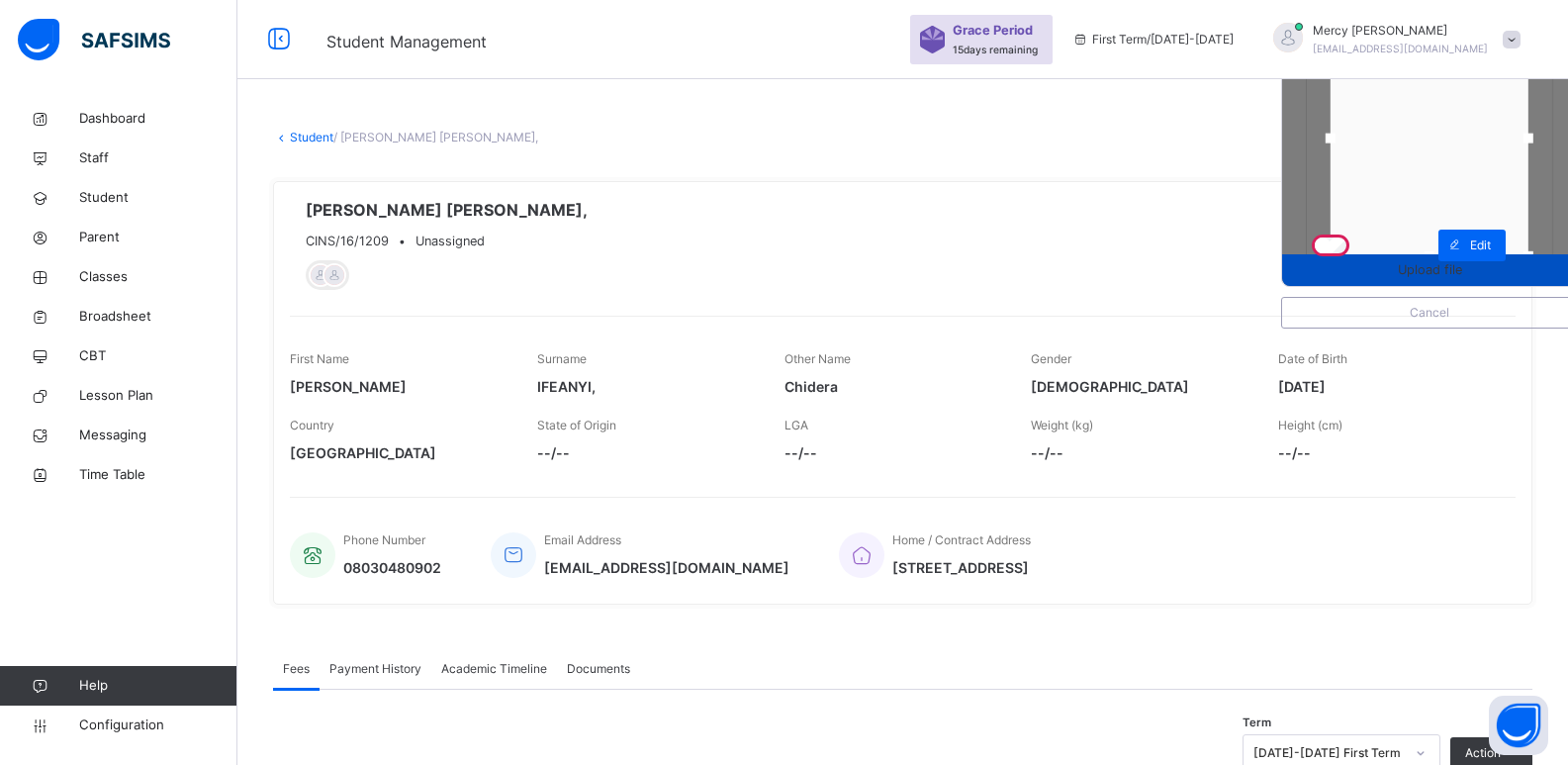
click at [1413, 281] on div "Upload file" at bounding box center [1430, 271] width 295 height 32
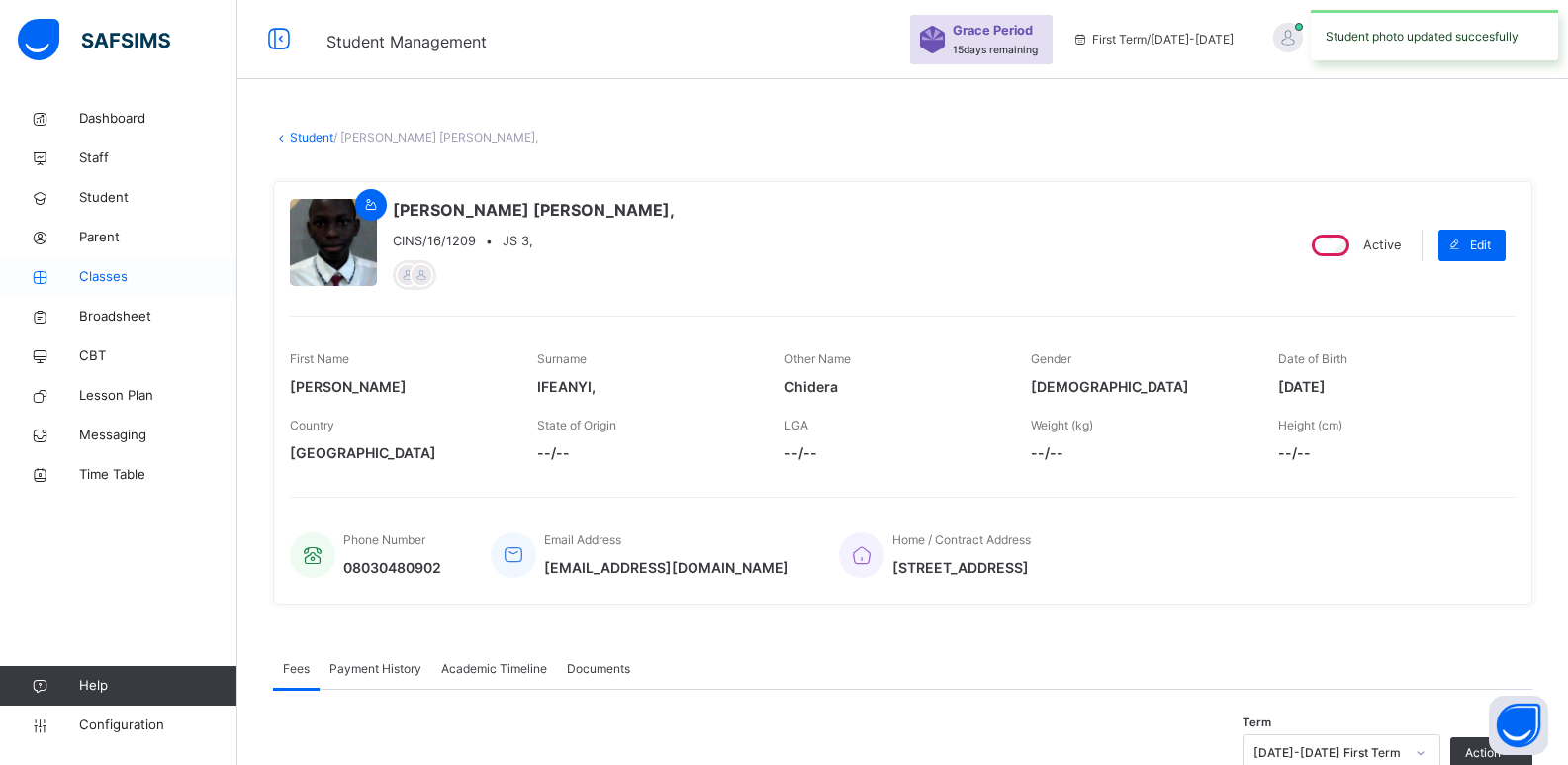
click at [85, 273] on span "Classes" at bounding box center [158, 277] width 158 height 20
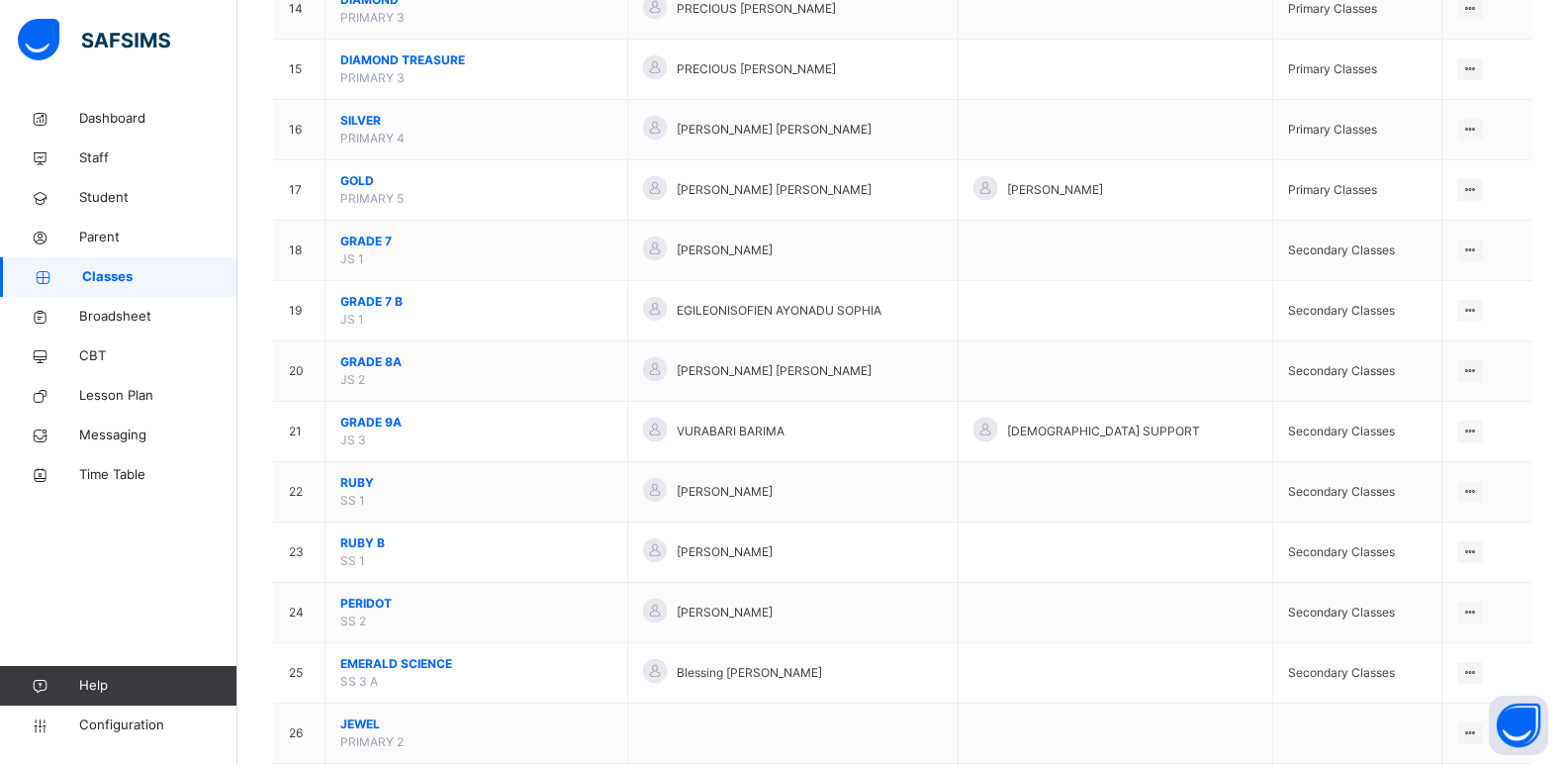
scroll to position [1042, 0]
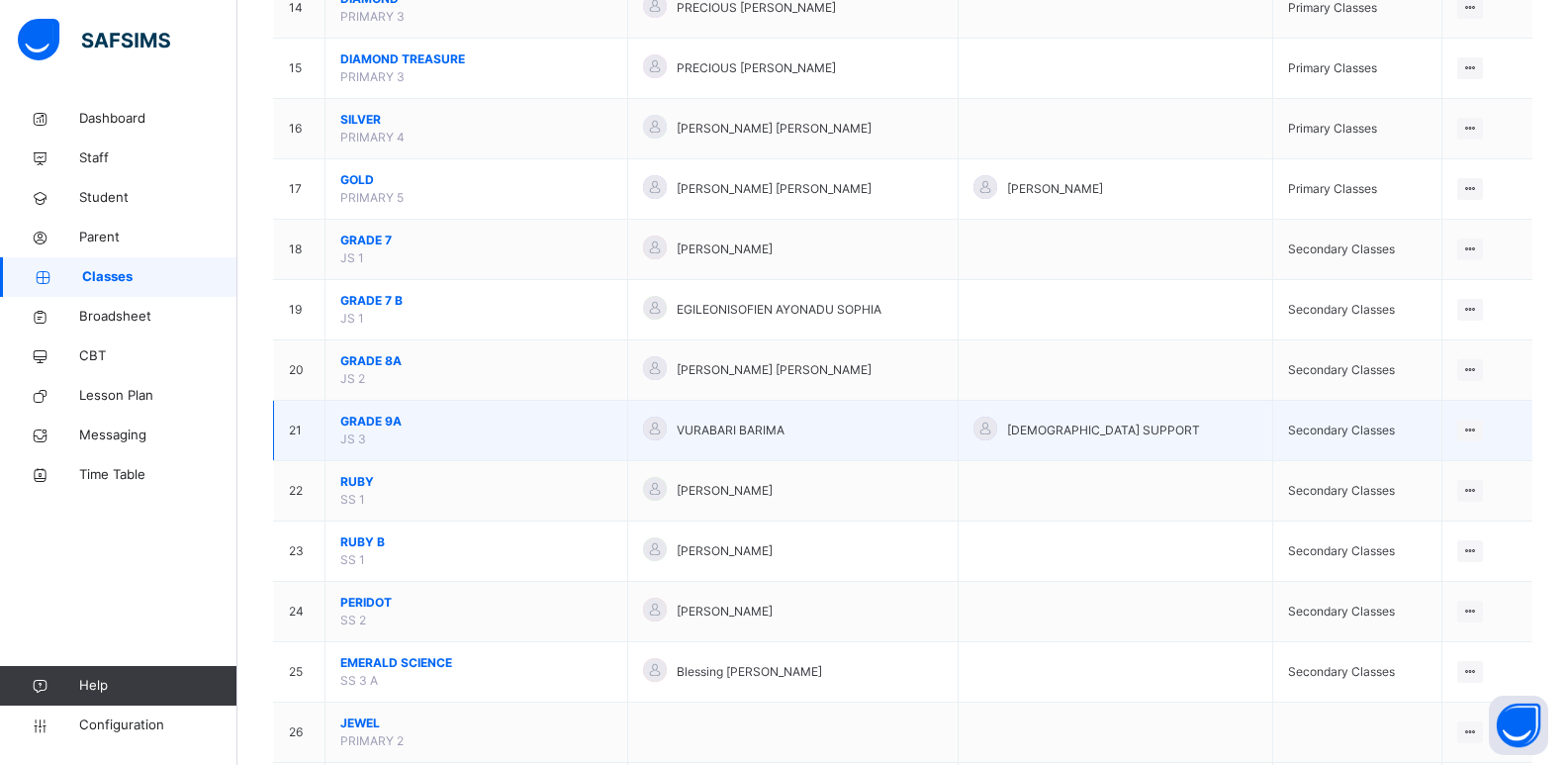
click at [377, 417] on span "GRADE 9A" at bounding box center [476, 422] width 272 height 18
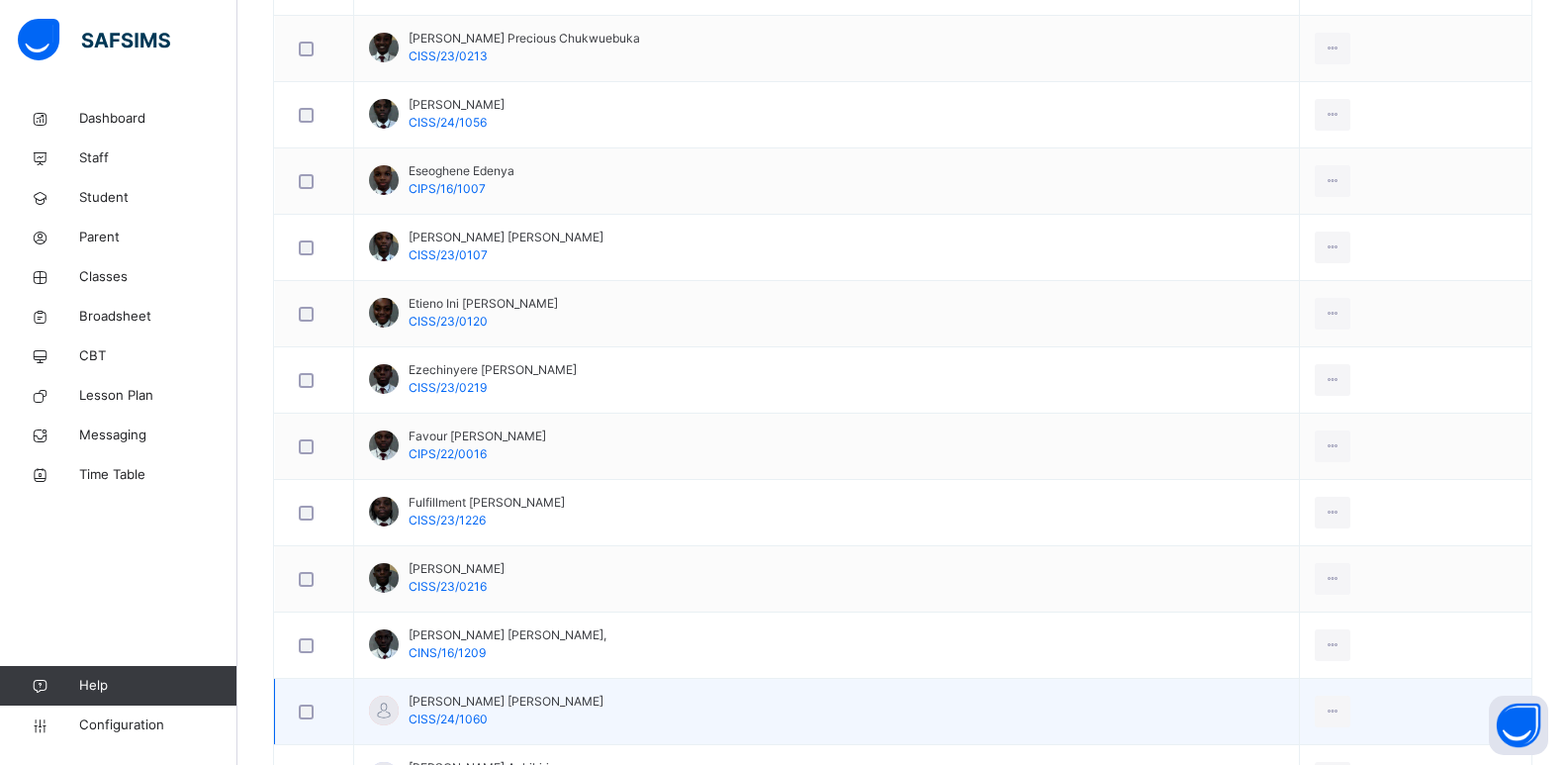
scroll to position [1089, 0]
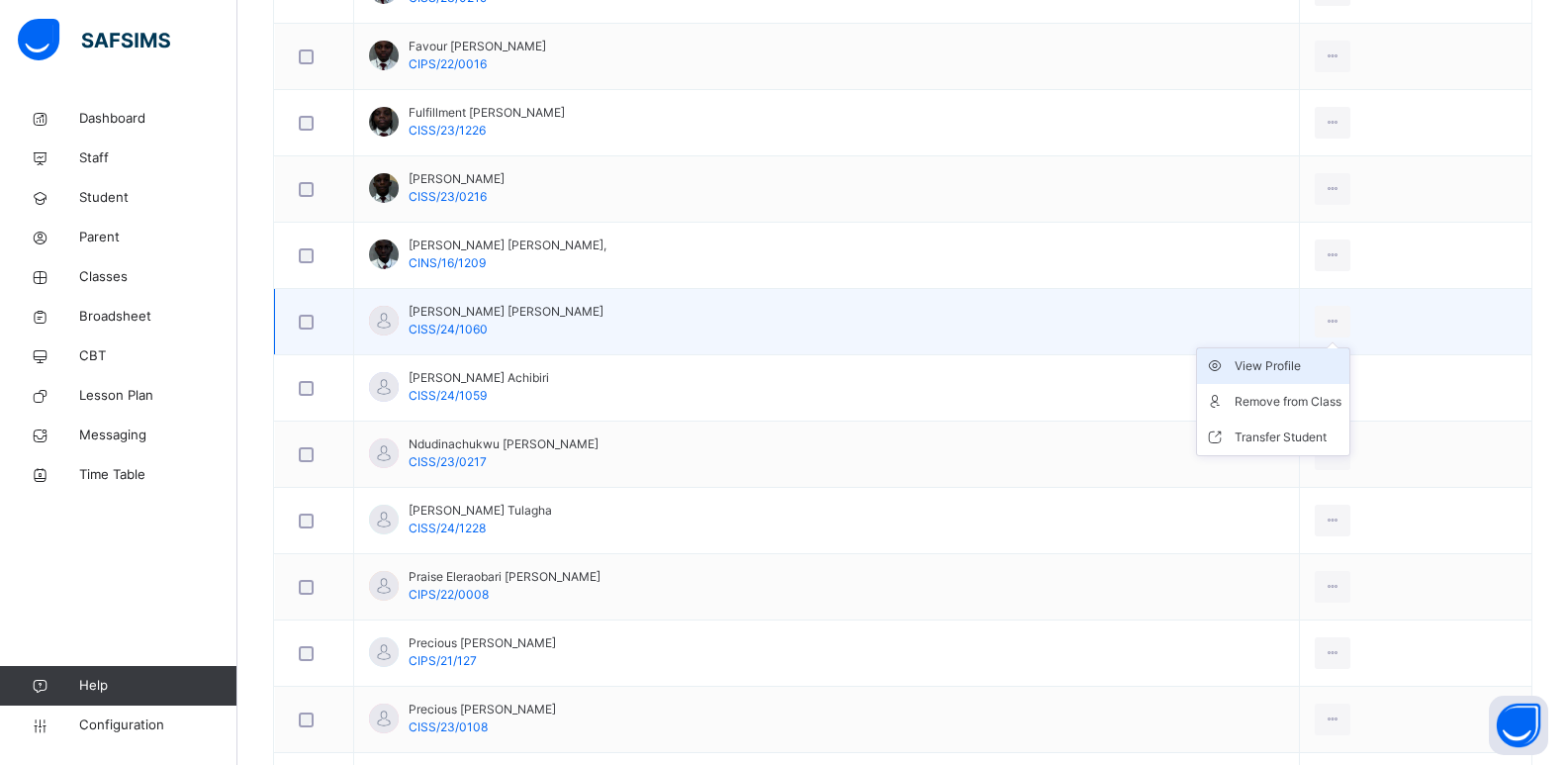
click at [1266, 370] on div "View Profile" at bounding box center [1289, 367] width 107 height 20
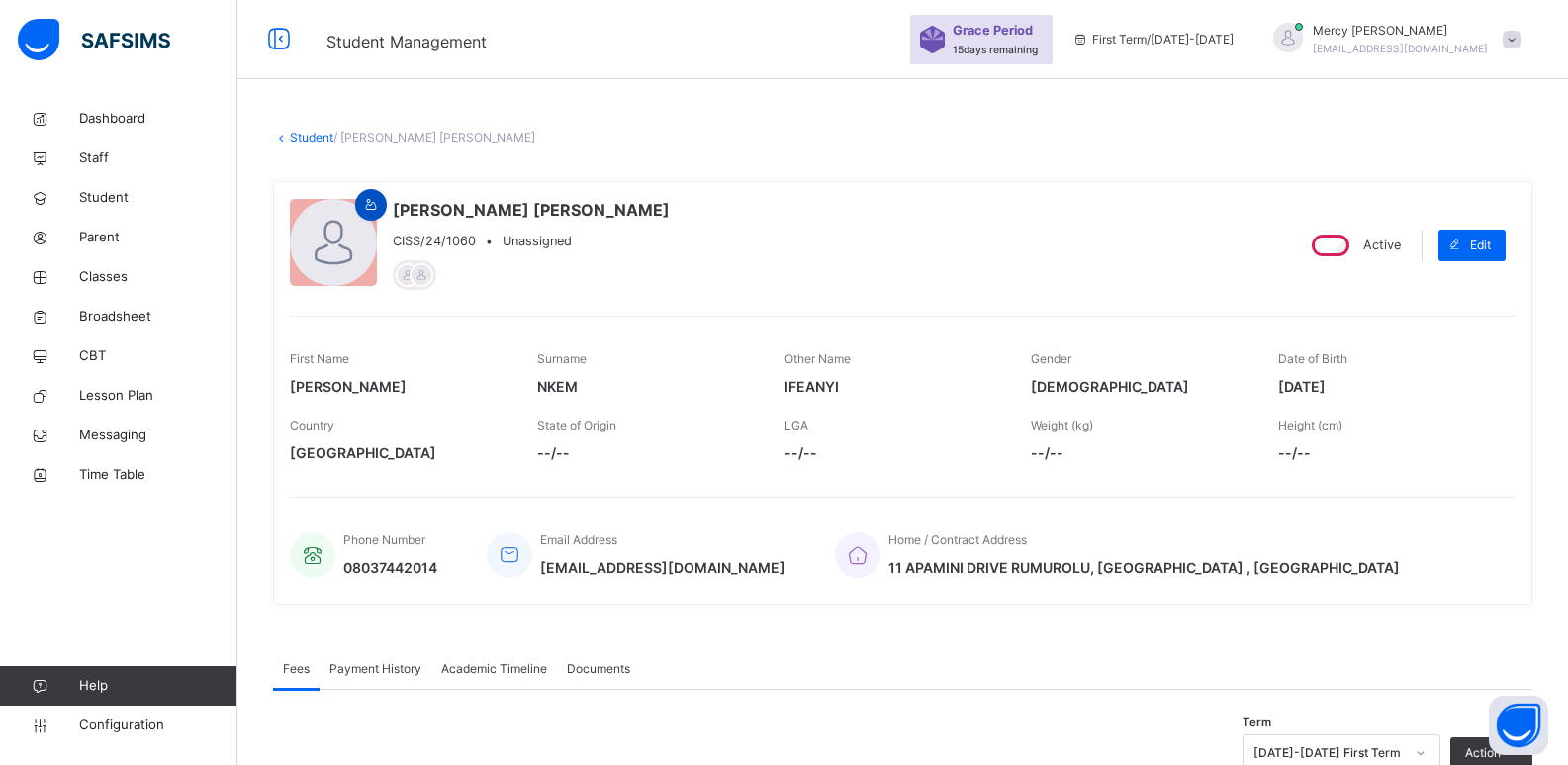
click at [376, 210] on icon at bounding box center [371, 205] width 17 height 18
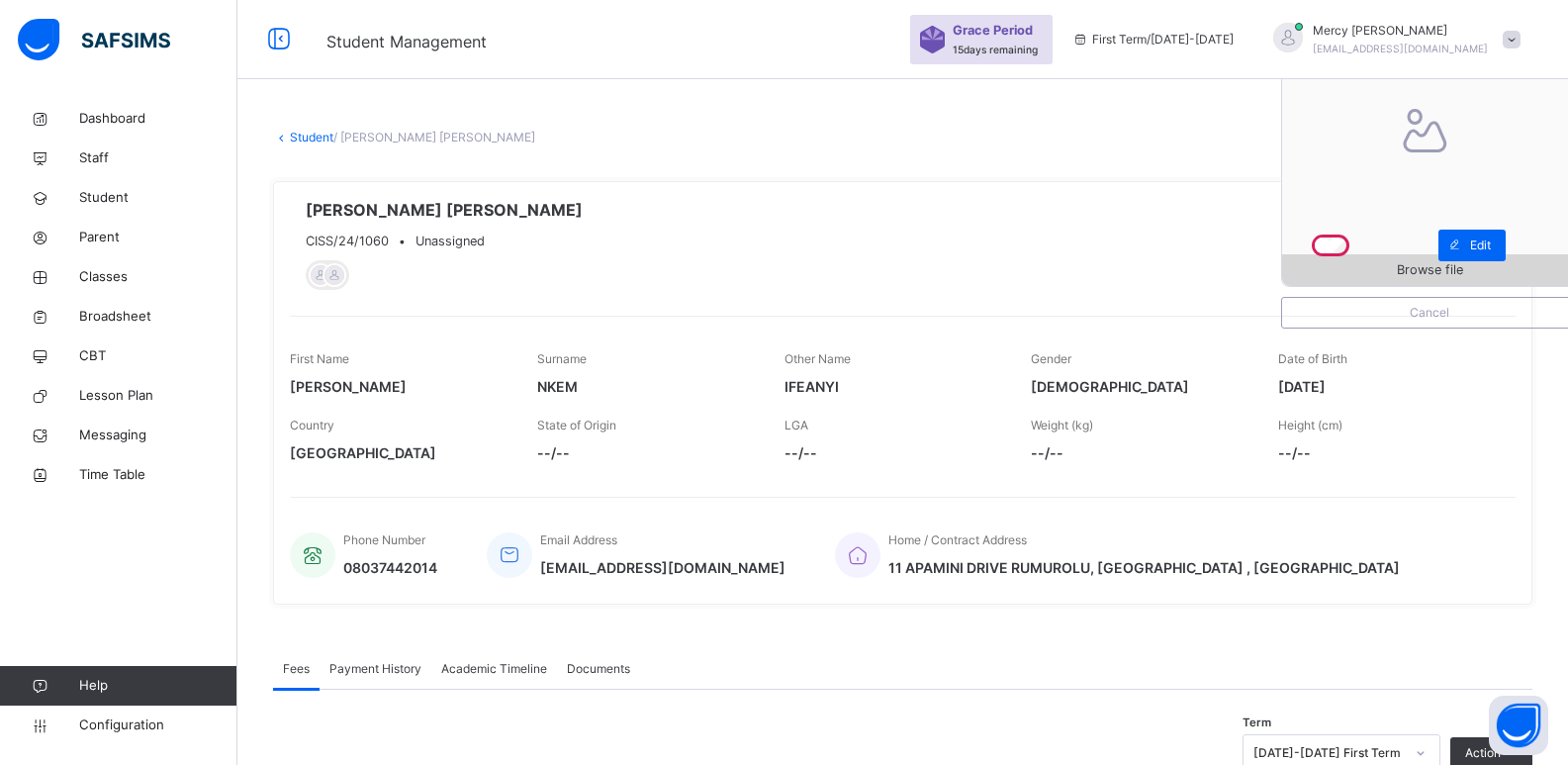
click at [1398, 268] on span "Browse file" at bounding box center [1430, 270] width 295 height 19
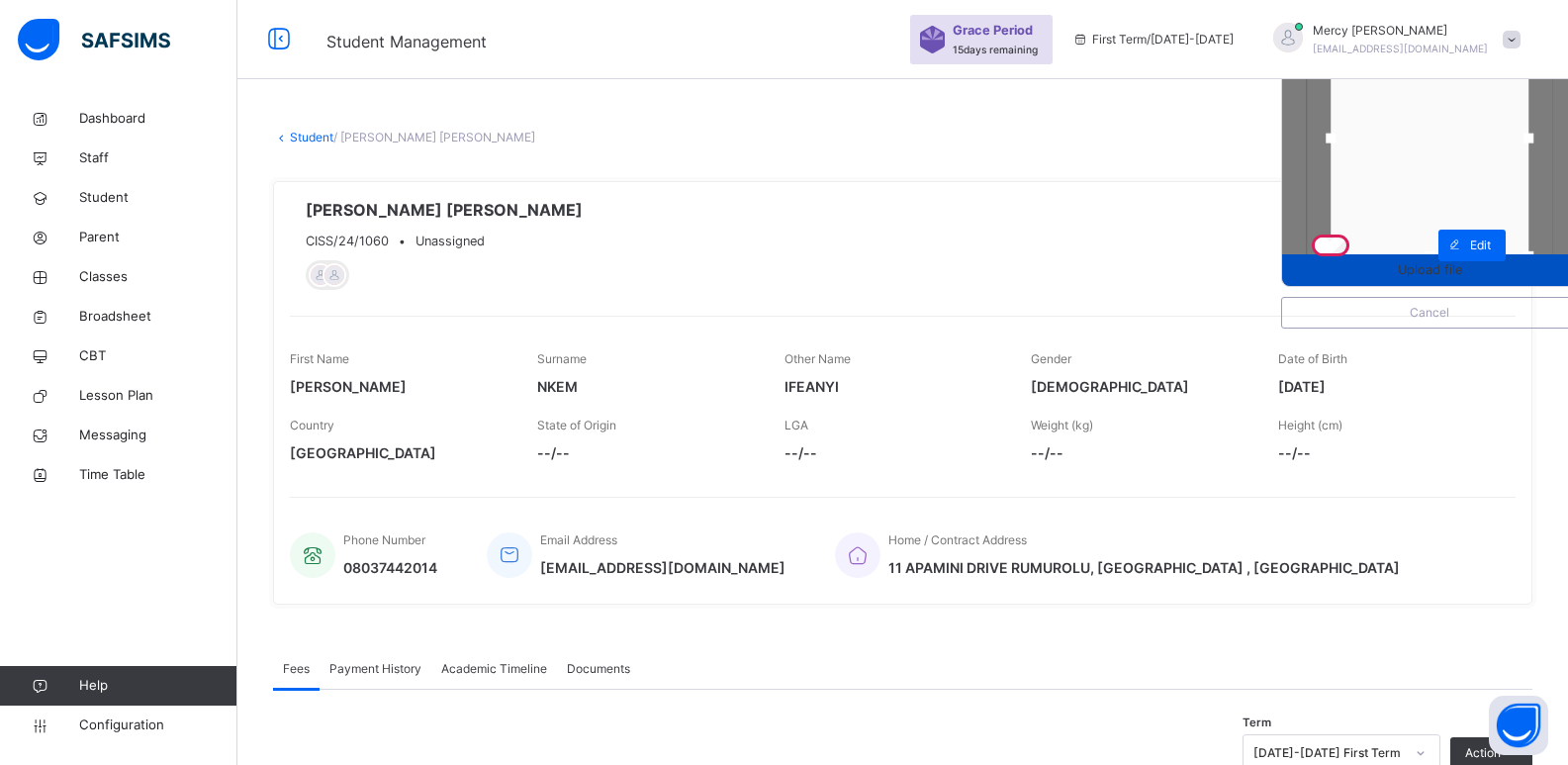
click at [1409, 270] on span "Upload file" at bounding box center [1430, 270] width 295 height 19
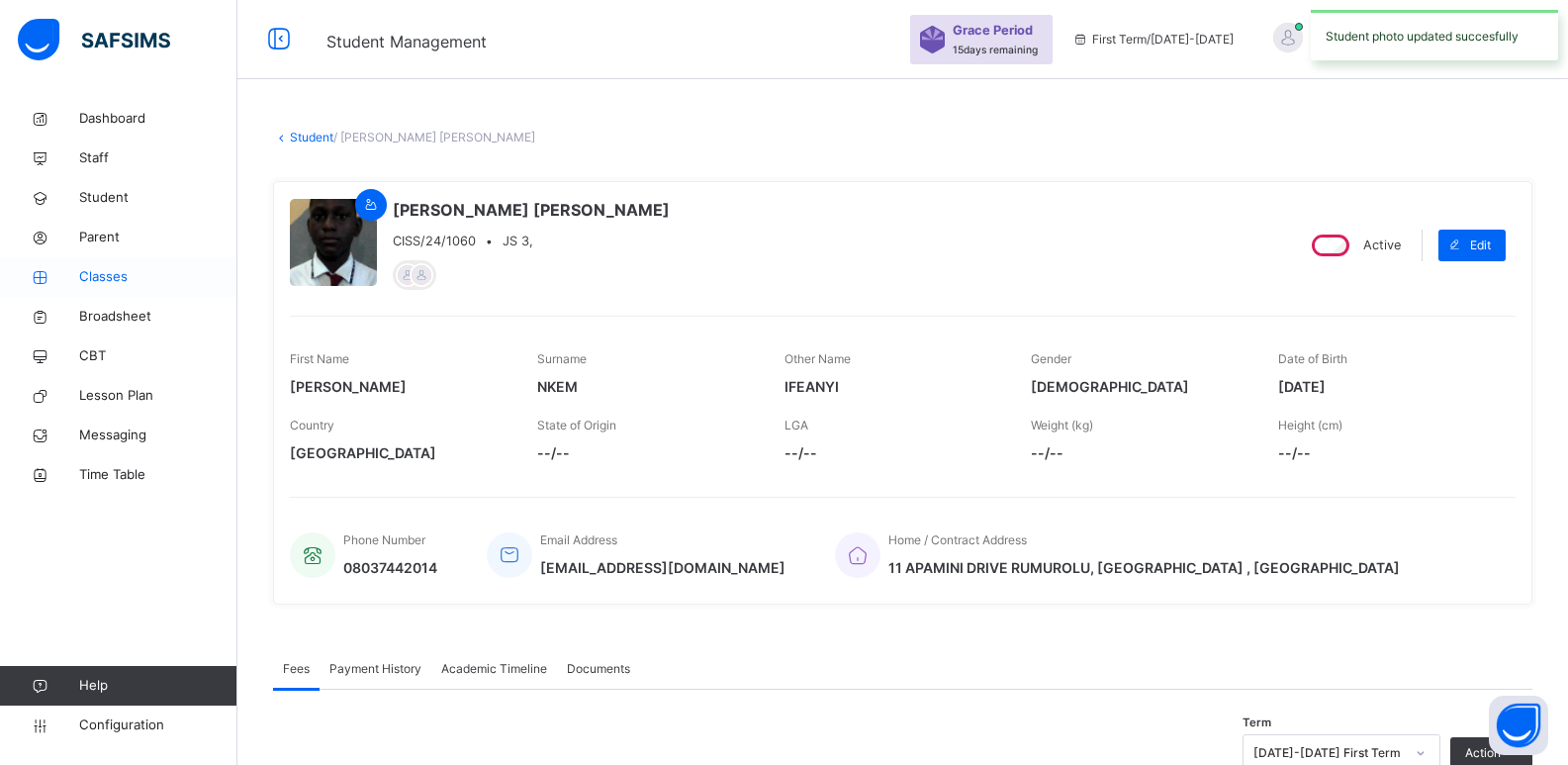
click at [127, 282] on span "Classes" at bounding box center [158, 277] width 158 height 20
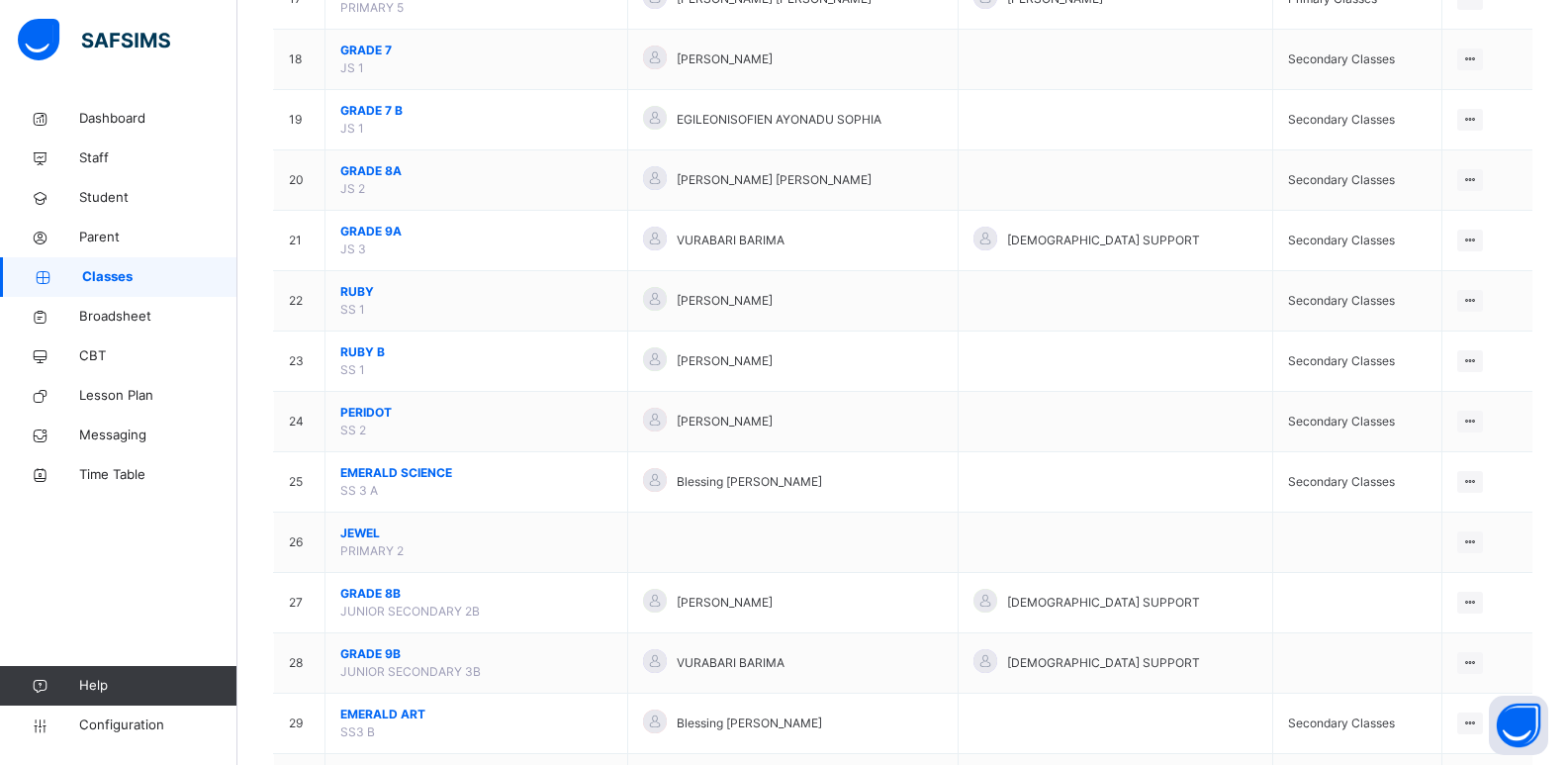
scroll to position [1226, 0]
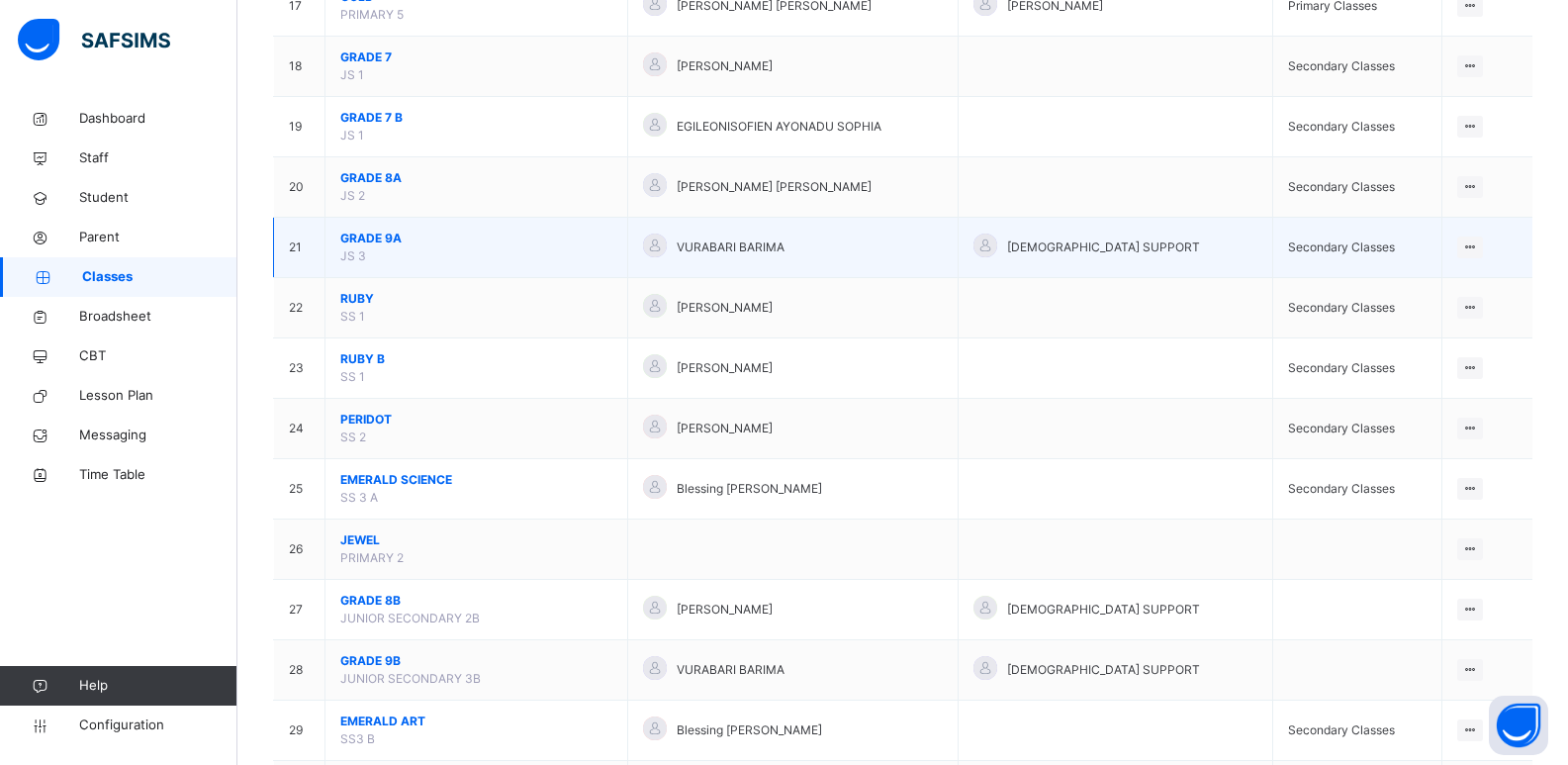
click at [384, 242] on span "GRADE 9A" at bounding box center [476, 239] width 272 height 18
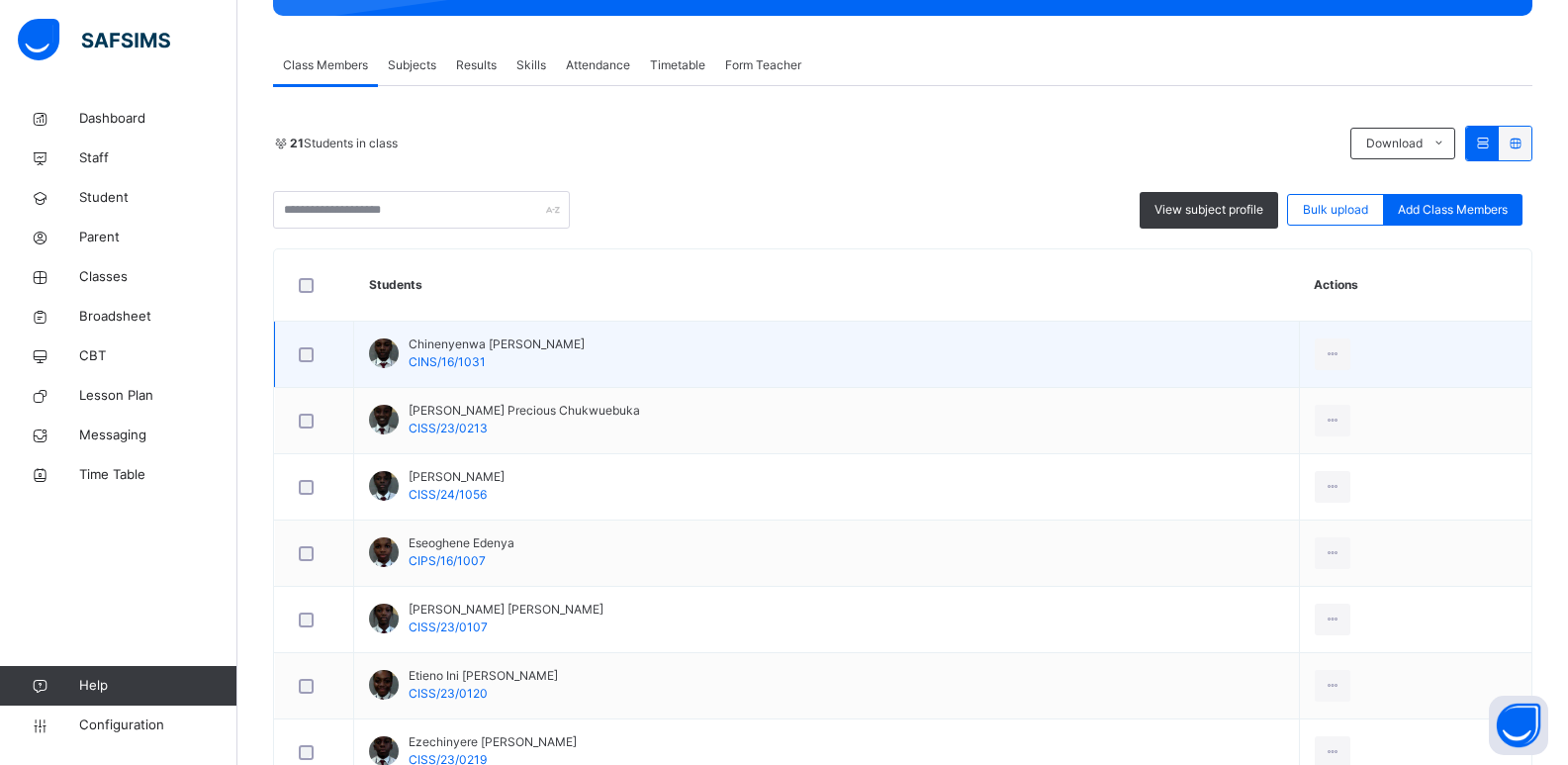
scroll to position [330, 0]
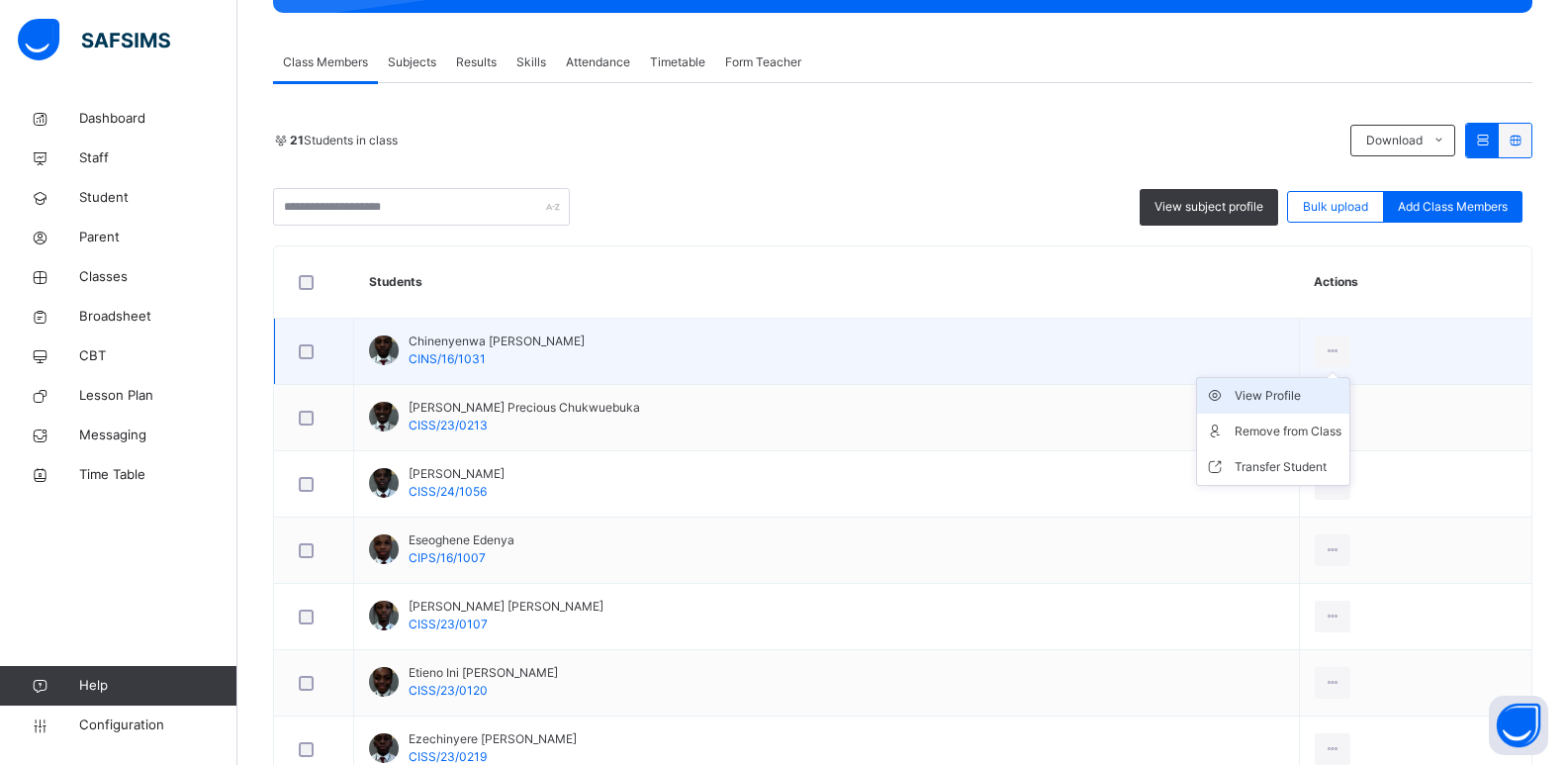
click at [1271, 403] on div "View Profile" at bounding box center [1289, 396] width 107 height 20
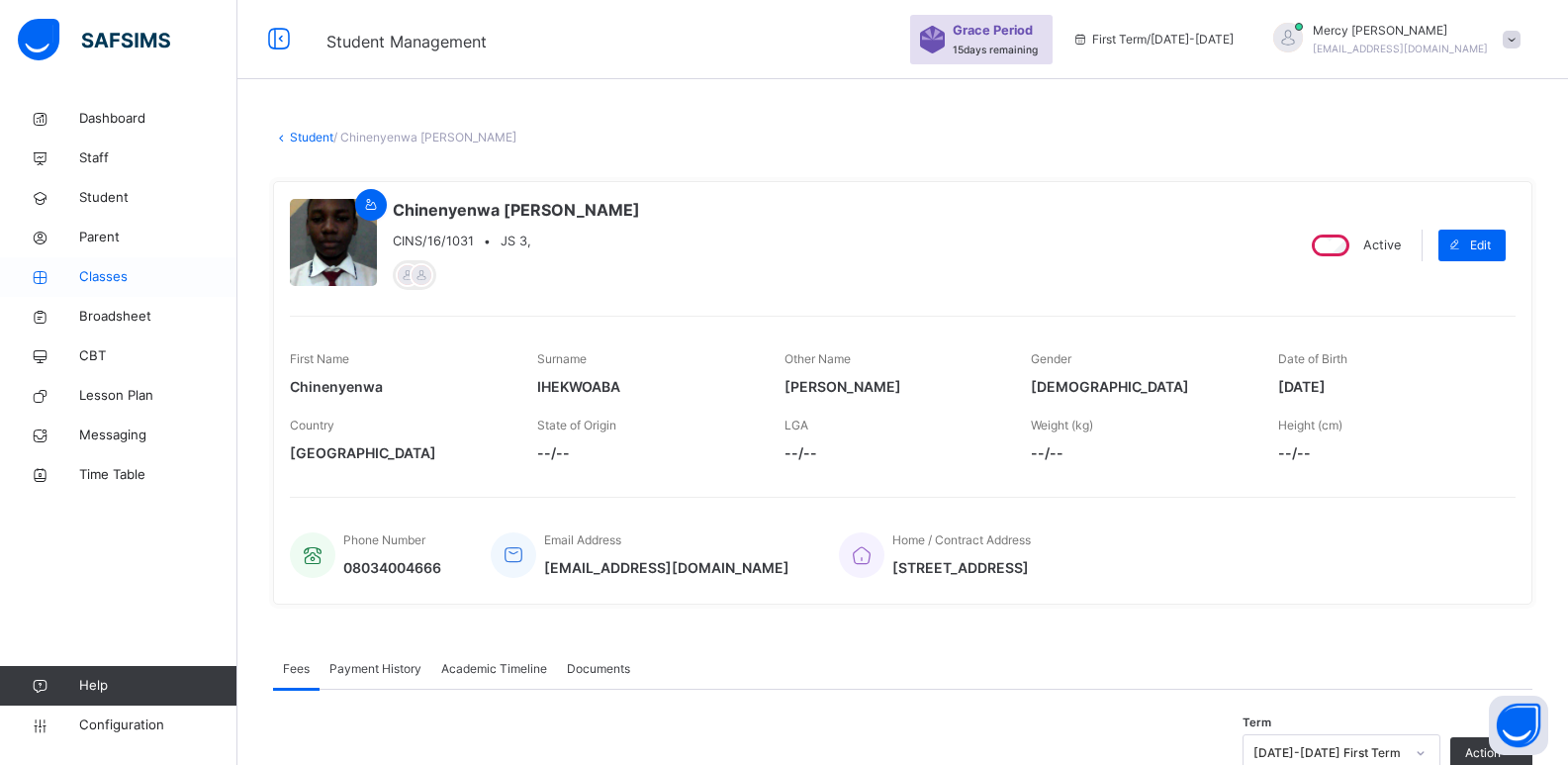
click at [125, 279] on span "Classes" at bounding box center [158, 277] width 158 height 20
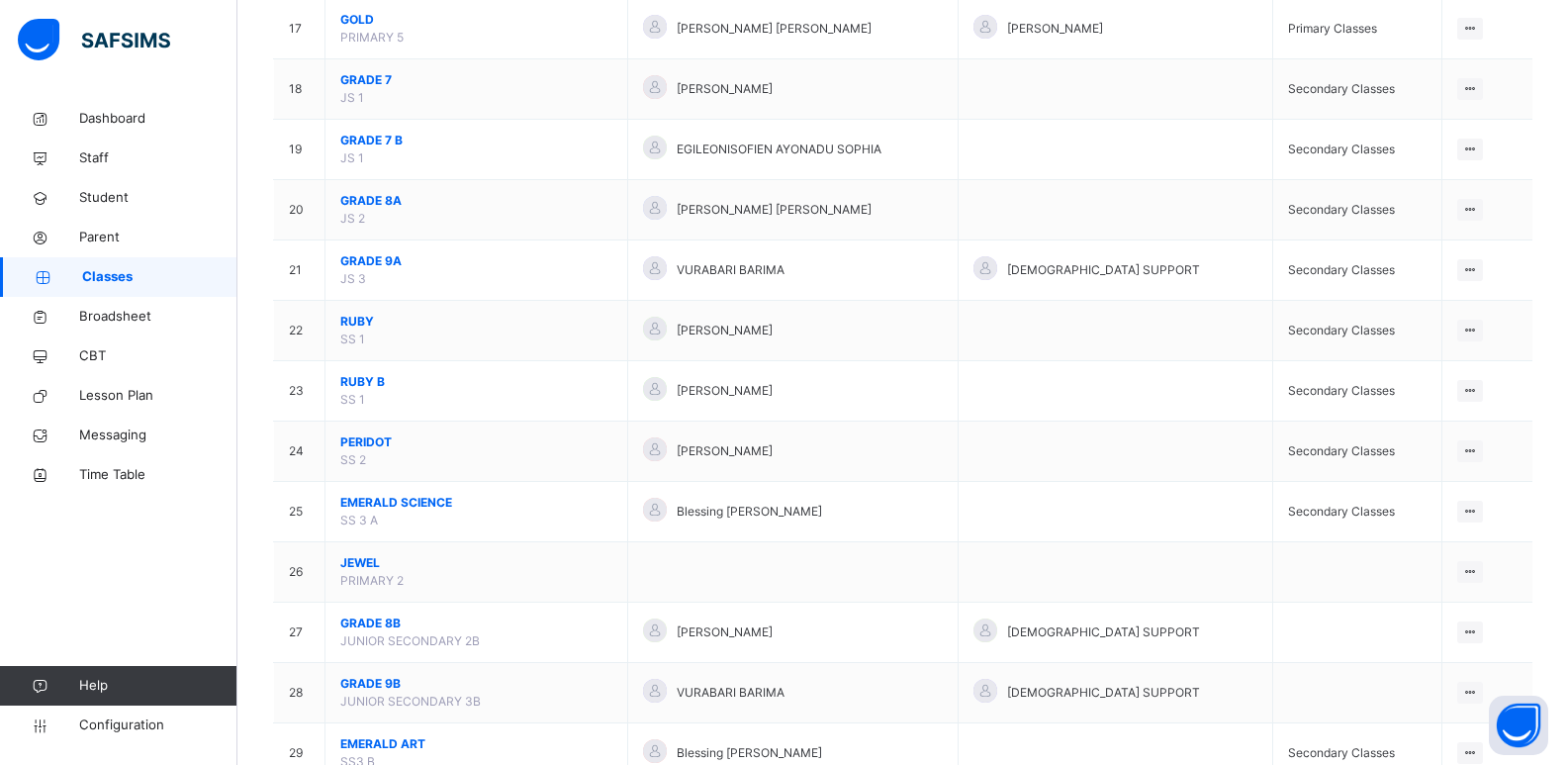
scroll to position [1173, 0]
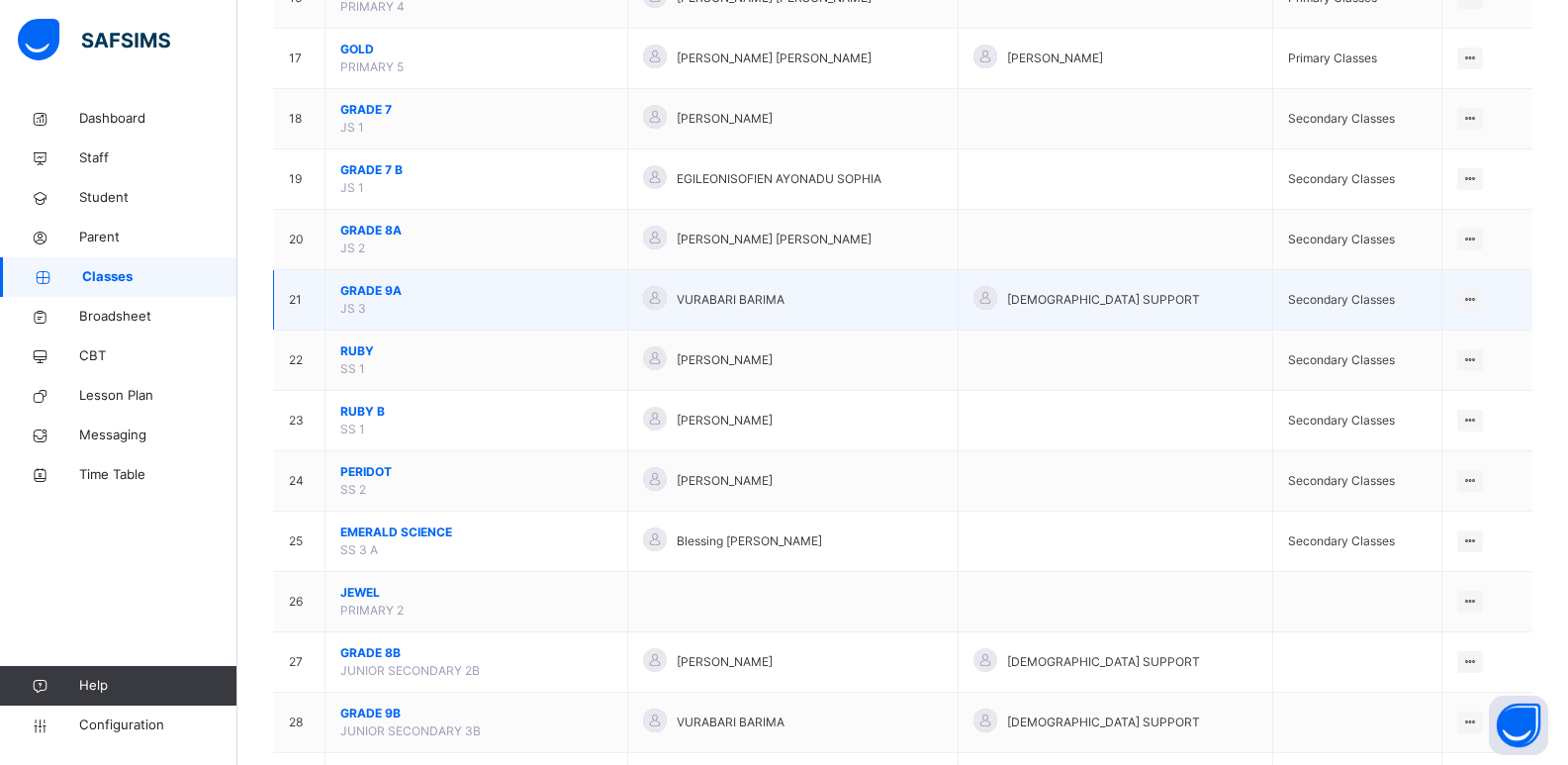
click at [394, 293] on span "GRADE 9A" at bounding box center [476, 291] width 272 height 18
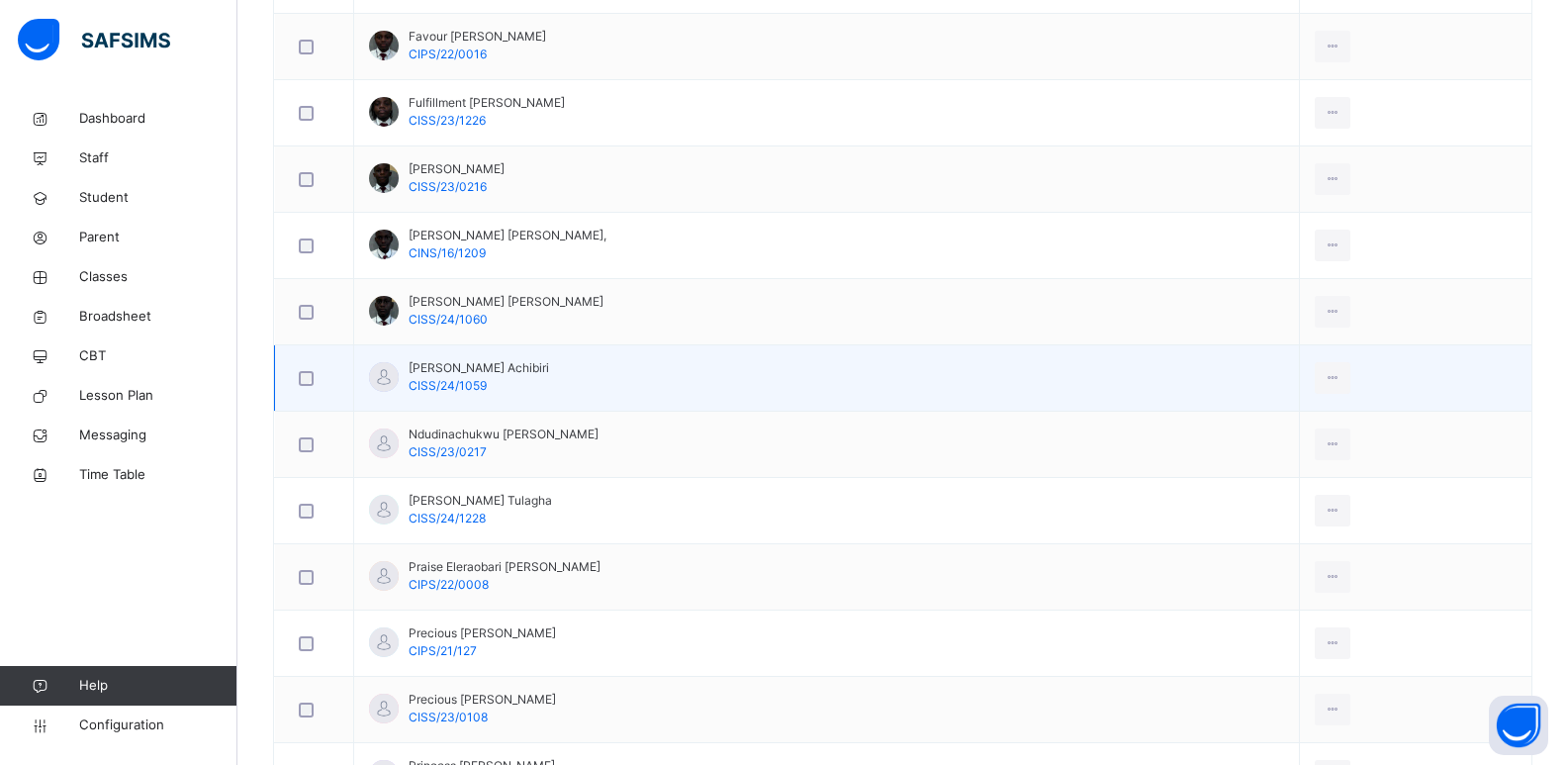
scroll to position [1280, 0]
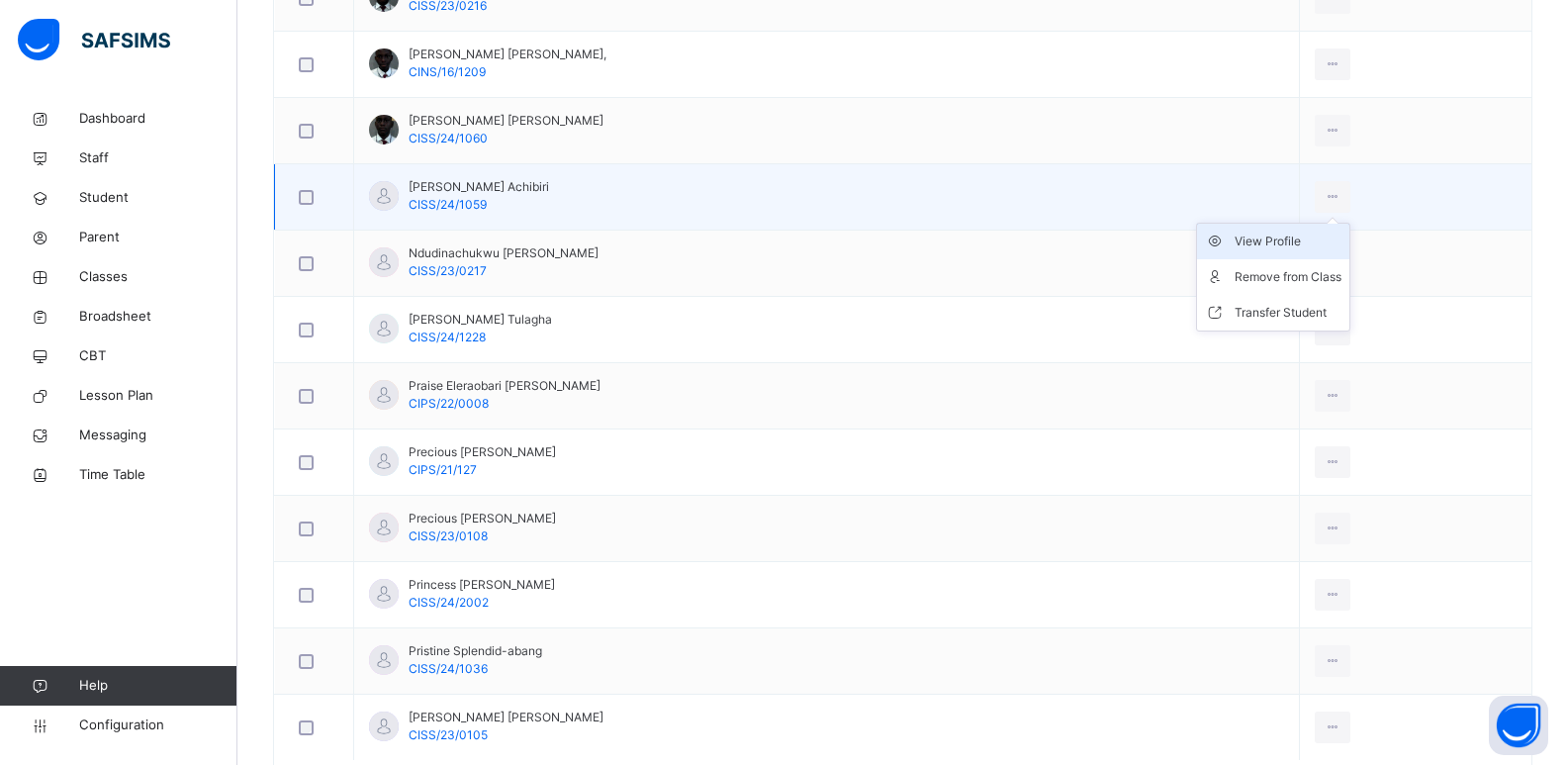
click at [1286, 249] on div "View Profile" at bounding box center [1289, 242] width 107 height 20
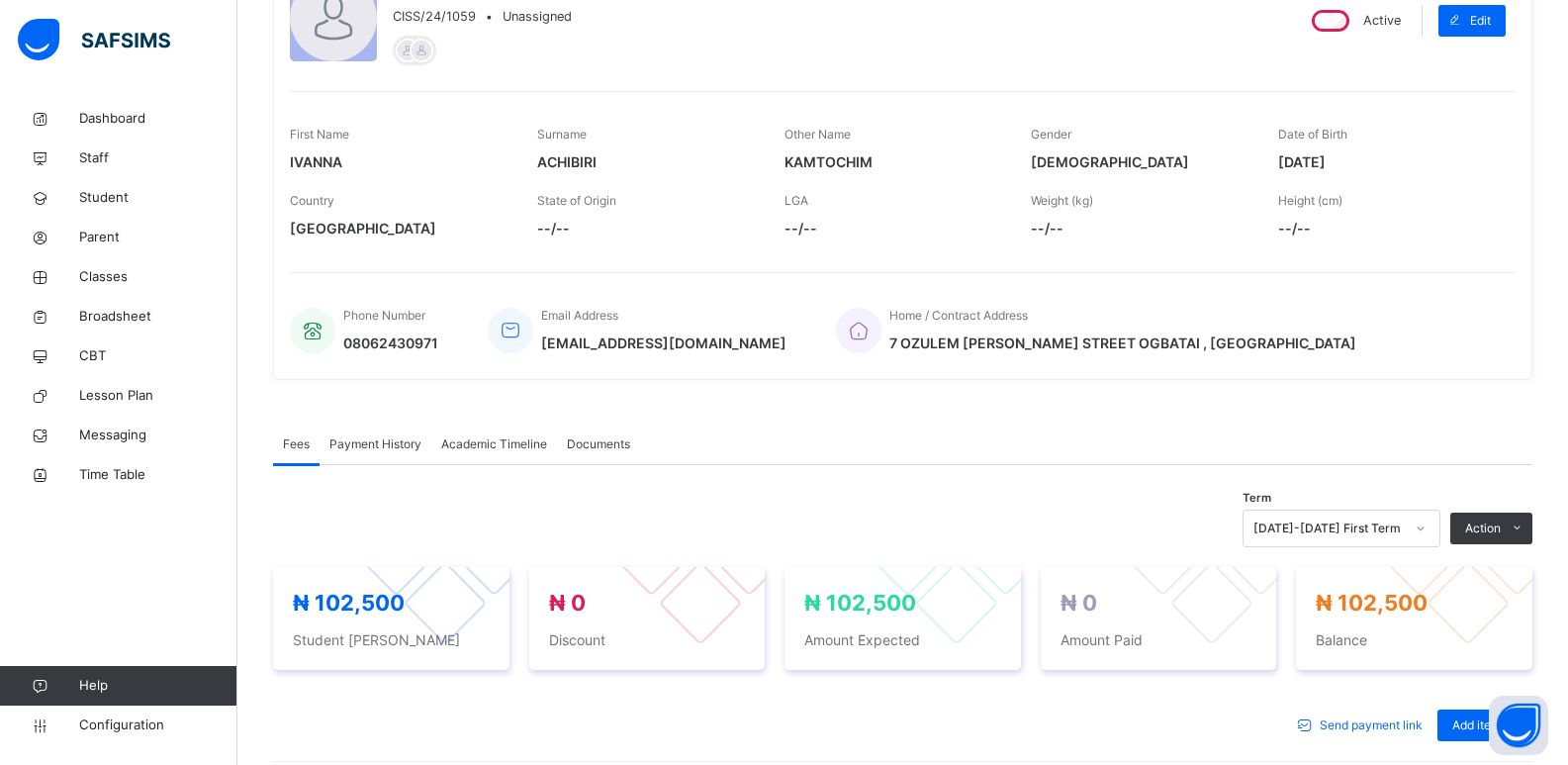
scroll to position [96, 0]
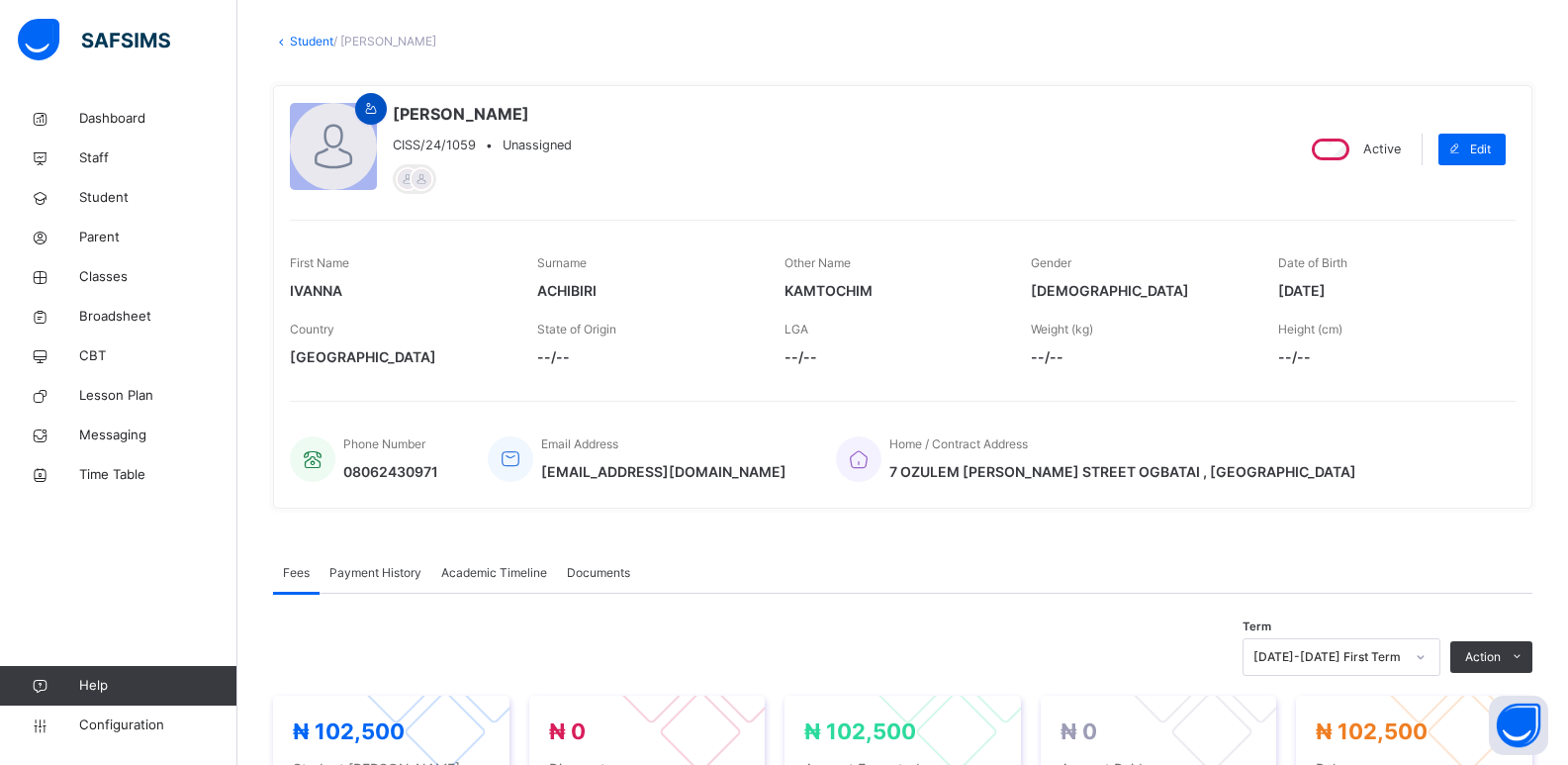
click at [375, 110] on icon at bounding box center [371, 109] width 17 height 18
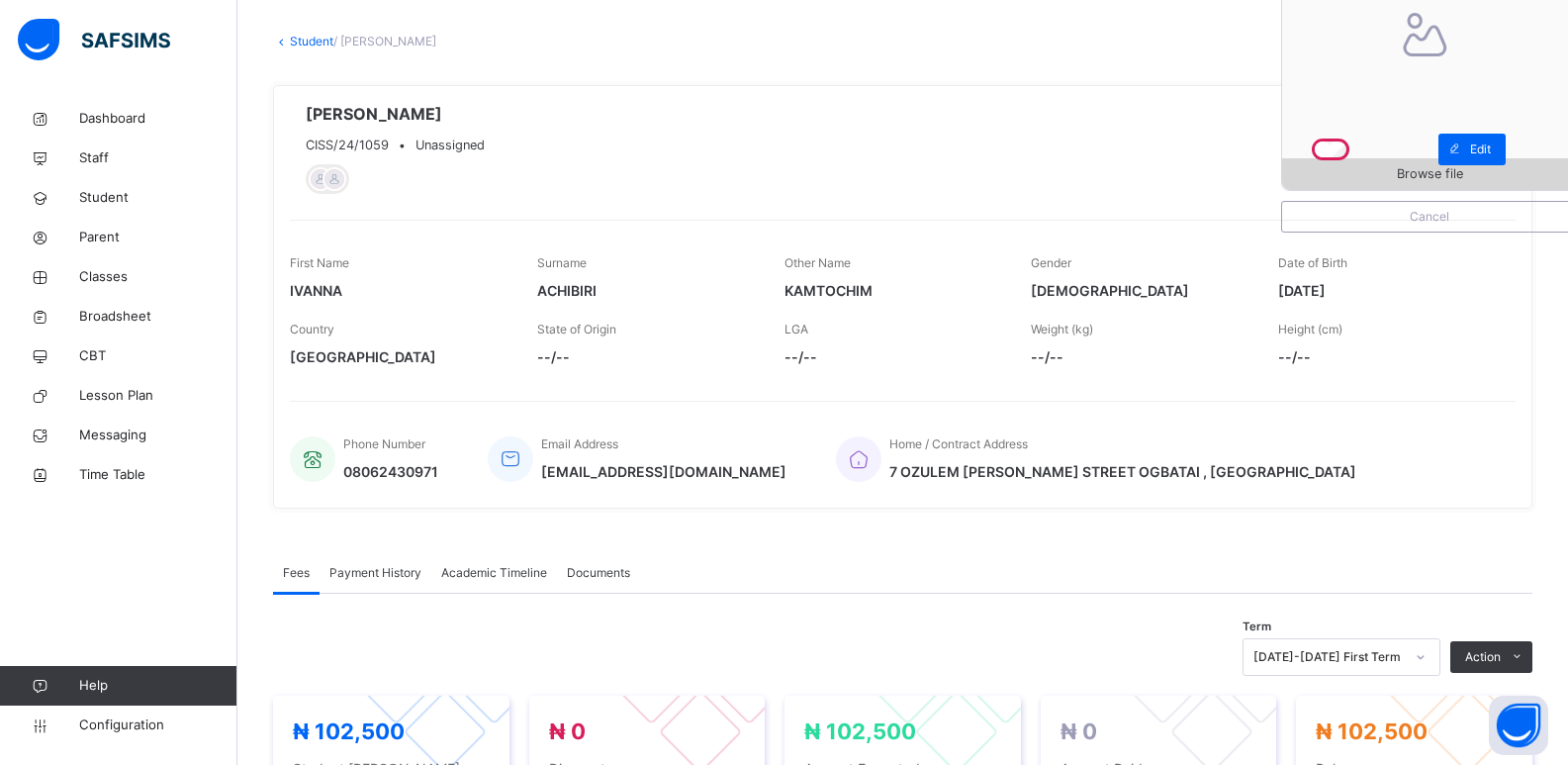
click at [1370, 177] on span "Browse file" at bounding box center [1430, 173] width 295 height 19
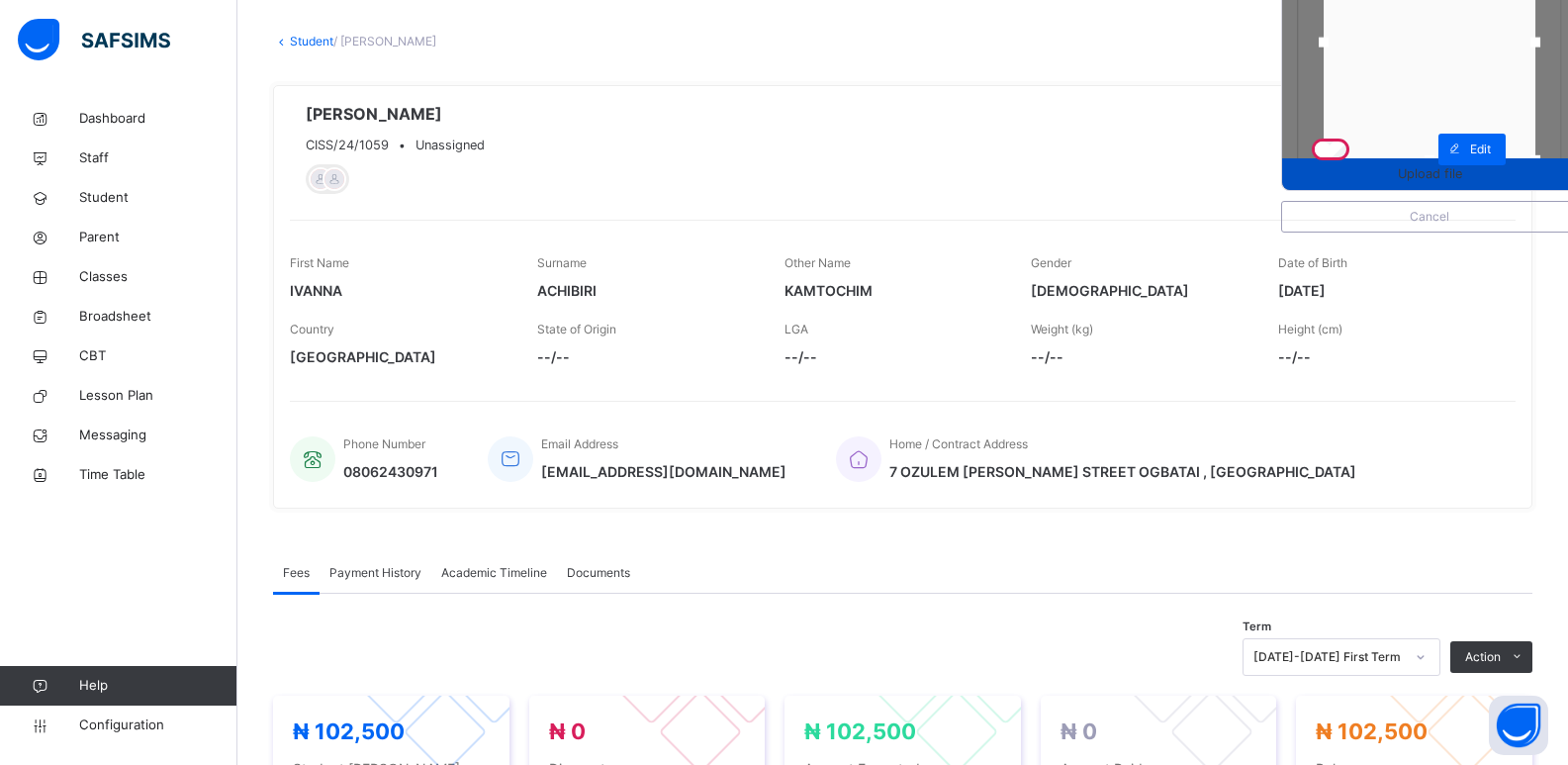
click at [1429, 171] on span "Upload file" at bounding box center [1429, 173] width 64 height 19
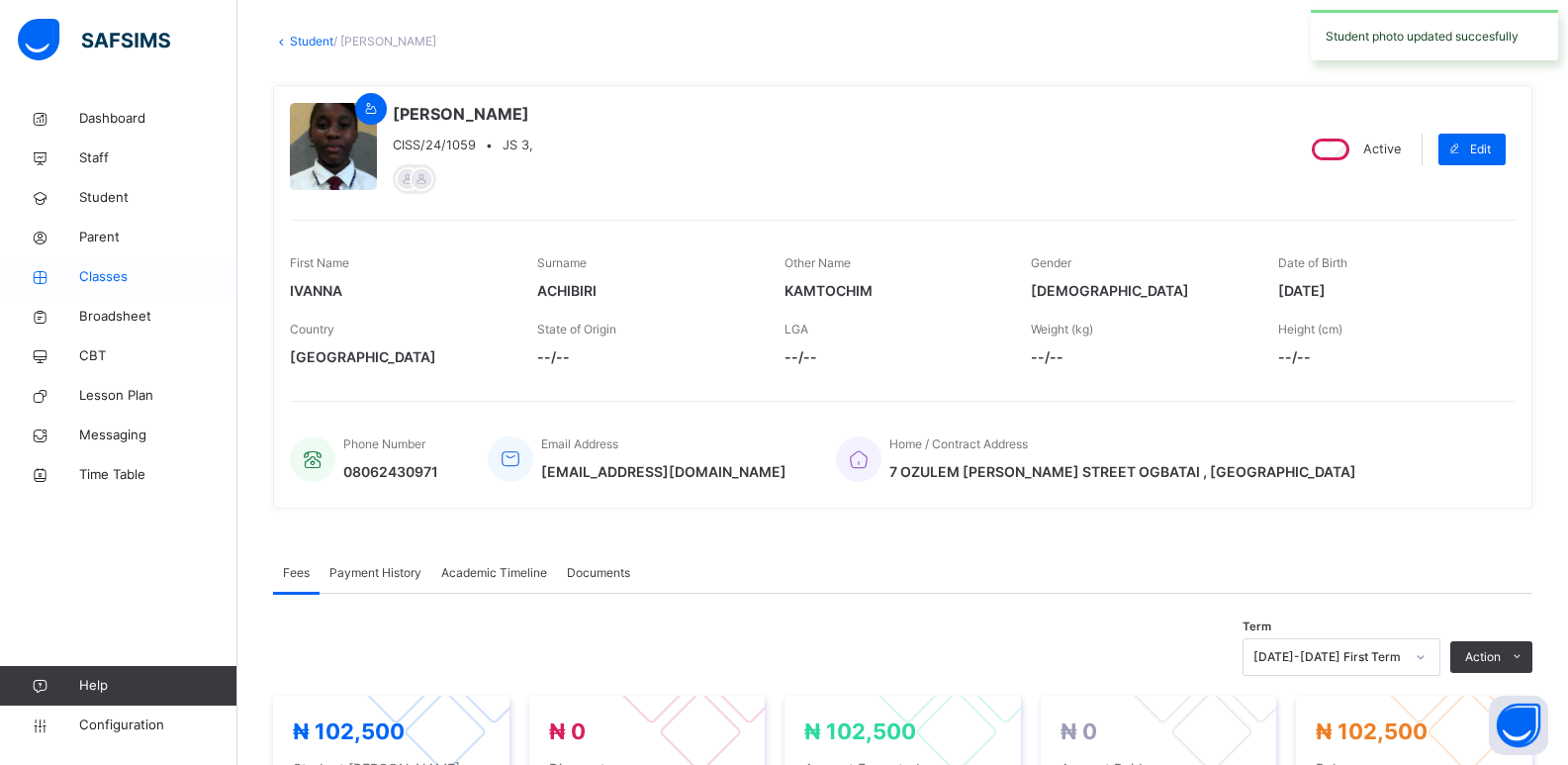
click at [122, 268] on span "Classes" at bounding box center [158, 277] width 158 height 20
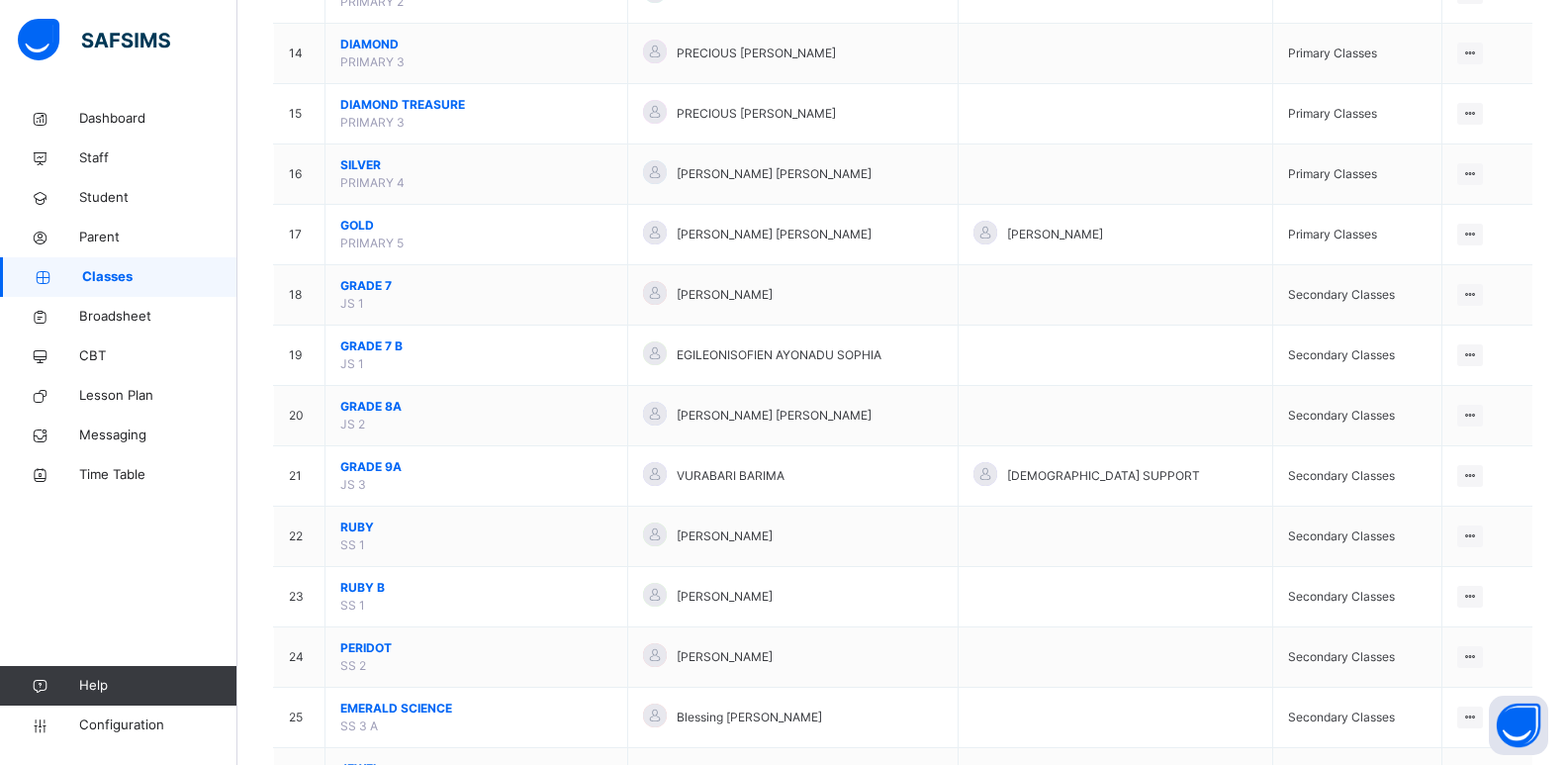
scroll to position [1096, 0]
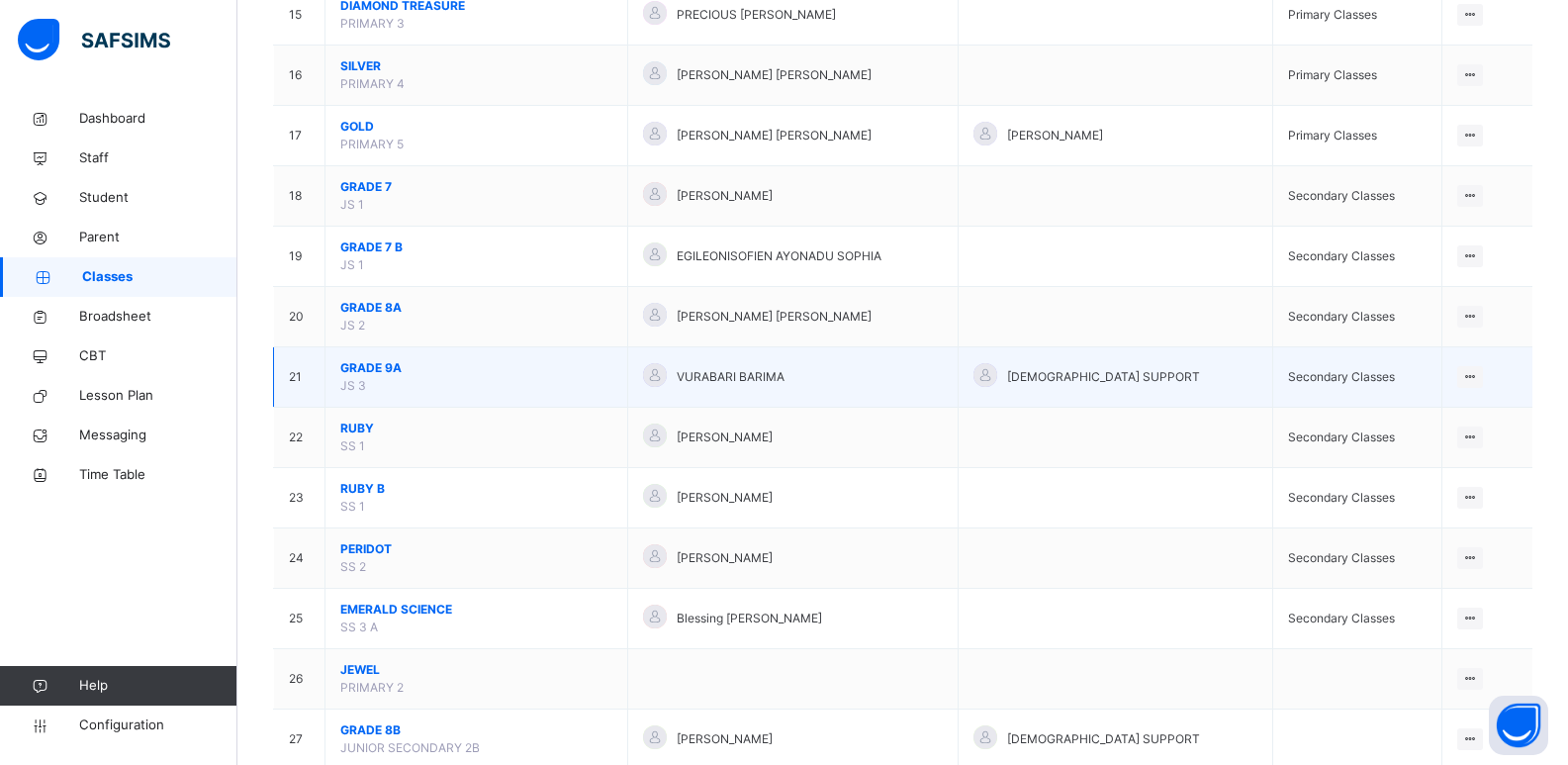
click at [382, 369] on span "GRADE 9A" at bounding box center [476, 369] width 272 height 18
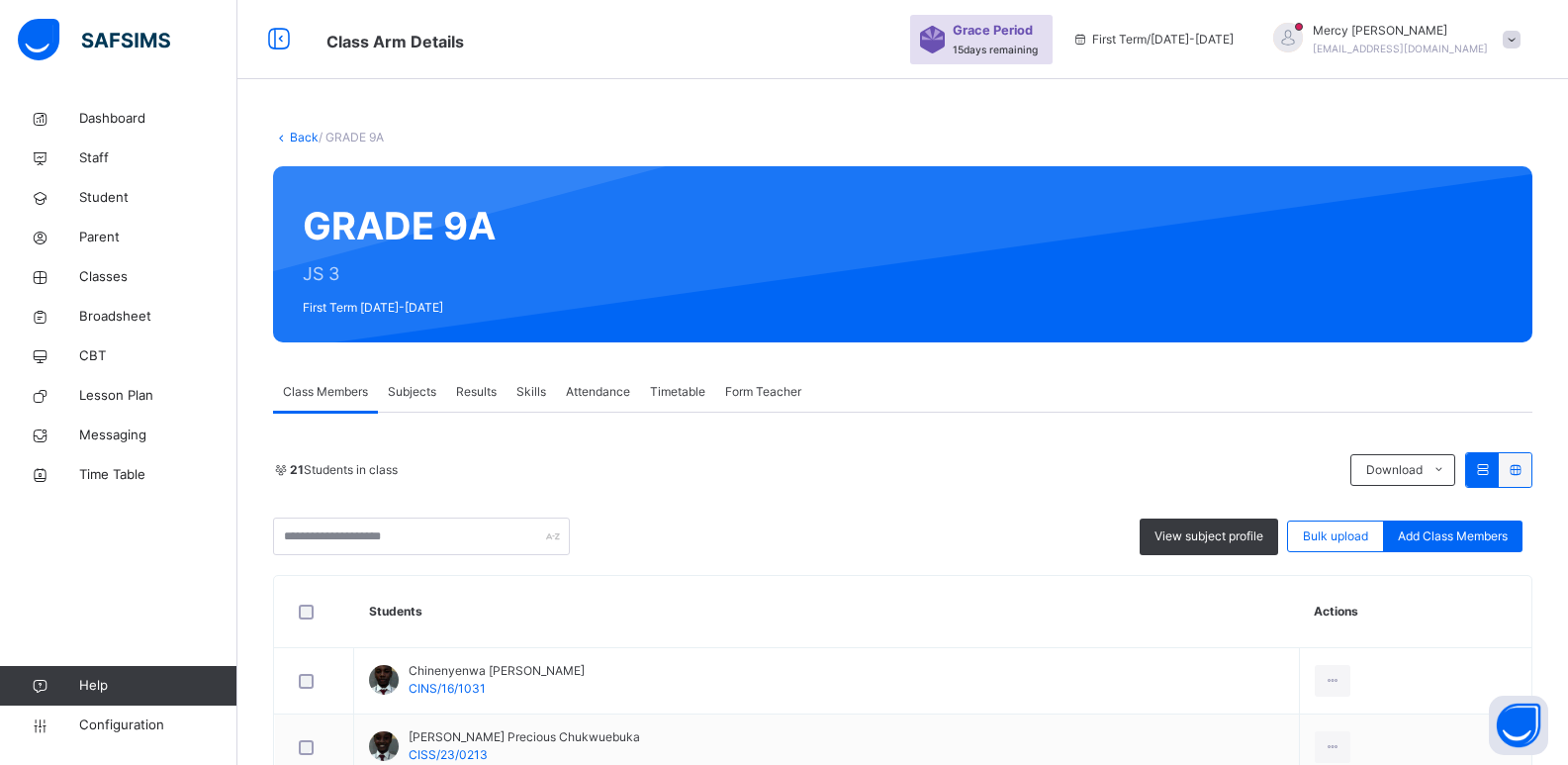
scroll to position [1168, 0]
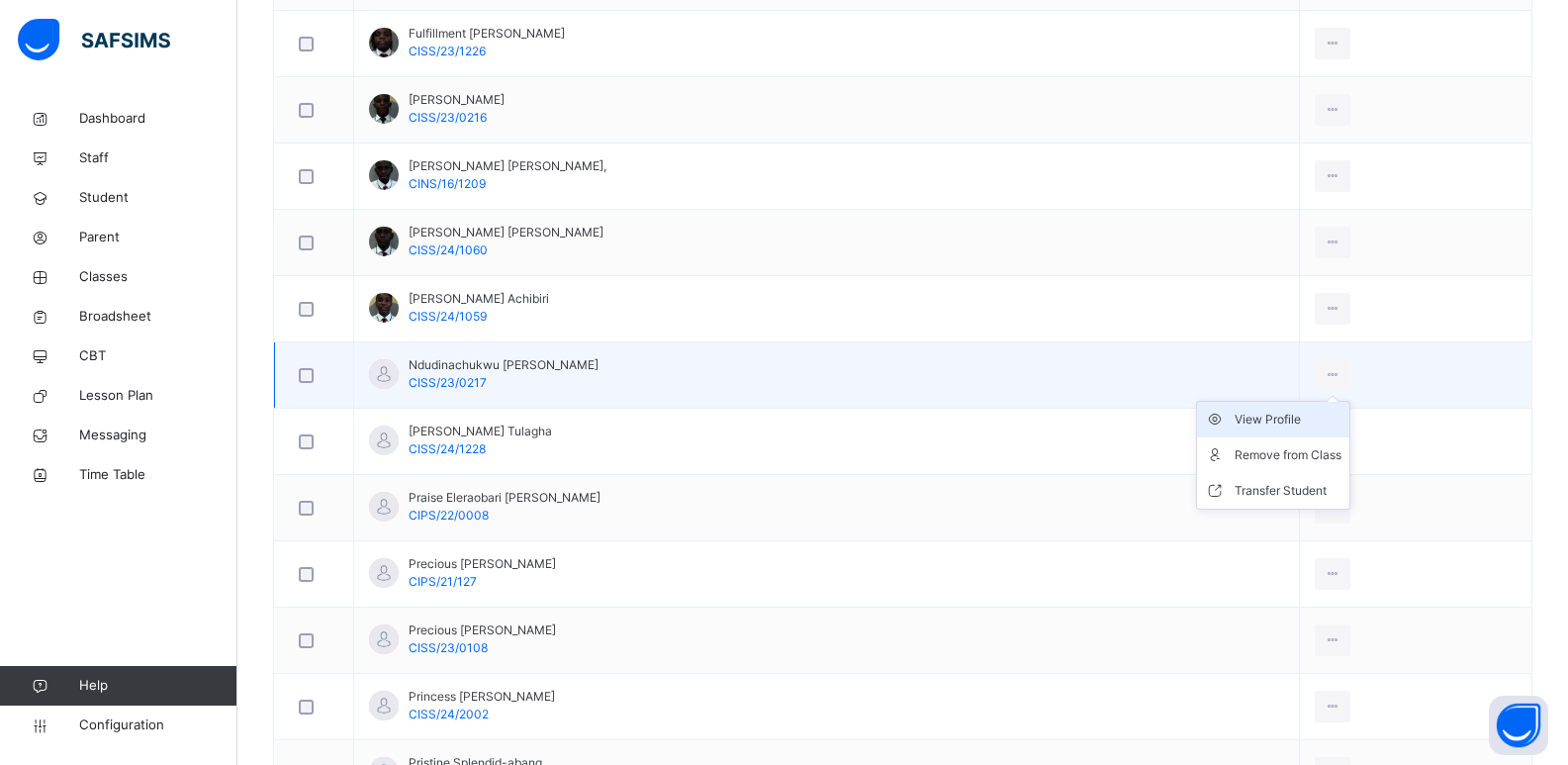
click at [1274, 429] on div "View Profile" at bounding box center [1289, 420] width 107 height 20
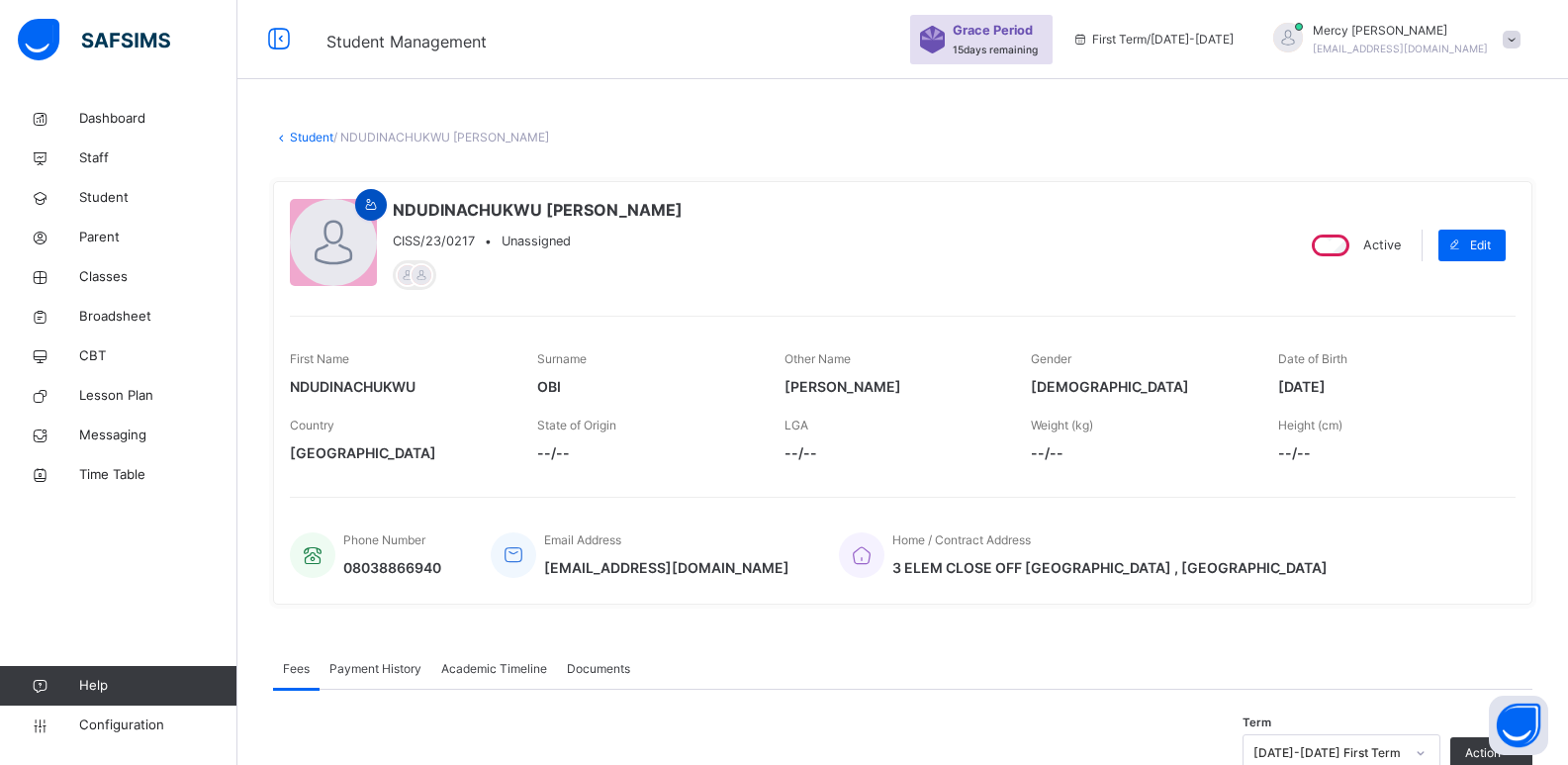
click at [384, 202] on div at bounding box center [371, 205] width 32 height 32
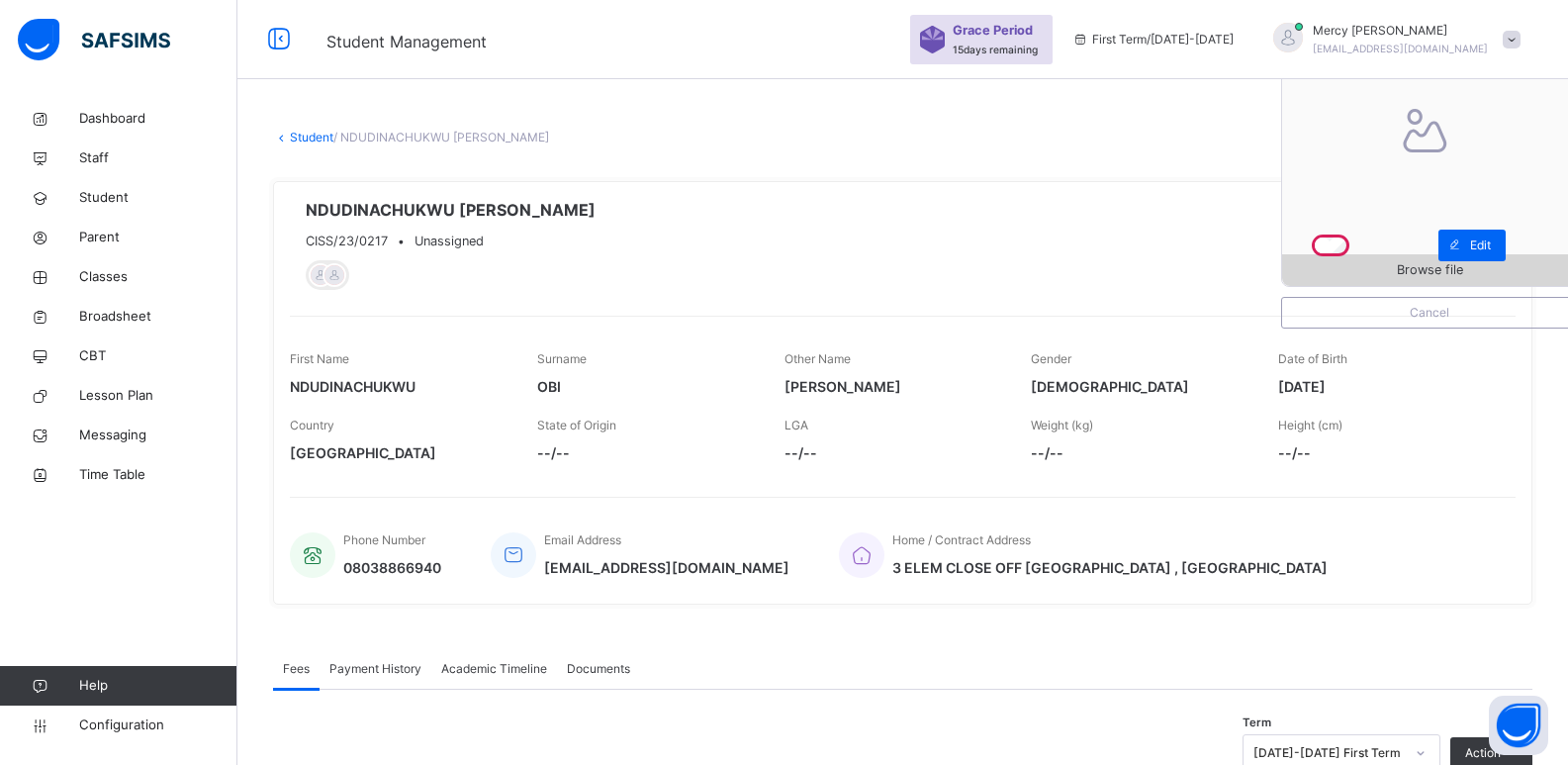
click at [1377, 271] on span "Browse file" at bounding box center [1430, 270] width 295 height 19
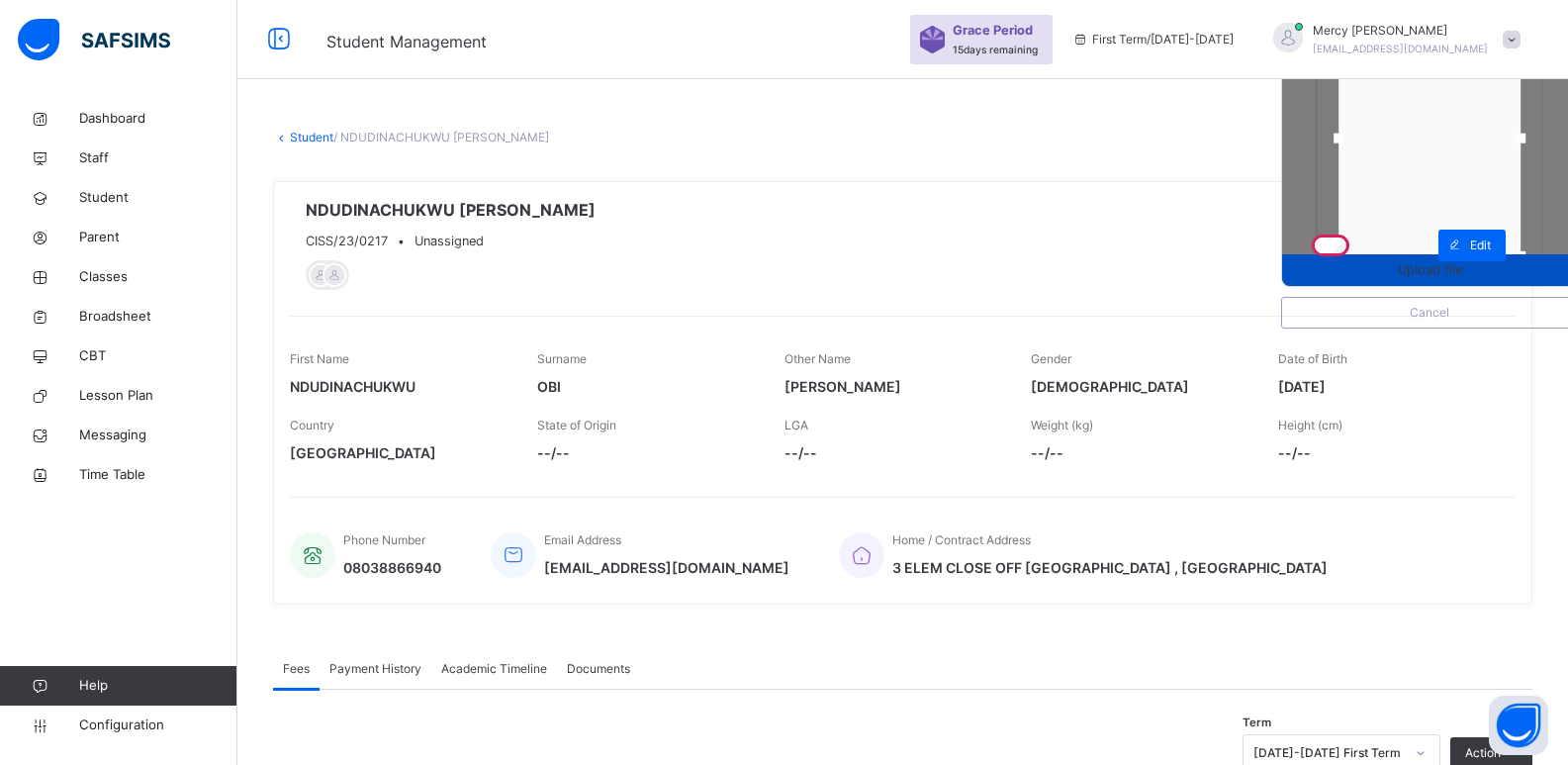
click at [1352, 271] on span "Upload file" at bounding box center [1430, 270] width 295 height 19
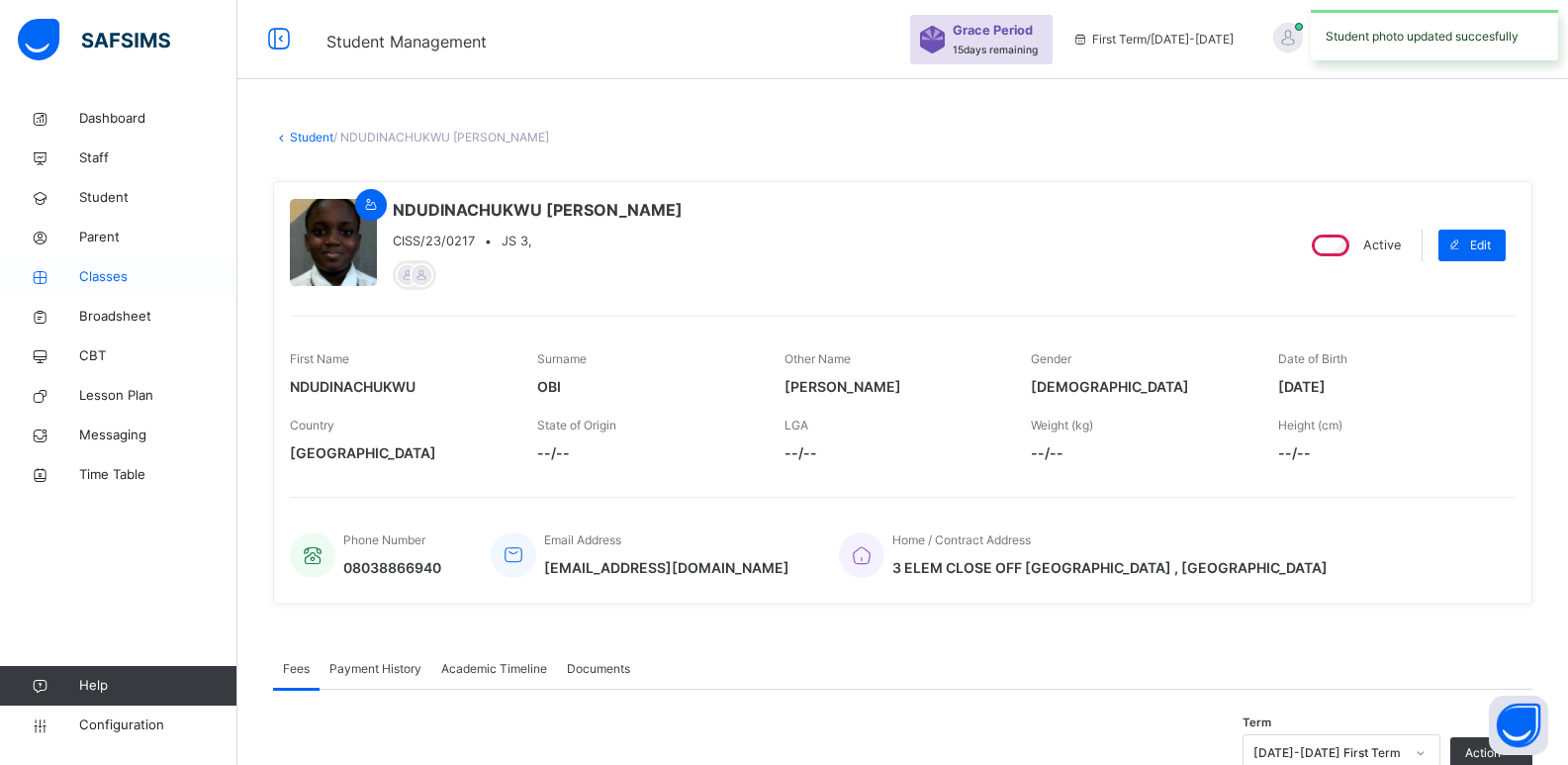
click at [128, 272] on span "Classes" at bounding box center [158, 277] width 158 height 20
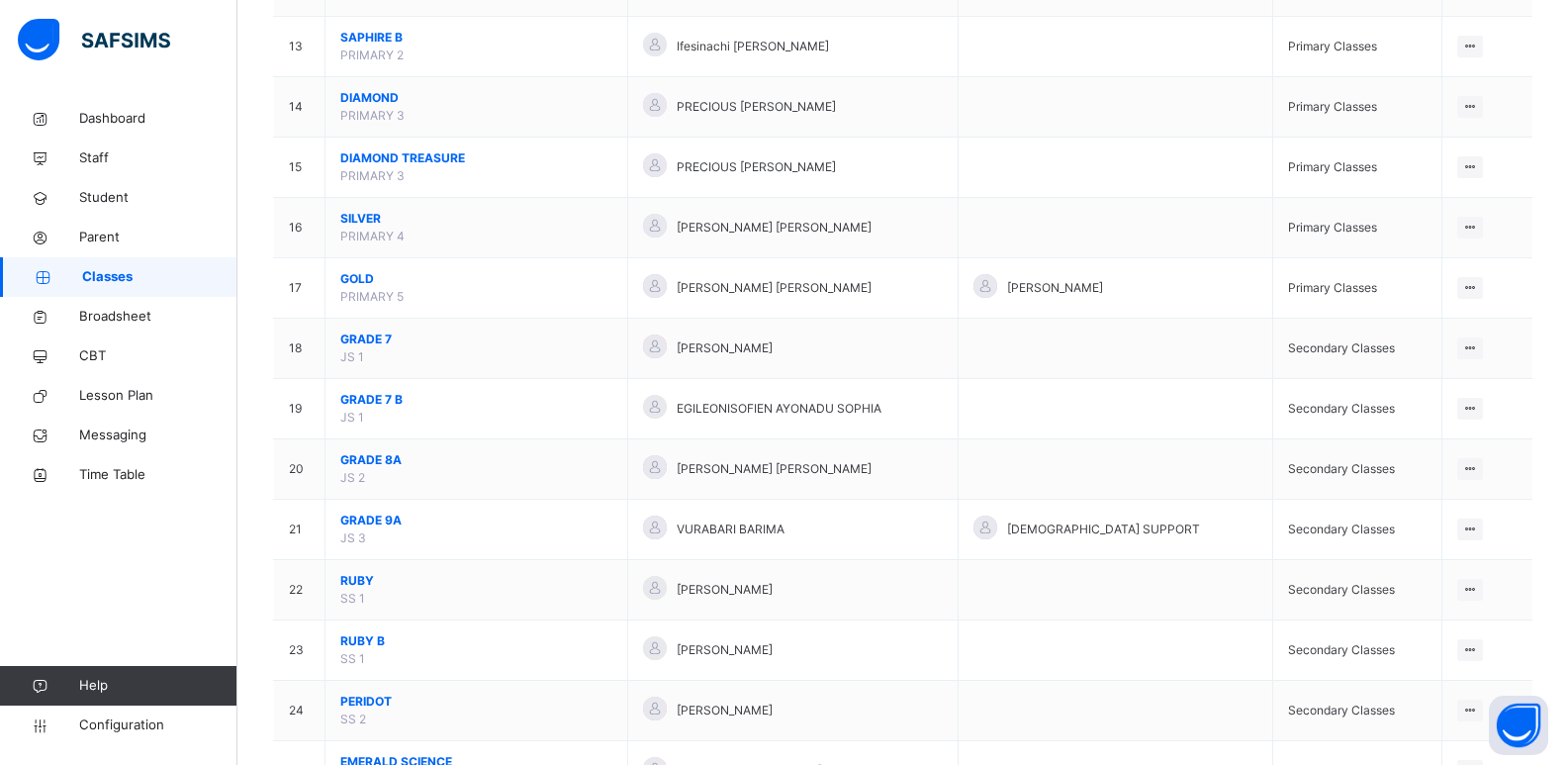
scroll to position [1136, 0]
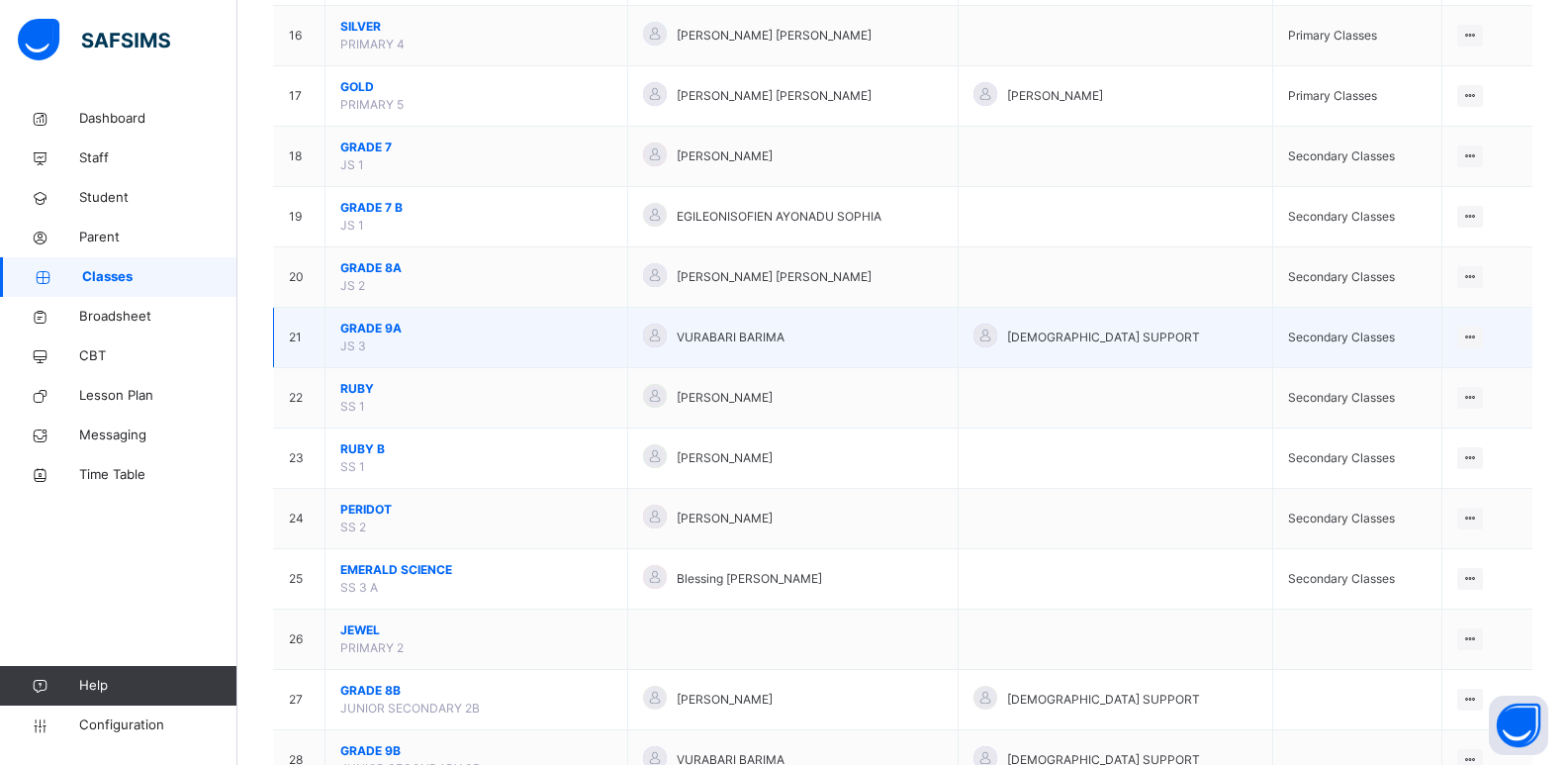
click at [384, 332] on span "GRADE 9A" at bounding box center [476, 329] width 272 height 18
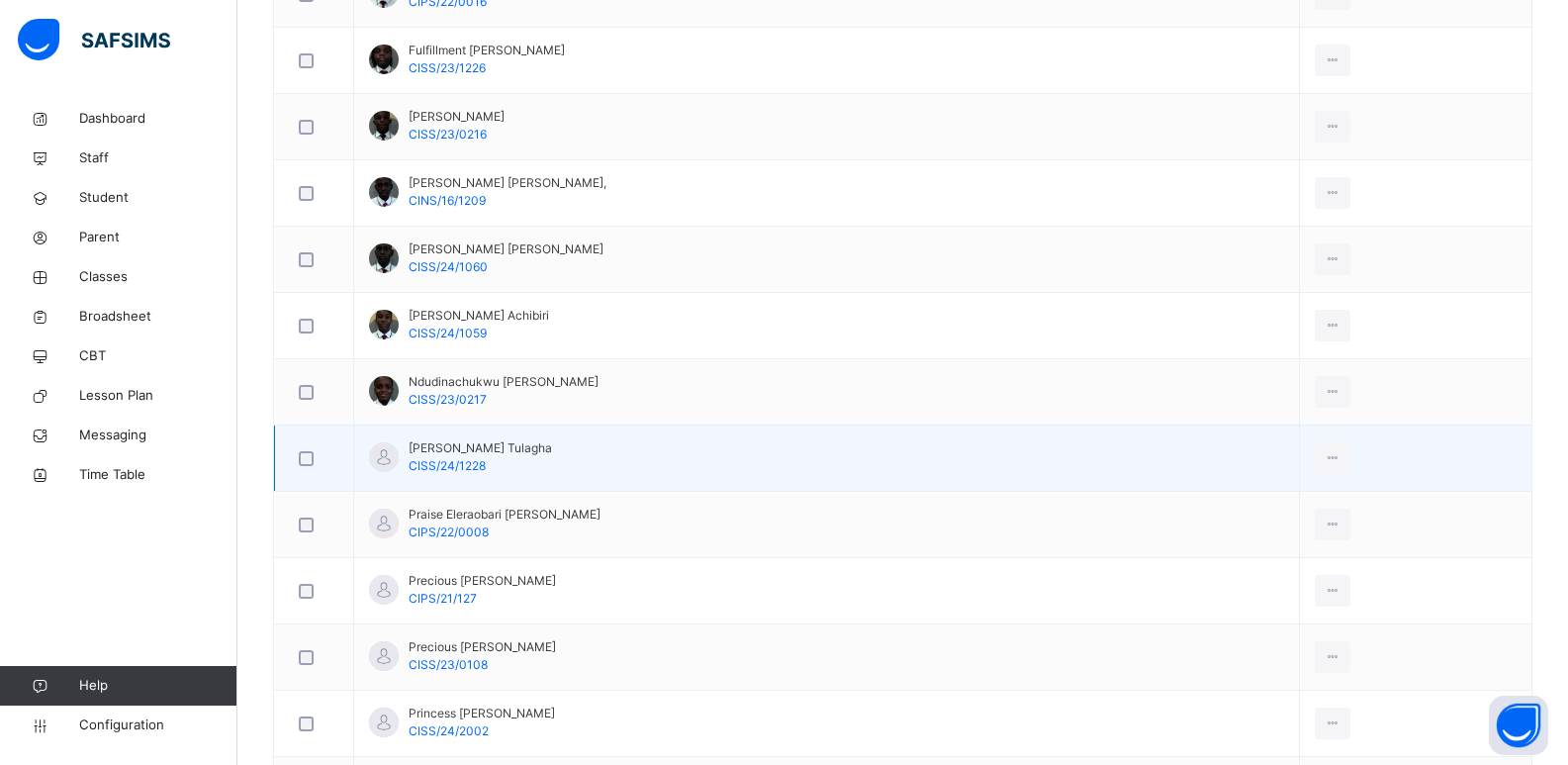
scroll to position [1195, 0]
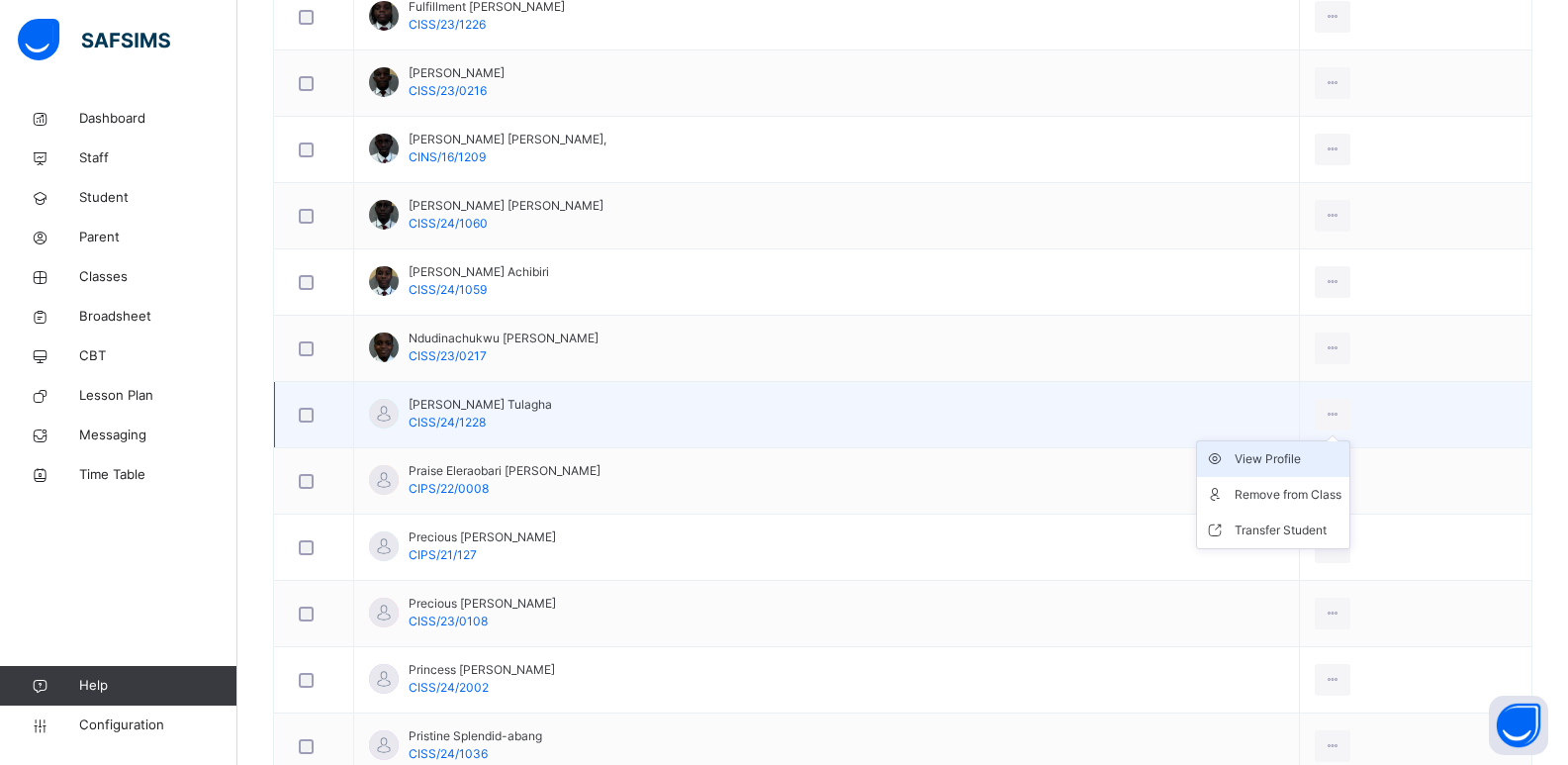
click at [1290, 463] on div "View Profile" at bounding box center [1289, 460] width 107 height 20
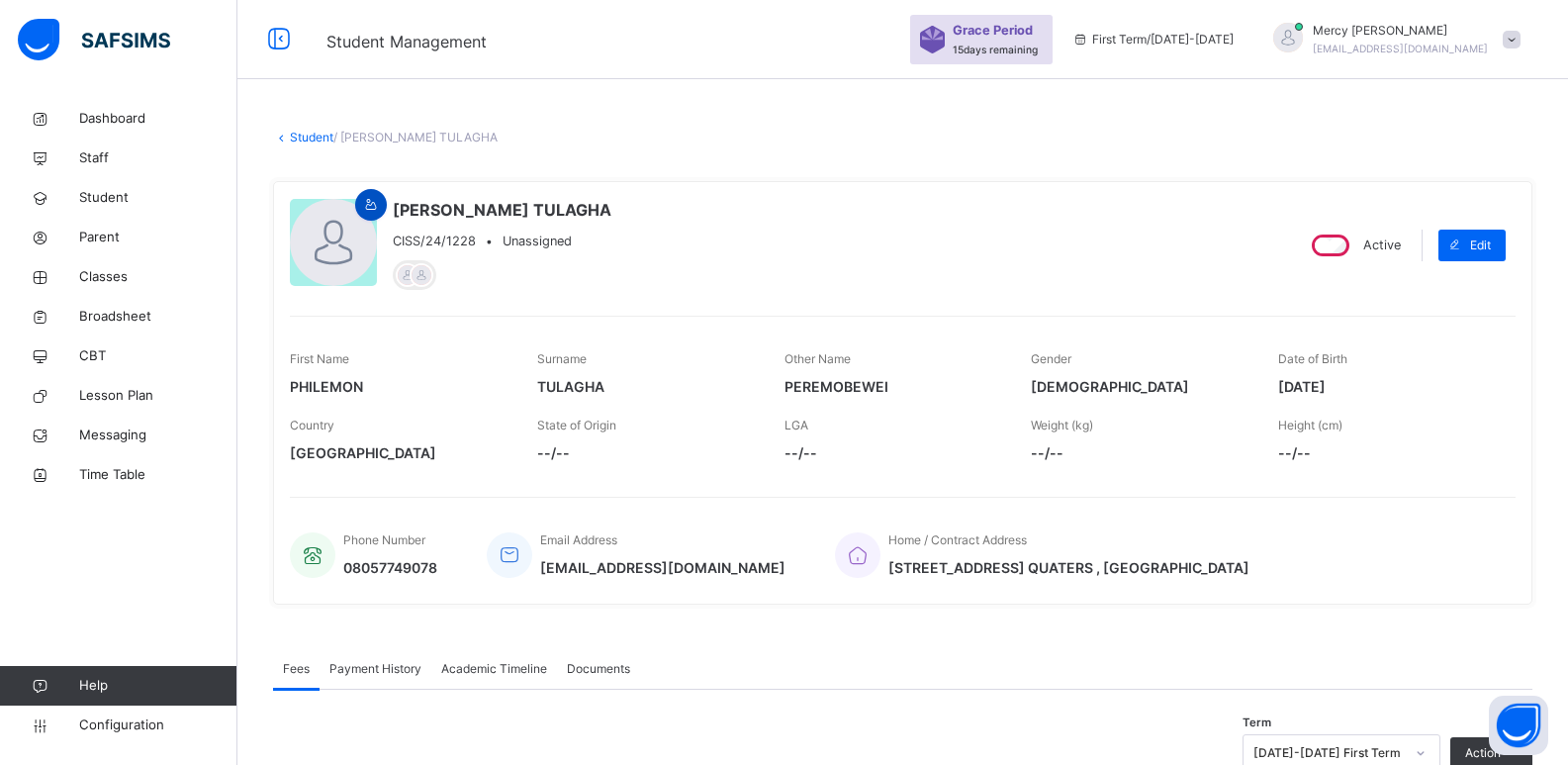
click at [380, 208] on span at bounding box center [371, 205] width 24 height 18
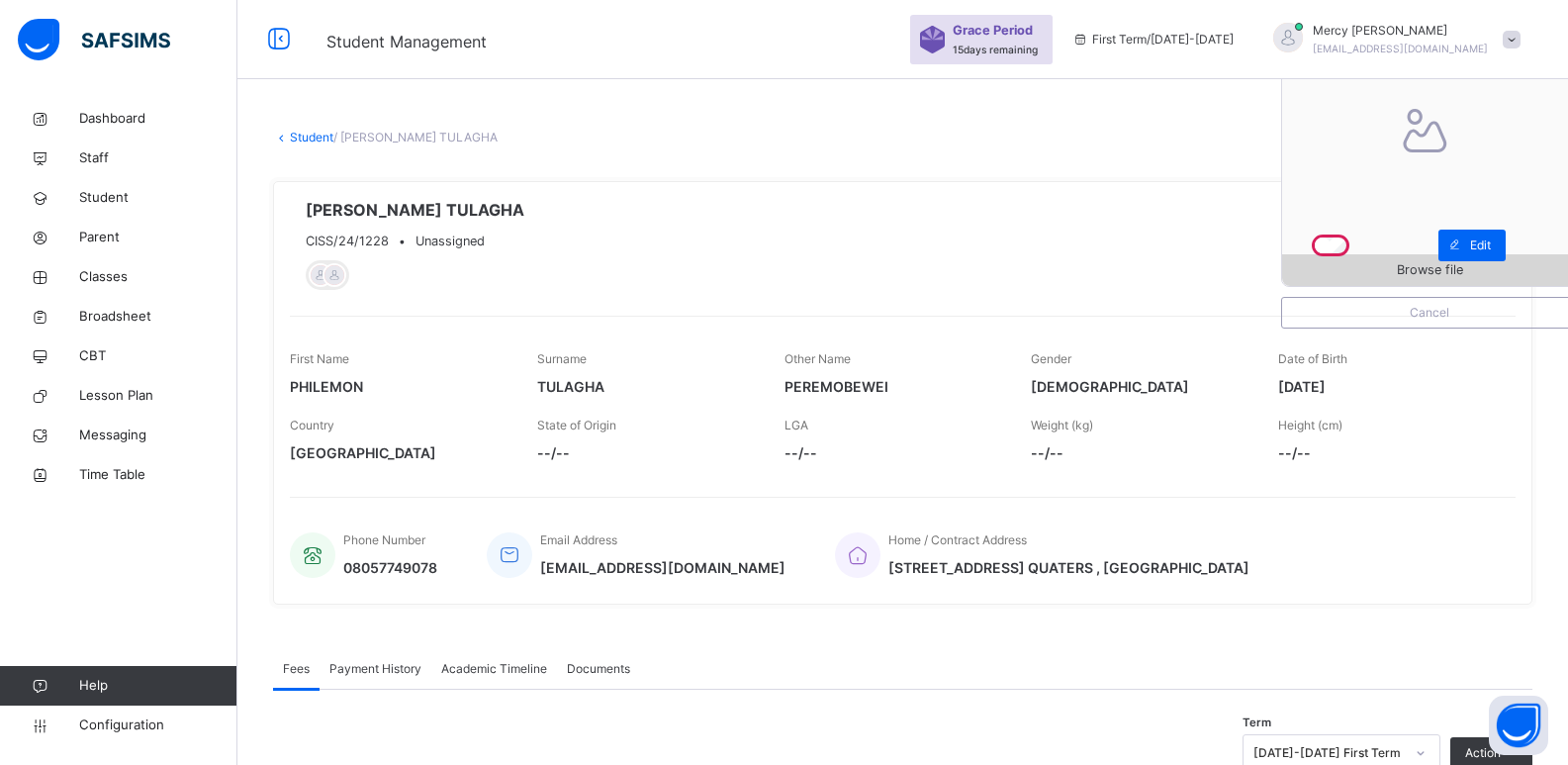
click at [1399, 267] on span "Browse file" at bounding box center [1430, 270] width 295 height 19
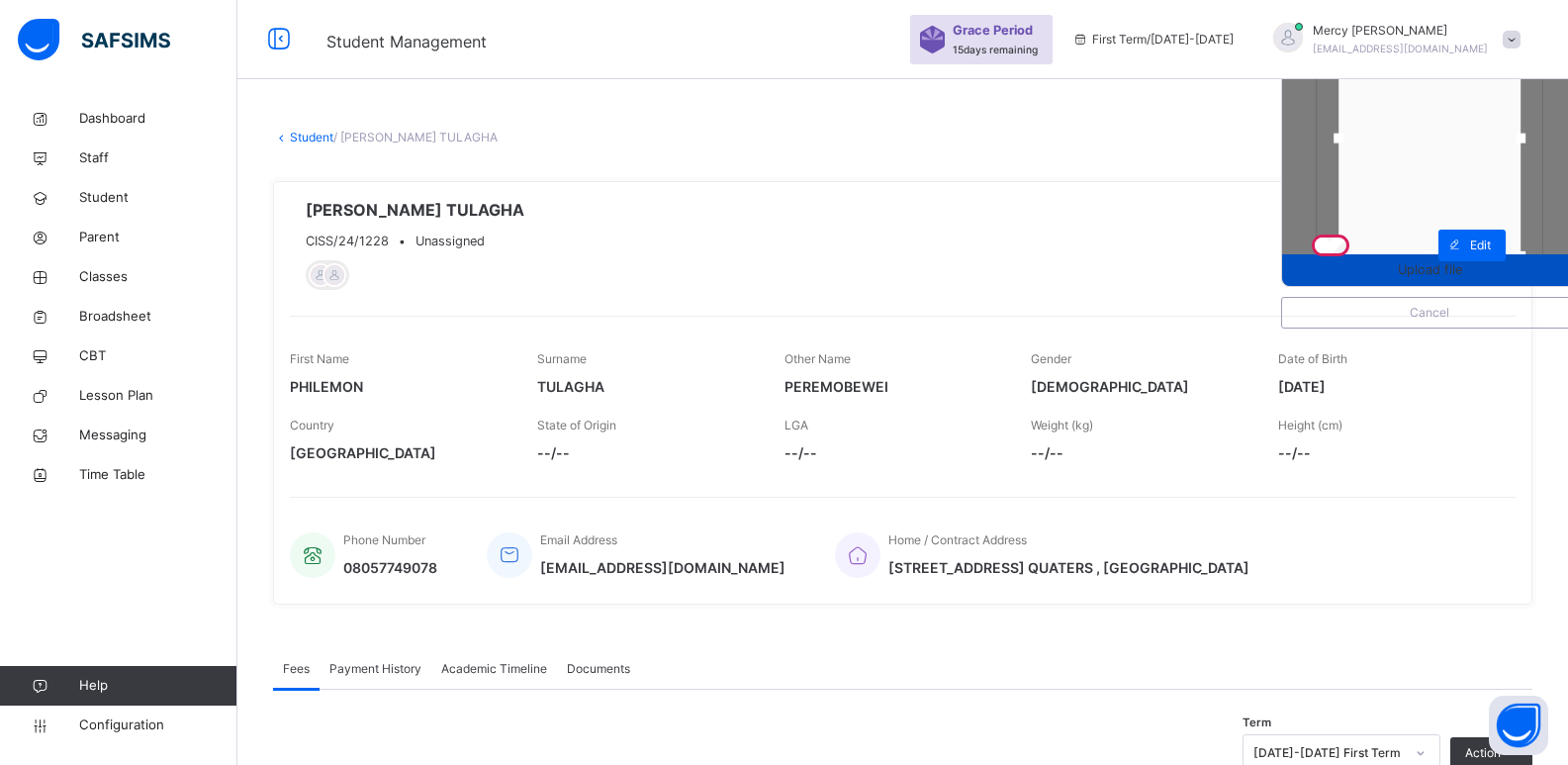
click at [1437, 266] on span "Upload file" at bounding box center [1429, 270] width 64 height 19
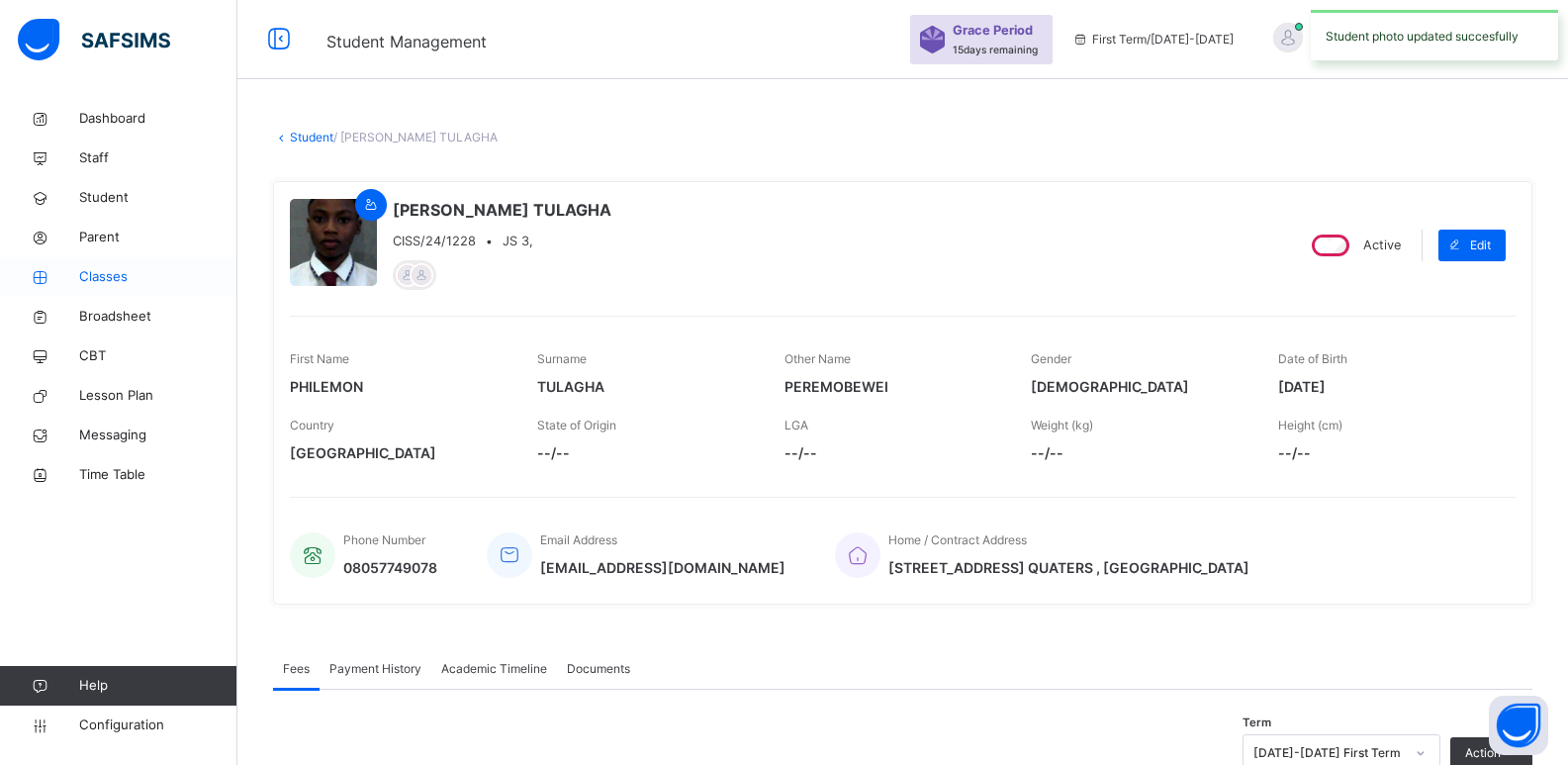
click at [125, 276] on span "Classes" at bounding box center [158, 277] width 158 height 20
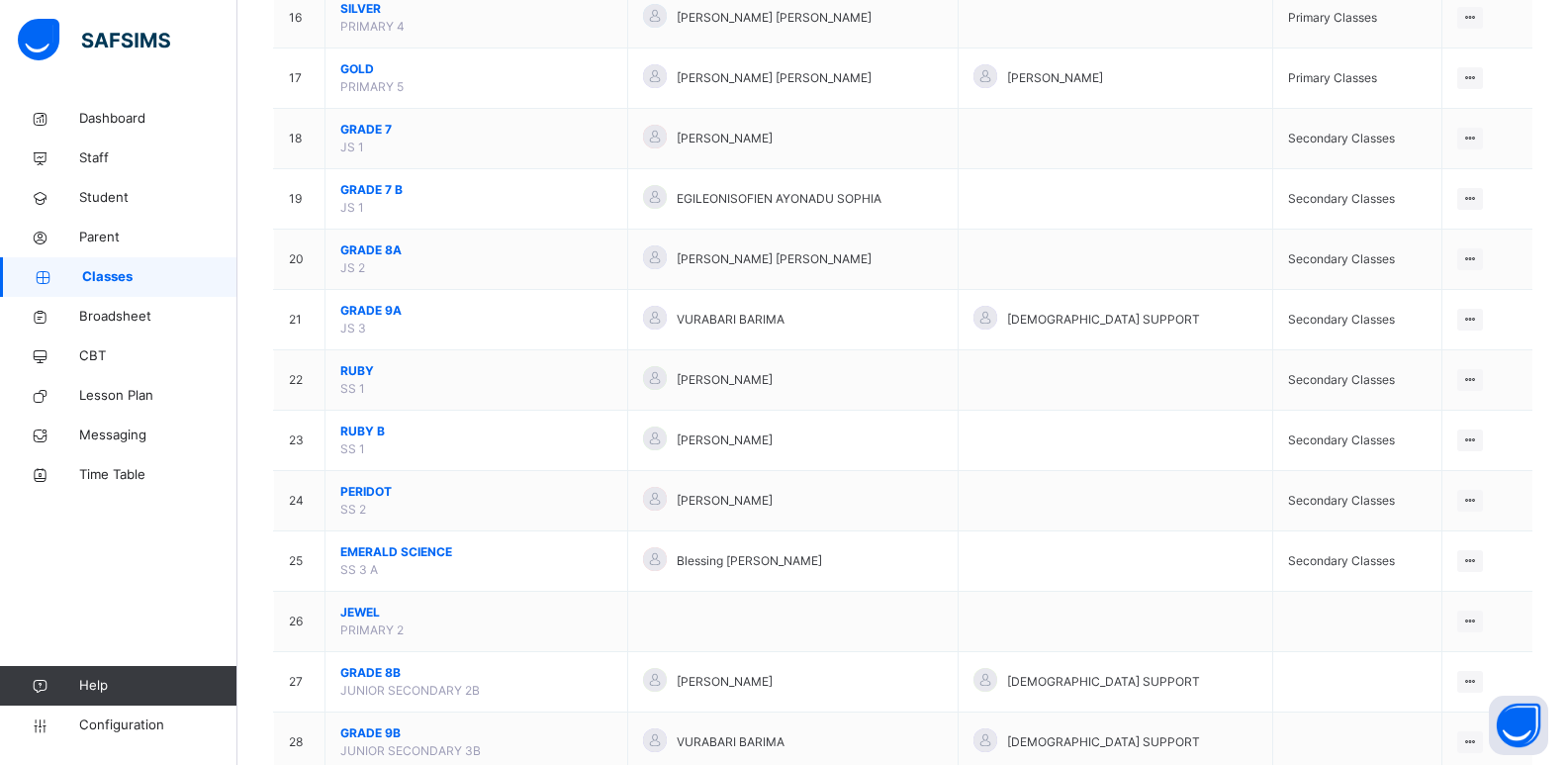
scroll to position [1155, 0]
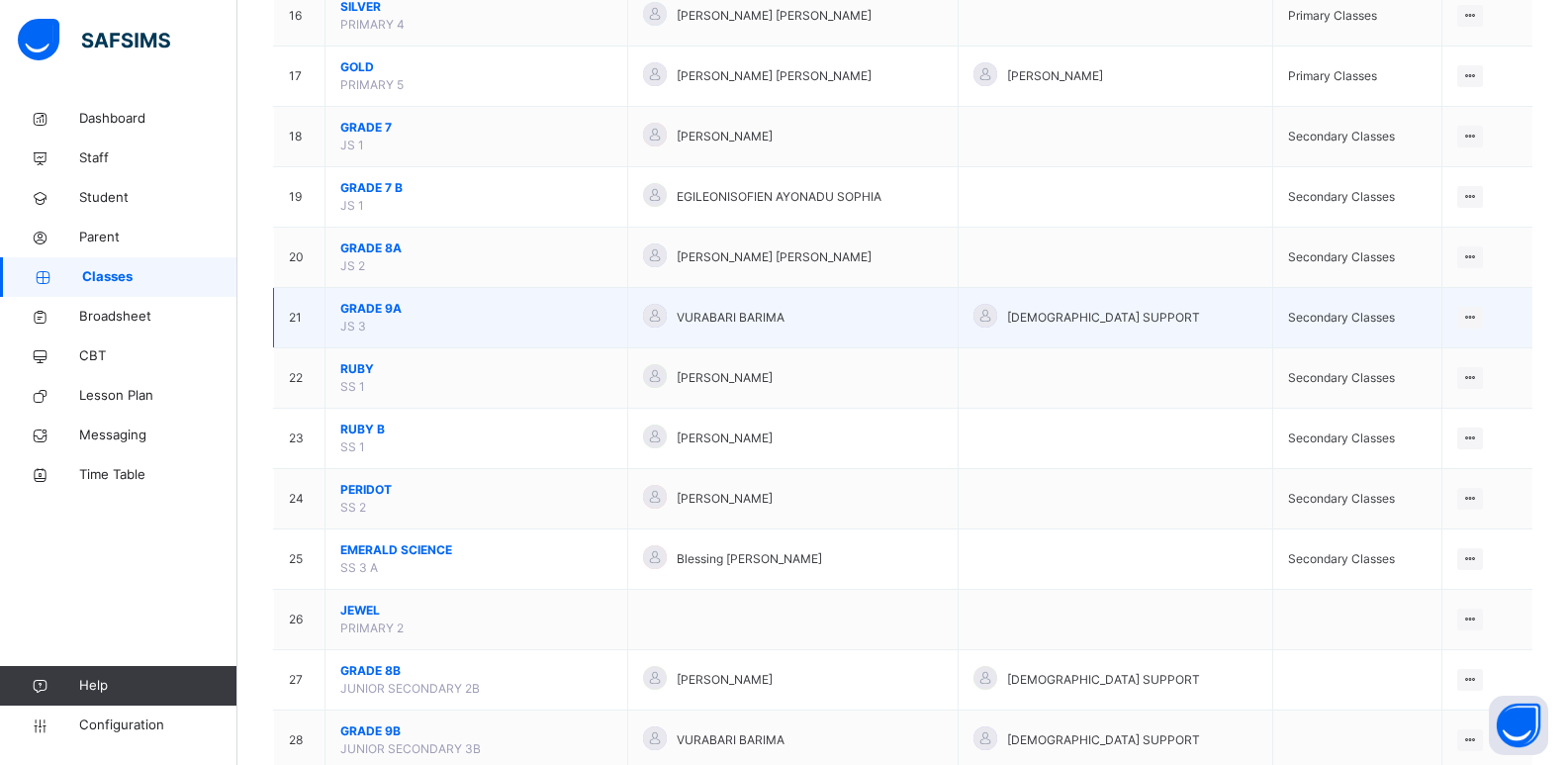
click at [373, 316] on span "GRADE 9A" at bounding box center [476, 309] width 272 height 18
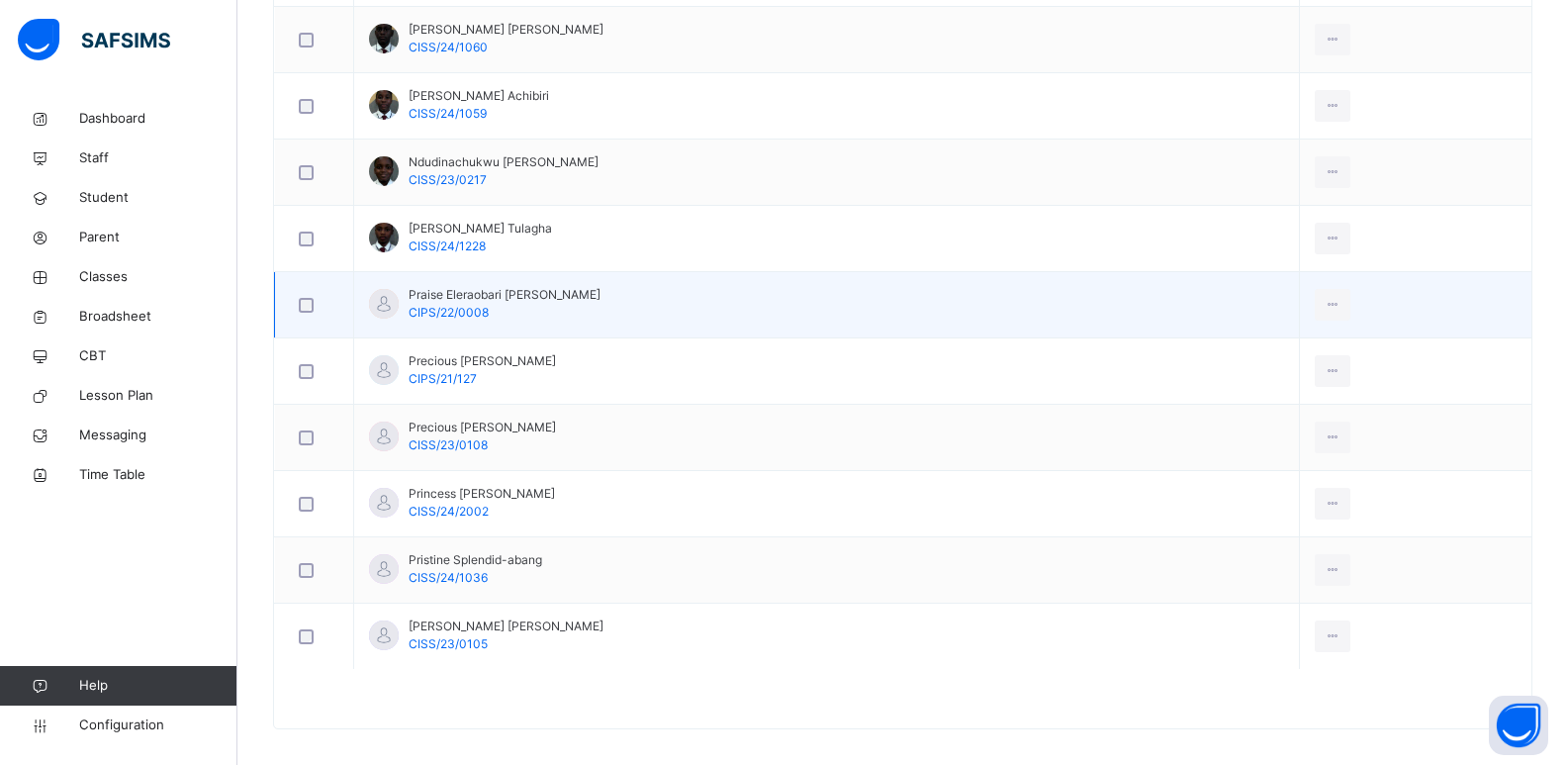
scroll to position [1327, 0]
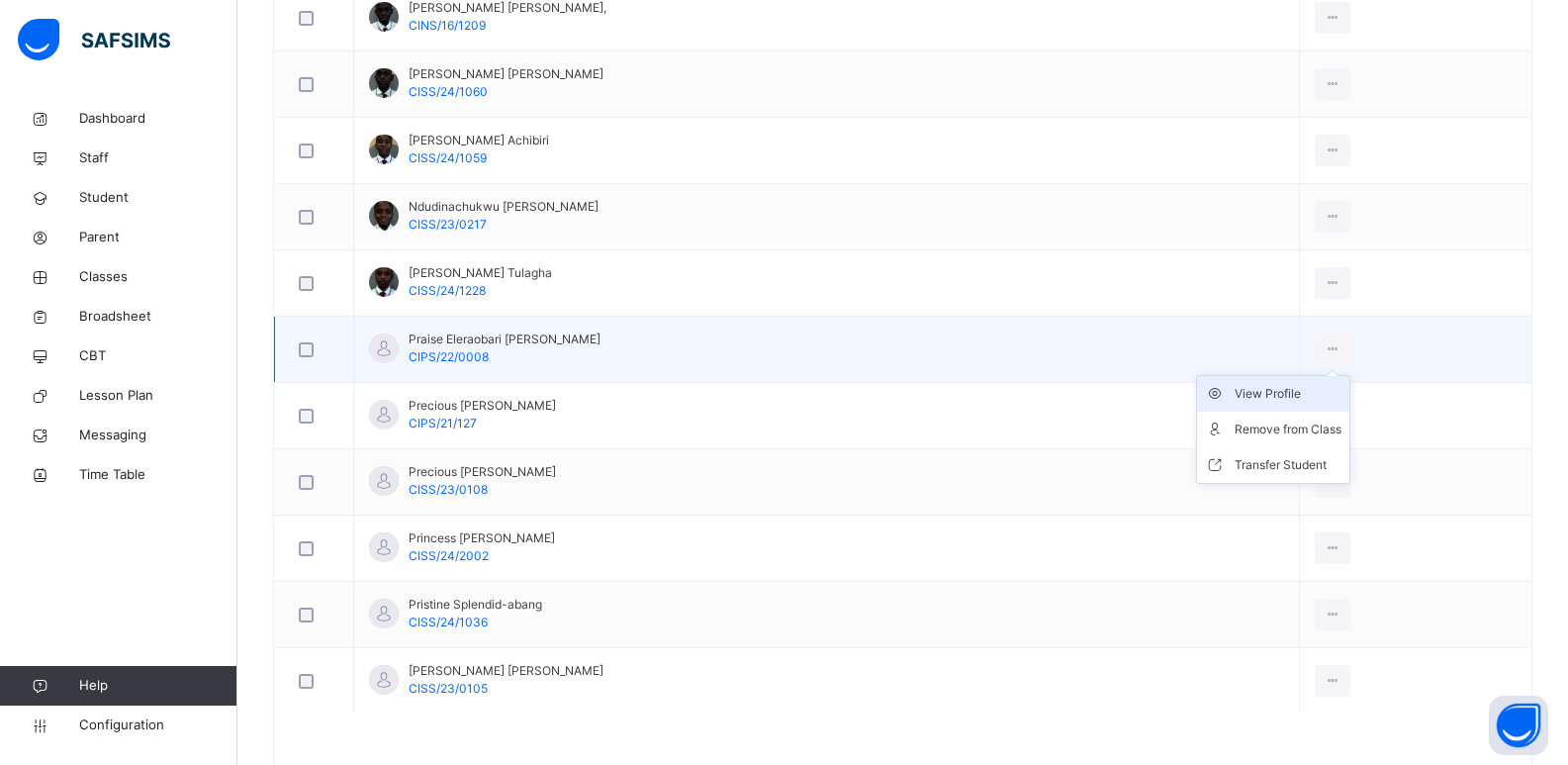
click at [1272, 391] on div "View Profile" at bounding box center [1289, 394] width 107 height 20
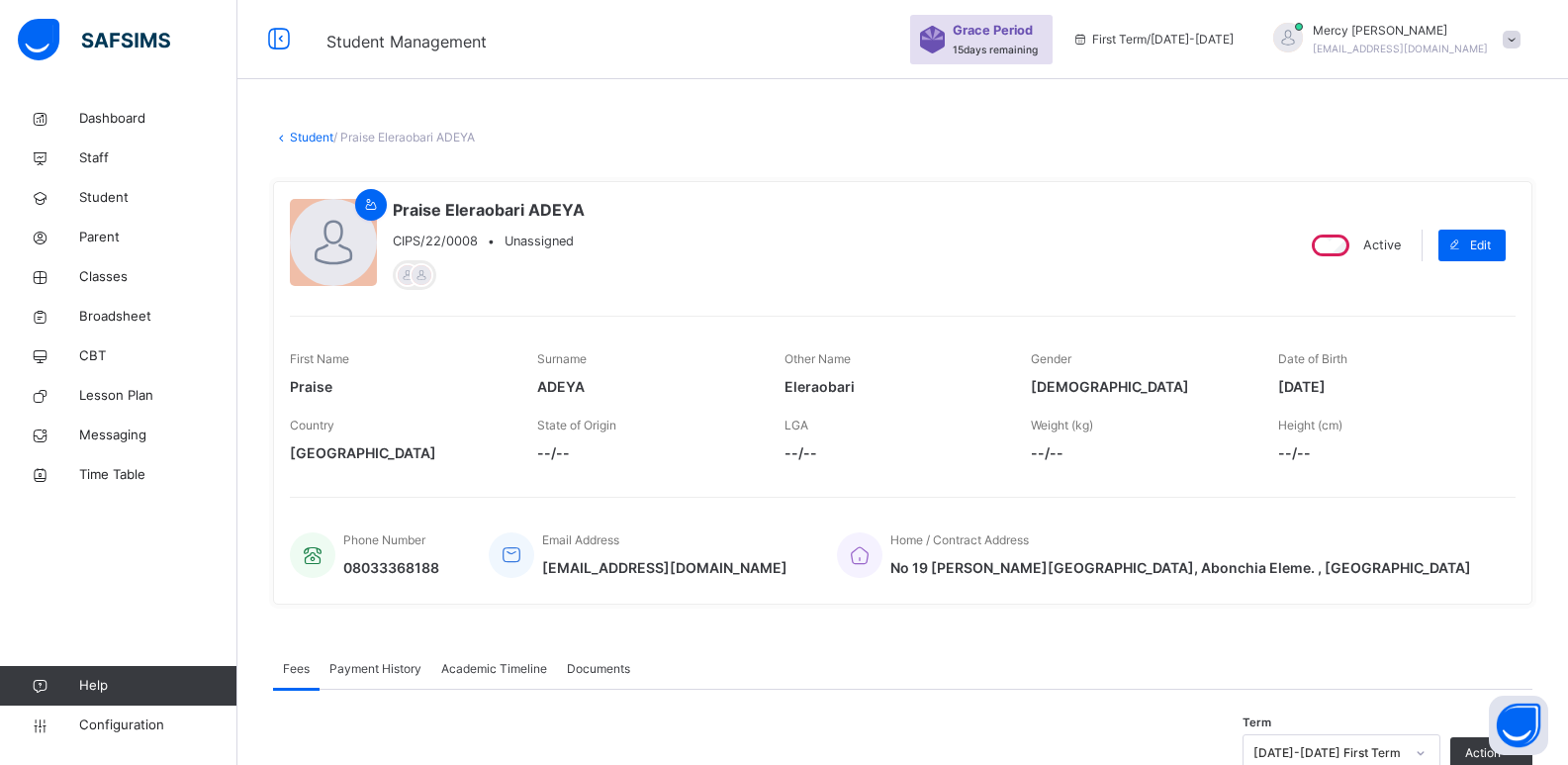
click at [388, 205] on div "Praise Eleraobari ADEYA CIPS/22/0008 • Unassigned" at bounding box center [784, 245] width 988 height 94
click at [375, 205] on icon at bounding box center [371, 205] width 17 height 18
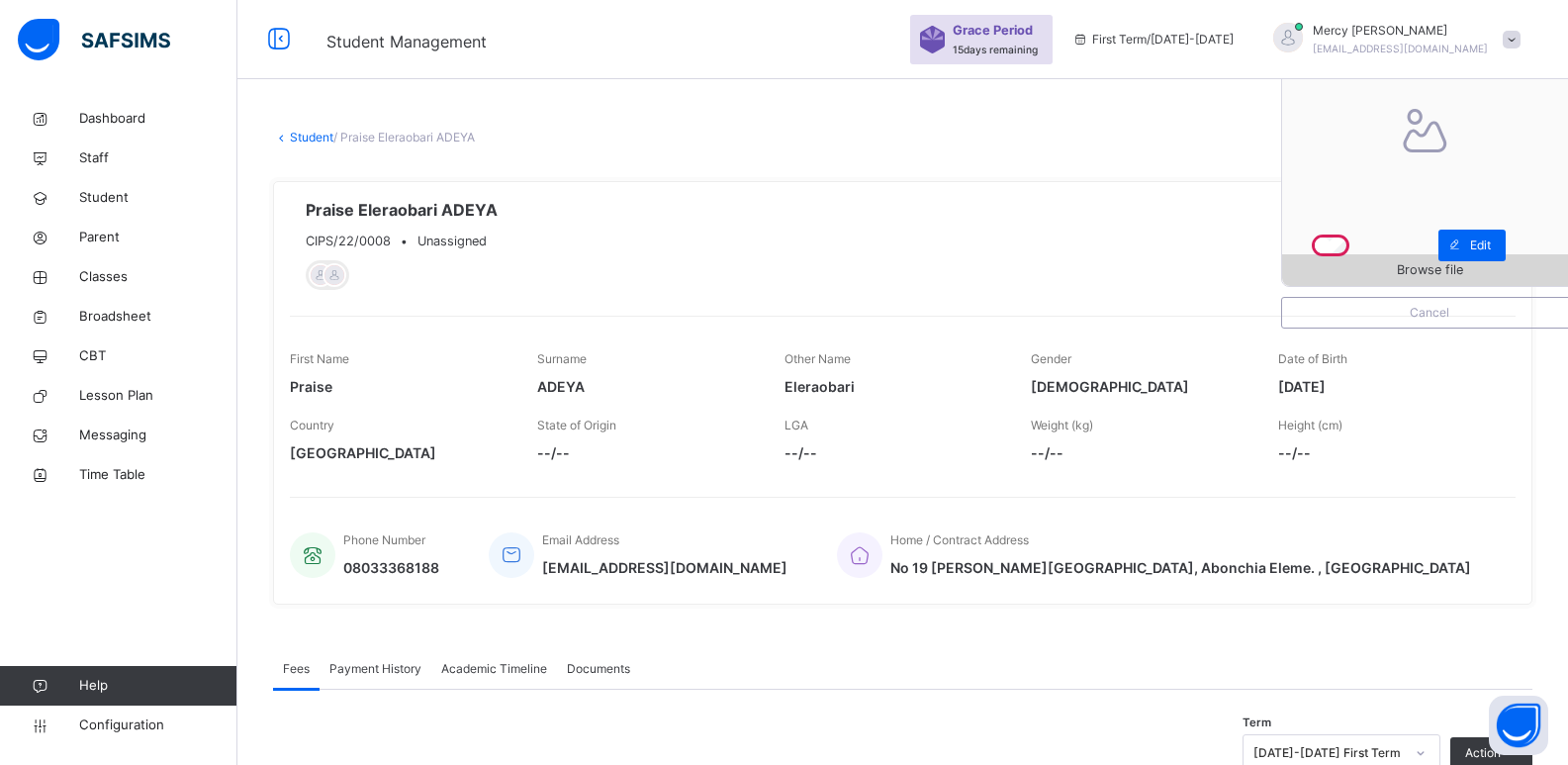
click at [1376, 271] on span "Browse file" at bounding box center [1430, 270] width 295 height 19
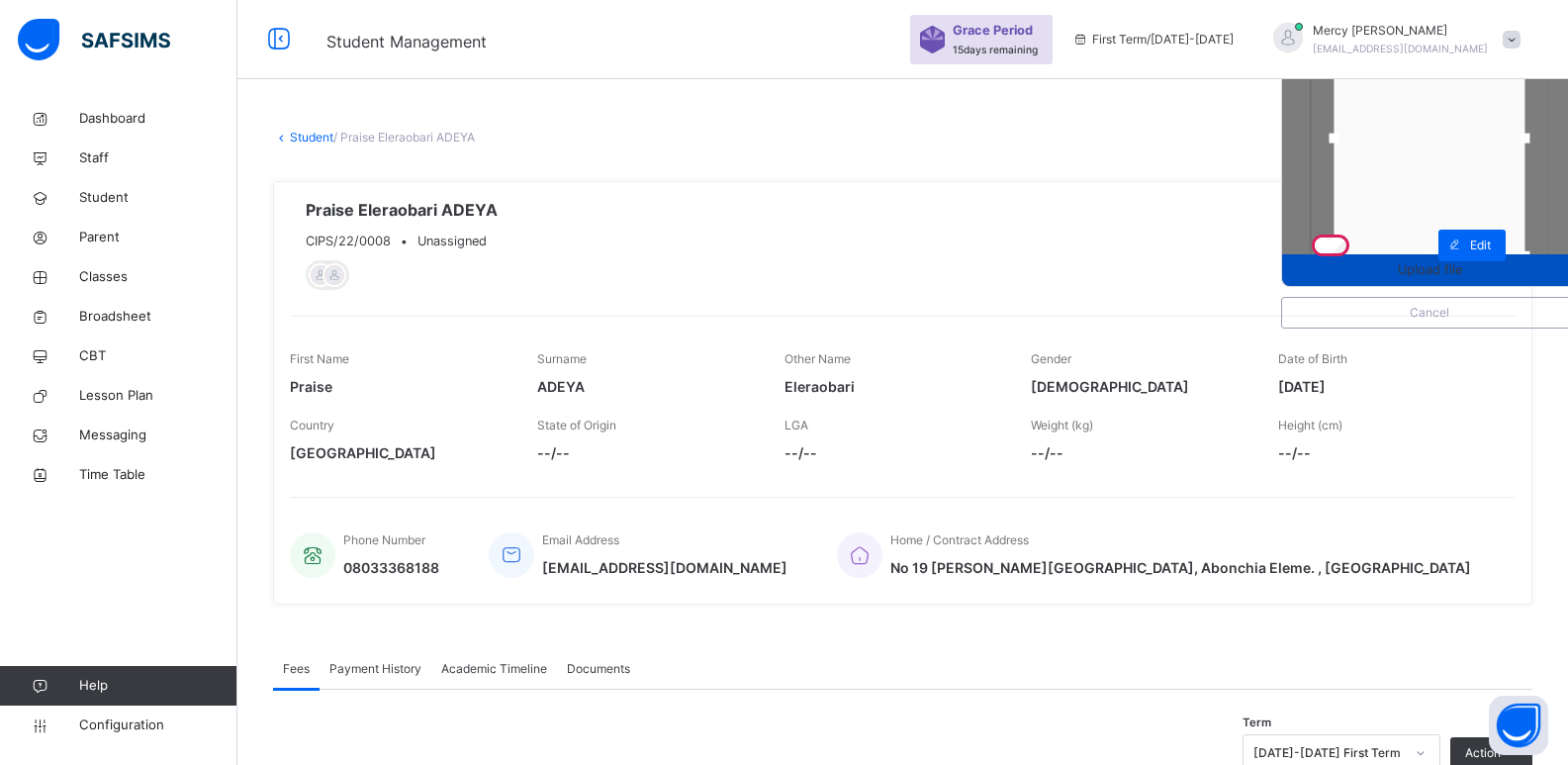
click at [1462, 269] on span "Upload file" at bounding box center [1429, 270] width 64 height 19
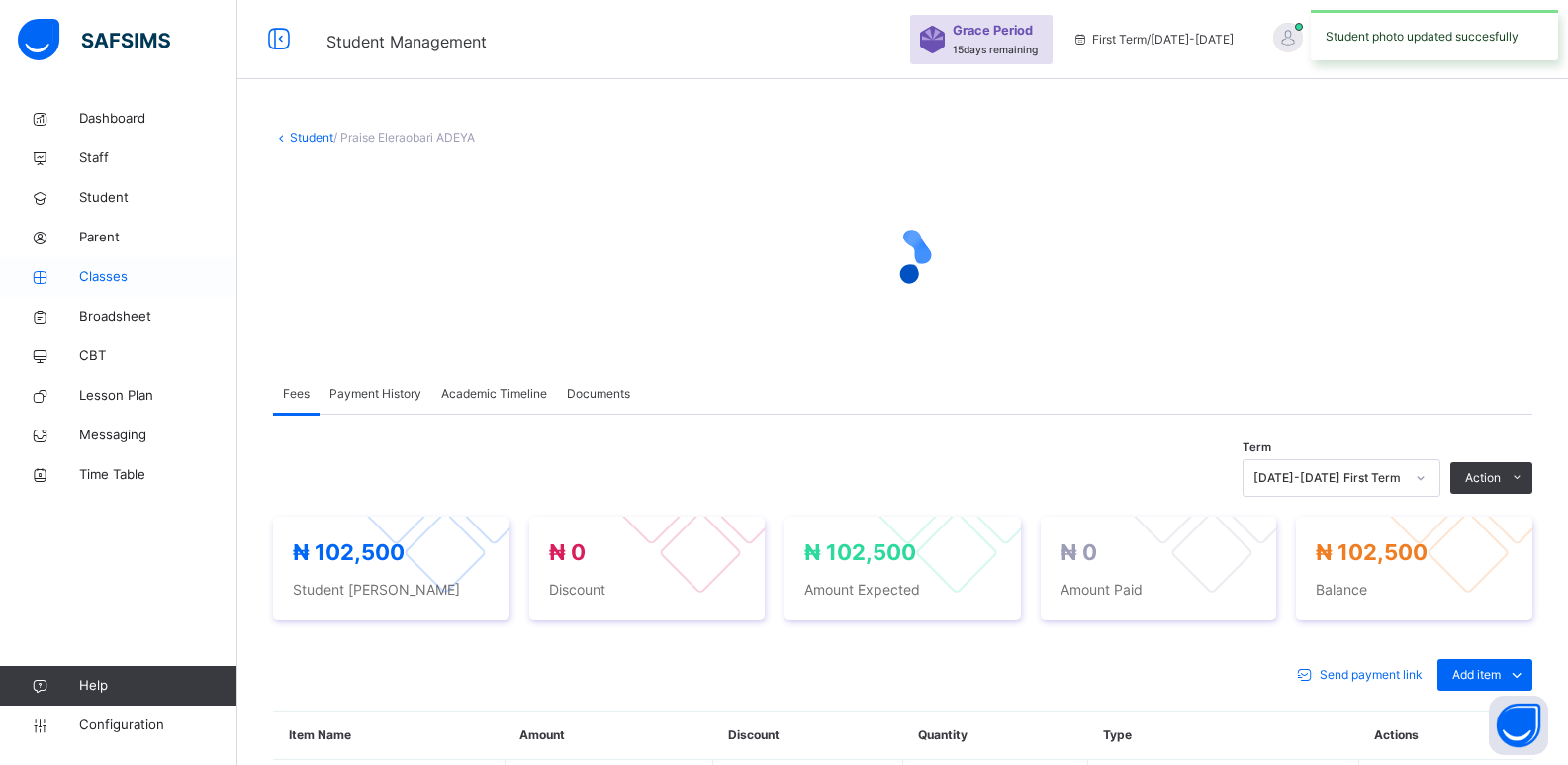
click at [91, 274] on span "Classes" at bounding box center [158, 277] width 158 height 20
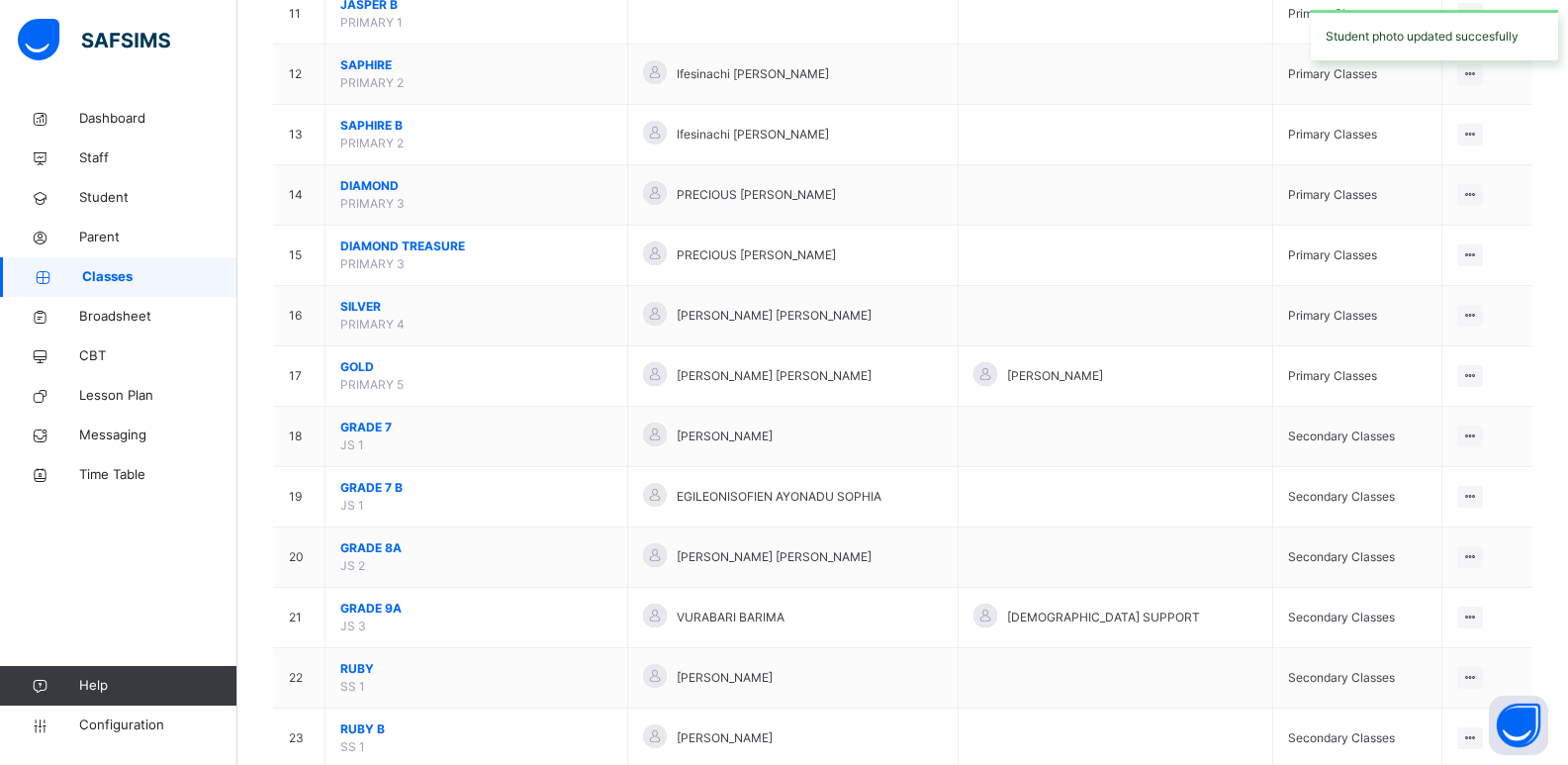
scroll to position [930, 0]
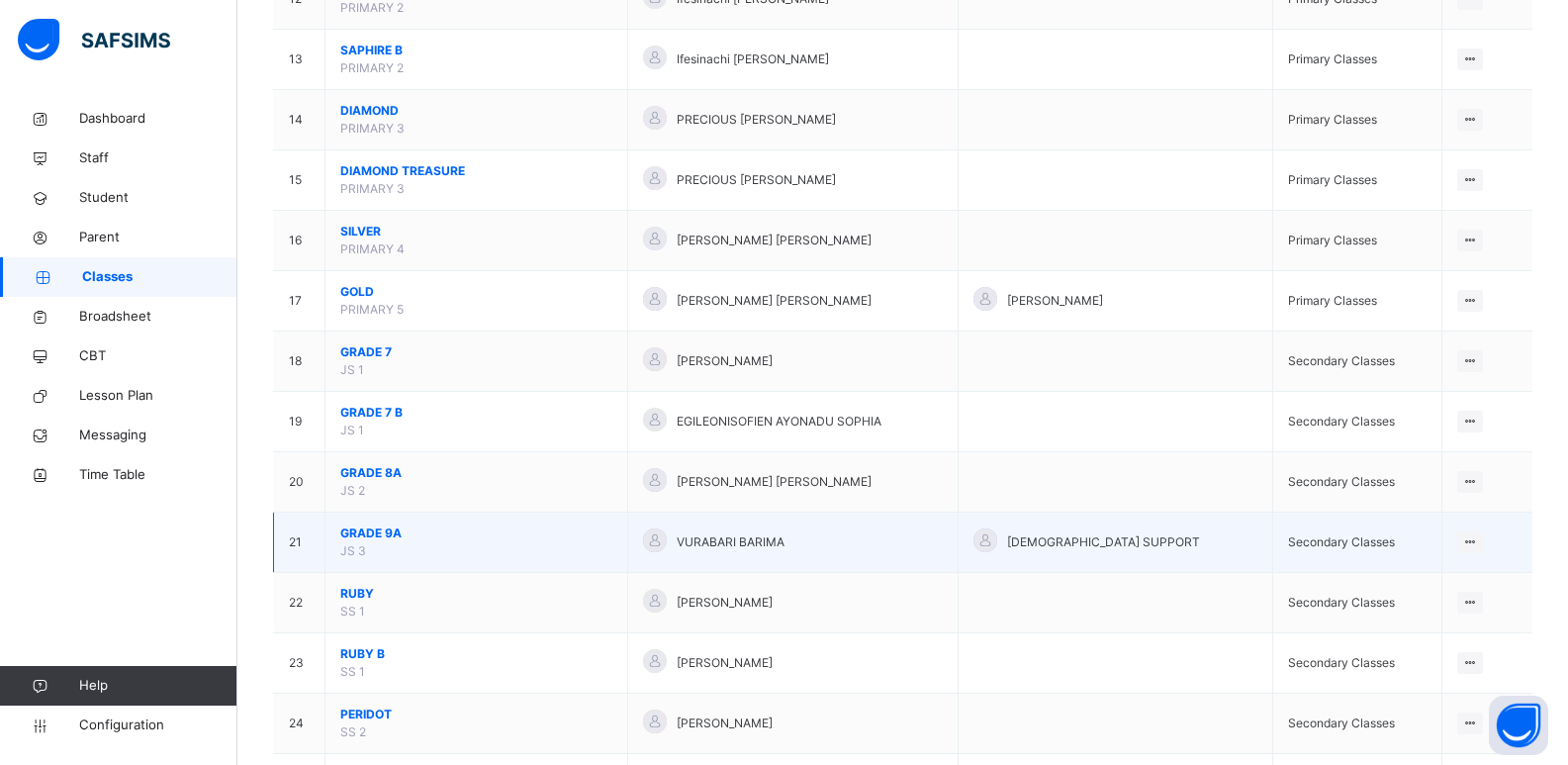
click at [368, 534] on span "GRADE 9A" at bounding box center [476, 533] width 272 height 18
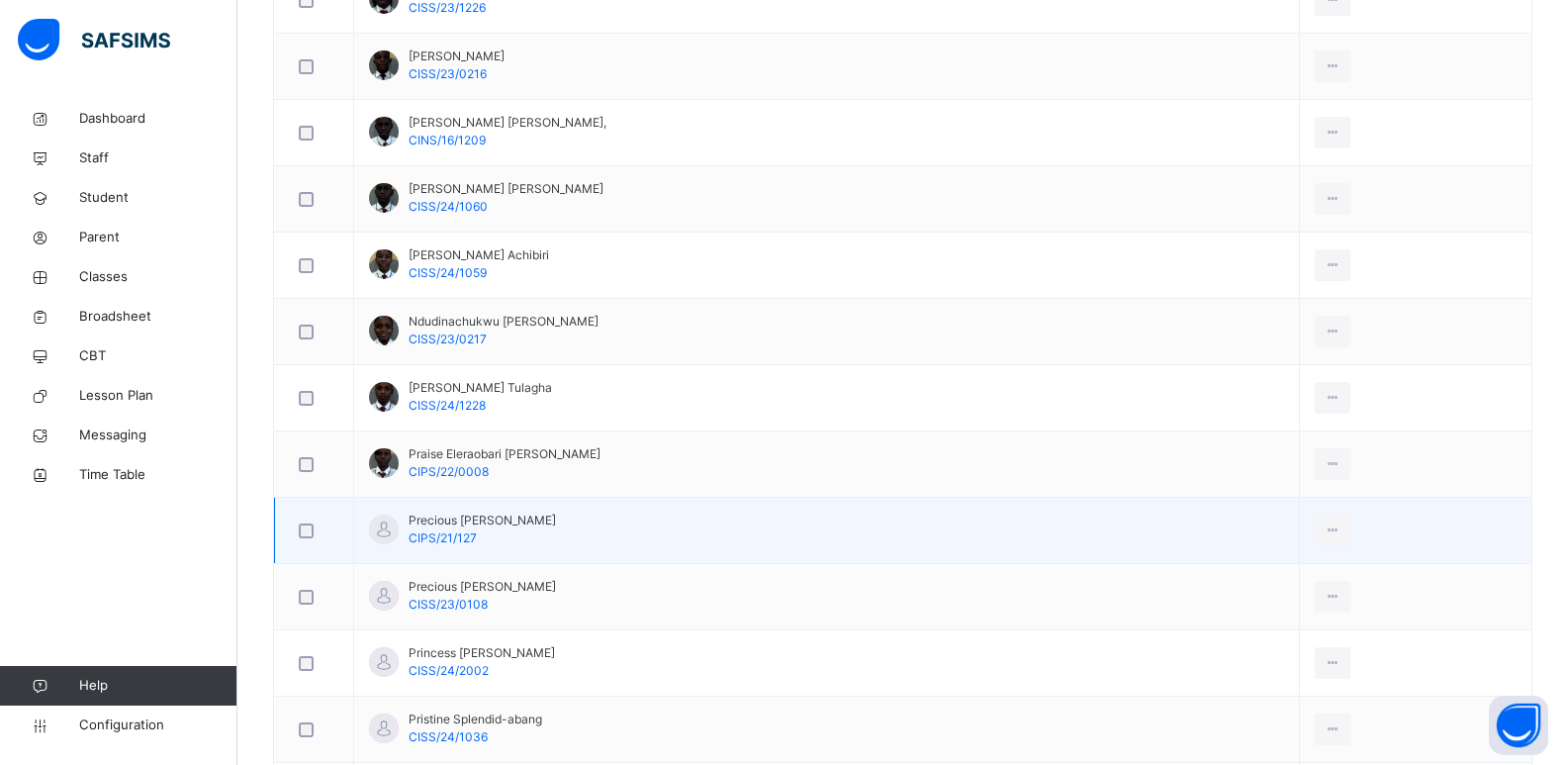
scroll to position [1327, 0]
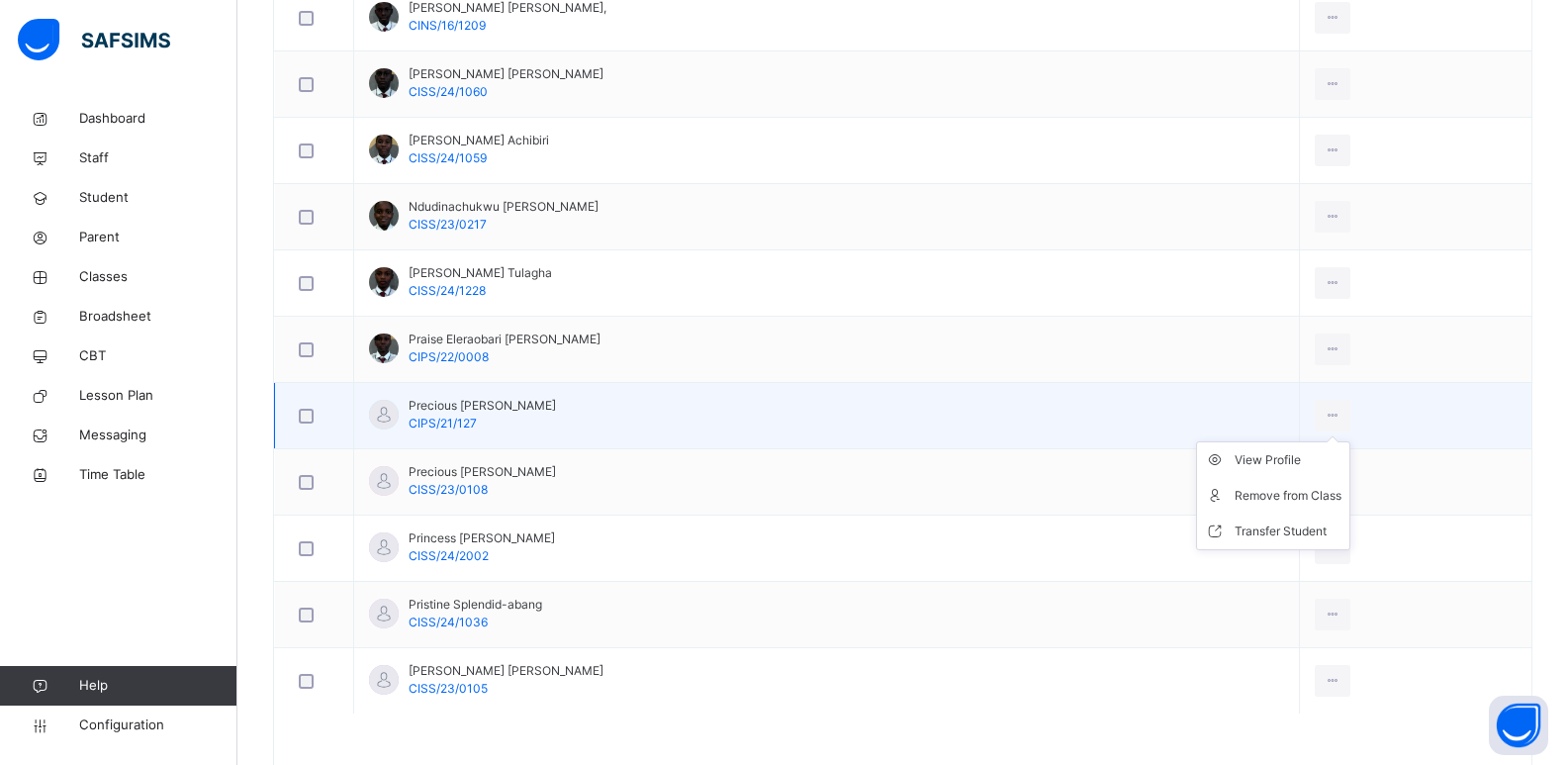
click at [1305, 447] on ul "View Profile Remove from Class Transfer Student" at bounding box center [1274, 496] width 155 height 109
click at [1304, 452] on ul "View Profile Remove from Class Transfer Student" at bounding box center [1274, 496] width 155 height 109
click at [1303, 462] on div "View Profile" at bounding box center [1289, 461] width 107 height 20
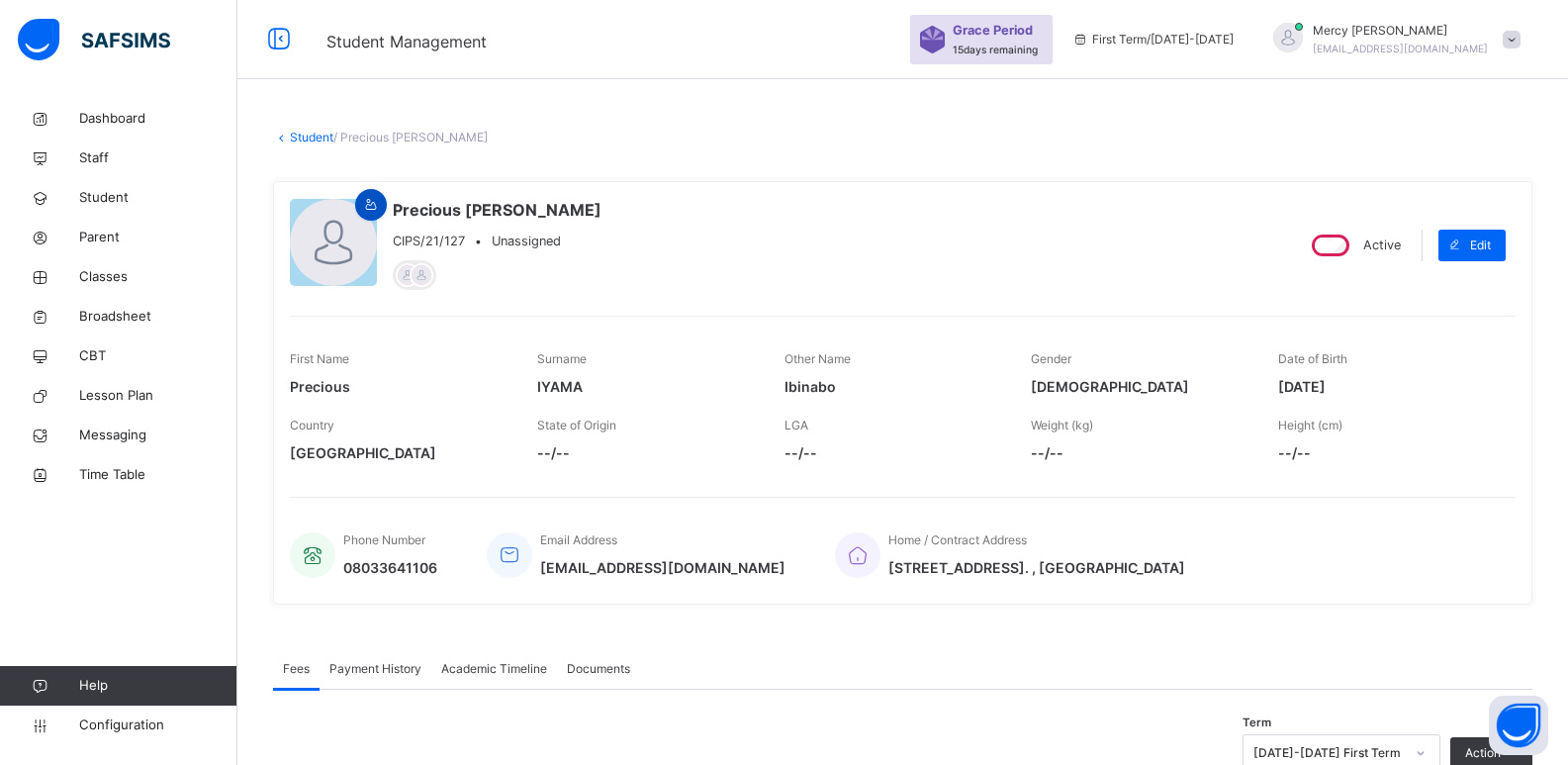
click at [378, 202] on icon at bounding box center [371, 205] width 17 height 18
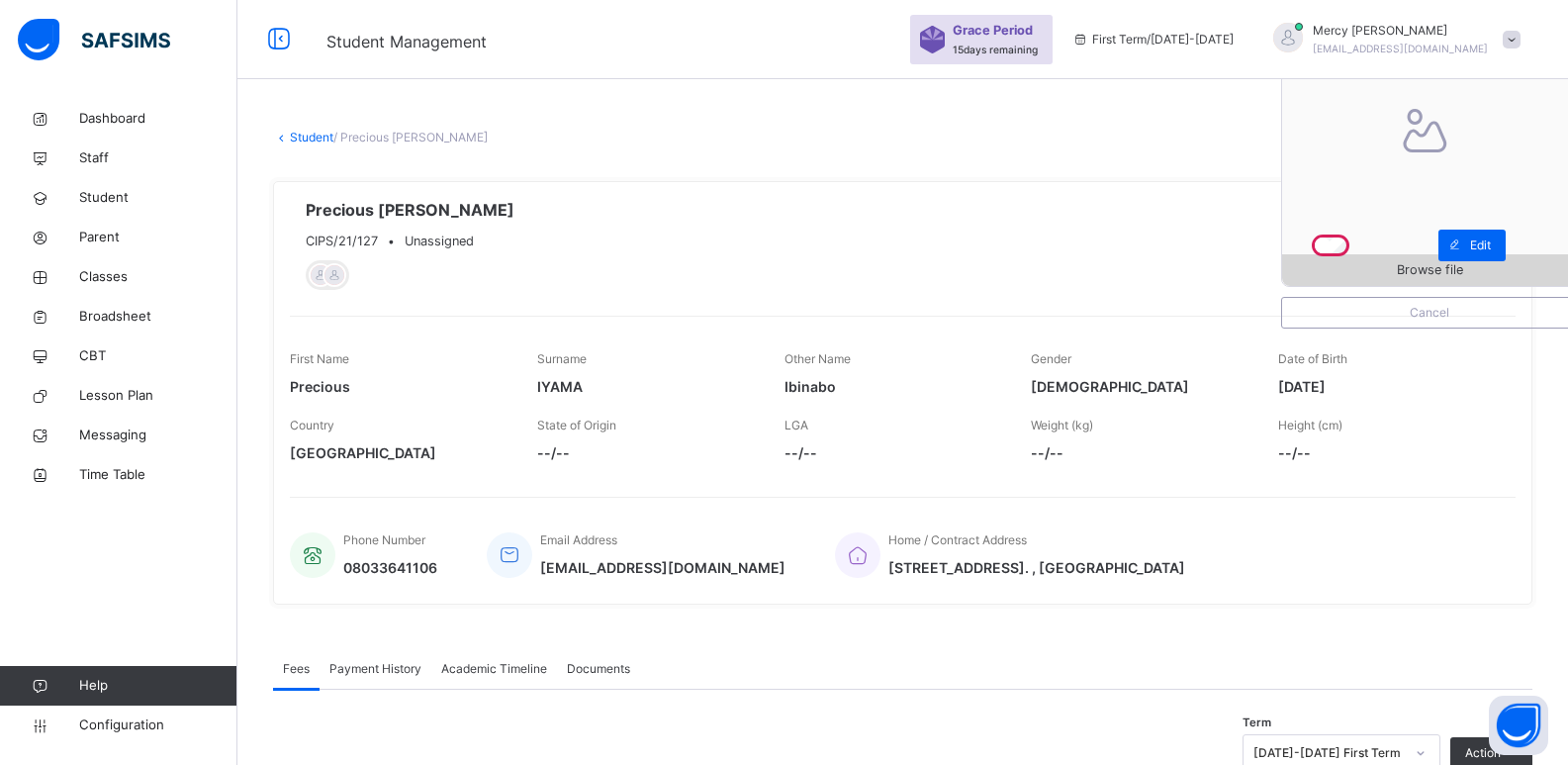
click at [1440, 272] on span "Browse file" at bounding box center [1429, 270] width 66 height 19
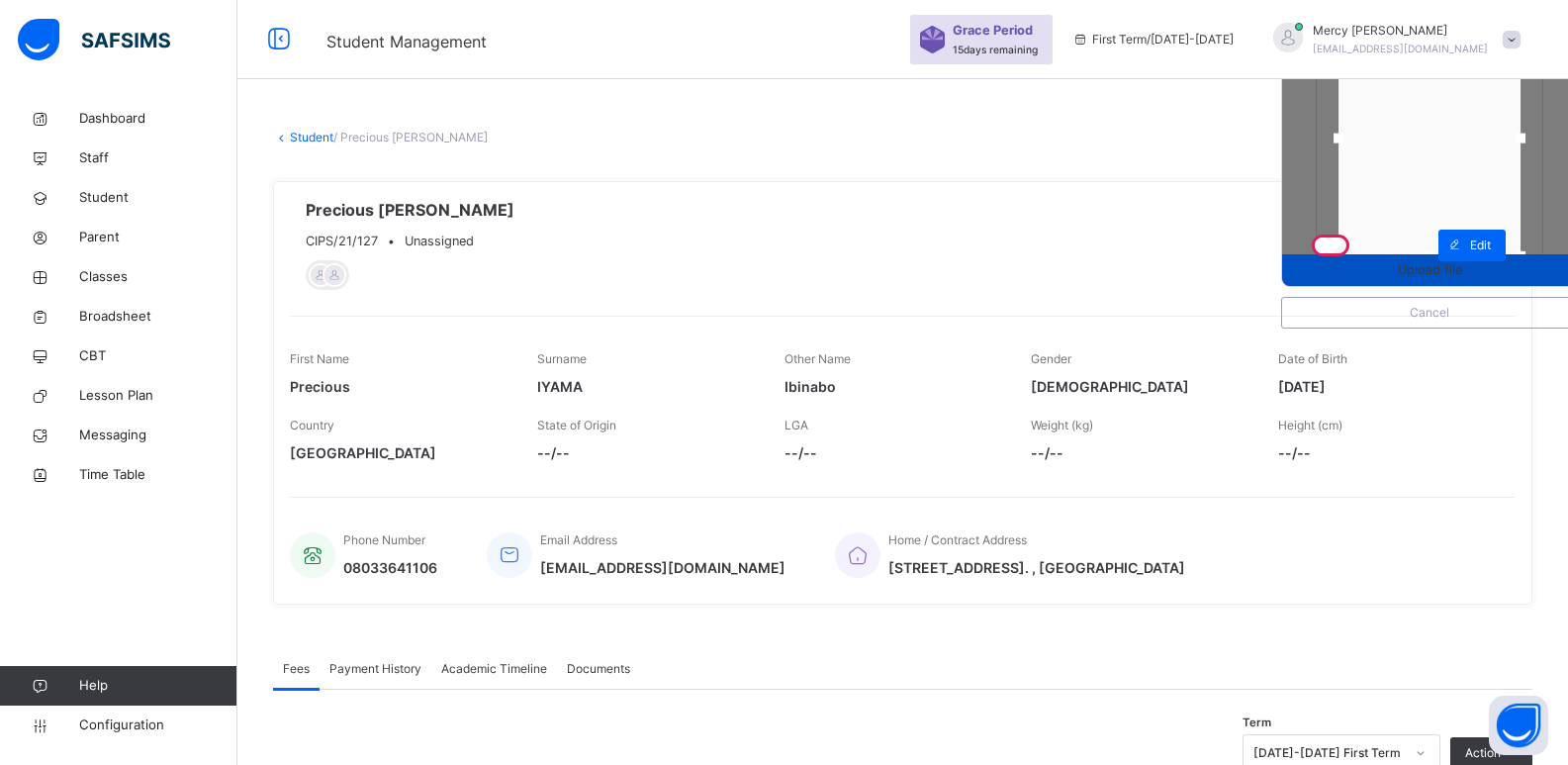
click at [1419, 264] on span "Upload file" at bounding box center [1429, 270] width 64 height 19
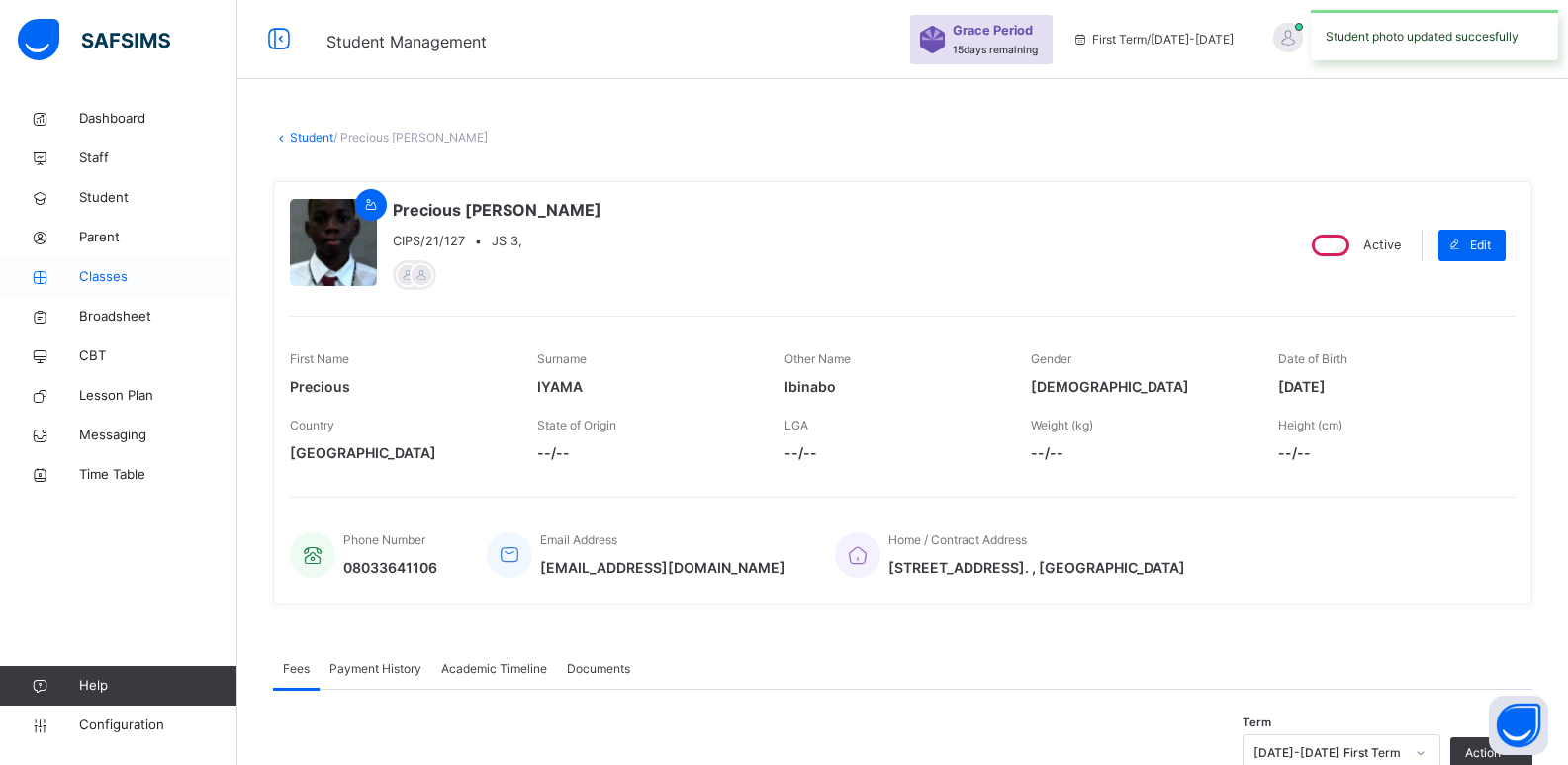
click at [97, 286] on span "Classes" at bounding box center [158, 277] width 158 height 20
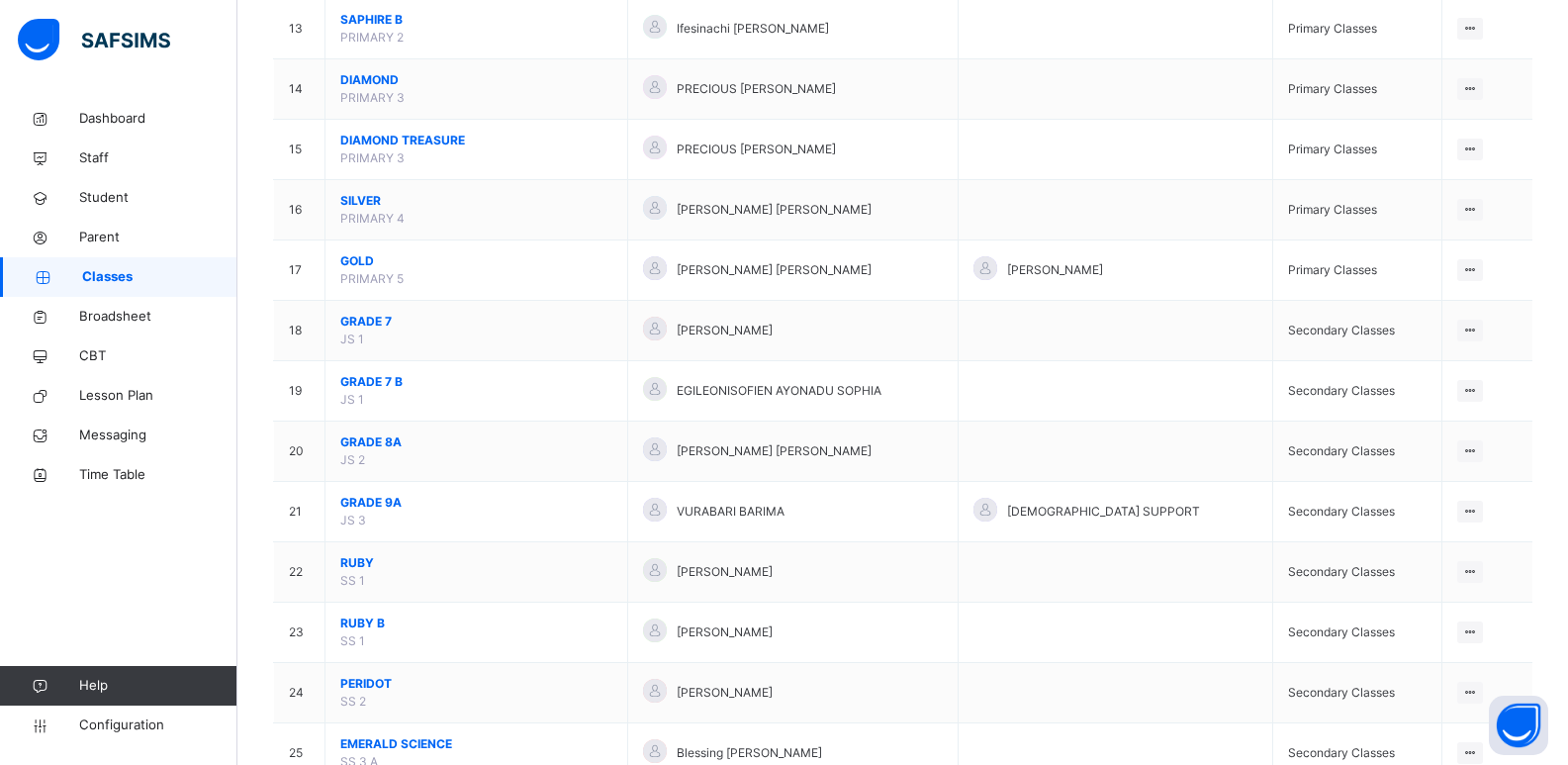
scroll to position [970, 0]
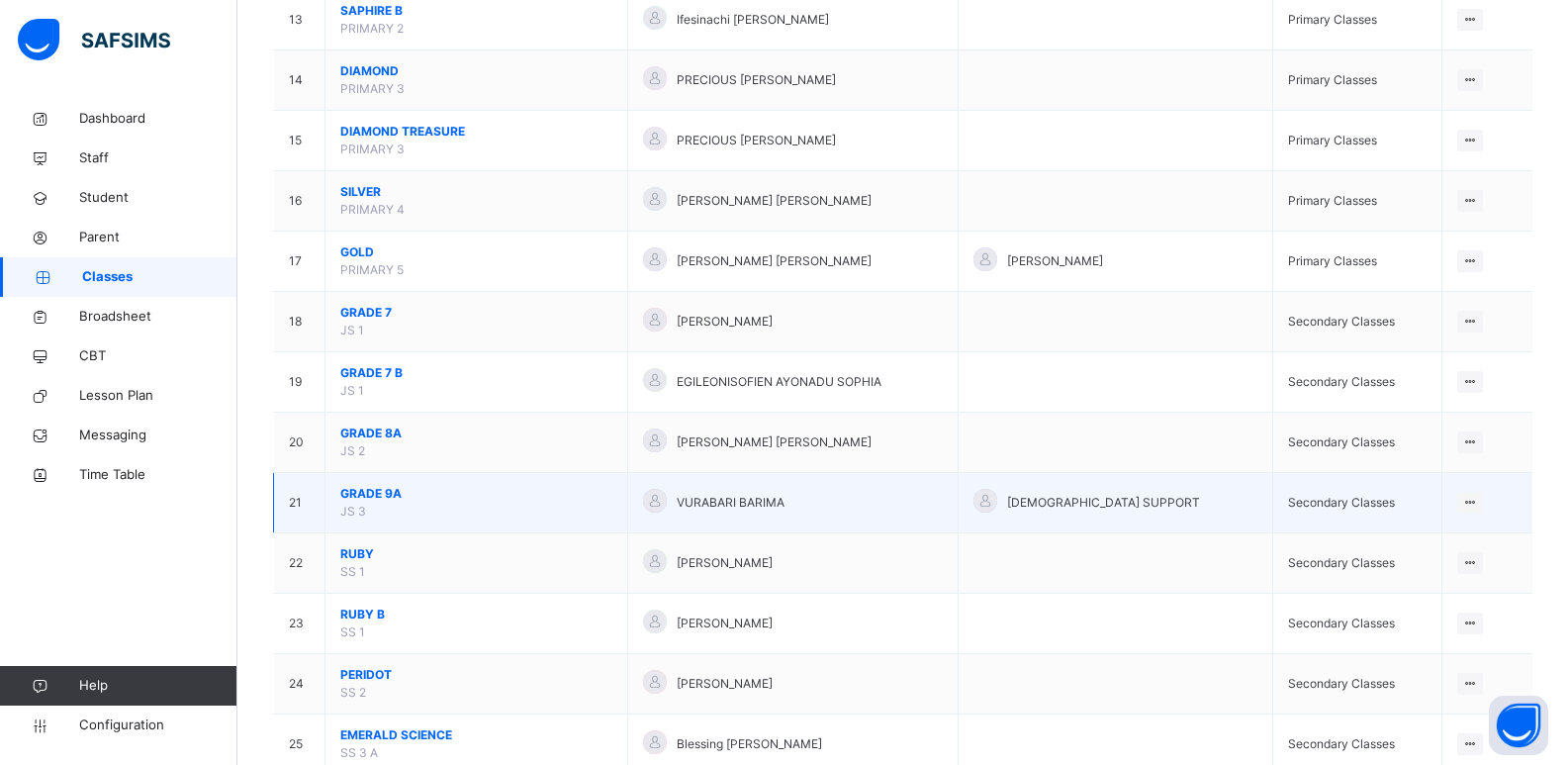
click at [403, 497] on span "GRADE 9A" at bounding box center [476, 493] width 272 height 18
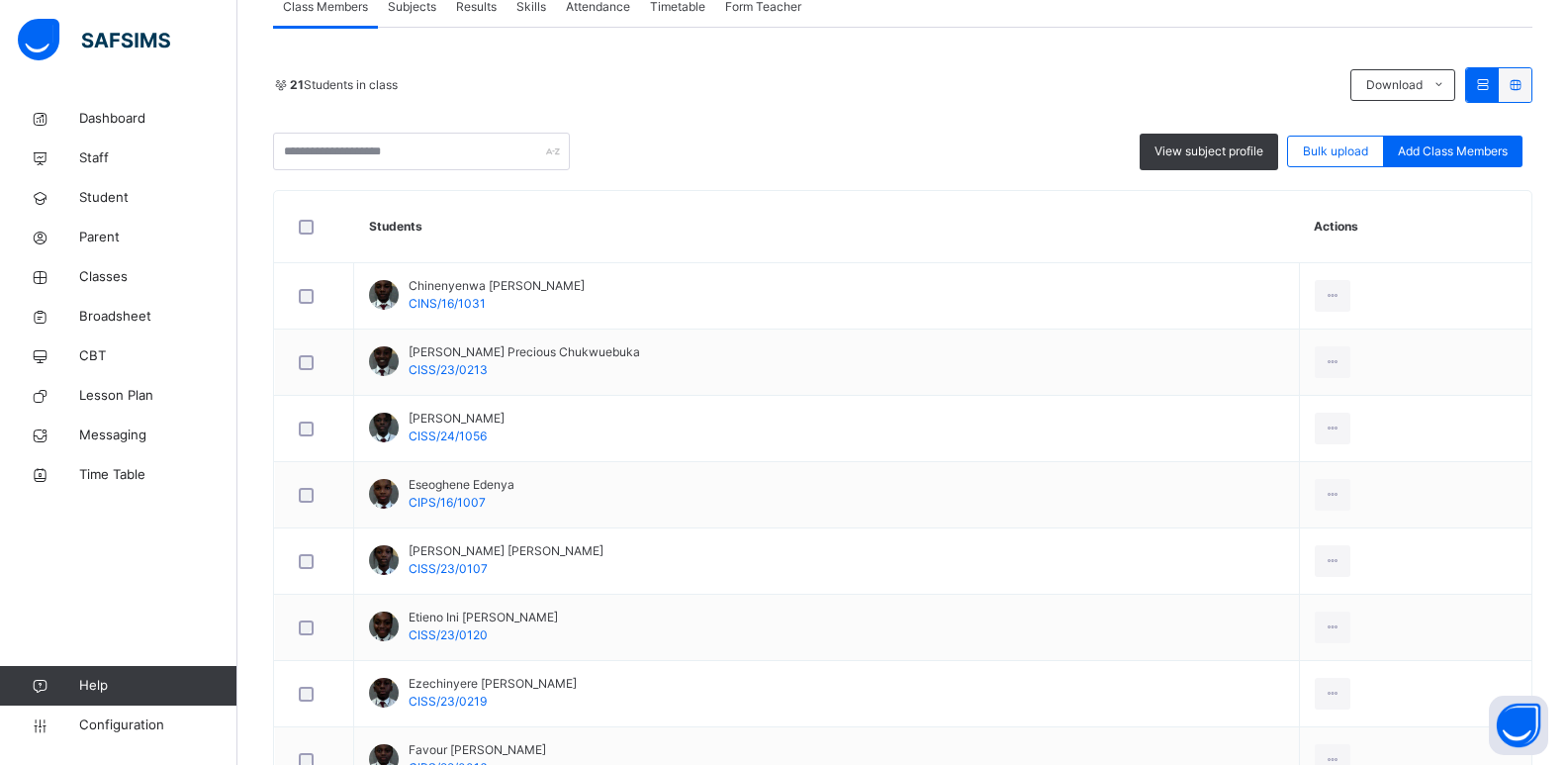
scroll to position [1293, 0]
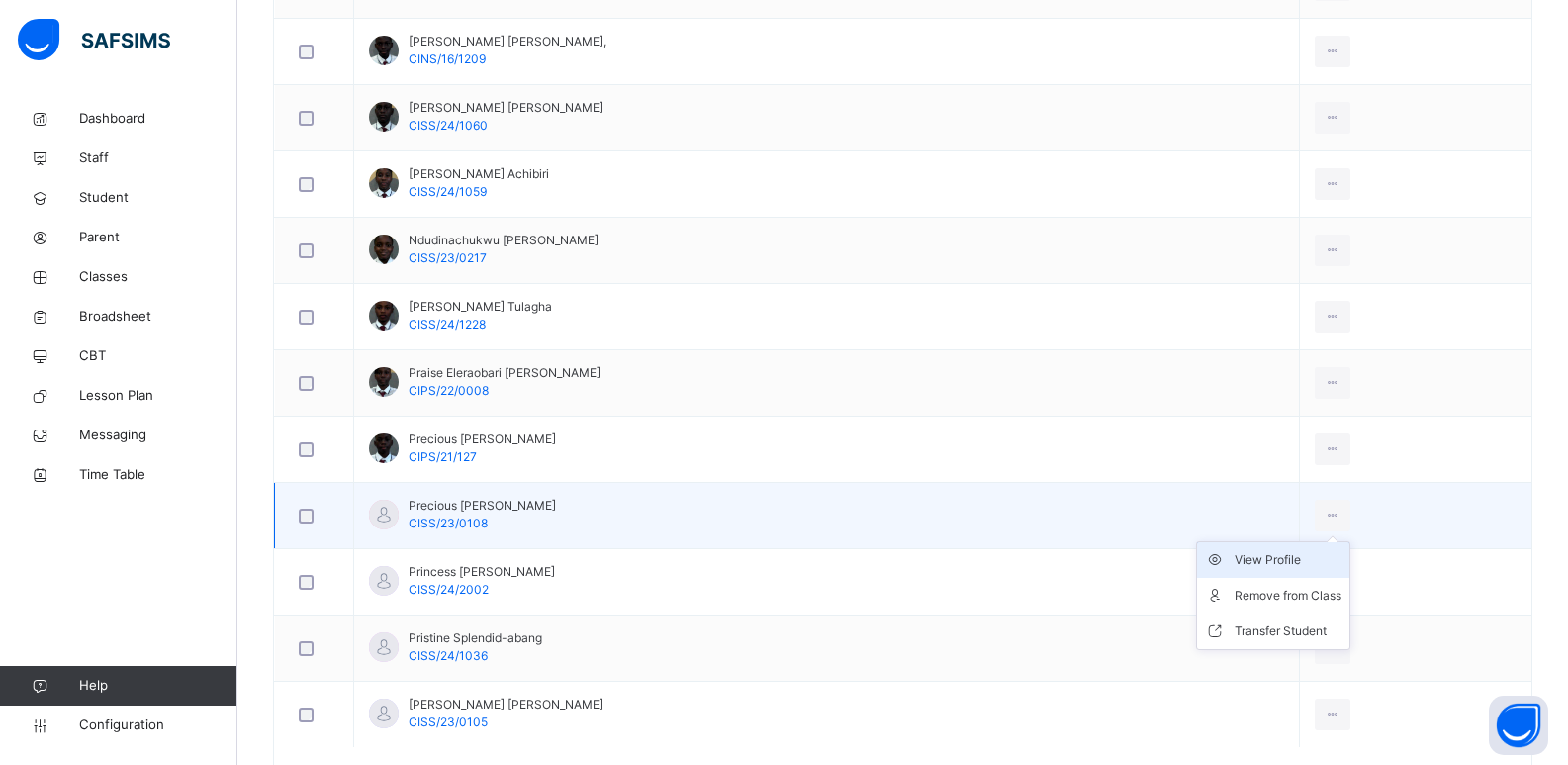
click at [1284, 571] on li "View Profile" at bounding box center [1274, 560] width 153 height 36
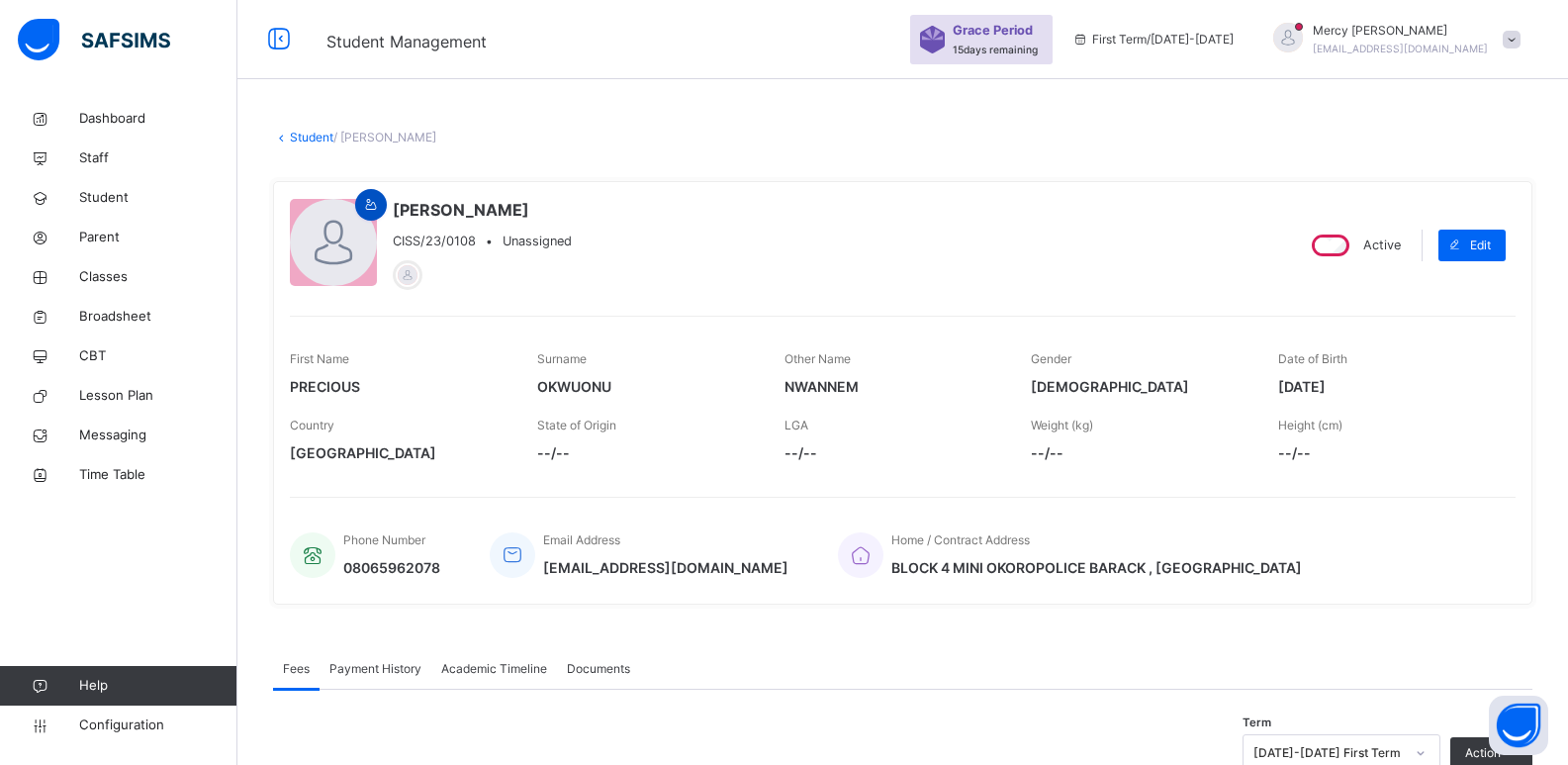
click at [381, 209] on span at bounding box center [371, 205] width 24 height 18
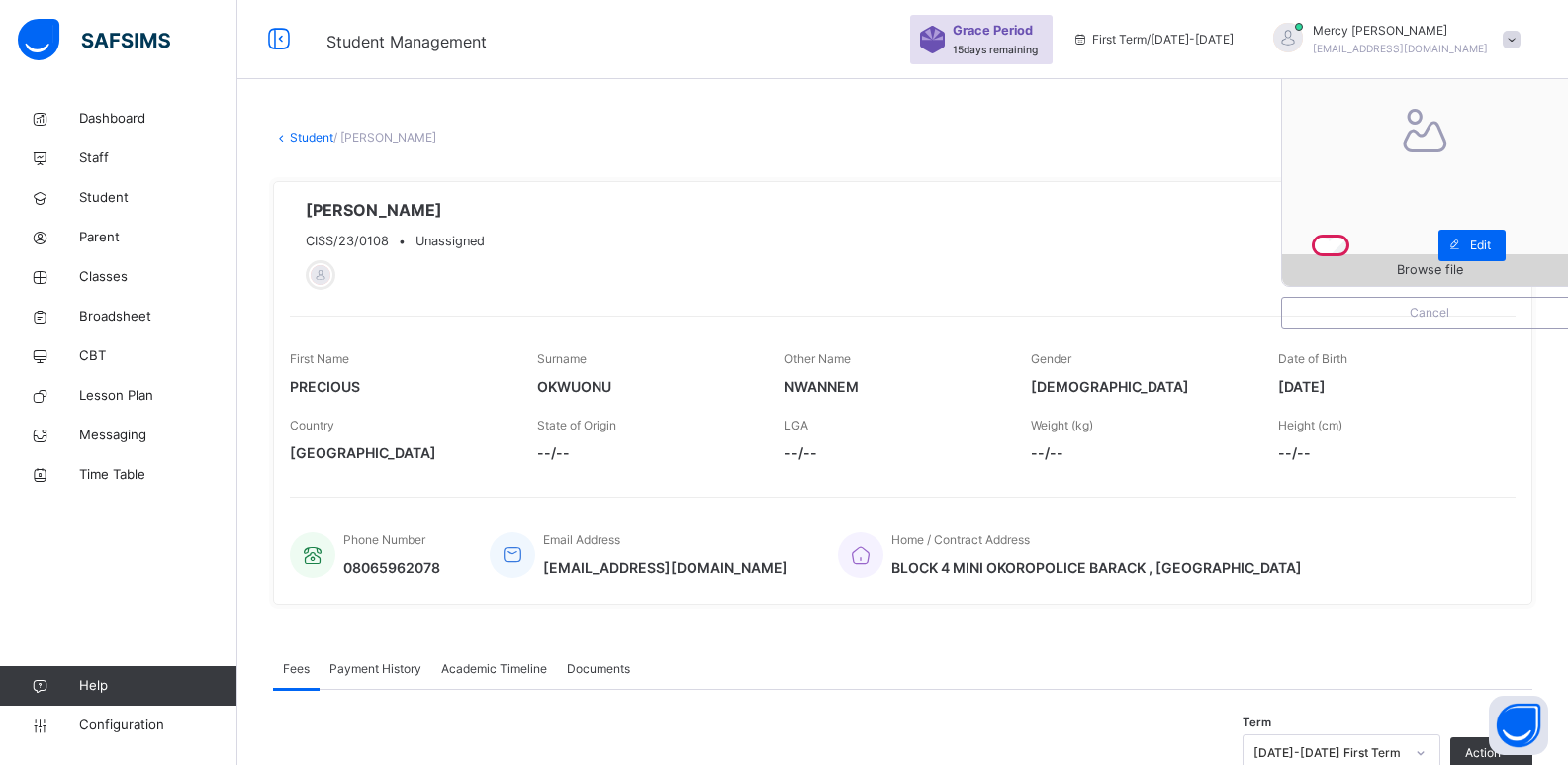
click at [1378, 280] on div "Browse file" at bounding box center [1430, 271] width 295 height 32
click at [123, 285] on span "Classes" at bounding box center [158, 277] width 158 height 20
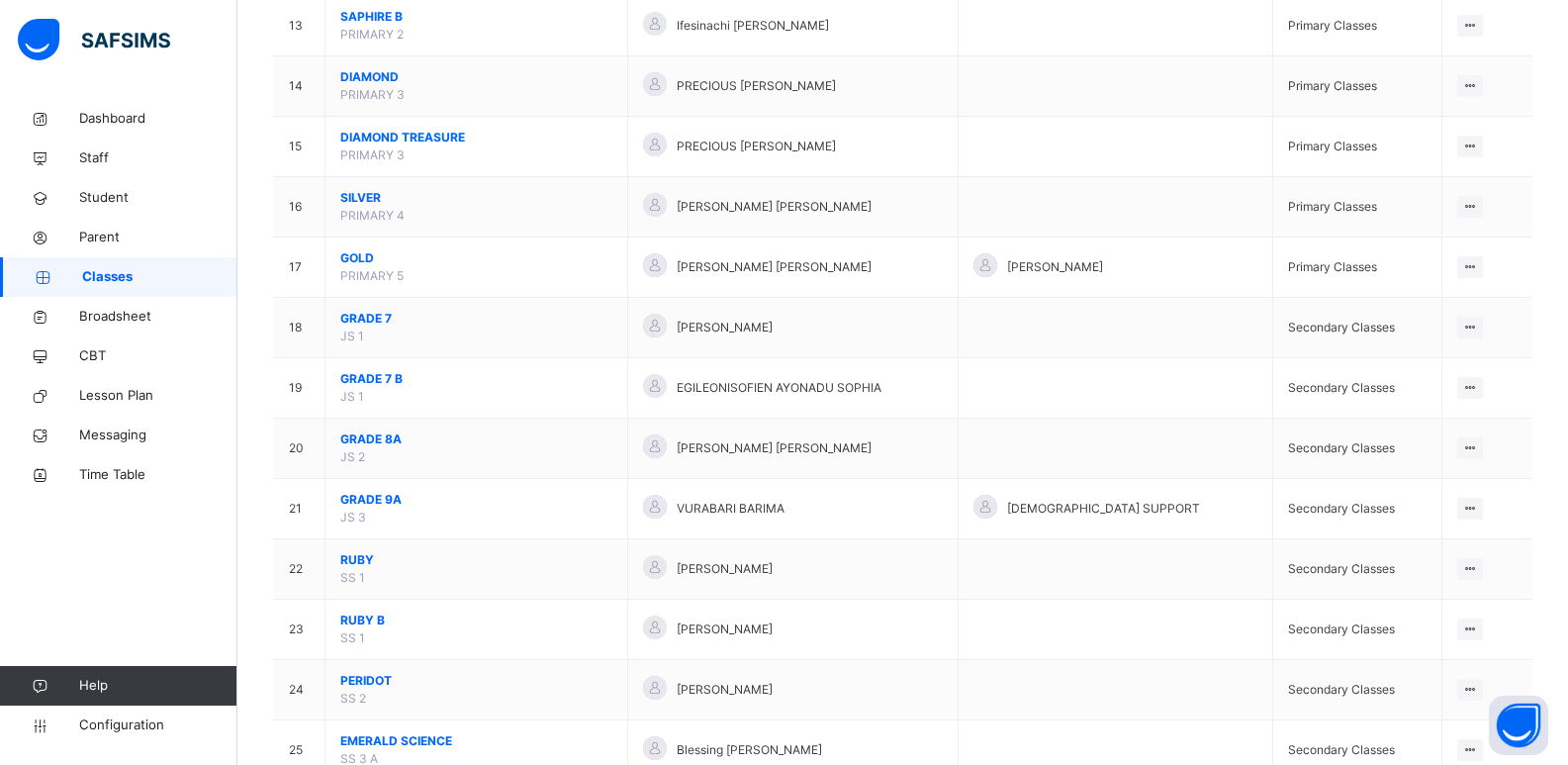
scroll to position [970, 0]
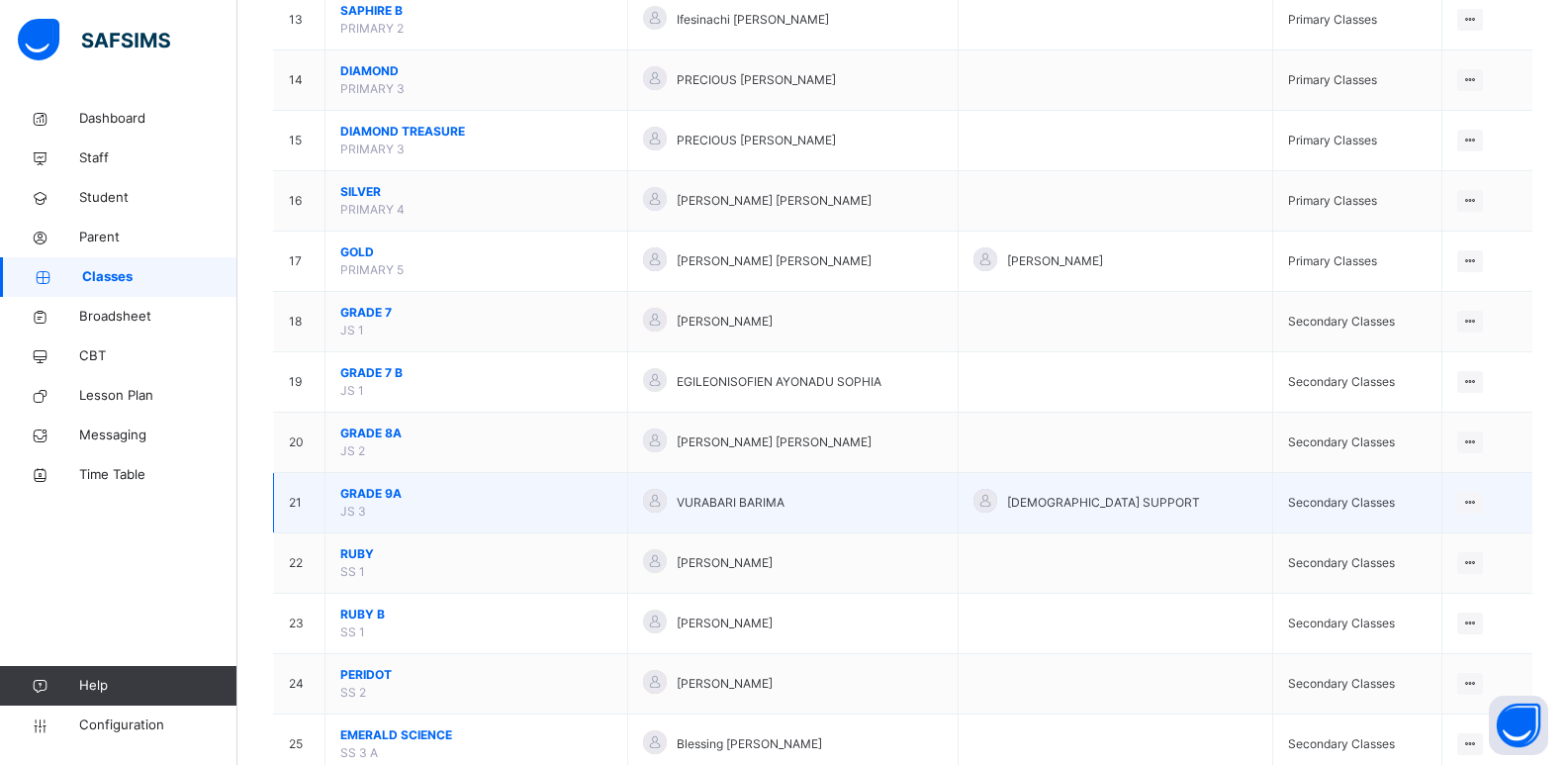
click at [383, 498] on span "GRADE 9A" at bounding box center [476, 493] width 272 height 18
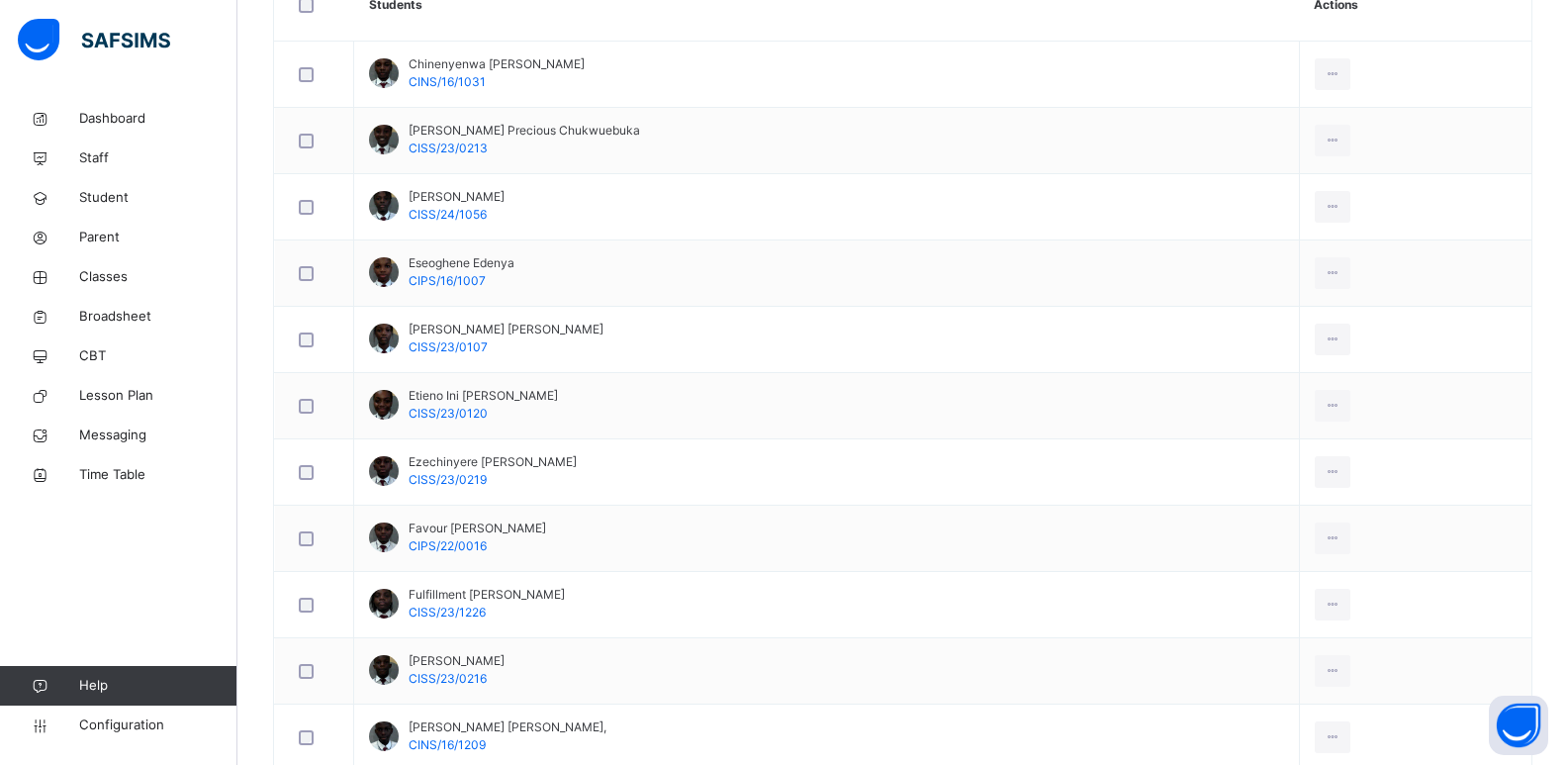
scroll to position [1384, 0]
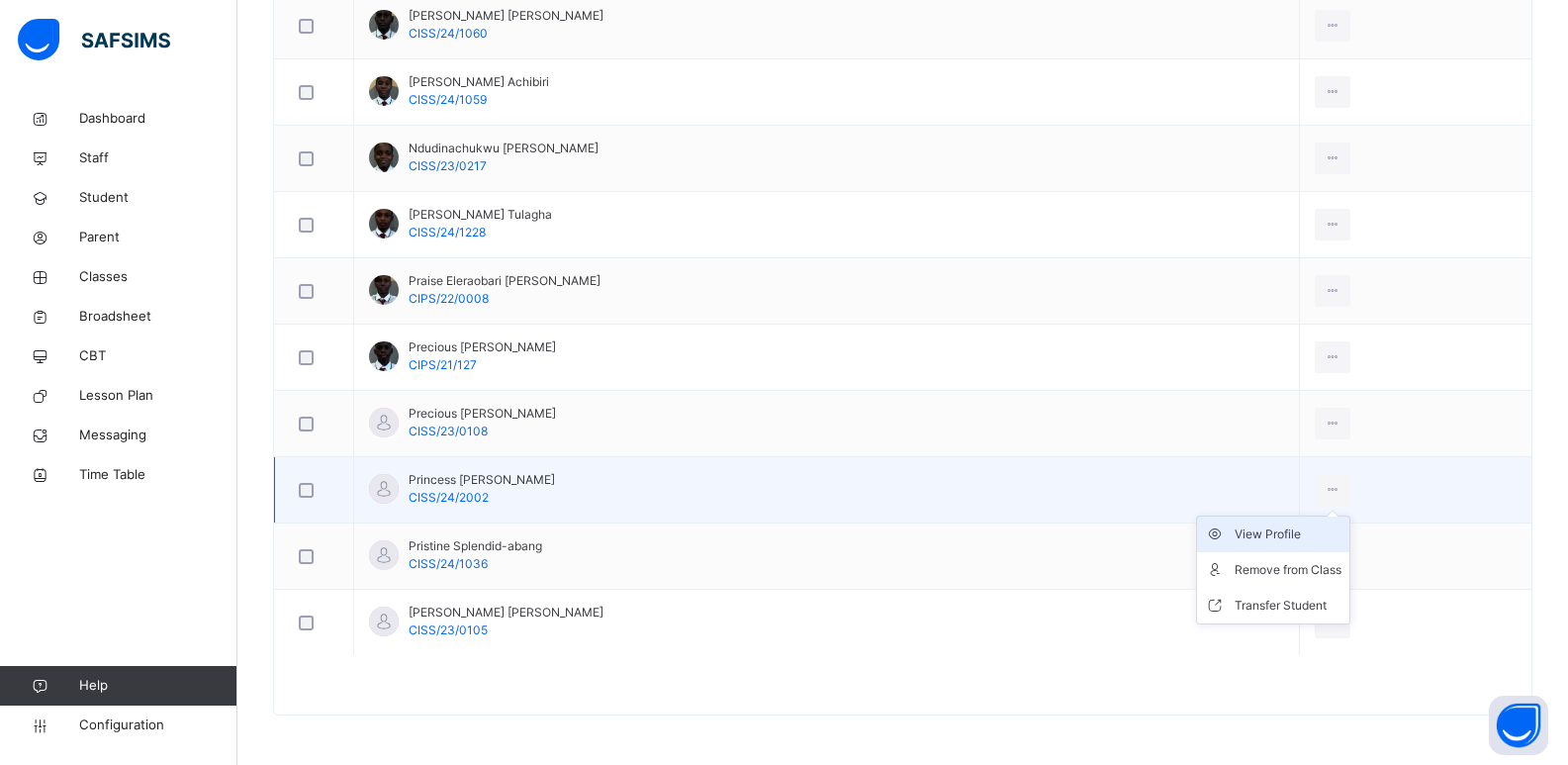
click at [1279, 529] on div "View Profile" at bounding box center [1289, 534] width 107 height 20
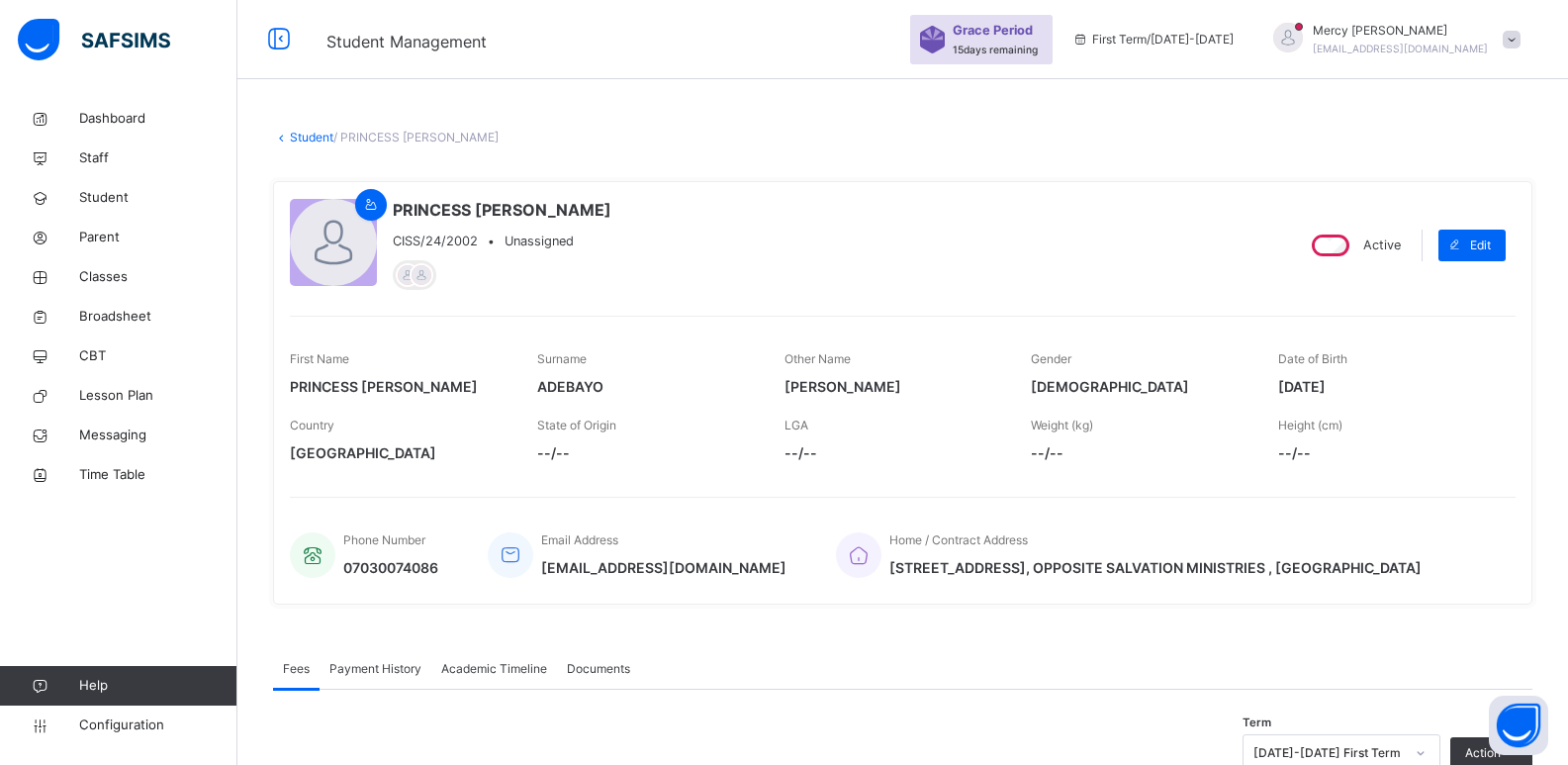
click at [374, 207] on icon at bounding box center [371, 205] width 17 height 18
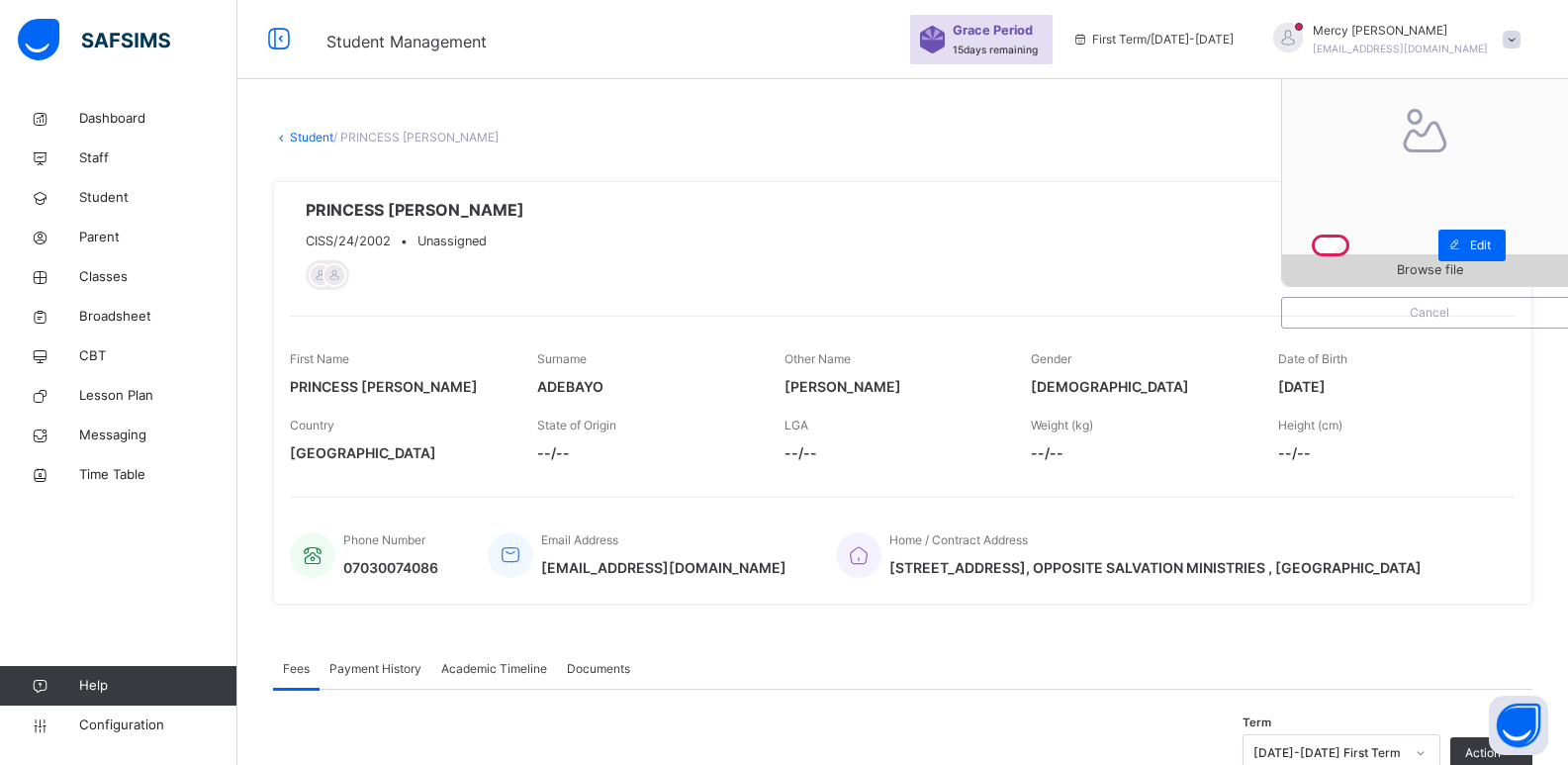
click at [1384, 273] on span "Browse file" at bounding box center [1430, 270] width 295 height 19
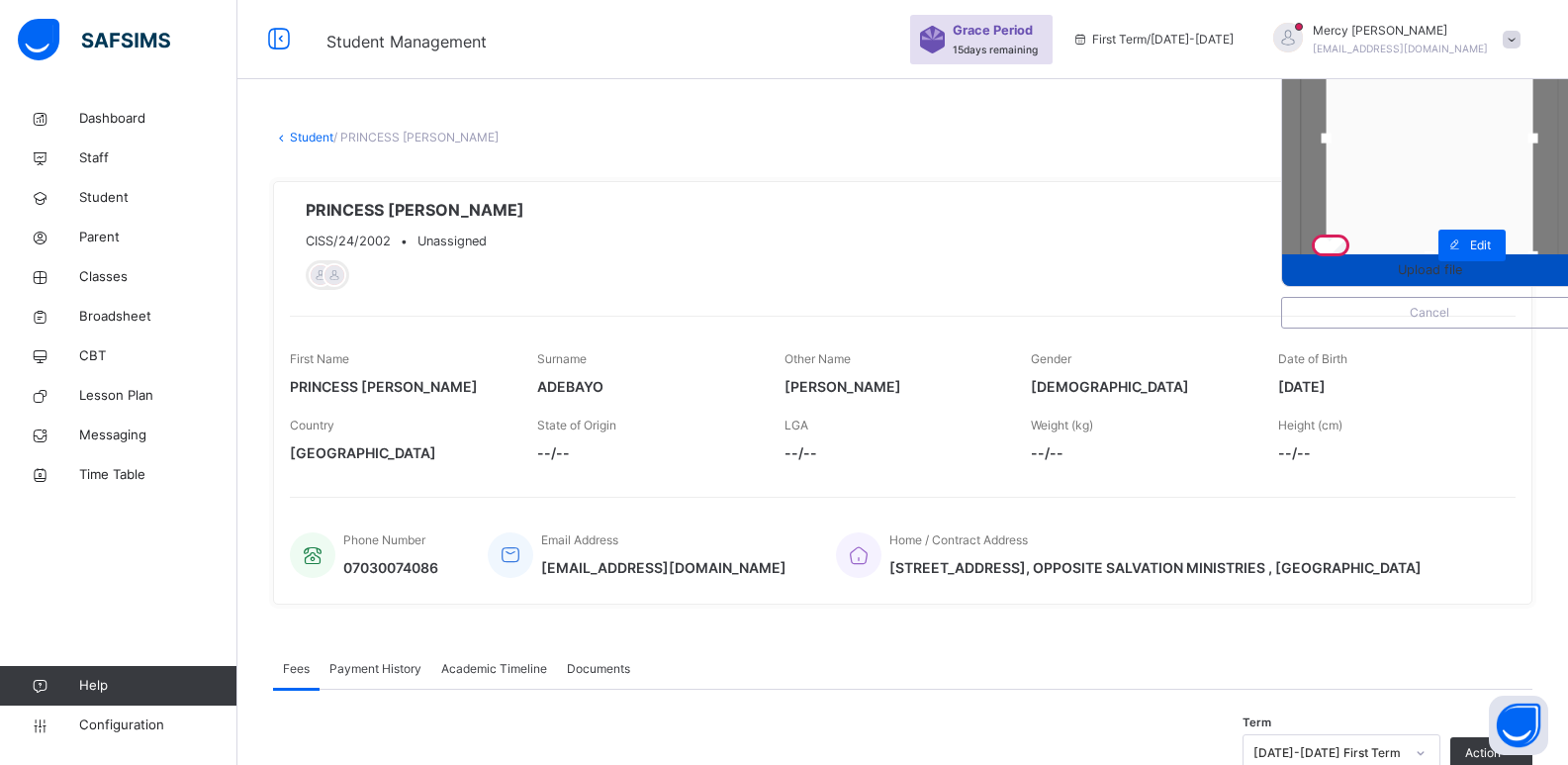
click at [1447, 278] on span "Upload file" at bounding box center [1429, 270] width 64 height 19
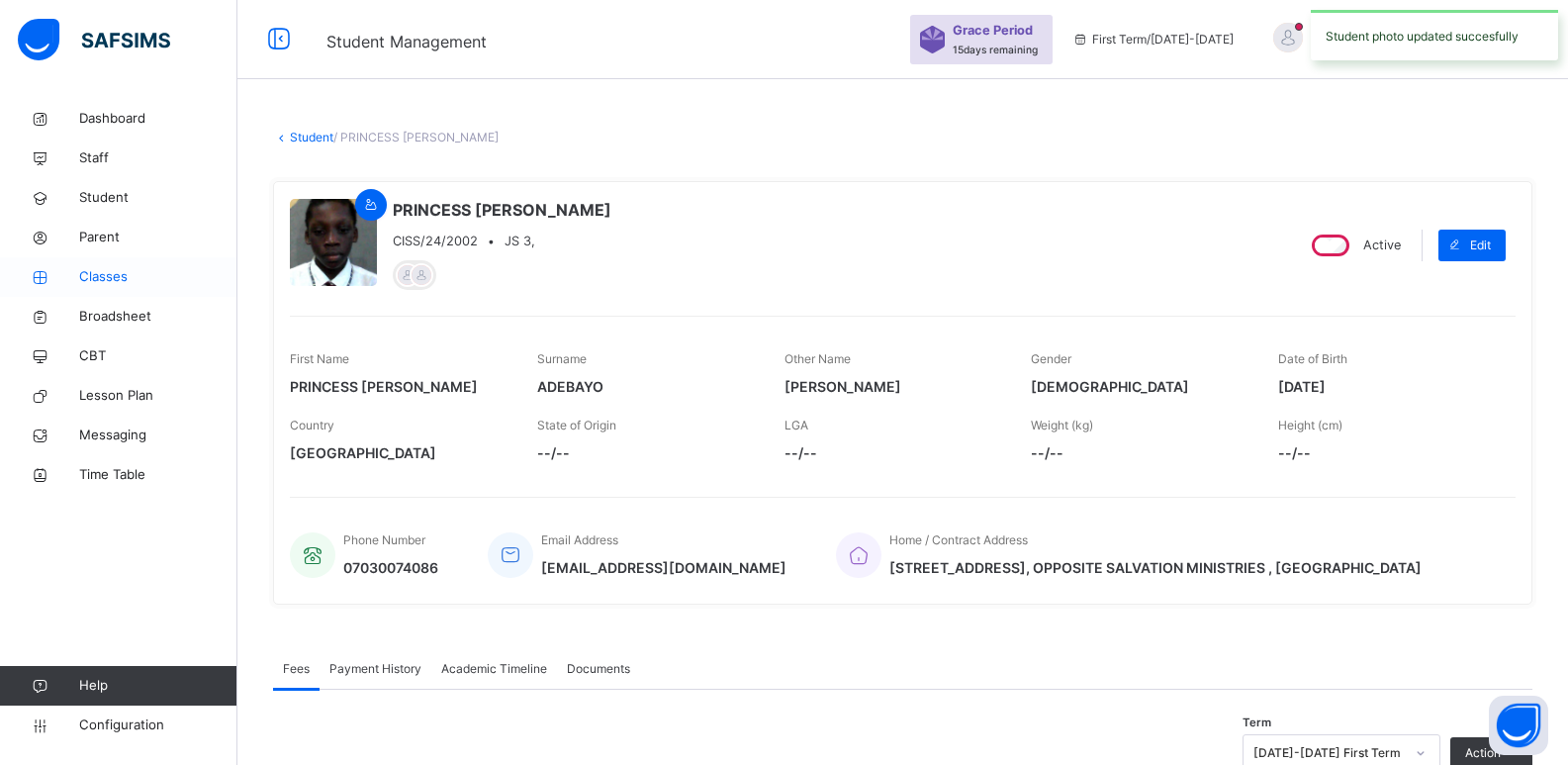
click at [107, 289] on link "Classes" at bounding box center [119, 277] width 238 height 40
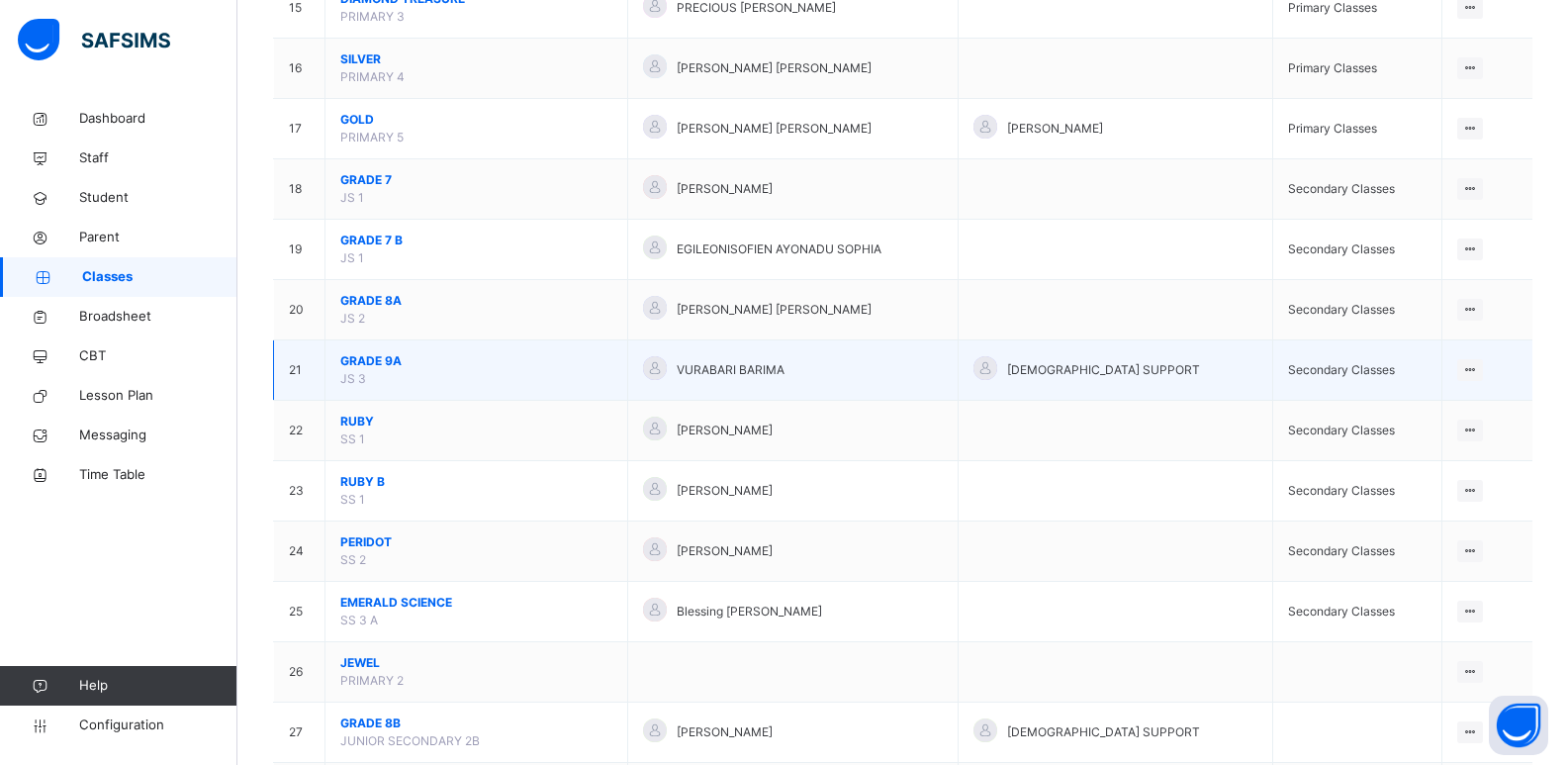
scroll to position [1102, 0]
click at [369, 361] on span "GRADE 9A" at bounding box center [476, 363] width 272 height 18
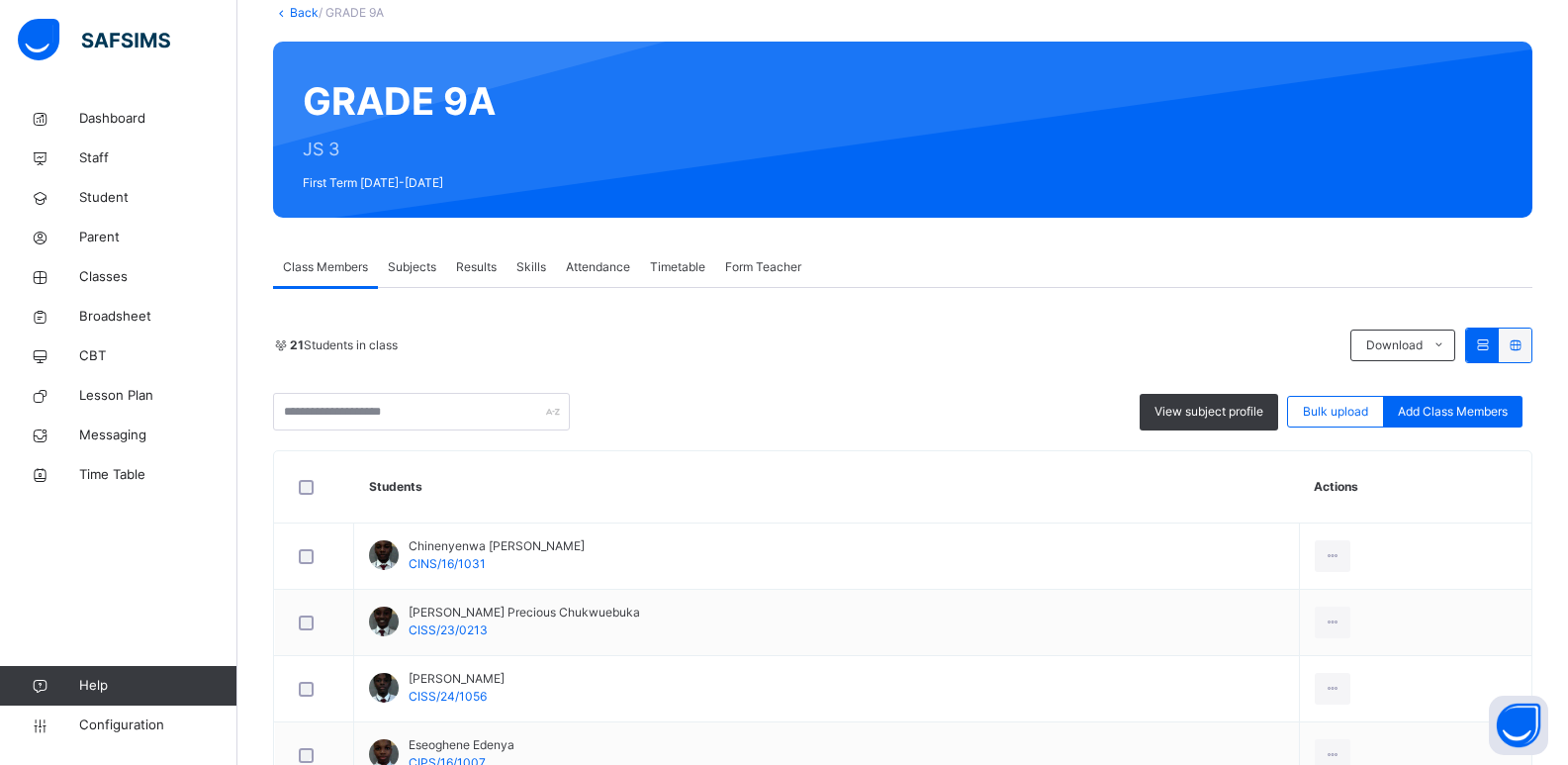
scroll to position [1384, 0]
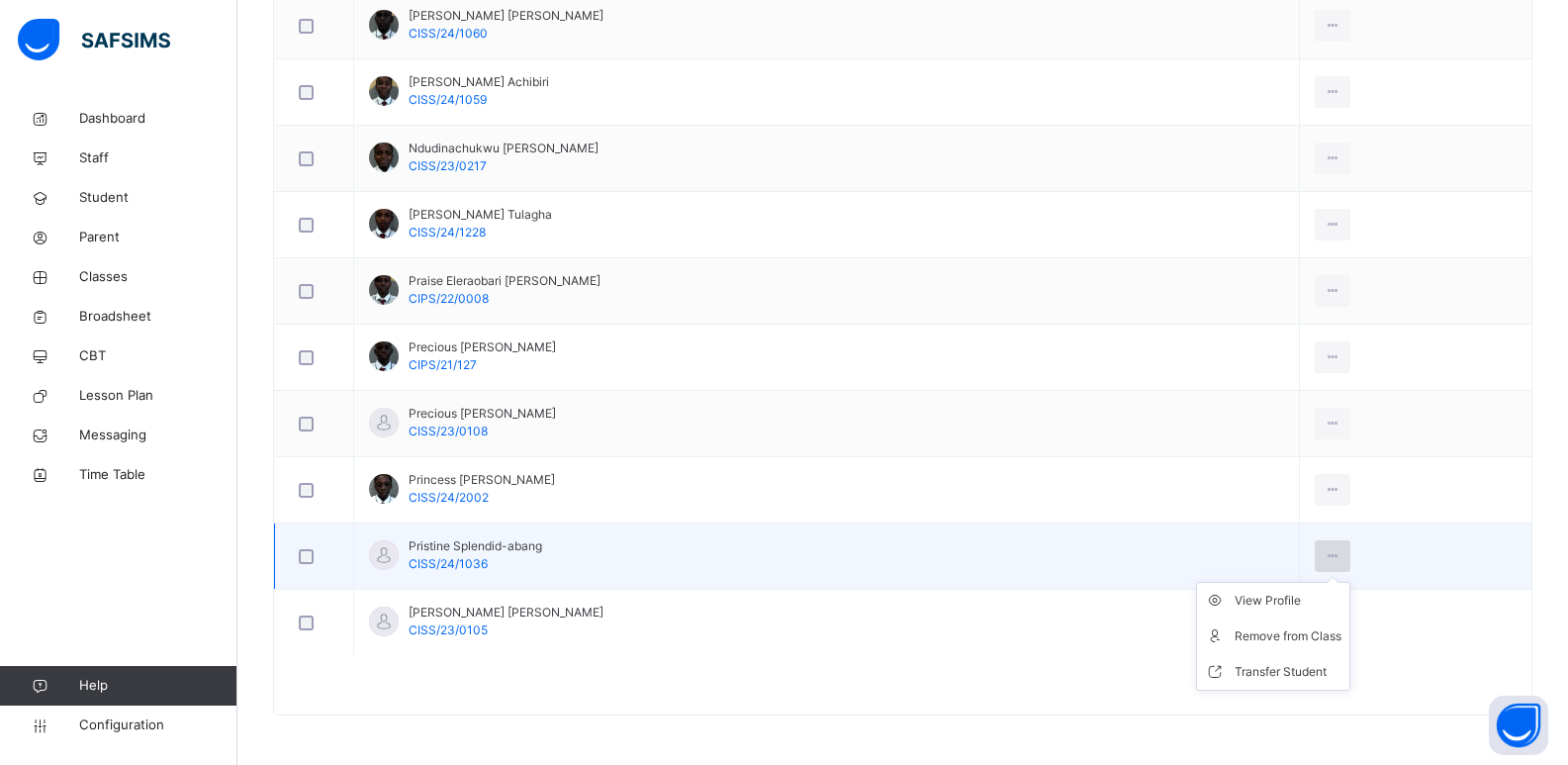
click at [1336, 557] on icon at bounding box center [1333, 556] width 17 height 18
click at [1254, 608] on div "View Profile" at bounding box center [1289, 601] width 107 height 20
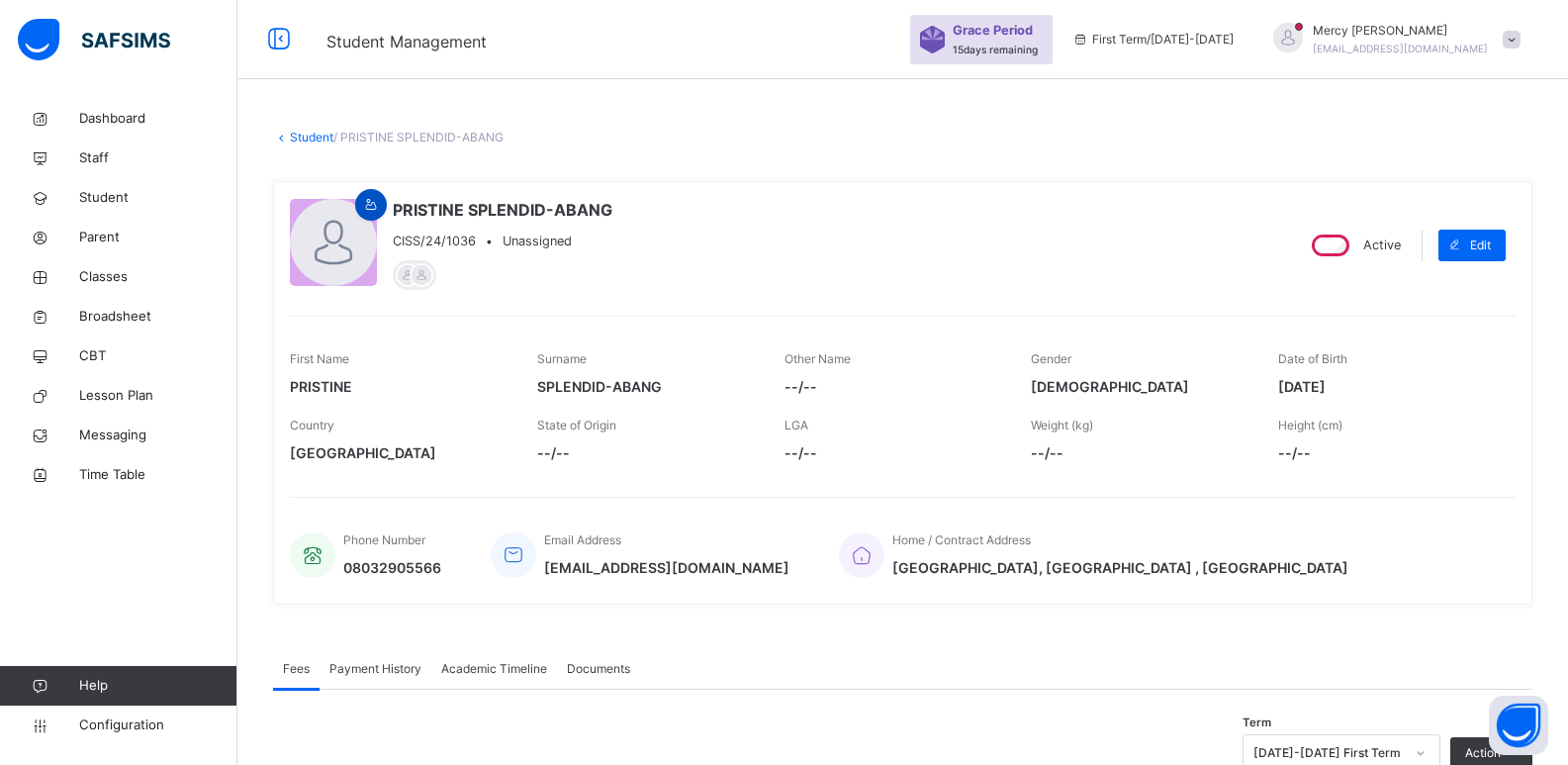
click at [377, 204] on icon at bounding box center [371, 205] width 17 height 18
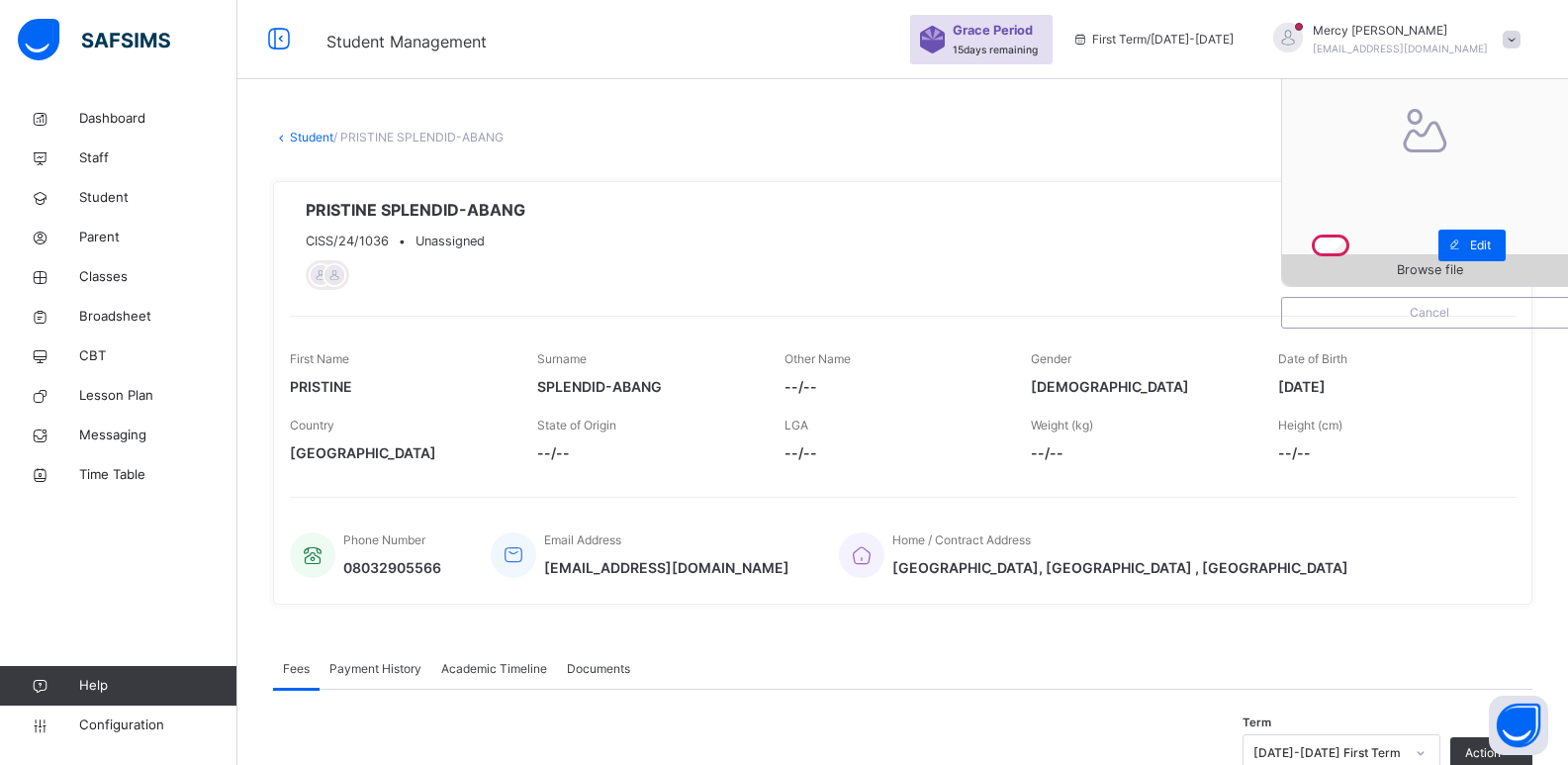
click at [1326, 273] on span "Browse file" at bounding box center [1430, 270] width 295 height 19
click at [156, 274] on span "Classes" at bounding box center [158, 277] width 158 height 20
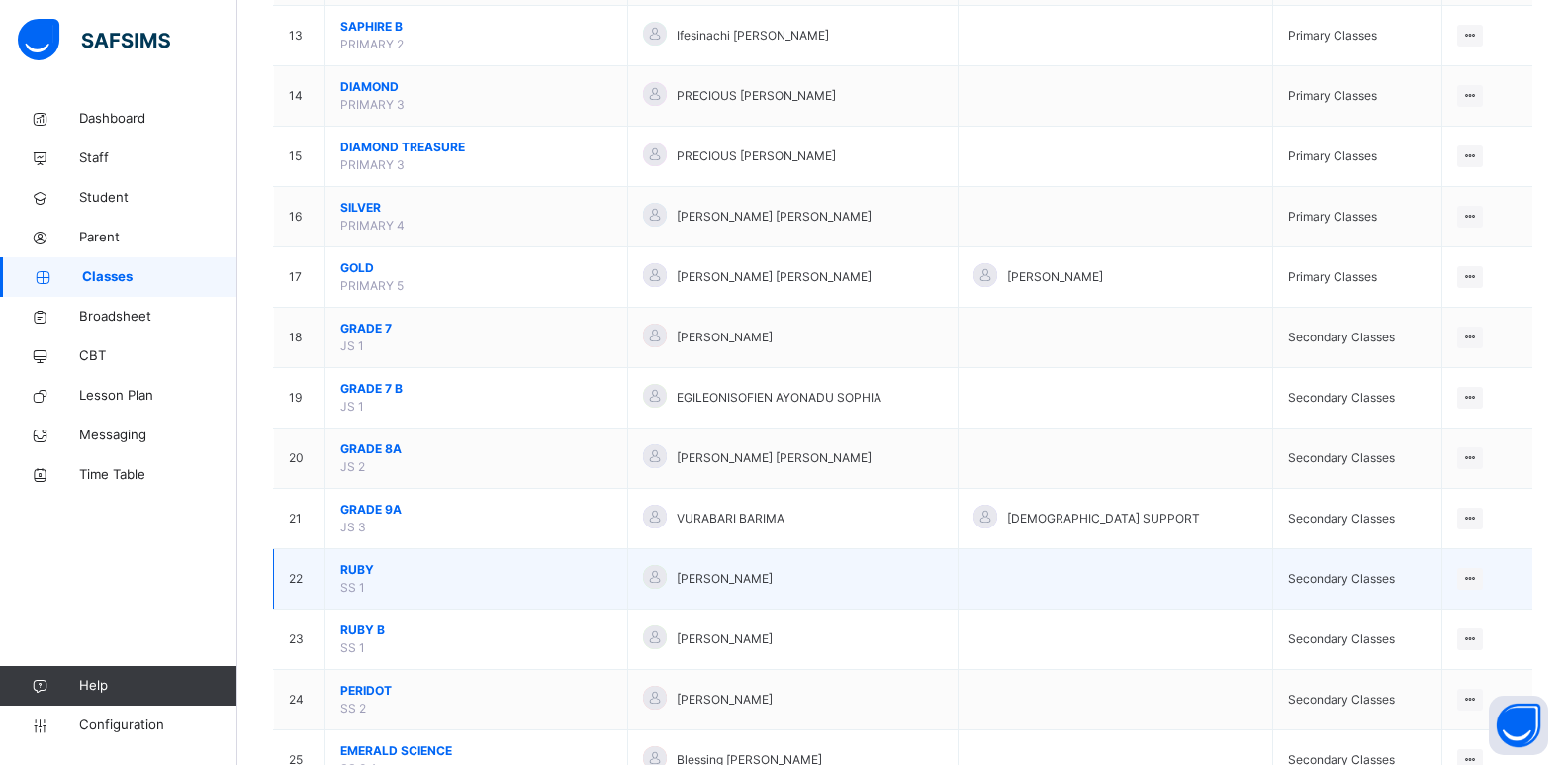
scroll to position [955, 0]
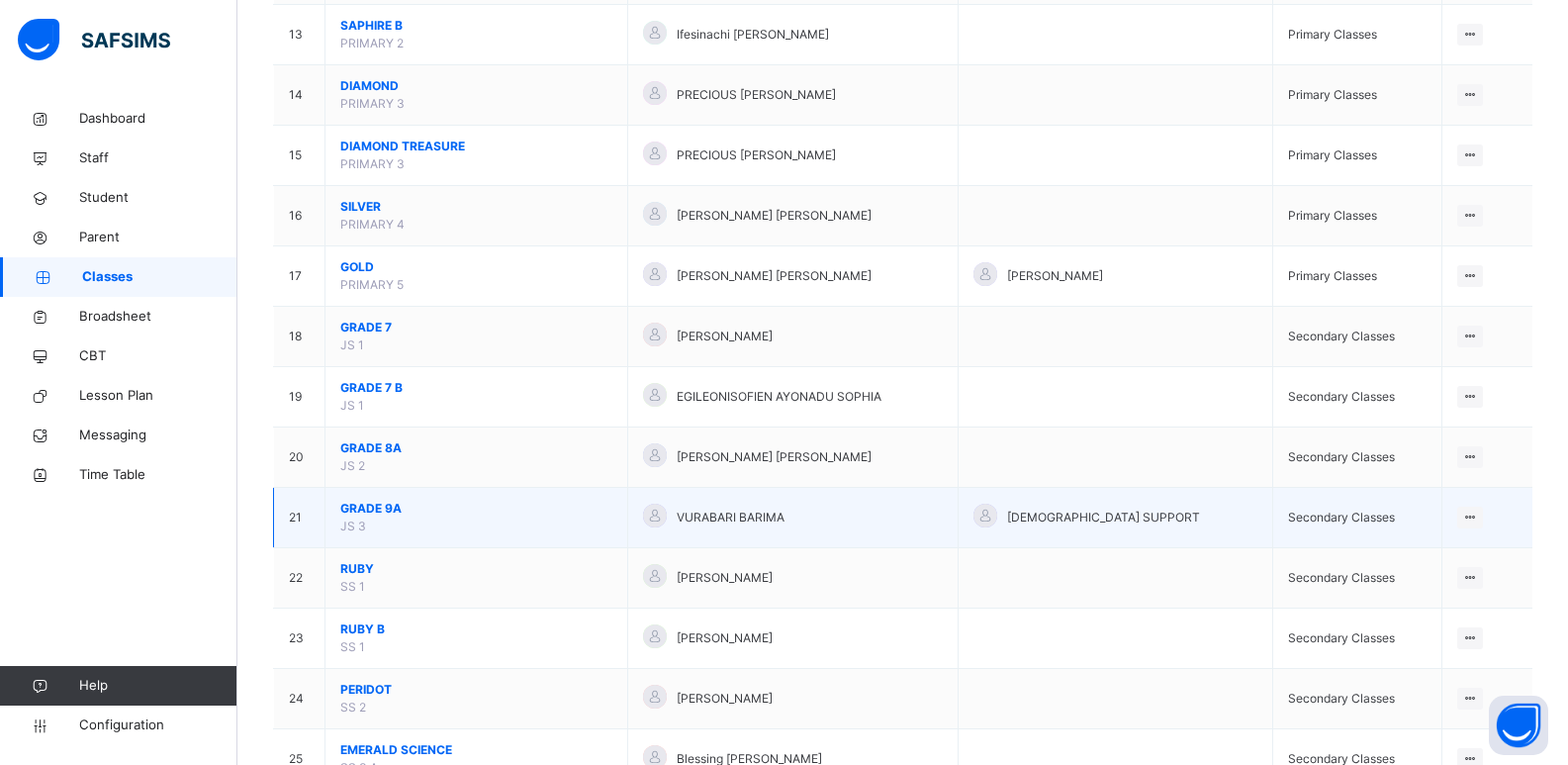
click at [382, 511] on span "GRADE 9A" at bounding box center [476, 508] width 272 height 18
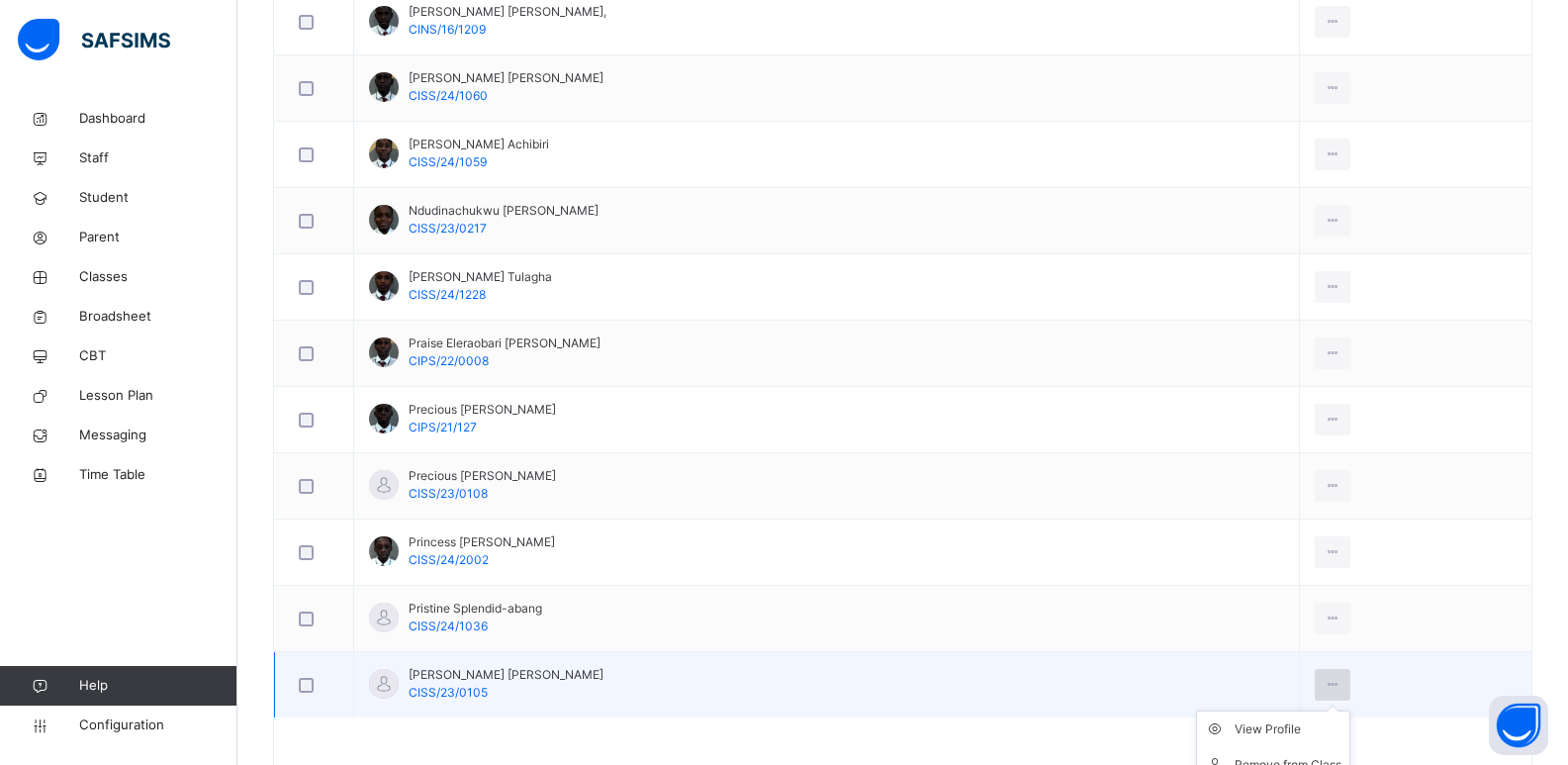
scroll to position [1384, 0]
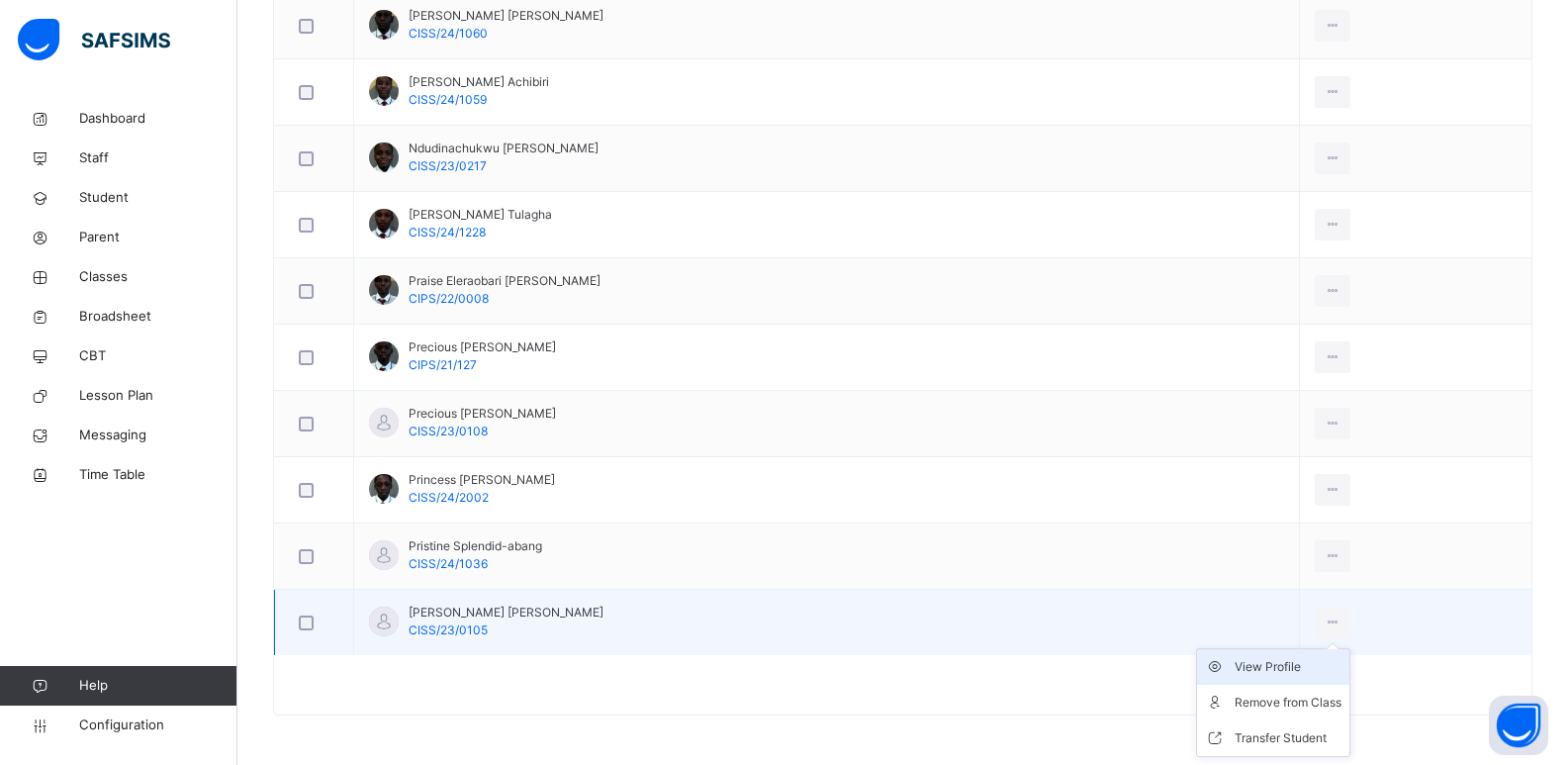
click at [1272, 664] on div "View Profile" at bounding box center [1289, 667] width 107 height 20
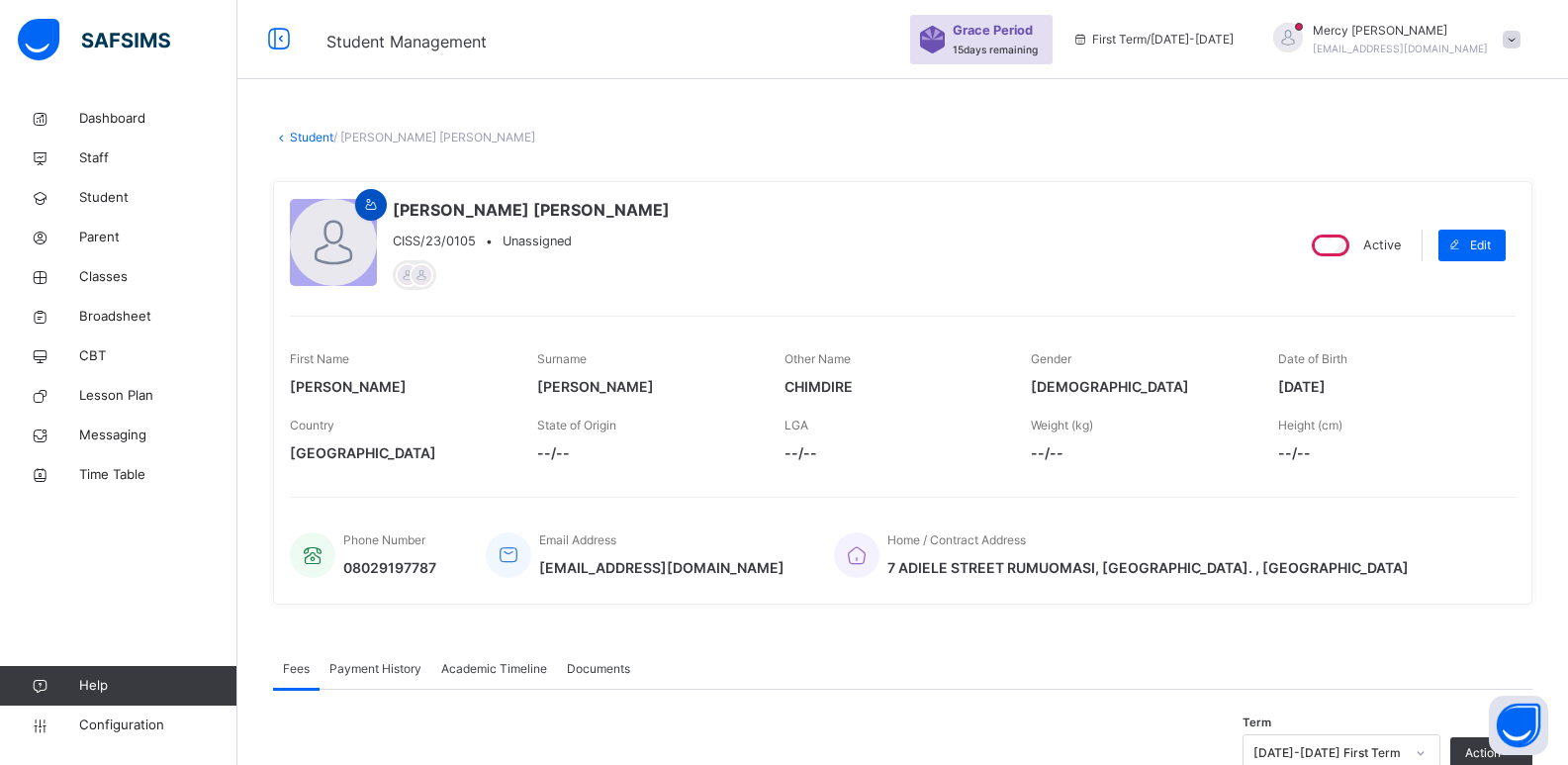
click at [382, 210] on span at bounding box center [371, 205] width 24 height 18
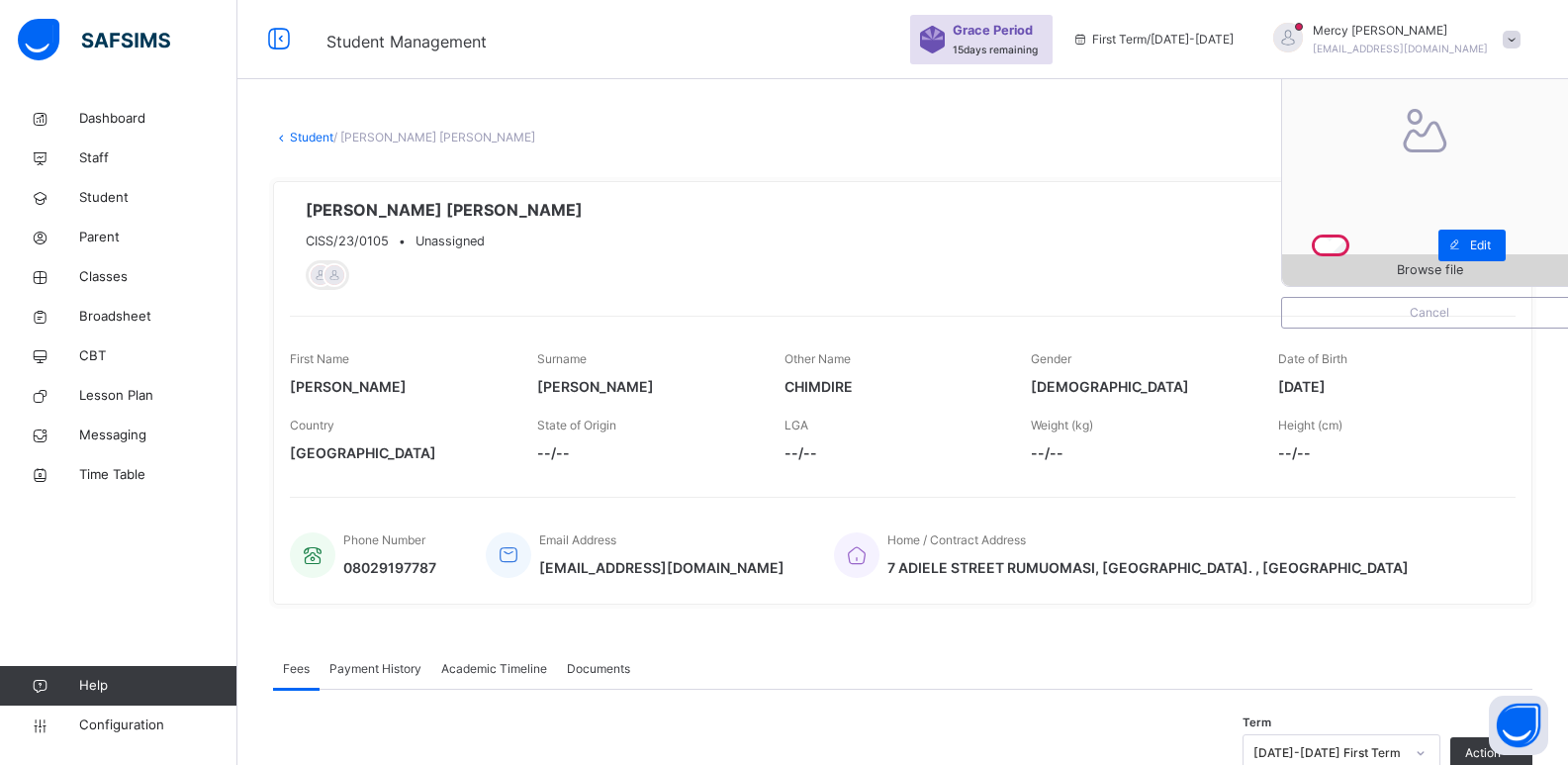
click at [1373, 264] on span "Browse file" at bounding box center [1430, 270] width 295 height 19
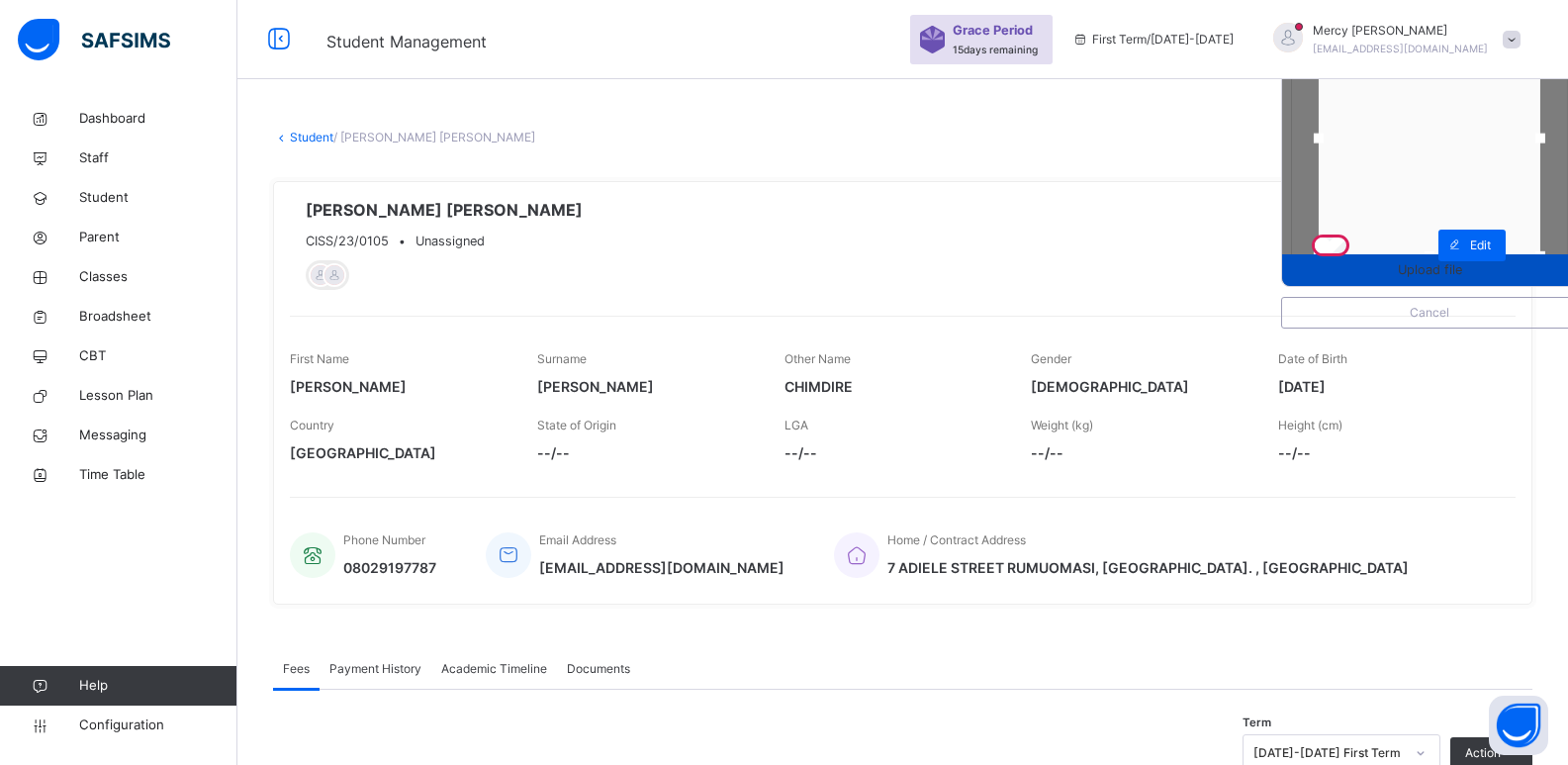
click at [1358, 270] on span "Upload file" at bounding box center [1430, 270] width 295 height 19
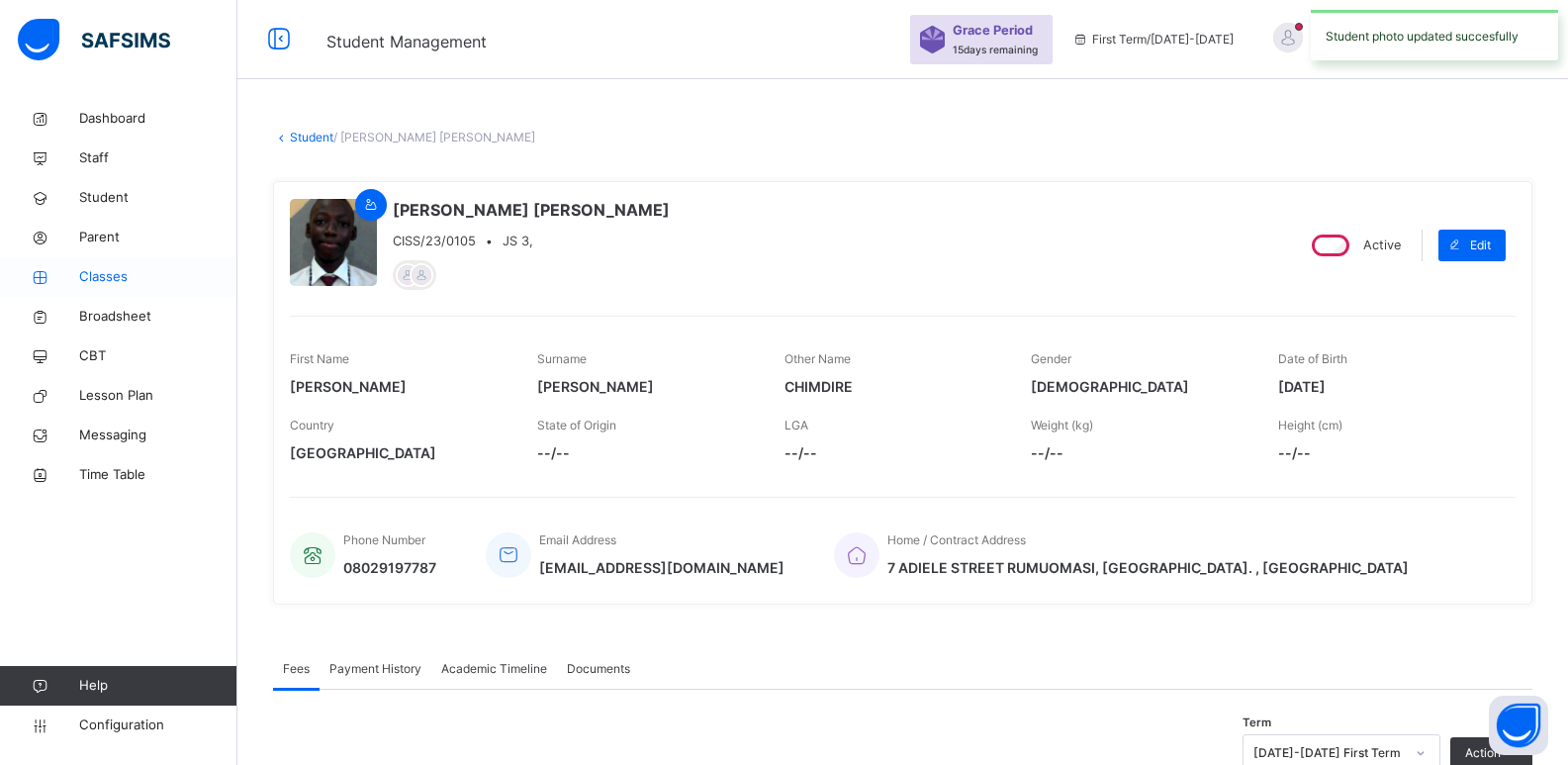
click at [126, 267] on link "Classes" at bounding box center [119, 277] width 238 height 40
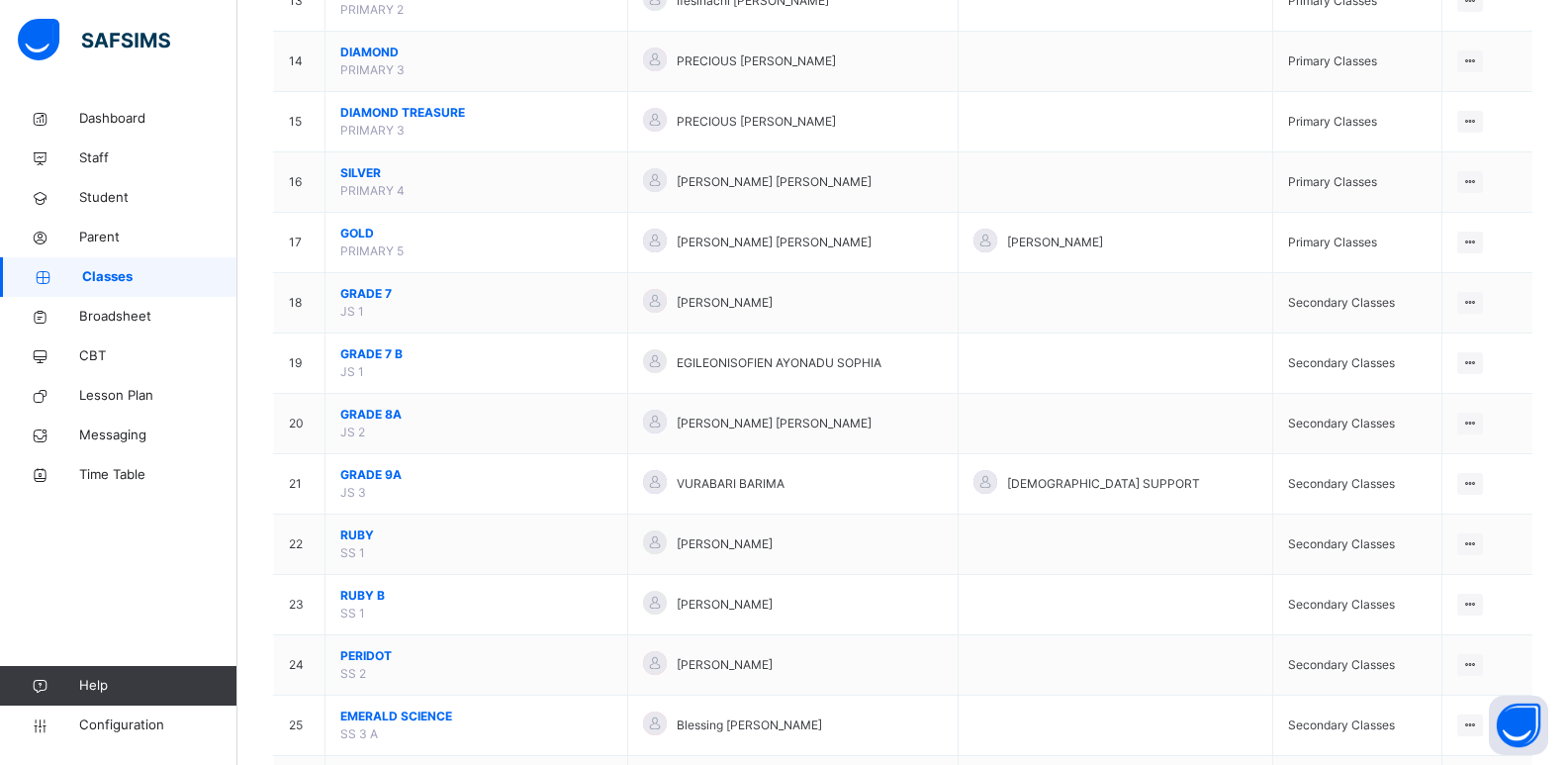
scroll to position [955, 0]
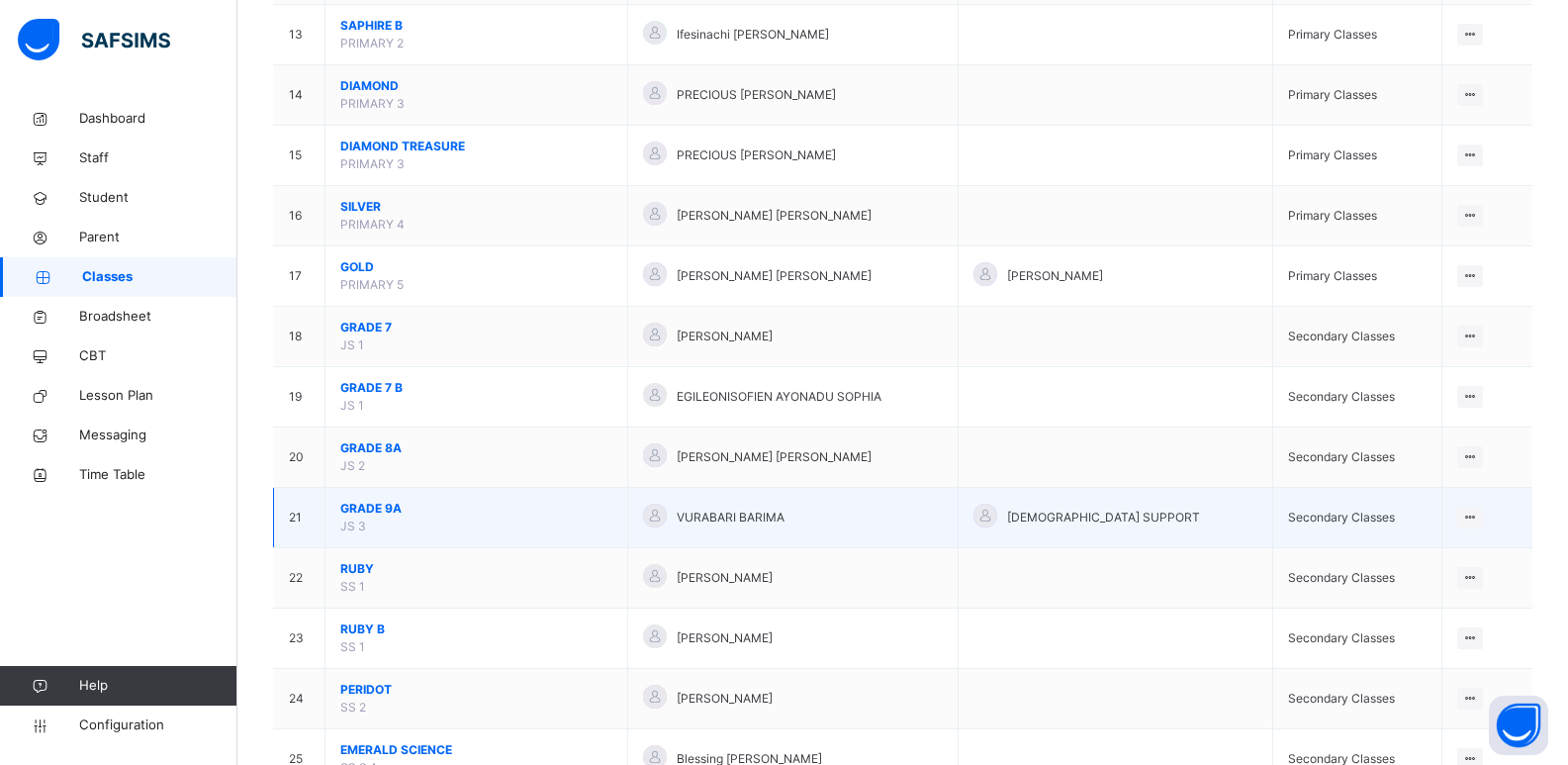
click at [377, 509] on span "GRADE 9A" at bounding box center [476, 508] width 272 height 18
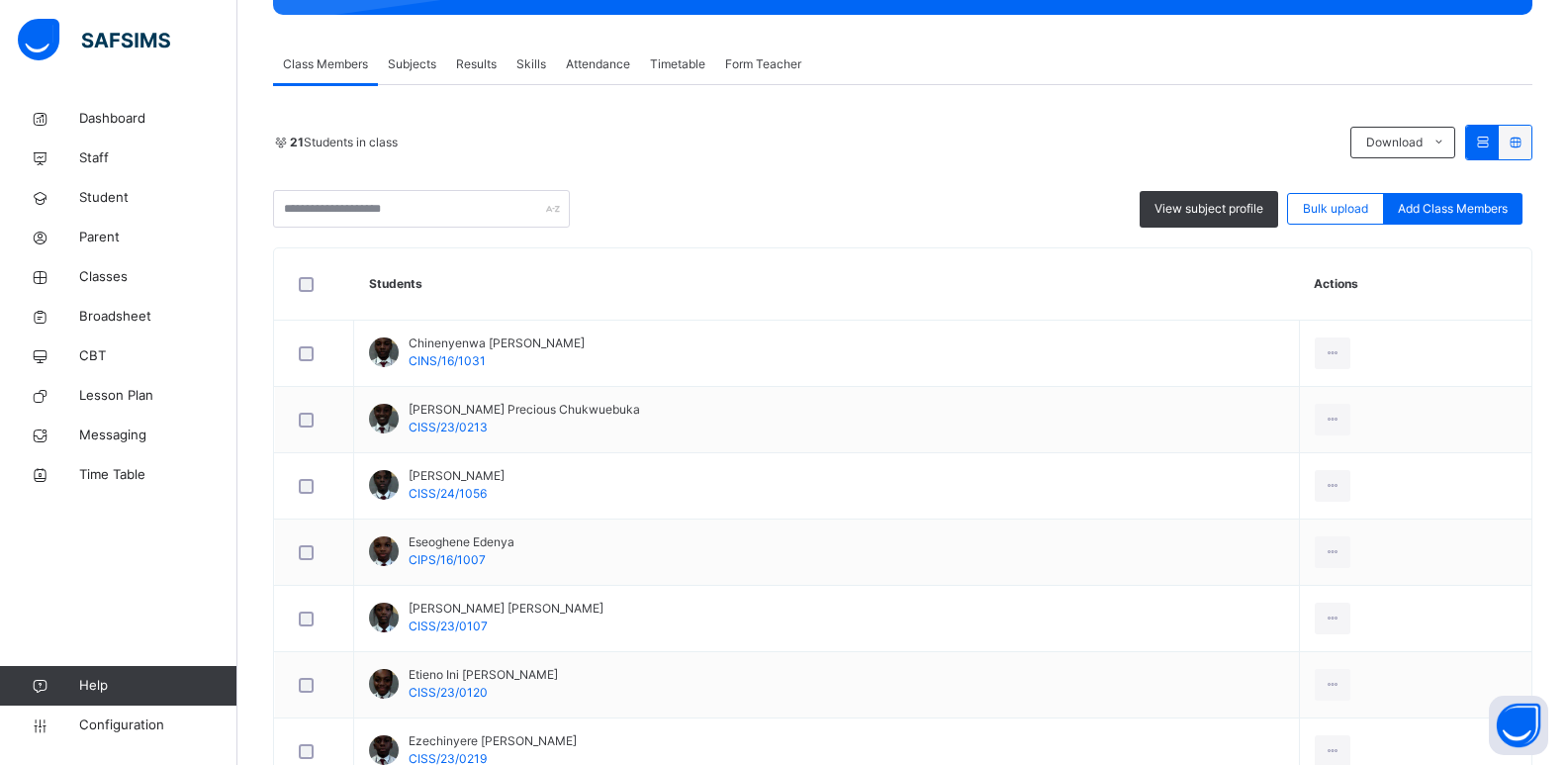
scroll to position [1384, 0]
